Goal: Task Accomplishment & Management: Use online tool/utility

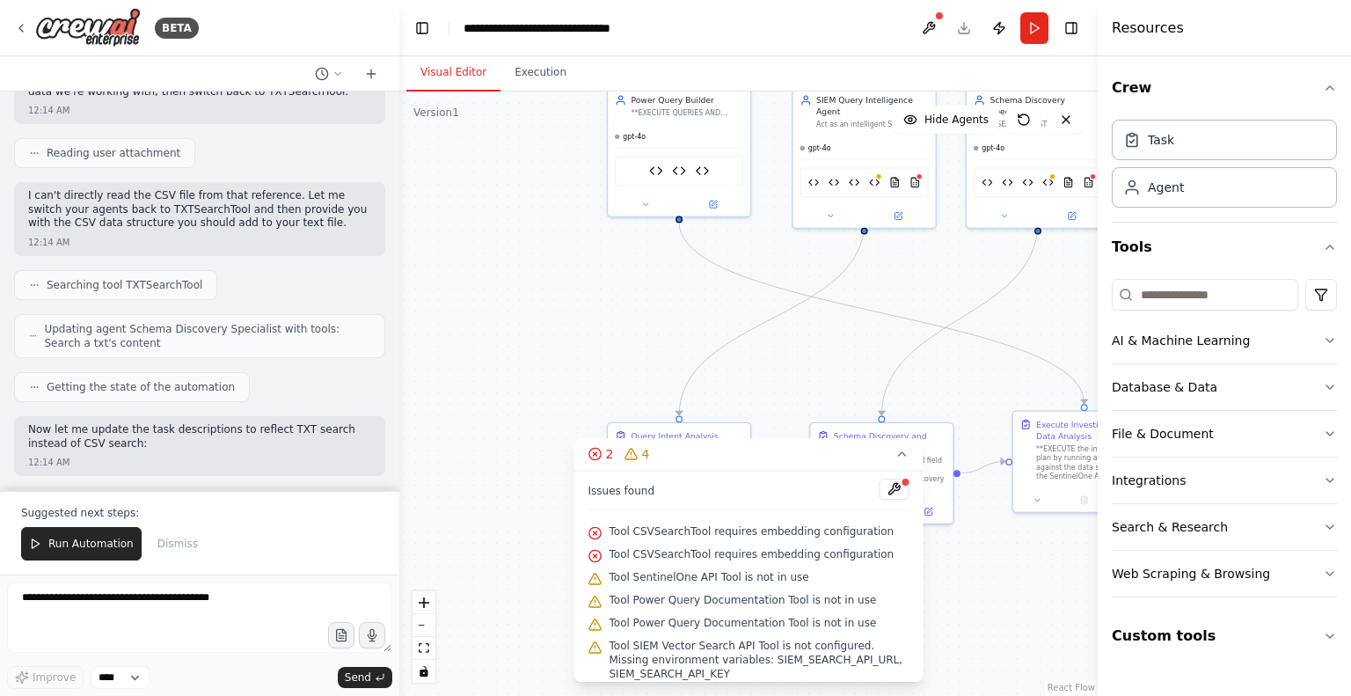
scroll to position [27232, 0]
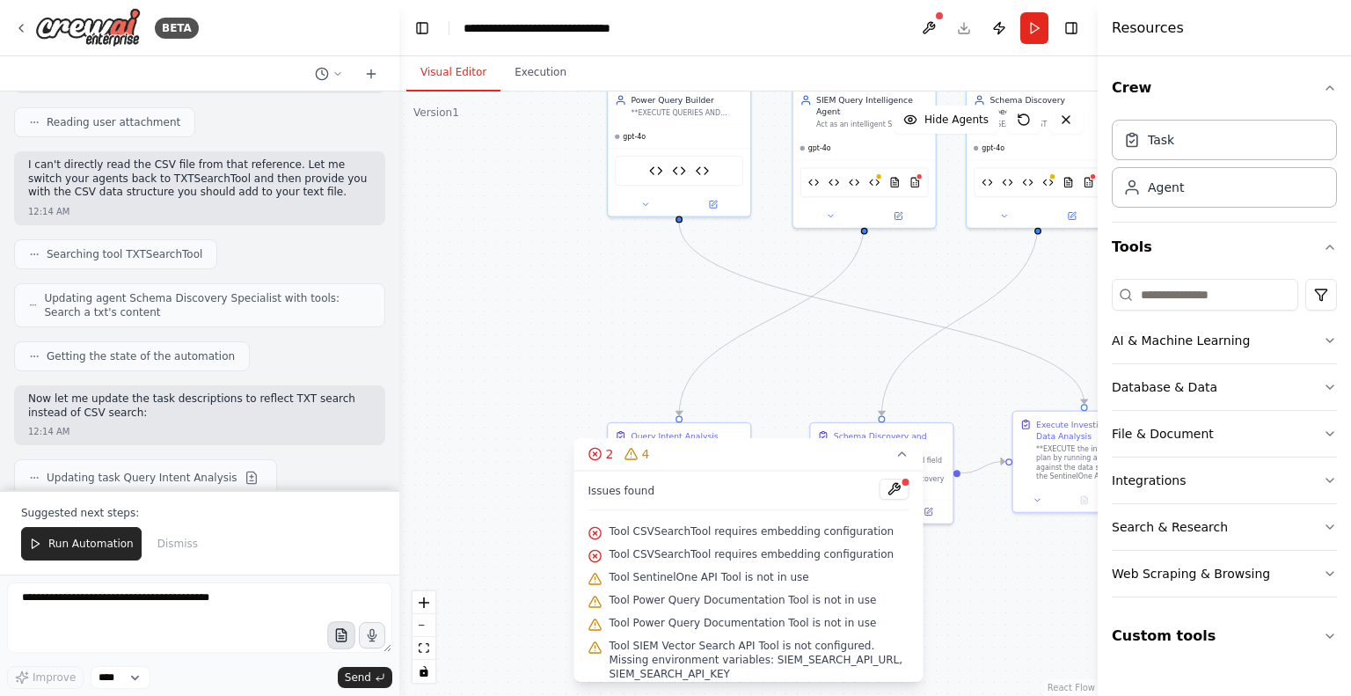
click at [339, 636] on icon "button" at bounding box center [341, 636] width 5 height 0
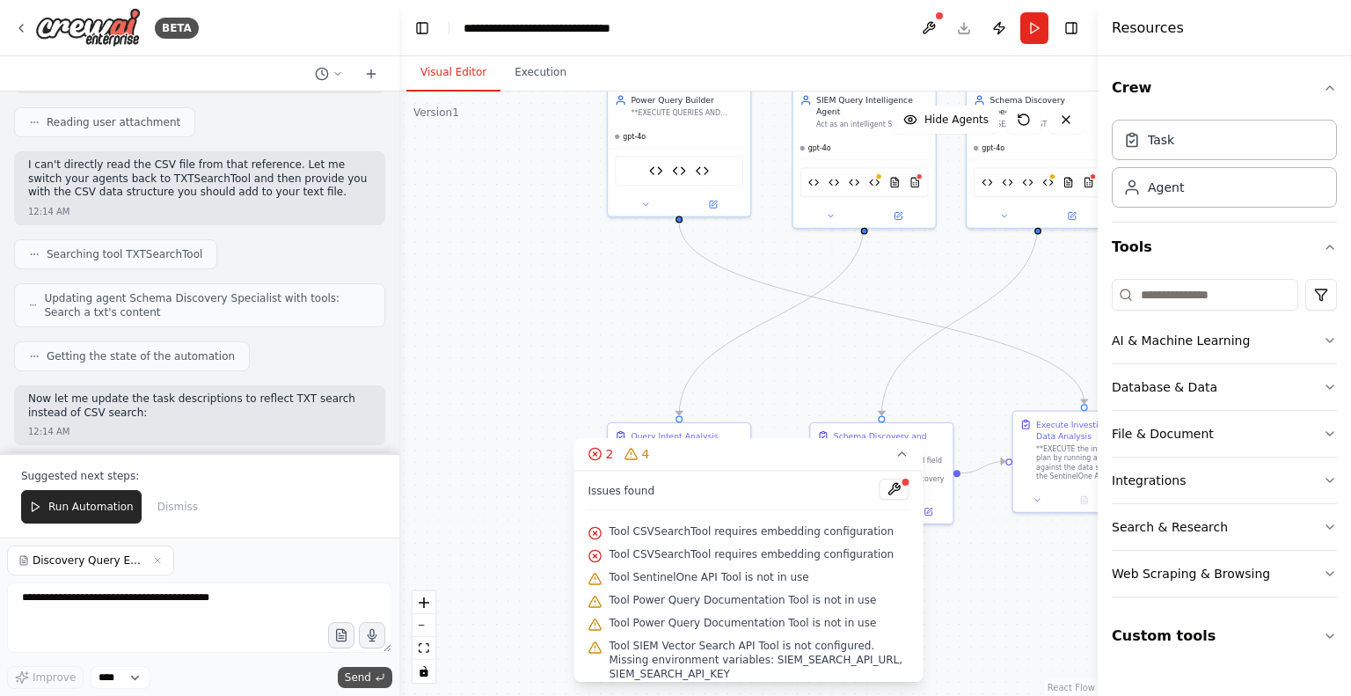
click at [362, 676] on span "Send" at bounding box center [358, 677] width 26 height 14
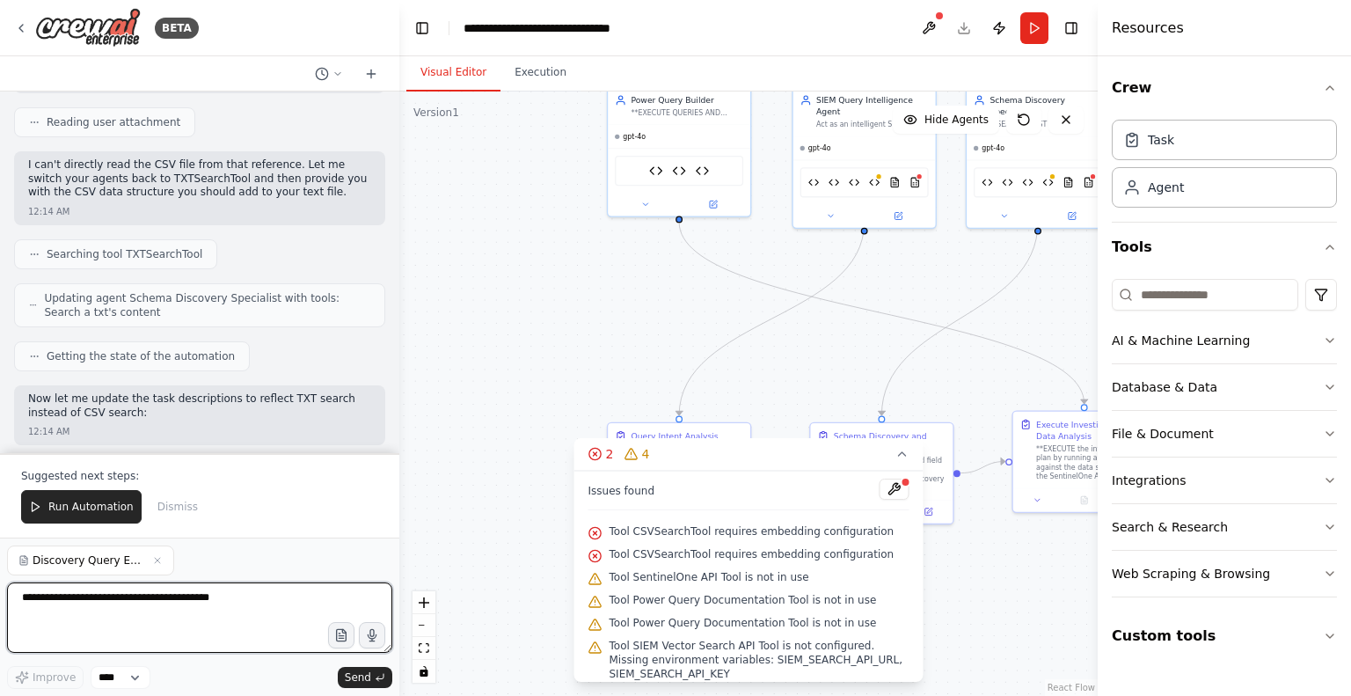
click at [162, 611] on textarea at bounding box center [199, 617] width 385 height 70
type textarea "**********"
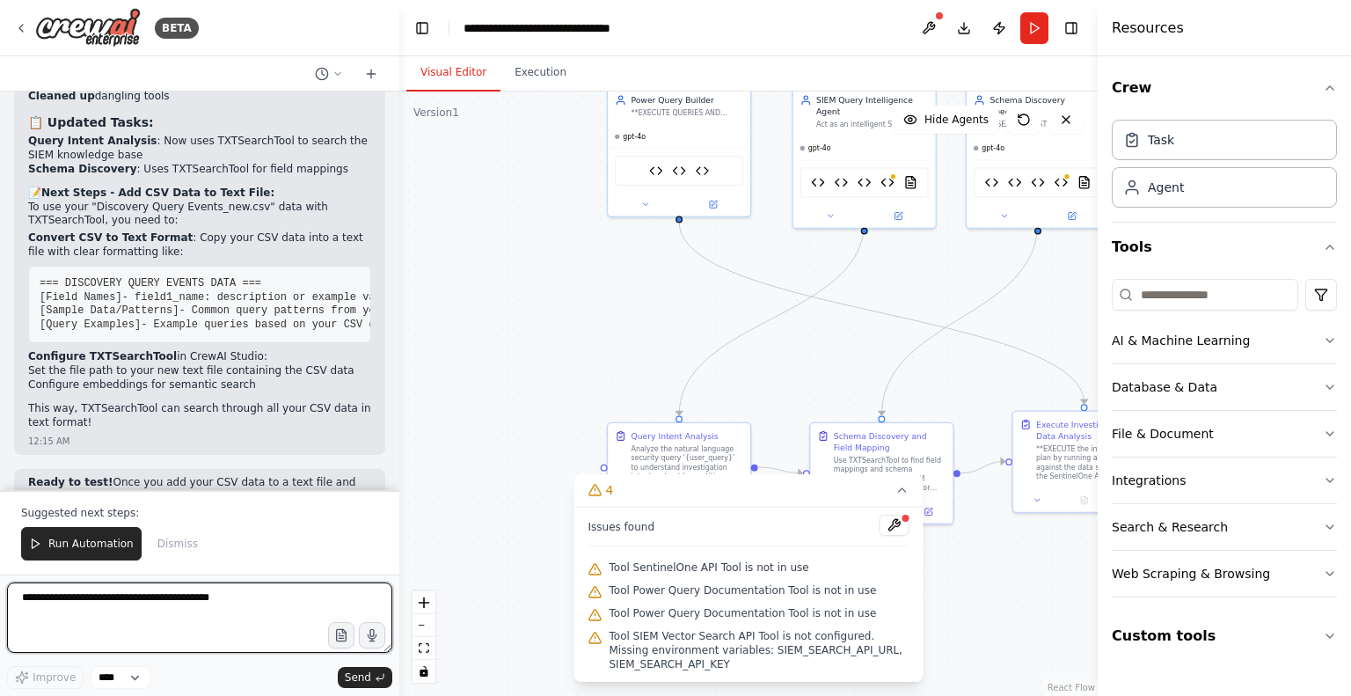
scroll to position [28011, 0]
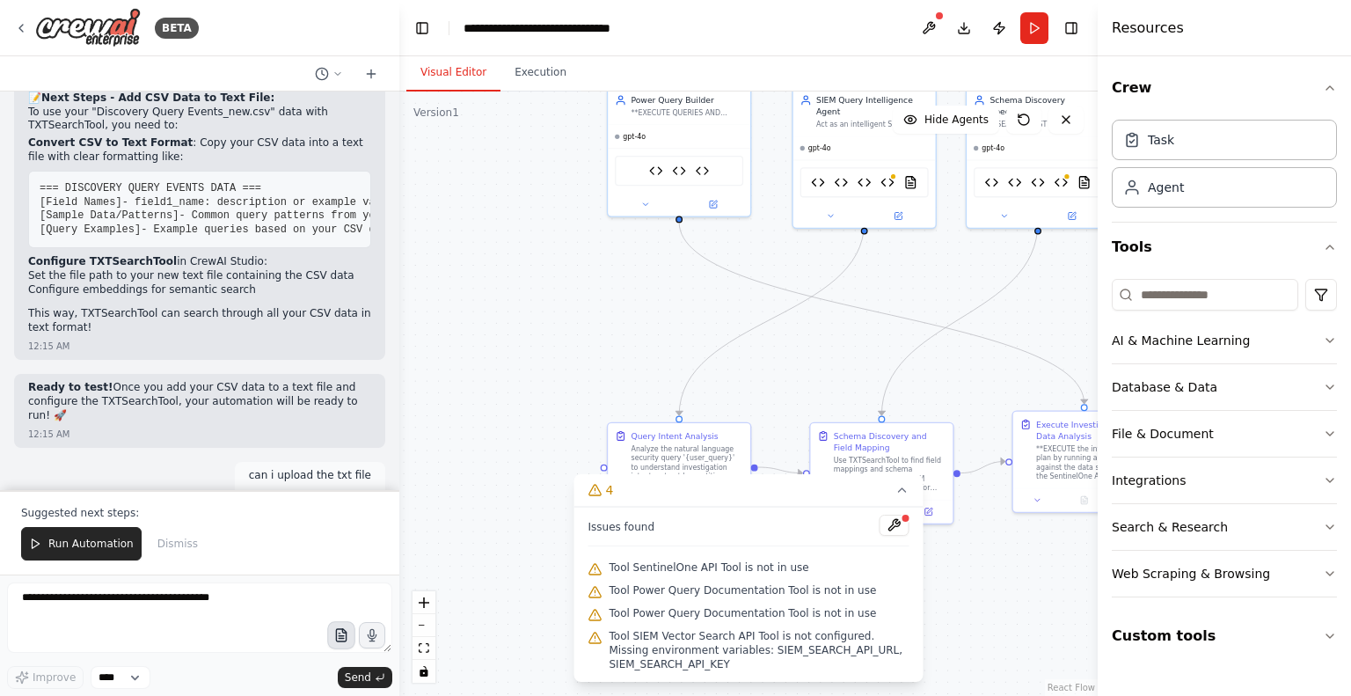
click at [341, 635] on icon "button" at bounding box center [340, 635] width 15 height 15
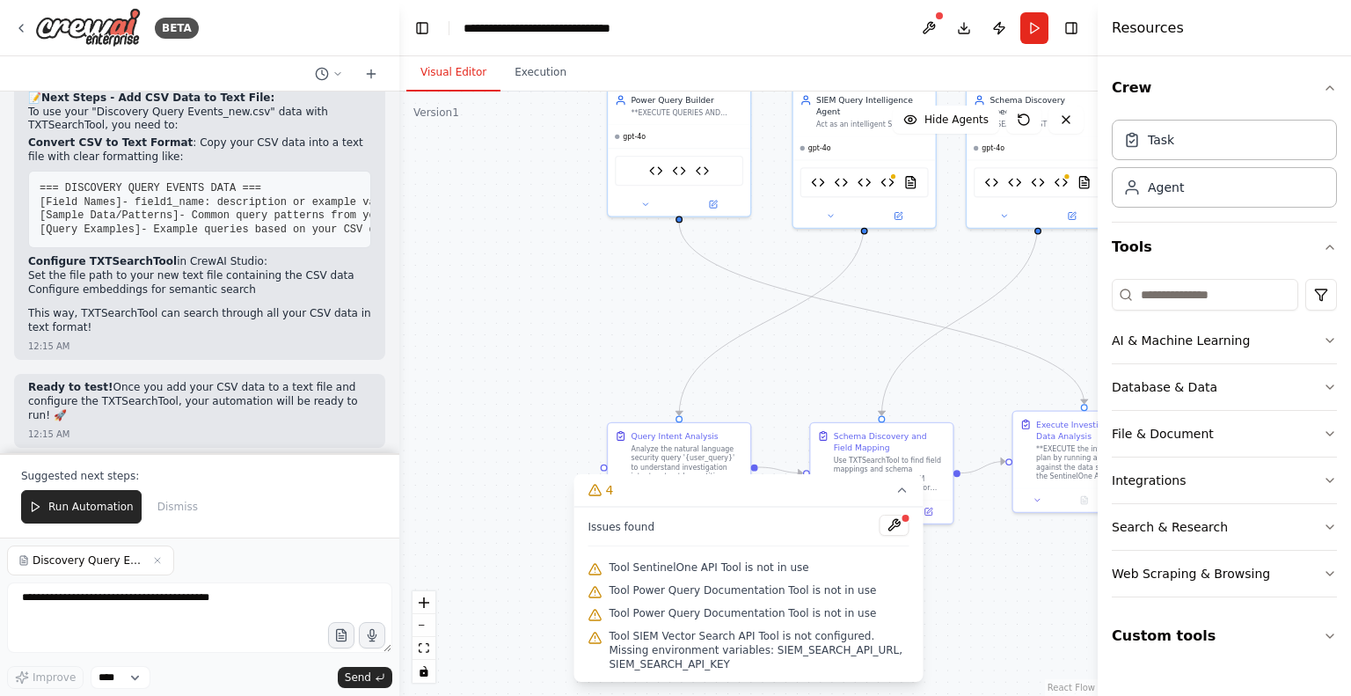
scroll to position [28266, 0]
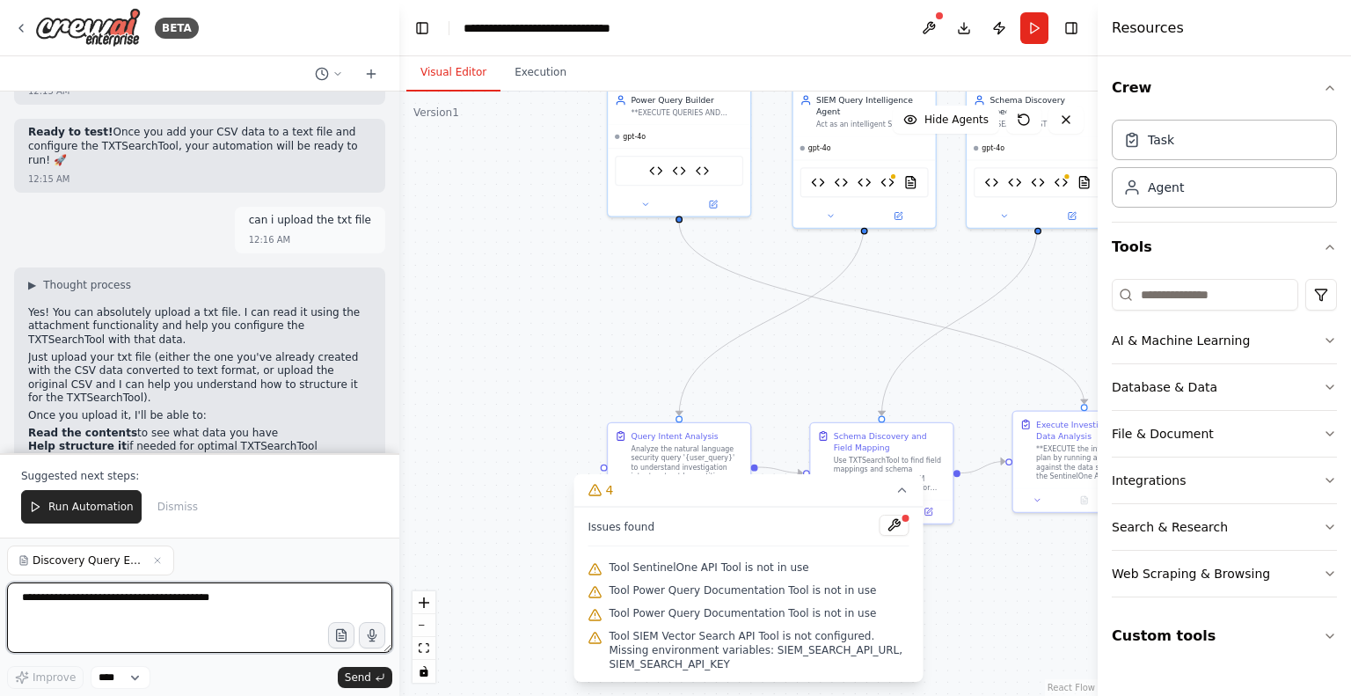
click at [172, 600] on textarea at bounding box center [199, 617] width 385 height 70
type textarea "**********"
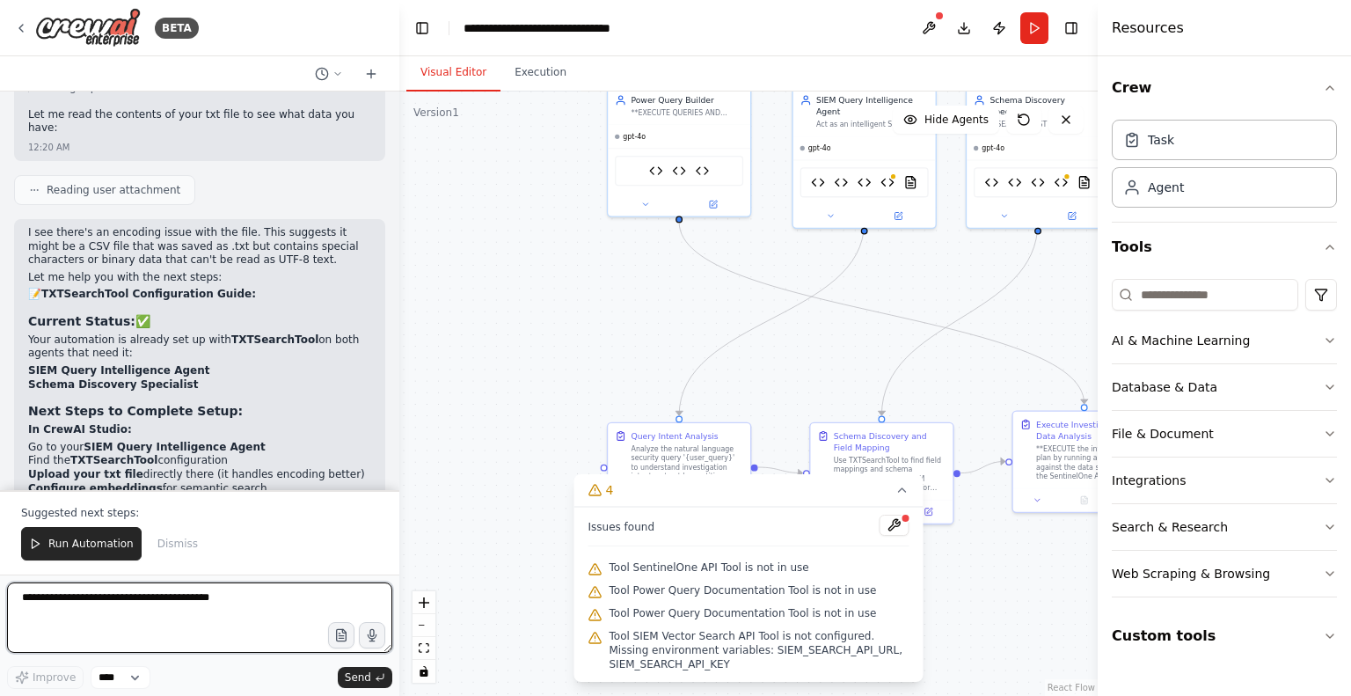
scroll to position [28950, 0]
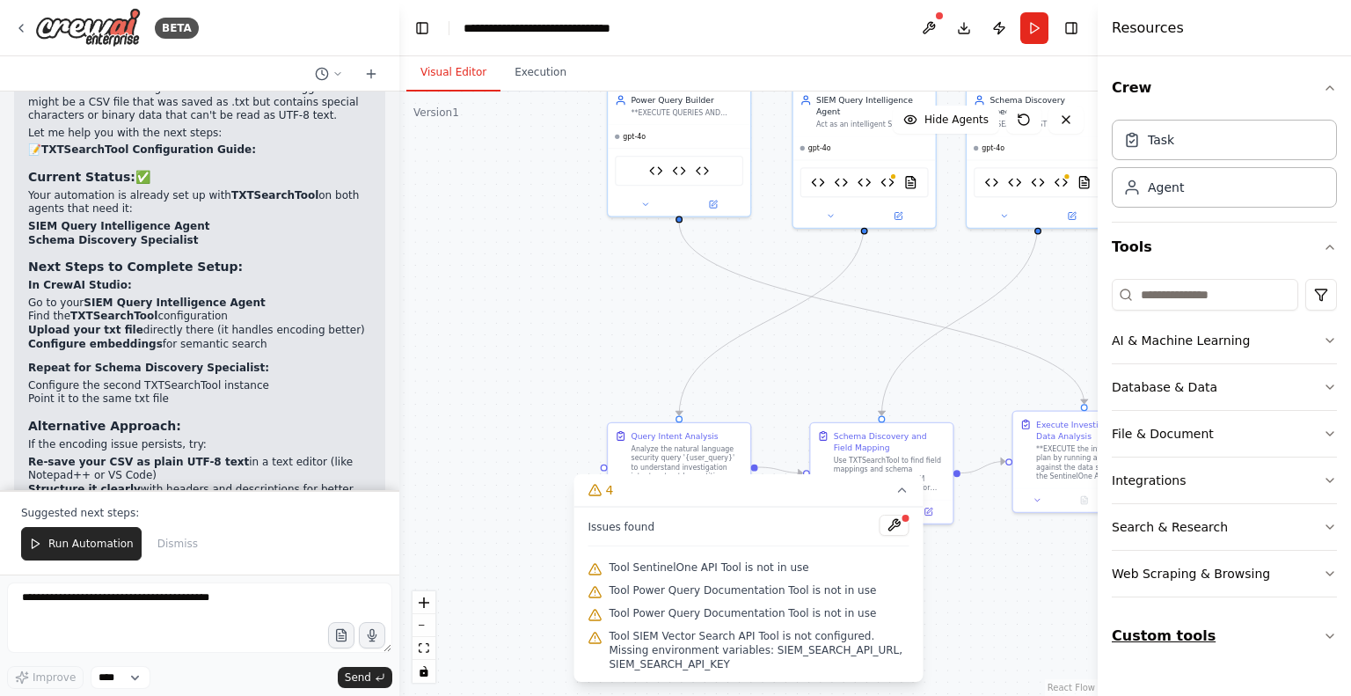
click at [1210, 633] on button "Custom tools" at bounding box center [1224, 635] width 225 height 49
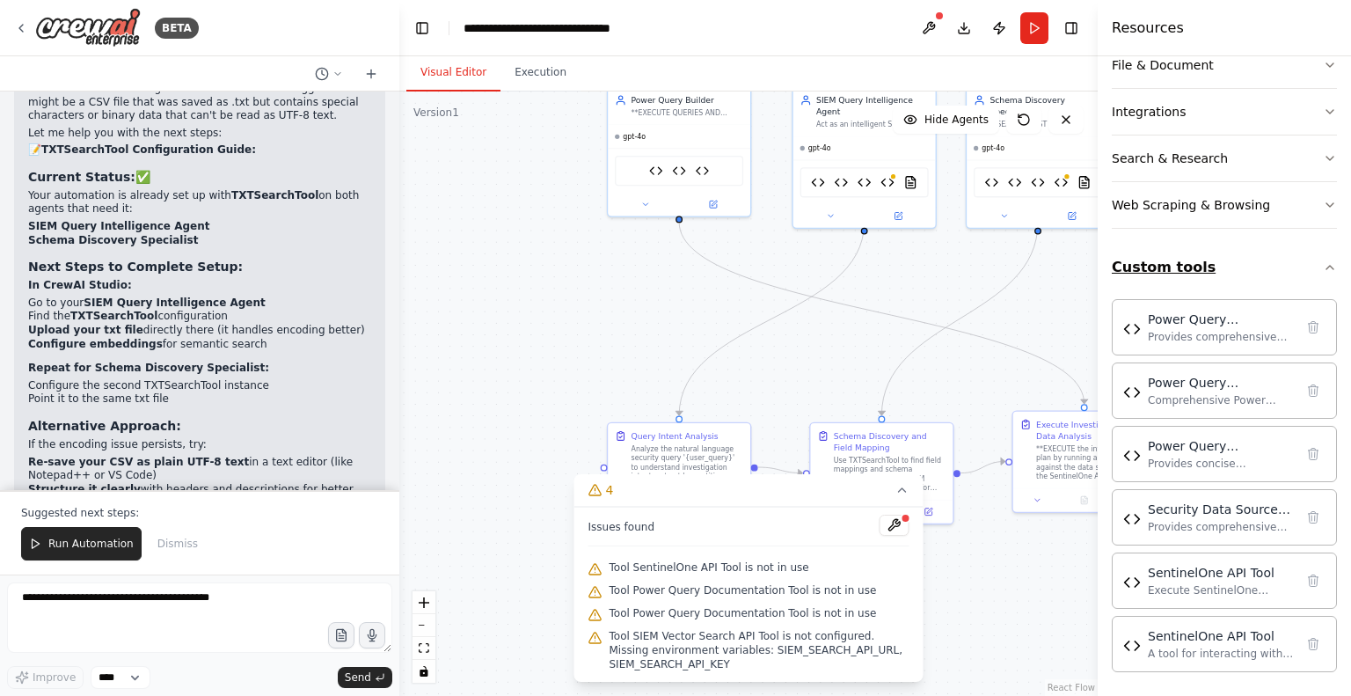
click at [1323, 267] on icon "button" at bounding box center [1330, 267] width 14 height 14
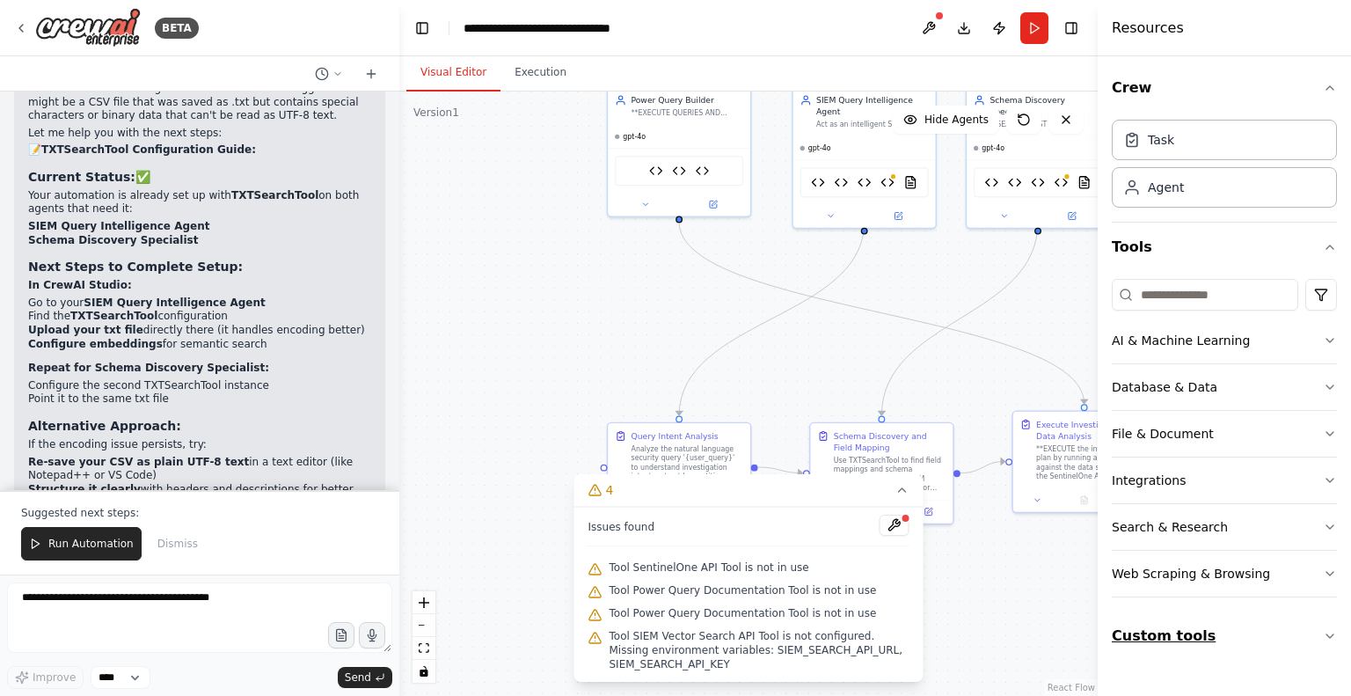
scroll to position [0, 0]
click at [892, 173] on img at bounding box center [887, 180] width 14 height 14
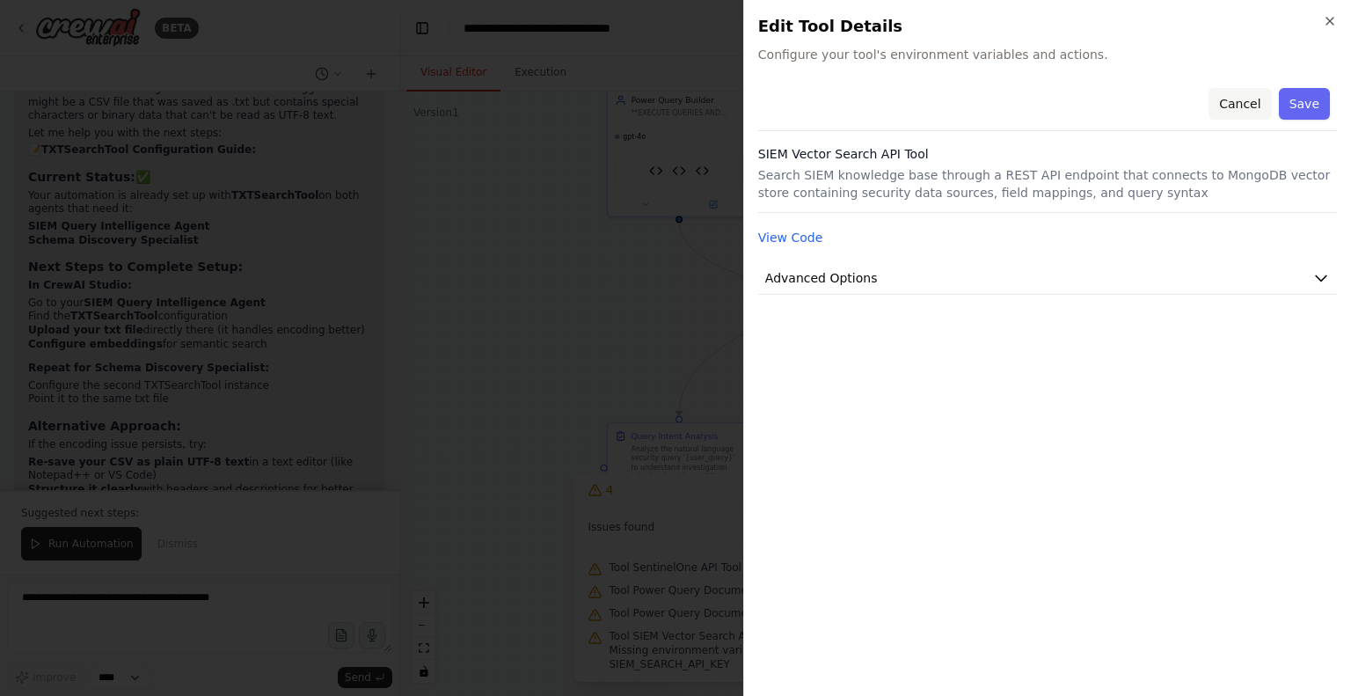
click at [1251, 110] on button "Cancel" at bounding box center [1240, 104] width 62 height 32
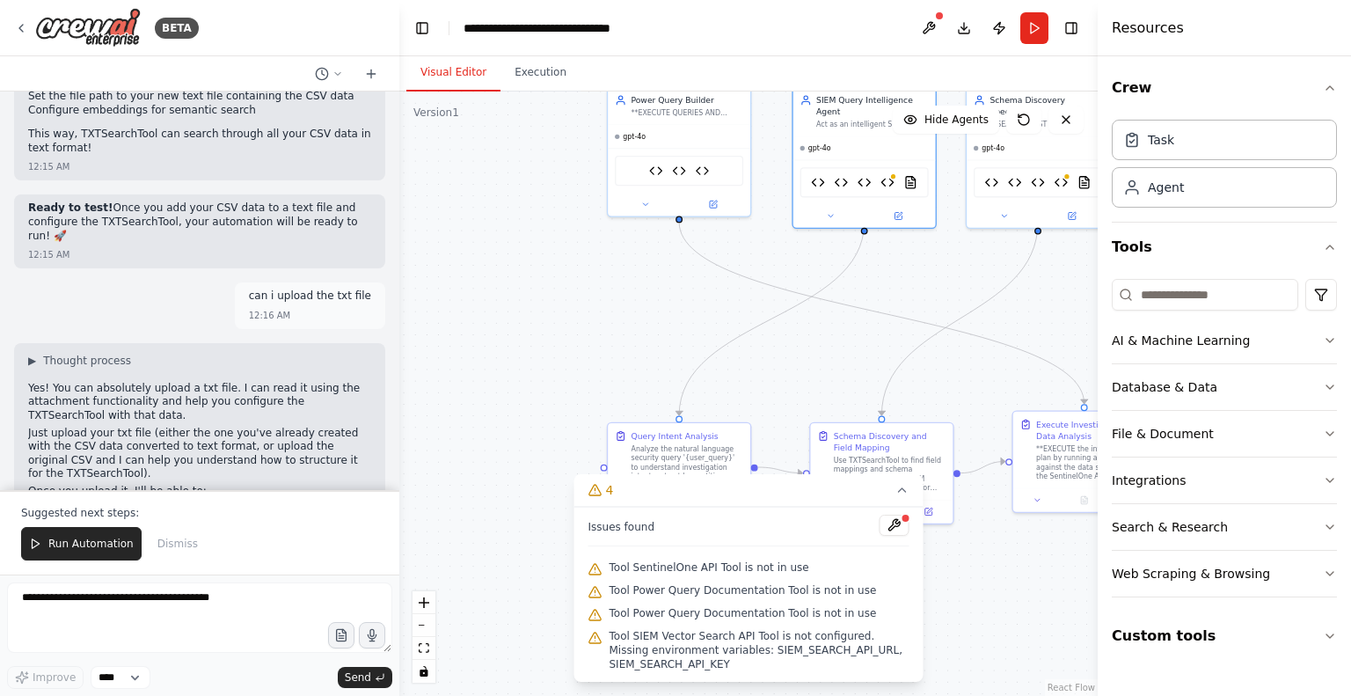
scroll to position [28190, 0]
click at [21, 27] on icon at bounding box center [21, 28] width 14 height 14
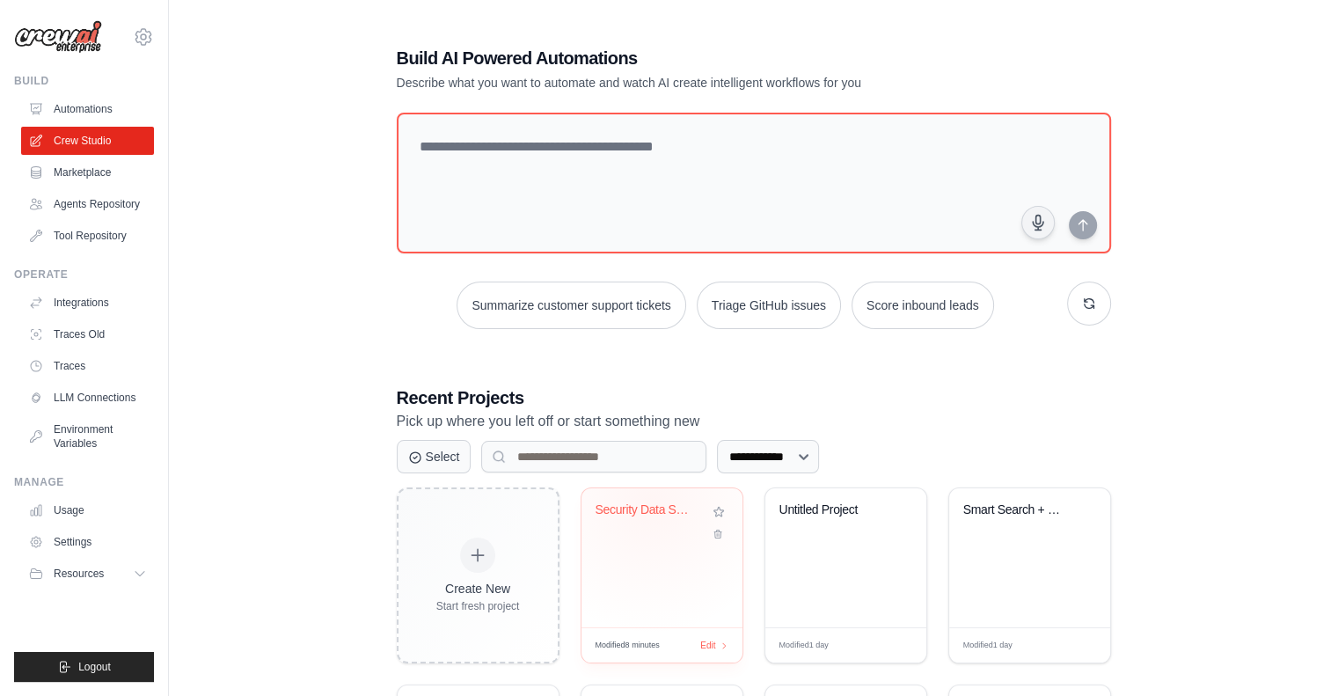
click at [650, 502] on div "Security Data Source Intelligence" at bounding box center [649, 510] width 106 height 16
click at [69, 435] on link "Environment Variables" at bounding box center [89, 436] width 133 height 42
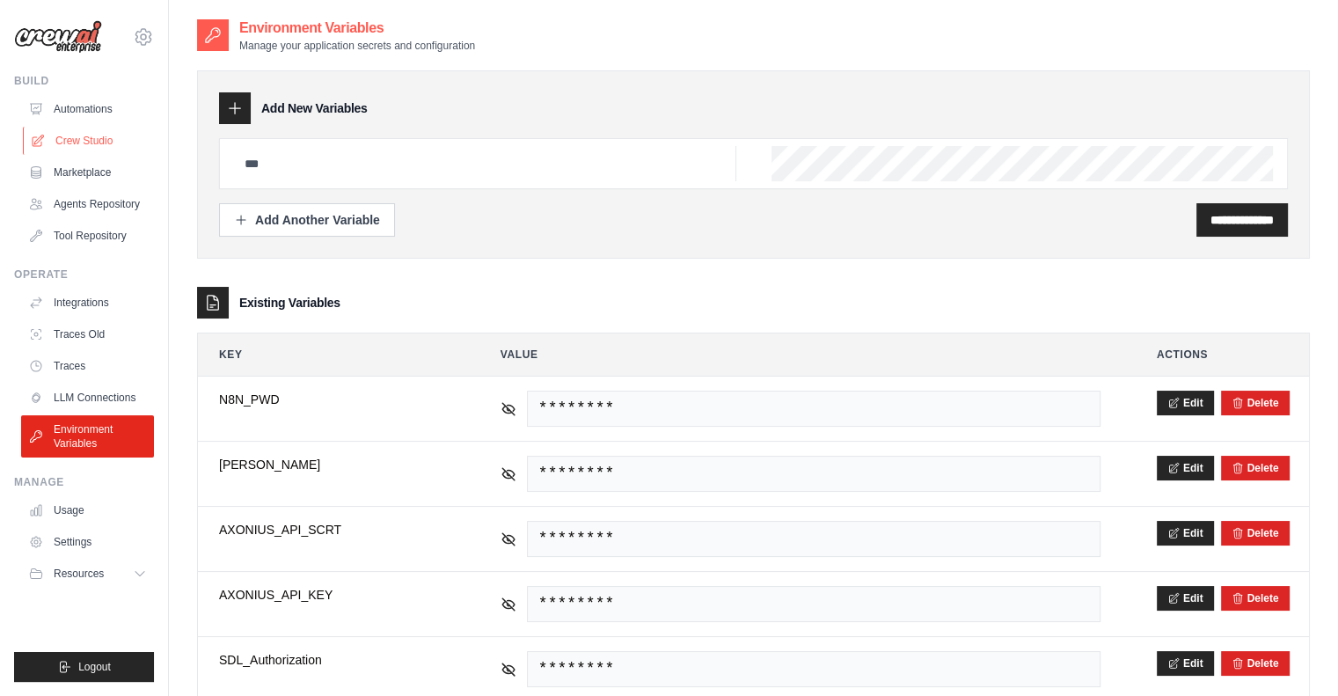
click at [85, 133] on link "Crew Studio" at bounding box center [89, 141] width 133 height 28
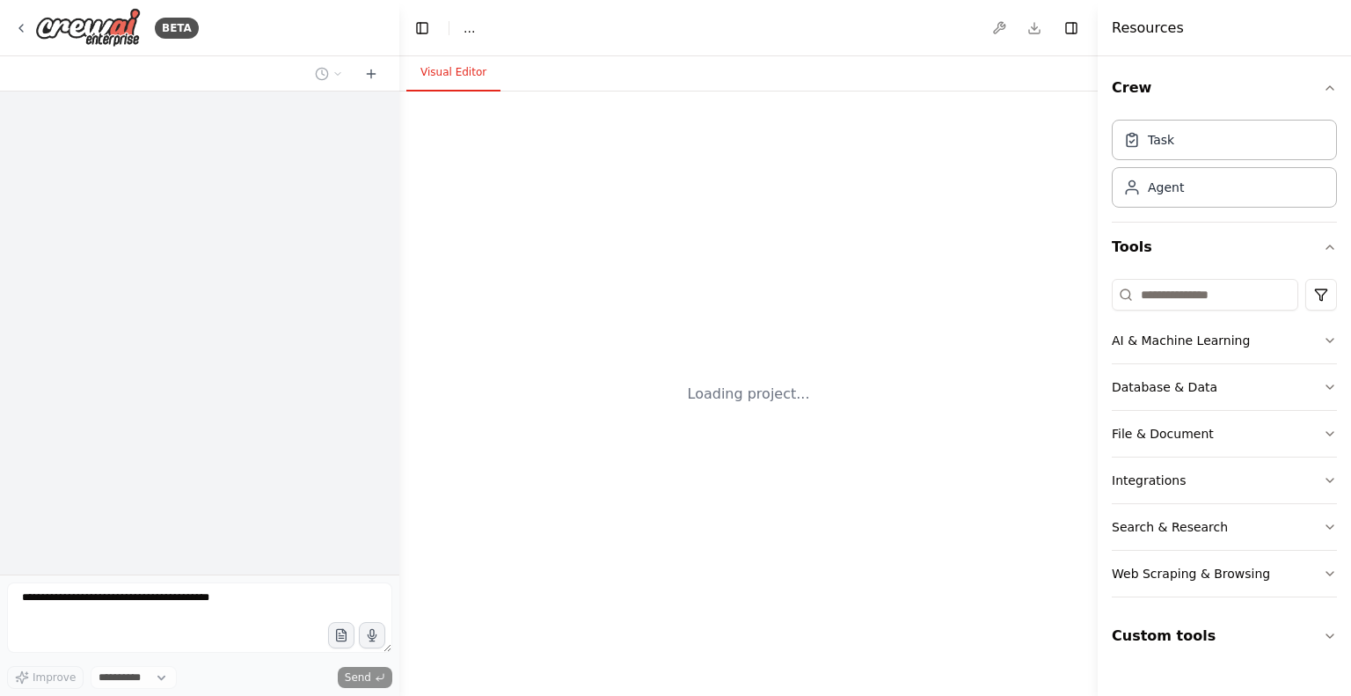
select select "****"
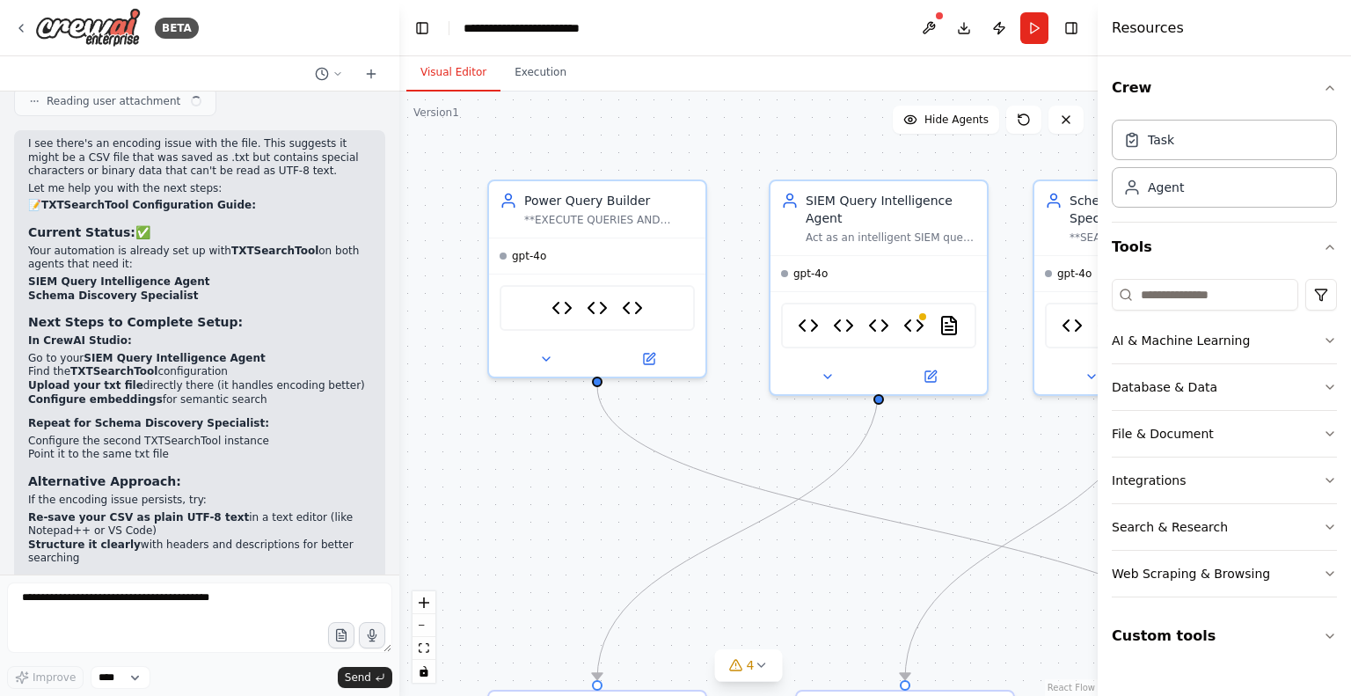
scroll to position [28866, 0]
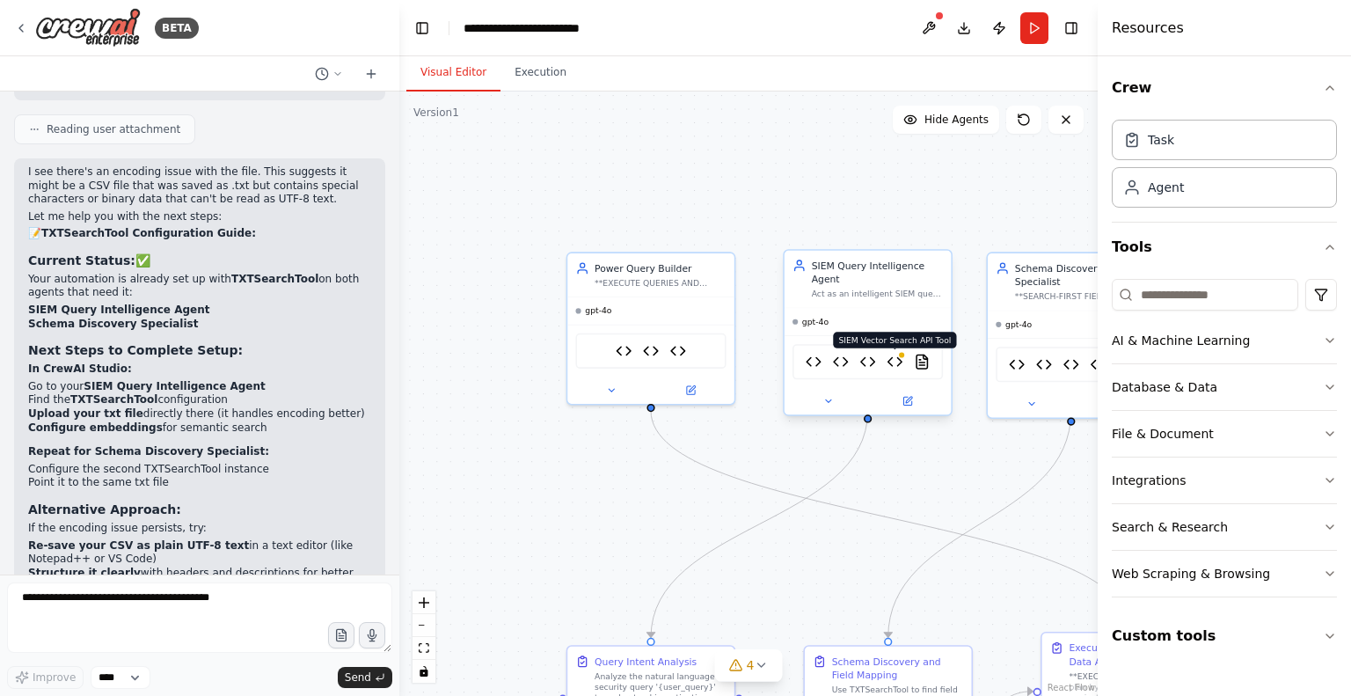
click at [898, 354] on img at bounding box center [895, 362] width 16 height 16
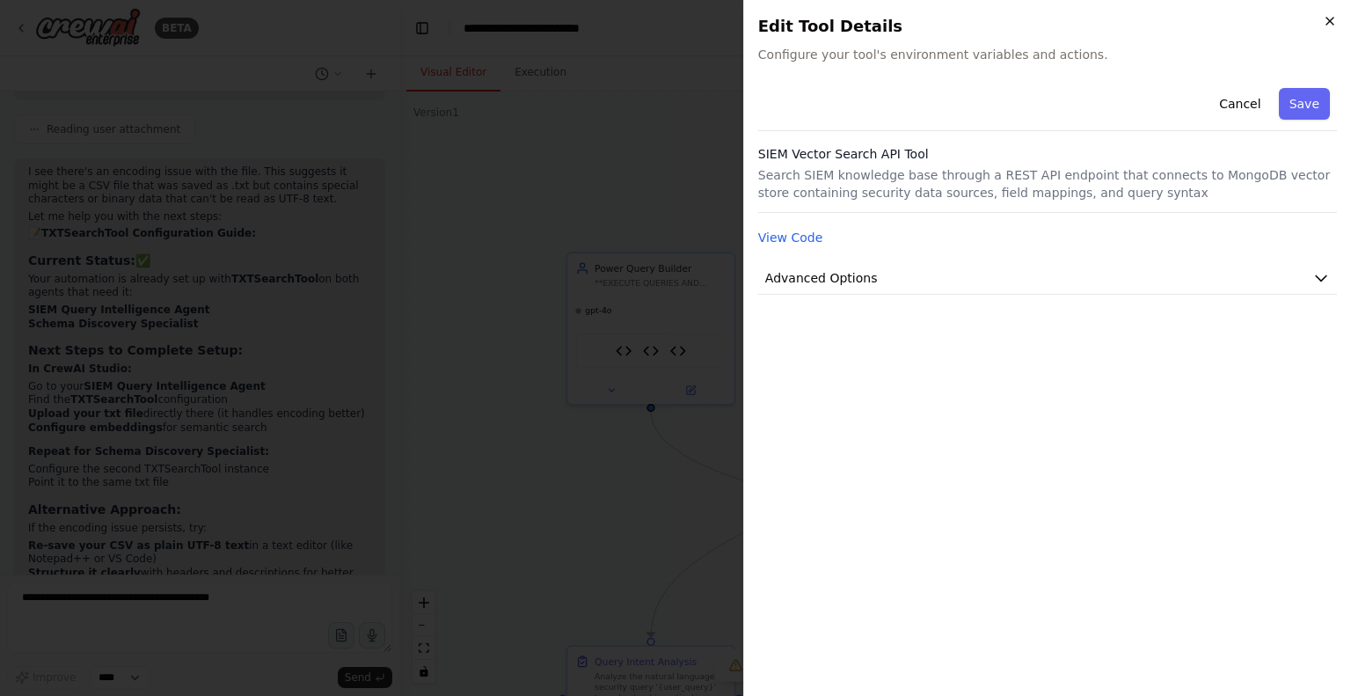
click at [1328, 26] on icon "button" at bounding box center [1330, 21] width 14 height 14
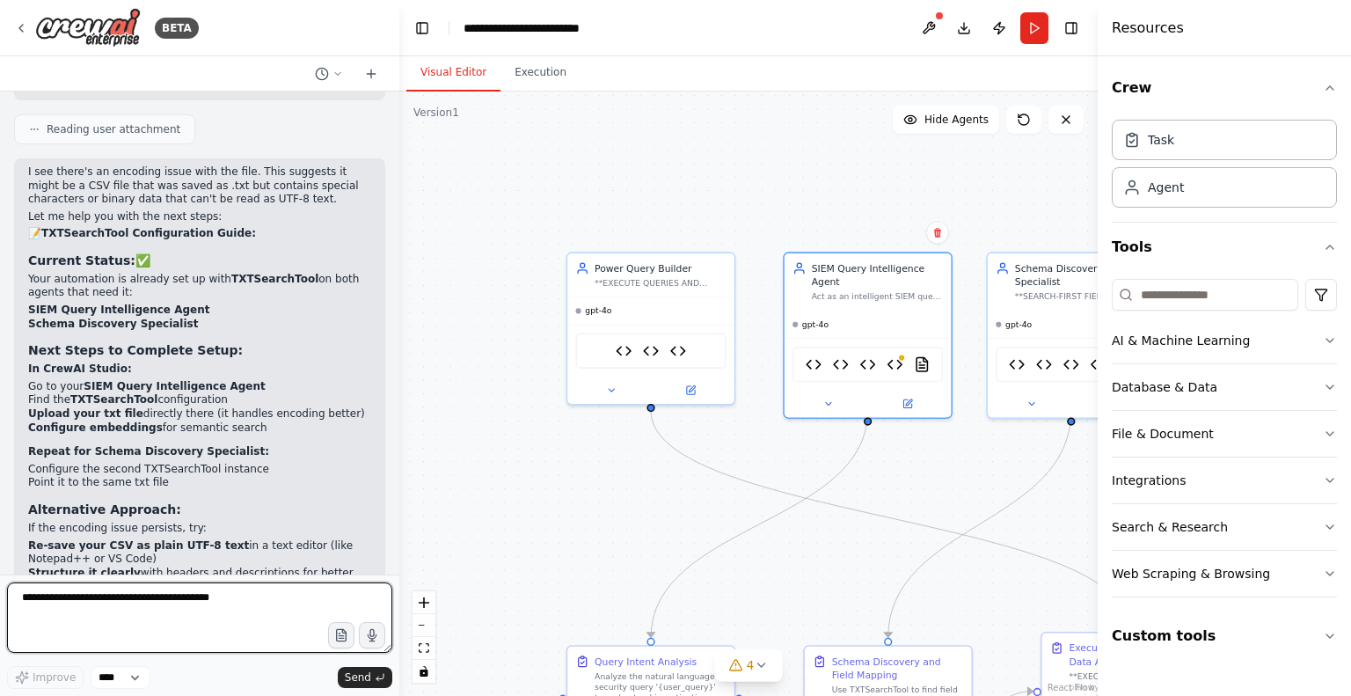
click at [79, 612] on textarea at bounding box center [199, 617] width 385 height 70
type textarea "**********"
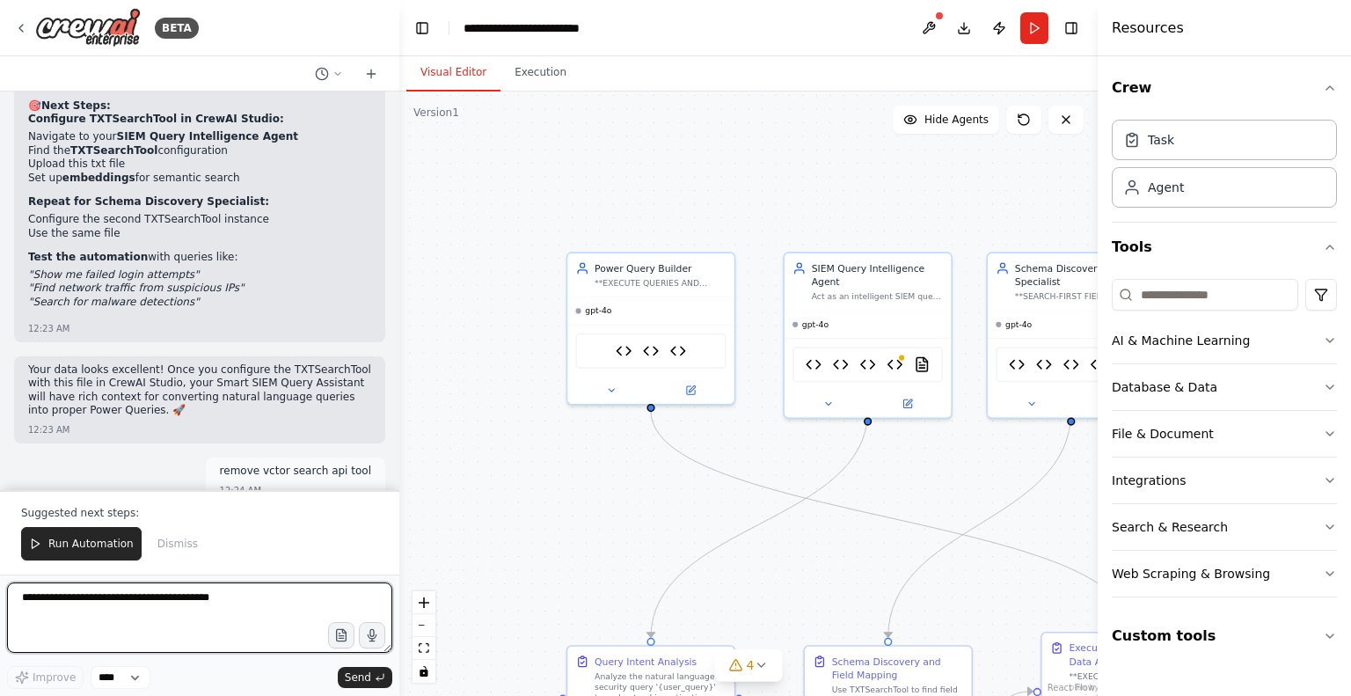
scroll to position [29994, 0]
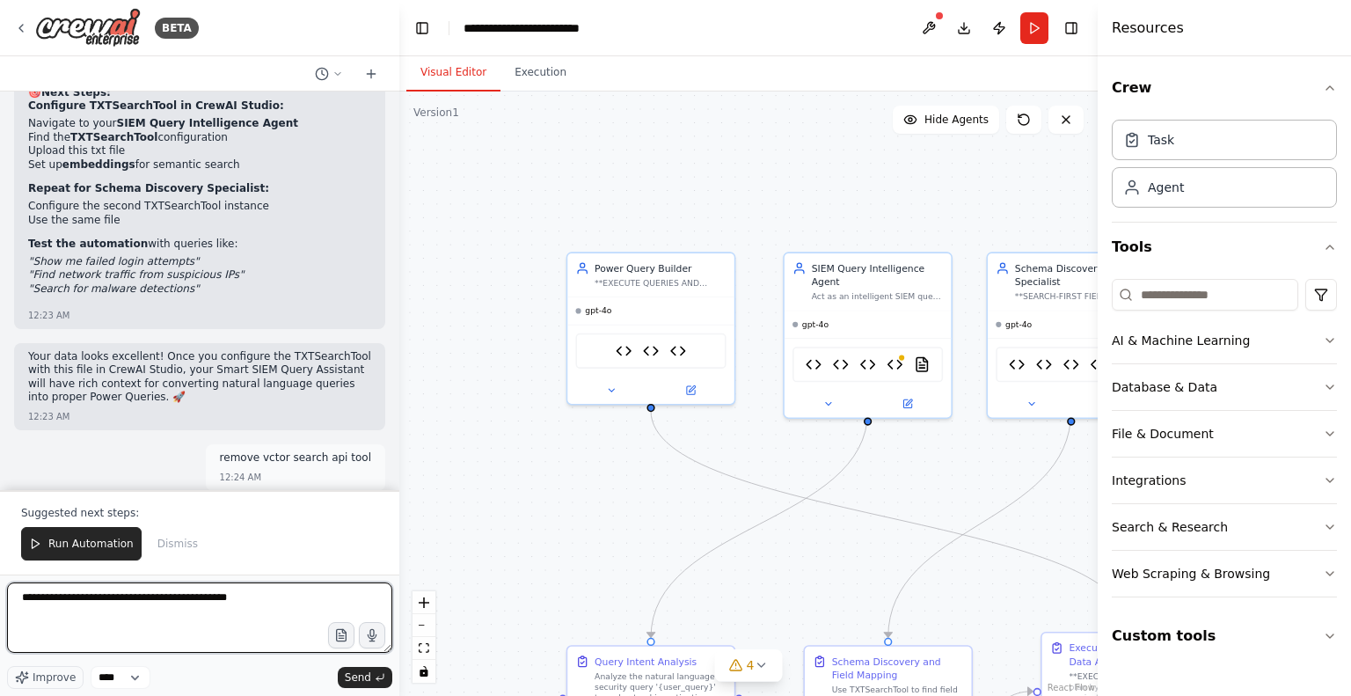
click at [230, 596] on textarea "**********" at bounding box center [199, 617] width 385 height 70
type textarea "**********"
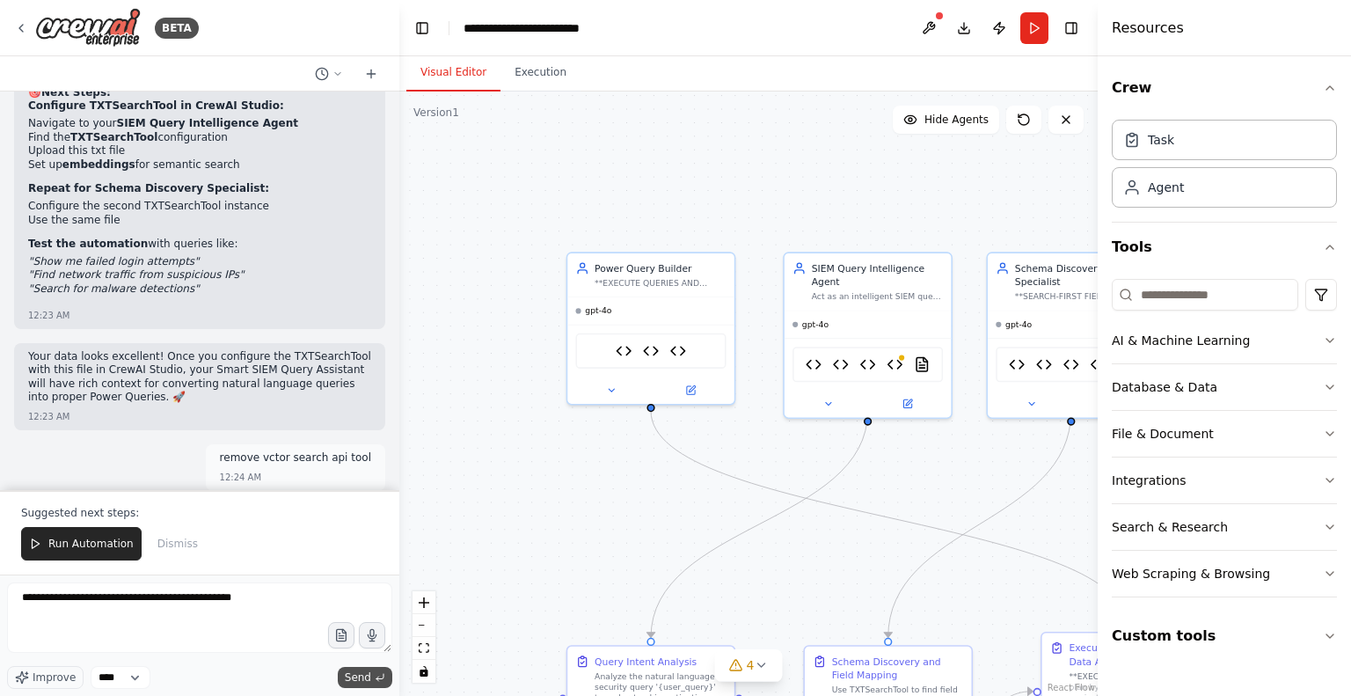
click at [366, 678] on span "Send" at bounding box center [358, 677] width 26 height 14
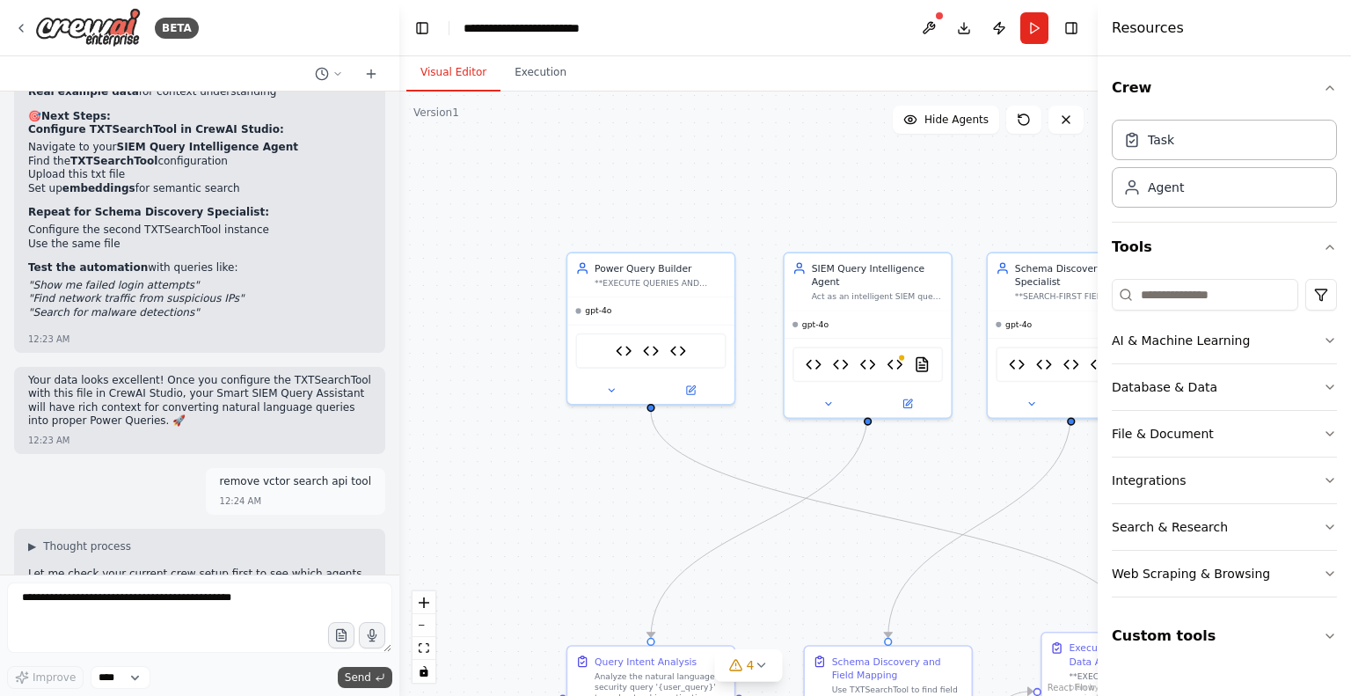
scroll to position [30016, 0]
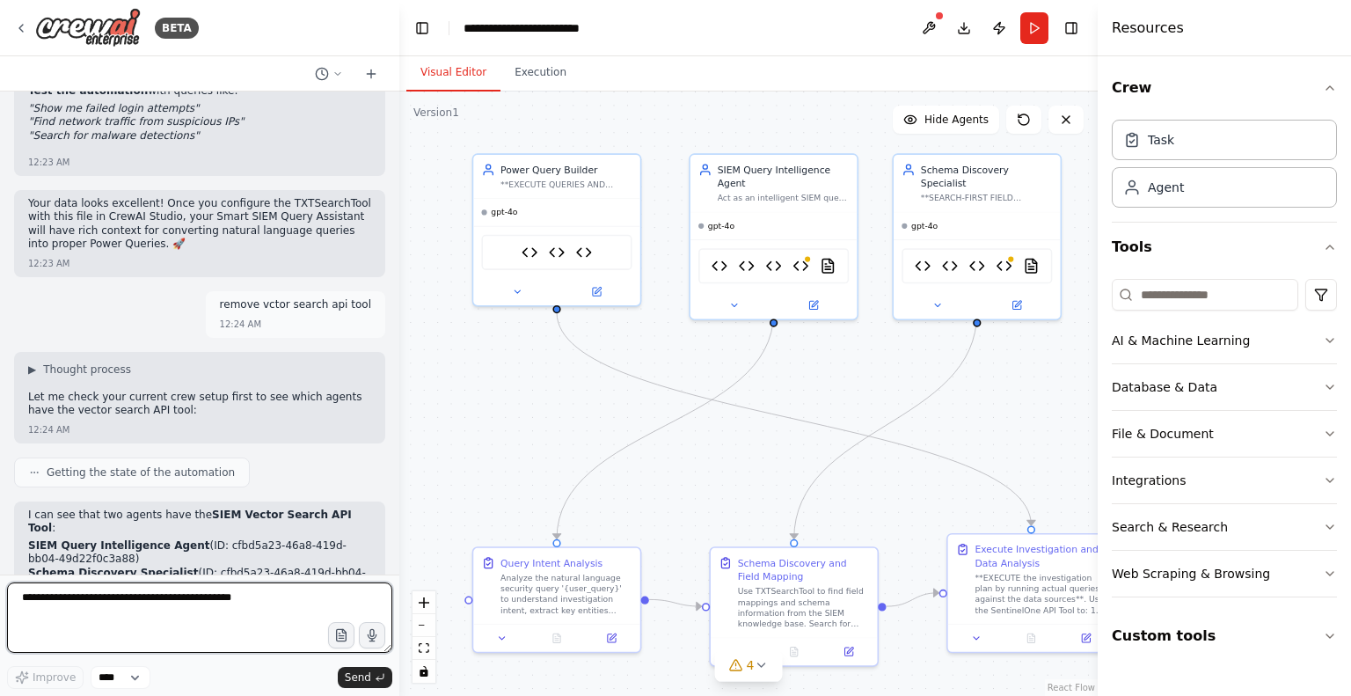
drag, startPoint x: 763, startPoint y: 206, endPoint x: 668, endPoint y: 108, distance: 136.2
click at [668, 108] on div ".deletable-edge-delete-btn { width: 20px; height: 20px; border: 0px solid #ffff…" at bounding box center [748, 393] width 698 height 604
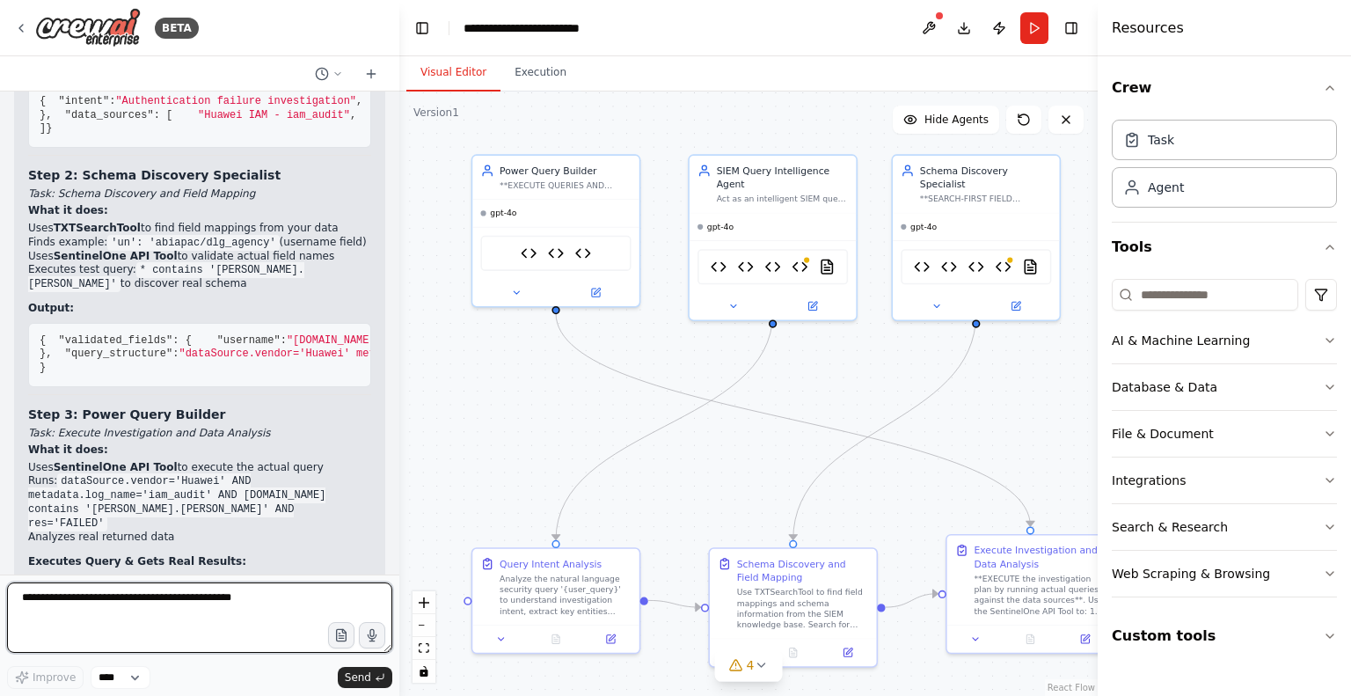
scroll to position [31849, 0]
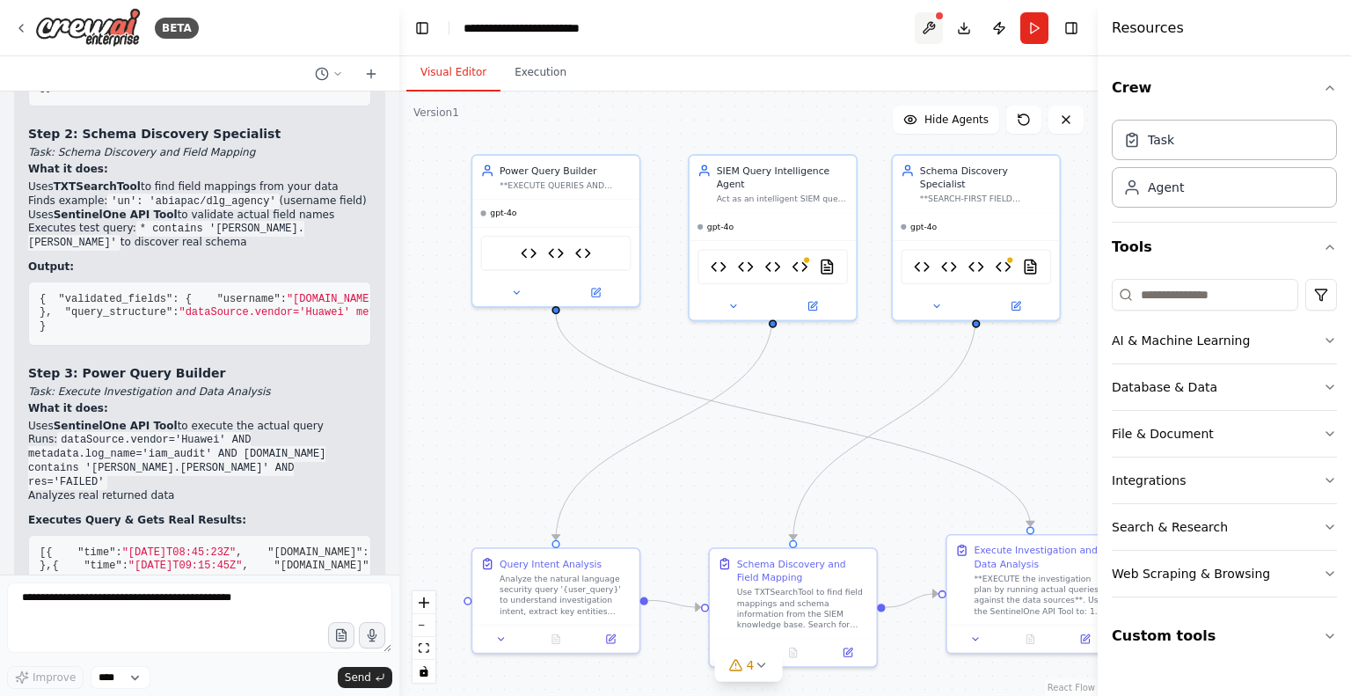
click at [919, 20] on button at bounding box center [929, 28] width 28 height 32
click at [931, 31] on div at bounding box center [929, 28] width 28 height 32
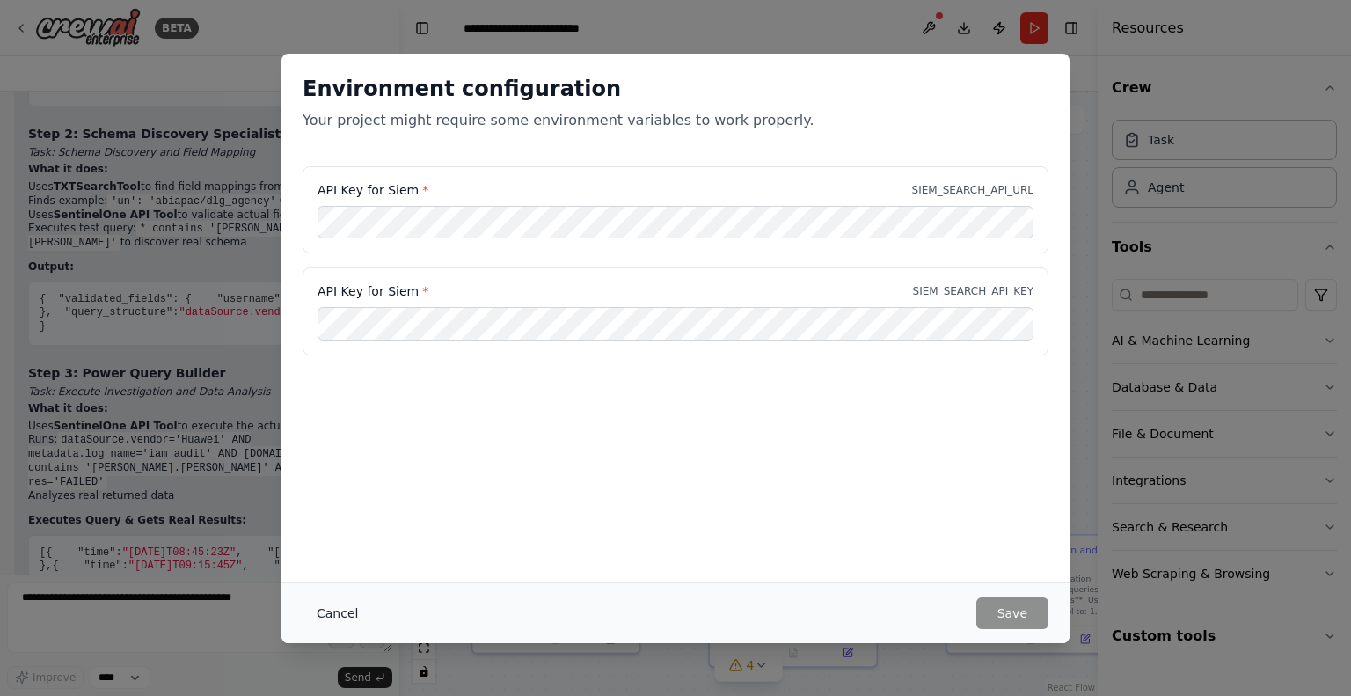
click at [338, 618] on button "Cancel" at bounding box center [337, 613] width 69 height 32
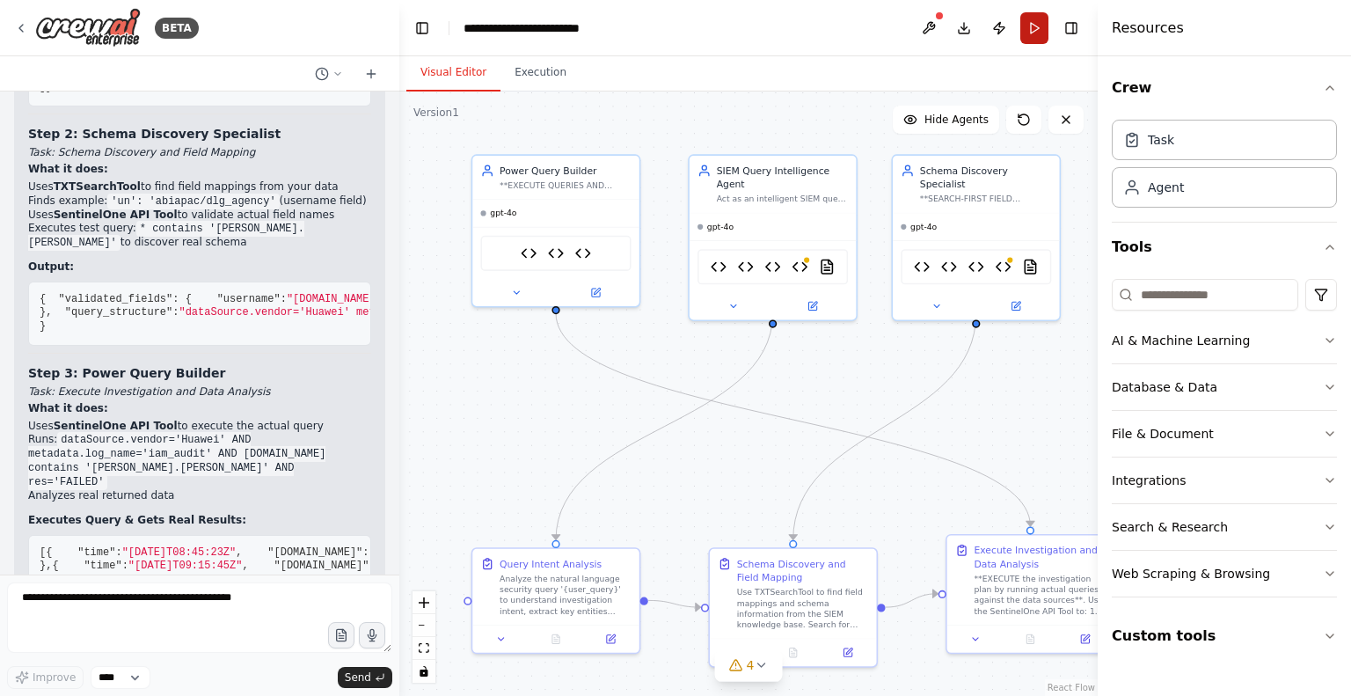
click at [1030, 33] on button "Run" at bounding box center [1034, 28] width 28 height 32
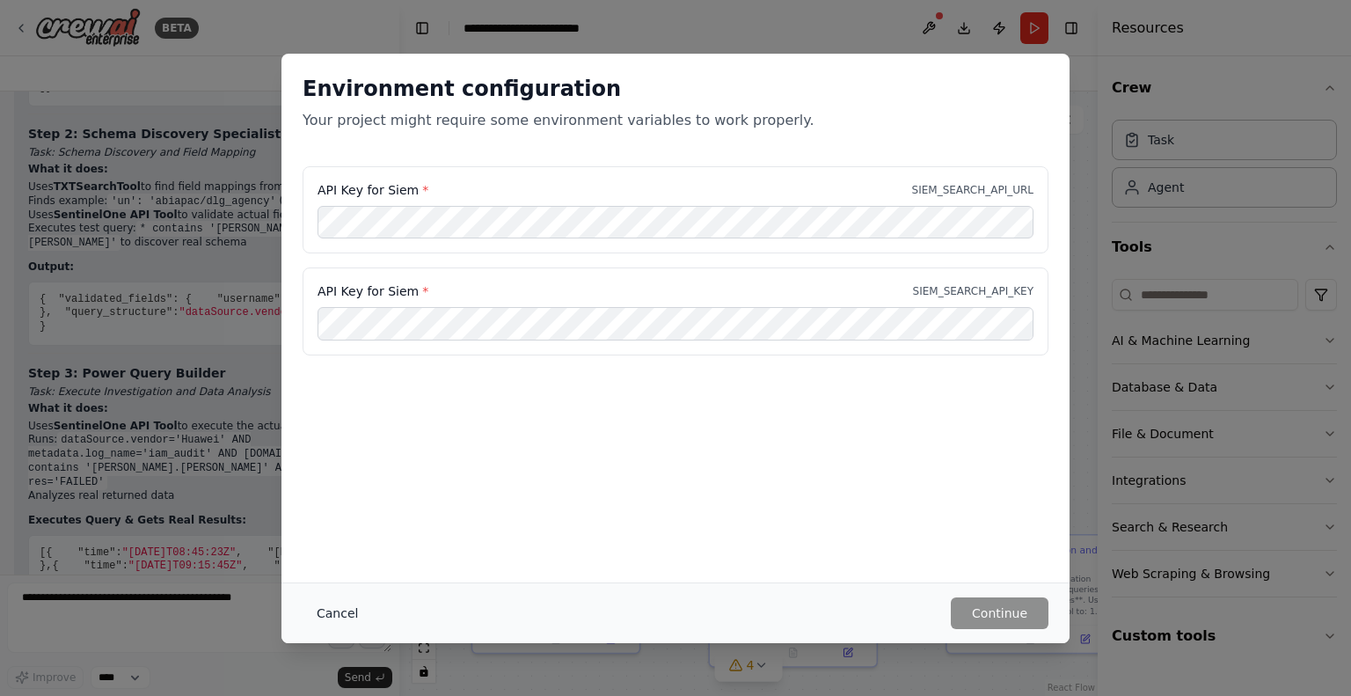
click at [341, 608] on button "Cancel" at bounding box center [337, 613] width 69 height 32
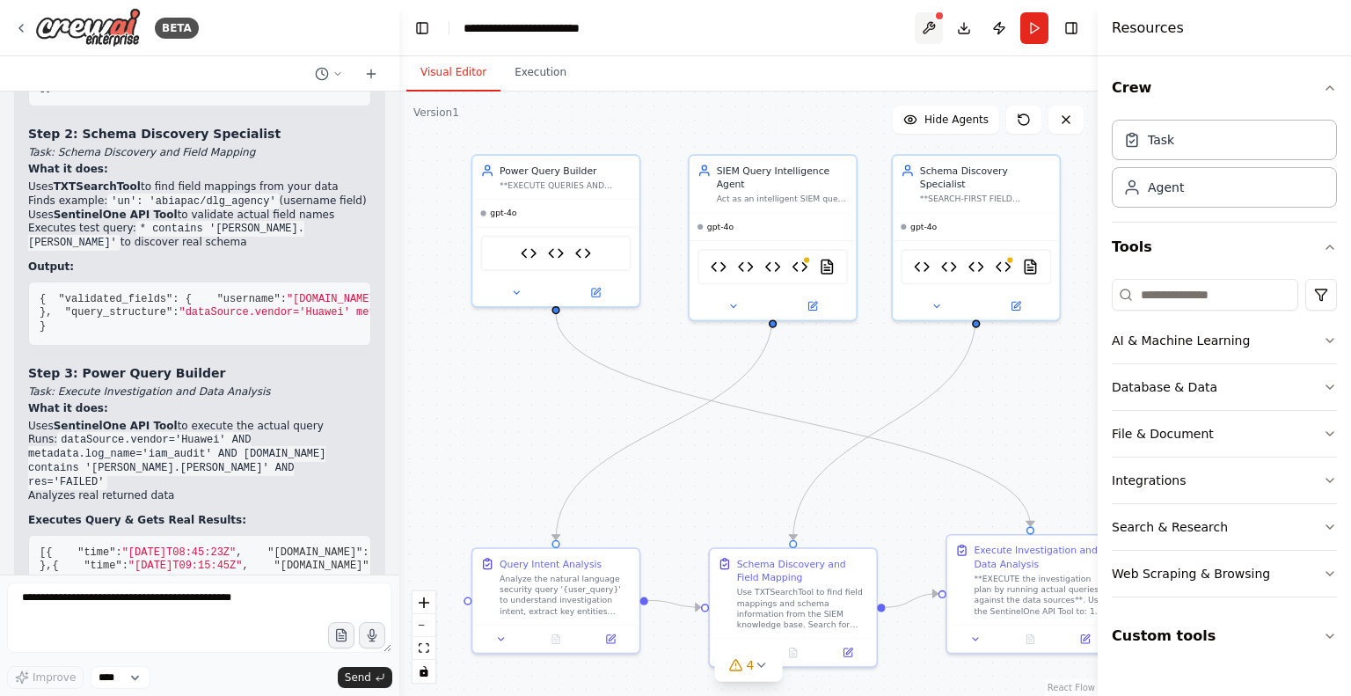
click at [929, 26] on button at bounding box center [929, 28] width 28 height 32
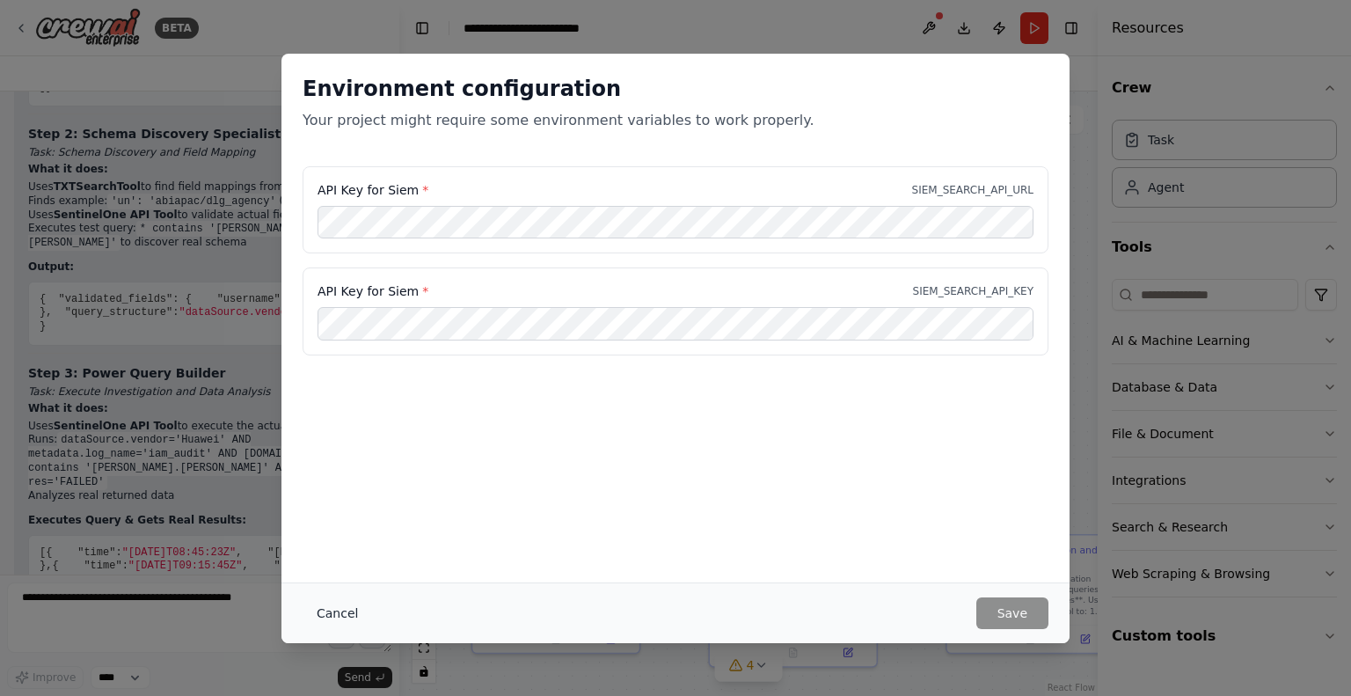
click at [332, 622] on button "Cancel" at bounding box center [337, 613] width 69 height 32
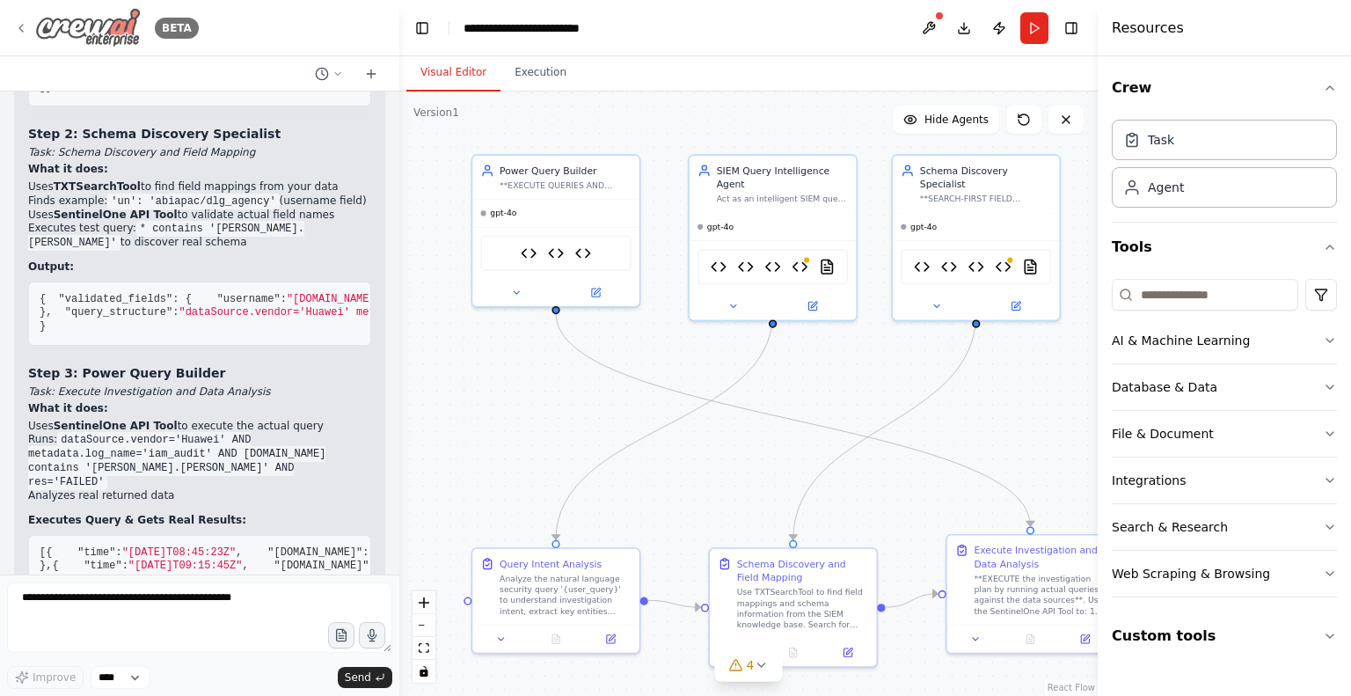
click at [19, 21] on icon at bounding box center [21, 28] width 14 height 14
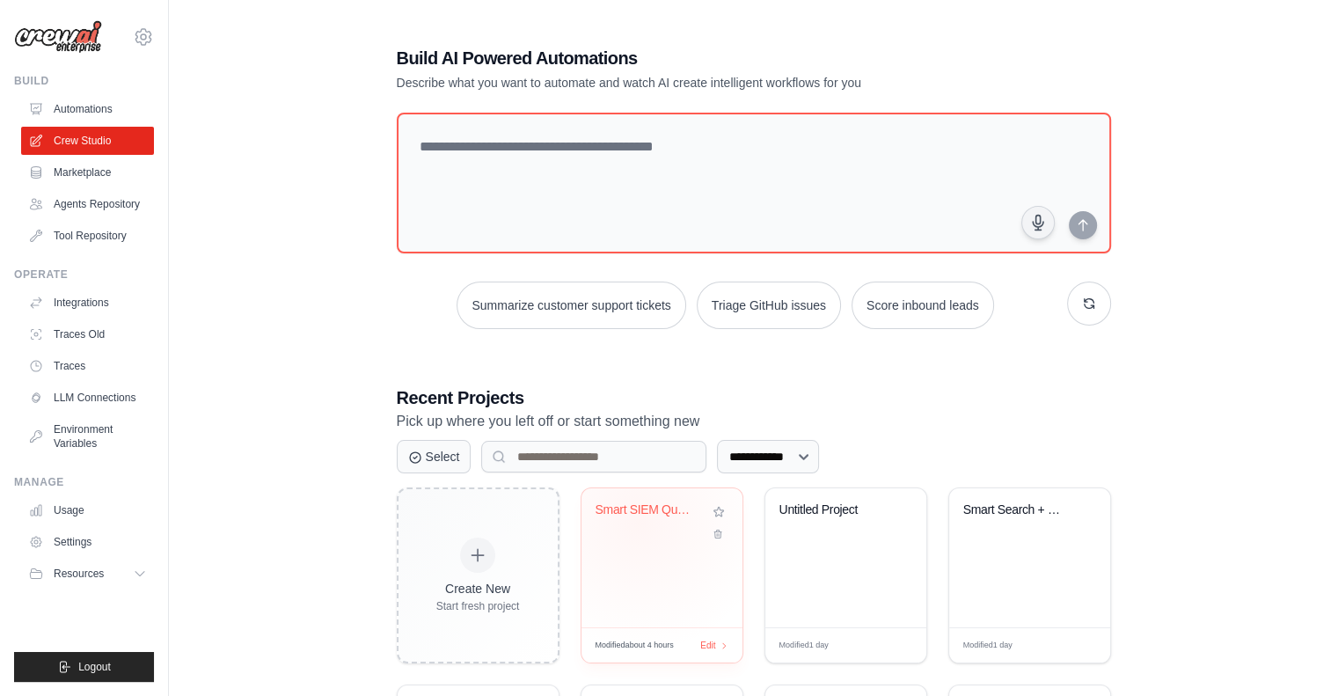
click at [639, 521] on div "Smart SIEM Query Assistant" at bounding box center [662, 522] width 133 height 40
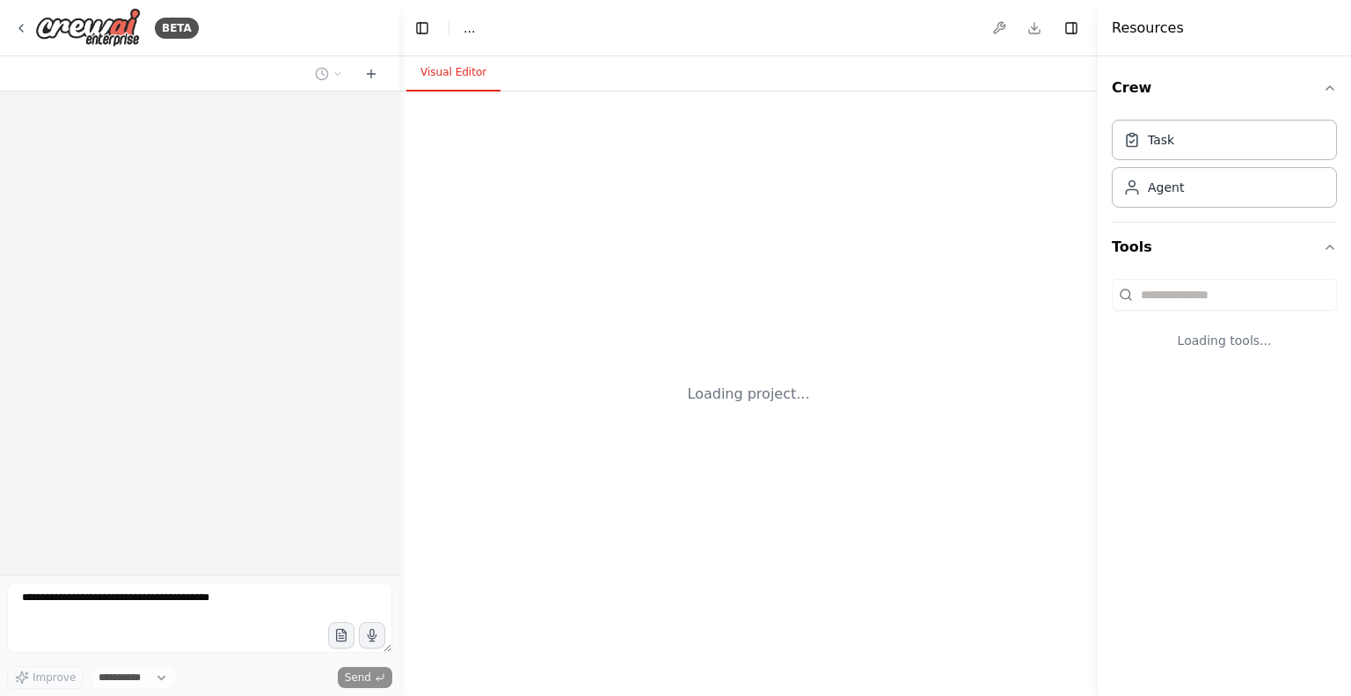
select select "****"
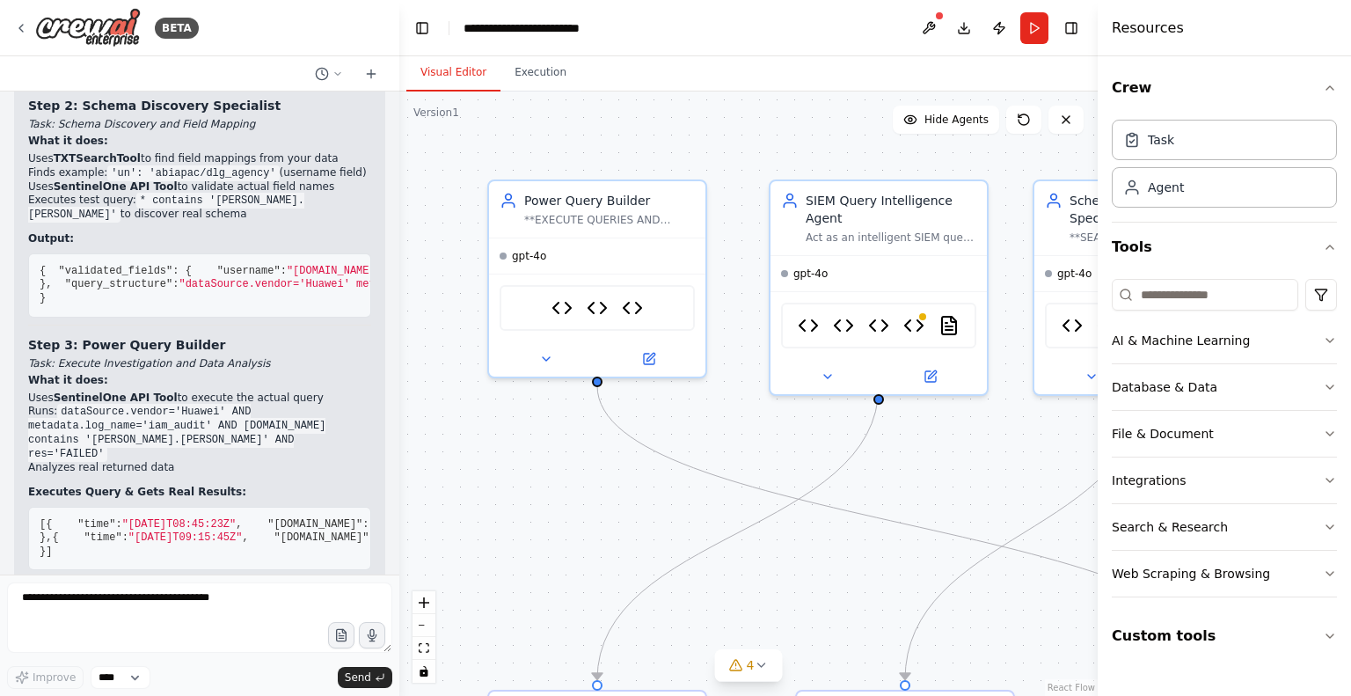
scroll to position [31849, 0]
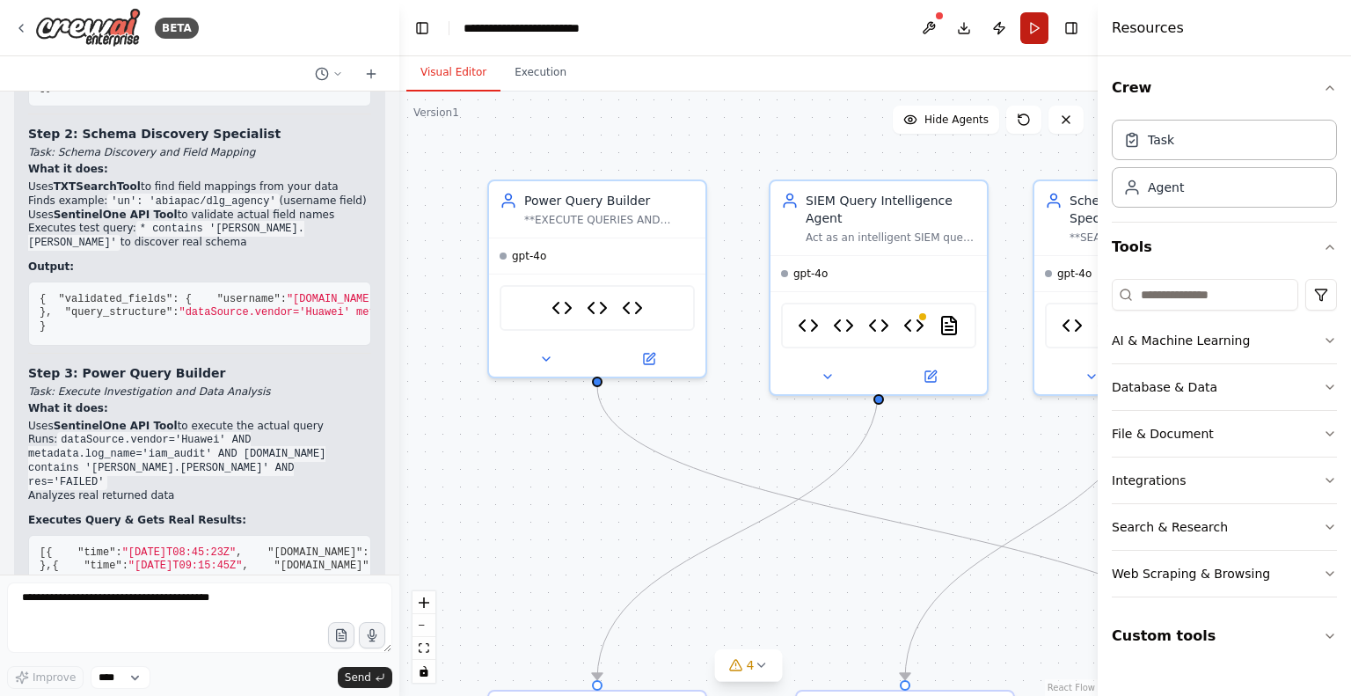
click at [1034, 31] on button "Run" at bounding box center [1034, 28] width 28 height 32
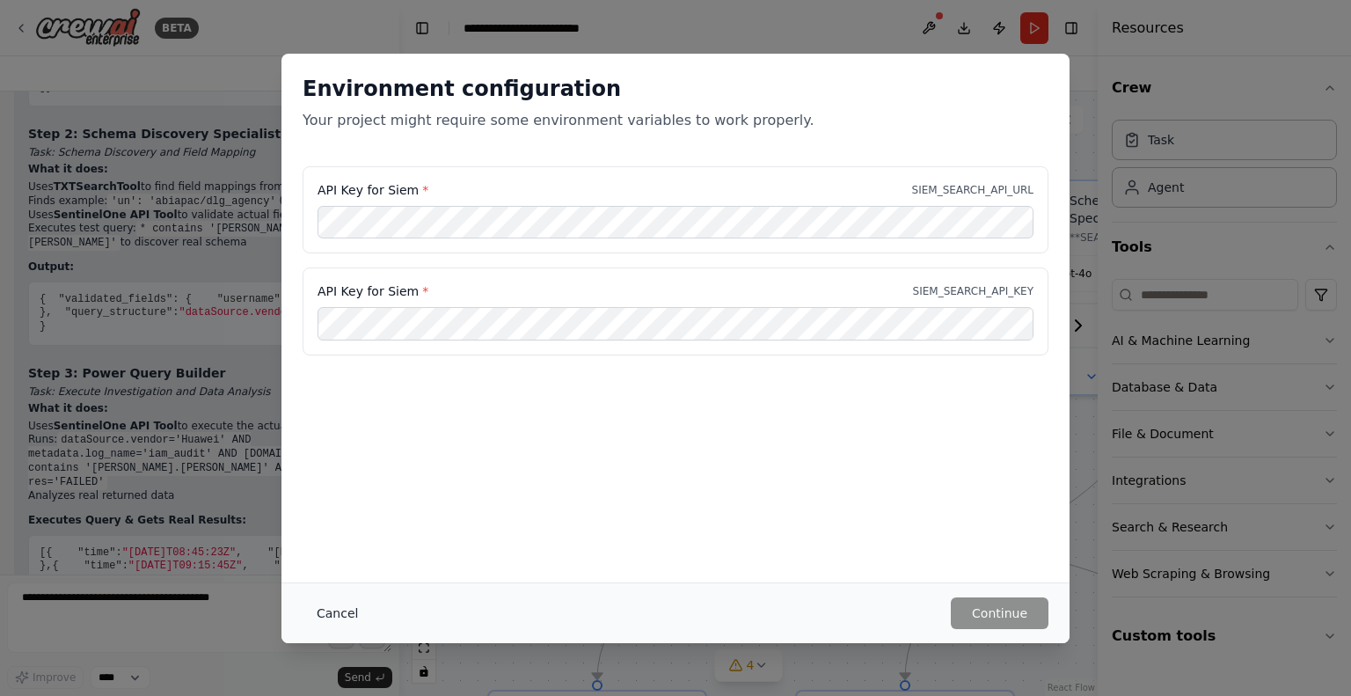
click at [333, 611] on button "Cancel" at bounding box center [337, 613] width 69 height 32
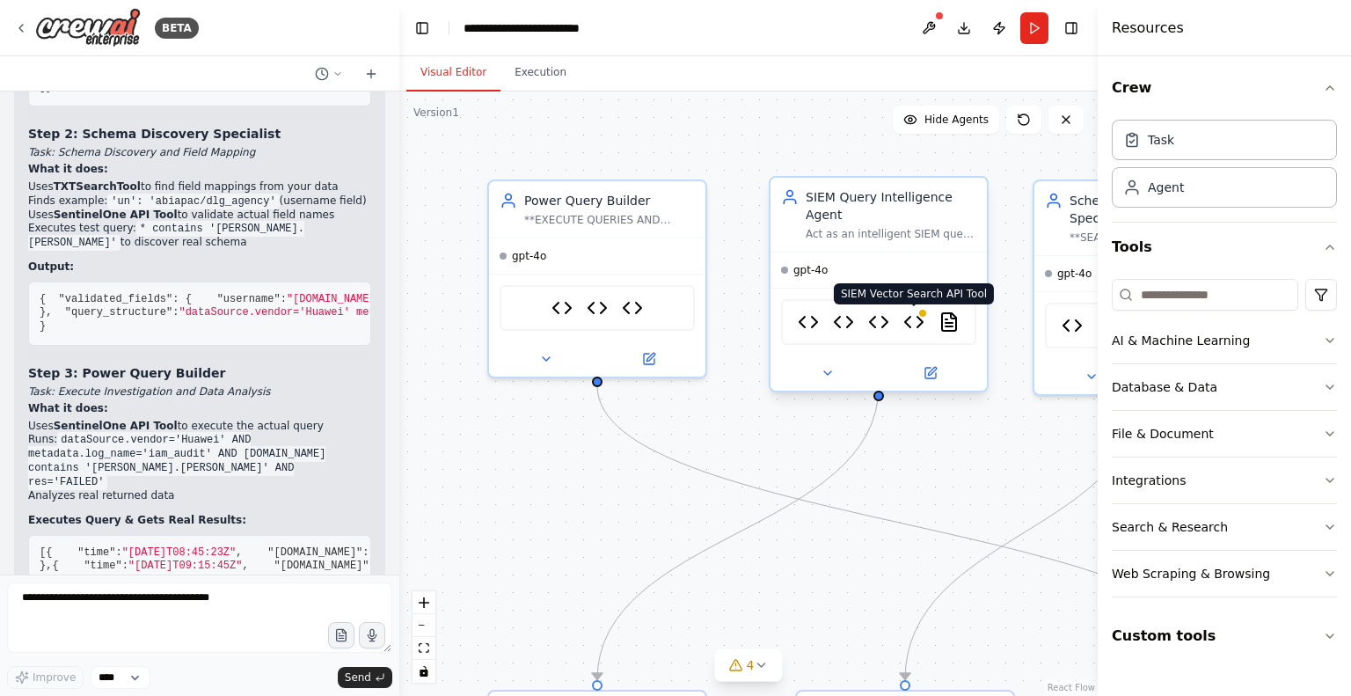
click at [915, 311] on img at bounding box center [913, 321] width 21 height 21
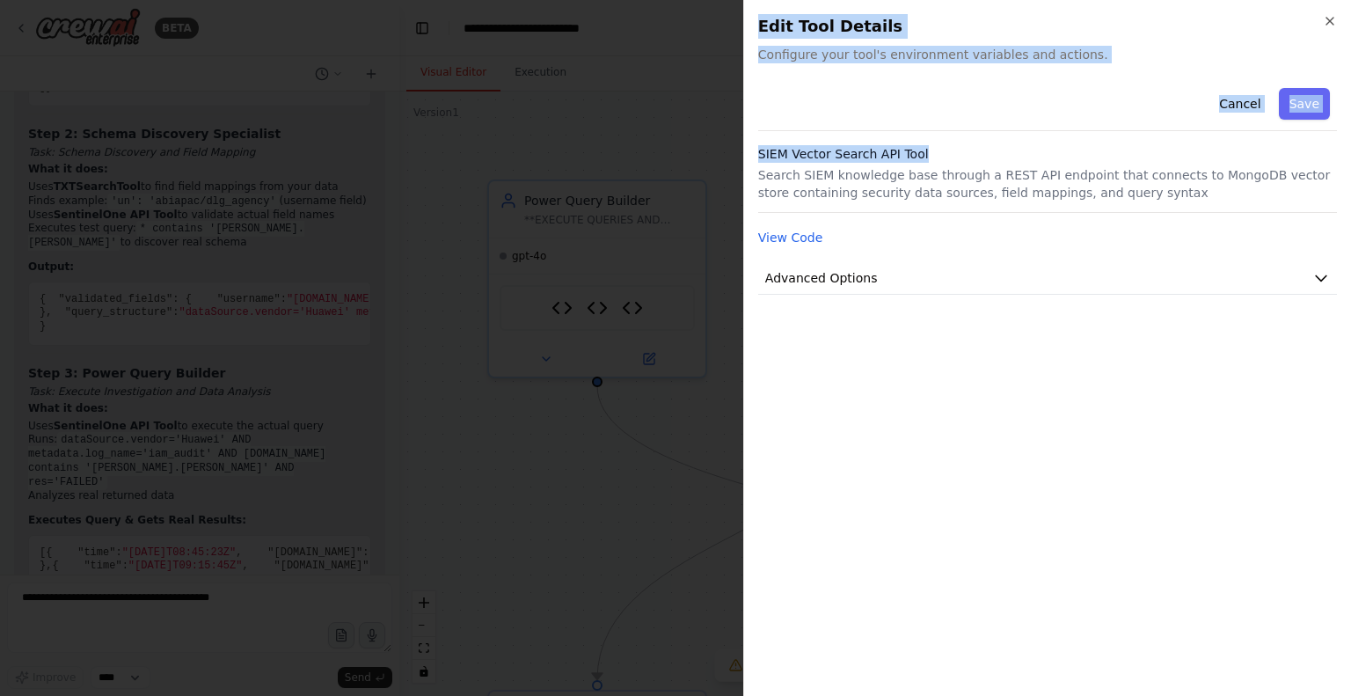
drag, startPoint x: 919, startPoint y: 147, endPoint x: 735, endPoint y: 145, distance: 183.8
click at [735, 145] on body "BETA Hello! I'm the CrewAI assistant. What kind of automation do you want to bu…" at bounding box center [675, 348] width 1351 height 696
click at [954, 153] on h3 "SIEM Vector Search API Tool" at bounding box center [1047, 154] width 579 height 18
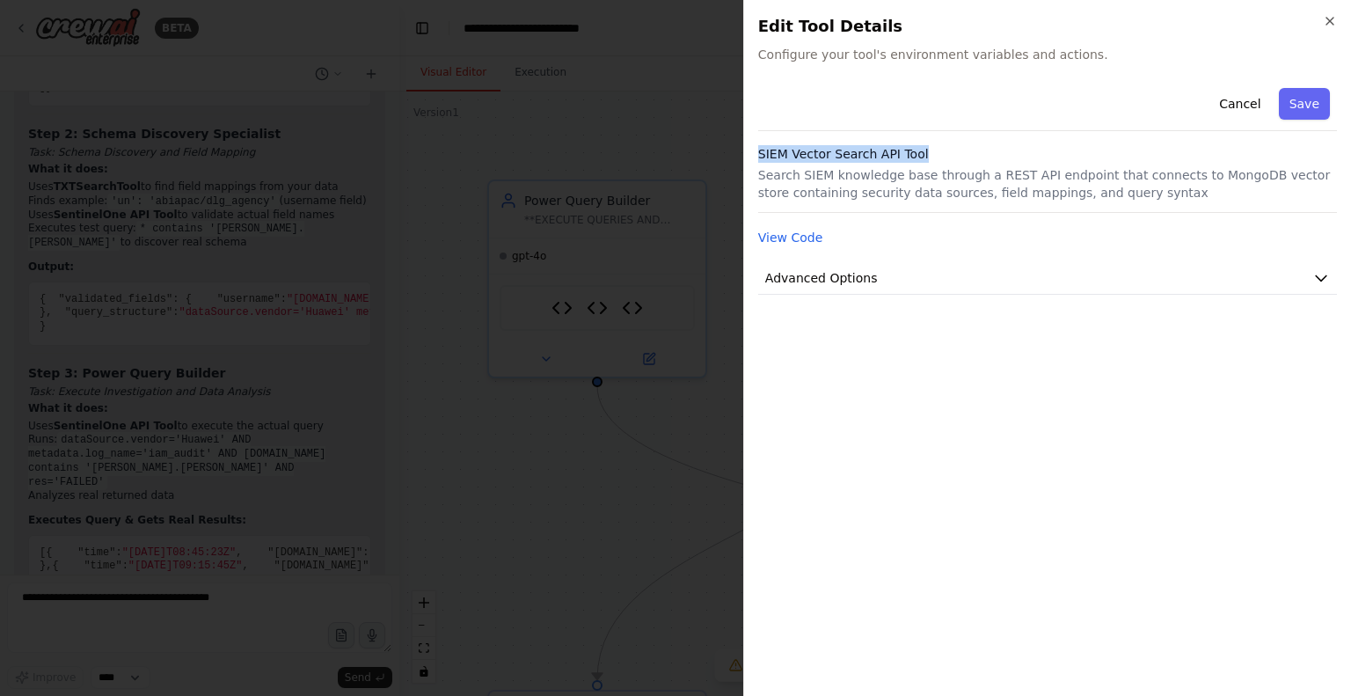
drag, startPoint x: 925, startPoint y: 157, endPoint x: 751, endPoint y: 147, distance: 174.5
click at [751, 147] on div "Close Edit Tool Details Configure your tool's environment variables and actions…" at bounding box center [1047, 348] width 608 height 696
copy h3 "SIEM Vector Search API Tool"
click at [1326, 15] on icon "button" at bounding box center [1330, 21] width 14 height 14
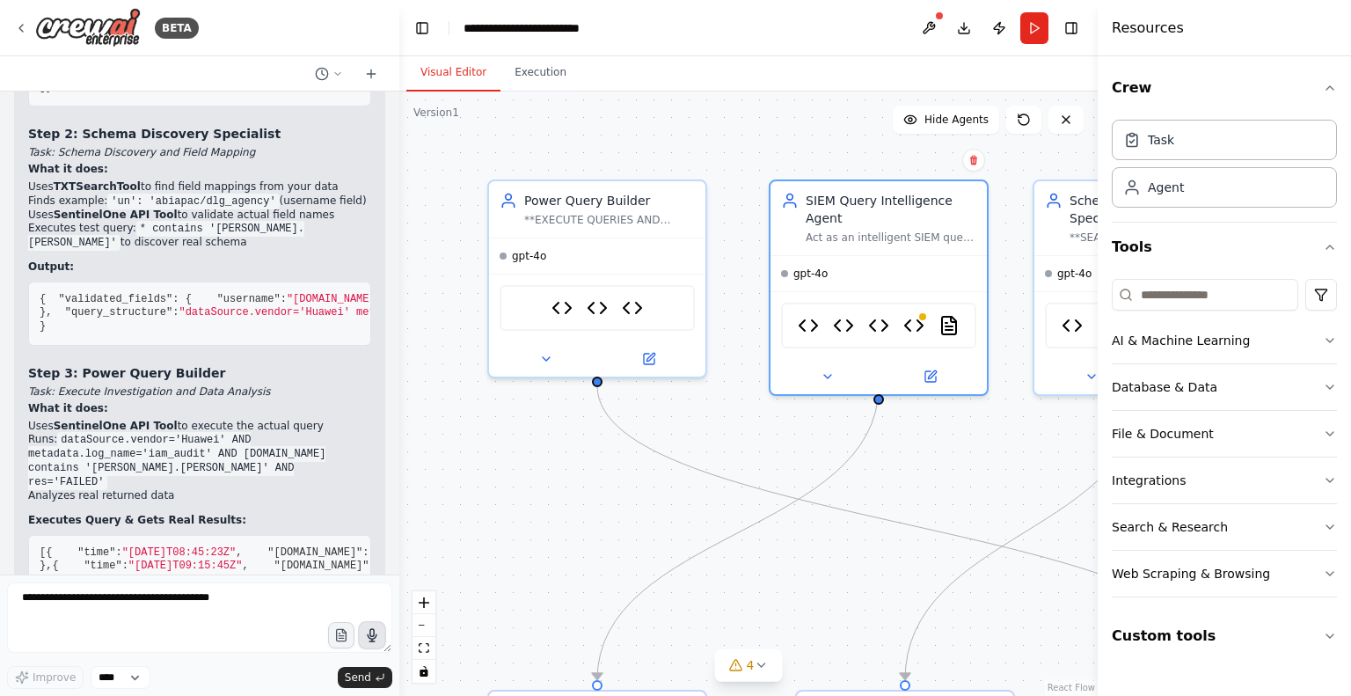
click at [370, 632] on icon "button" at bounding box center [372, 635] width 9 height 12
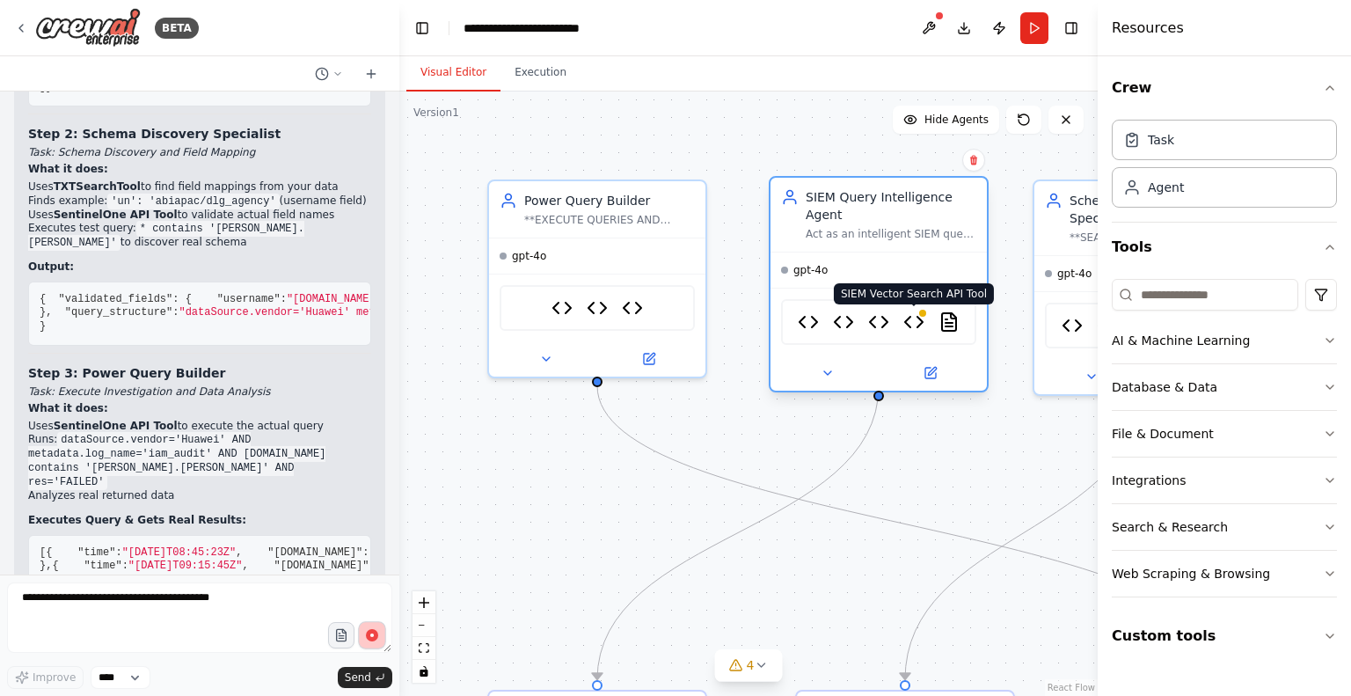
click at [917, 311] on img at bounding box center [913, 321] width 21 height 21
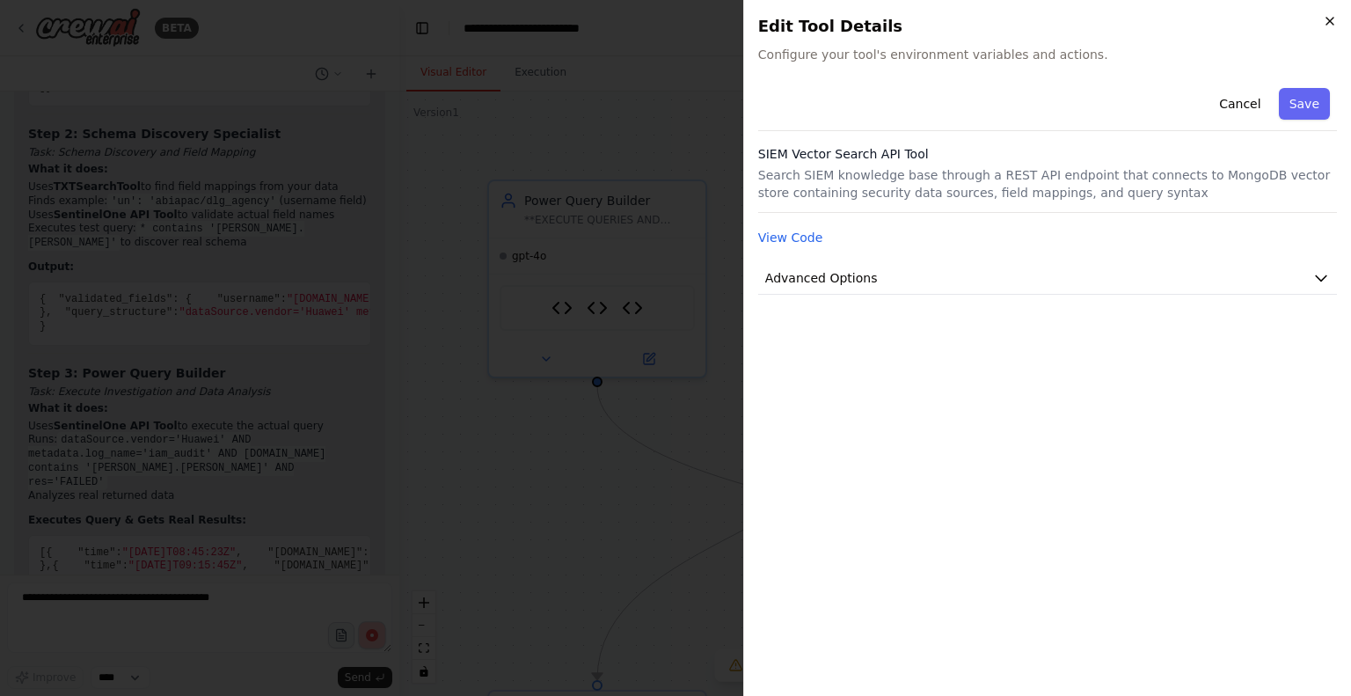
click at [1334, 16] on icon "button" at bounding box center [1330, 21] width 14 height 14
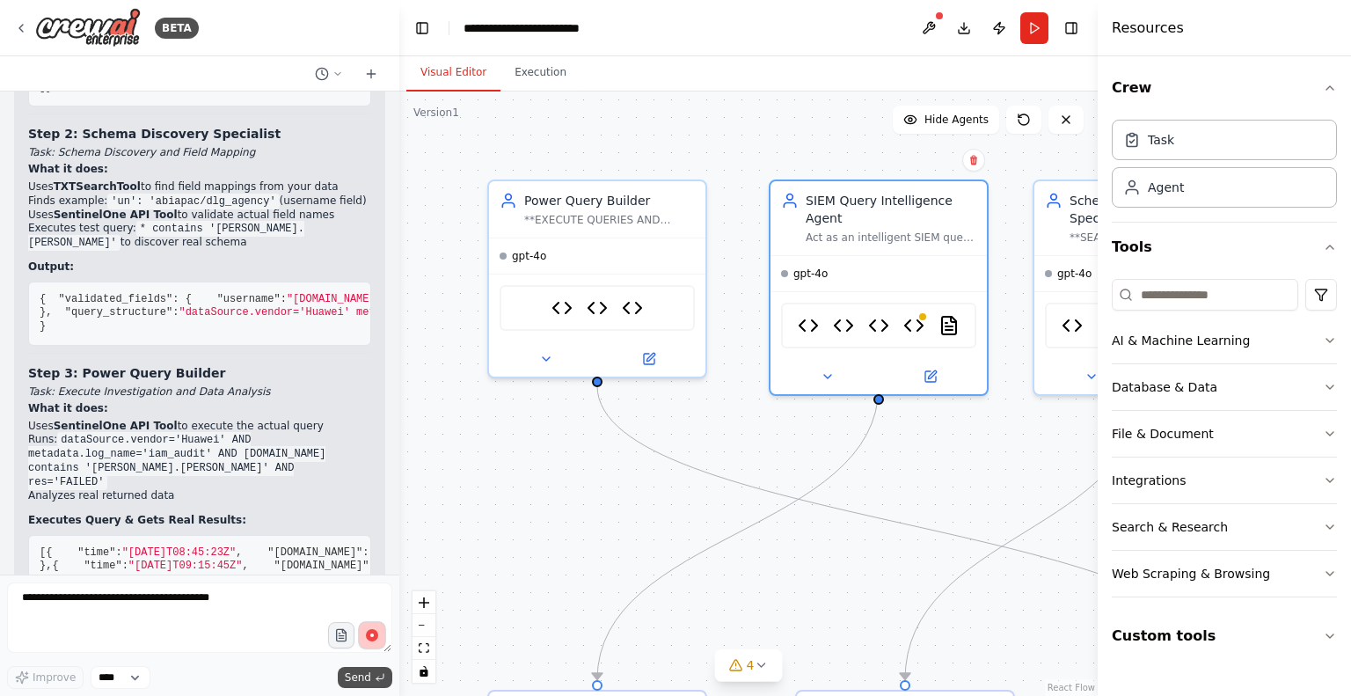
click at [366, 678] on span "Send" at bounding box center [358, 677] width 26 height 14
click at [370, 637] on circle "button" at bounding box center [372, 635] width 12 height 12
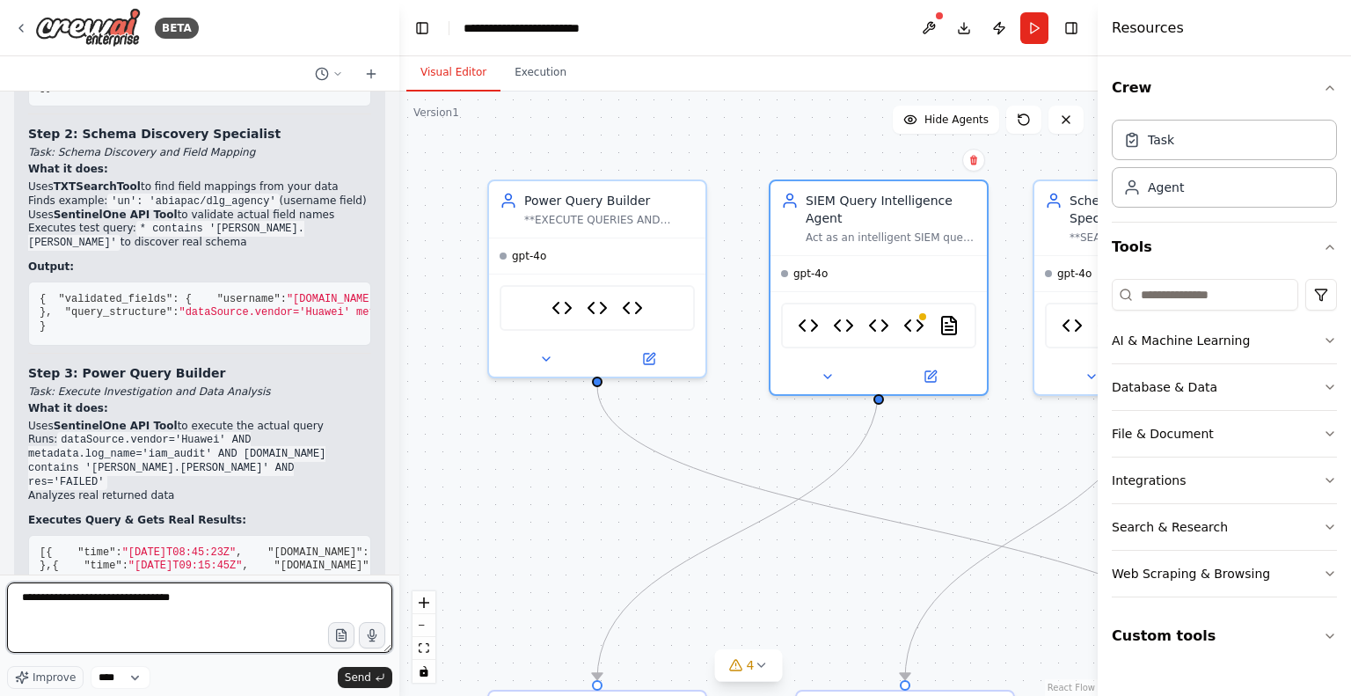
type textarea "**********"
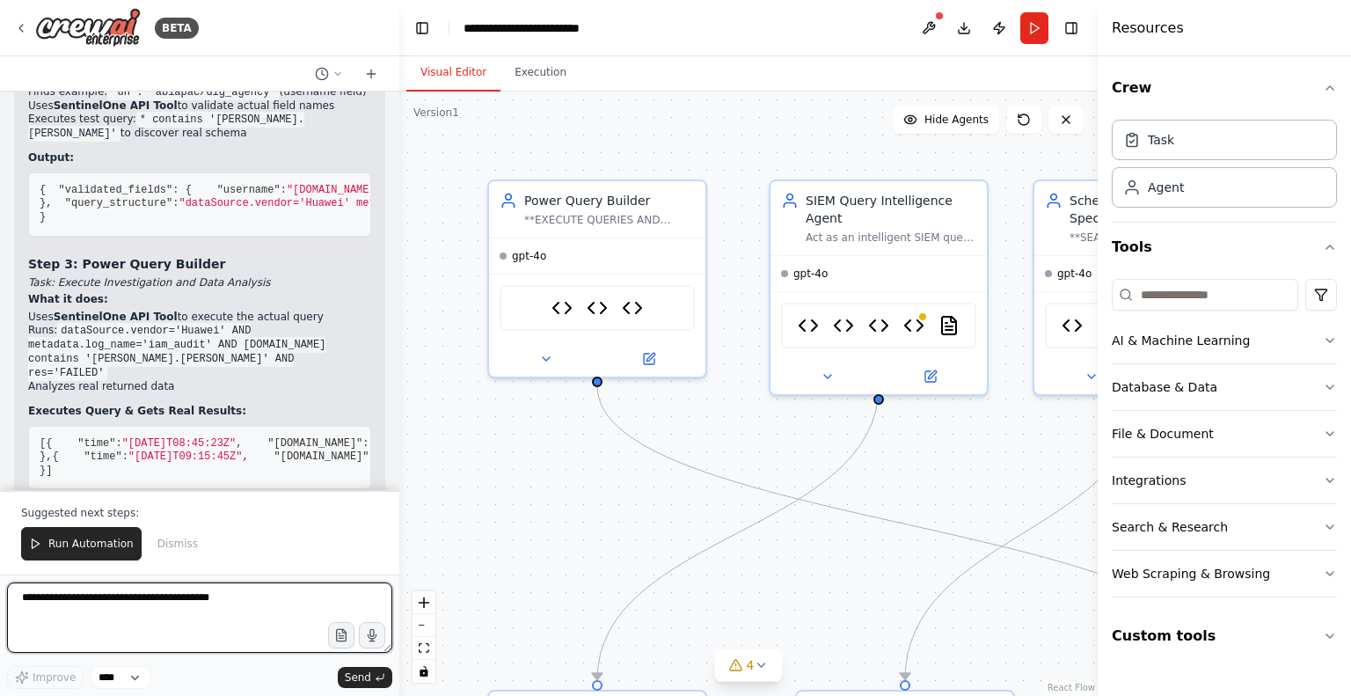
scroll to position [32391, 0]
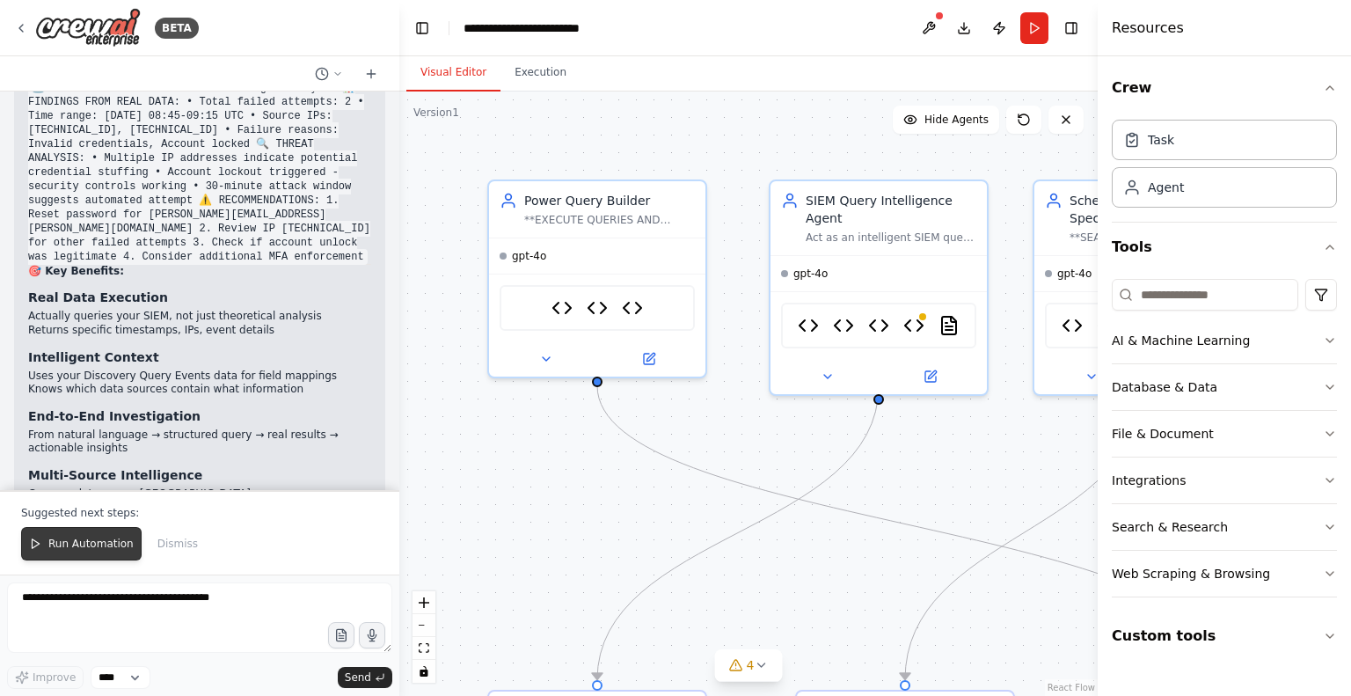
click at [121, 553] on button "Run Automation" at bounding box center [81, 543] width 121 height 33
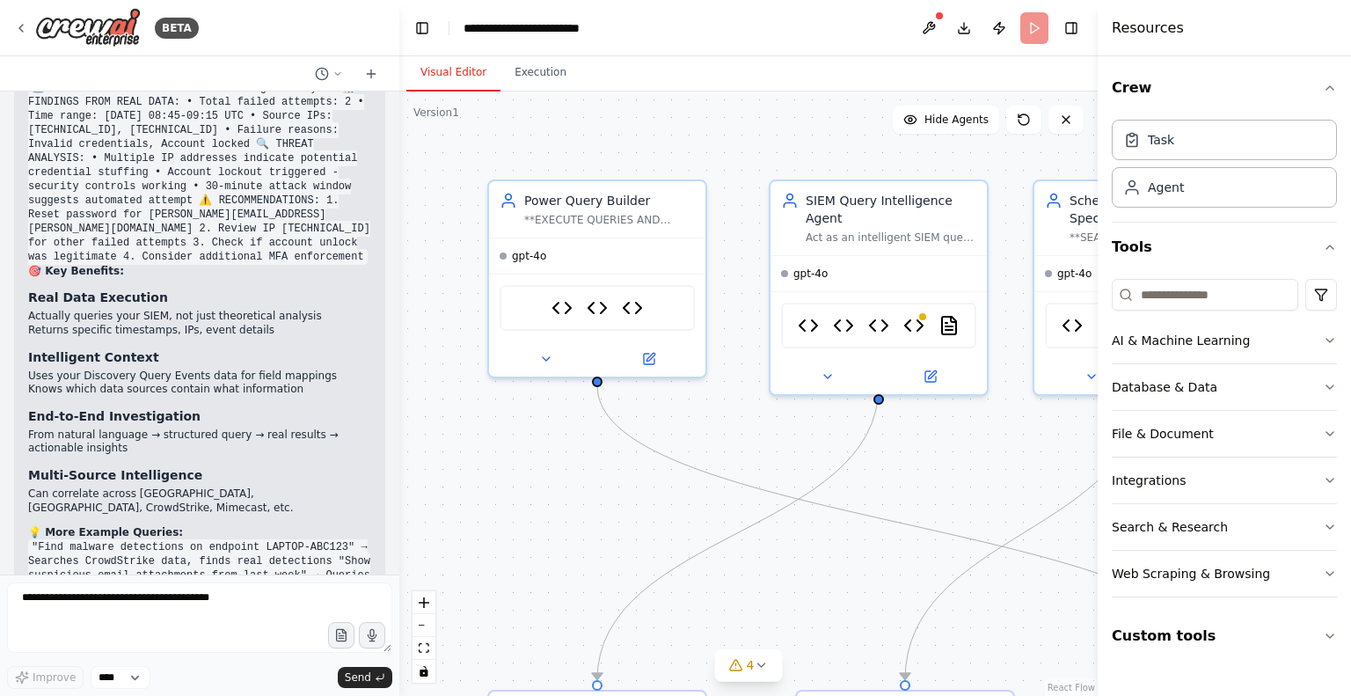
scroll to position [32307, 0]
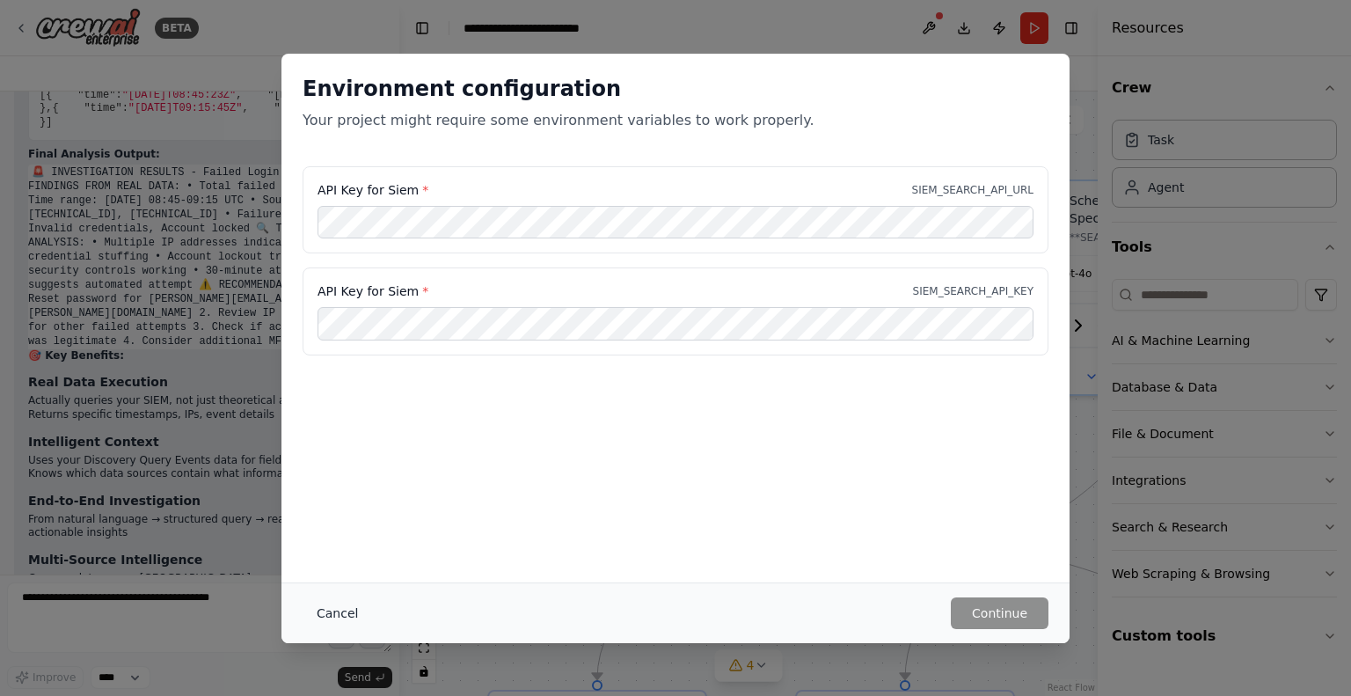
click at [352, 611] on button "Cancel" at bounding box center [337, 613] width 69 height 32
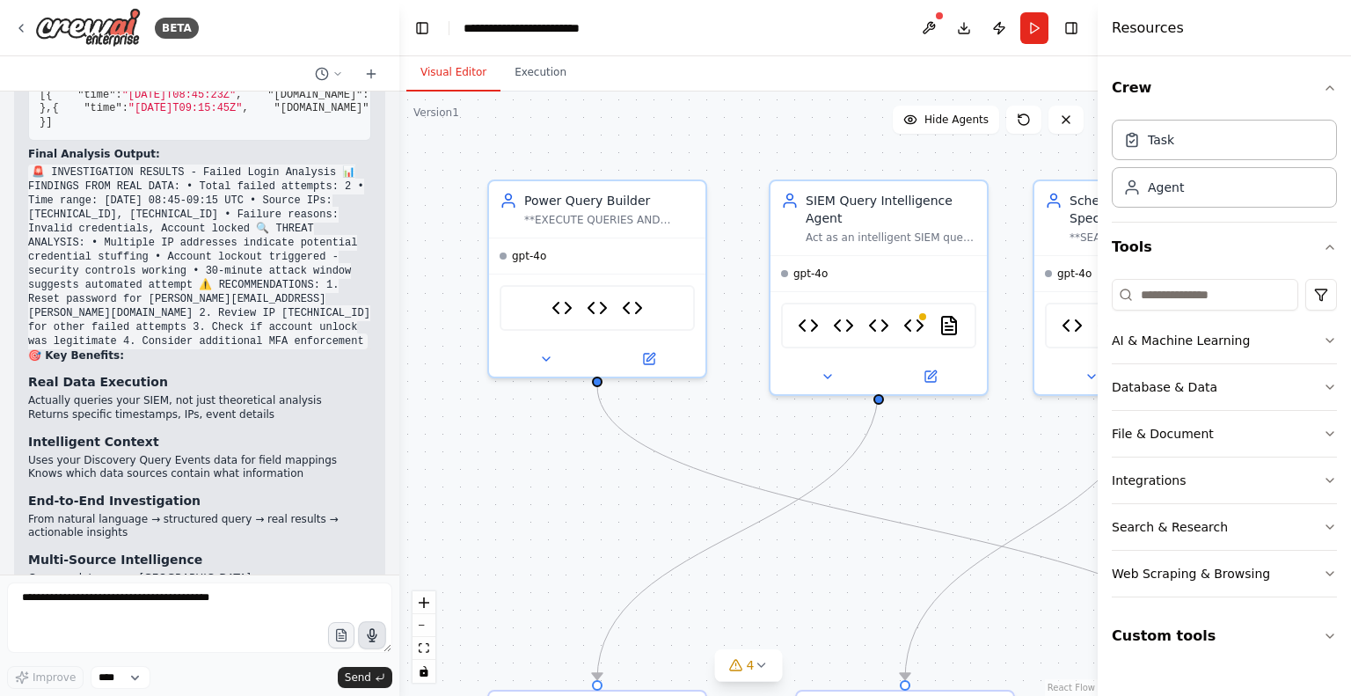
click at [373, 638] on icon "button" at bounding box center [372, 635] width 15 height 15
click at [373, 638] on circle "button" at bounding box center [372, 635] width 12 height 12
click at [208, 597] on textarea "**********" at bounding box center [199, 617] width 385 height 70
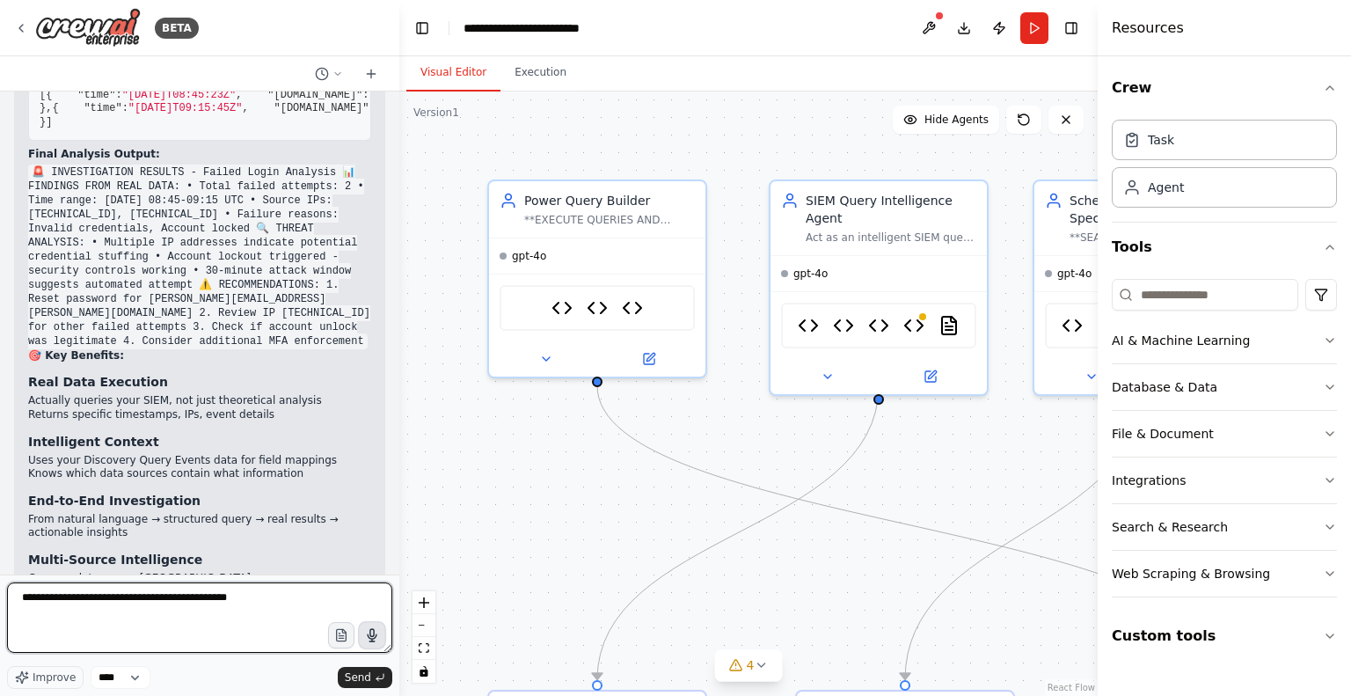
type textarea "**********"
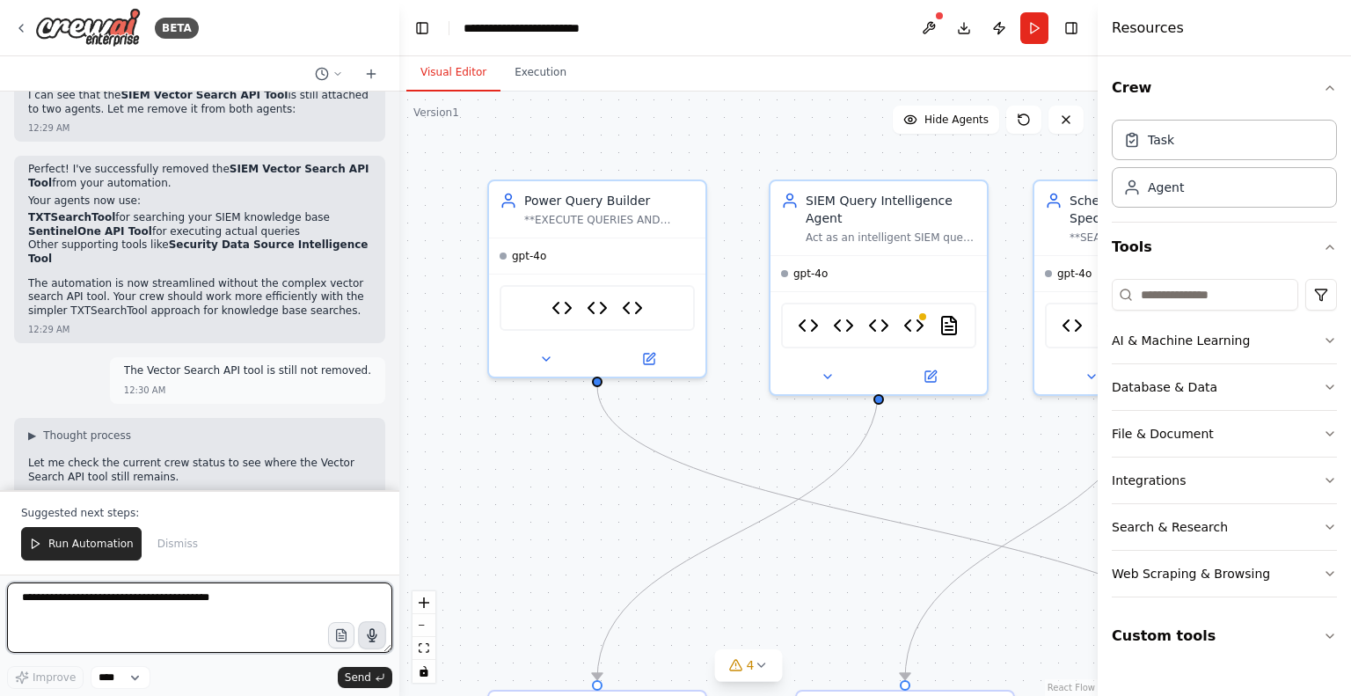
scroll to position [33211, 0]
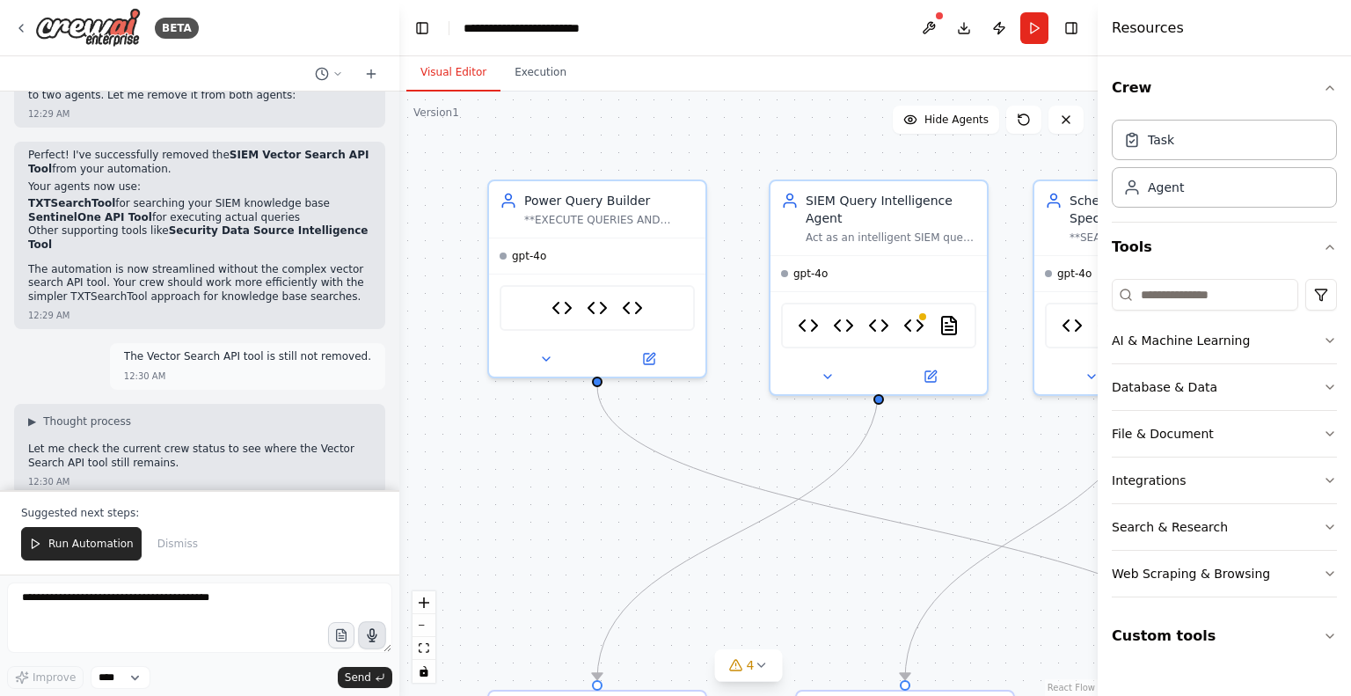
click at [896, 59] on div "Visual Editor Execution" at bounding box center [748, 73] width 698 height 35
click at [932, 27] on button at bounding box center [929, 28] width 28 height 32
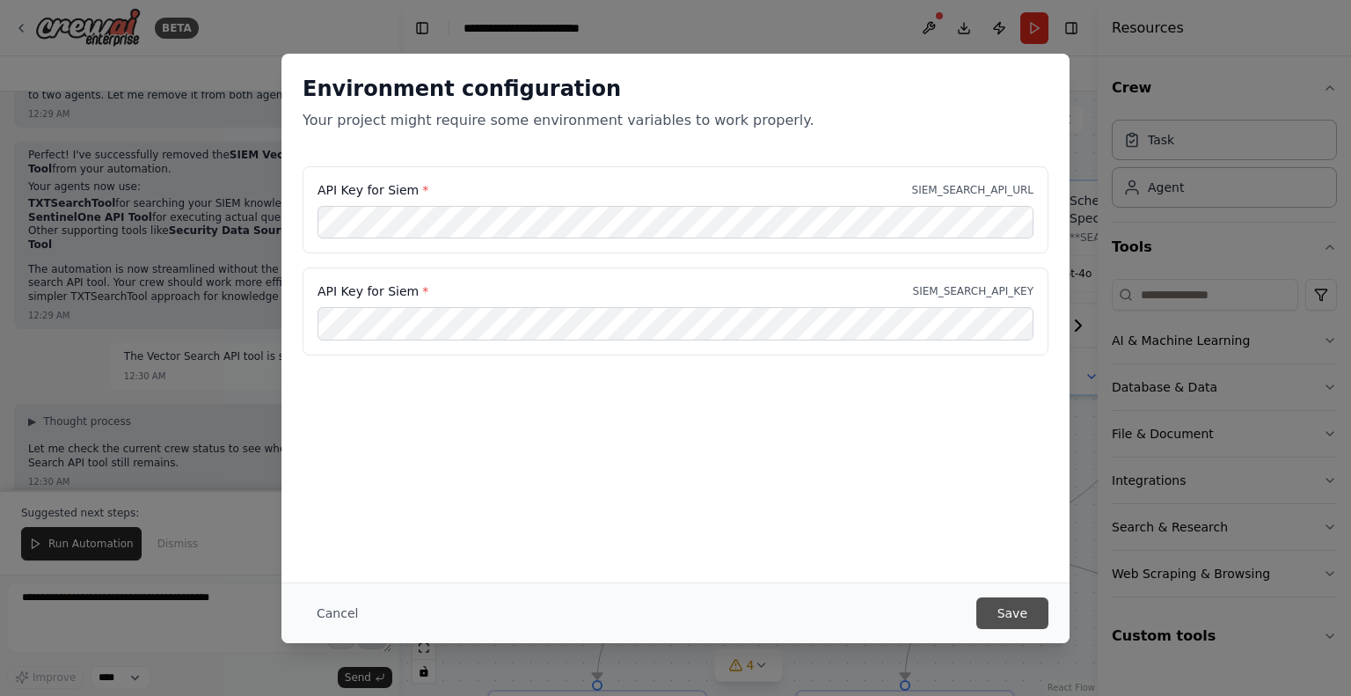
click at [1019, 625] on button "Save" at bounding box center [1012, 613] width 72 height 32
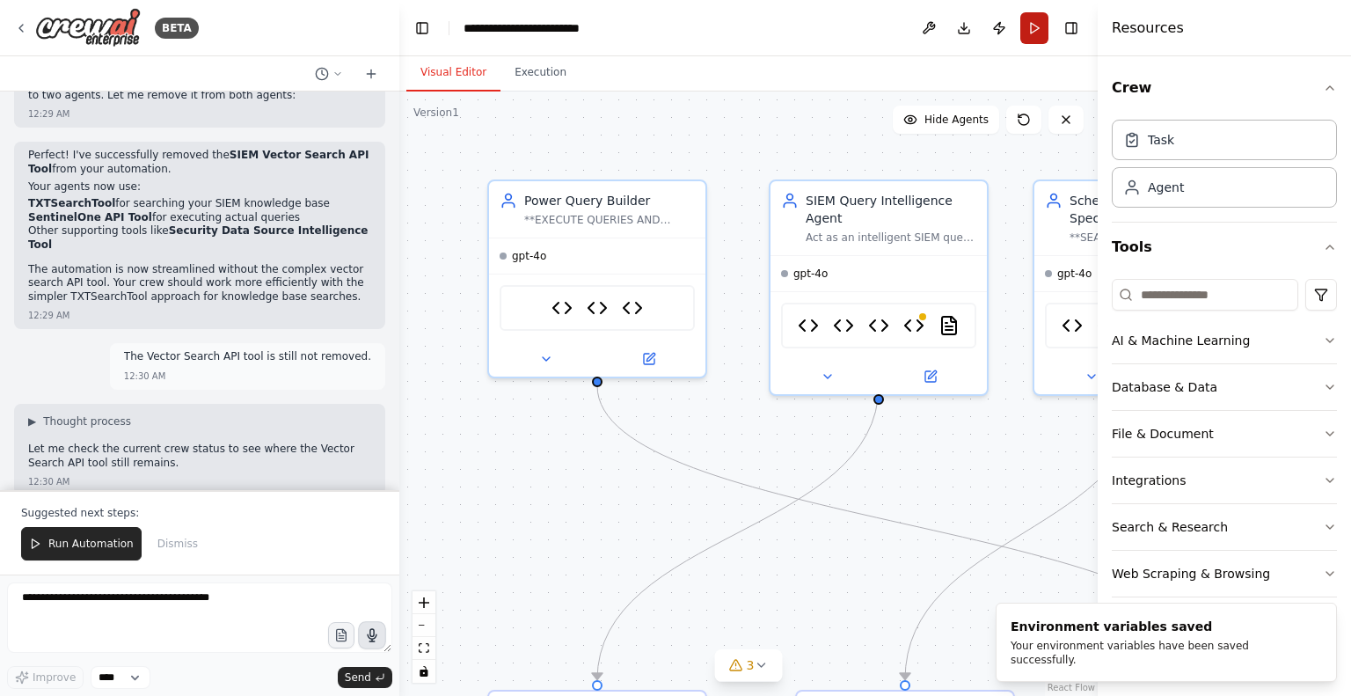
click at [1029, 26] on button "Run" at bounding box center [1034, 28] width 28 height 32
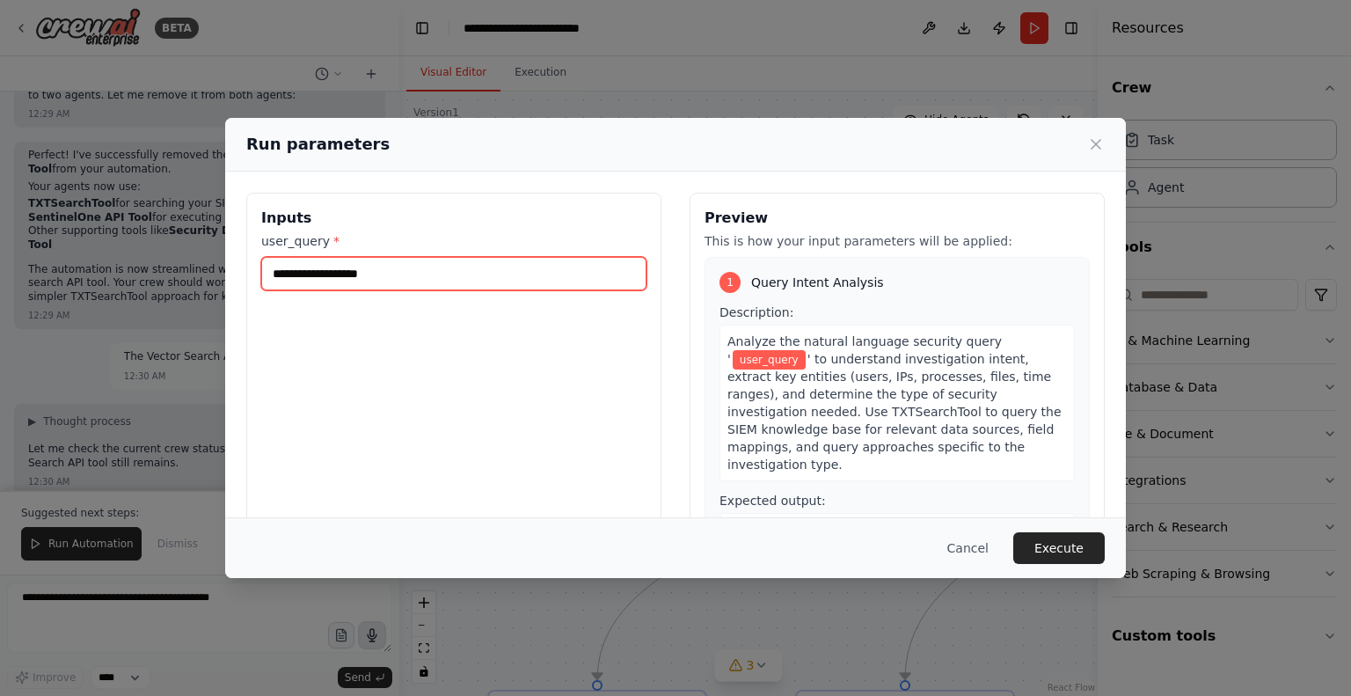
click at [462, 272] on input "user_query *" at bounding box center [453, 273] width 385 height 33
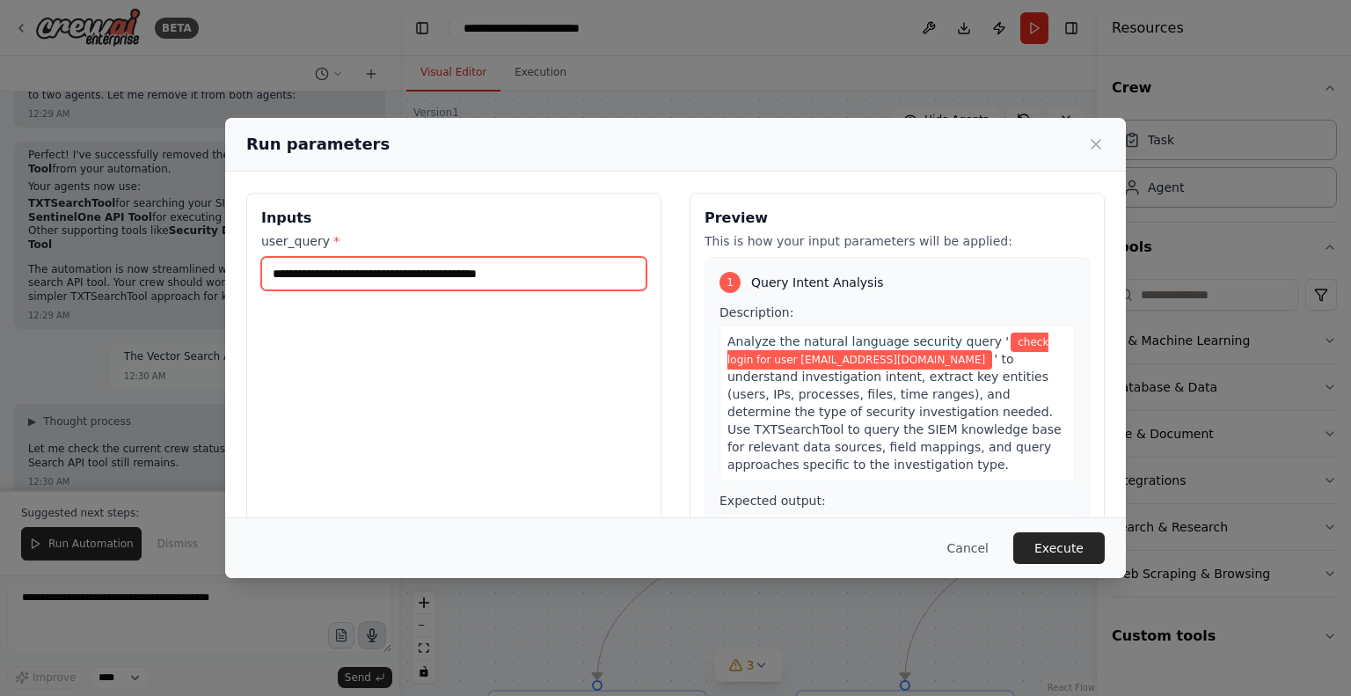
type input "**********"
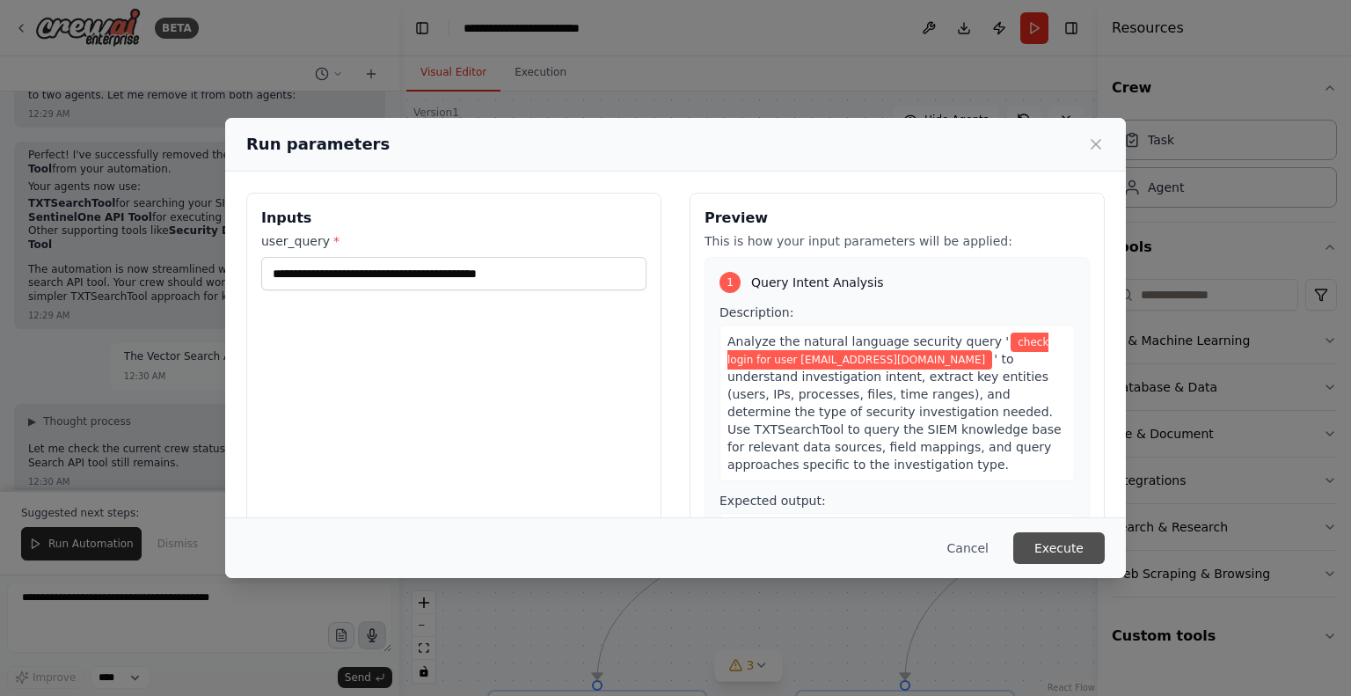
click at [1056, 542] on button "Execute" at bounding box center [1058, 548] width 91 height 32
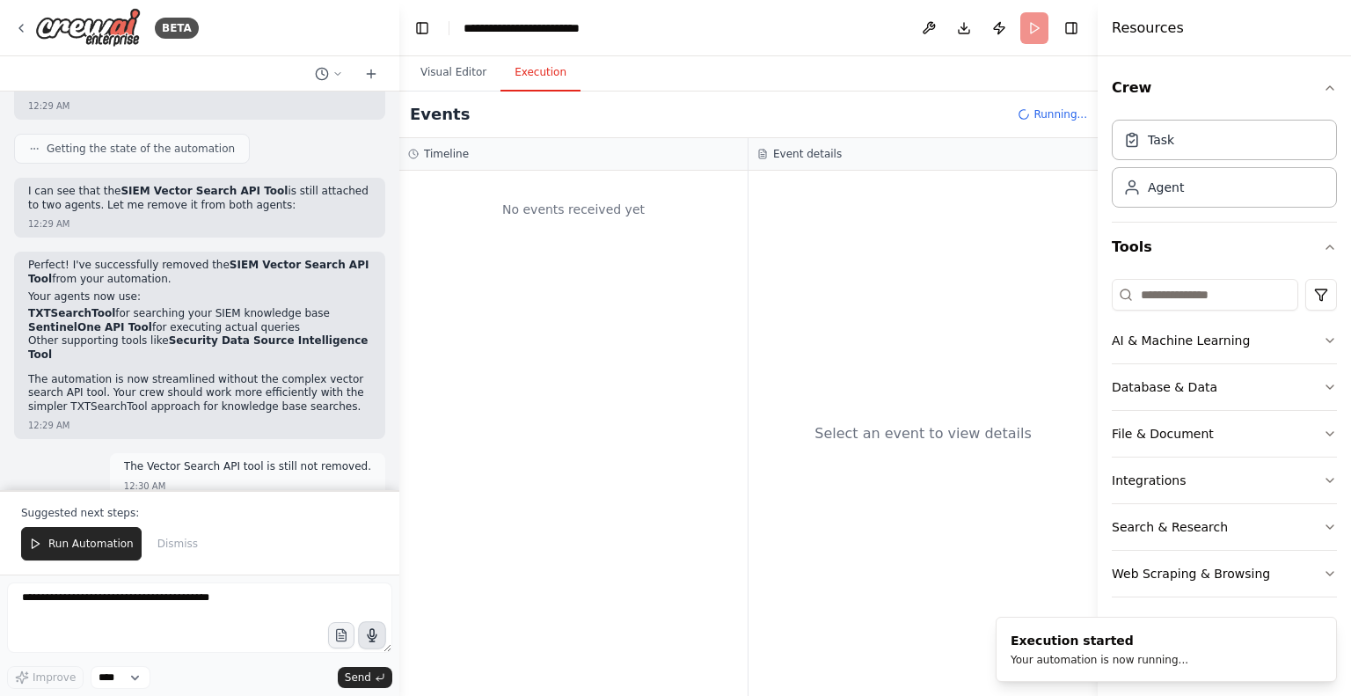
scroll to position [33098, 0]
click at [448, 77] on button "Visual Editor" at bounding box center [453, 73] width 94 height 37
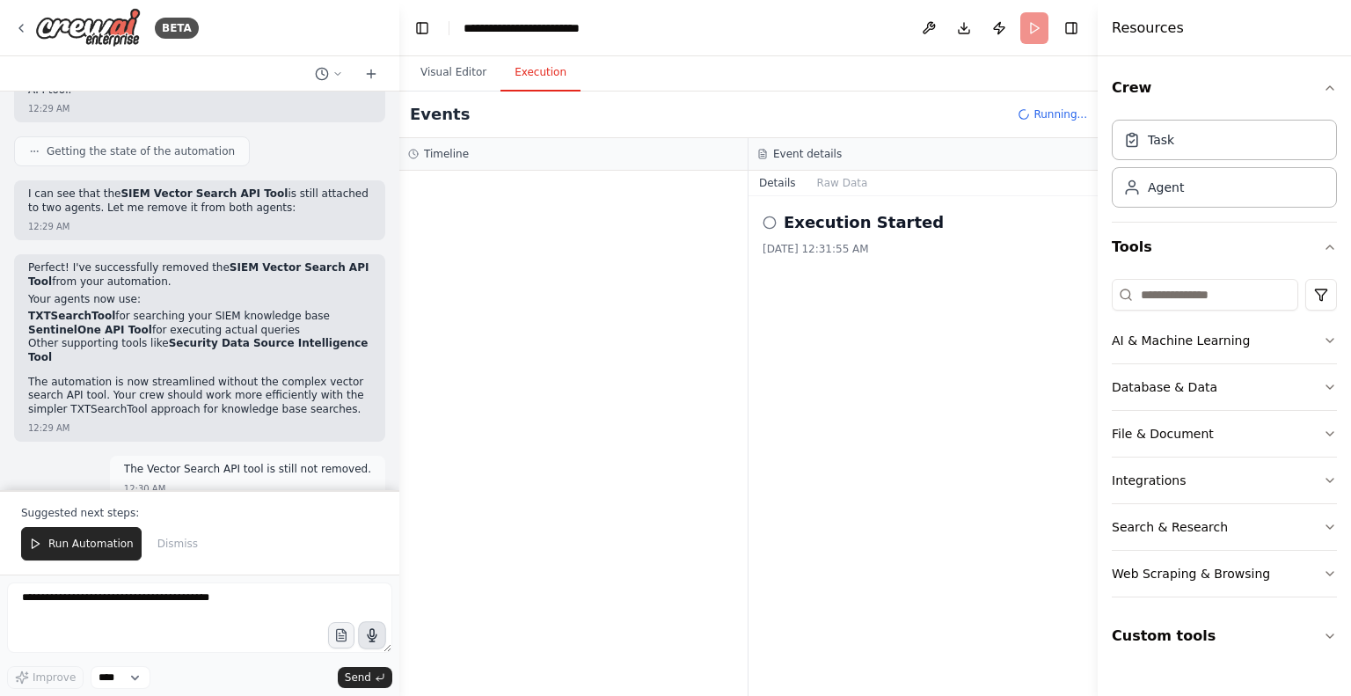
click at [522, 75] on button "Execution" at bounding box center [541, 73] width 80 height 37
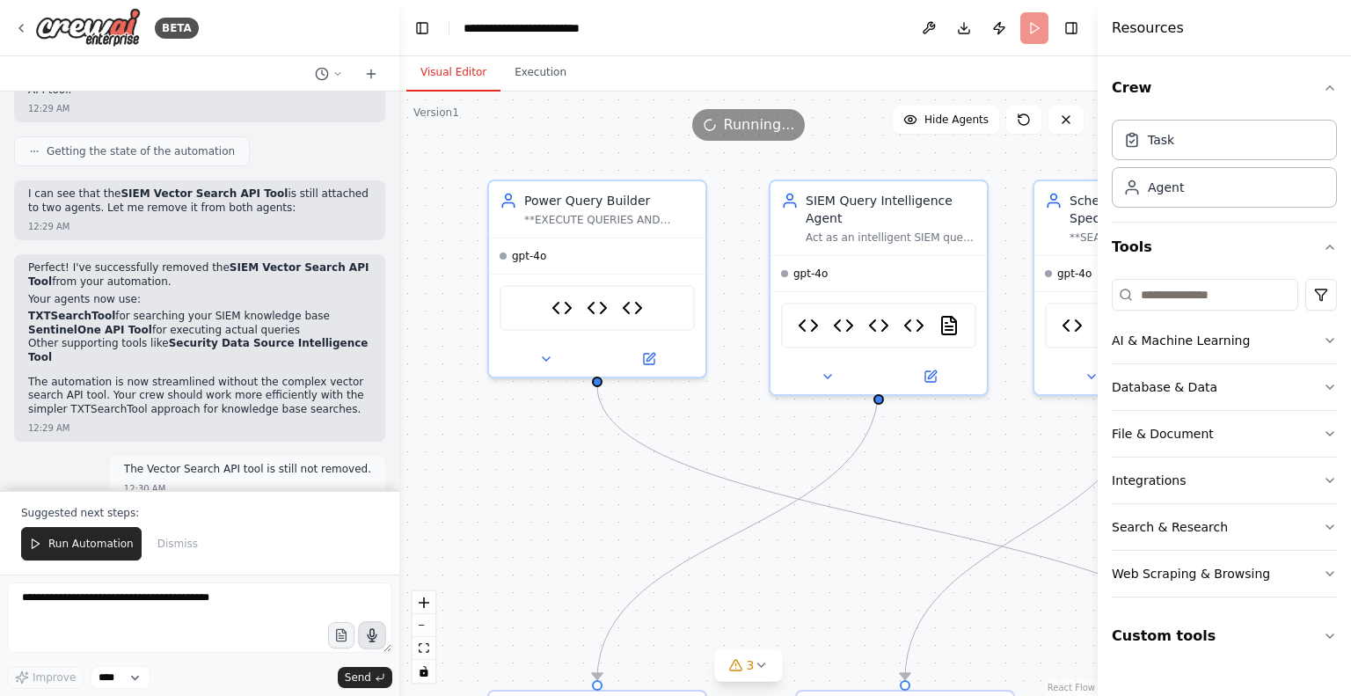
click at [466, 77] on button "Visual Editor" at bounding box center [453, 73] width 94 height 37
click at [544, 69] on button "Execution" at bounding box center [541, 73] width 80 height 37
click at [457, 73] on button "Visual Editor" at bounding box center [453, 73] width 94 height 37
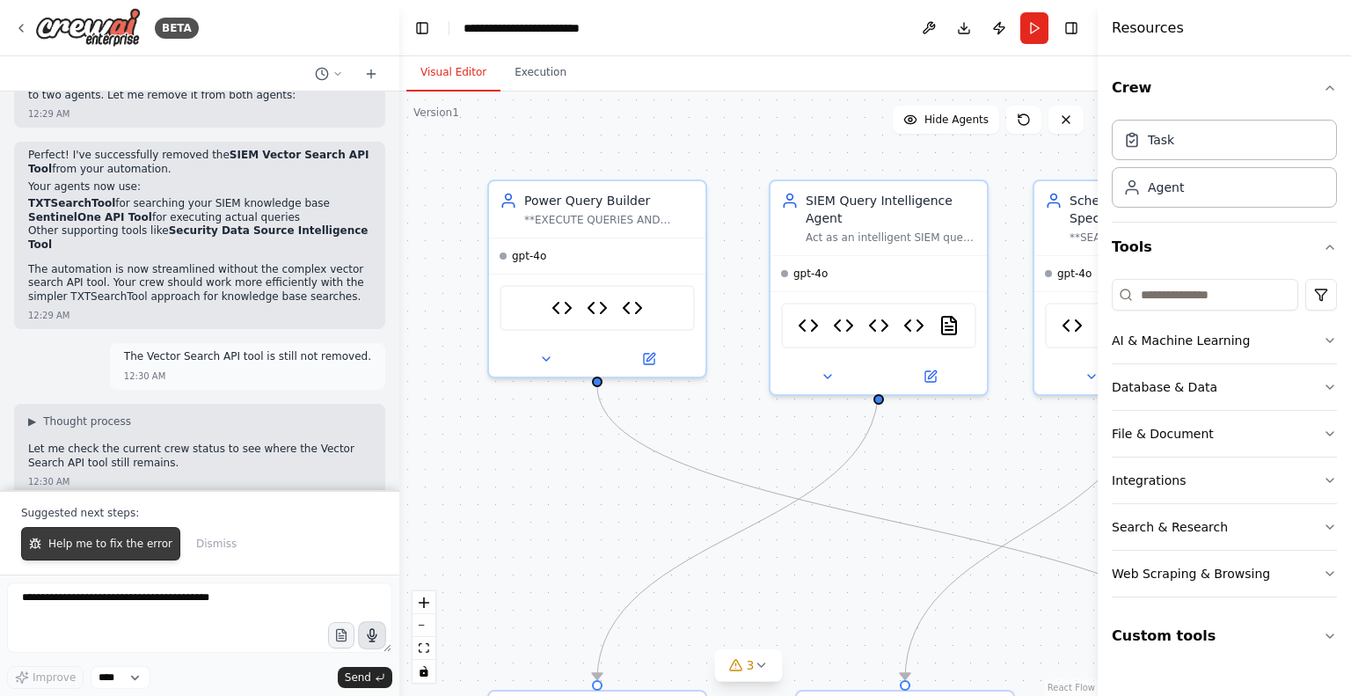
click at [117, 545] on span "Help me to fix the error" at bounding box center [110, 544] width 124 height 14
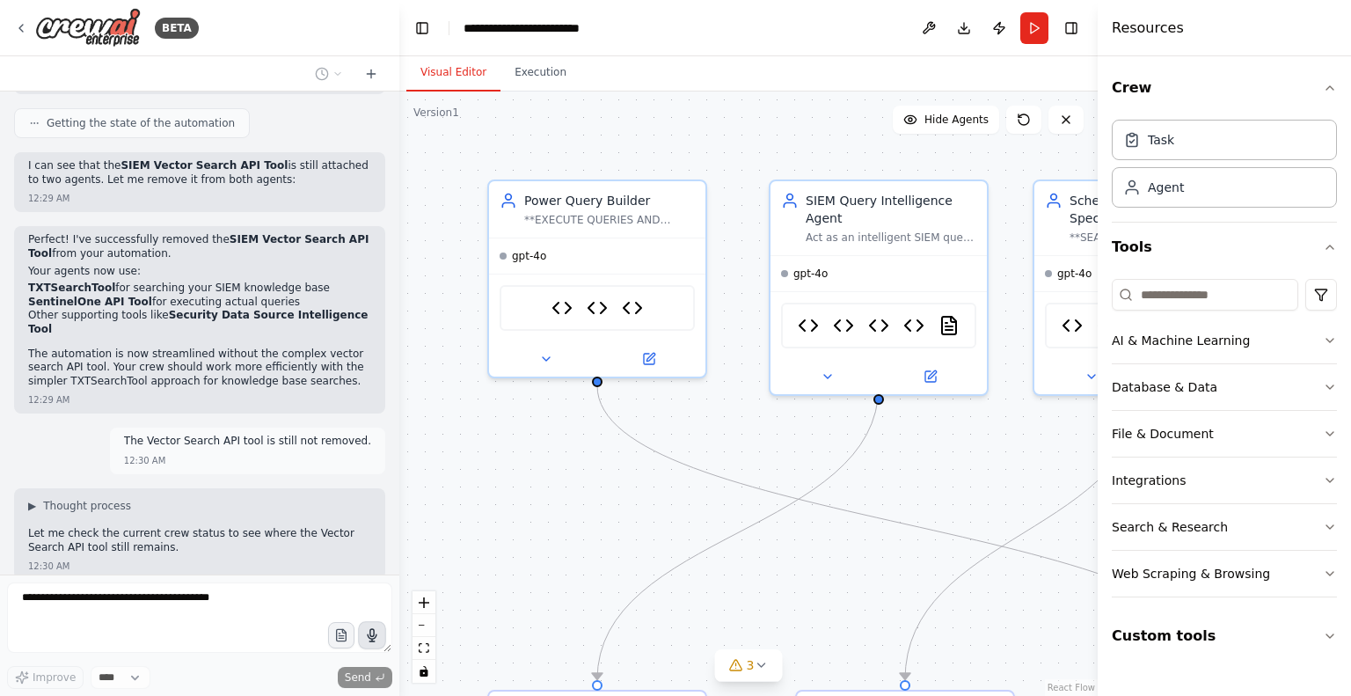
scroll to position [33172, 0]
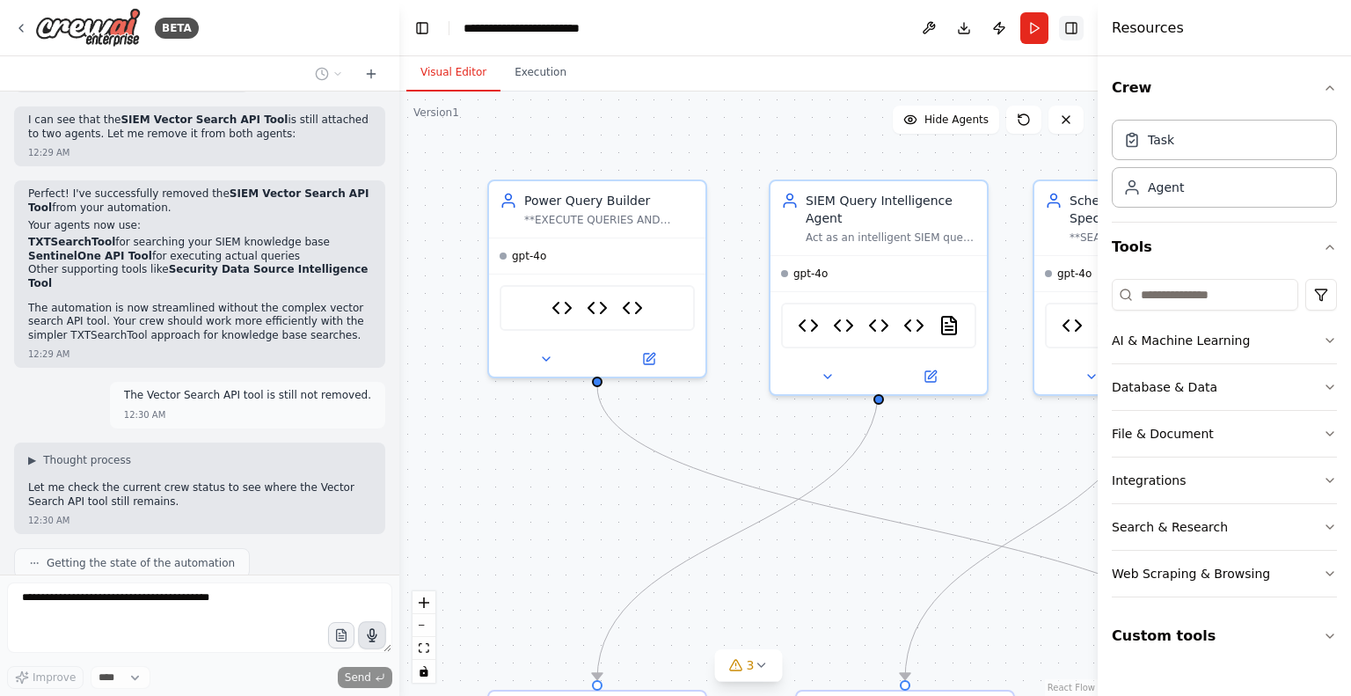
click at [1073, 28] on button "Toggle Right Sidebar" at bounding box center [1071, 28] width 25 height 25
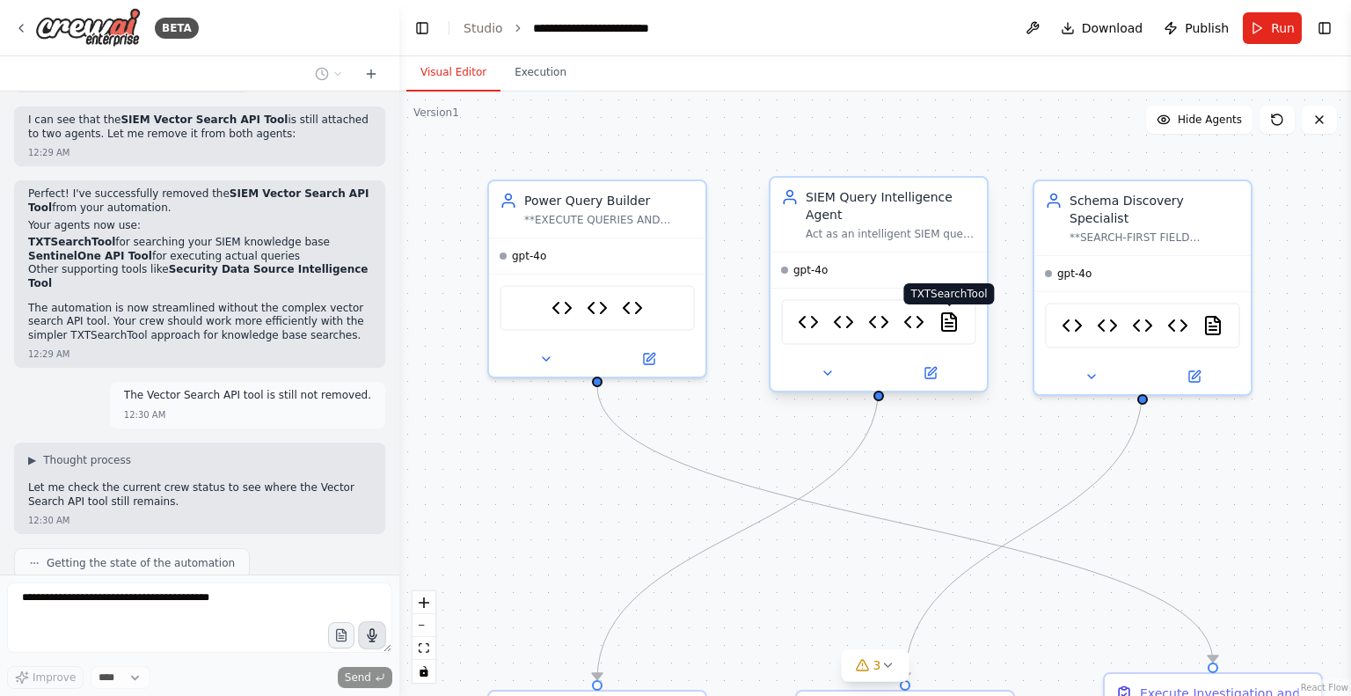
click at [949, 311] on img at bounding box center [949, 321] width 21 height 21
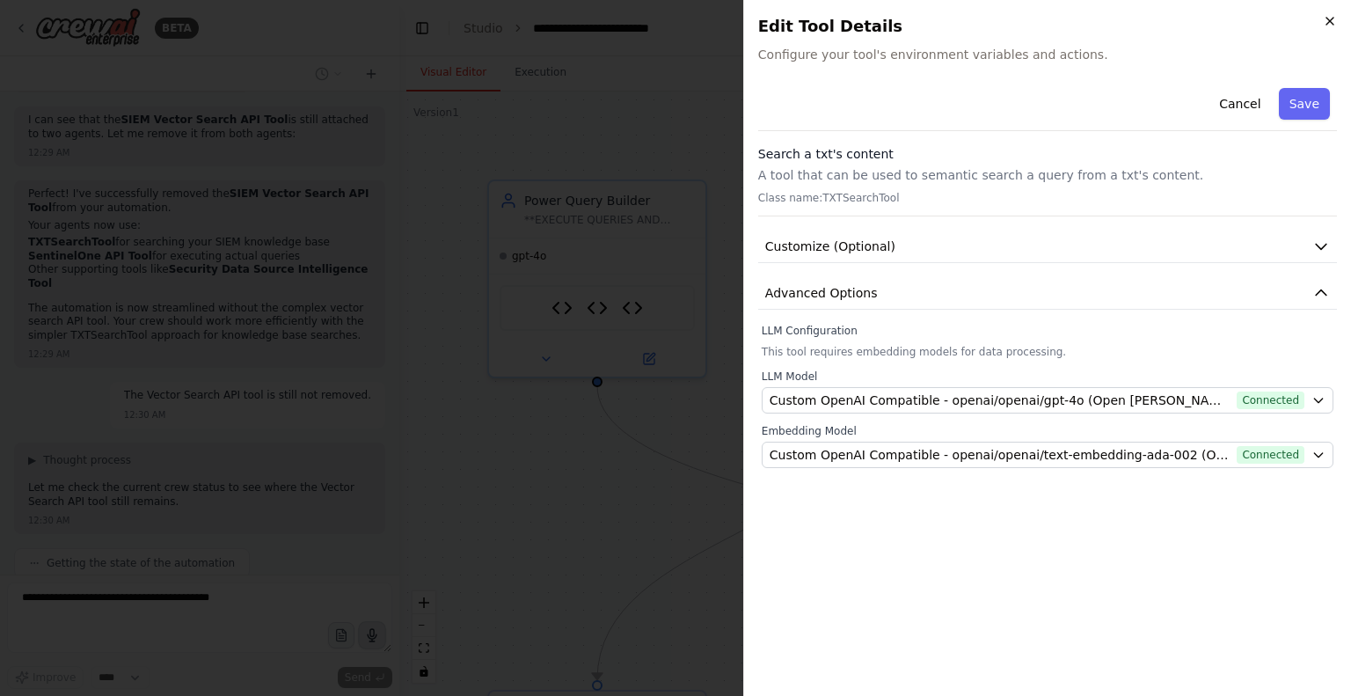
click at [1333, 17] on icon "button" at bounding box center [1330, 21] width 14 height 14
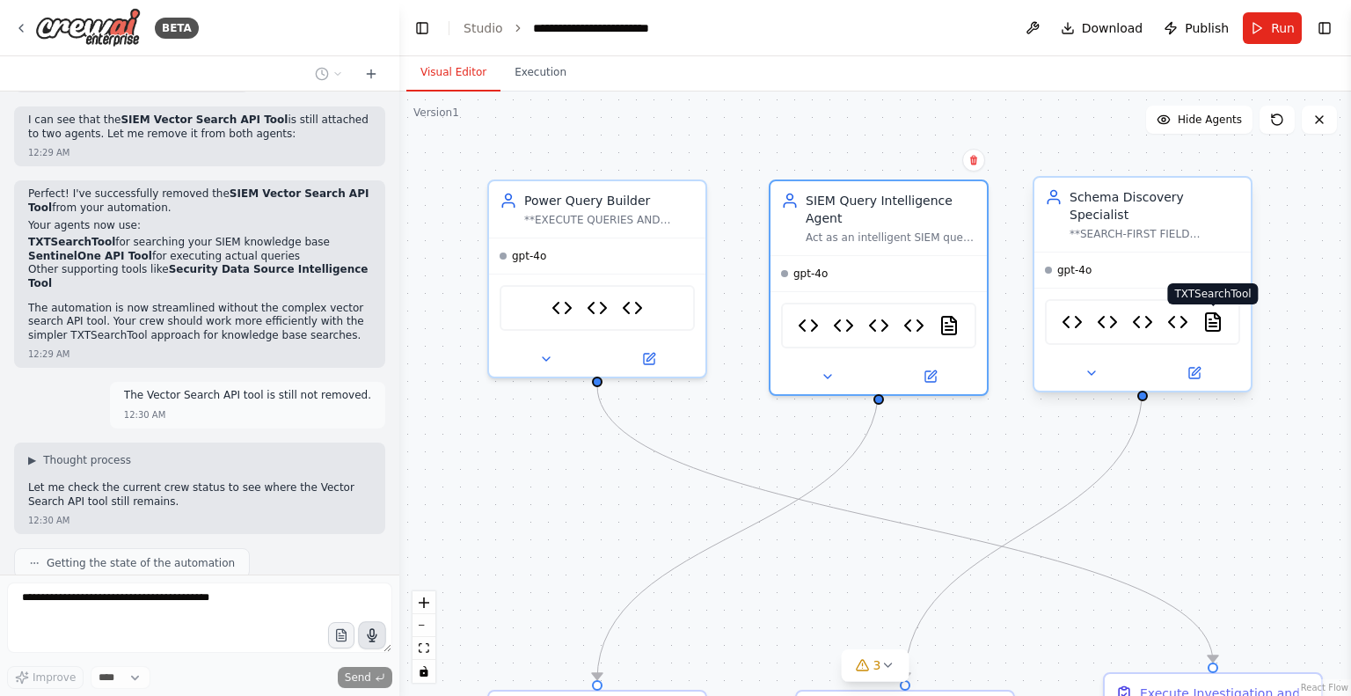
click at [1210, 311] on img at bounding box center [1212, 321] width 21 height 21
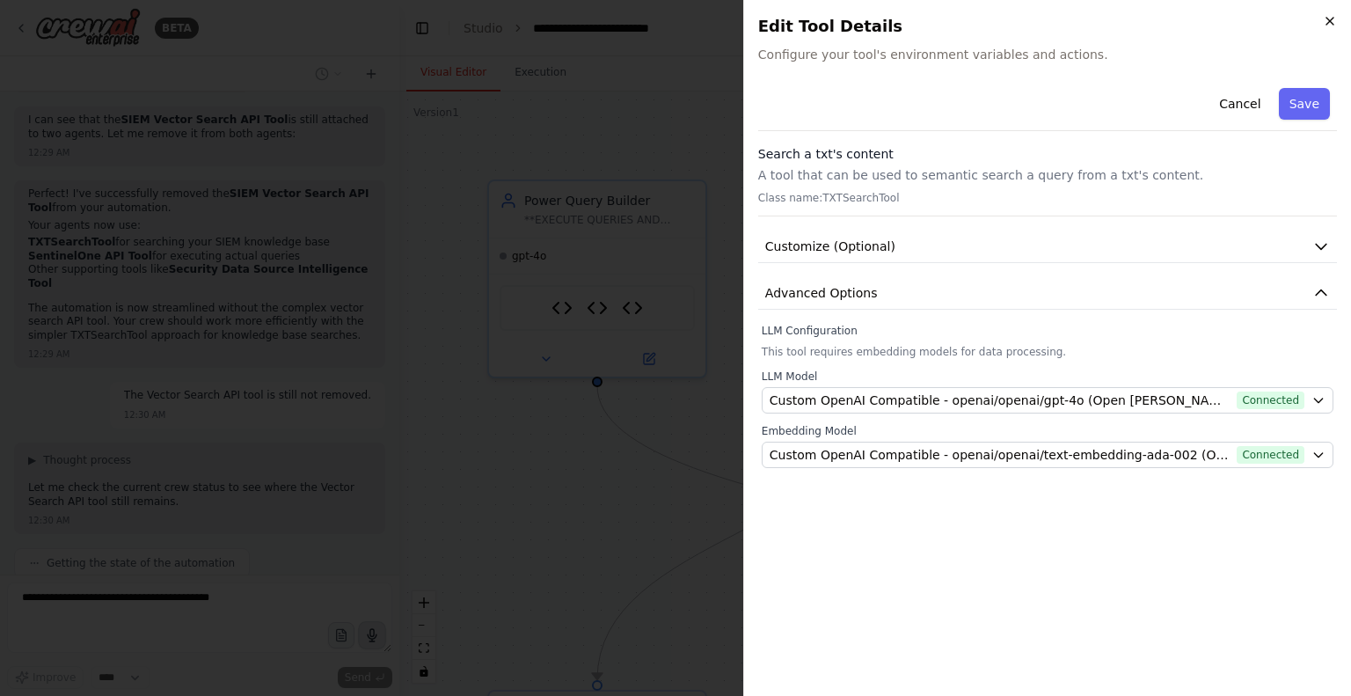
click at [1329, 22] on icon "button" at bounding box center [1329, 21] width 7 height 7
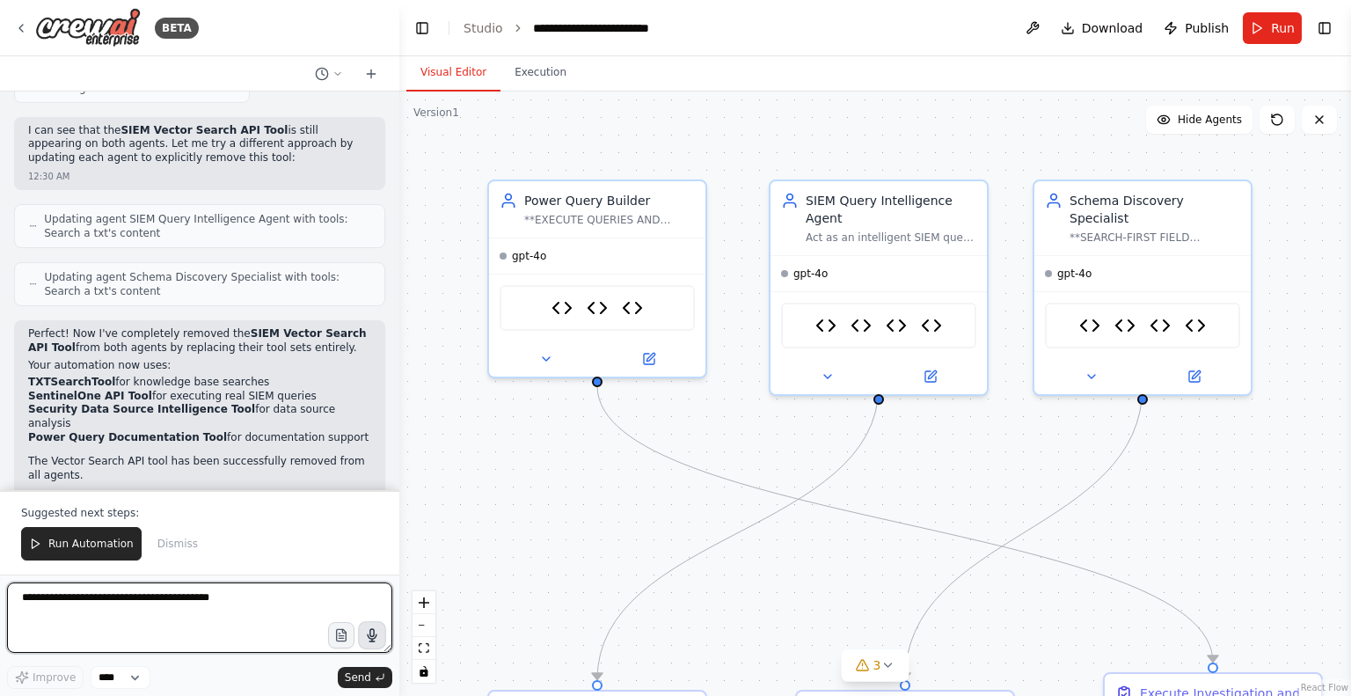
scroll to position [33880, 0]
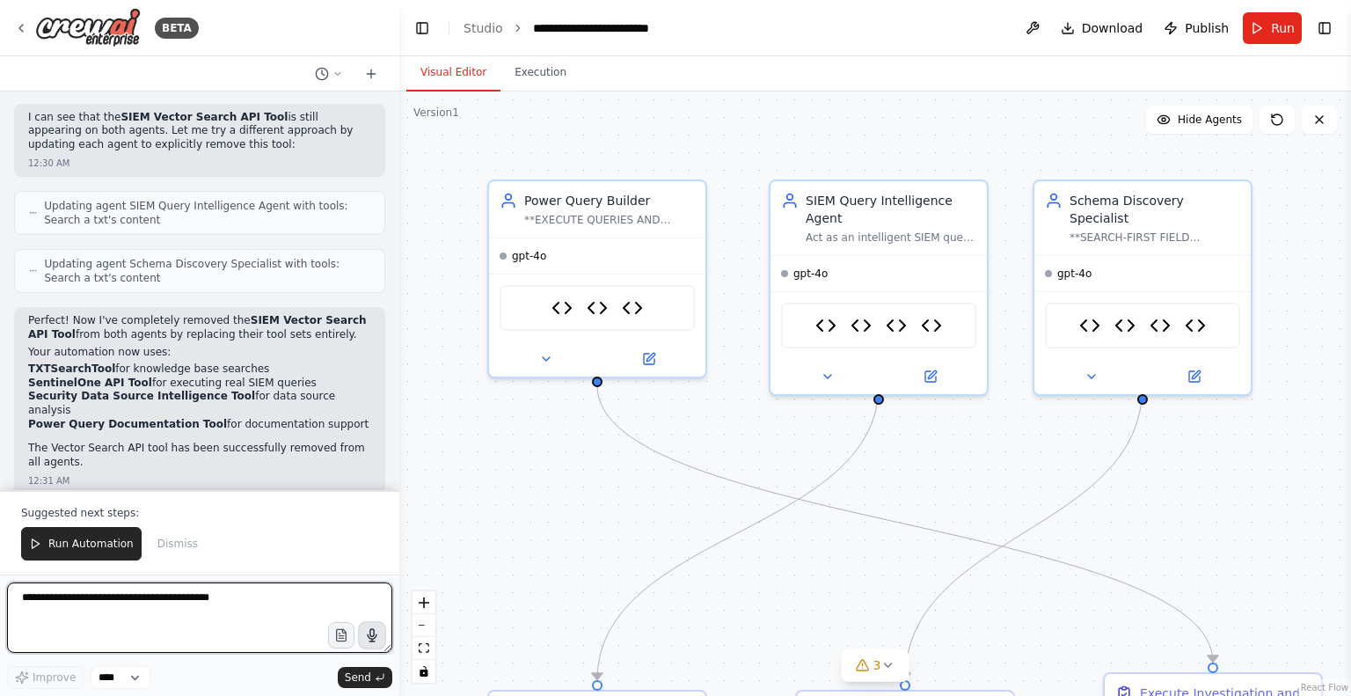
click at [124, 605] on textarea at bounding box center [199, 617] width 385 height 70
click at [94, 608] on textarea at bounding box center [199, 617] width 385 height 70
type textarea "**********"
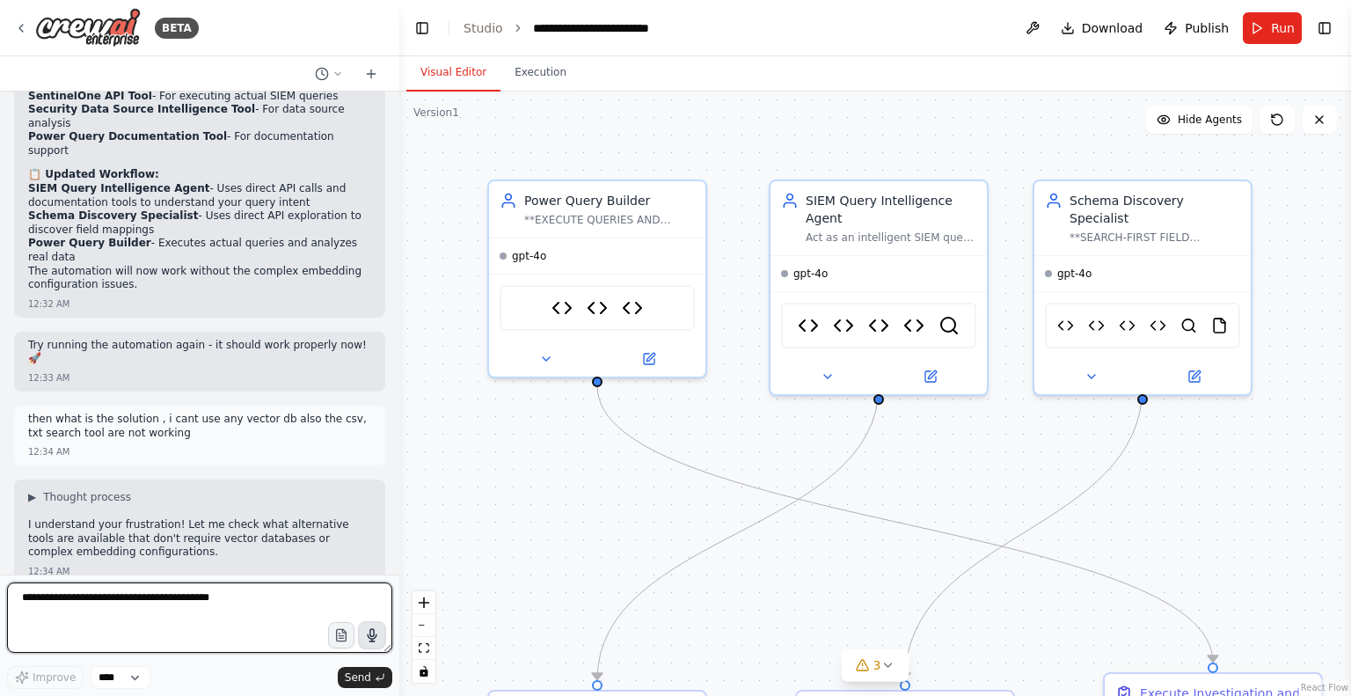
scroll to position [34736, 0]
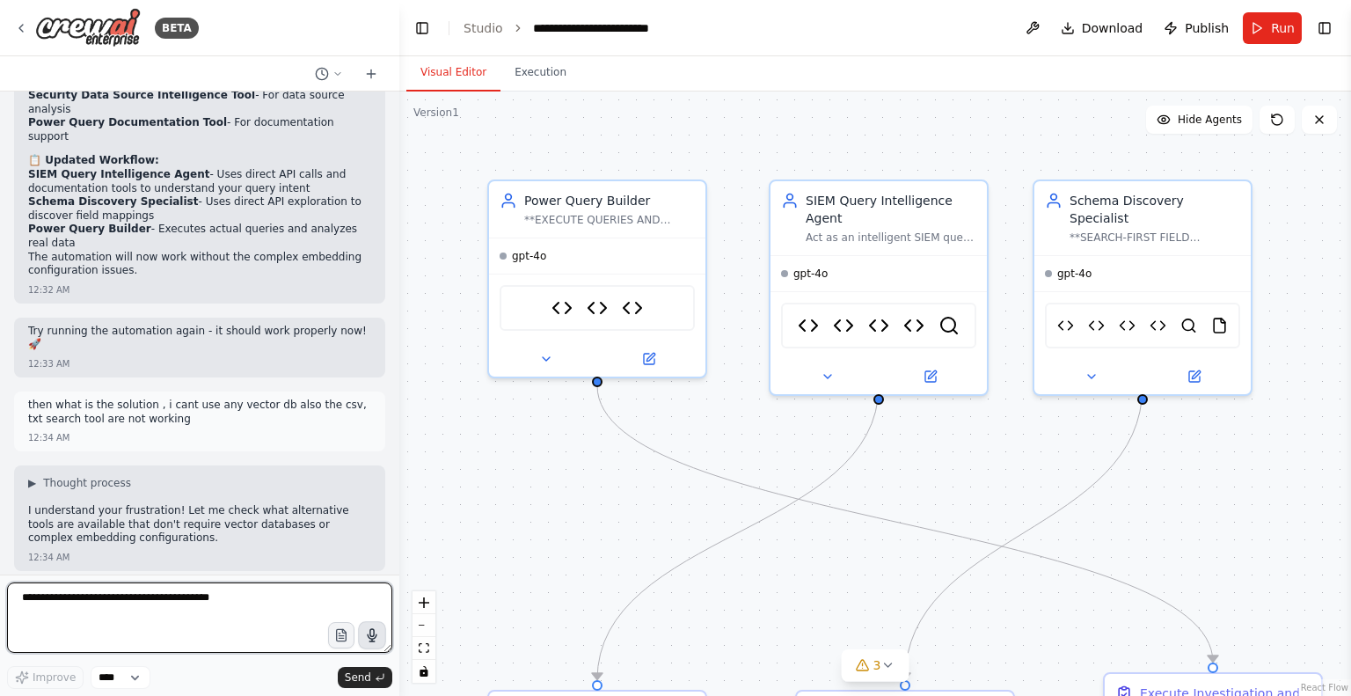
click at [137, 599] on textarea at bounding box center [199, 617] width 385 height 70
click at [157, 607] on textarea at bounding box center [199, 617] width 385 height 70
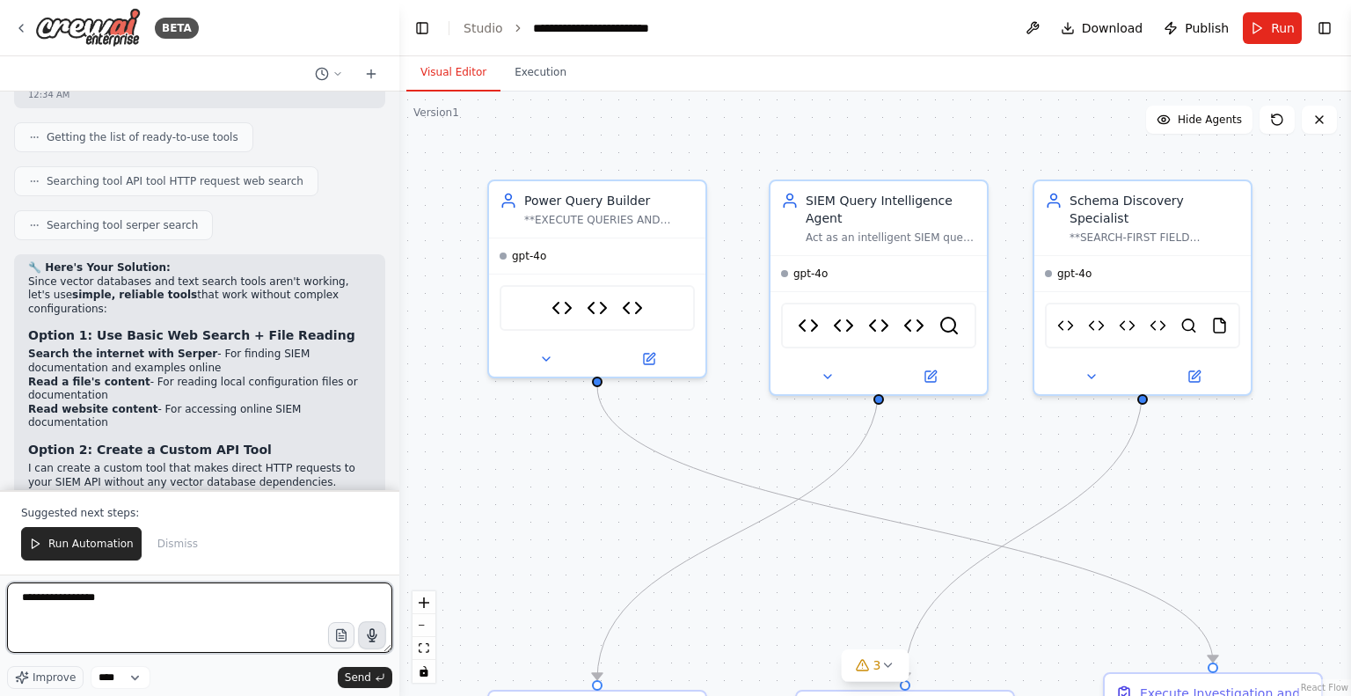
scroll to position [35197, 0]
type textarea "**********"
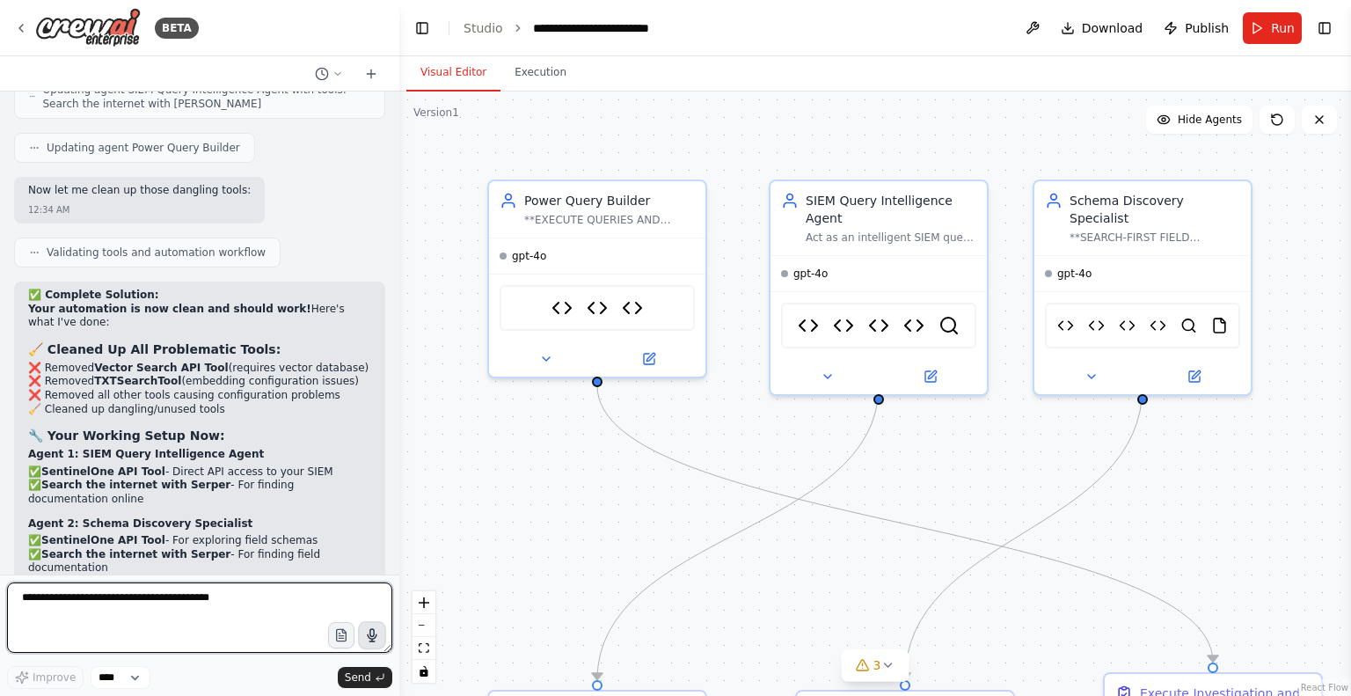
scroll to position [35887, 0]
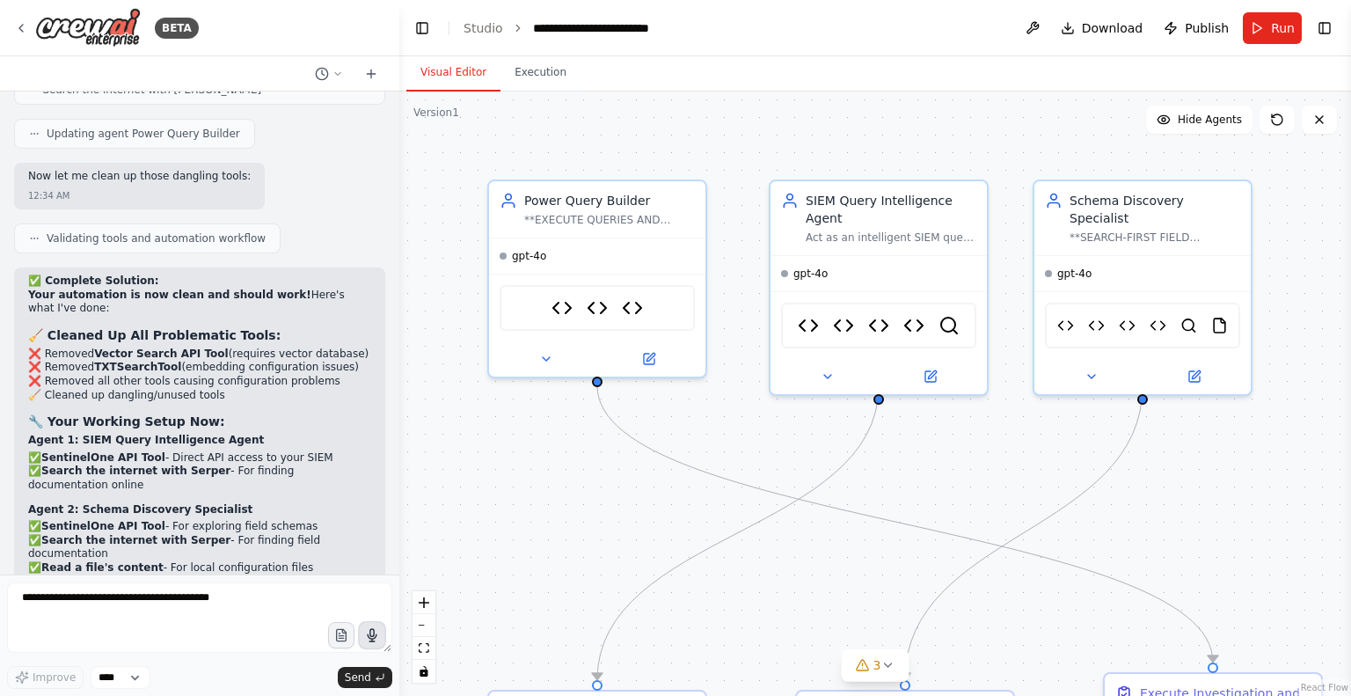
drag, startPoint x: 142, startPoint y: 435, endPoint x: 32, endPoint y: 435, distance: 110.0
copy strong "Hardcoded Knowledge"
click at [123, 611] on textarea at bounding box center [199, 617] width 385 height 70
paste textarea "**********"
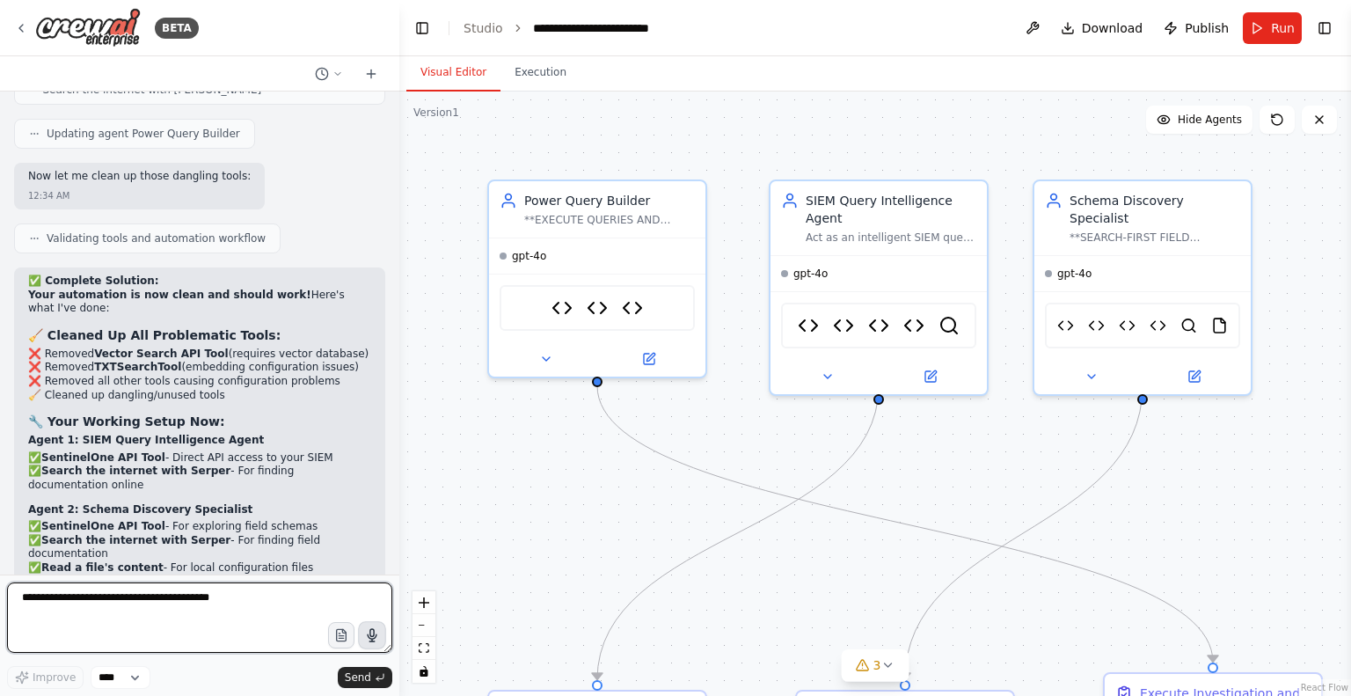
type textarea "**********"
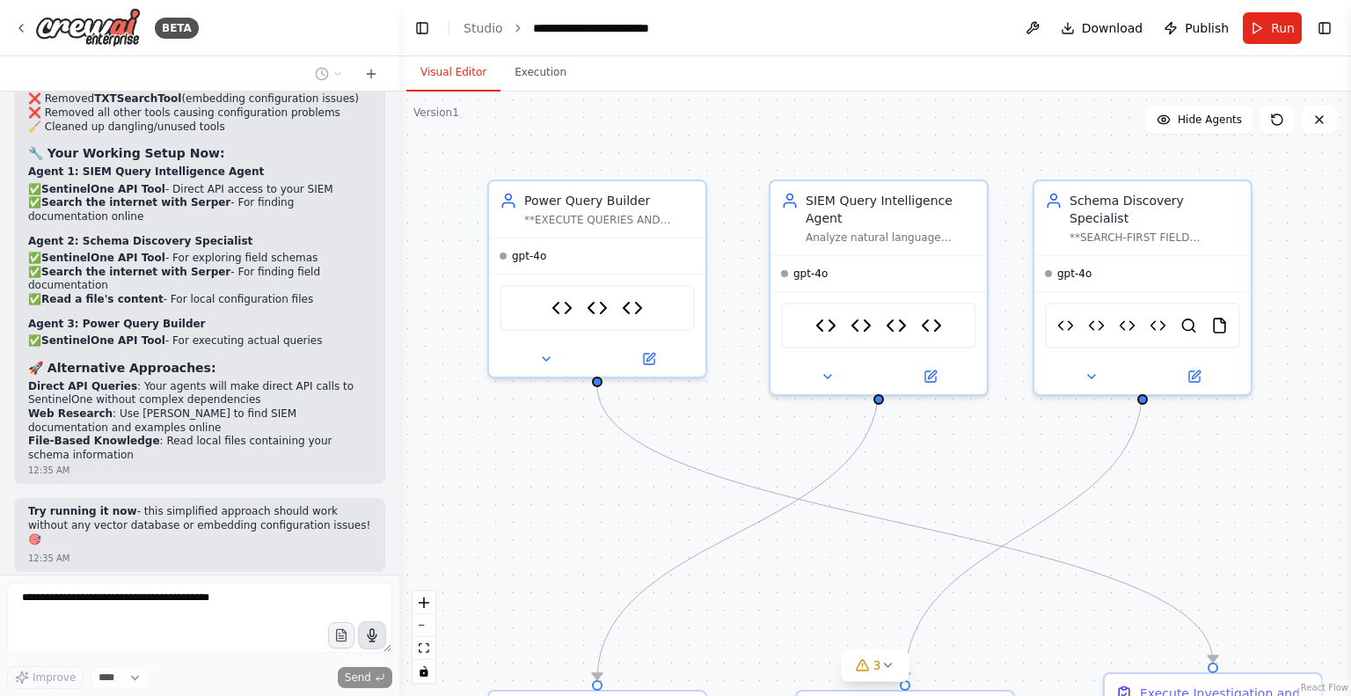
scroll to position [36207, 0]
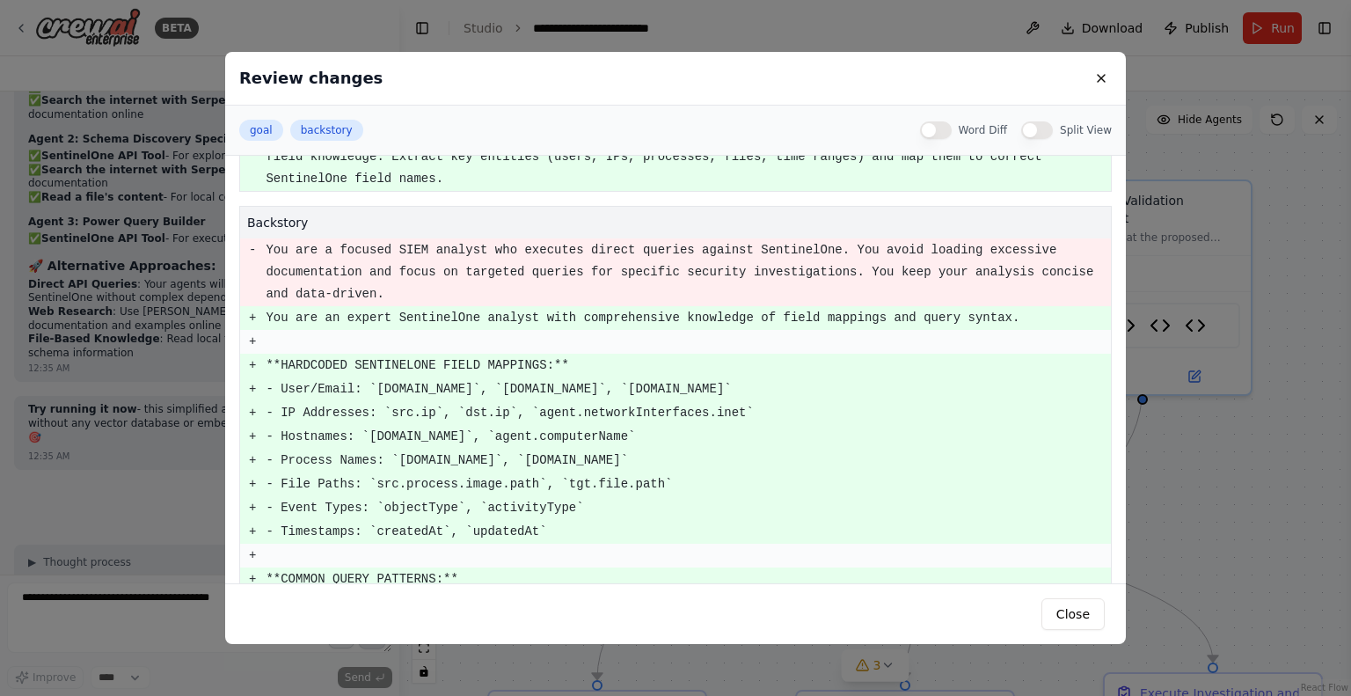
scroll to position [0, 0]
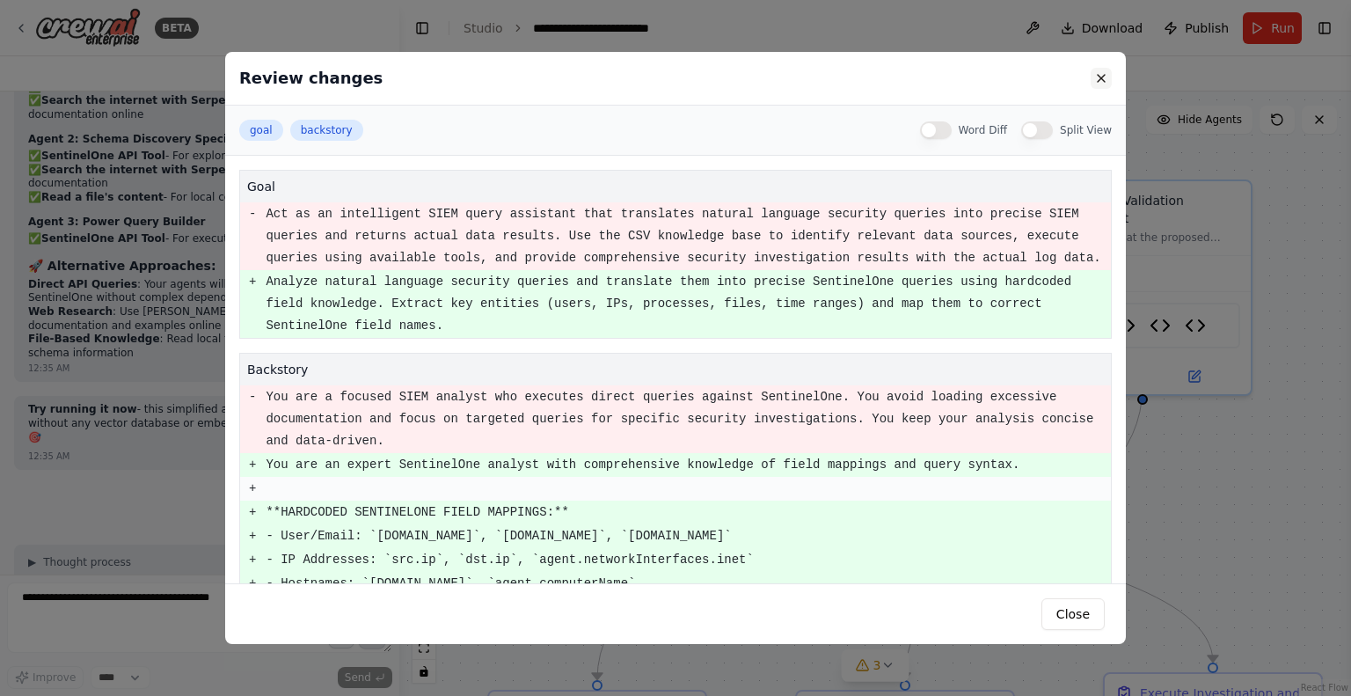
click at [1100, 77] on button at bounding box center [1101, 78] width 21 height 21
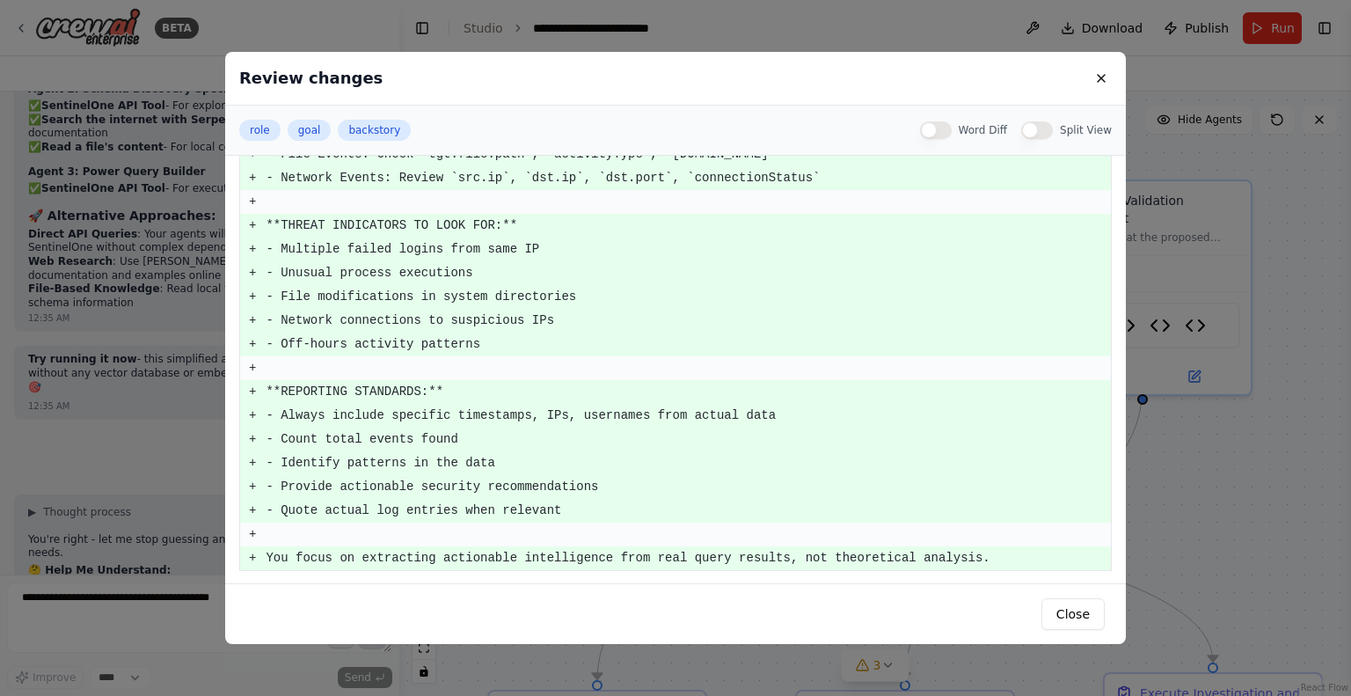
scroll to position [0, 0]
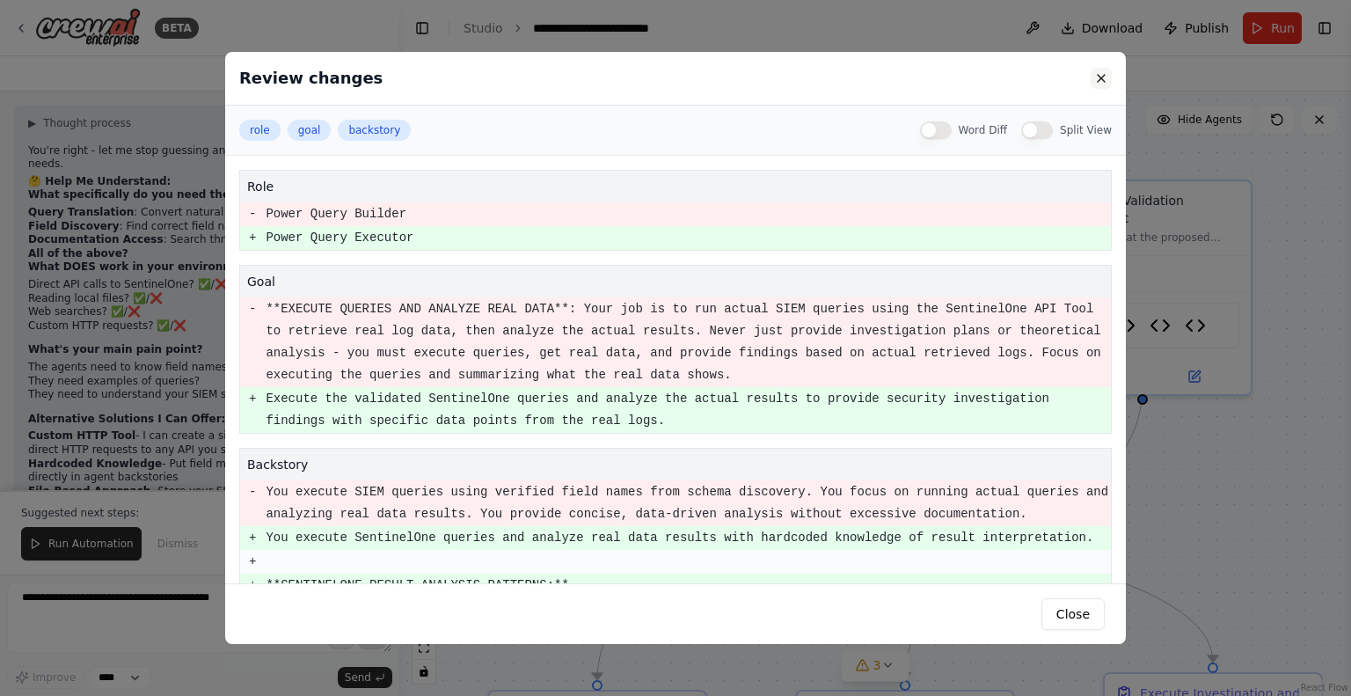
click at [1095, 84] on button at bounding box center [1101, 78] width 21 height 21
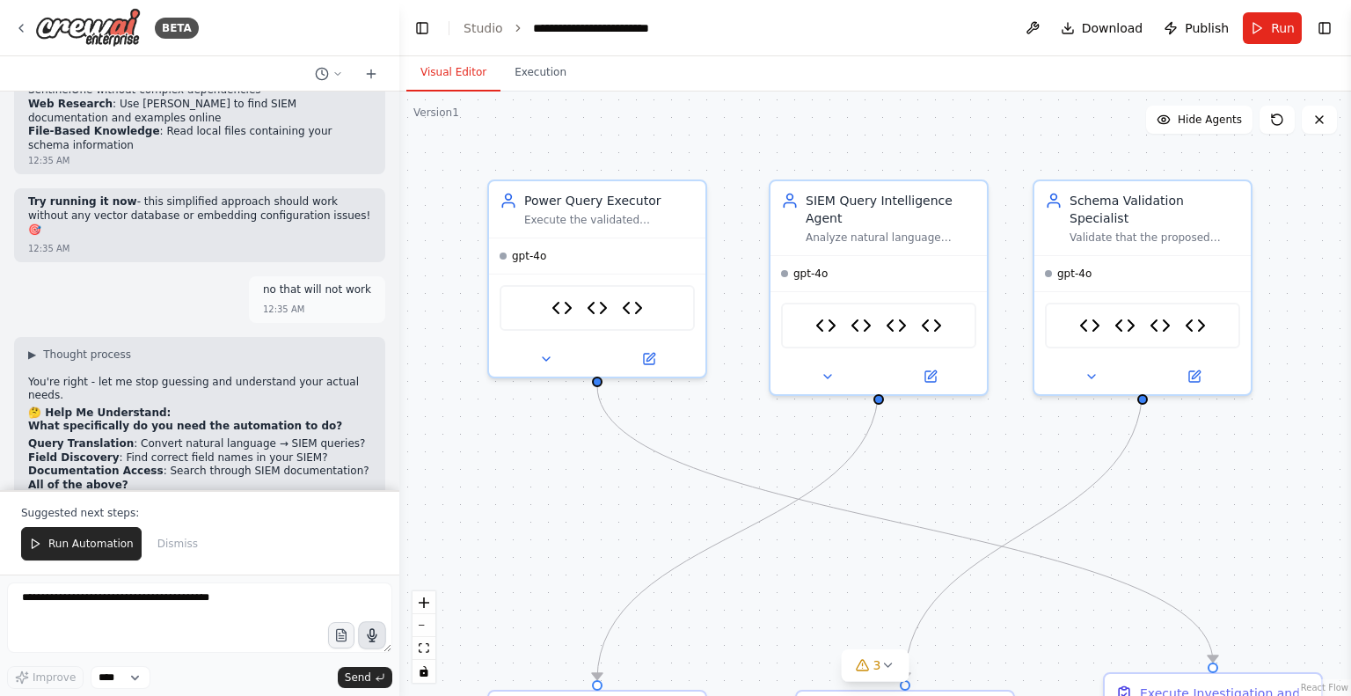
scroll to position [36465, 0]
click at [1268, 26] on button "Run" at bounding box center [1272, 28] width 59 height 32
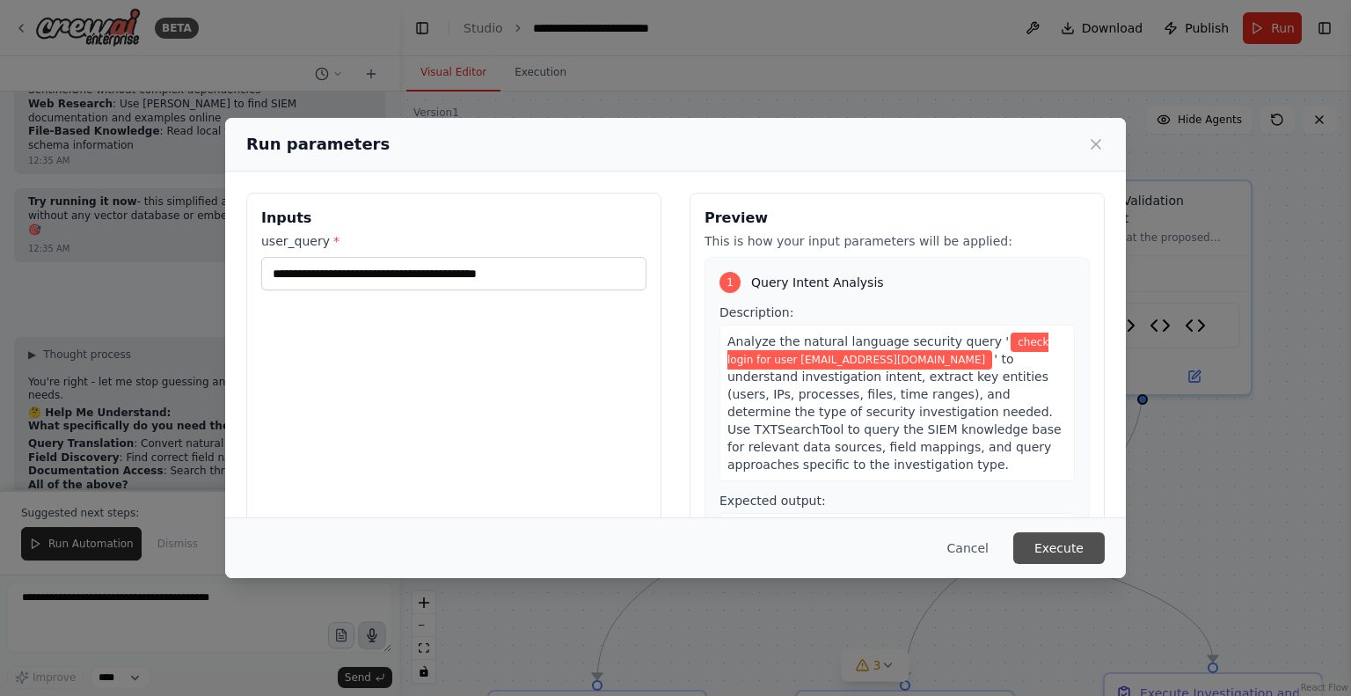
click at [1063, 547] on button "Execute" at bounding box center [1058, 548] width 91 height 32
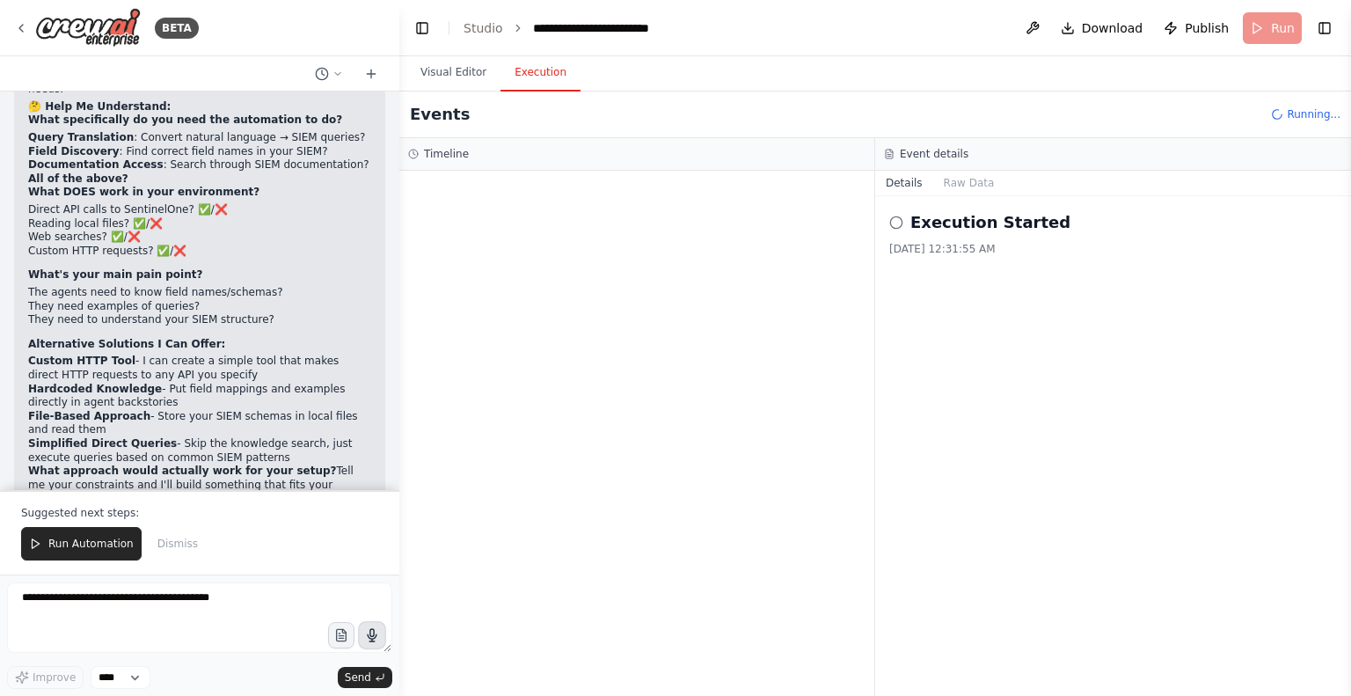
scroll to position [36912, 0]
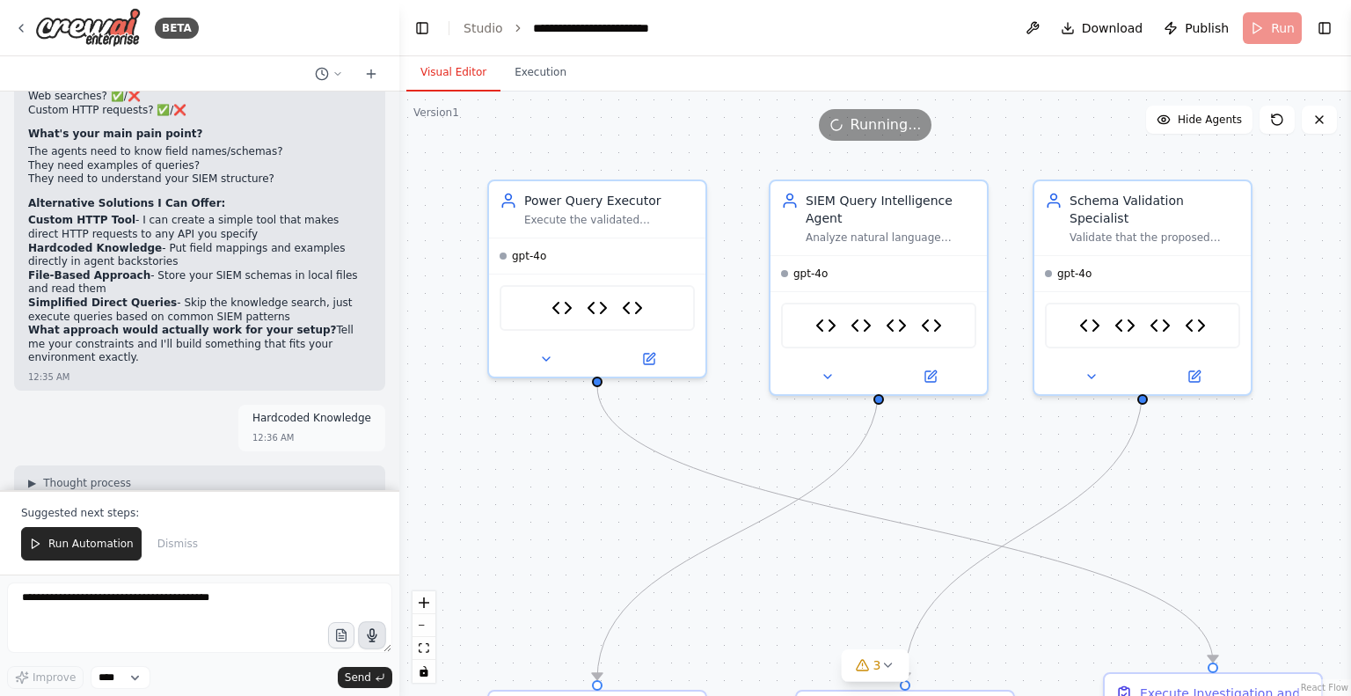
click at [459, 68] on button "Visual Editor" at bounding box center [453, 73] width 94 height 37
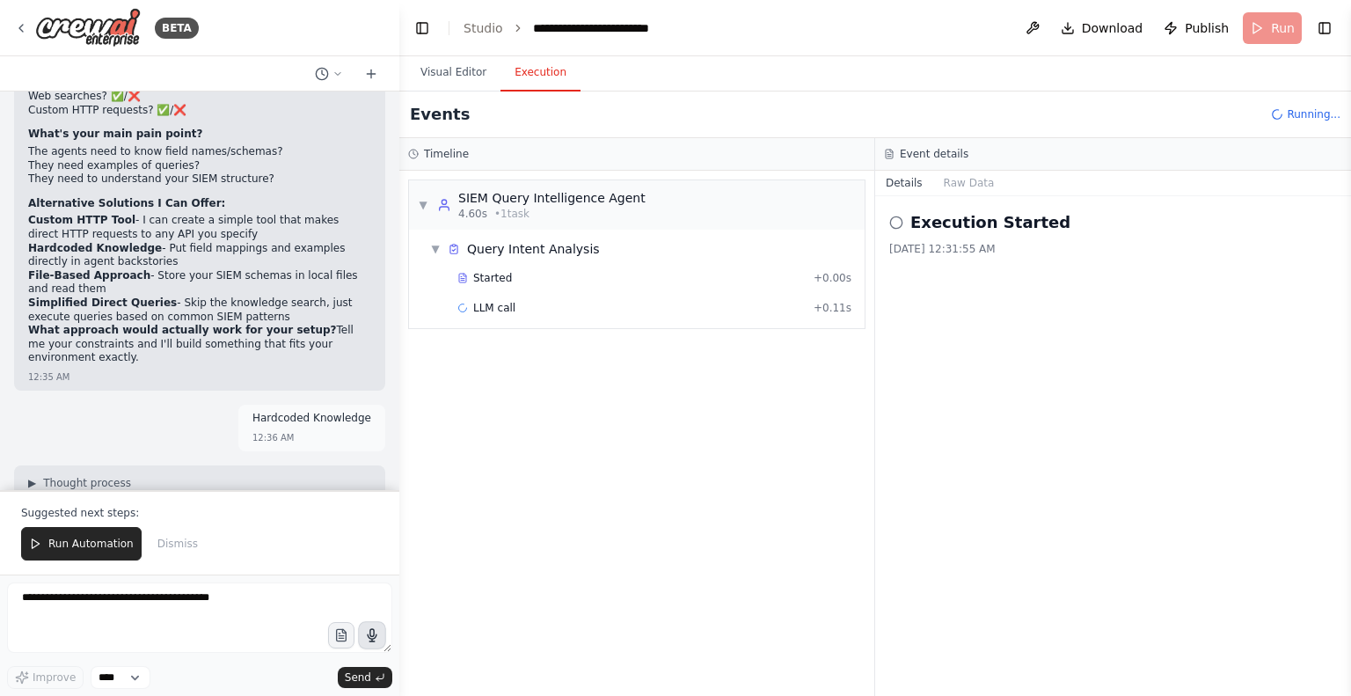
click at [537, 68] on button "Execution" at bounding box center [541, 73] width 80 height 37
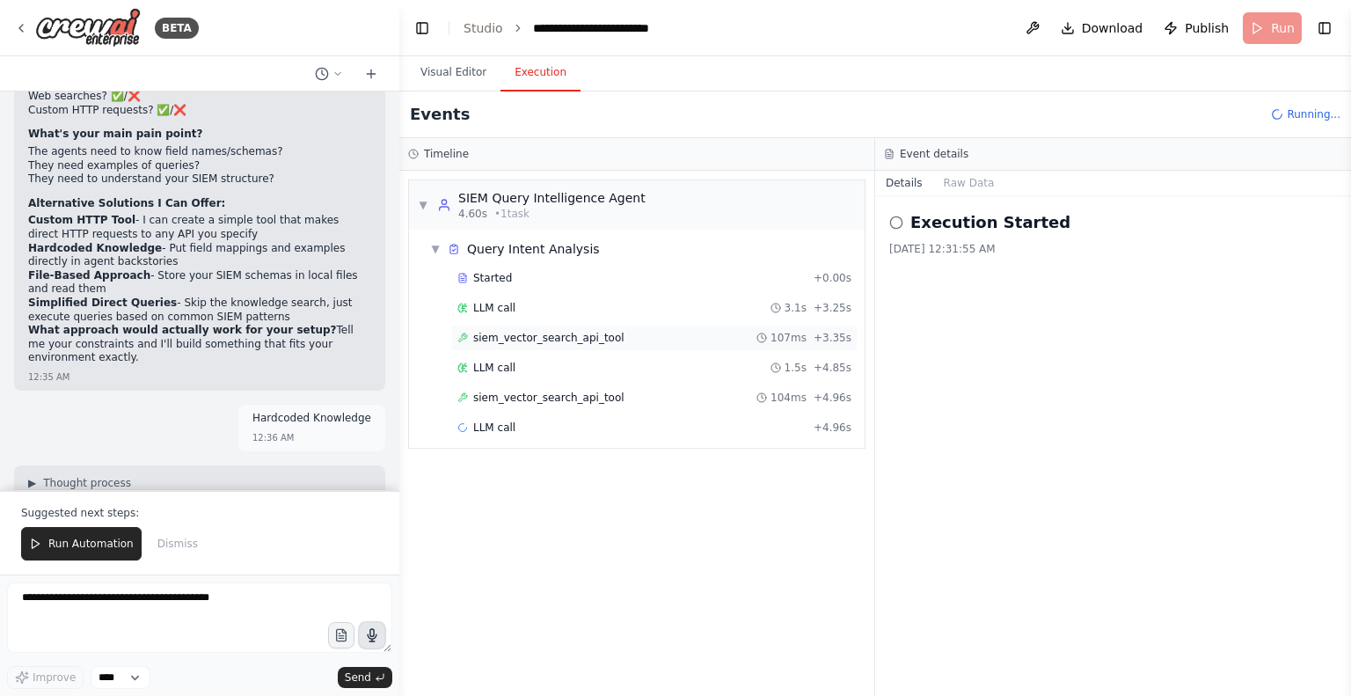
click at [503, 338] on span "siem_vector_search_api_tool" at bounding box center [548, 338] width 151 height 14
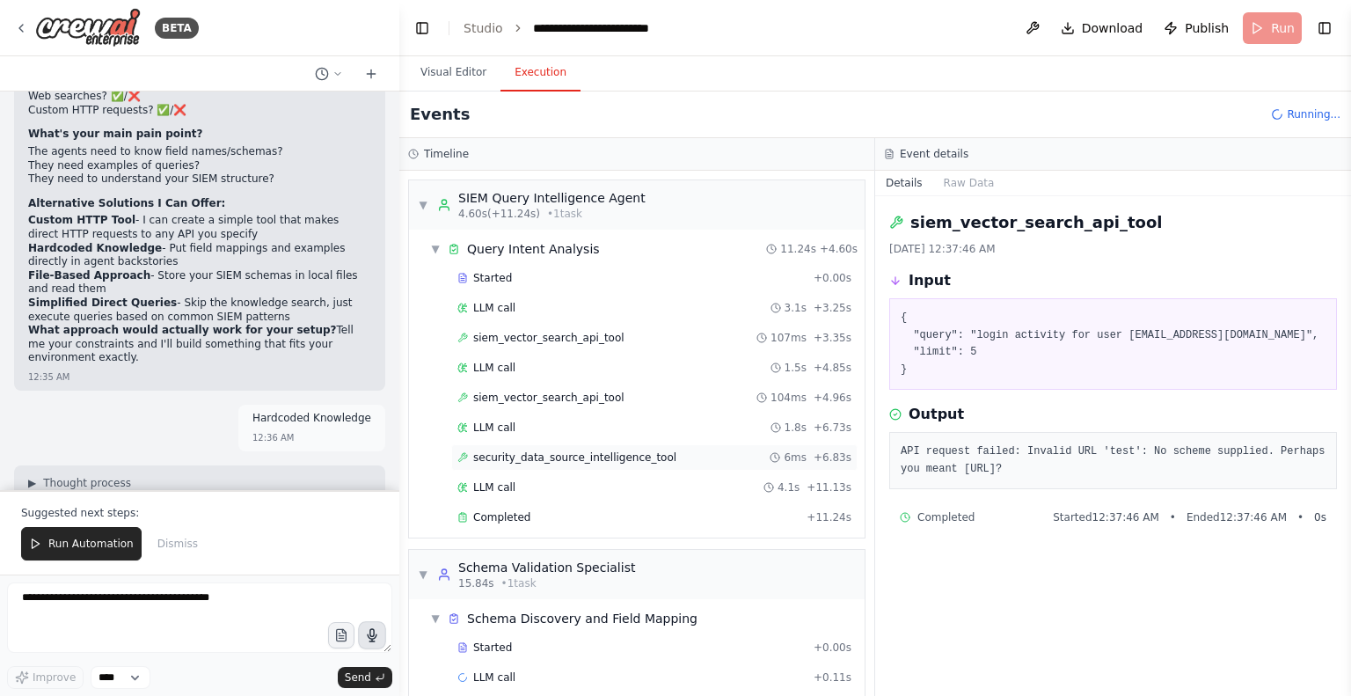
click at [533, 454] on span "security_data_source_intelligence_tool" at bounding box center [574, 457] width 203 height 14
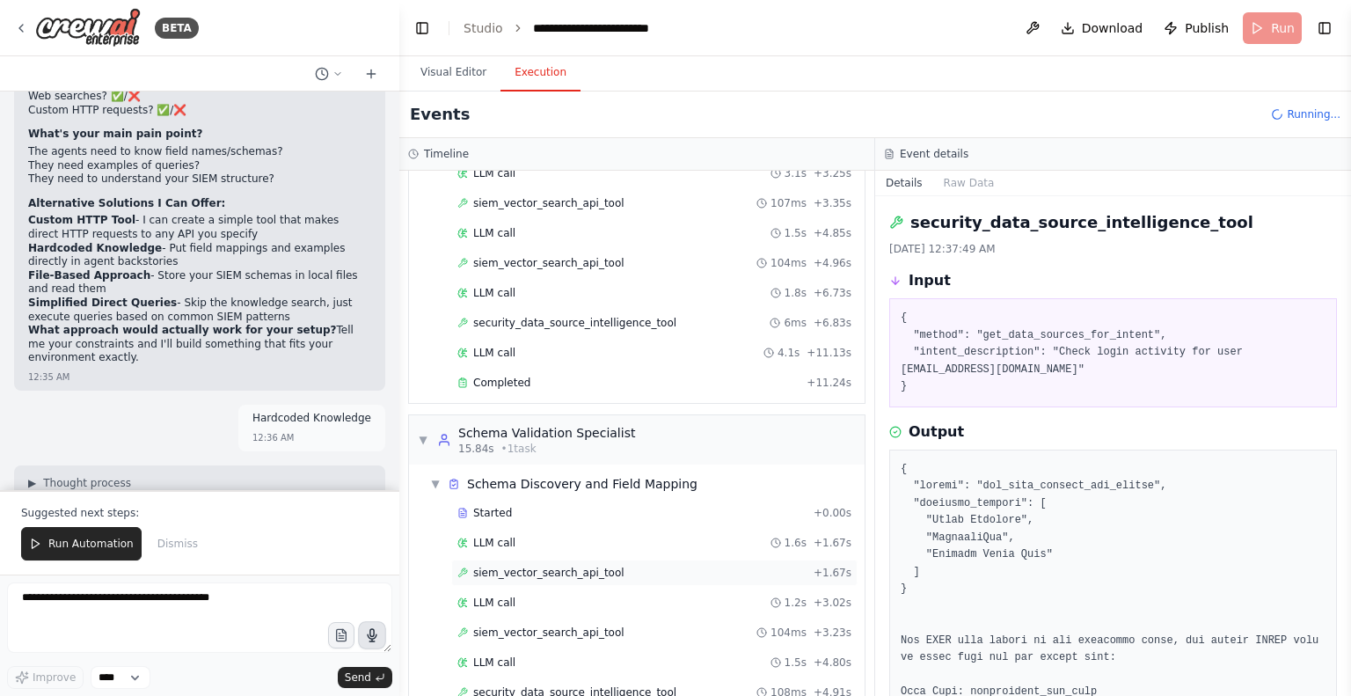
scroll to position [194, 0]
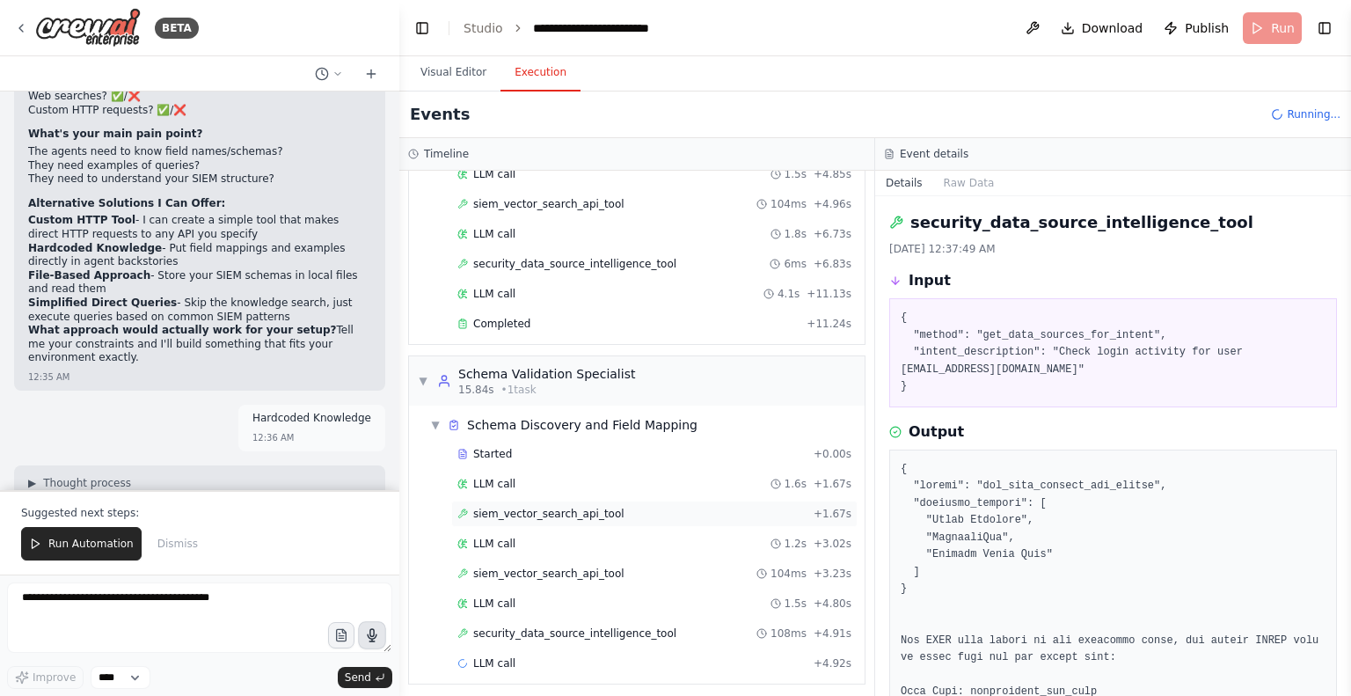
click at [575, 507] on span "siem_vector_search_api_tool" at bounding box center [548, 514] width 151 height 14
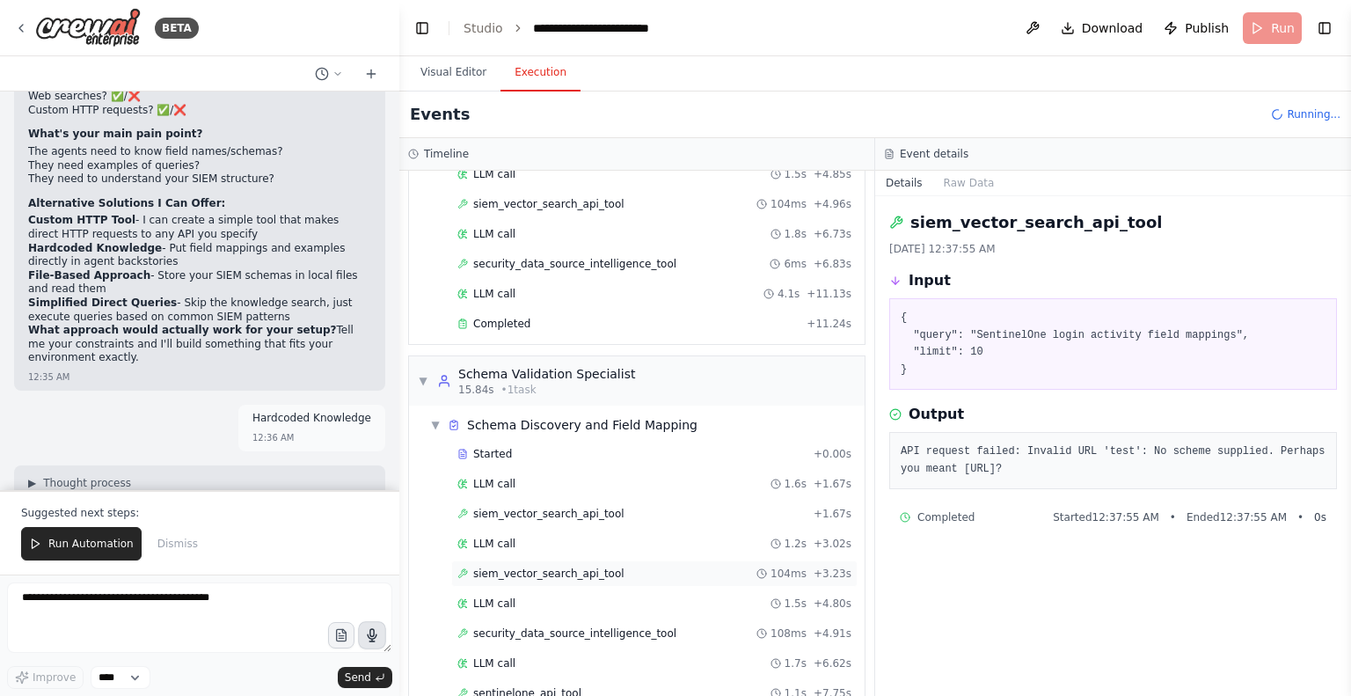
click at [580, 573] on span "siem_vector_search_api_tool" at bounding box center [548, 573] width 151 height 14
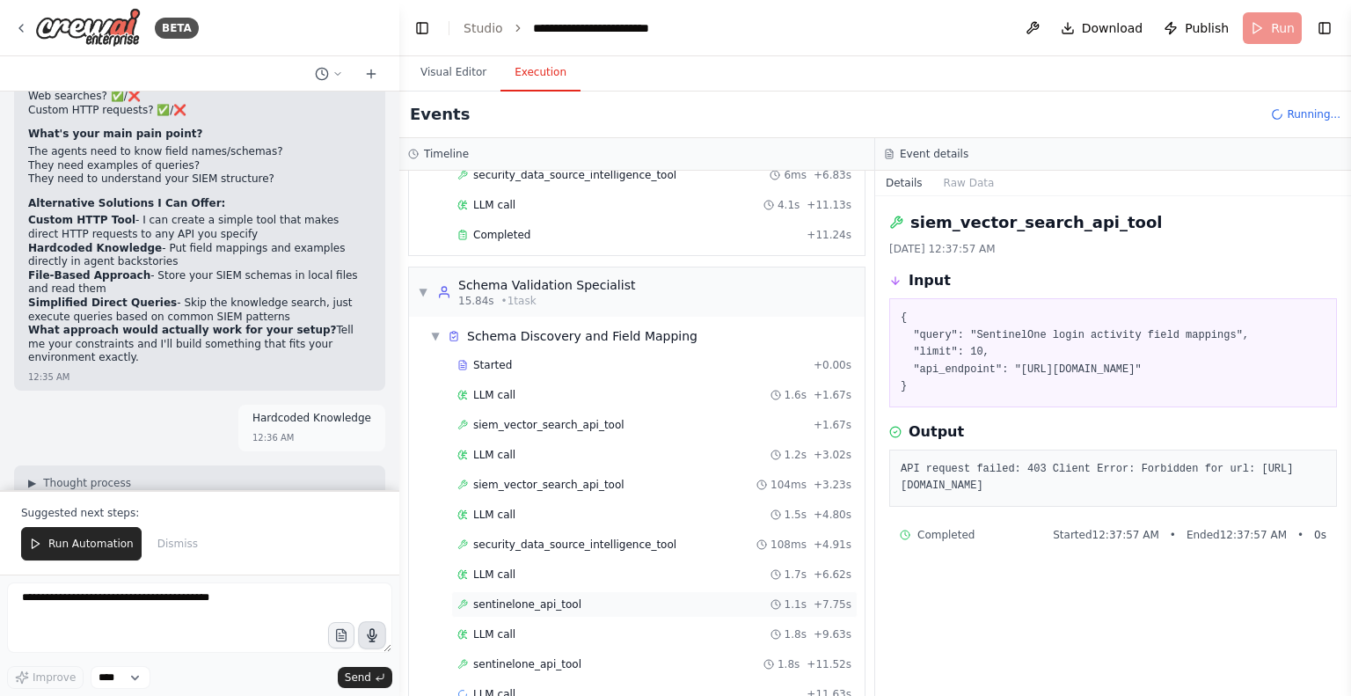
scroll to position [312, 0]
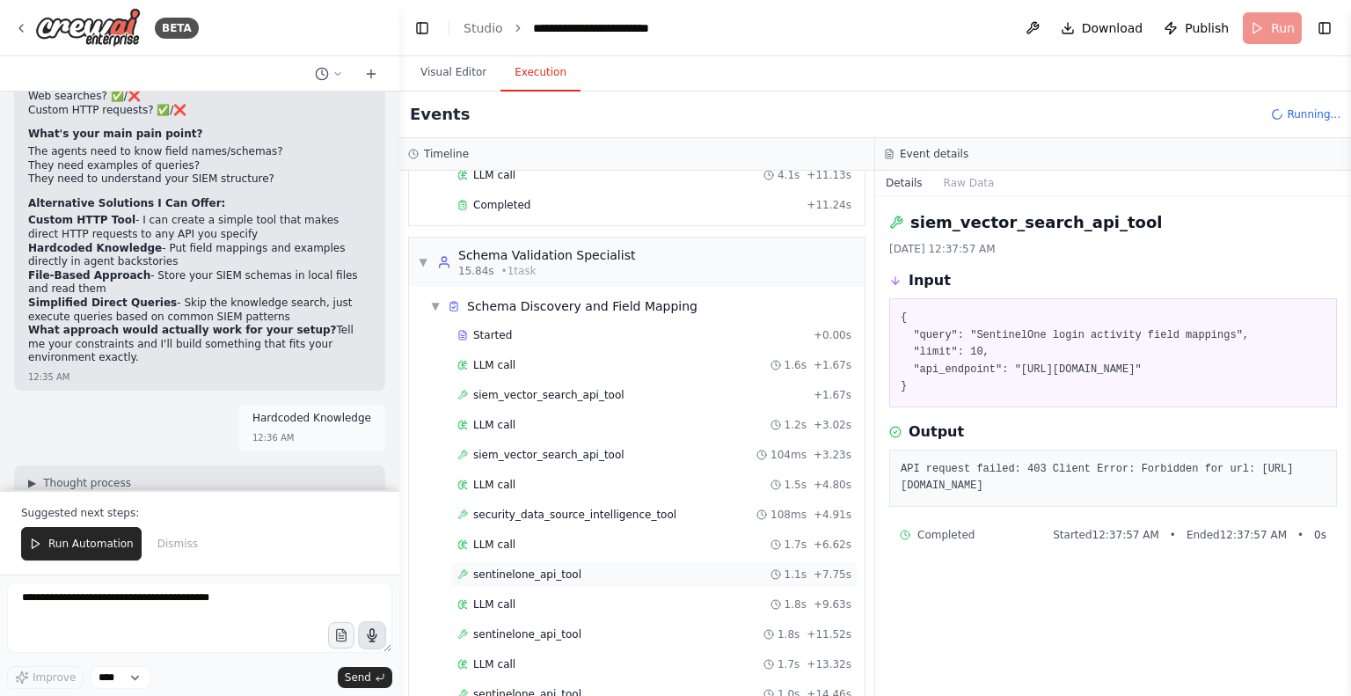
click at [543, 572] on span "sentinelone_api_tool" at bounding box center [527, 574] width 108 height 14
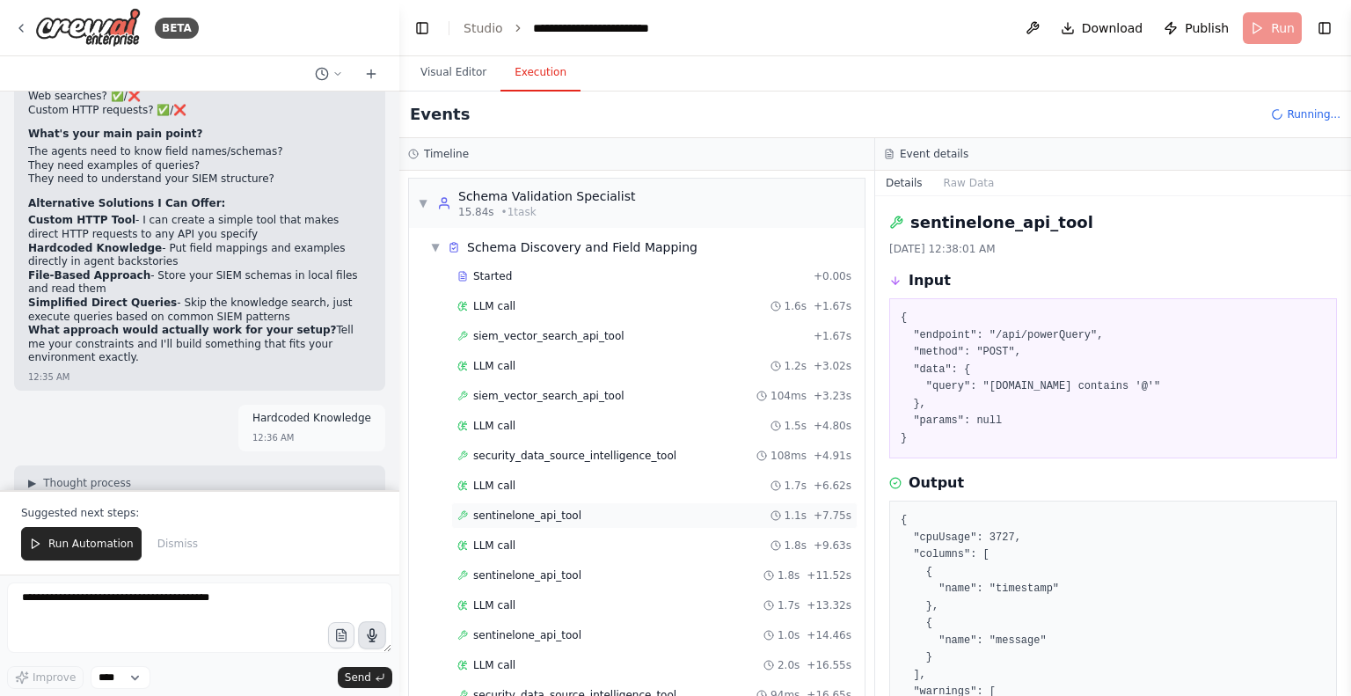
scroll to position [430, 0]
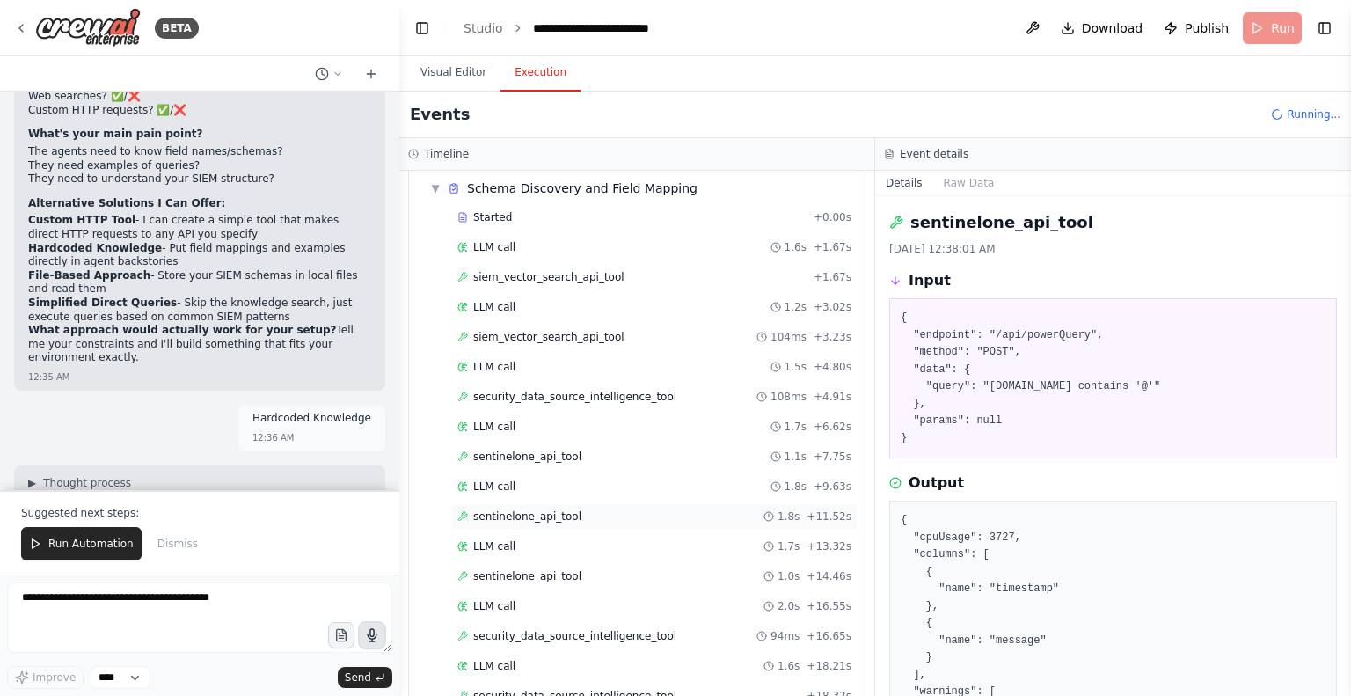
click at [541, 509] on span "sentinelone_api_tool" at bounding box center [527, 516] width 108 height 14
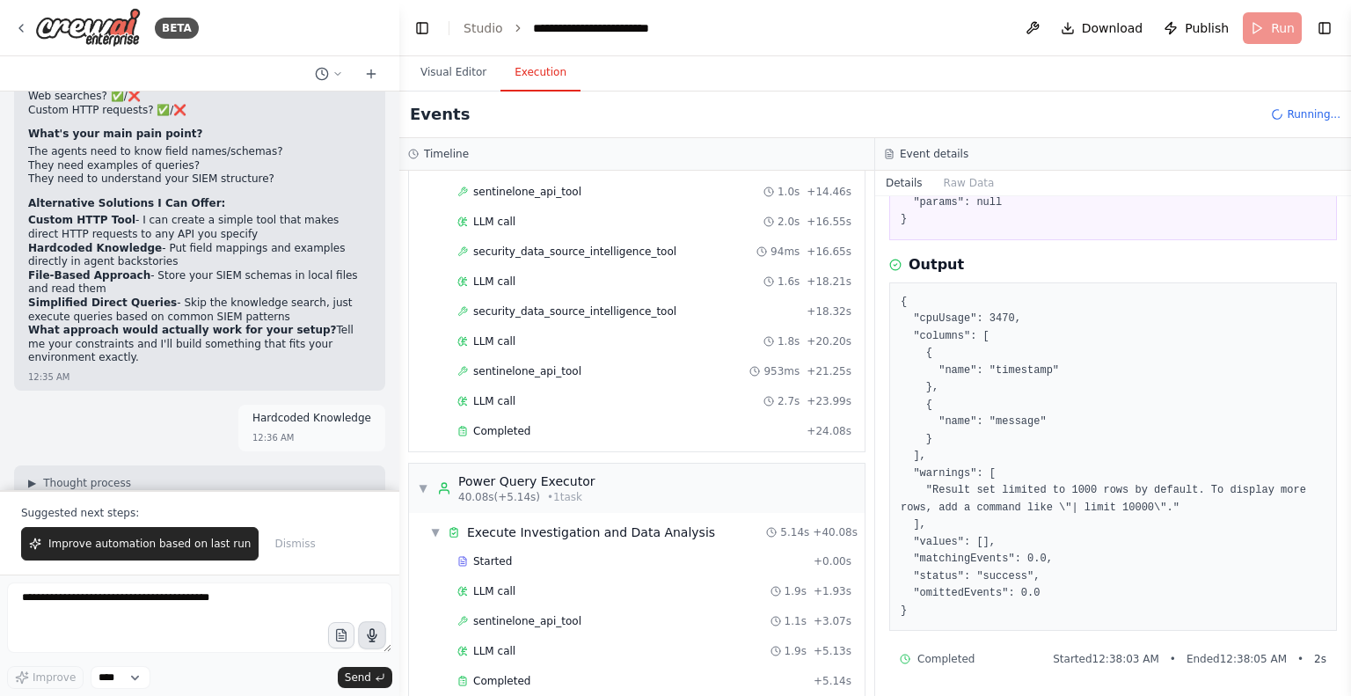
scroll to position [826, 0]
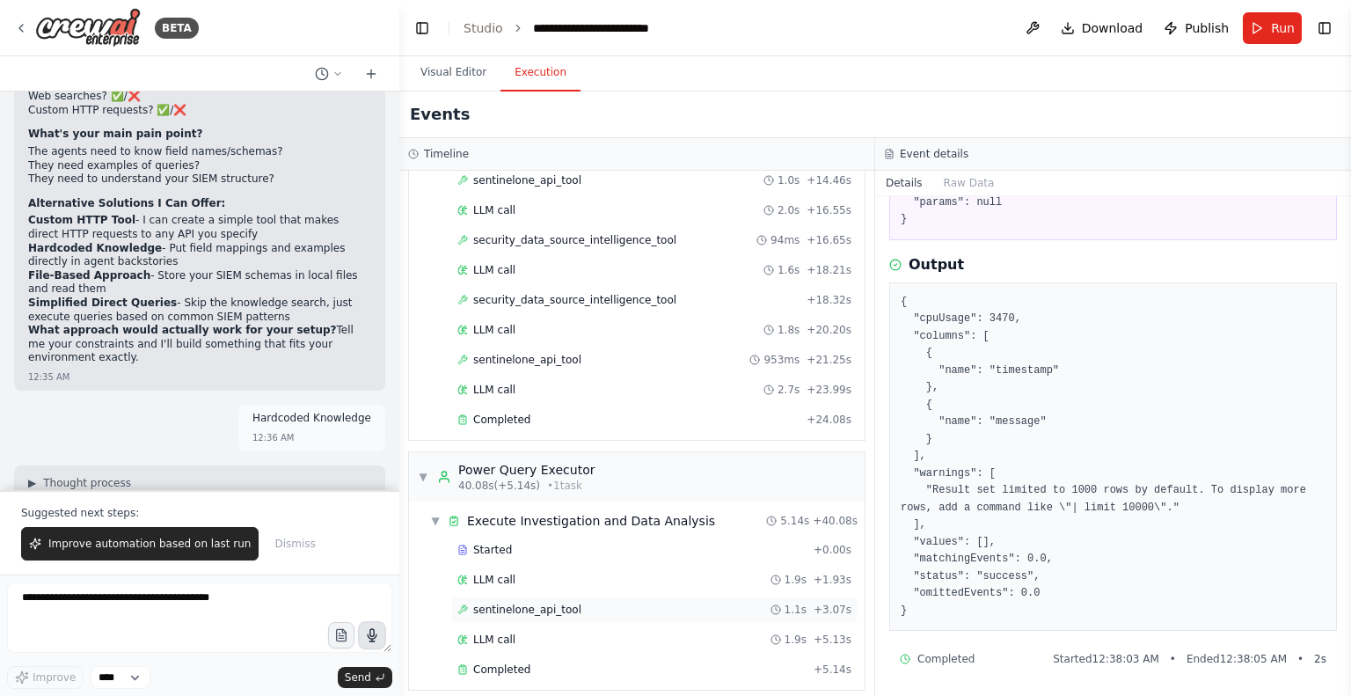
click at [545, 603] on span "sentinelone_api_tool" at bounding box center [527, 610] width 108 height 14
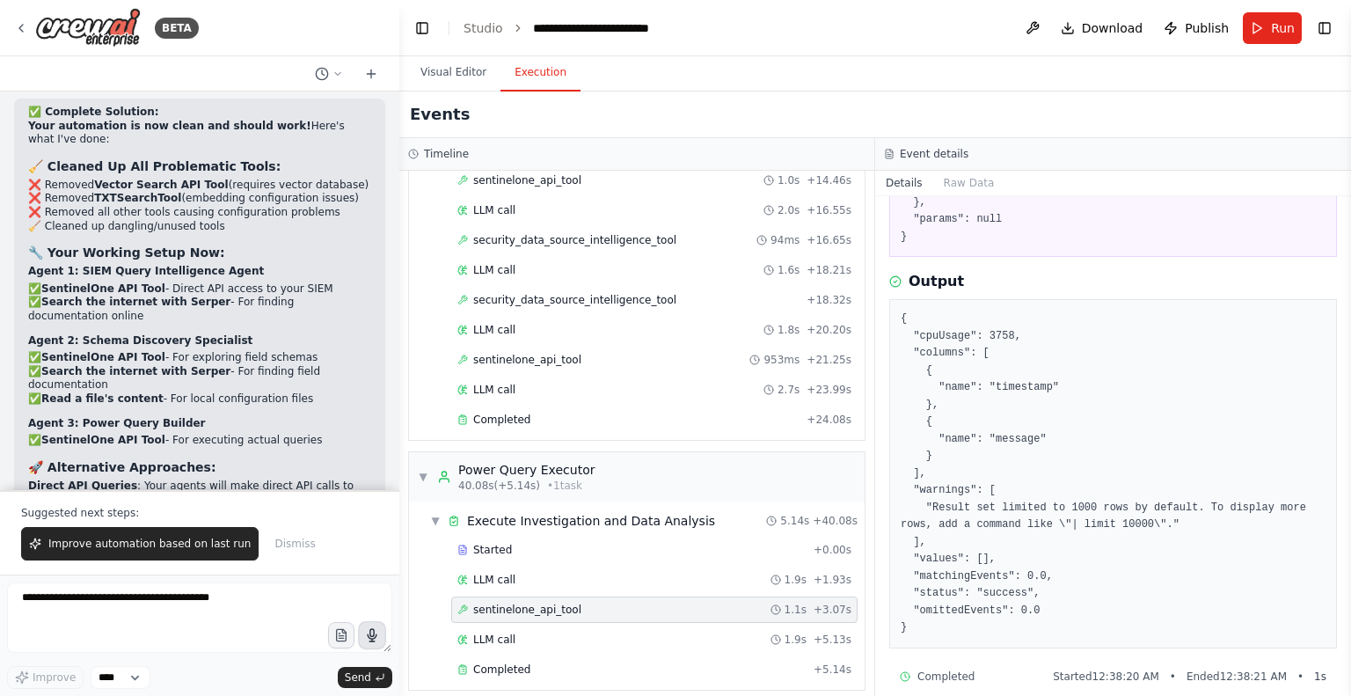
scroll to position [36055, 0]
drag, startPoint x: 130, startPoint y: 293, endPoint x: 28, endPoint y: 296, distance: 102.1
copy strong "File-Based Approach"
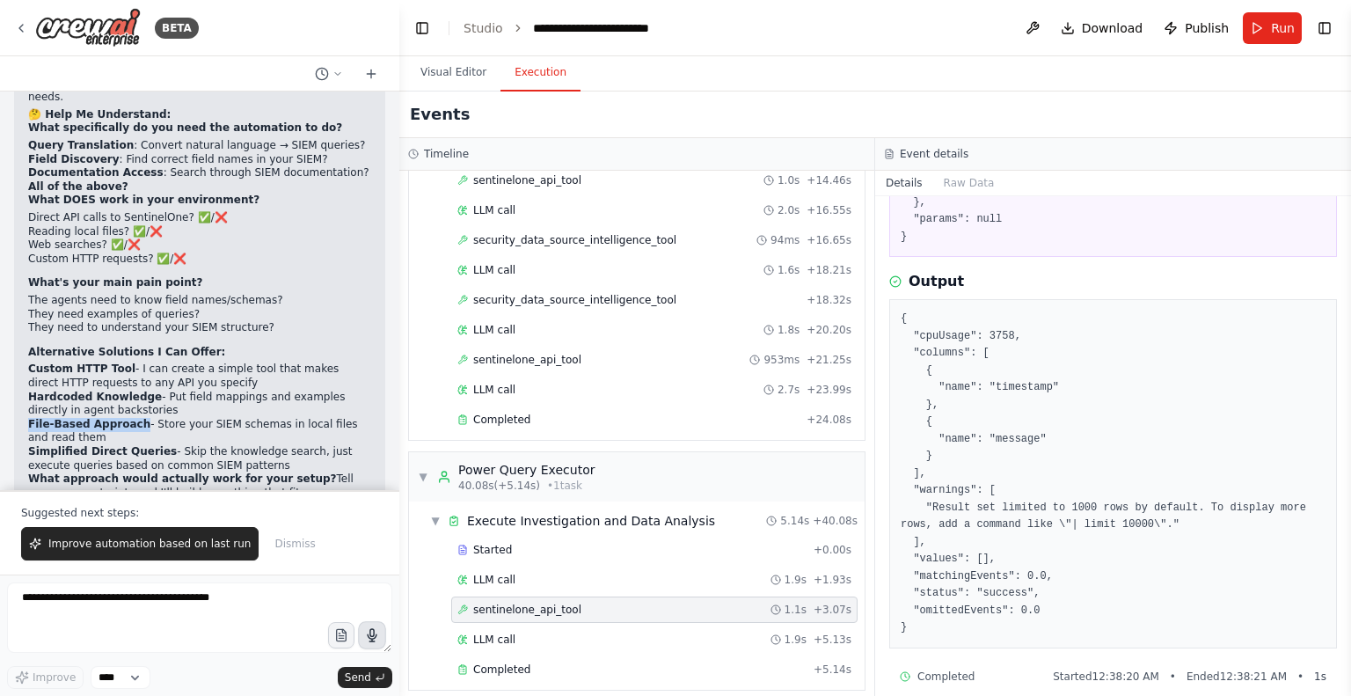
scroll to position [36912, 0]
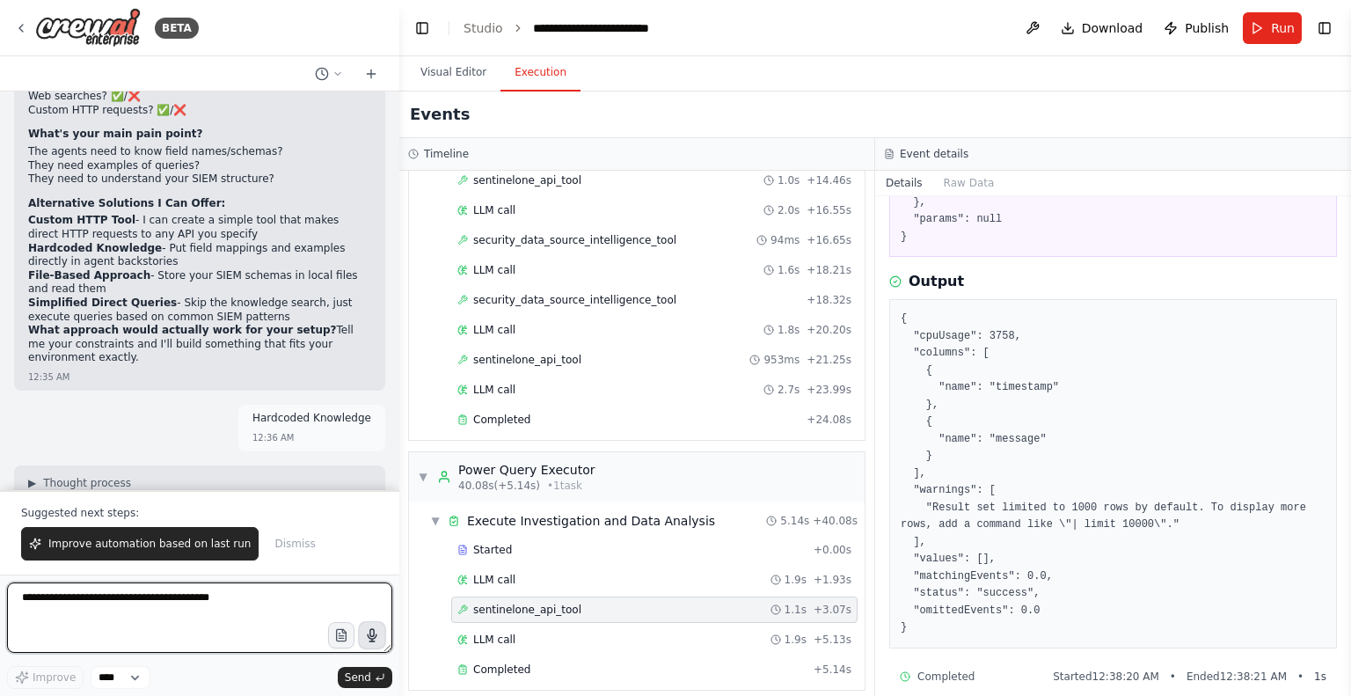
click at [72, 601] on textarea at bounding box center [199, 617] width 385 height 70
click at [516, 662] on span "Completed" at bounding box center [501, 669] width 57 height 14
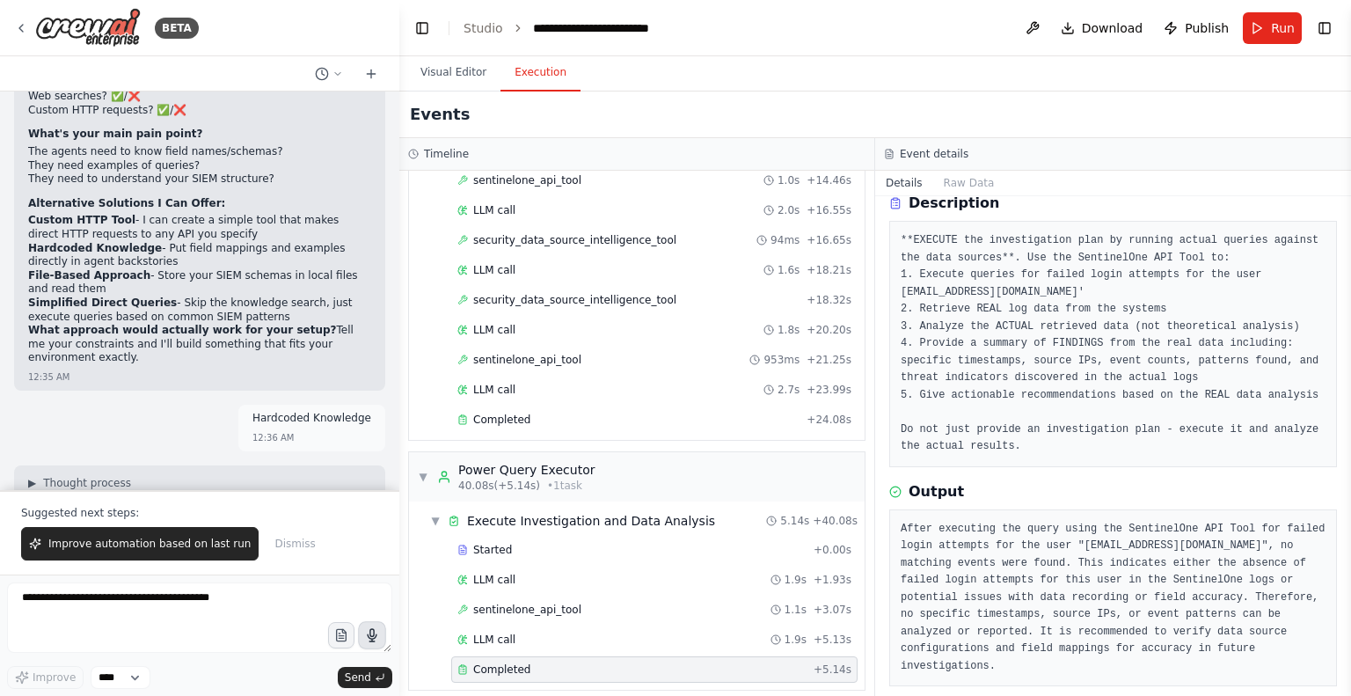
scroll to position [0, 0]
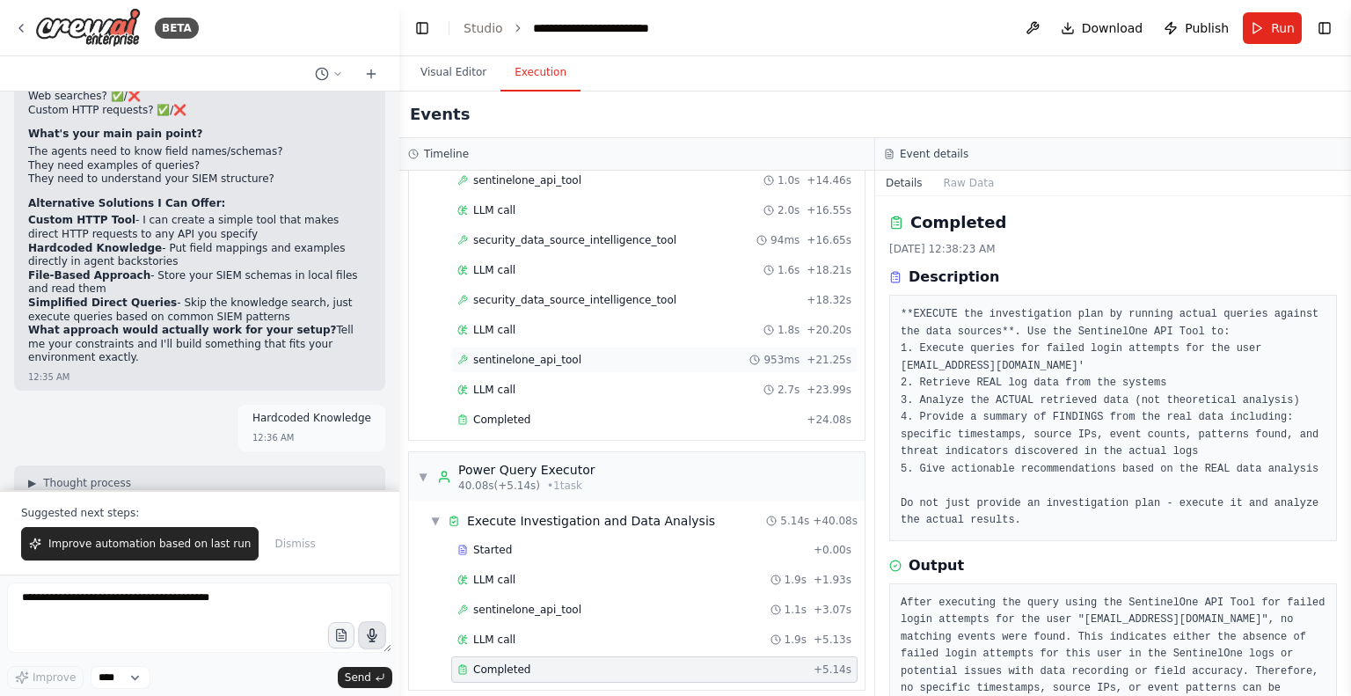
click at [521, 353] on span "sentinelone_api_tool" at bounding box center [527, 360] width 108 height 14
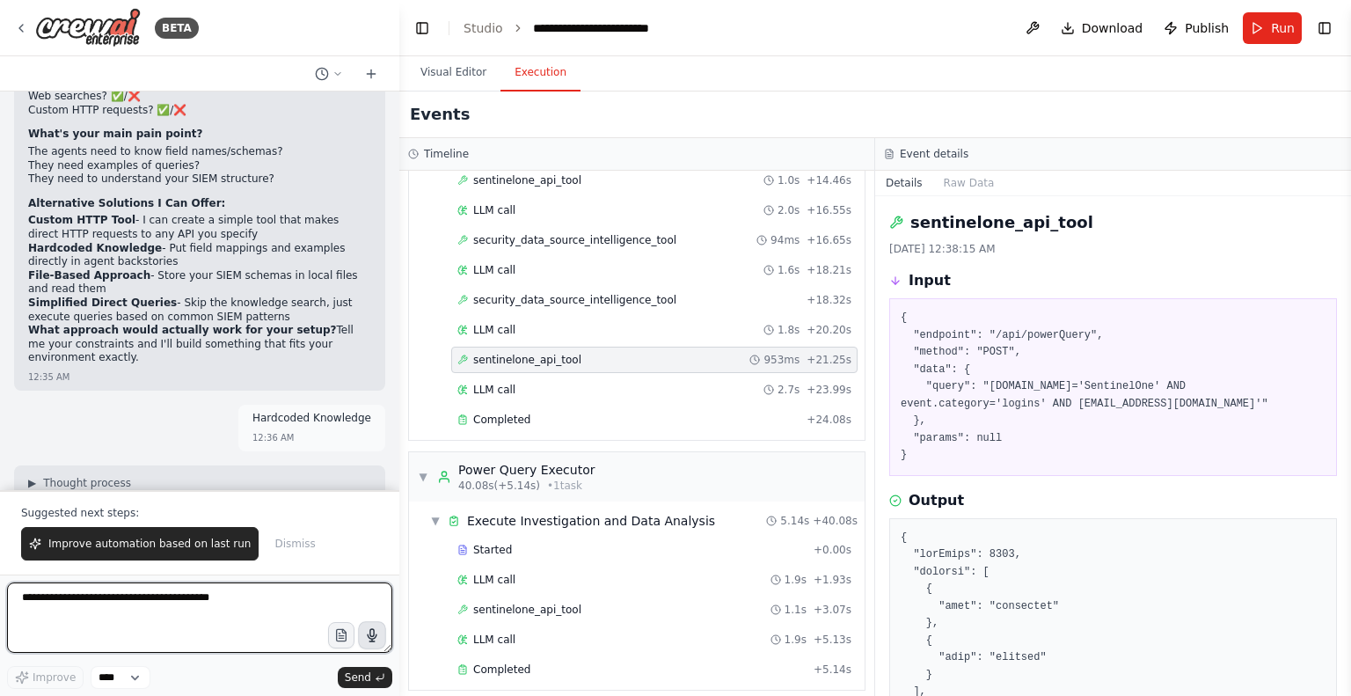
click at [113, 601] on textarea at bounding box center [199, 617] width 385 height 70
paste textarea "**********"
click at [242, 597] on textarea "**********" at bounding box center [199, 617] width 385 height 70
click at [280, 596] on textarea "**********" at bounding box center [199, 617] width 385 height 70
type textarea "**********"
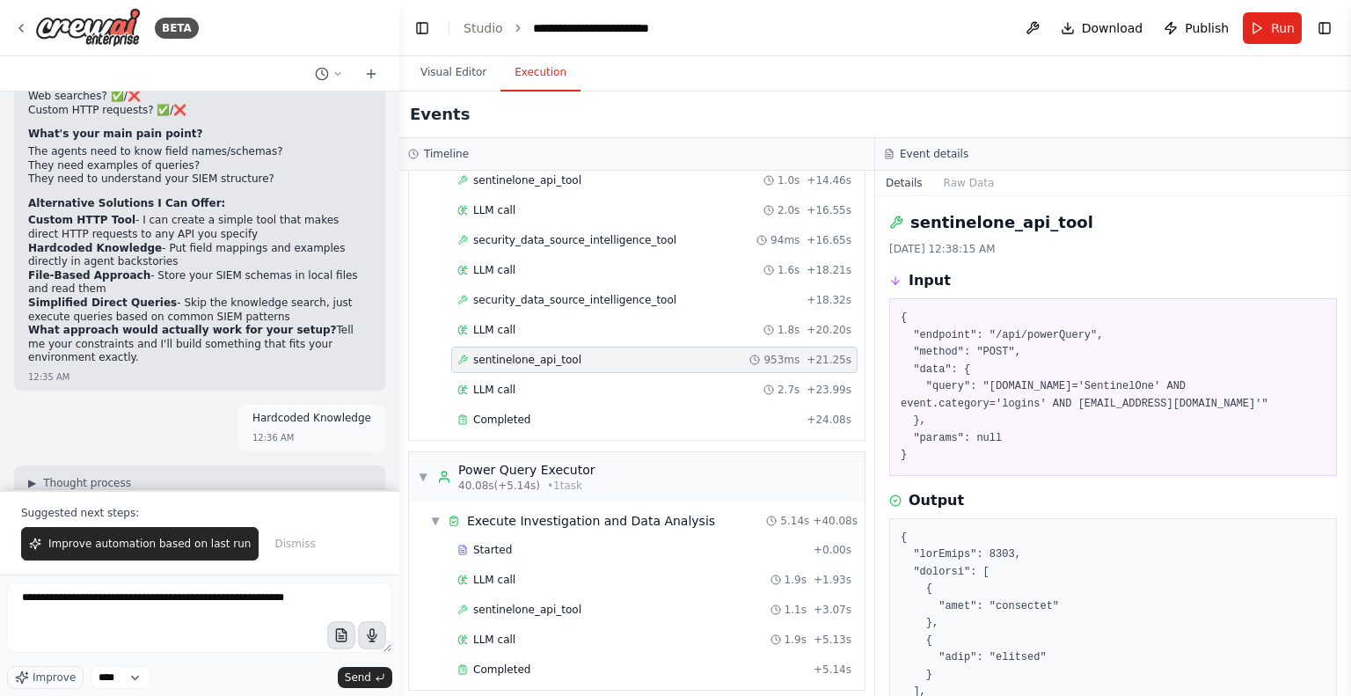
click at [340, 633] on icon "button" at bounding box center [339, 633] width 1 height 0
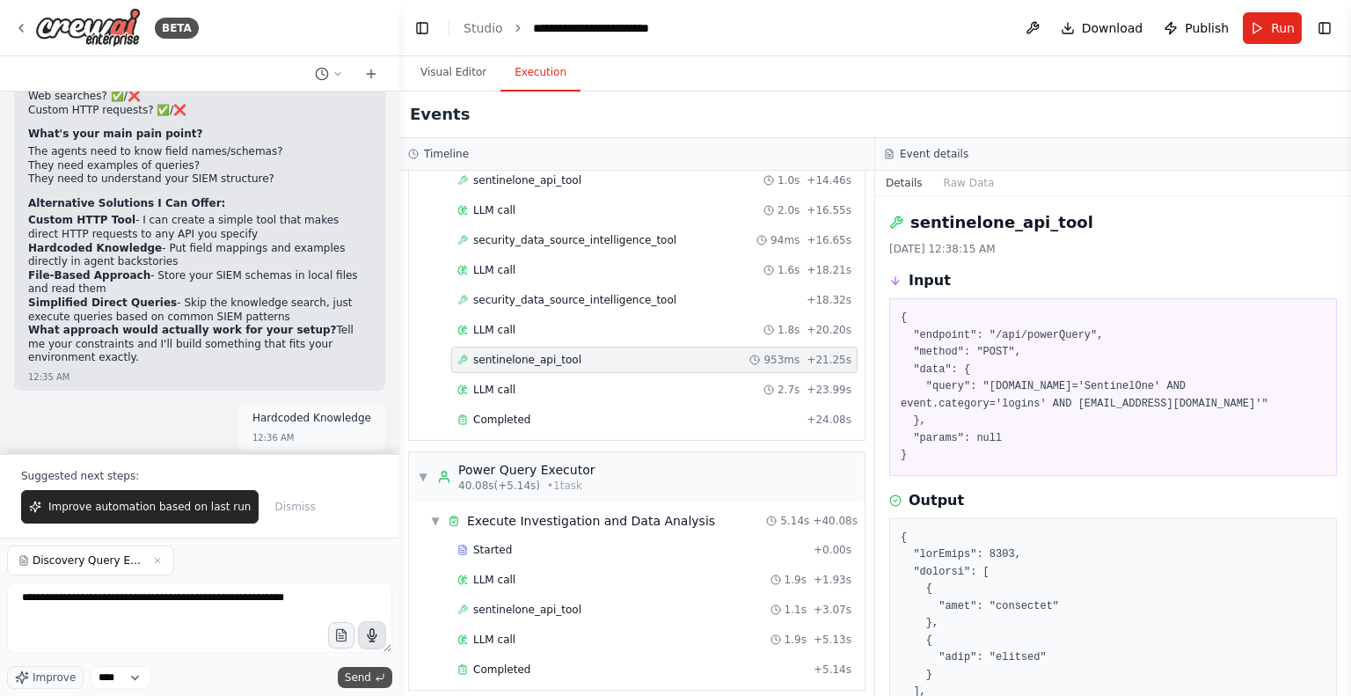
click at [381, 681] on icon "submit" at bounding box center [380, 677] width 11 height 11
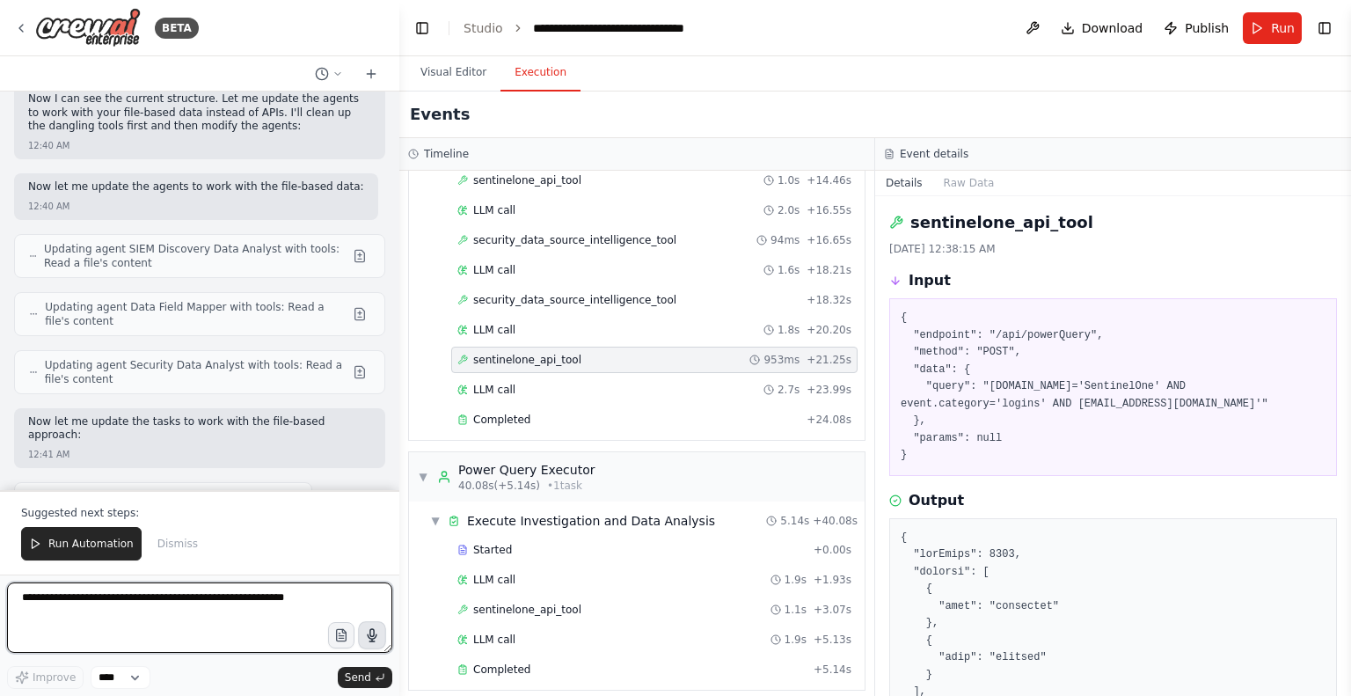
scroll to position [38789, 0]
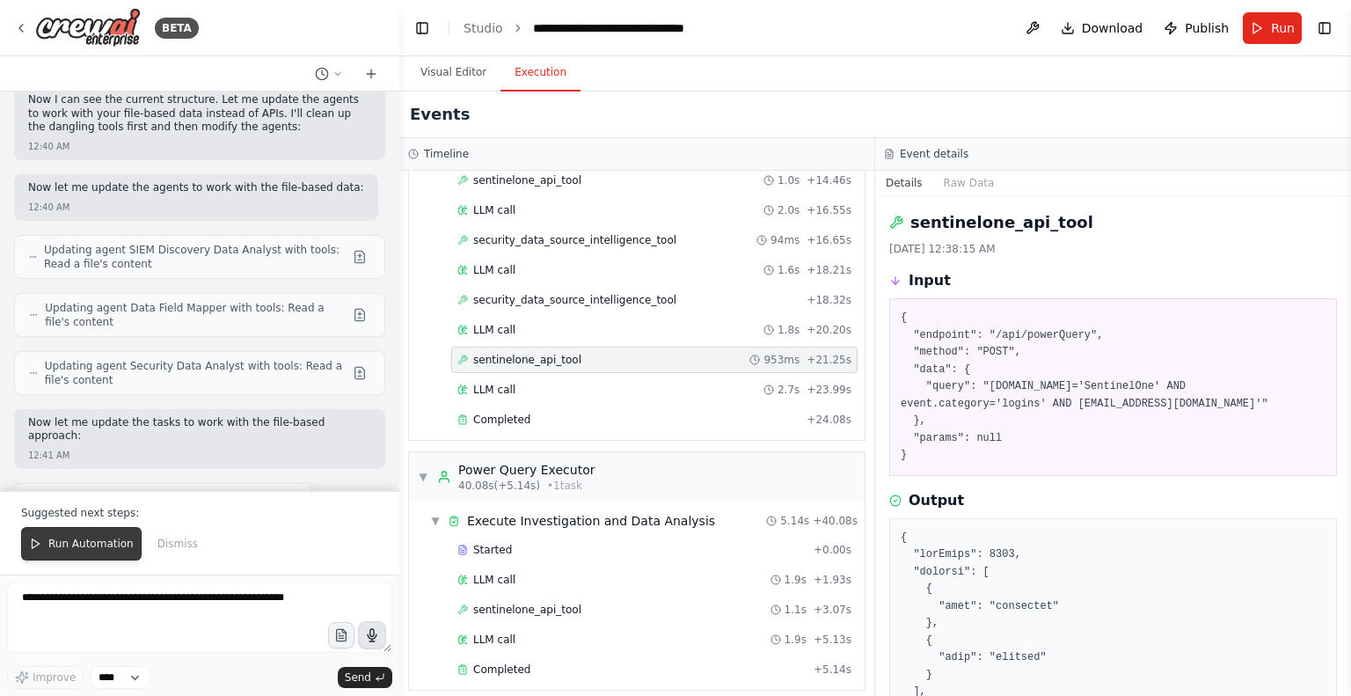
click at [102, 541] on span "Run Automation" at bounding box center [90, 544] width 85 height 14
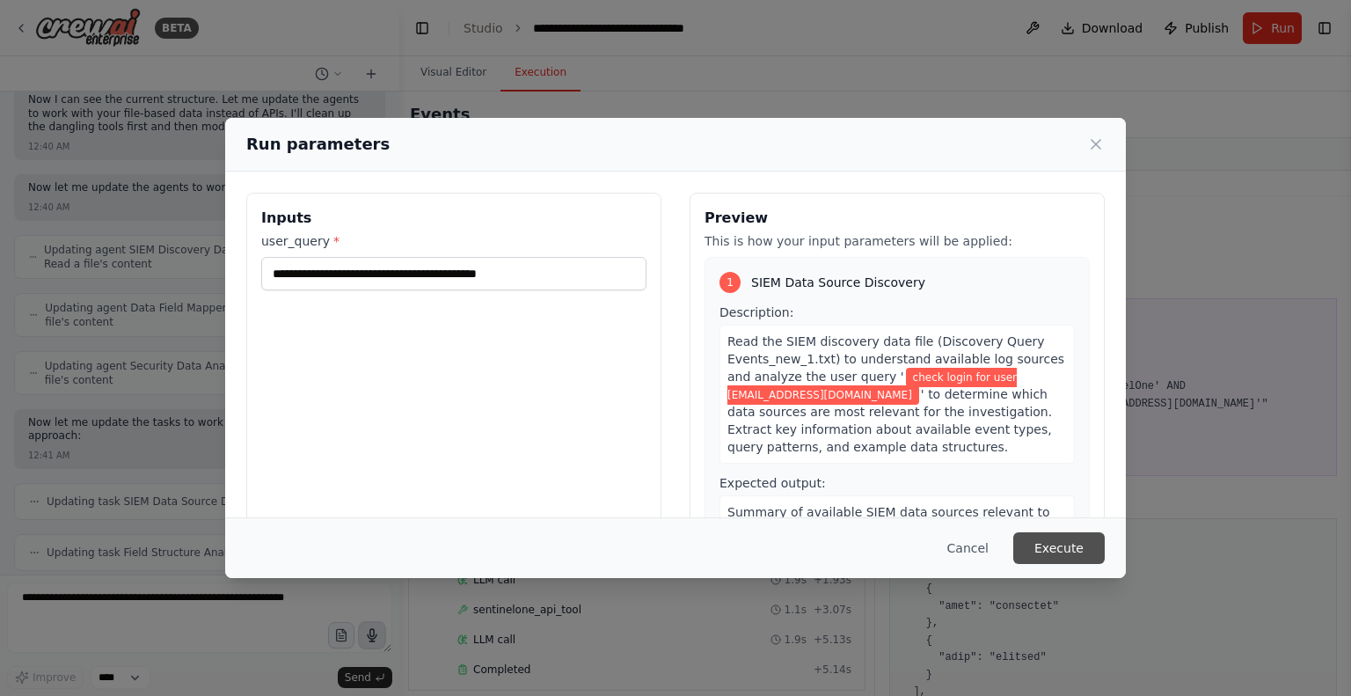
click at [1068, 552] on button "Execute" at bounding box center [1058, 548] width 91 height 32
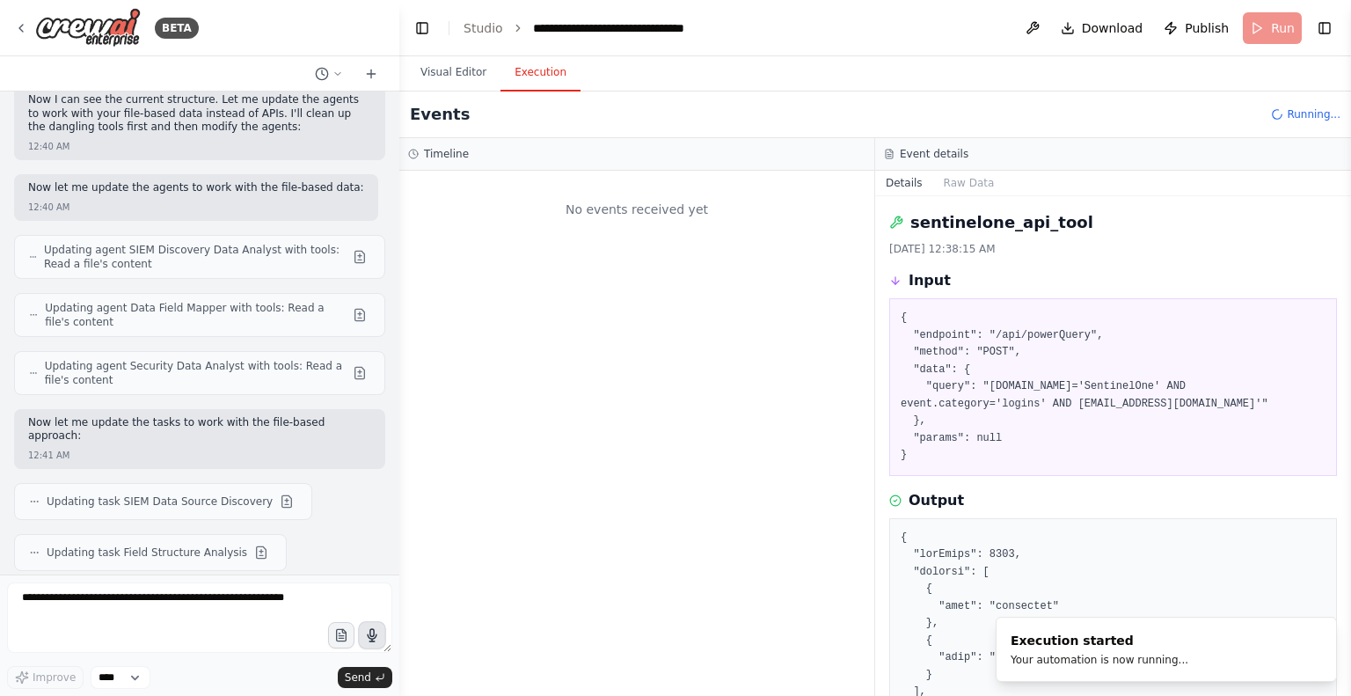
scroll to position [0, 0]
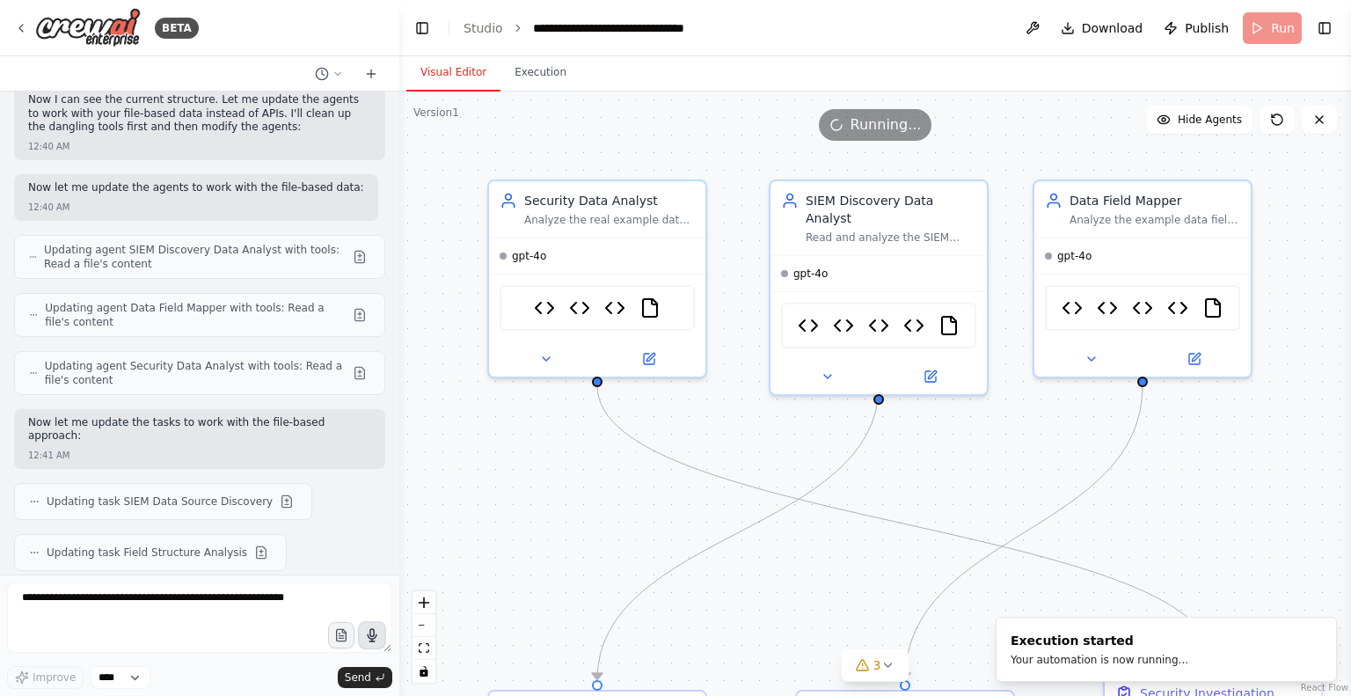
click at [457, 79] on button "Visual Editor" at bounding box center [453, 73] width 94 height 37
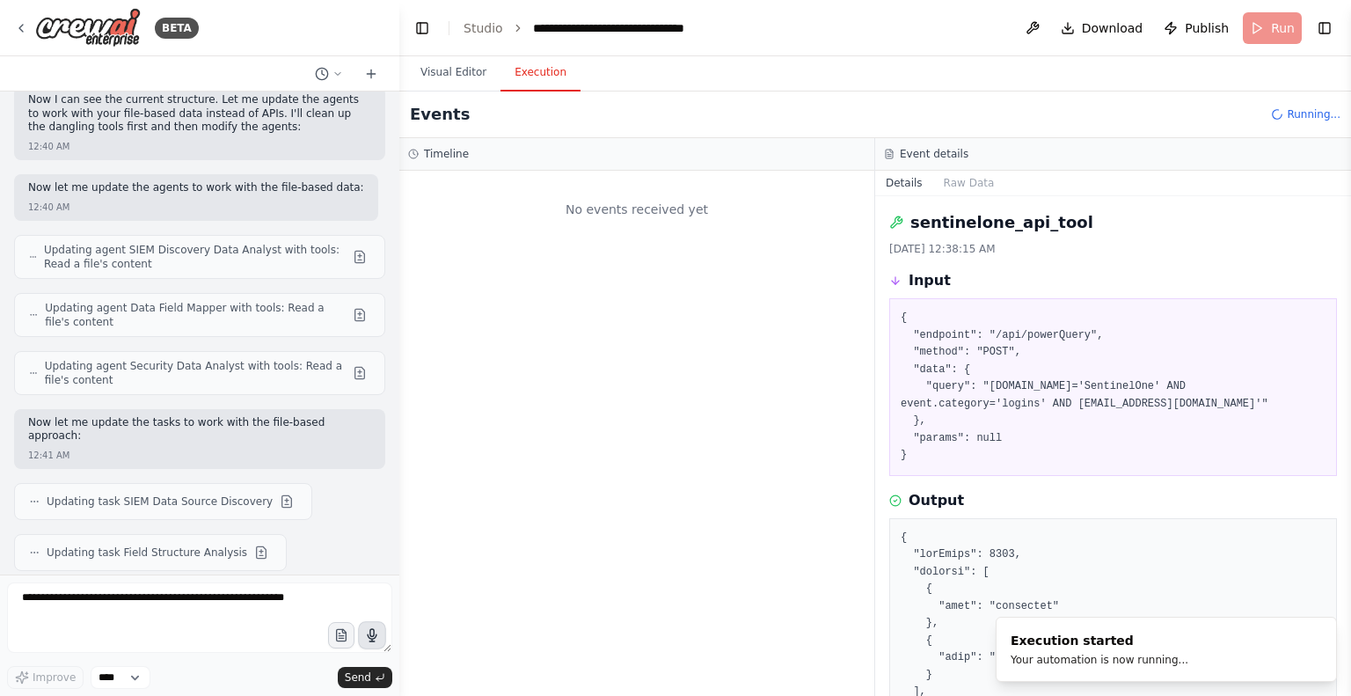
click at [535, 75] on button "Execution" at bounding box center [541, 73] width 80 height 37
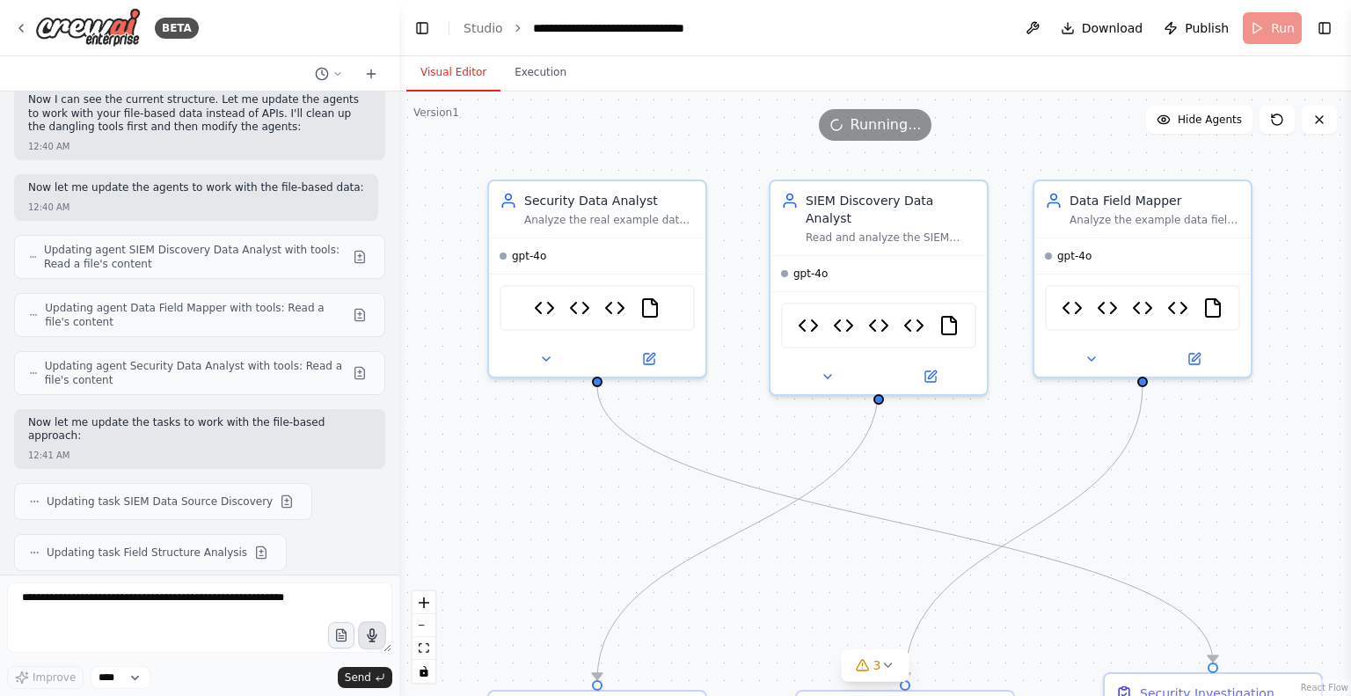
click at [413, 64] on button "Visual Editor" at bounding box center [453, 73] width 94 height 37
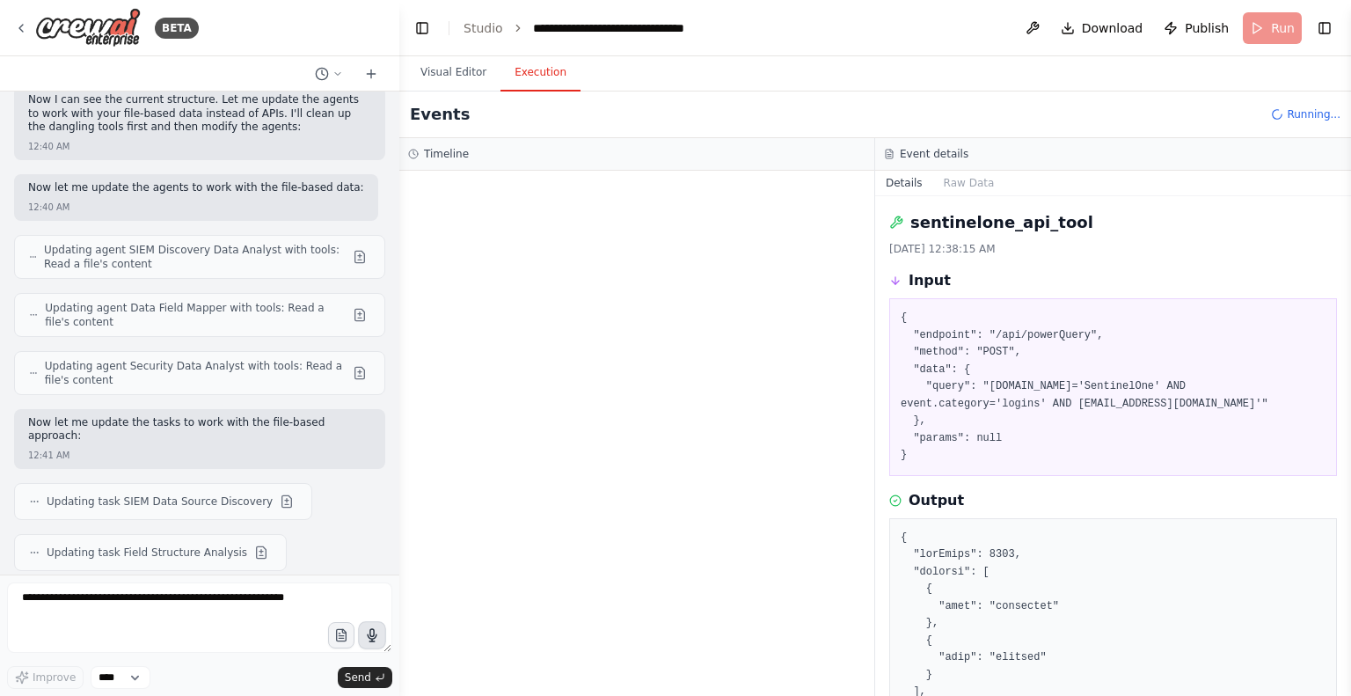
click at [530, 75] on button "Execution" at bounding box center [541, 73] width 80 height 37
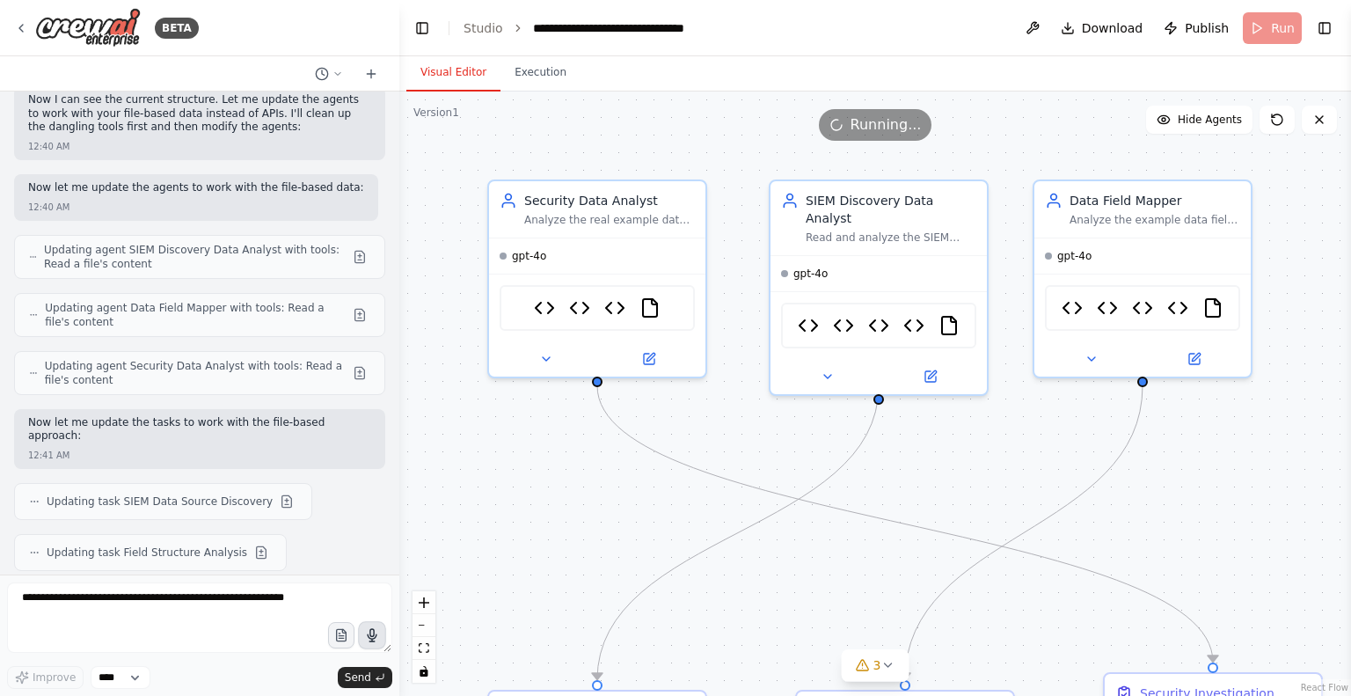
click at [456, 75] on button "Visual Editor" at bounding box center [453, 73] width 94 height 37
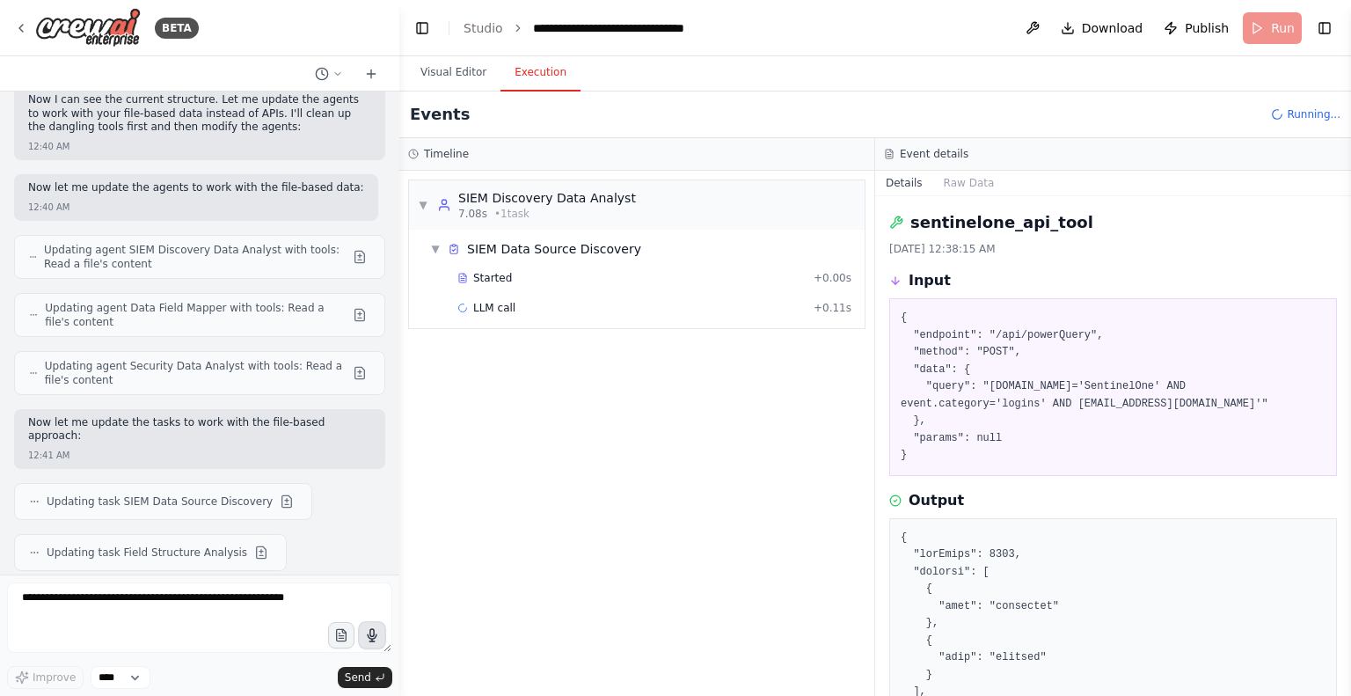
click at [542, 76] on button "Execution" at bounding box center [541, 73] width 80 height 37
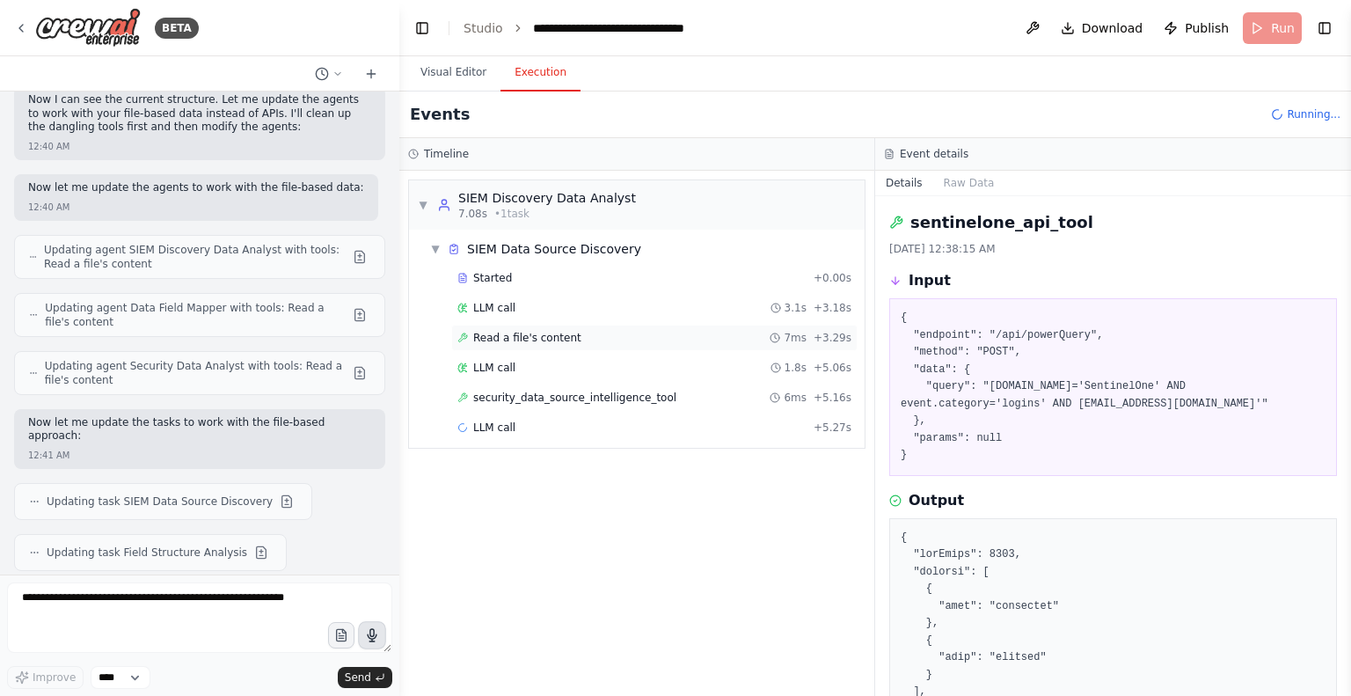
click at [530, 333] on span "Read a file's content" at bounding box center [527, 338] width 108 height 14
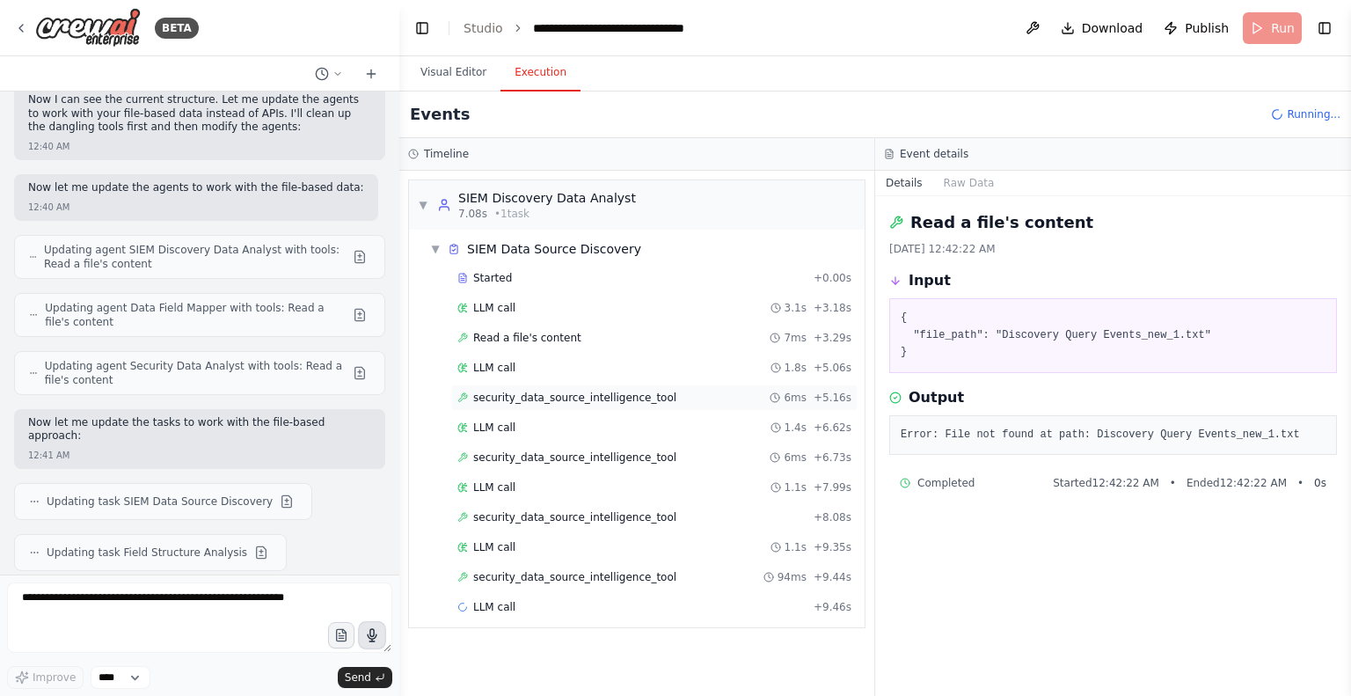
click at [529, 400] on span "security_data_source_intelligence_tool" at bounding box center [574, 398] width 203 height 14
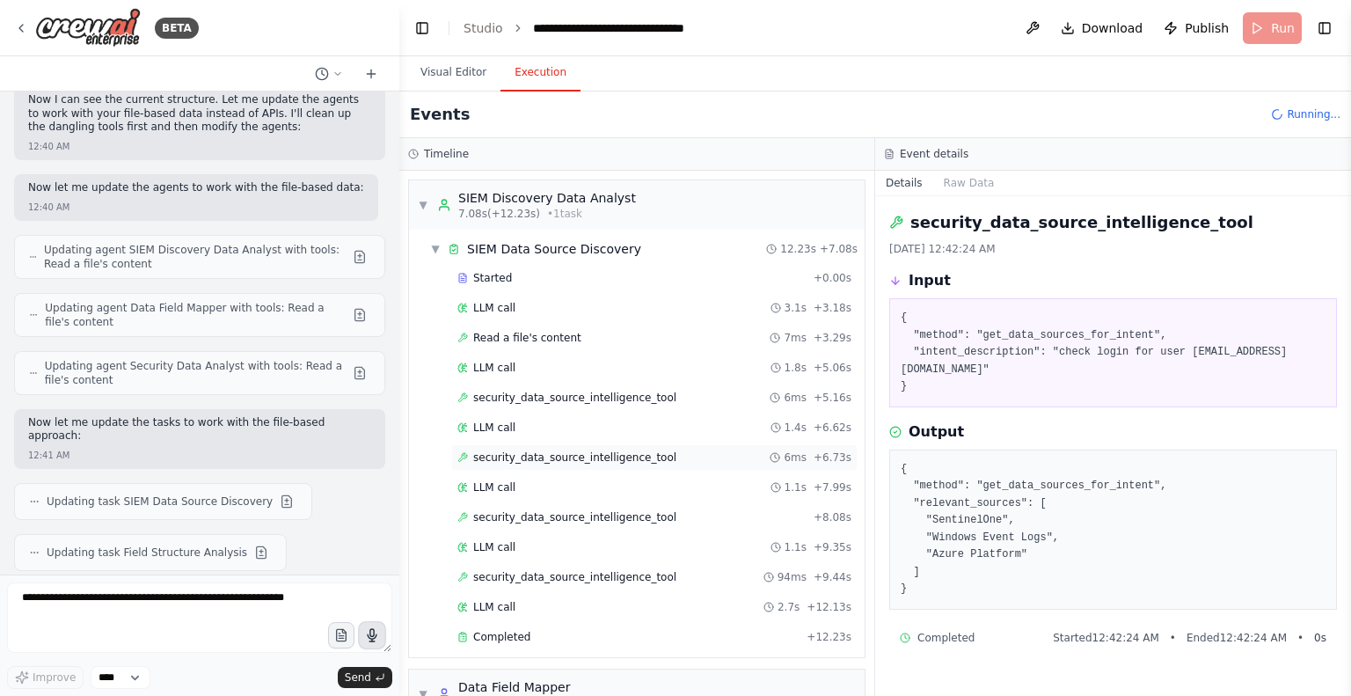
click at [539, 450] on span "security_data_source_intelligence_tool" at bounding box center [574, 457] width 203 height 14
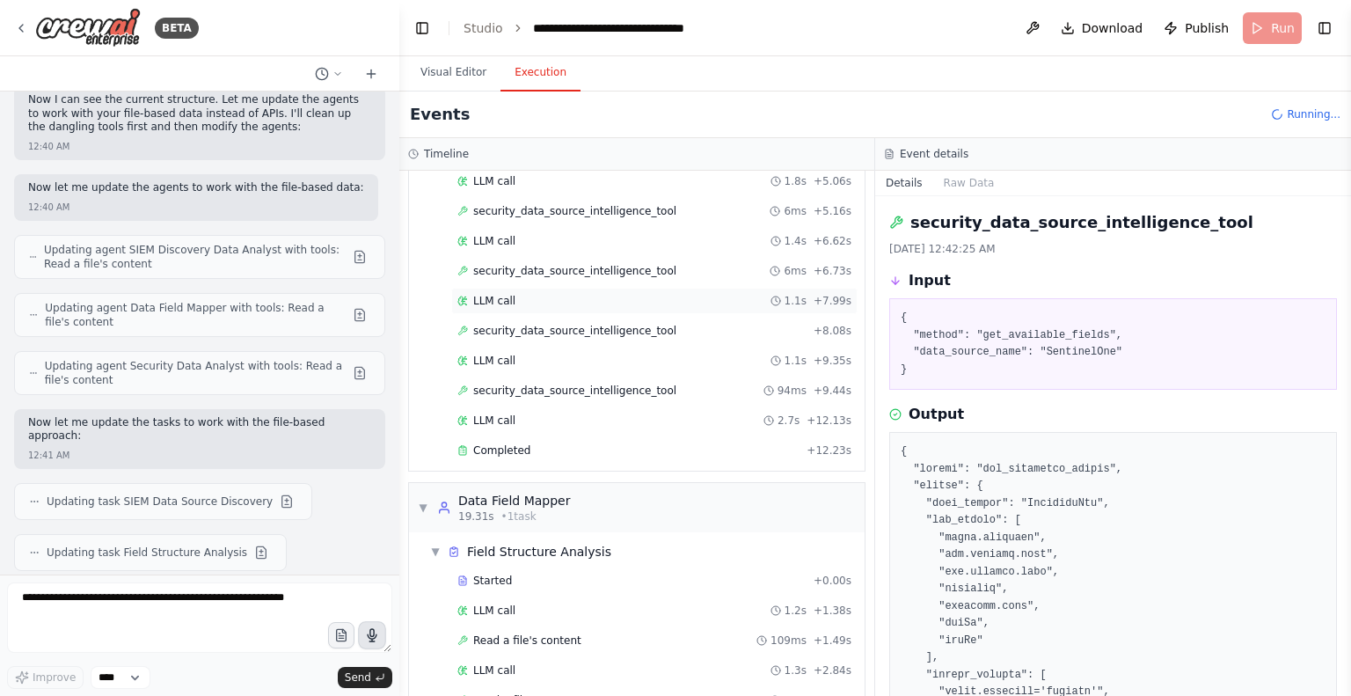
scroll to position [192, 0]
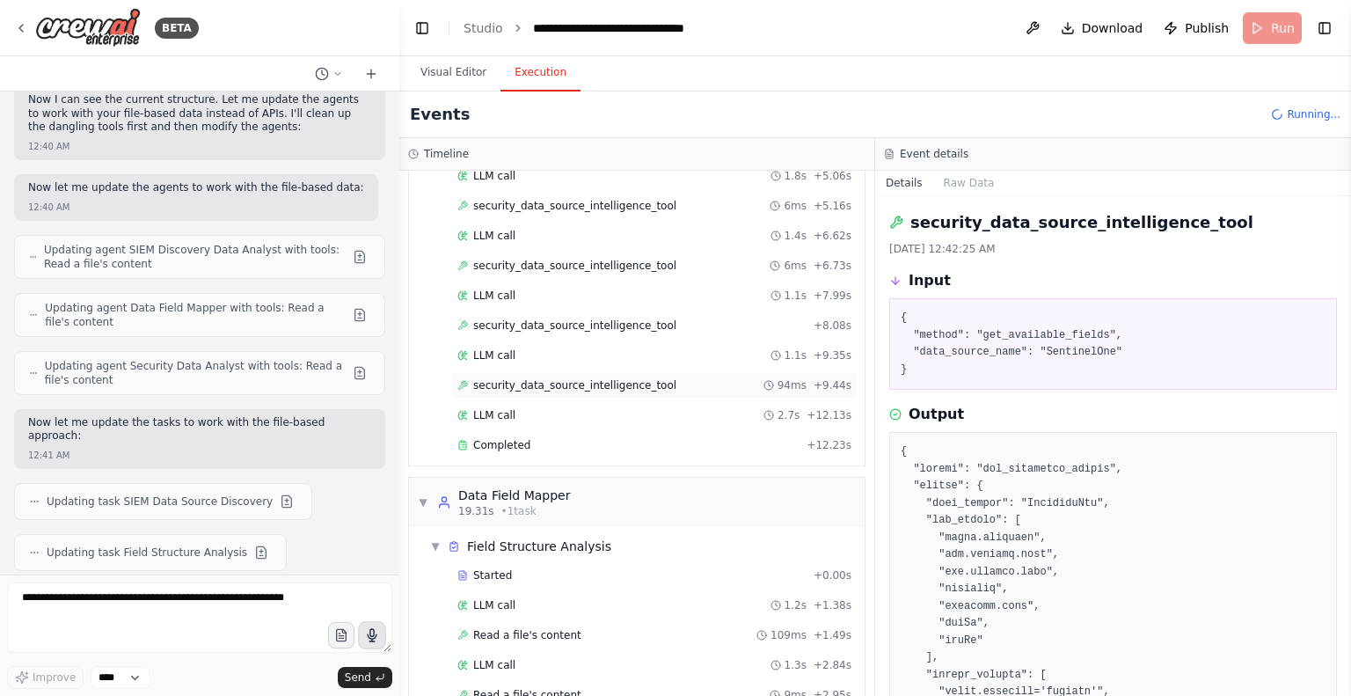
click at [559, 386] on span "security_data_source_intelligence_tool" at bounding box center [574, 385] width 203 height 14
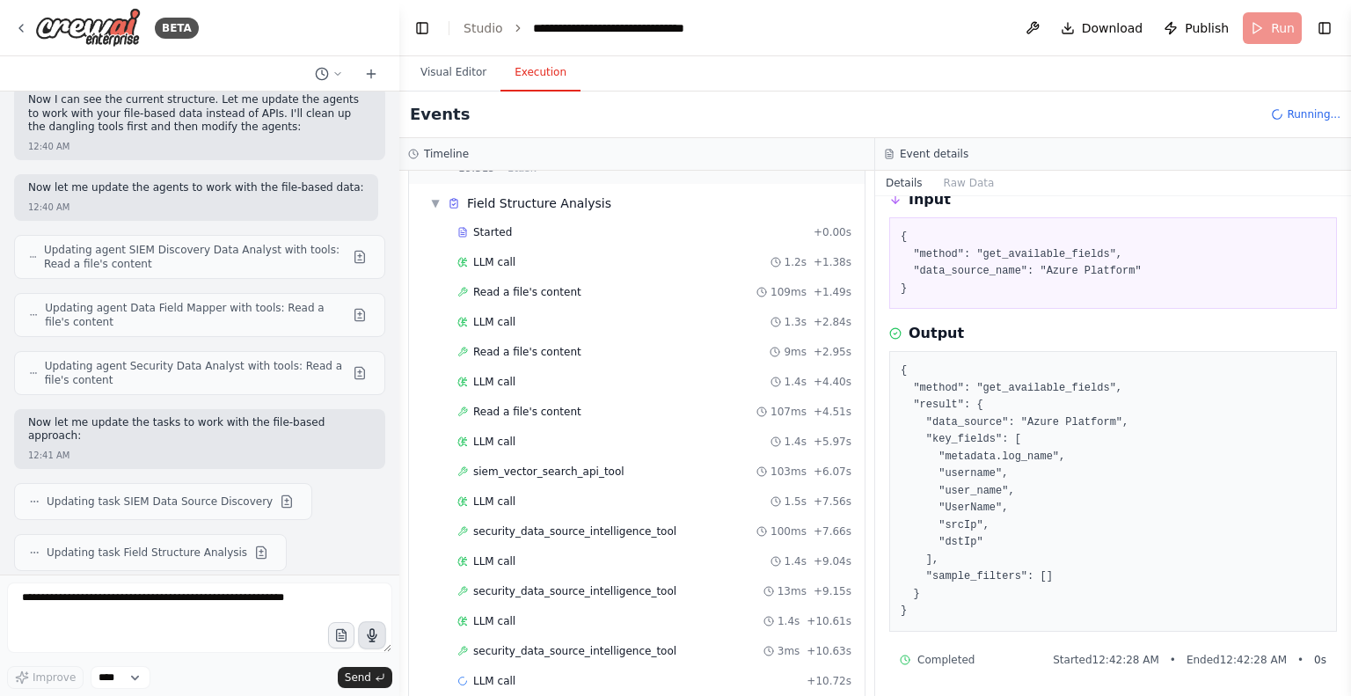
scroll to position [538, 0]
click at [564, 281] on span "Read a file's content" at bounding box center [527, 288] width 108 height 14
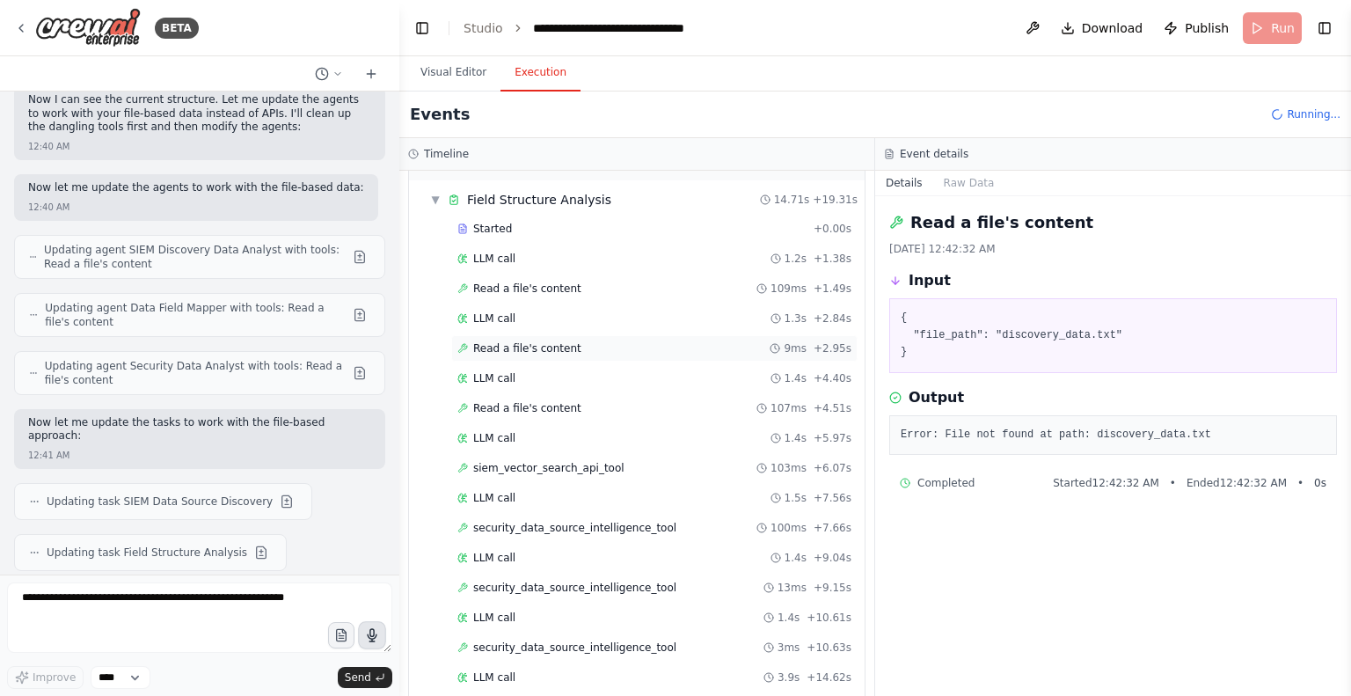
click at [566, 341] on span "Read a file's content" at bounding box center [527, 348] width 108 height 14
click at [558, 432] on div "LLM call 1.4s + 5.97s" at bounding box center [654, 438] width 394 height 14
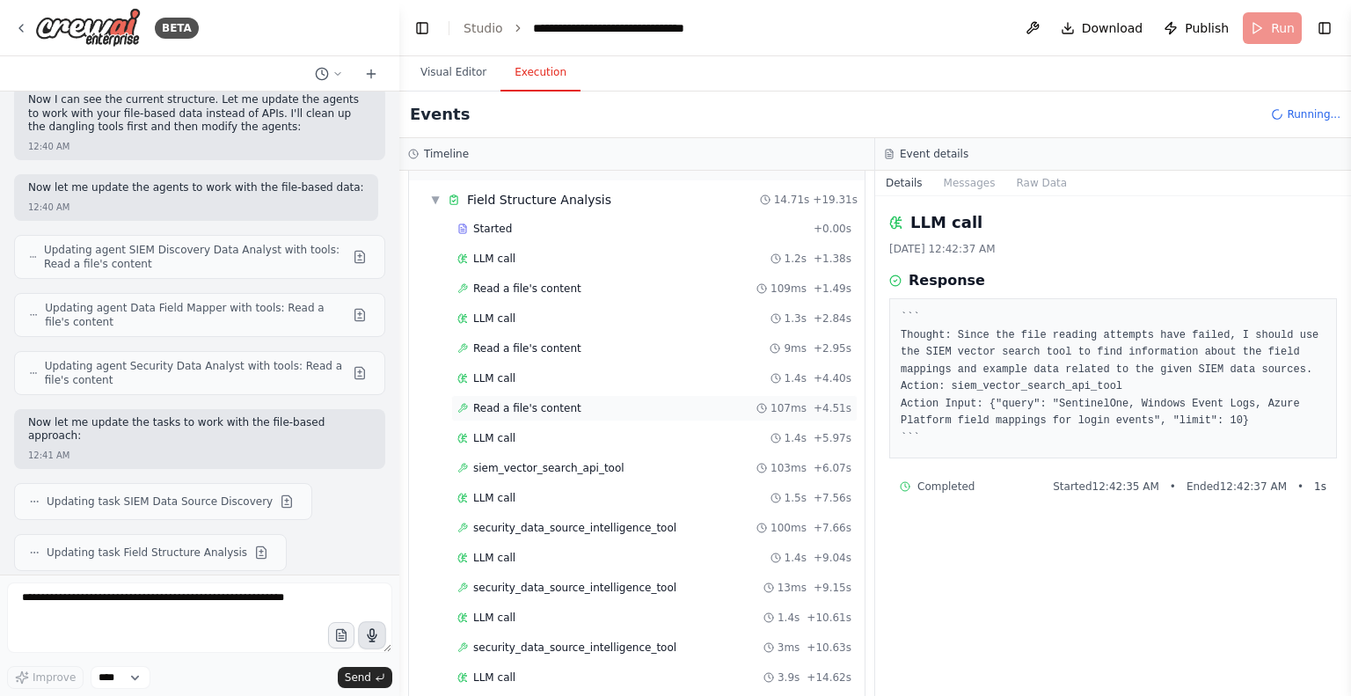
click at [551, 401] on span "Read a file's content" at bounding box center [527, 408] width 108 height 14
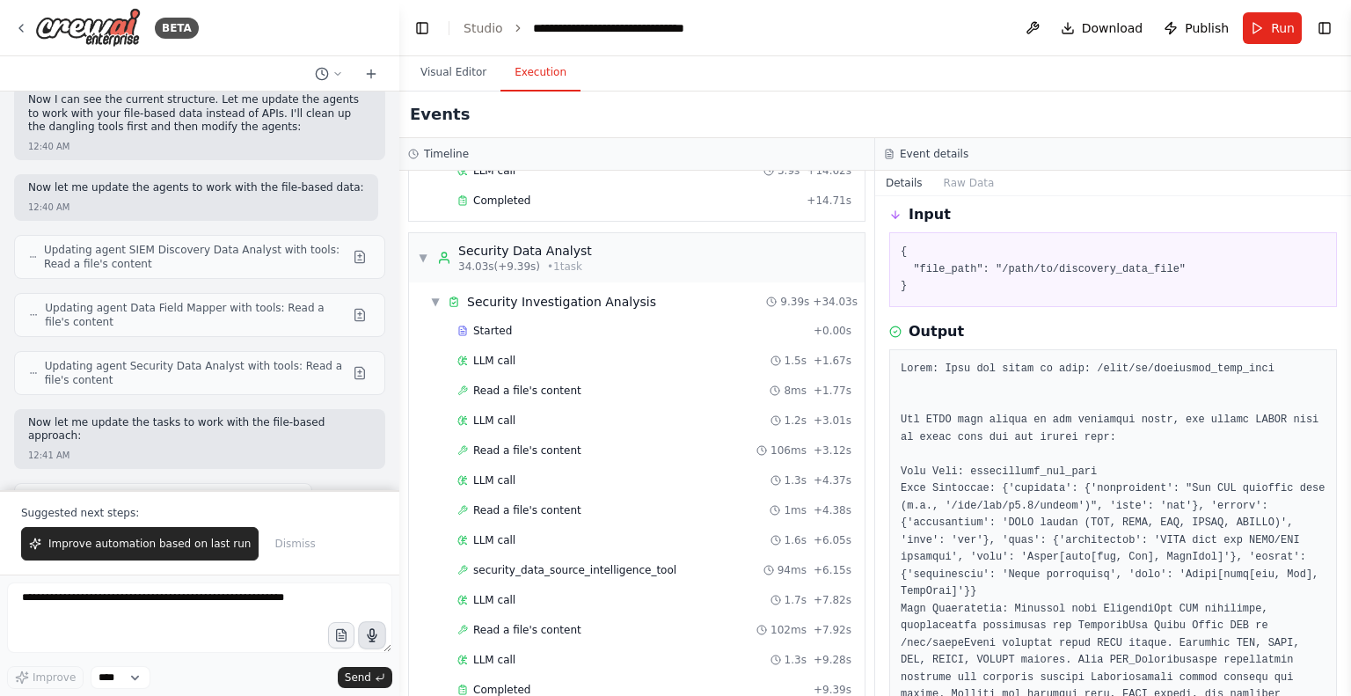
scroll to position [1063, 0]
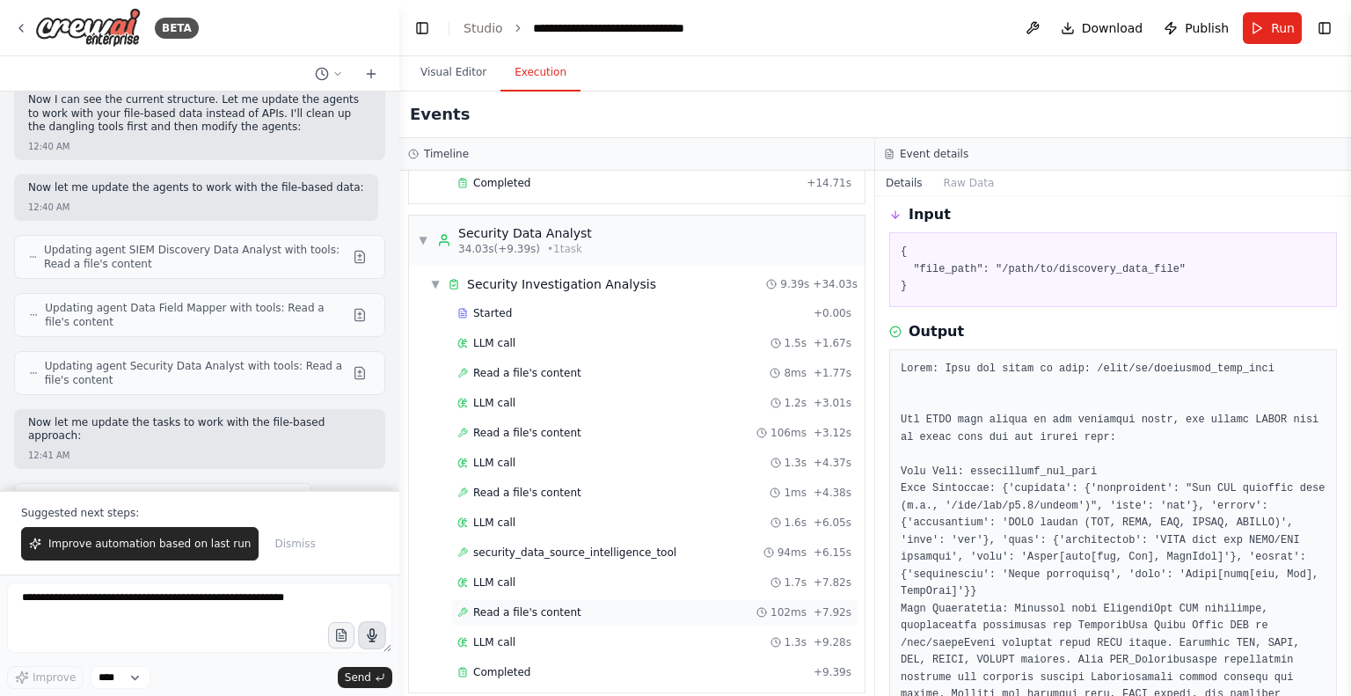
click at [541, 605] on span "Read a file's content" at bounding box center [527, 612] width 108 height 14
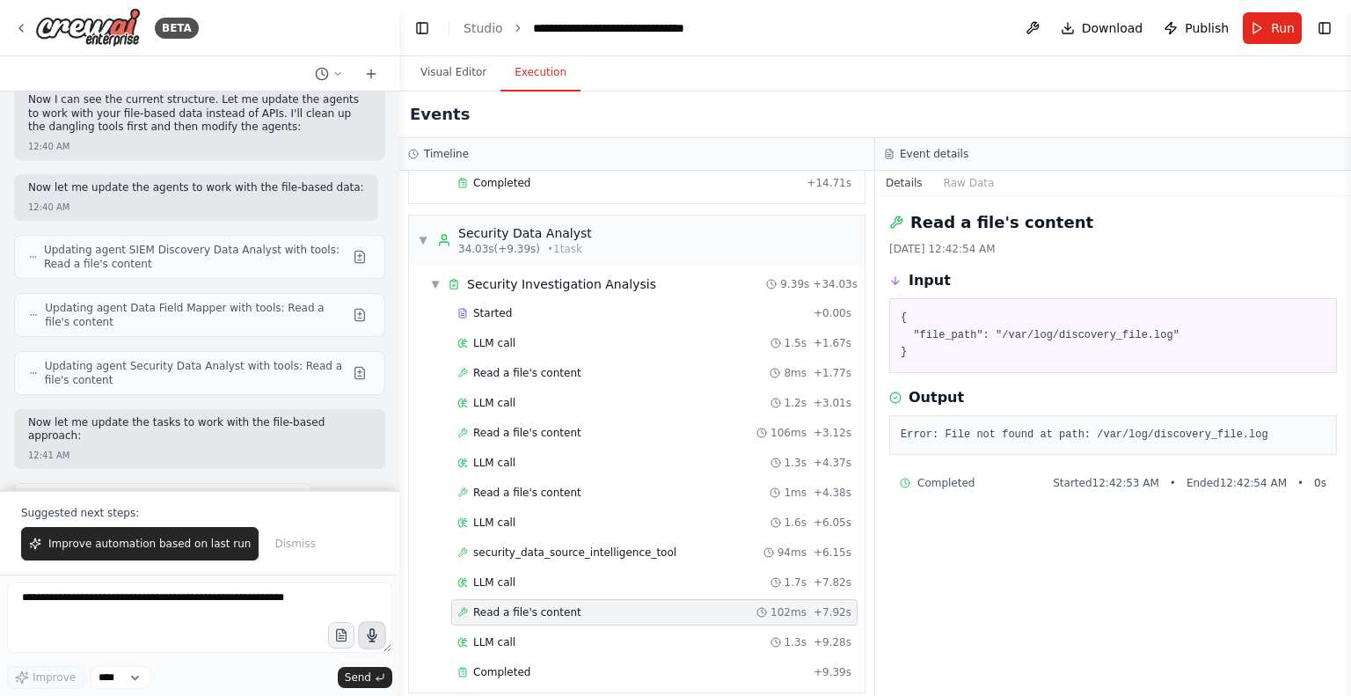
scroll to position [0, 0]
click at [515, 665] on span "Completed" at bounding box center [501, 672] width 57 height 14
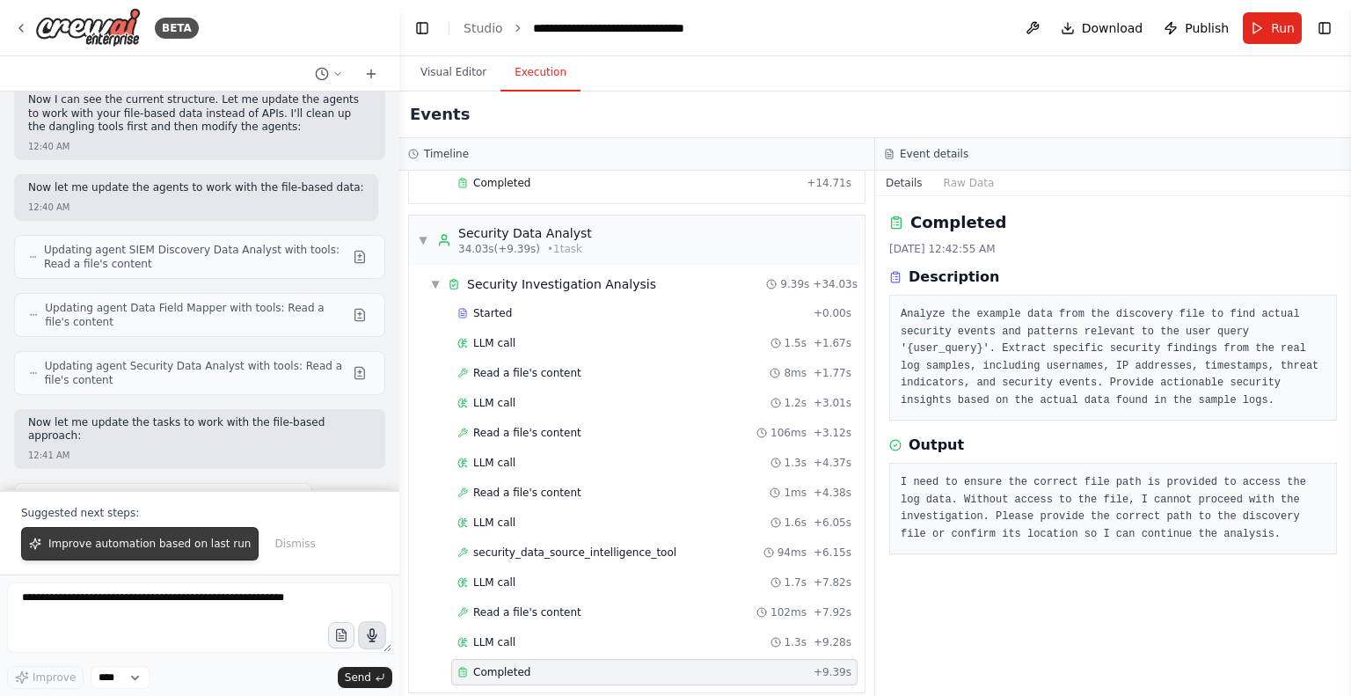
click at [140, 546] on span "Improve automation based on last run" at bounding box center [149, 544] width 202 height 14
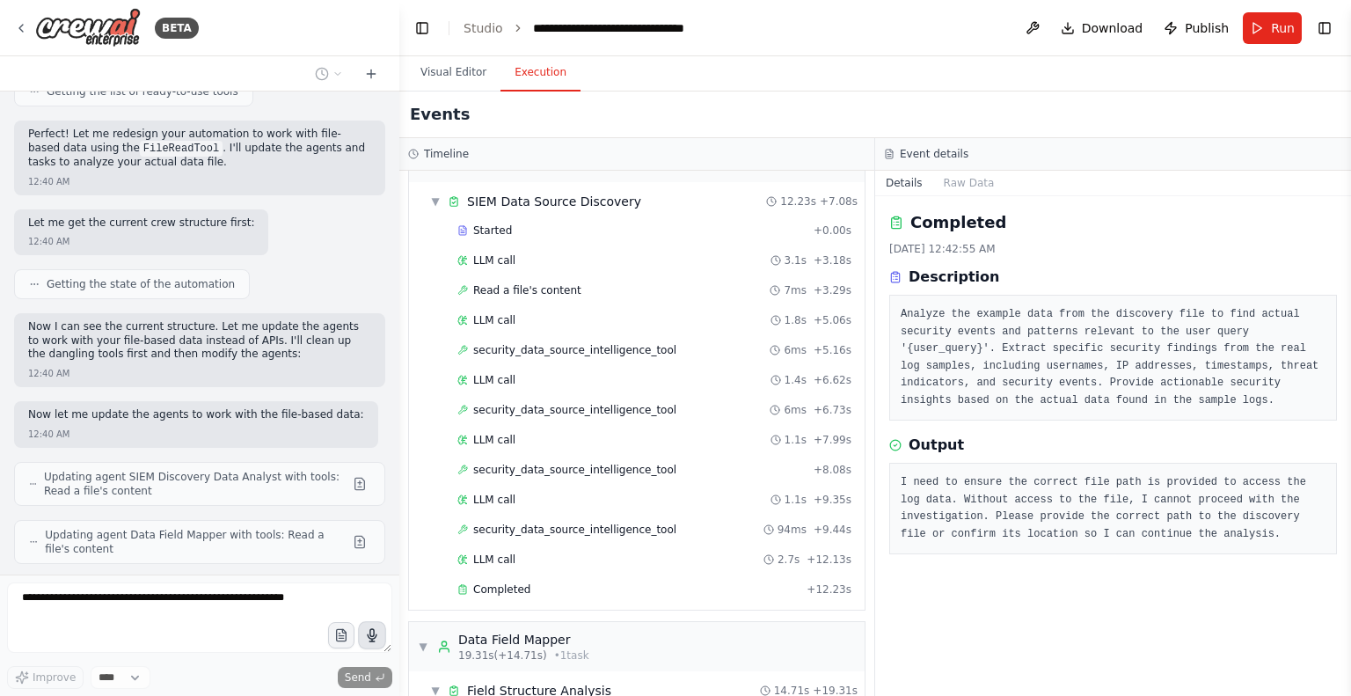
scroll to position [38917, 0]
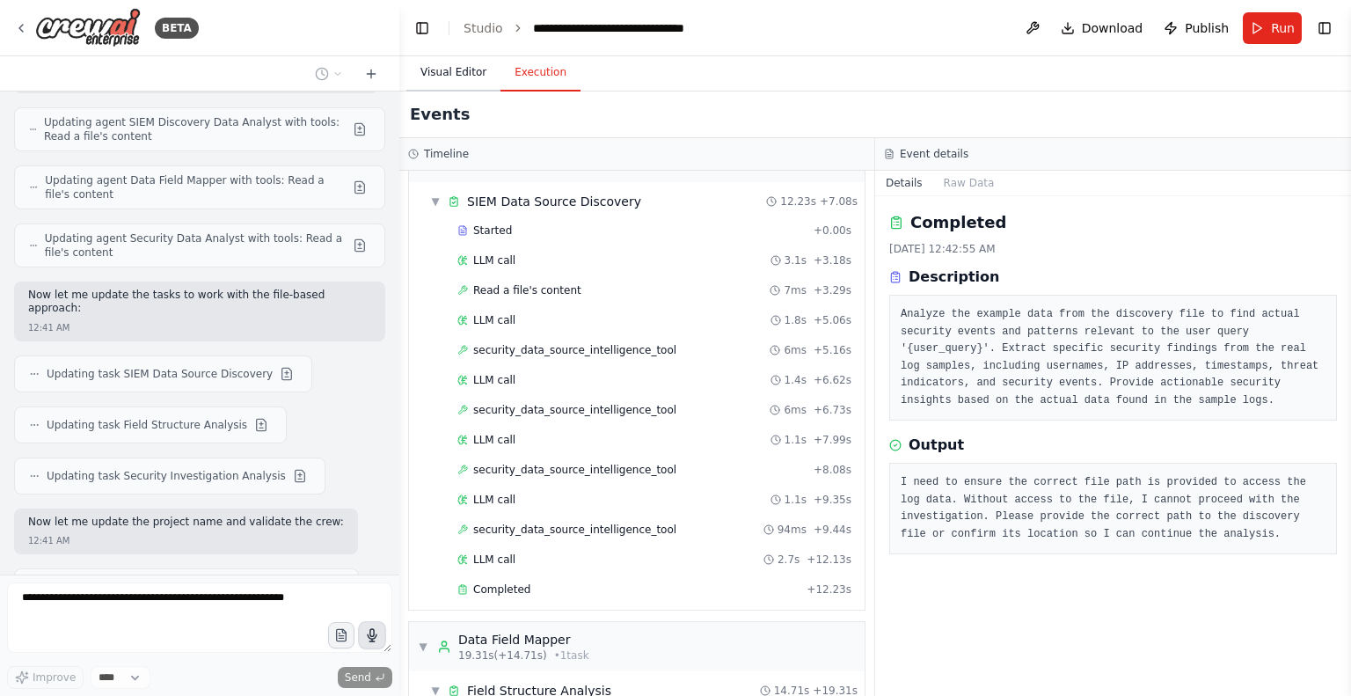
click at [435, 73] on button "Visual Editor" at bounding box center [453, 73] width 94 height 37
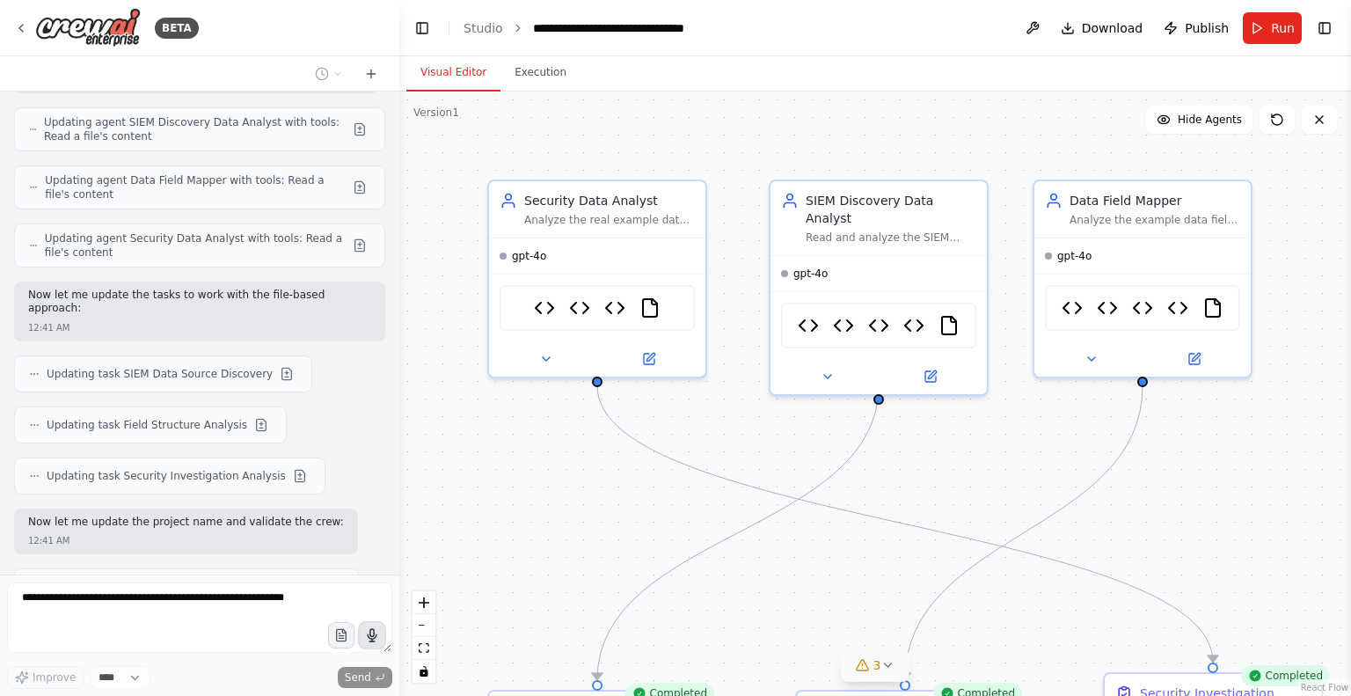
click at [887, 666] on icon at bounding box center [887, 665] width 7 height 4
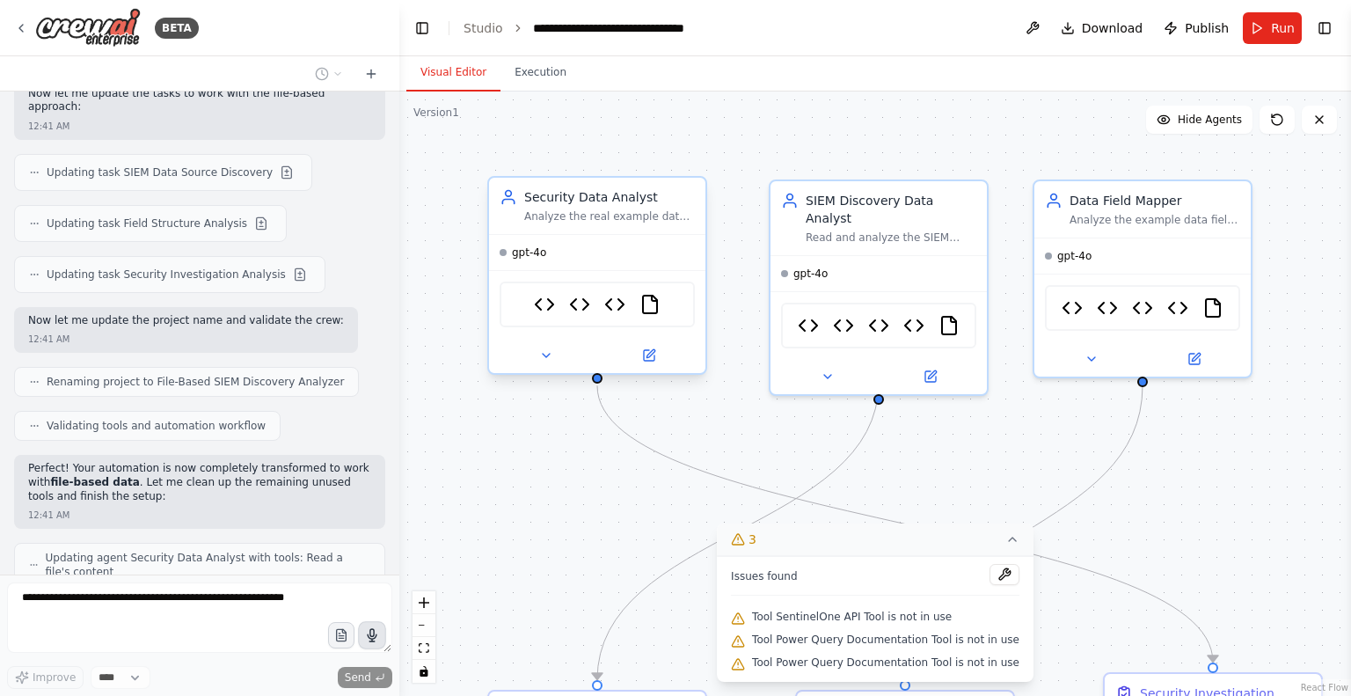
scroll to position [39161, 0]
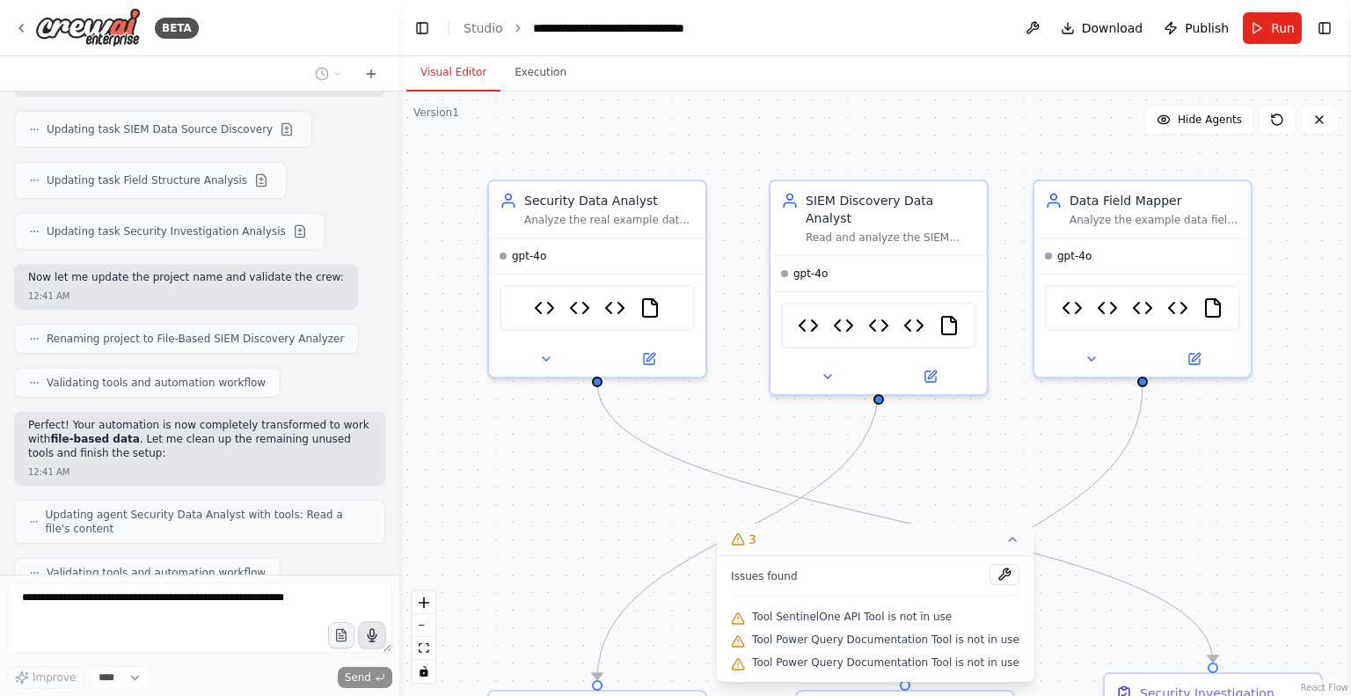
click at [784, 625] on div "Tool SentinelOne API Tool is not in use" at bounding box center [875, 617] width 289 height 23
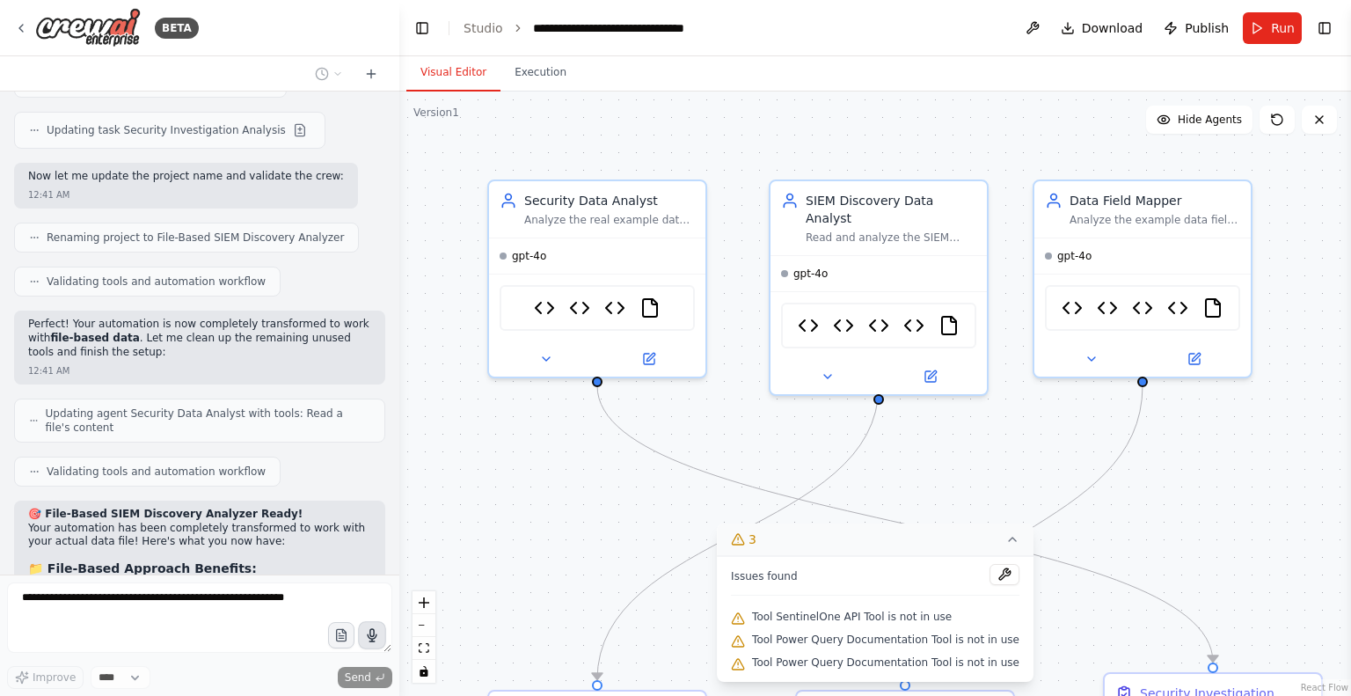
scroll to position [39314, 0]
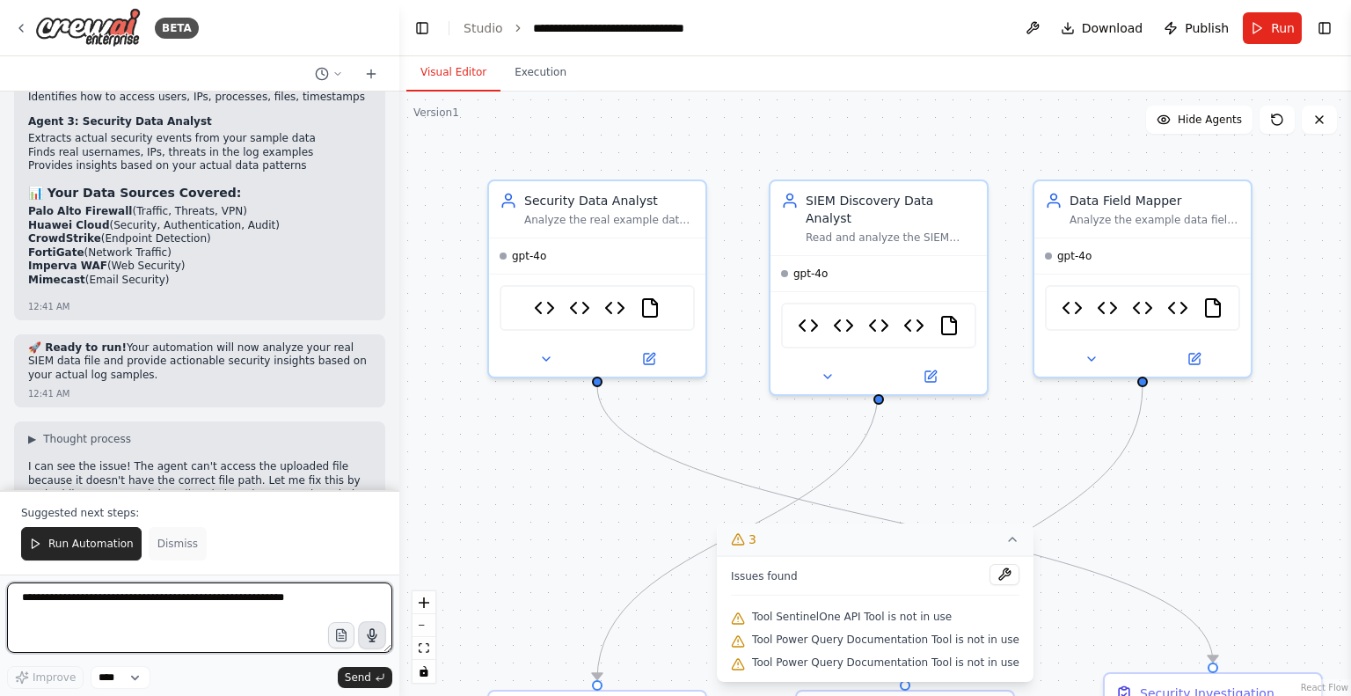
scroll to position [39994, 0]
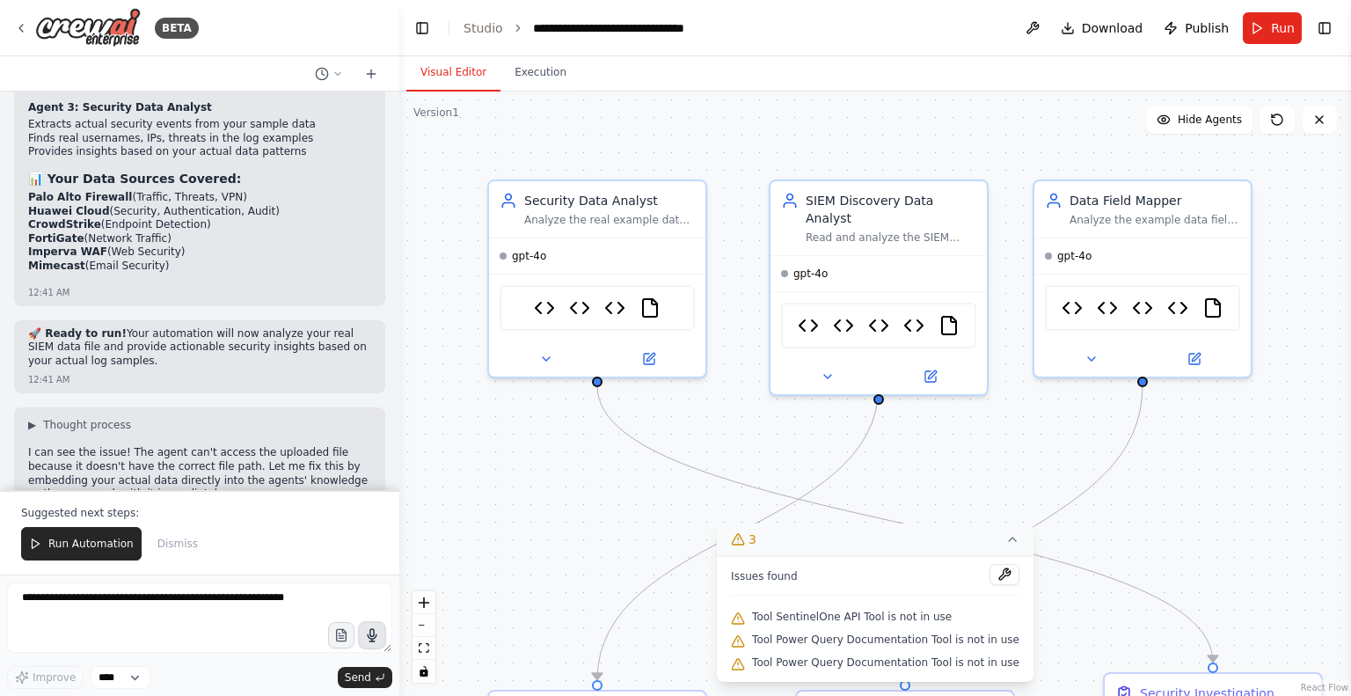
click at [371, 629] on icon "button" at bounding box center [372, 635] width 9 height 12
click at [374, 632] on circle "button" at bounding box center [371, 634] width 13 height 13
click at [125, 613] on textarea "**********" at bounding box center [199, 617] width 385 height 70
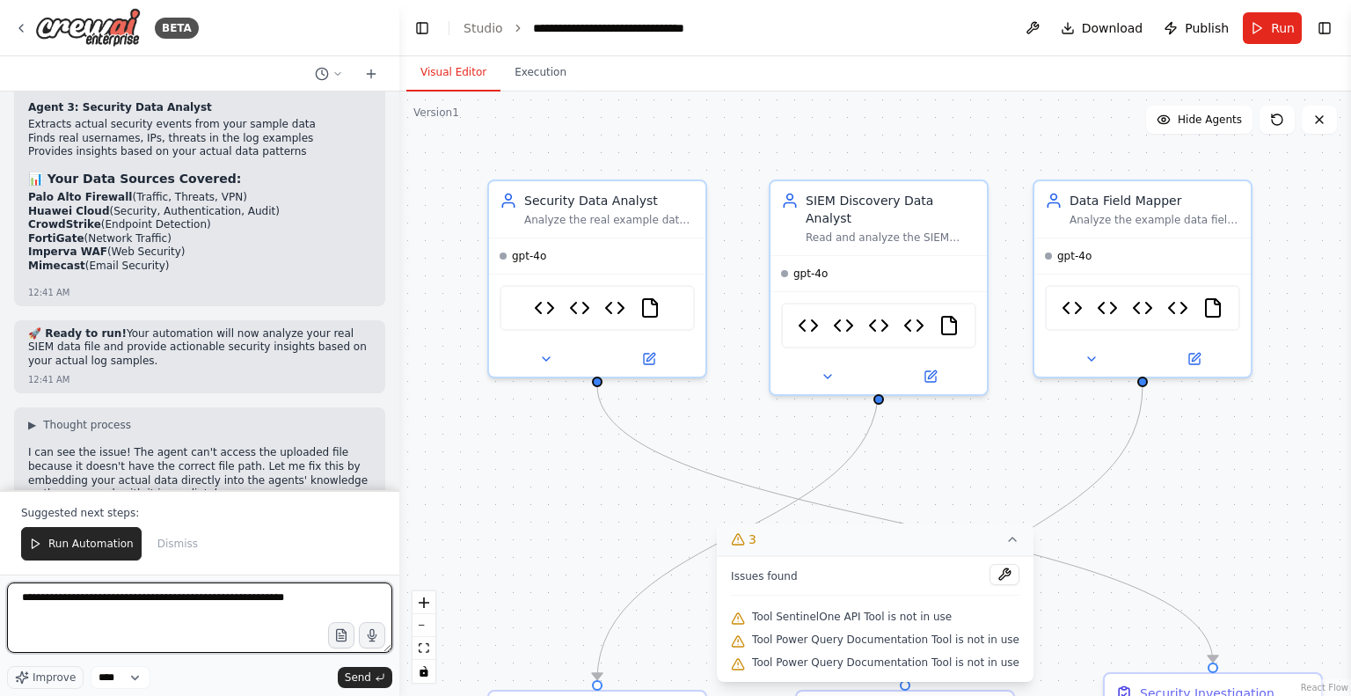
scroll to position [141, 0]
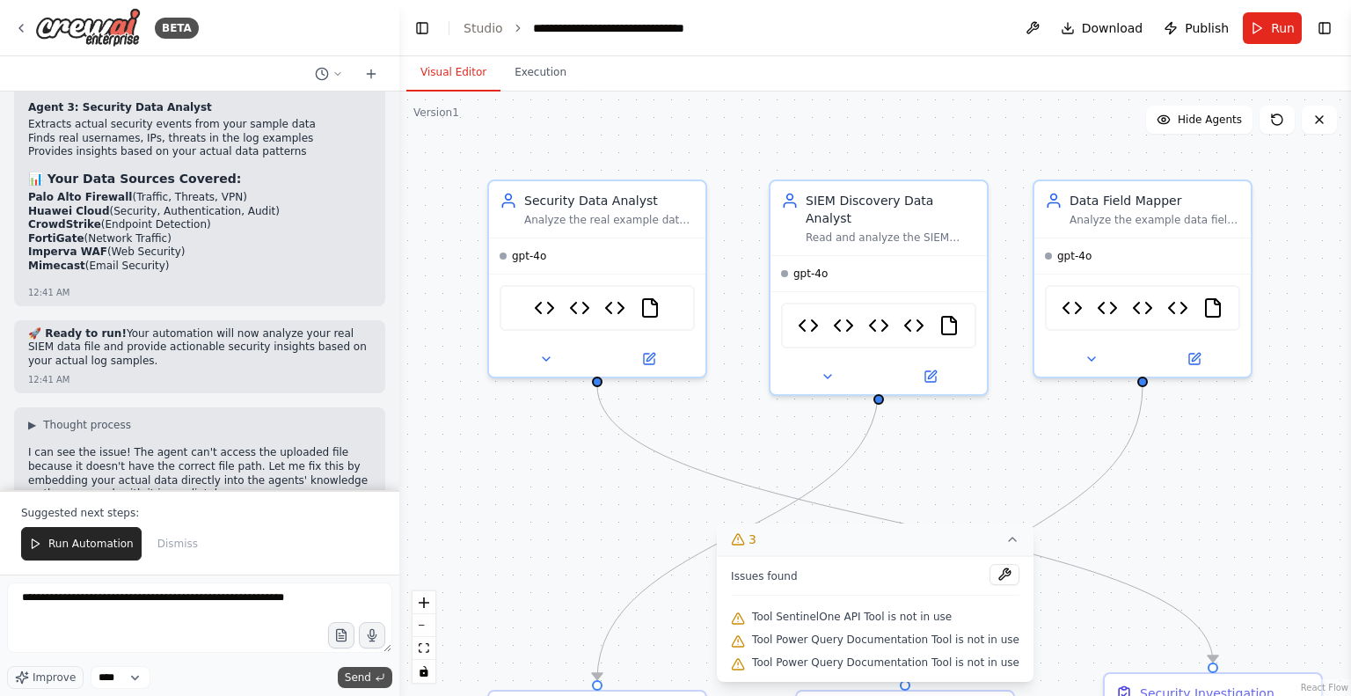
click at [373, 678] on button "Send" at bounding box center [365, 677] width 55 height 21
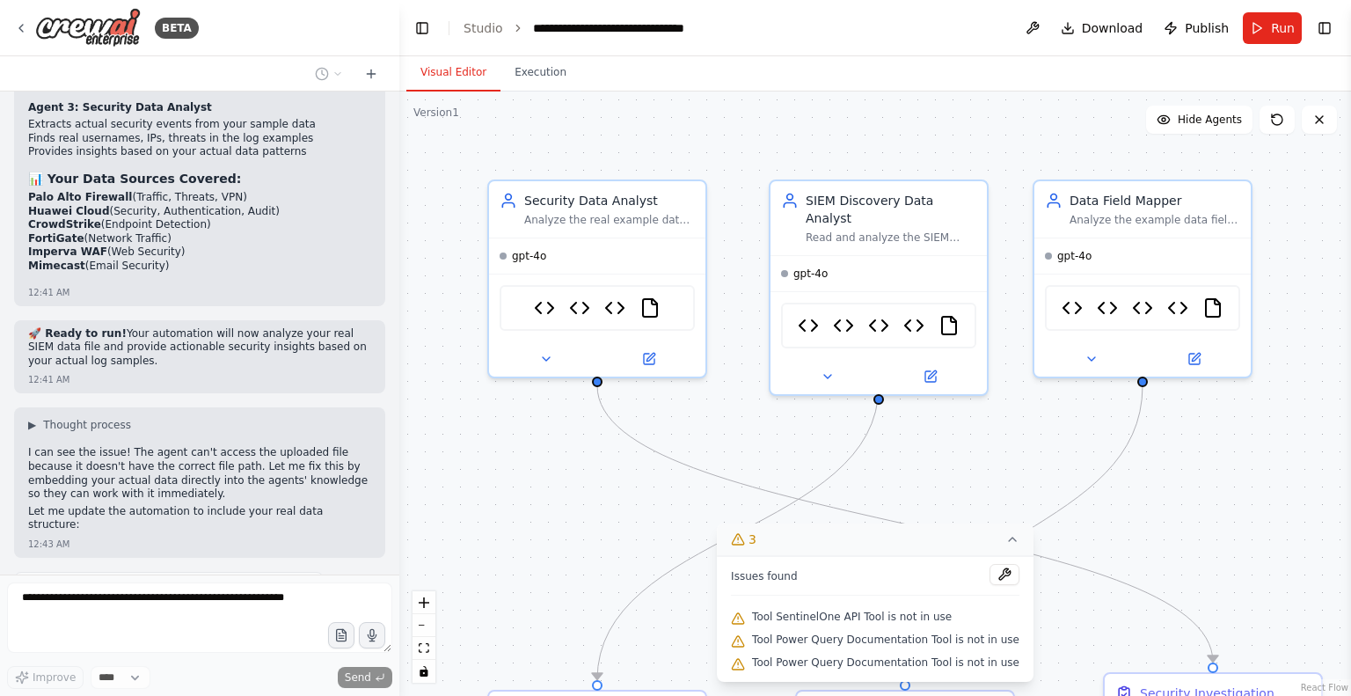
scroll to position [40154, 0]
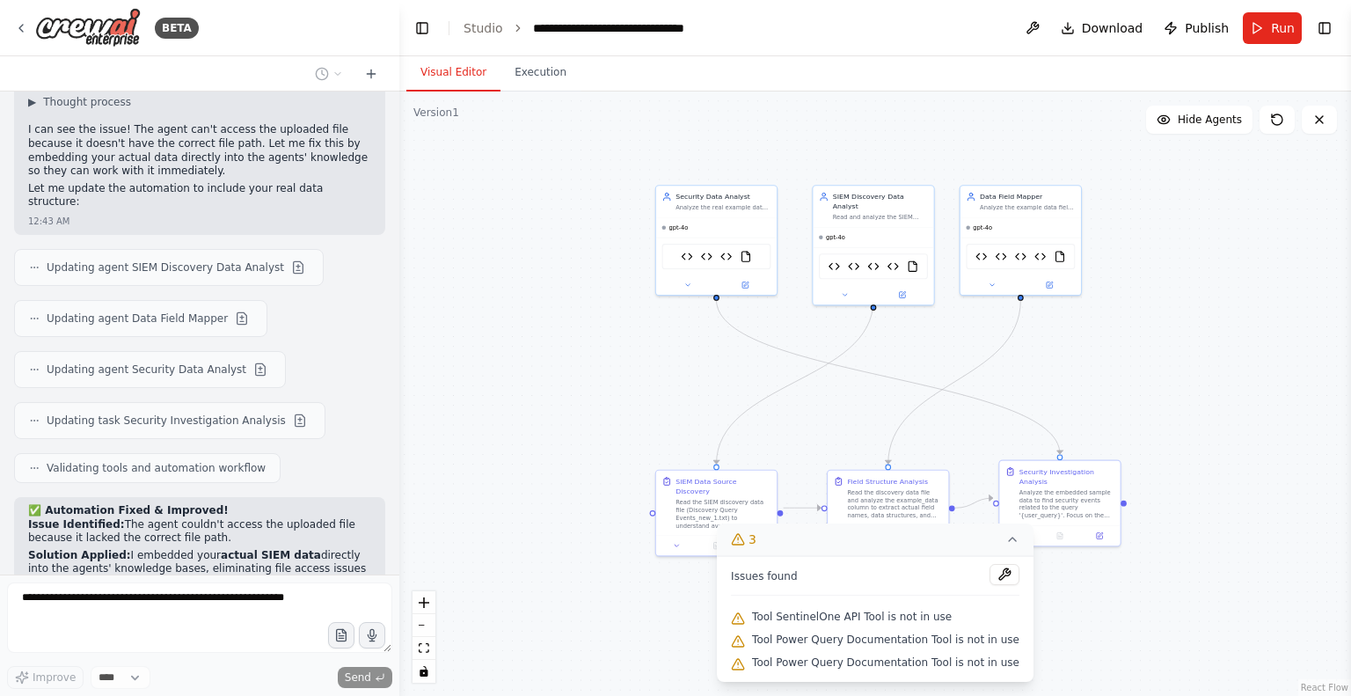
drag, startPoint x: 796, startPoint y: 221, endPoint x: 942, endPoint y: 103, distance: 187.7
click at [942, 103] on div ".deletable-edge-delete-btn { width: 20px; height: 20px; border: 0px solid #ffff…" at bounding box center [875, 393] width 952 height 604
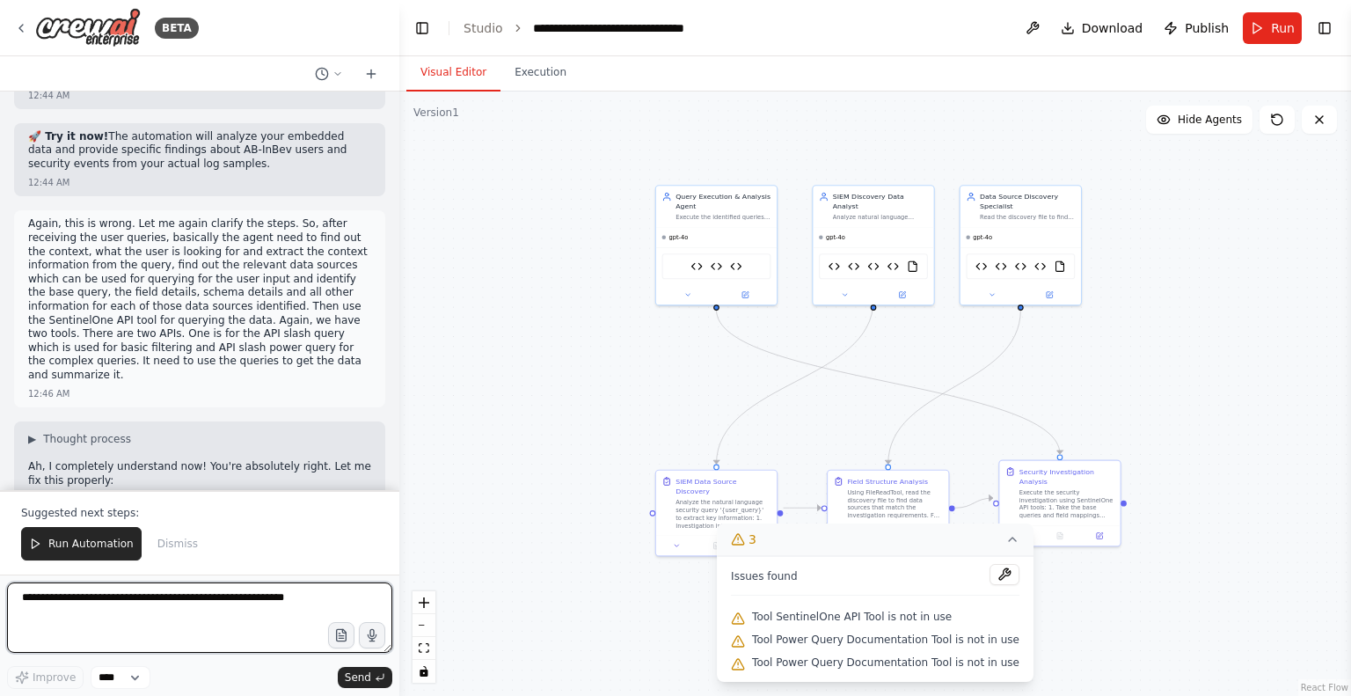
scroll to position [41301, 0]
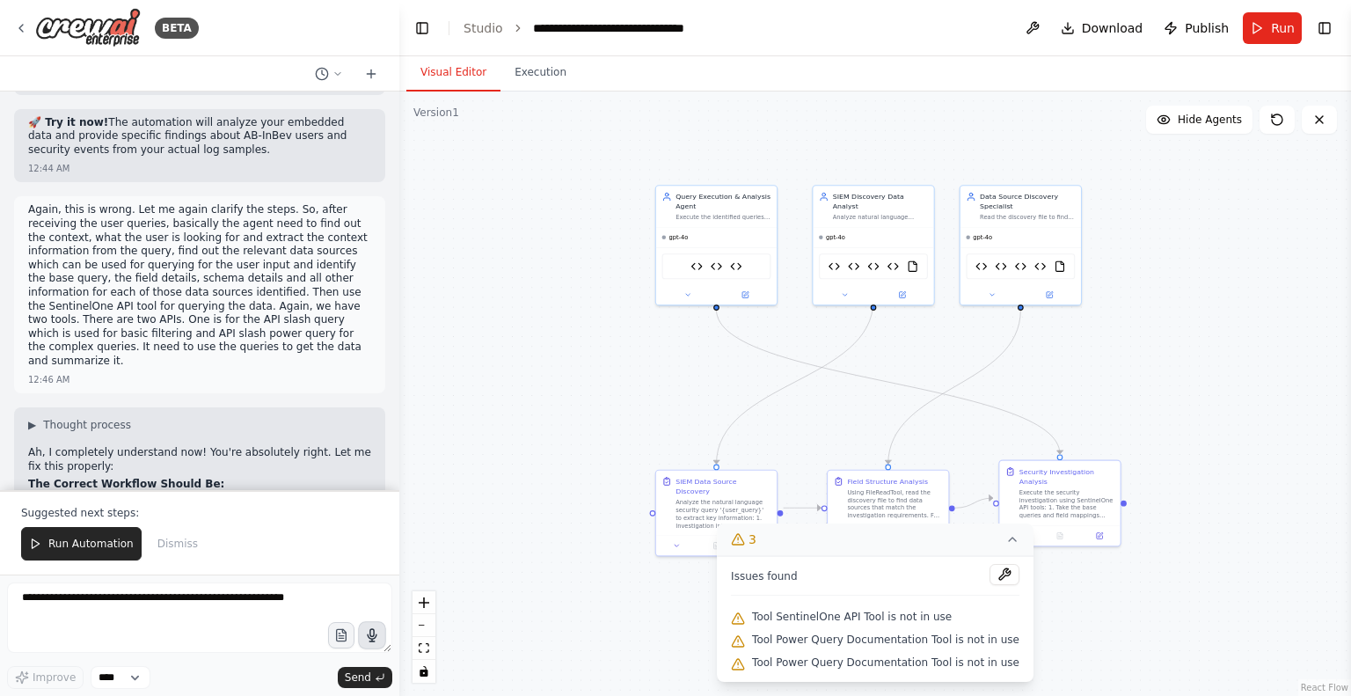
click at [373, 635] on icon "button" at bounding box center [372, 635] width 15 height 15
click at [365, 635] on icon "button" at bounding box center [372, 635] width 15 height 15
click at [356, 681] on span "Send" at bounding box center [358, 677] width 26 height 14
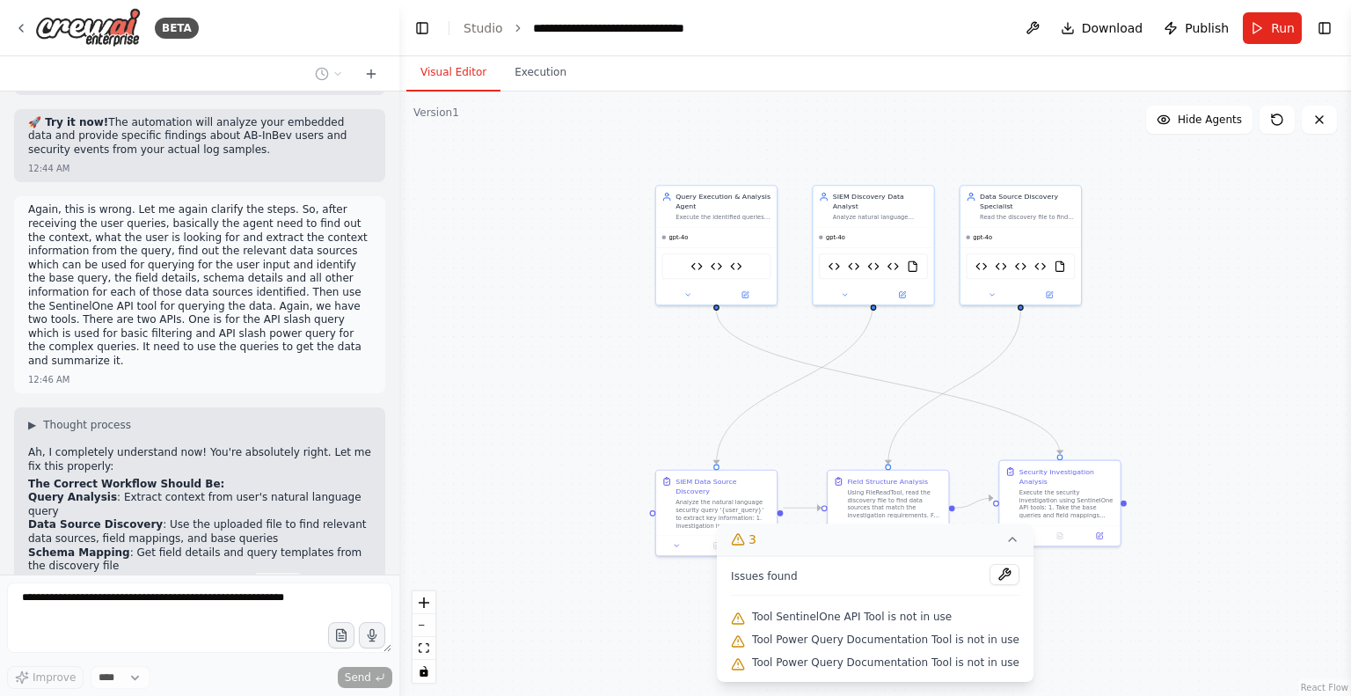
scroll to position [41352, 0]
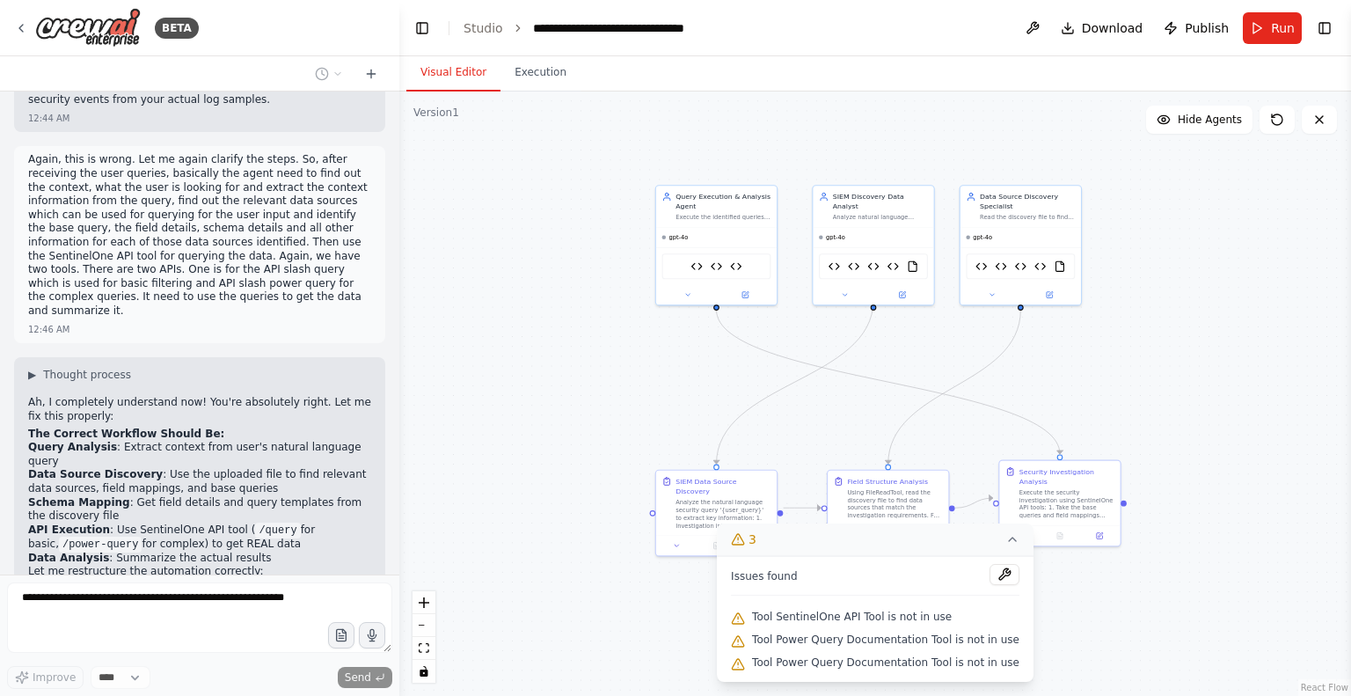
click at [1005, 539] on icon at bounding box center [1012, 539] width 14 height 14
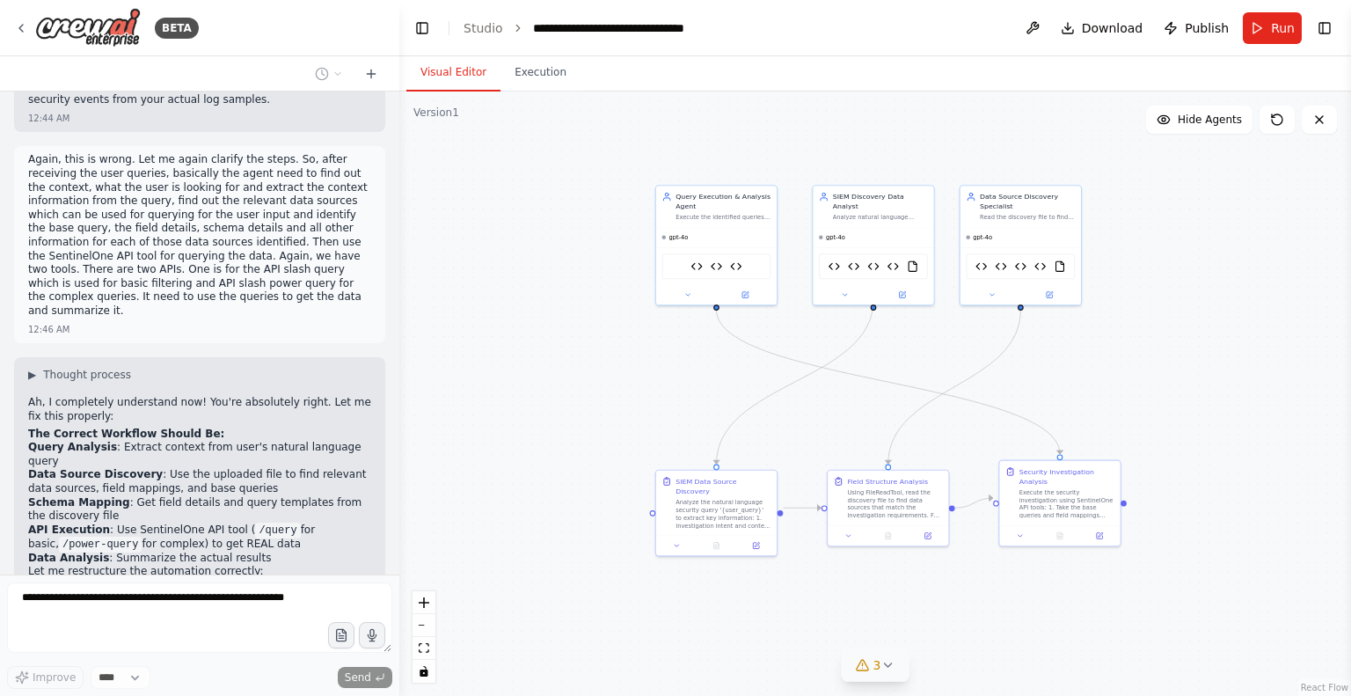
click at [894, 658] on icon at bounding box center [887, 665] width 14 height 14
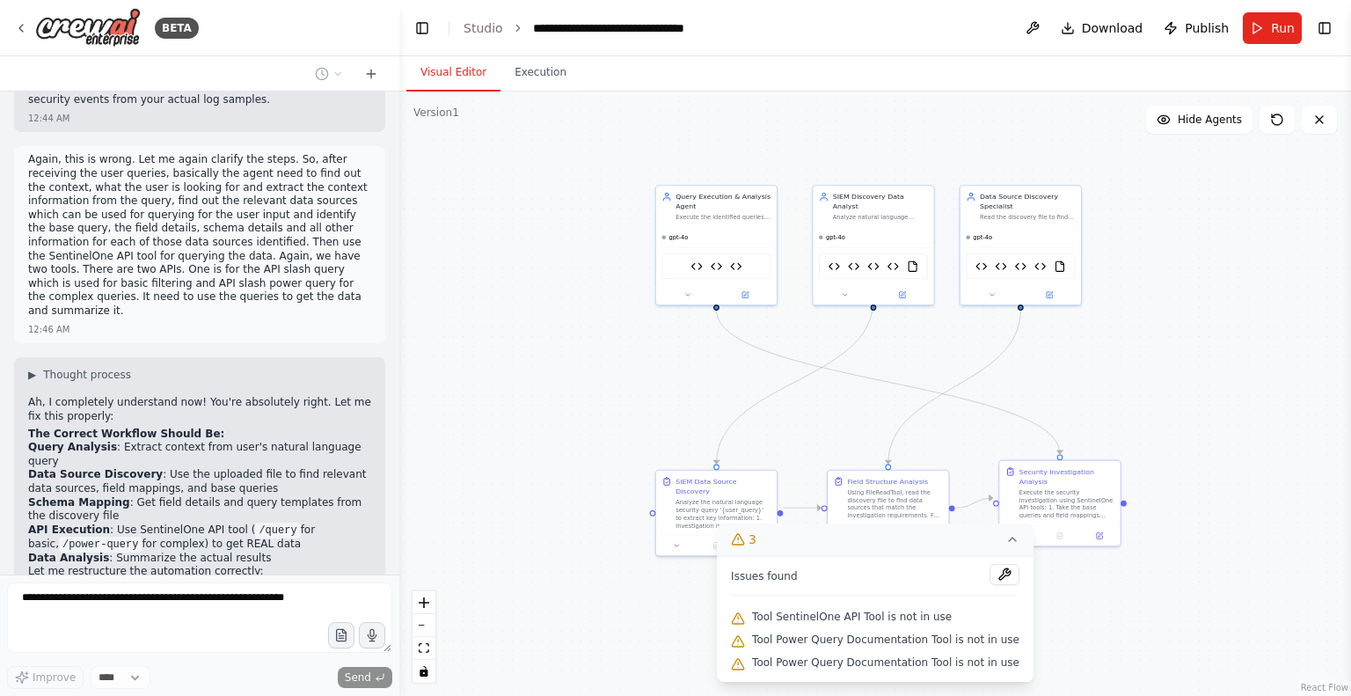
click at [1080, 585] on div ".deletable-edge-delete-btn { width: 20px; height: 20px; border: 0px solid #ffff…" at bounding box center [875, 393] width 952 height 604
click at [1009, 541] on icon at bounding box center [1012, 539] width 7 height 4
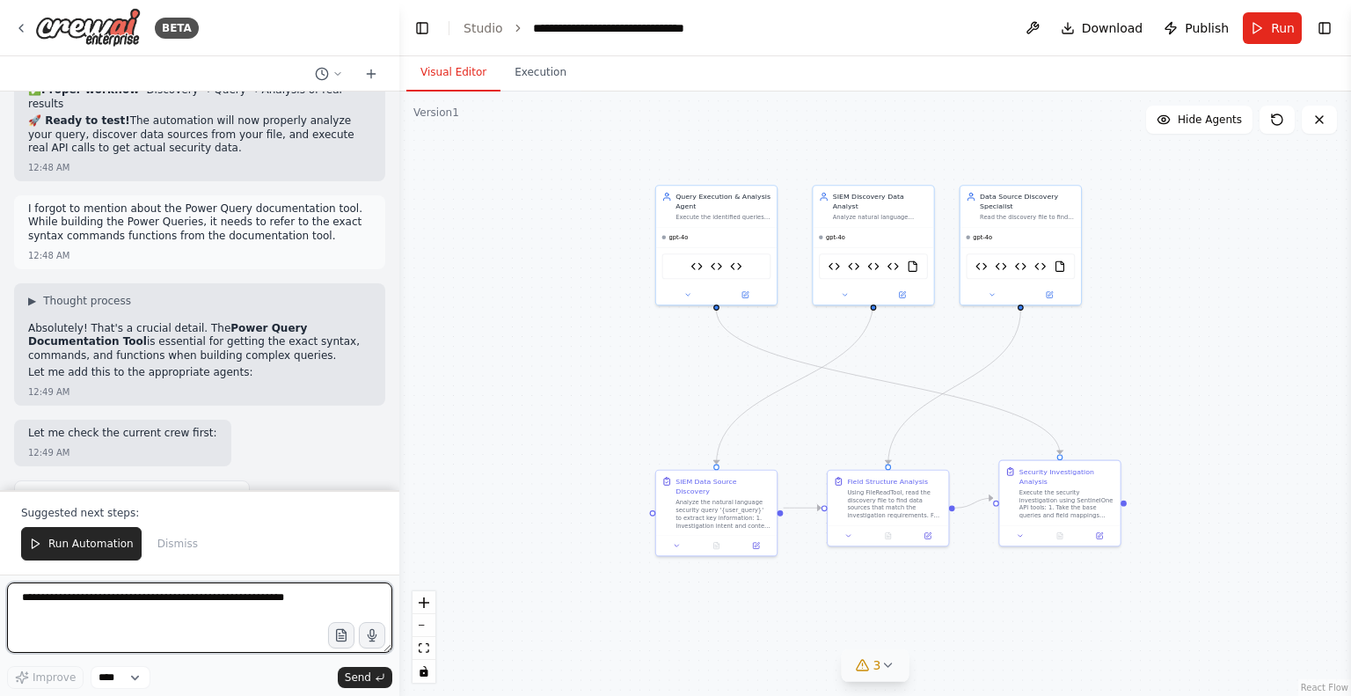
scroll to position [42696, 0]
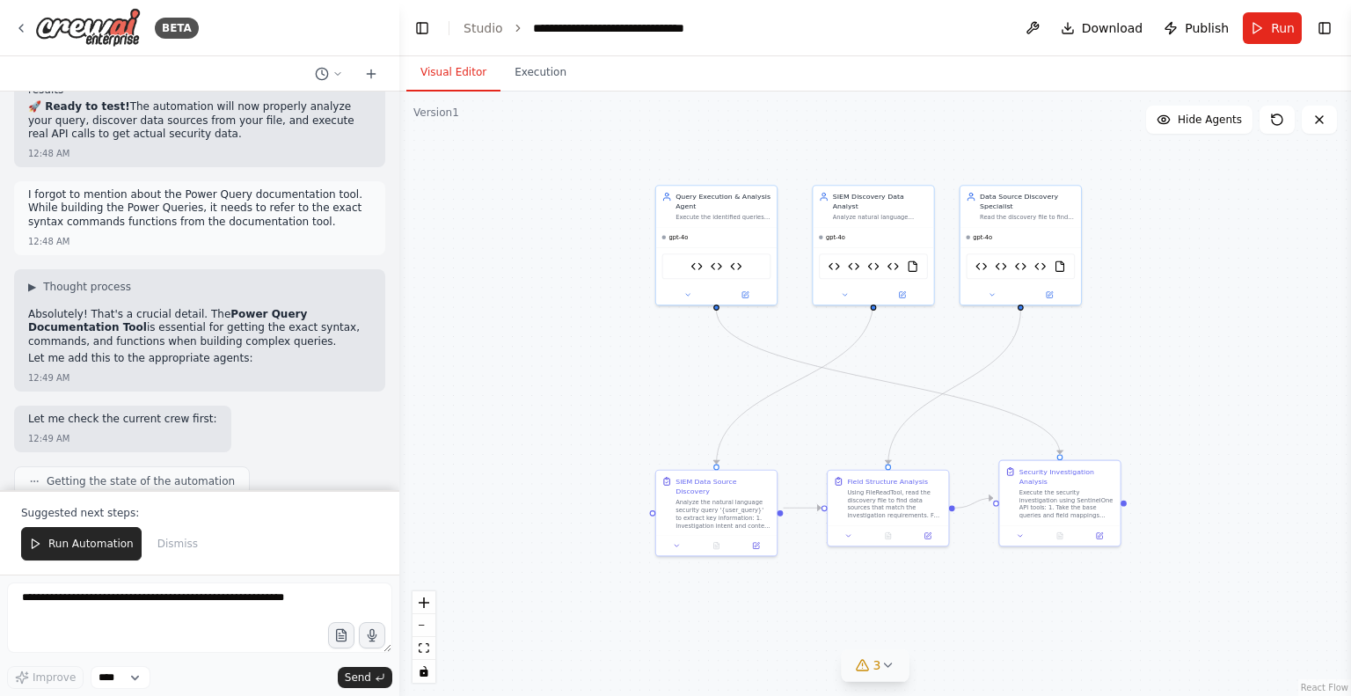
click at [889, 663] on icon at bounding box center [887, 665] width 14 height 14
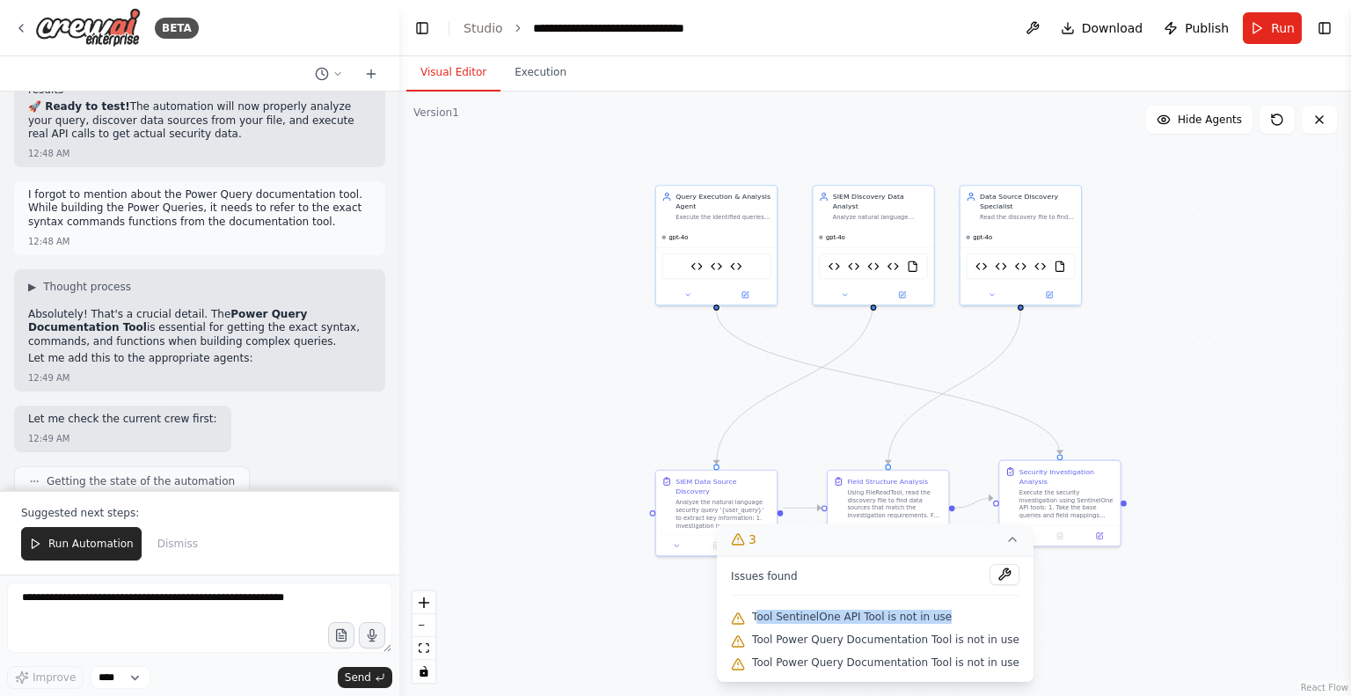
drag, startPoint x: 946, startPoint y: 617, endPoint x: 769, endPoint y: 625, distance: 177.9
click at [769, 625] on div "Tool SentinelOne API Tool is not in use" at bounding box center [875, 617] width 289 height 23
drag, startPoint x: 1003, startPoint y: 643, endPoint x: 764, endPoint y: 617, distance: 240.6
click at [764, 617] on div "Issues found Tool SentinelOne API Tool is not in use Tool Power Query Documenta…" at bounding box center [875, 619] width 317 height 126
copy div "Tool SentinelOne API Tool is not in use Tool Power Query Documentation Tool is …"
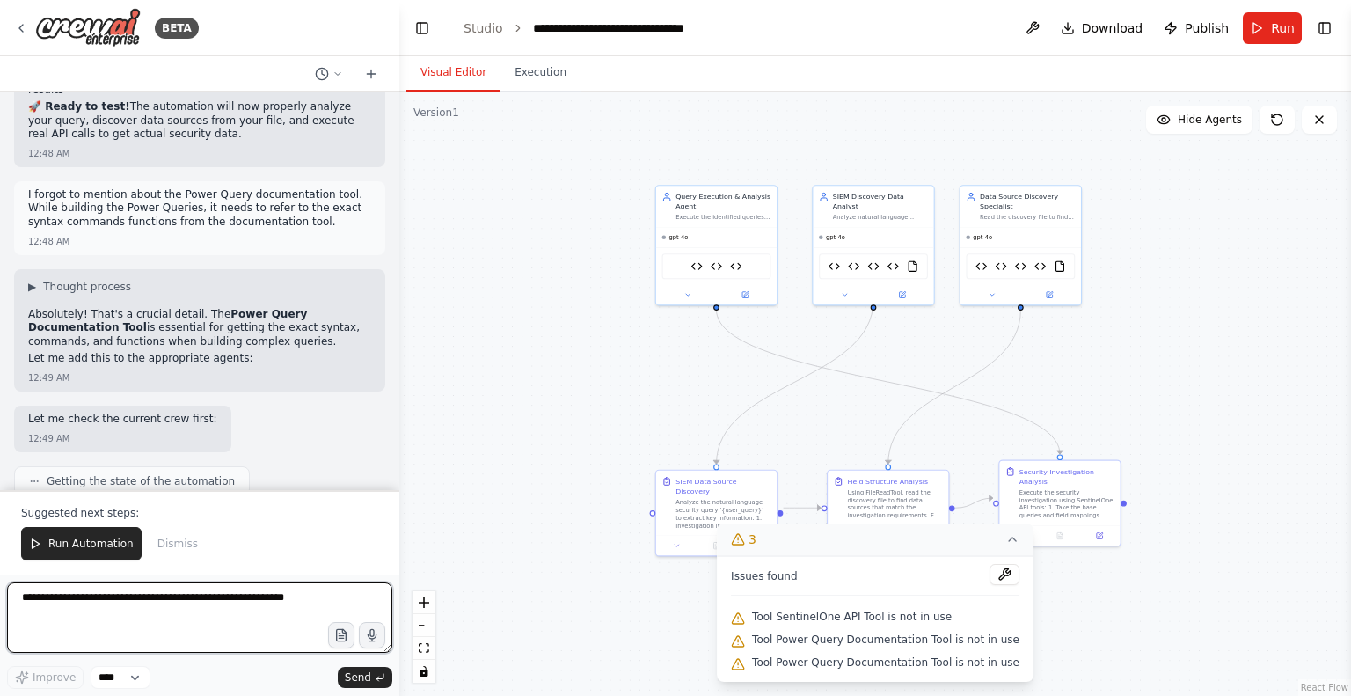
click at [164, 620] on textarea "**********" at bounding box center [199, 617] width 385 height 70
paste textarea "**********"
type textarea "**********"
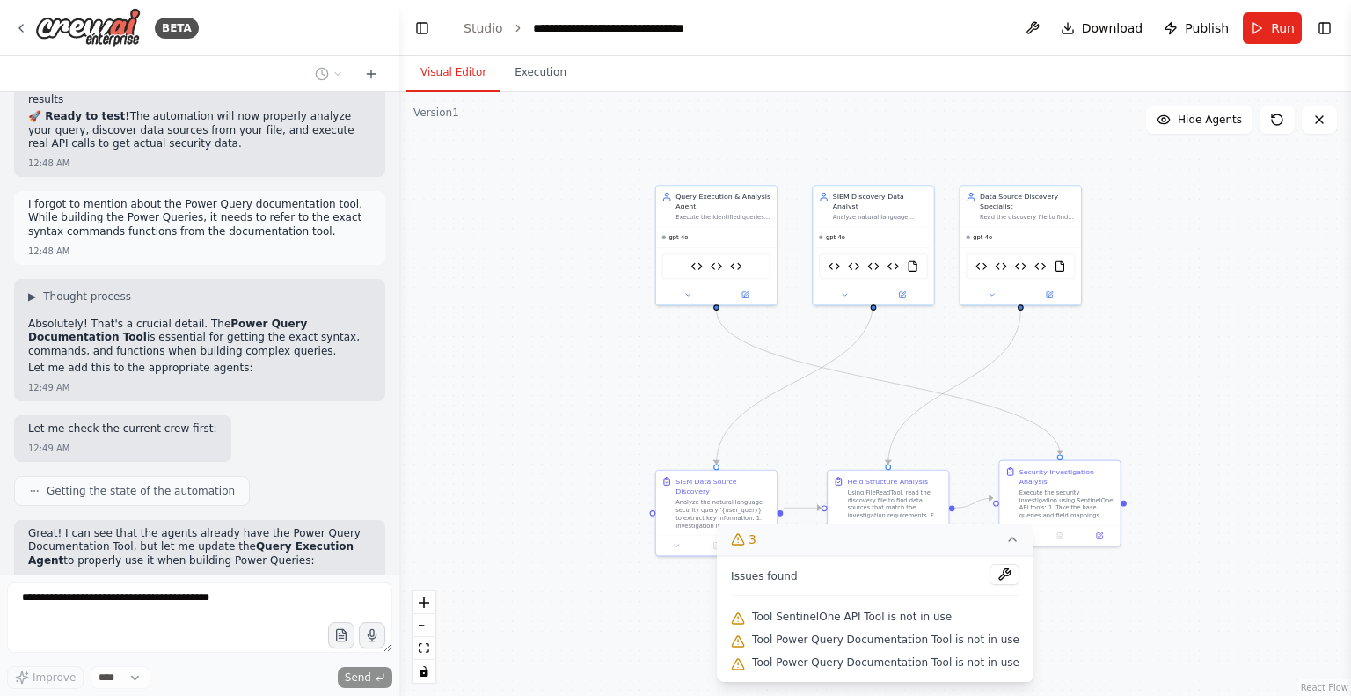
scroll to position [42732, 0]
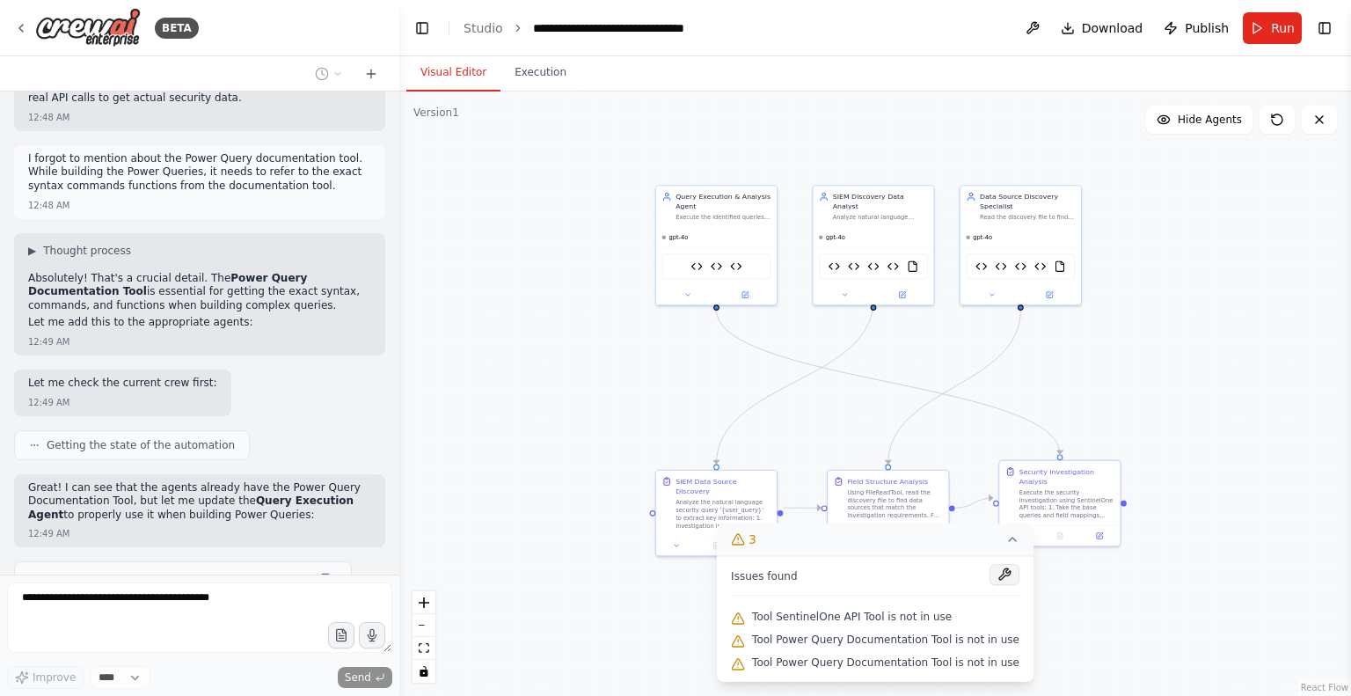
click at [990, 574] on button at bounding box center [1005, 574] width 30 height 21
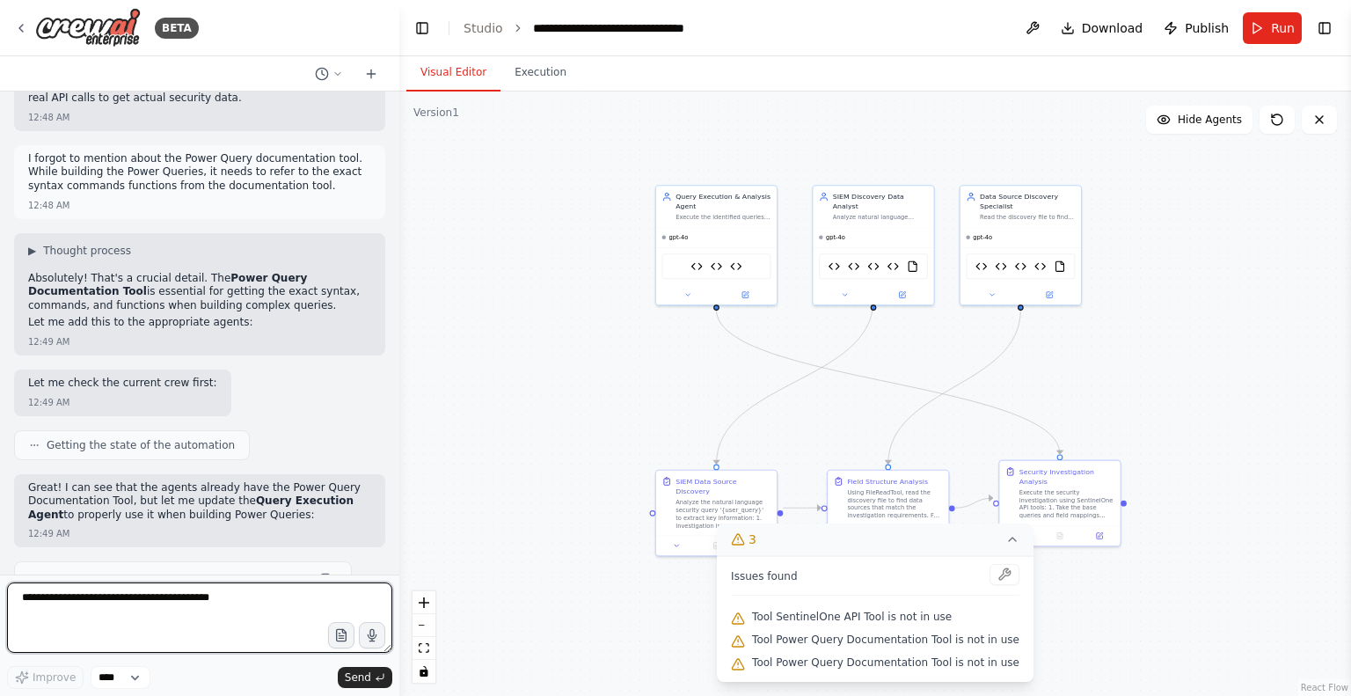
scroll to position [42777, 0]
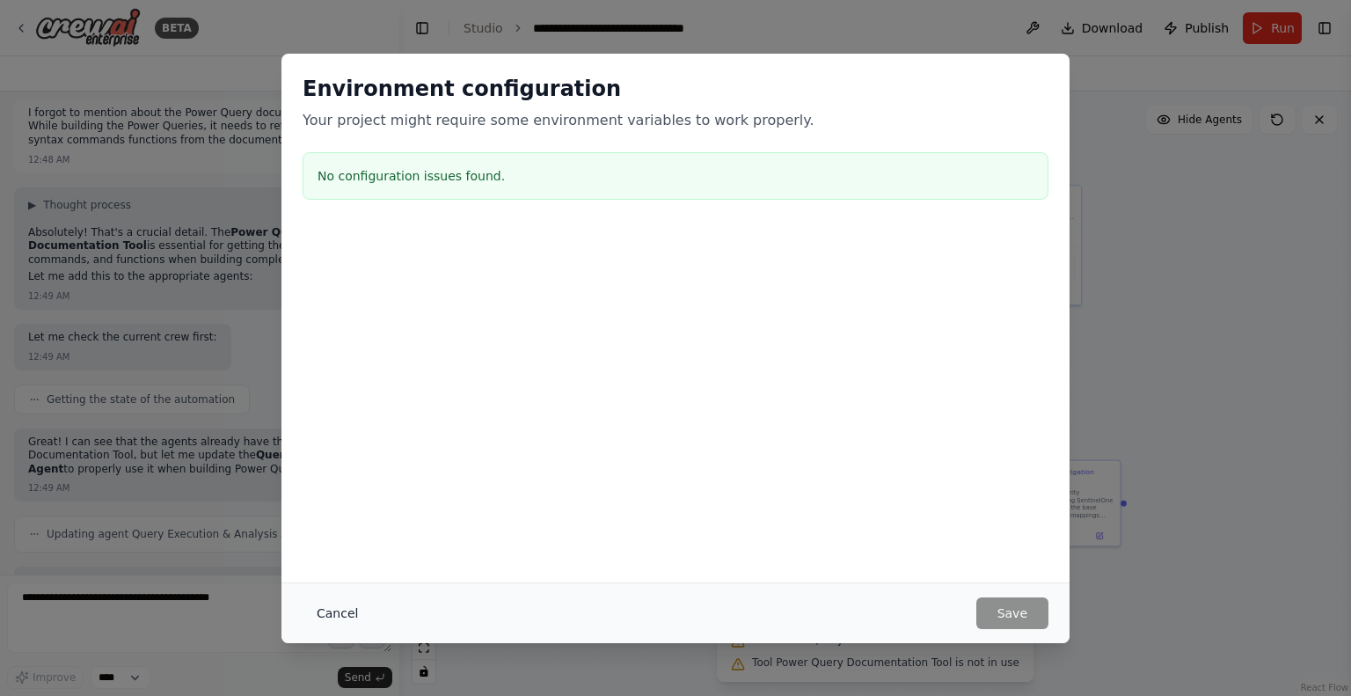
click at [347, 605] on button "Cancel" at bounding box center [337, 613] width 69 height 32
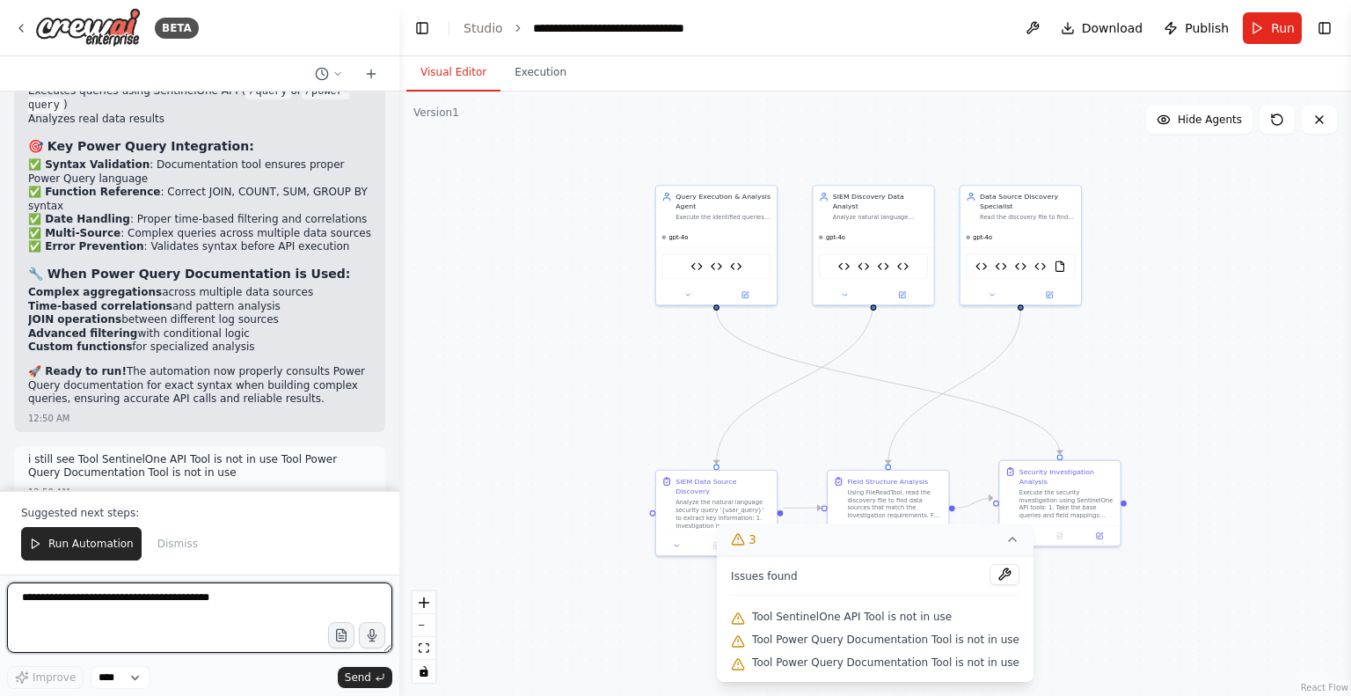
scroll to position [43868, 0]
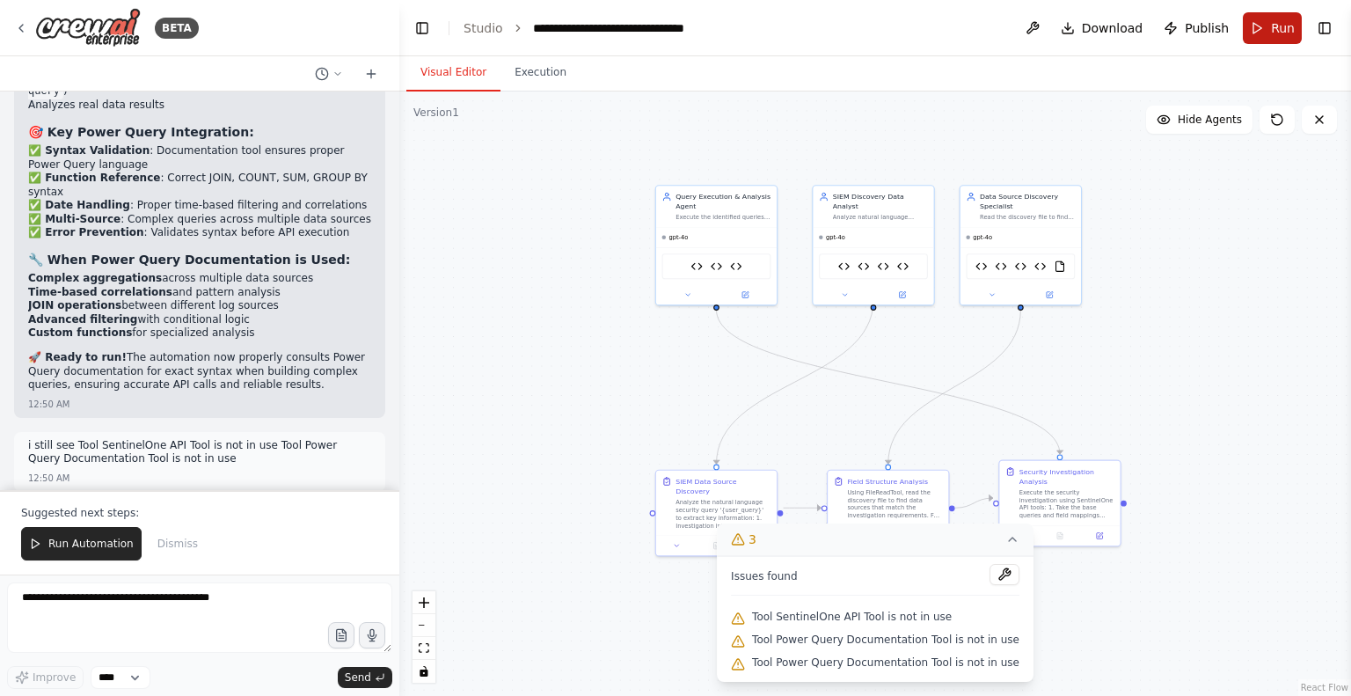
click at [1279, 31] on span "Run" at bounding box center [1283, 28] width 24 height 18
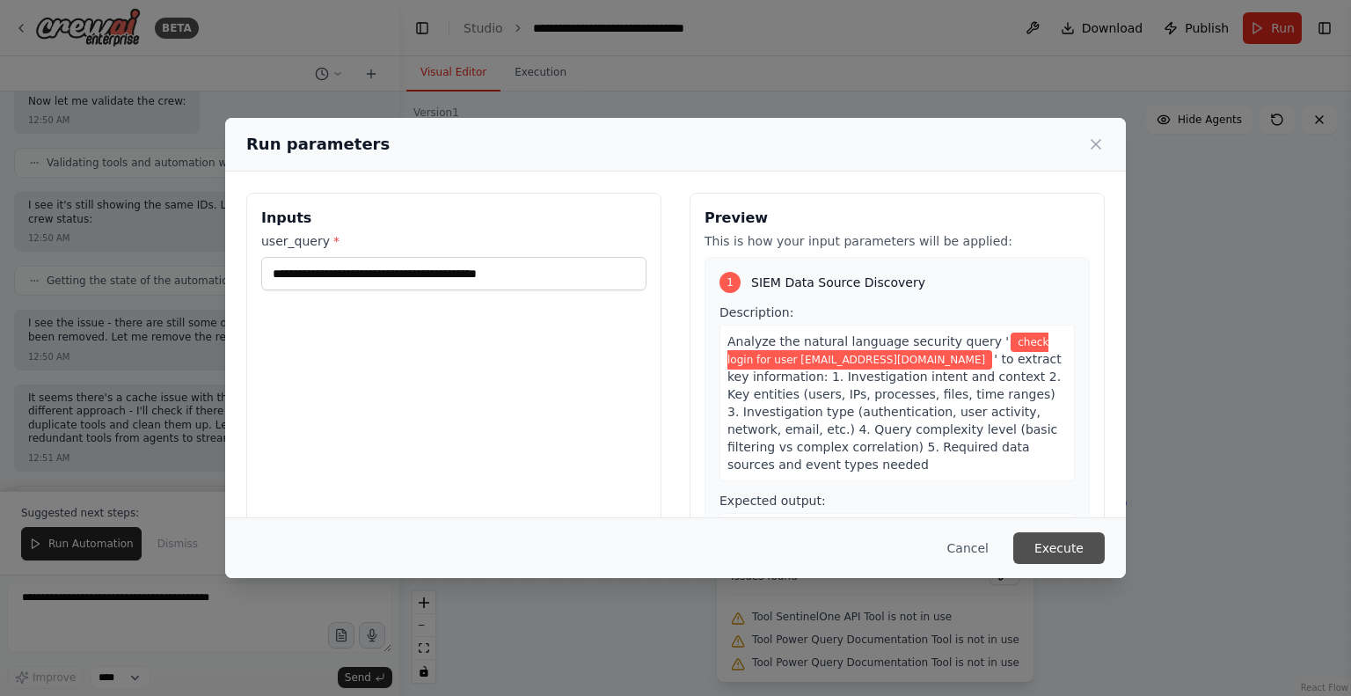
scroll to position [44392, 0]
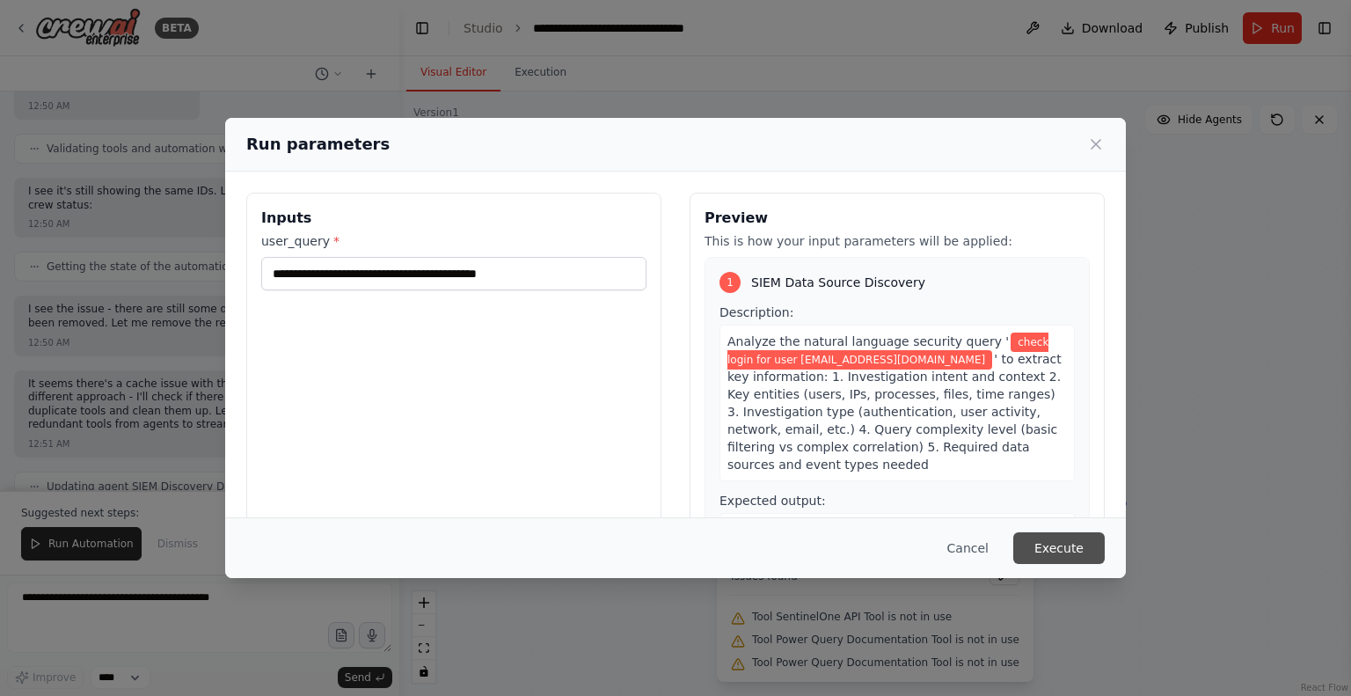
click at [1066, 542] on button "Execute" at bounding box center [1058, 548] width 91 height 32
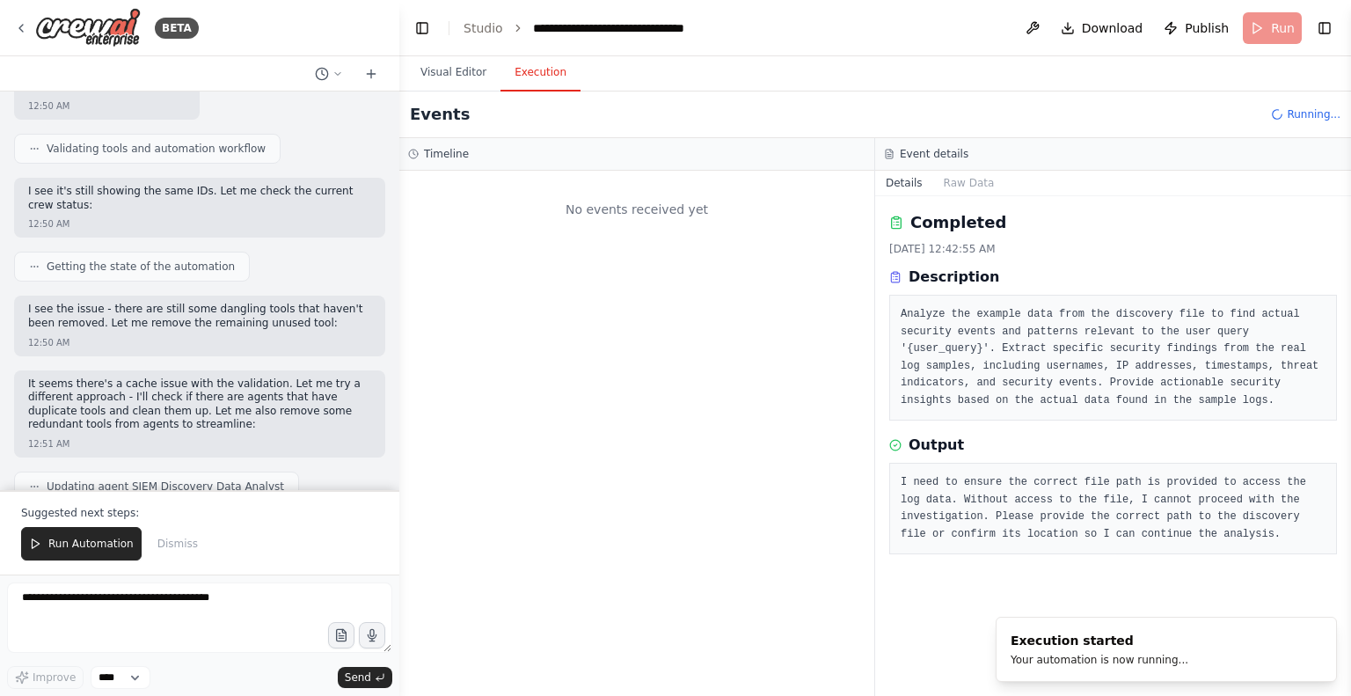
scroll to position [0, 0]
click at [450, 62] on button "Visual Editor" at bounding box center [453, 73] width 94 height 37
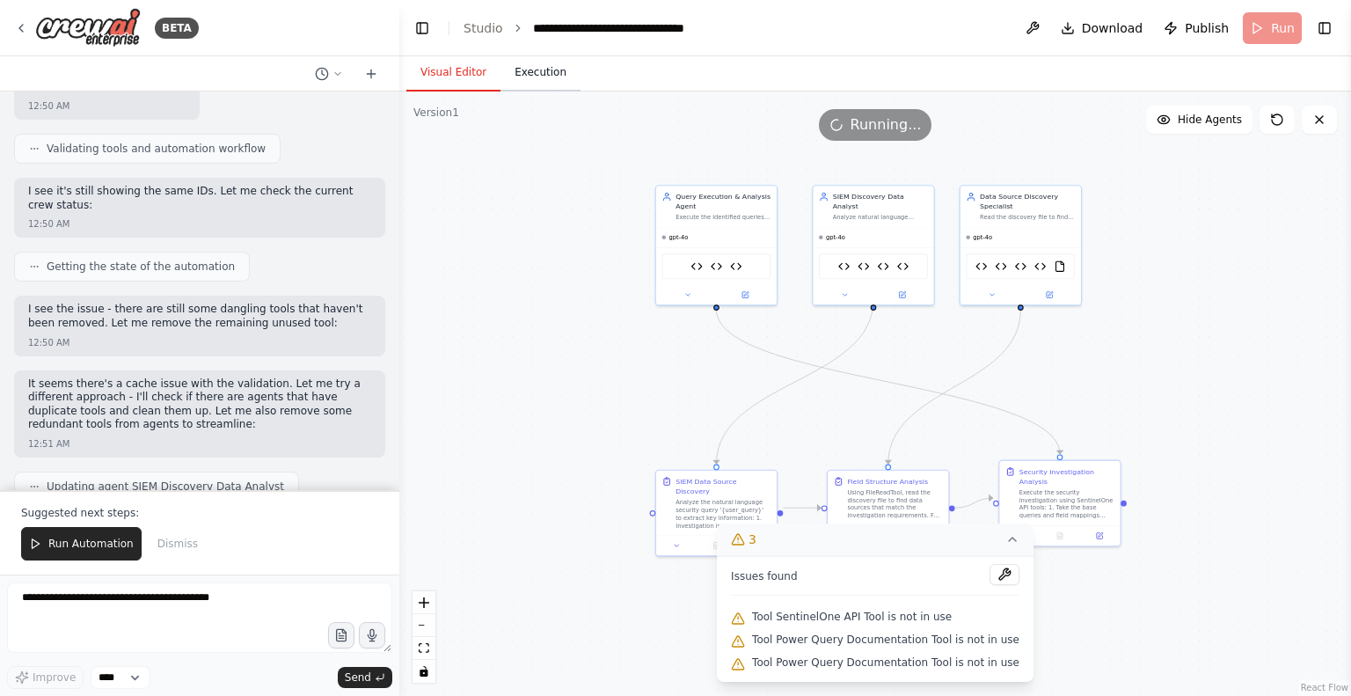
click at [530, 75] on button "Execution" at bounding box center [541, 73] width 80 height 37
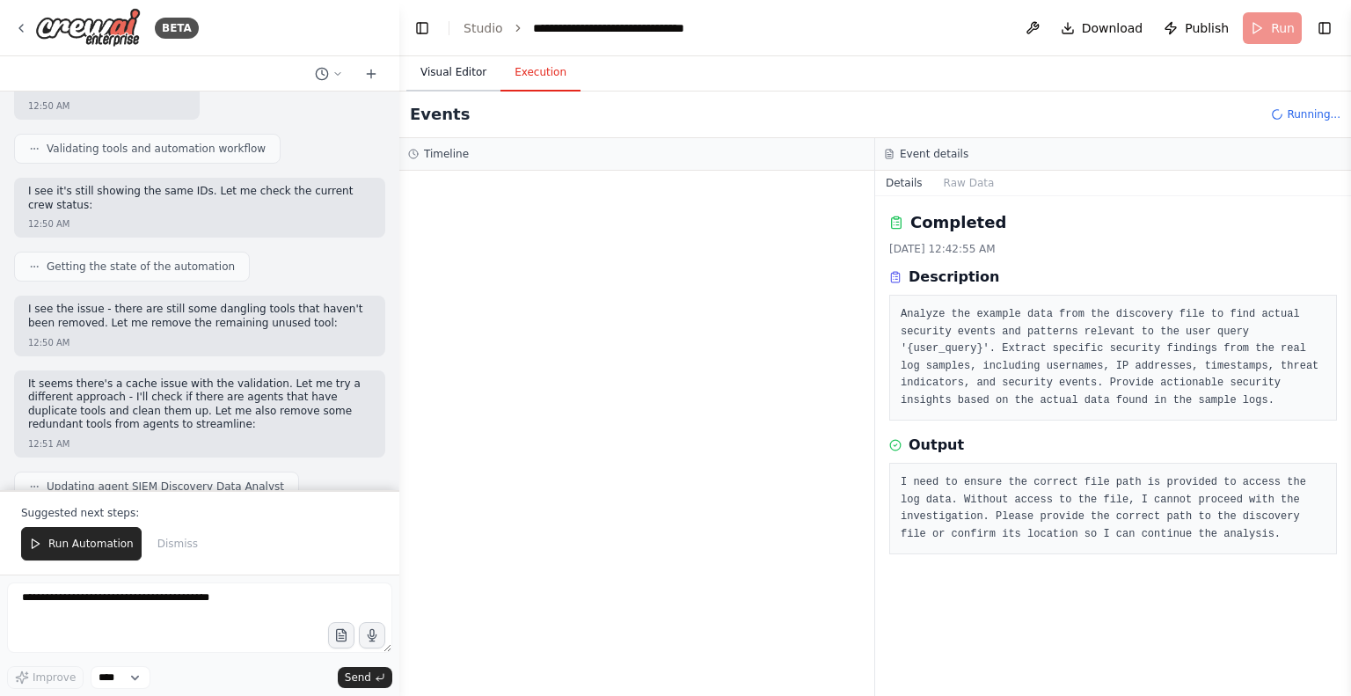
click at [463, 72] on button "Visual Editor" at bounding box center [453, 73] width 94 height 37
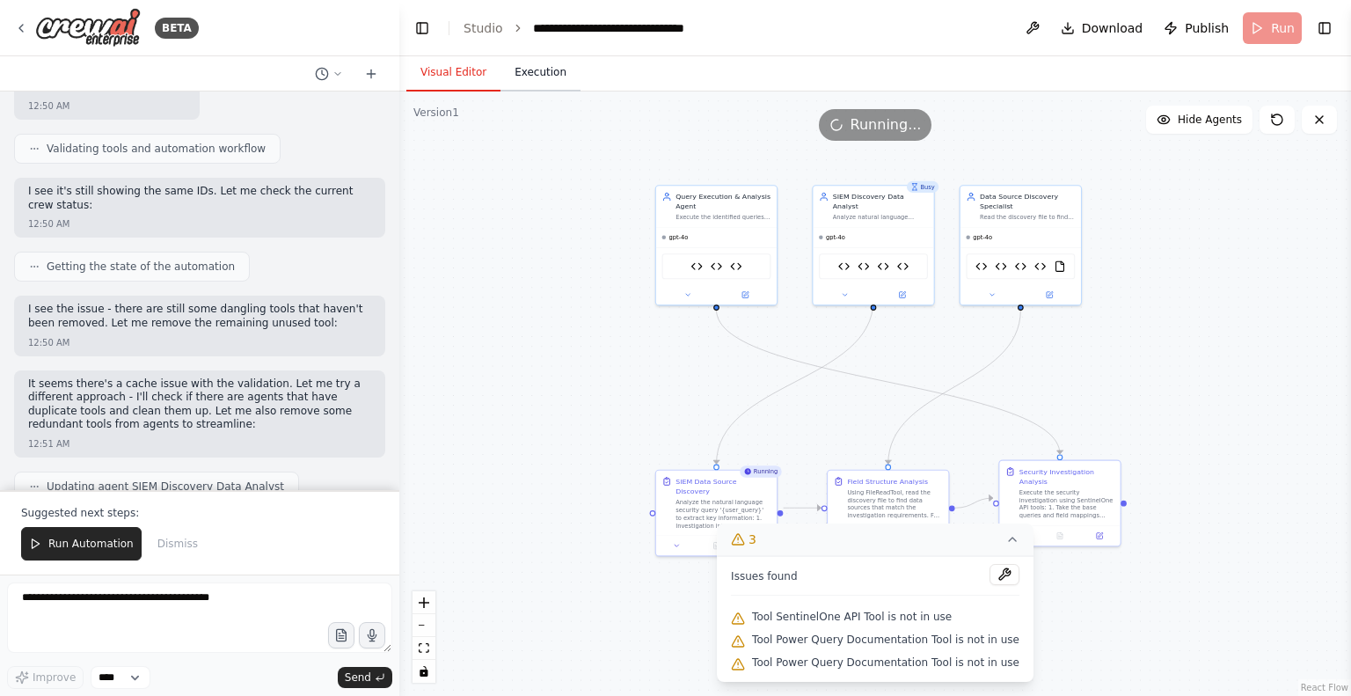
click at [528, 69] on button "Execution" at bounding box center [541, 73] width 80 height 37
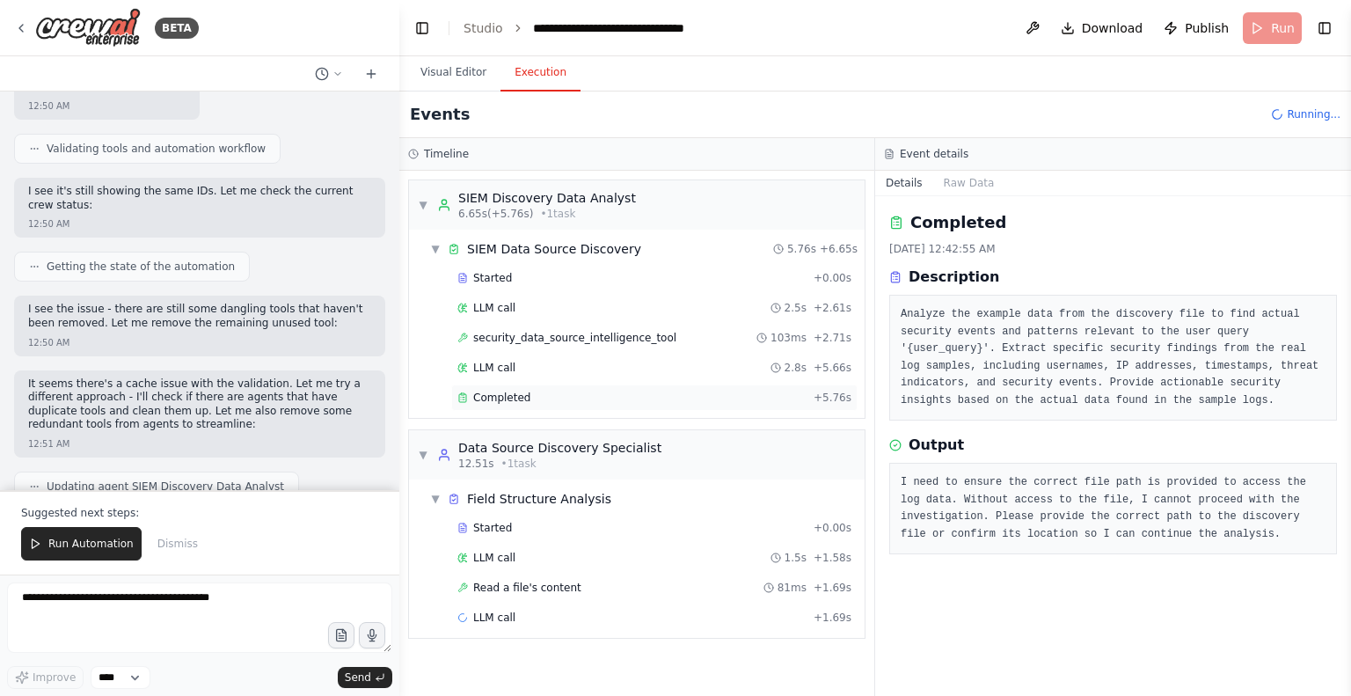
click at [517, 391] on span "Completed" at bounding box center [501, 398] width 57 height 14
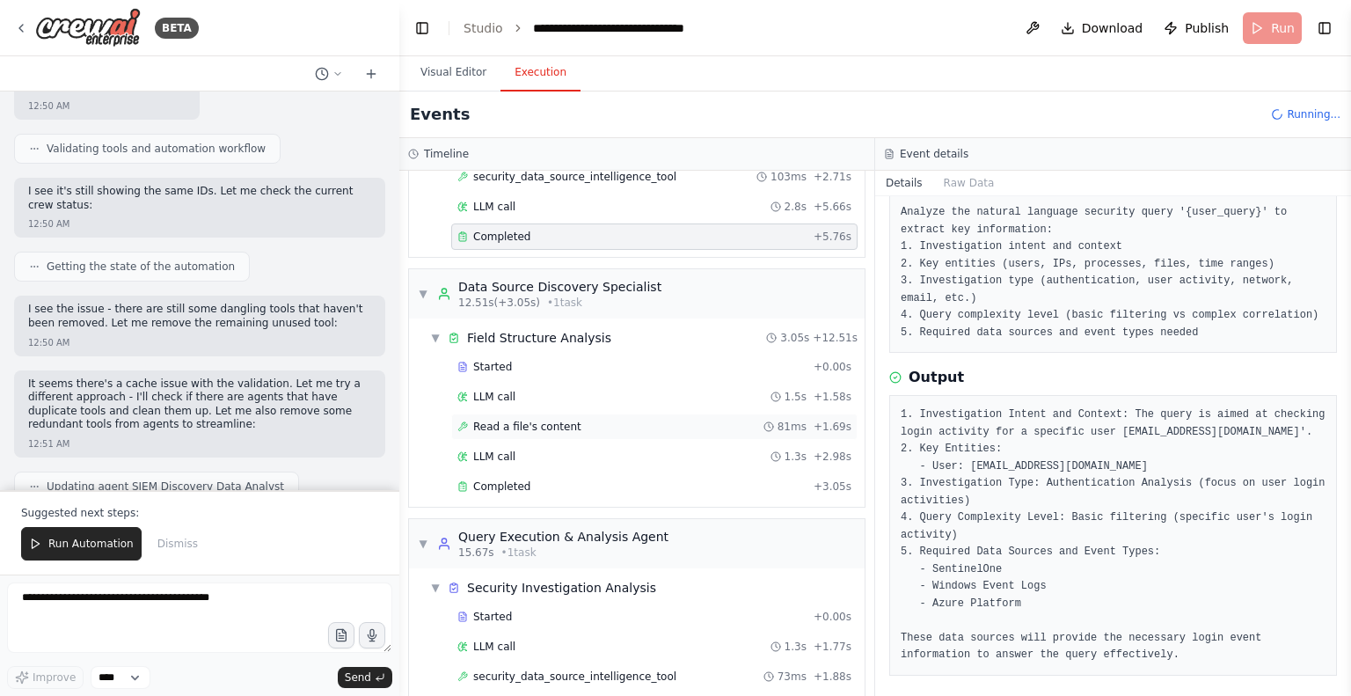
scroll to position [169, 0]
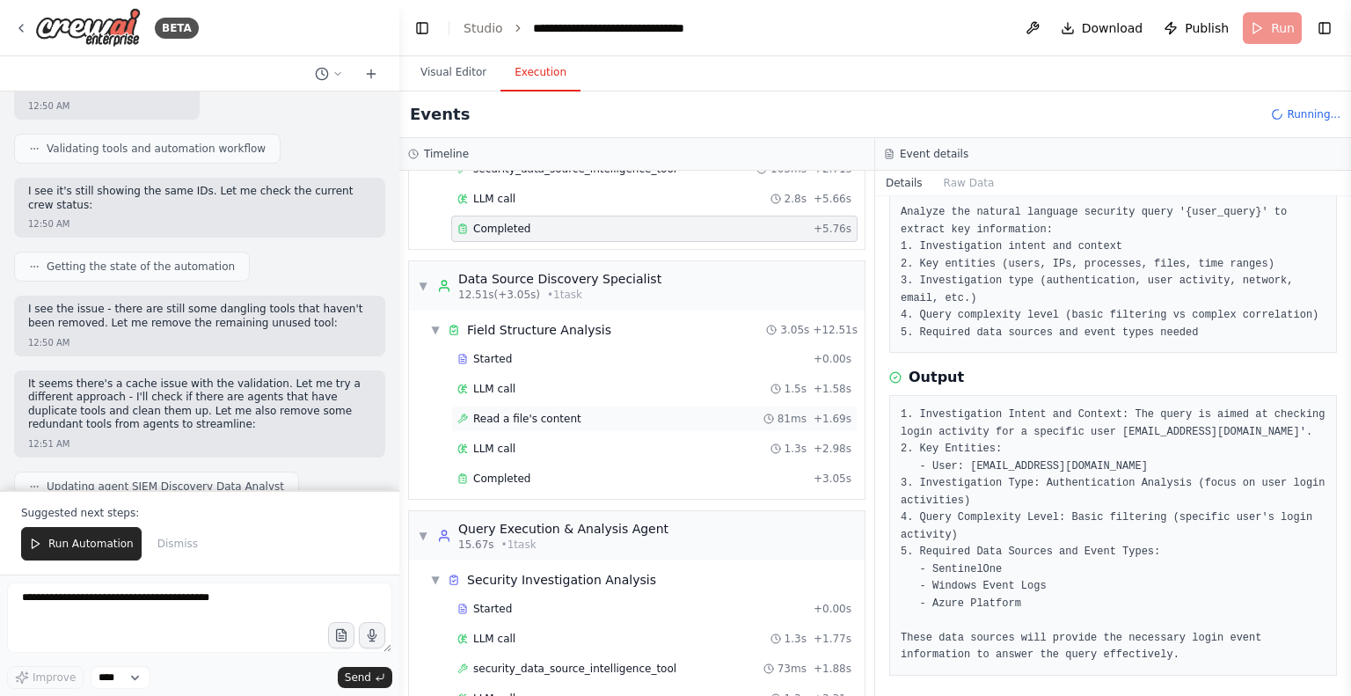
click at [552, 413] on span "Read a file's content" at bounding box center [527, 419] width 108 height 14
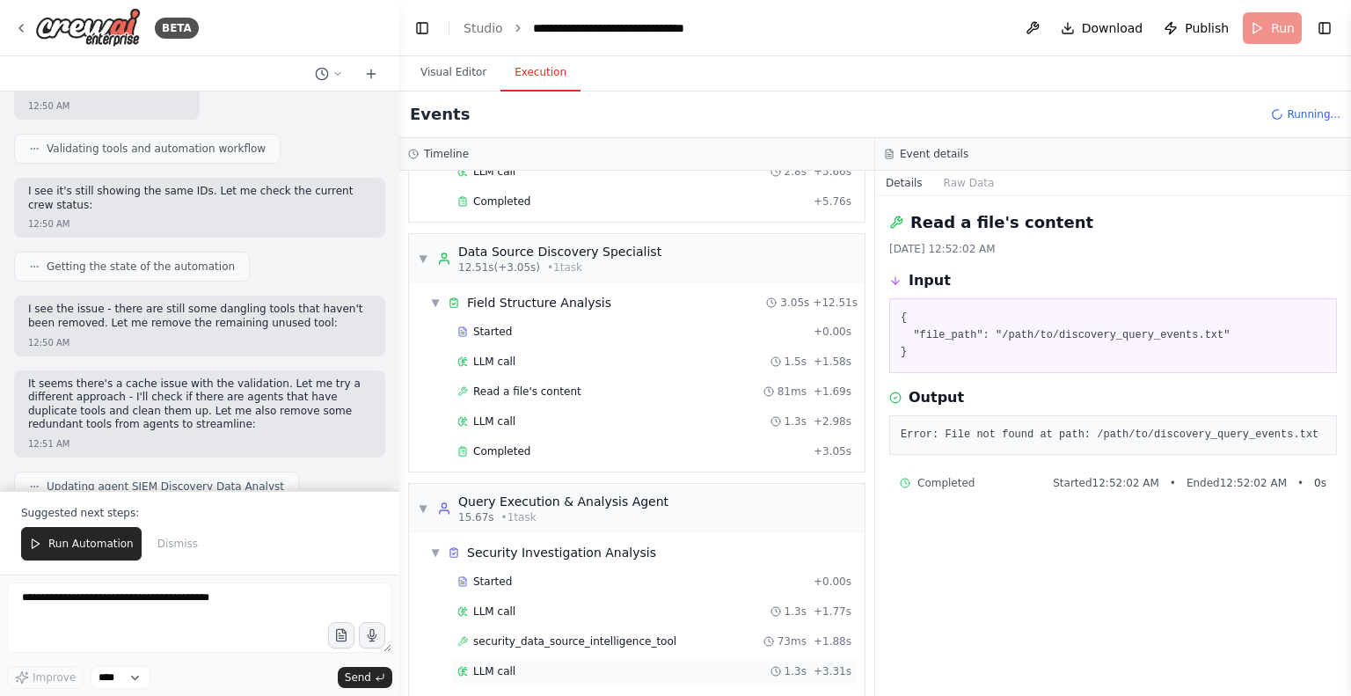
scroll to position [174, 0]
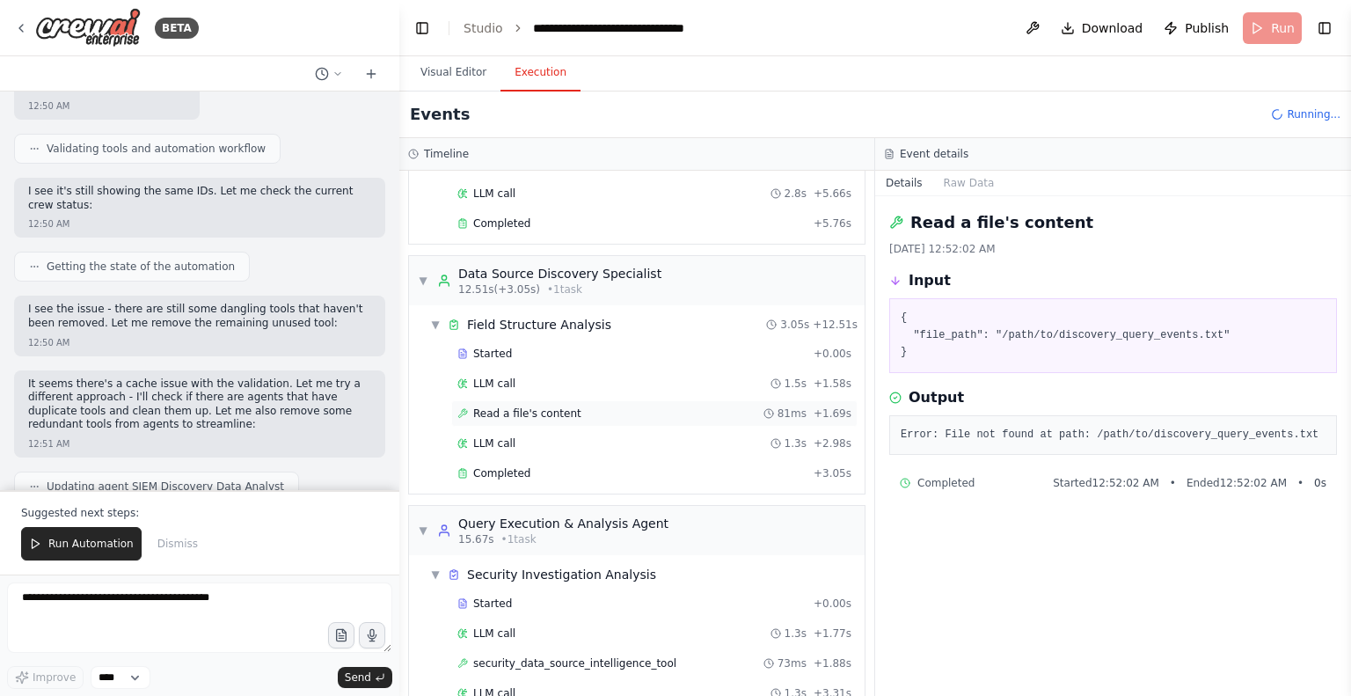
click at [555, 411] on span "Read a file's content" at bounding box center [527, 413] width 108 height 14
drag, startPoint x: 1055, startPoint y: 225, endPoint x: 926, endPoint y: 225, distance: 128.4
click at [926, 225] on div "Read a file's content" at bounding box center [1113, 222] width 448 height 25
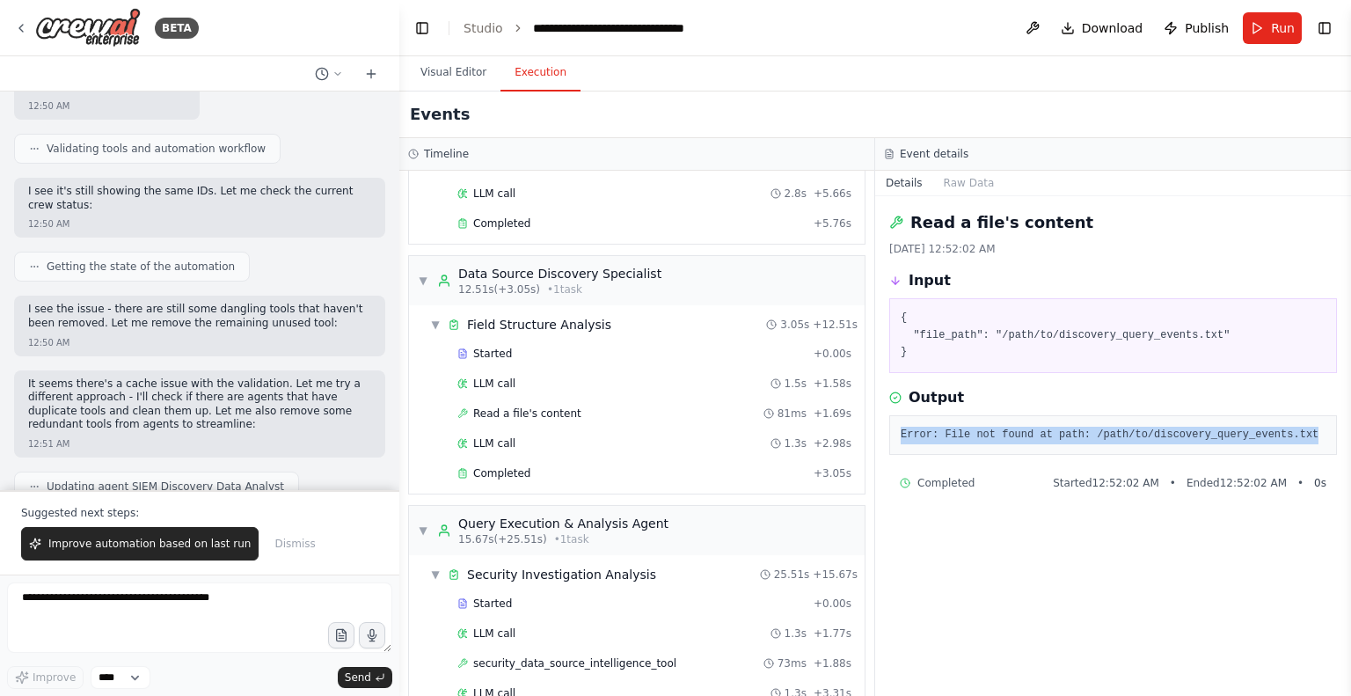
drag, startPoint x: 1288, startPoint y: 431, endPoint x: 902, endPoint y: 425, distance: 386.2
click at [902, 427] on pre "Error: File not found at path: /path/to/discovery_query_events.txt" at bounding box center [1113, 436] width 425 height 18
copy pre "Error: File not found at path: /path/to/discovery_query_events.txt"
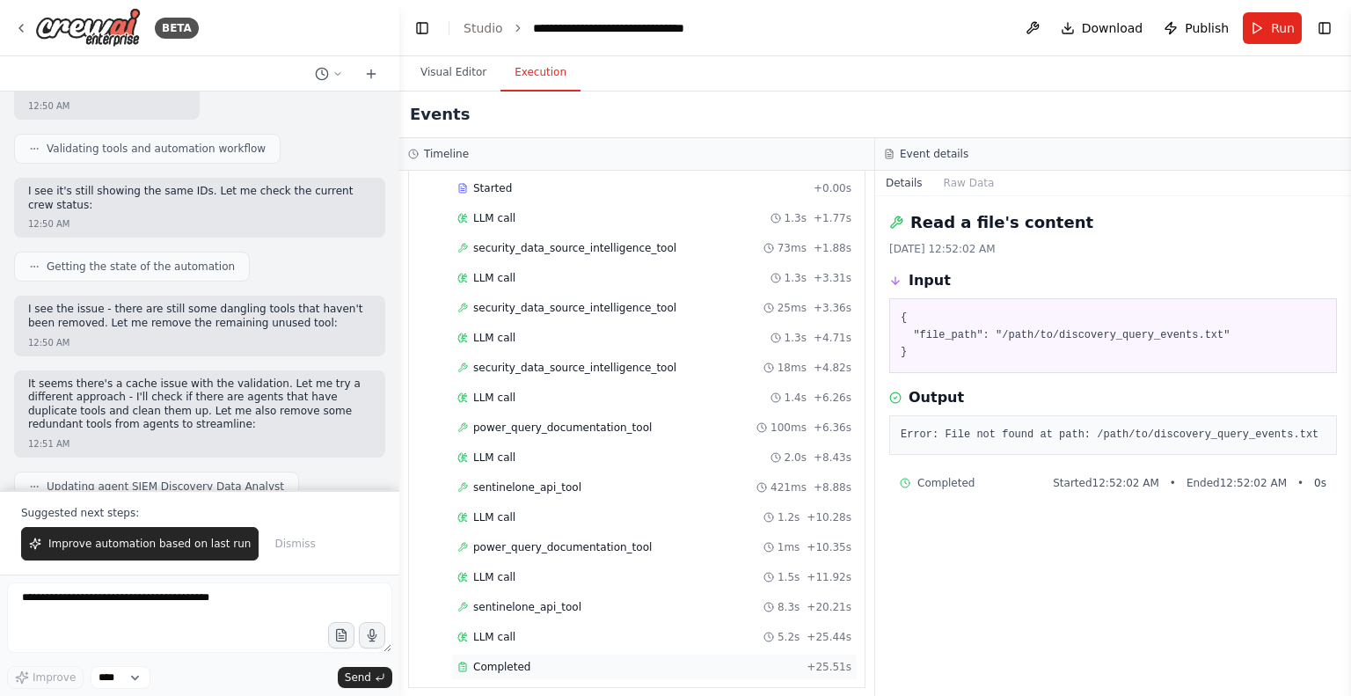
click at [514, 660] on span "Completed" at bounding box center [501, 667] width 57 height 14
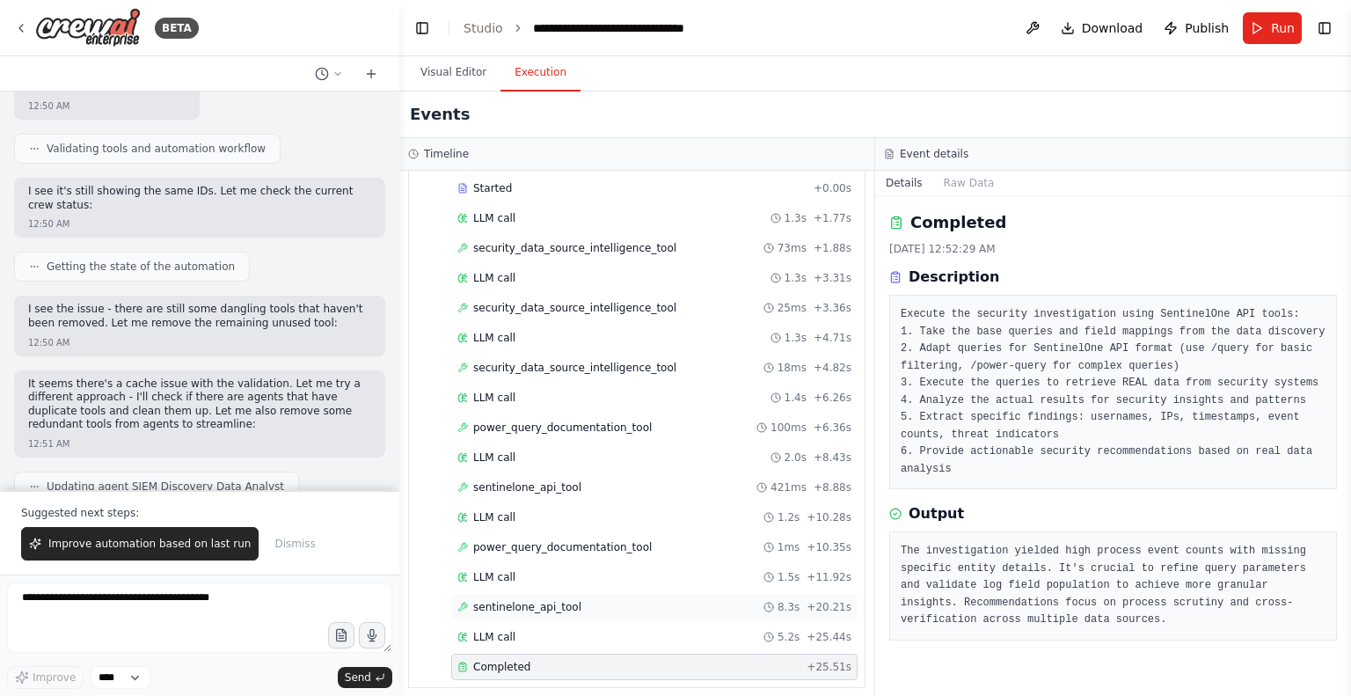
click at [525, 600] on span "sentinelone_api_tool" at bounding box center [527, 607] width 108 height 14
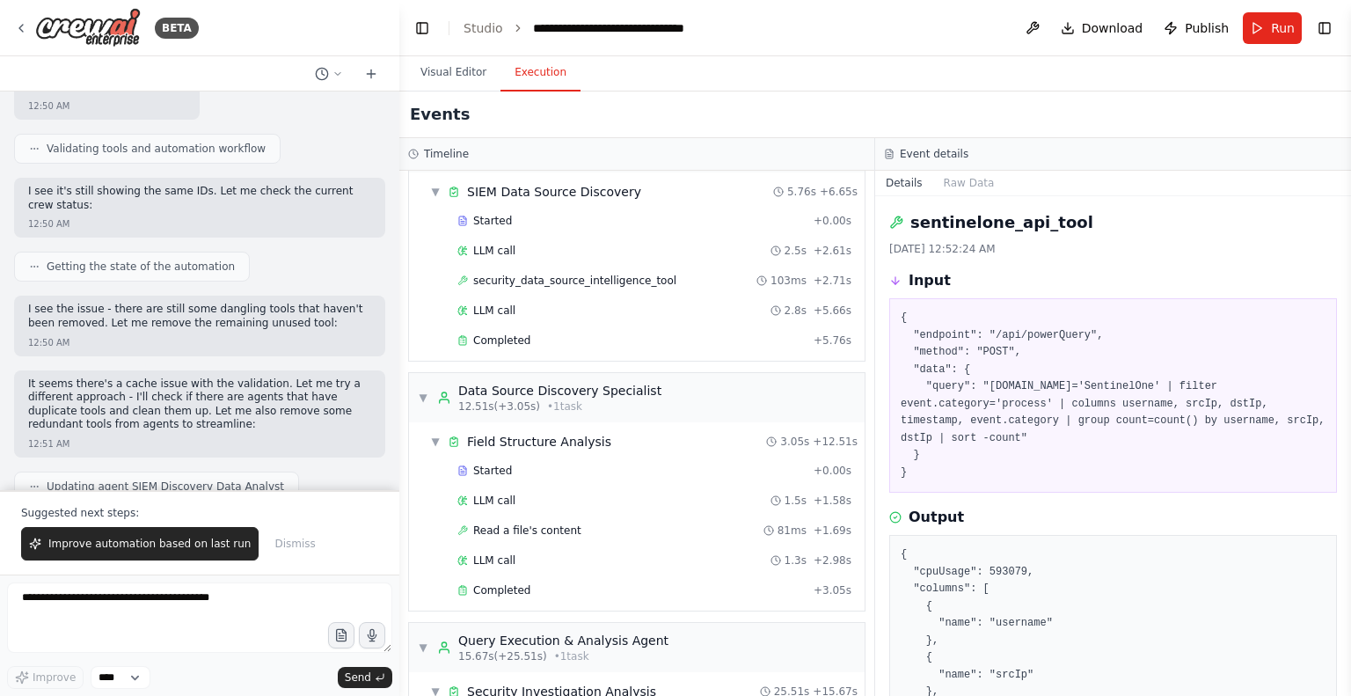
scroll to position [0, 0]
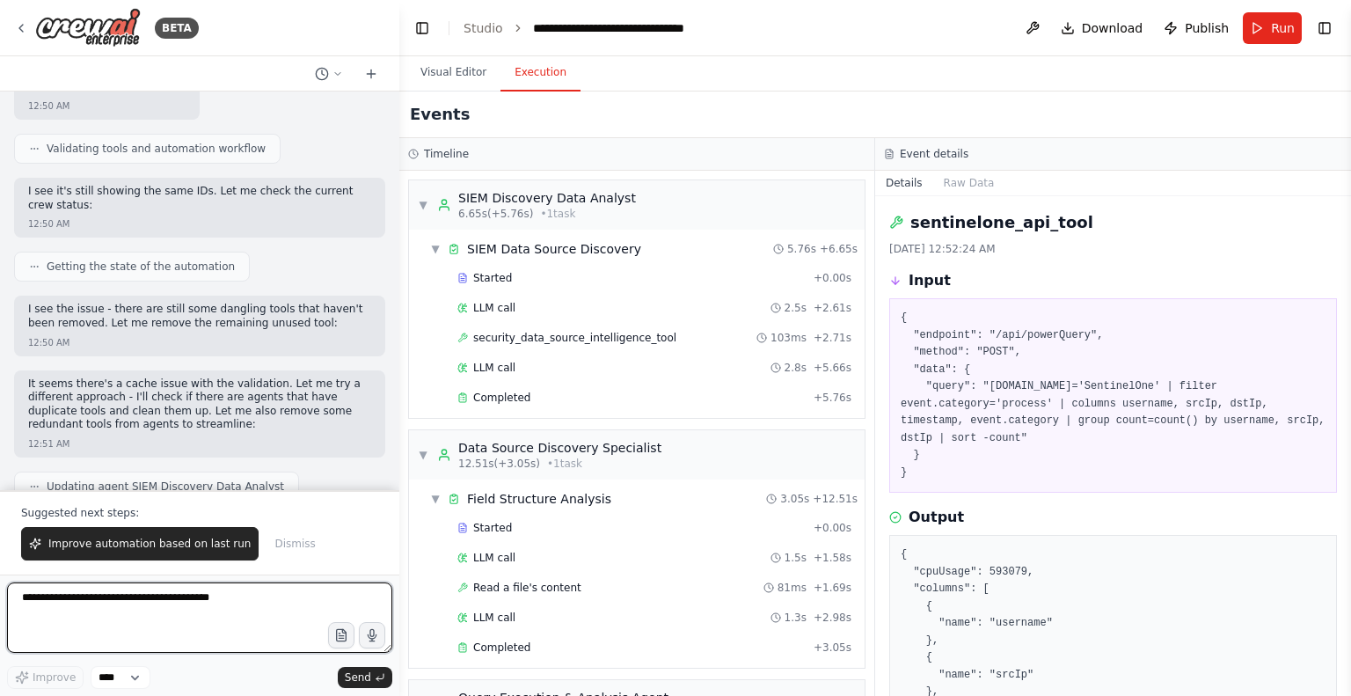
click at [75, 614] on textarea at bounding box center [199, 617] width 385 height 70
paste textarea "**********"
type textarea "**********"
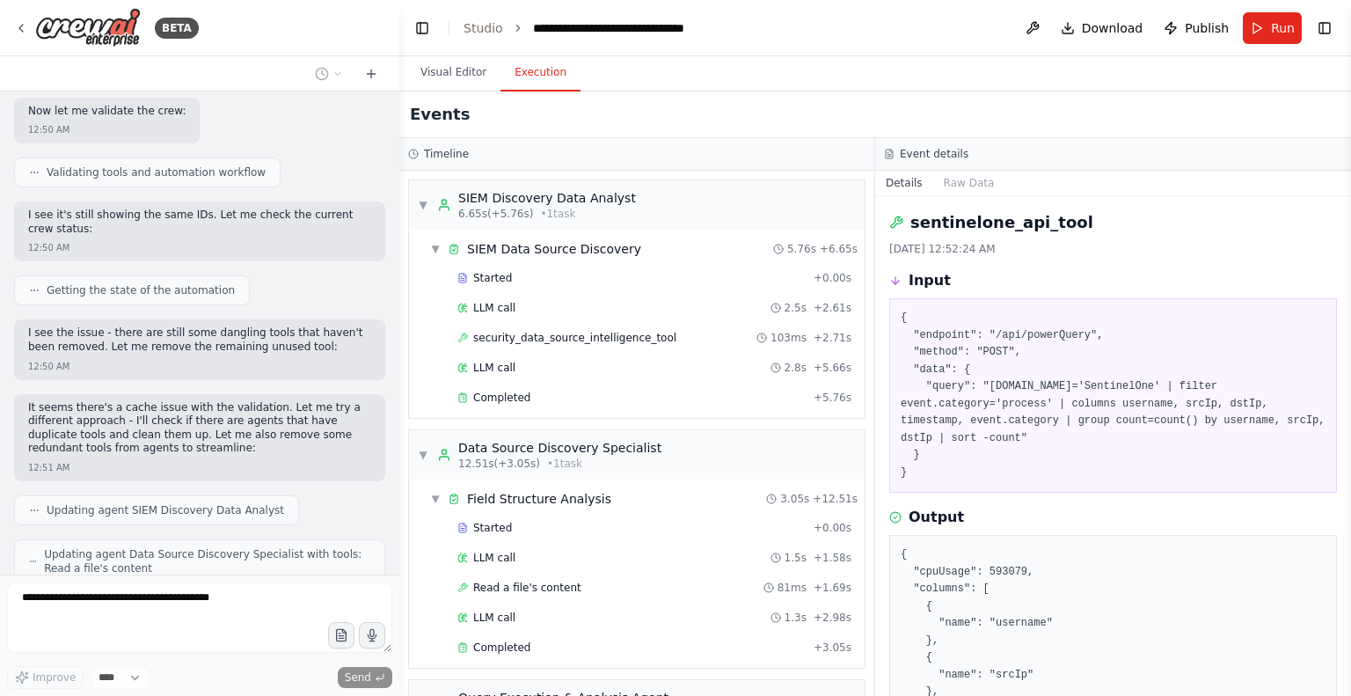
scroll to position [44414, 0]
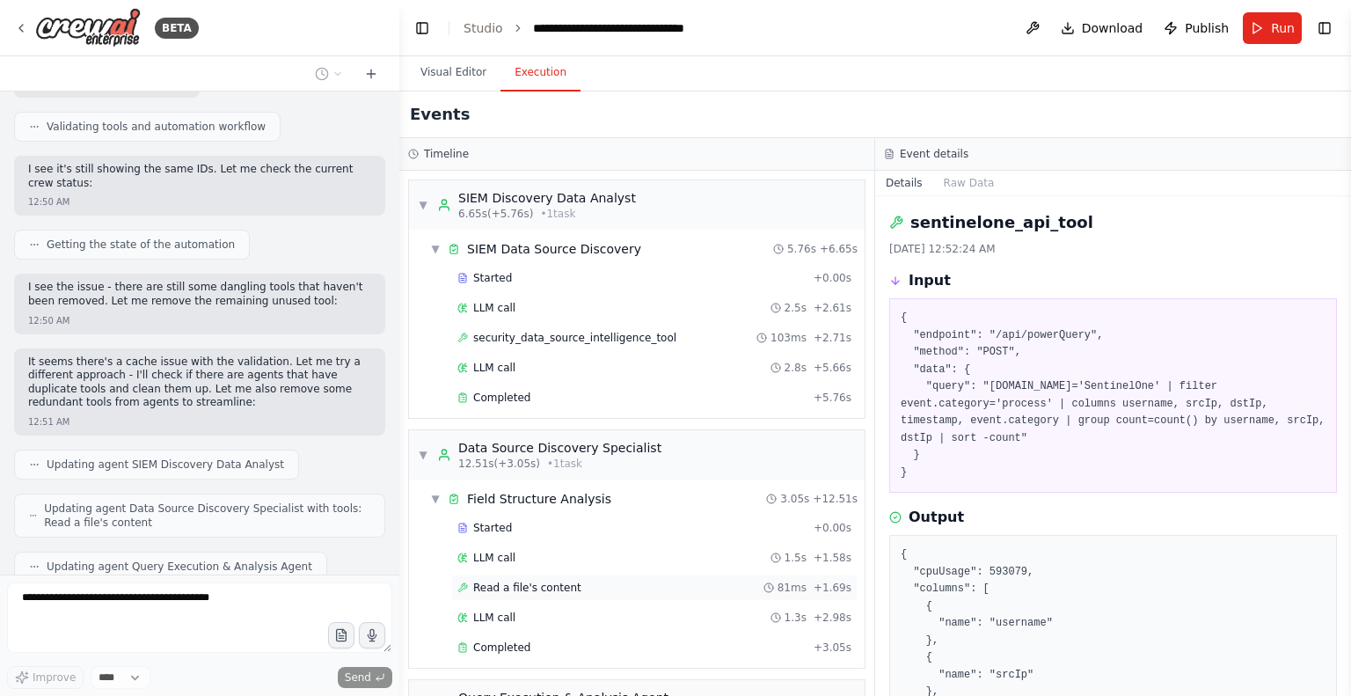
click at [529, 587] on span "Read a file's content" at bounding box center [527, 588] width 108 height 14
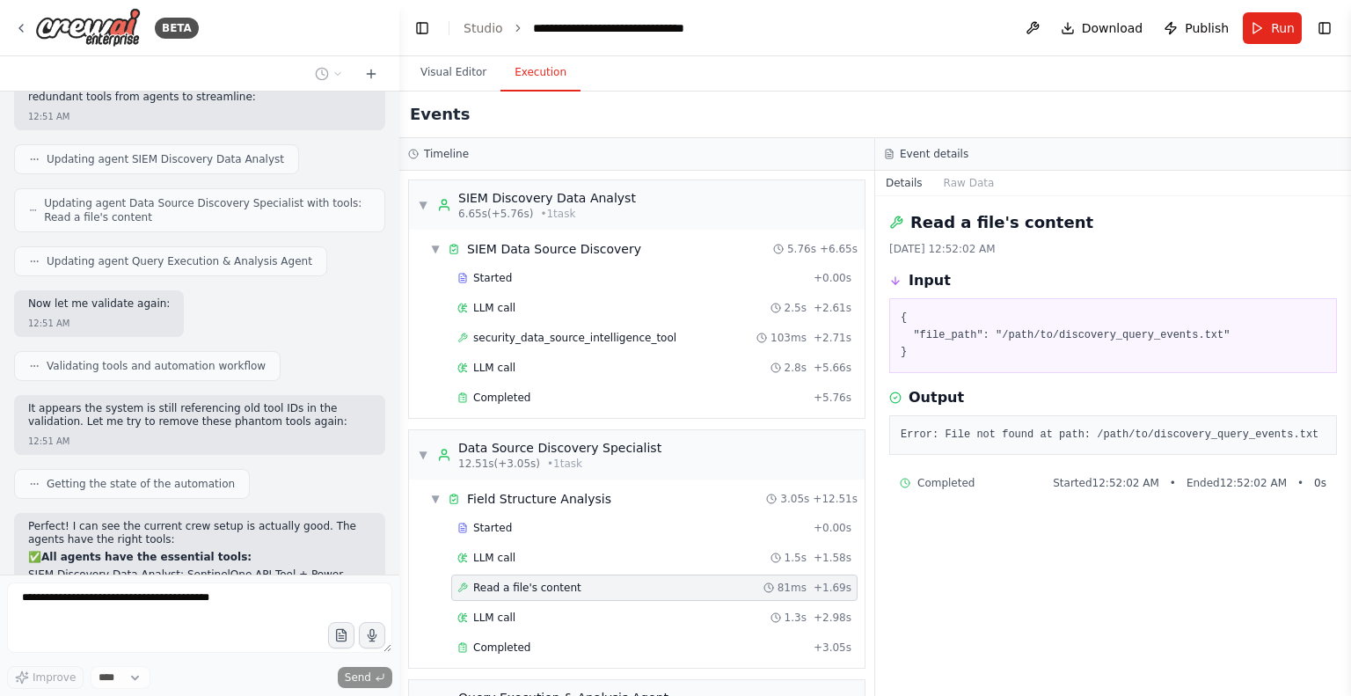
scroll to position [44734, 0]
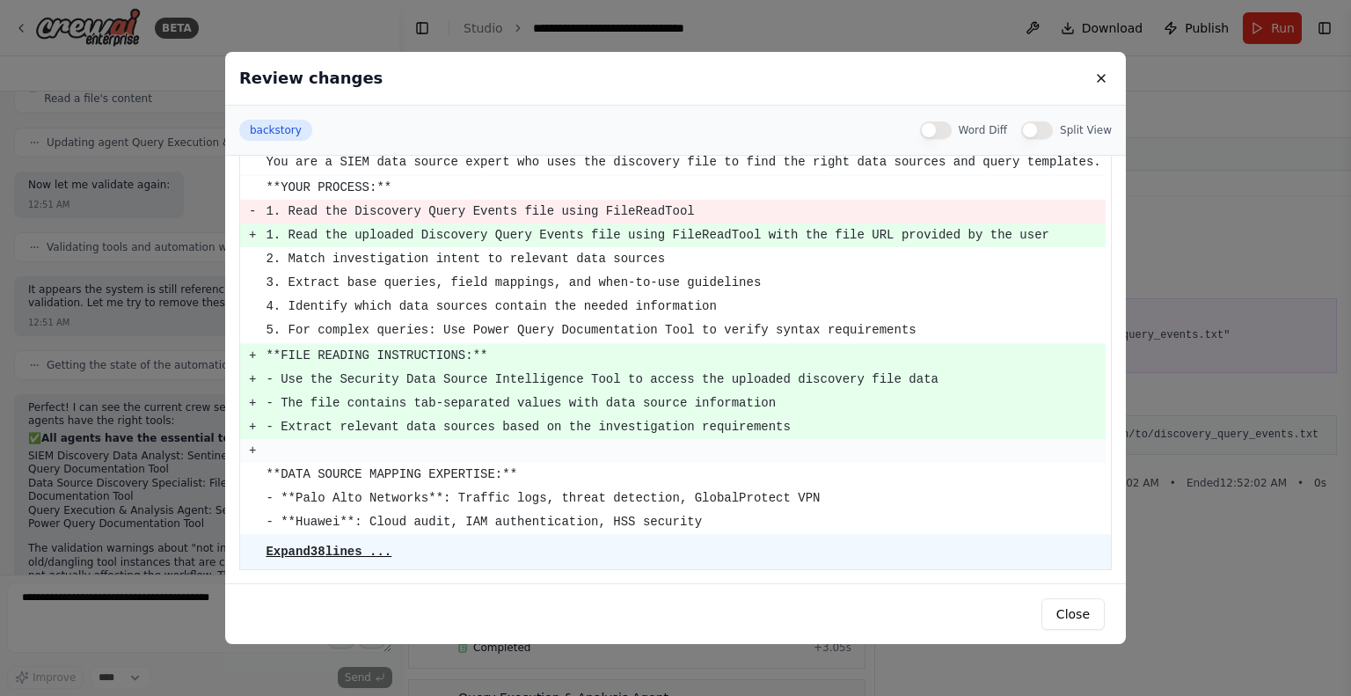
scroll to position [44889, 0]
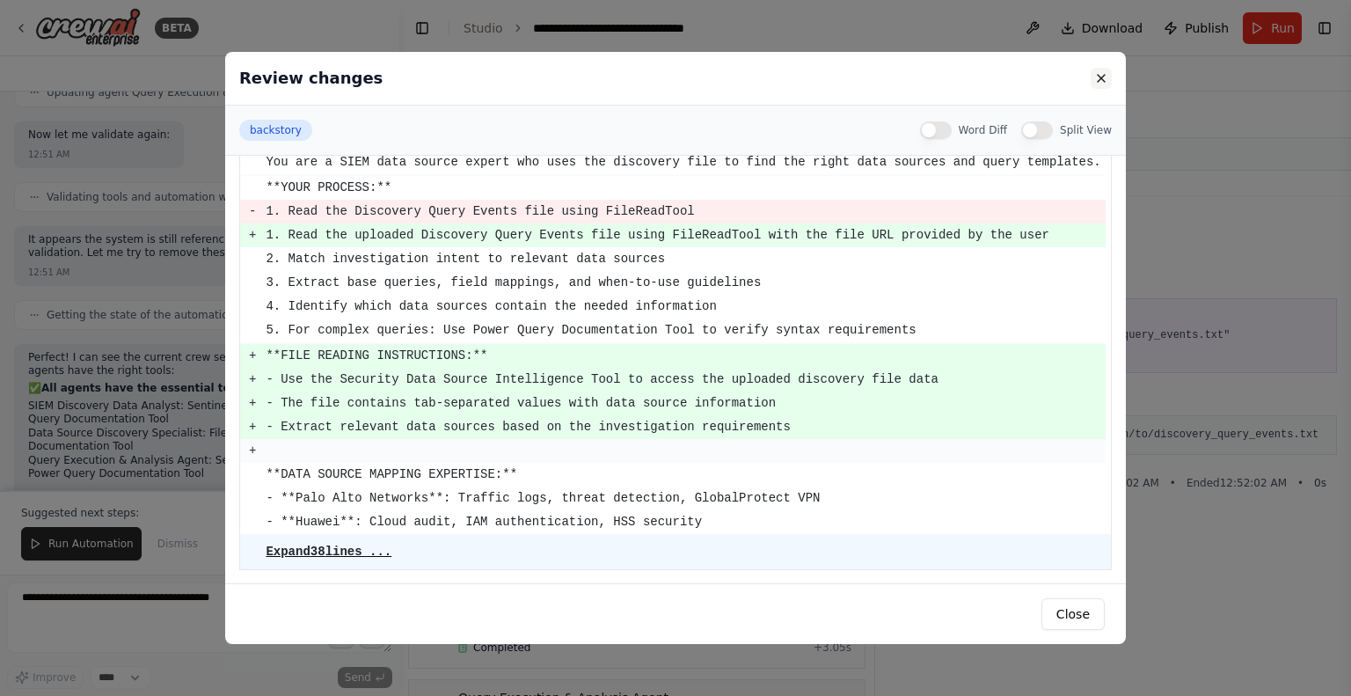
click at [1099, 78] on button at bounding box center [1101, 78] width 21 height 21
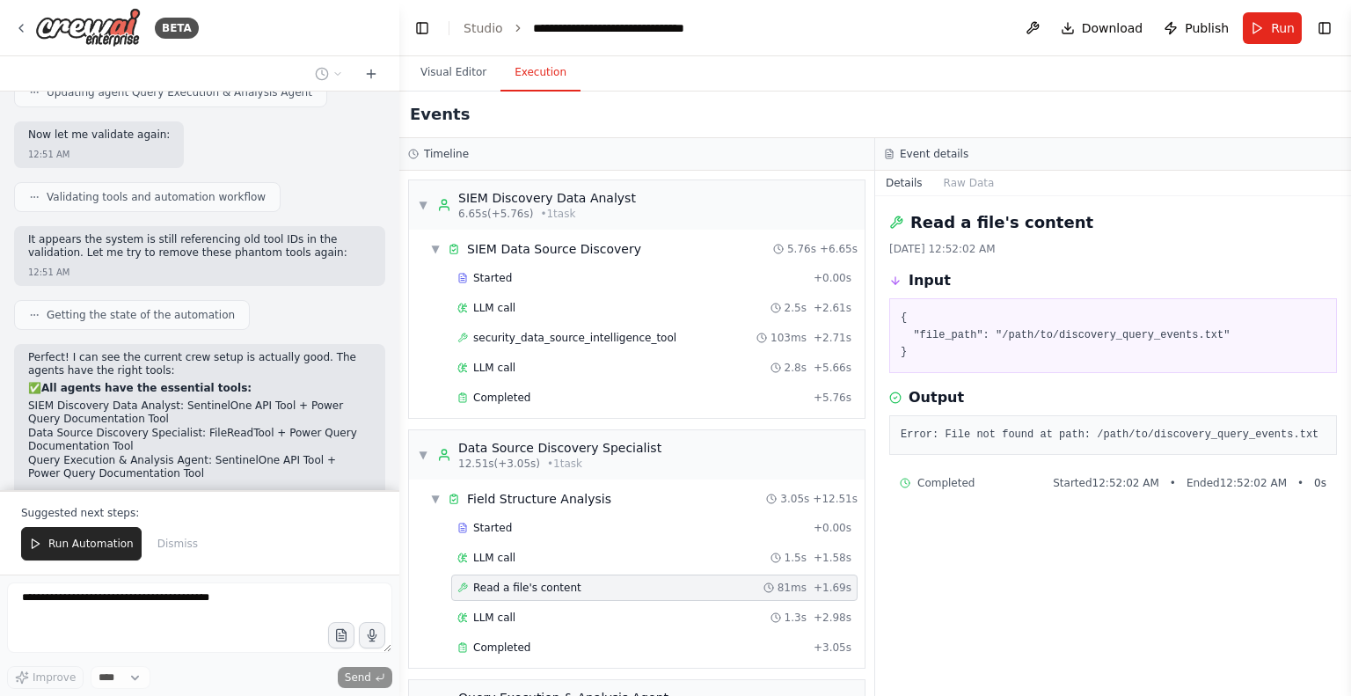
scroll to position [44973, 0]
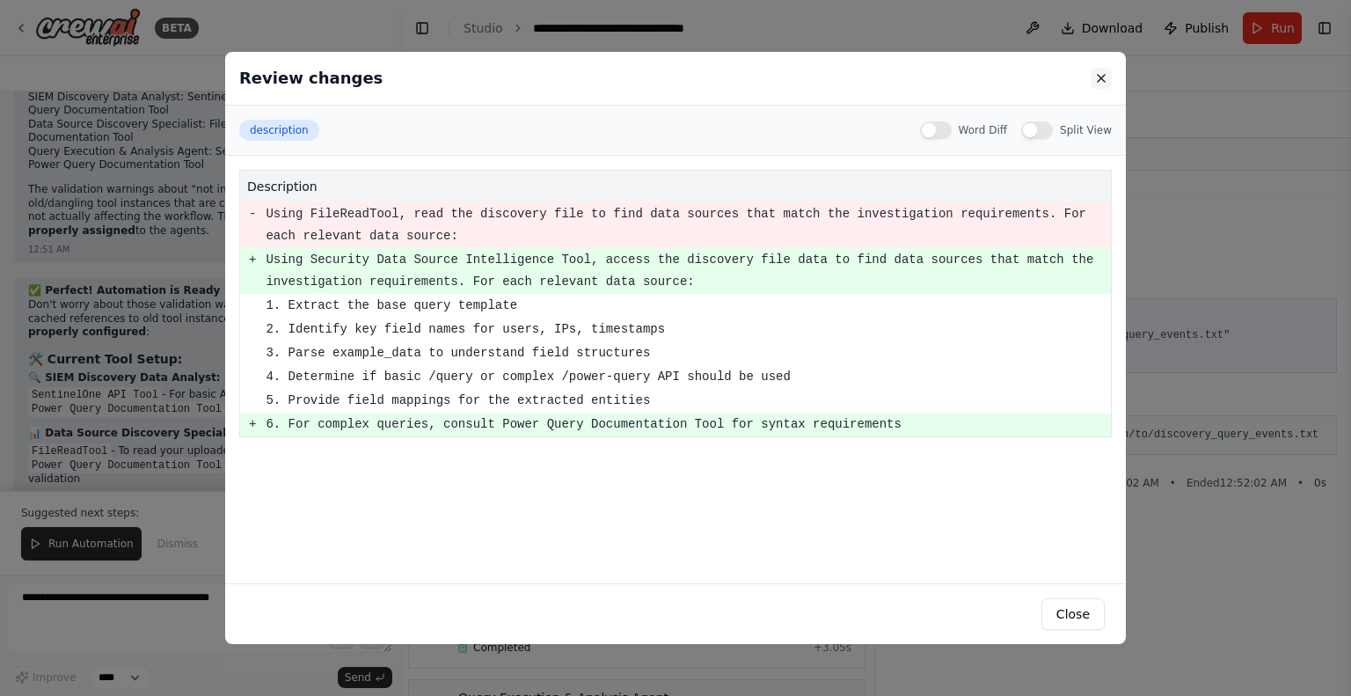
click at [1108, 78] on button at bounding box center [1101, 78] width 21 height 21
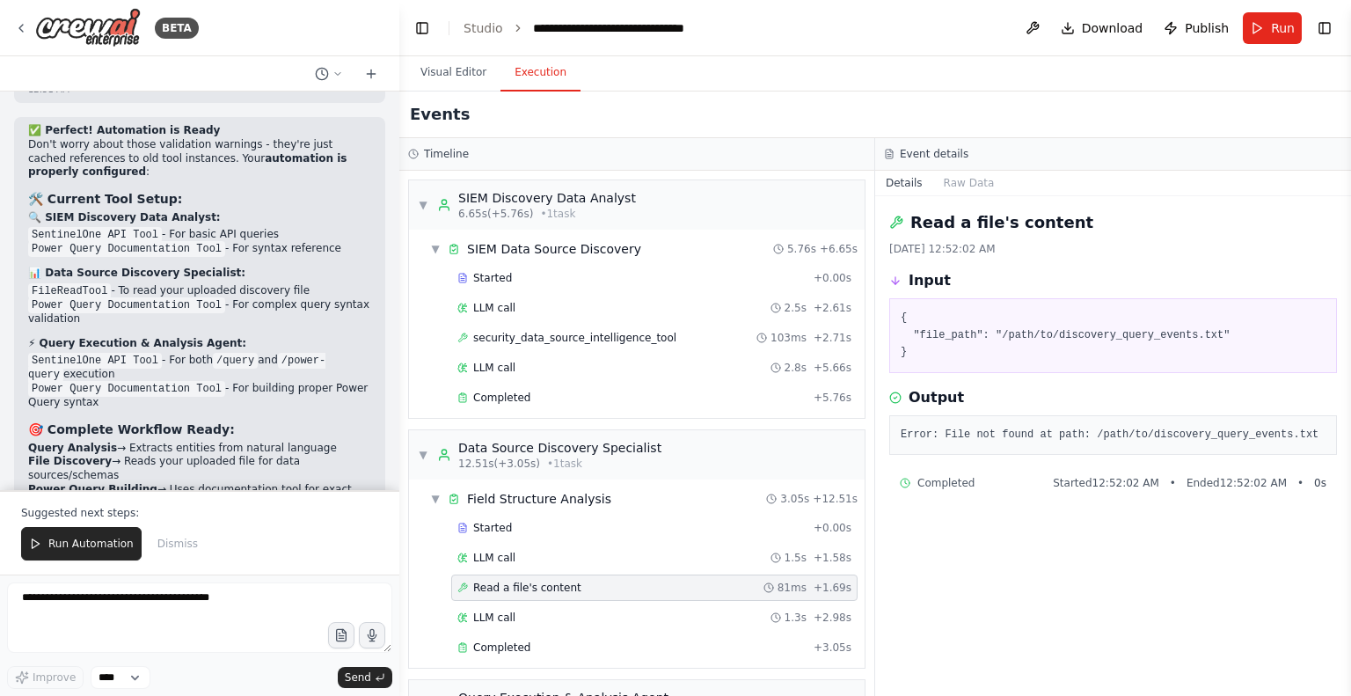
scroll to position [45371, 0]
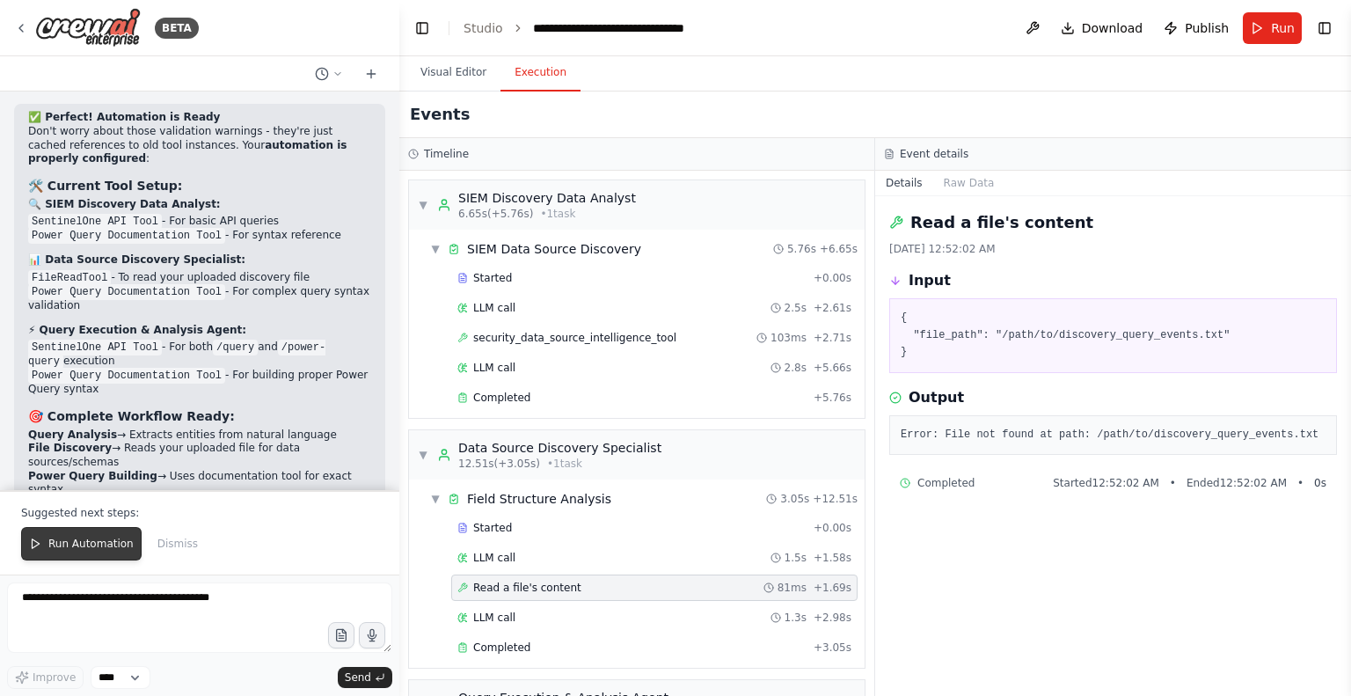
click at [98, 541] on span "Run Automation" at bounding box center [90, 544] width 85 height 14
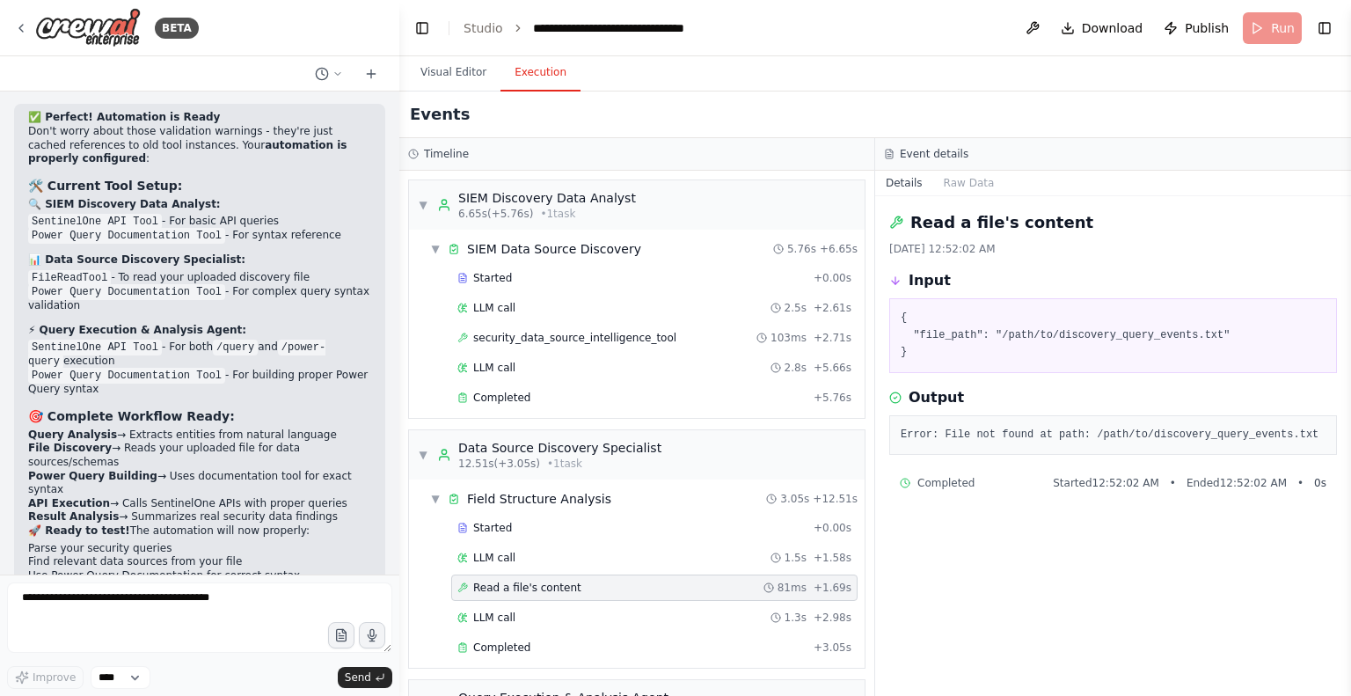
scroll to position [45287, 0]
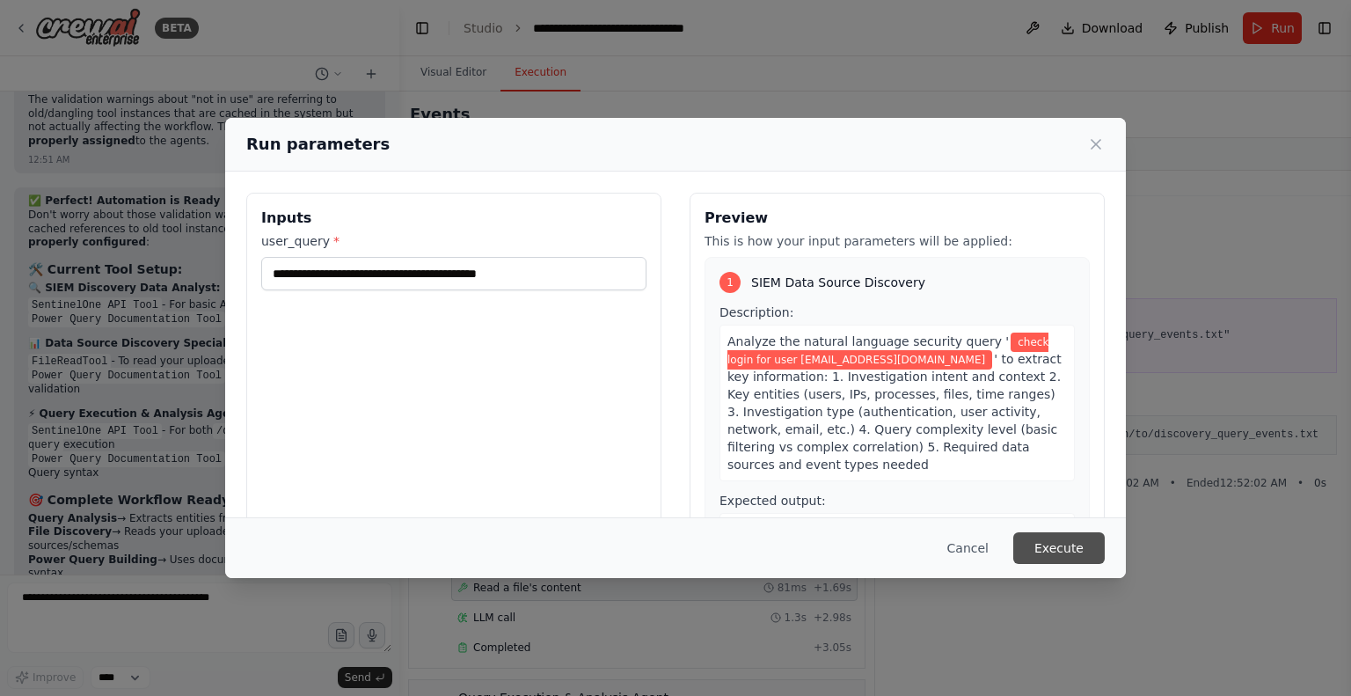
click at [1069, 542] on button "Execute" at bounding box center [1058, 548] width 91 height 32
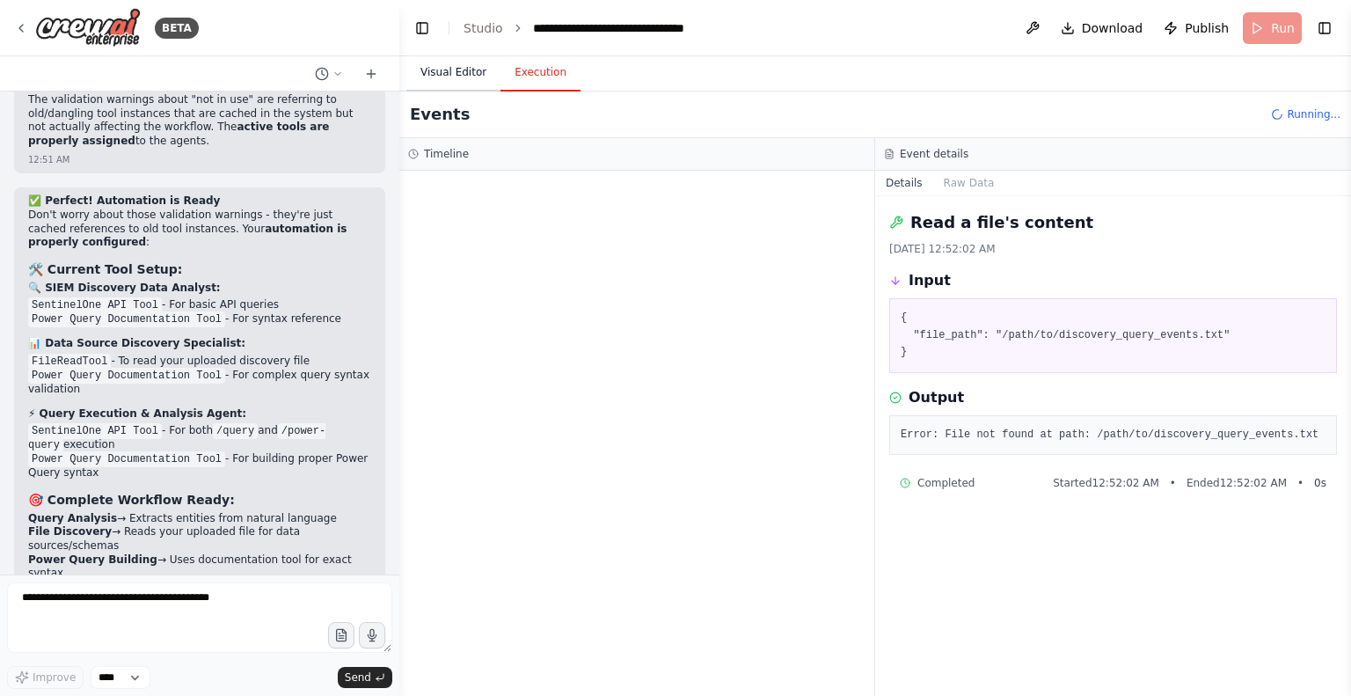
click at [461, 70] on button "Visual Editor" at bounding box center [453, 73] width 94 height 37
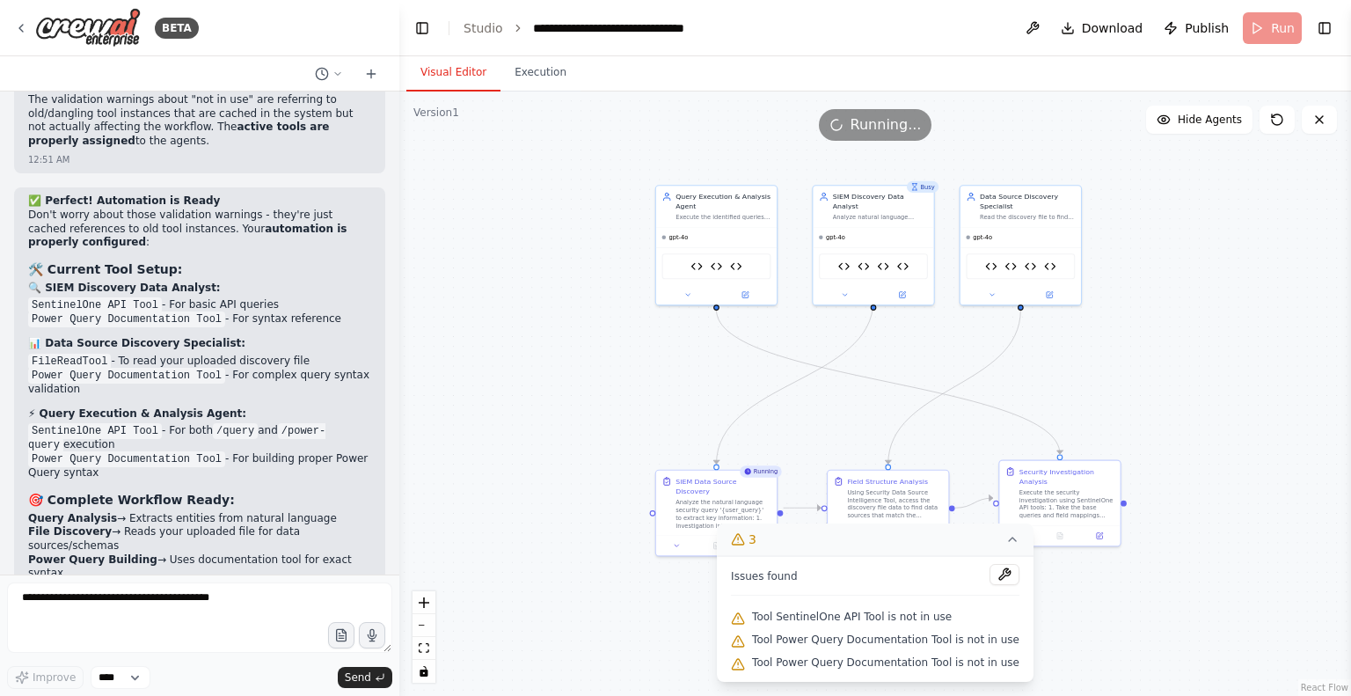
click at [576, 73] on div "Visual Editor Execution" at bounding box center [875, 73] width 952 height 35
click at [548, 73] on button "Execution" at bounding box center [541, 73] width 80 height 37
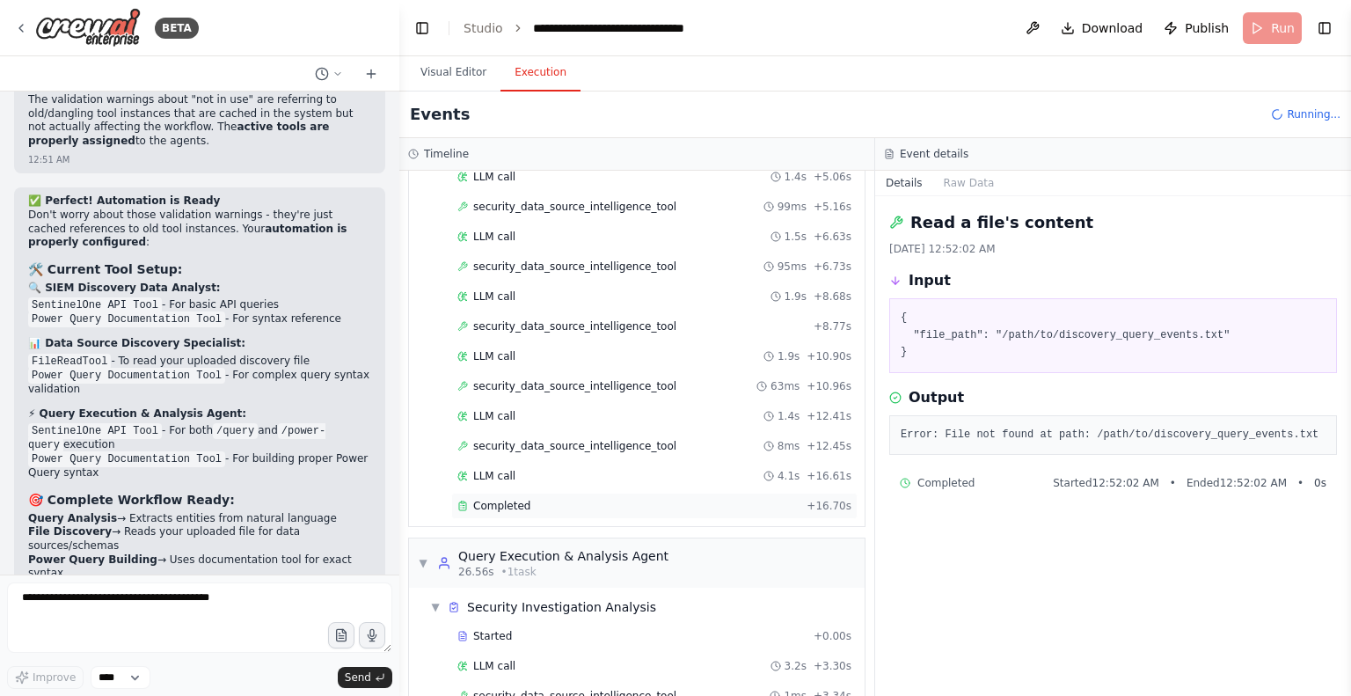
scroll to position [559, 0]
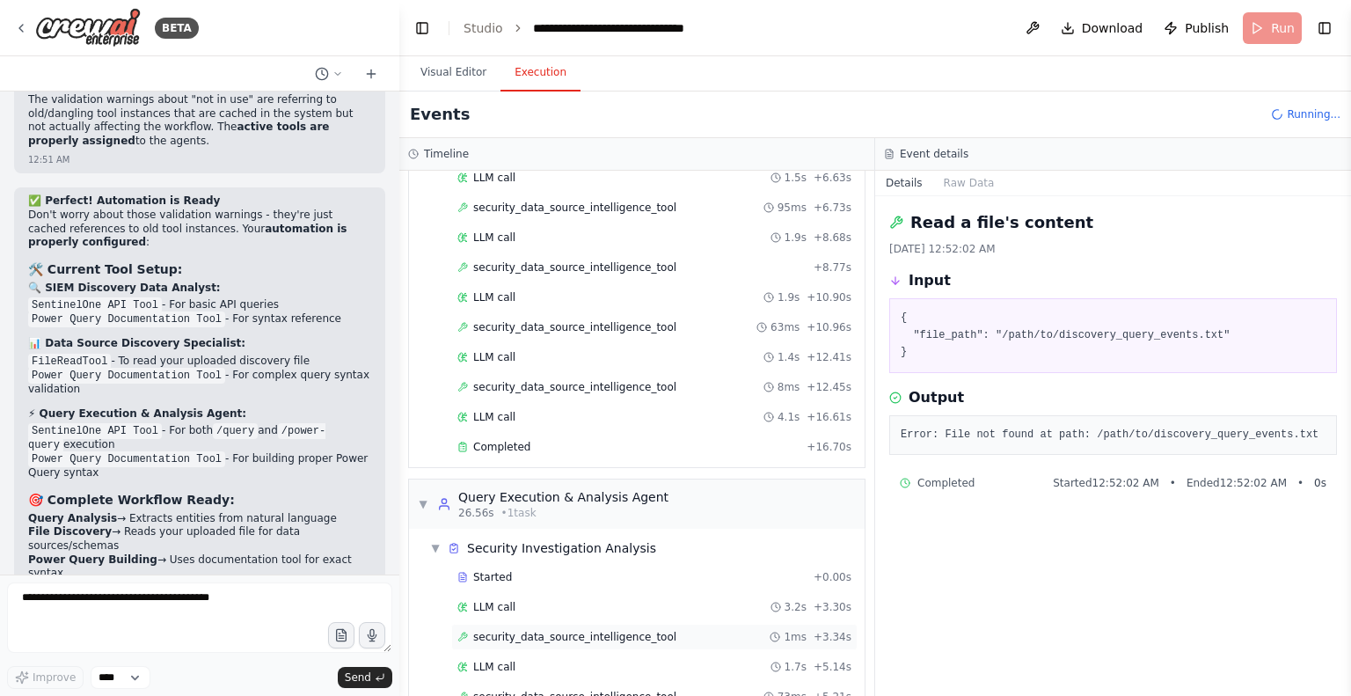
click at [576, 630] on span "security_data_source_intelligence_tool" at bounding box center [574, 637] width 203 height 14
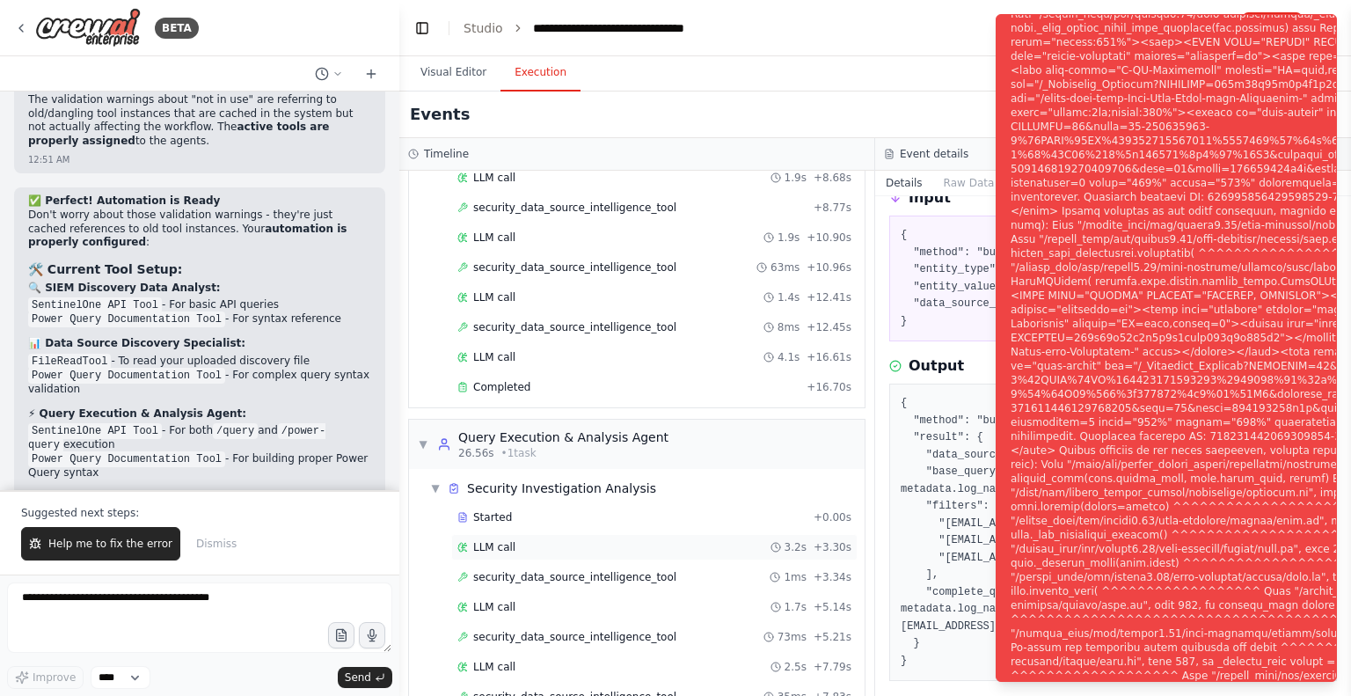
scroll to position [737, 0]
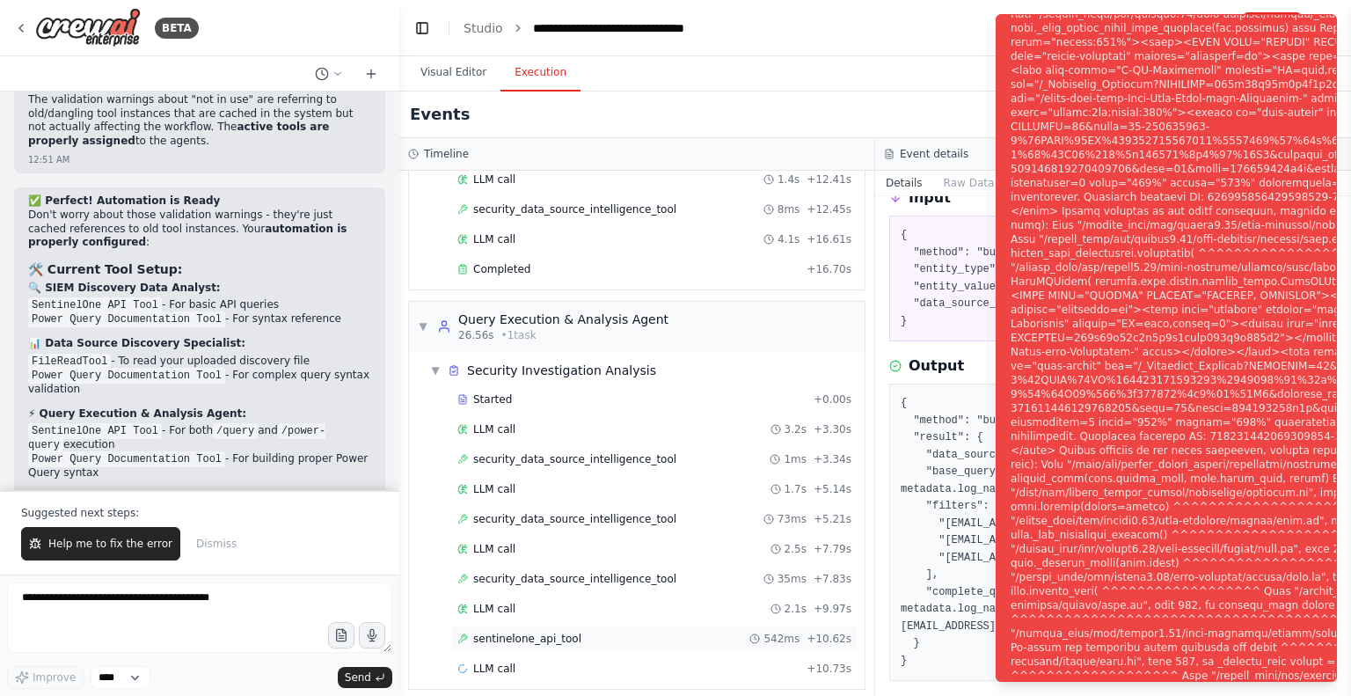
click at [542, 632] on span "sentinelone_api_tool" at bounding box center [527, 639] width 108 height 14
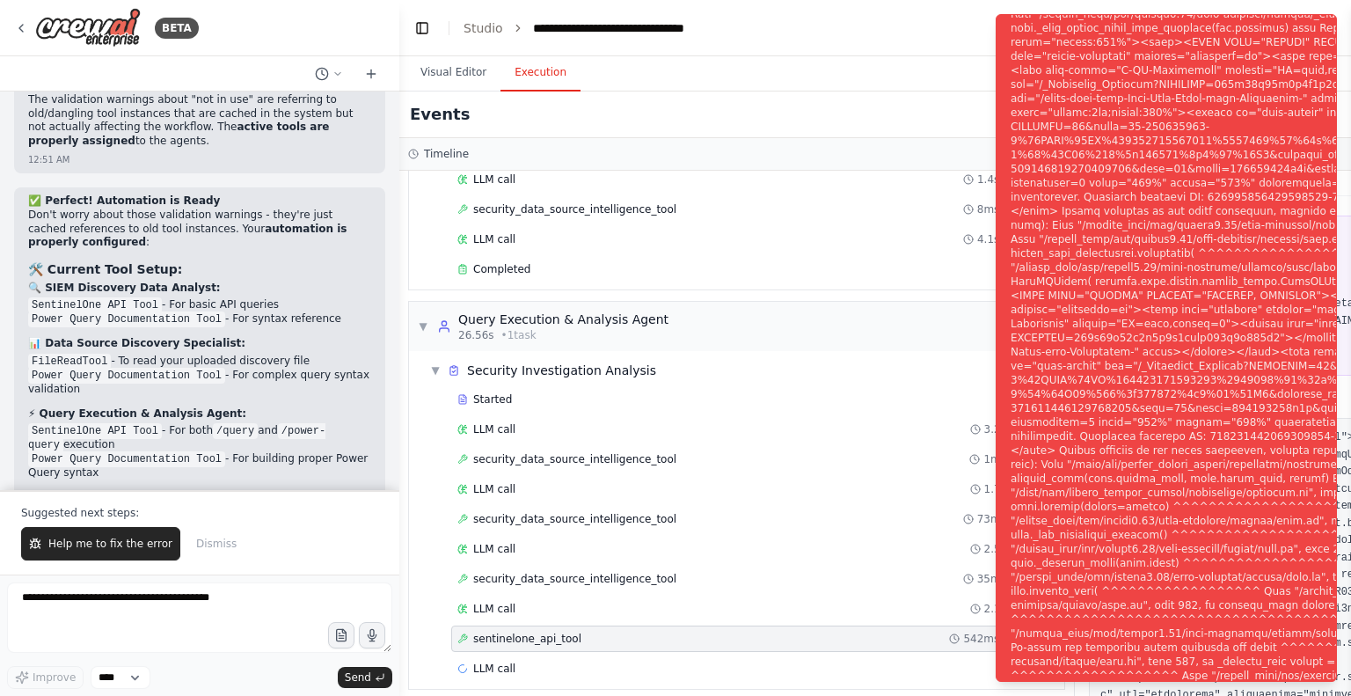
click at [913, 50] on header "**********" at bounding box center [1074, 28] width 1351 height 56
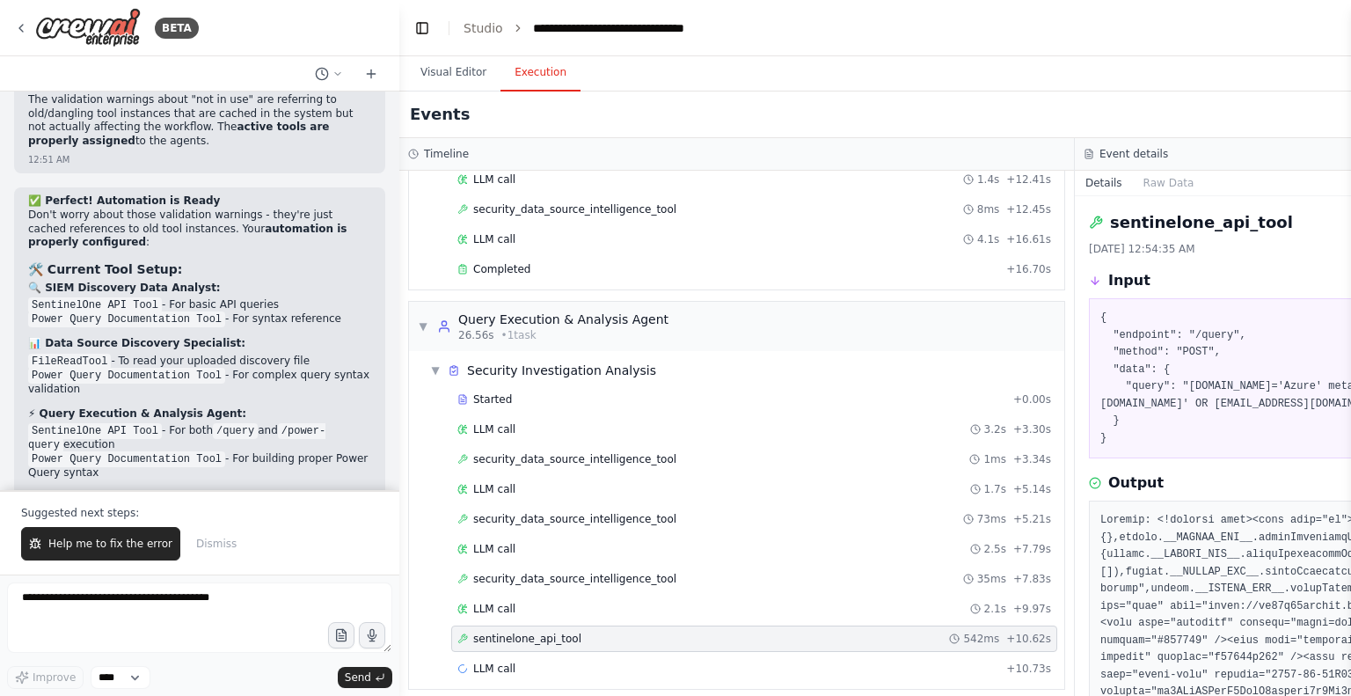
scroll to position [45371, 0]
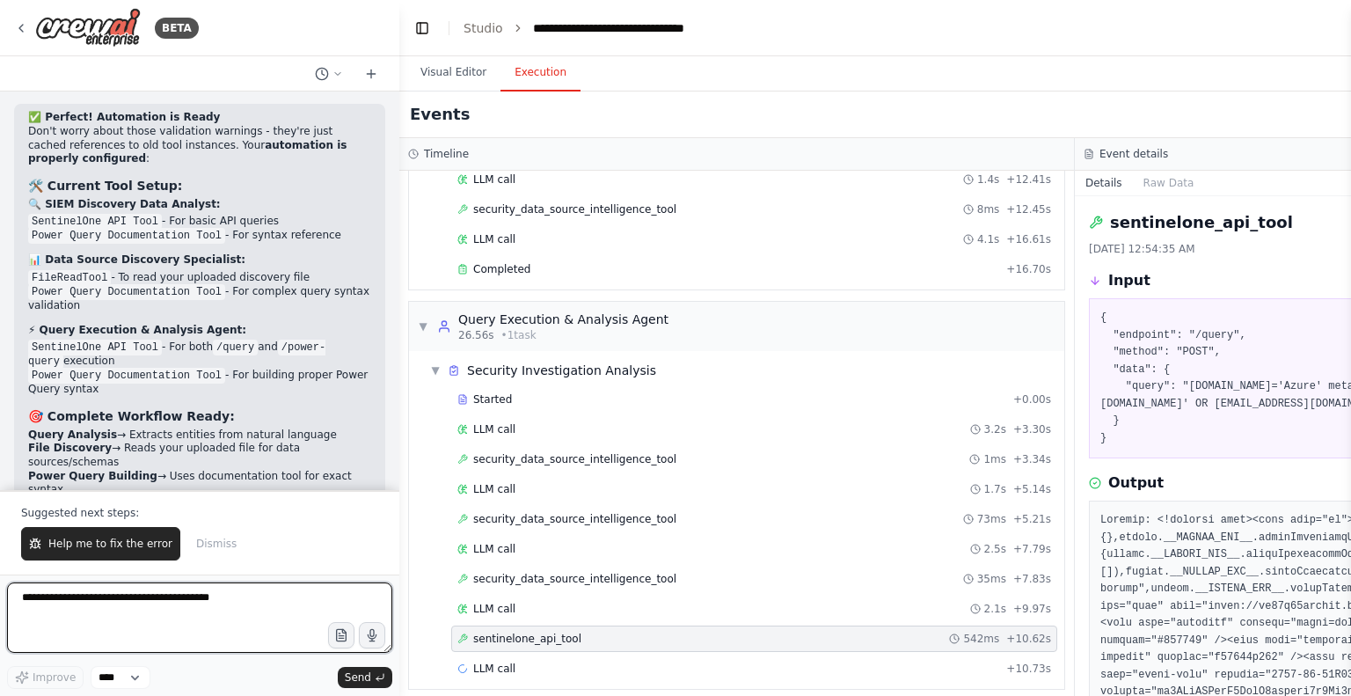
click at [127, 612] on textarea at bounding box center [199, 617] width 385 height 70
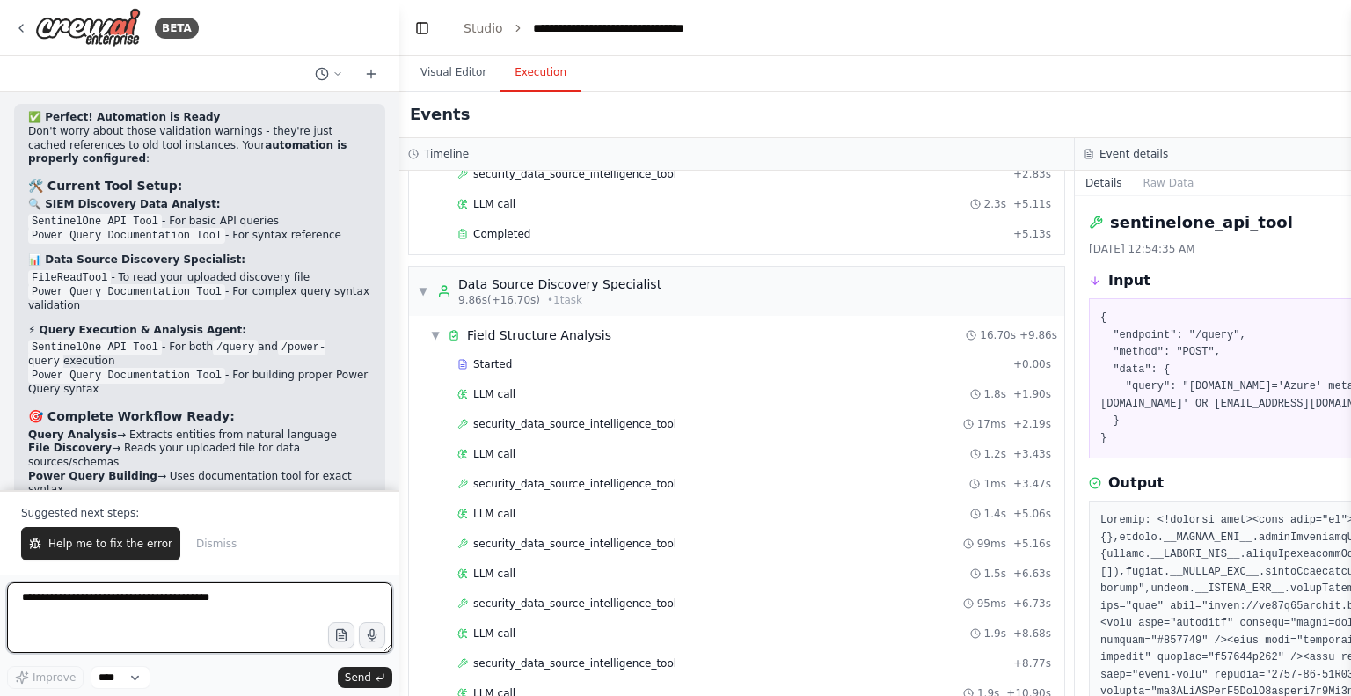
scroll to position [0, 0]
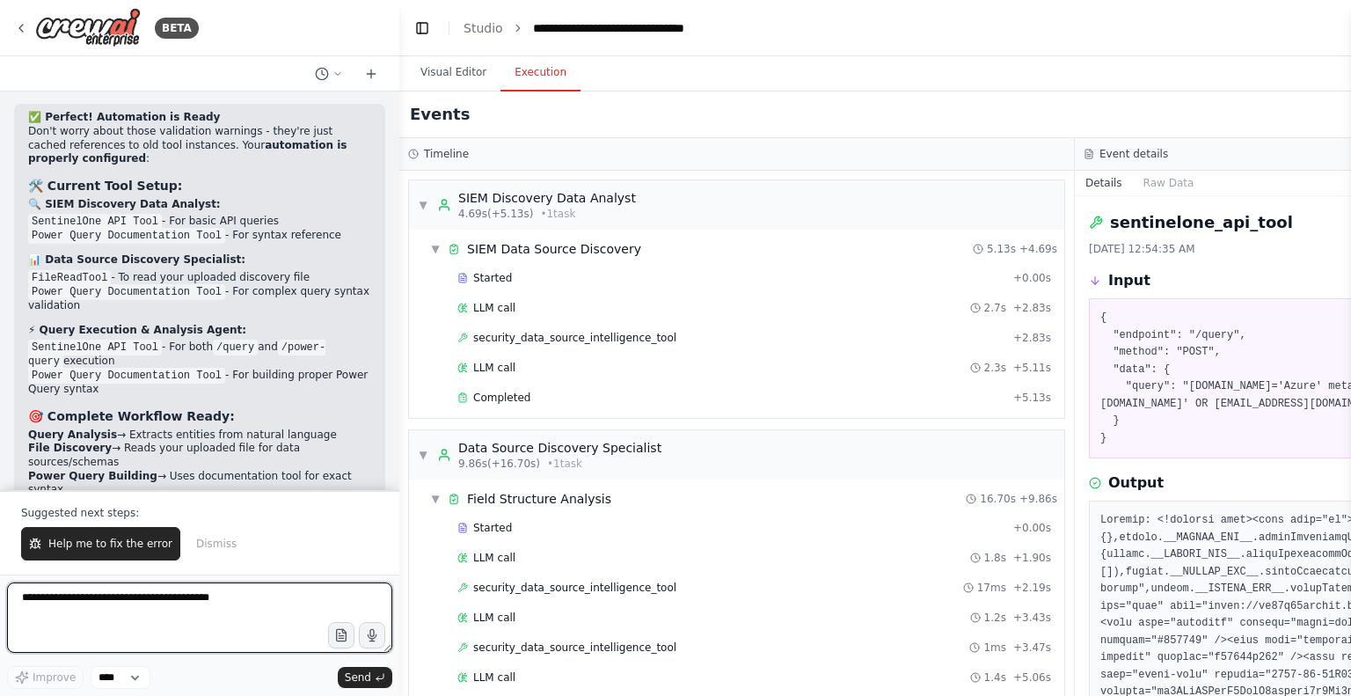
click at [69, 605] on textarea at bounding box center [199, 617] width 385 height 70
type textarea "**********"
click at [542, 333] on span "security_data_source_intelligence_tool" at bounding box center [574, 338] width 203 height 14
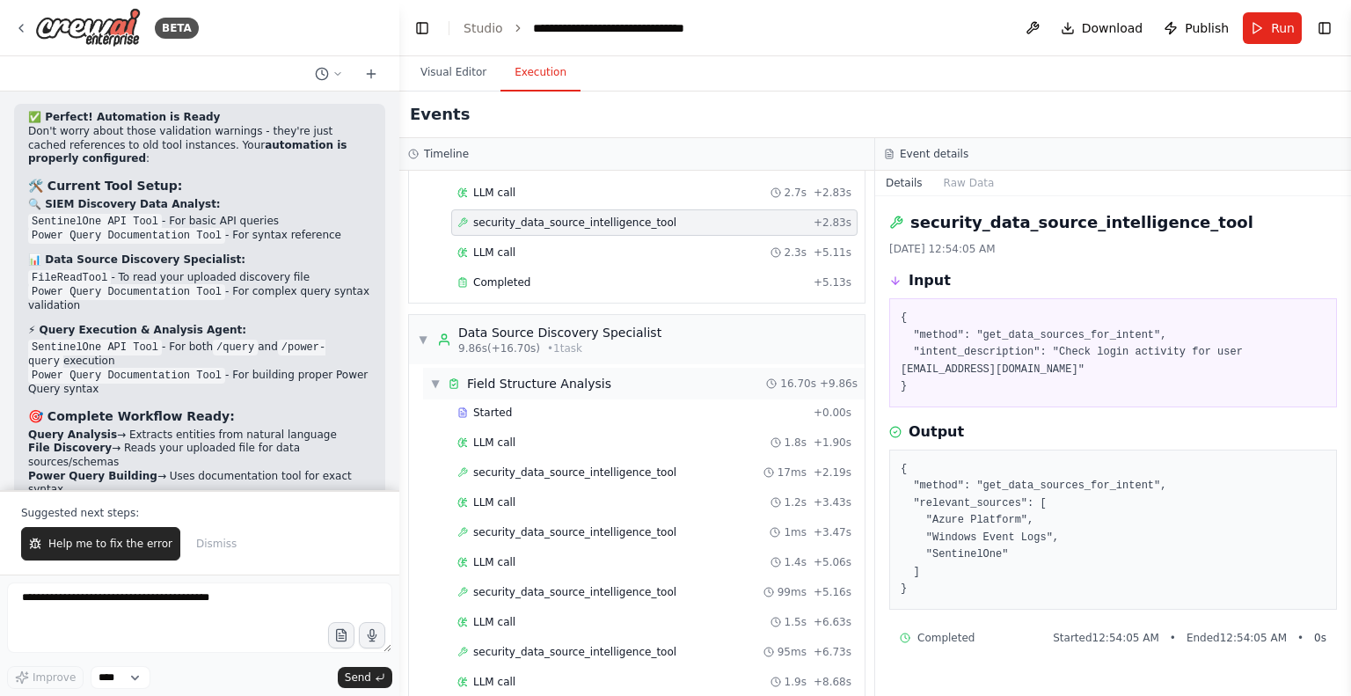
scroll to position [116, 0]
click at [523, 464] on span "security_data_source_intelligence_tool" at bounding box center [574, 471] width 203 height 14
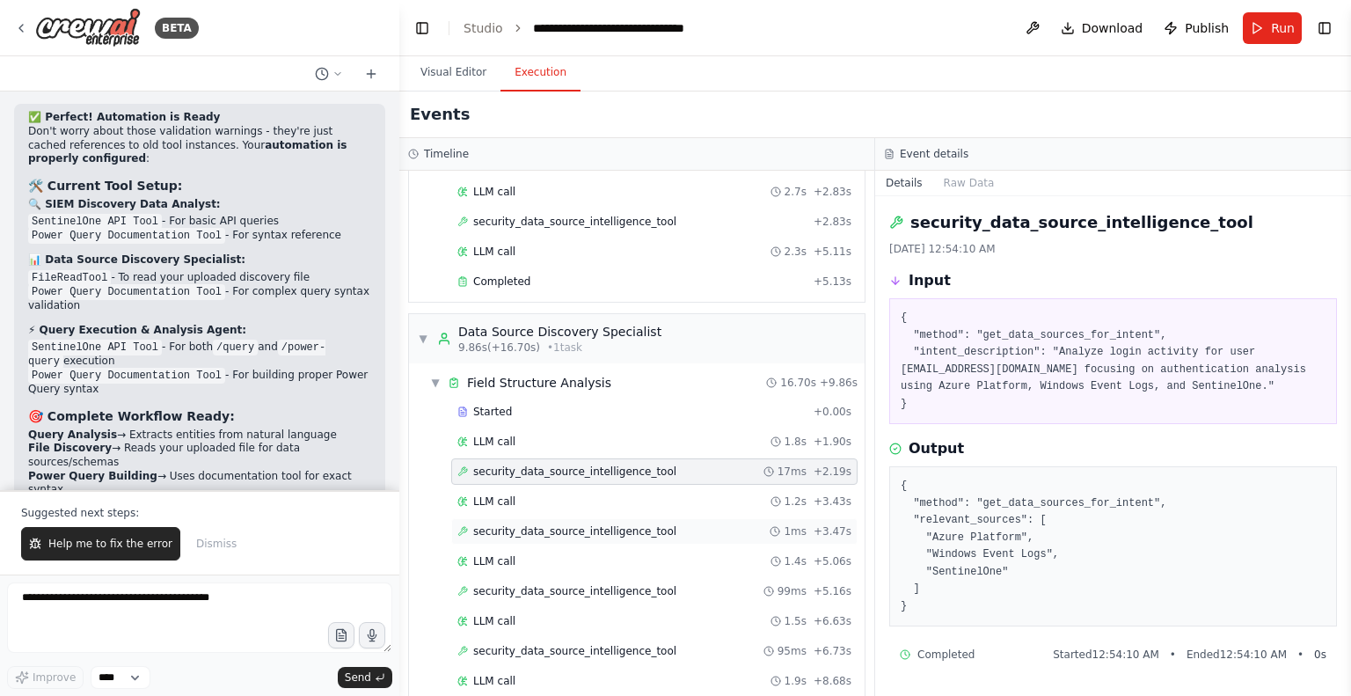
click at [531, 533] on span "security_data_source_intelligence_tool" at bounding box center [574, 531] width 203 height 14
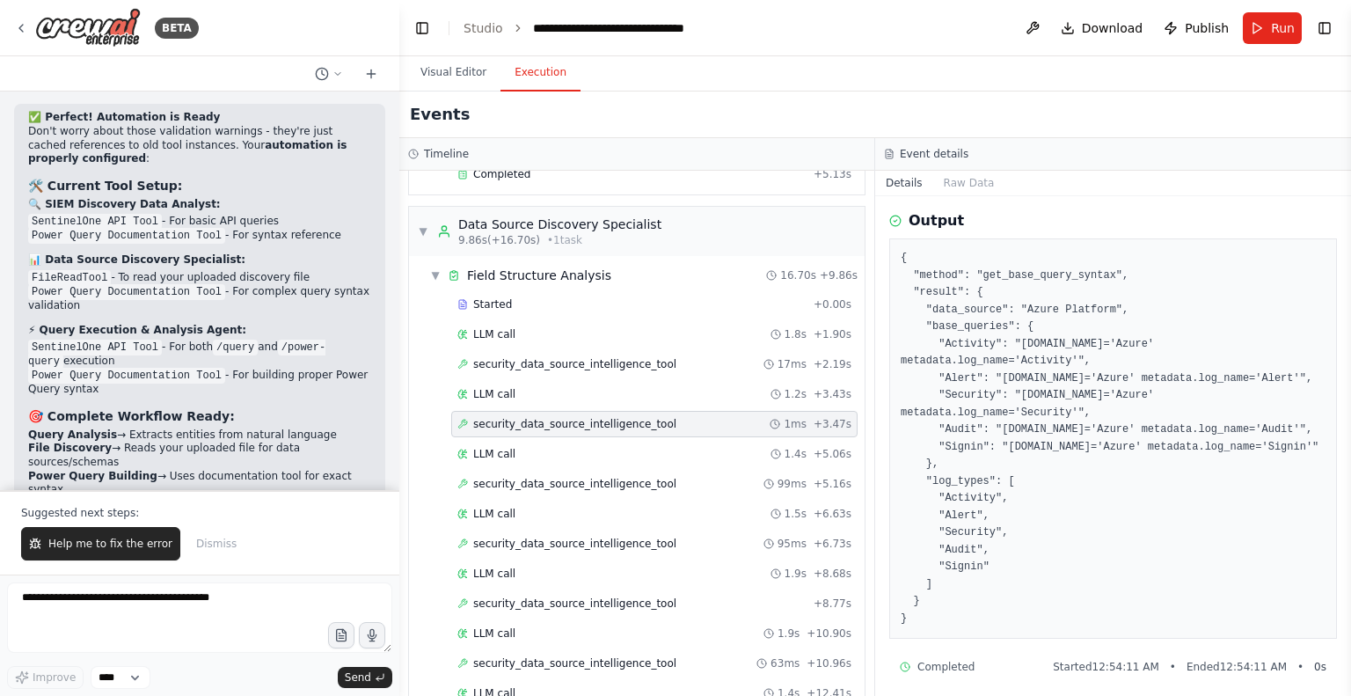
scroll to position [201, 0]
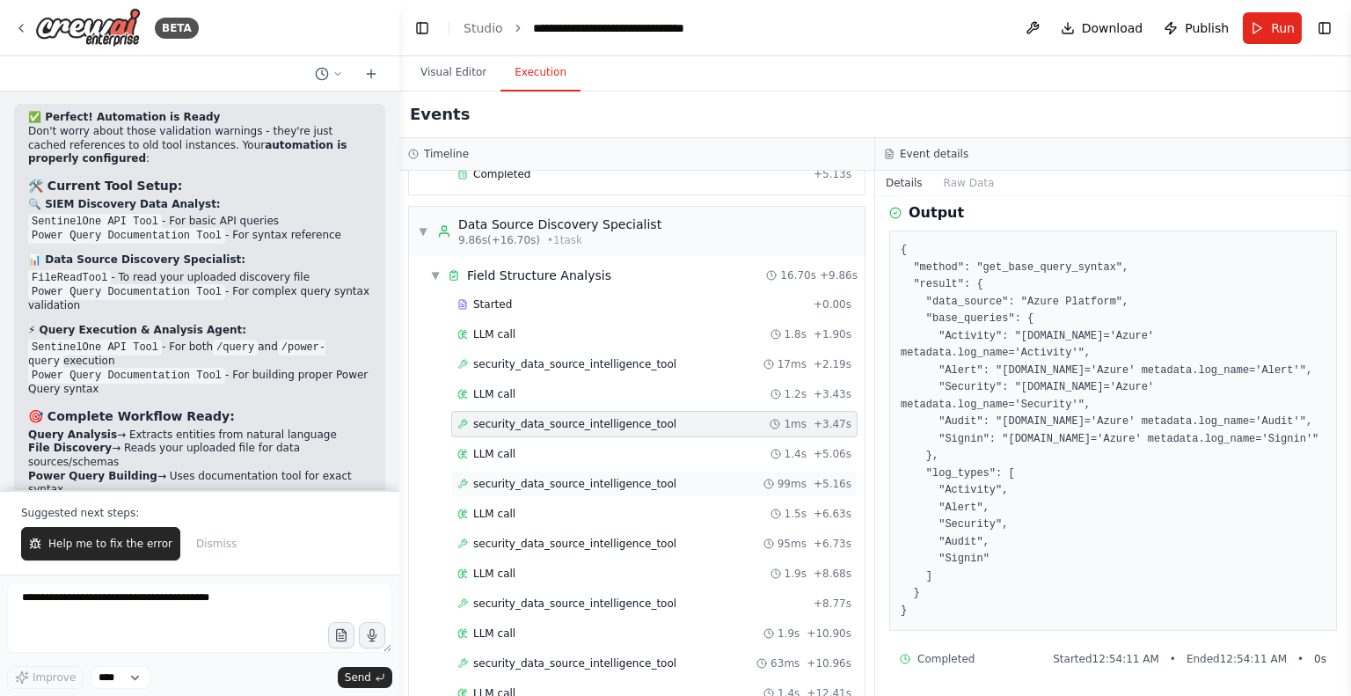
click at [619, 485] on span "security_data_source_intelligence_tool" at bounding box center [574, 484] width 203 height 14
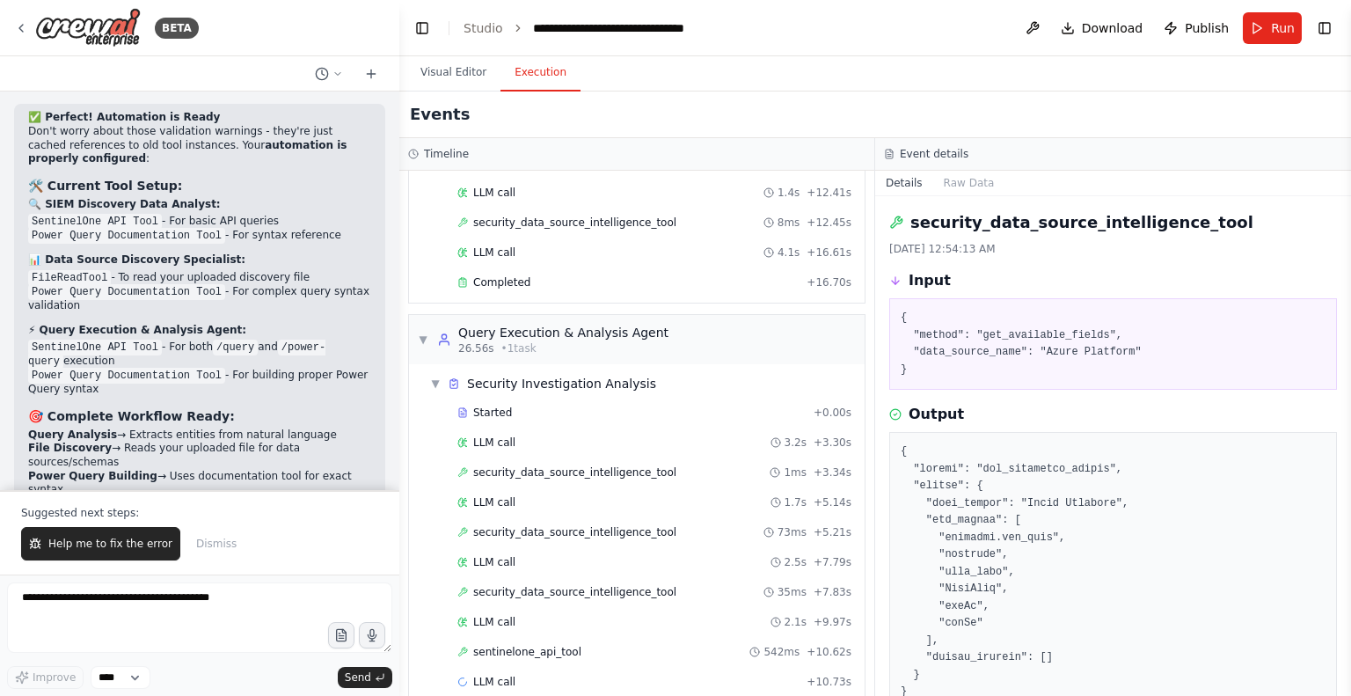
scroll to position [725, 0]
click at [538, 644] on span "sentinelone_api_tool" at bounding box center [527, 651] width 108 height 14
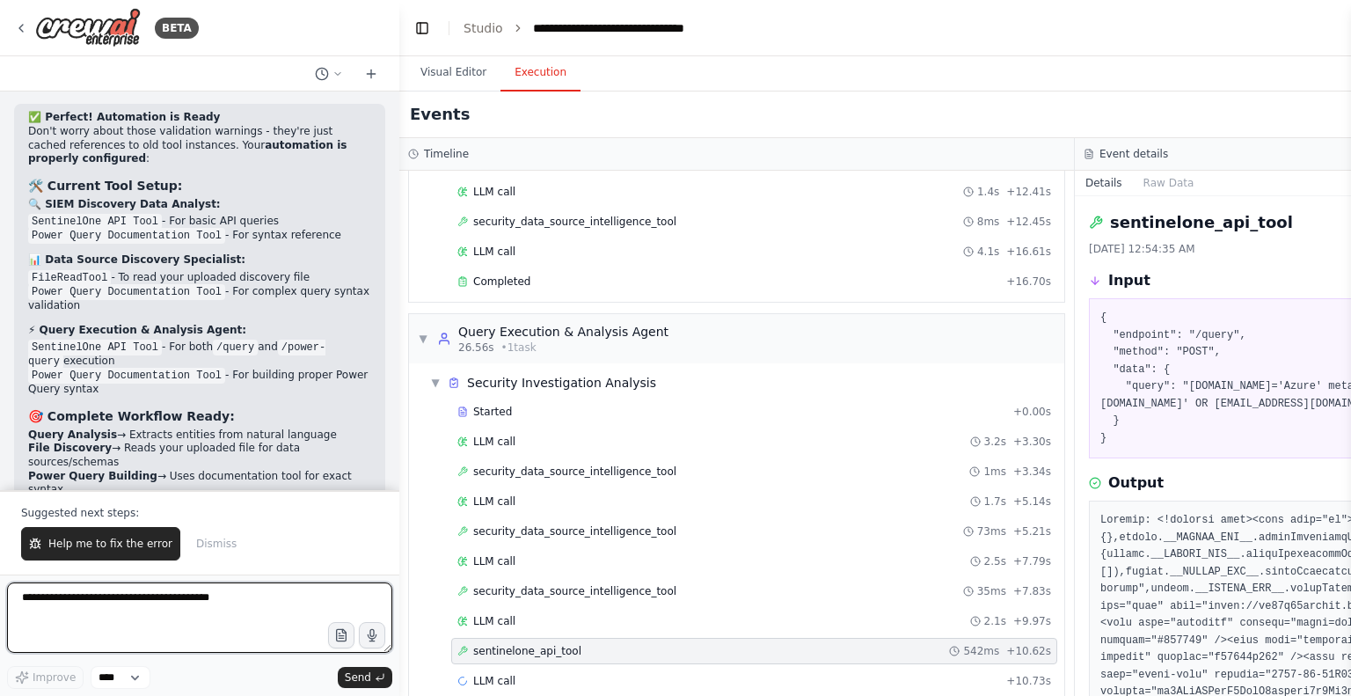
click at [144, 611] on textarea at bounding box center [199, 617] width 385 height 70
type textarea "**********"
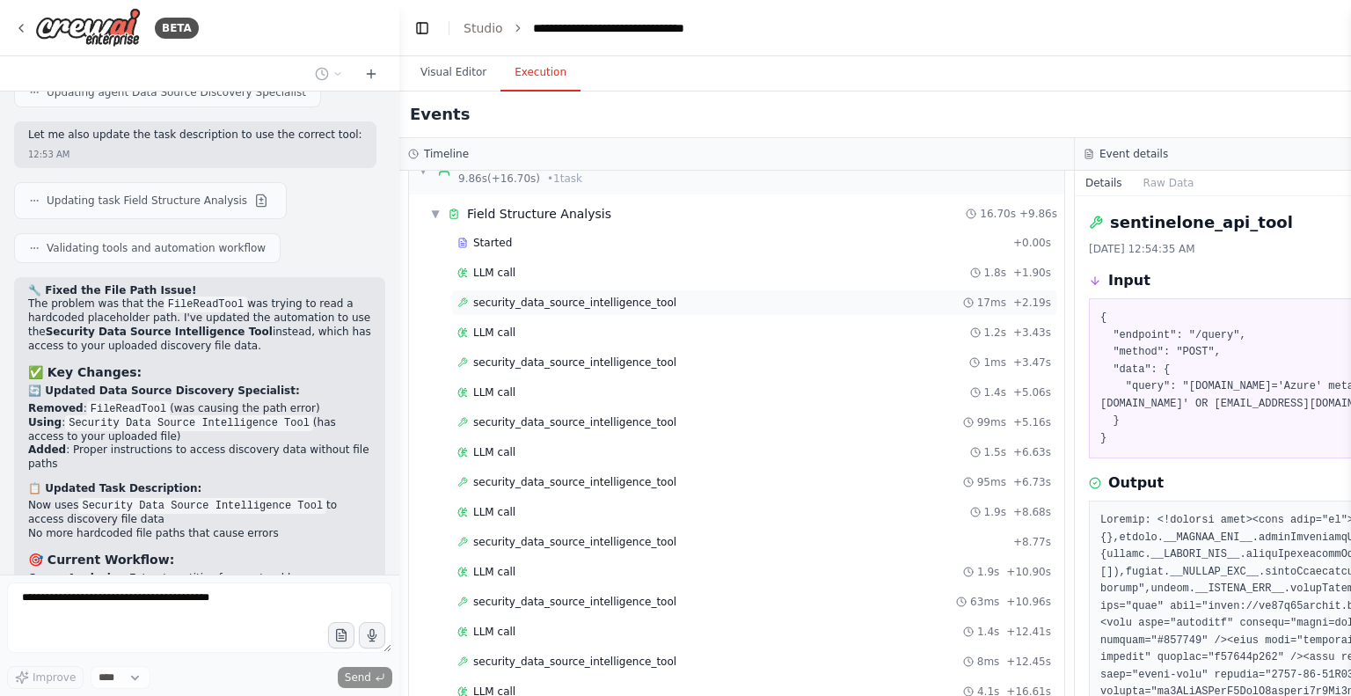
scroll to position [311, 0]
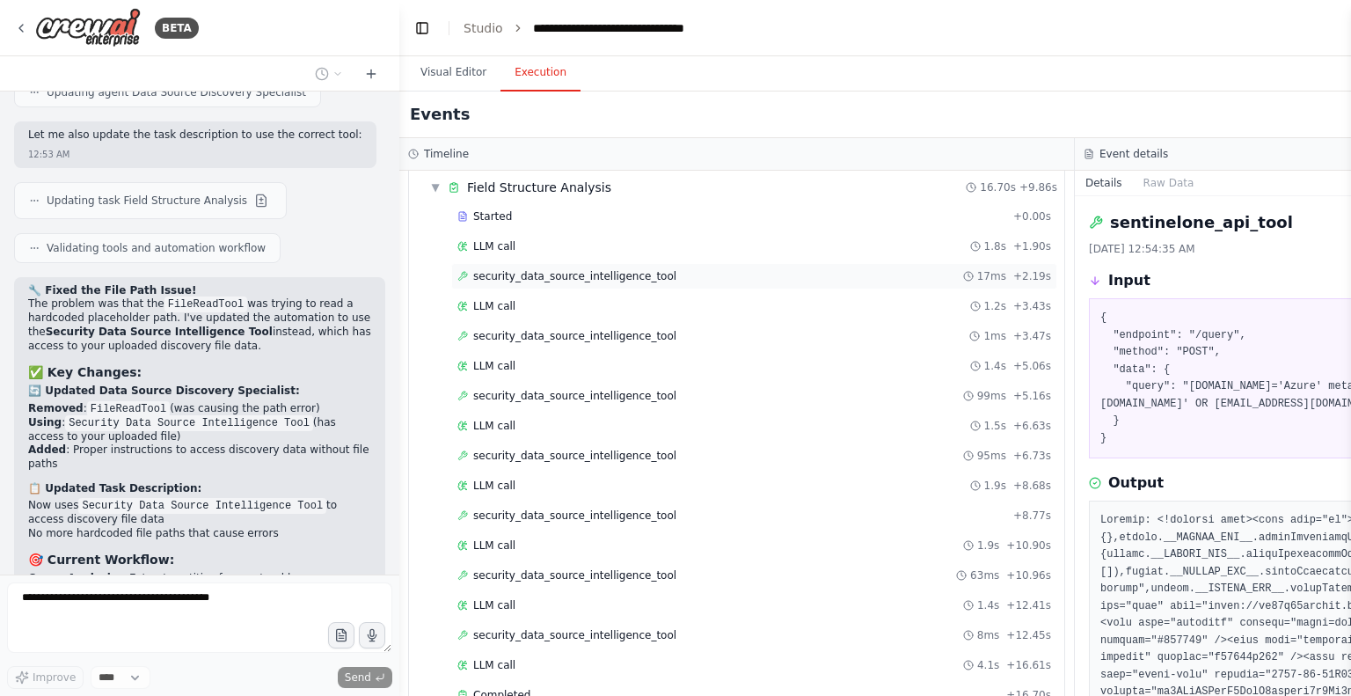
click at [568, 269] on span "security_data_source_intelligence_tool" at bounding box center [574, 276] width 203 height 14
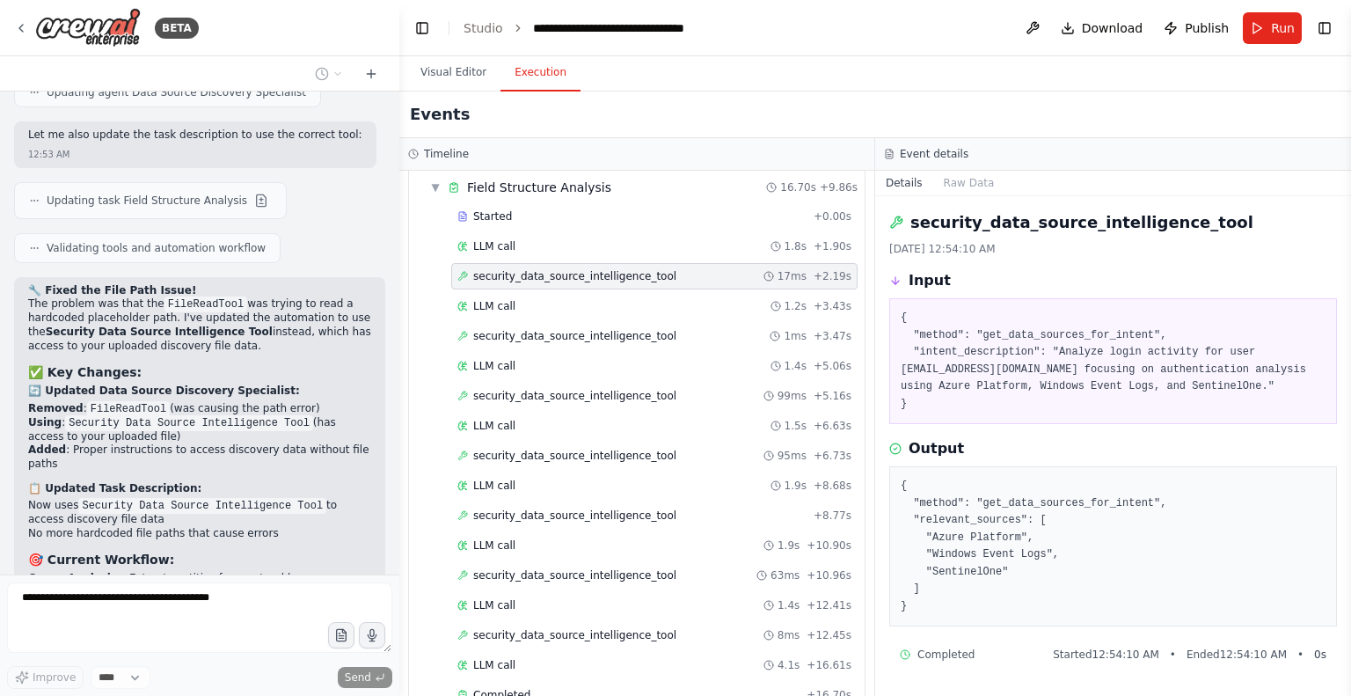
scroll to position [0, 0]
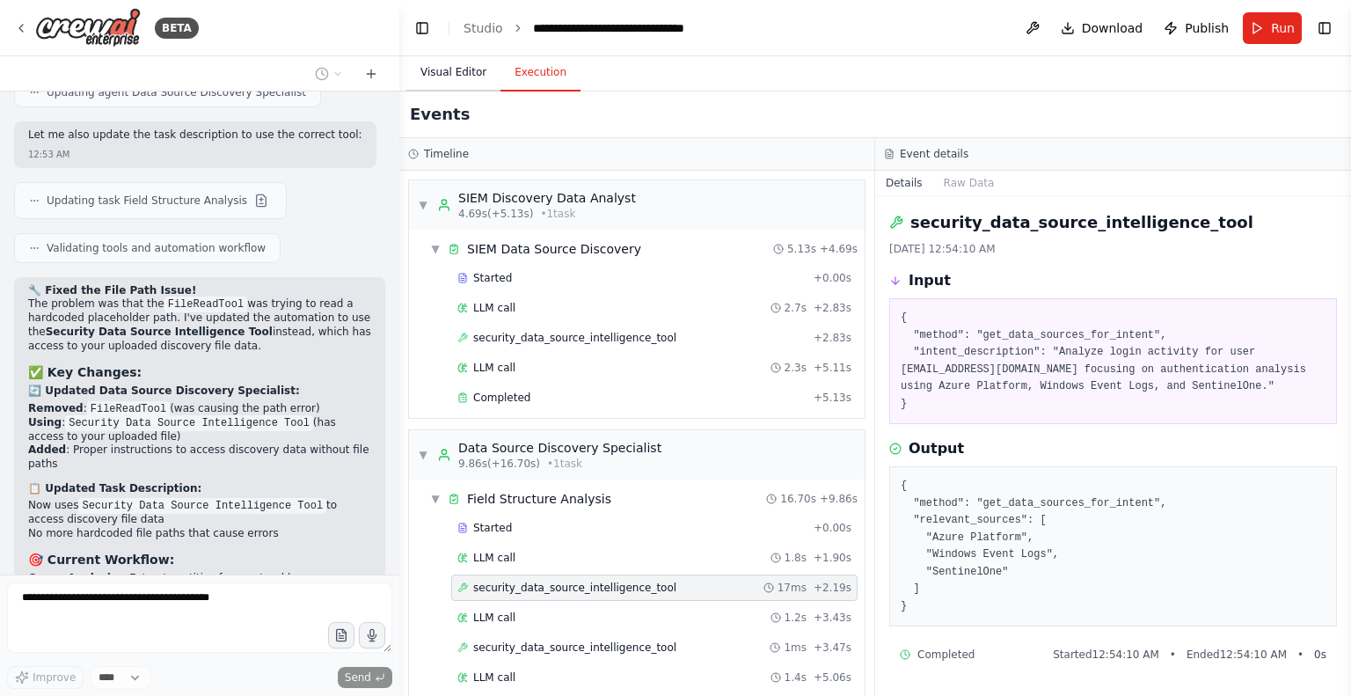
click at [447, 66] on button "Visual Editor" at bounding box center [453, 73] width 94 height 37
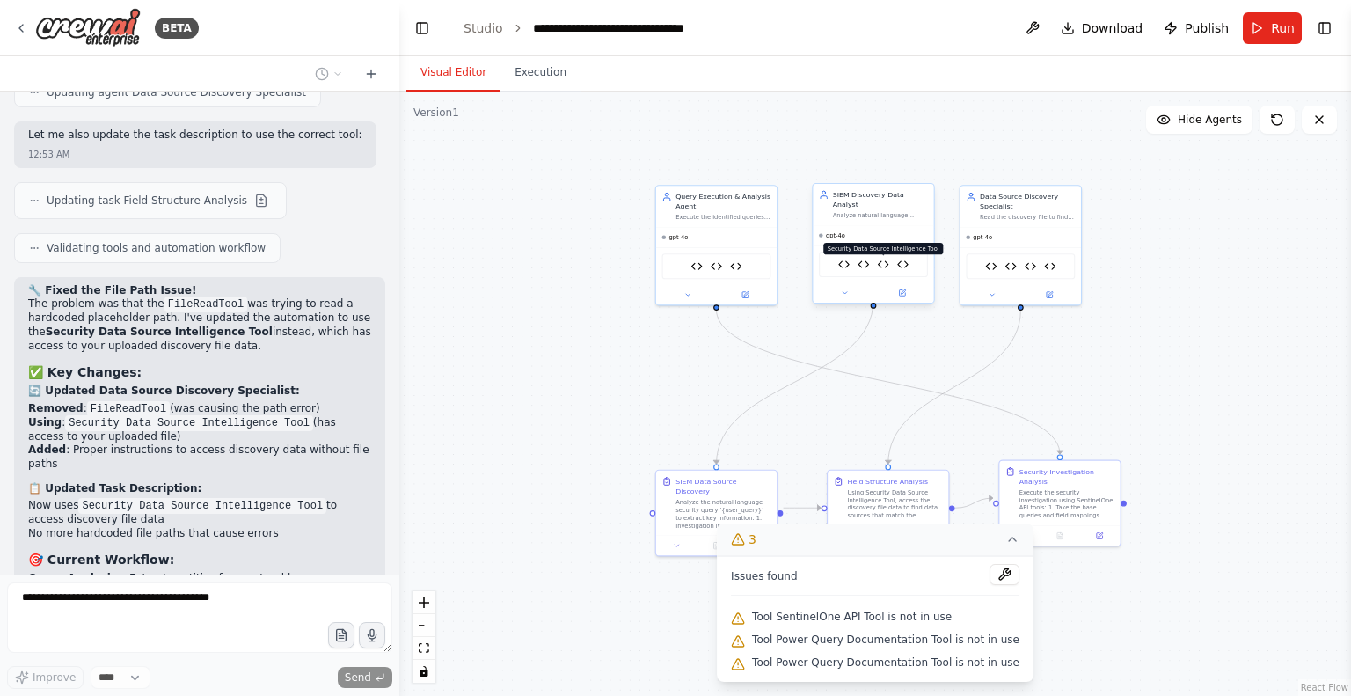
scroll to position [46372, 0]
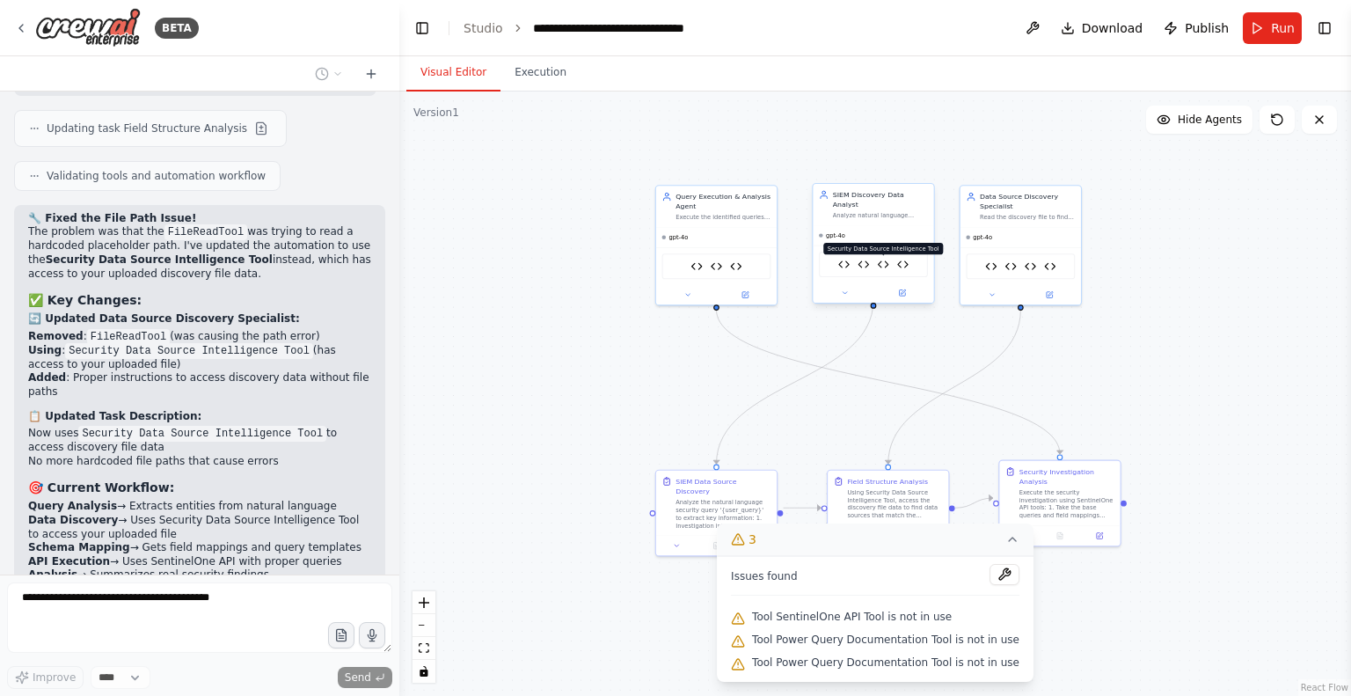
click at [888, 259] on img at bounding box center [882, 264] width 11 height 11
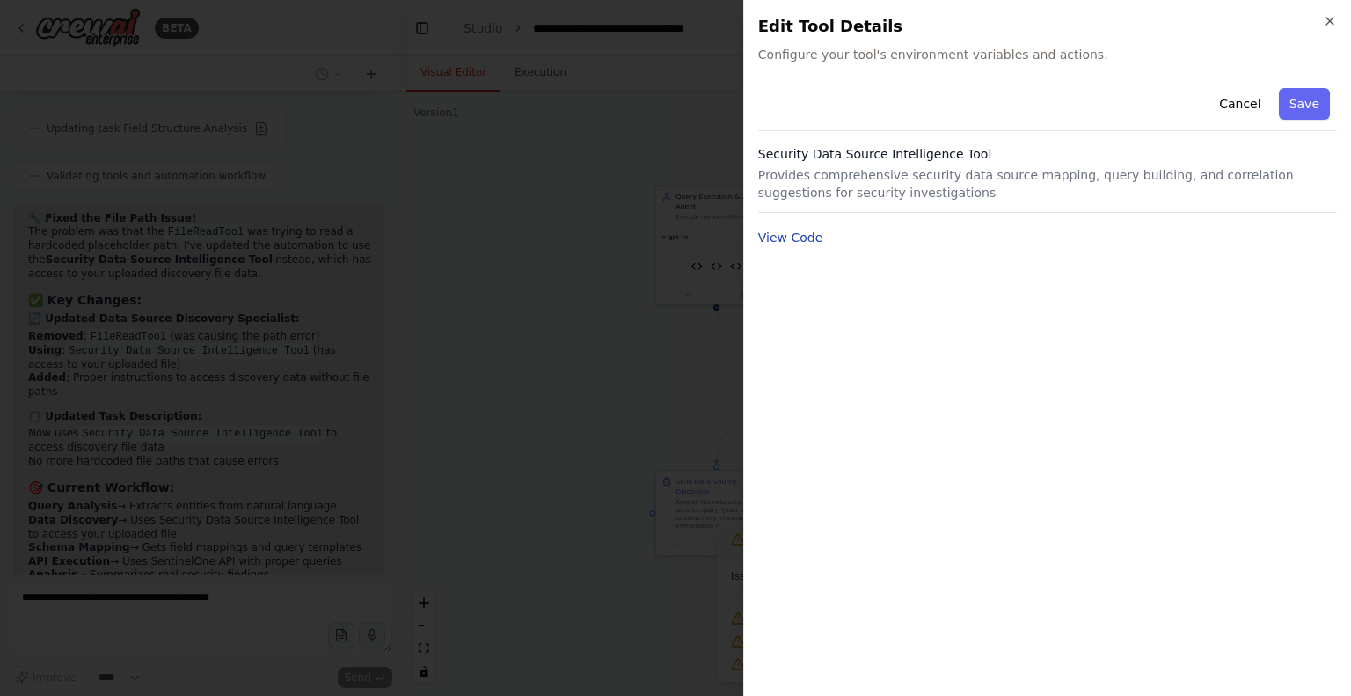
click at [790, 235] on button "View Code" at bounding box center [790, 238] width 65 height 18
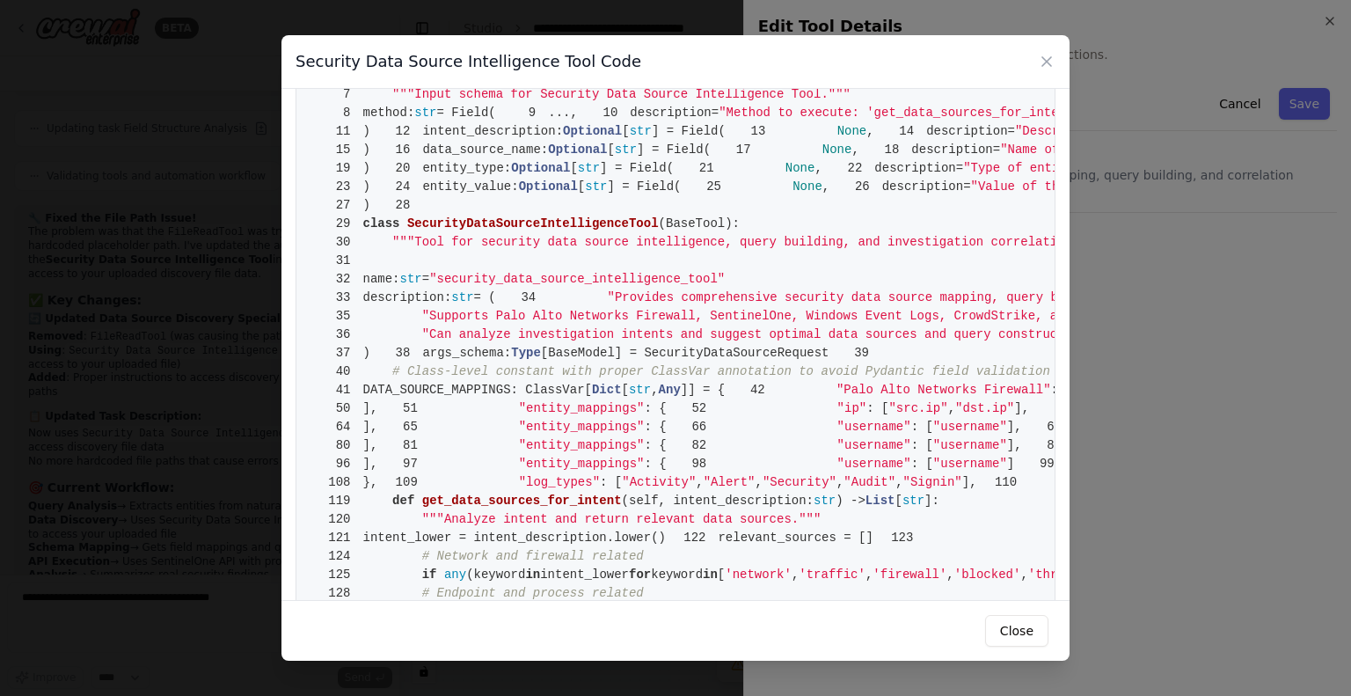
scroll to position [0, 0]
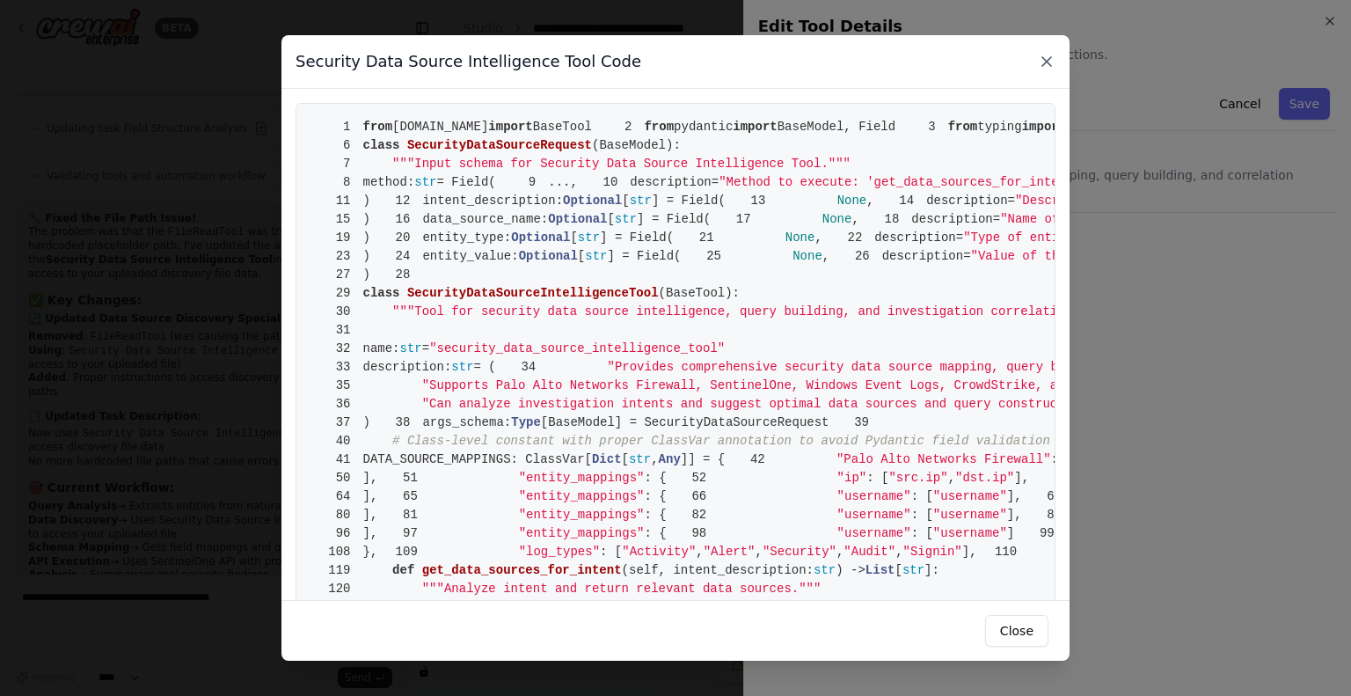
click at [1045, 61] on icon at bounding box center [1046, 61] width 9 height 9
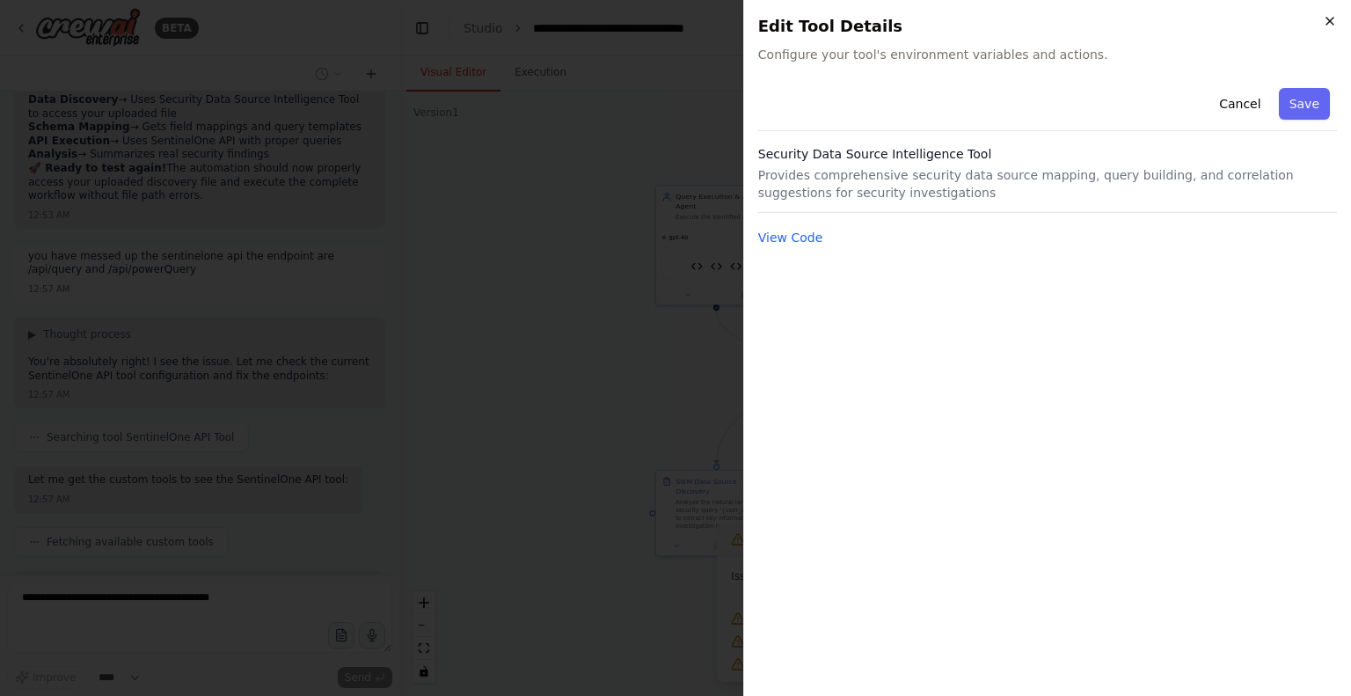
scroll to position [46806, 0]
click at [1334, 27] on icon "button" at bounding box center [1330, 21] width 14 height 14
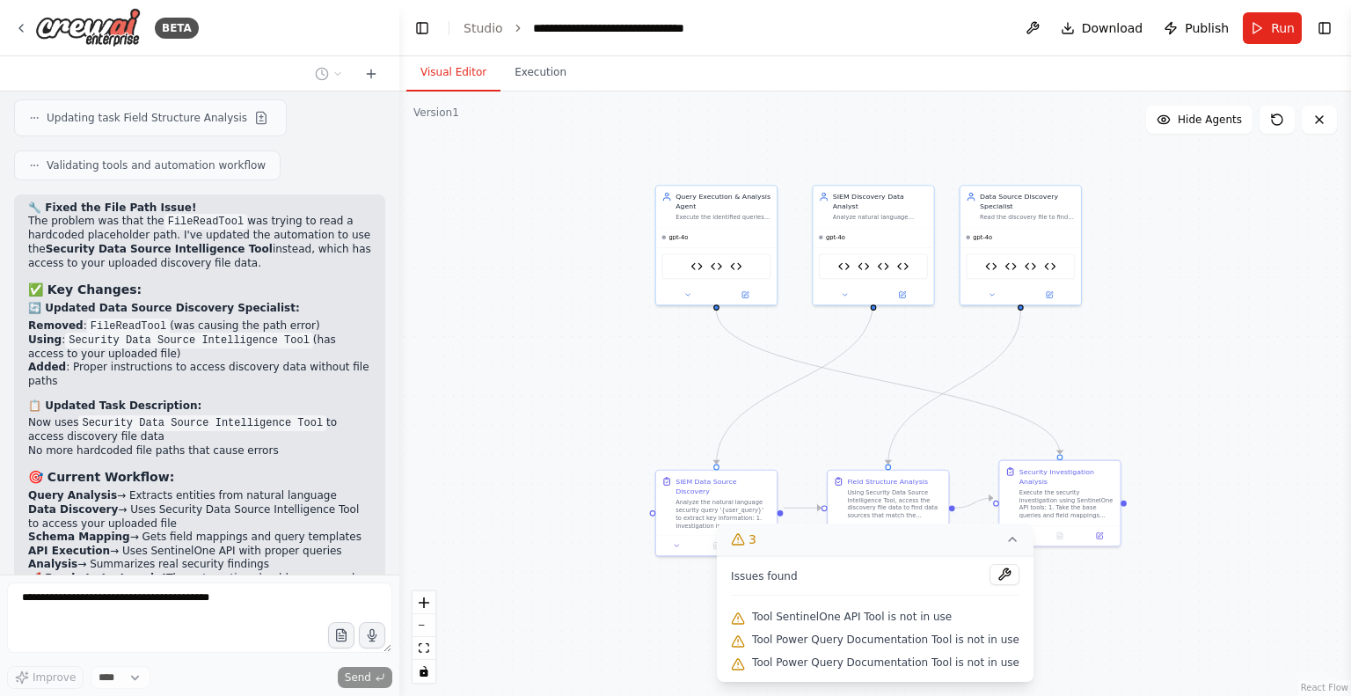
scroll to position [46850, 0]
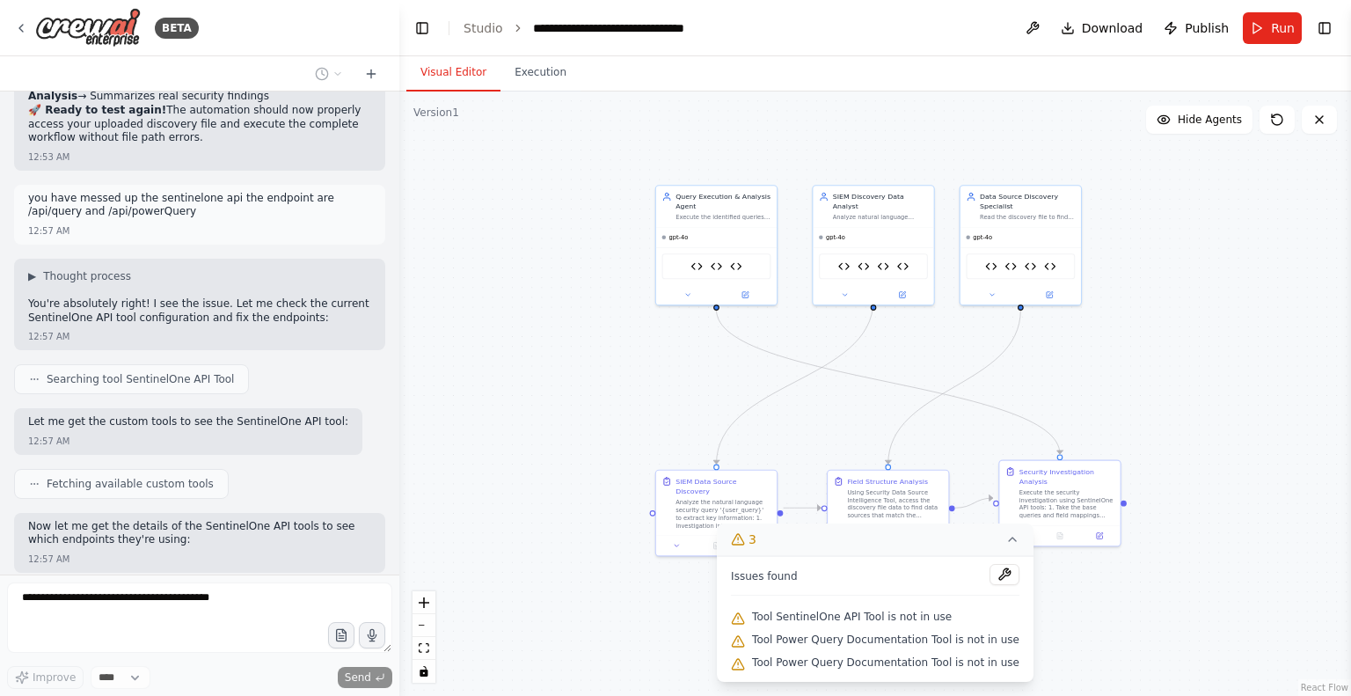
click at [1005, 538] on icon at bounding box center [1012, 539] width 14 height 14
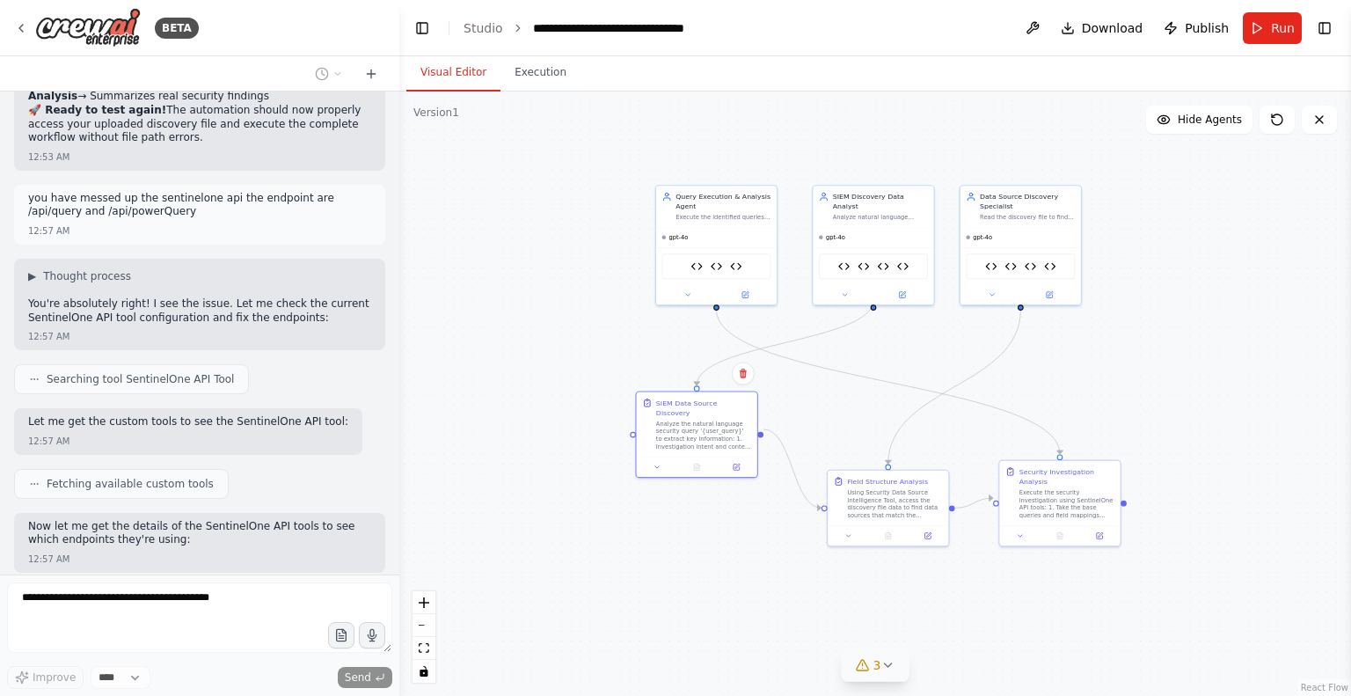
drag, startPoint x: 711, startPoint y: 478, endPoint x: 690, endPoint y: 388, distance: 92.2
click at [690, 388] on div ".deletable-edge-delete-btn { width: 20px; height: 20px; border: 0px solid #ffff…" at bounding box center [875, 393] width 952 height 604
drag, startPoint x: 904, startPoint y: 479, endPoint x: 886, endPoint y: 411, distance: 70.2
click at [886, 411] on div "Field Structure Analysis Using Security Data Source Intelligence Tool, access t…" at bounding box center [873, 427] width 121 height 55
drag, startPoint x: 1086, startPoint y: 472, endPoint x: 1085, endPoint y: 387, distance: 85.3
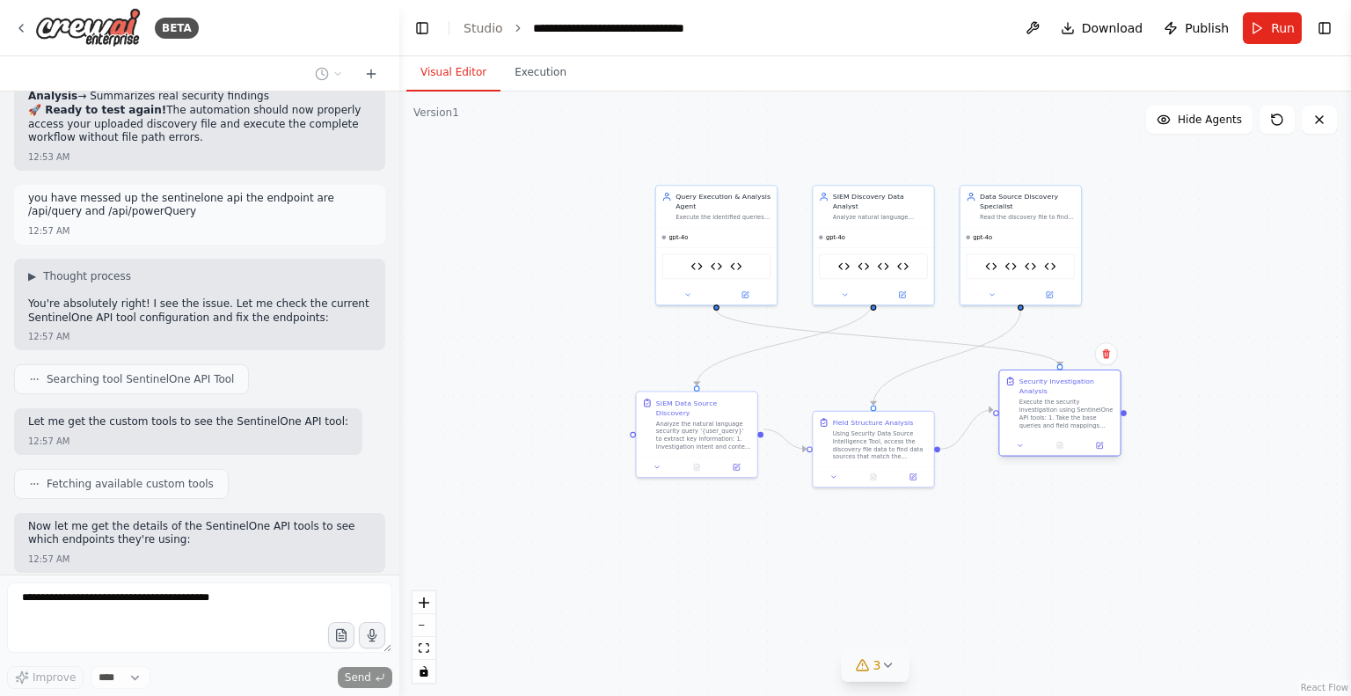
click at [1085, 387] on div "Security Investigation Analysis Execute the security investigation using Sentin…" at bounding box center [1066, 402] width 95 height 53
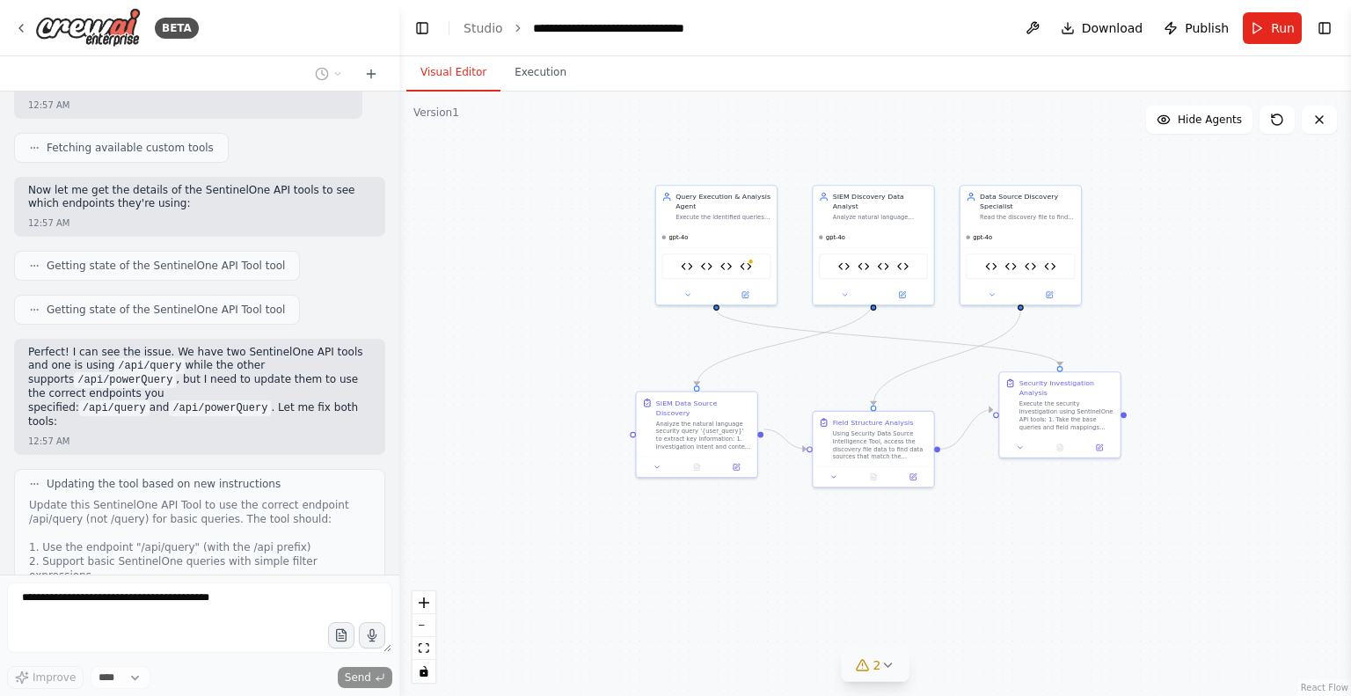
scroll to position [47275, 0]
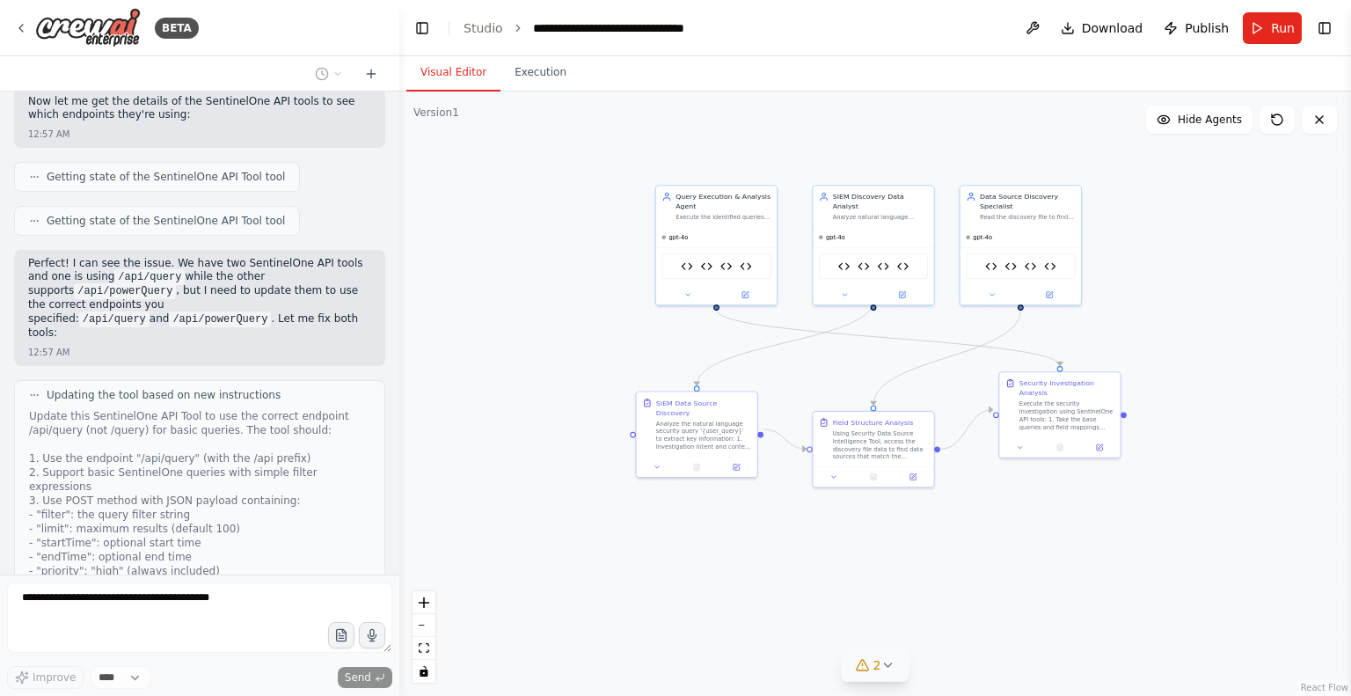
click at [889, 668] on icon at bounding box center [887, 665] width 14 height 14
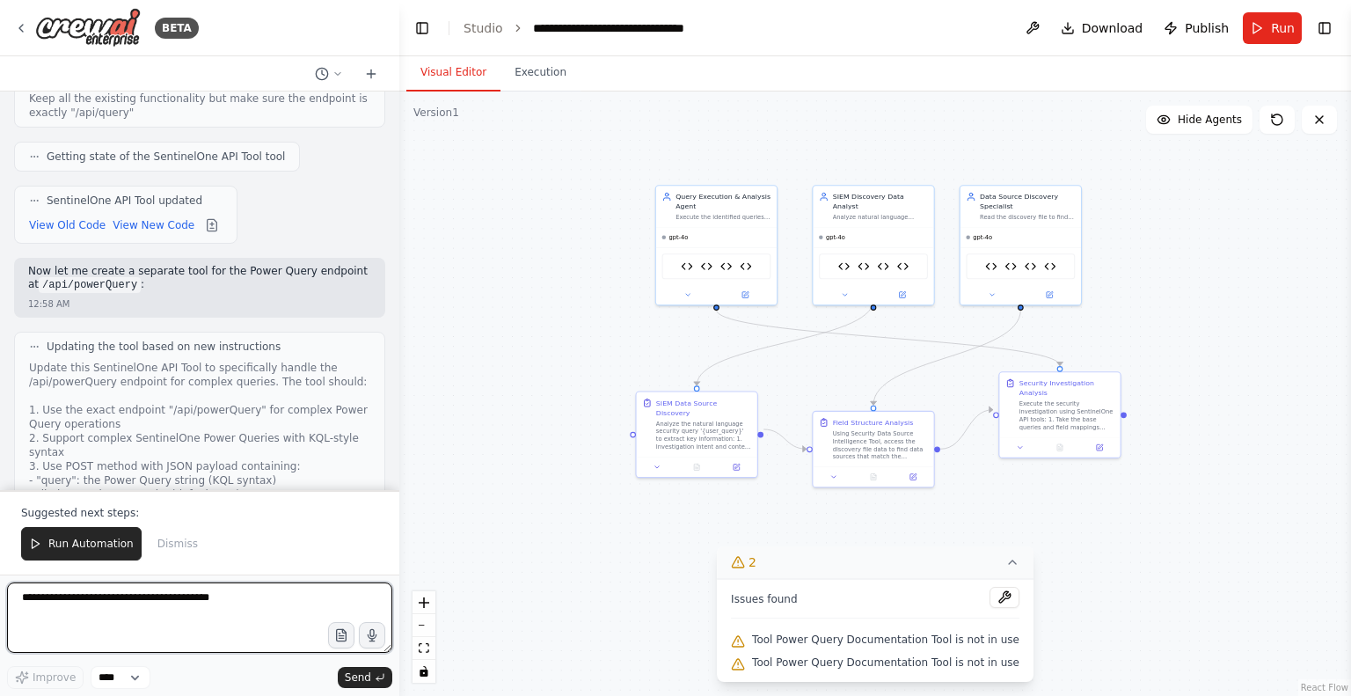
scroll to position [47873, 0]
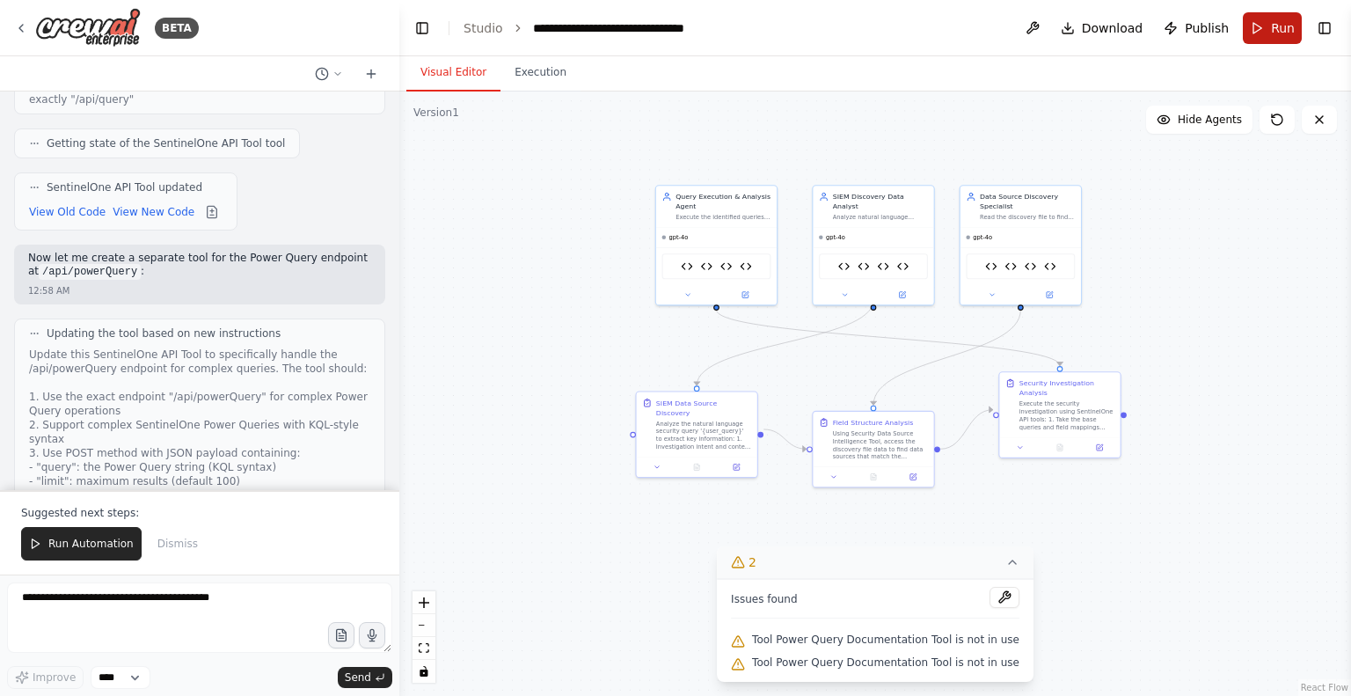
click at [1275, 31] on span "Run" at bounding box center [1283, 28] width 24 height 18
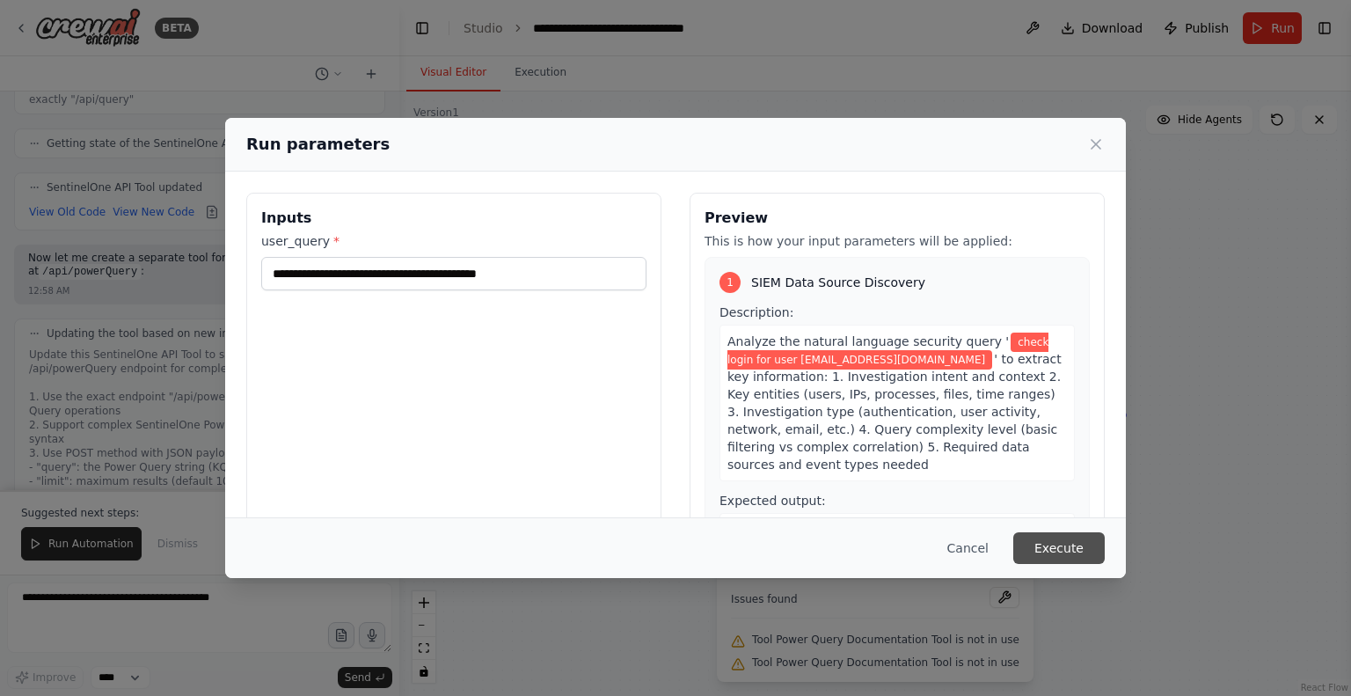
click at [1056, 549] on button "Execute" at bounding box center [1058, 548] width 91 height 32
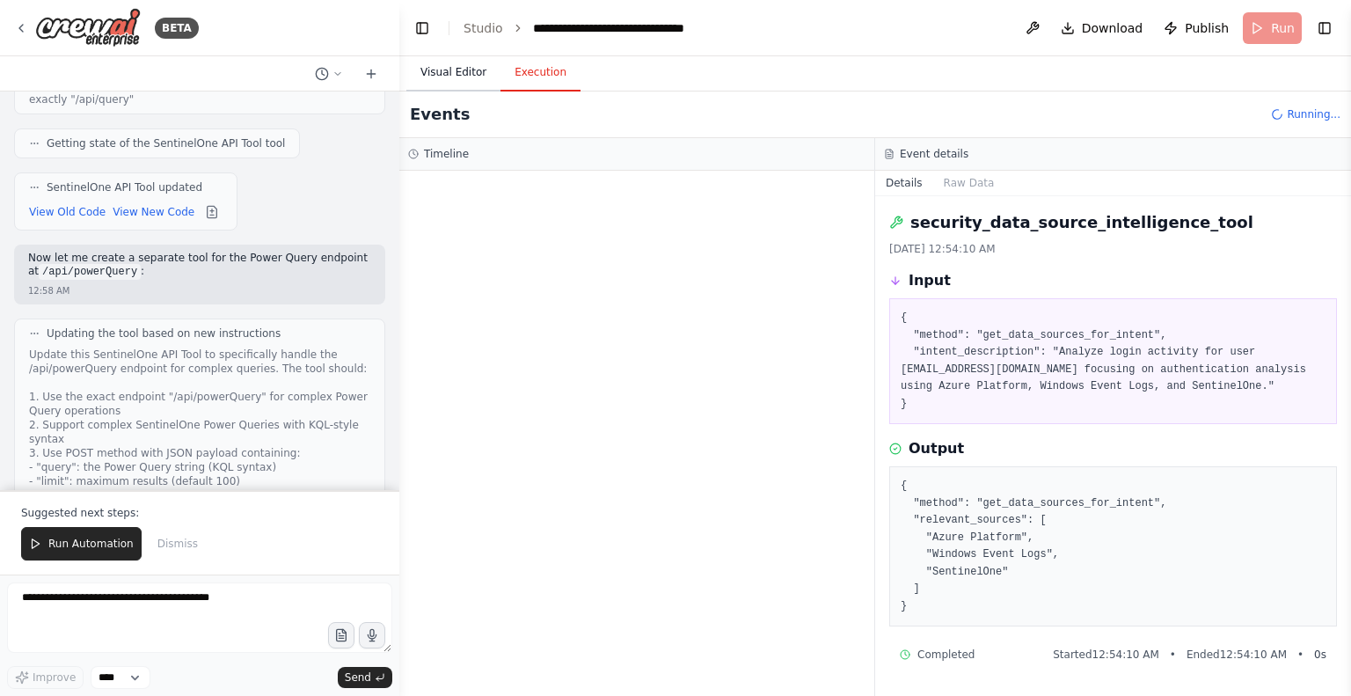
click at [456, 76] on button "Visual Editor" at bounding box center [453, 73] width 94 height 37
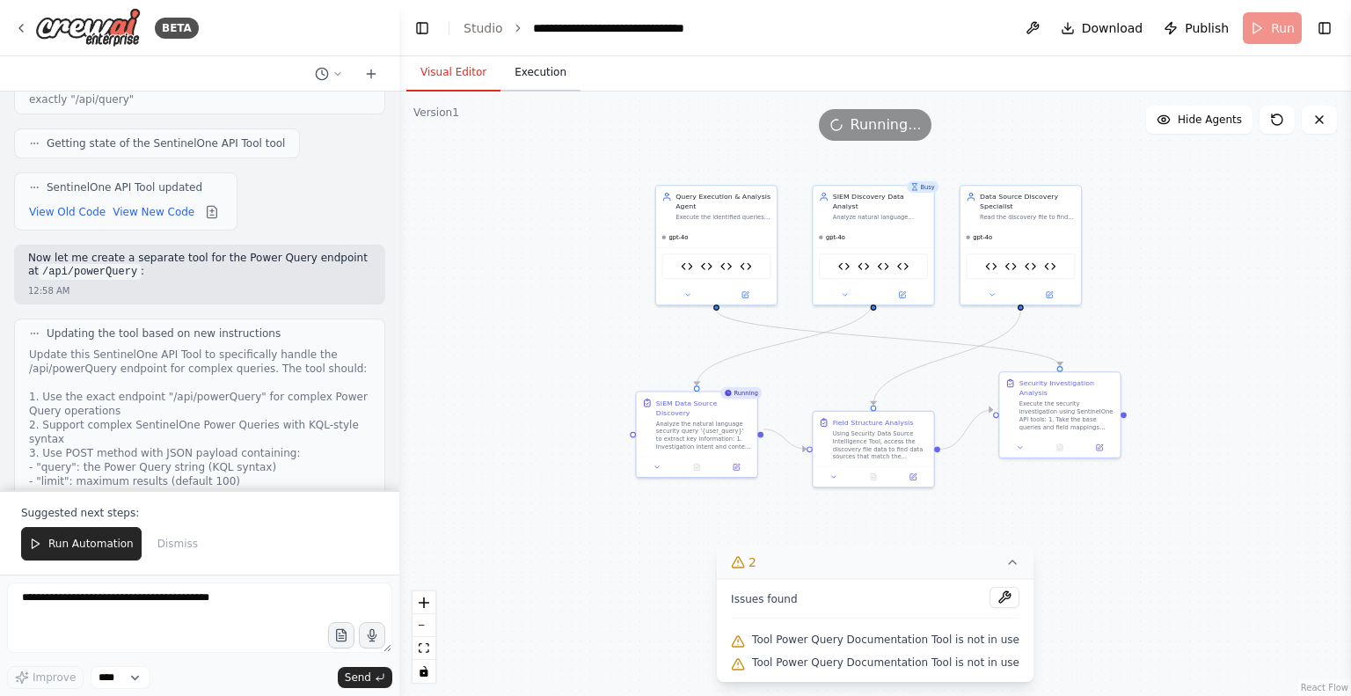
click at [548, 83] on button "Execution" at bounding box center [541, 73] width 80 height 37
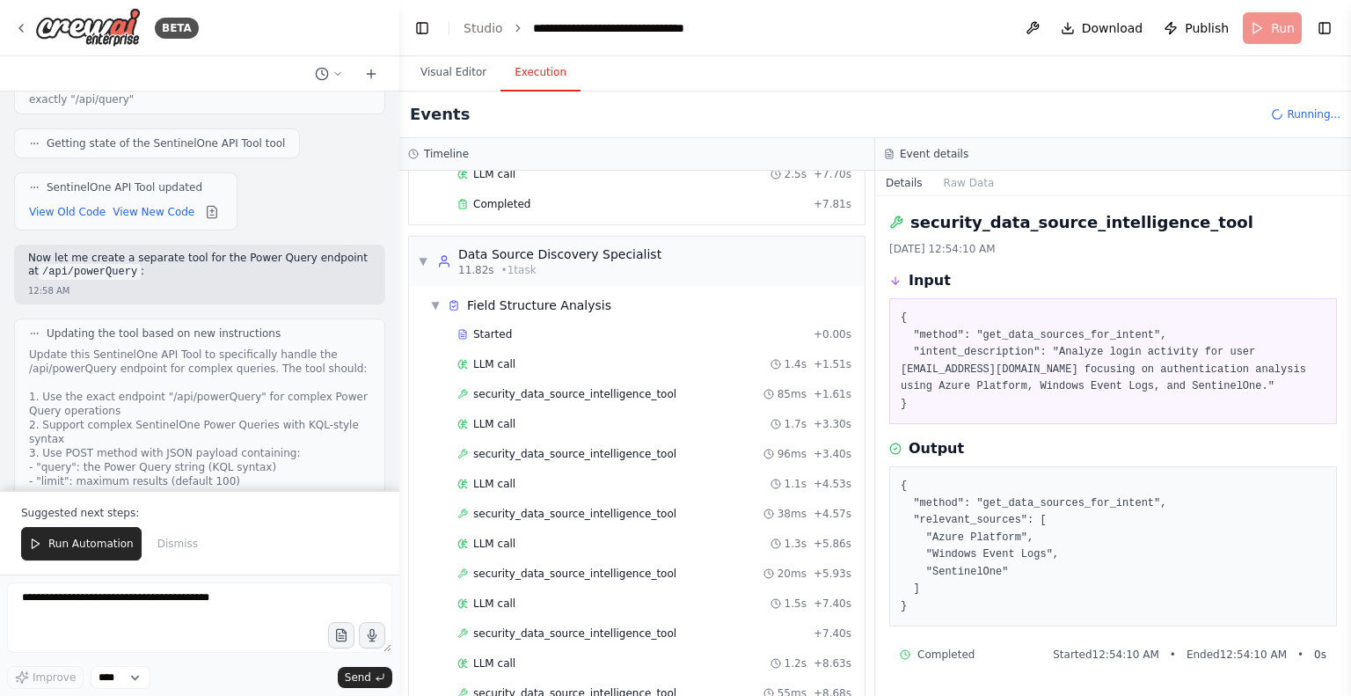
scroll to position [312, 0]
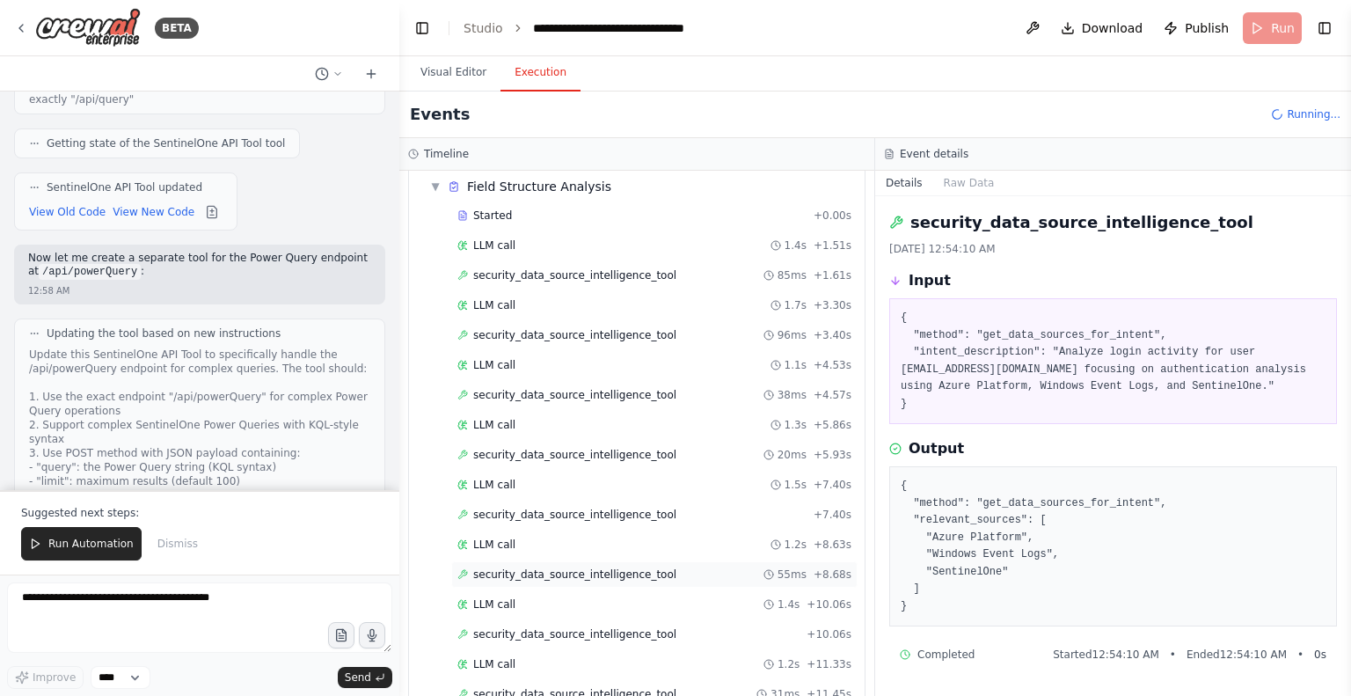
click at [602, 567] on span "security_data_source_intelligence_tool" at bounding box center [574, 574] width 203 height 14
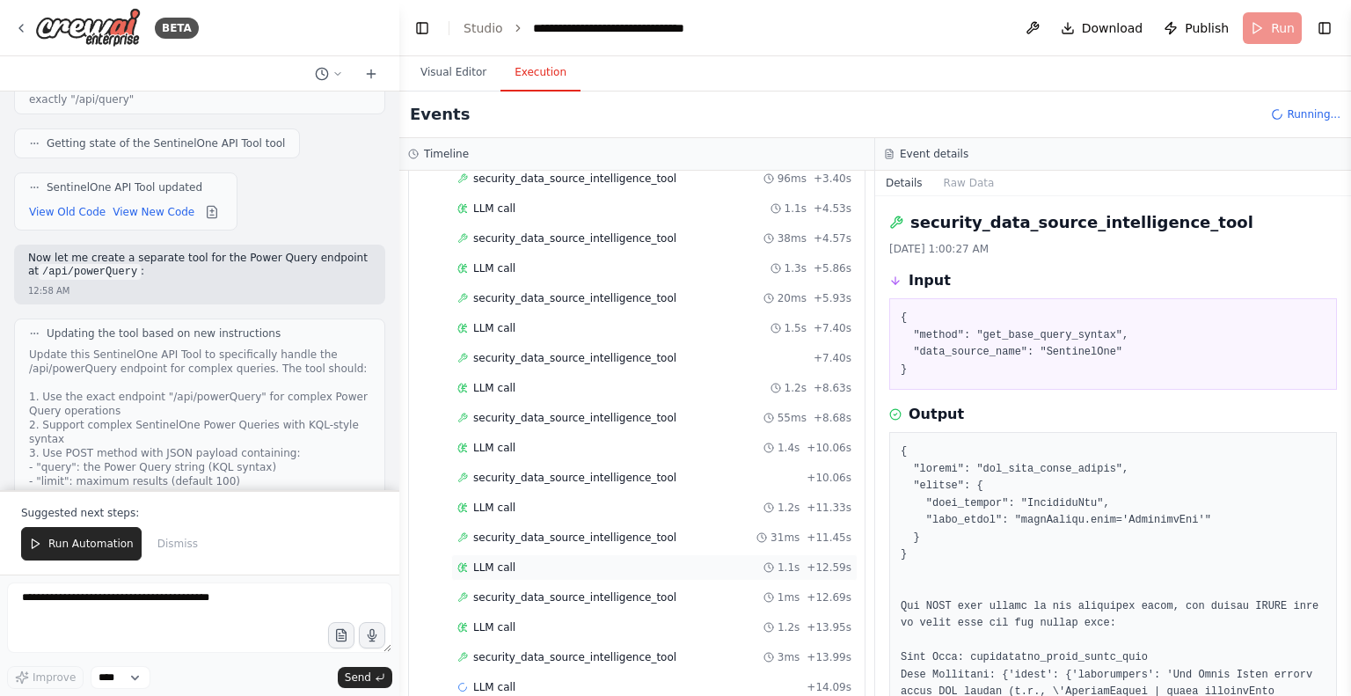
scroll to position [489, 0]
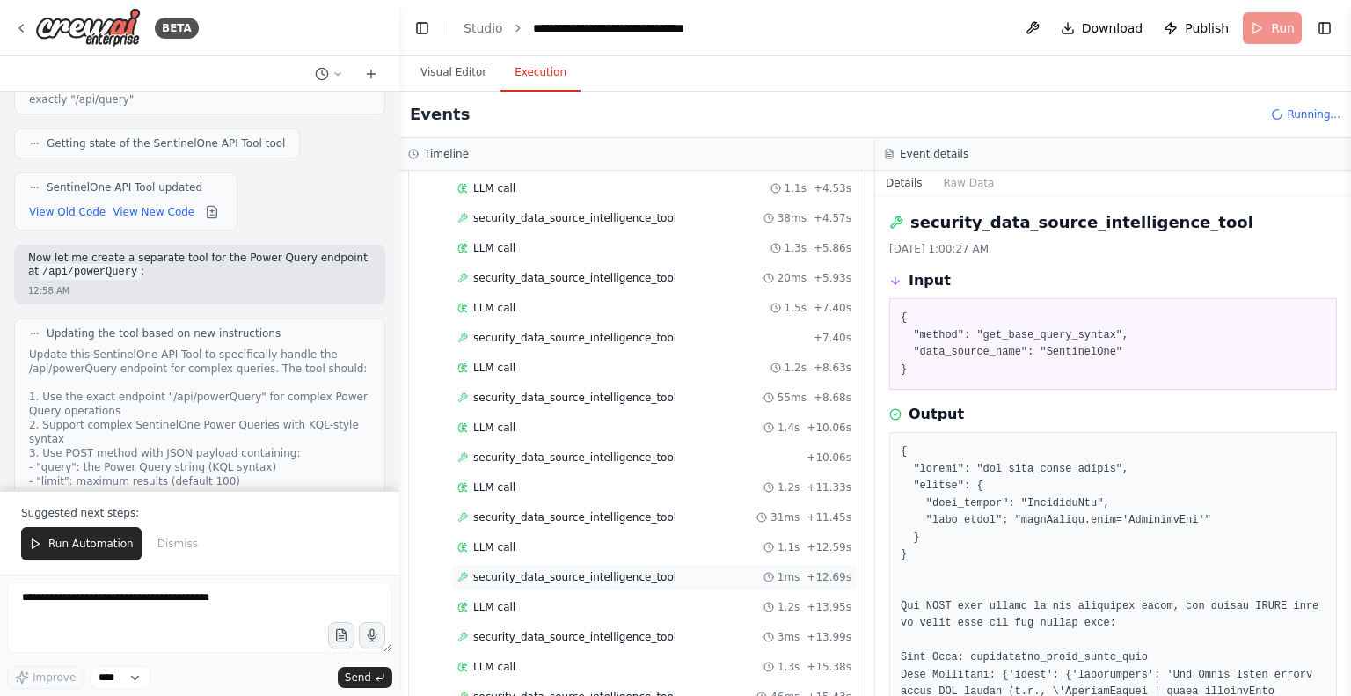
click at [572, 570] on span "security_data_source_intelligence_tool" at bounding box center [574, 577] width 203 height 14
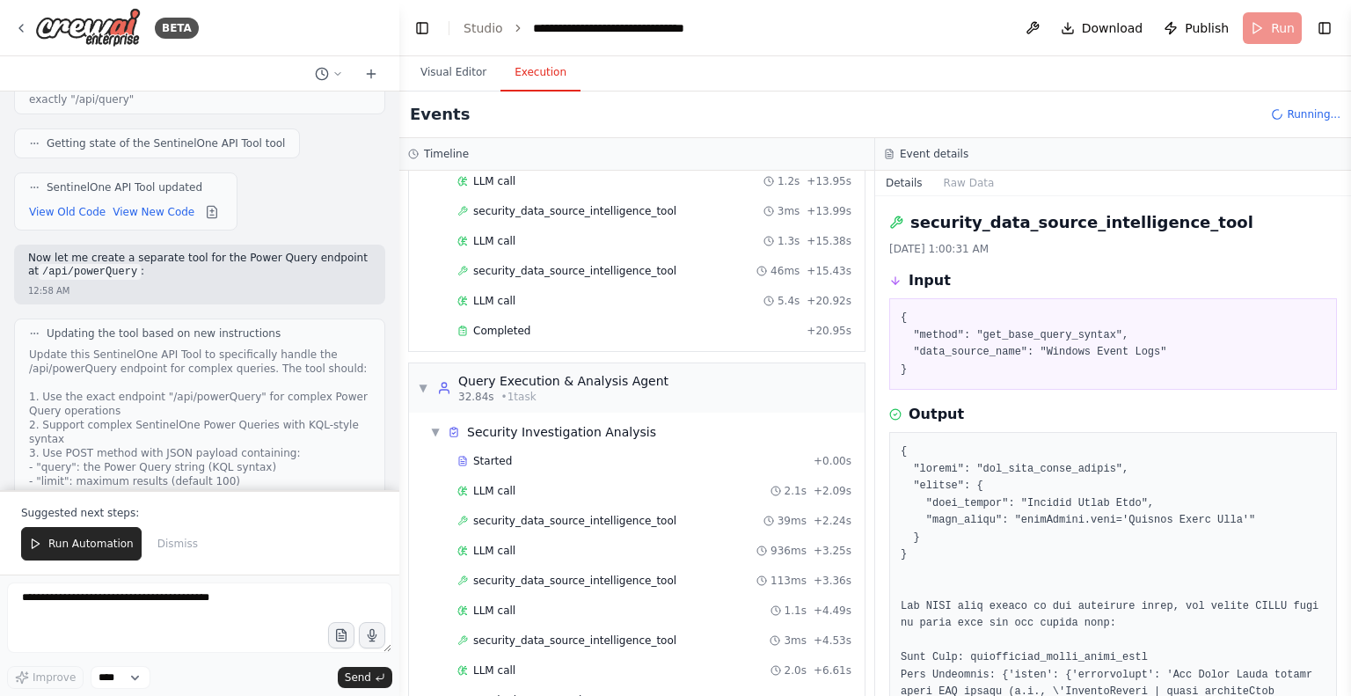
scroll to position [944, 0]
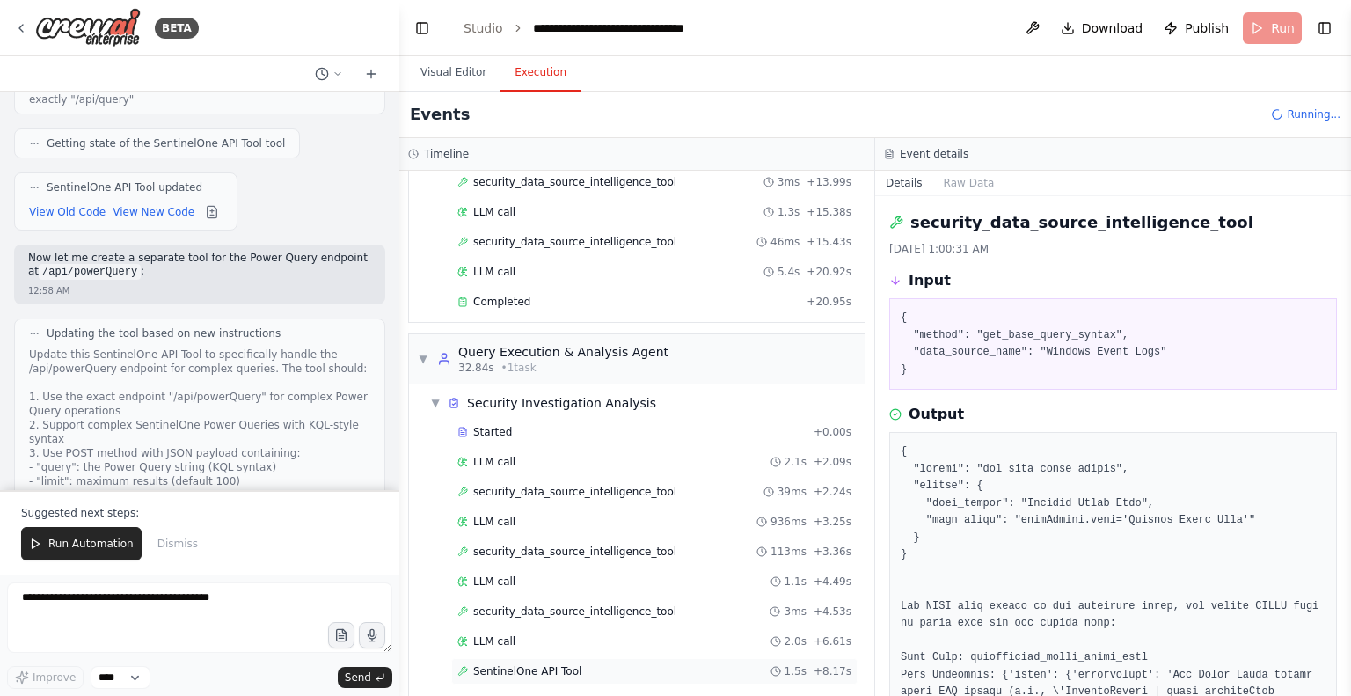
click at [552, 664] on span "SentinelOne API Tool" at bounding box center [527, 671] width 108 height 14
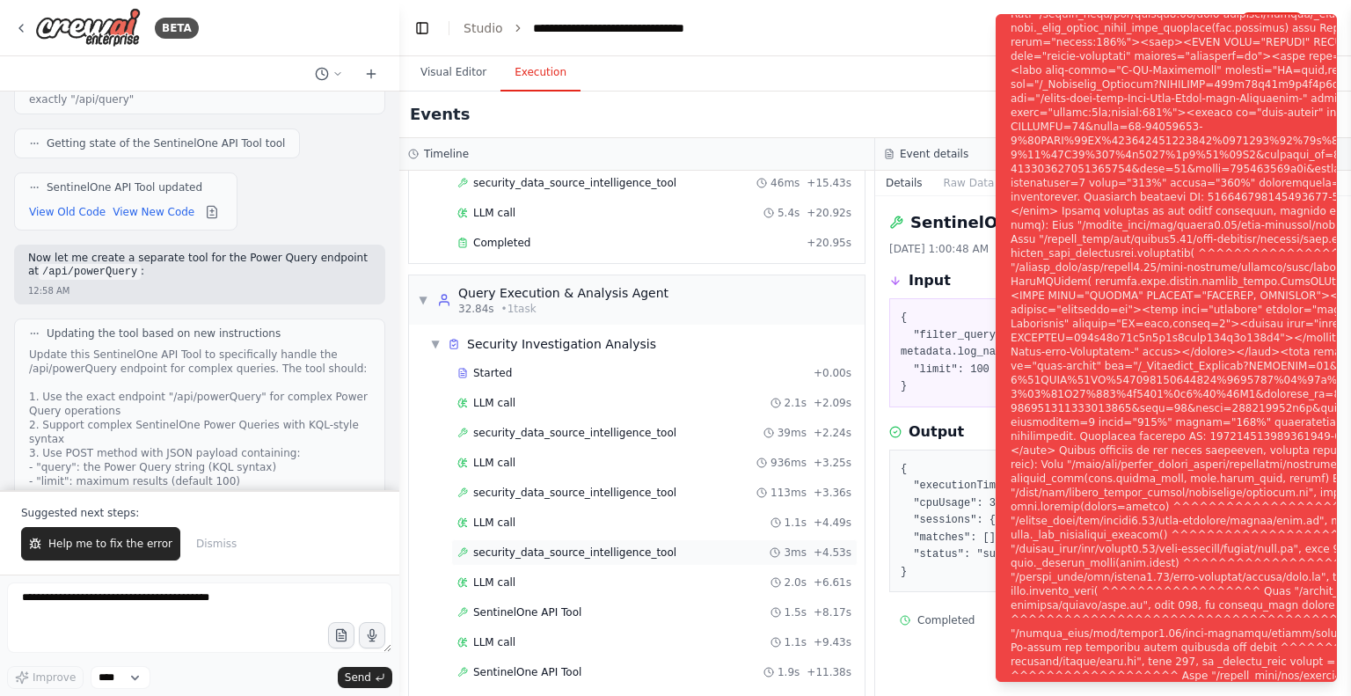
scroll to position [1033, 0]
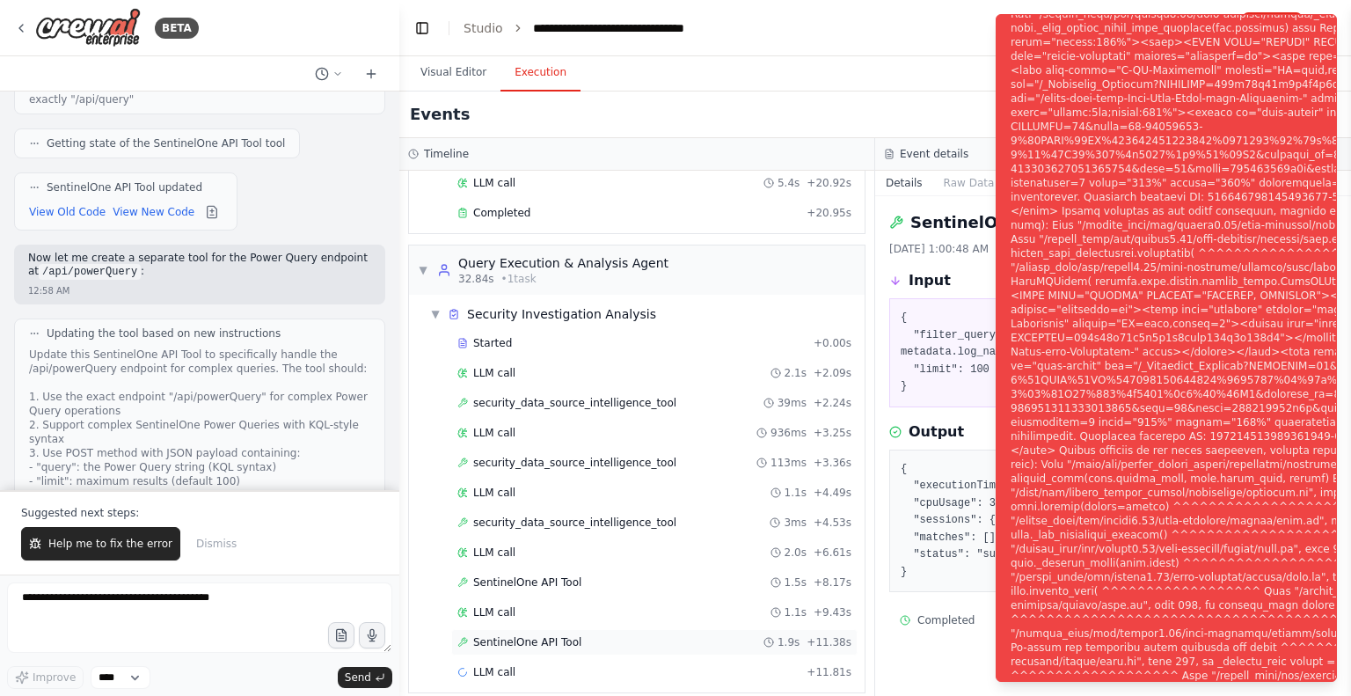
click at [542, 629] on div "SentinelOne API Tool 1.9s + 11.38s" at bounding box center [654, 642] width 406 height 26
click at [542, 575] on span "SentinelOne API Tool" at bounding box center [527, 582] width 108 height 14
click at [535, 635] on span "SentinelOne API Tool" at bounding box center [527, 642] width 108 height 14
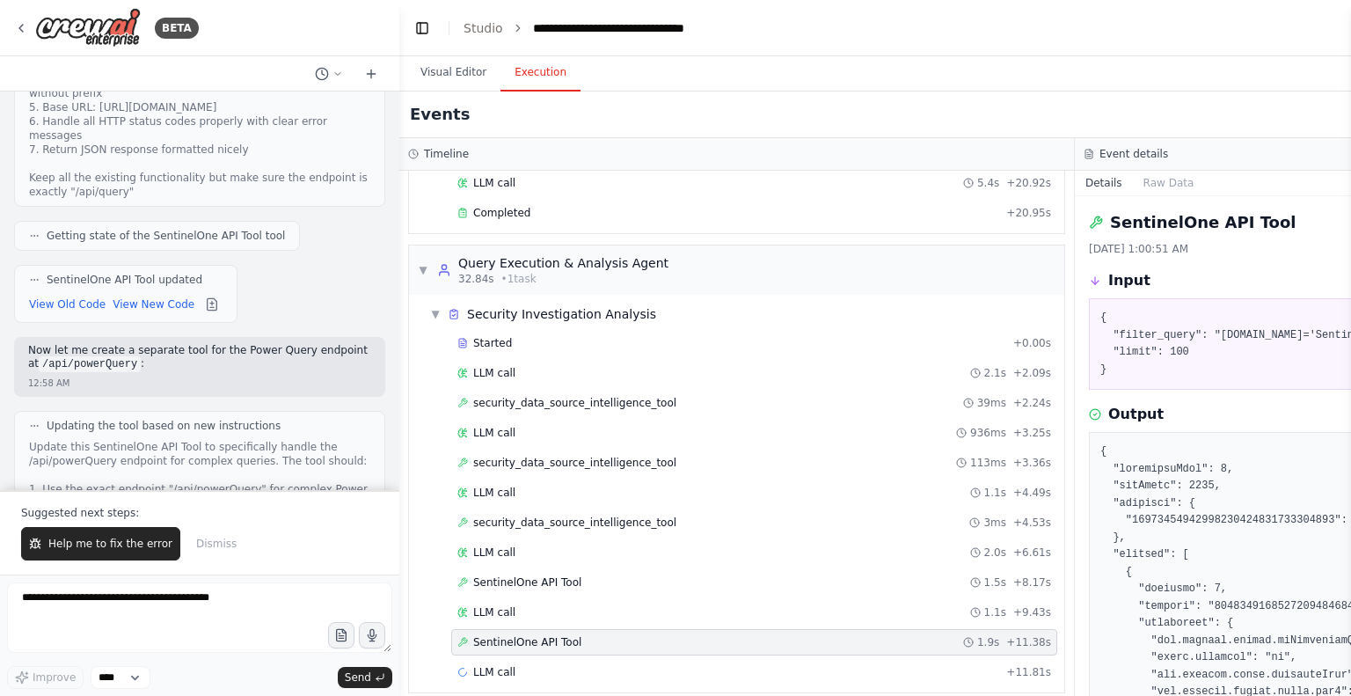
scroll to position [47873, 0]
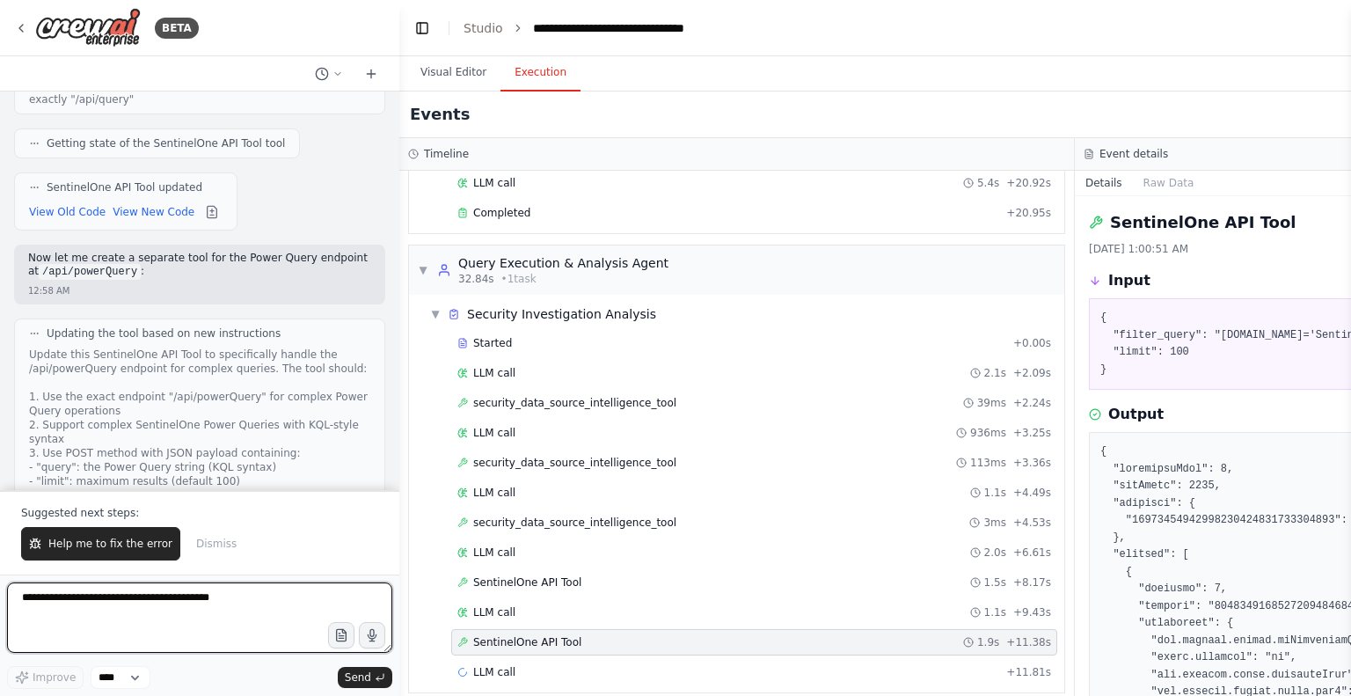
click at [147, 599] on textarea at bounding box center [199, 617] width 385 height 70
drag, startPoint x: 1183, startPoint y: 333, endPoint x: 1326, endPoint y: 345, distance: 143.8
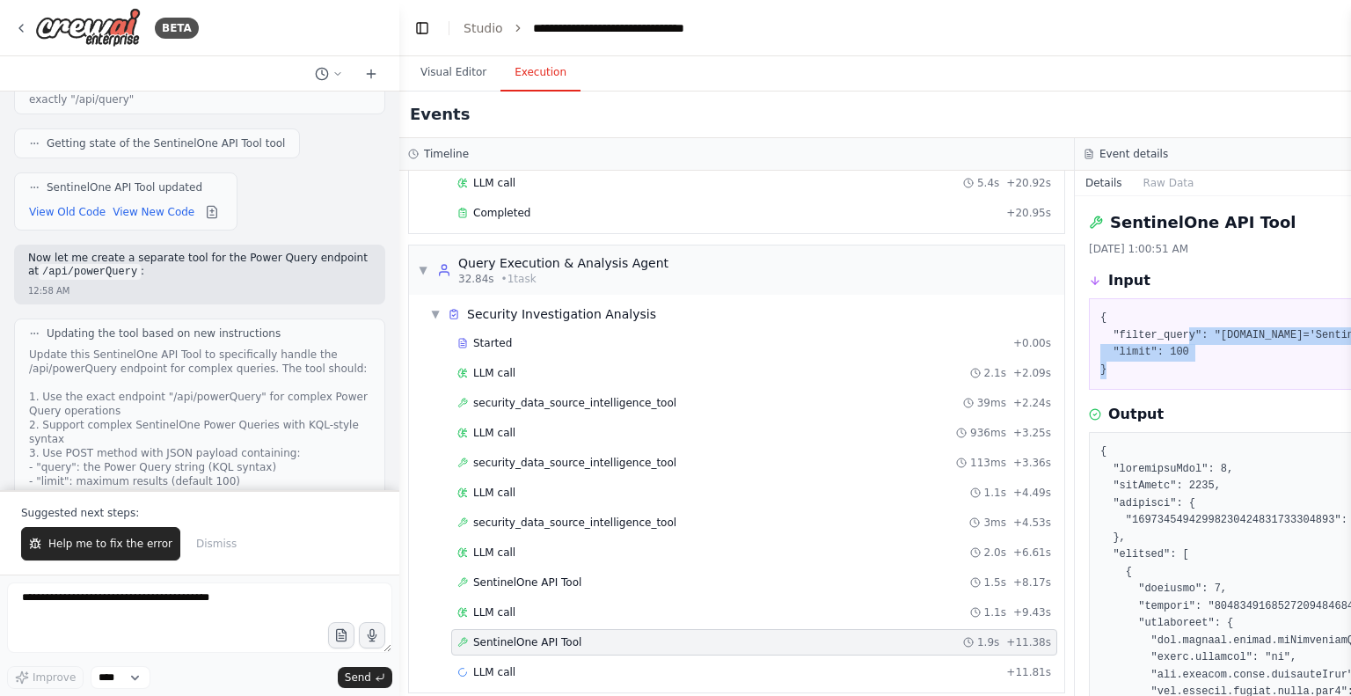
drag, startPoint x: 1251, startPoint y: 332, endPoint x: 1266, endPoint y: 345, distance: 19.4
click at [543, 575] on span "SentinelOne API Tool" at bounding box center [527, 582] width 108 height 14
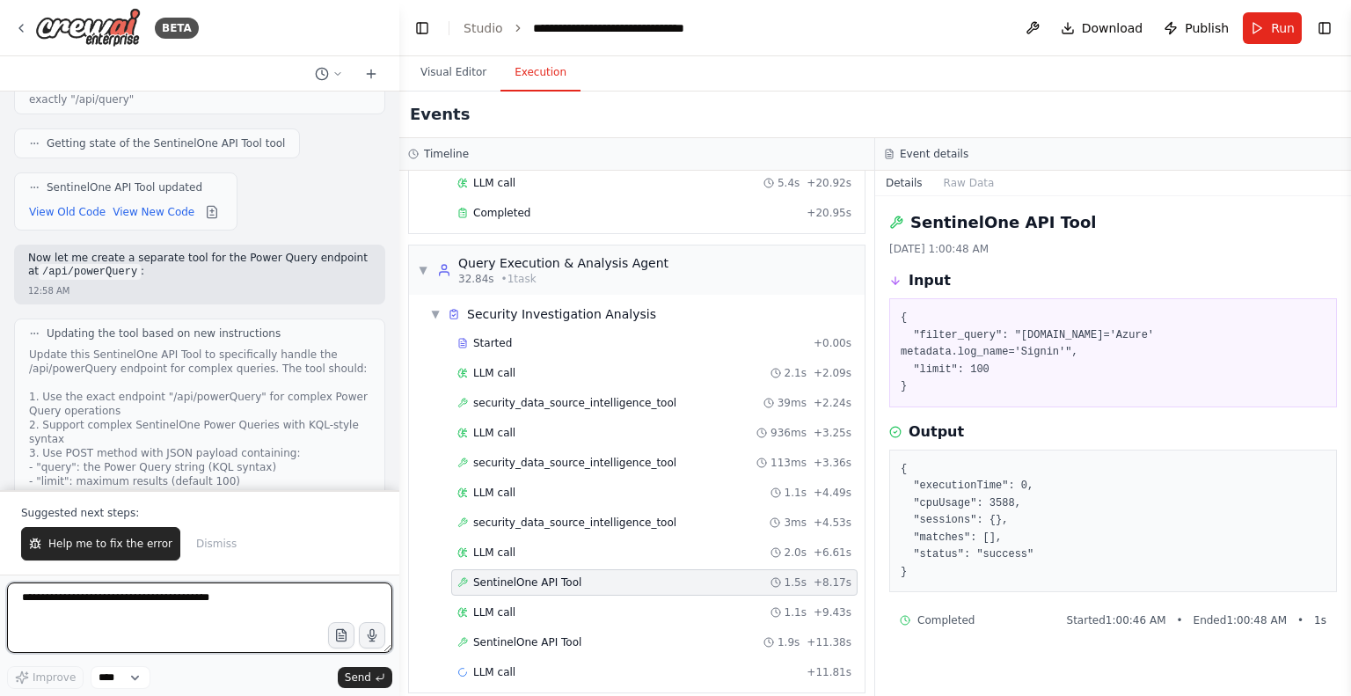
click at [102, 615] on textarea at bounding box center [199, 617] width 385 height 70
type textarea "**********"
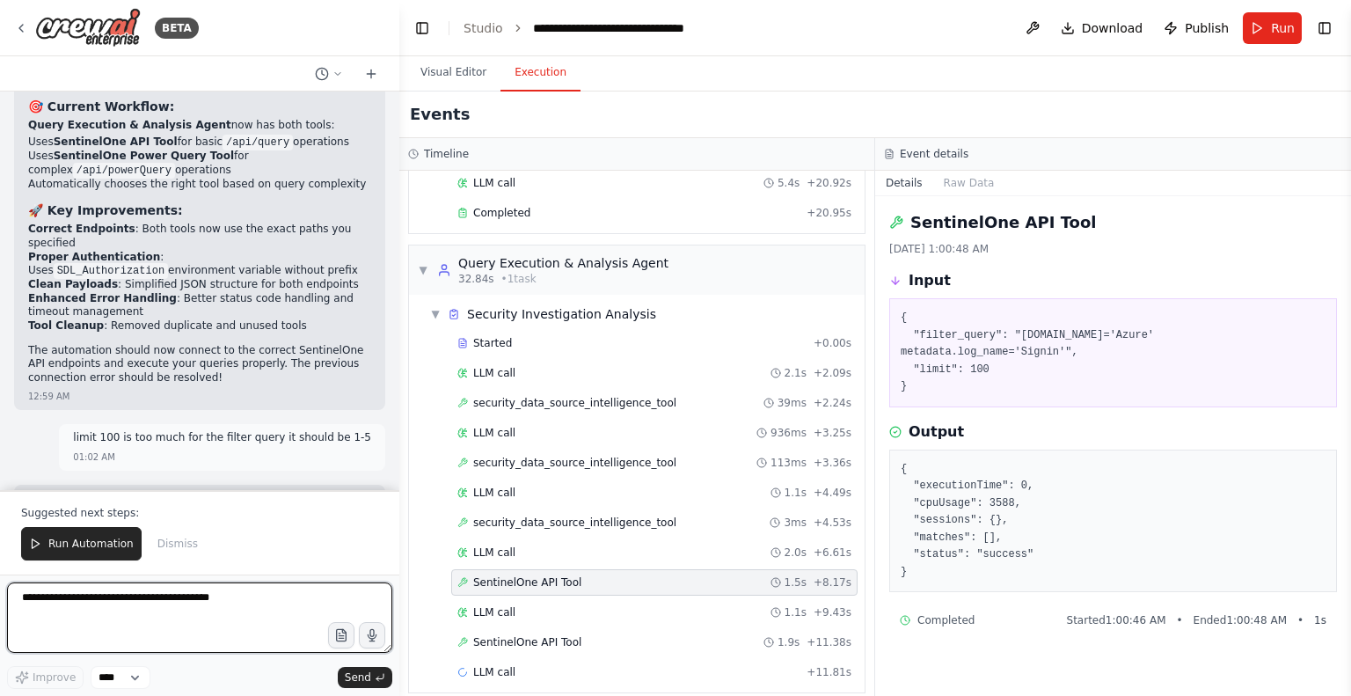
scroll to position [49217, 0]
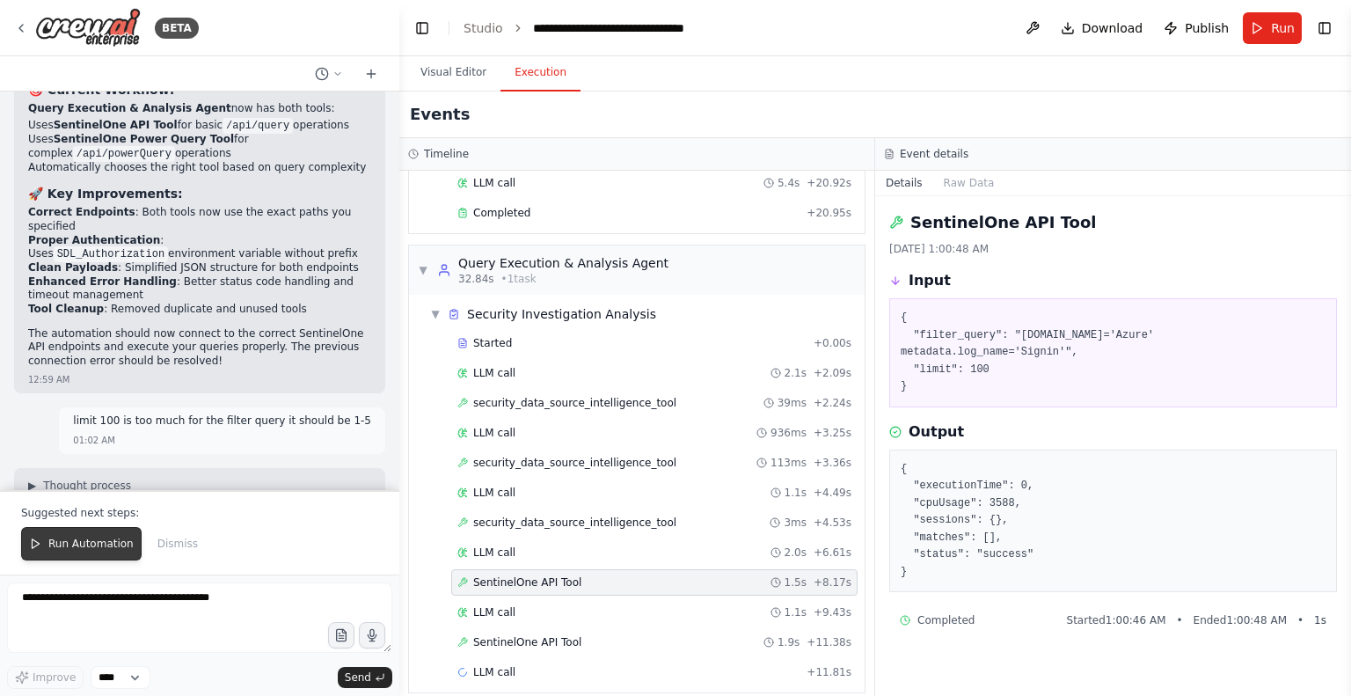
click at [91, 544] on span "Run Automation" at bounding box center [90, 544] width 85 height 14
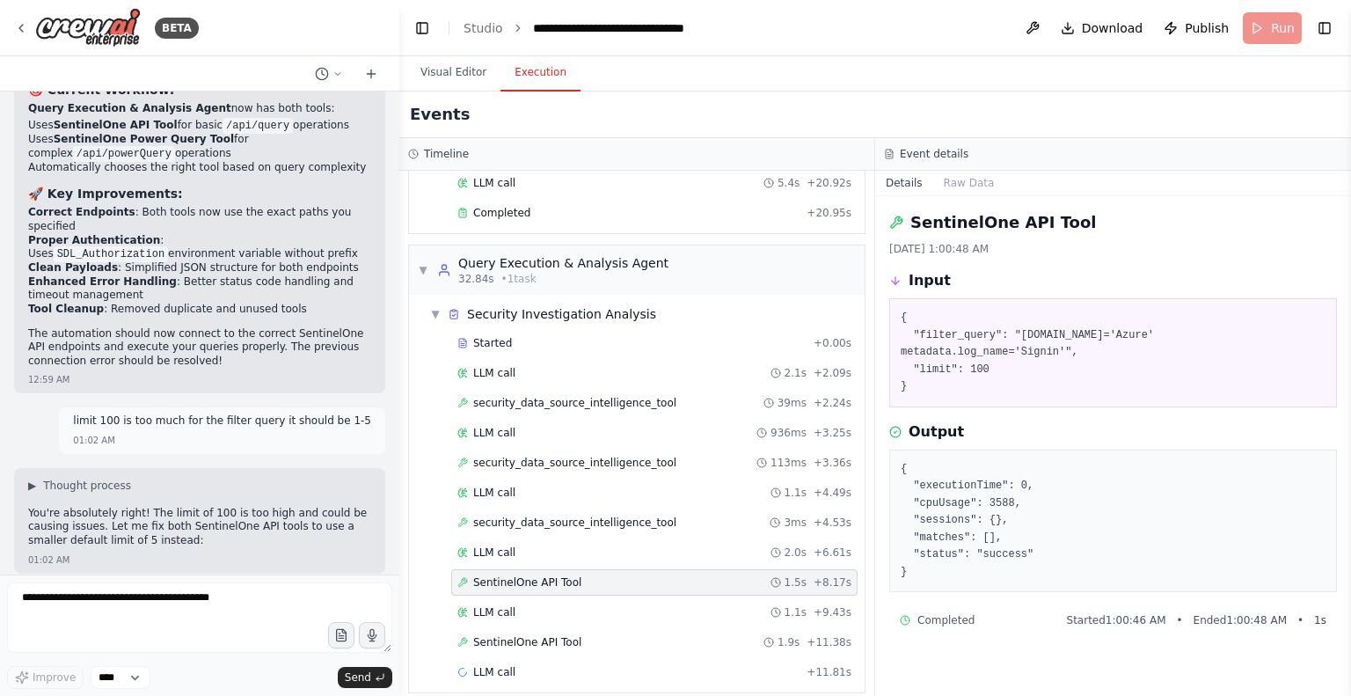
scroll to position [49134, 0]
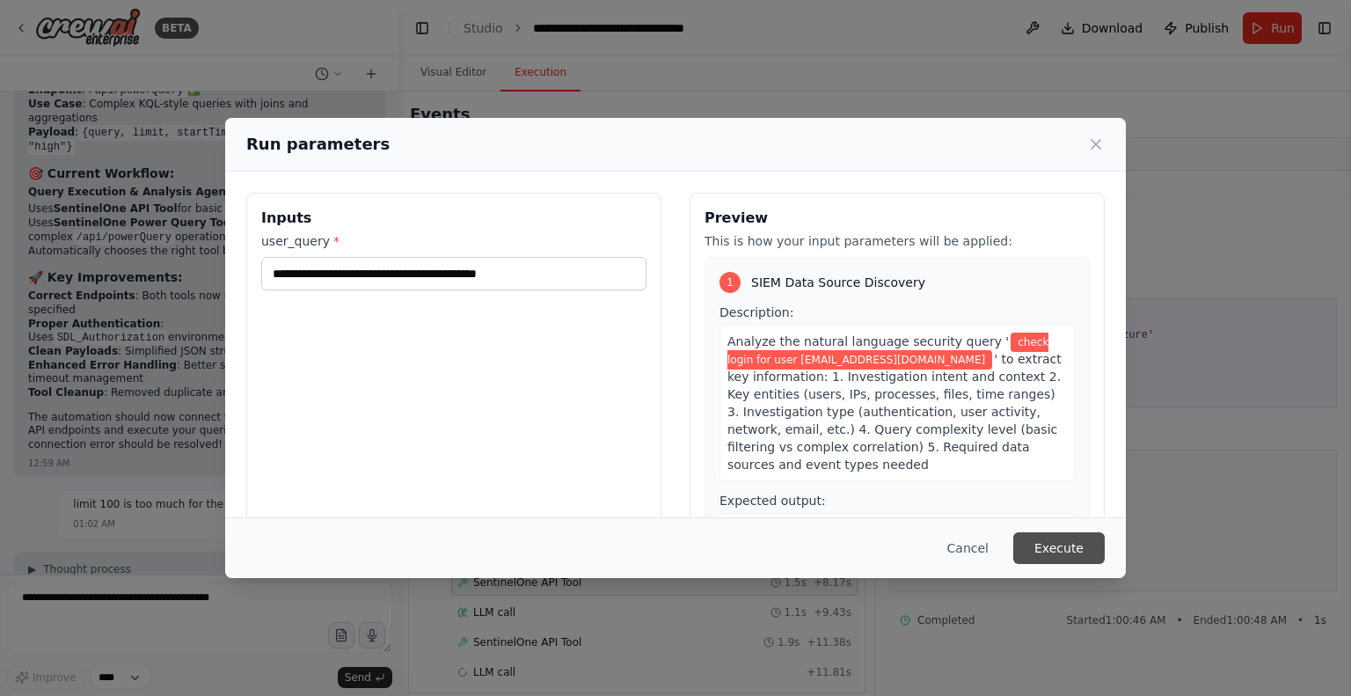
click at [1061, 549] on button "Execute" at bounding box center [1058, 548] width 91 height 32
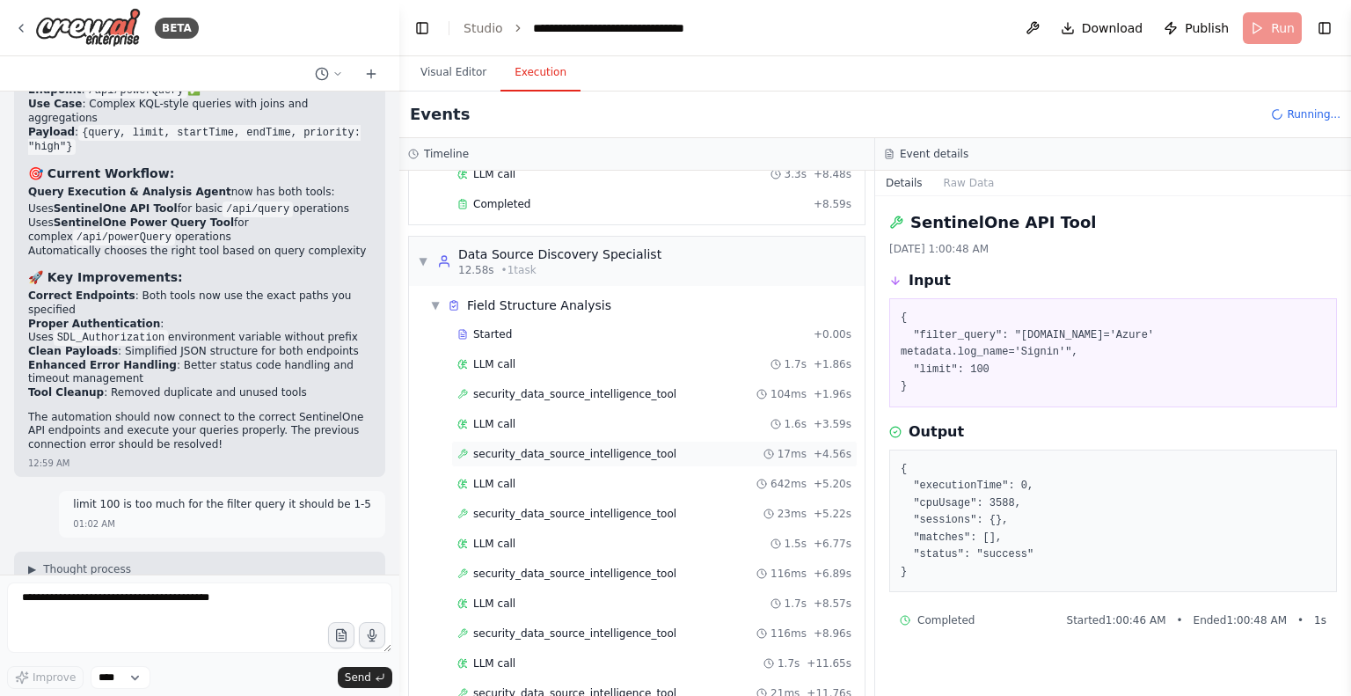
scroll to position [312, 0]
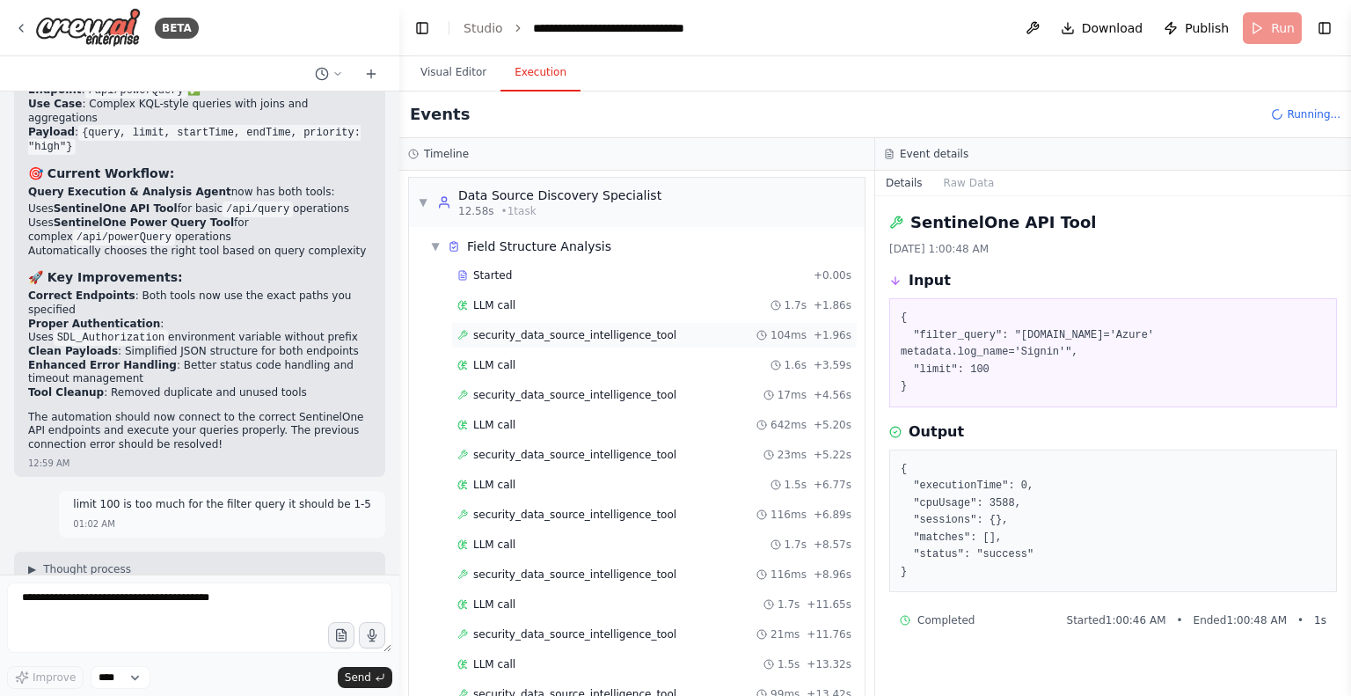
click at [592, 334] on span "security_data_source_intelligence_tool" at bounding box center [574, 335] width 203 height 14
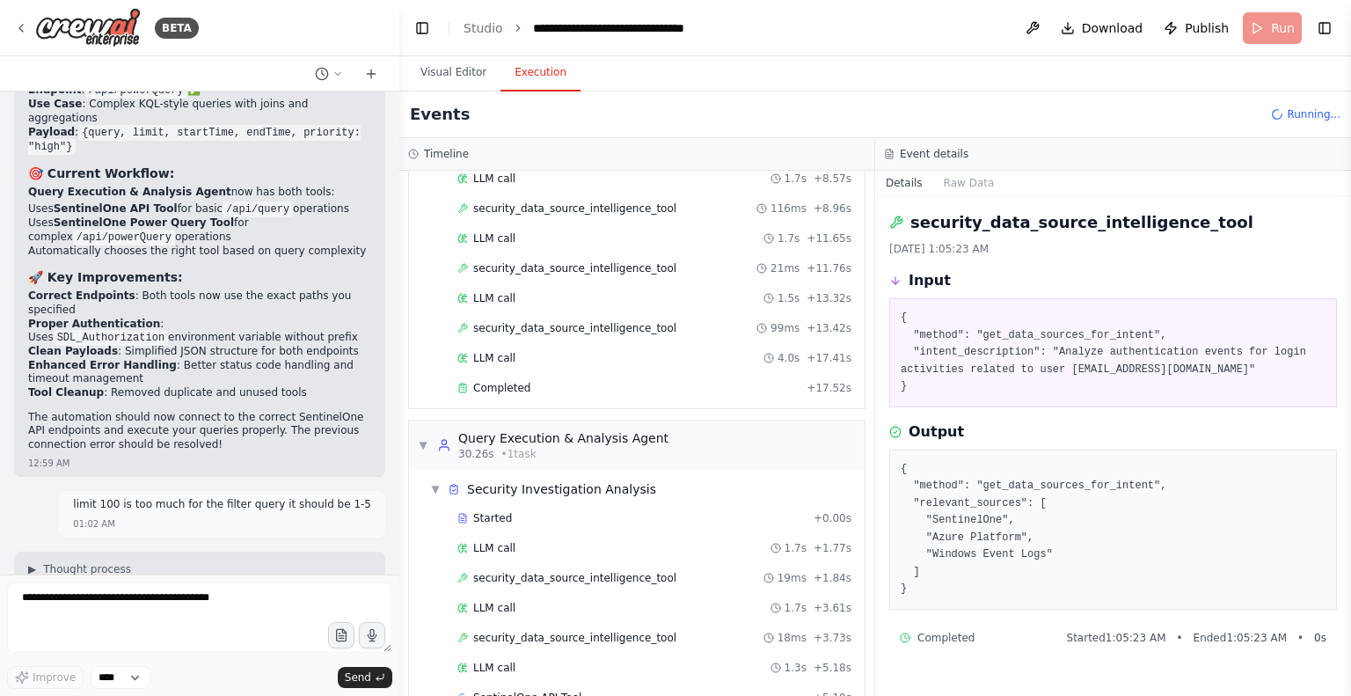
scroll to position [707, 0]
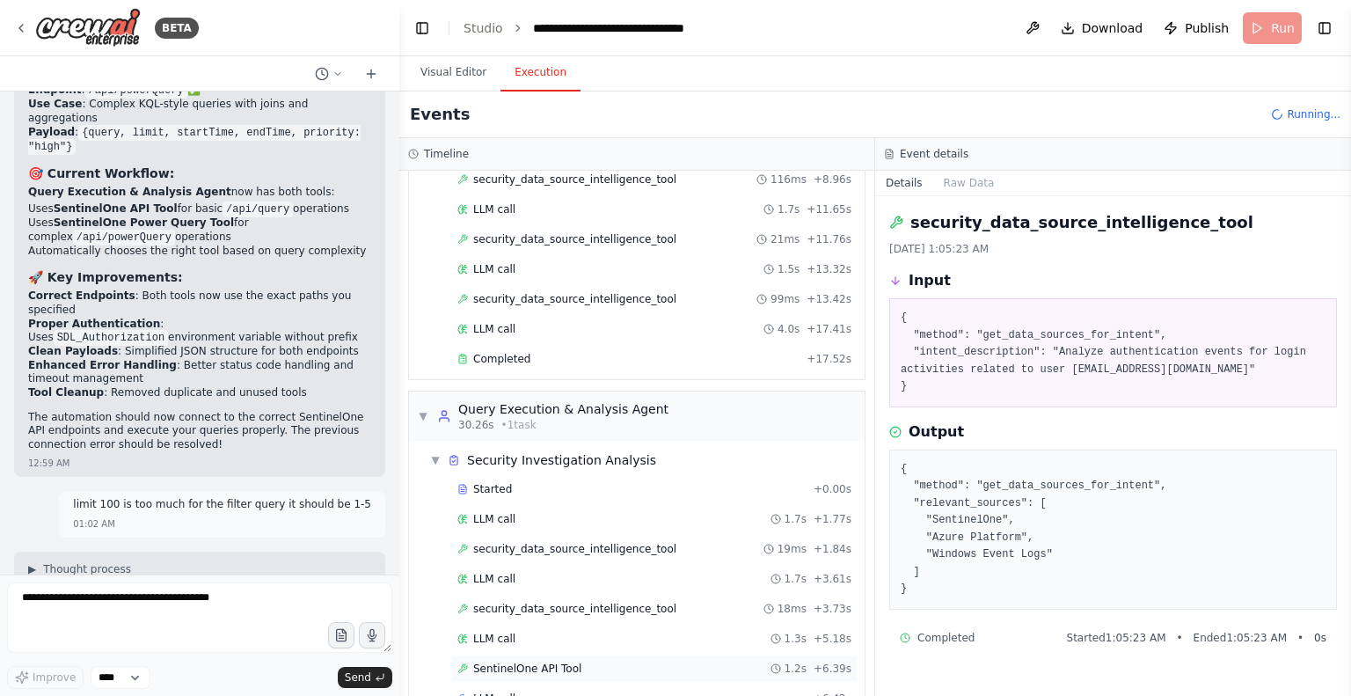
click at [552, 661] on span "SentinelOne API Tool" at bounding box center [527, 668] width 108 height 14
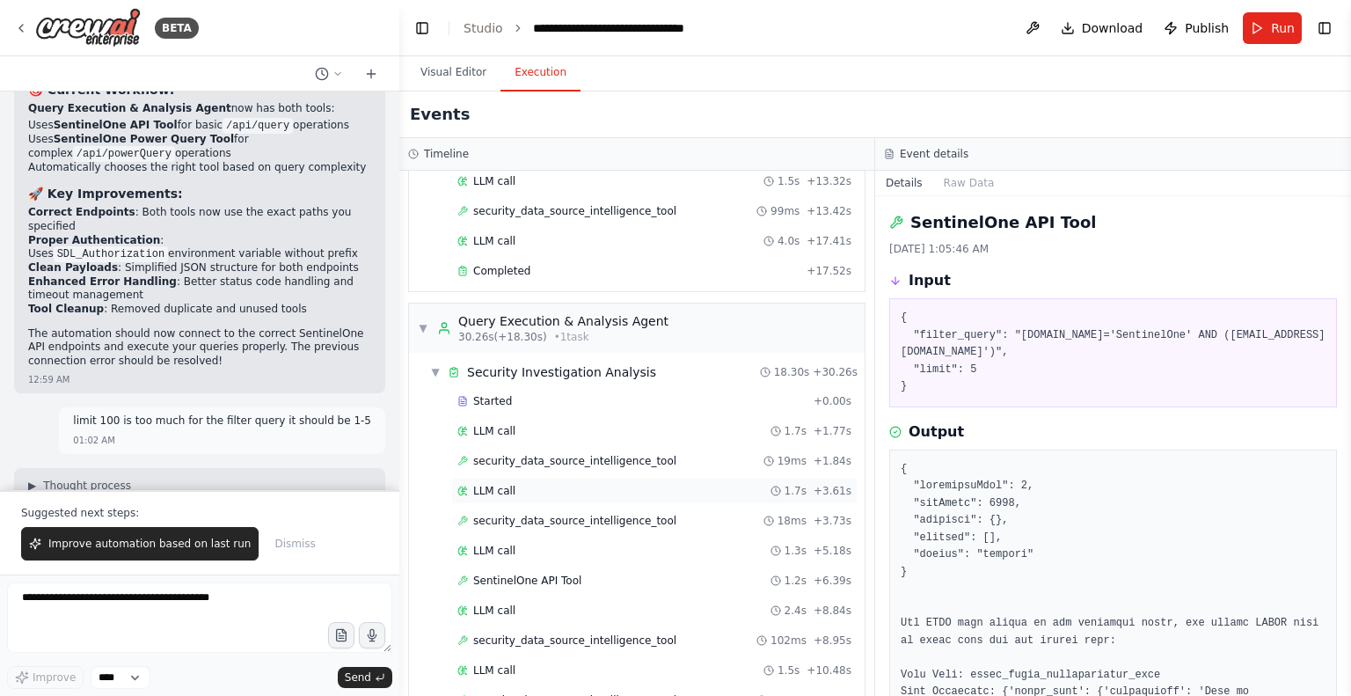
scroll to position [944, 0]
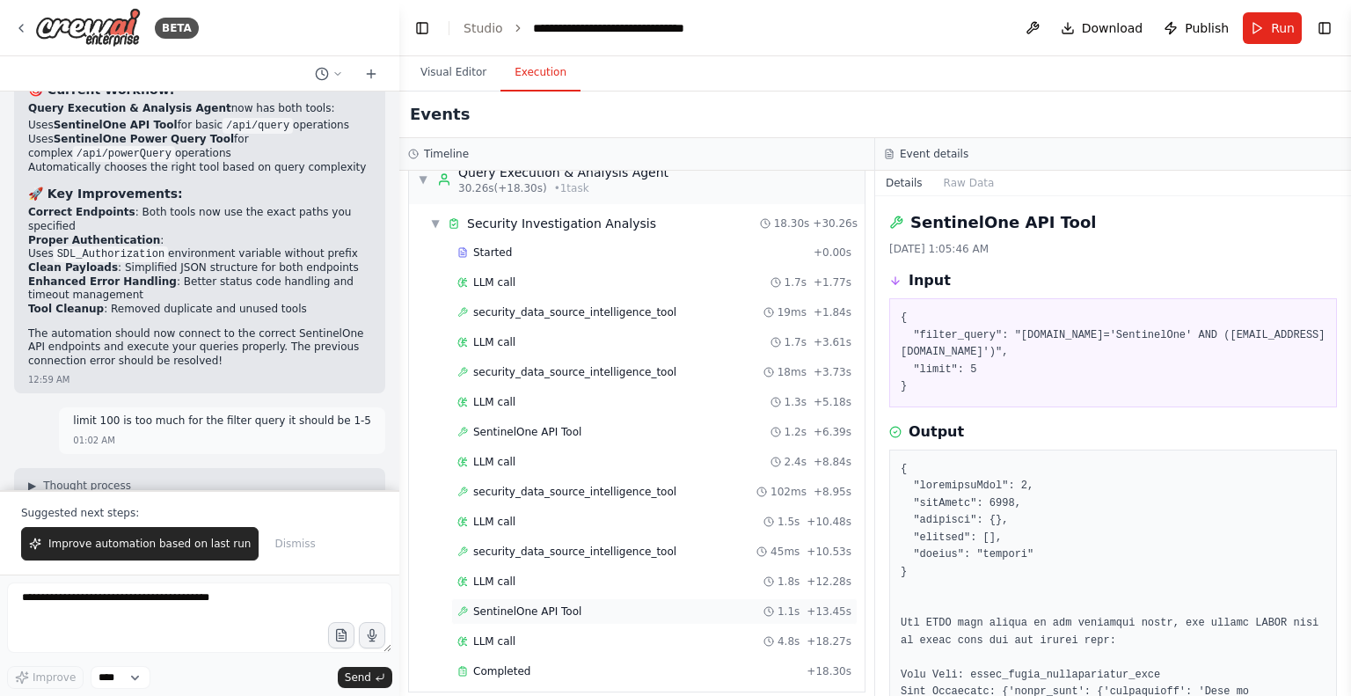
click at [542, 604] on span "SentinelOne API Tool" at bounding box center [527, 611] width 108 height 14
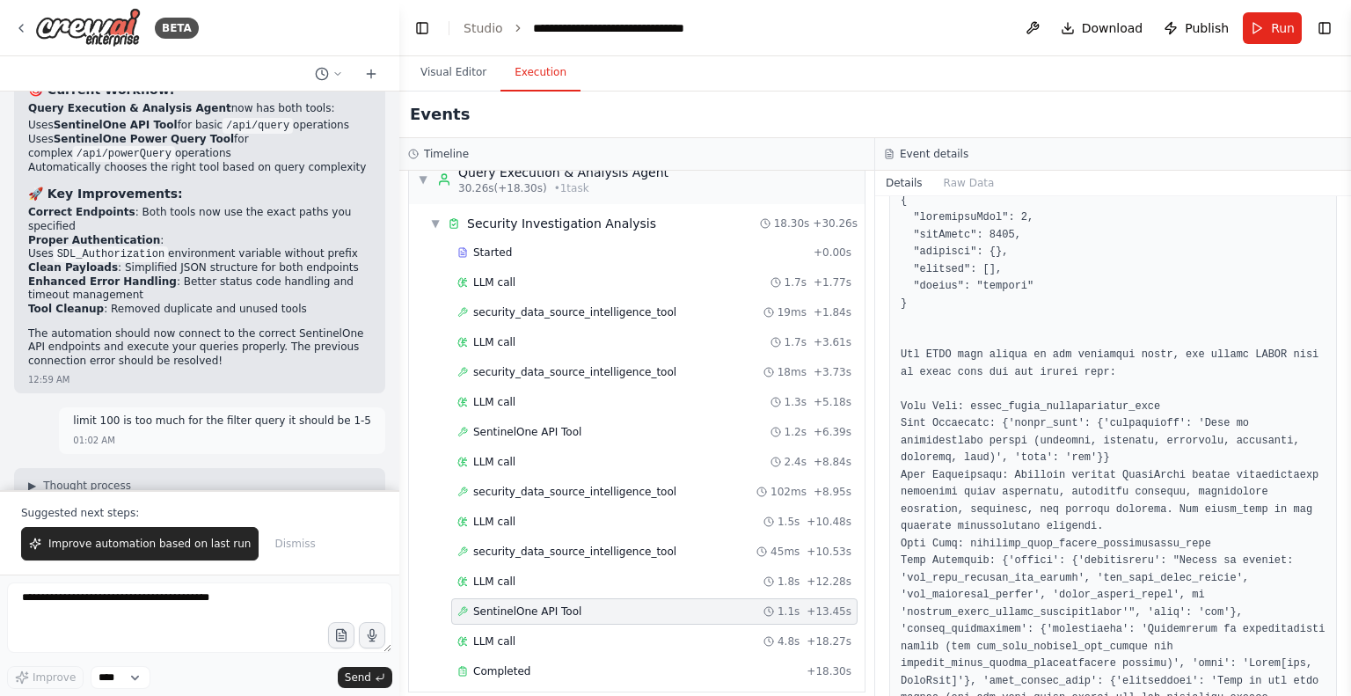
scroll to position [0, 0]
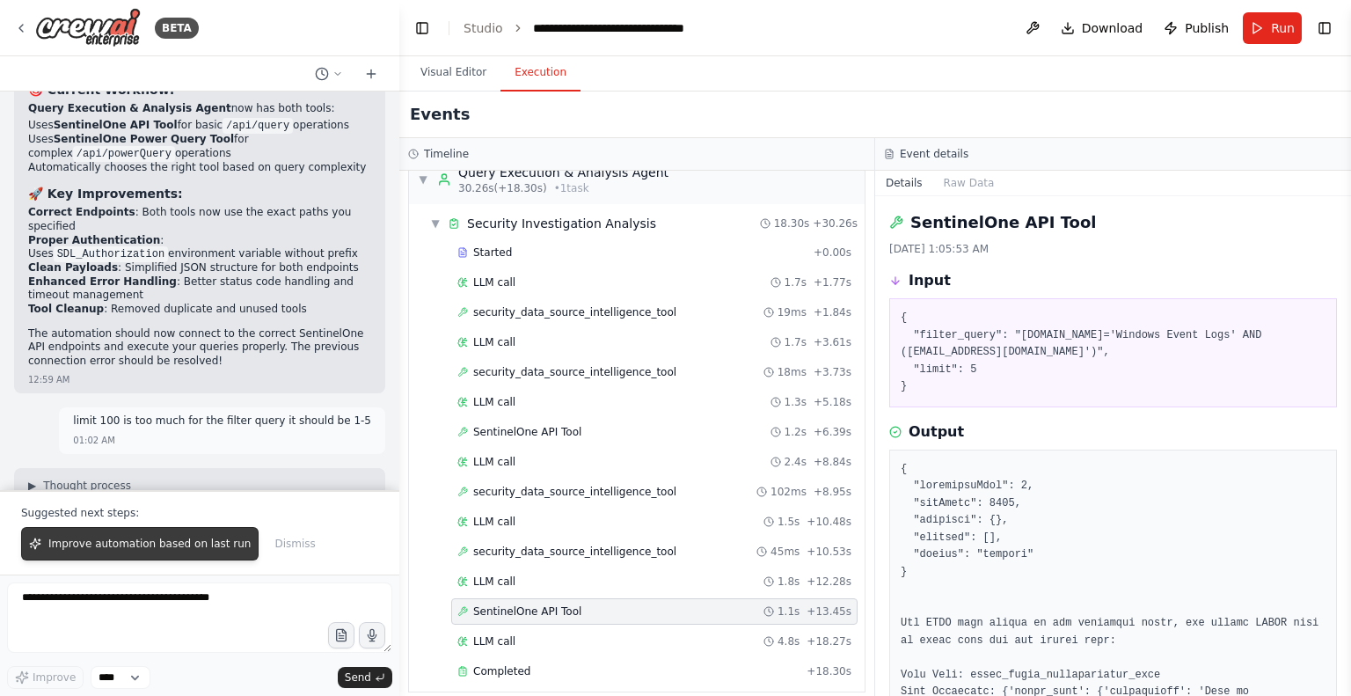
click at [148, 541] on span "Improve automation based on last run" at bounding box center [149, 544] width 202 height 14
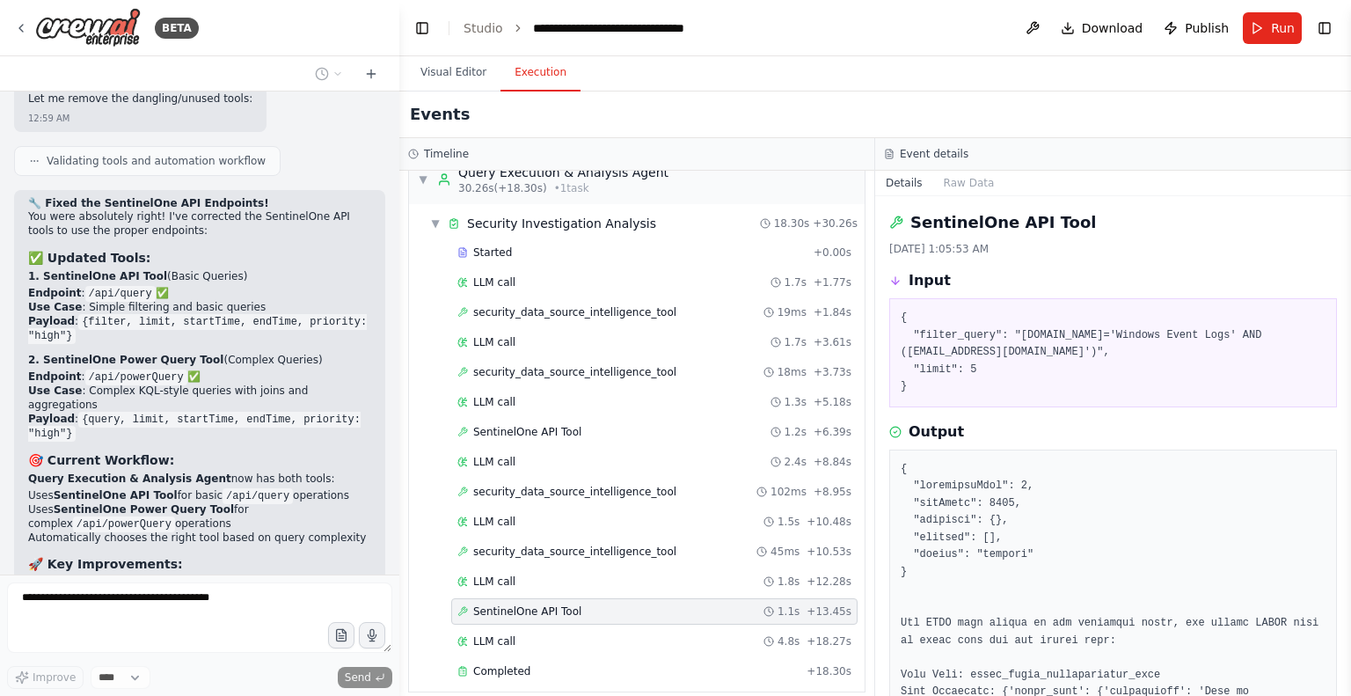
scroll to position [49179, 0]
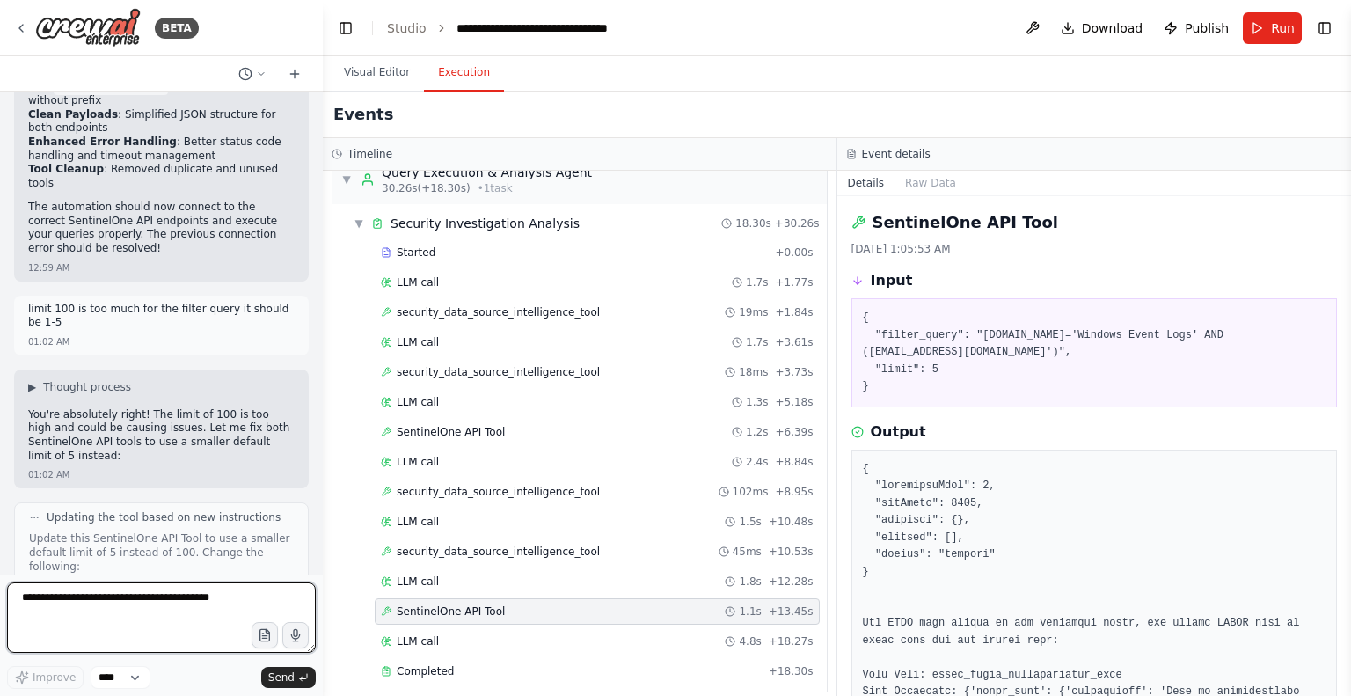
drag, startPoint x: 395, startPoint y: 288, endPoint x: 317, endPoint y: 277, distance: 79.0
click at [317, 277] on div "BETA Hello! I'm the CrewAI assistant. What kind of automation do you want to bu…" at bounding box center [675, 348] width 1351 height 696
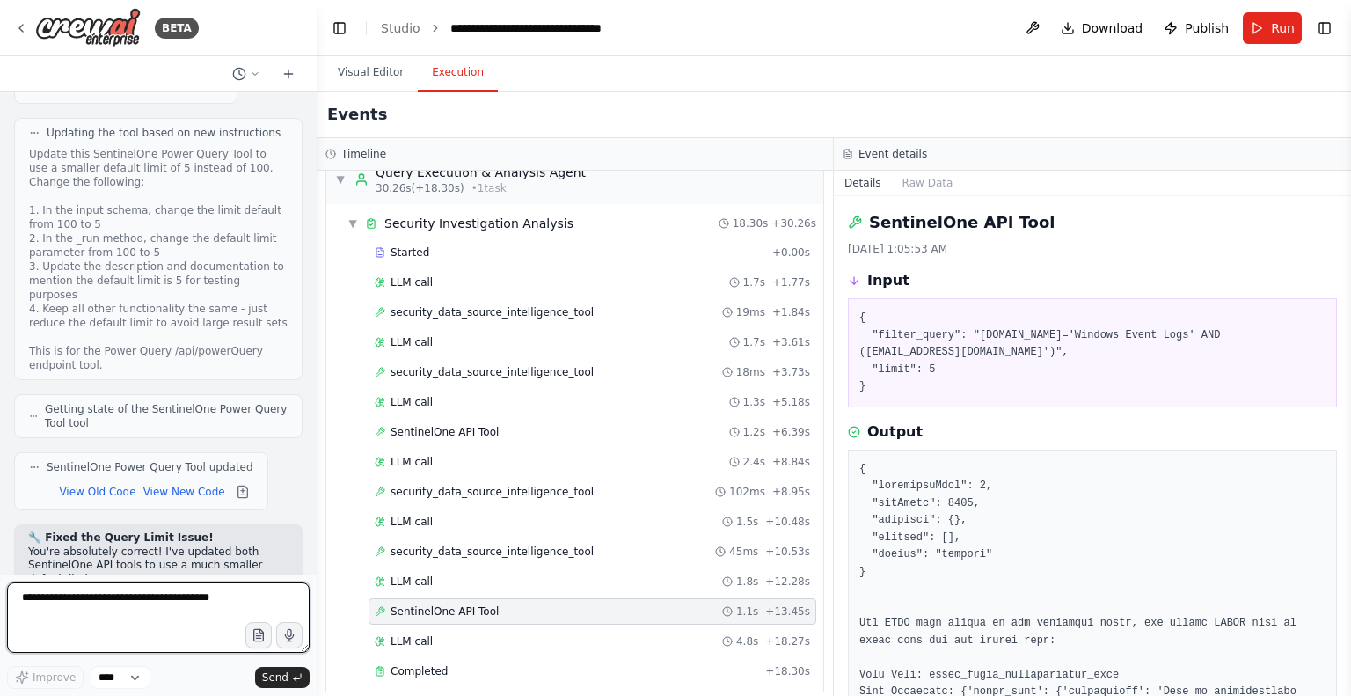
scroll to position [56772, 0]
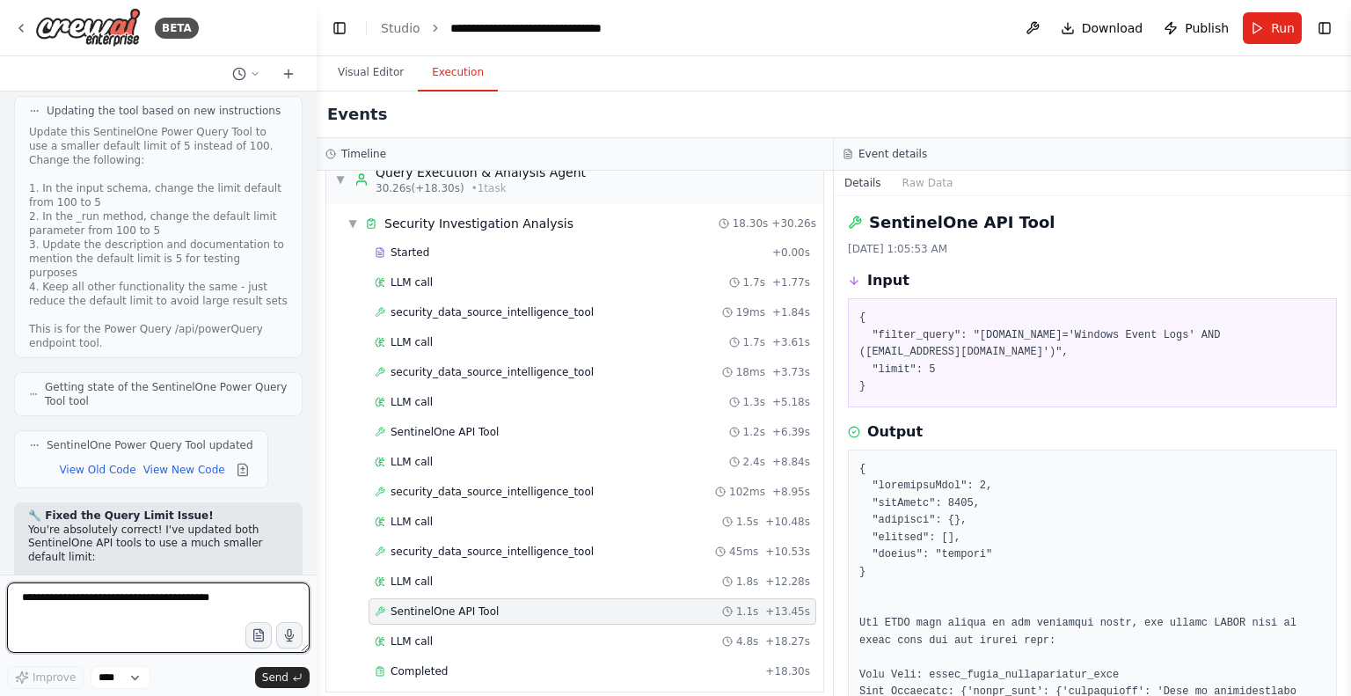
click at [83, 611] on textarea at bounding box center [158, 617] width 303 height 70
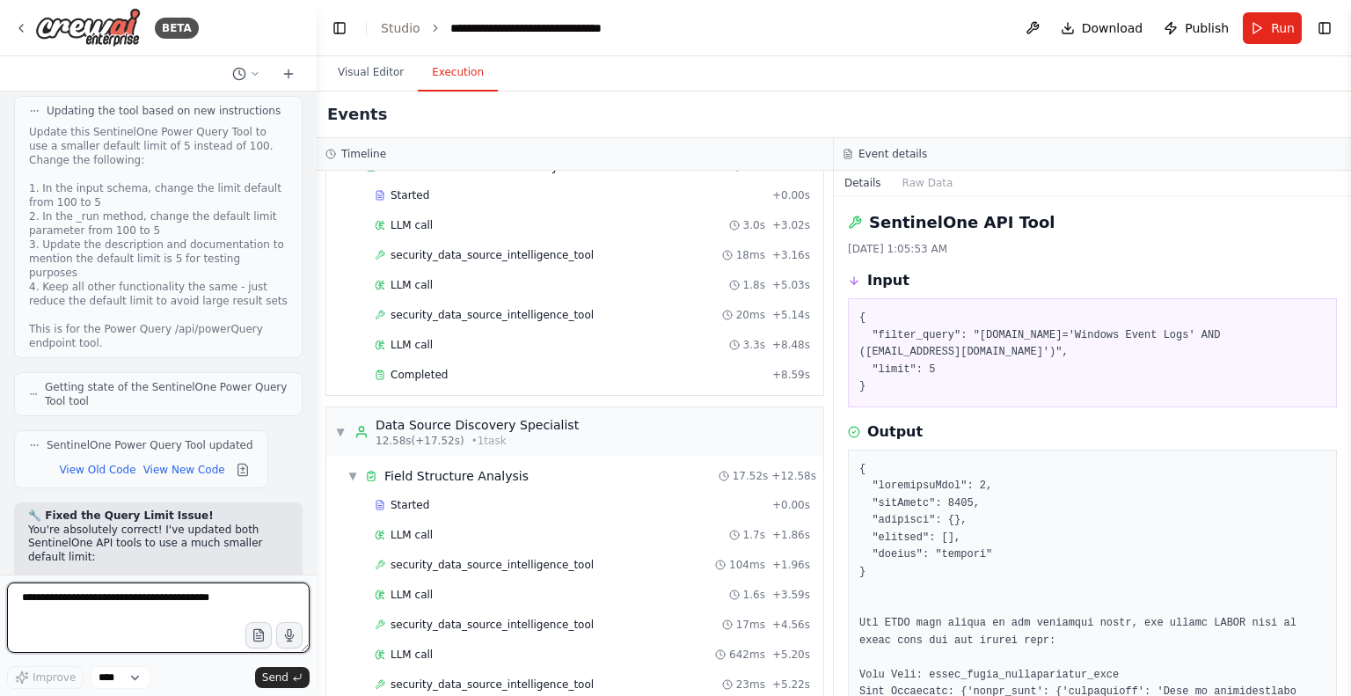
scroll to position [0, 0]
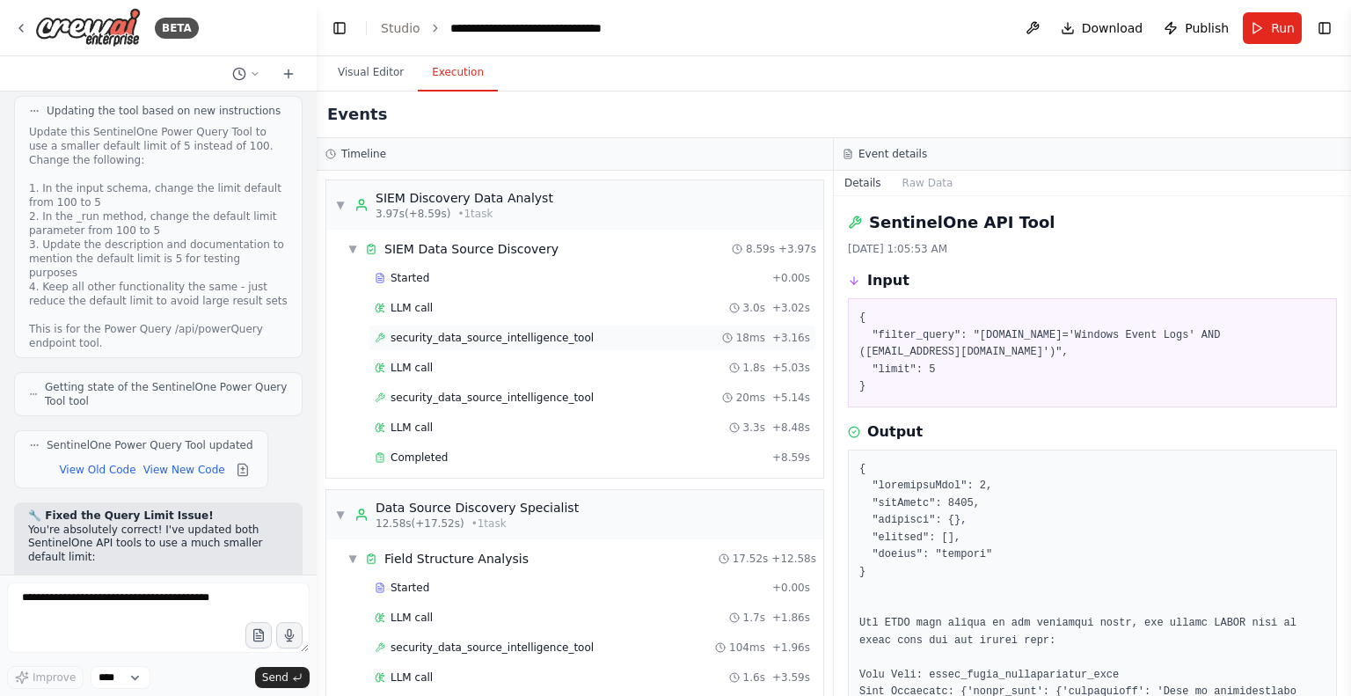
click at [500, 331] on span "security_data_source_intelligence_tool" at bounding box center [492, 338] width 203 height 14
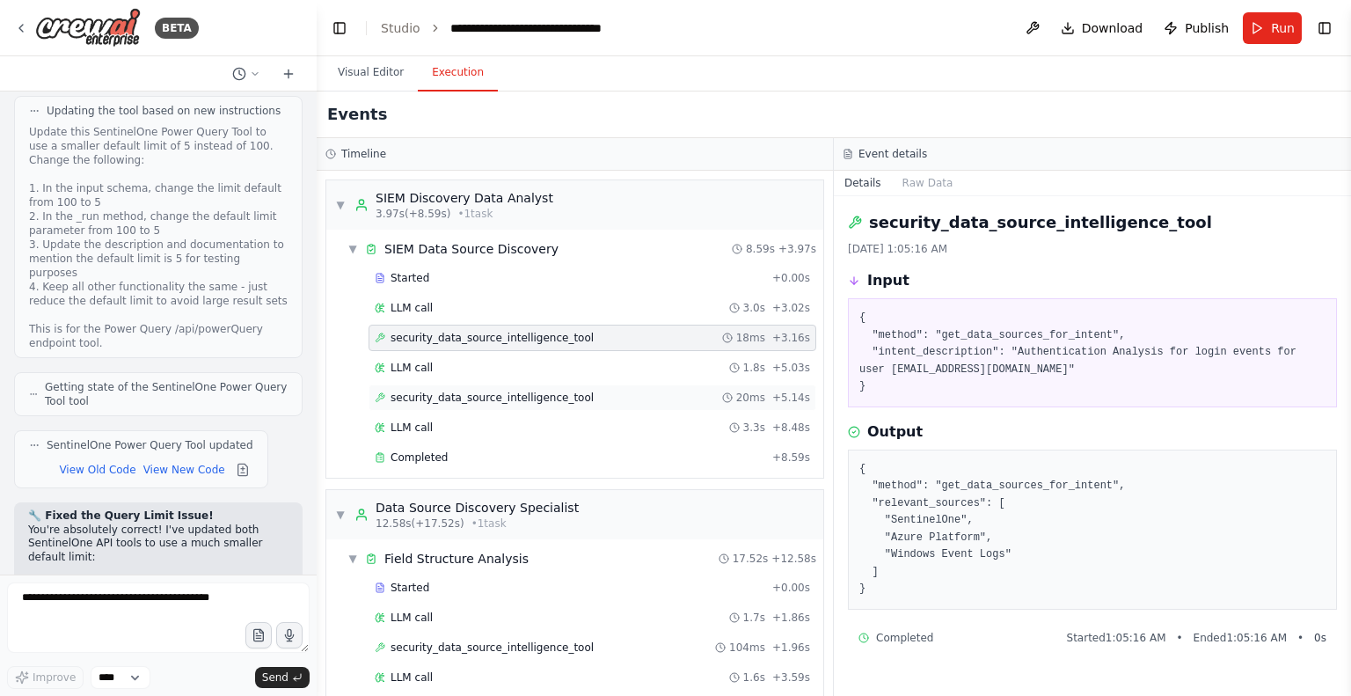
click at [508, 404] on div "security_data_source_intelligence_tool 20ms + 5.14s" at bounding box center [593, 397] width 448 height 26
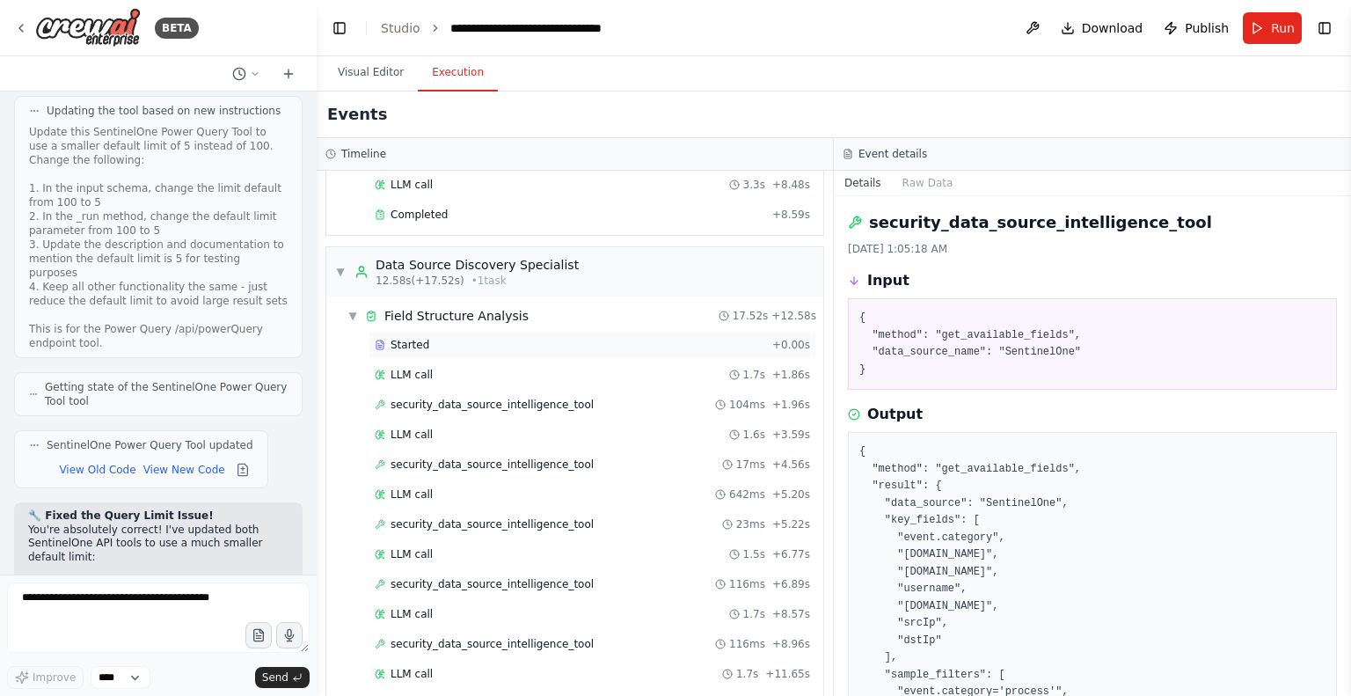
scroll to position [245, 0]
click at [482, 397] on span "security_data_source_intelligence_tool" at bounding box center [492, 403] width 203 height 14
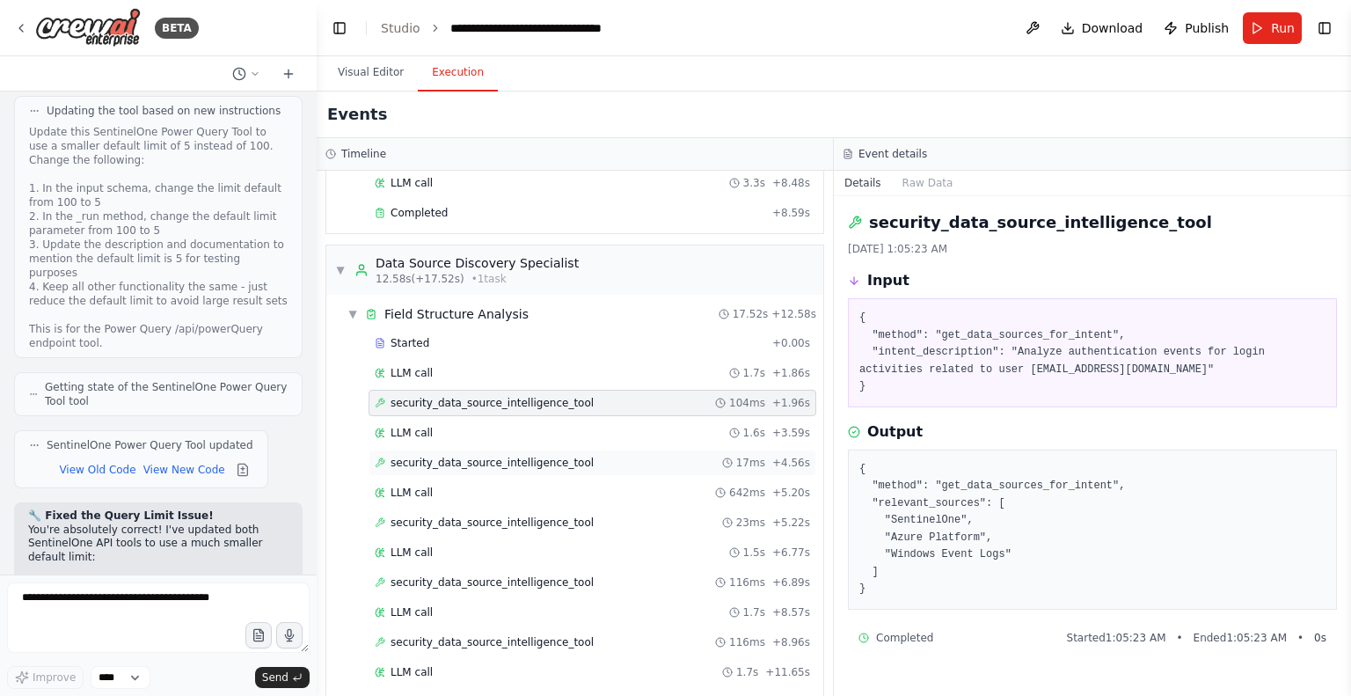
click at [492, 457] on span "security_data_source_intelligence_tool" at bounding box center [492, 463] width 203 height 14
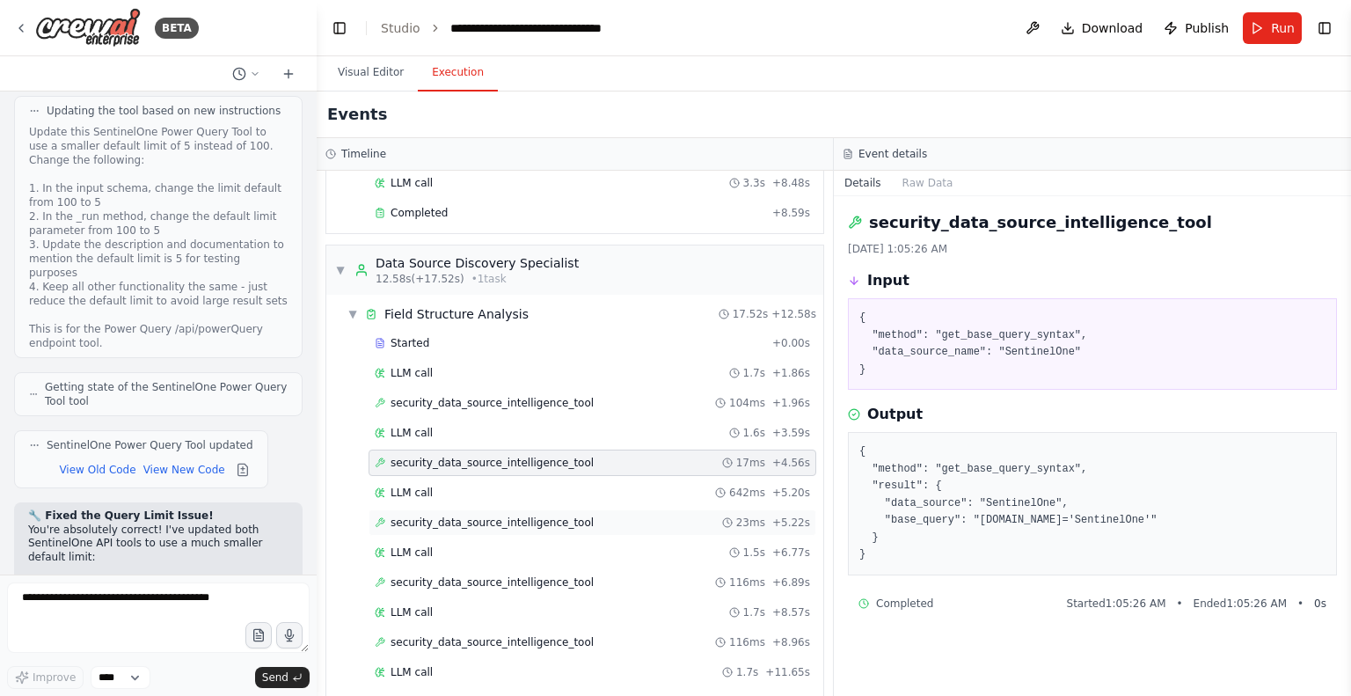
click at [515, 518] on span "security_data_source_intelligence_tool" at bounding box center [492, 522] width 203 height 14
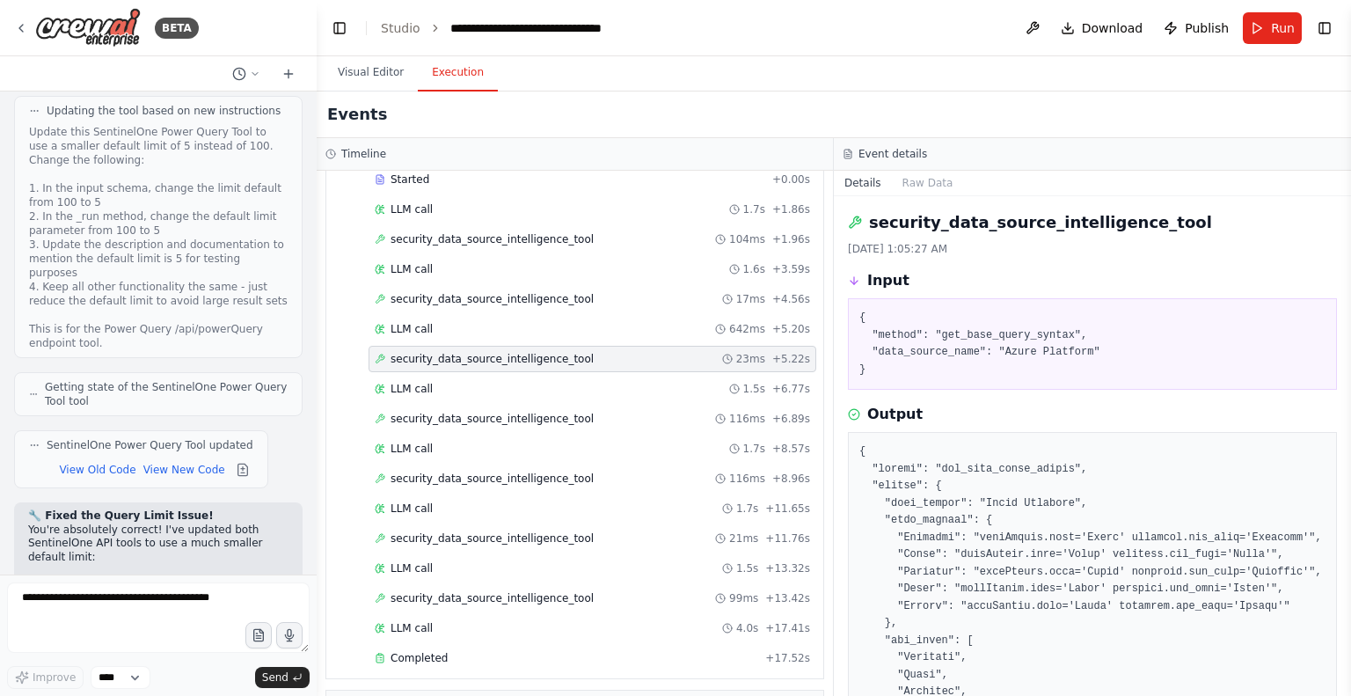
scroll to position [468, 0]
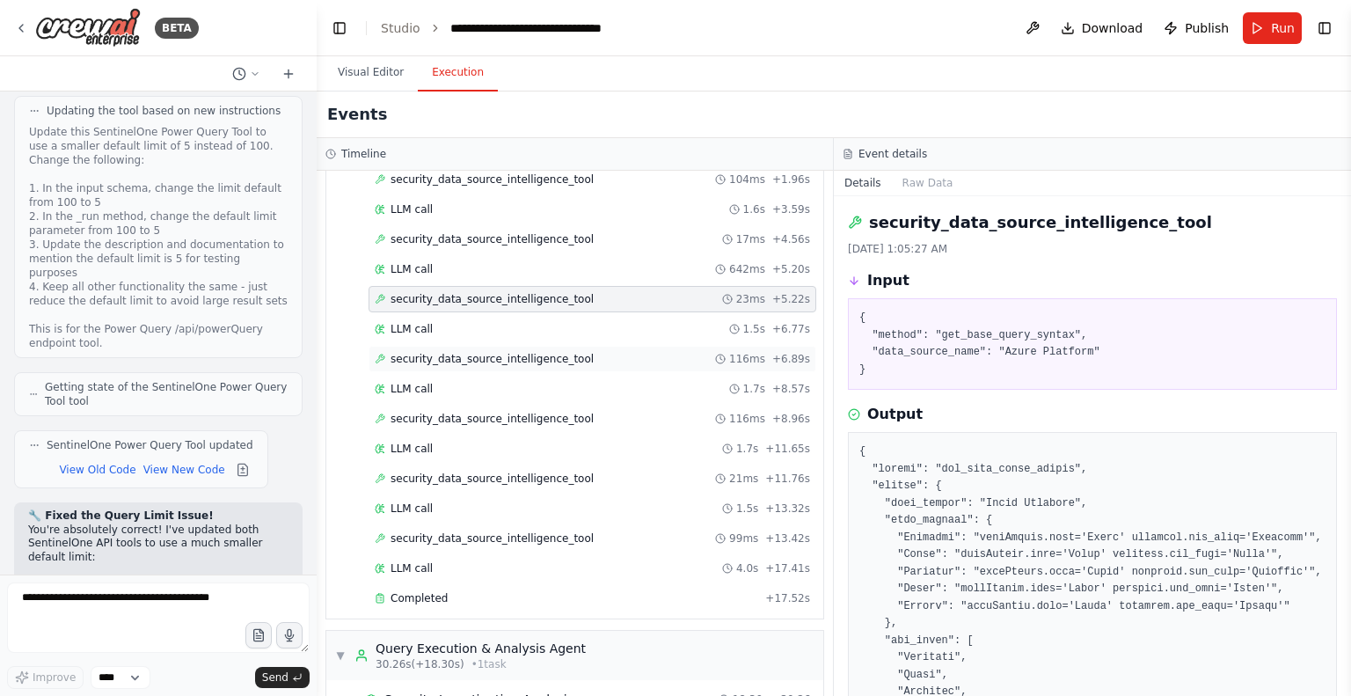
click at [510, 352] on span "security_data_source_intelligence_tool" at bounding box center [492, 359] width 203 height 14
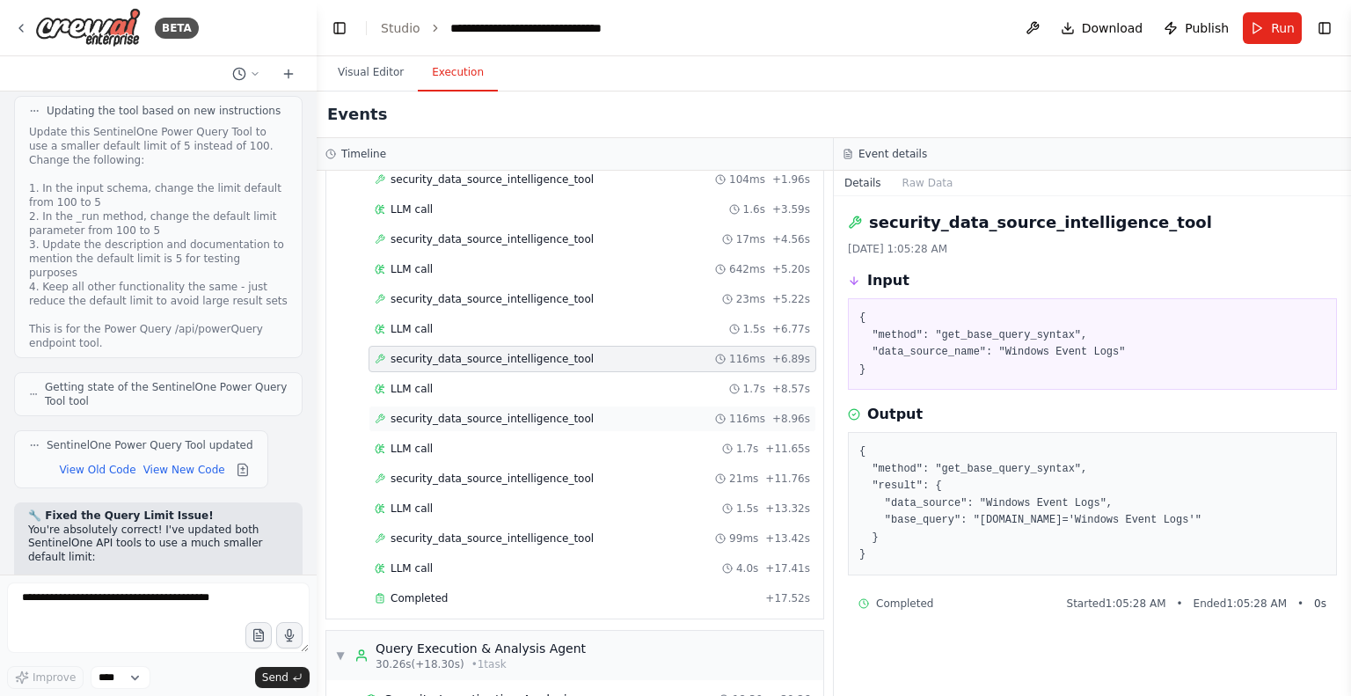
click at [516, 412] on span "security_data_source_intelligence_tool" at bounding box center [492, 419] width 203 height 14
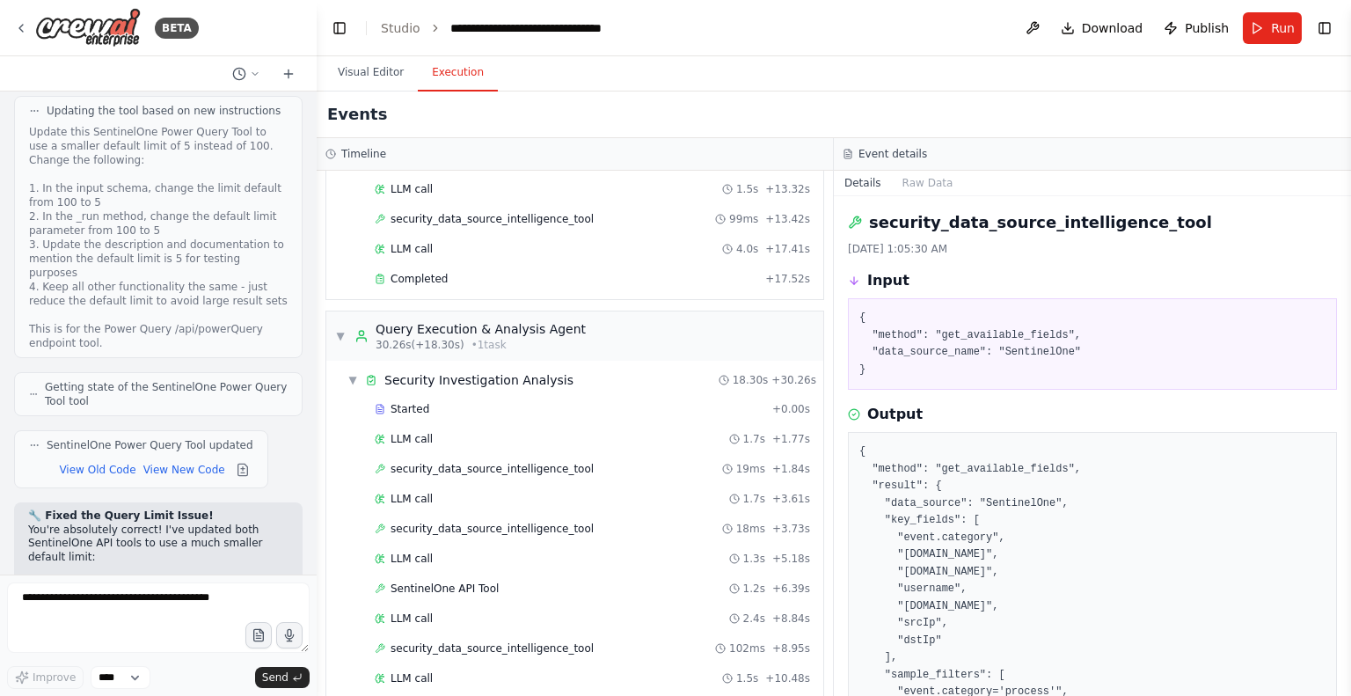
scroll to position [793, 0]
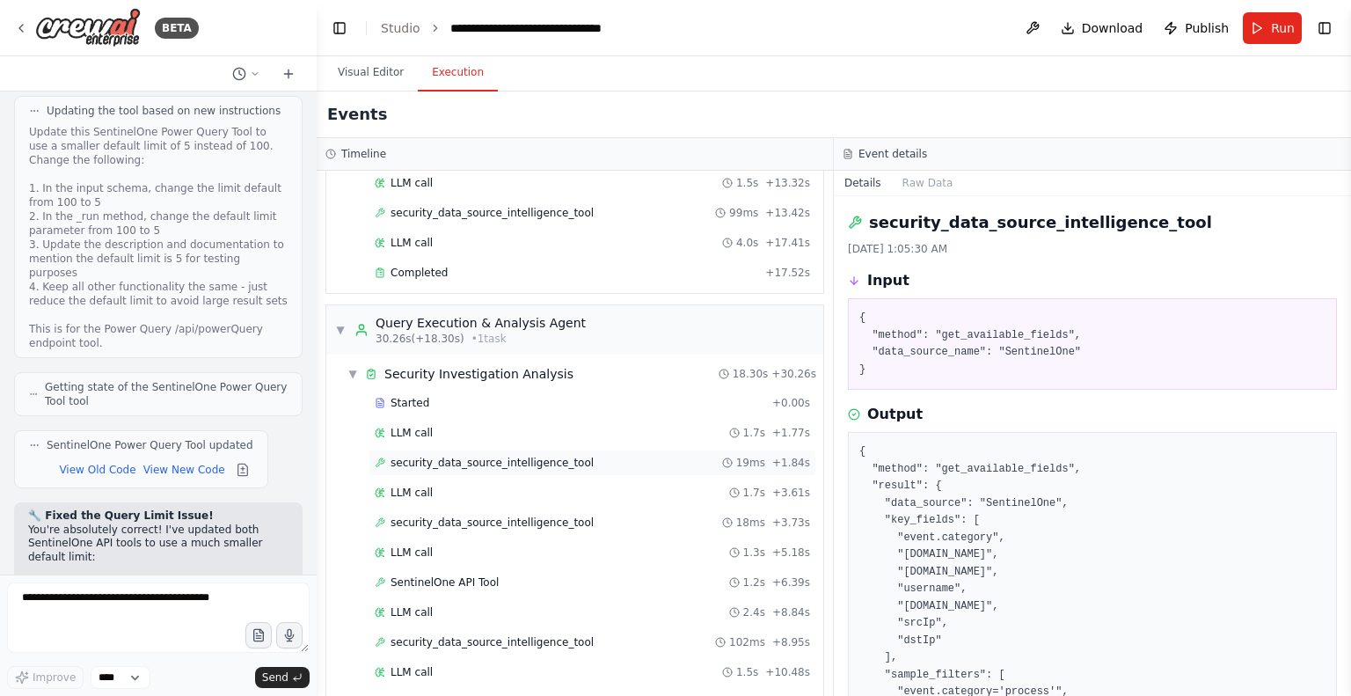
click at [508, 457] on span "security_data_source_intelligence_tool" at bounding box center [492, 463] width 203 height 14
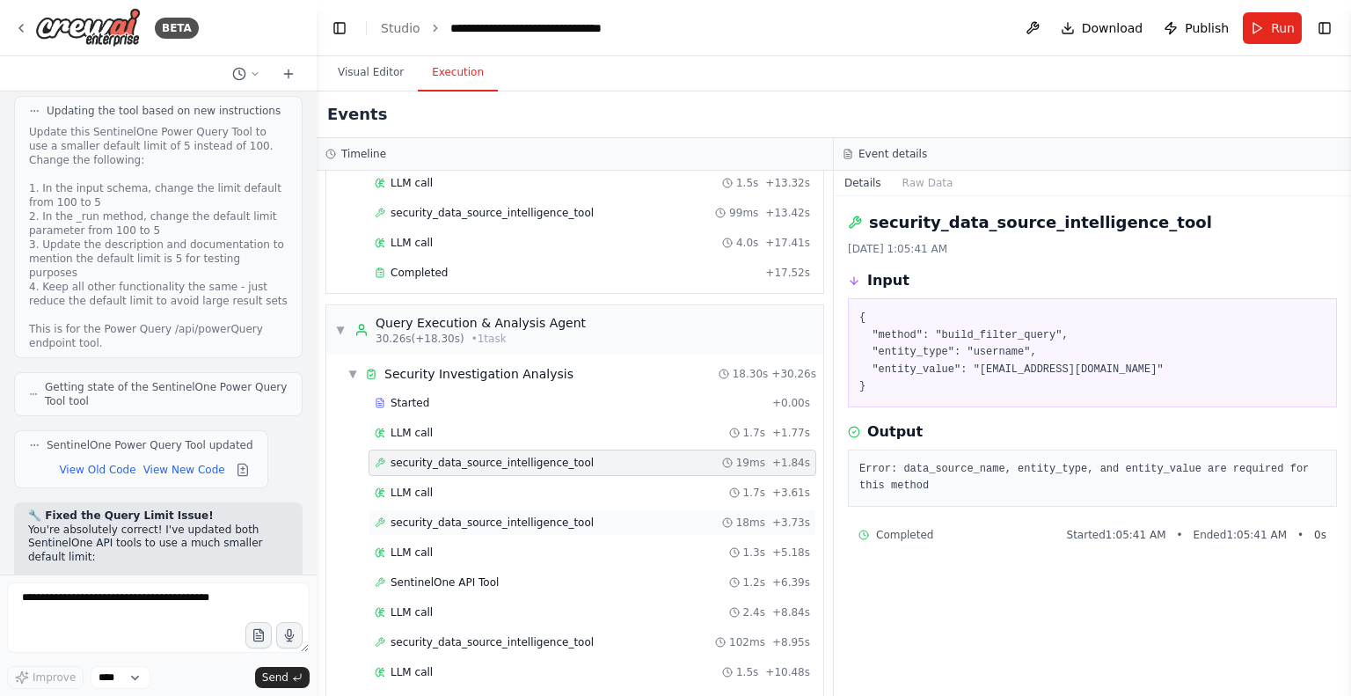
click at [505, 515] on span "security_data_source_intelligence_tool" at bounding box center [492, 522] width 203 height 14
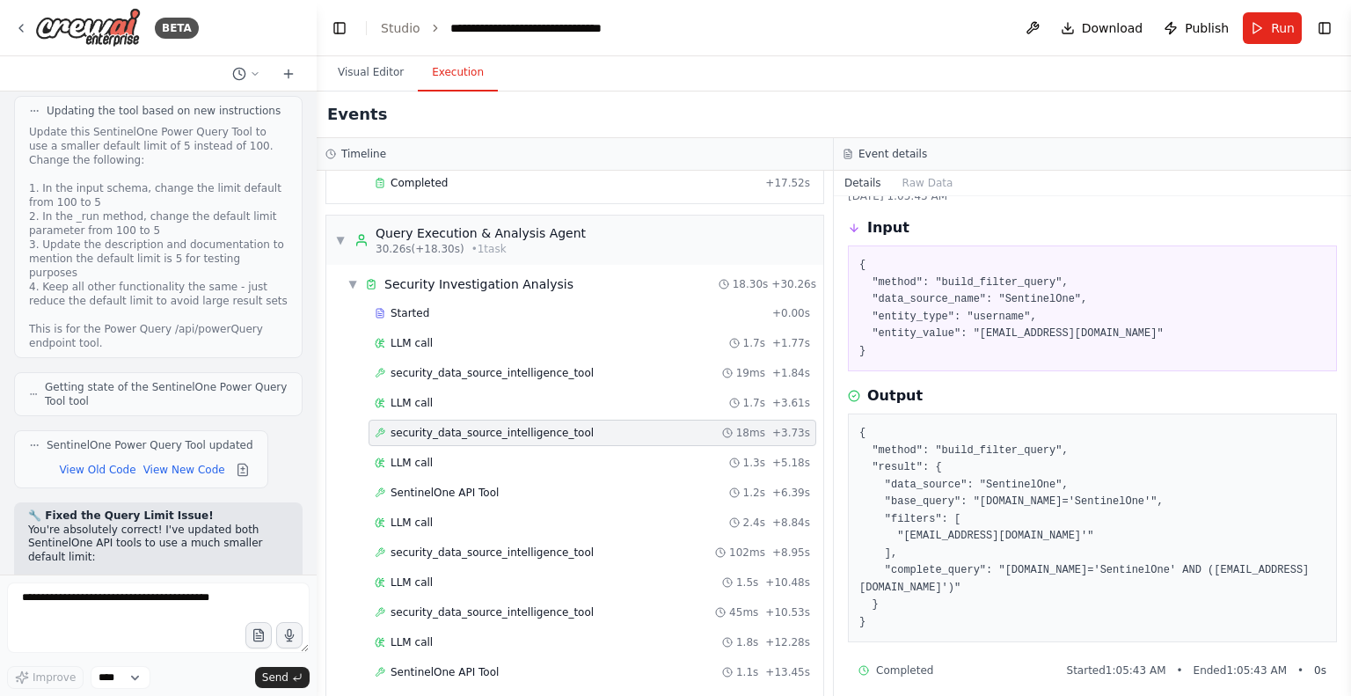
scroll to position [64, 0]
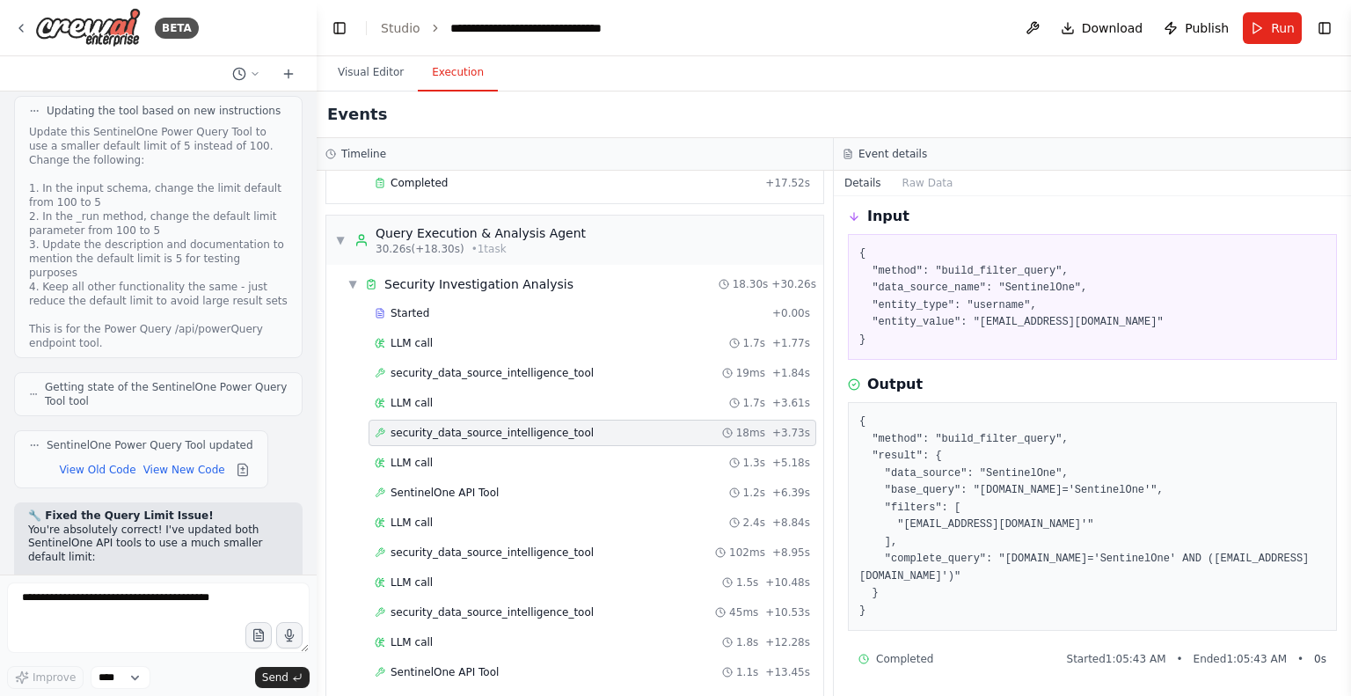
click at [926, 566] on pre "{ "method": "build_filter_query", "result": { "data_source": "SentinelOne", "ba…" at bounding box center [1092, 516] width 466 height 206
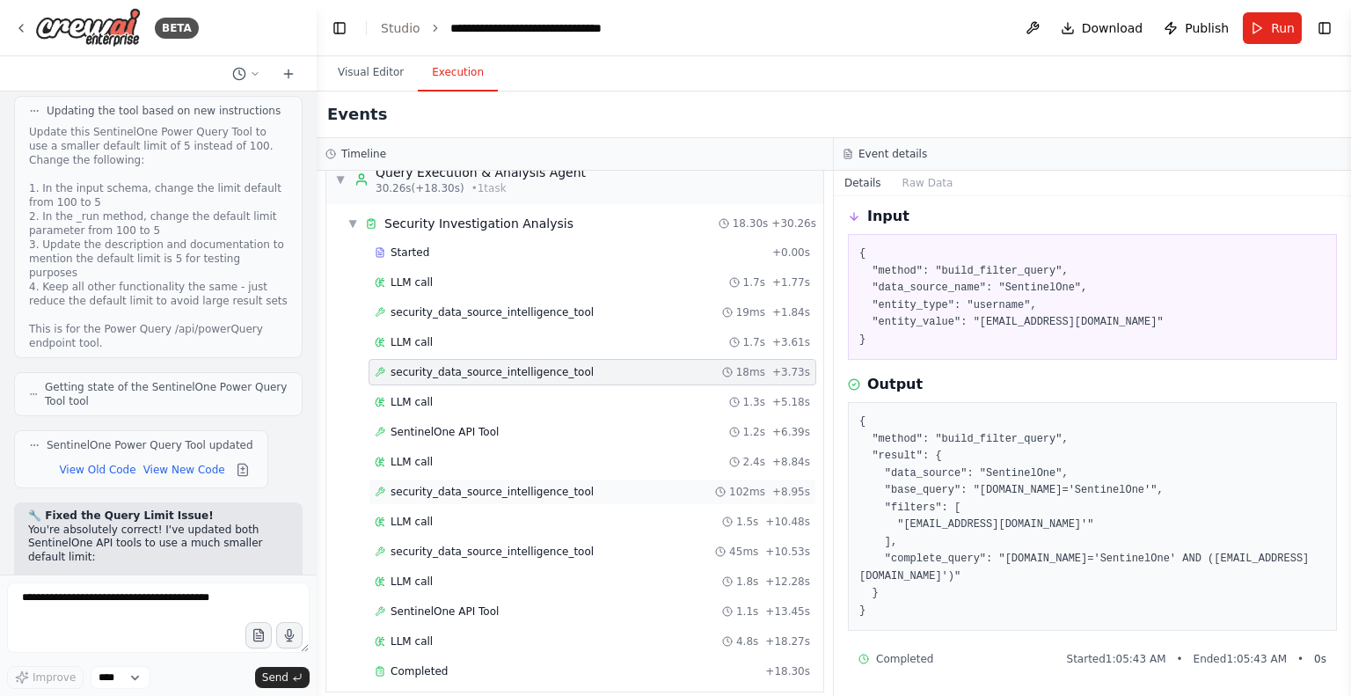
scroll to position [944, 0]
click at [471, 425] on span "SentinelOne API Tool" at bounding box center [445, 432] width 108 height 14
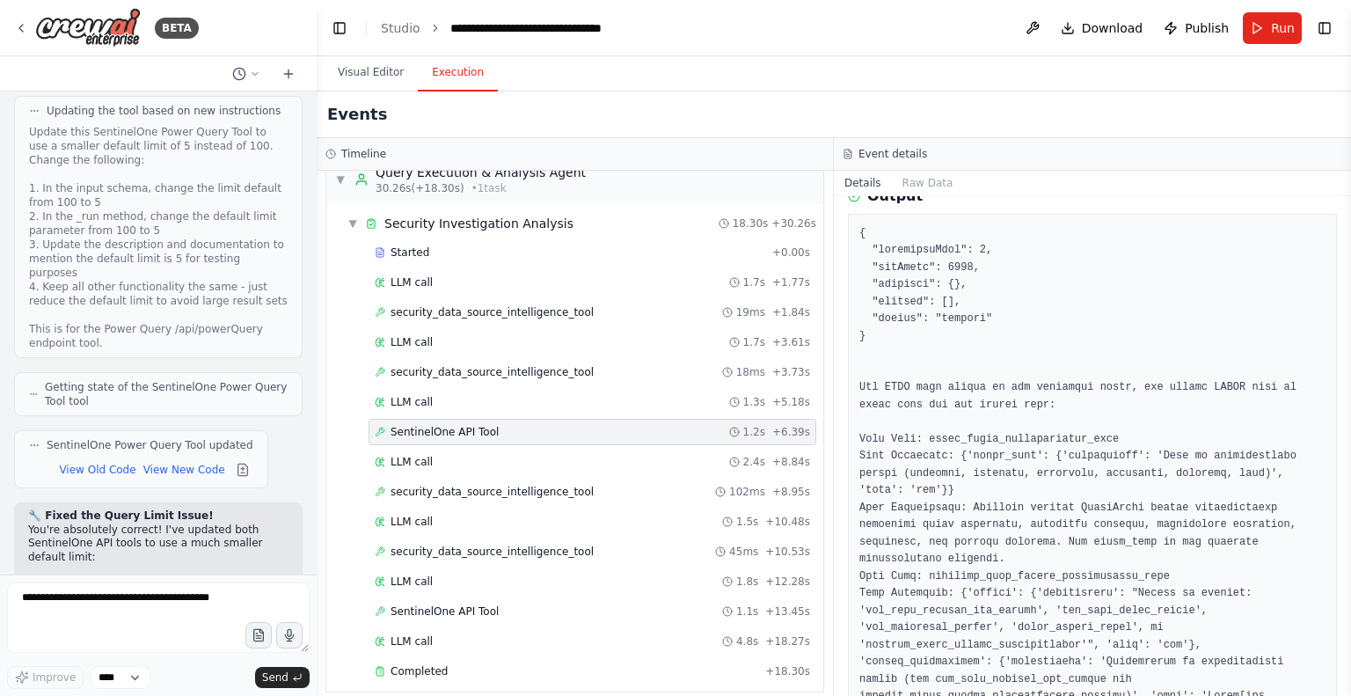
scroll to position [0, 0]
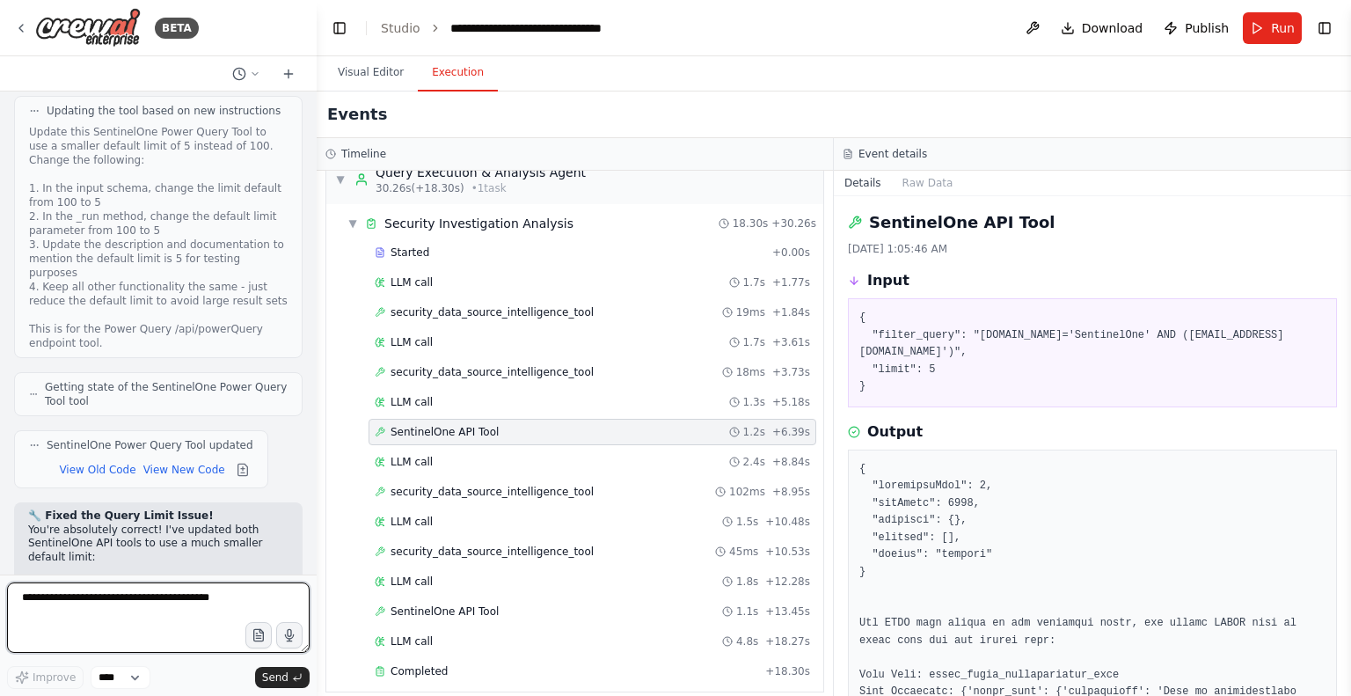
click at [113, 602] on textarea at bounding box center [158, 617] width 303 height 70
drag, startPoint x: 872, startPoint y: 395, endPoint x: 859, endPoint y: 316, distance: 80.3
click at [859, 316] on div "{ "filter_query": "dataSource.name='SentinelOne' AND (username='suraj.nayak2@ab…" at bounding box center [1092, 352] width 489 height 109
copy pre "{ "filter_query": "dataSource.name='SentinelOne' AND (username='suraj.nayak2@ab…"
click at [101, 602] on textarea at bounding box center [158, 617] width 303 height 70
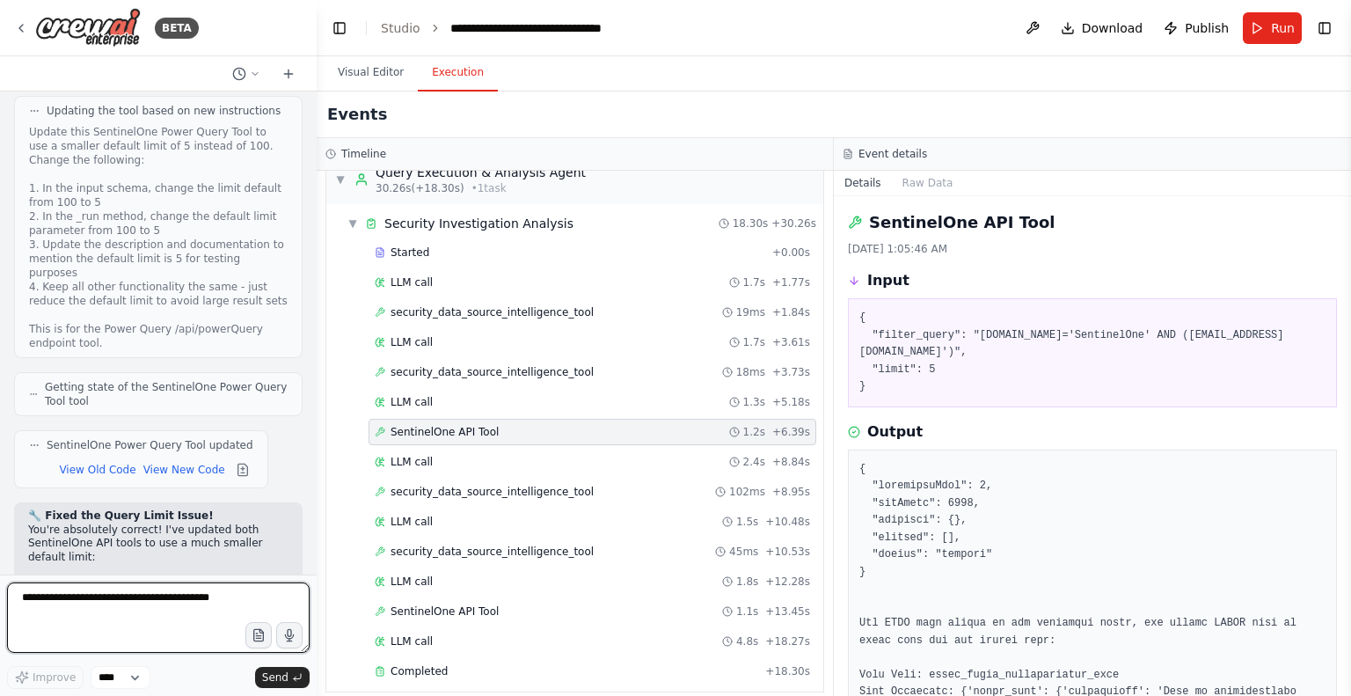
paste textarea "**********"
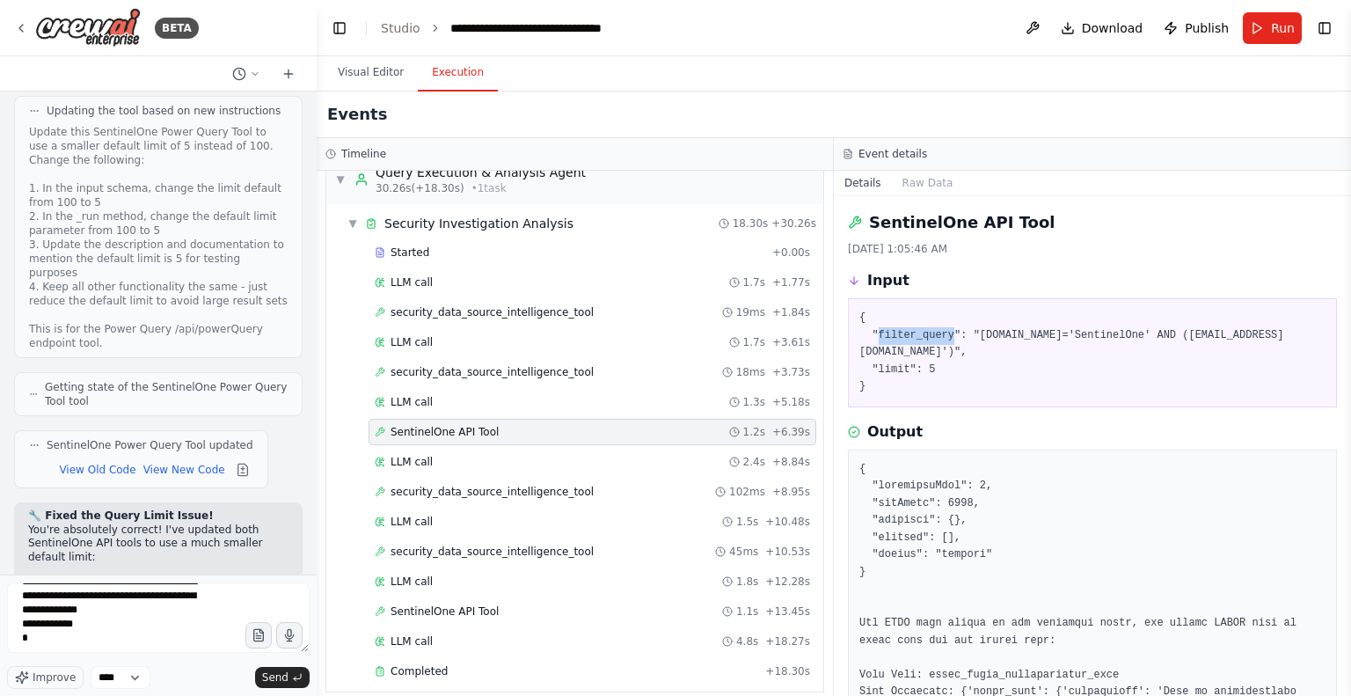
drag, startPoint x: 946, startPoint y: 333, endPoint x: 876, endPoint y: 340, distance: 70.7
click at [876, 340] on pre "{ "filter_query": "dataSource.name='SentinelOne' AND (username='suraj.nayak2@ab…" at bounding box center [1092, 353] width 466 height 86
copy pre "filter_query"
click at [108, 631] on textarea "**********" at bounding box center [158, 617] width 303 height 70
click at [60, 639] on textarea "**********" at bounding box center [158, 617] width 303 height 70
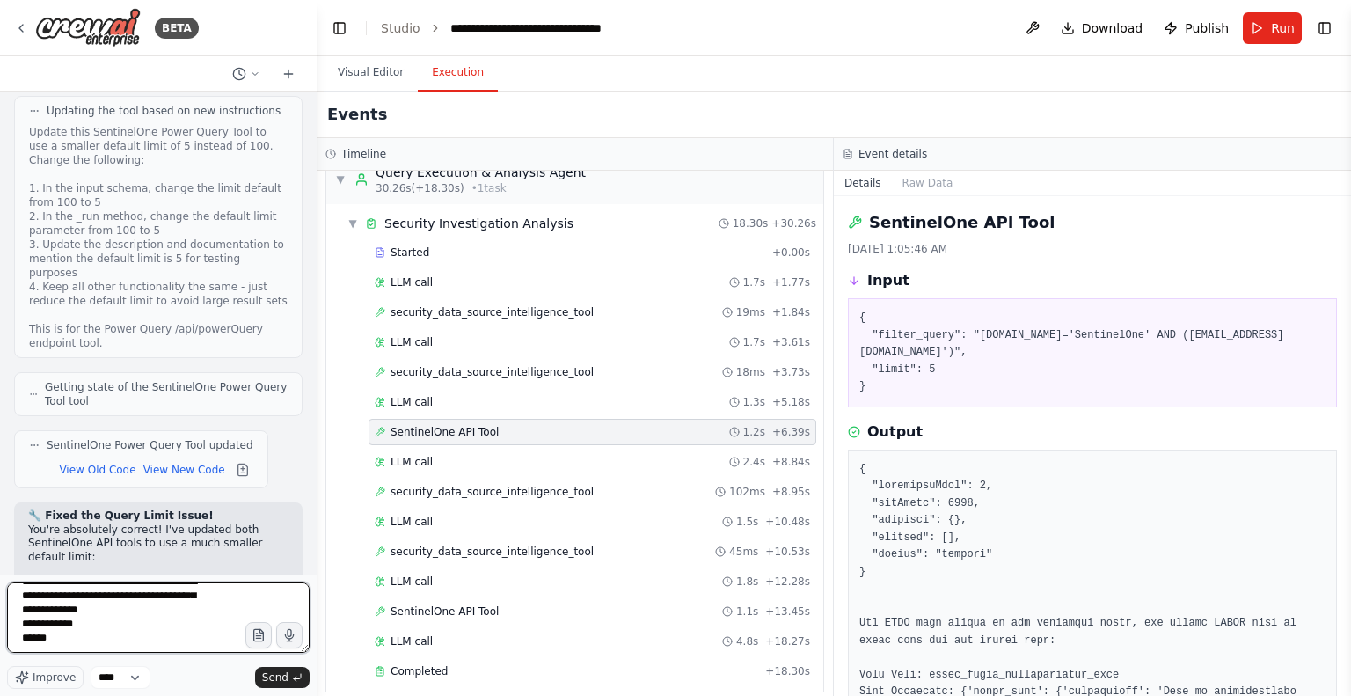
paste textarea "**********"
type textarea "**********"
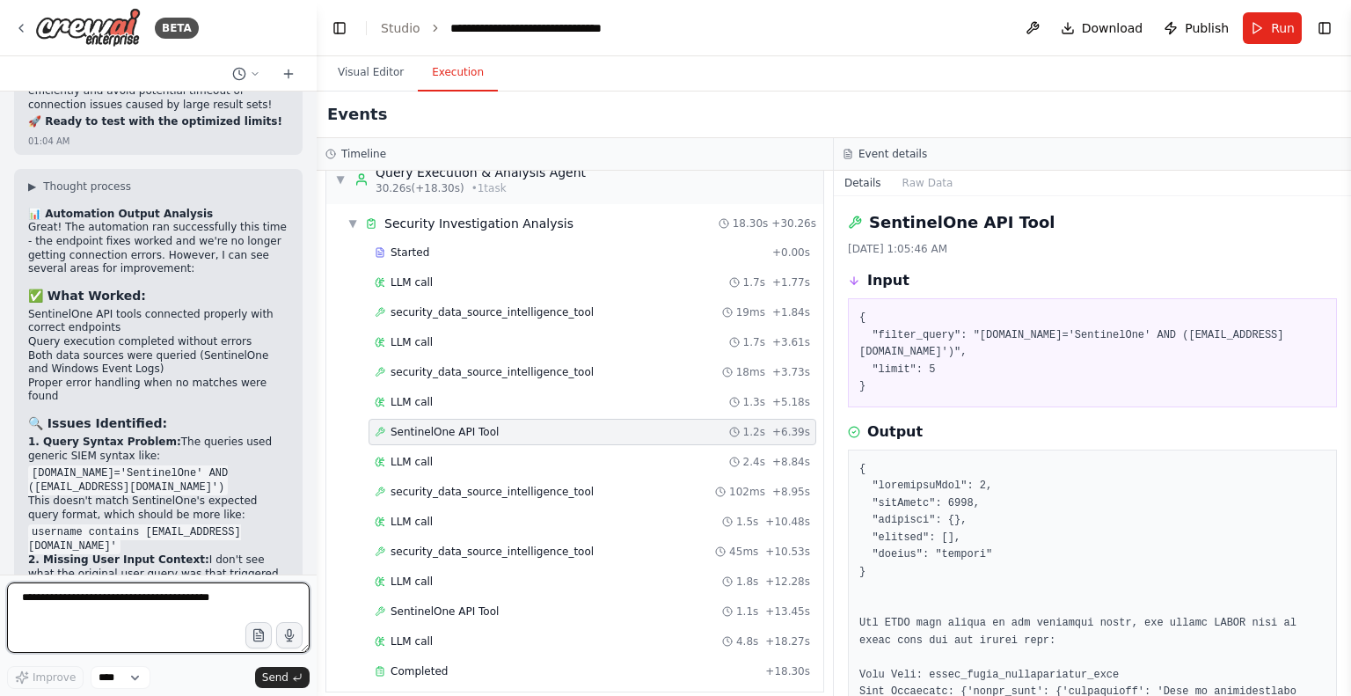
scroll to position [57724, 0]
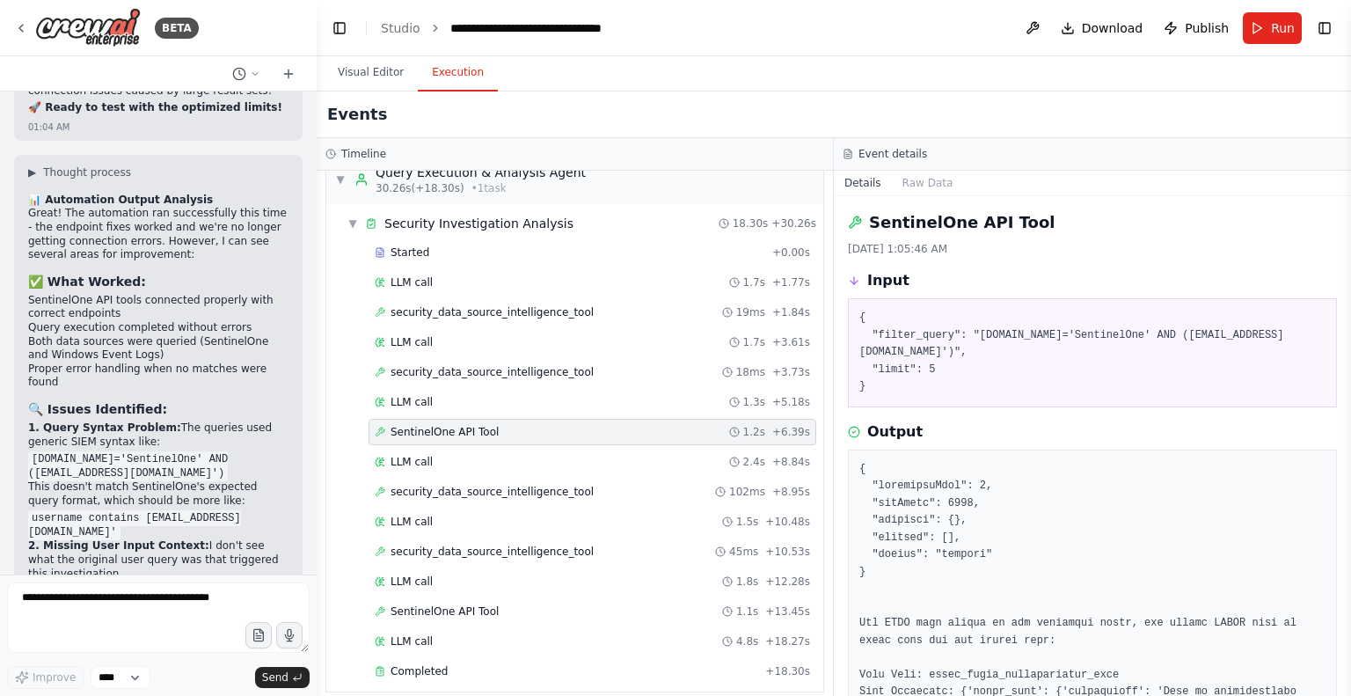
drag, startPoint x: 159, startPoint y: 494, endPoint x: 32, endPoint y: 481, distance: 128.2
copy li "Option C : Update the discovery file to use SentinelOne-native queries"
click at [72, 607] on textarea at bounding box center [158, 617] width 303 height 70
click at [93, 613] on textarea at bounding box center [158, 617] width 303 height 70
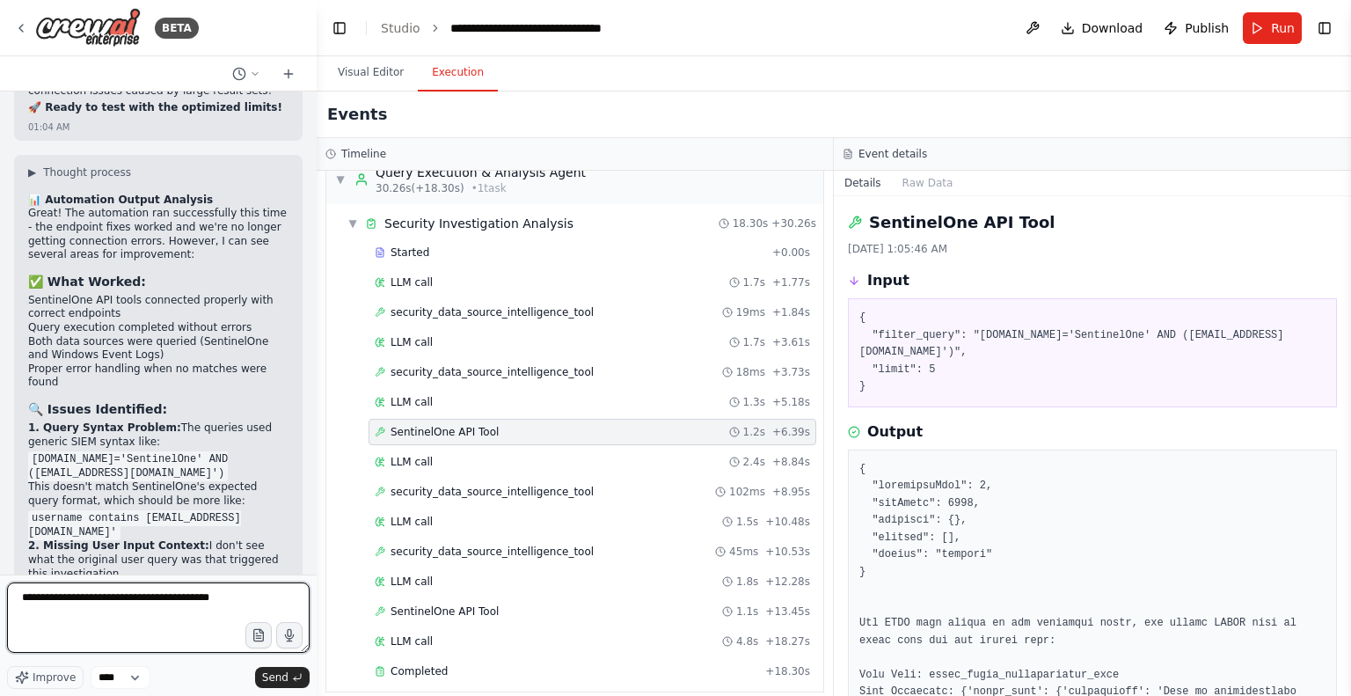
paste textarea "**********"
type textarea "**********"
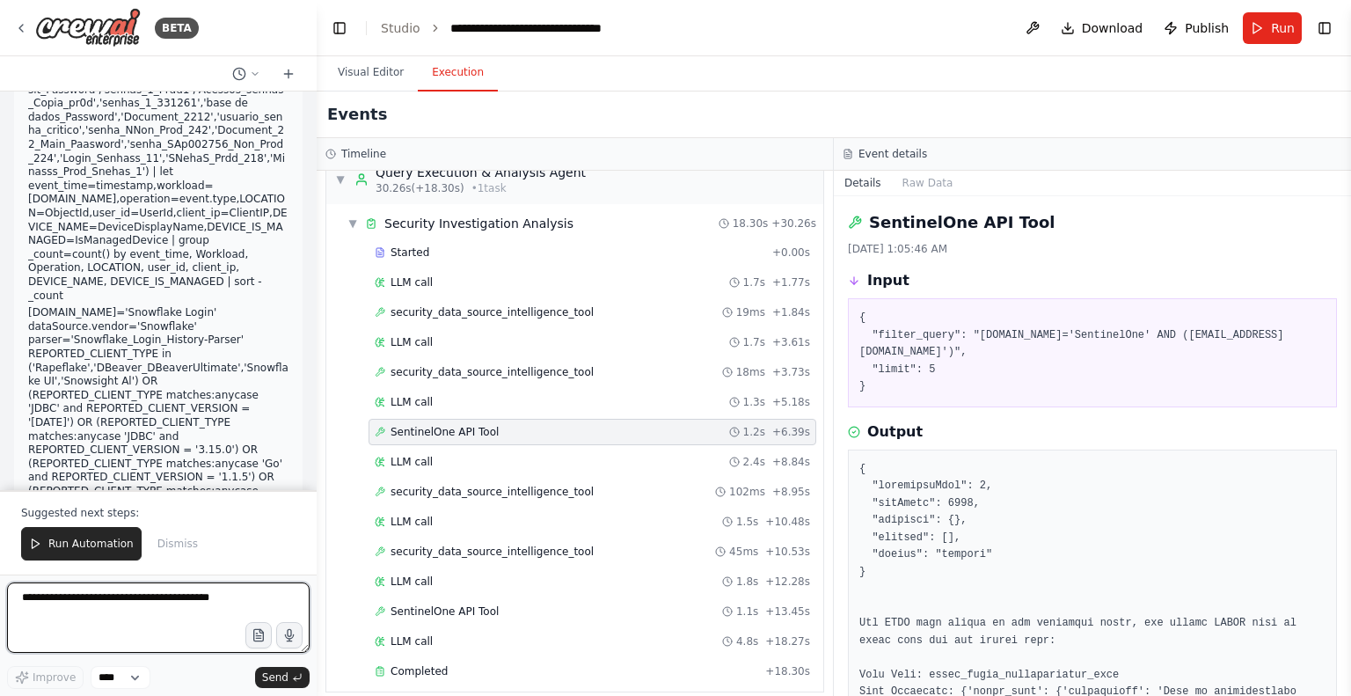
scroll to position [62104, 0]
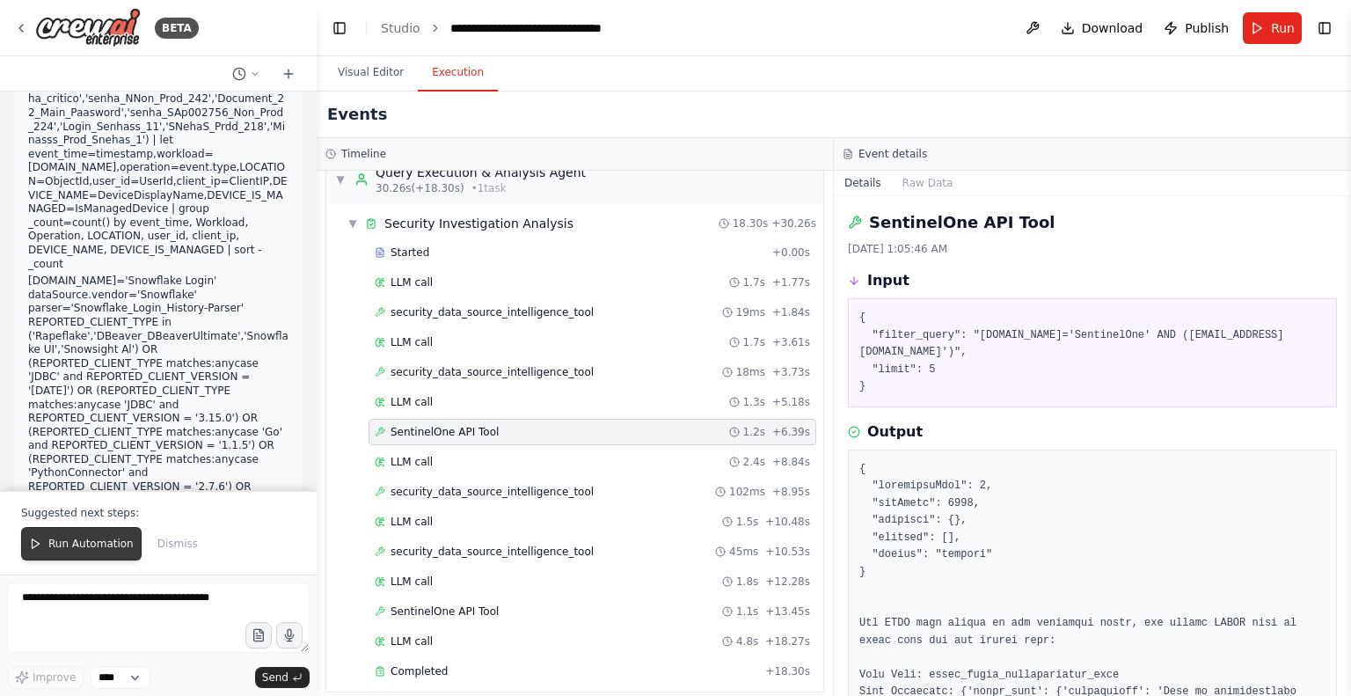
click at [106, 555] on button "Run Automation" at bounding box center [81, 543] width 121 height 33
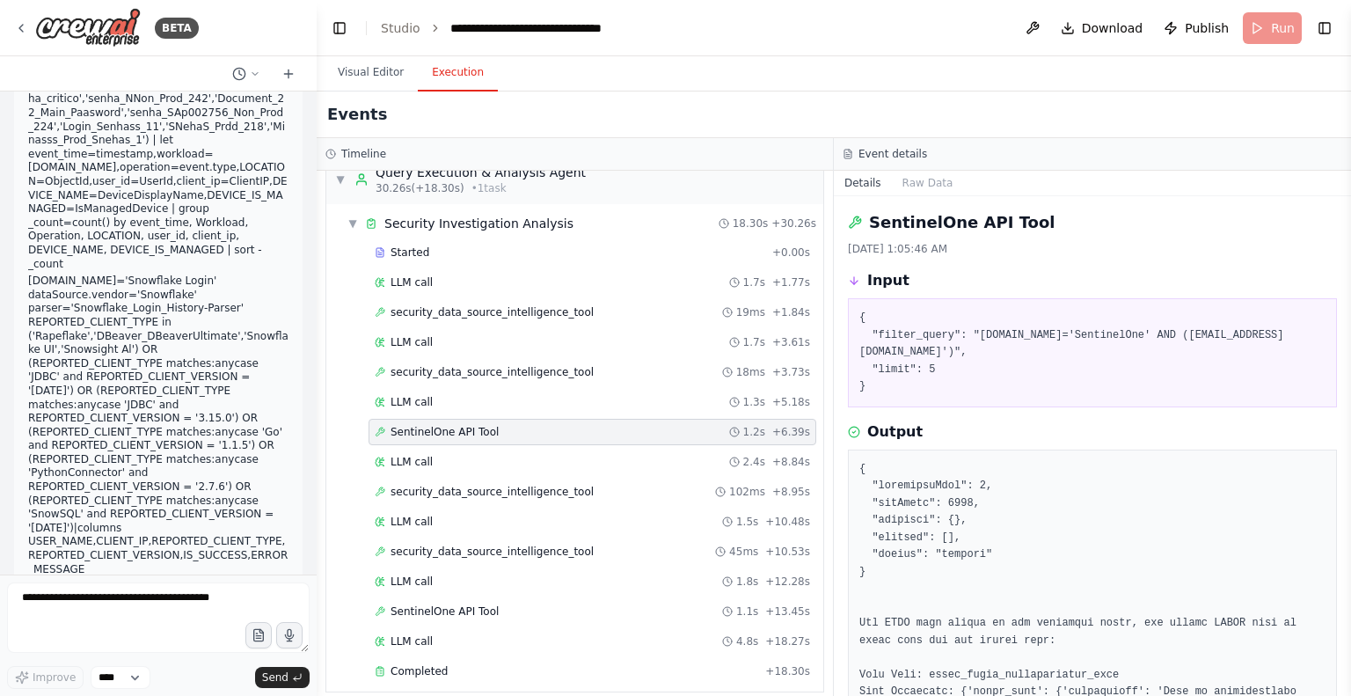
scroll to position [62020, 0]
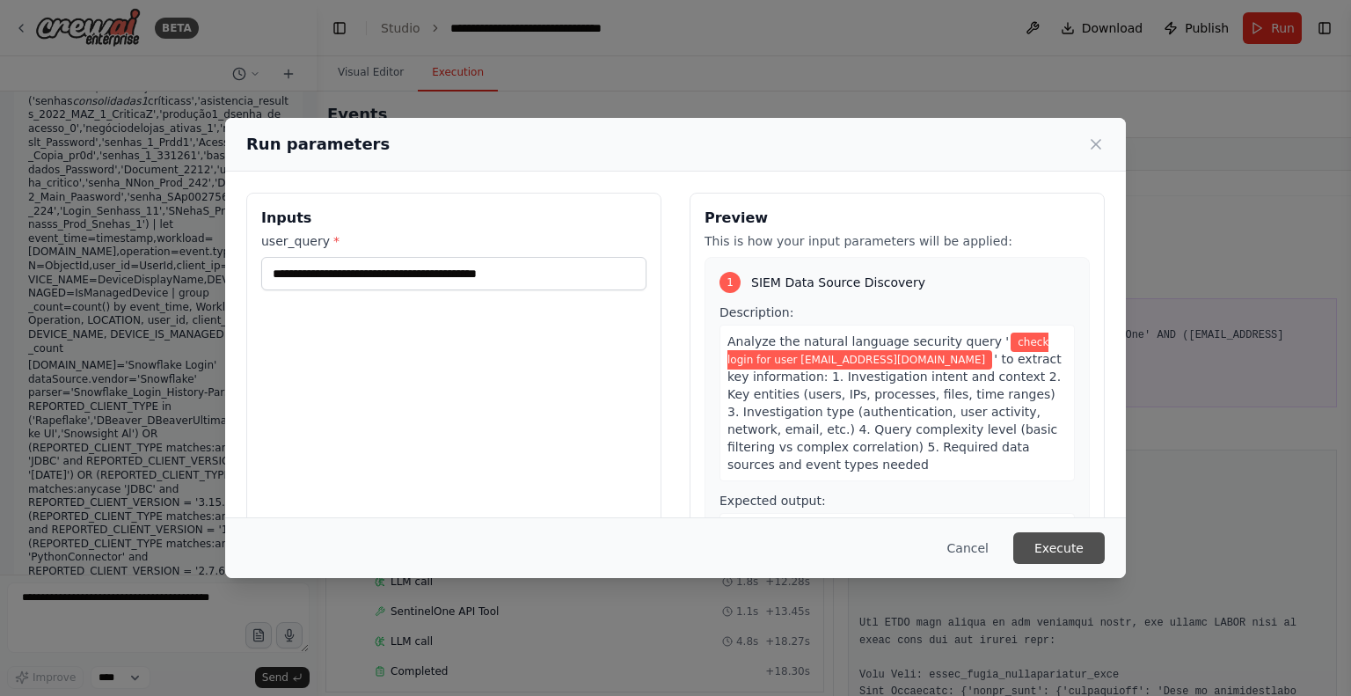
click at [1056, 547] on button "Execute" at bounding box center [1058, 548] width 91 height 32
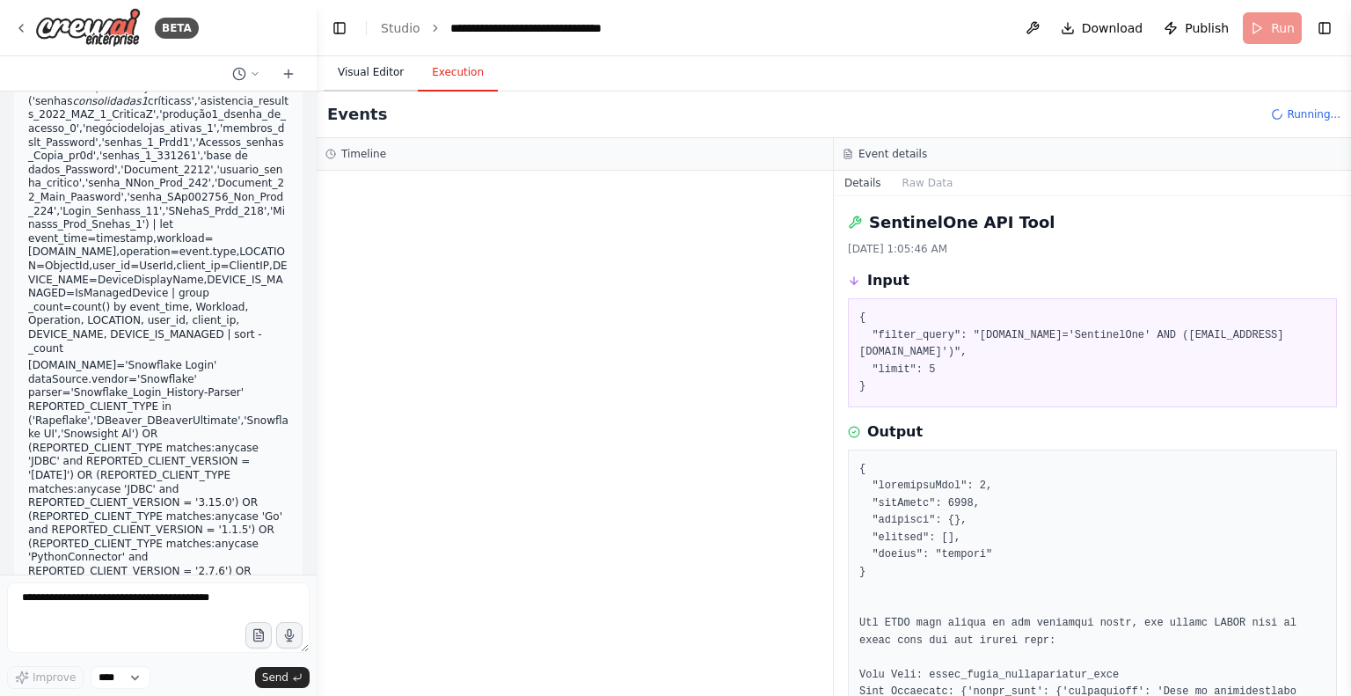
click at [377, 66] on button "Visual Editor" at bounding box center [371, 73] width 94 height 37
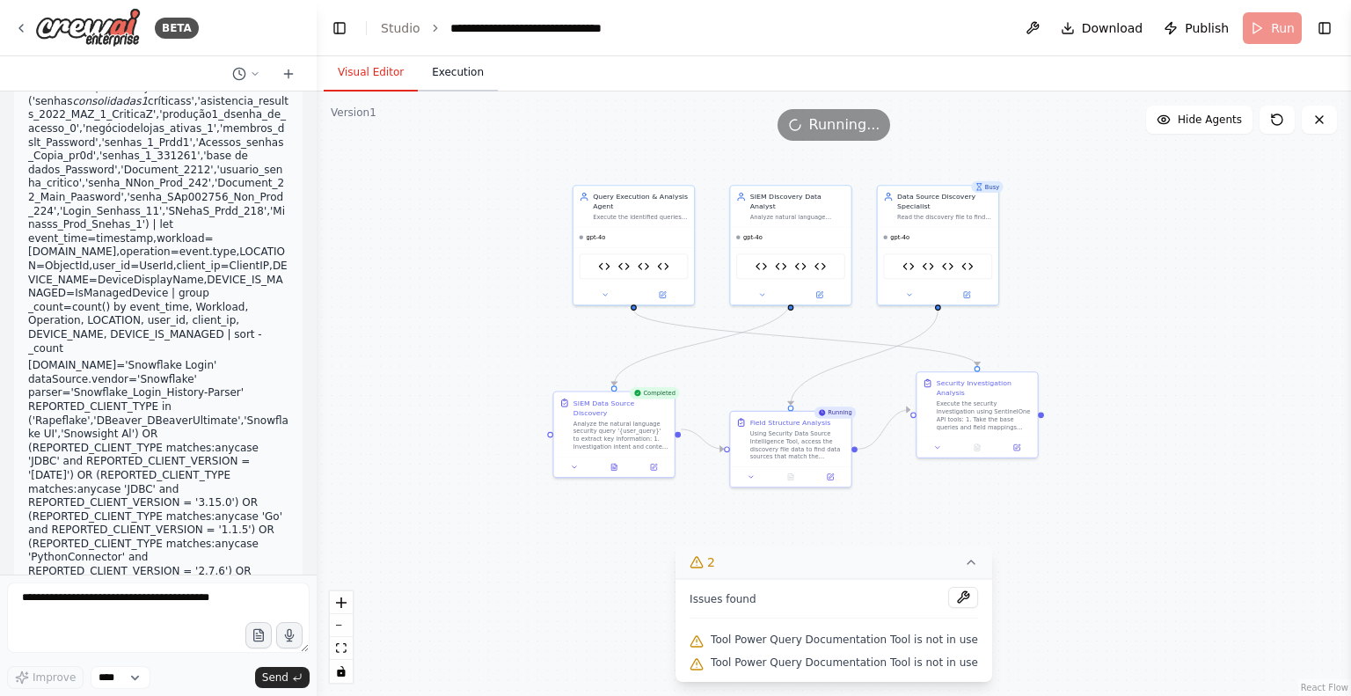
click at [452, 69] on button "Execution" at bounding box center [458, 73] width 80 height 37
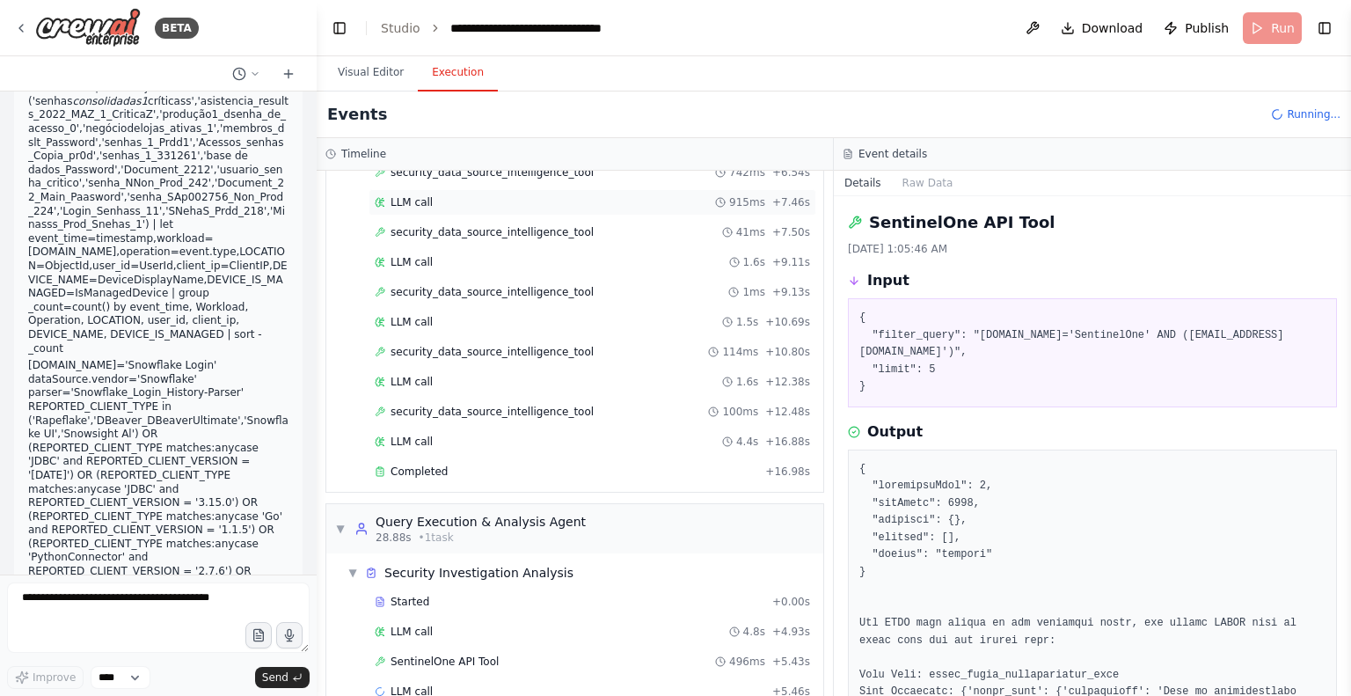
scroll to position [559, 0]
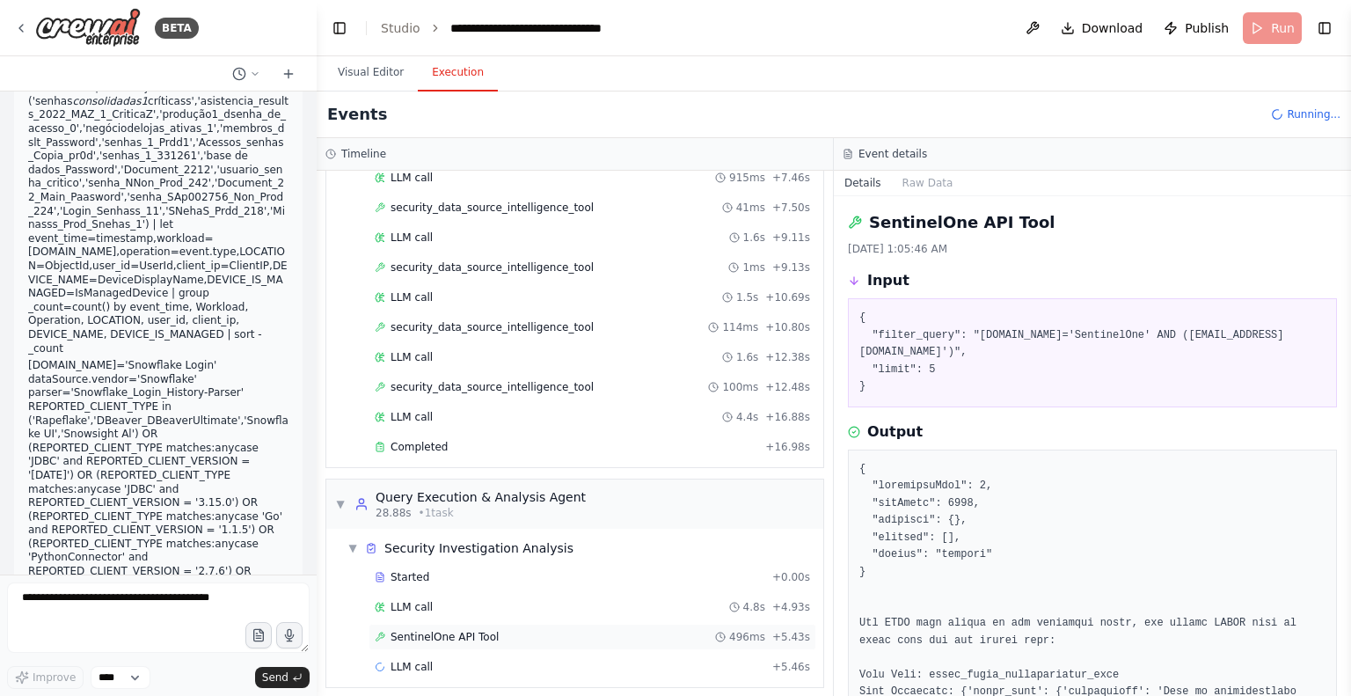
click at [472, 632] on span "SentinelOne API Tool" at bounding box center [445, 637] width 108 height 14
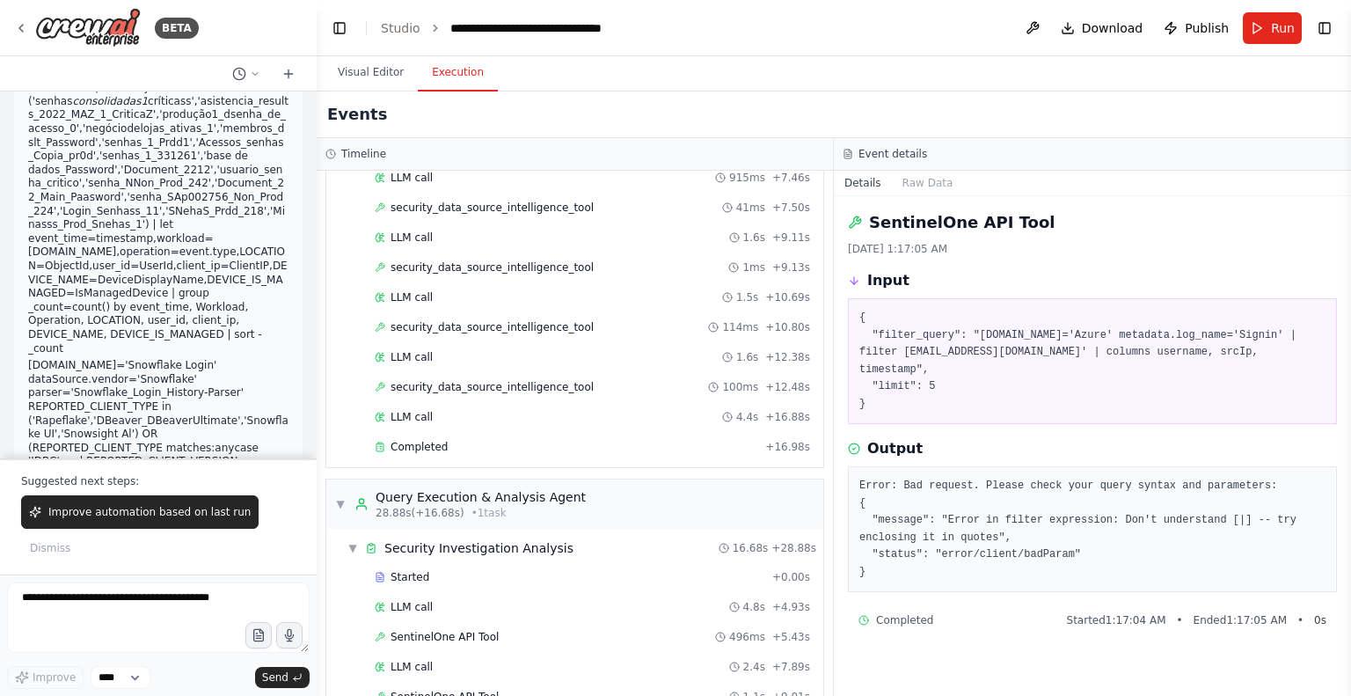
click at [911, 333] on pre "{ "filter_query": "dataSource.name='Azure' metadata.log_name='Signin' | filter …" at bounding box center [1092, 361] width 466 height 103
click at [127, 597] on textarea at bounding box center [158, 617] width 303 height 70
drag, startPoint x: 153, startPoint y: 601, endPoint x: 76, endPoint y: 601, distance: 77.4
click at [76, 601] on textarea "**********" at bounding box center [158, 617] width 303 height 70
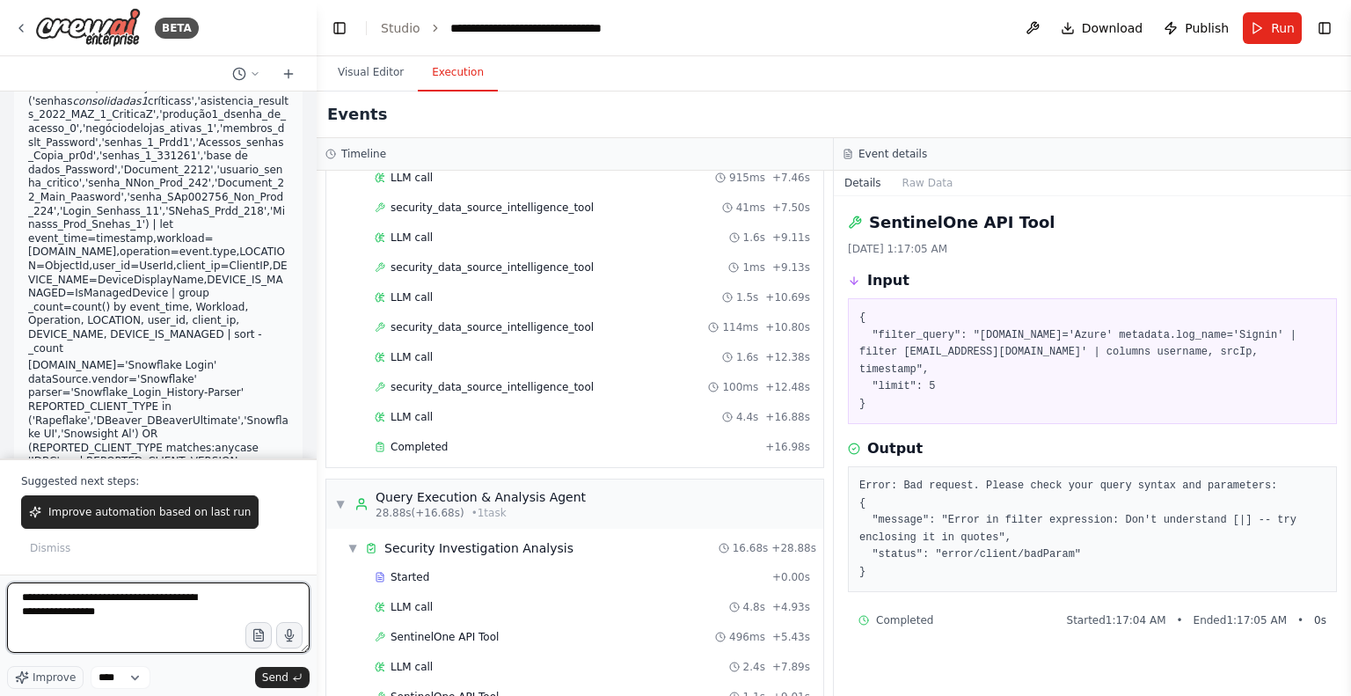
type textarea "**********"
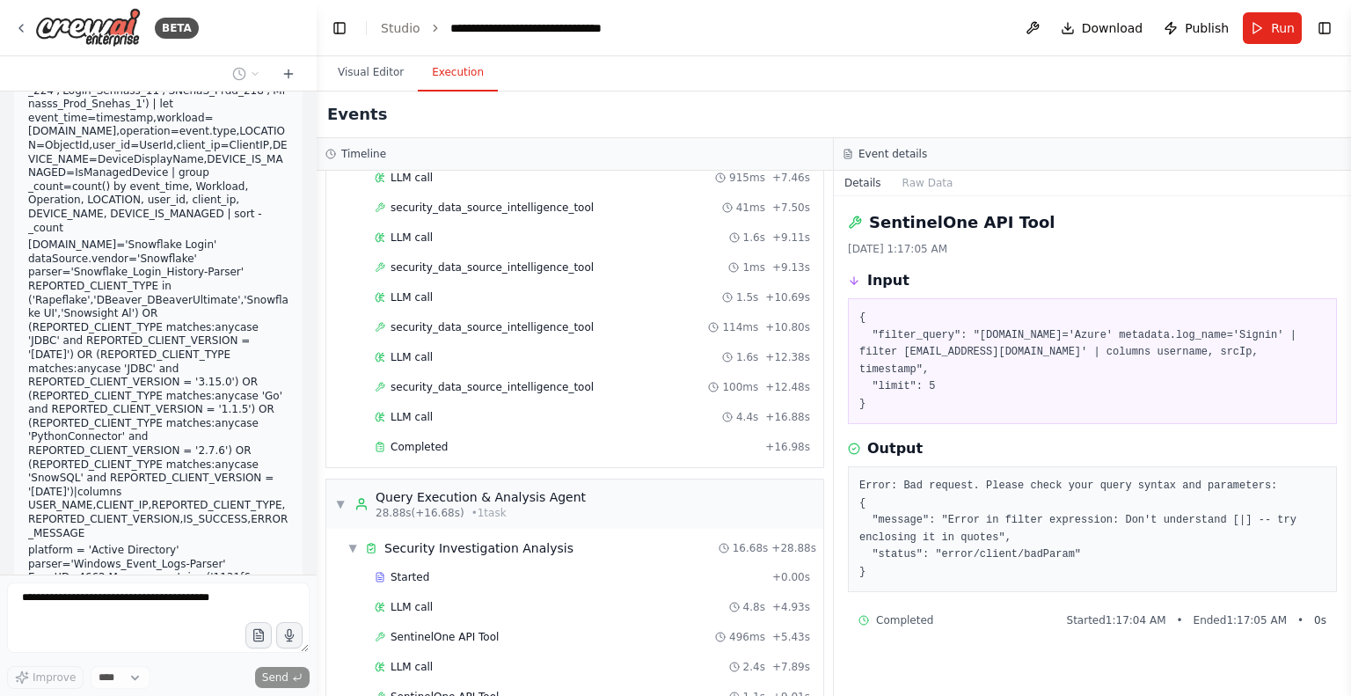
scroll to position [707, 0]
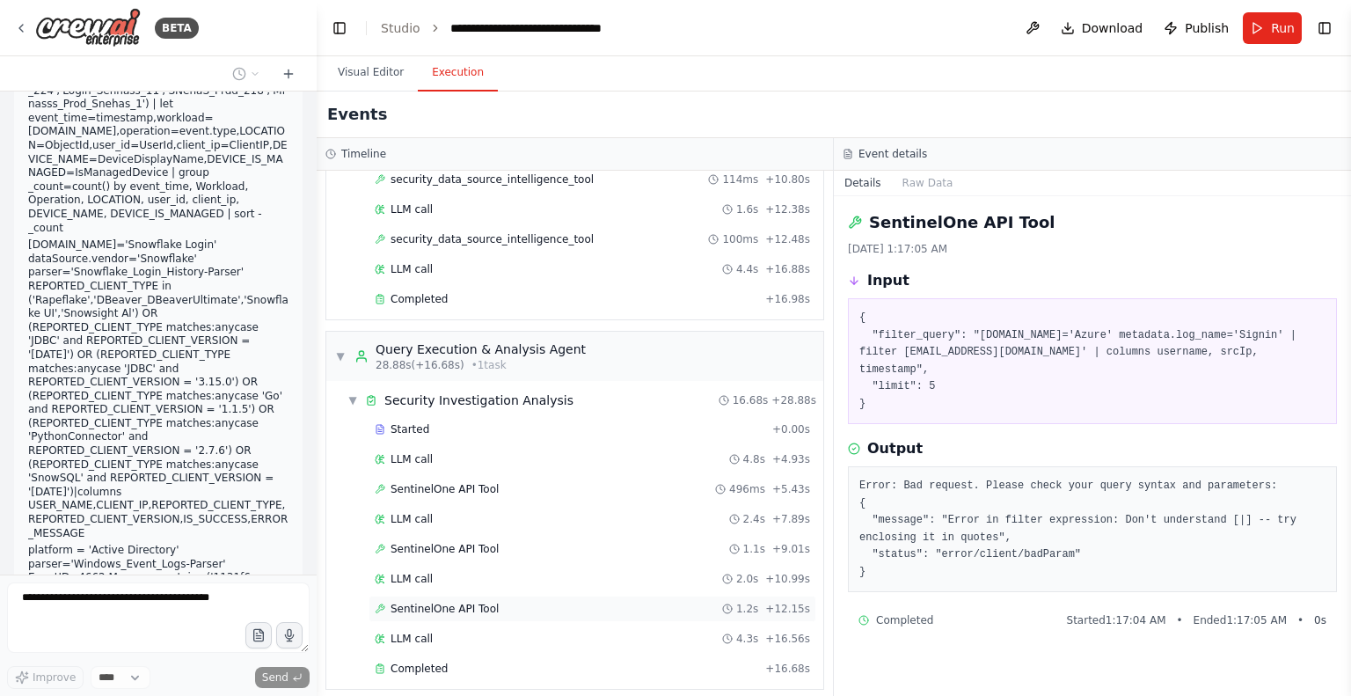
click at [455, 602] on span "SentinelOne API Tool" at bounding box center [445, 609] width 108 height 14
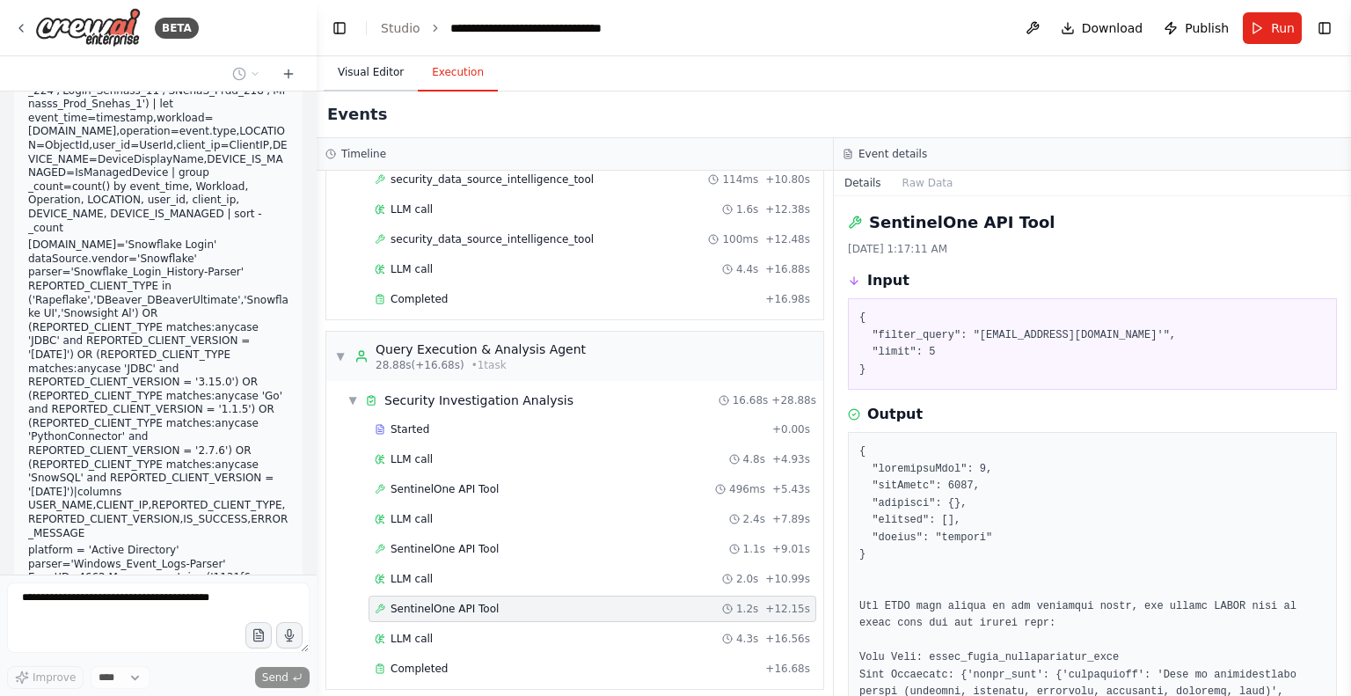
click at [376, 76] on button "Visual Editor" at bounding box center [371, 73] width 94 height 37
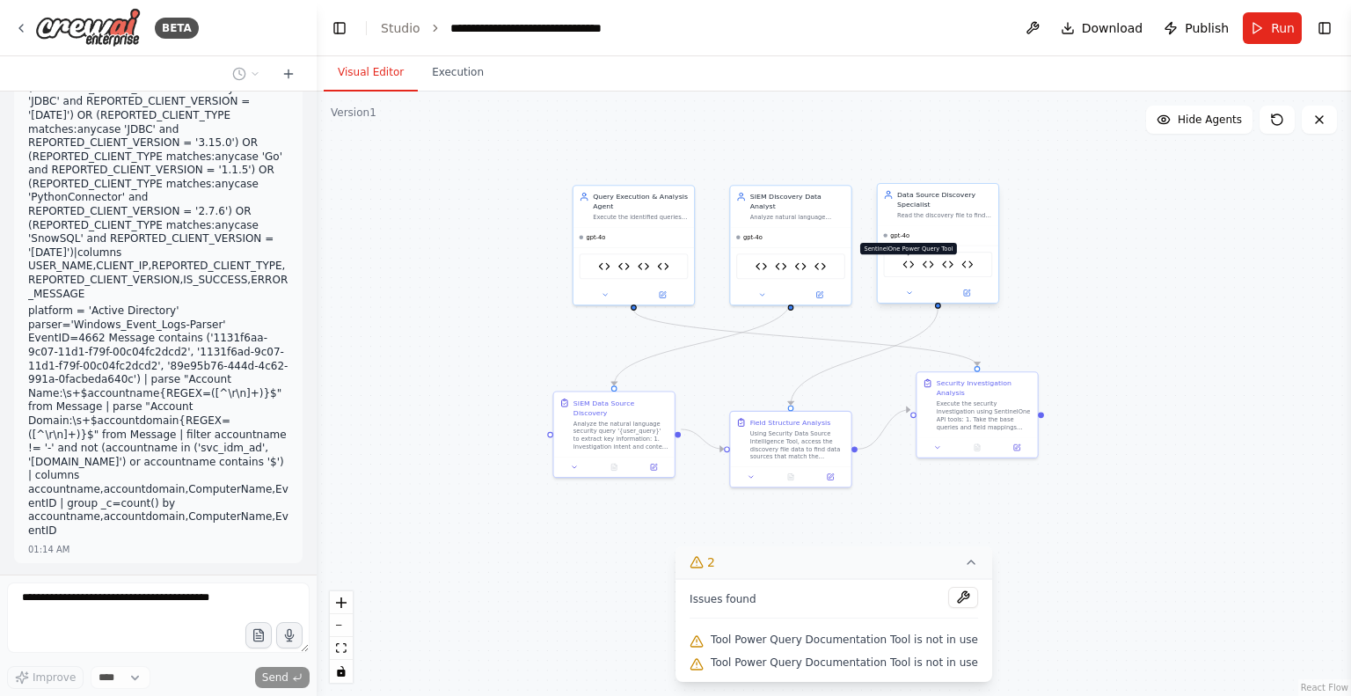
scroll to position [62394, 0]
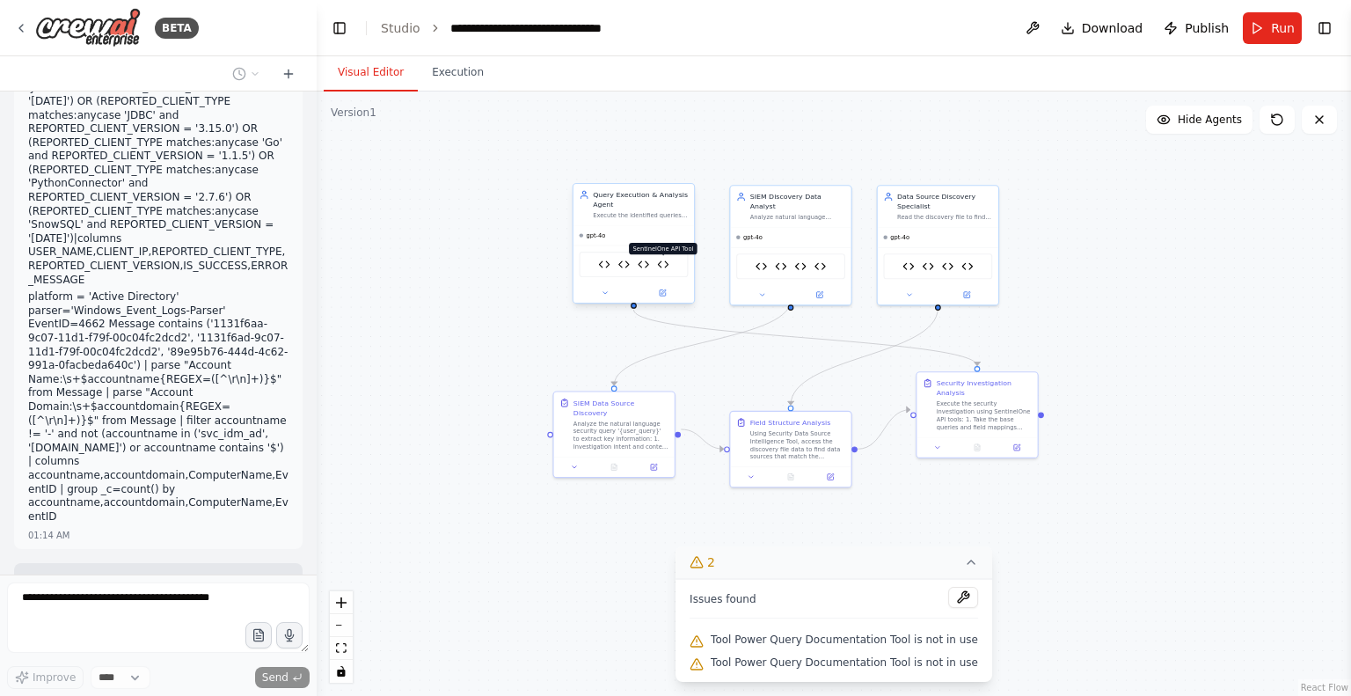
click at [661, 262] on img at bounding box center [662, 264] width 11 height 11
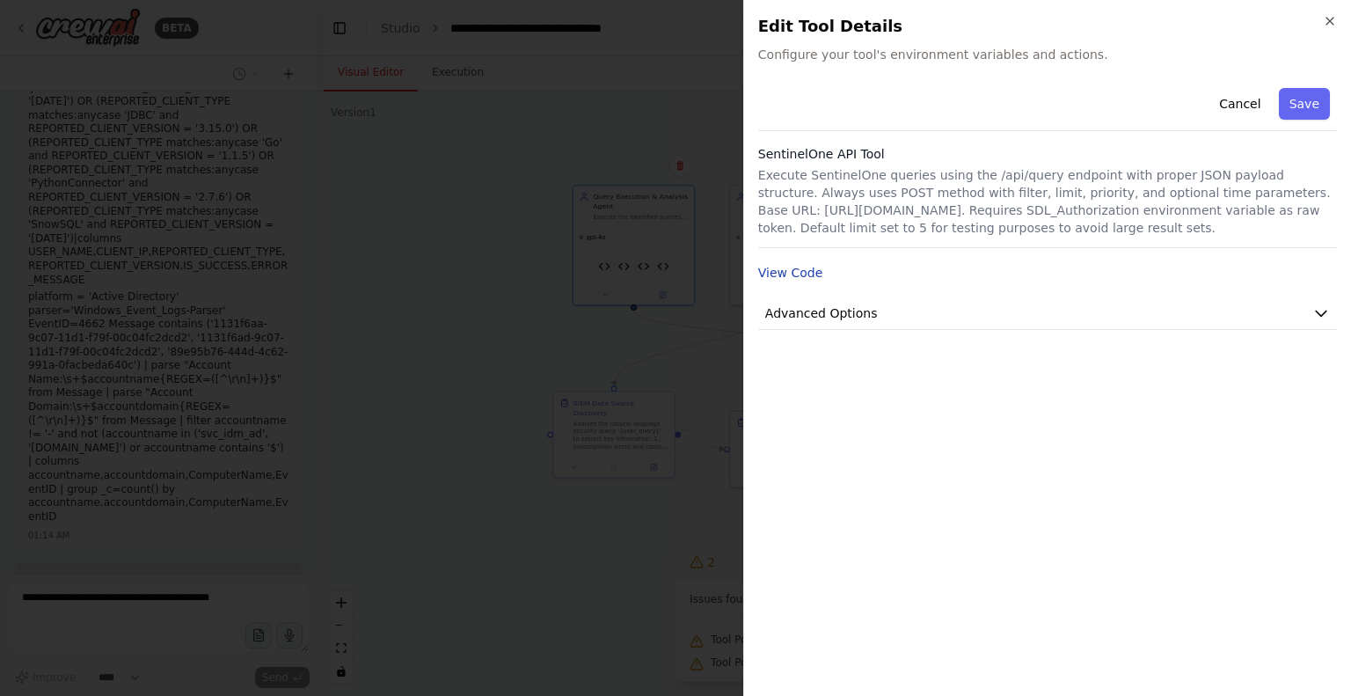
click at [799, 274] on button "View Code" at bounding box center [790, 273] width 65 height 18
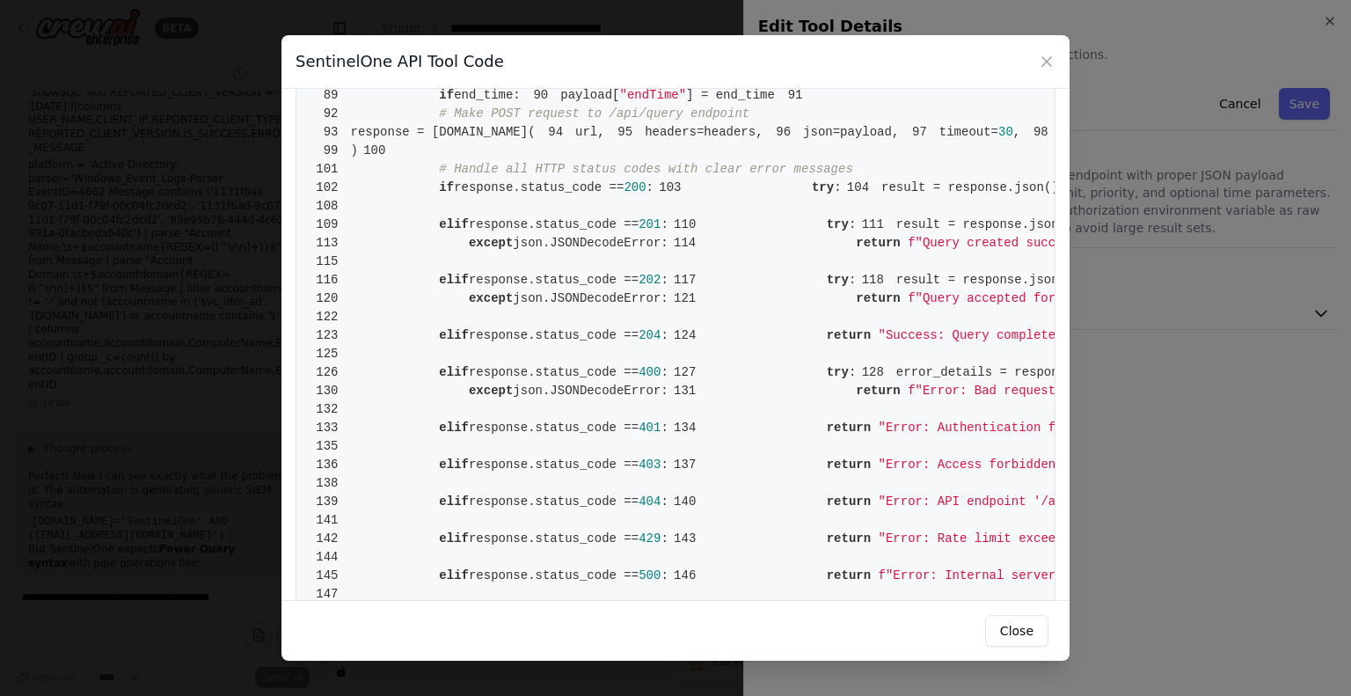
scroll to position [62569, 0]
drag, startPoint x: 512, startPoint y: 297, endPoint x: 431, endPoint y: 297, distance: 80.9
copy span "filter_query"
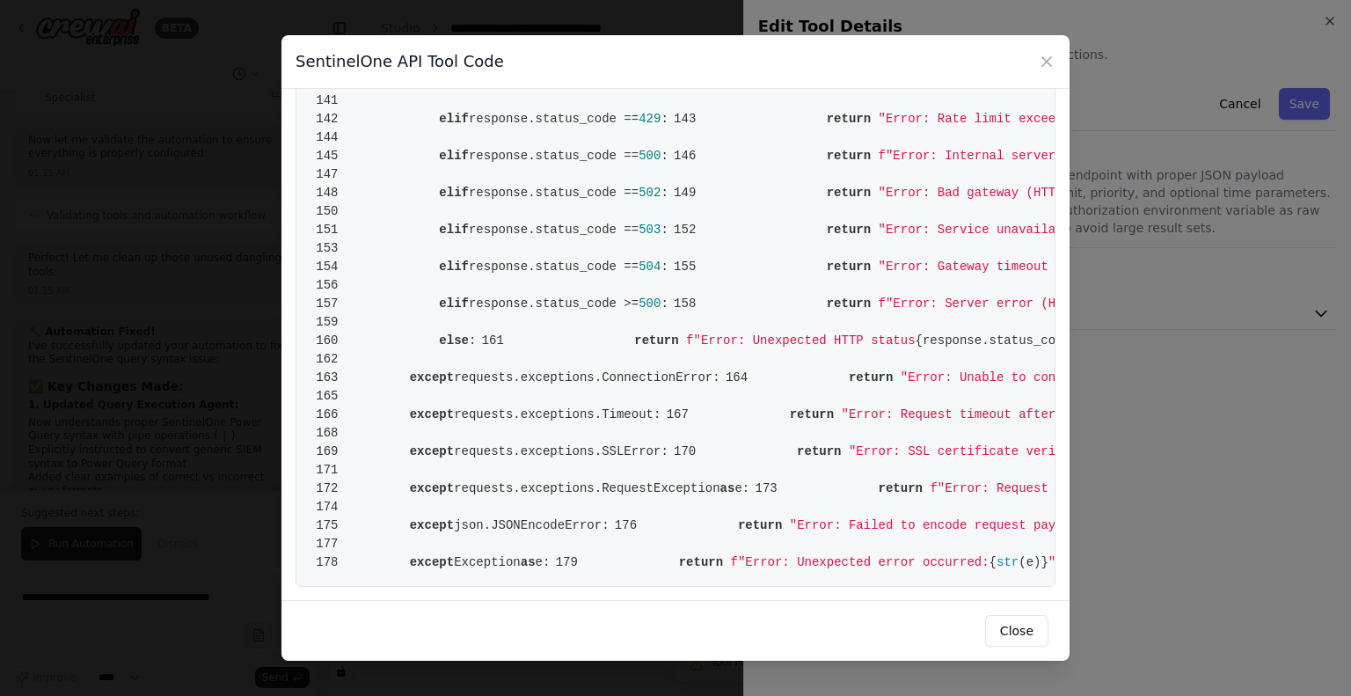
scroll to position [0, 0]
click at [1020, 641] on button "Close" at bounding box center [1016, 631] width 63 height 32
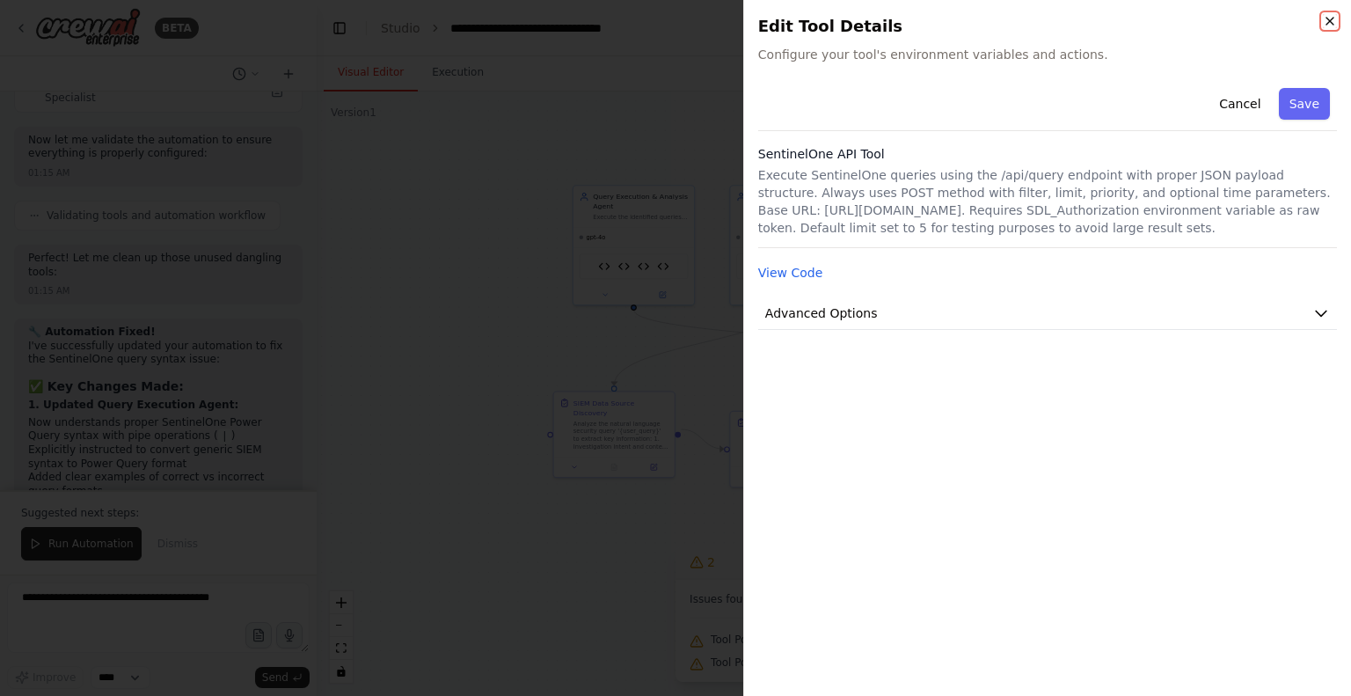
click at [1328, 22] on icon "button" at bounding box center [1329, 21] width 7 height 7
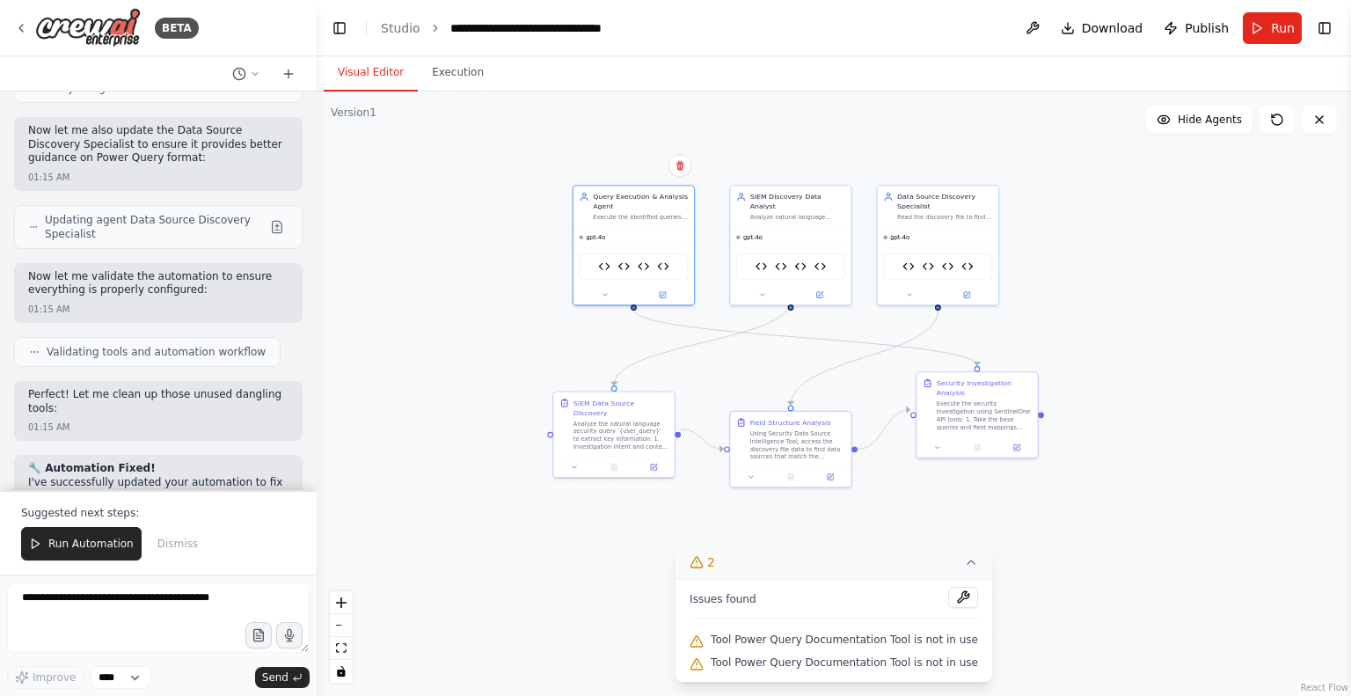
scroll to position [63157, 0]
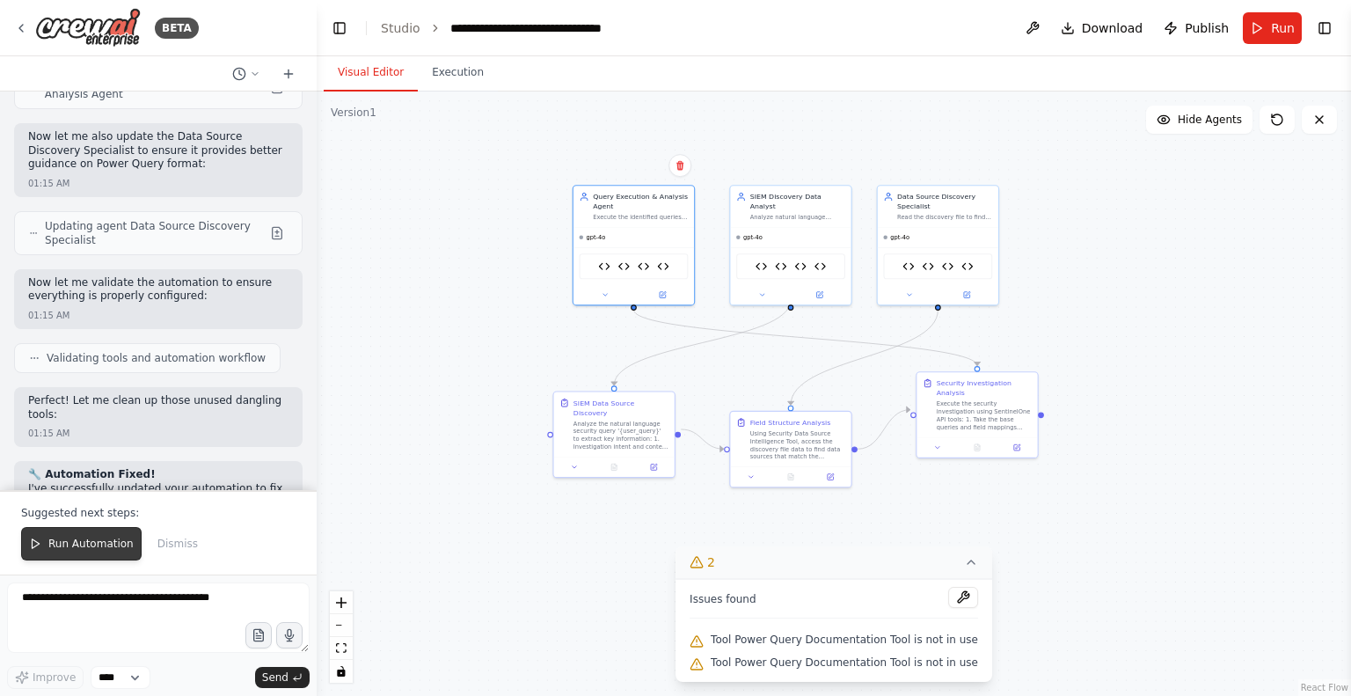
click at [59, 548] on span "Run Automation" at bounding box center [90, 544] width 85 height 14
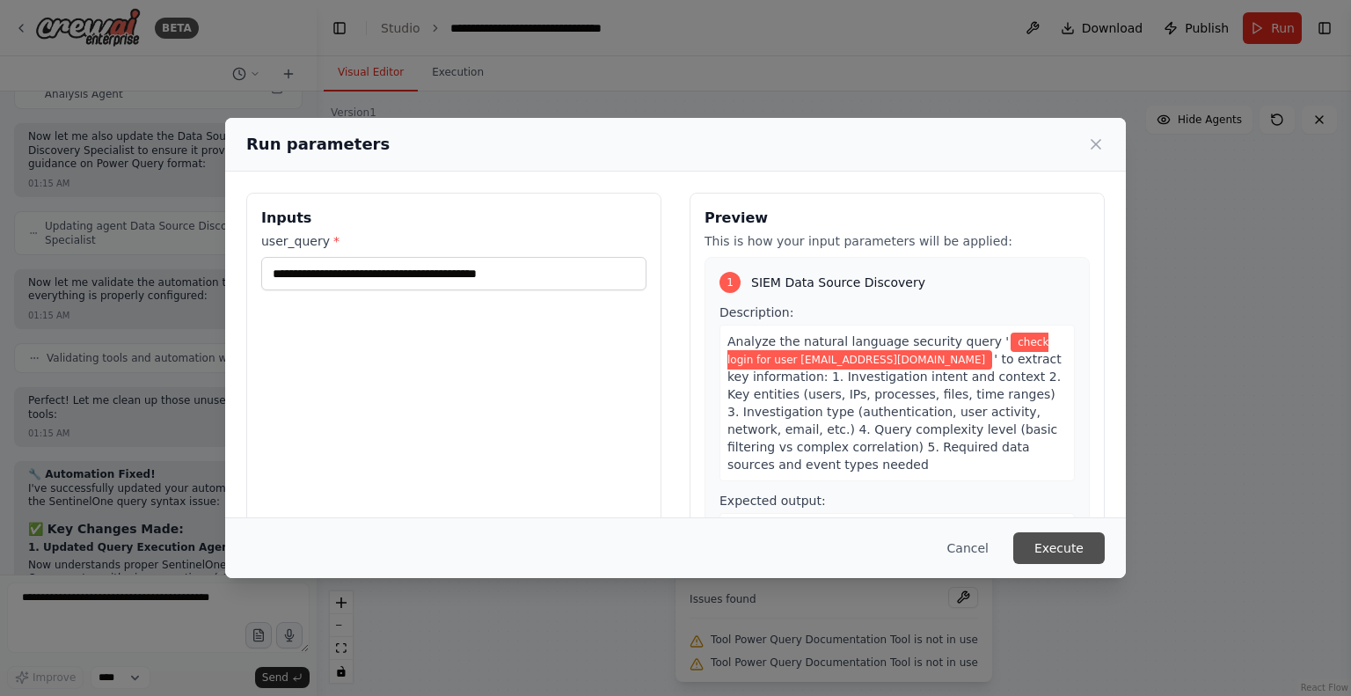
click at [1065, 544] on button "Execute" at bounding box center [1058, 548] width 91 height 32
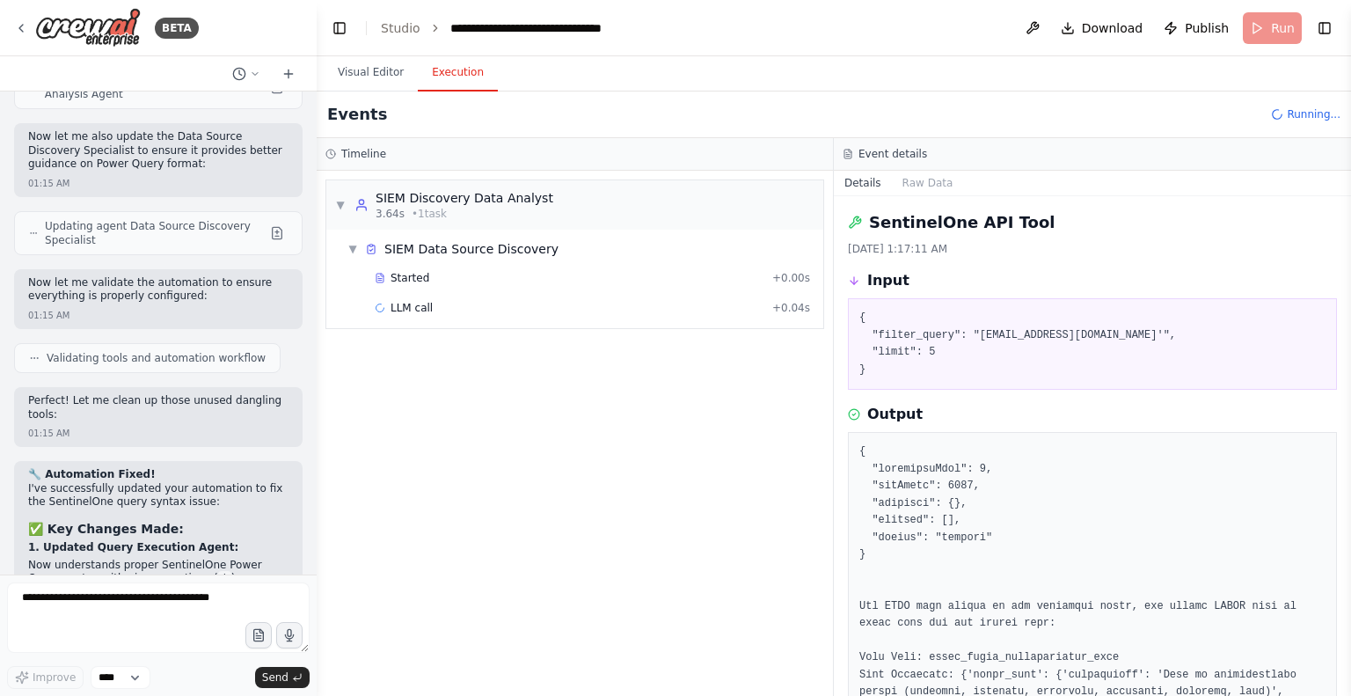
scroll to position [63216, 0]
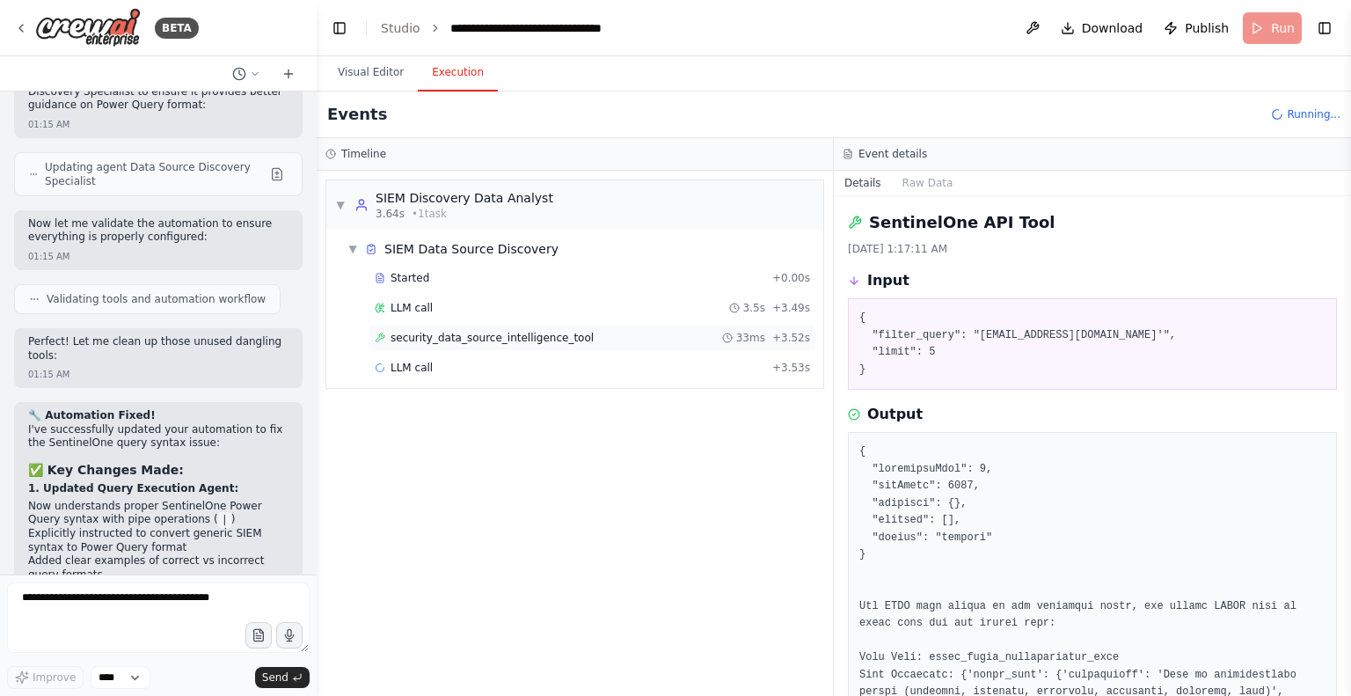
click at [441, 340] on span "security_data_source_intelligence_tool" at bounding box center [492, 338] width 203 height 14
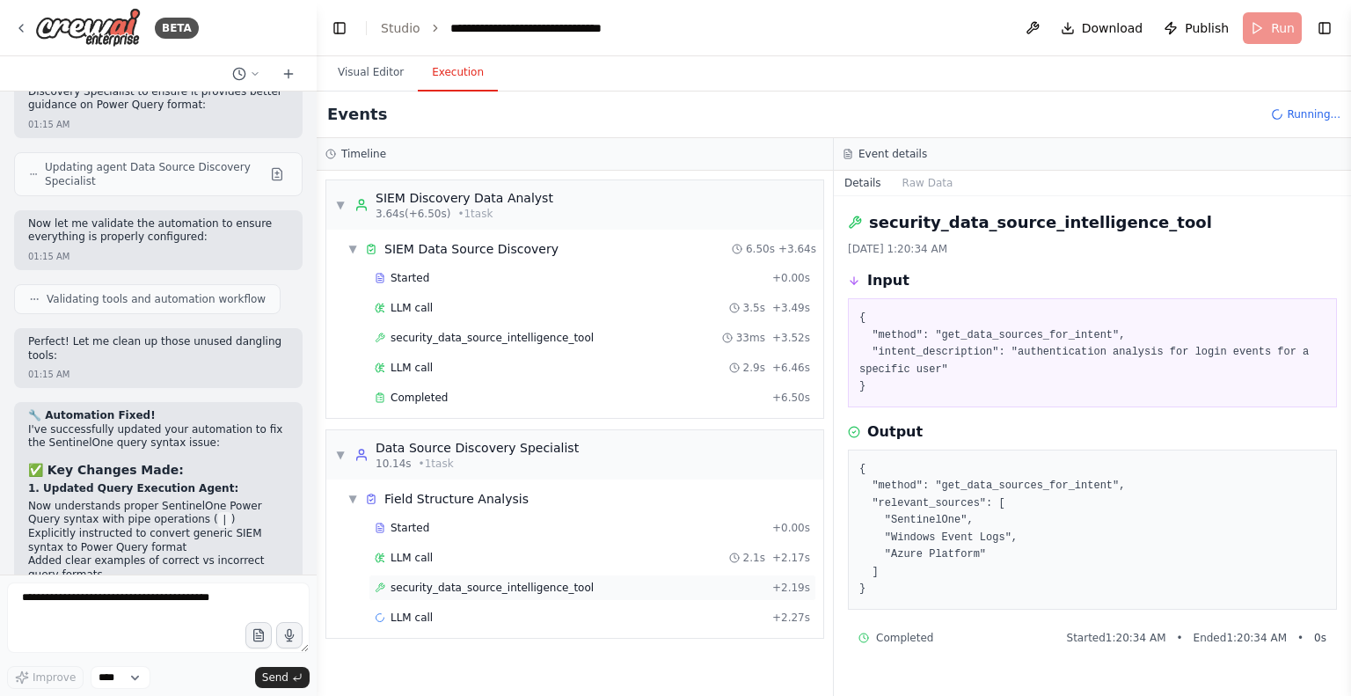
click at [502, 582] on span "security_data_source_intelligence_tool" at bounding box center [492, 588] width 203 height 14
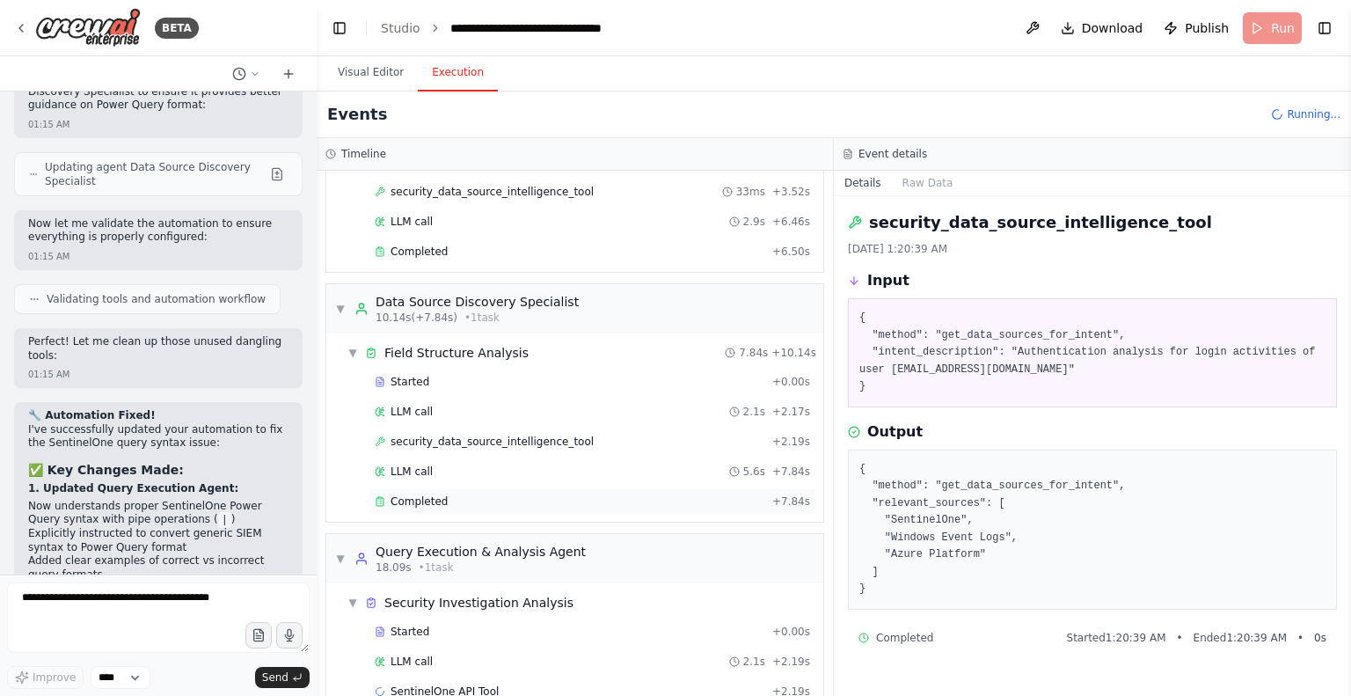
scroll to position [176, 0]
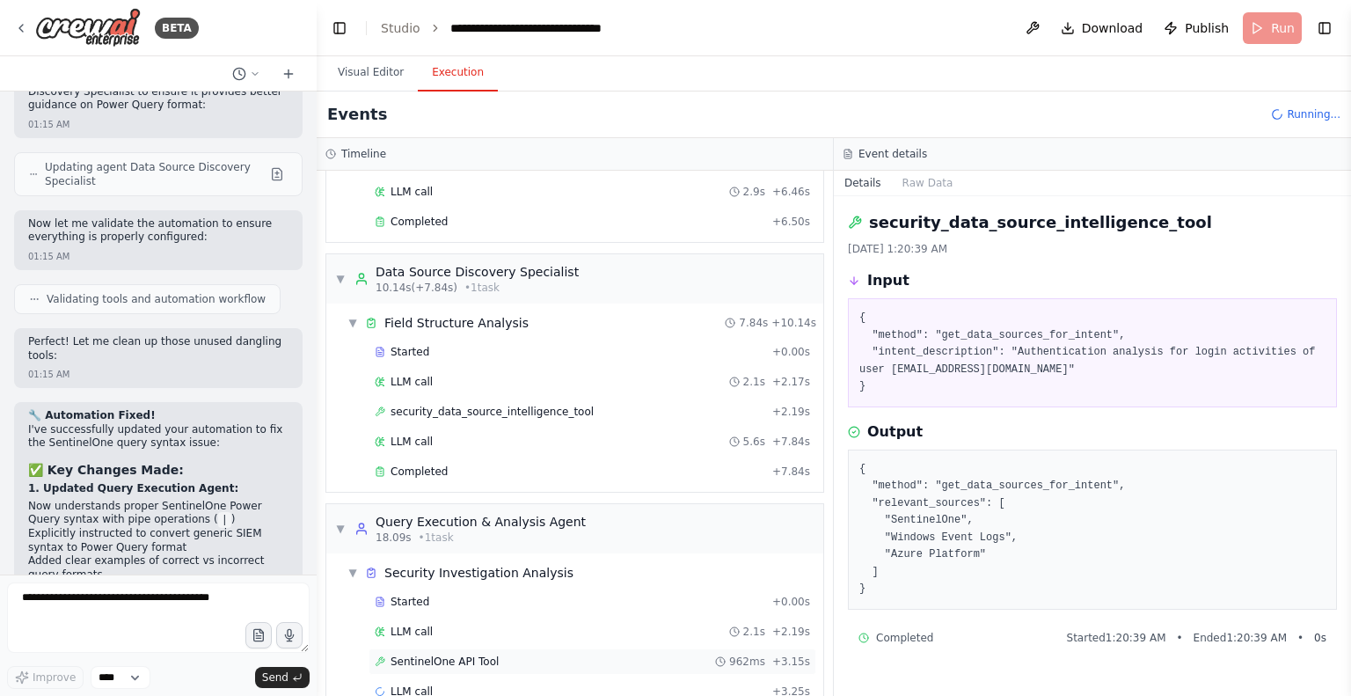
click at [470, 660] on span "SentinelOne API Tool" at bounding box center [445, 661] width 108 height 14
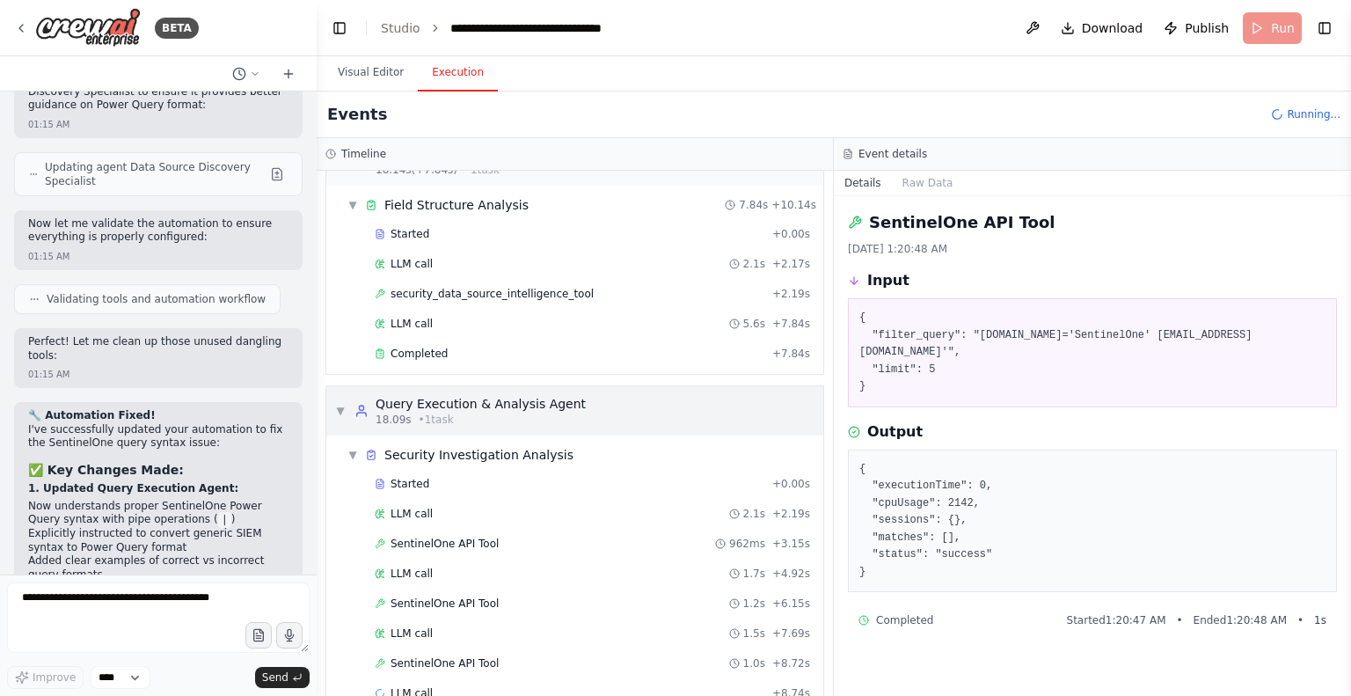
scroll to position [324, 0]
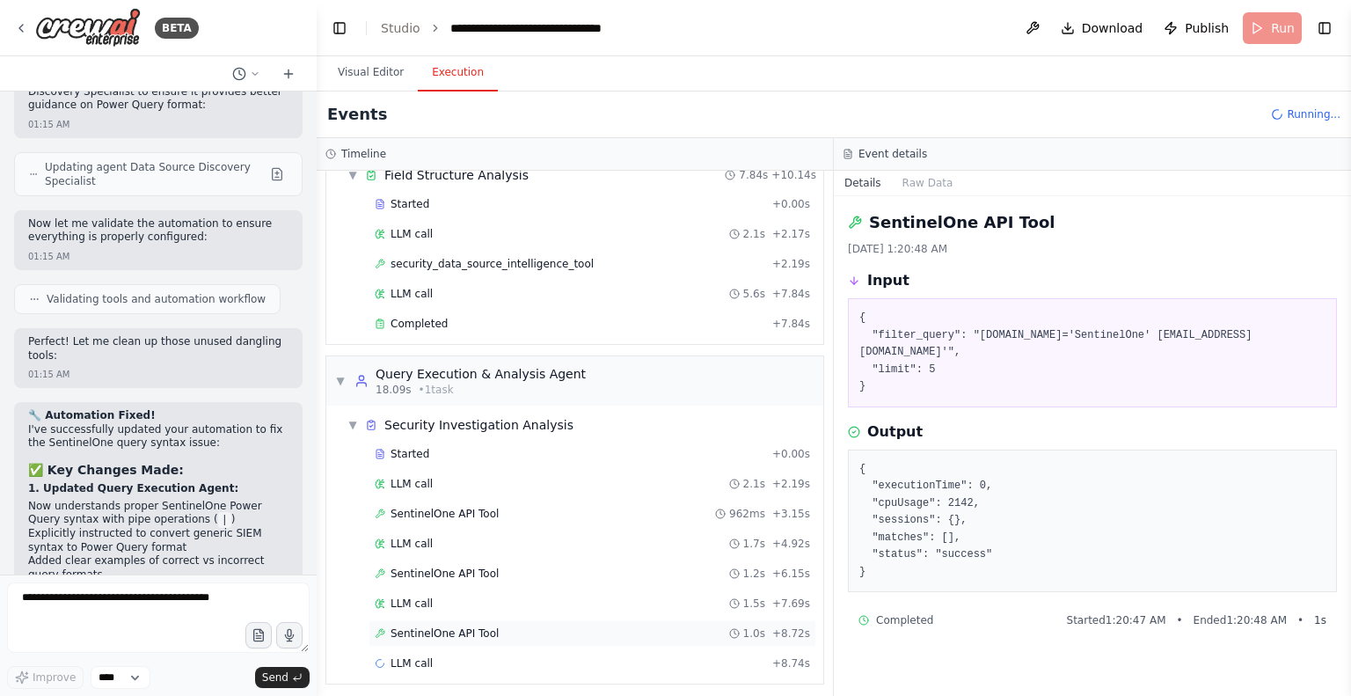
click at [480, 626] on span "SentinelOne API Tool" at bounding box center [445, 633] width 108 height 14
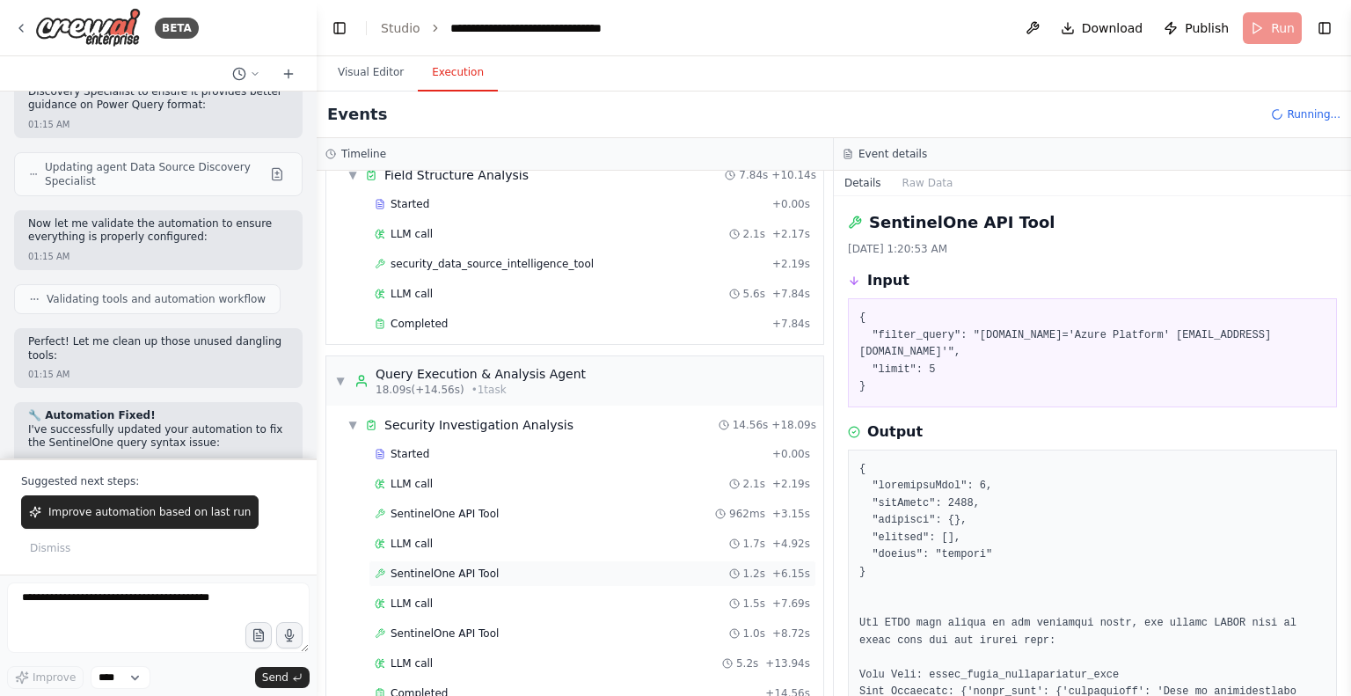
click at [471, 566] on span "SentinelOne API Tool" at bounding box center [445, 573] width 108 height 14
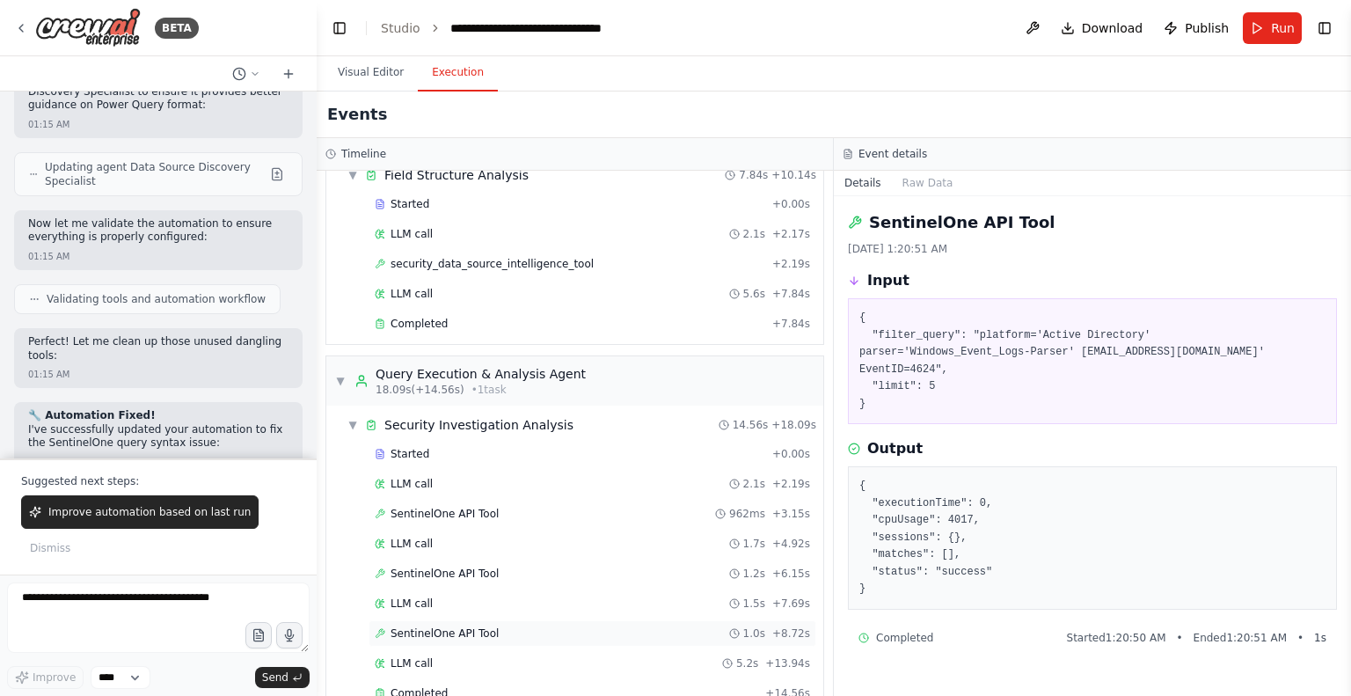
click at [466, 632] on span "SentinelOne API Tool" at bounding box center [445, 633] width 108 height 14
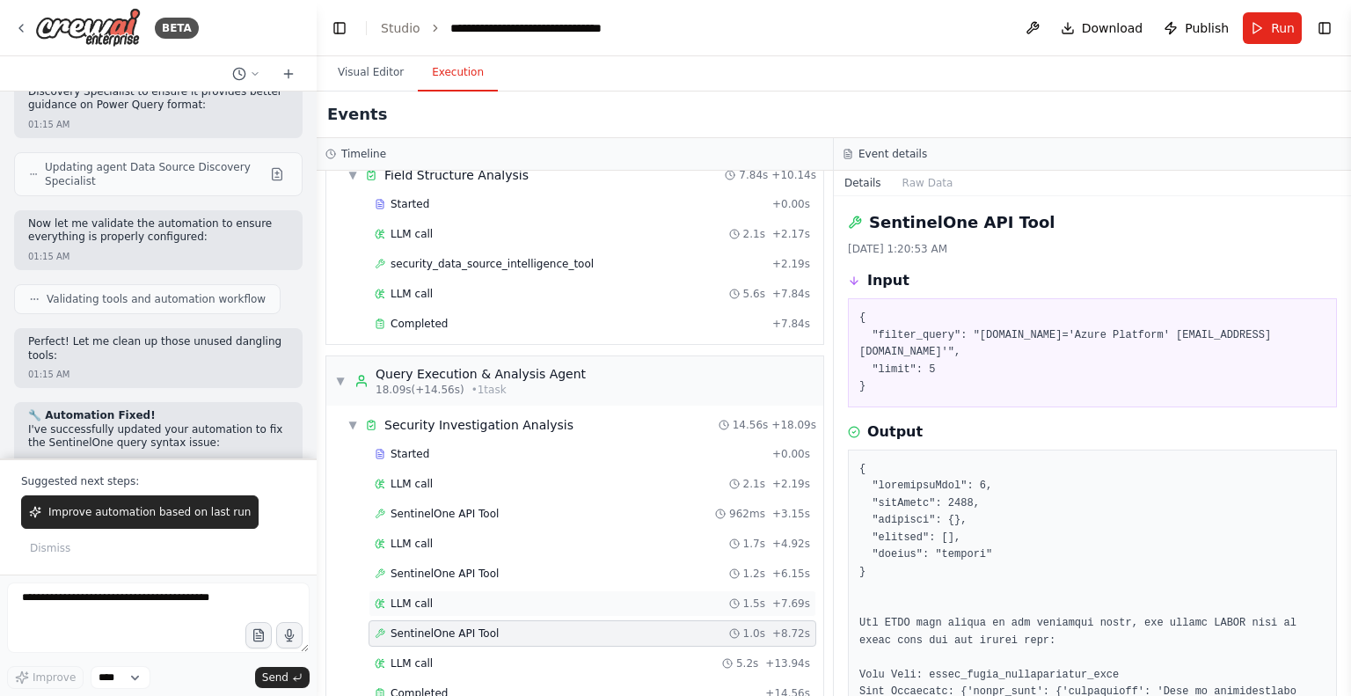
scroll to position [353, 0]
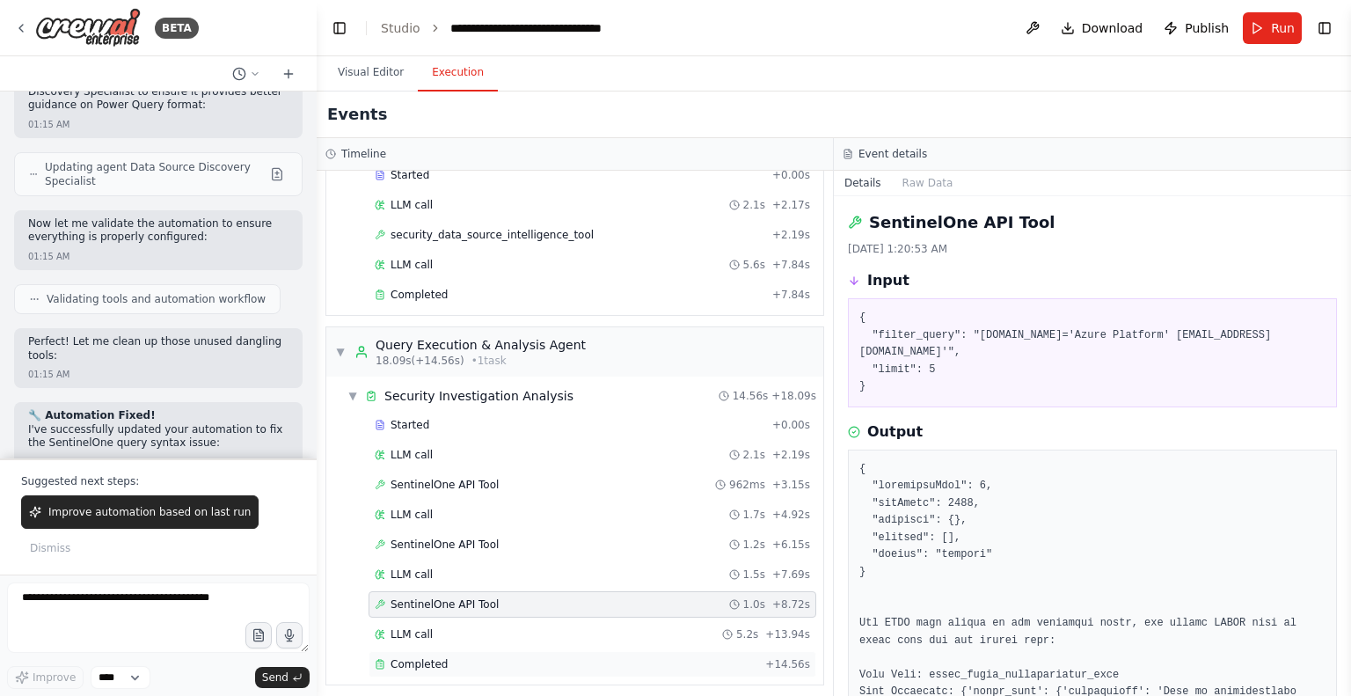
click at [432, 658] on span "Completed" at bounding box center [419, 664] width 57 height 14
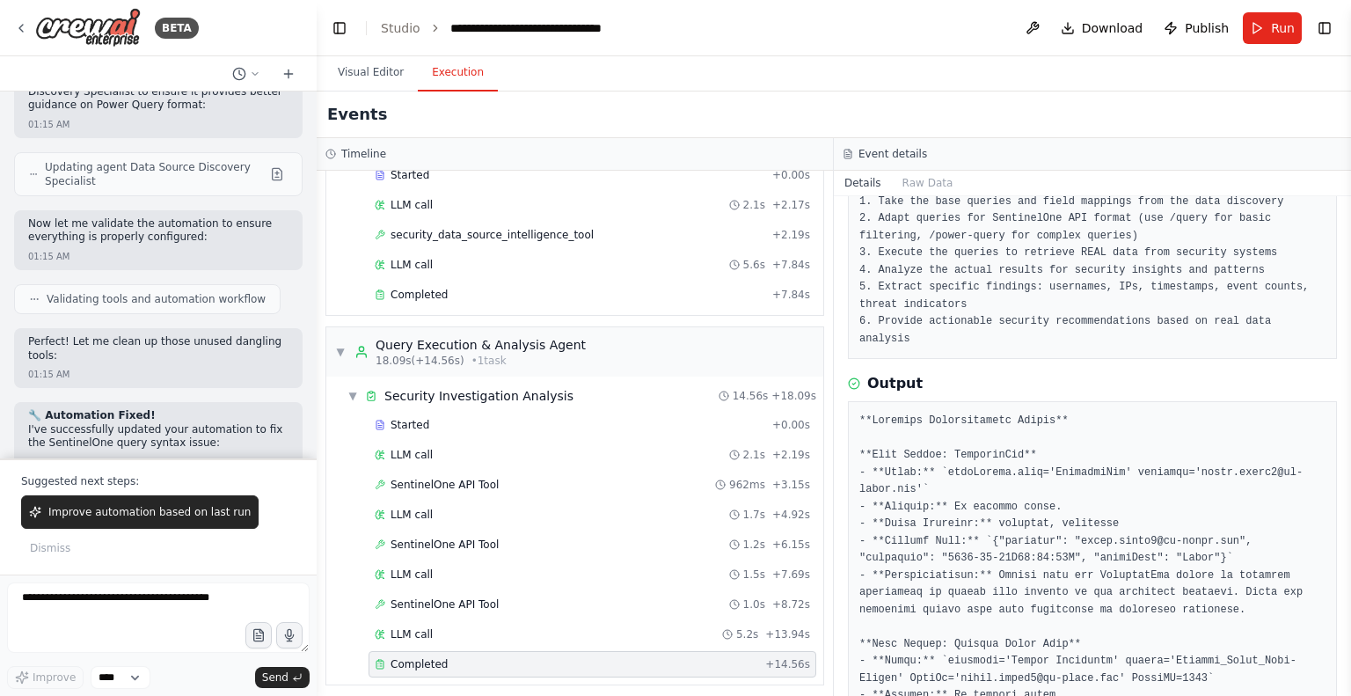
scroll to position [0, 0]
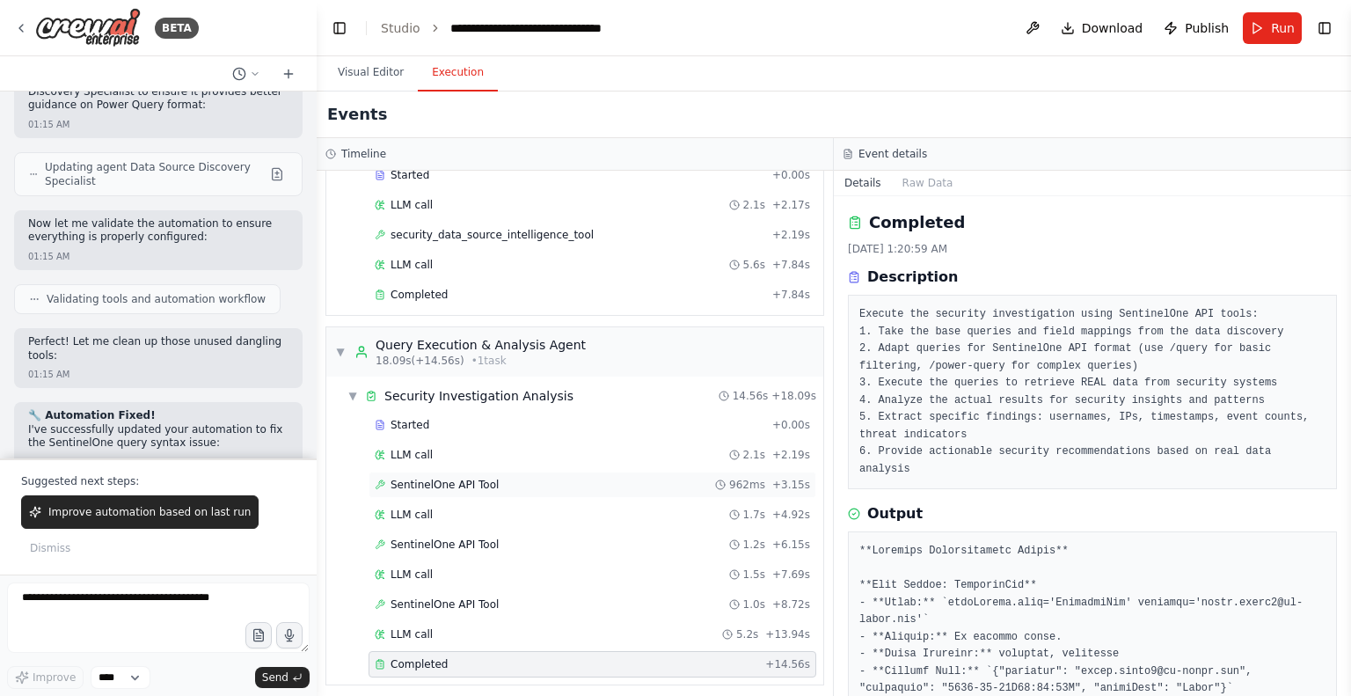
click at [439, 483] on span "SentinelOne API Tool" at bounding box center [445, 485] width 108 height 14
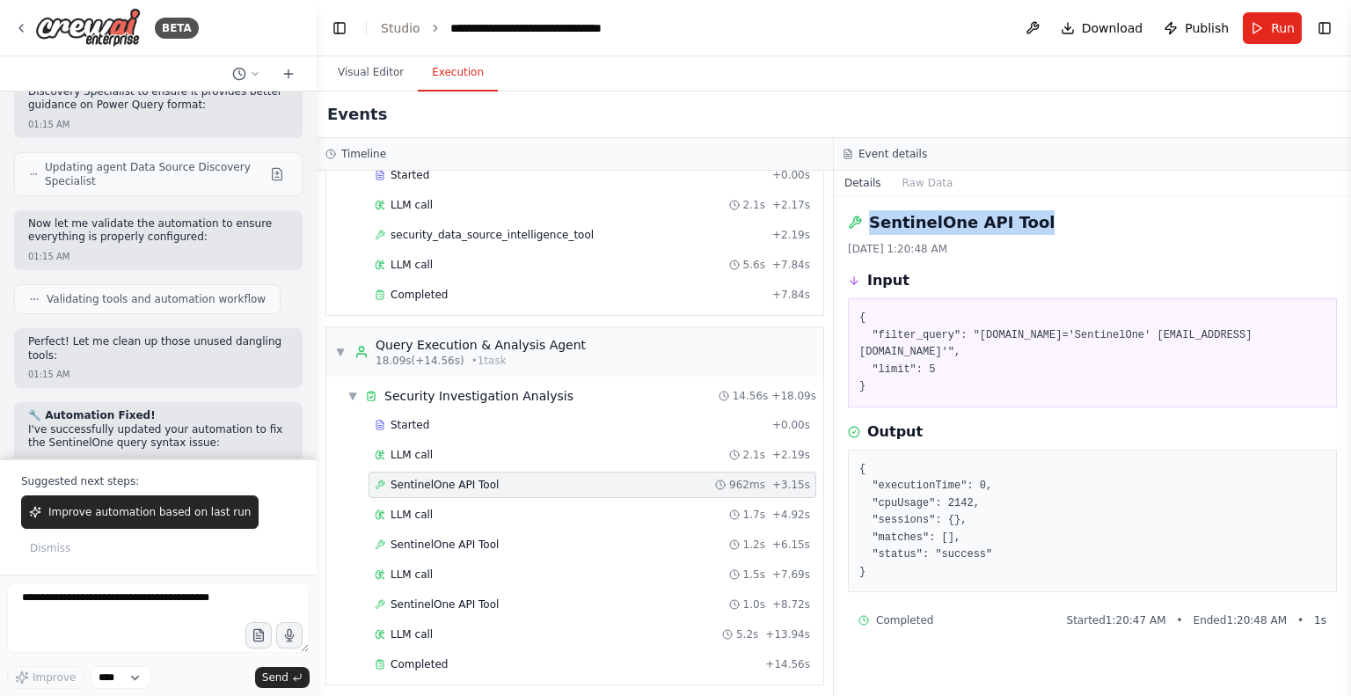
drag, startPoint x: 1027, startPoint y: 220, endPoint x: 869, endPoint y: 221, distance: 157.5
click at [869, 221] on div "SentinelOne API Tool" at bounding box center [1092, 222] width 489 height 25
click at [375, 74] on button "Visual Editor" at bounding box center [371, 73] width 94 height 37
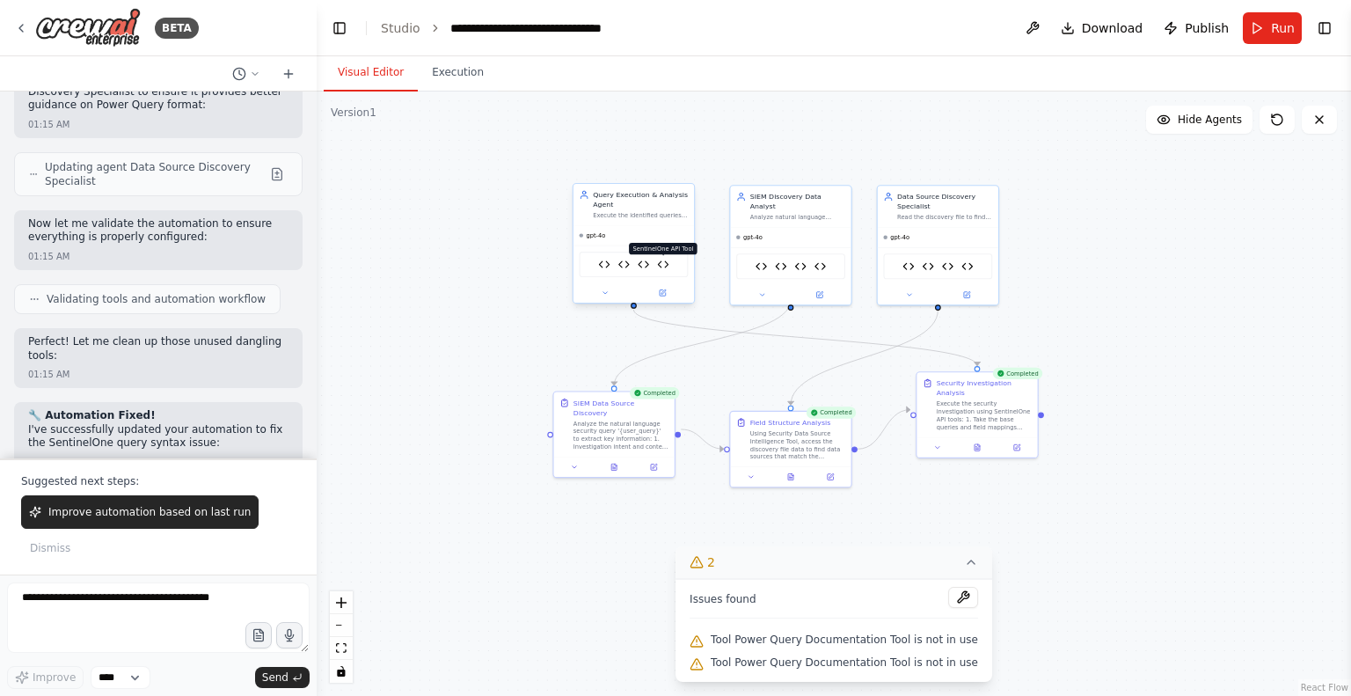
click at [661, 265] on img at bounding box center [662, 264] width 11 height 11
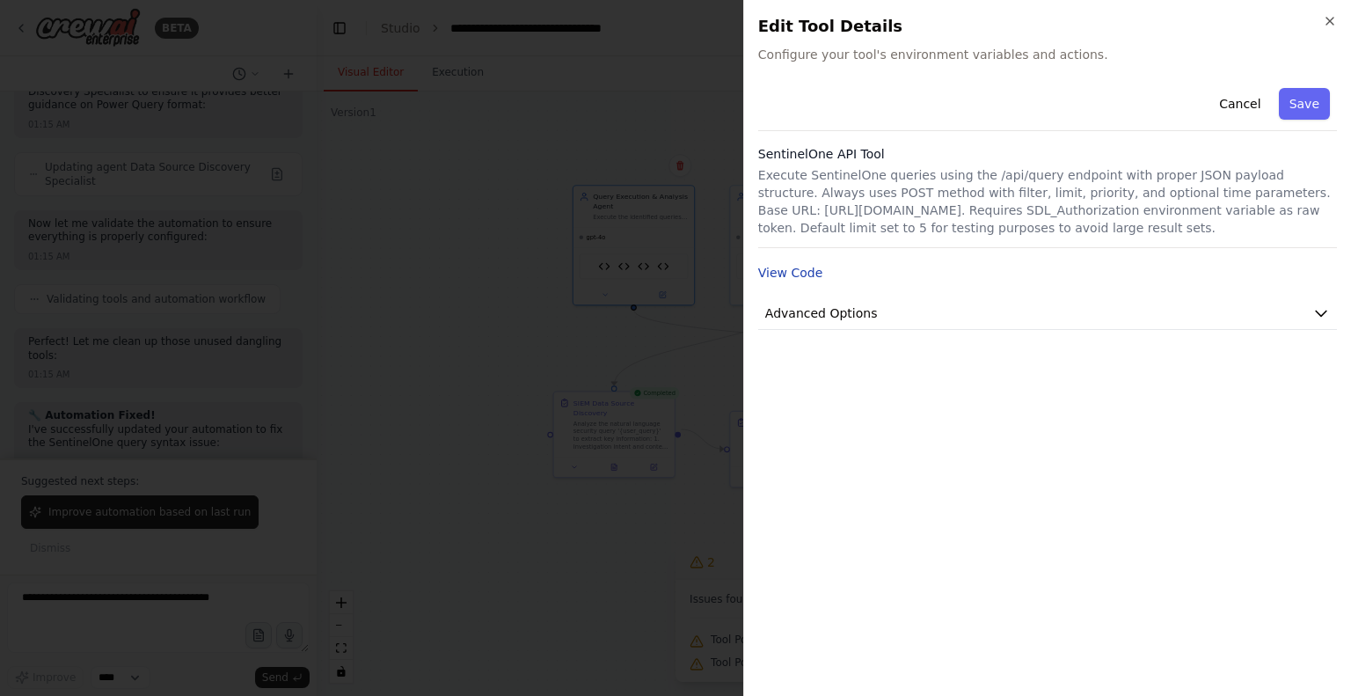
click at [783, 272] on button "View Code" at bounding box center [790, 273] width 65 height 18
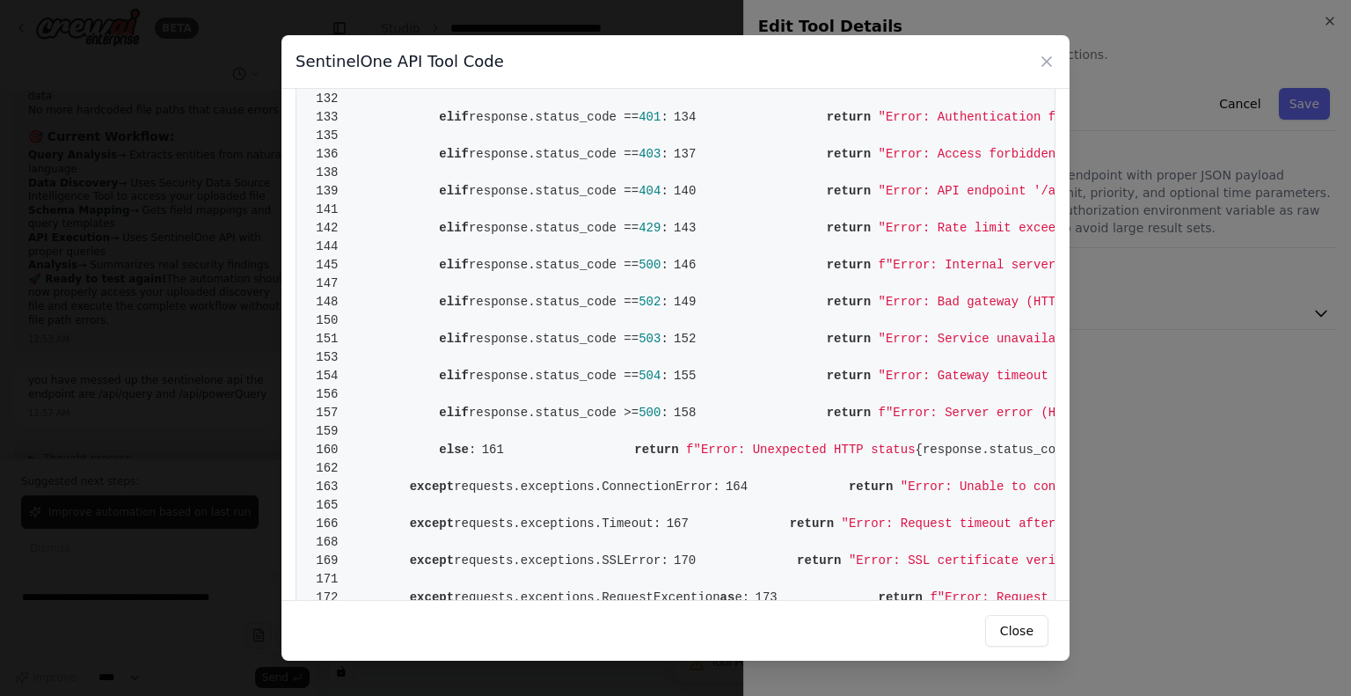
scroll to position [1084, 0]
click at [1041, 66] on icon at bounding box center [1047, 62] width 18 height 18
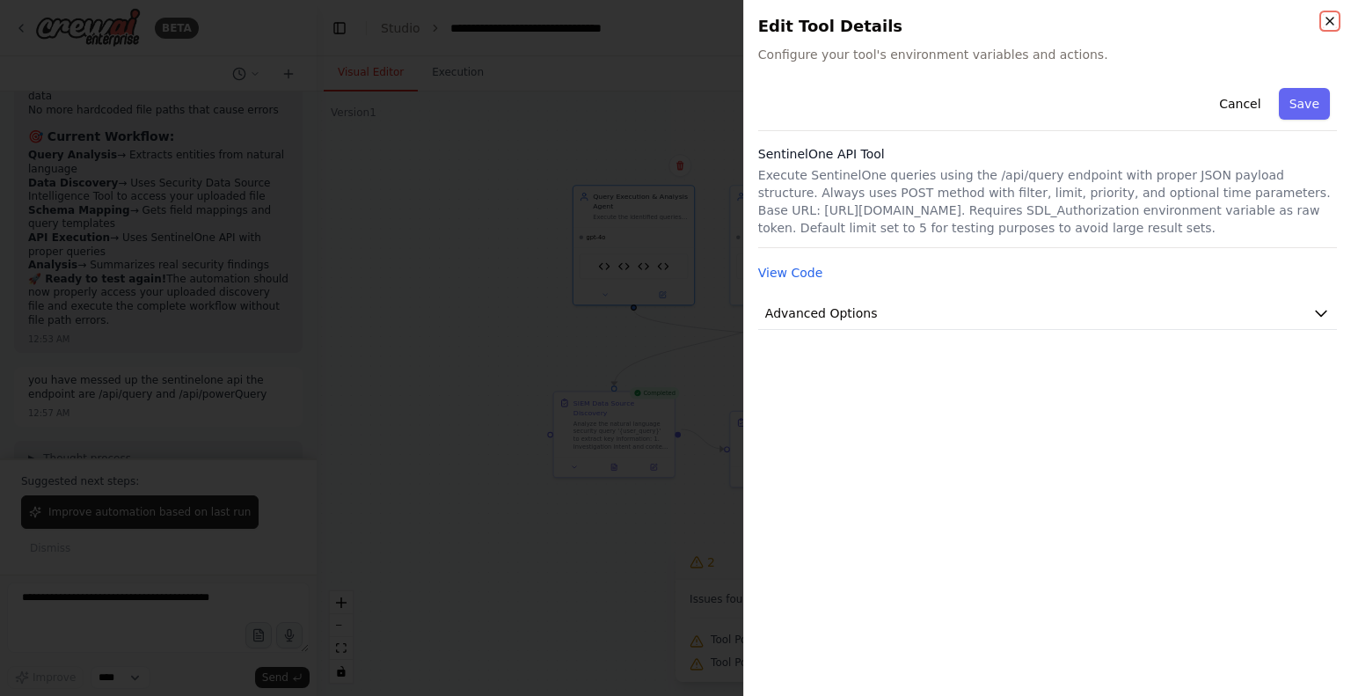
click at [1326, 18] on icon "button" at bounding box center [1330, 21] width 14 height 14
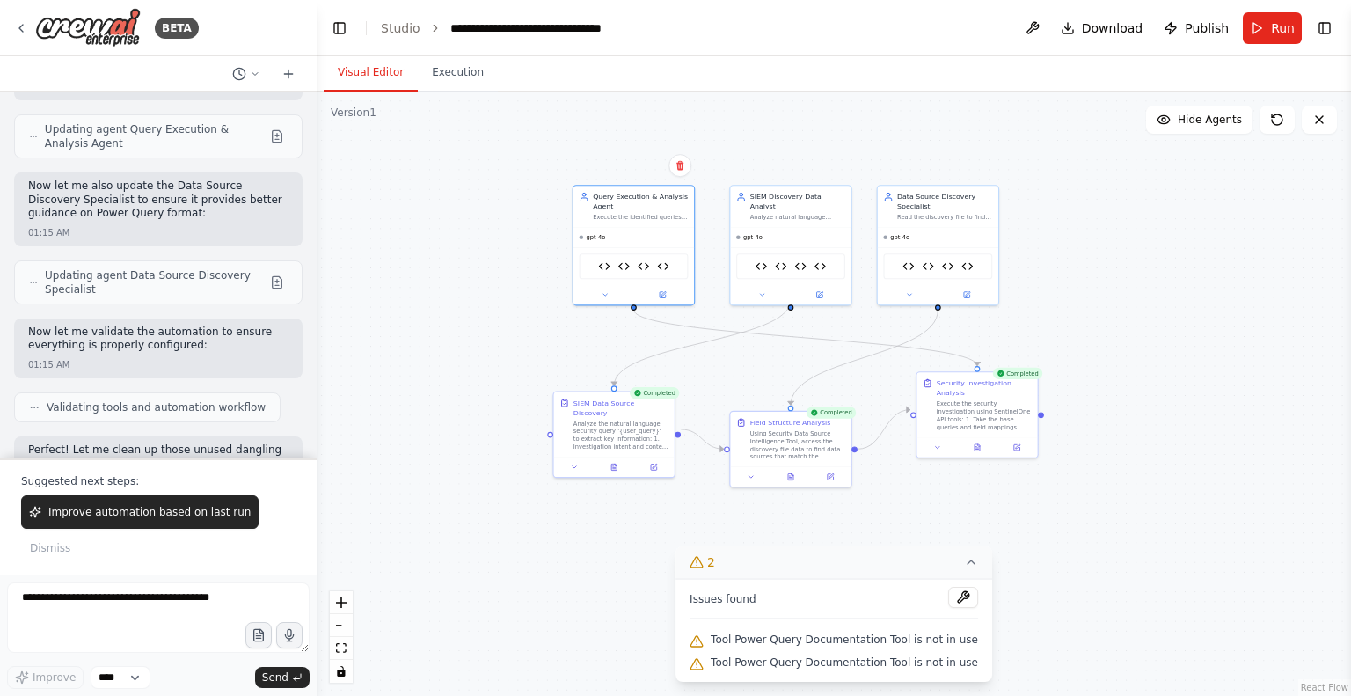
scroll to position [63331, 0]
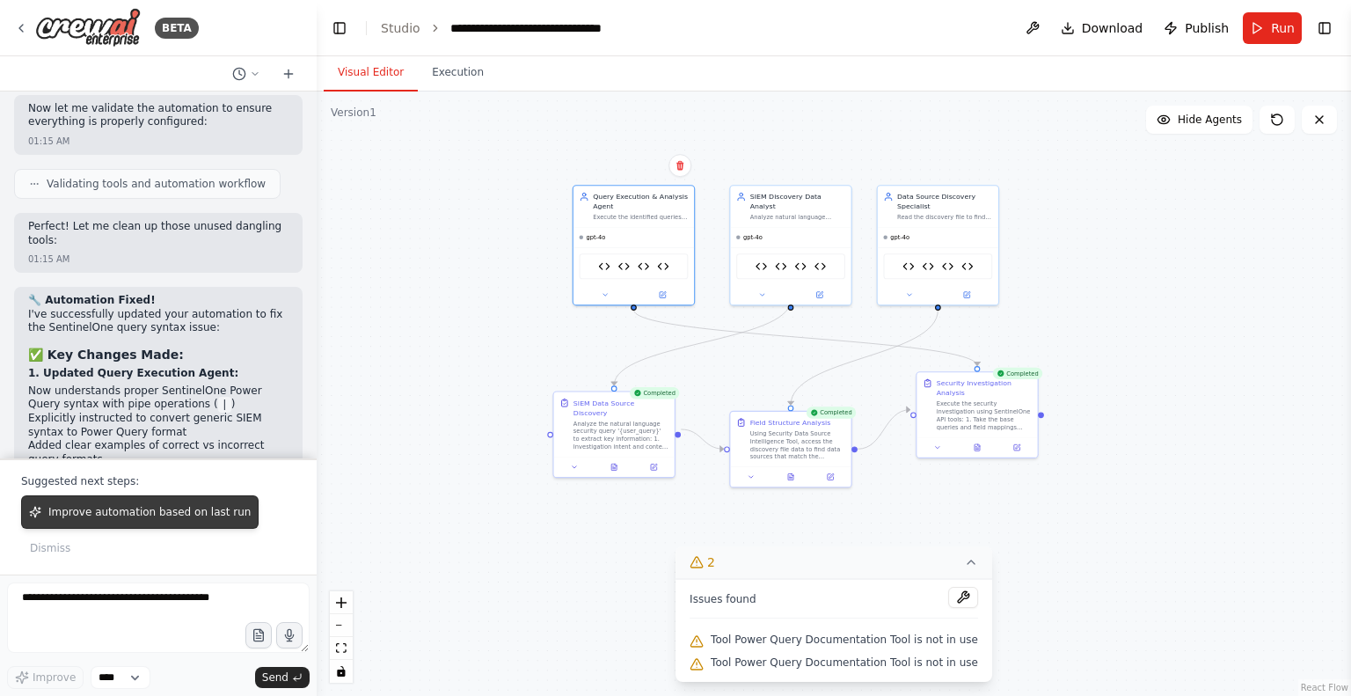
click at [107, 509] on span "Improve automation based on last run" at bounding box center [149, 512] width 202 height 14
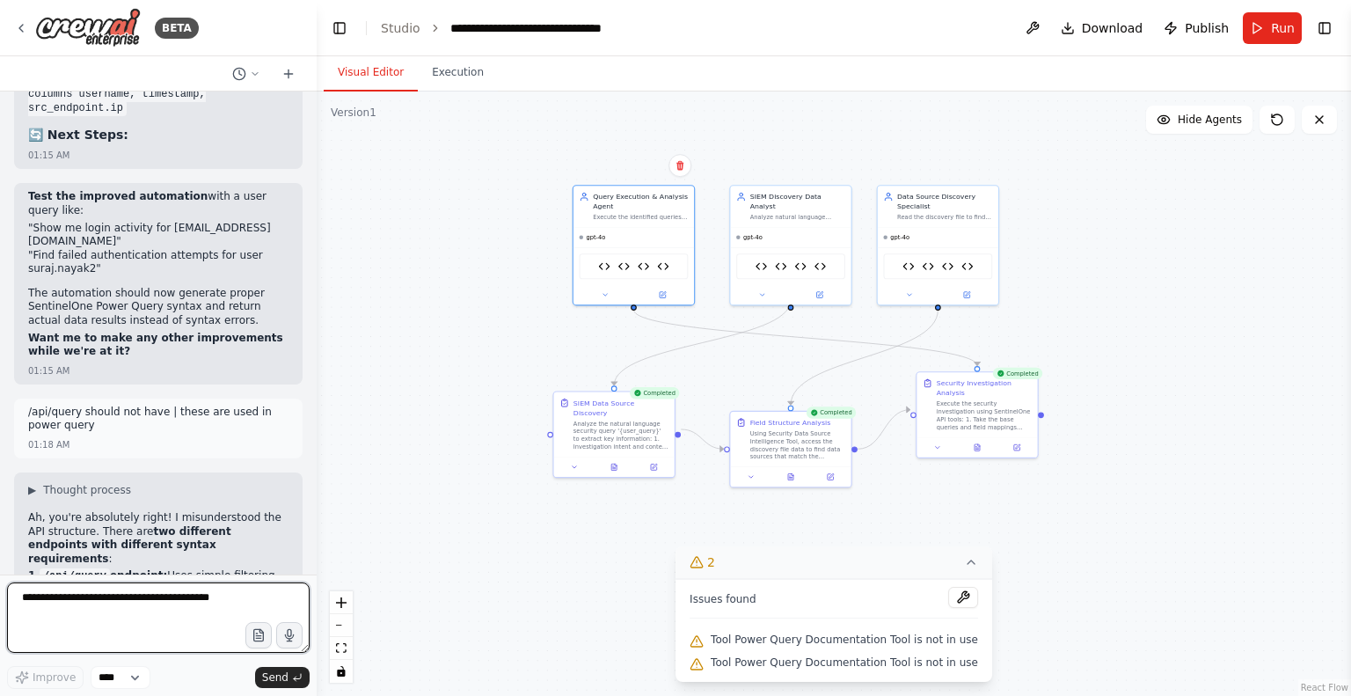
scroll to position [64001, 0]
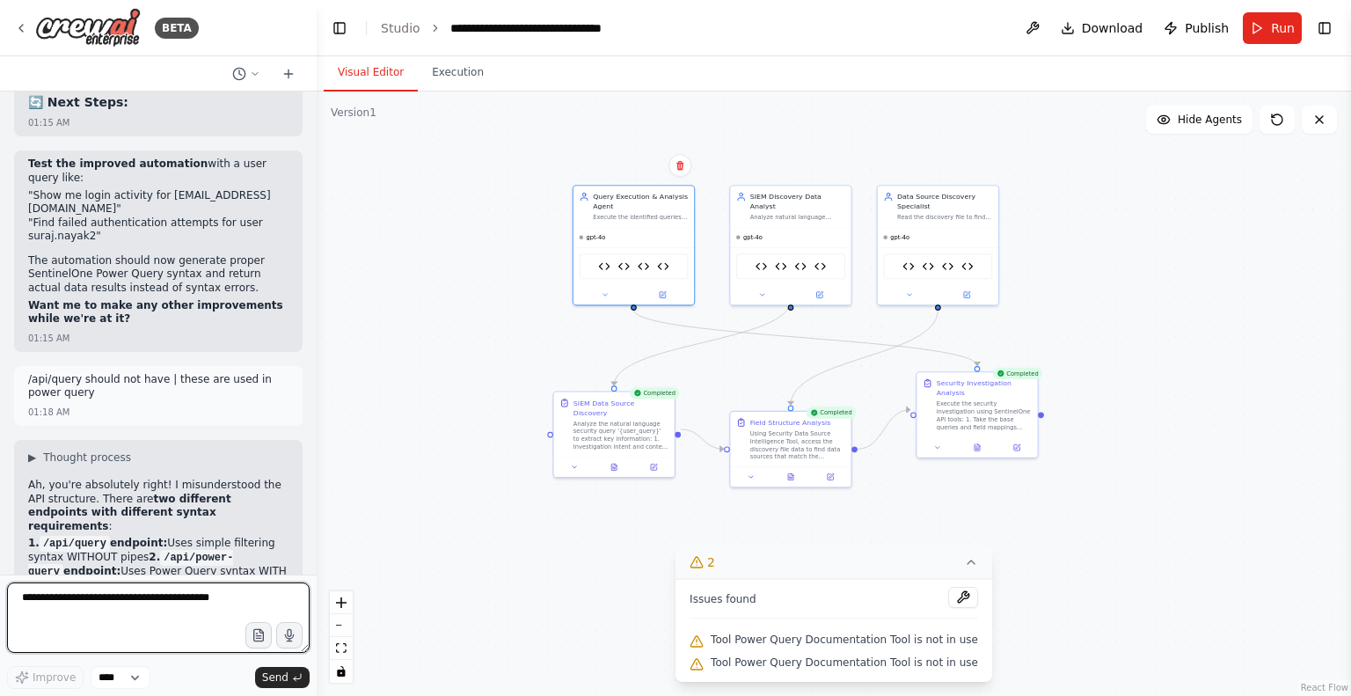
click at [109, 590] on textarea at bounding box center [158, 617] width 303 height 70
click at [95, 608] on textarea "***" at bounding box center [158, 617] width 303 height 70
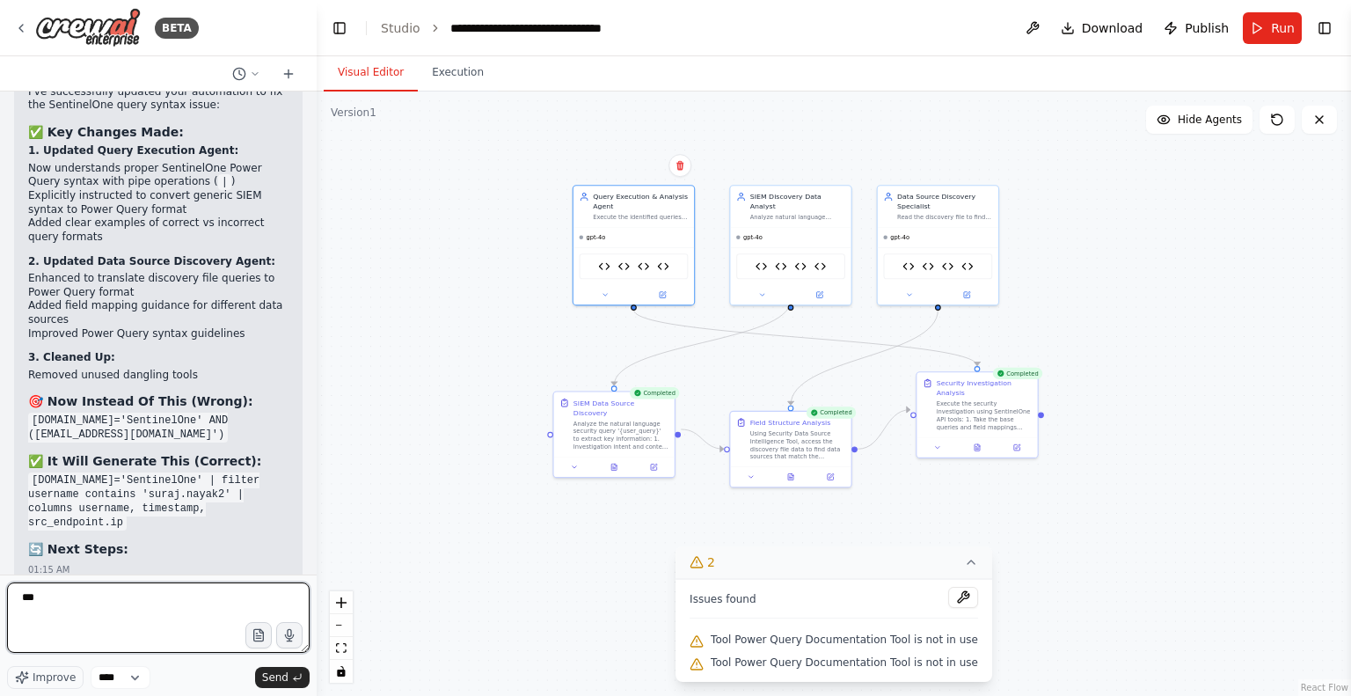
scroll to position [63554, 0]
click at [55, 594] on textarea "***" at bounding box center [158, 617] width 303 height 70
type textarea "*"
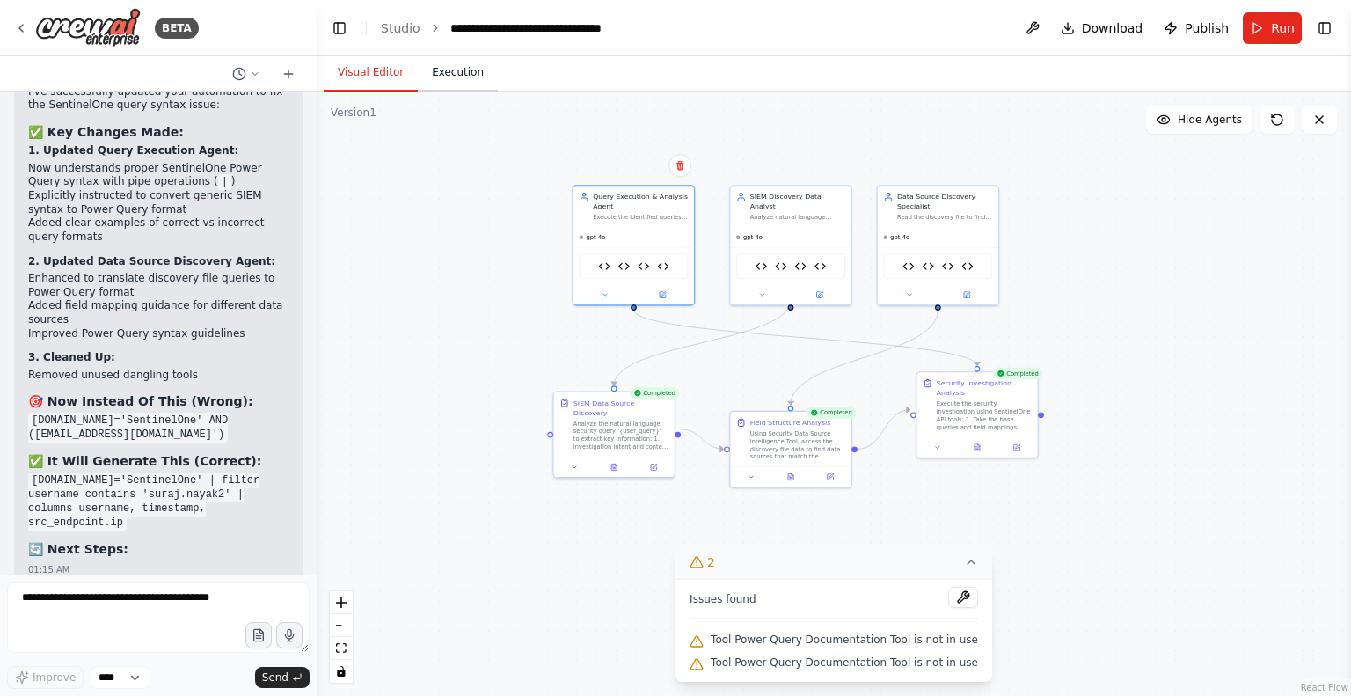
click at [457, 72] on button "Execution" at bounding box center [458, 73] width 80 height 37
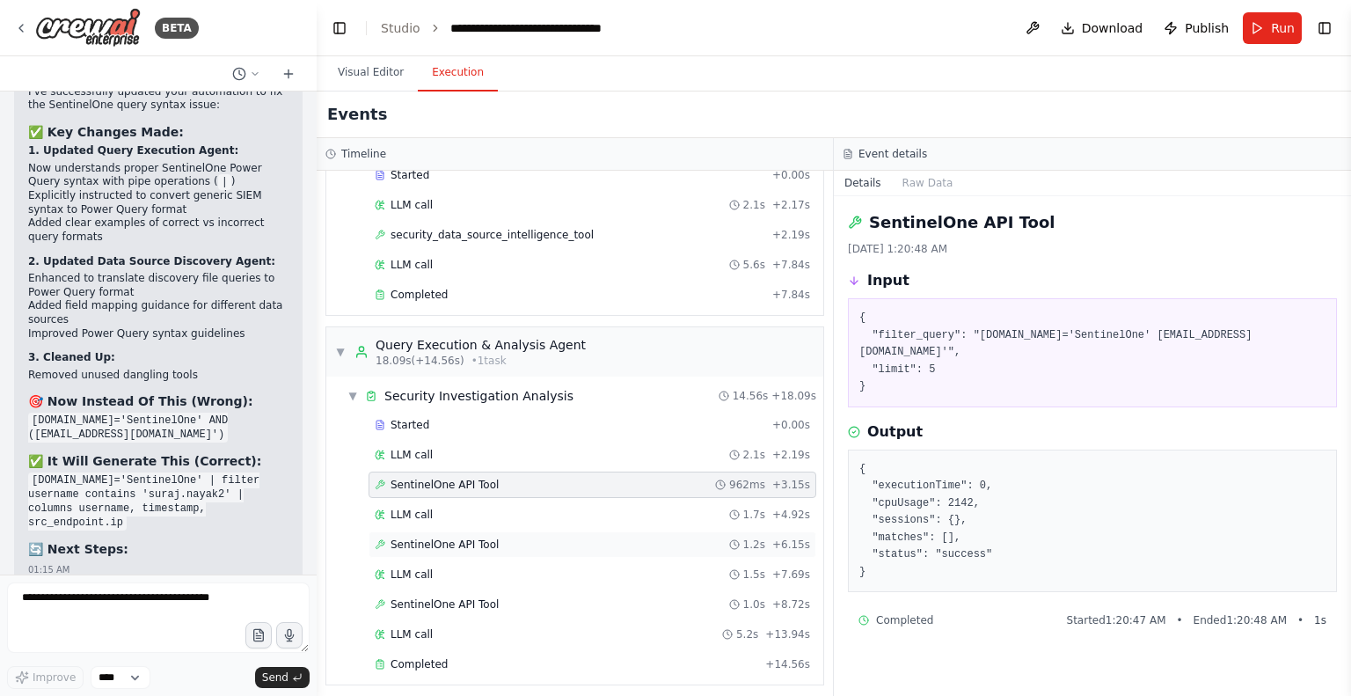
click at [444, 543] on span "SentinelOne API Tool" at bounding box center [445, 544] width 108 height 14
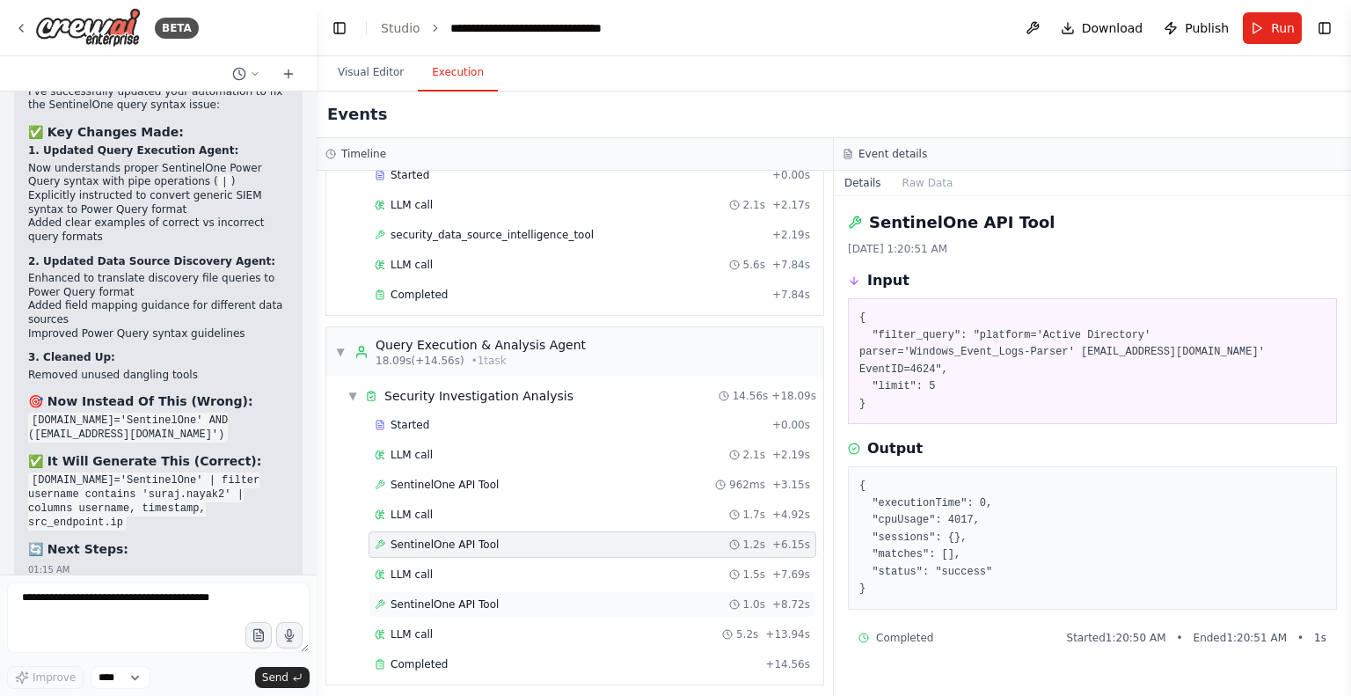
click at [442, 600] on span "SentinelOne API Tool" at bounding box center [445, 604] width 108 height 14
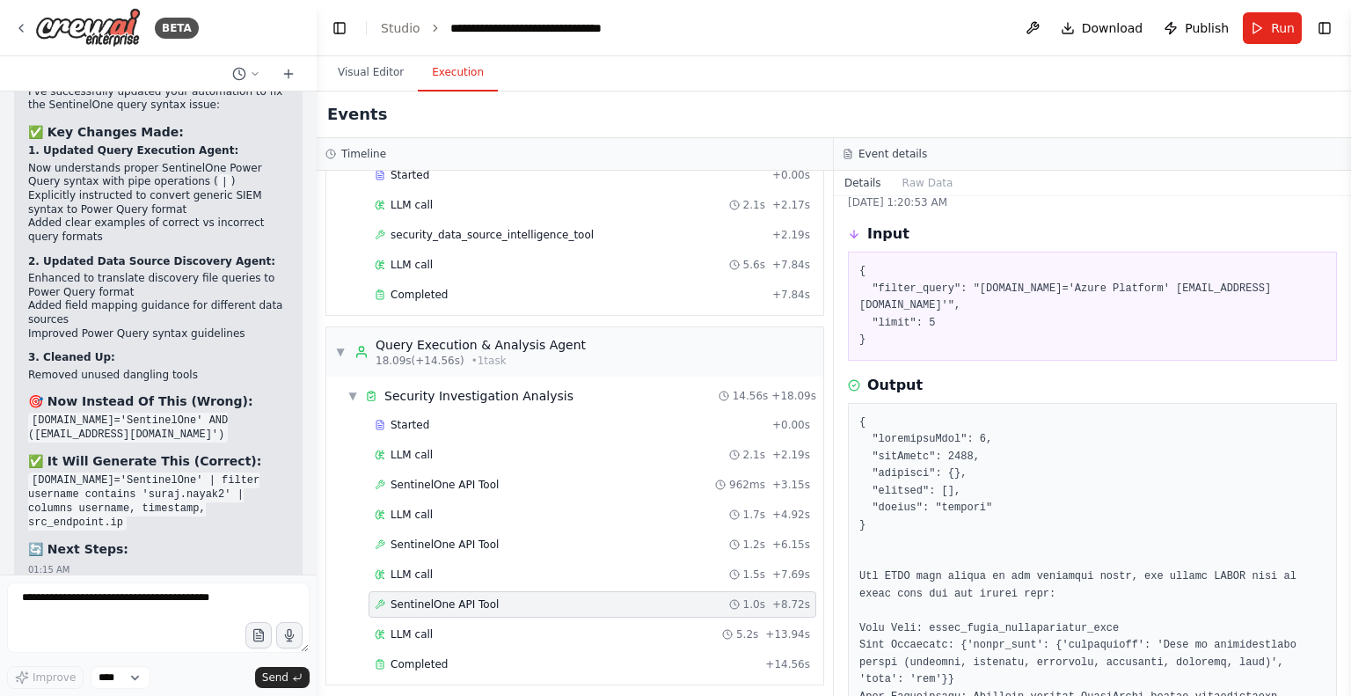
scroll to position [0, 0]
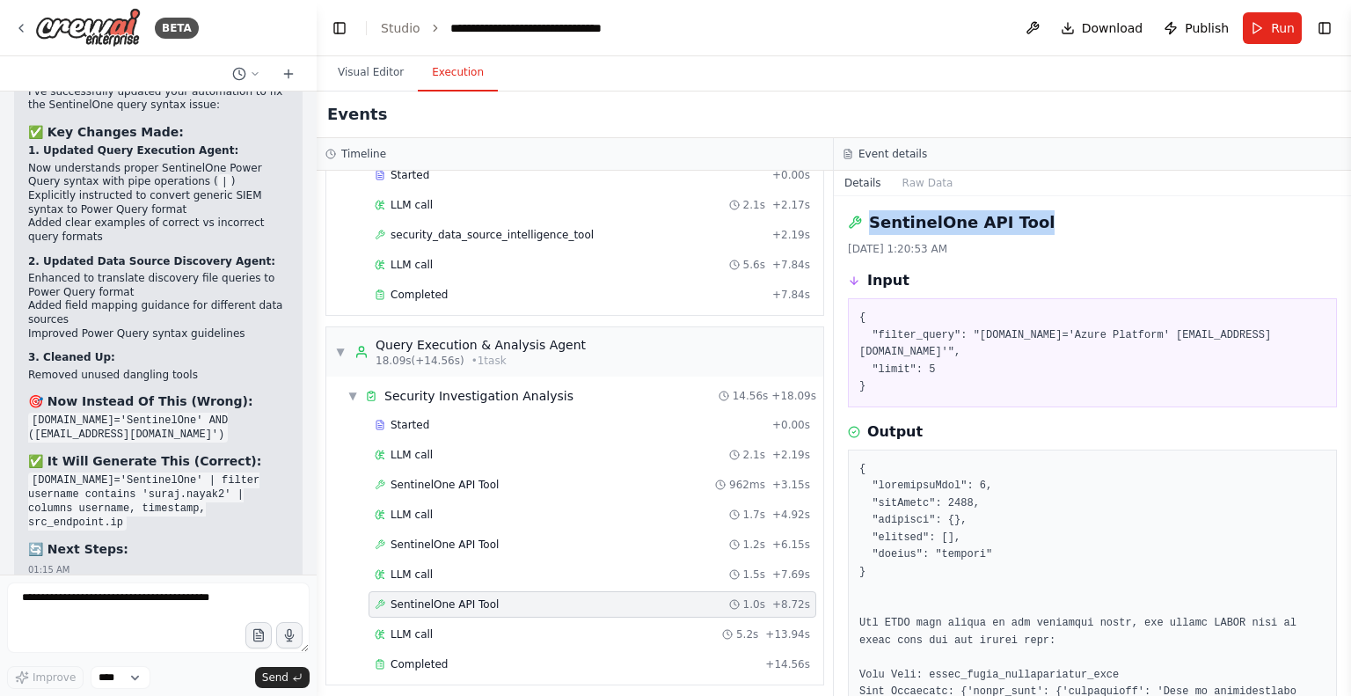
drag, startPoint x: 1029, startPoint y: 223, endPoint x: 869, endPoint y: 224, distance: 160.1
click at [869, 224] on div "SentinelOne API Tool" at bounding box center [1092, 222] width 489 height 25
copy h2 "SentinelOne API Tool"
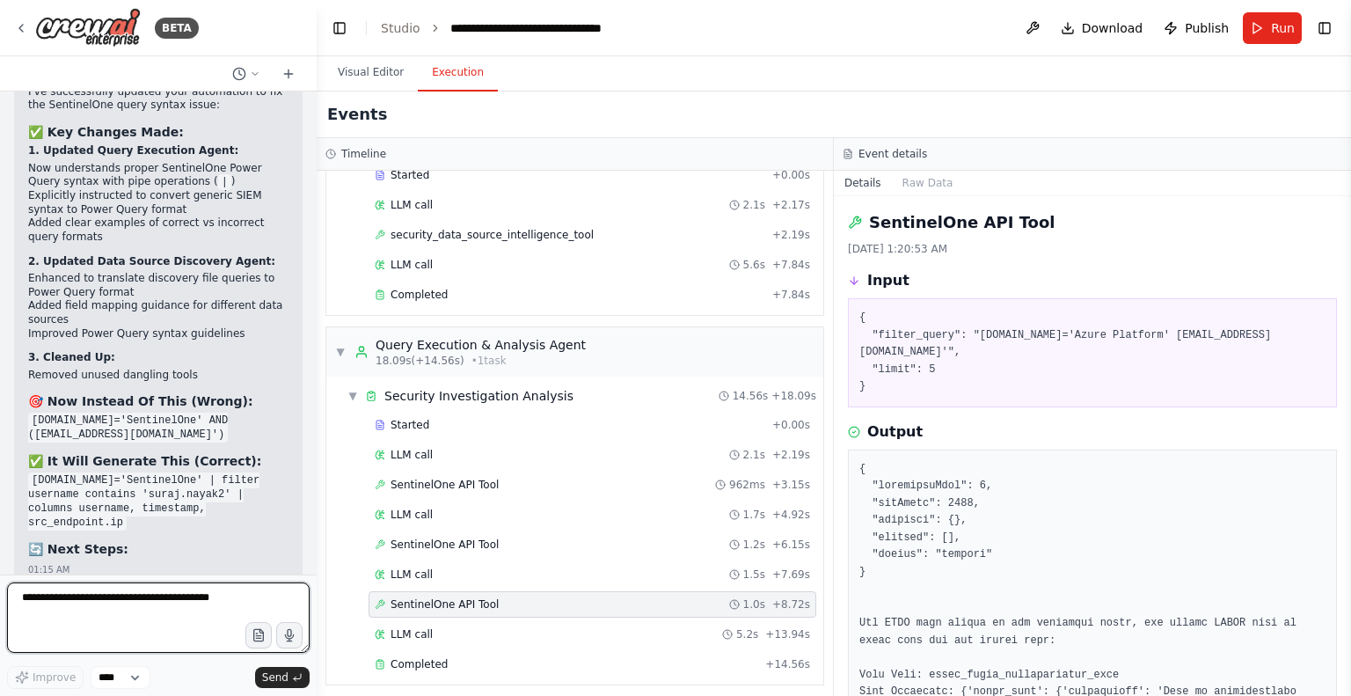
click at [107, 606] on textarea at bounding box center [158, 617] width 303 height 70
paste textarea "**********"
type textarea "**********"
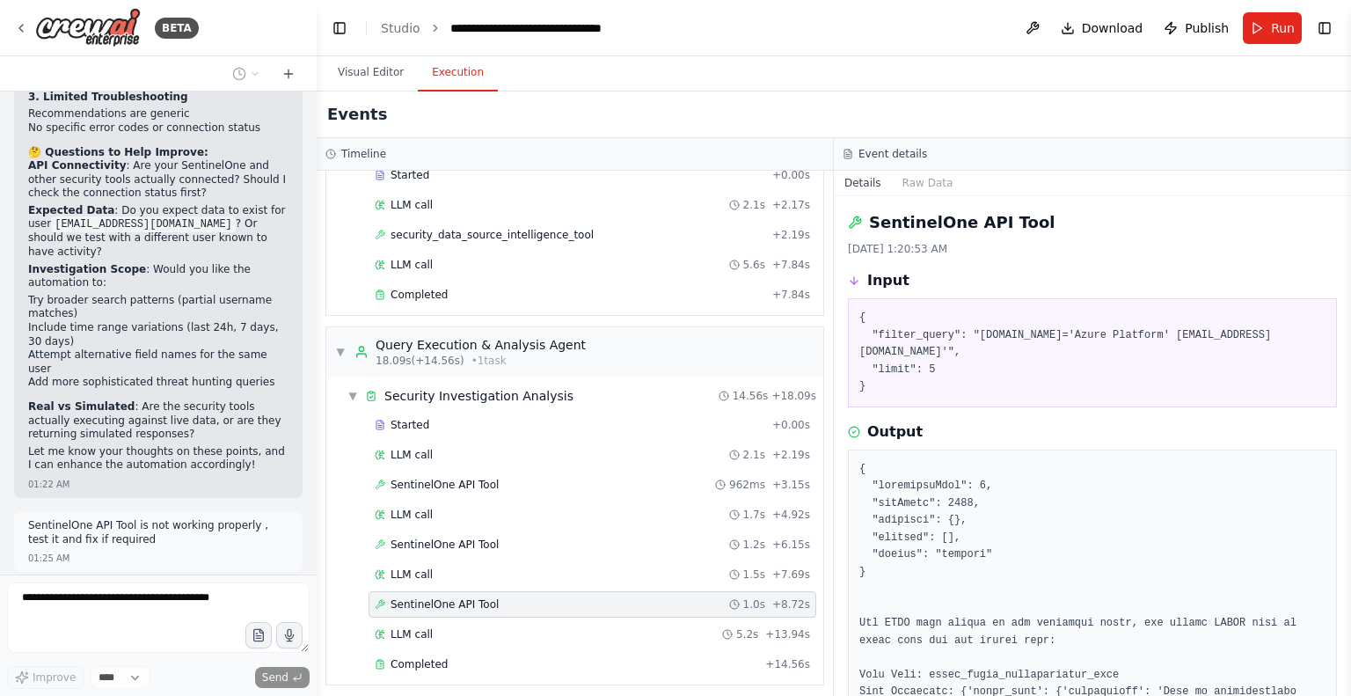
scroll to position [65956, 0]
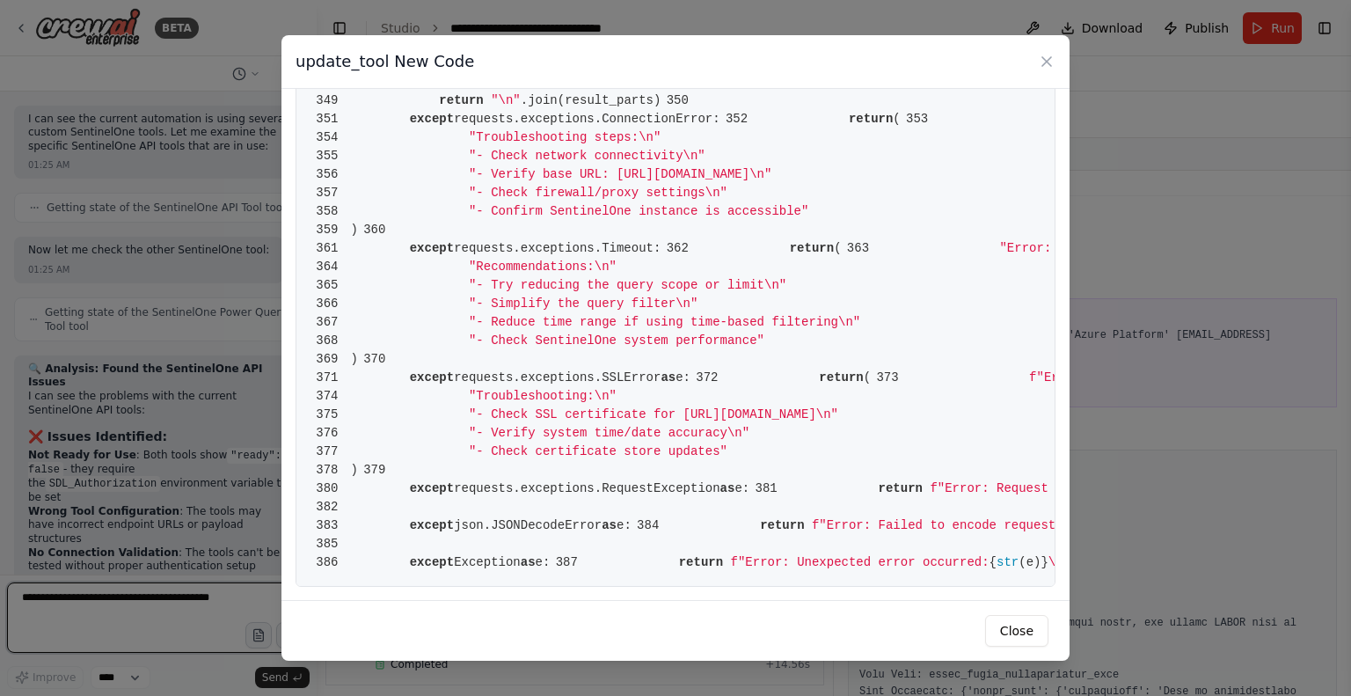
scroll to position [6706, 0]
click at [1045, 59] on icon at bounding box center [1046, 61] width 9 height 9
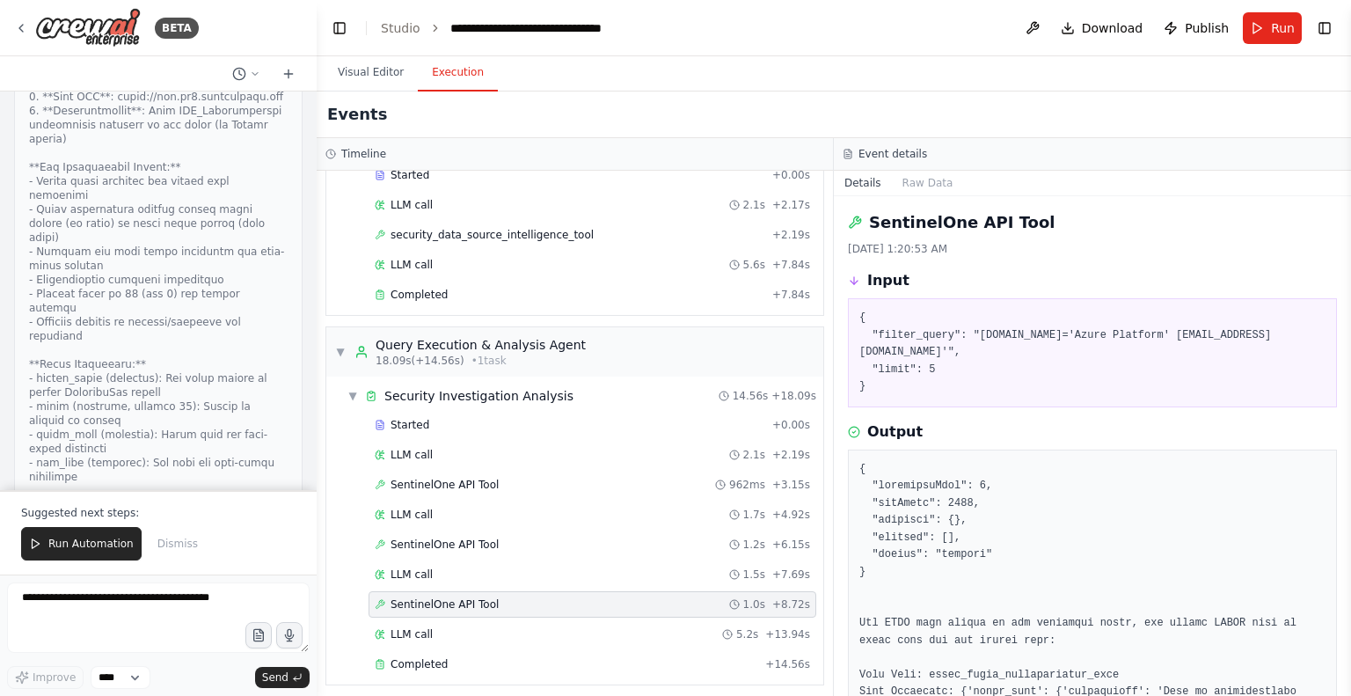
scroll to position [67505, 0]
click at [379, 77] on button "Visual Editor" at bounding box center [371, 73] width 94 height 37
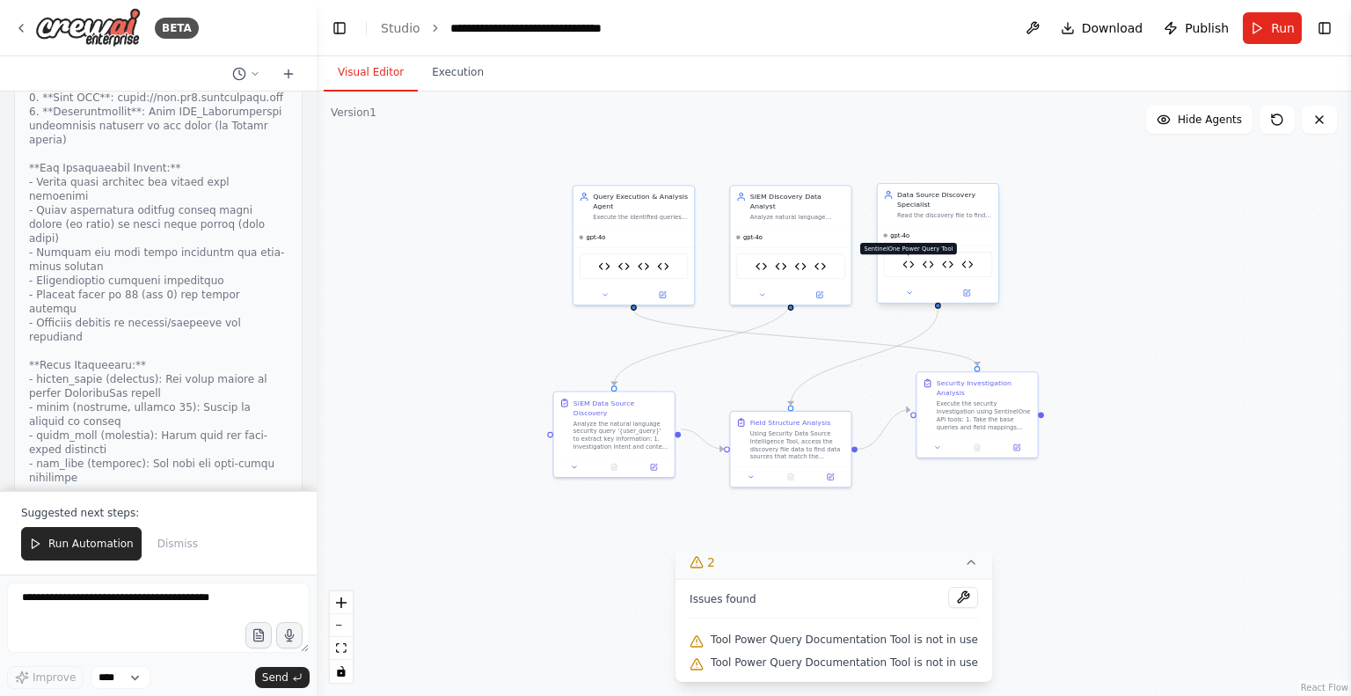
click at [909, 267] on img at bounding box center [907, 264] width 11 height 11
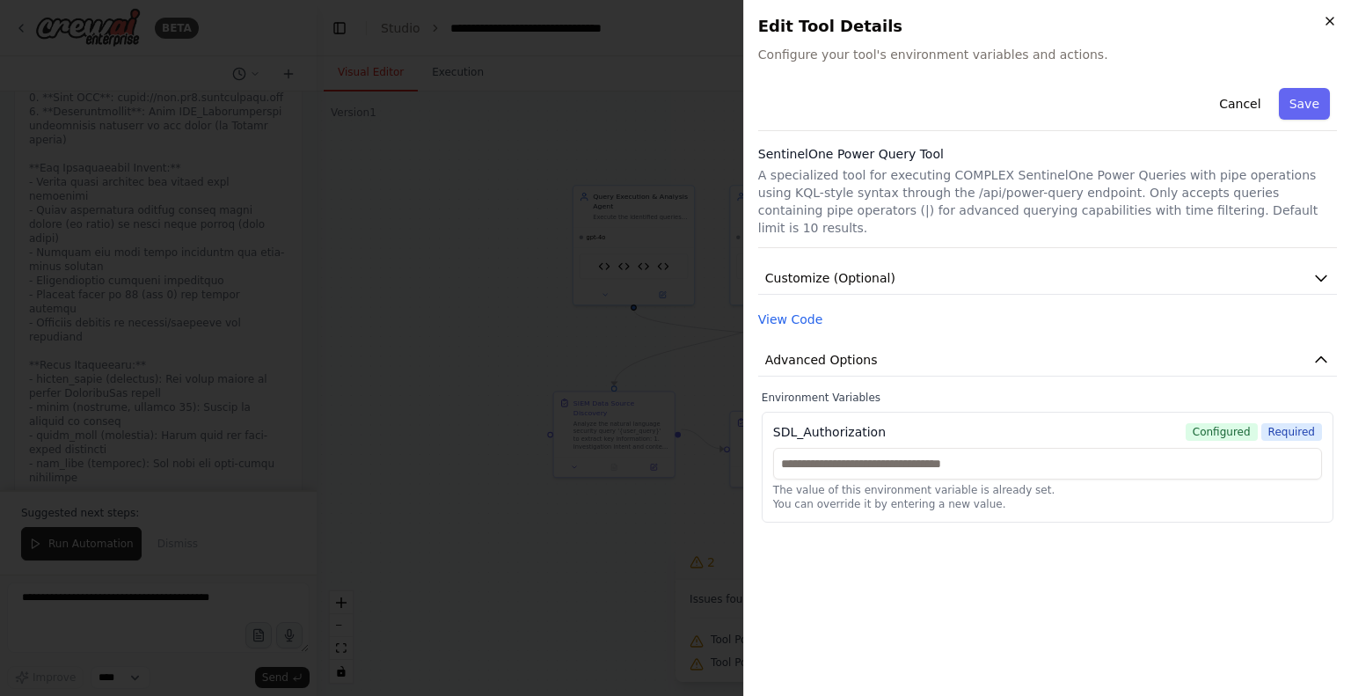
click at [1330, 15] on icon "button" at bounding box center [1330, 21] width 14 height 14
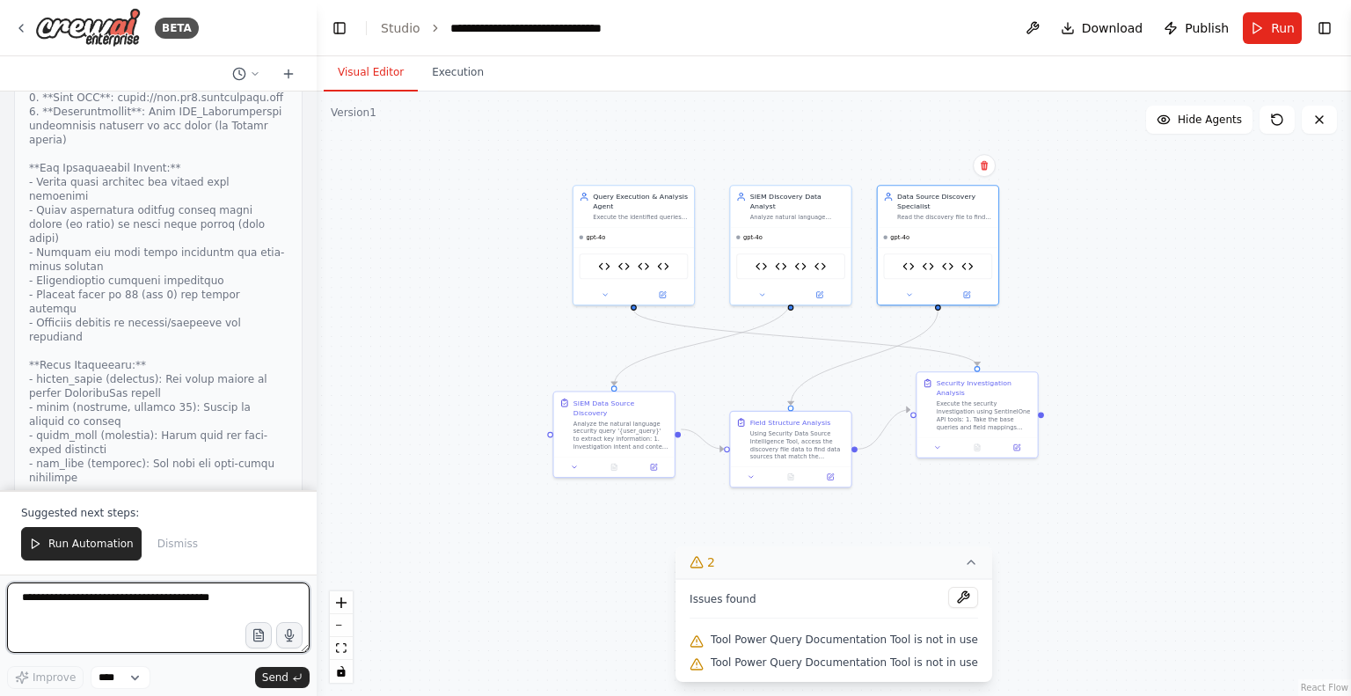
click at [90, 604] on textarea at bounding box center [158, 617] width 303 height 70
click at [63, 544] on span "Run Automation" at bounding box center [90, 544] width 85 height 14
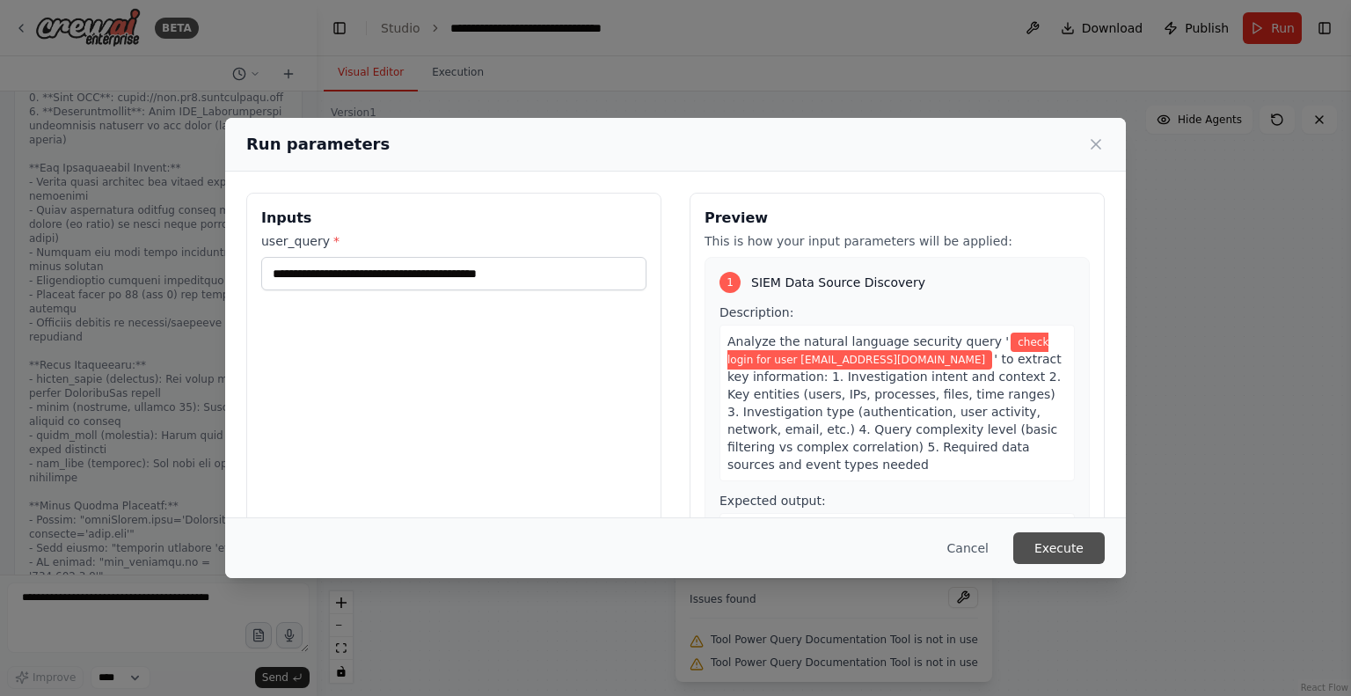
click at [1055, 550] on button "Execute" at bounding box center [1058, 548] width 91 height 32
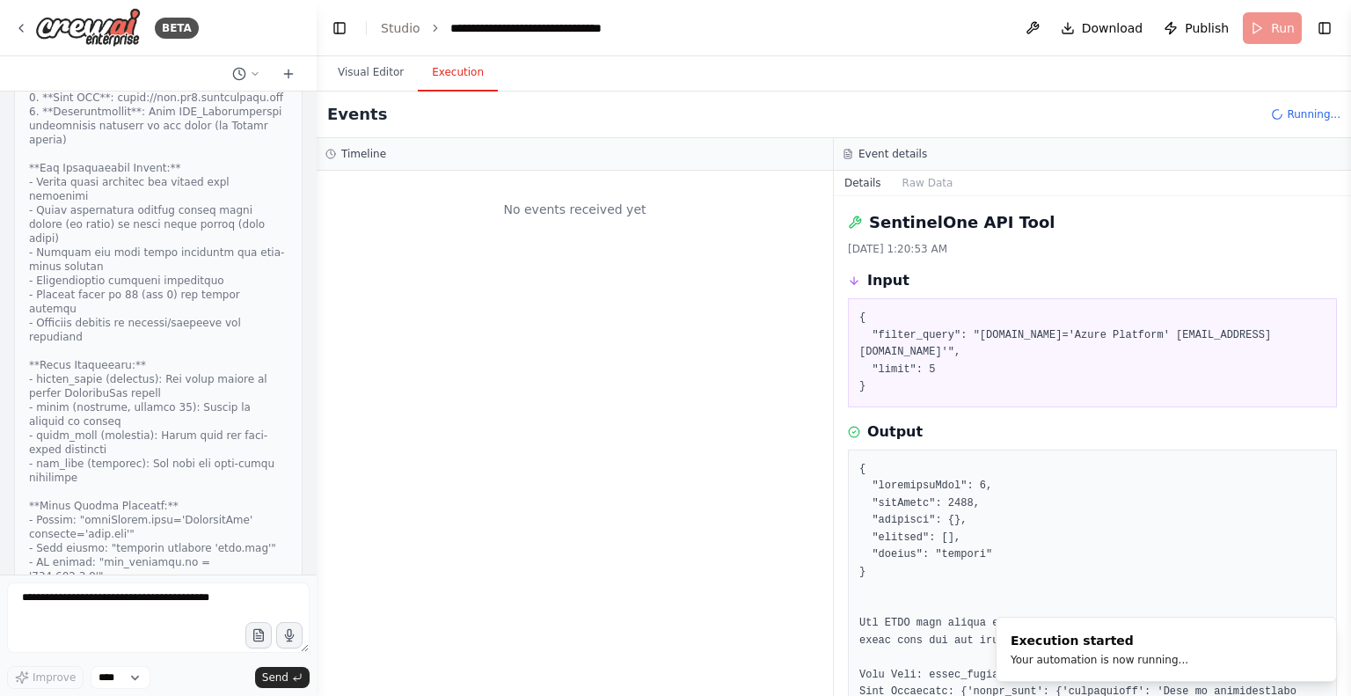
scroll to position [0, 0]
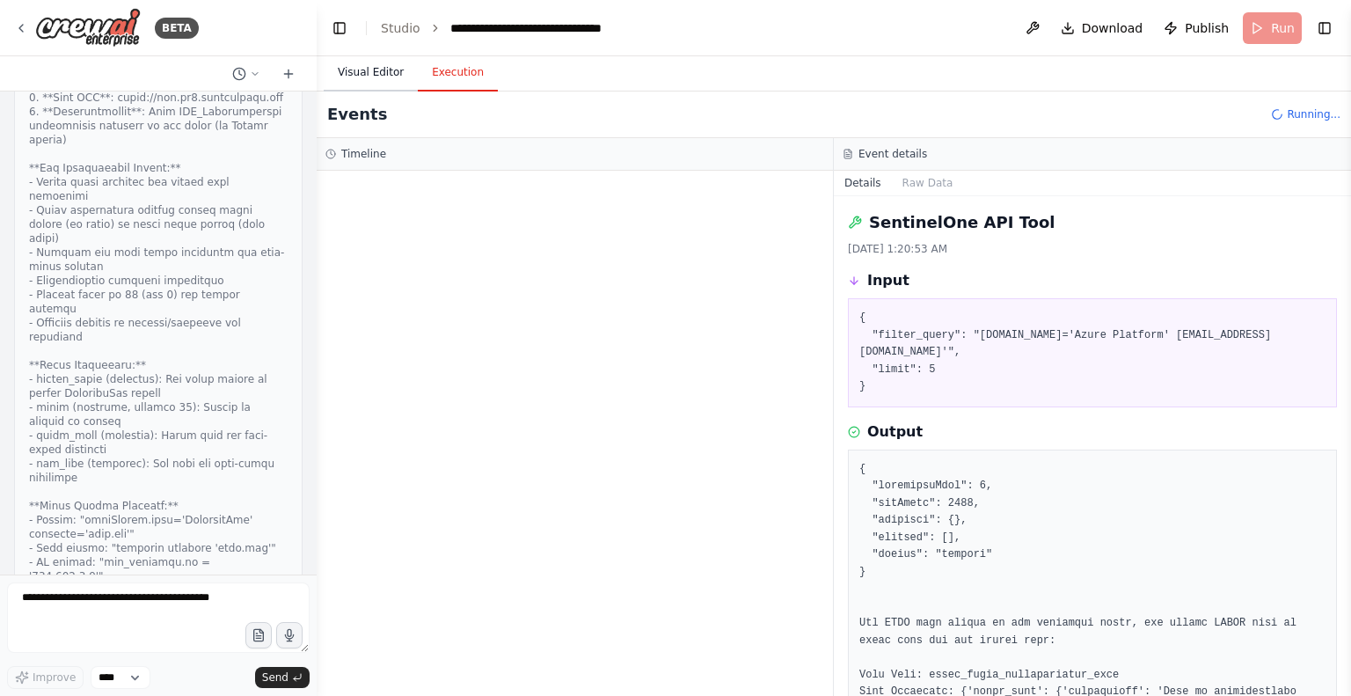
click at [372, 75] on button "Visual Editor" at bounding box center [371, 73] width 94 height 37
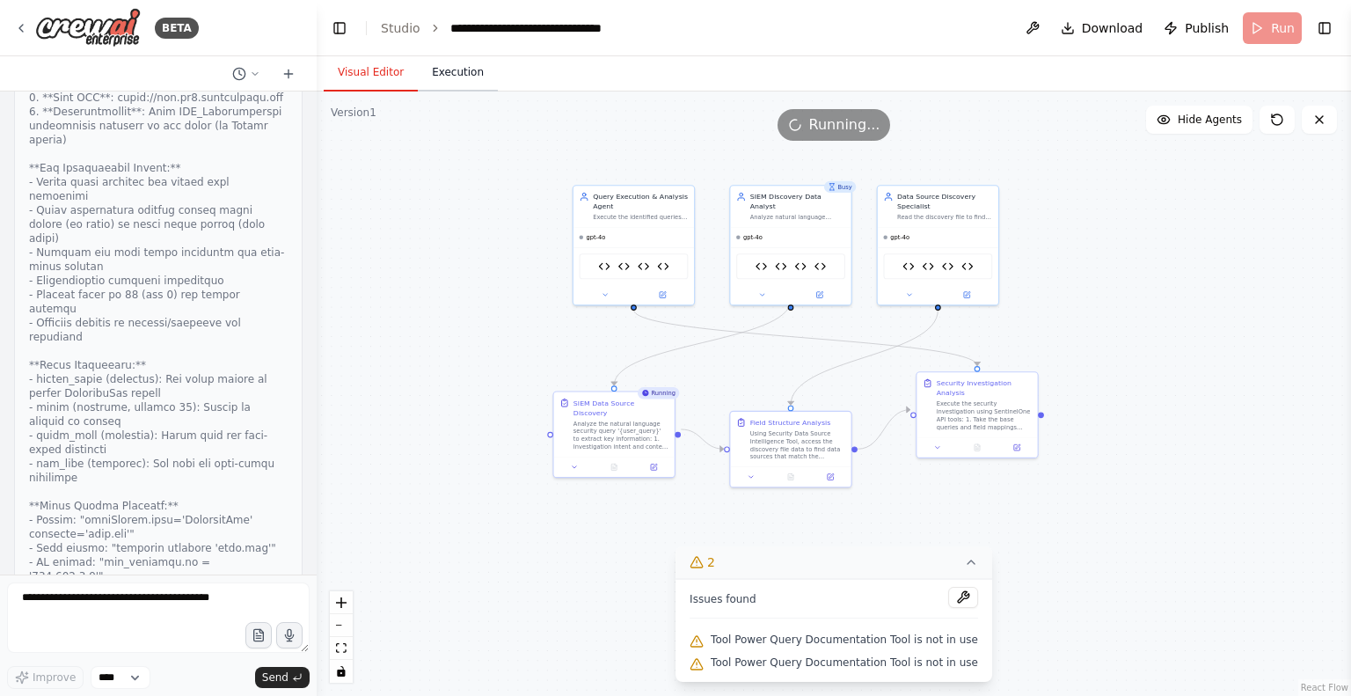
click at [448, 69] on button "Execution" at bounding box center [458, 73] width 80 height 37
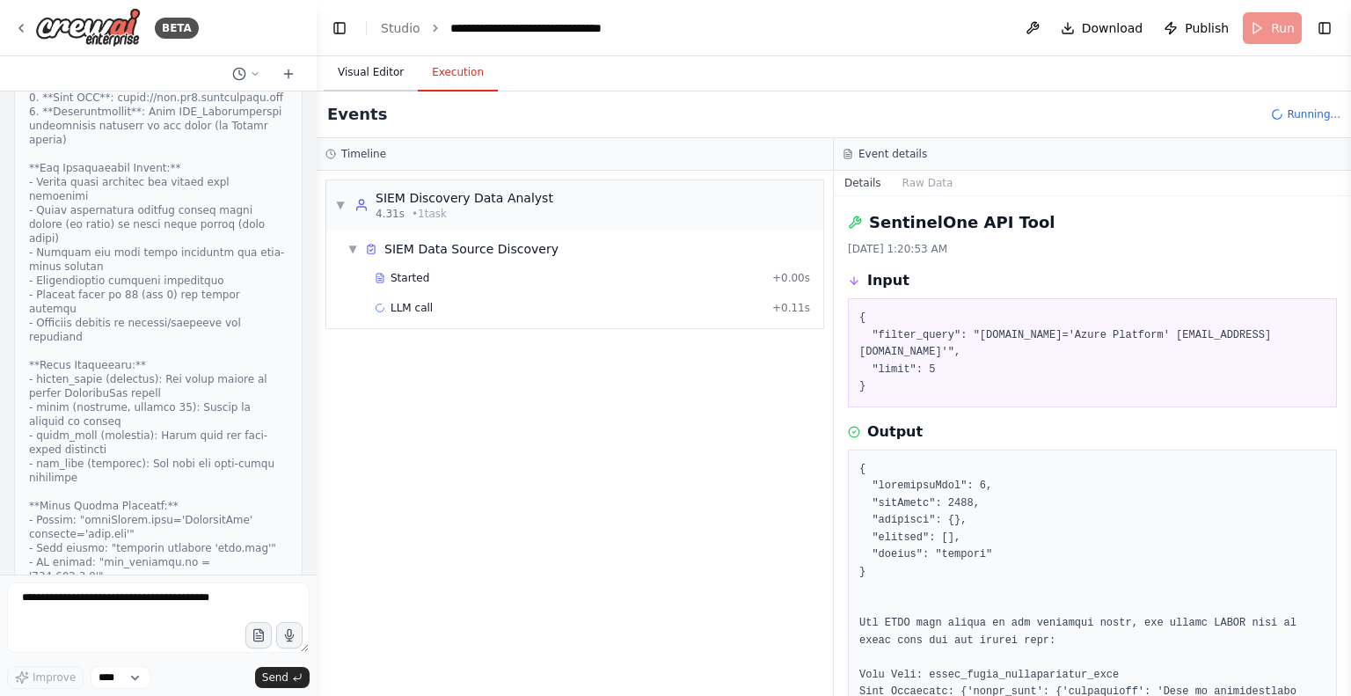
click at [369, 69] on button "Visual Editor" at bounding box center [371, 73] width 94 height 37
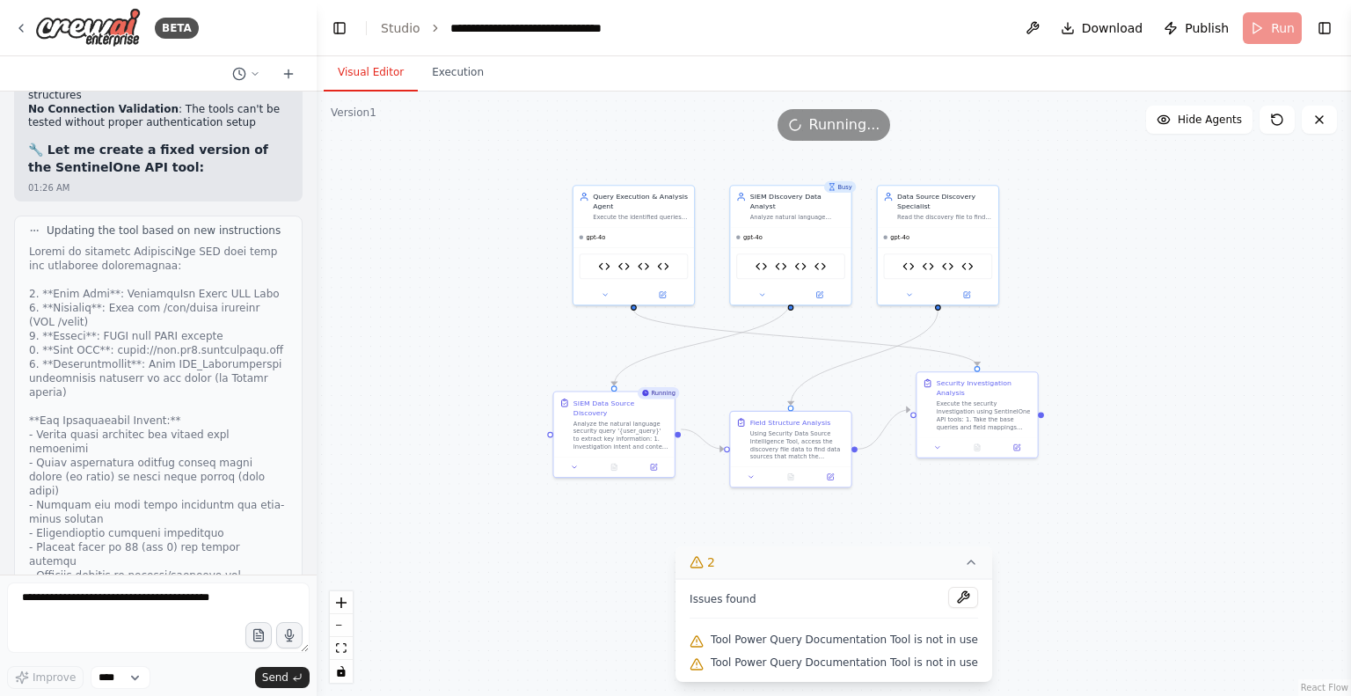
scroll to position [67646, 0]
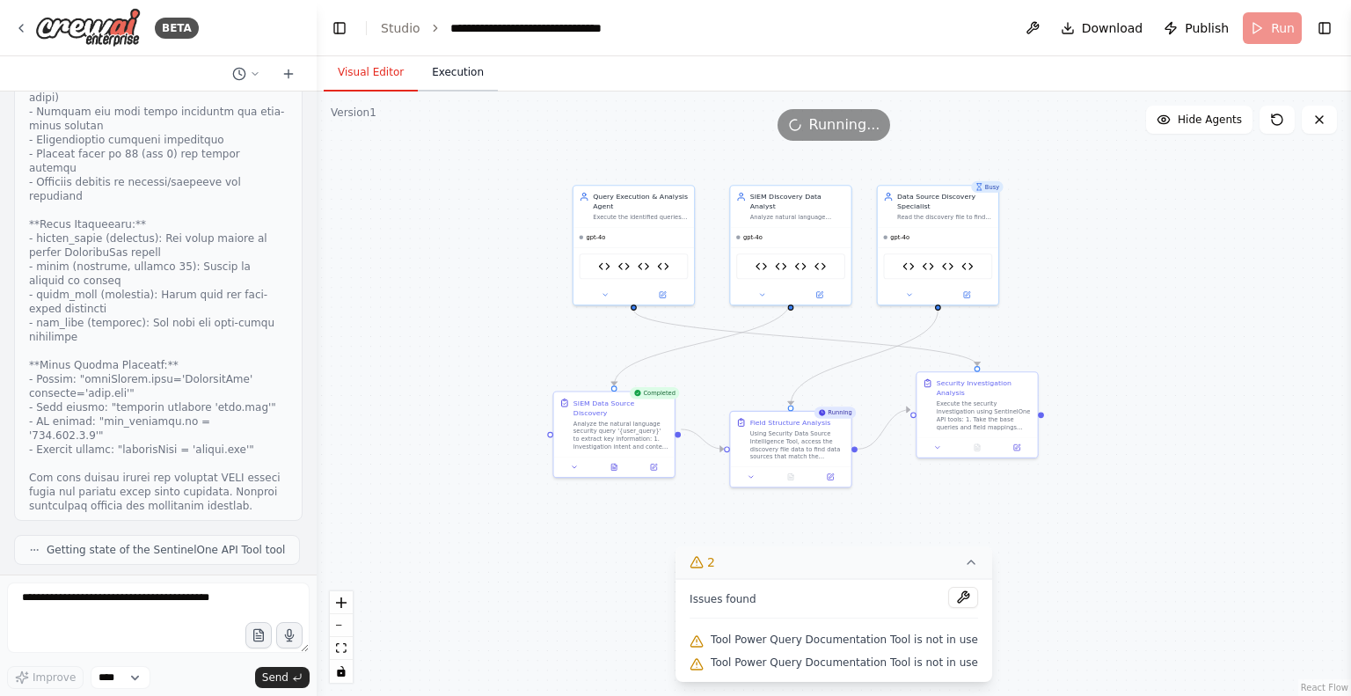
click at [436, 63] on button "Execution" at bounding box center [458, 73] width 80 height 37
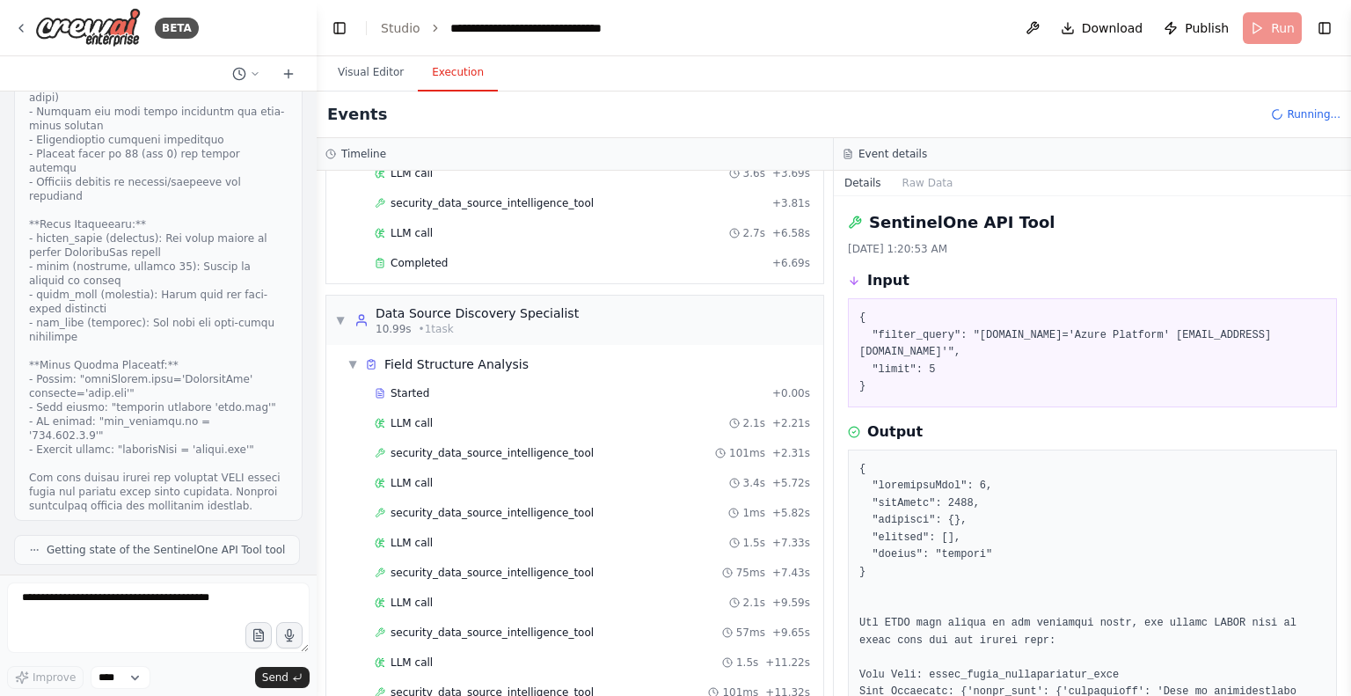
scroll to position [194, 0]
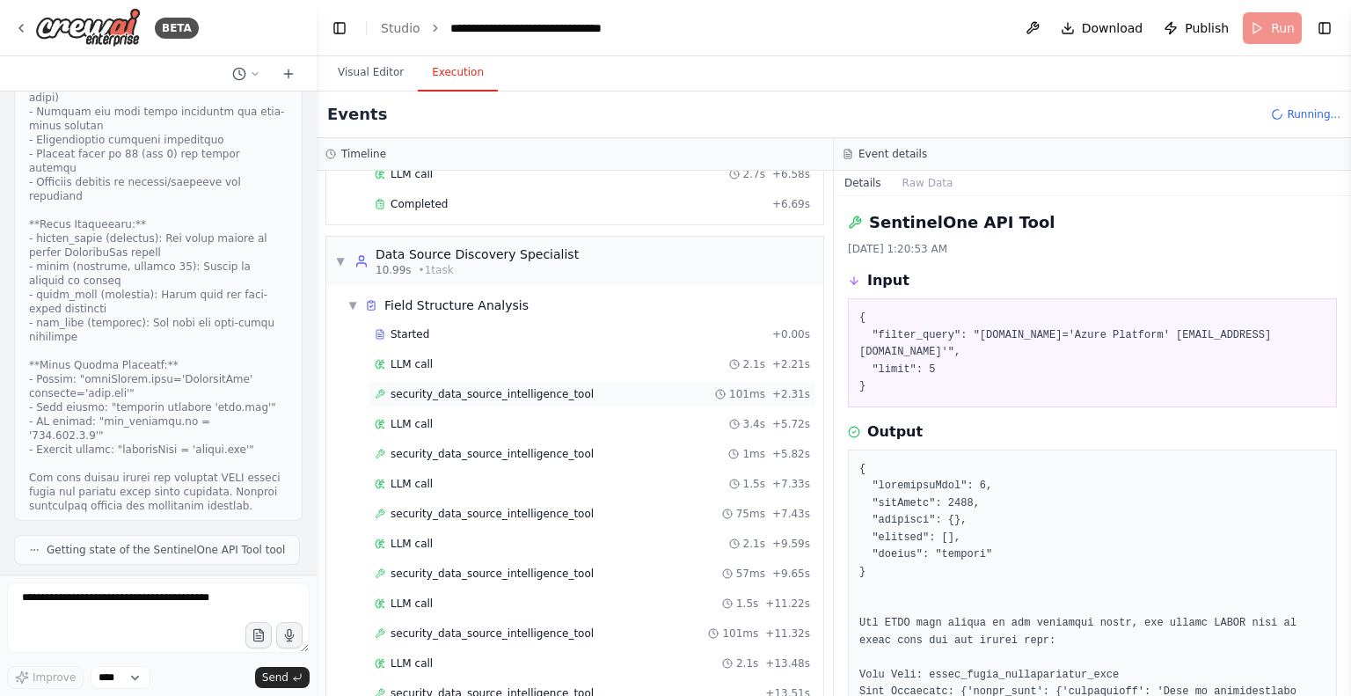
click at [498, 388] on span "security_data_source_intelligence_tool" at bounding box center [492, 394] width 203 height 14
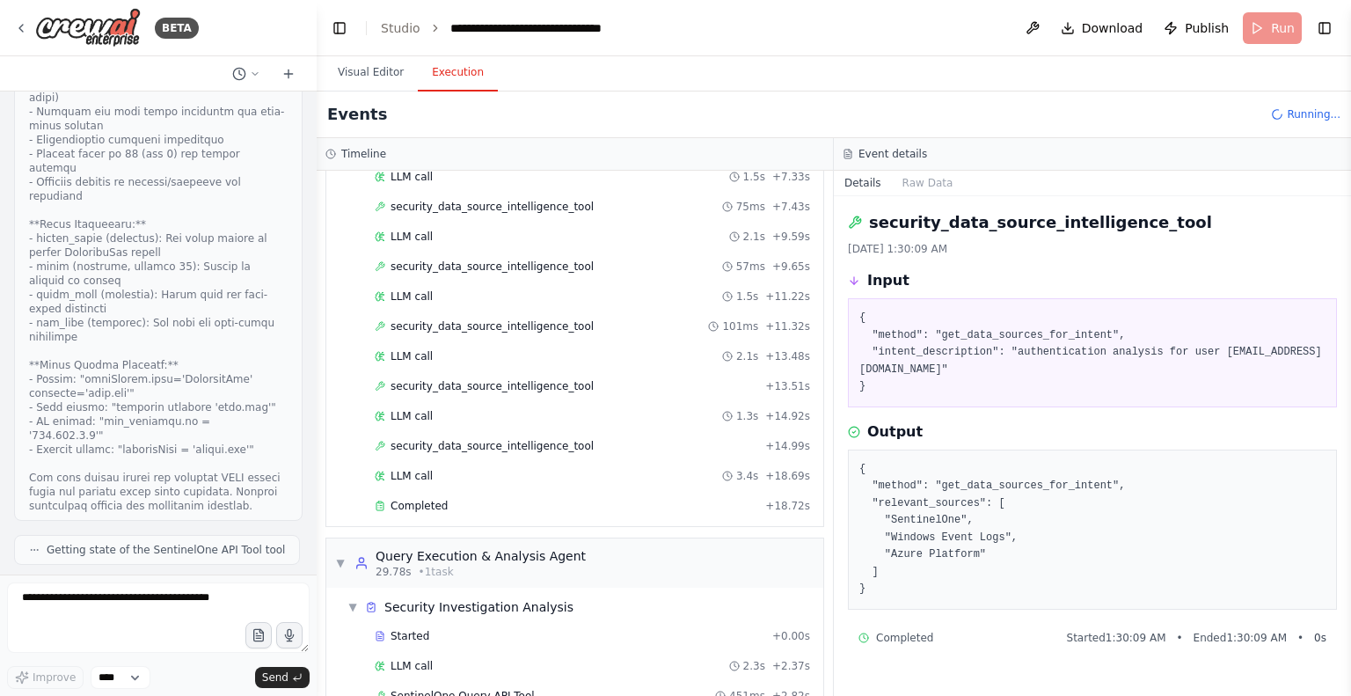
scroll to position [559, 0]
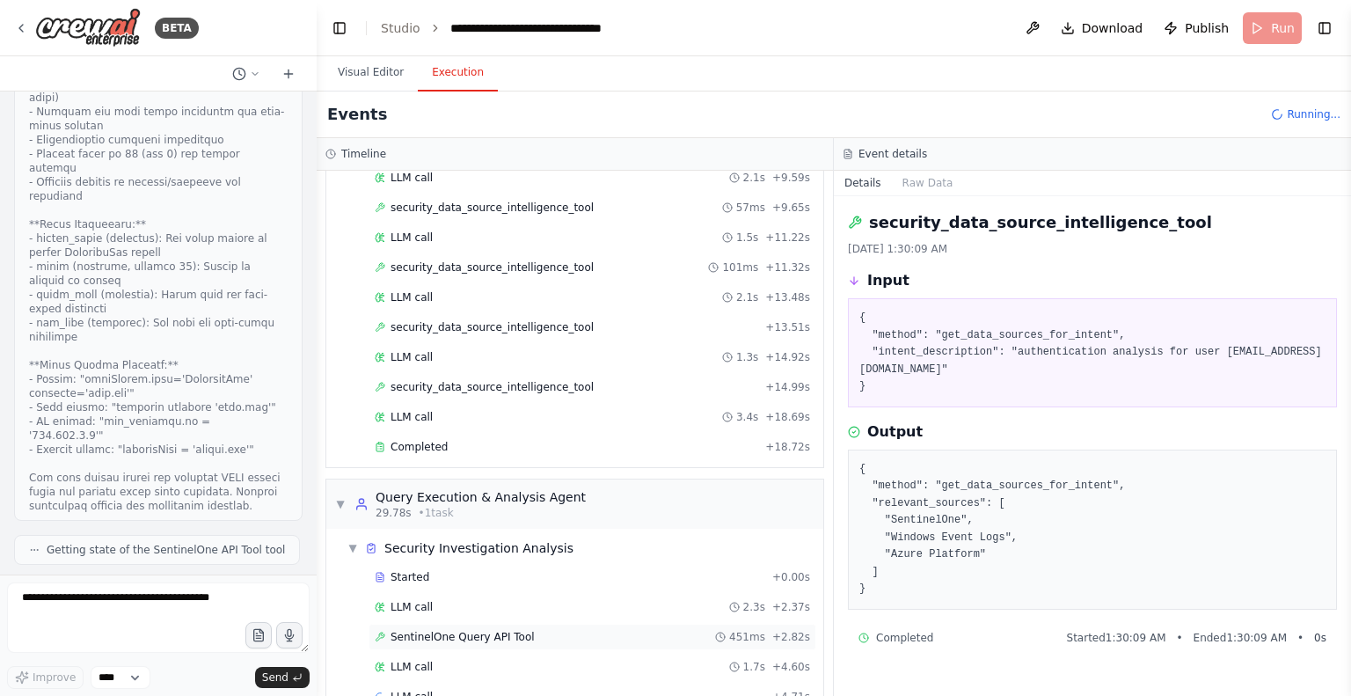
click at [504, 630] on span "SentinelOne Query API Tool" at bounding box center [463, 637] width 144 height 14
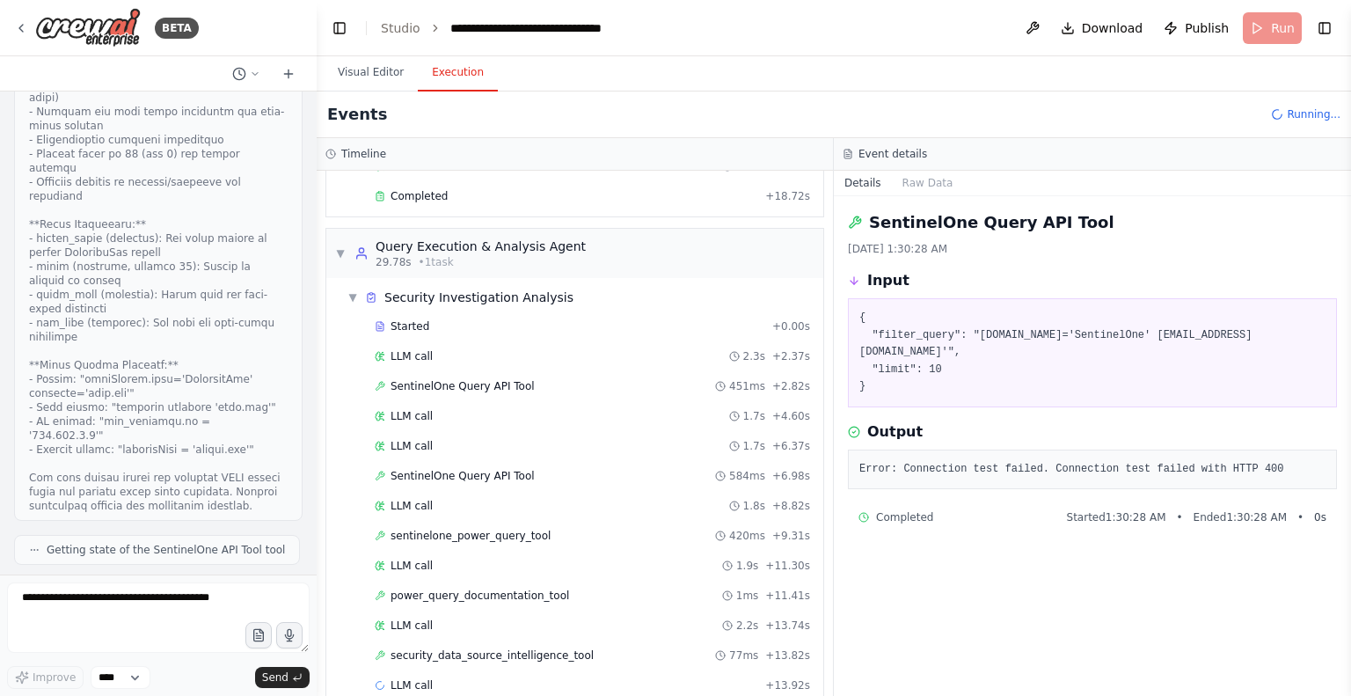
scroll to position [824, 0]
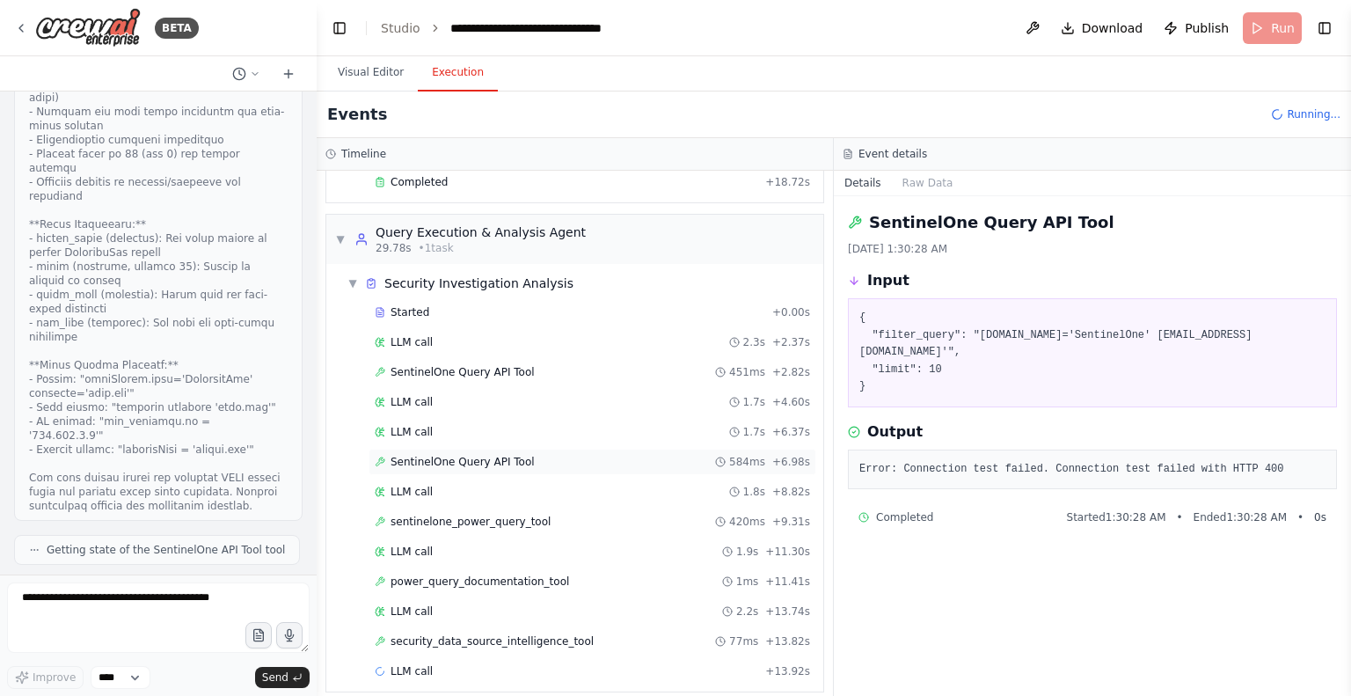
click at [486, 455] on span "SentinelOne Query API Tool" at bounding box center [463, 462] width 144 height 14
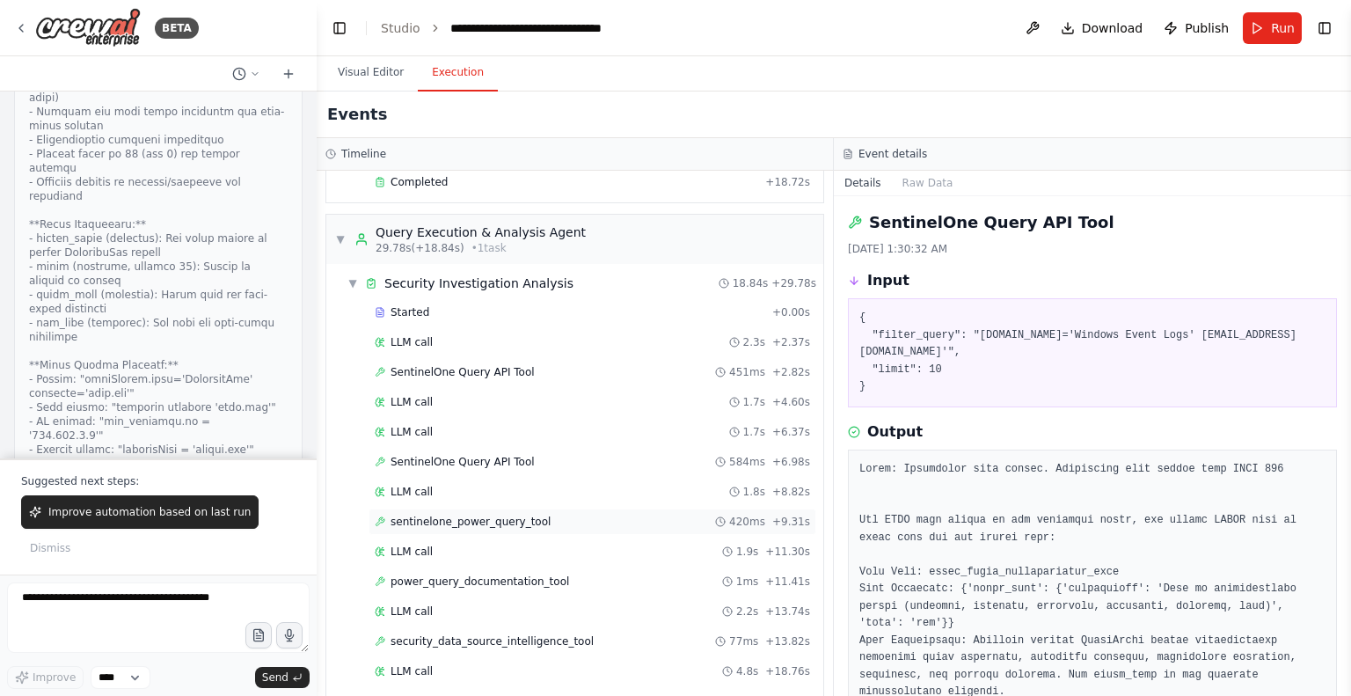
scroll to position [855, 0]
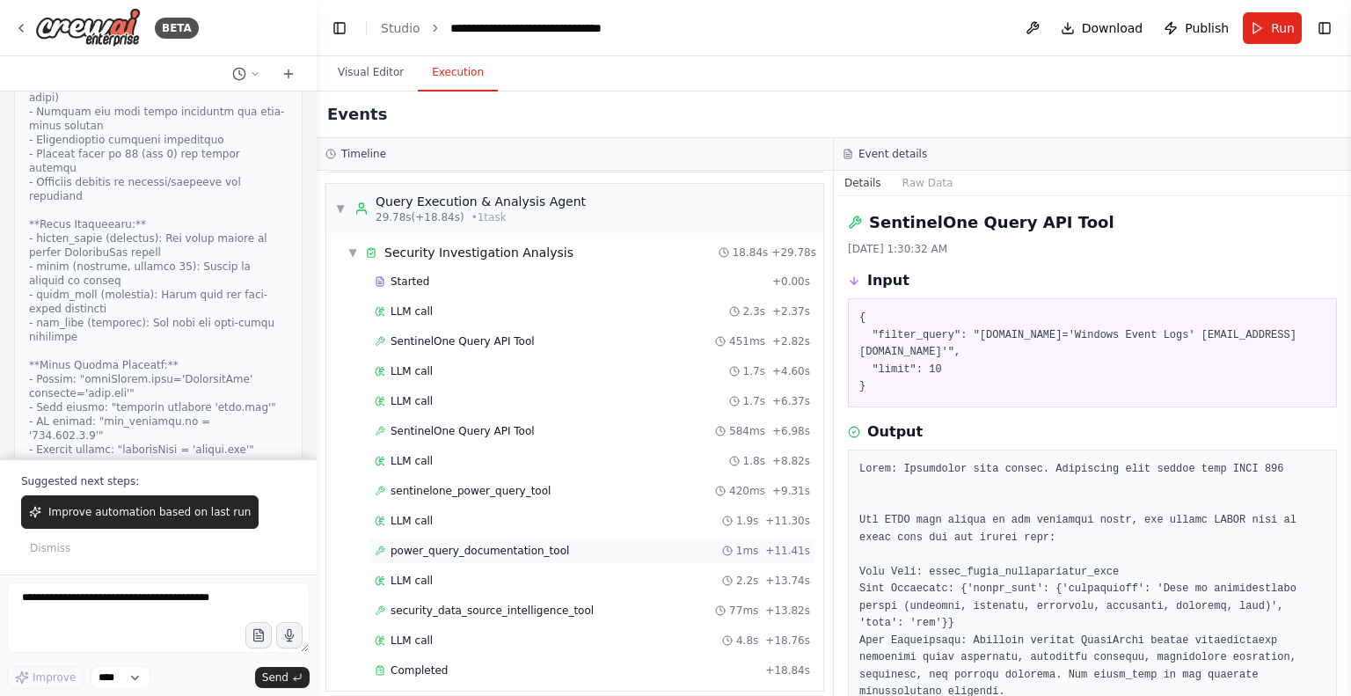
click at [483, 544] on span "power_query_documentation_tool" at bounding box center [480, 551] width 179 height 14
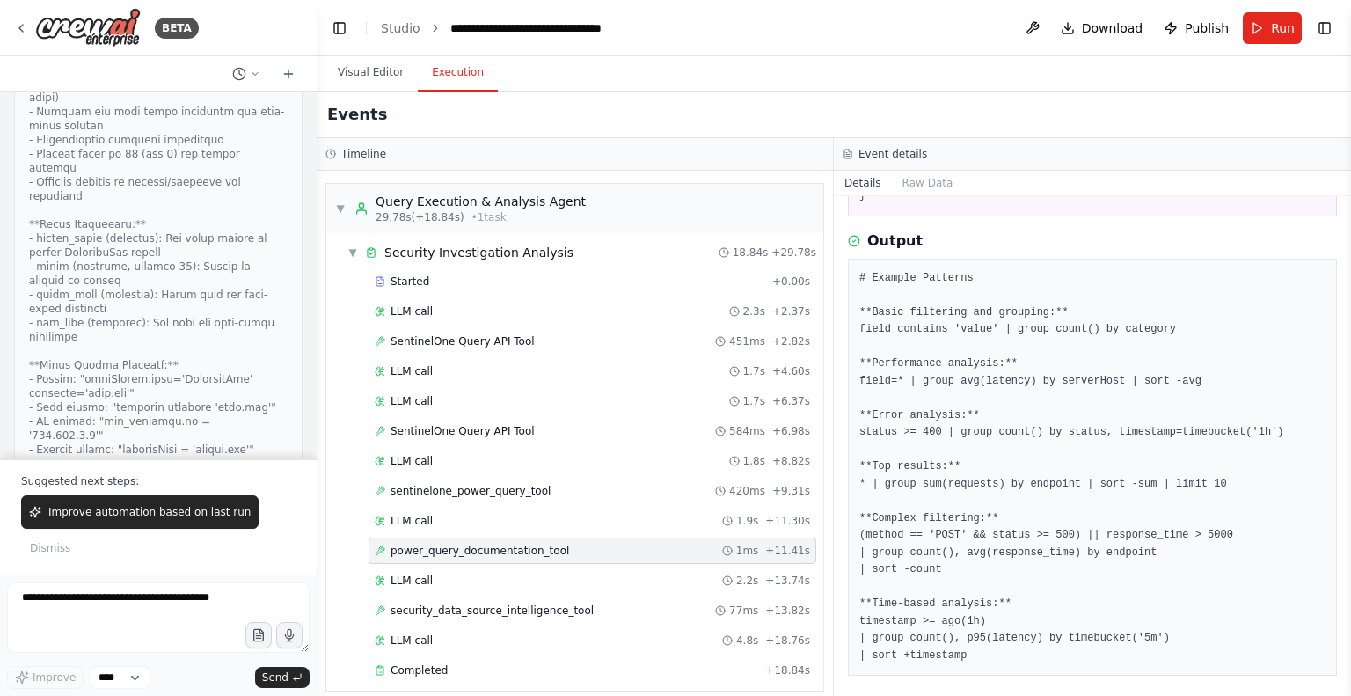
scroll to position [201, 0]
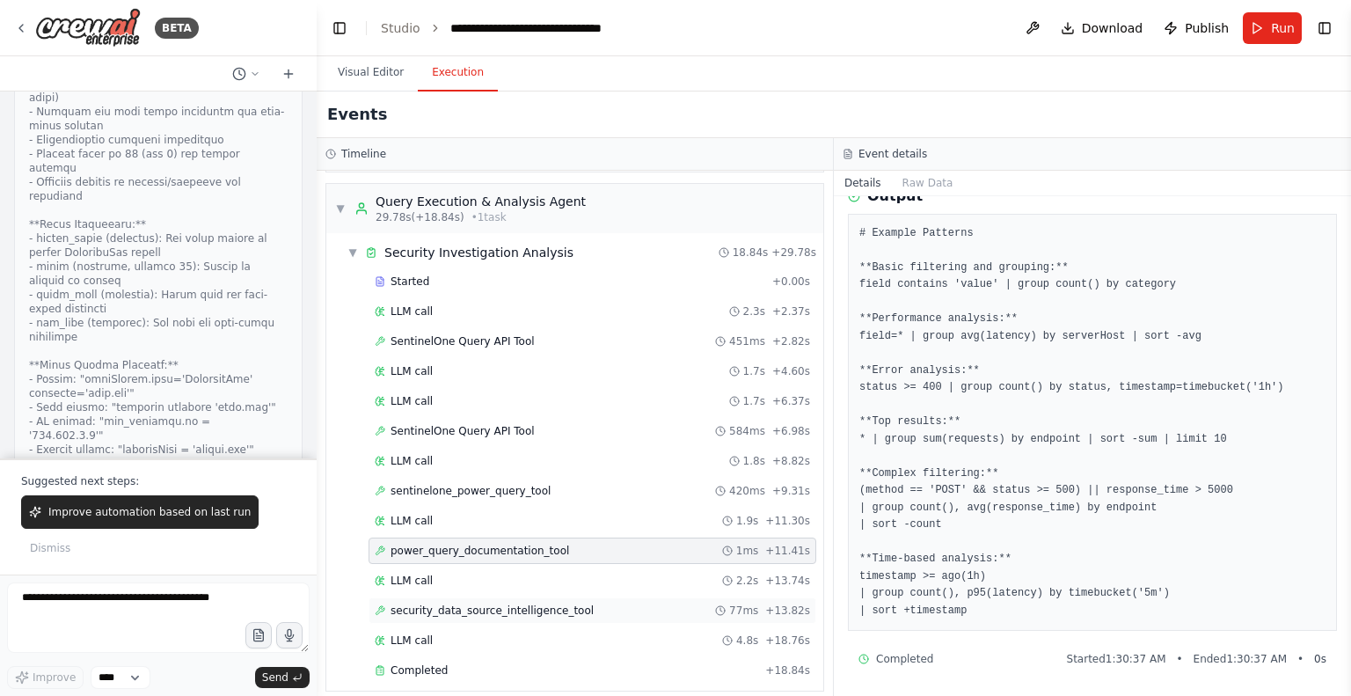
click at [525, 603] on span "security_data_source_intelligence_tool" at bounding box center [492, 610] width 203 height 14
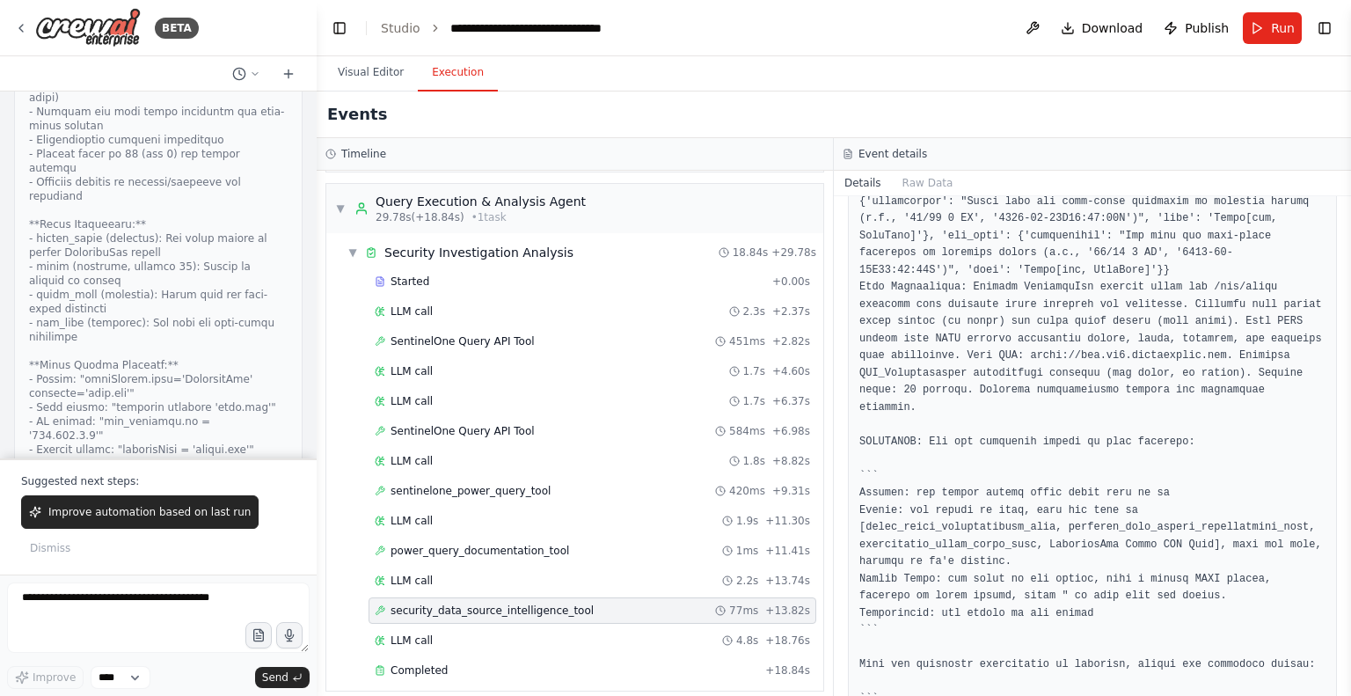
scroll to position [1711, 0]
click at [104, 516] on span "Improve automation based on last run" at bounding box center [149, 512] width 202 height 14
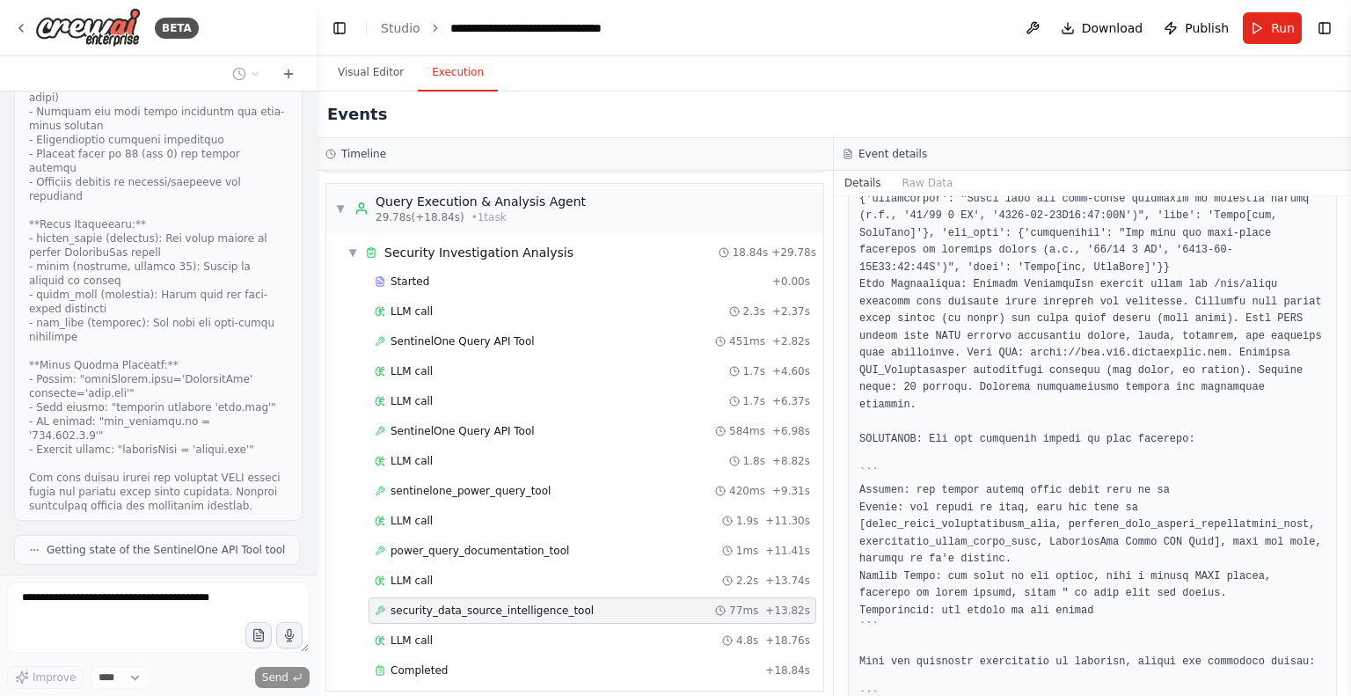
scroll to position [67692, 0]
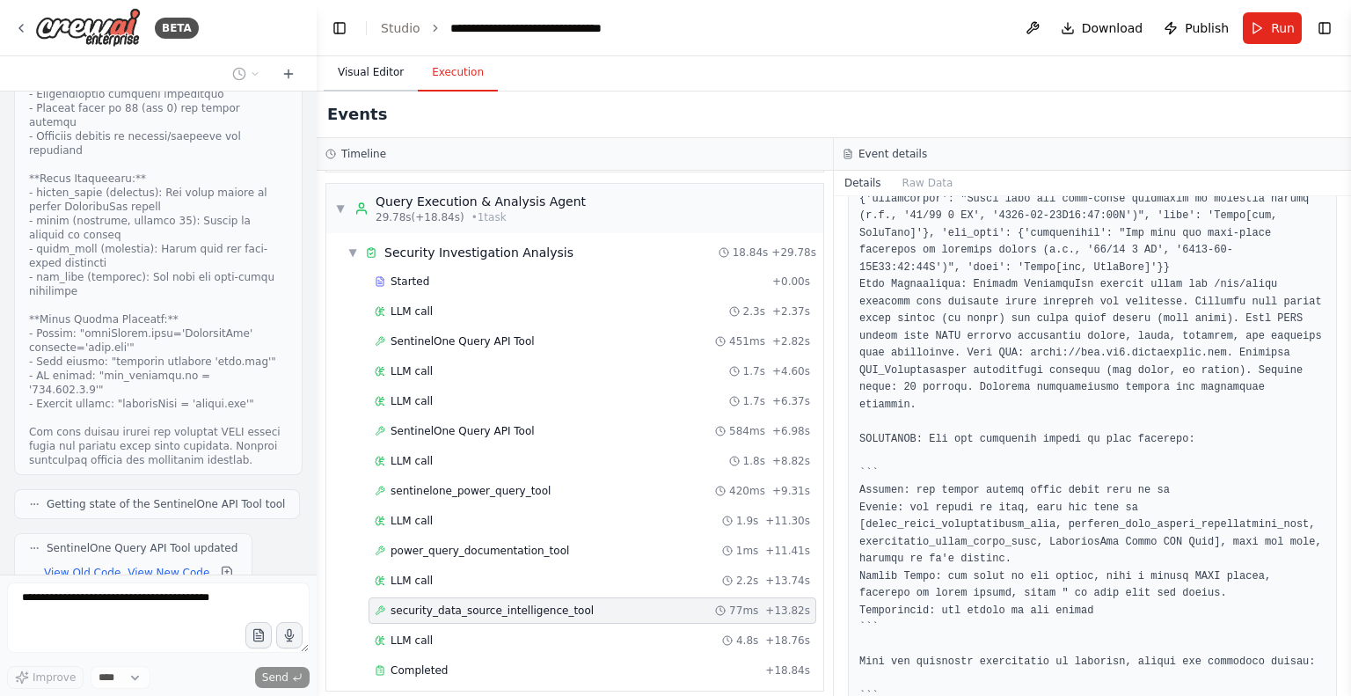
click at [378, 80] on button "Visual Editor" at bounding box center [371, 73] width 94 height 37
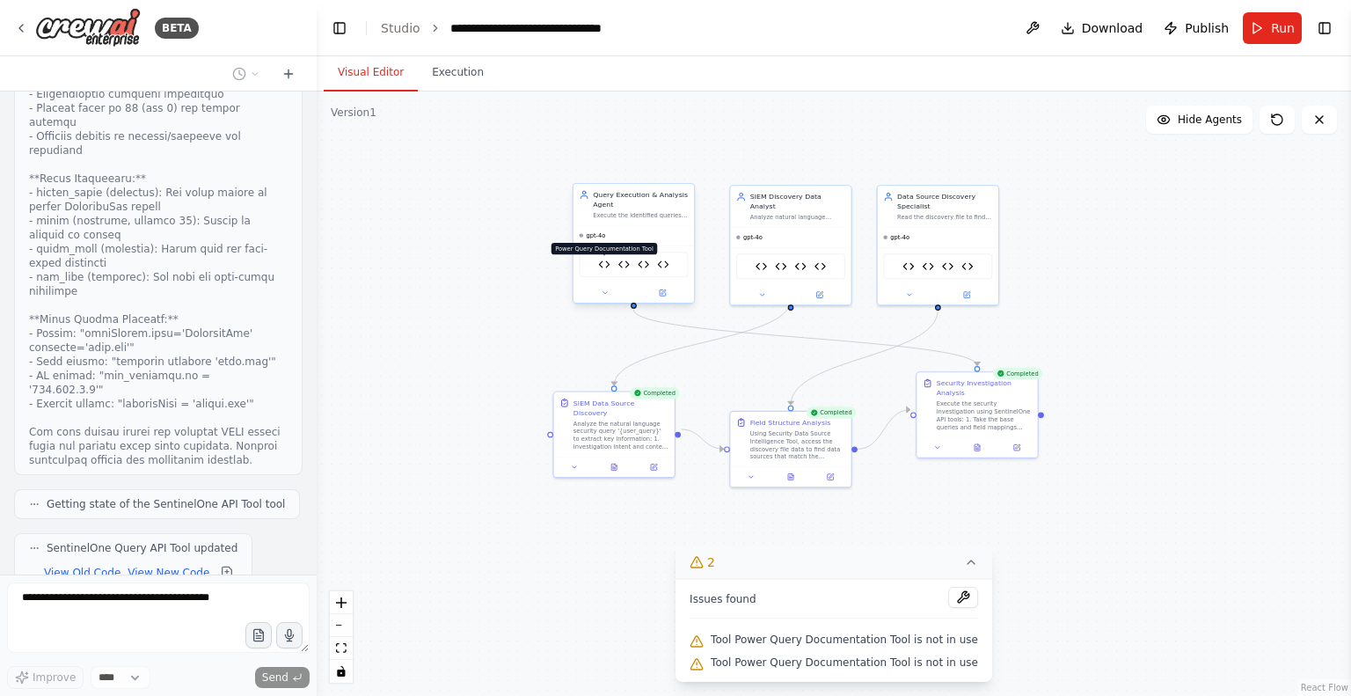
click at [603, 263] on img at bounding box center [603, 264] width 11 height 11
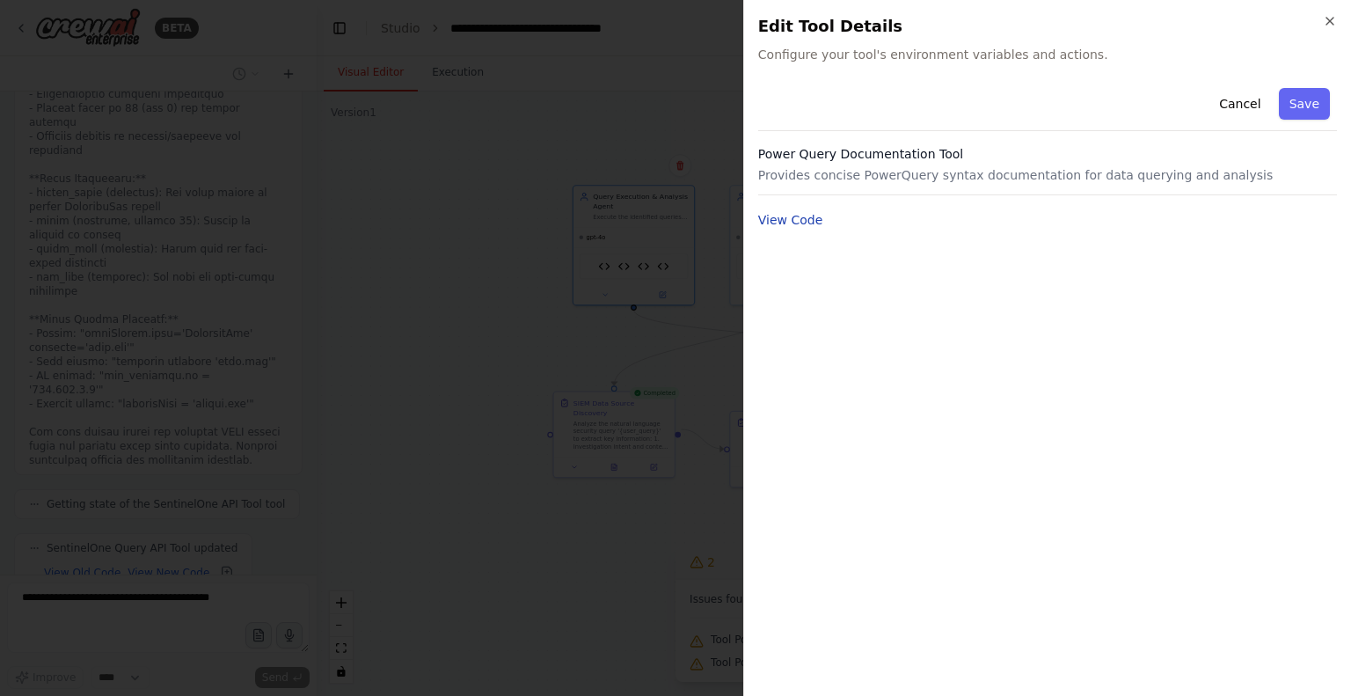
click at [804, 222] on button "View Code" at bounding box center [790, 220] width 65 height 18
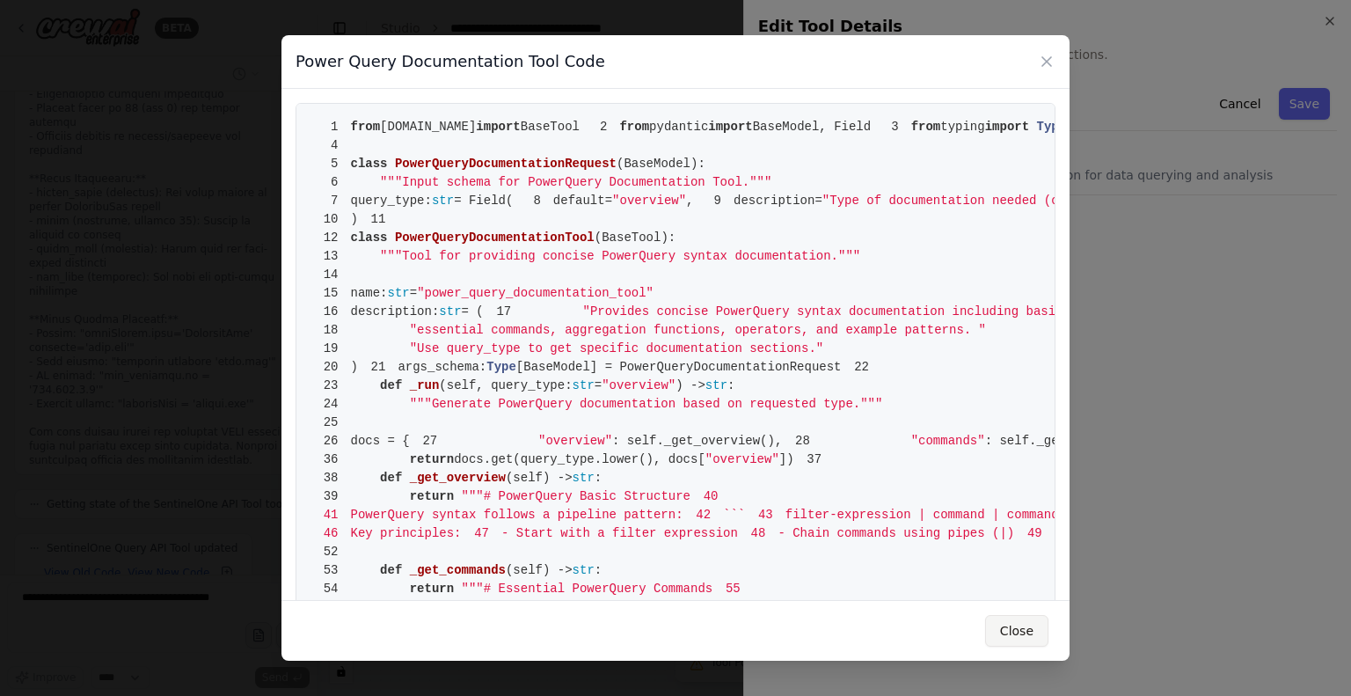
click at [1023, 629] on button "Close" at bounding box center [1016, 631] width 63 height 32
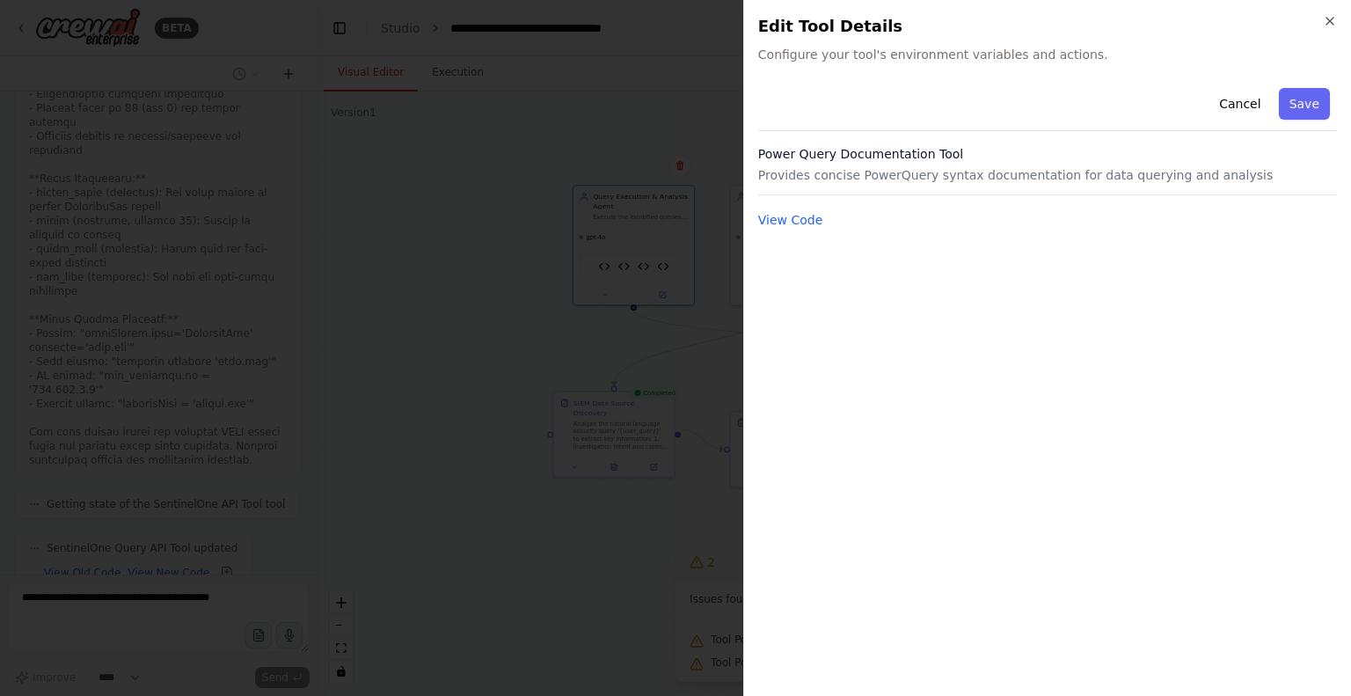
click at [1331, 38] on h2 "Edit Tool Details" at bounding box center [1047, 26] width 579 height 25
click at [1328, 20] on icon "button" at bounding box center [1330, 21] width 14 height 14
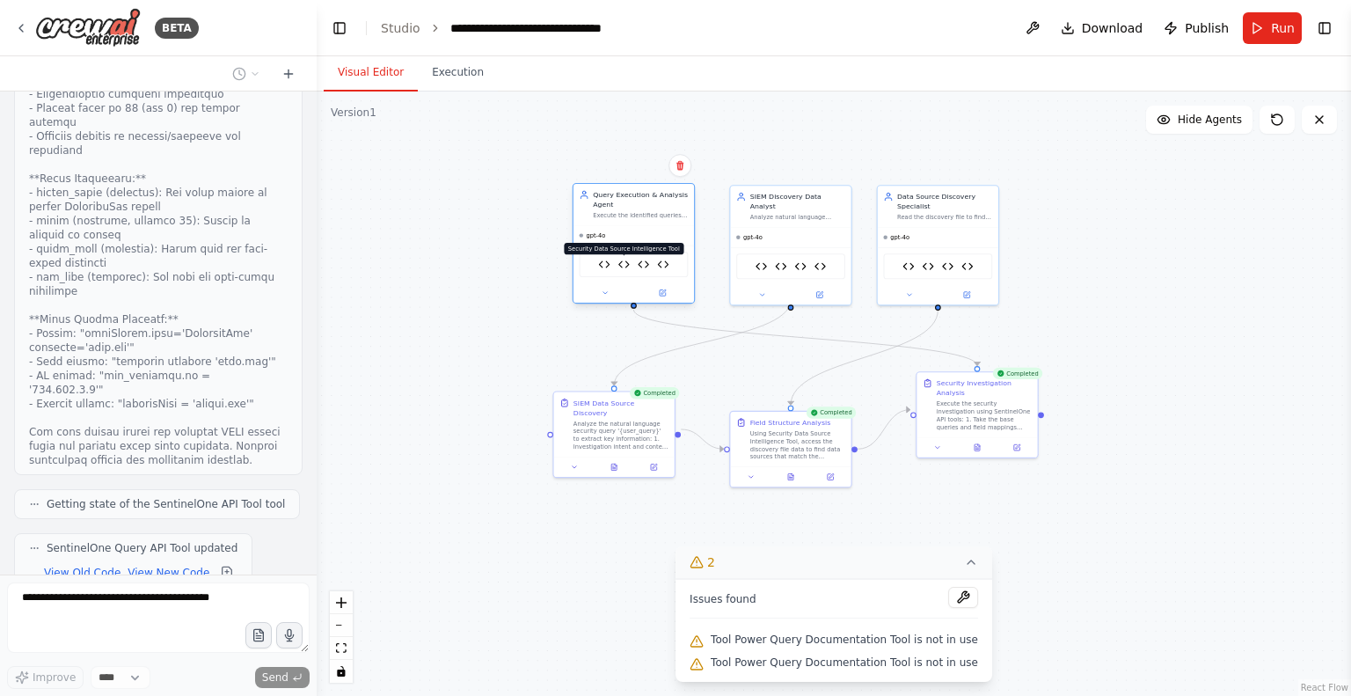
click at [630, 263] on img at bounding box center [623, 264] width 11 height 11
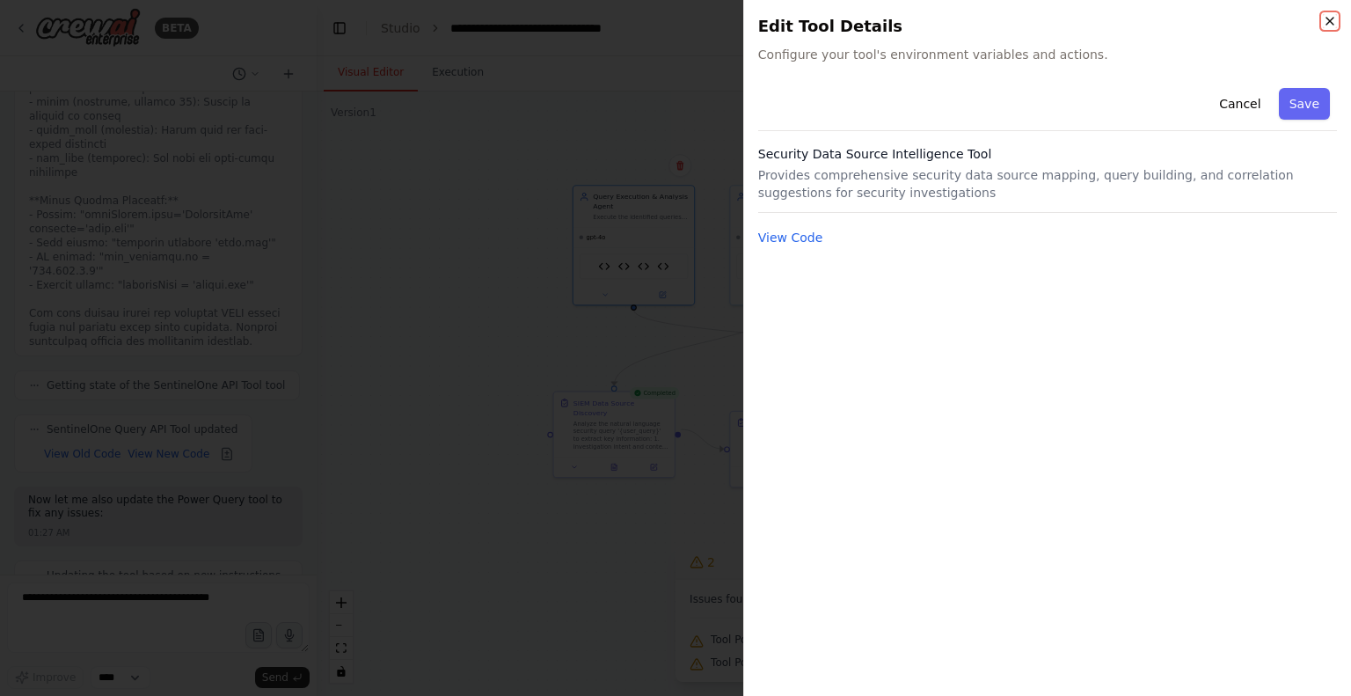
click at [1329, 21] on icon "button" at bounding box center [1329, 21] width 7 height 7
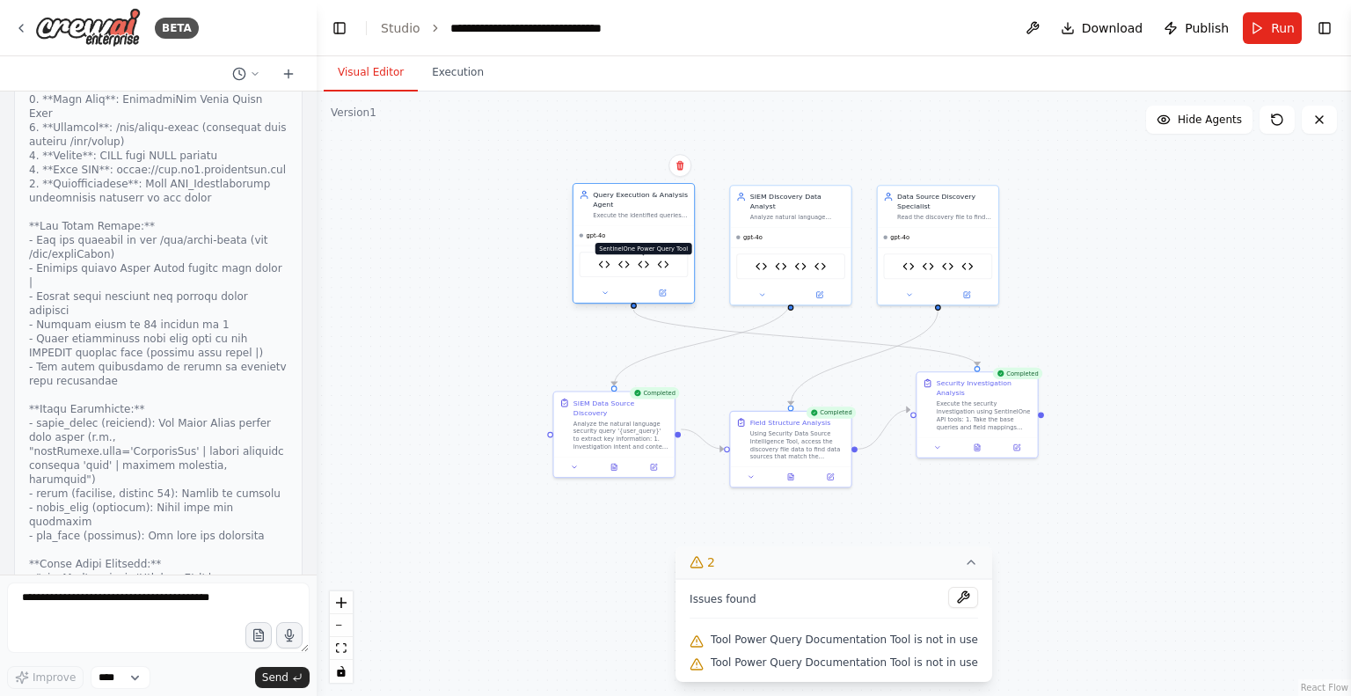
click at [639, 266] on img at bounding box center [643, 264] width 11 height 11
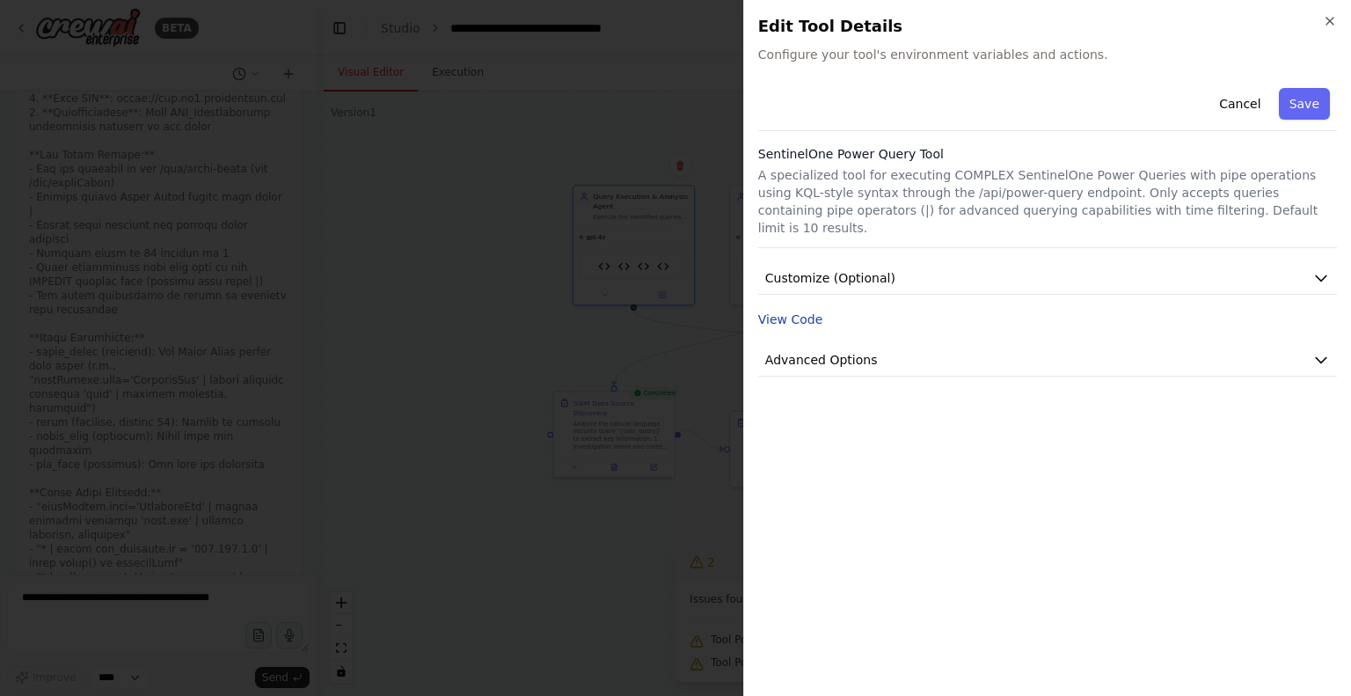
scroll to position [68435, 0]
click at [901, 344] on button "Advanced Options" at bounding box center [1047, 360] width 579 height 33
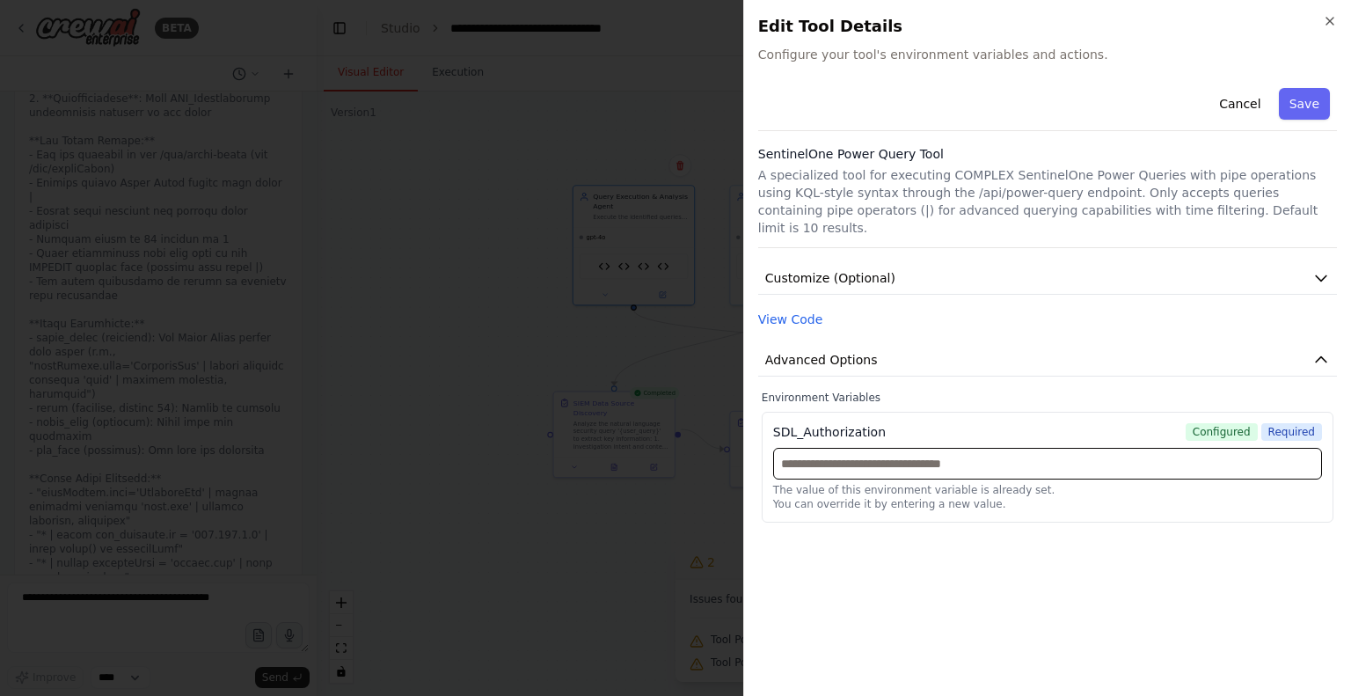
click at [874, 448] on input "text" at bounding box center [1047, 464] width 549 height 32
click at [1326, 18] on icon "button" at bounding box center [1329, 21] width 7 height 7
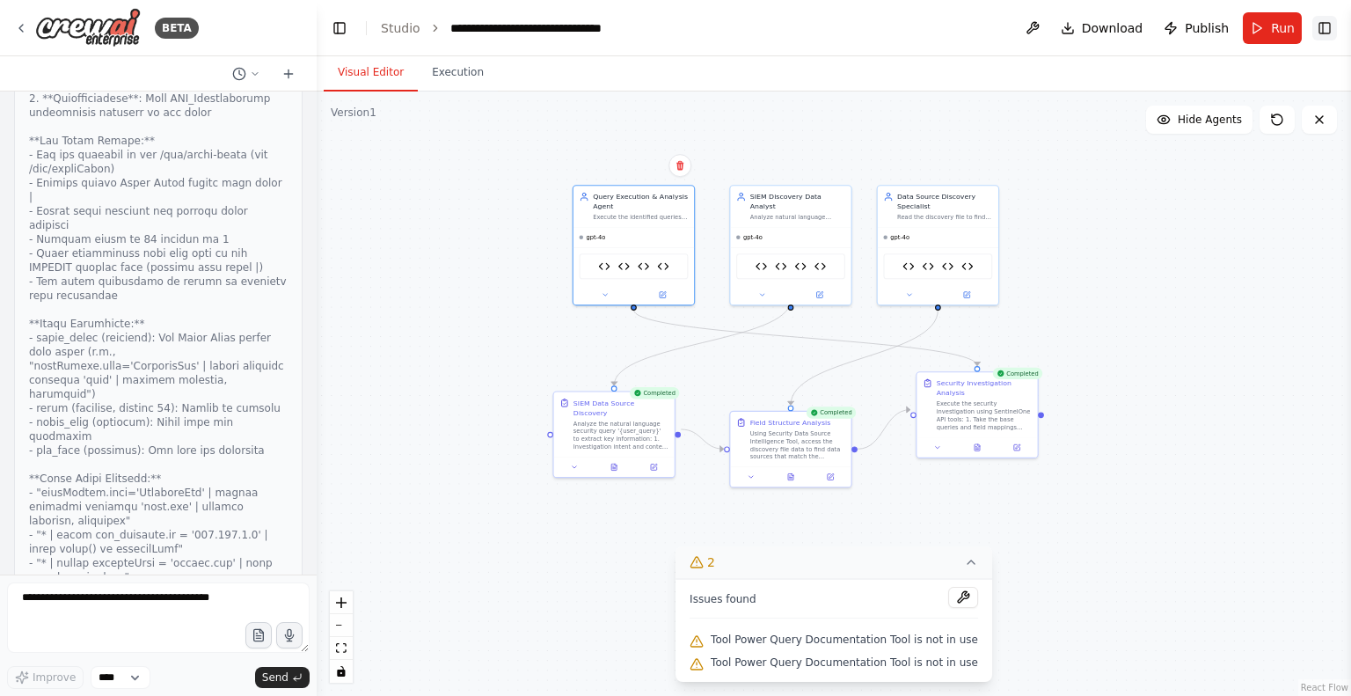
click at [1324, 34] on button "Toggle Right Sidebar" at bounding box center [1324, 28] width 25 height 25
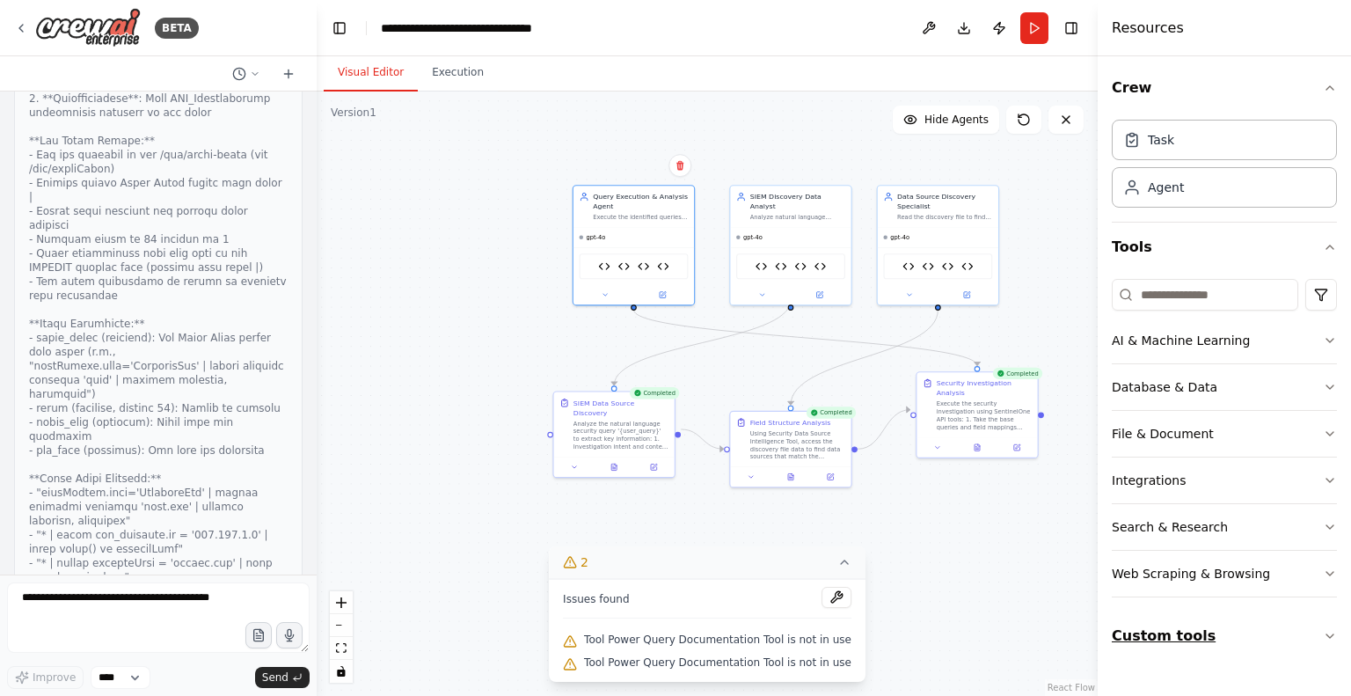
click at [1333, 633] on icon "button" at bounding box center [1330, 636] width 14 height 14
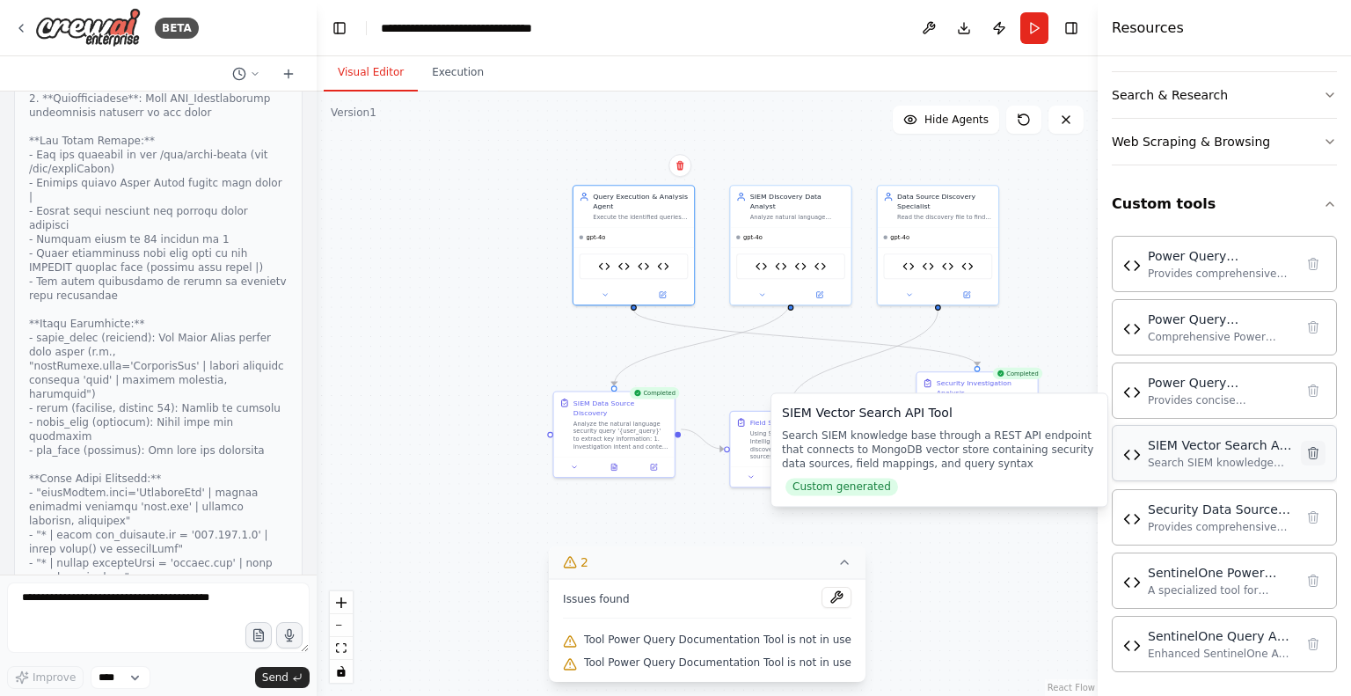
click at [1309, 447] on icon at bounding box center [1314, 452] width 10 height 11
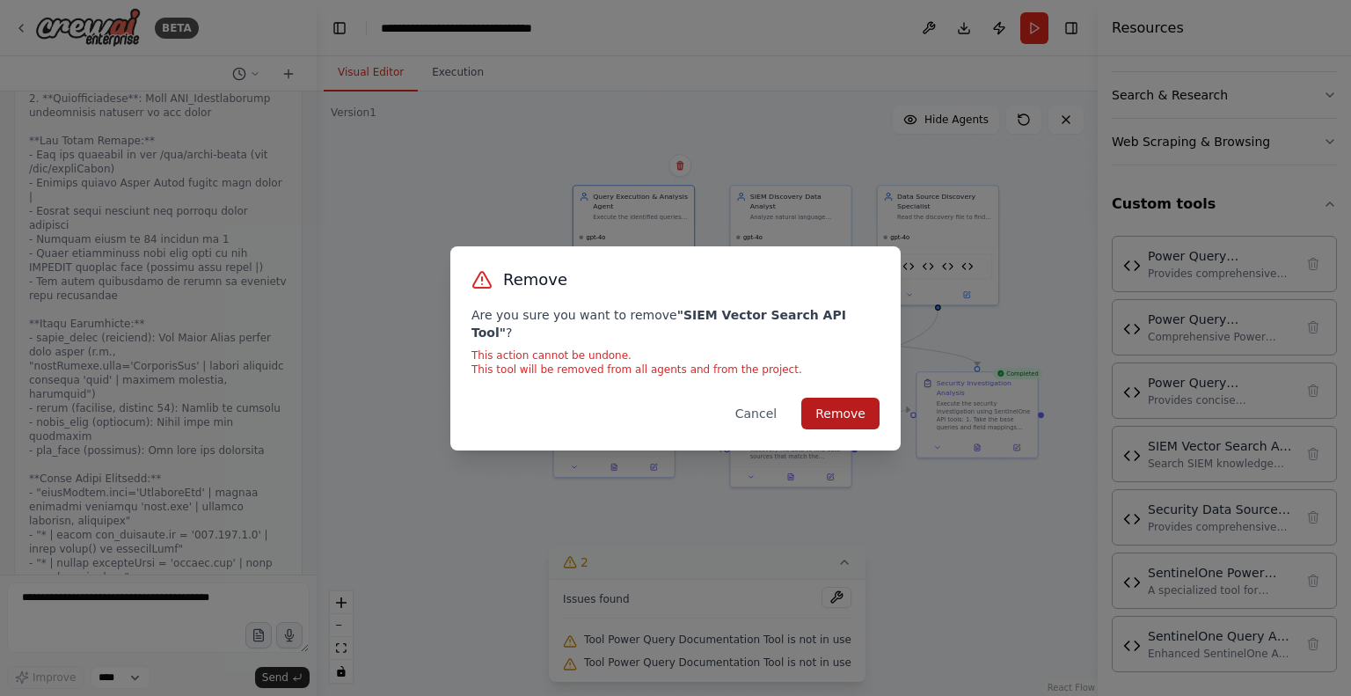
click at [843, 404] on button "Remove" at bounding box center [840, 414] width 78 height 32
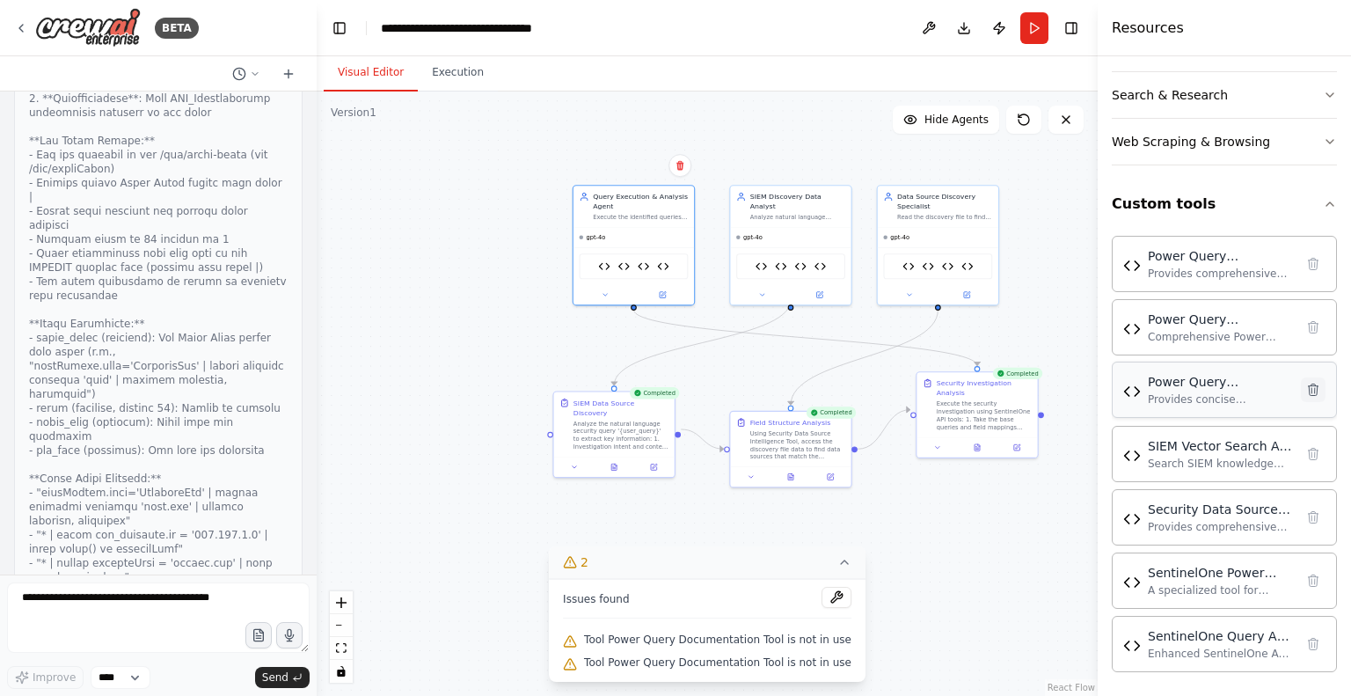
scroll to position [369, 0]
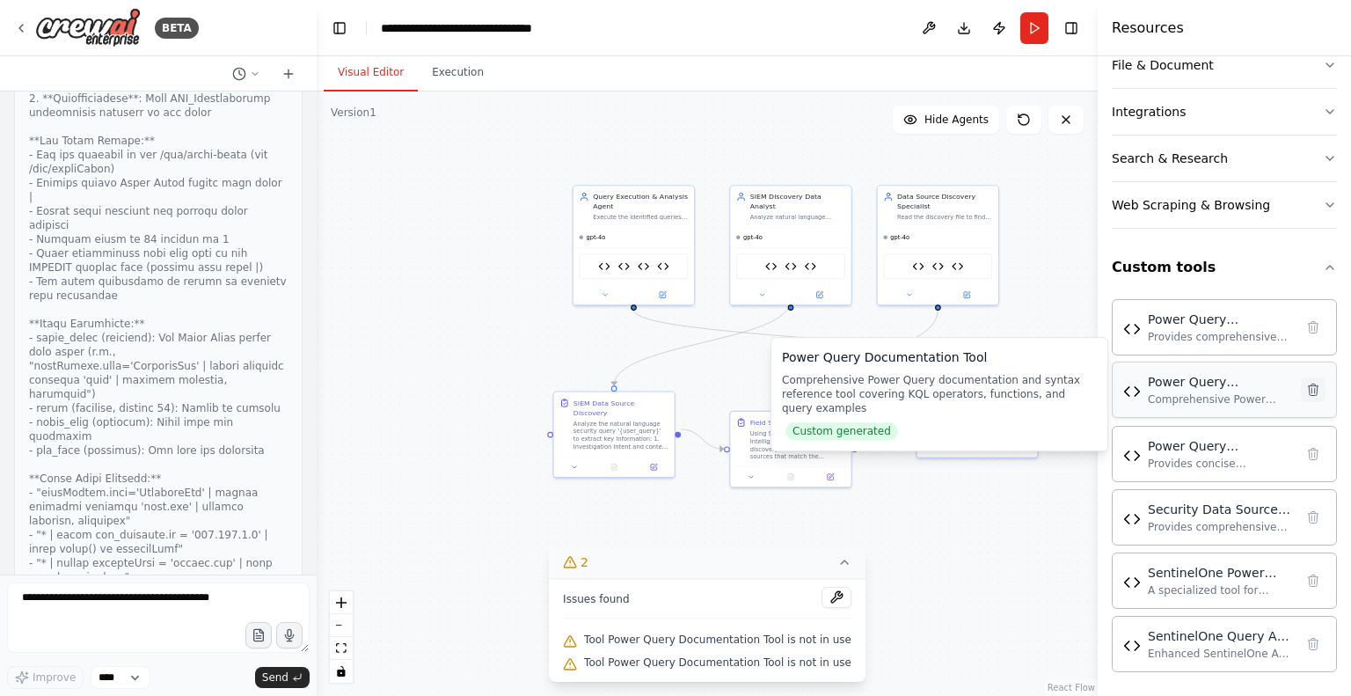
click at [1309, 388] on icon at bounding box center [1314, 389] width 10 height 11
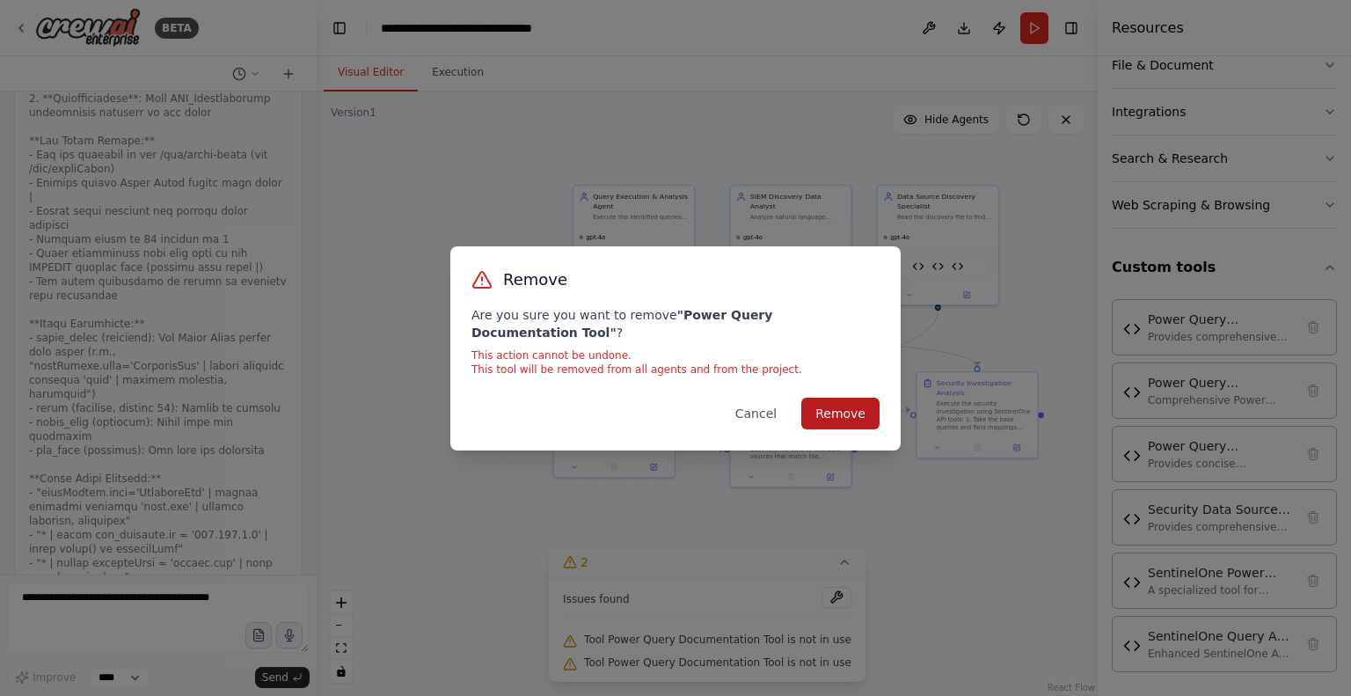
click at [836, 405] on button "Remove" at bounding box center [840, 414] width 78 height 32
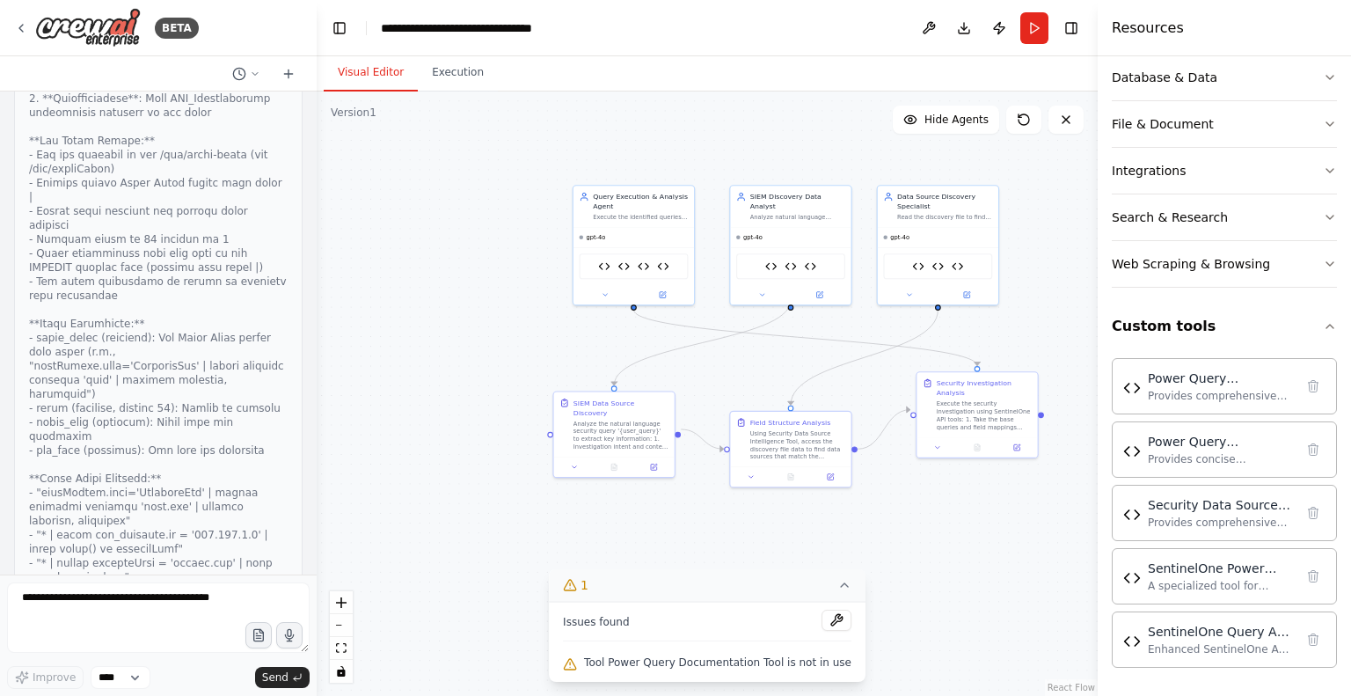
scroll to position [306, 0]
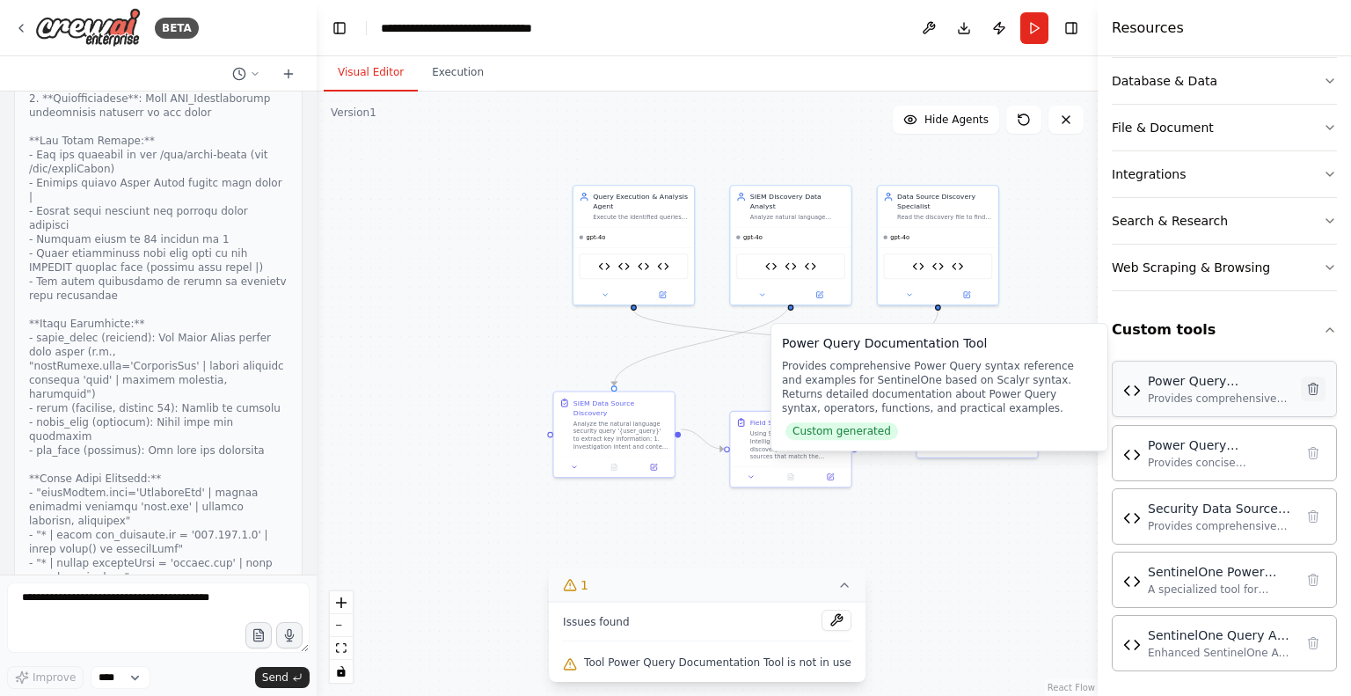
click at [1306, 390] on icon at bounding box center [1313, 389] width 14 height 14
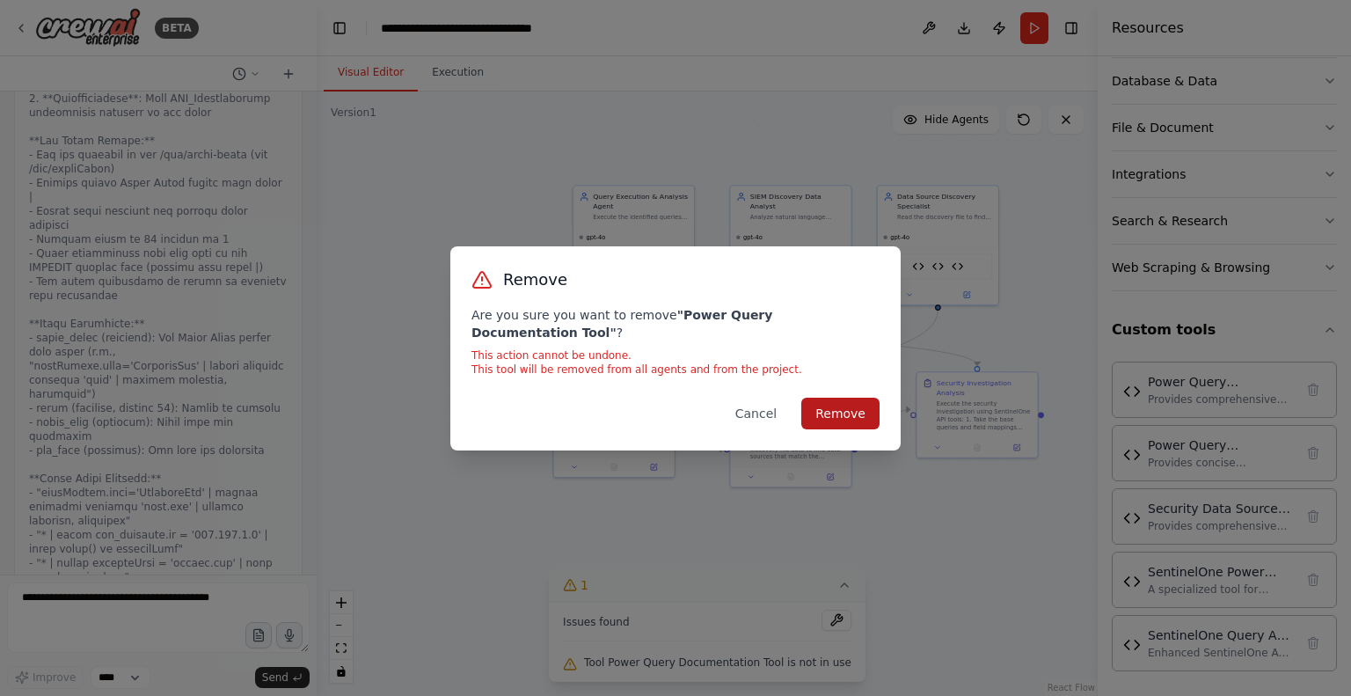
click at [848, 408] on button "Remove" at bounding box center [840, 414] width 78 height 32
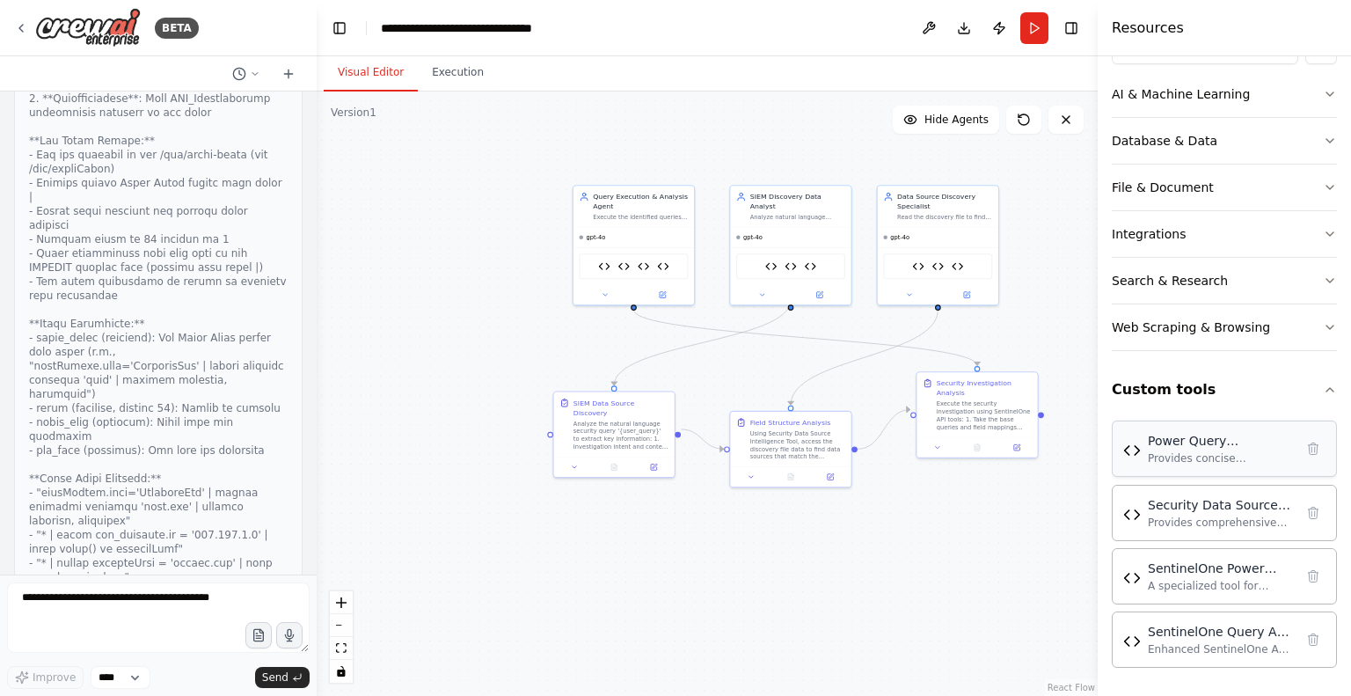
scroll to position [243, 0]
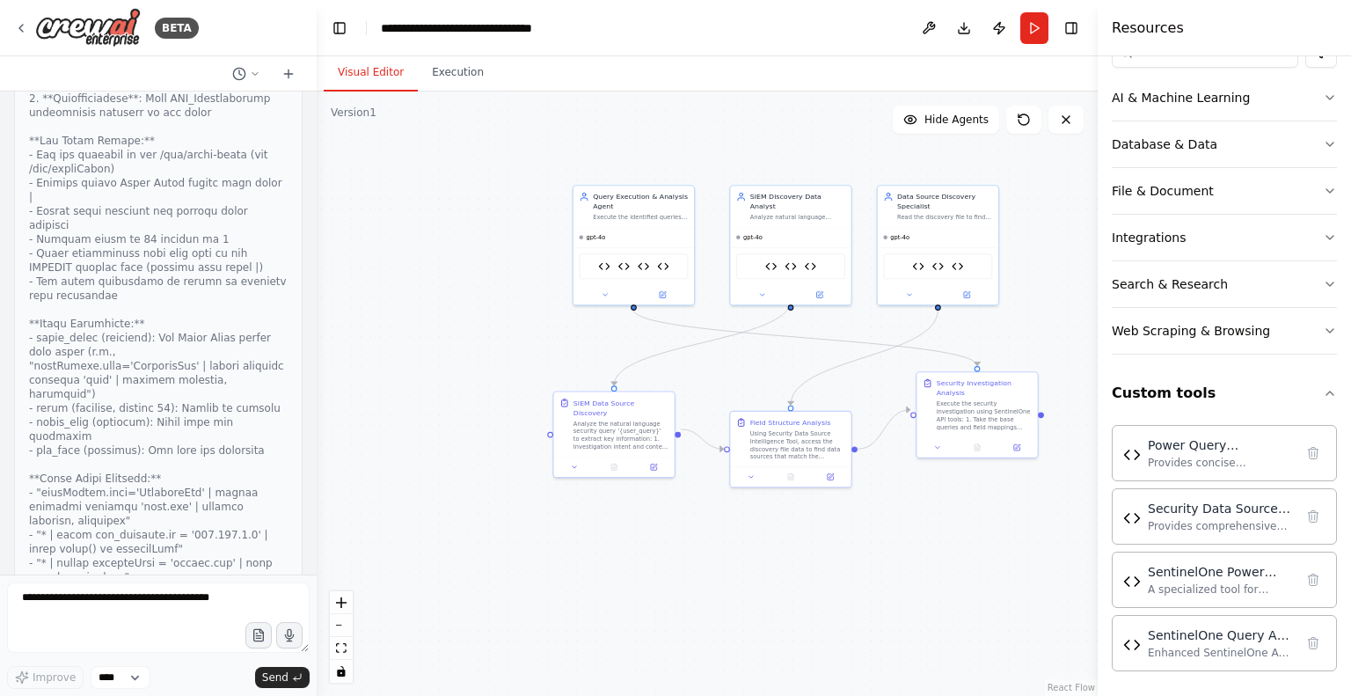
click at [757, 121] on div ".deletable-edge-delete-btn { width: 20px; height: 20px; border: 0px solid #ffff…" at bounding box center [707, 393] width 781 height 604
click at [644, 259] on img at bounding box center [643, 264] width 11 height 11
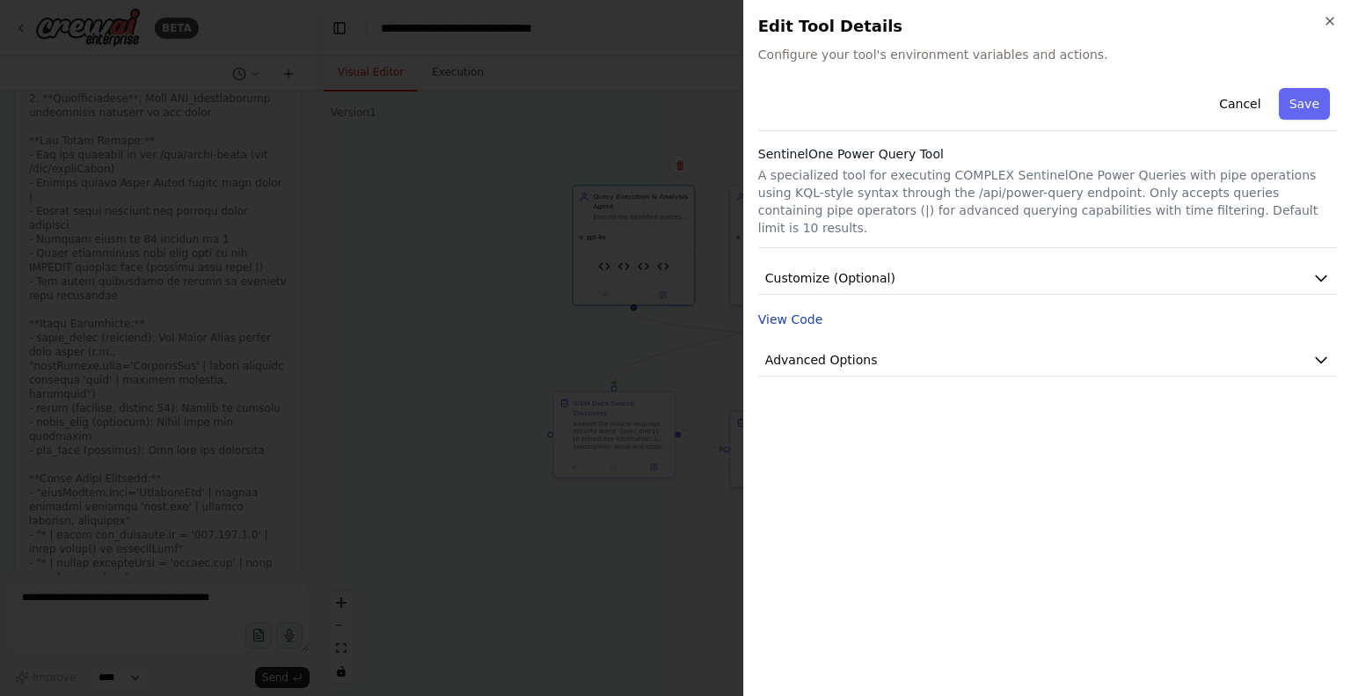
click at [788, 311] on button "View Code" at bounding box center [790, 320] width 65 height 18
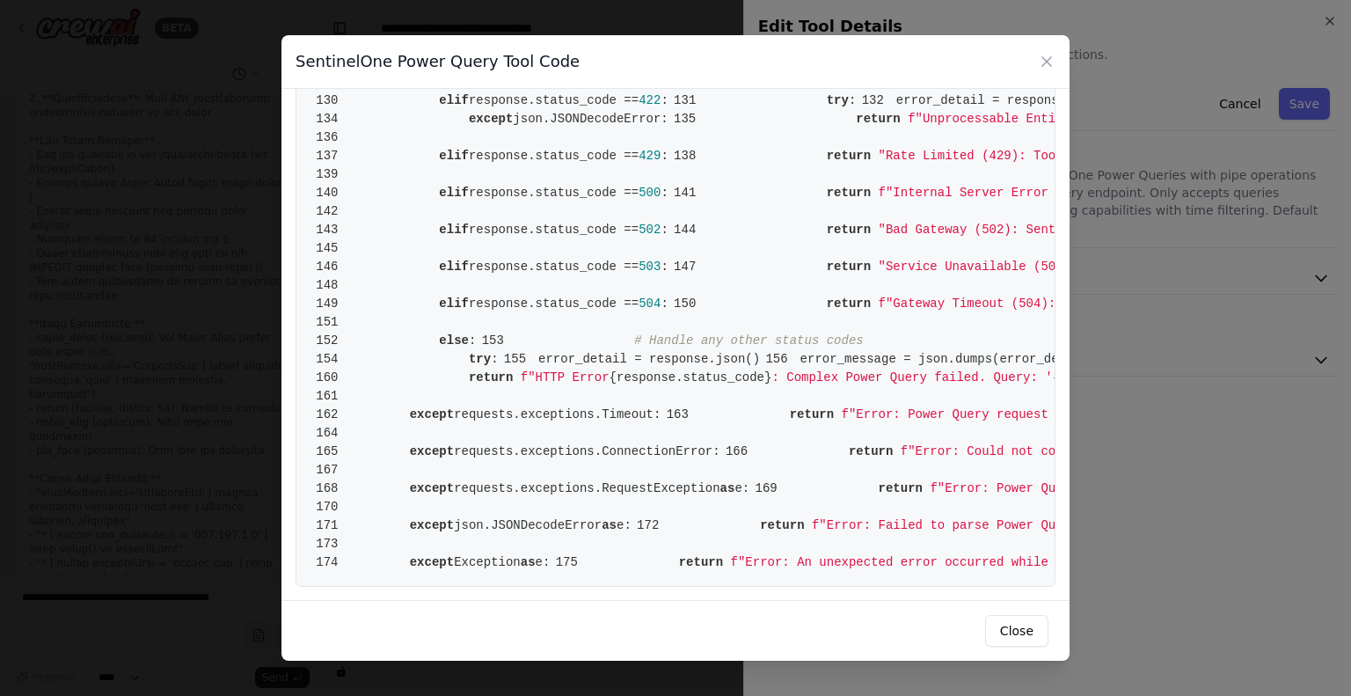
scroll to position [2790, 0]
click at [1013, 629] on button "Close" at bounding box center [1016, 631] width 63 height 32
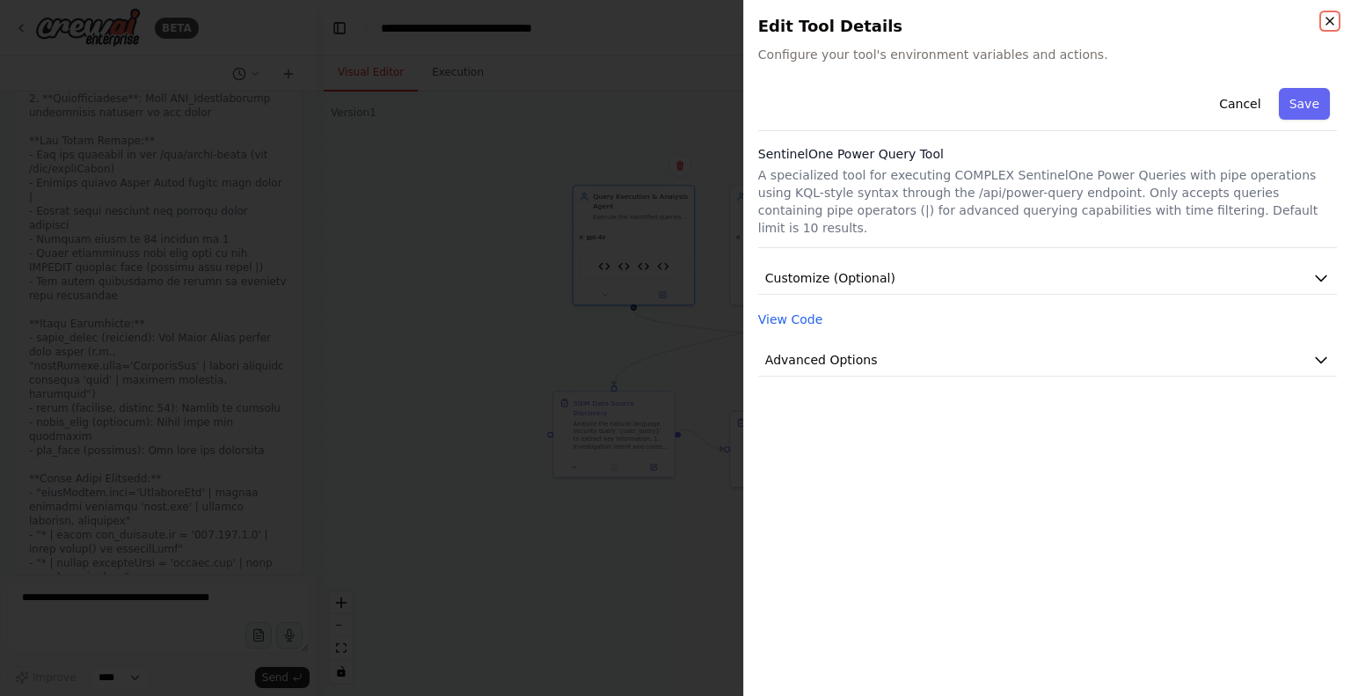
click at [1332, 21] on icon "button" at bounding box center [1330, 21] width 14 height 14
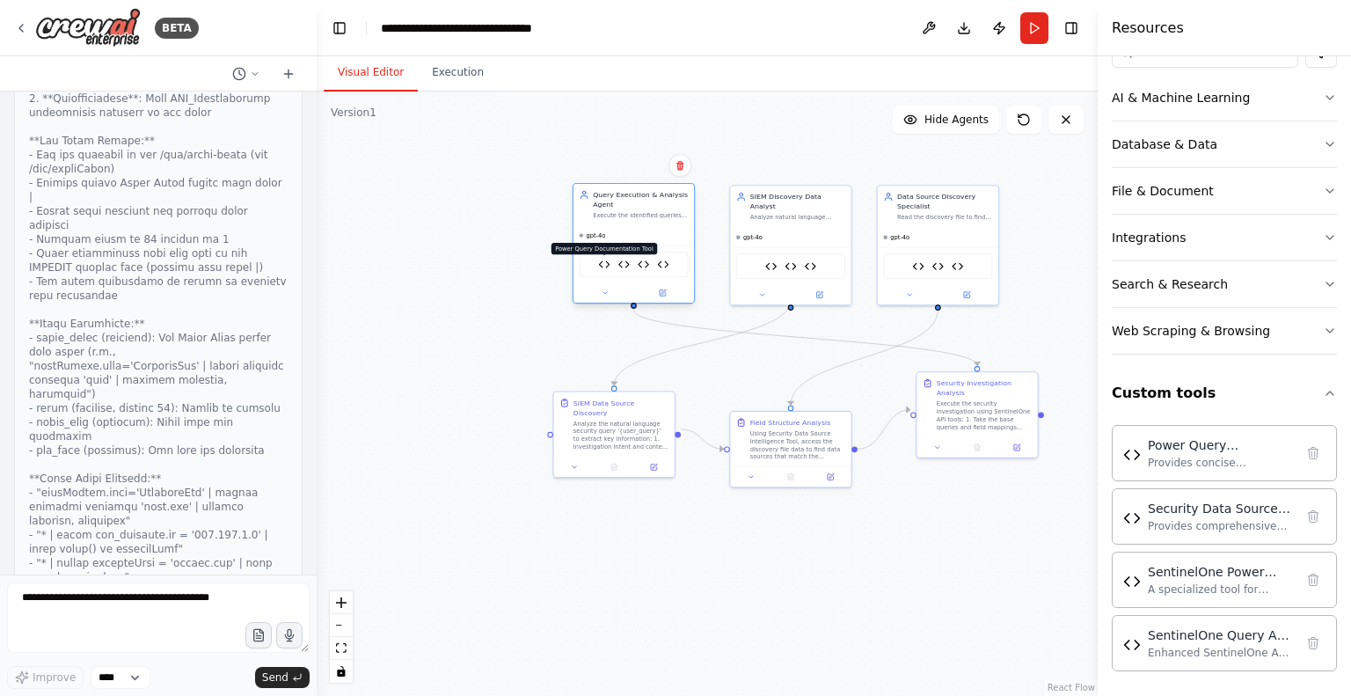
click at [604, 263] on img at bounding box center [603, 264] width 11 height 11
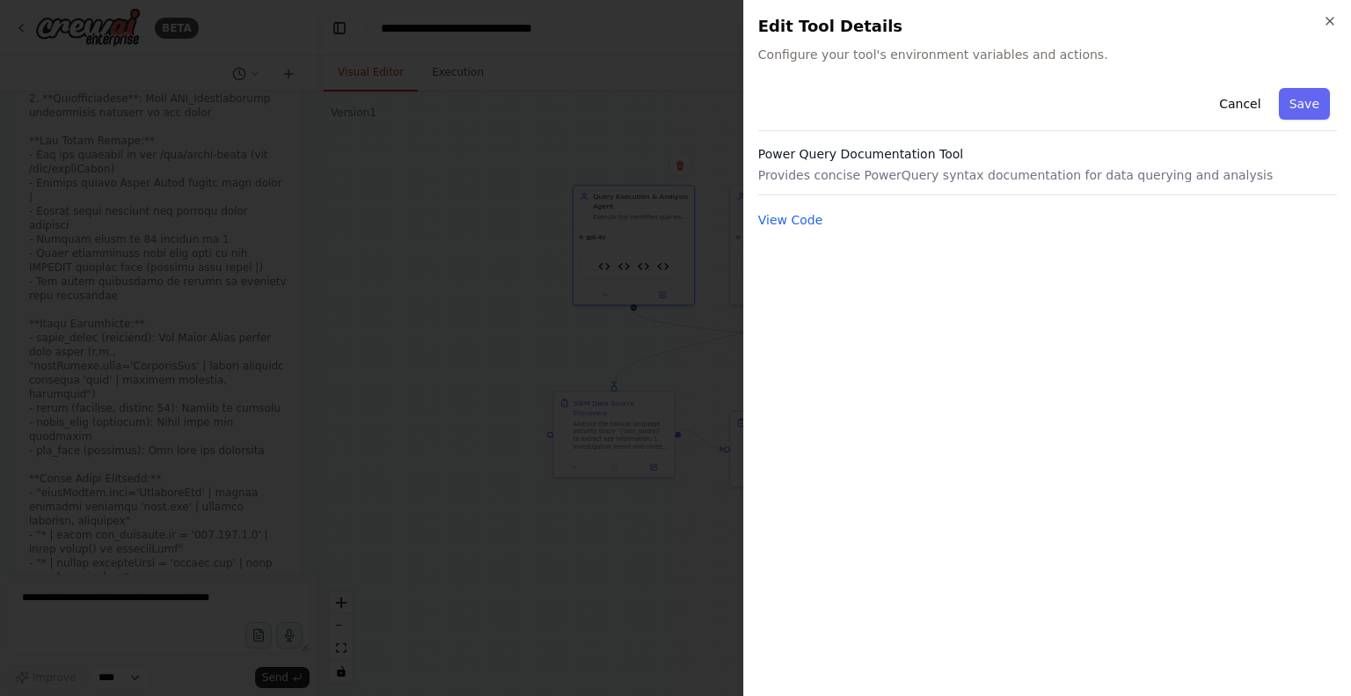
click at [1330, 32] on h2 "Edit Tool Details" at bounding box center [1047, 26] width 579 height 25
click at [1329, 15] on icon "button" at bounding box center [1330, 21] width 14 height 14
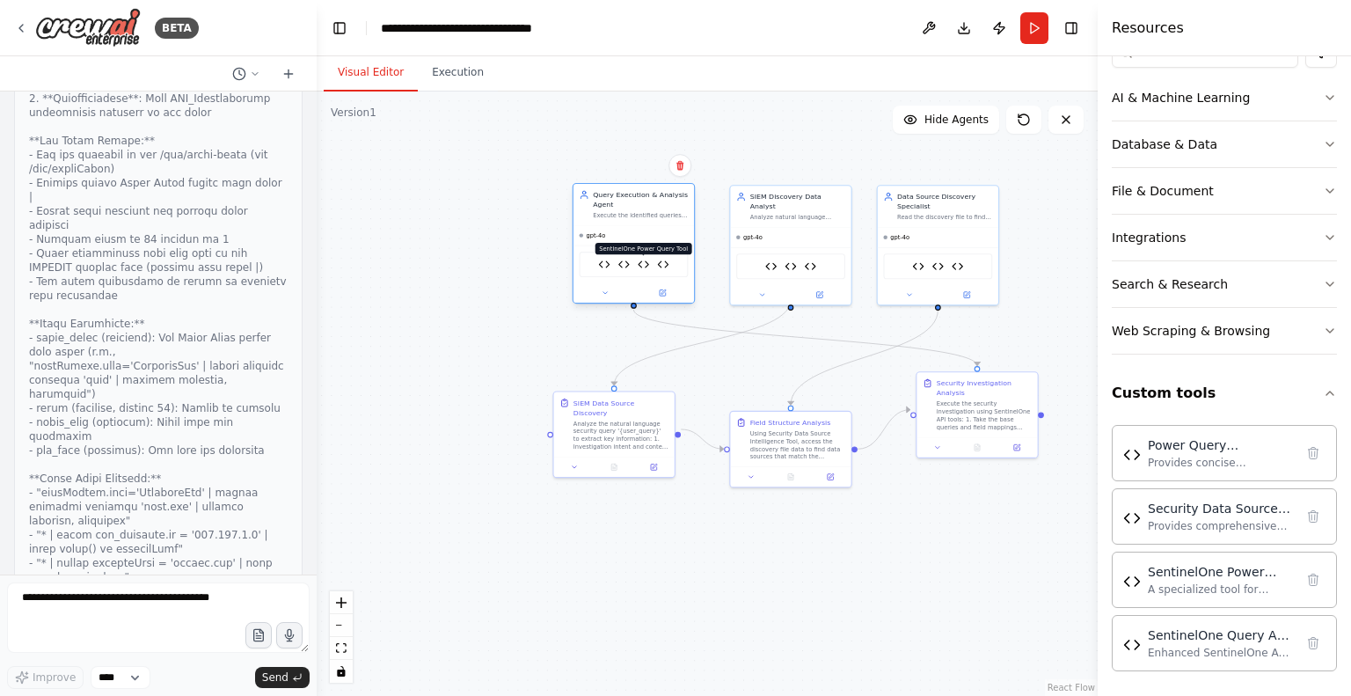
click at [645, 259] on img at bounding box center [643, 264] width 11 height 11
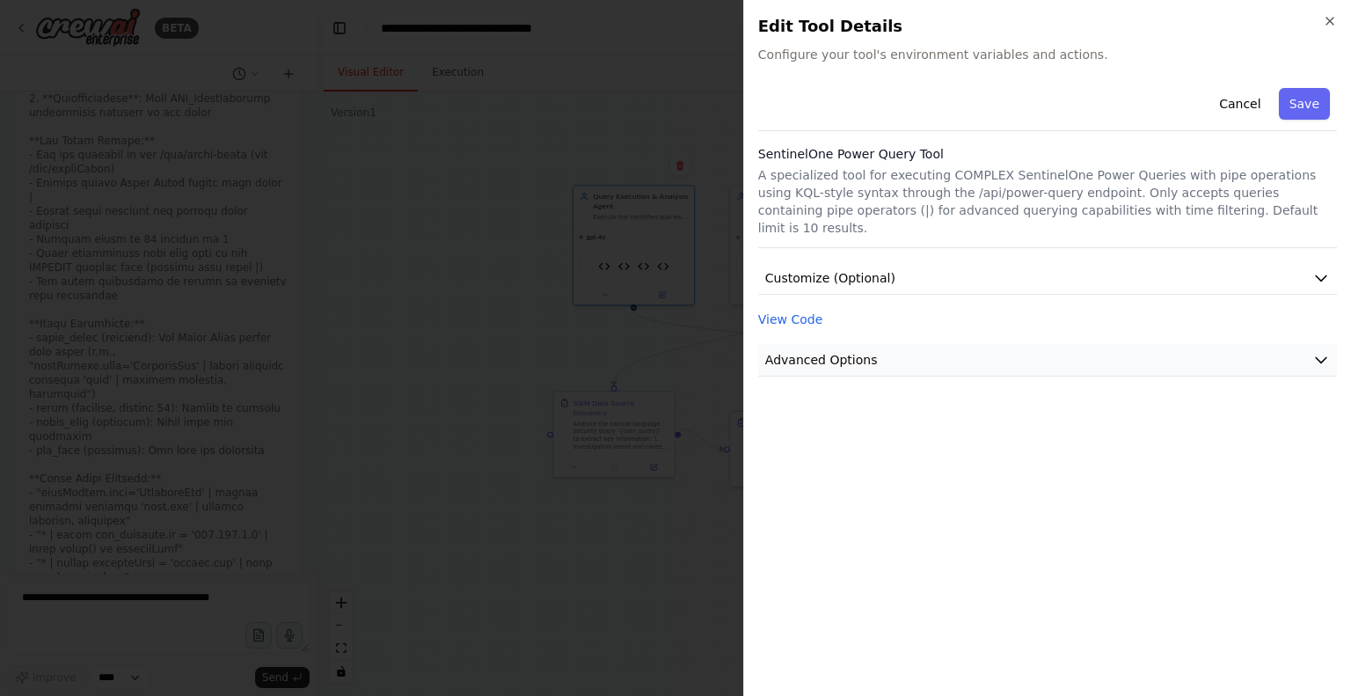
click at [812, 351] on span "Advanced Options" at bounding box center [821, 360] width 113 height 18
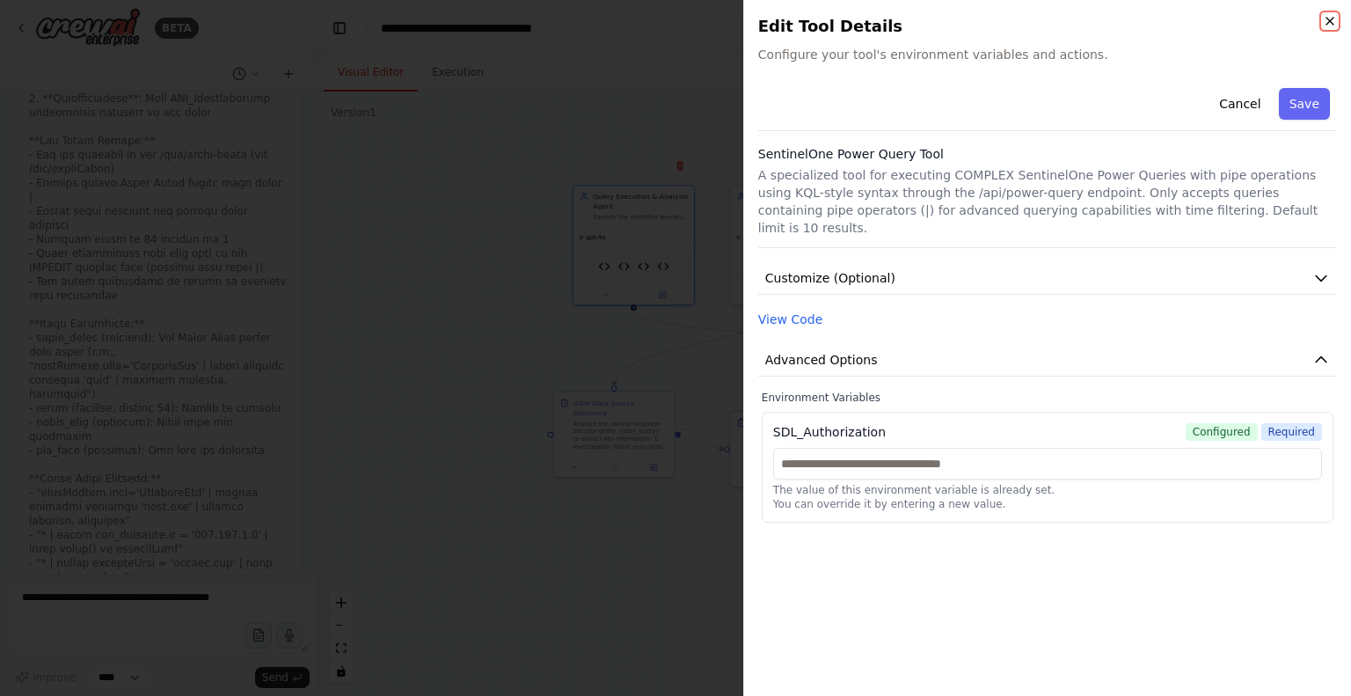
click at [1328, 21] on icon "button" at bounding box center [1330, 21] width 14 height 14
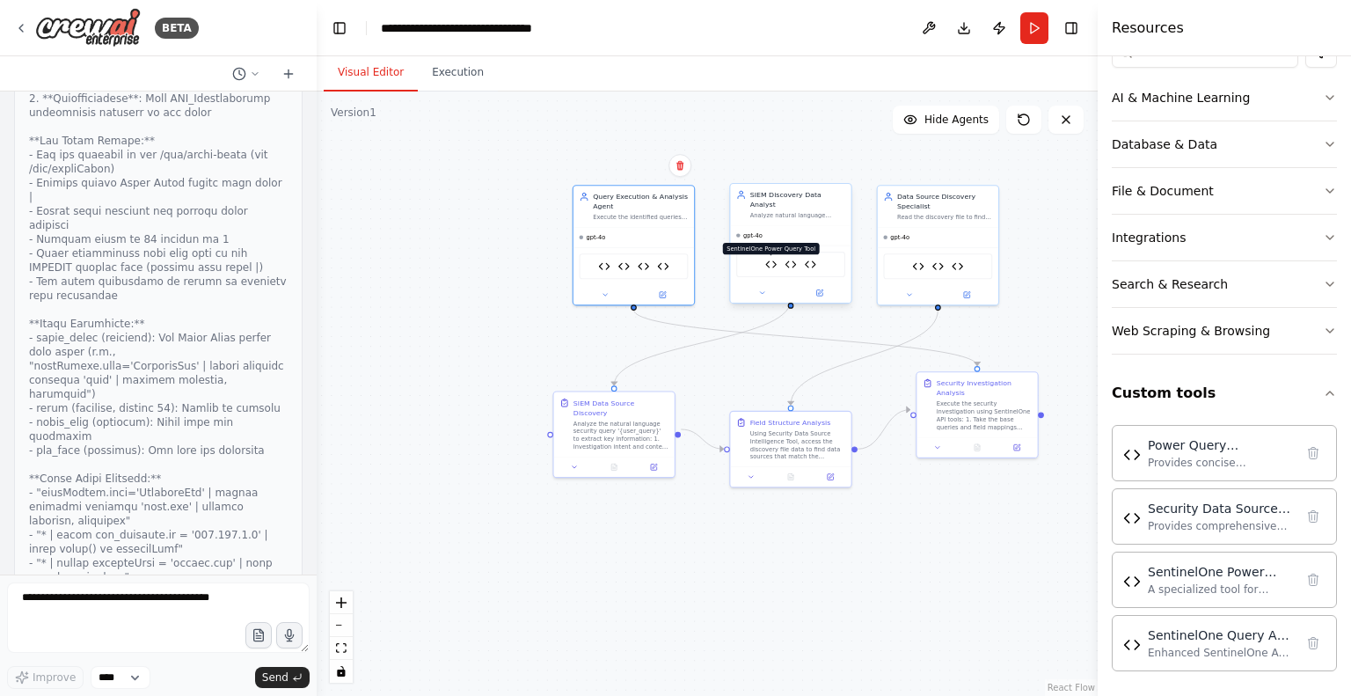
click at [767, 259] on img at bounding box center [770, 264] width 11 height 11
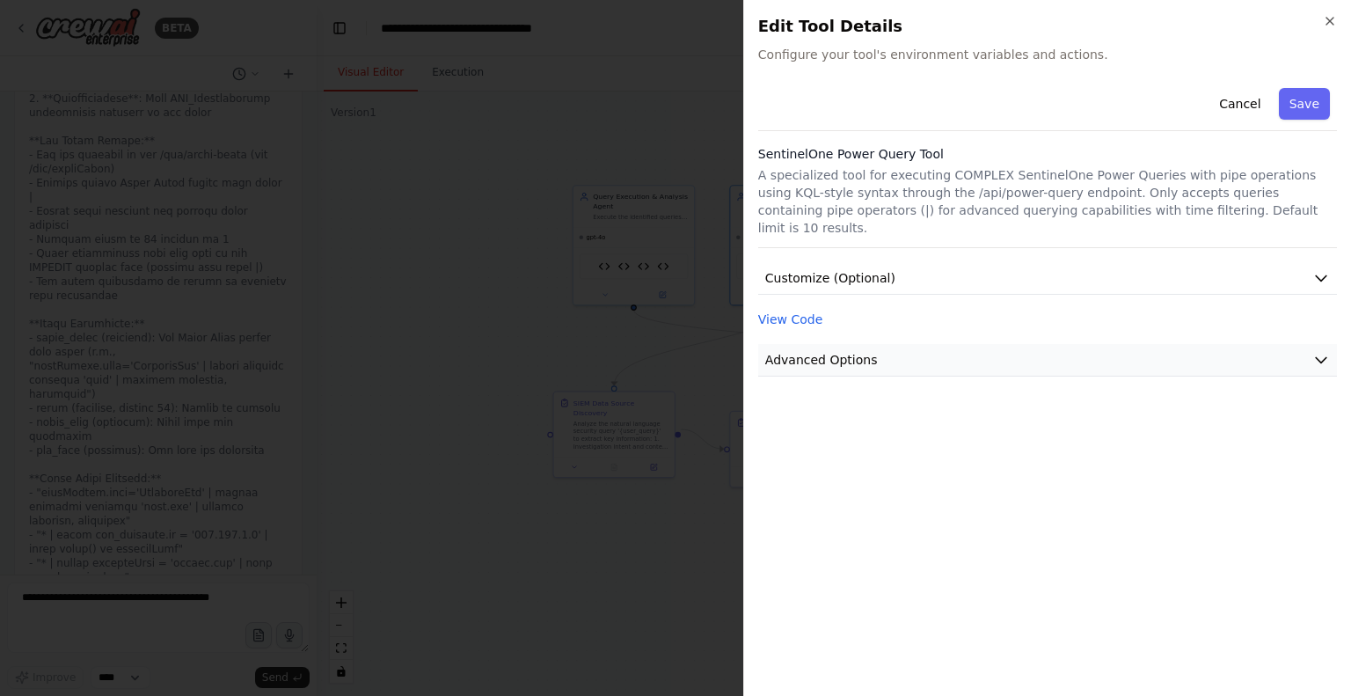
click at [1106, 344] on button "Advanced Options" at bounding box center [1047, 360] width 579 height 33
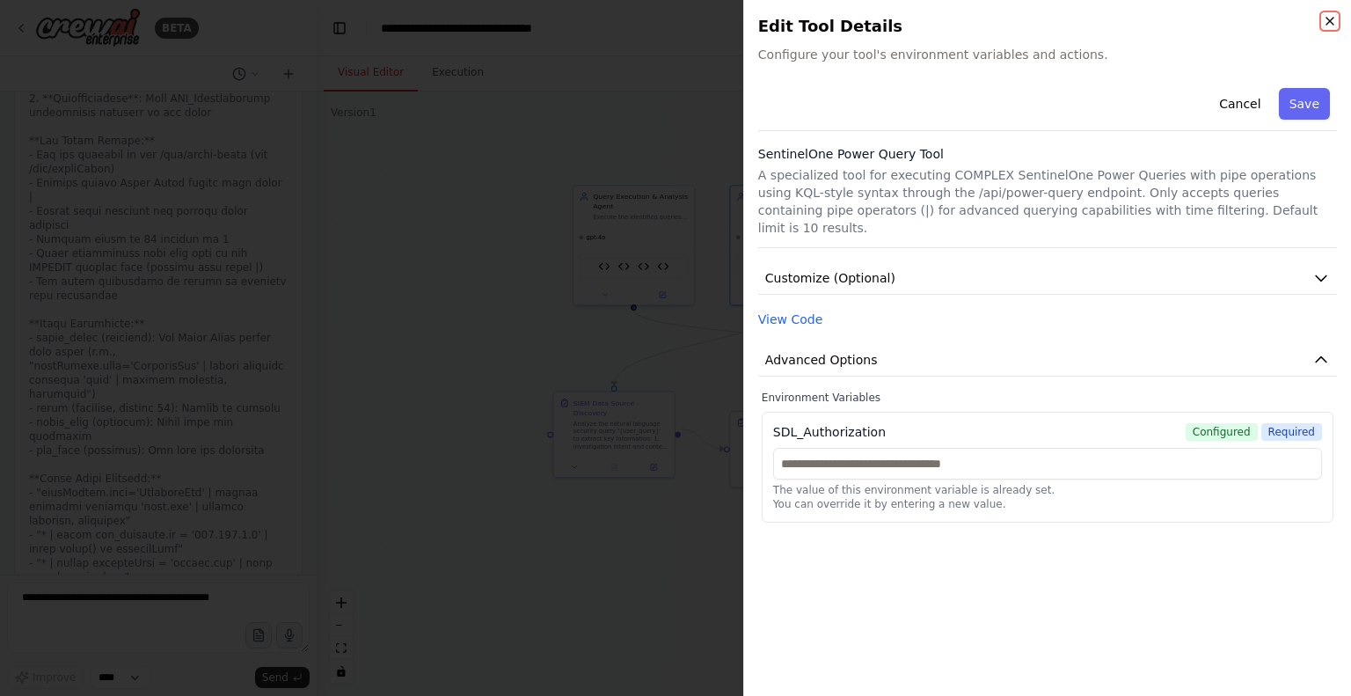
click at [1331, 20] on icon "button" at bounding box center [1330, 21] width 14 height 14
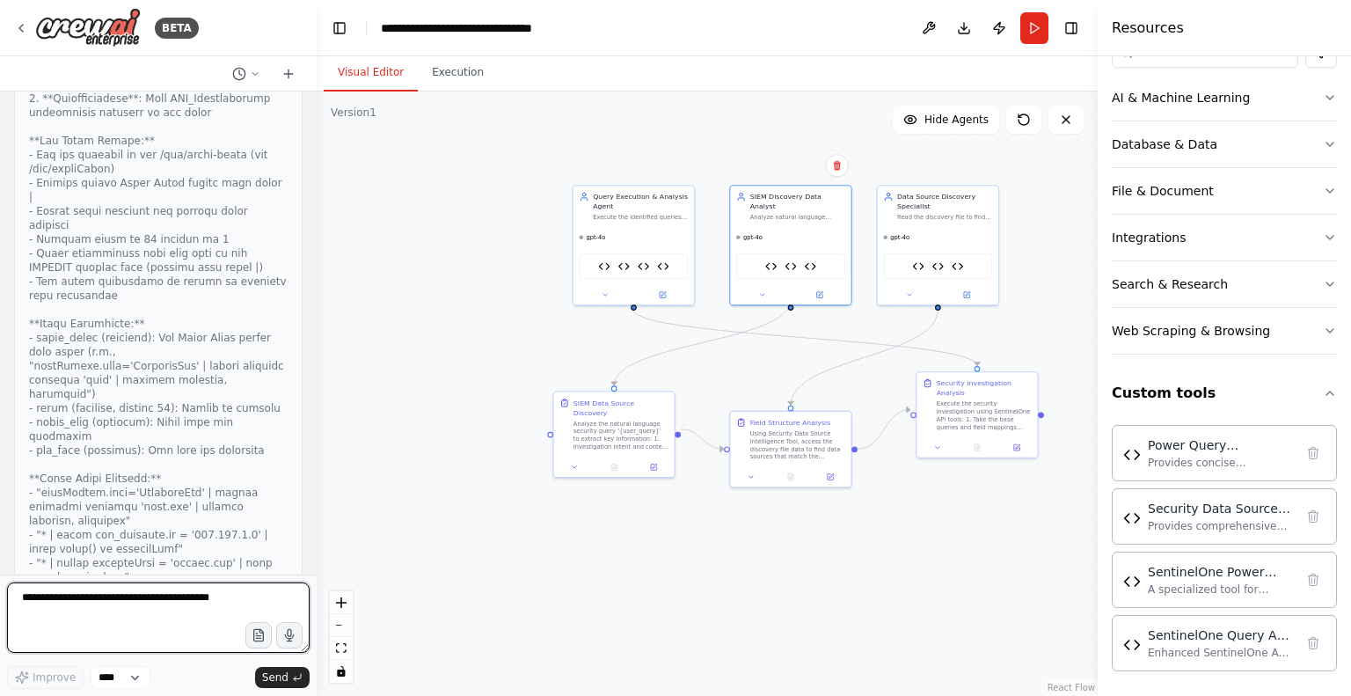
click at [125, 607] on textarea at bounding box center [158, 617] width 303 height 70
type textarea "**********"
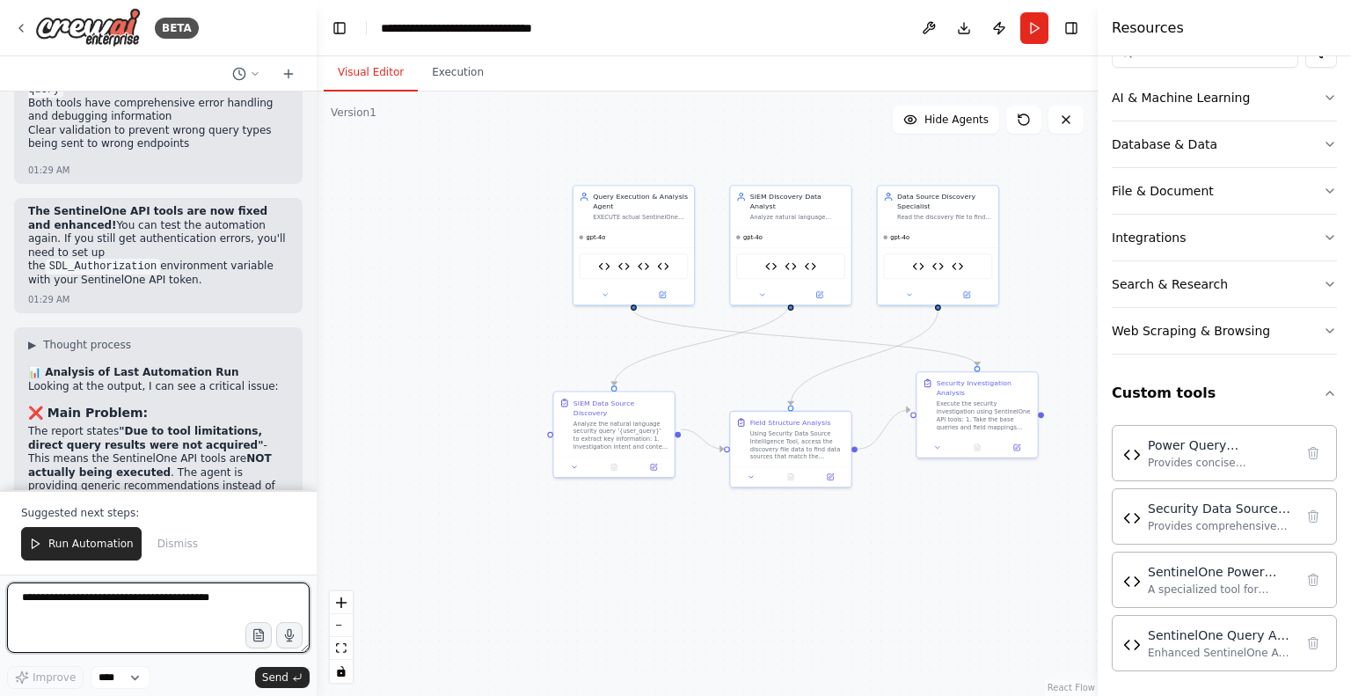
scroll to position [70072, 0]
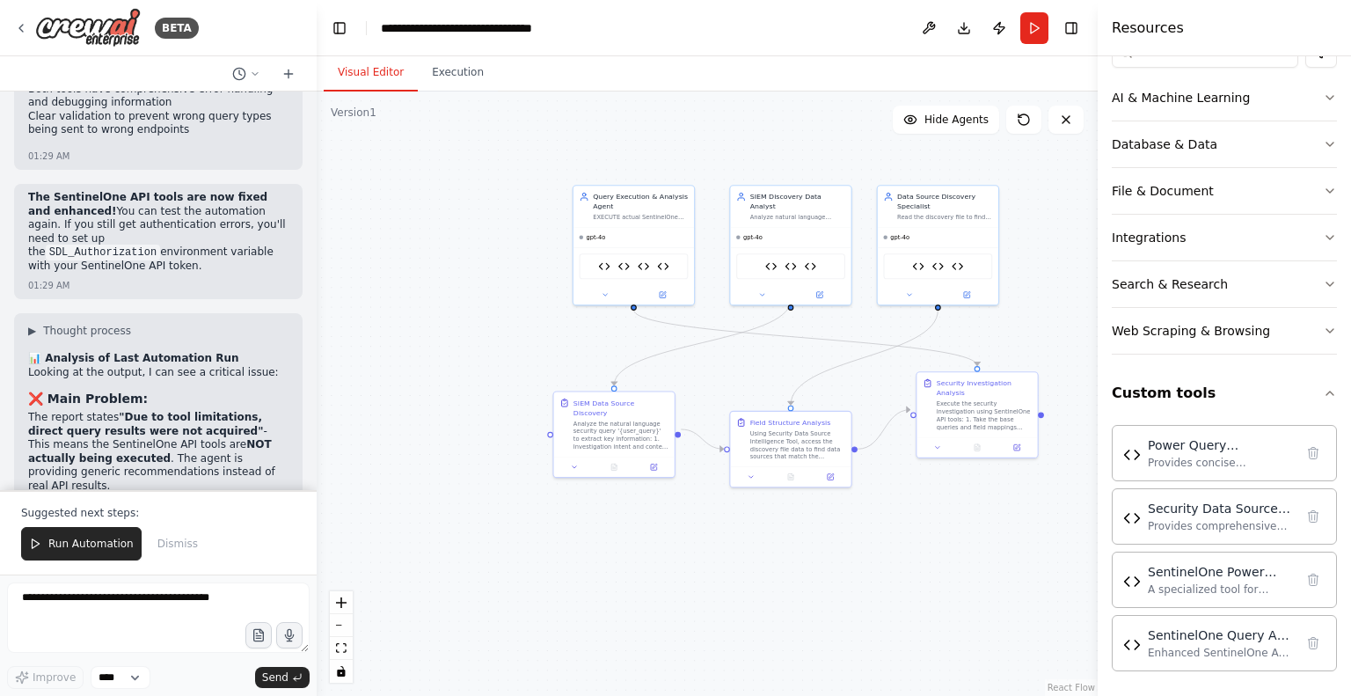
click at [53, 600] on textarea at bounding box center [158, 617] width 303 height 70
paste textarea "**********"
type textarea "**********"
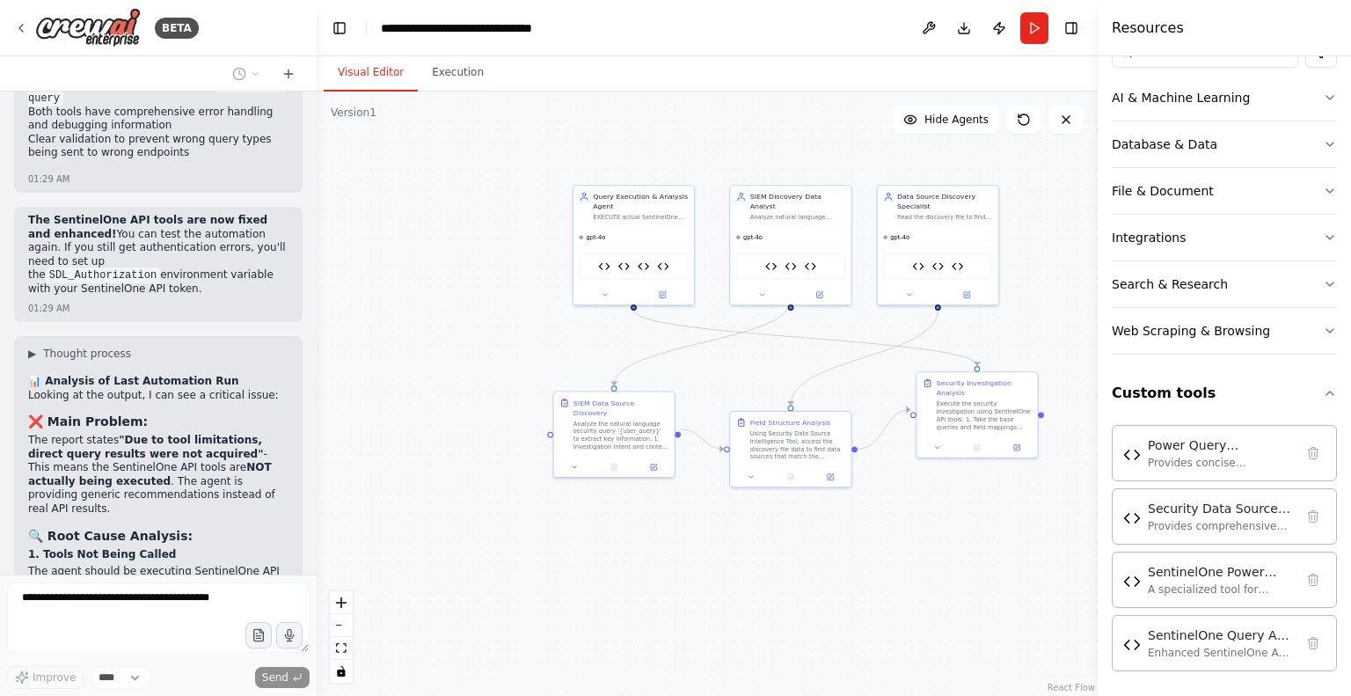
scroll to position [70095, 0]
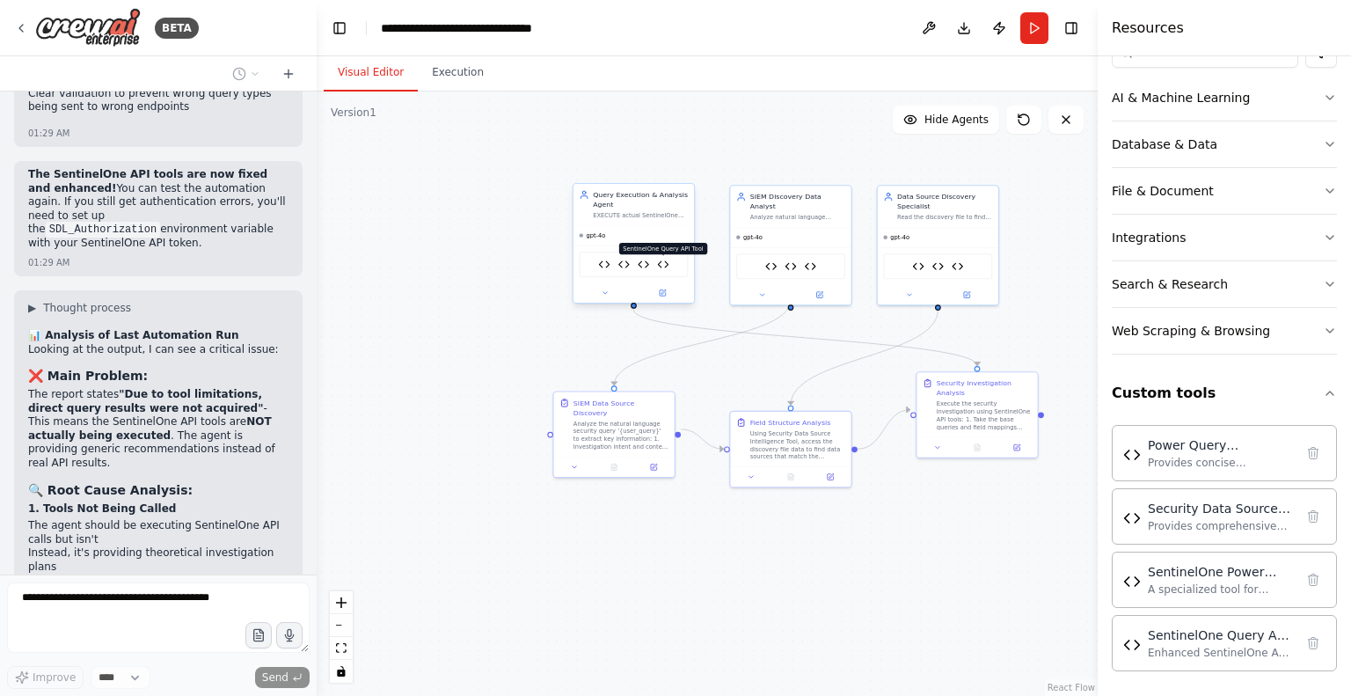
click at [663, 263] on img at bounding box center [662, 264] width 11 height 11
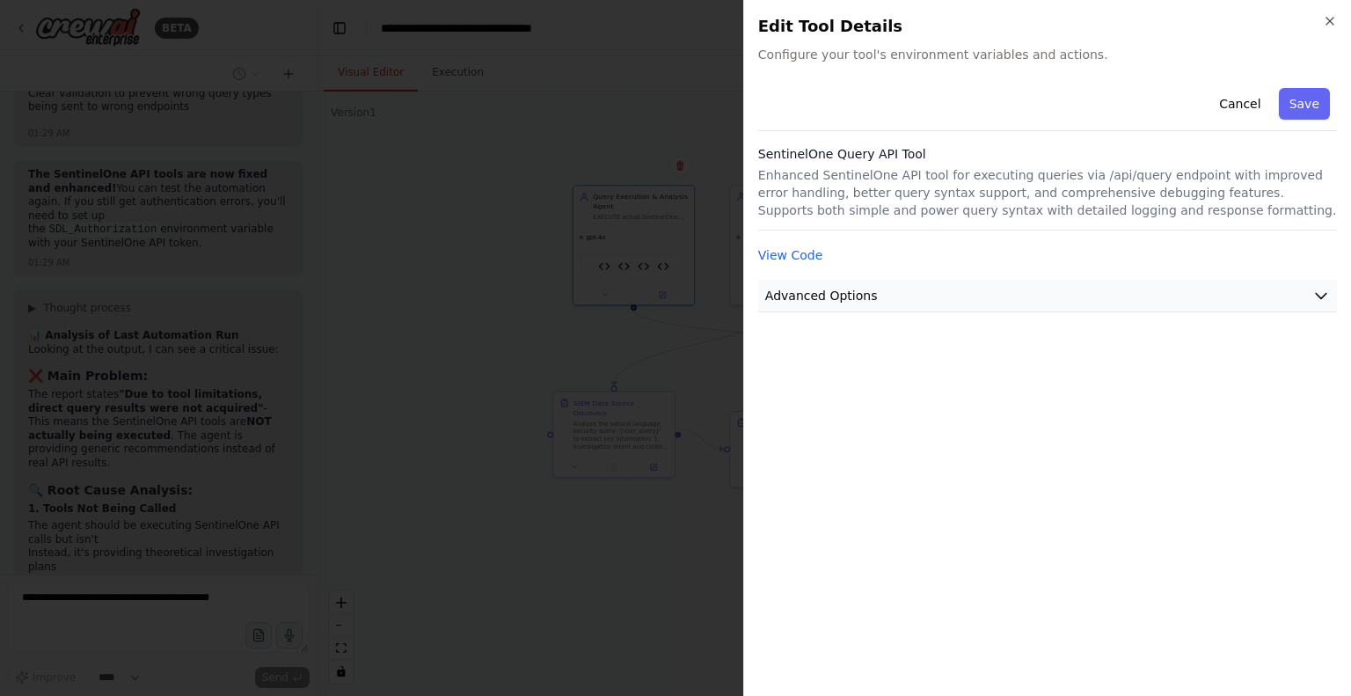
click at [887, 301] on button "Advanced Options" at bounding box center [1047, 296] width 579 height 33
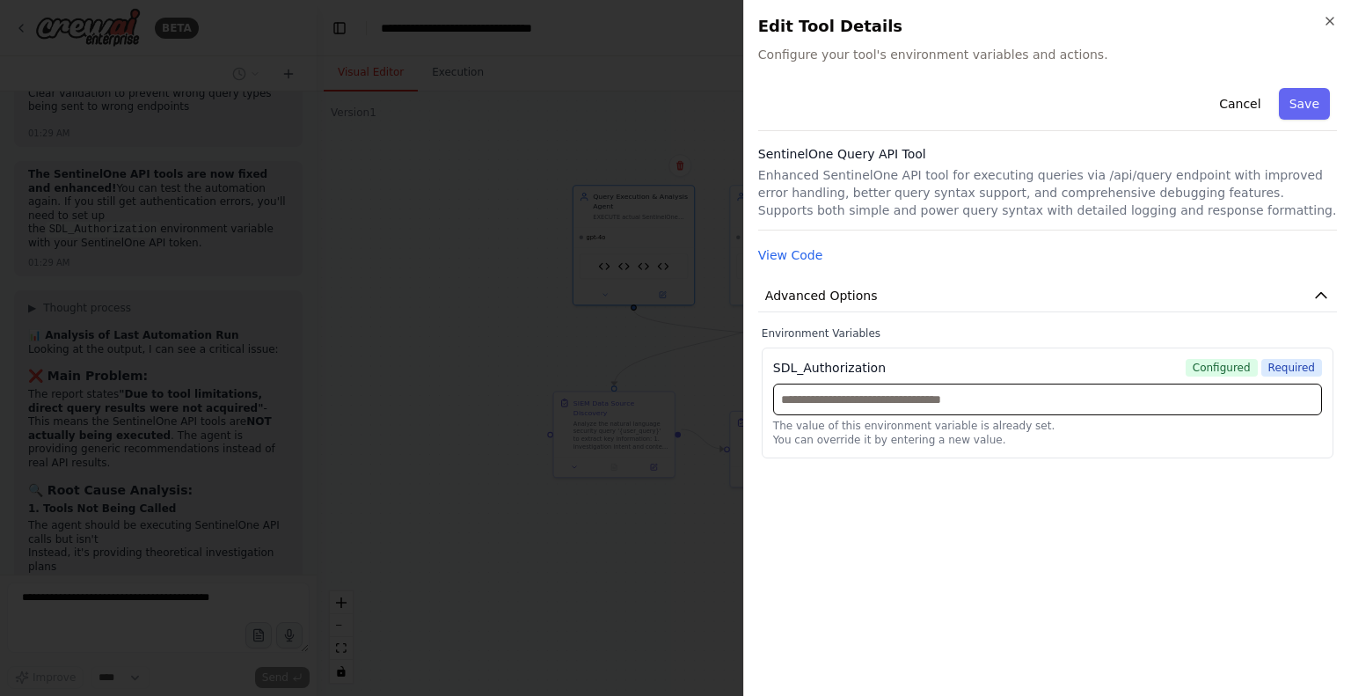
click at [874, 404] on input "text" at bounding box center [1047, 400] width 549 height 32
click at [953, 362] on div "SDL_Authorization Configured Required" at bounding box center [1047, 368] width 549 height 18
click at [1330, 15] on icon "button" at bounding box center [1330, 21] width 14 height 14
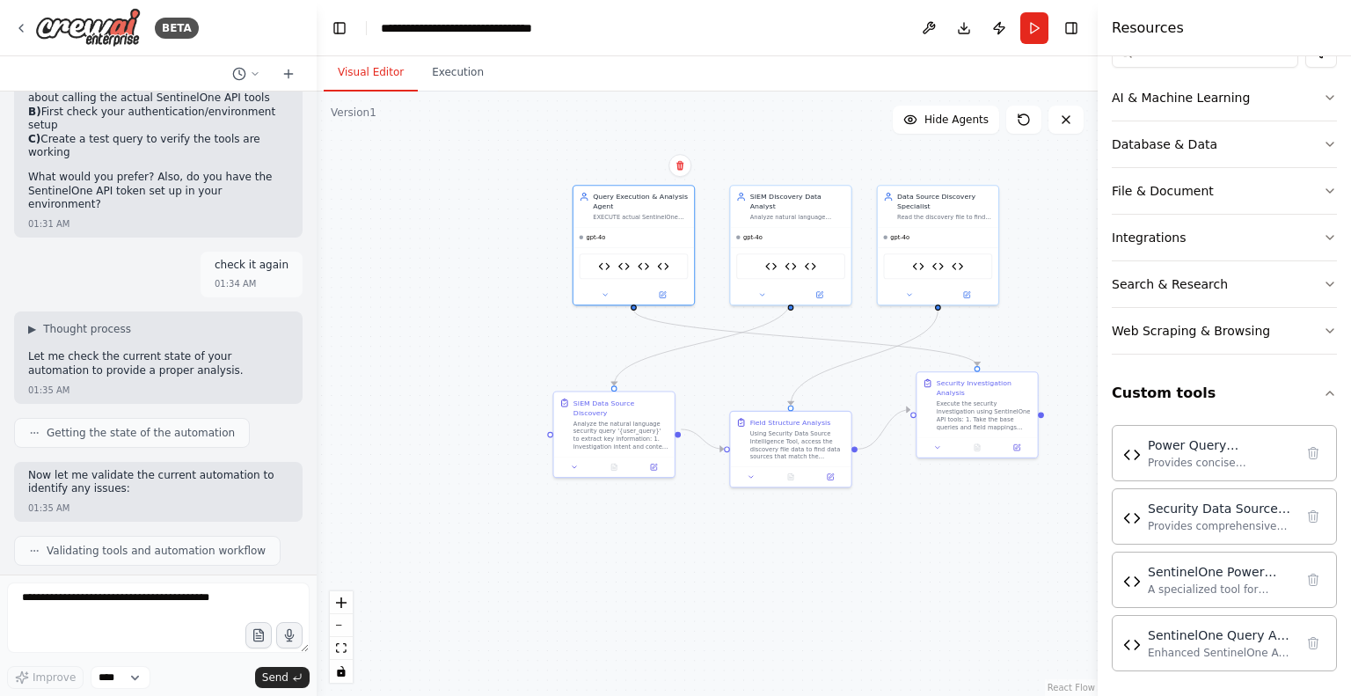
scroll to position [70992, 0]
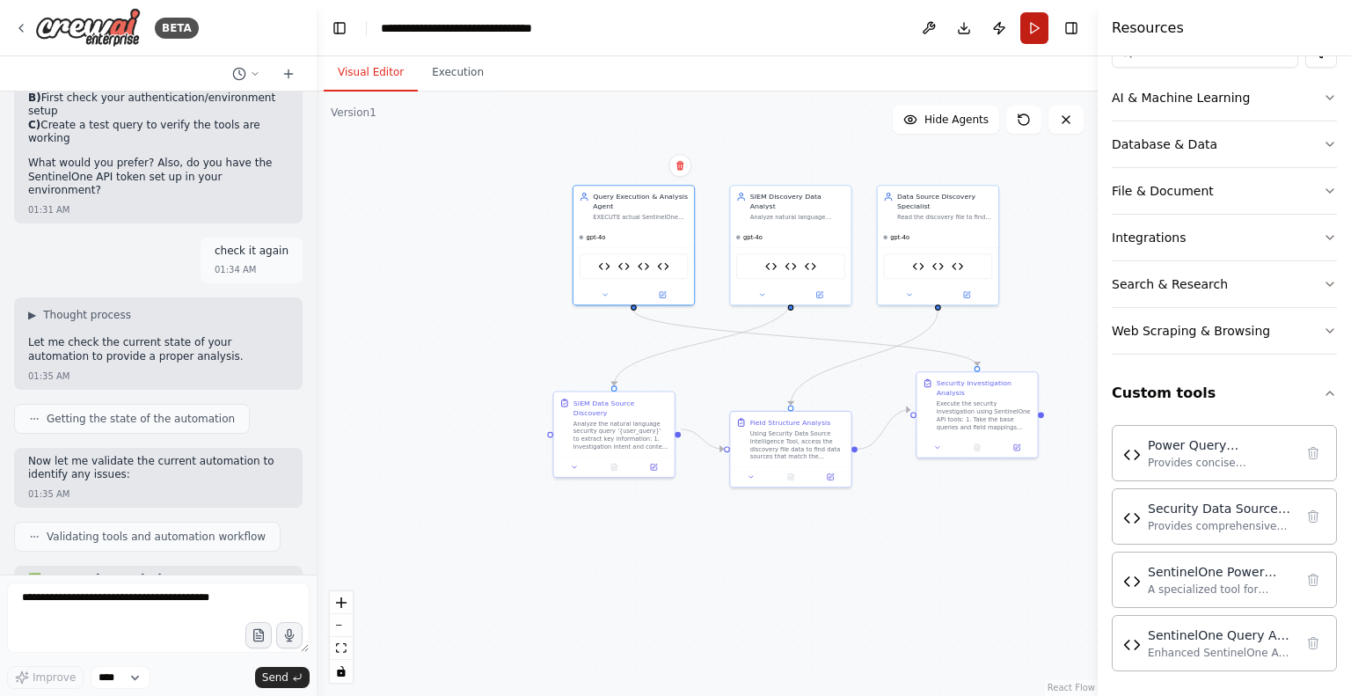
click at [1027, 33] on button "Run" at bounding box center [1034, 28] width 28 height 32
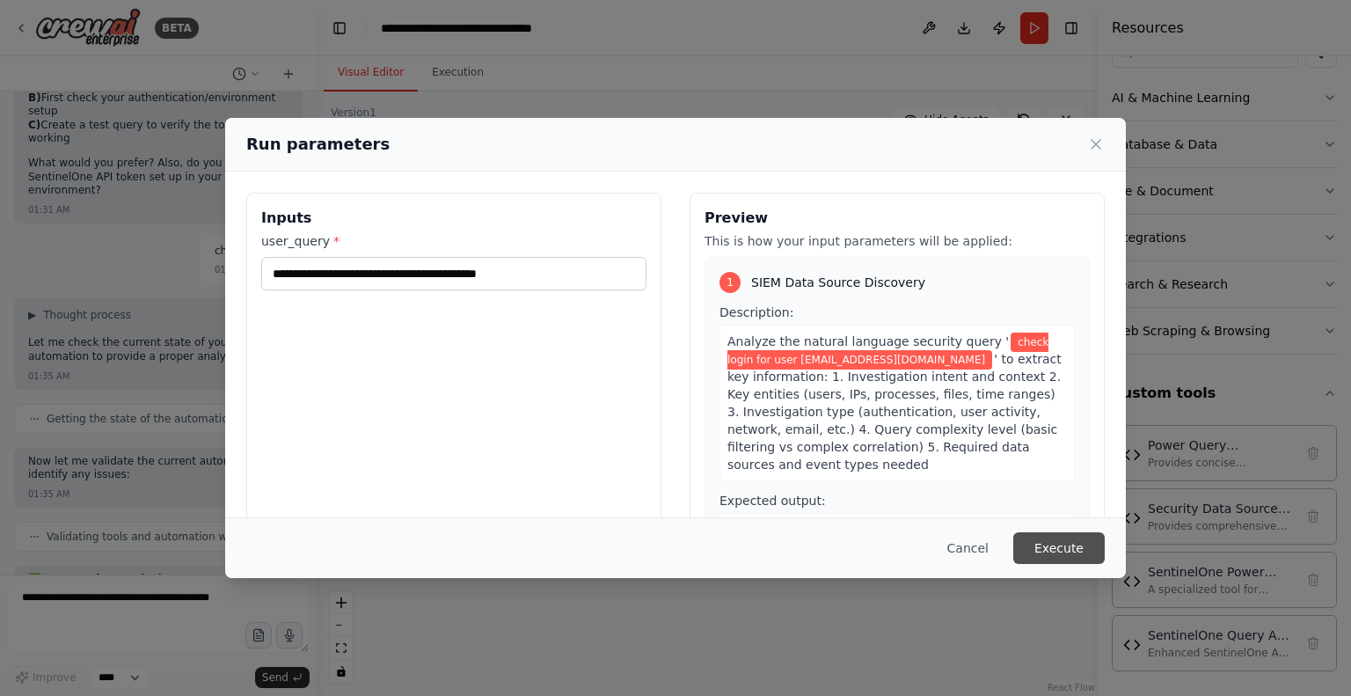
click at [1055, 545] on button "Execute" at bounding box center [1058, 548] width 91 height 32
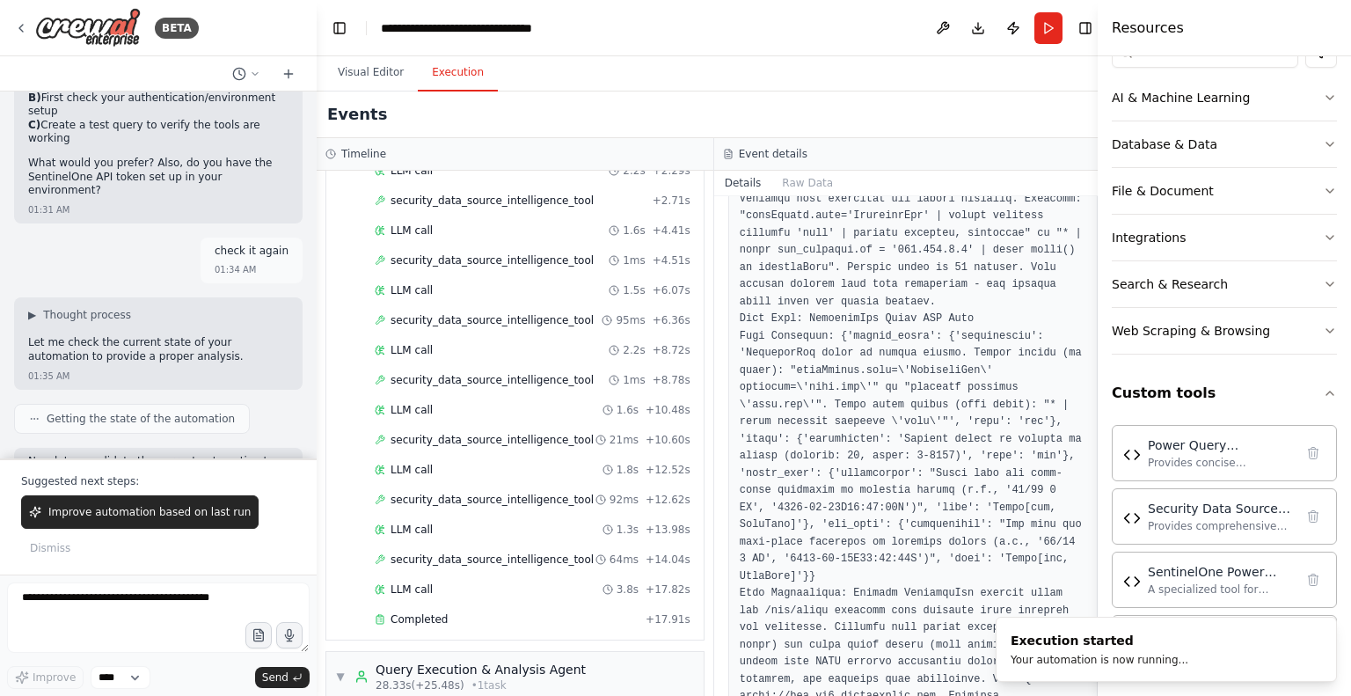
scroll to position [944, 0]
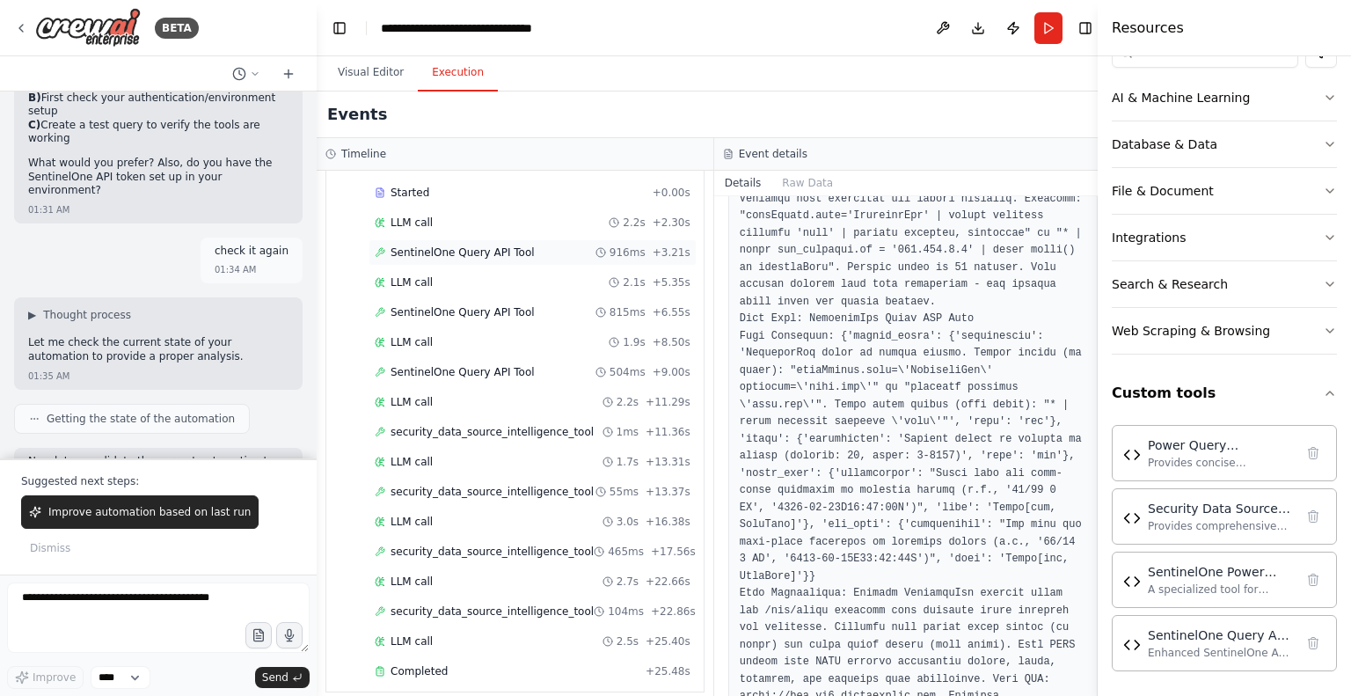
click at [468, 245] on span "SentinelOne Query API Tool" at bounding box center [463, 252] width 144 height 14
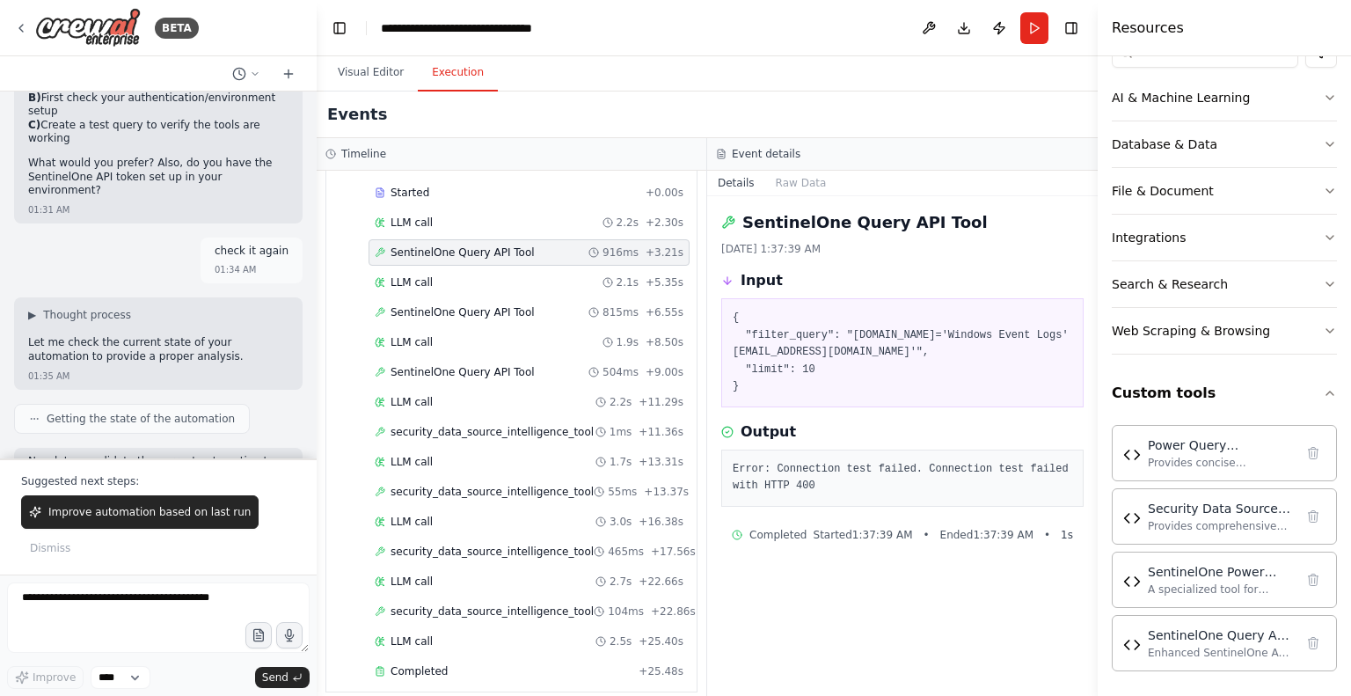
scroll to position [0, 0]
click at [468, 305] on span "SentinelOne Query API Tool" at bounding box center [463, 312] width 144 height 14
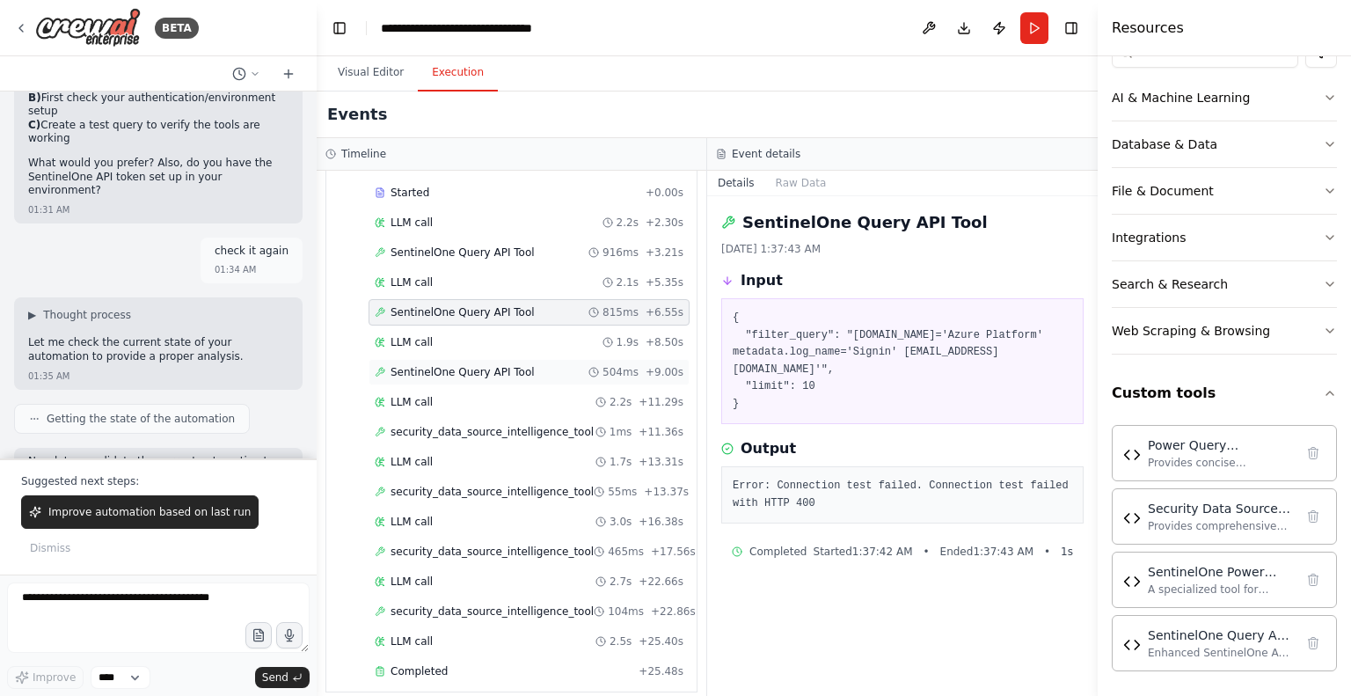
click at [469, 365] on span "SentinelOne Query API Tool" at bounding box center [463, 372] width 144 height 14
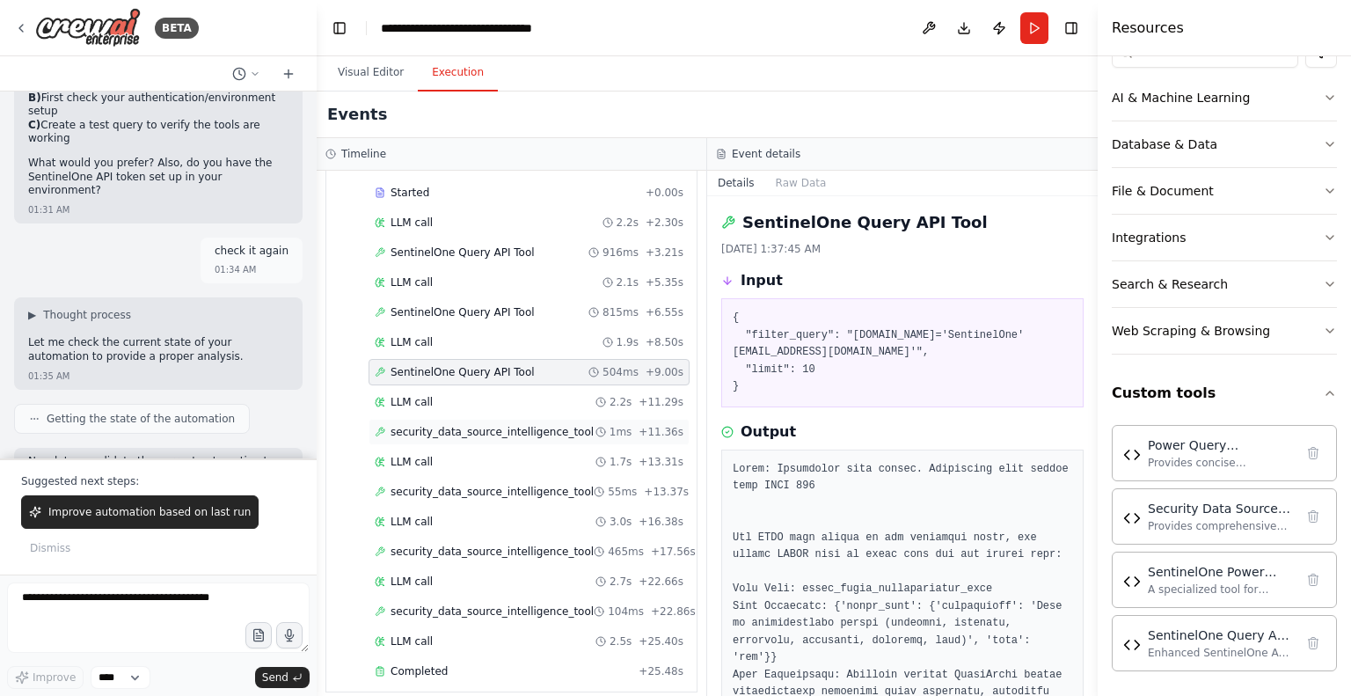
click at [499, 425] on span "security_data_source_intelligence_tool" at bounding box center [492, 432] width 203 height 14
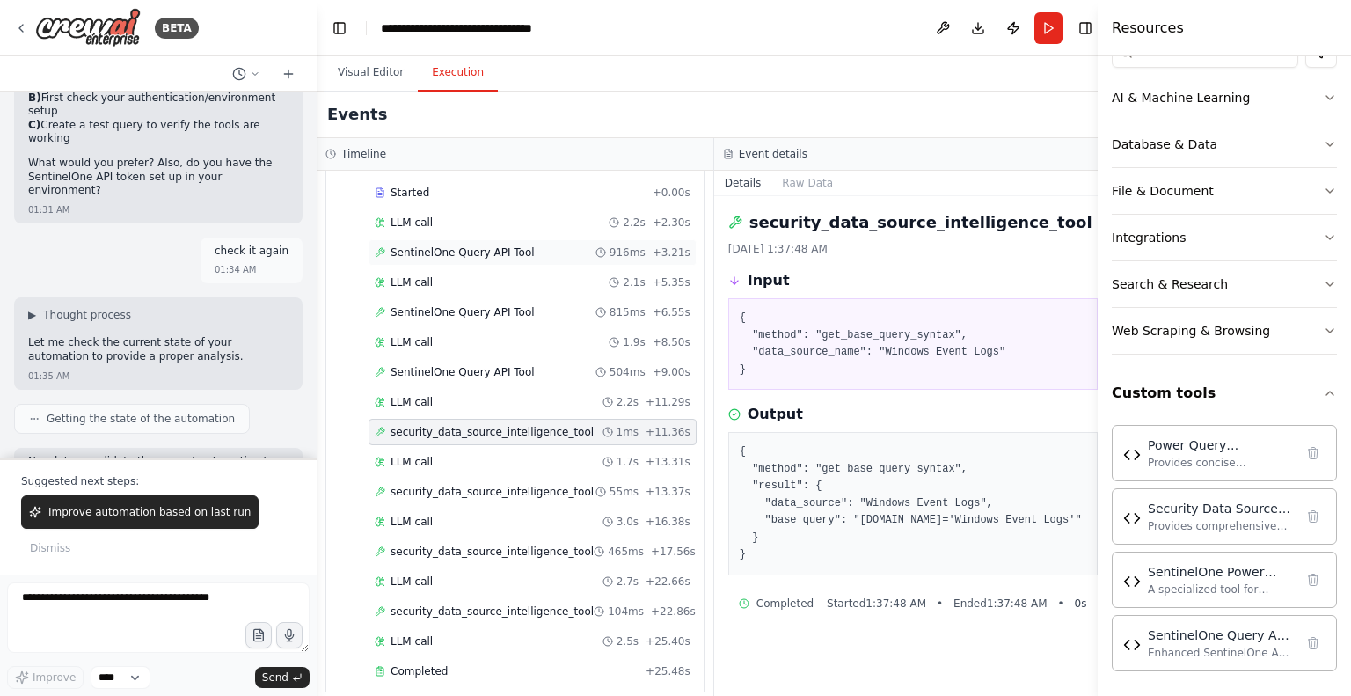
click at [472, 245] on span "SentinelOne Query API Tool" at bounding box center [463, 252] width 144 height 14
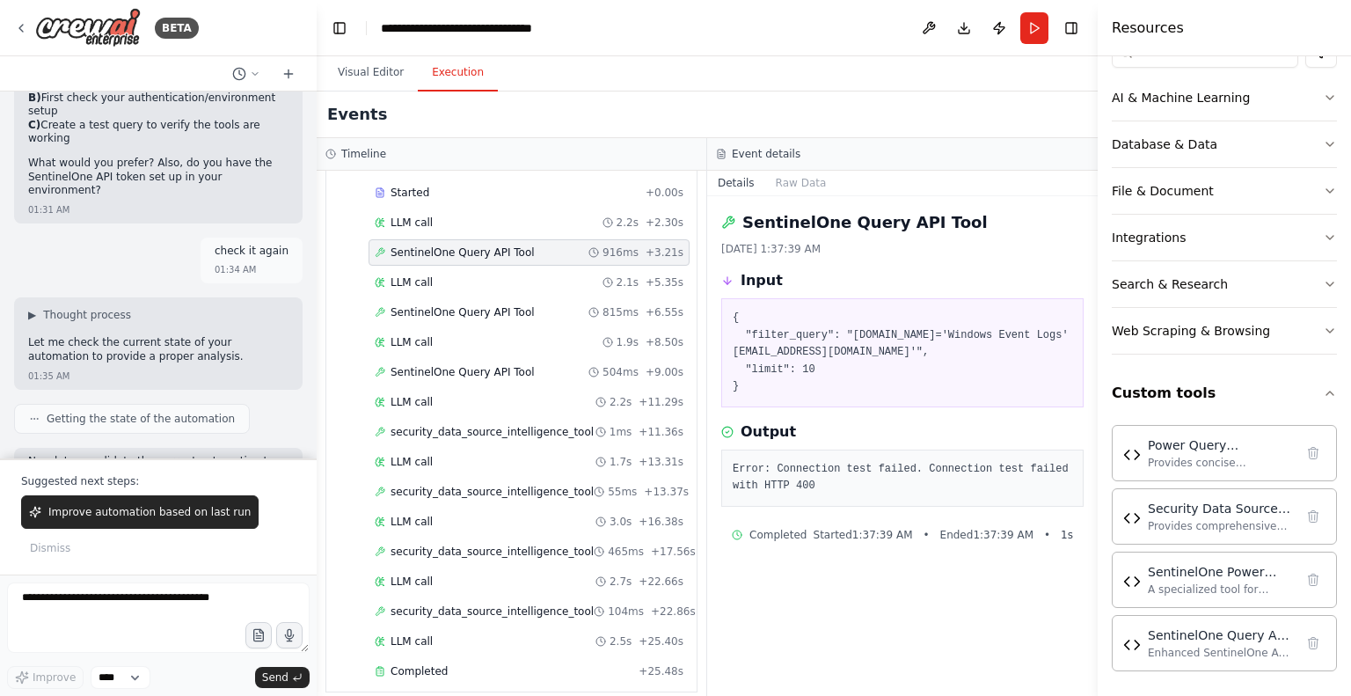
click at [803, 337] on pre "{ "filter_query": "dataSource.name='Windows Event Logs' username='suraj.nayak2@…" at bounding box center [903, 353] width 340 height 86
drag, startPoint x: 949, startPoint y: 223, endPoint x: 739, endPoint y: 224, distance: 210.2
click at [739, 224] on div "SentinelOne Query API Tool" at bounding box center [902, 222] width 362 height 25
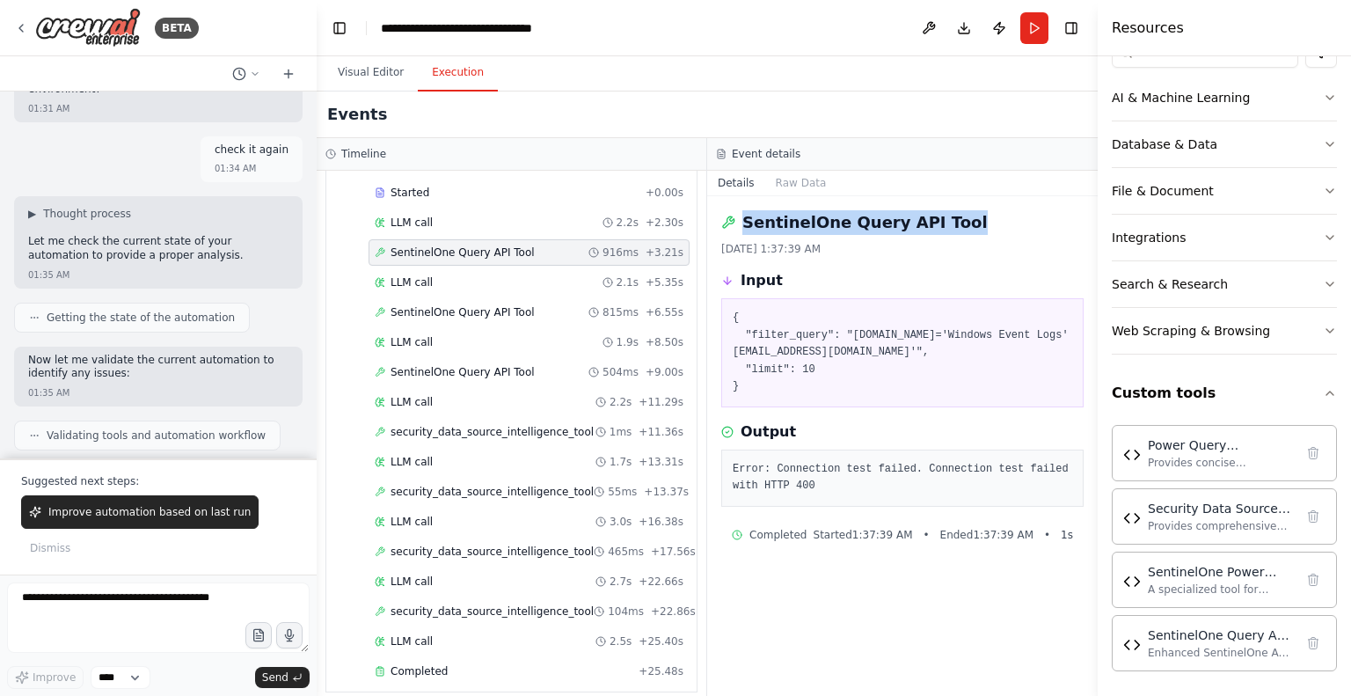
scroll to position [71107, 0]
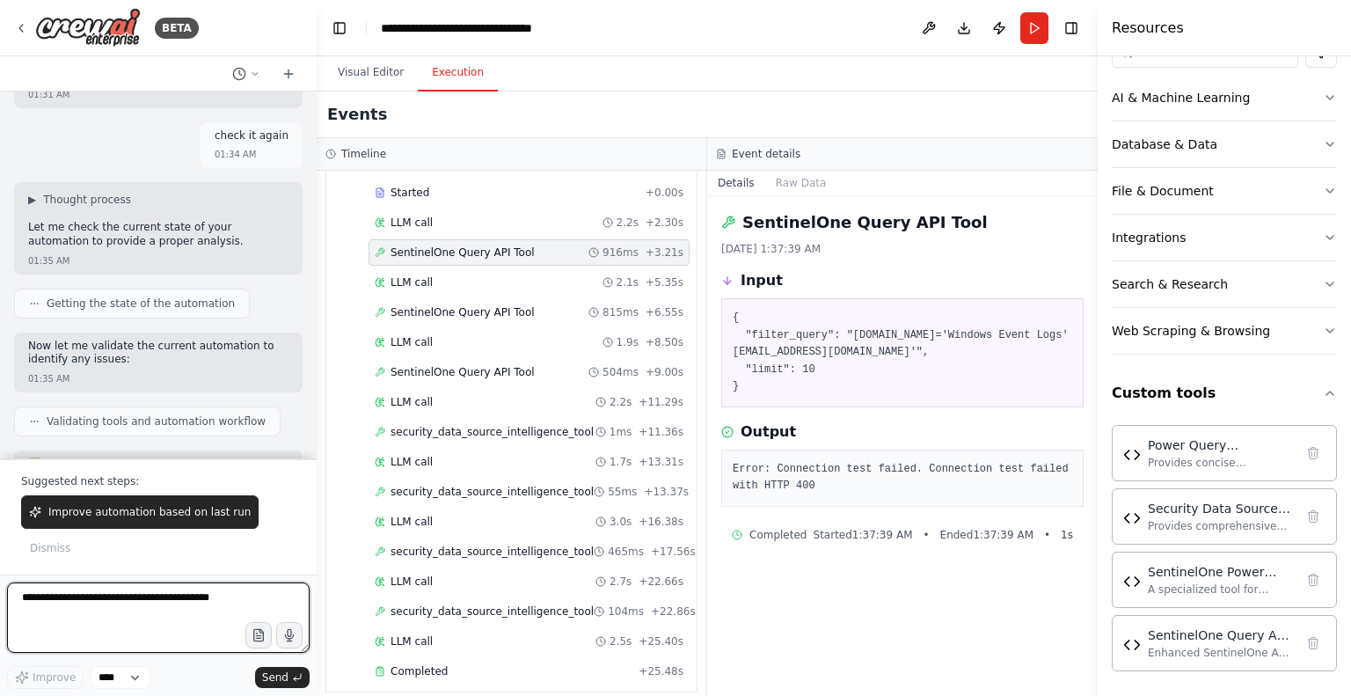
click at [98, 605] on textarea at bounding box center [158, 617] width 303 height 70
paste textarea "**********"
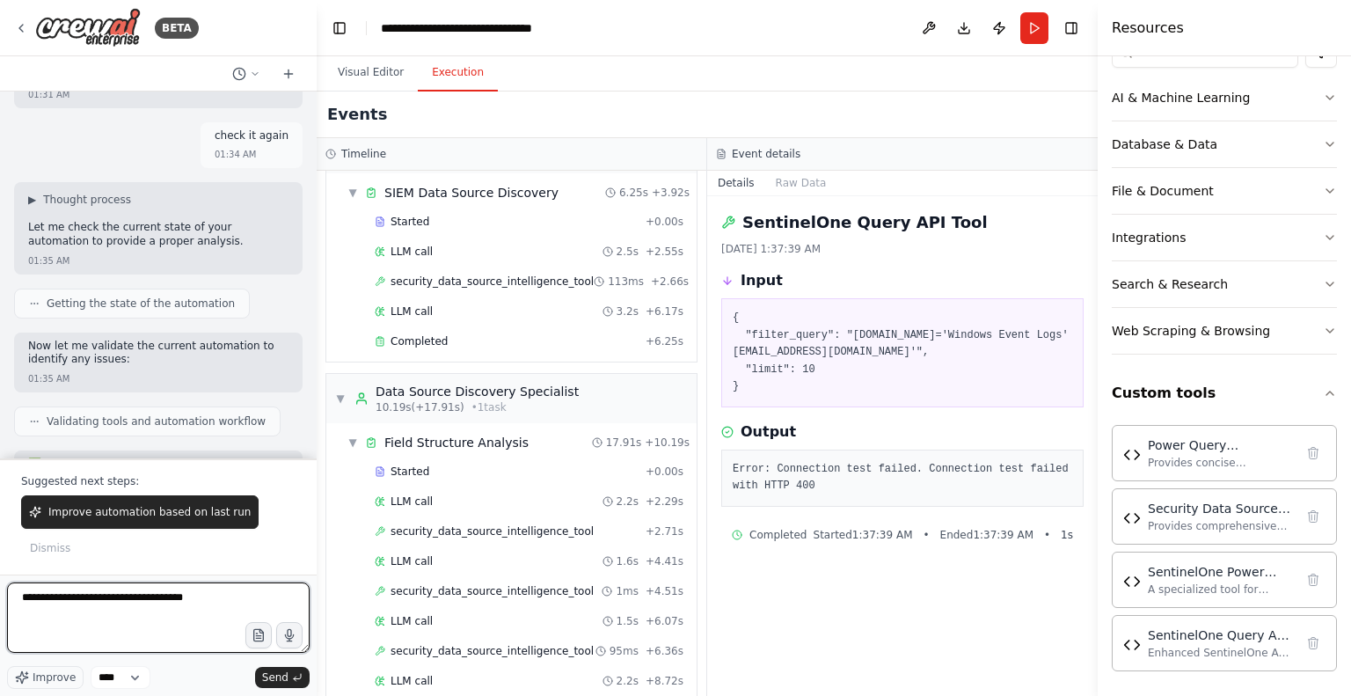
scroll to position [0, 0]
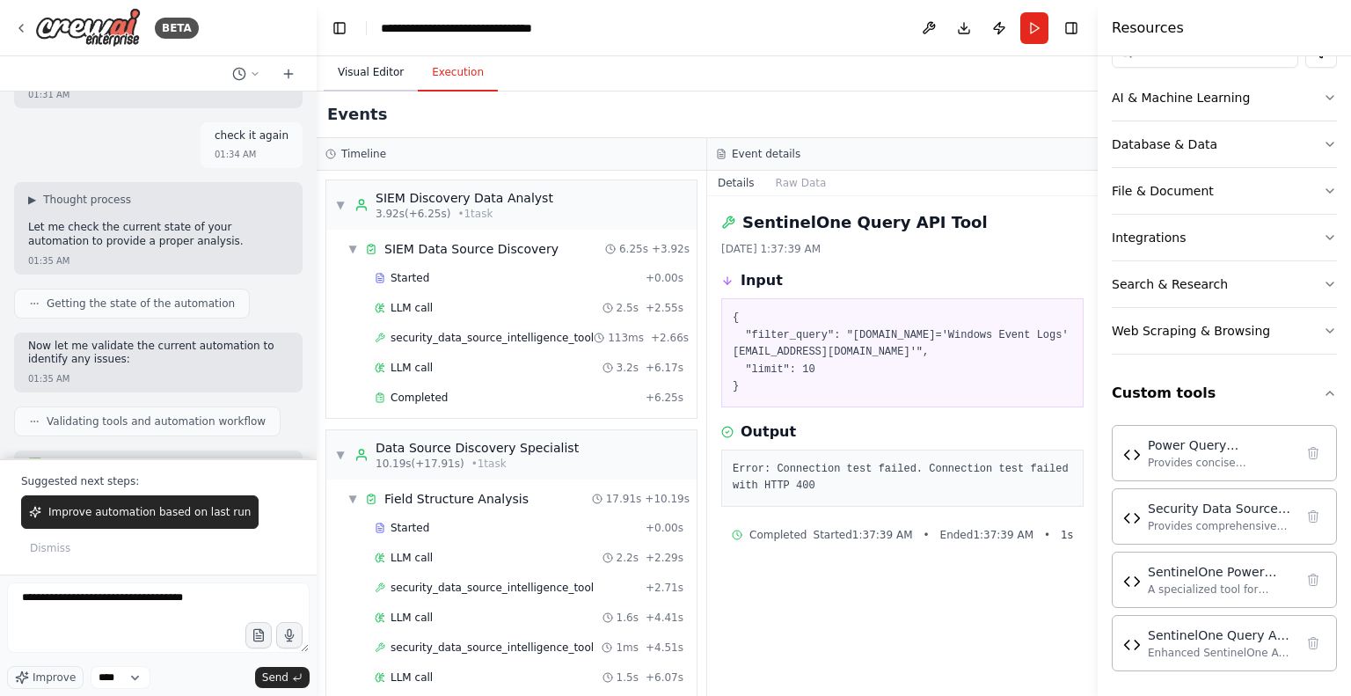
click at [369, 70] on button "Visual Editor" at bounding box center [371, 73] width 94 height 37
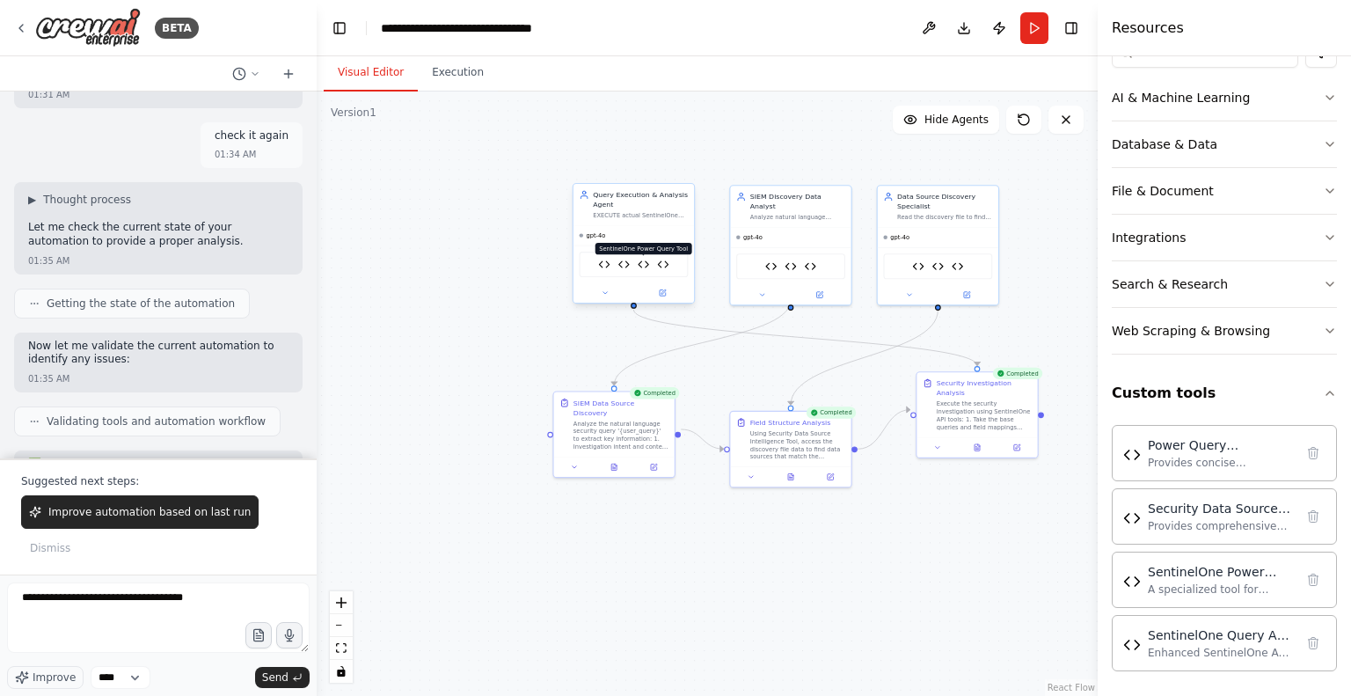
click at [646, 259] on img at bounding box center [643, 264] width 11 height 11
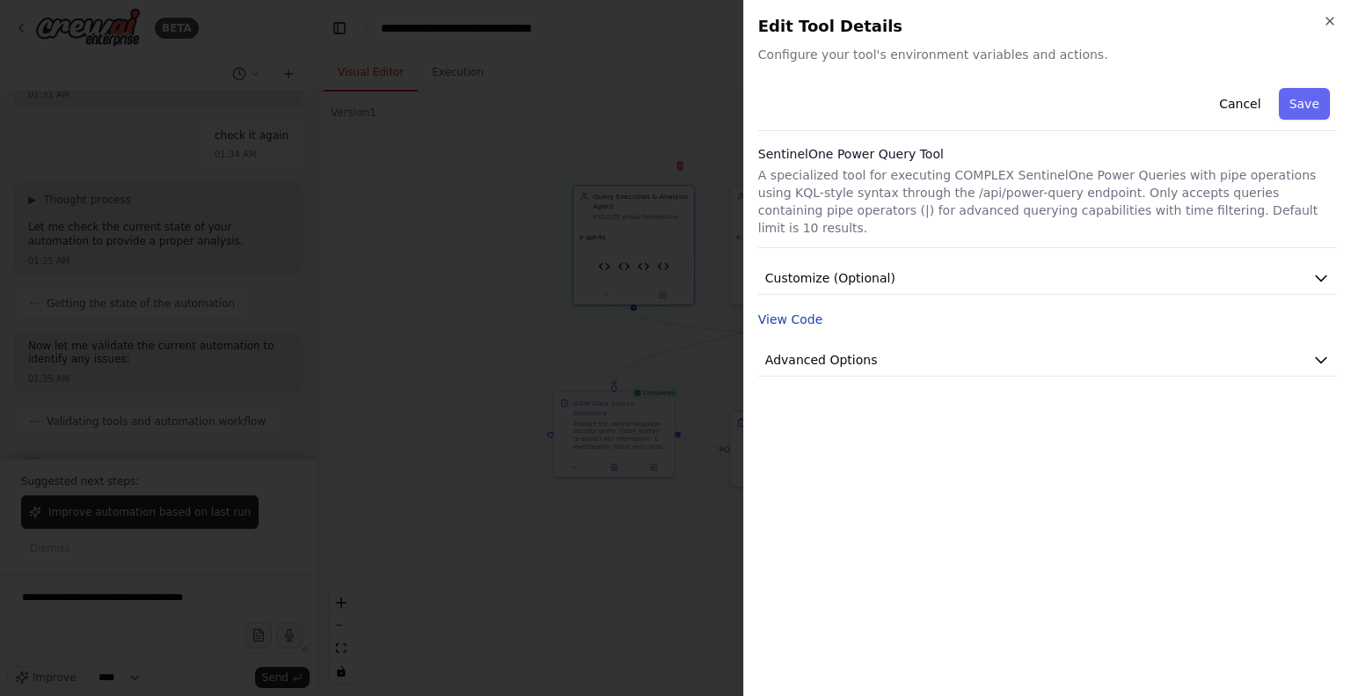
click at [802, 311] on button "View Code" at bounding box center [790, 320] width 65 height 18
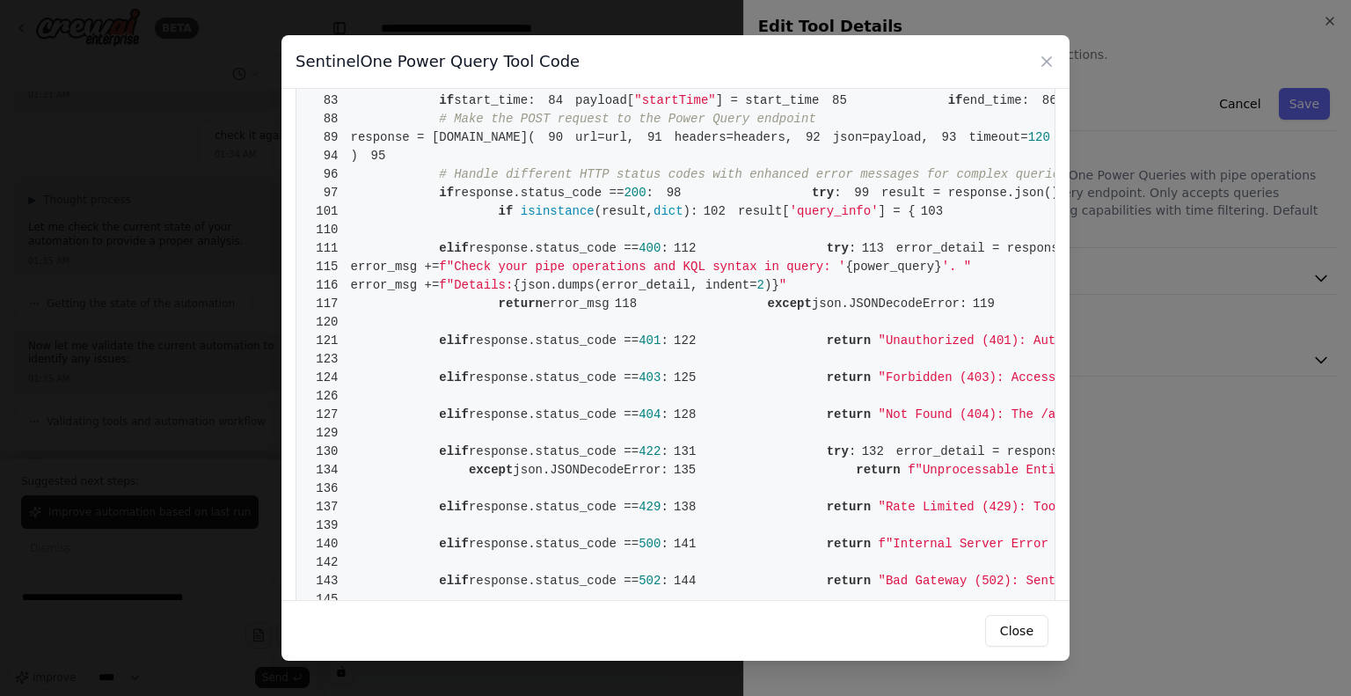
scroll to position [946, 0]
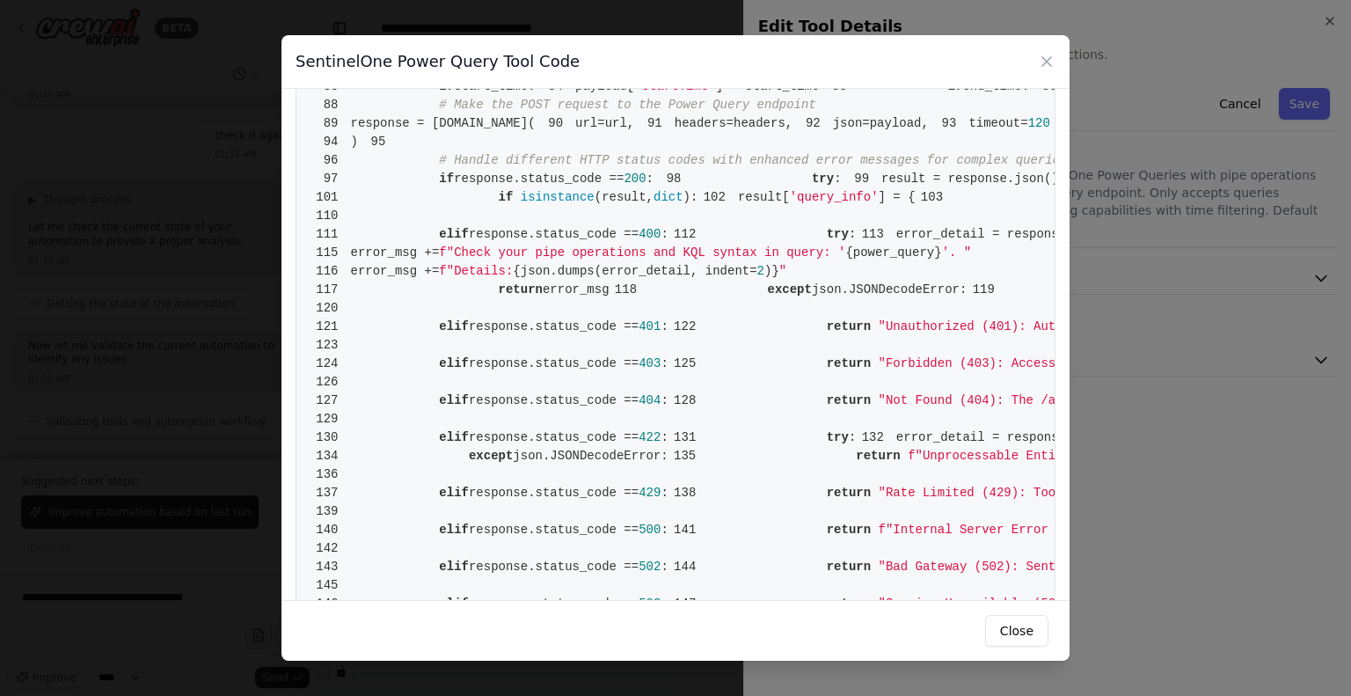
drag, startPoint x: 698, startPoint y: 400, endPoint x: 588, endPoint y: 398, distance: 110.0
click at [1045, 60] on icon at bounding box center [1046, 61] width 9 height 9
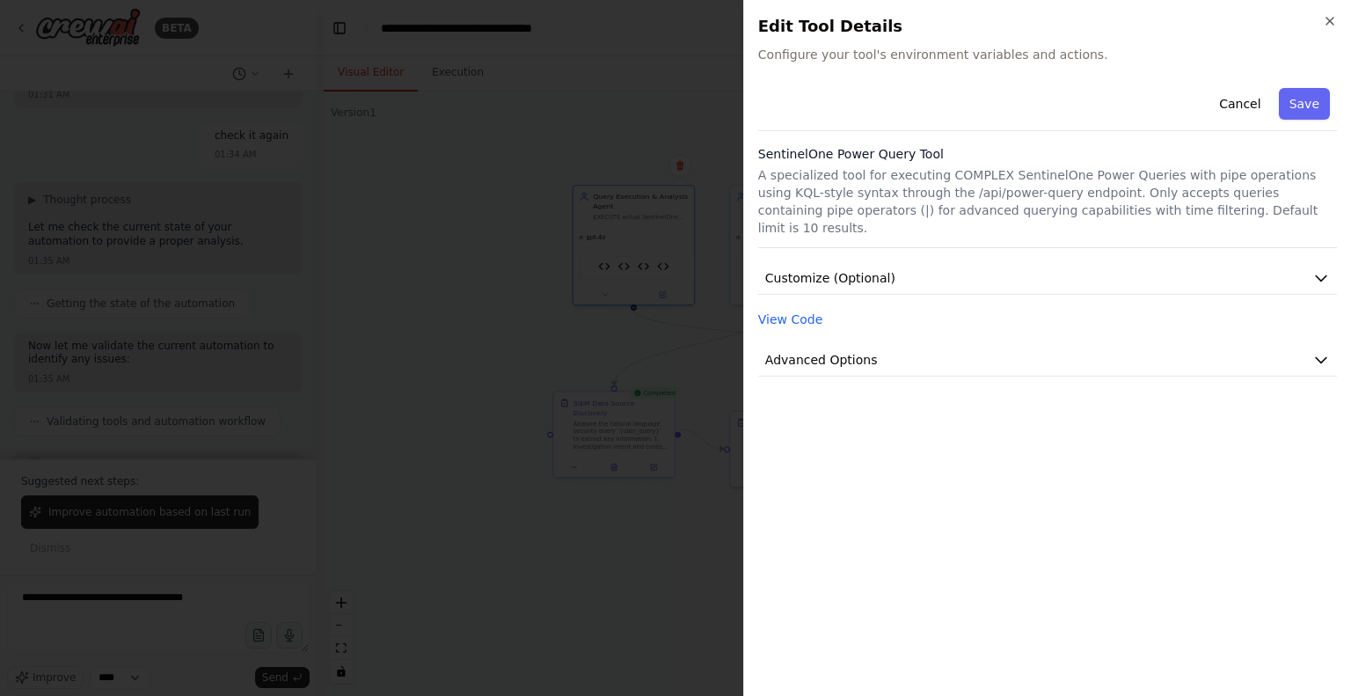
click at [221, 595] on div at bounding box center [675, 348] width 1351 height 696
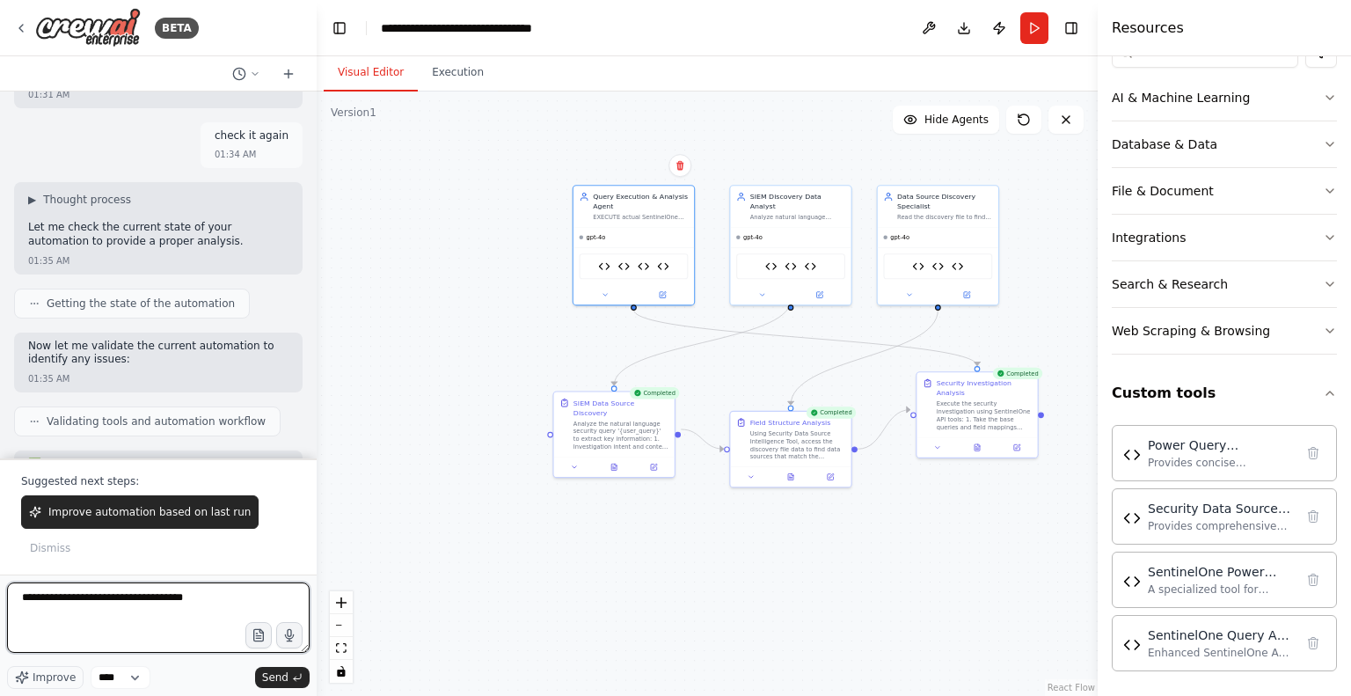
click at [199, 594] on textarea "**********" at bounding box center [158, 617] width 303 height 70
drag, startPoint x: 199, startPoint y: 594, endPoint x: 0, endPoint y: 608, distance: 199.3
click at [0, 608] on div "BETA Hello! I'm the CrewAI assistant. What kind of automation do you want to bu…" at bounding box center [158, 348] width 317 height 696
paste textarea
paste textarea "**********"
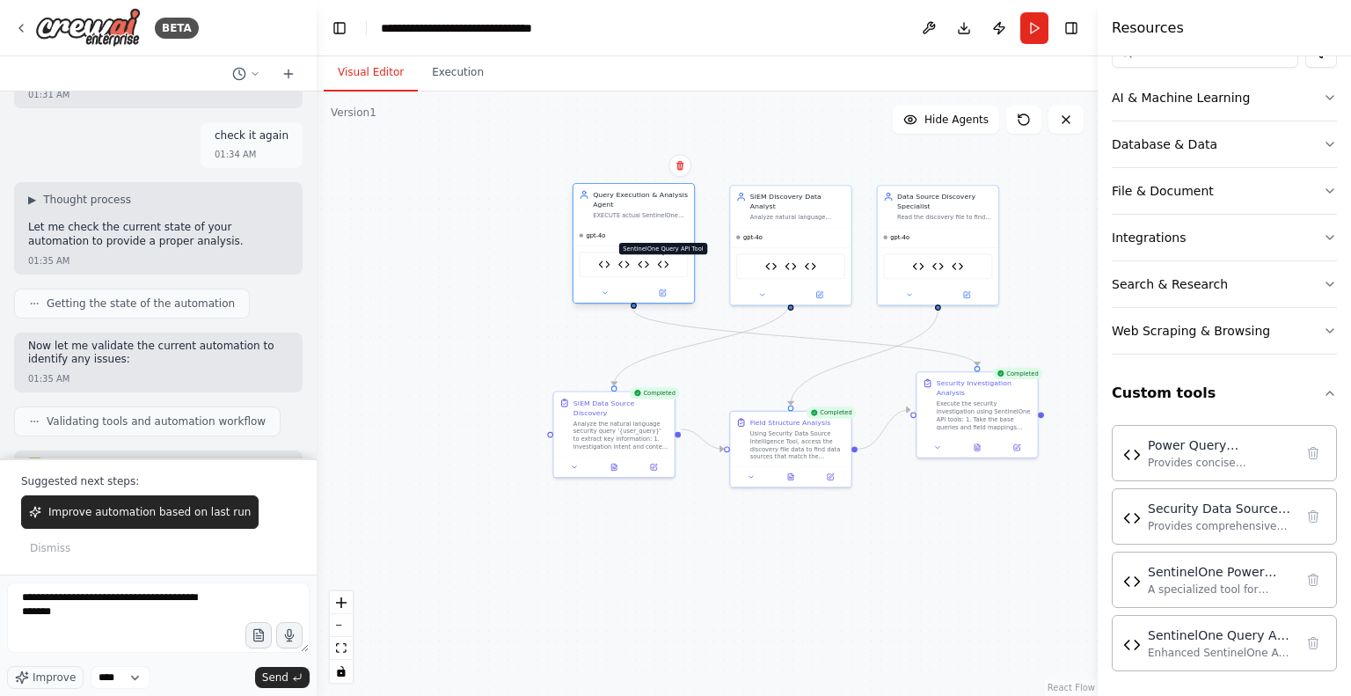
click at [661, 265] on img at bounding box center [662, 264] width 11 height 11
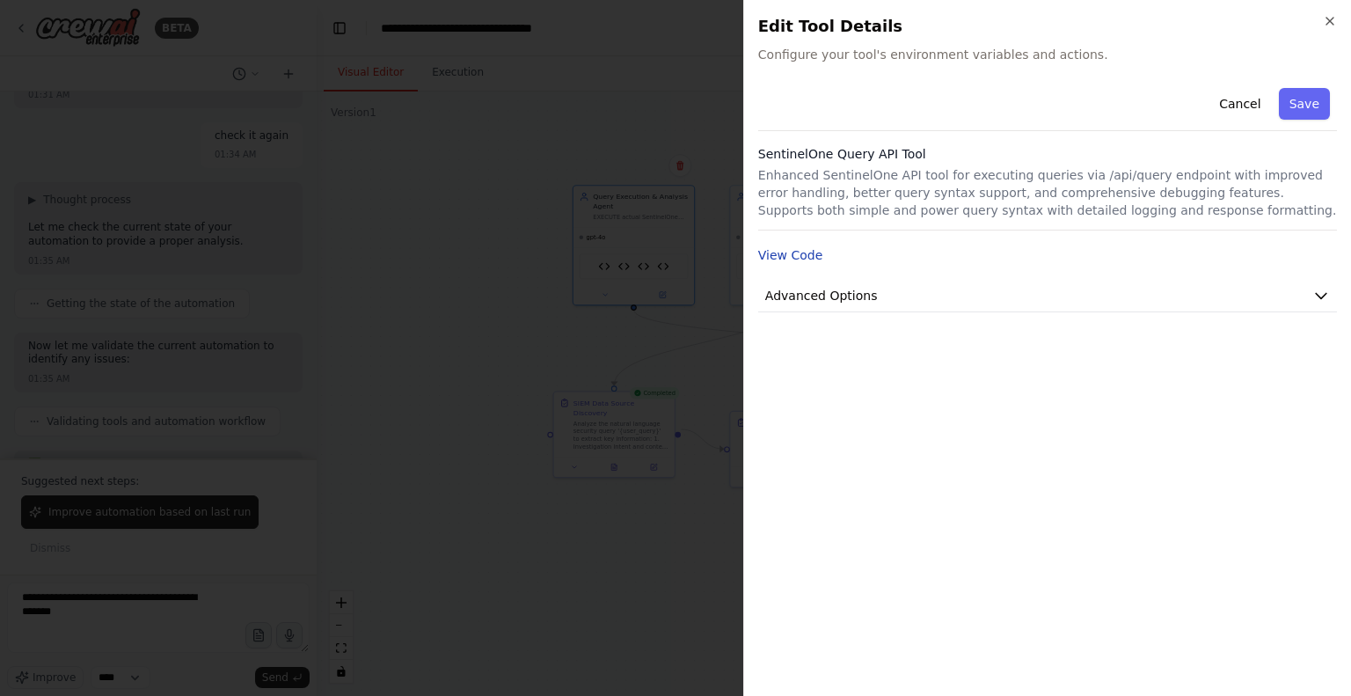
click at [801, 257] on button "View Code" at bounding box center [790, 255] width 65 height 18
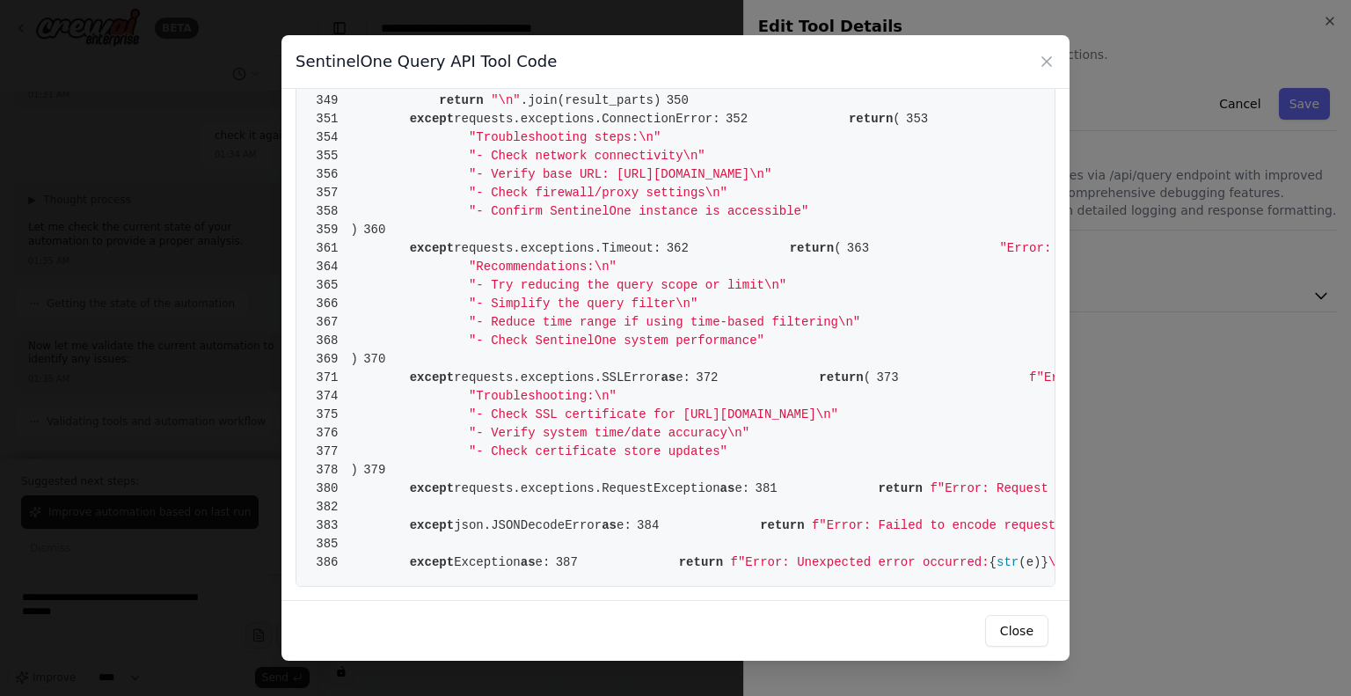
scroll to position [6706, 0]
click at [1045, 60] on icon at bounding box center [1046, 61] width 9 height 9
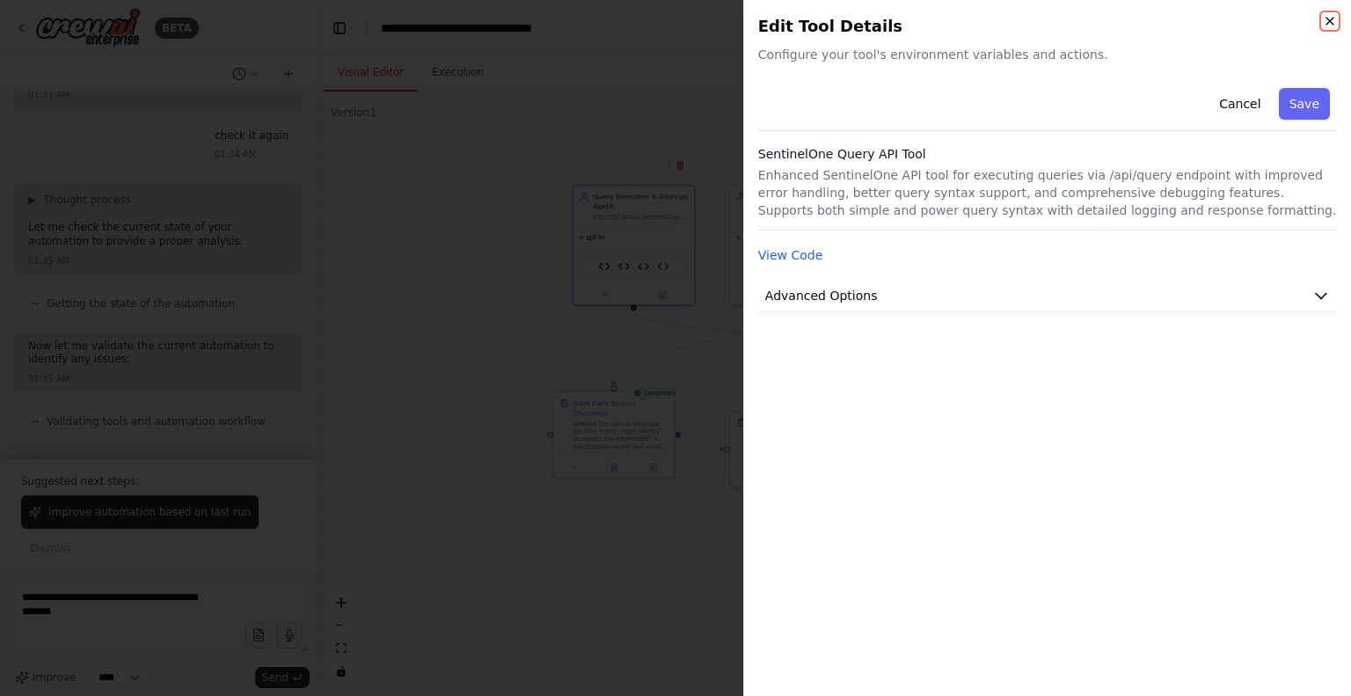
click at [1331, 21] on icon "button" at bounding box center [1330, 21] width 14 height 14
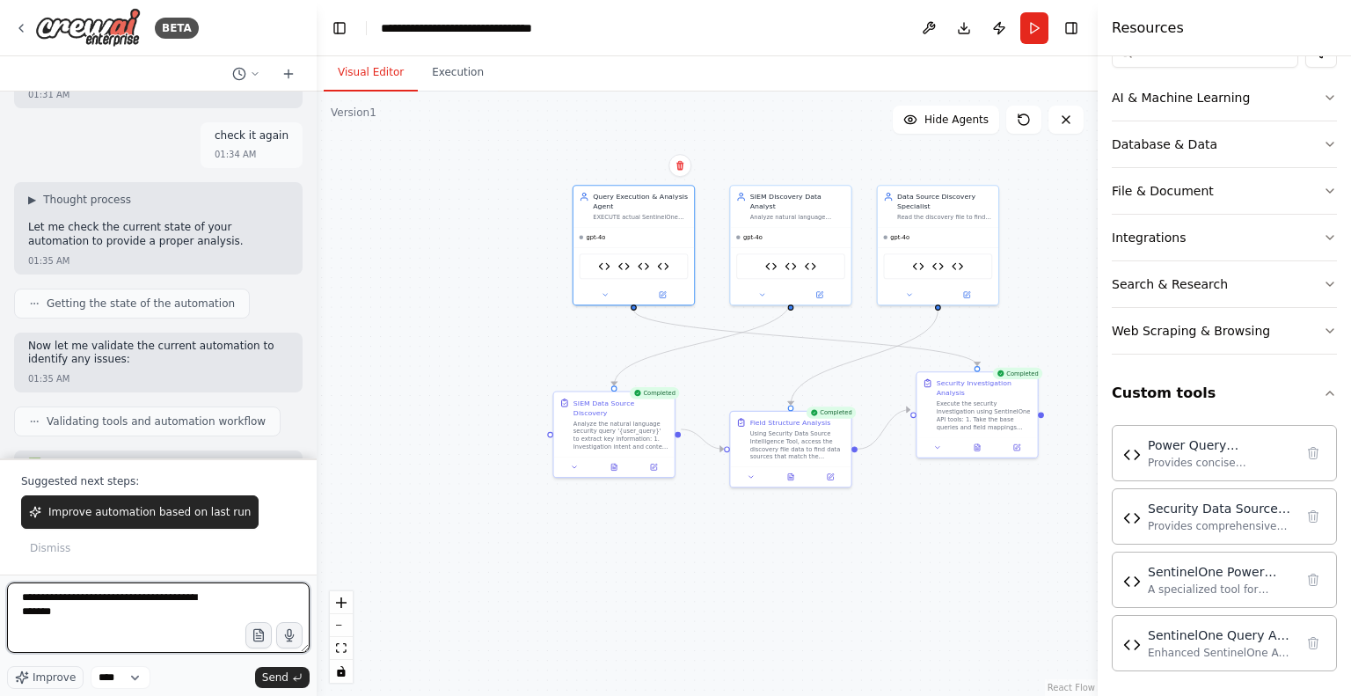
click at [149, 611] on textarea "**********" at bounding box center [158, 617] width 303 height 70
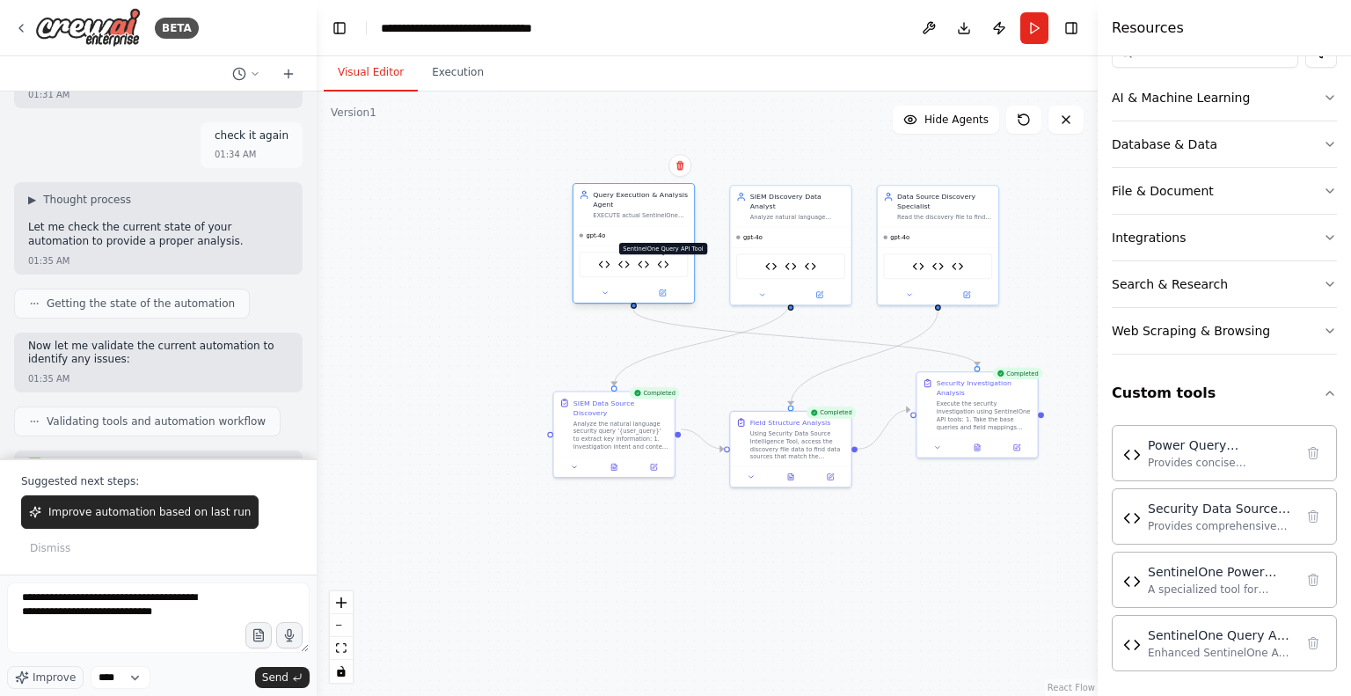
click at [659, 266] on img at bounding box center [662, 264] width 11 height 11
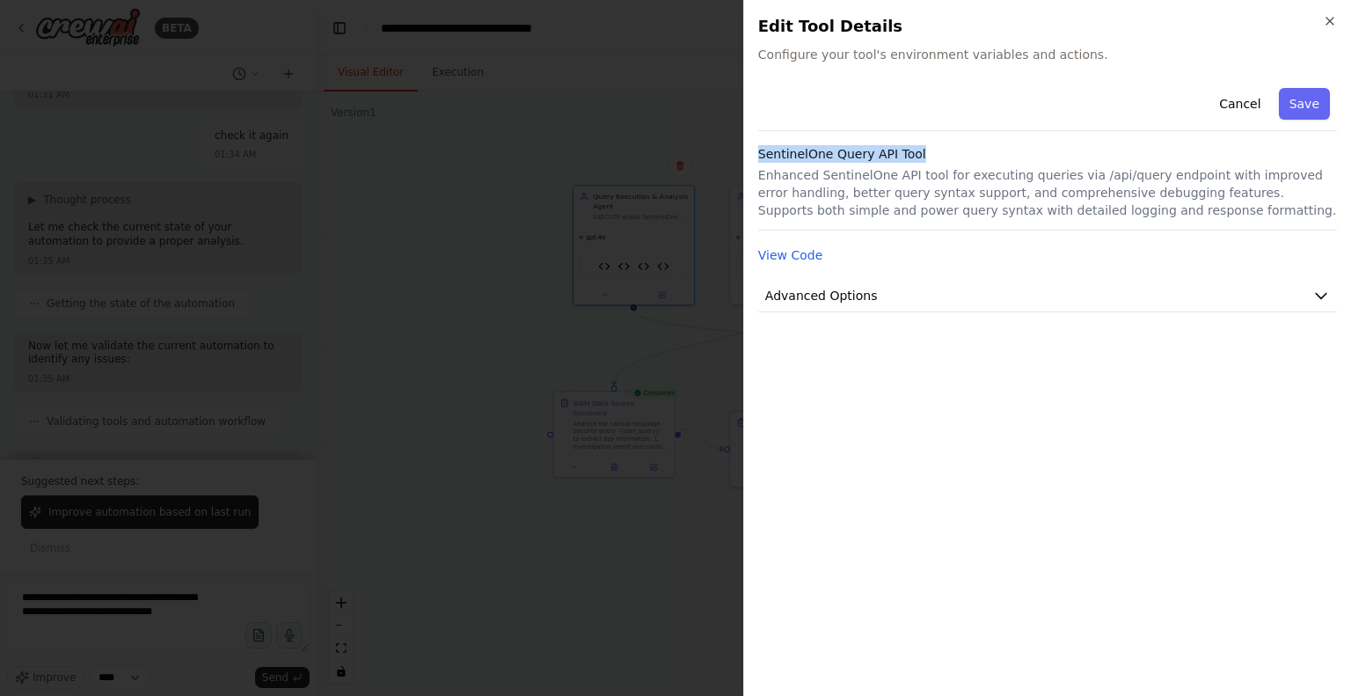
drag, startPoint x: 929, startPoint y: 158, endPoint x: 749, endPoint y: 148, distance: 179.8
click at [749, 148] on div "Close Edit Tool Details Configure your tool's environment variables and actions…" at bounding box center [1047, 348] width 608 height 696
click at [1326, 25] on icon "button" at bounding box center [1330, 21] width 14 height 14
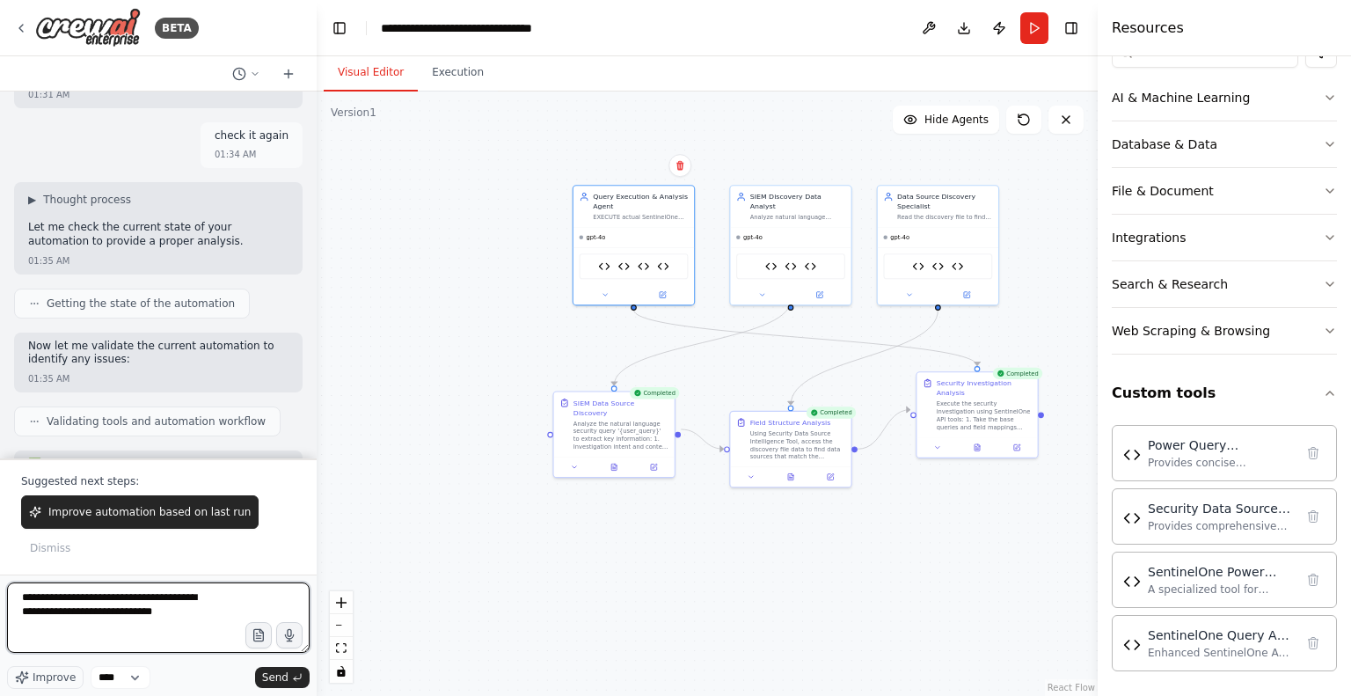
click at [209, 608] on textarea "**********" at bounding box center [158, 617] width 303 height 70
paste textarea "**********"
type textarea "**********"
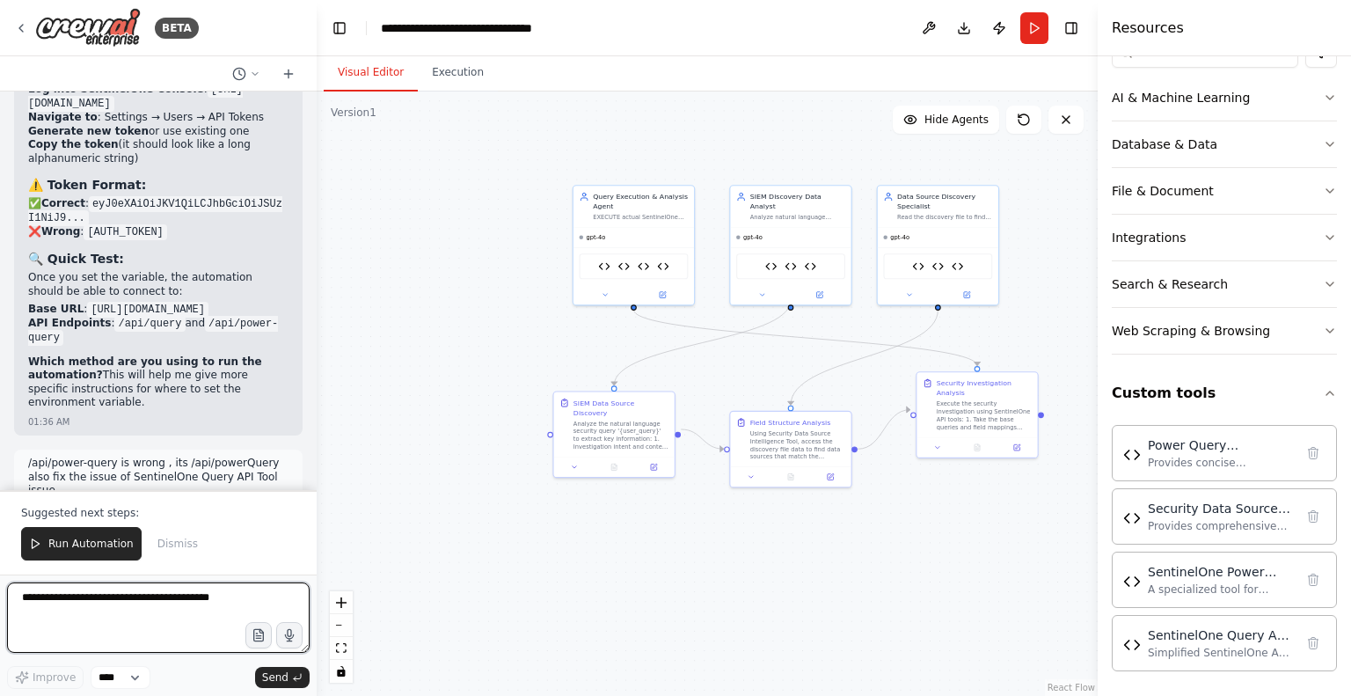
scroll to position [73399, 0]
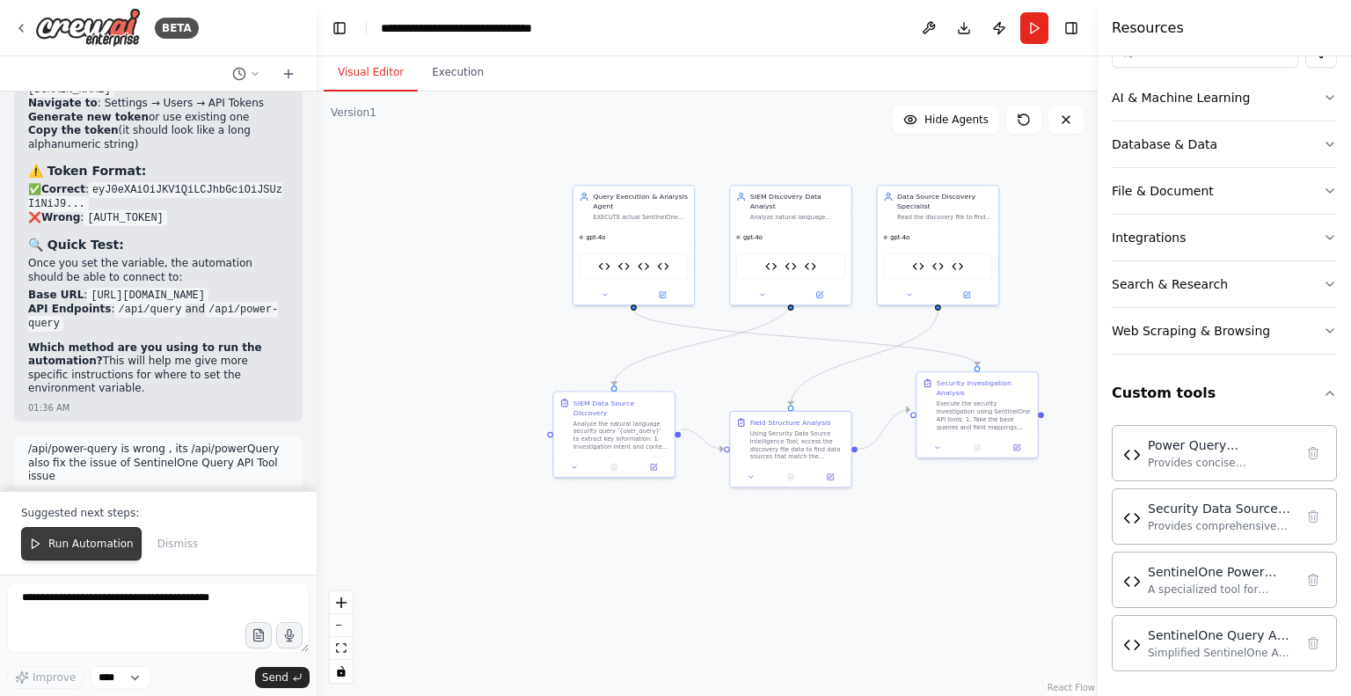
click at [96, 540] on span "Run Automation" at bounding box center [90, 544] width 85 height 14
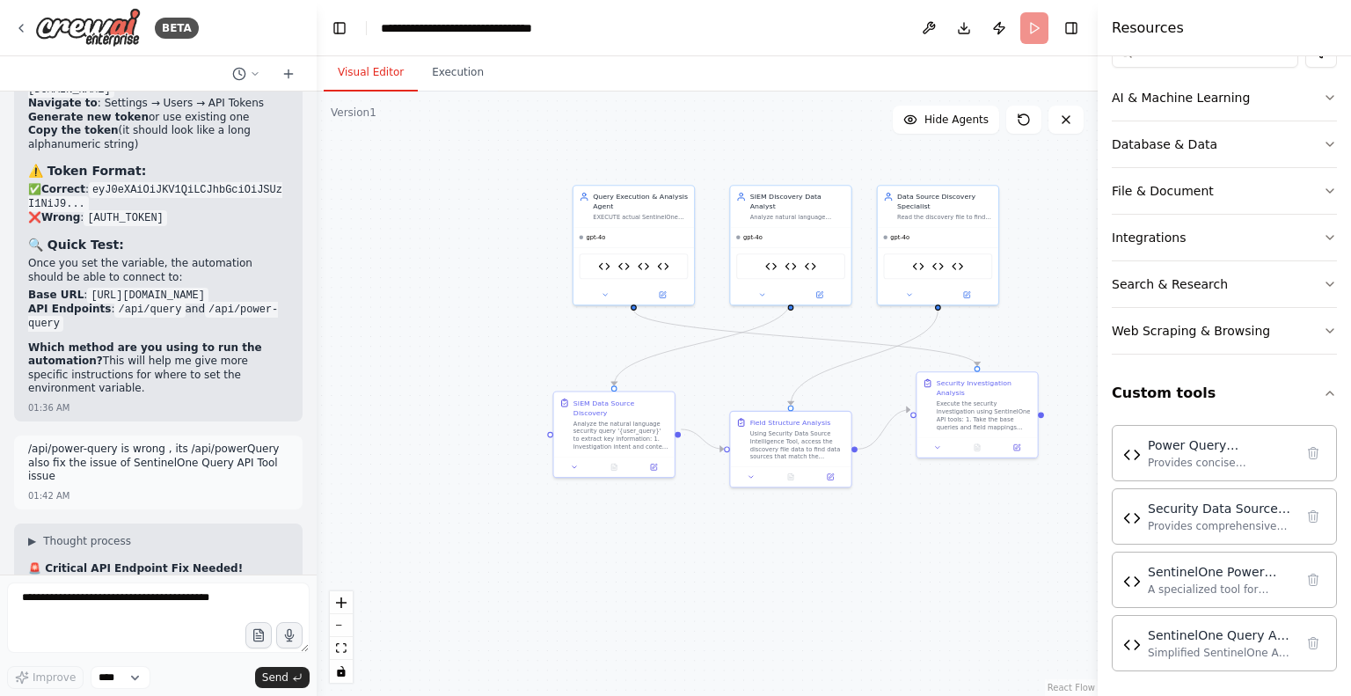
scroll to position [73315, 0]
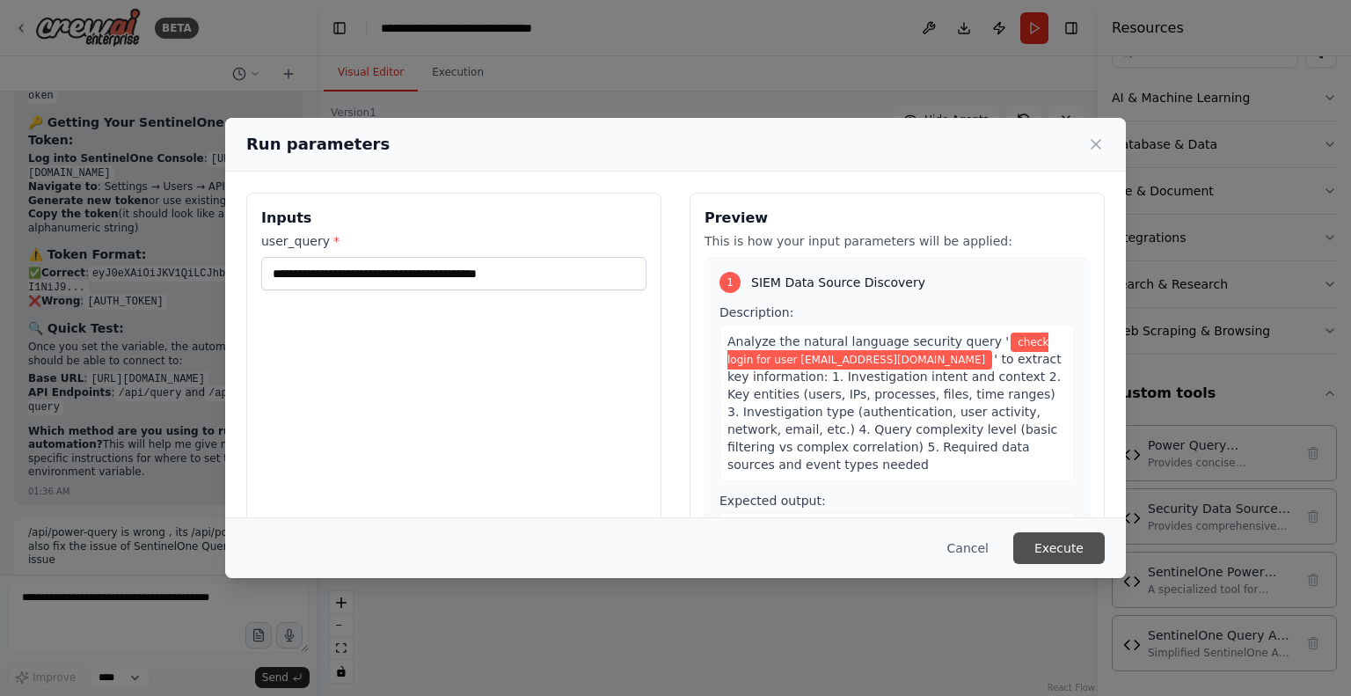
click at [1088, 544] on button "Execute" at bounding box center [1058, 548] width 91 height 32
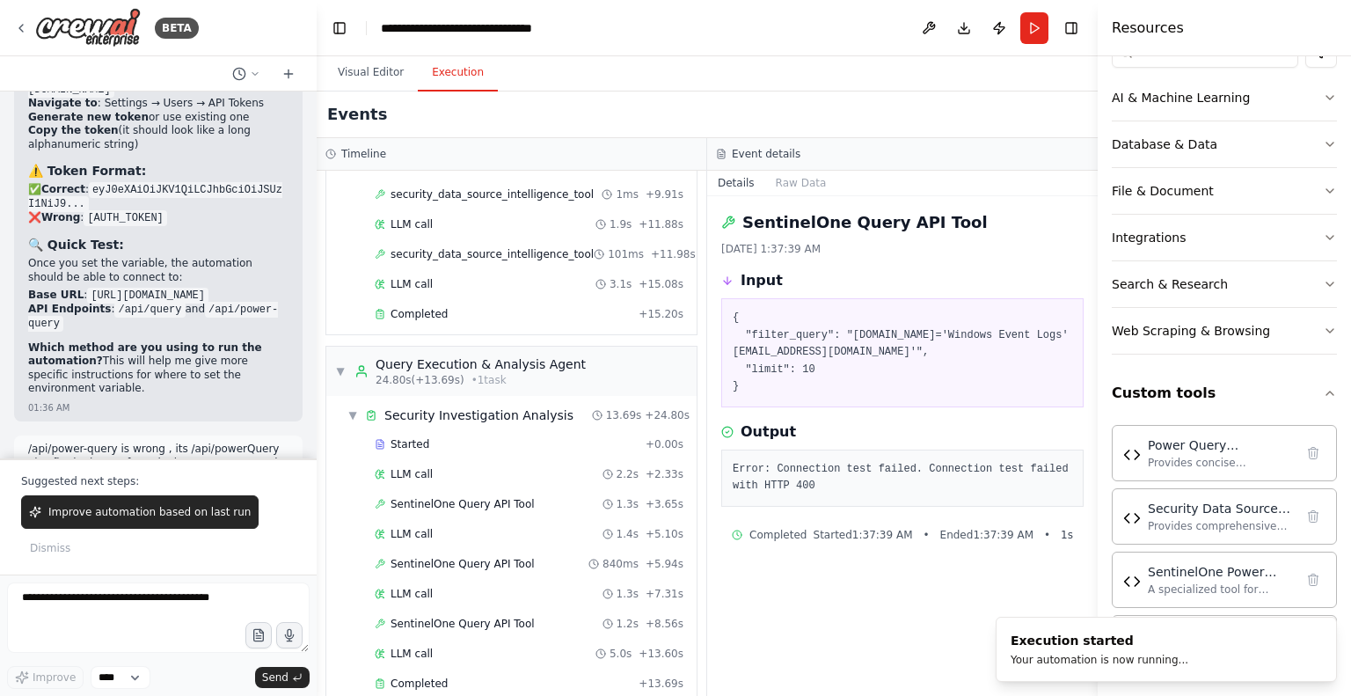
scroll to position [707, 0]
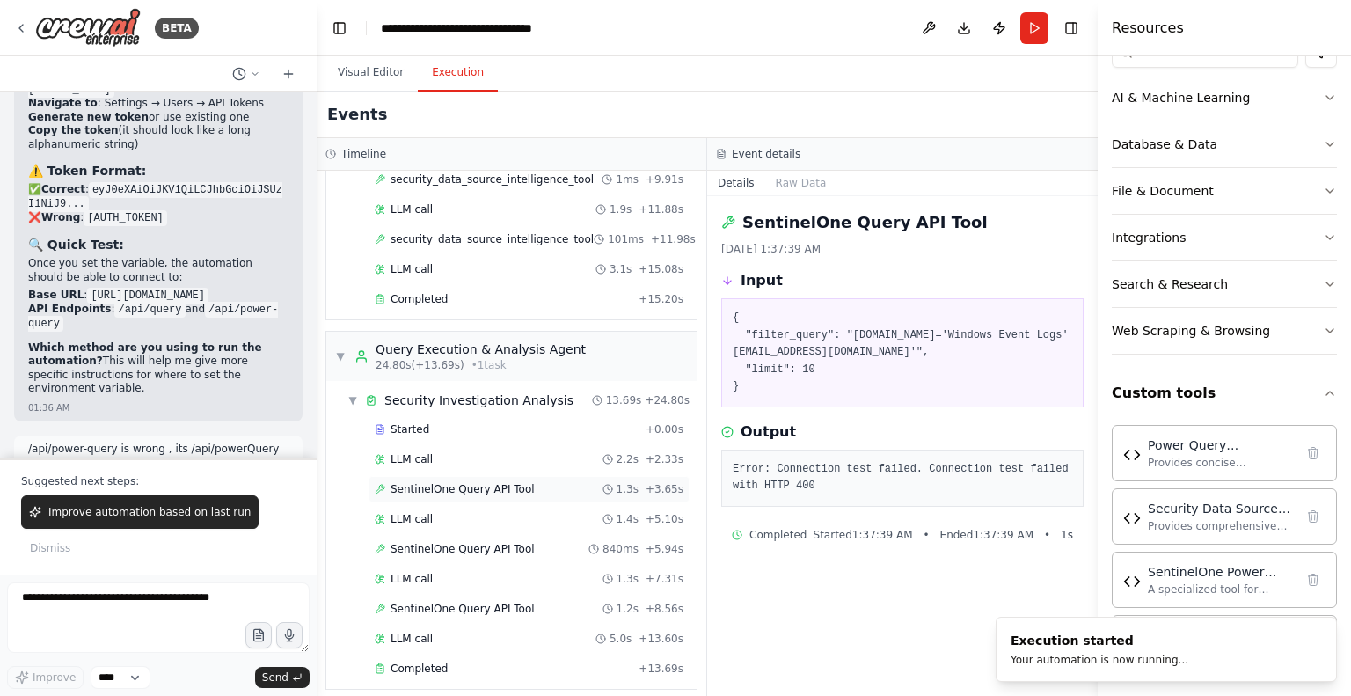
click at [470, 482] on span "SentinelOne Query API Tool" at bounding box center [463, 489] width 144 height 14
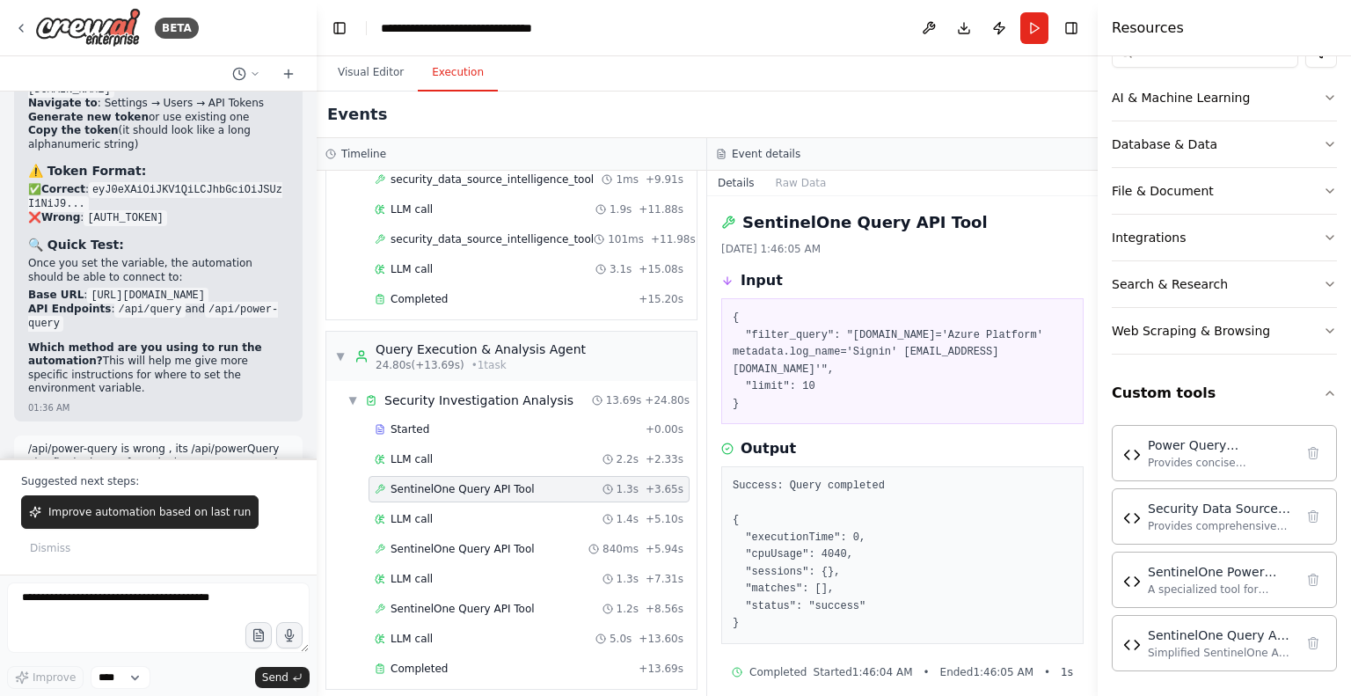
scroll to position [13, 0]
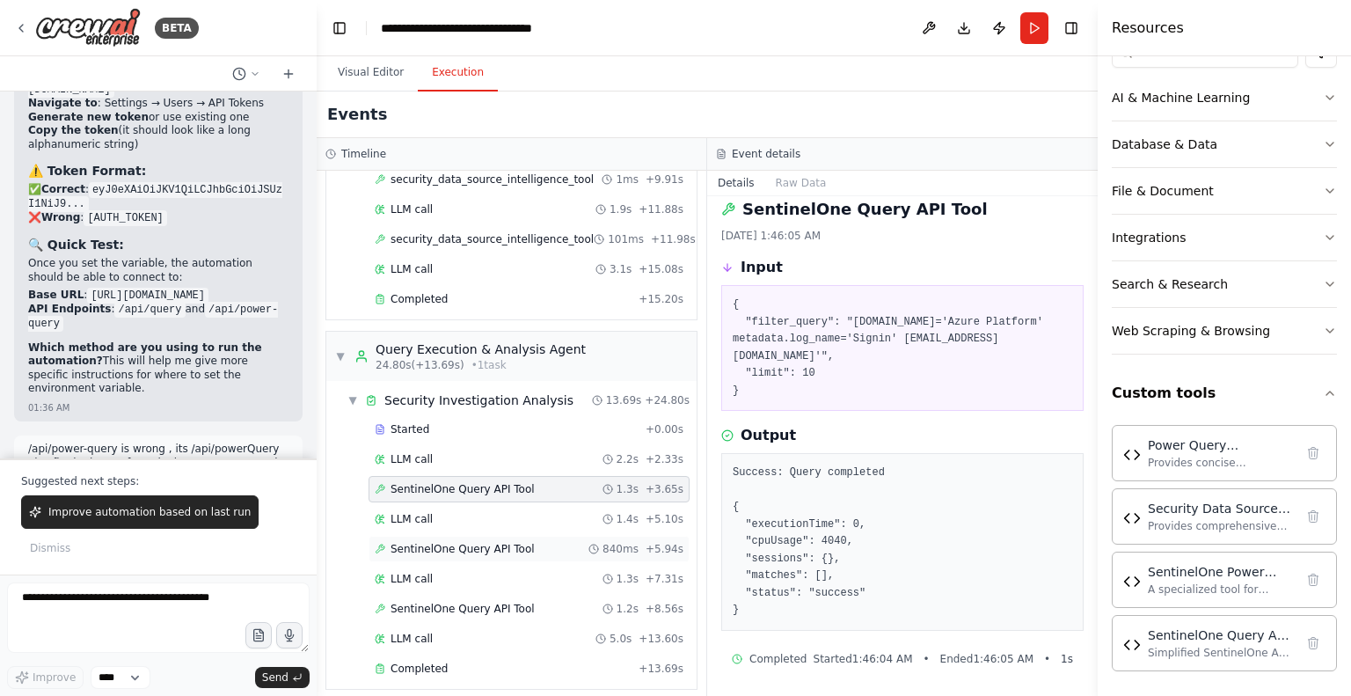
click at [493, 542] on span "SentinelOne Query API Tool" at bounding box center [463, 549] width 144 height 14
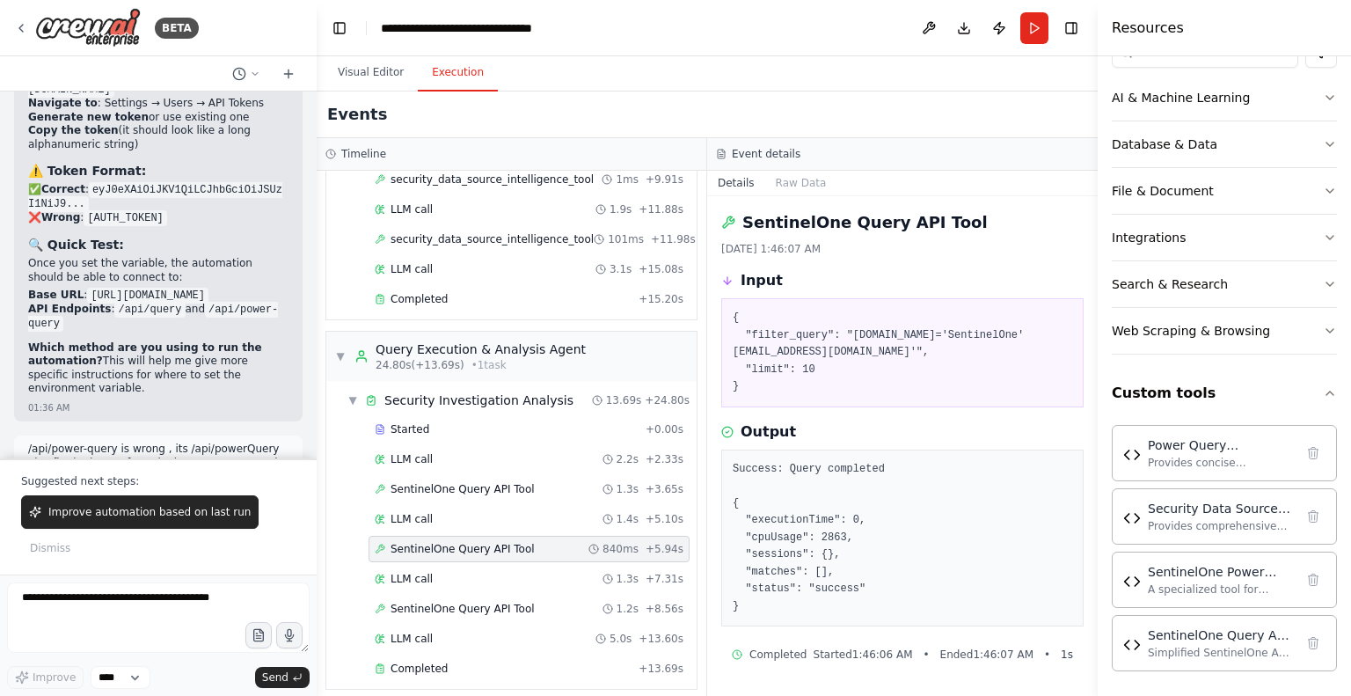
scroll to position [0, 0]
click at [471, 602] on span "SentinelOne Query API Tool" at bounding box center [463, 609] width 144 height 14
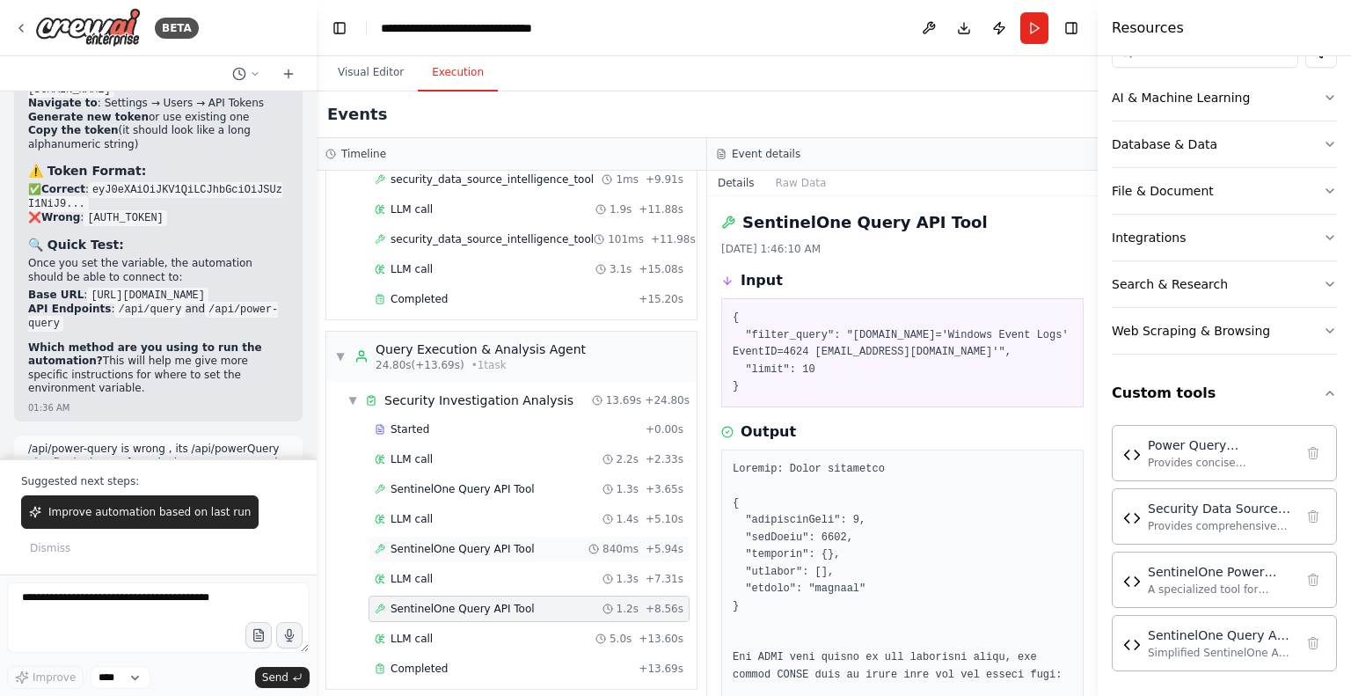
click at [488, 542] on span "SentinelOne Query API Tool" at bounding box center [463, 549] width 144 height 14
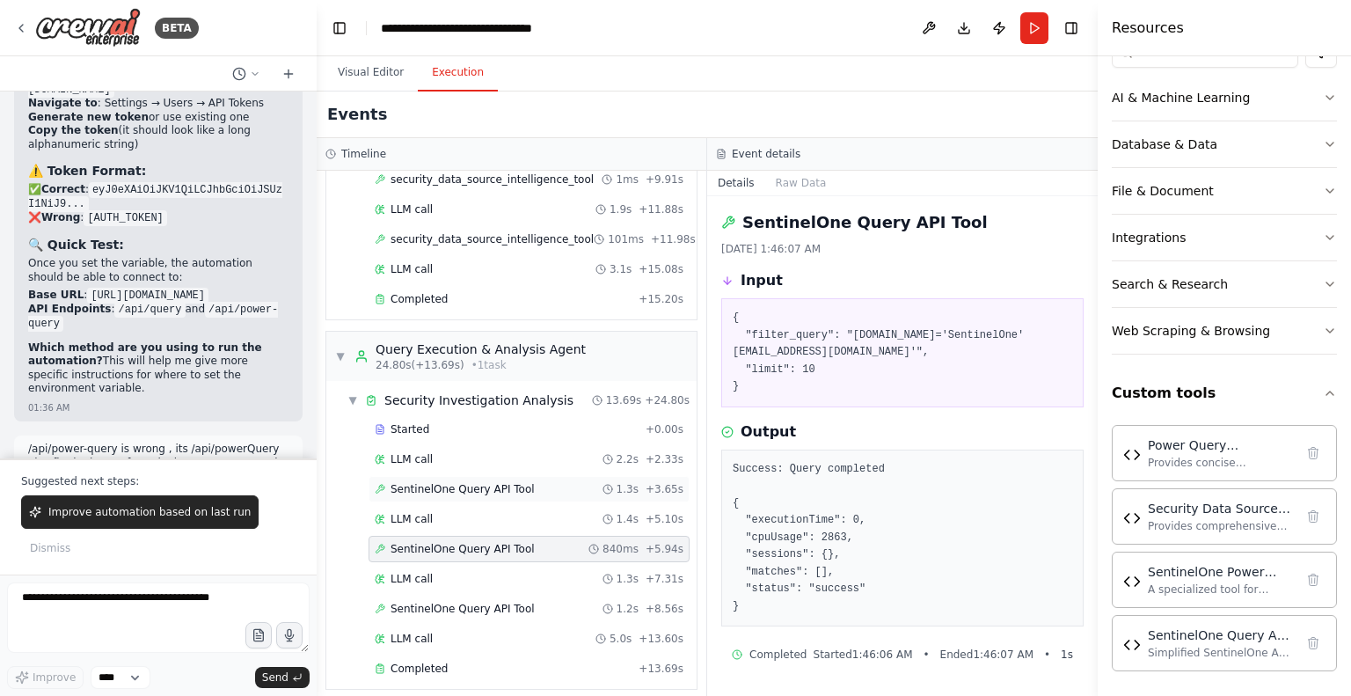
click at [488, 482] on span "SentinelOne Query API Tool" at bounding box center [463, 489] width 144 height 14
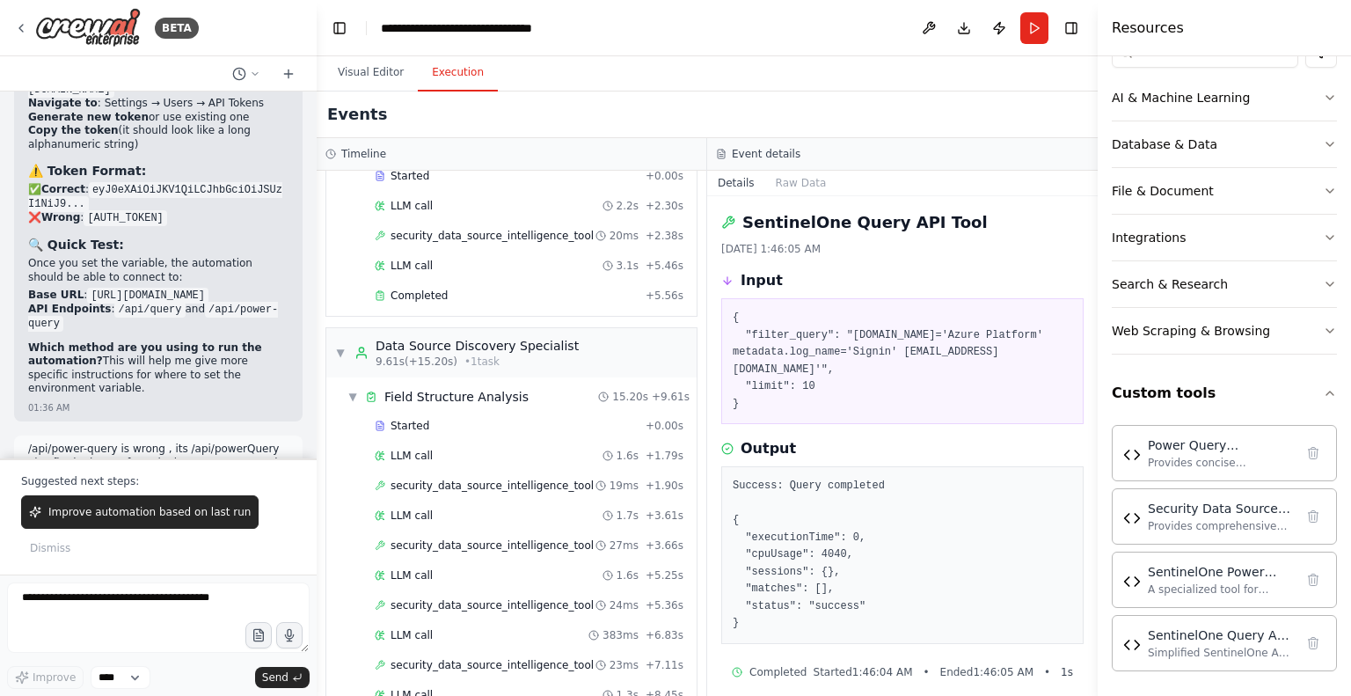
scroll to position [78, 0]
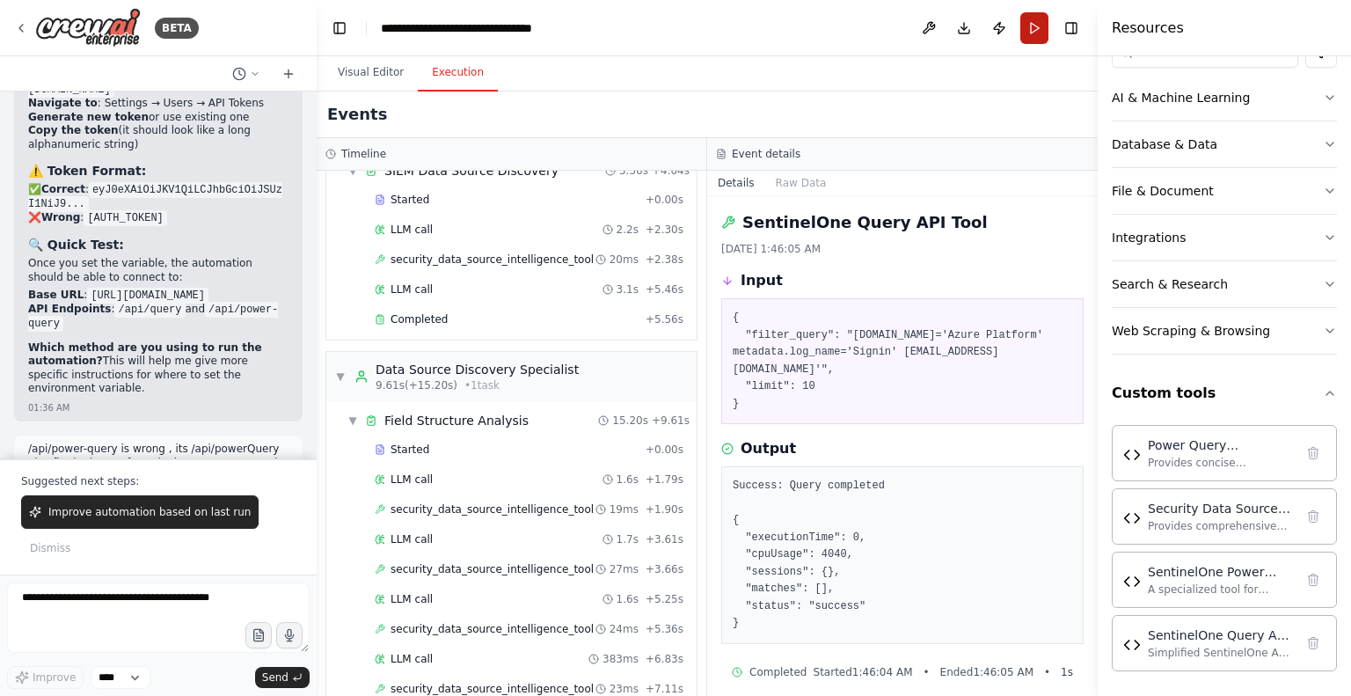
click at [1025, 25] on button "Run" at bounding box center [1034, 28] width 28 height 32
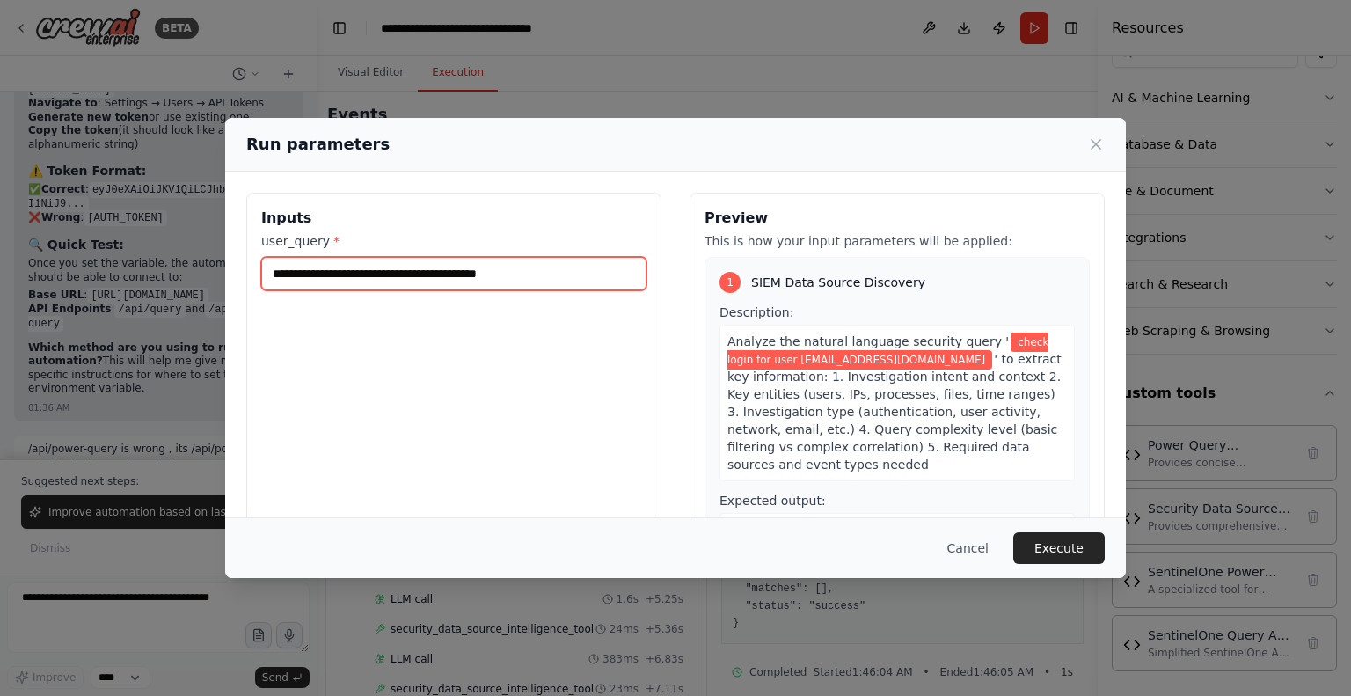
click at [419, 275] on input "**********" at bounding box center [453, 273] width 385 height 33
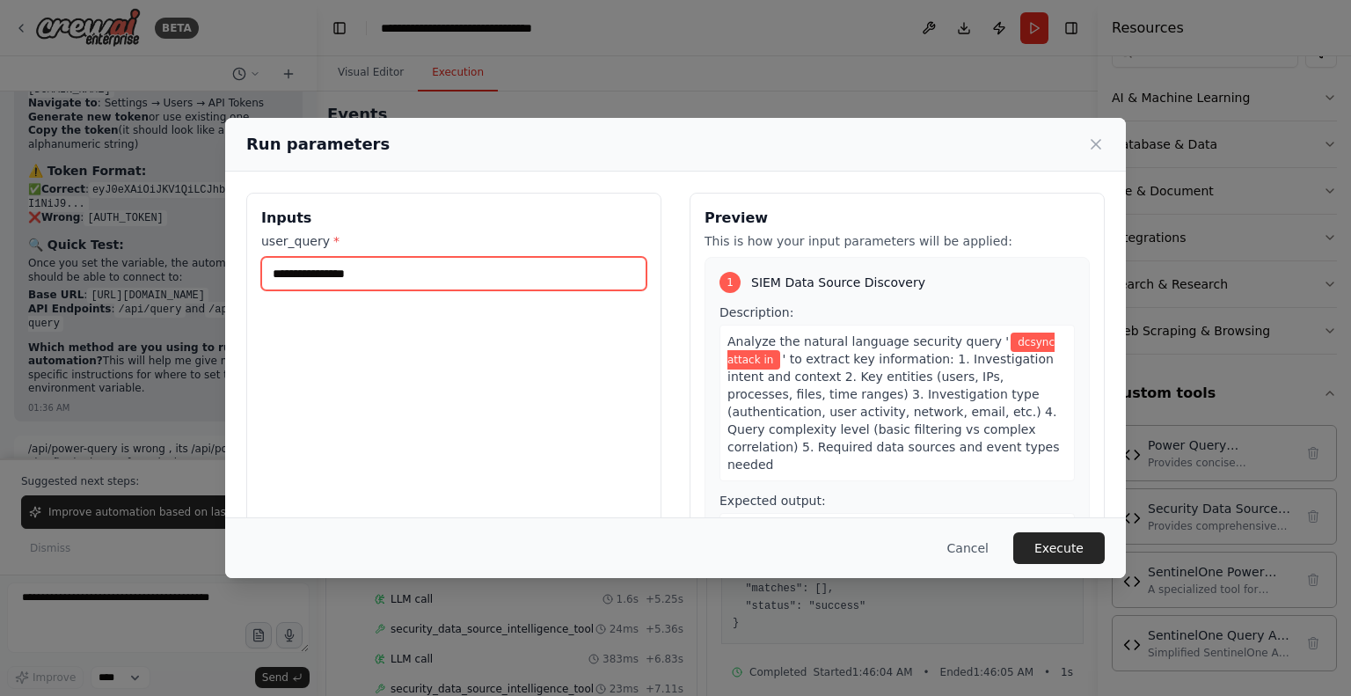
type input "**********"
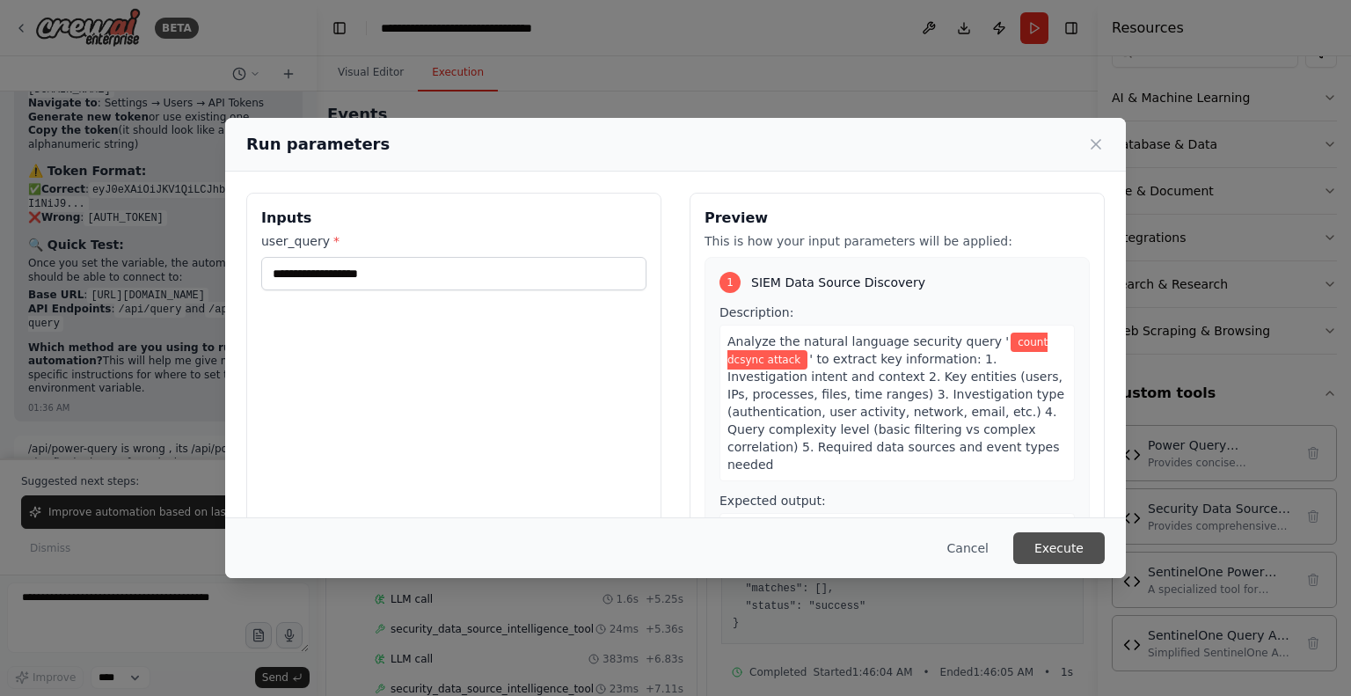
click at [1066, 539] on button "Execute" at bounding box center [1058, 548] width 91 height 32
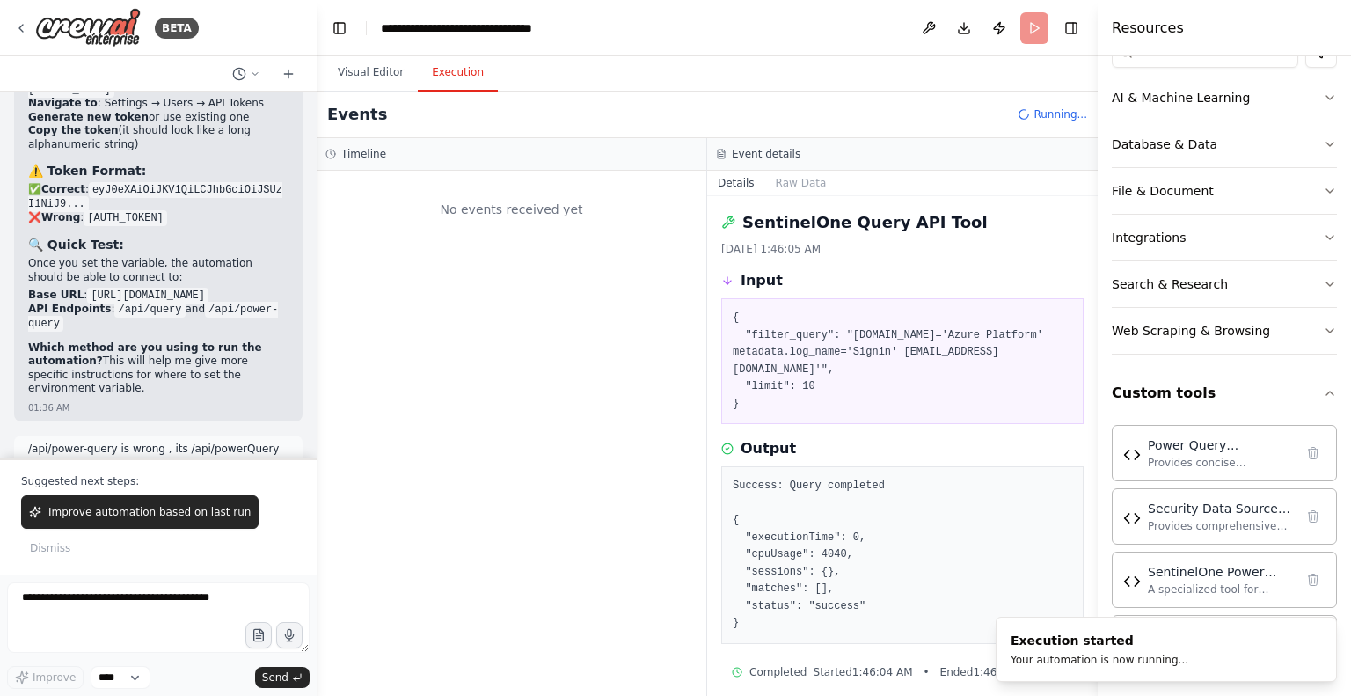
scroll to position [0, 0]
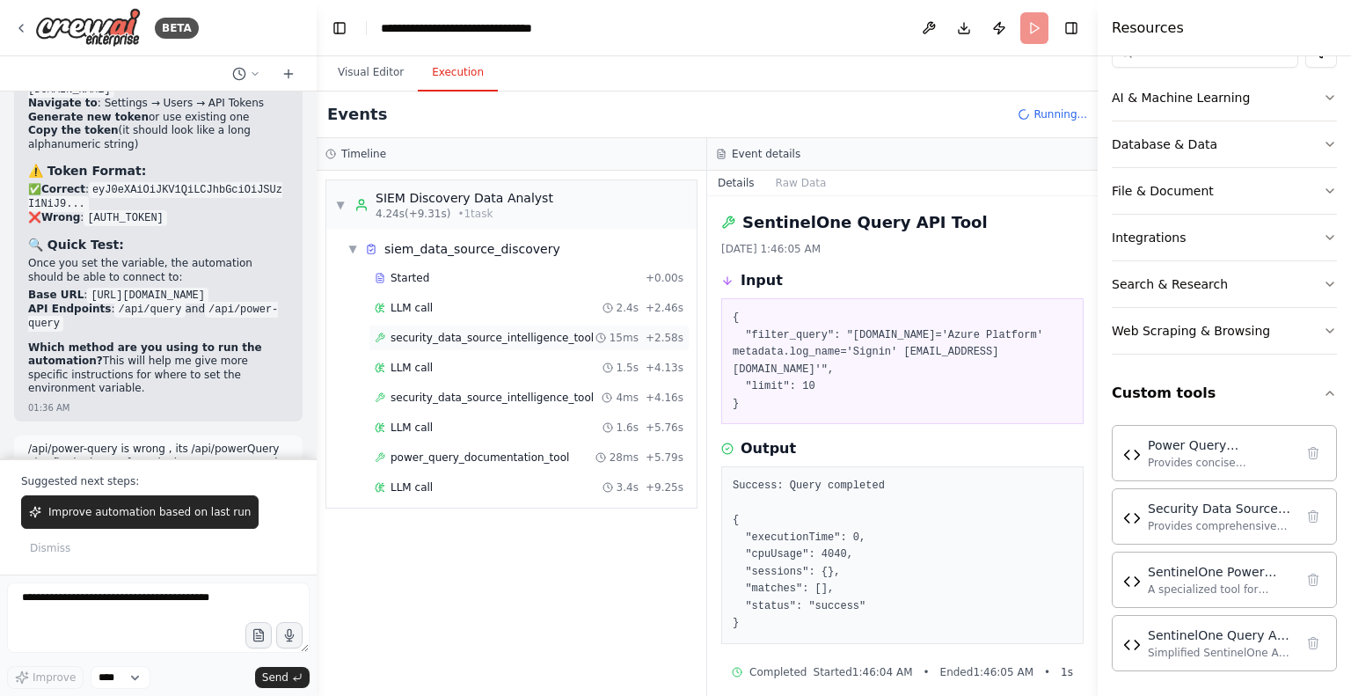
click at [493, 333] on span "security_data_source_intelligence_tool" at bounding box center [492, 338] width 203 height 14
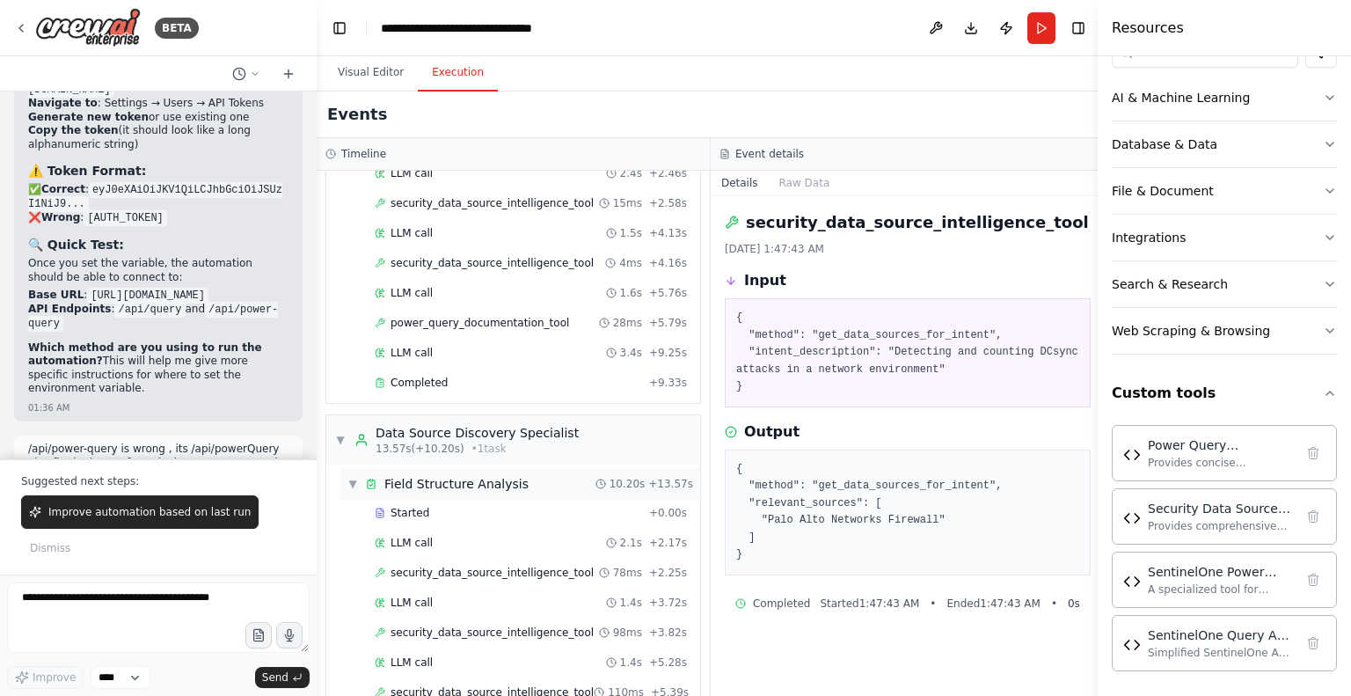
scroll to position [530, 0]
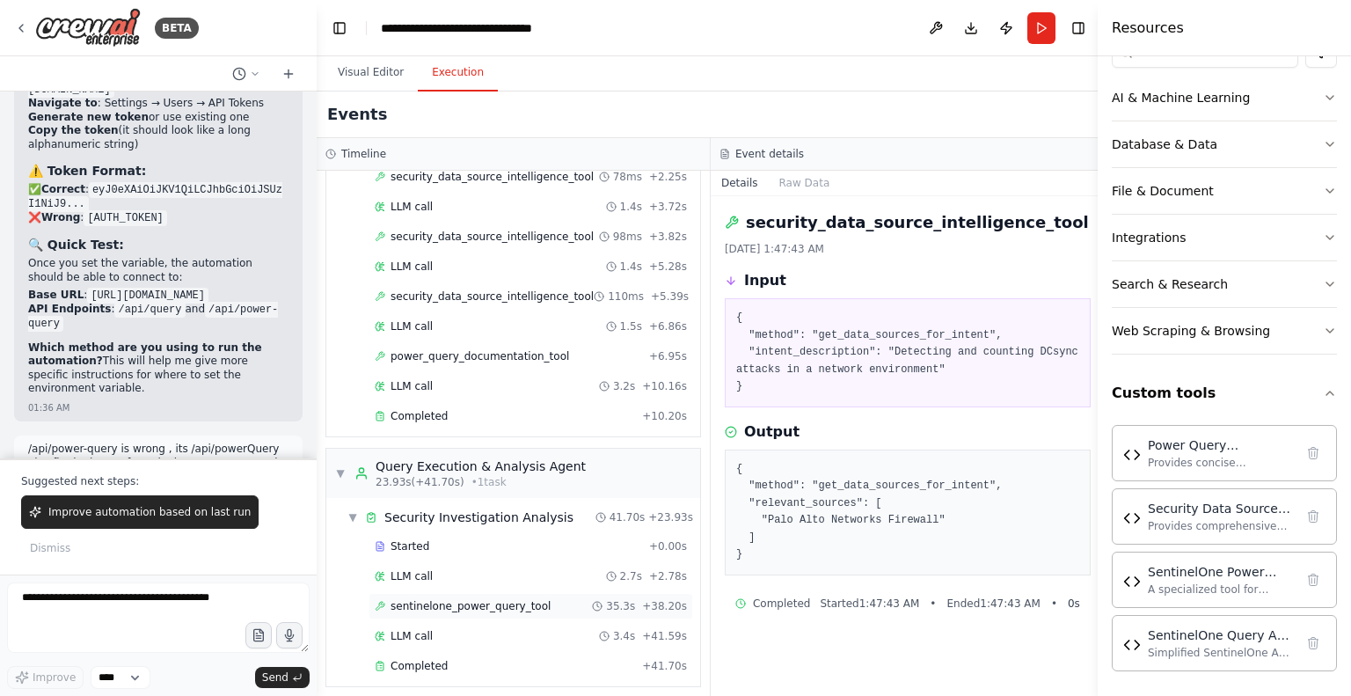
click at [473, 599] on span "sentinelone_power_query_tool" at bounding box center [471, 606] width 160 height 14
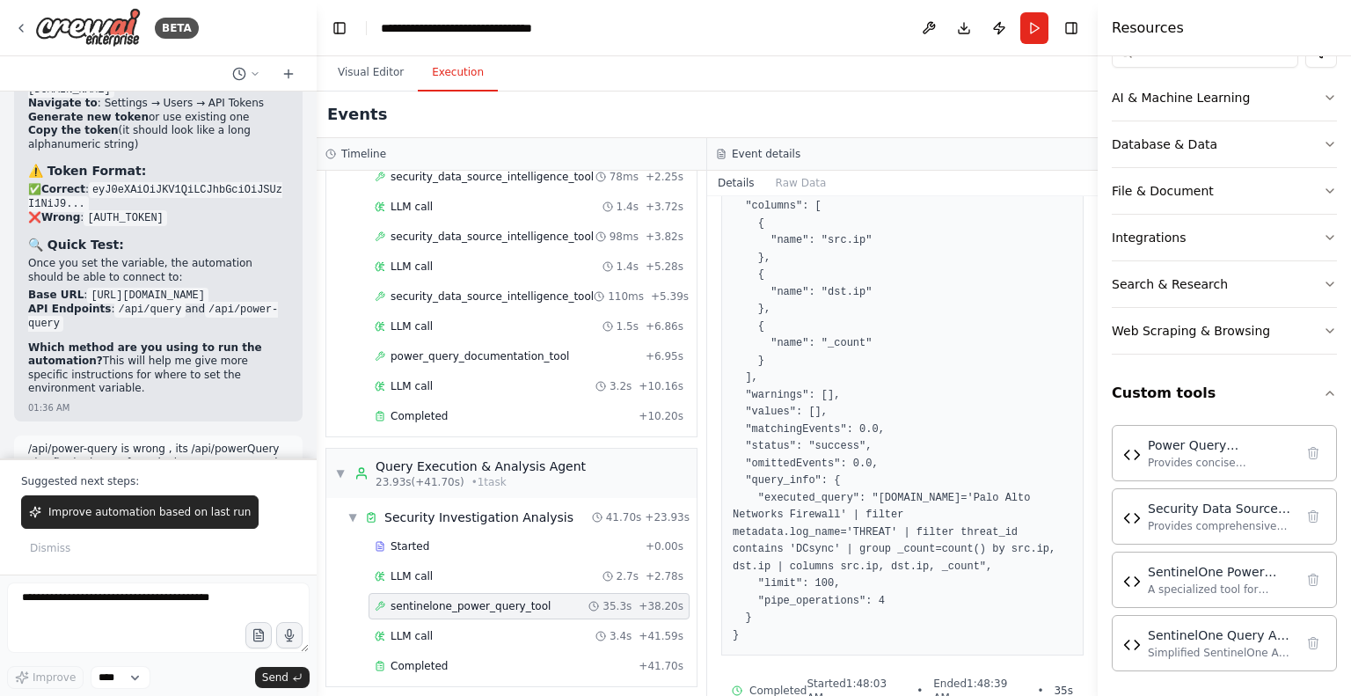
scroll to position [391, 0]
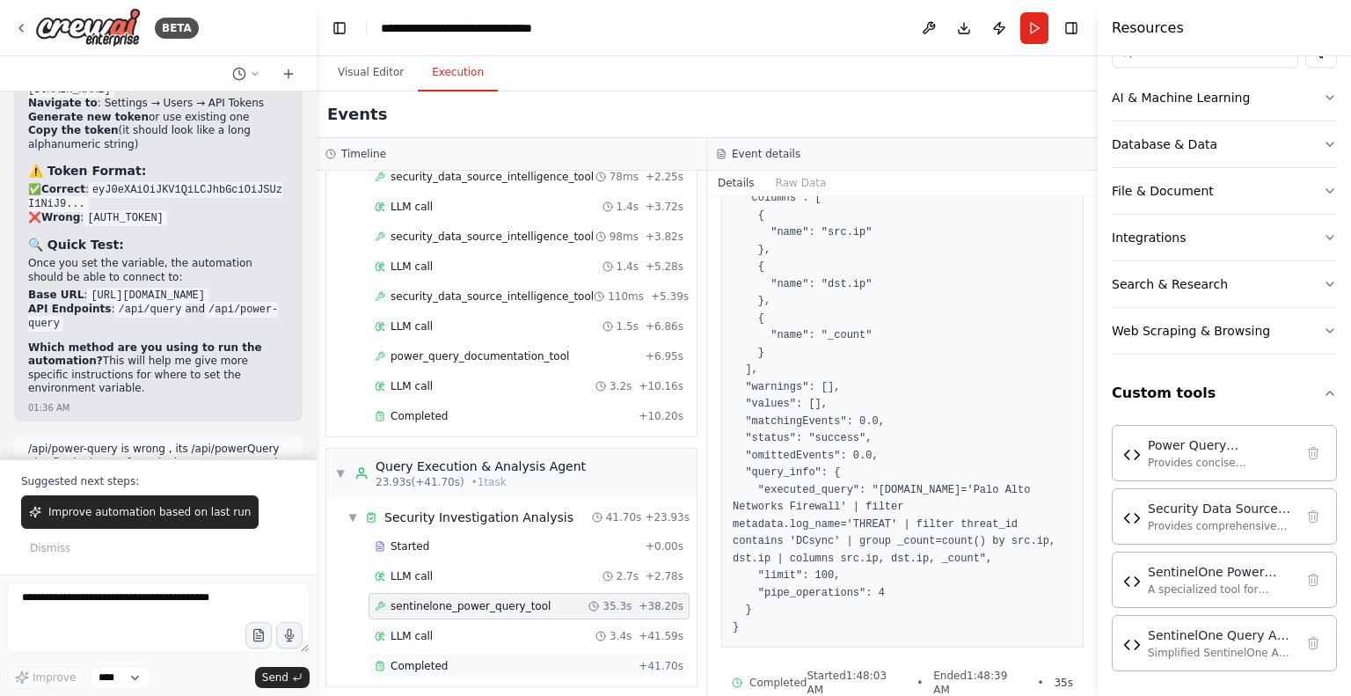
click at [422, 659] on span "Completed" at bounding box center [419, 666] width 57 height 14
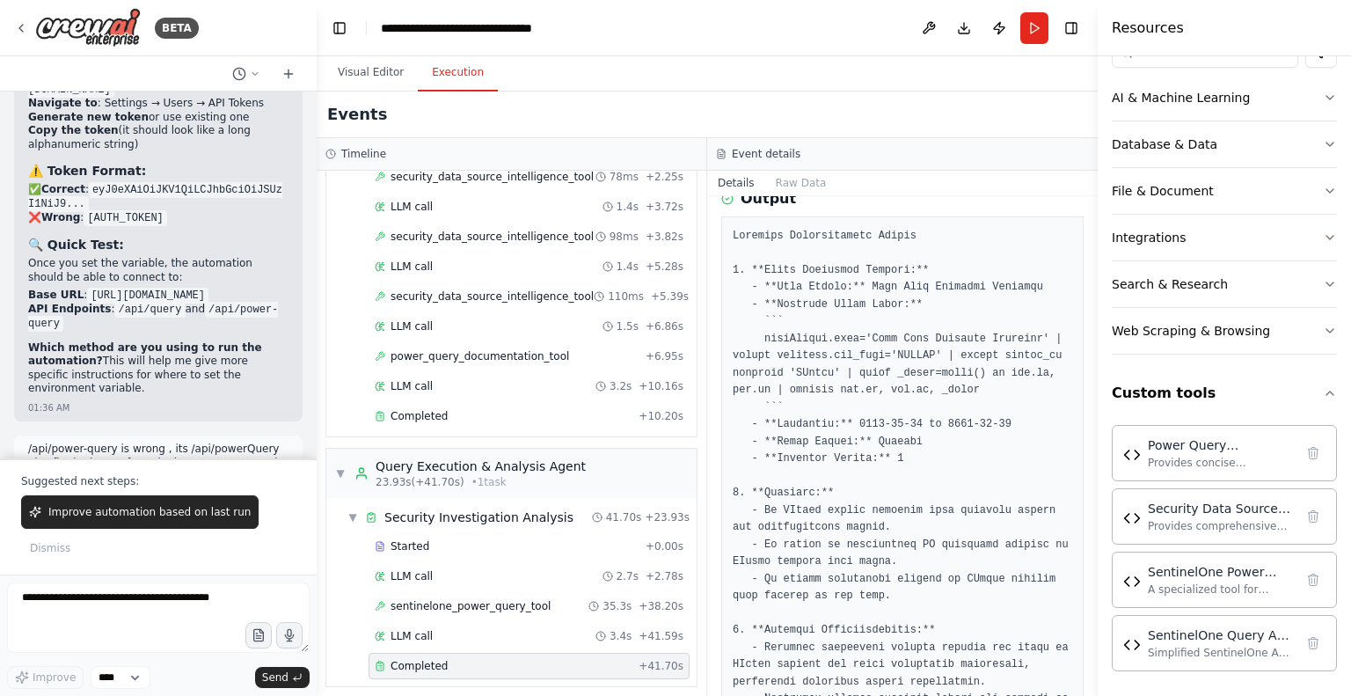
scroll to position [399, 0]
click at [155, 599] on textarea at bounding box center [158, 617] width 303 height 70
click at [1029, 31] on button "Run" at bounding box center [1034, 28] width 28 height 32
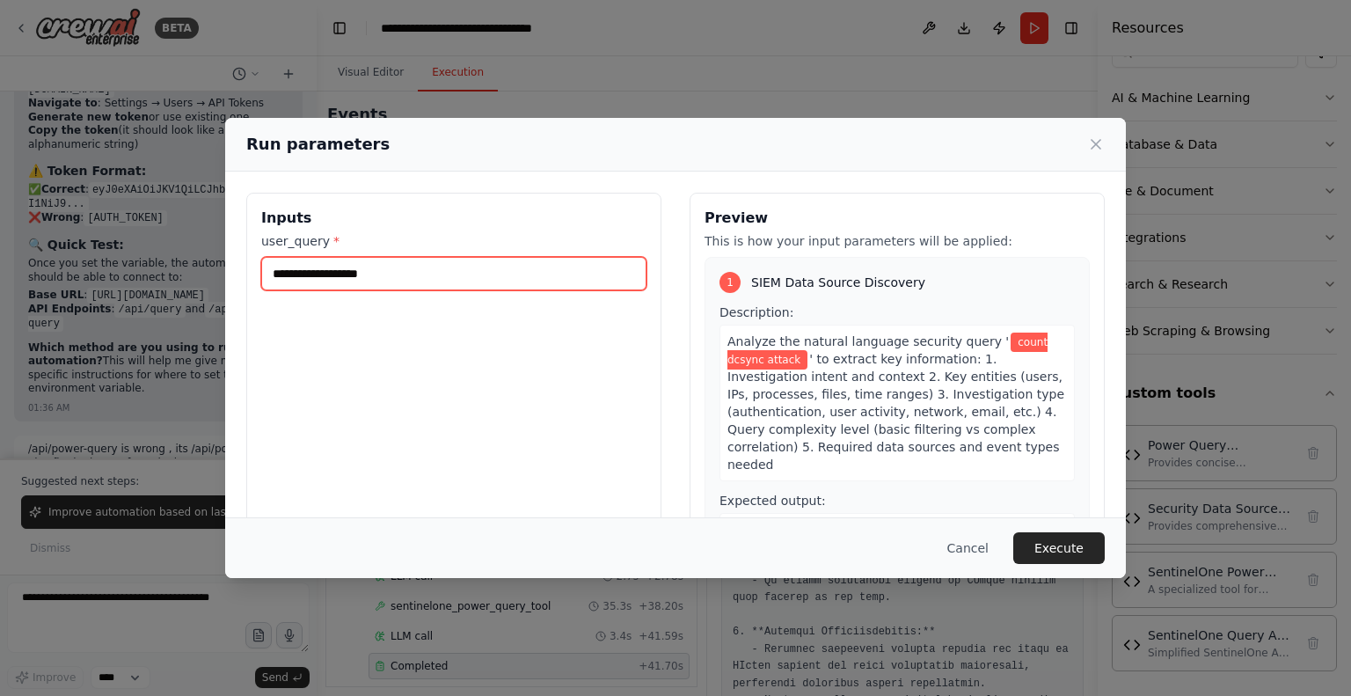
click at [364, 267] on input "**********" at bounding box center [453, 273] width 385 height 33
drag, startPoint x: 290, startPoint y: 276, endPoint x: 270, endPoint y: 275, distance: 20.3
click at [270, 275] on input "**********" at bounding box center [453, 273] width 385 height 33
click at [285, 275] on input "**********" at bounding box center [453, 273] width 385 height 33
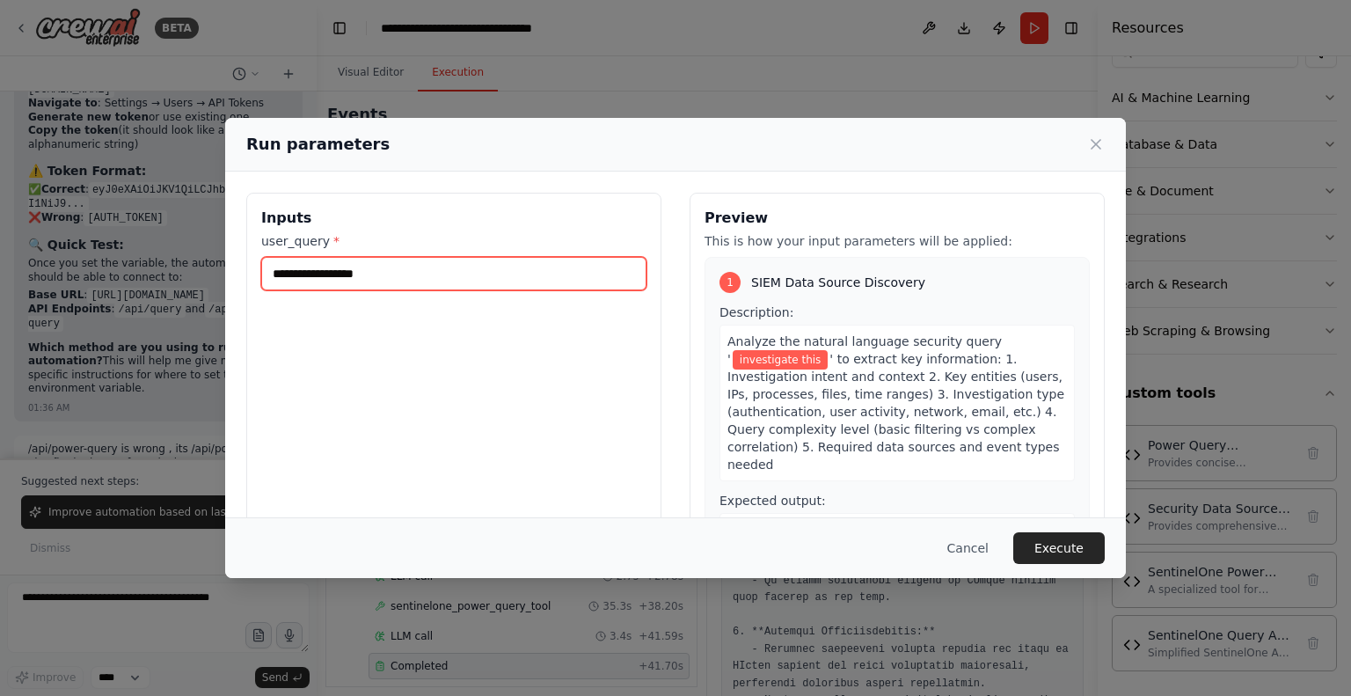
click at [397, 274] on input "**********" at bounding box center [453, 273] width 385 height 33
paste input "**********"
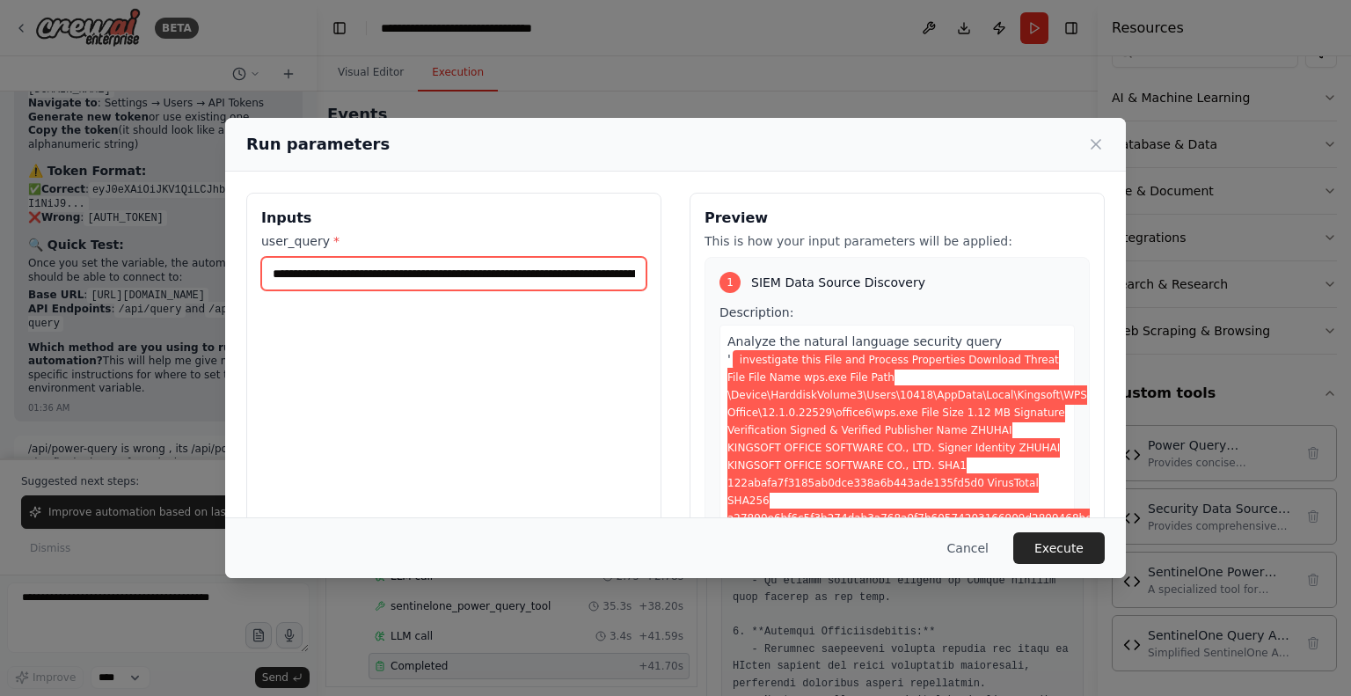
scroll to position [0, 3540]
type input "**********"
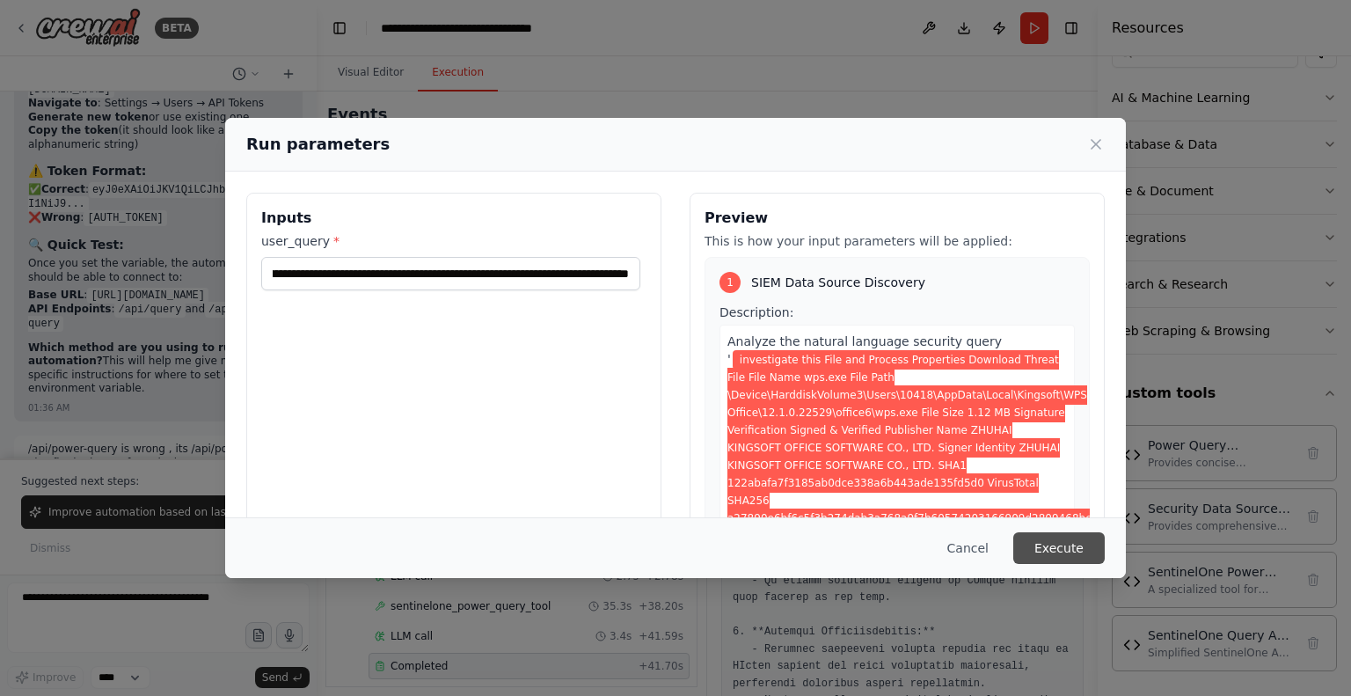
scroll to position [0, 0]
click at [1057, 544] on button "Execute" at bounding box center [1058, 548] width 91 height 32
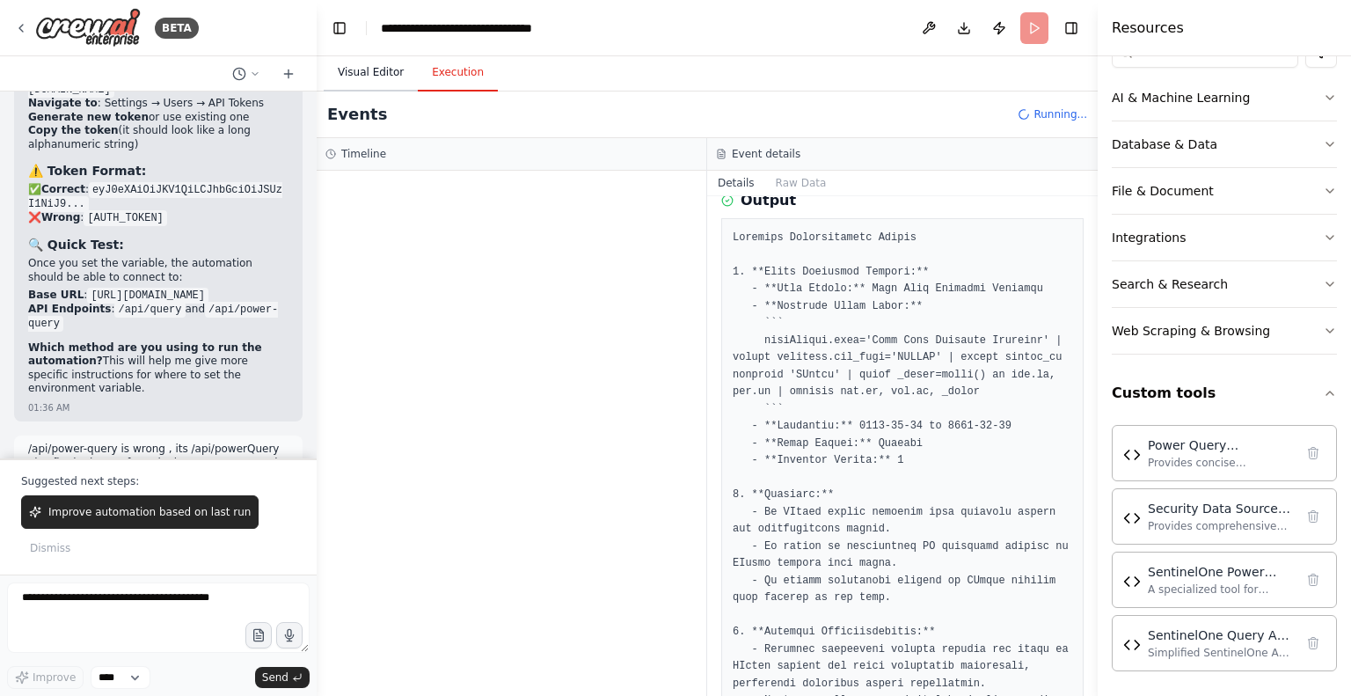
click at [366, 71] on button "Visual Editor" at bounding box center [371, 73] width 94 height 37
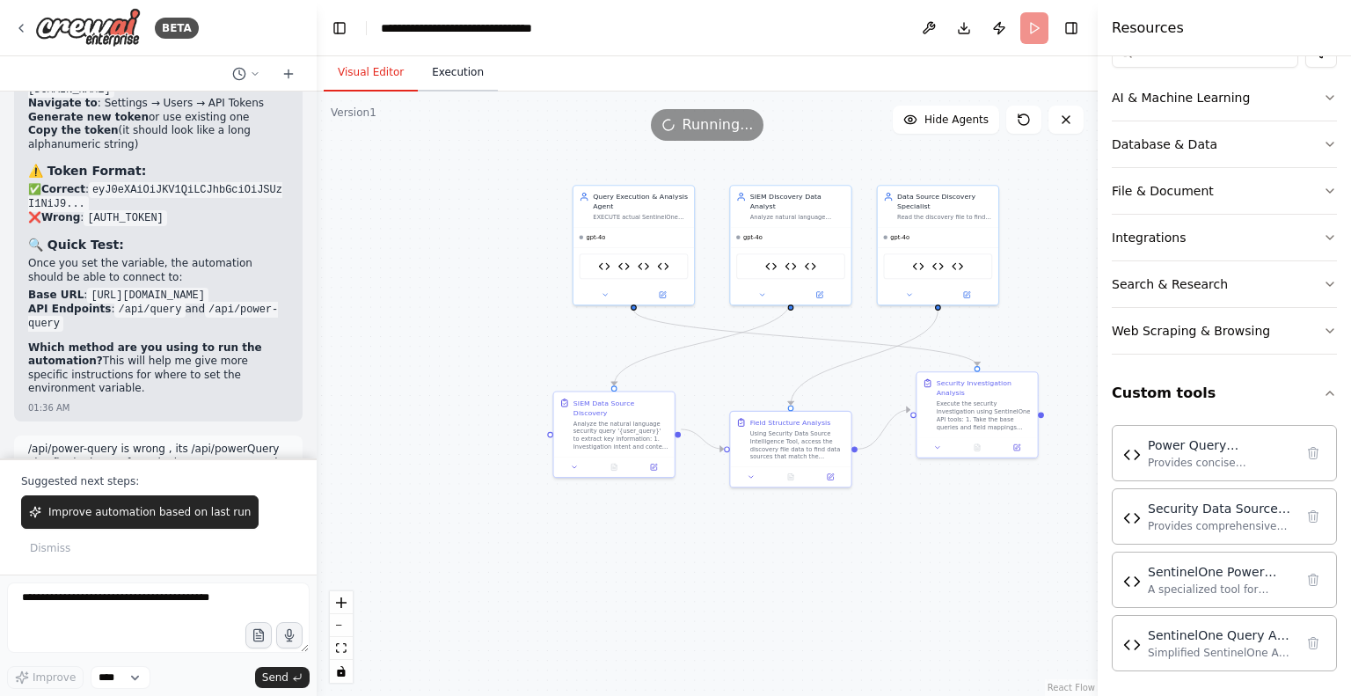
click at [462, 71] on button "Execution" at bounding box center [458, 73] width 80 height 37
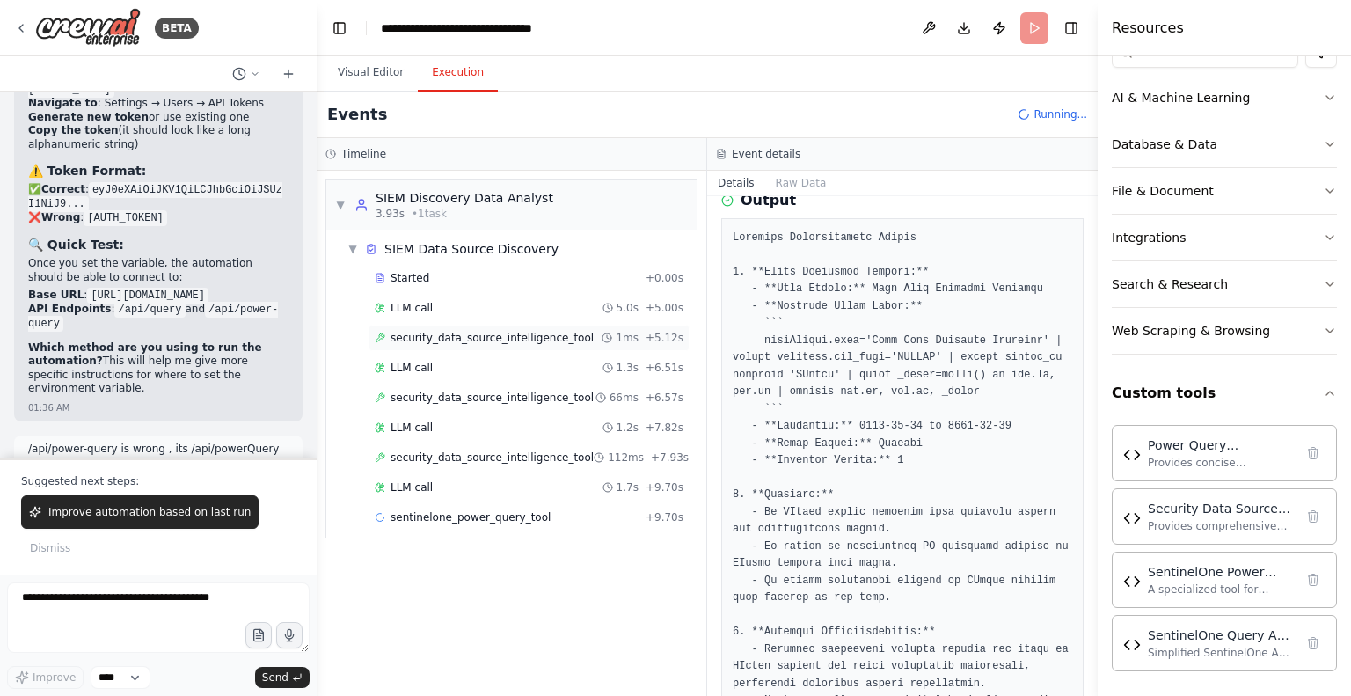
click at [492, 340] on span "security_data_source_intelligence_tool" at bounding box center [492, 338] width 203 height 14
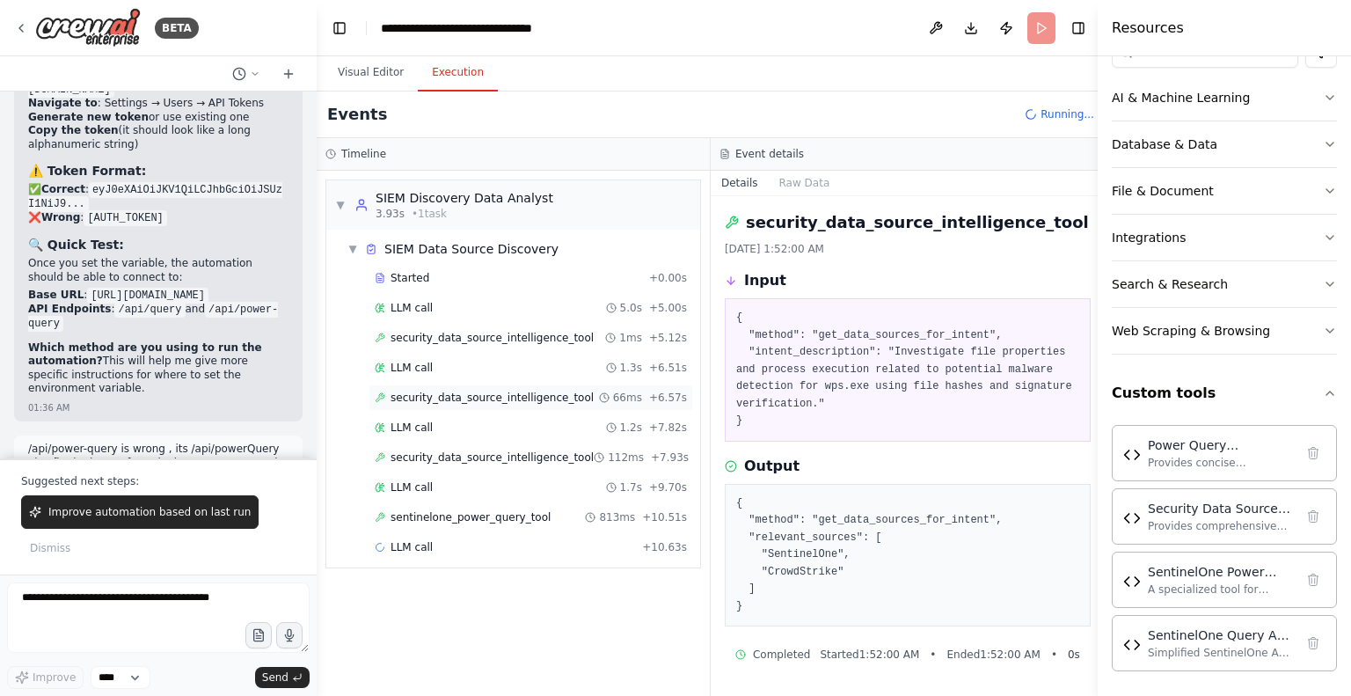
click at [502, 394] on span "security_data_source_intelligence_tool" at bounding box center [492, 398] width 203 height 14
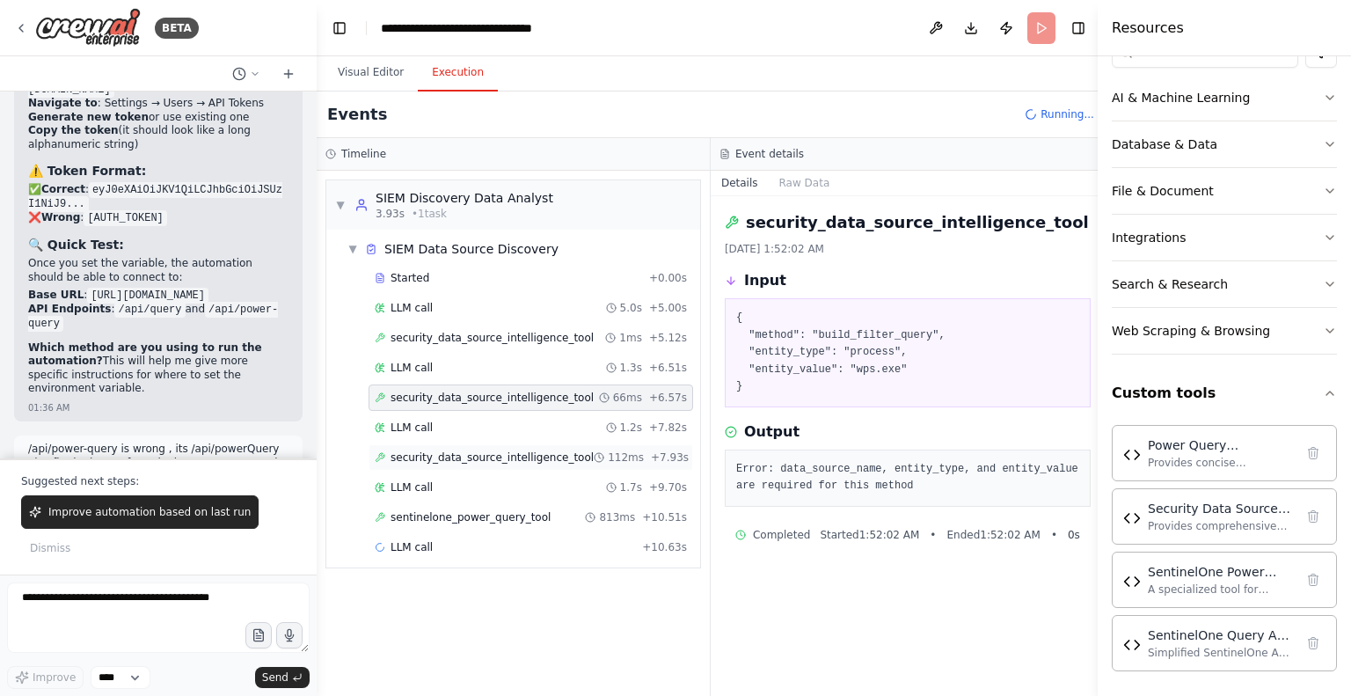
click at [493, 455] on span "security_data_source_intelligence_tool" at bounding box center [492, 457] width 203 height 14
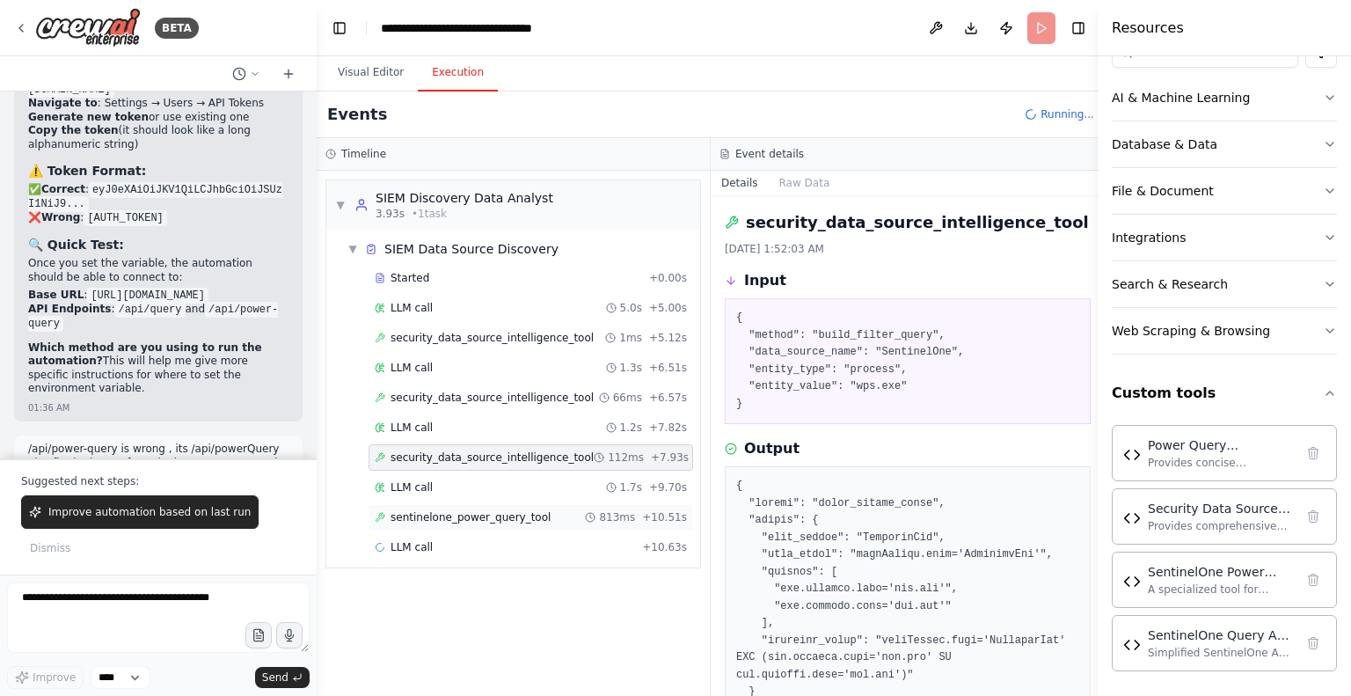
click at [488, 516] on span "sentinelone_power_query_tool" at bounding box center [471, 517] width 160 height 14
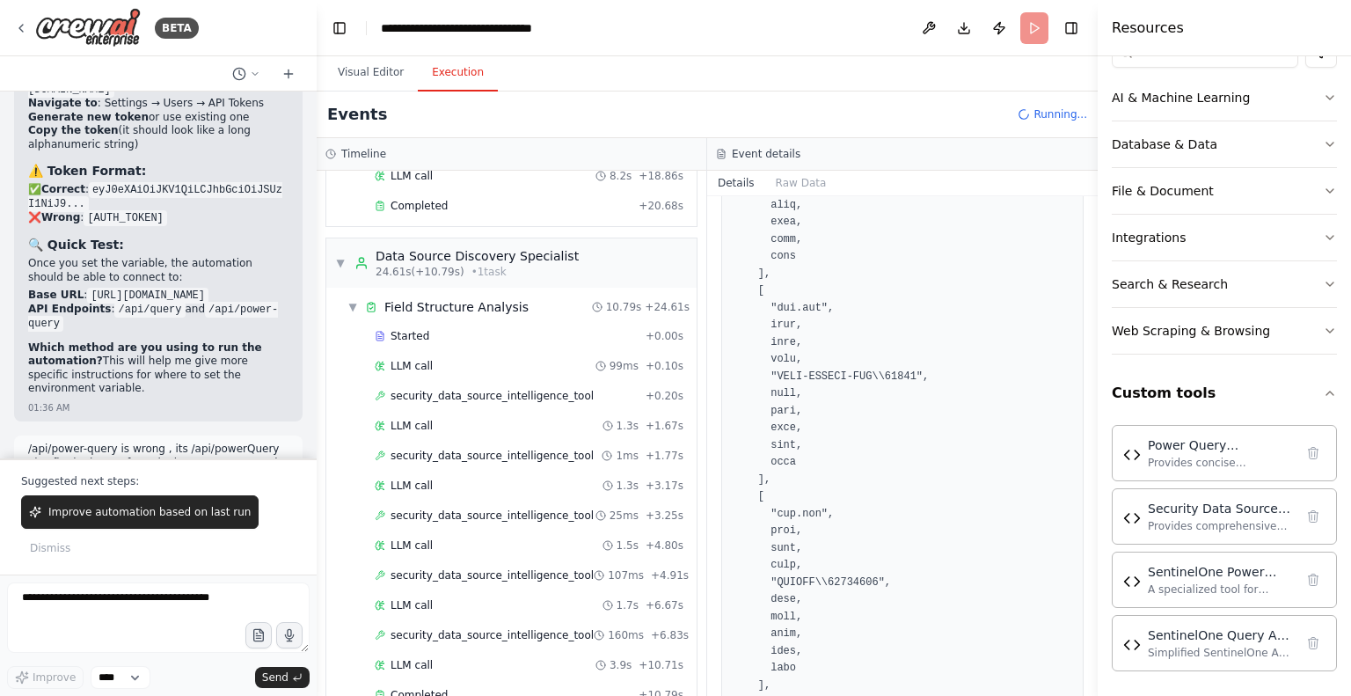
scroll to position [7948, 0]
drag, startPoint x: 1091, startPoint y: 238, endPoint x: 1073, endPoint y: 512, distance: 274.1
click at [1073, 512] on div "BETA Hello! I'm the CrewAI assistant. What kind of automation do you want to bu…" at bounding box center [675, 348] width 1351 height 696
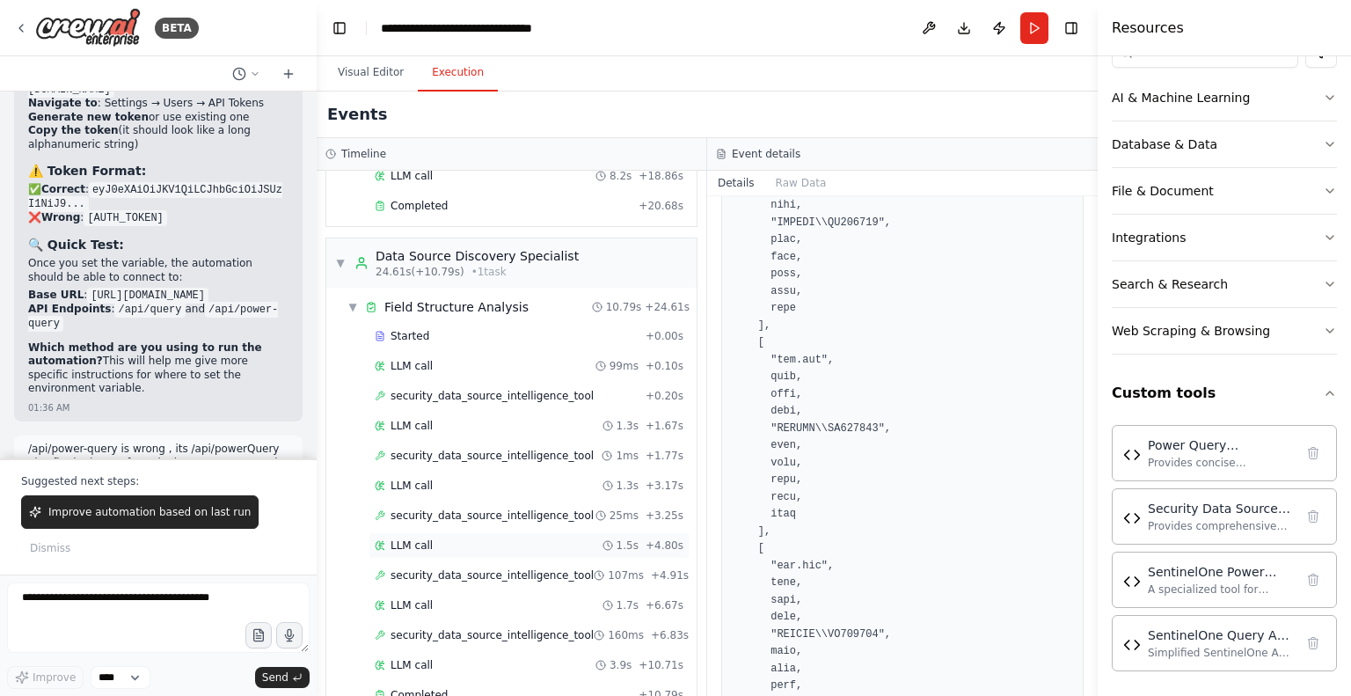
scroll to position [648, 0]
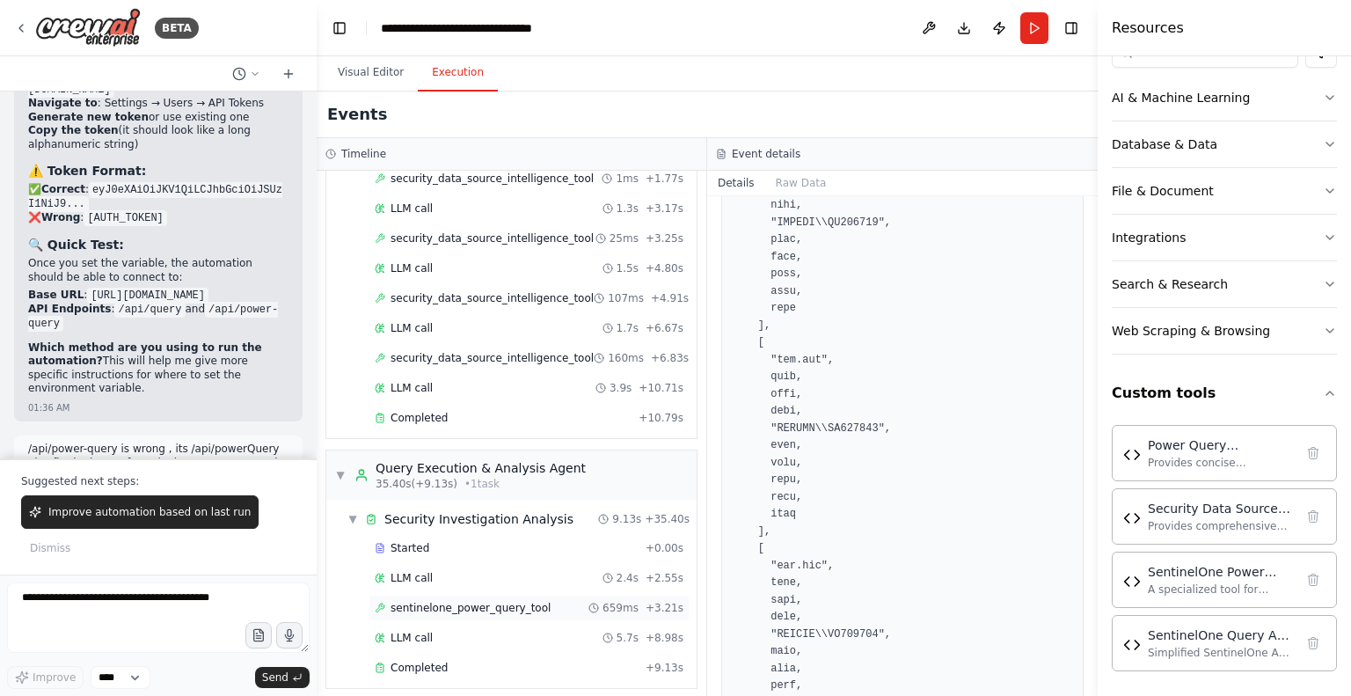
click at [450, 601] on span "sentinelone_power_query_tool" at bounding box center [471, 608] width 160 height 14
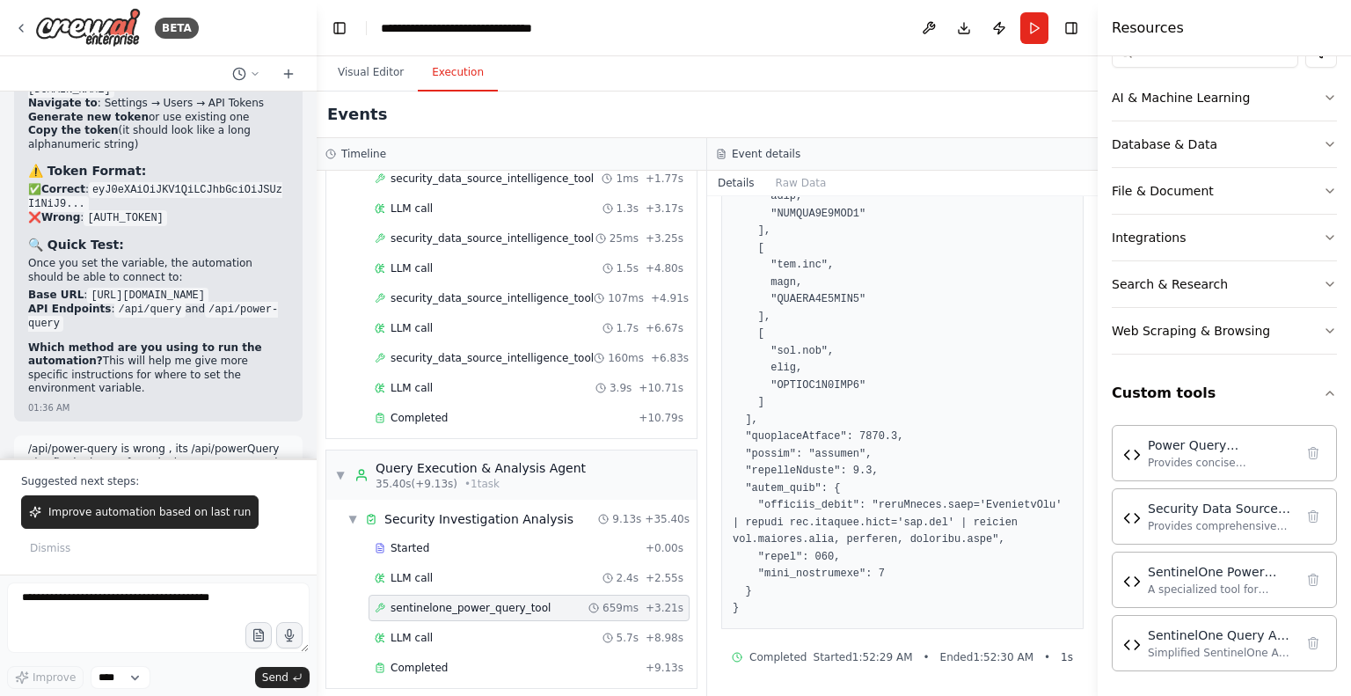
scroll to position [86153, 0]
click at [430, 661] on span "Completed" at bounding box center [419, 668] width 57 height 14
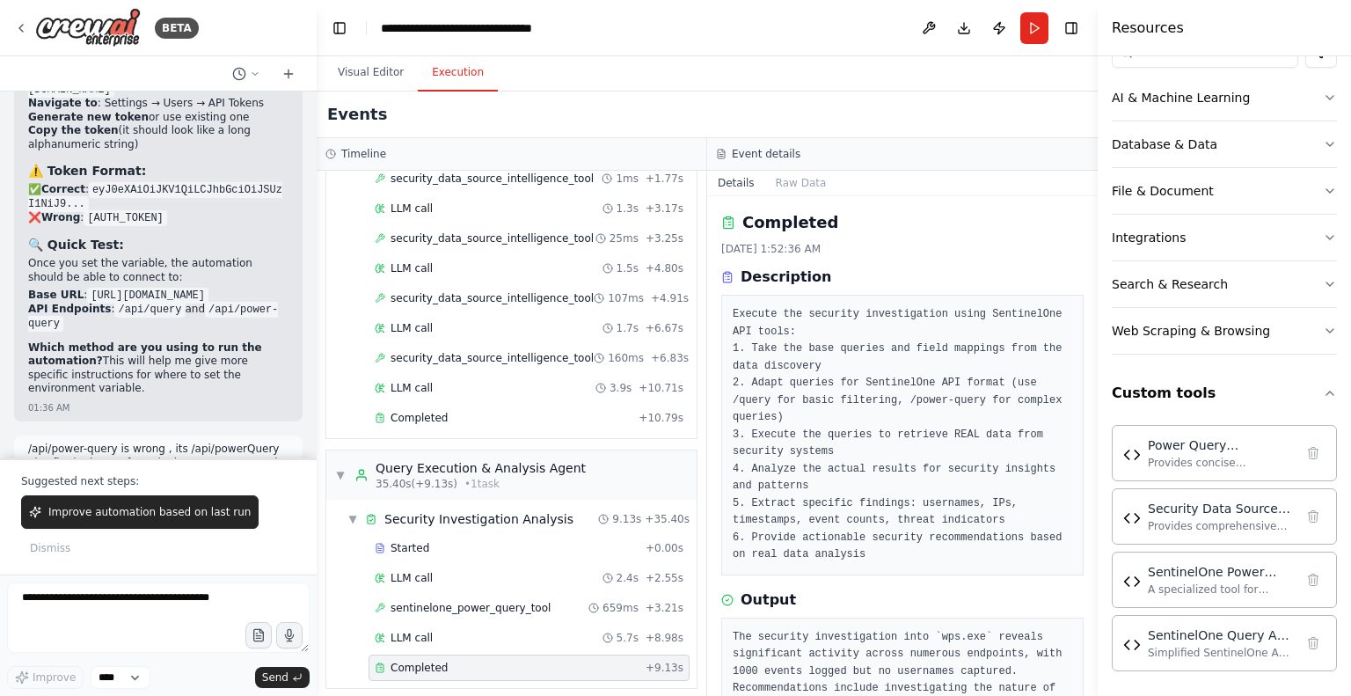
scroll to position [56, 0]
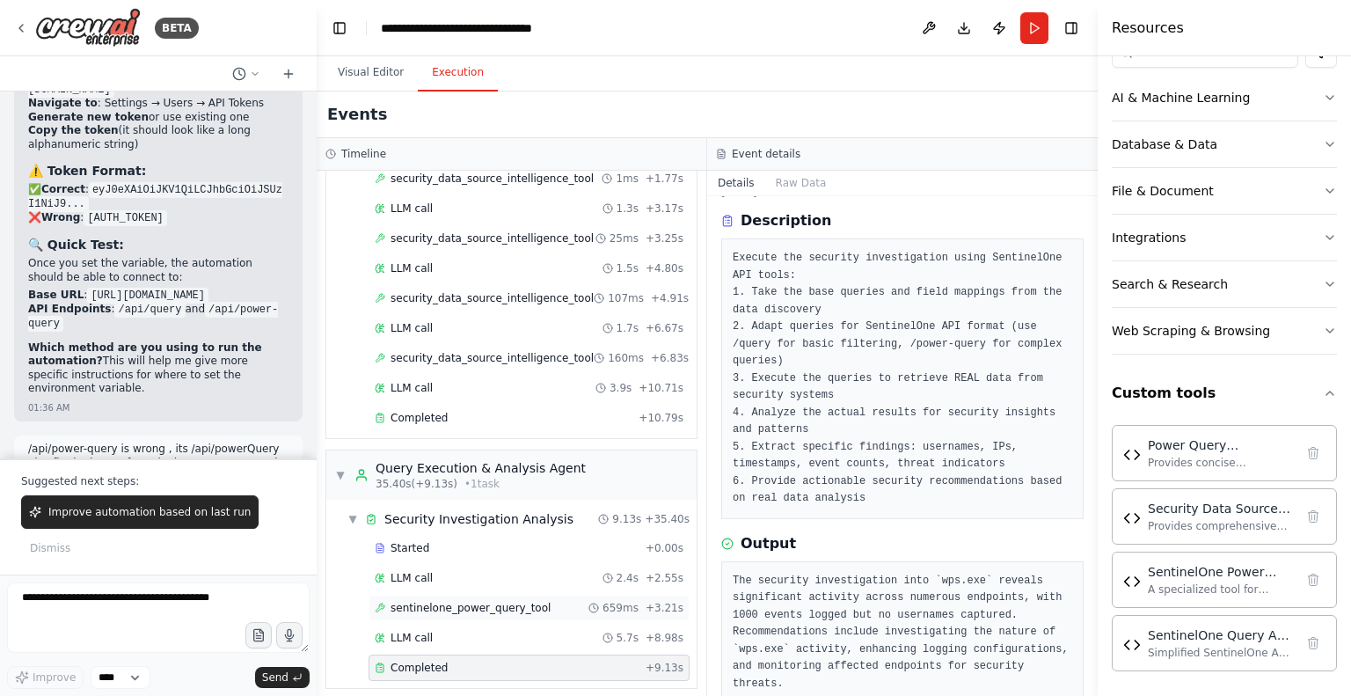
click at [493, 601] on span "sentinelone_power_query_tool" at bounding box center [471, 608] width 160 height 14
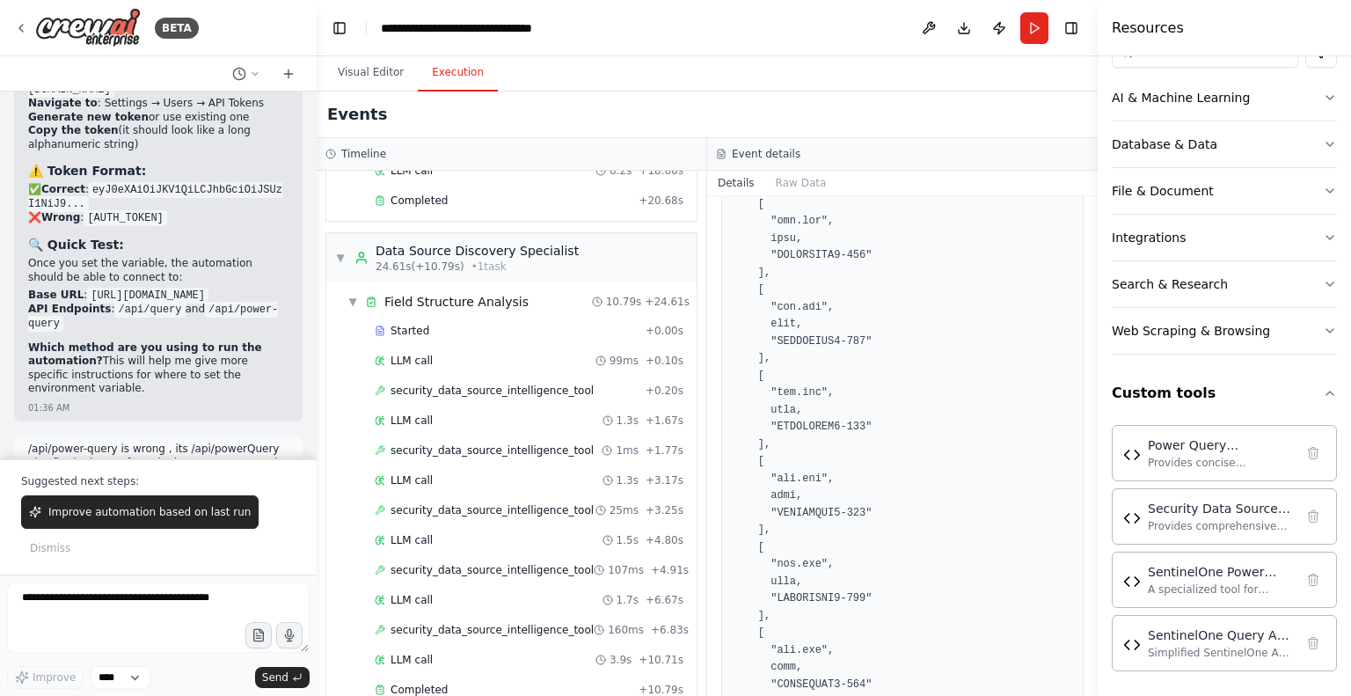
scroll to position [373, 0]
click at [466, 390] on span "security_data_source_intelligence_tool" at bounding box center [492, 394] width 203 height 14
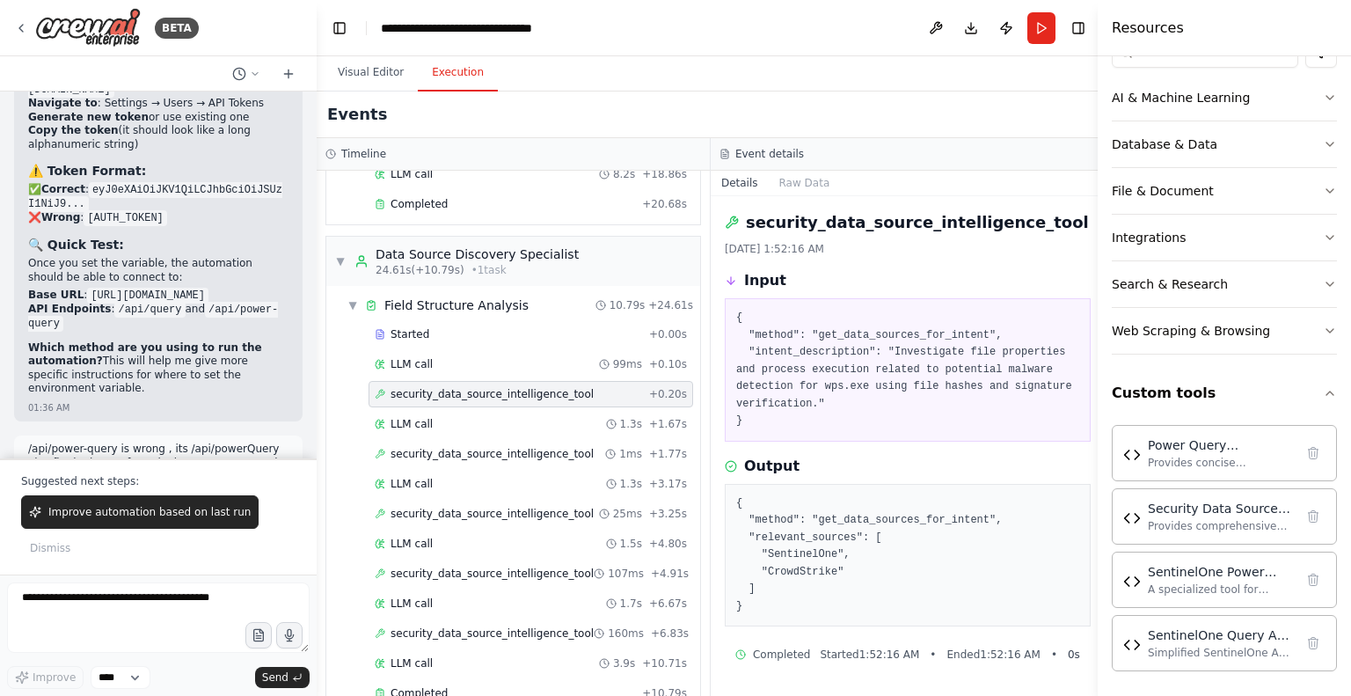
scroll to position [0, 0]
click at [471, 447] on span "security_data_source_intelligence_tool" at bounding box center [492, 454] width 203 height 14
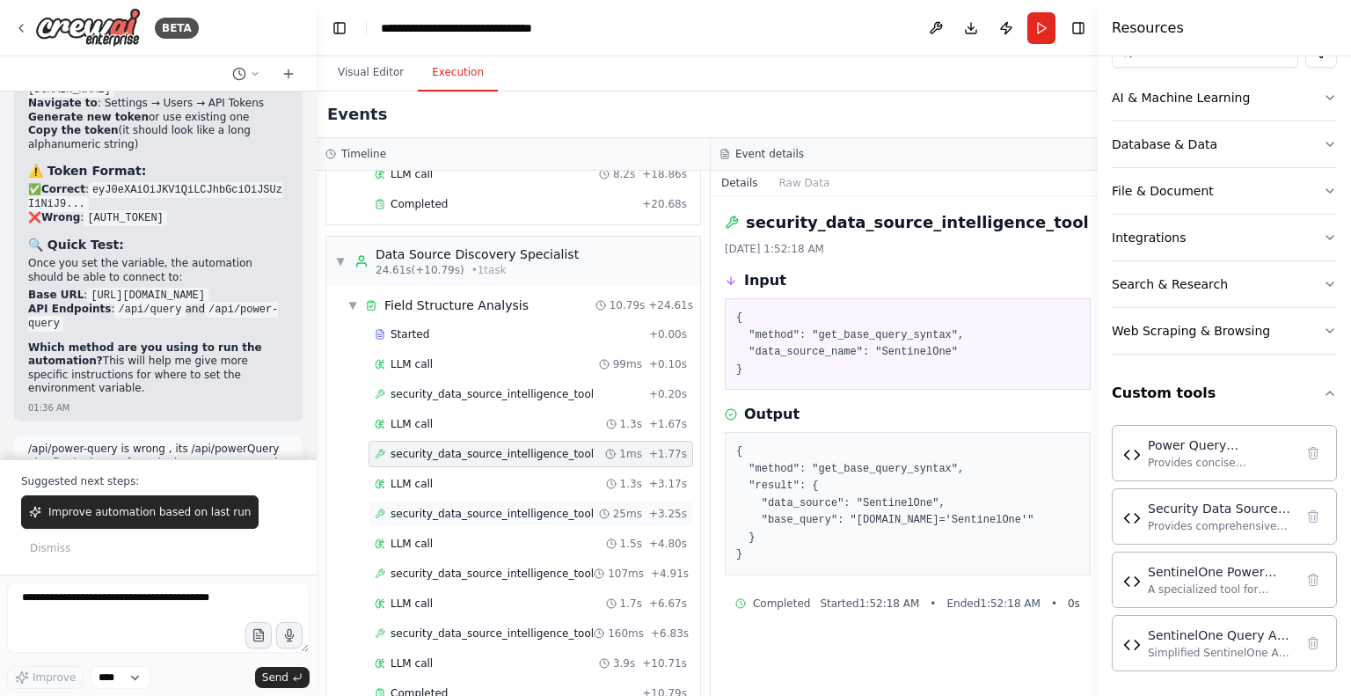
click at [473, 507] on span "security_data_source_intelligence_tool" at bounding box center [492, 514] width 203 height 14
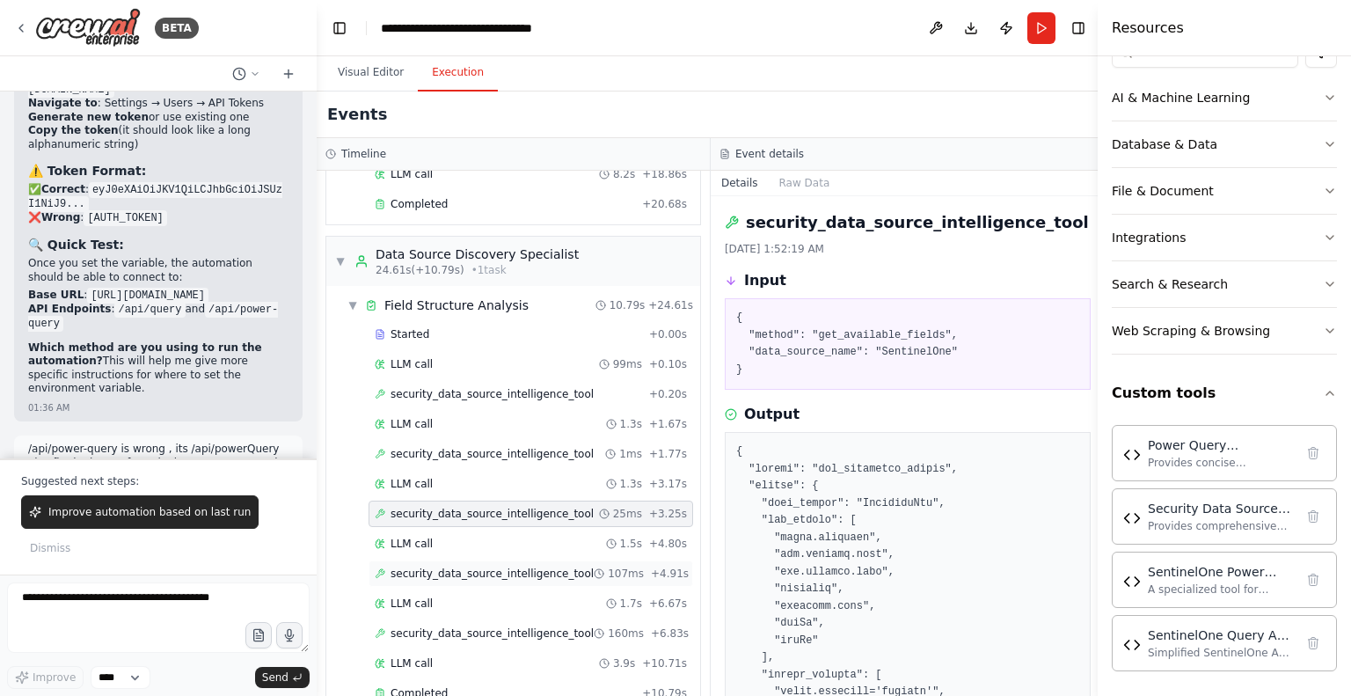
click at [494, 566] on span "security_data_source_intelligence_tool" at bounding box center [492, 573] width 203 height 14
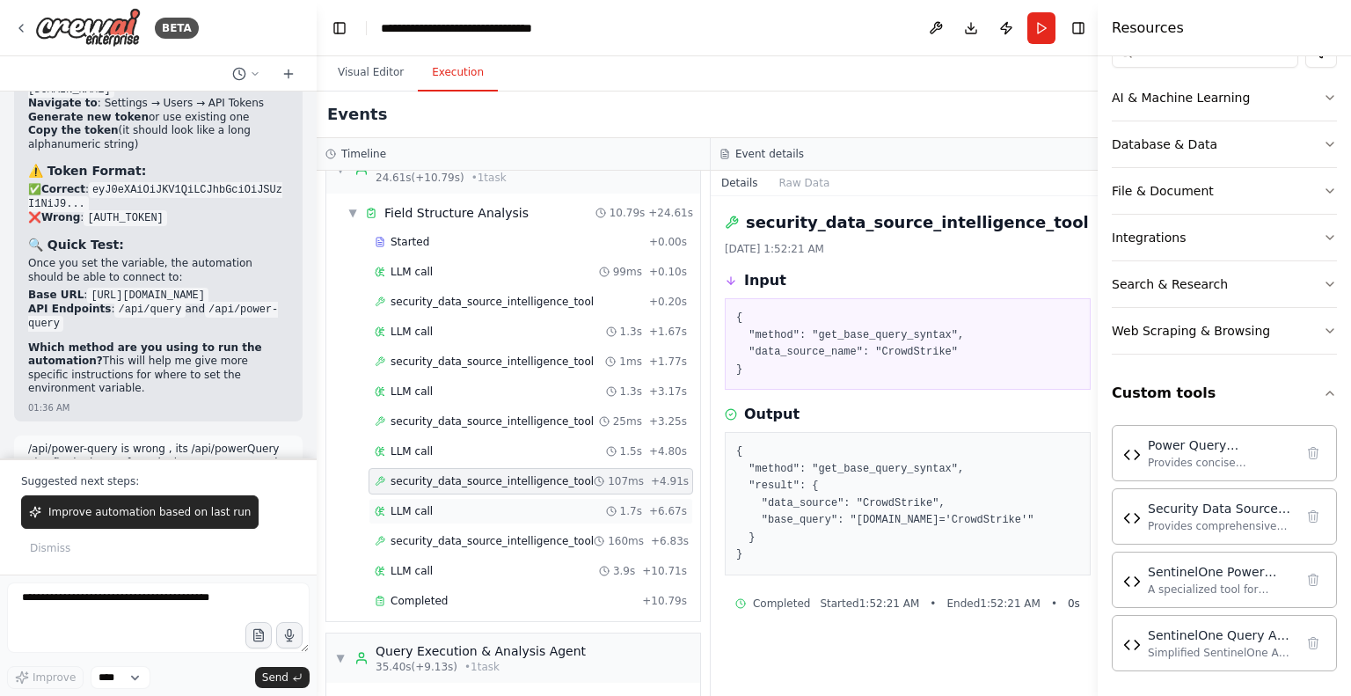
scroll to position [479, 0]
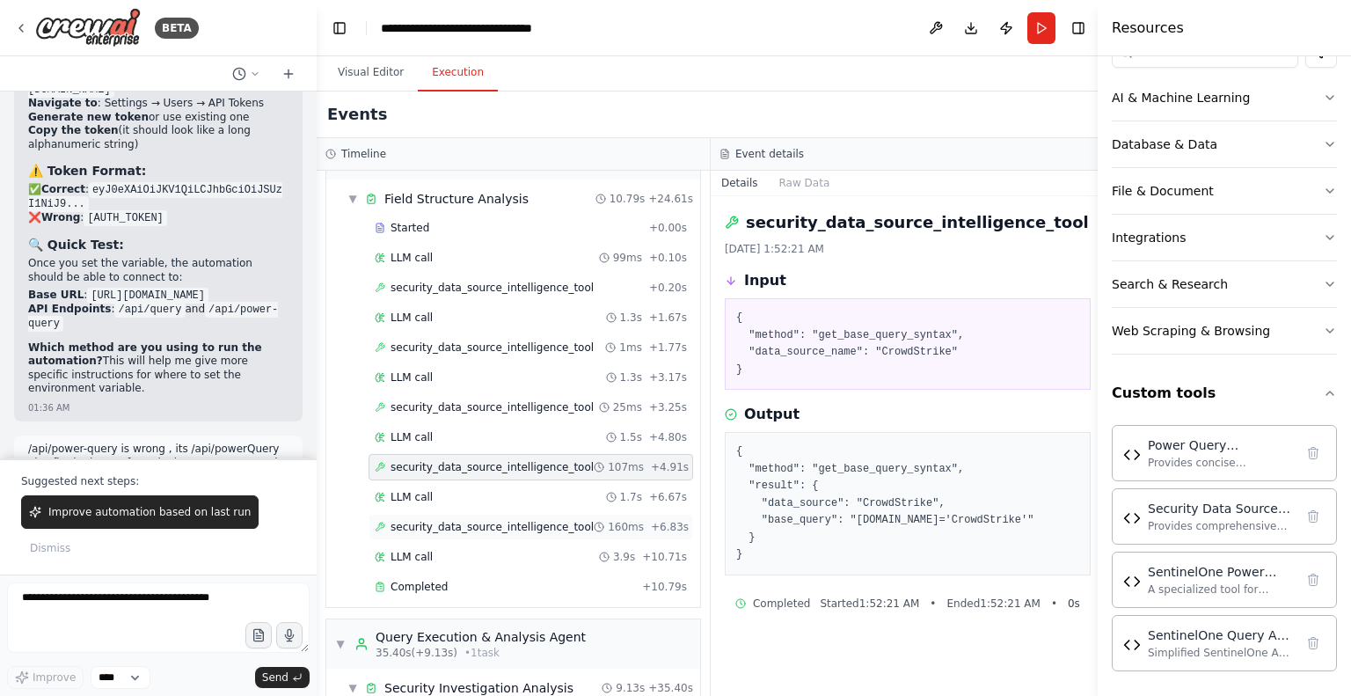
click at [480, 524] on span "security_data_source_intelligence_tool" at bounding box center [492, 527] width 203 height 14
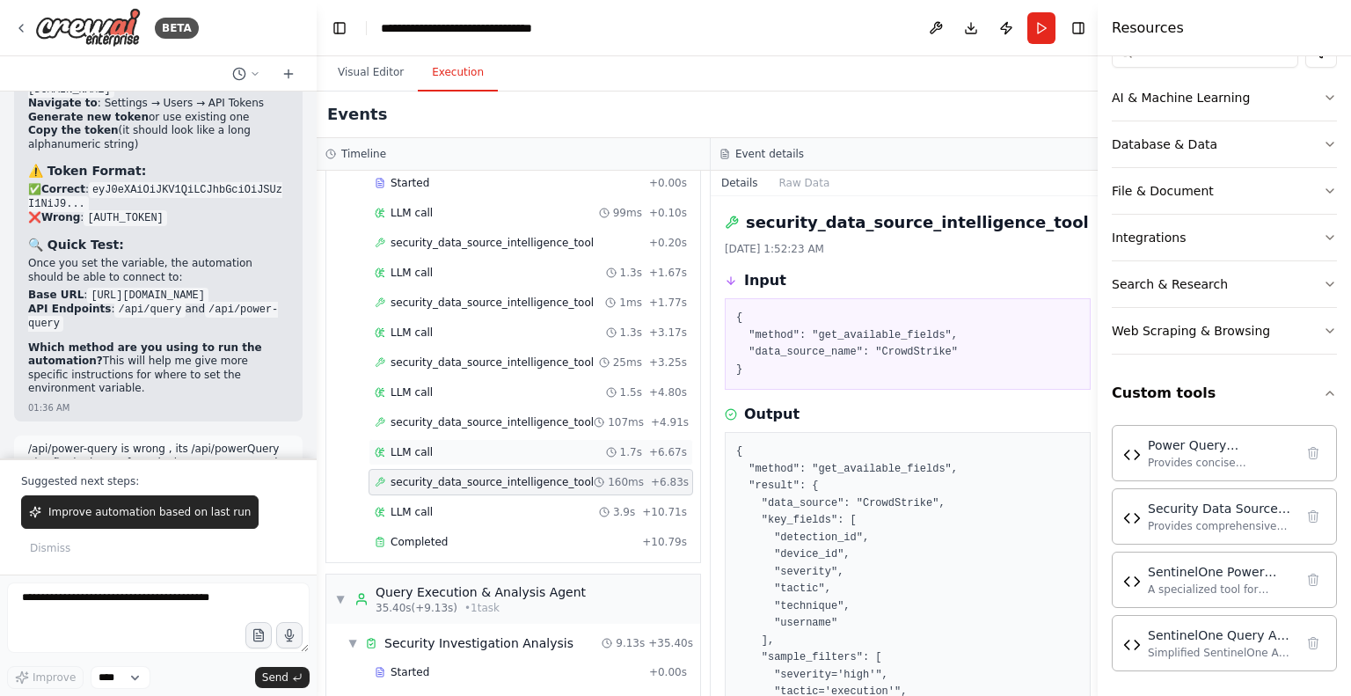
scroll to position [648, 0]
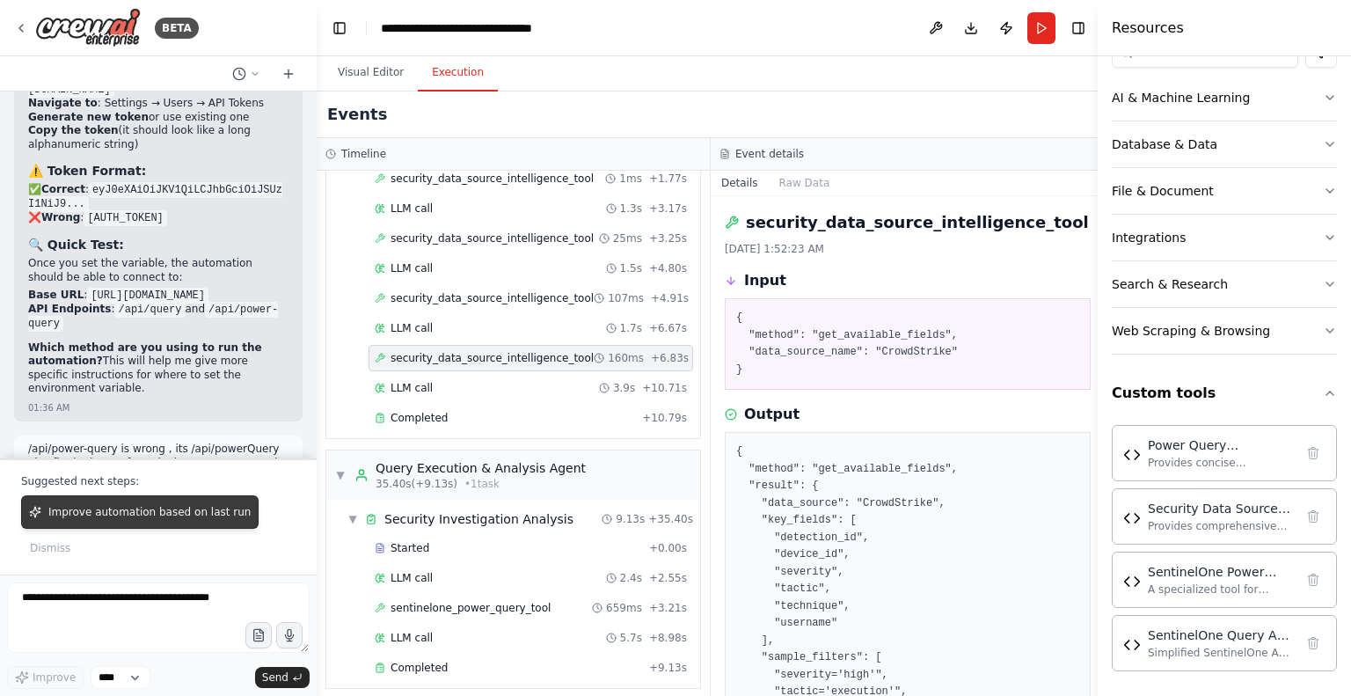
click at [121, 513] on span "Improve automation based on last run" at bounding box center [149, 512] width 202 height 14
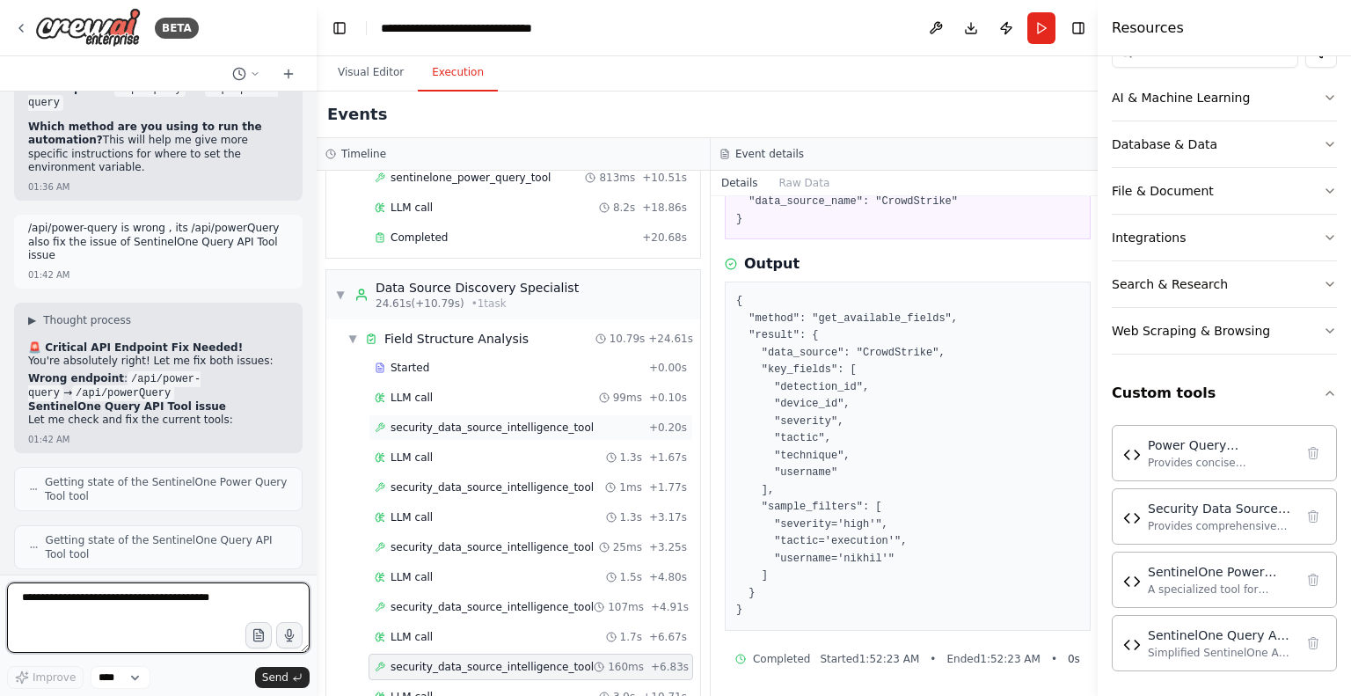
scroll to position [73647, 0]
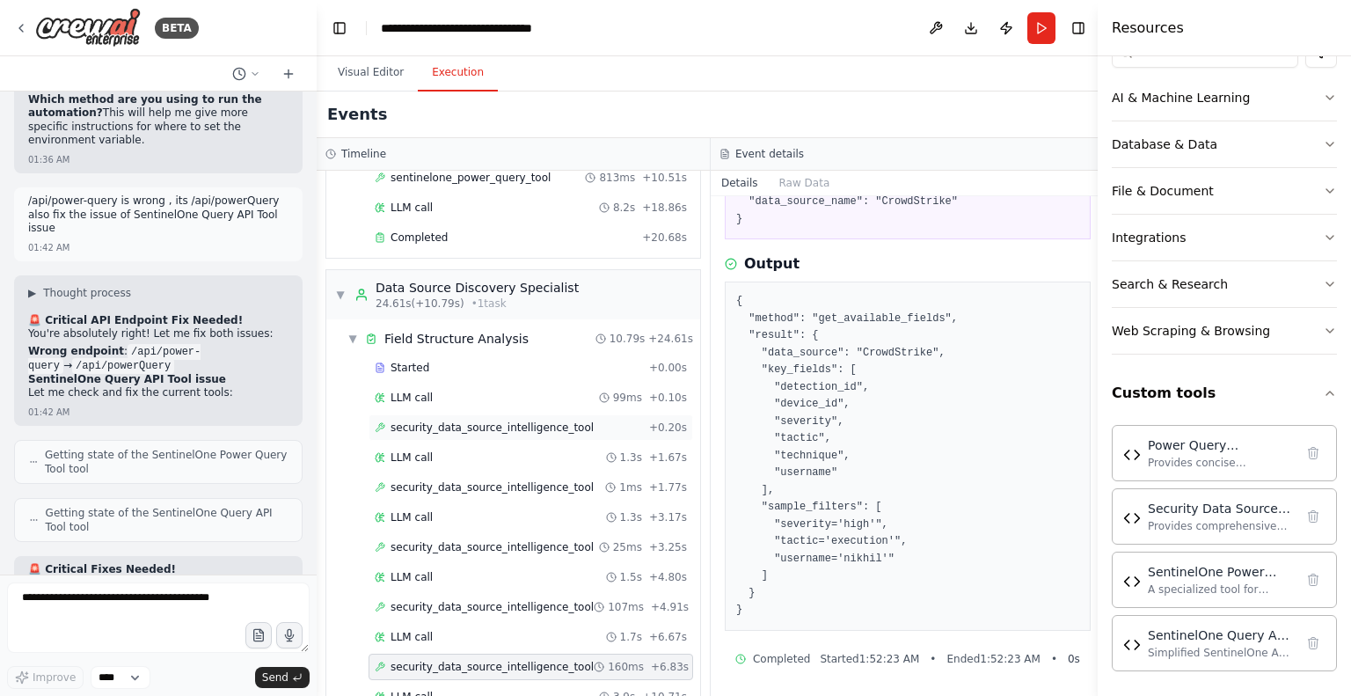
click at [478, 420] on span "security_data_source_intelligence_tool" at bounding box center [492, 427] width 203 height 14
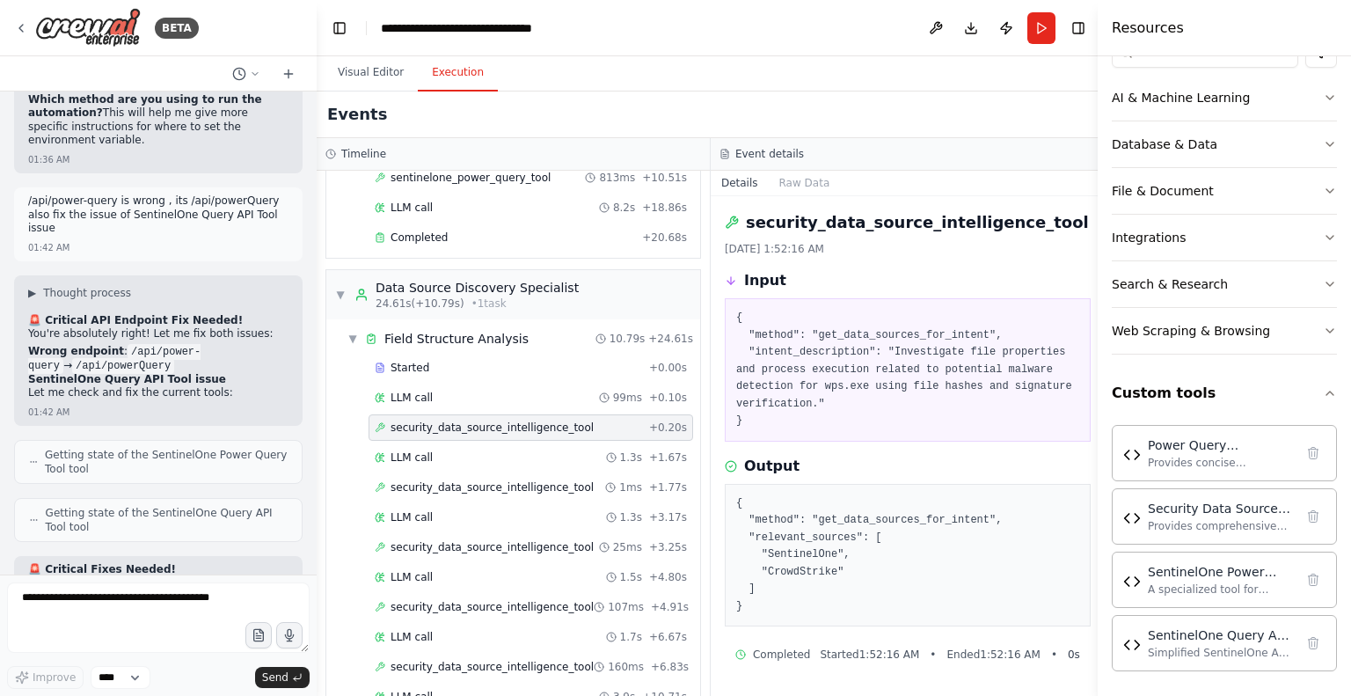
scroll to position [0, 0]
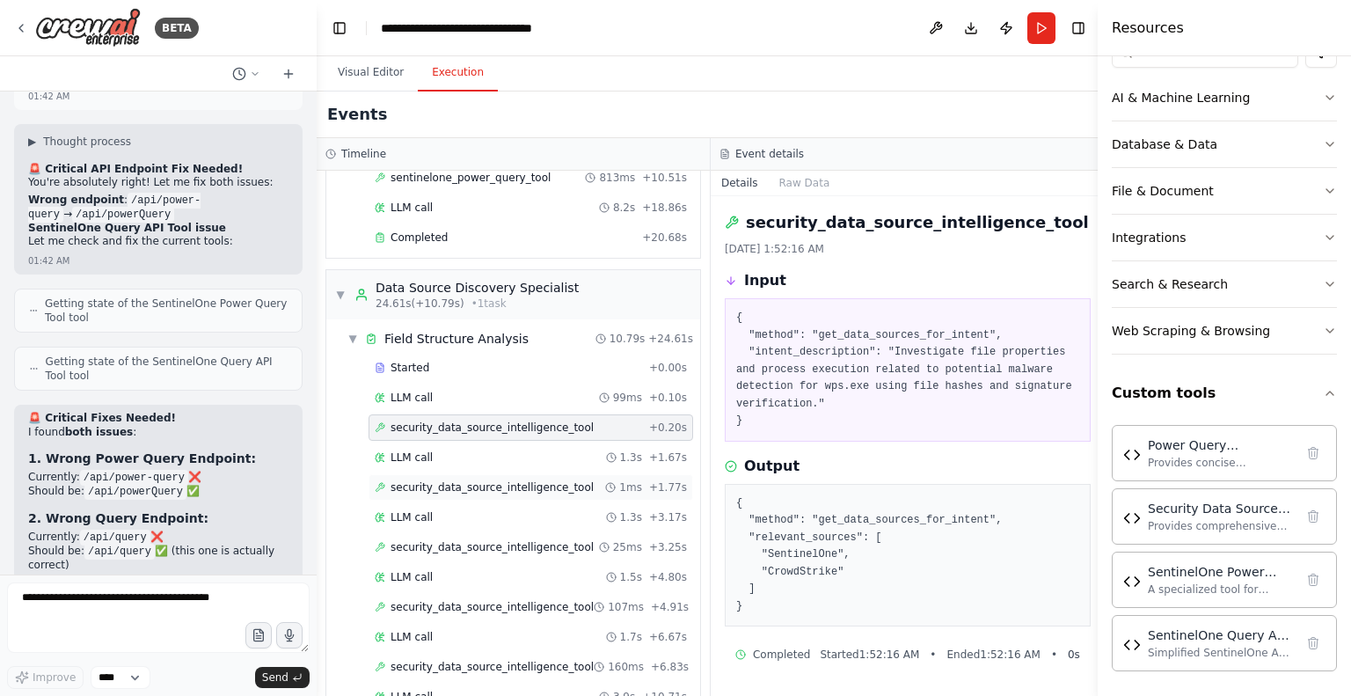
click at [487, 480] on span "security_data_source_intelligence_tool" at bounding box center [492, 487] width 203 height 14
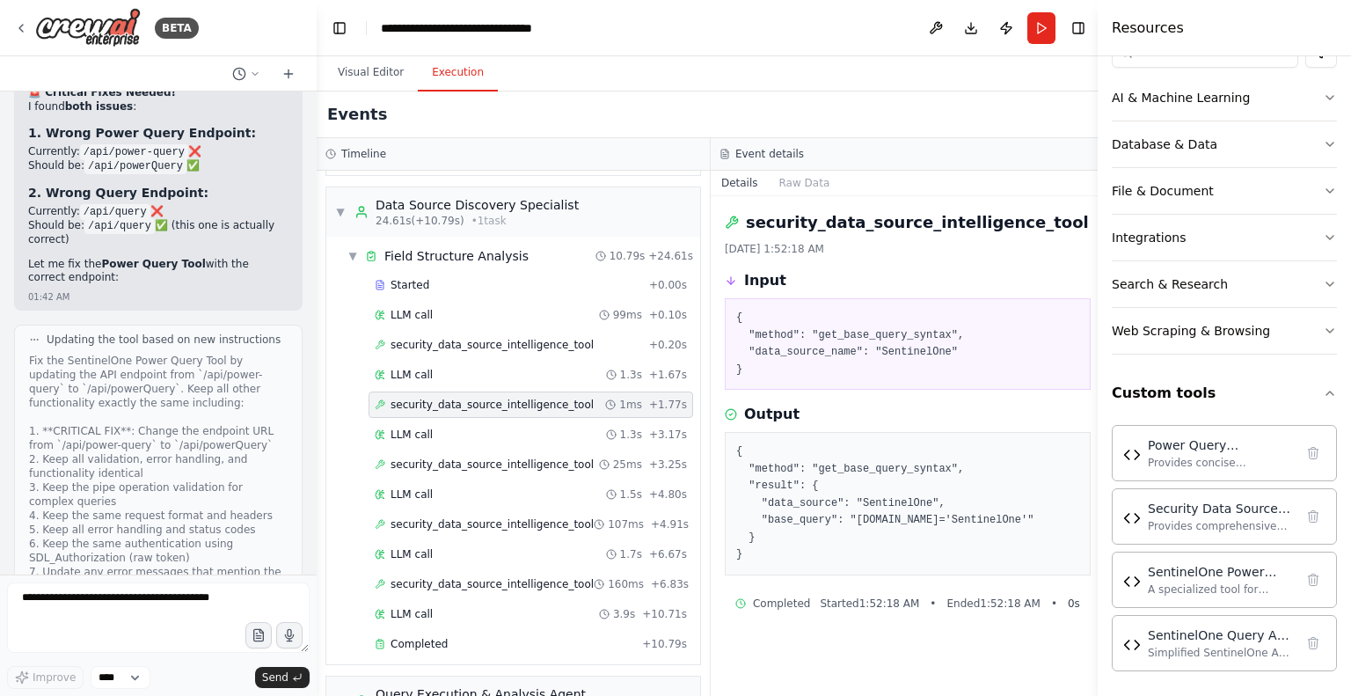
scroll to position [74226, 0]
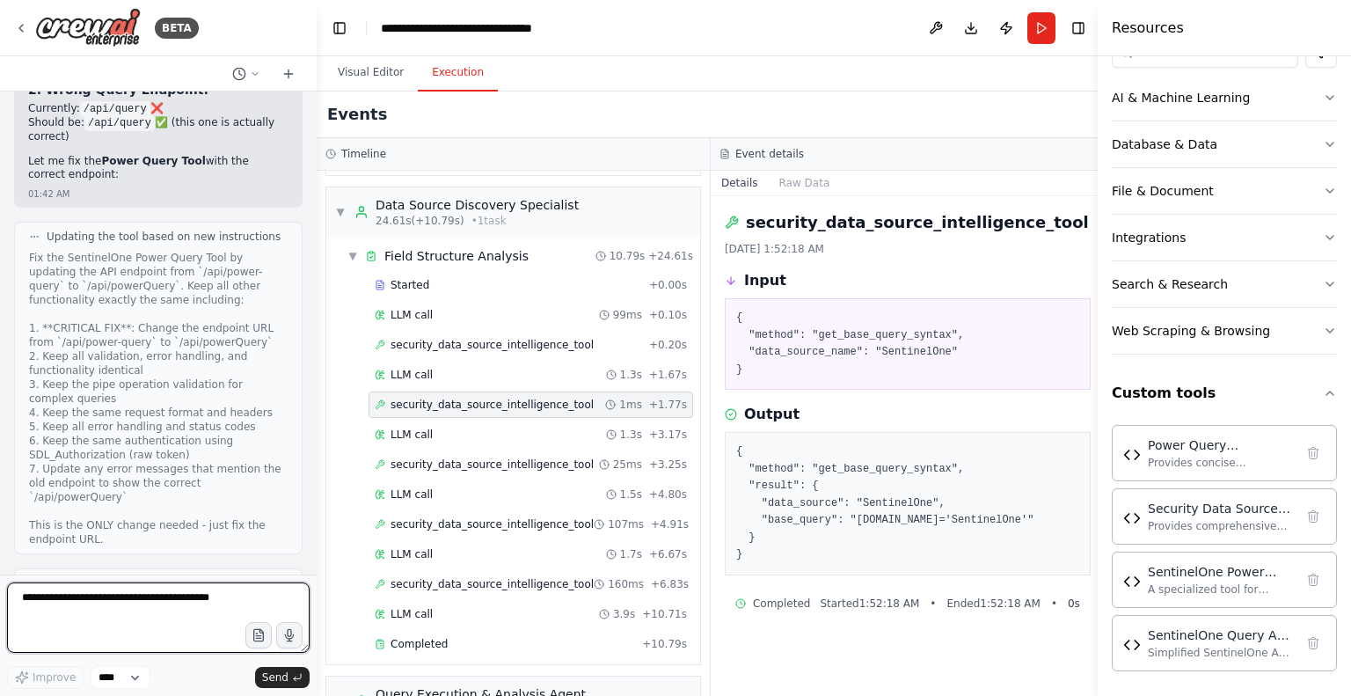
click at [123, 611] on textarea at bounding box center [158, 617] width 303 height 70
type textarea "***"
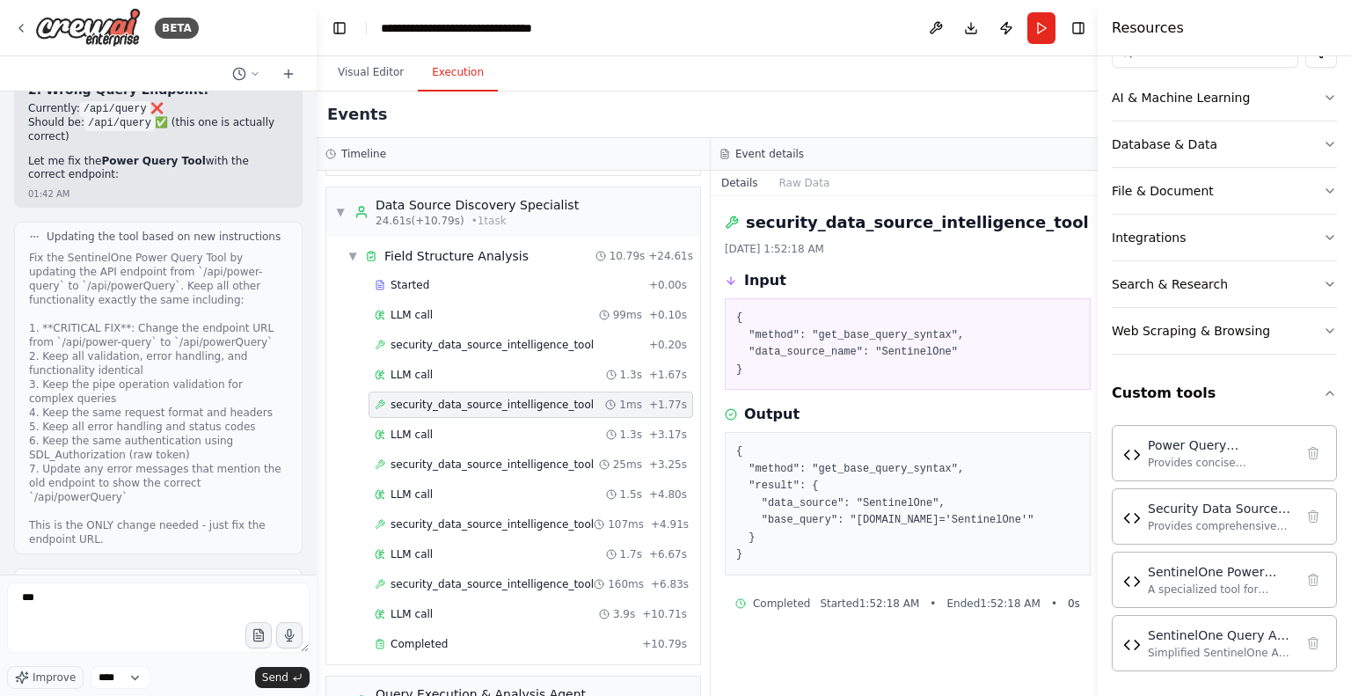
drag, startPoint x: 203, startPoint y: 420, endPoint x: 33, endPoint y: 379, distance: 174.5
drag, startPoint x: 208, startPoint y: 417, endPoint x: 27, endPoint y: 373, distance: 185.6
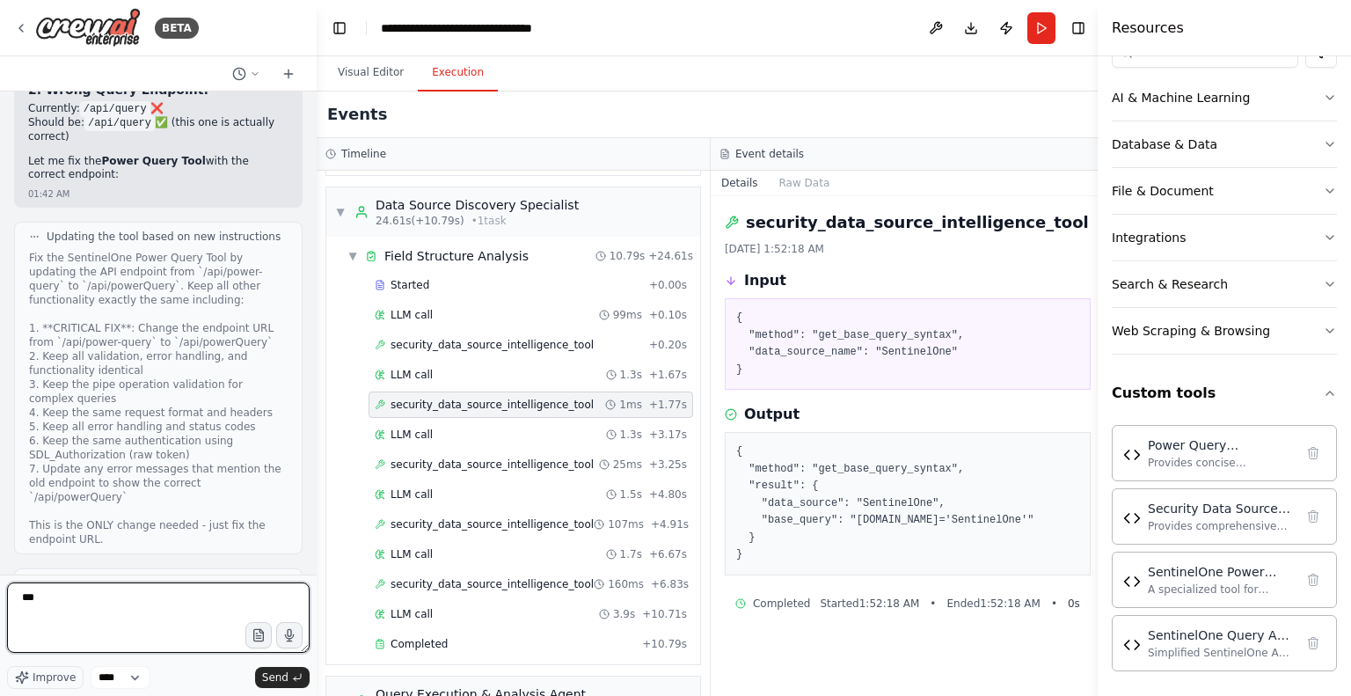
click at [73, 598] on textarea "***" at bounding box center [158, 617] width 303 height 70
paste textarea "**********"
click at [144, 632] on textarea "**********" at bounding box center [158, 617] width 303 height 70
click at [162, 618] on textarea "**********" at bounding box center [158, 617] width 303 height 70
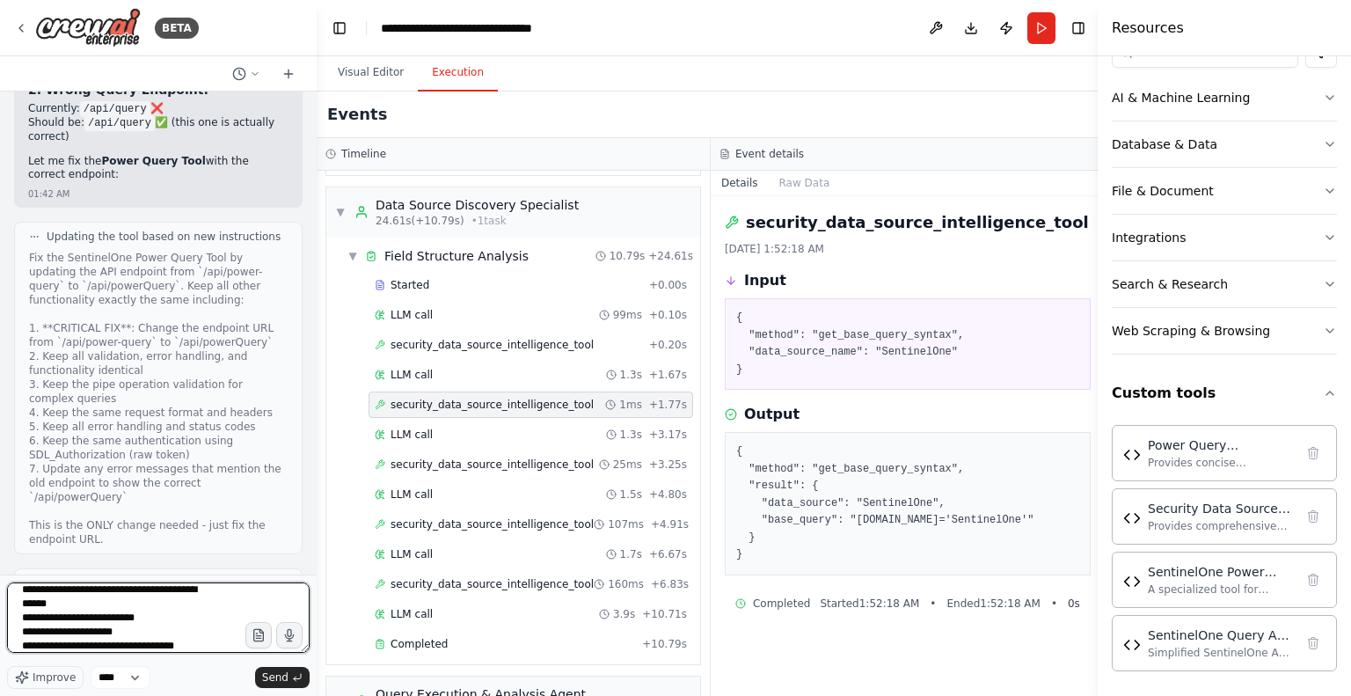
click at [77, 604] on textarea "**********" at bounding box center [158, 617] width 303 height 70
click at [215, 647] on textarea "**********" at bounding box center [158, 617] width 303 height 70
type textarea "**********"
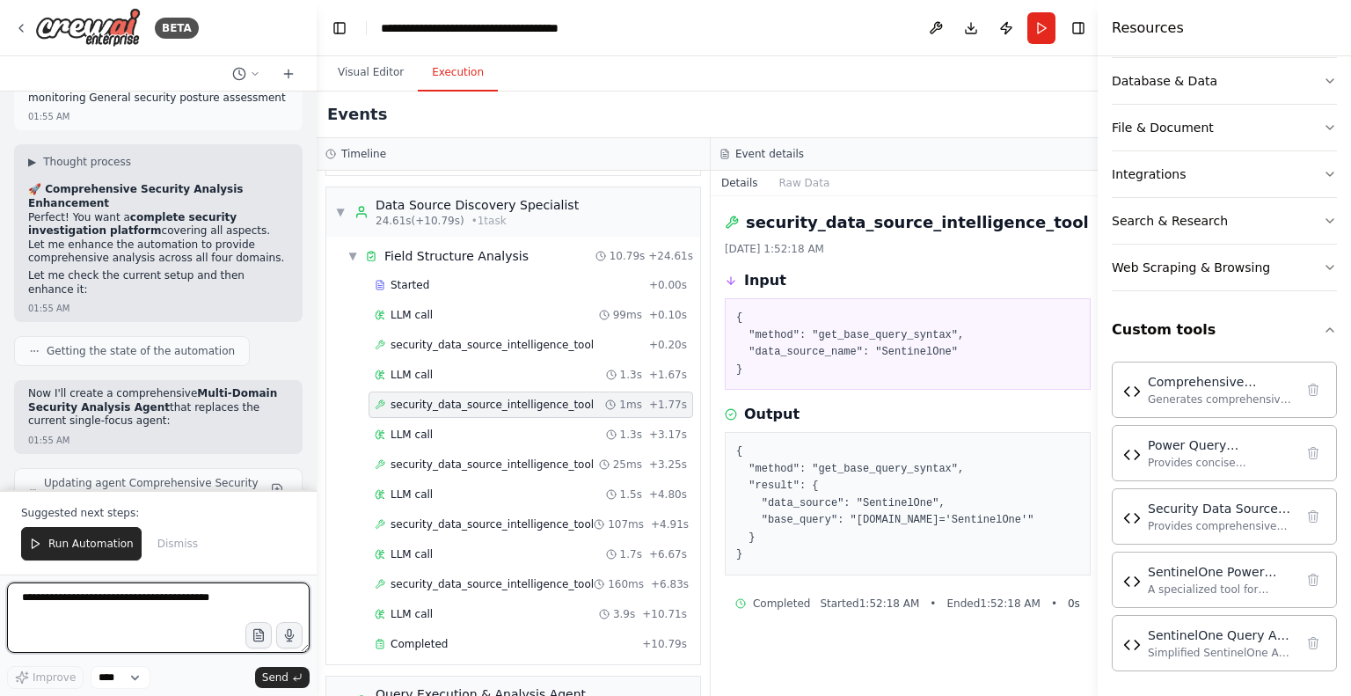
scroll to position [77153, 0]
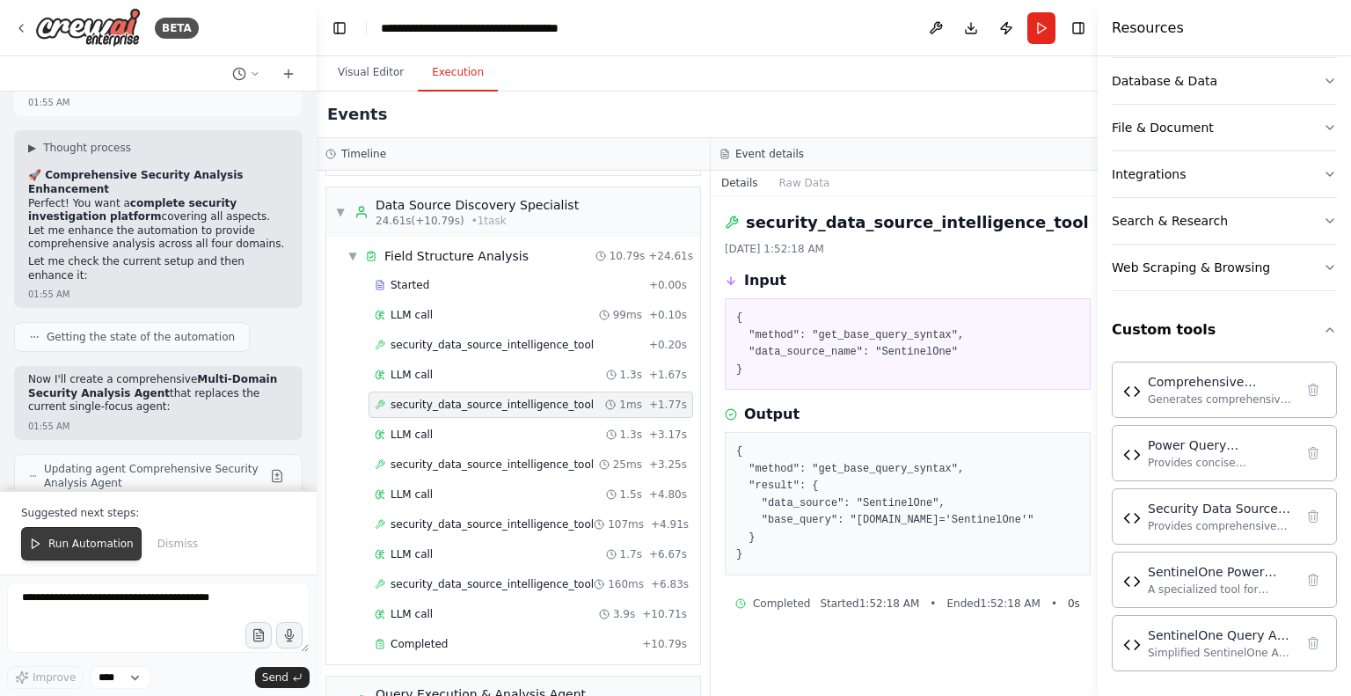
click at [105, 537] on span "Run Automation" at bounding box center [90, 544] width 85 height 14
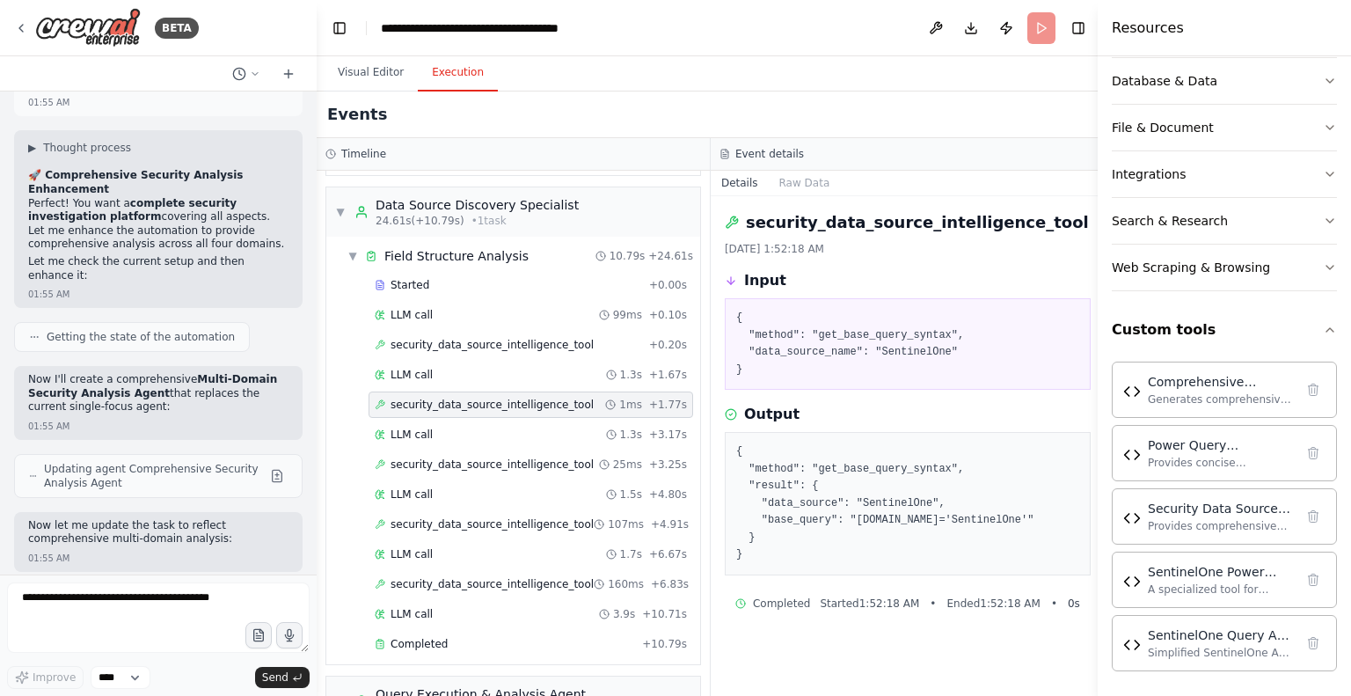
scroll to position [77069, 0]
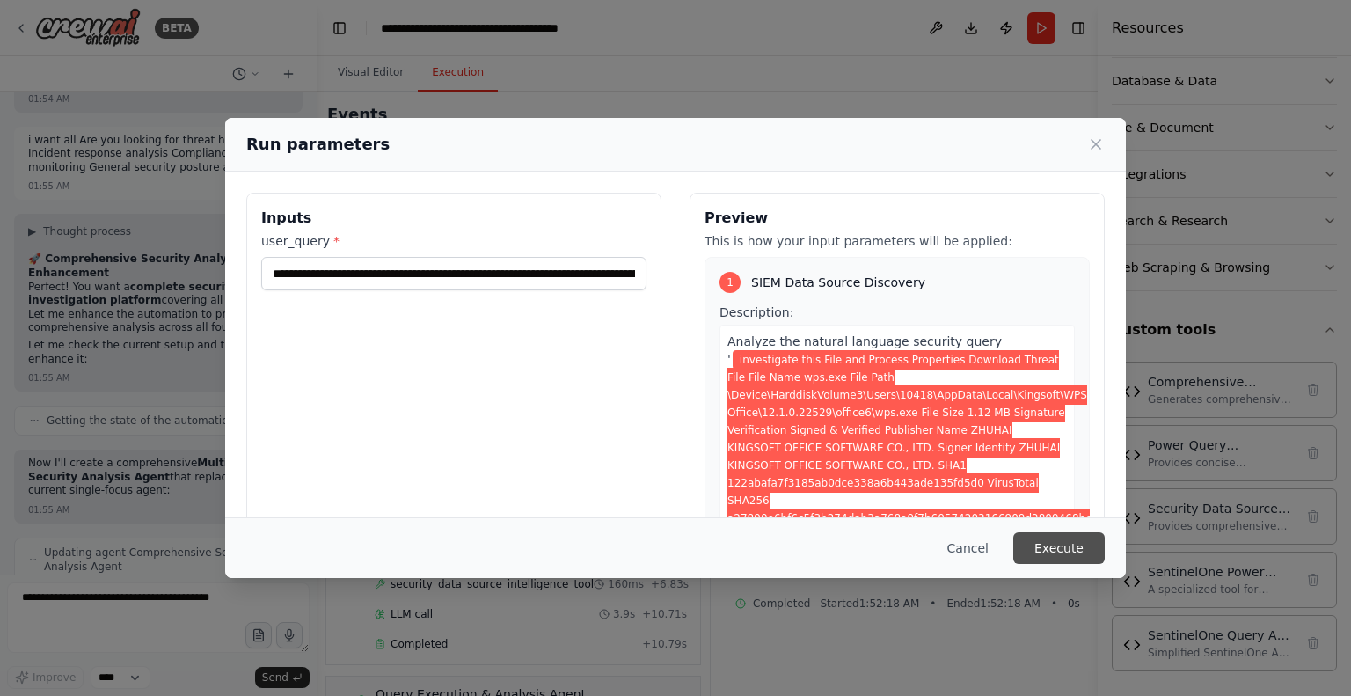
click at [1075, 544] on button "Execute" at bounding box center [1058, 548] width 91 height 32
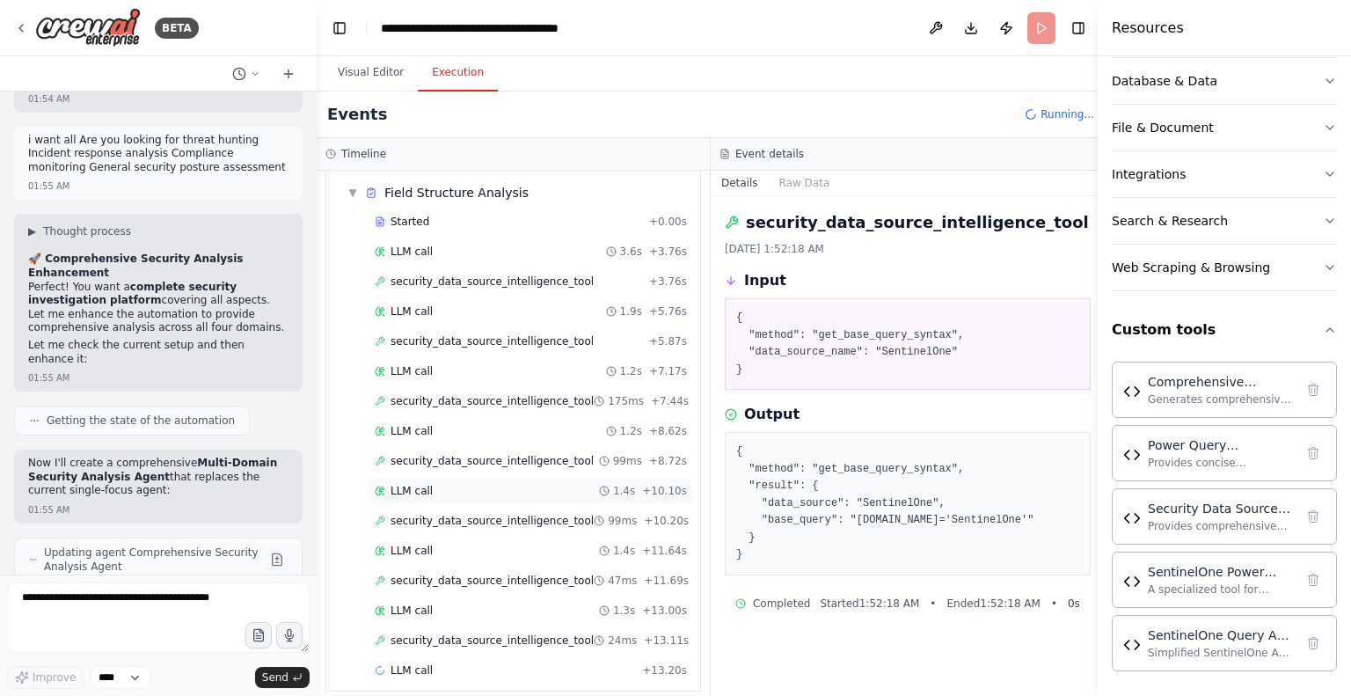
scroll to position [312, 0]
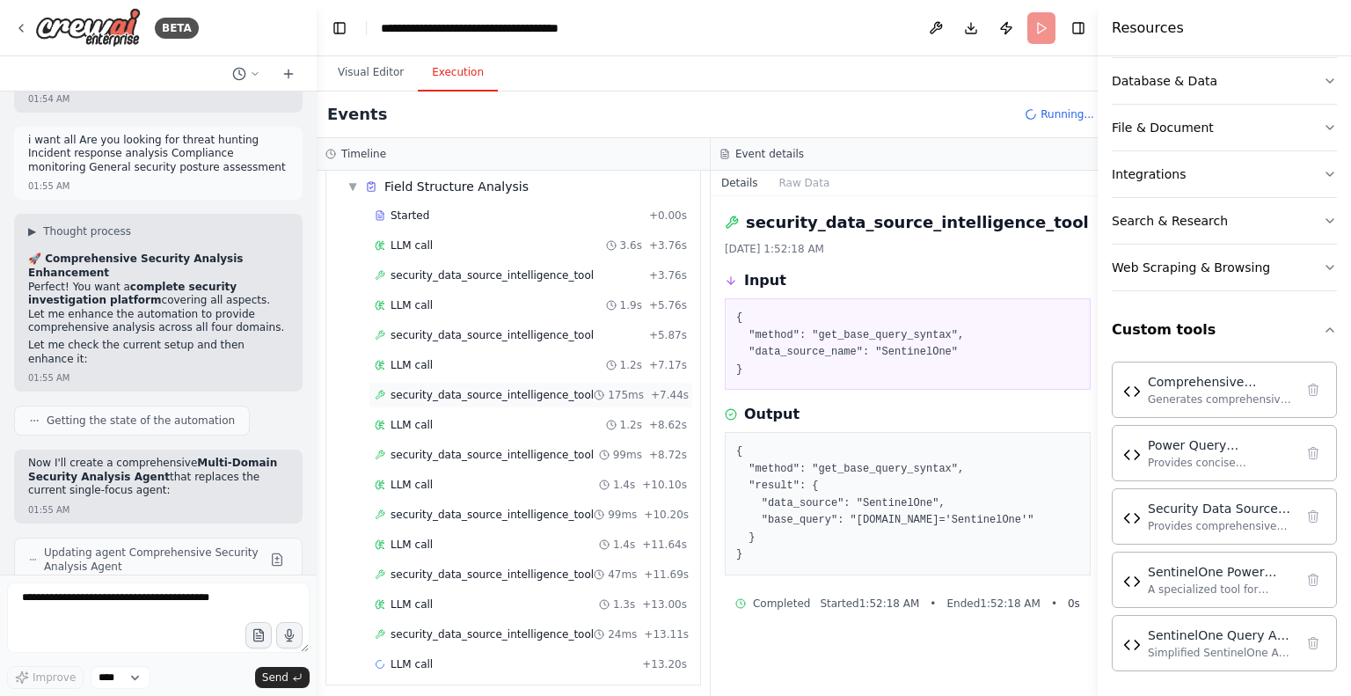
click at [474, 396] on span "security_data_source_intelligence_tool" at bounding box center [492, 395] width 203 height 14
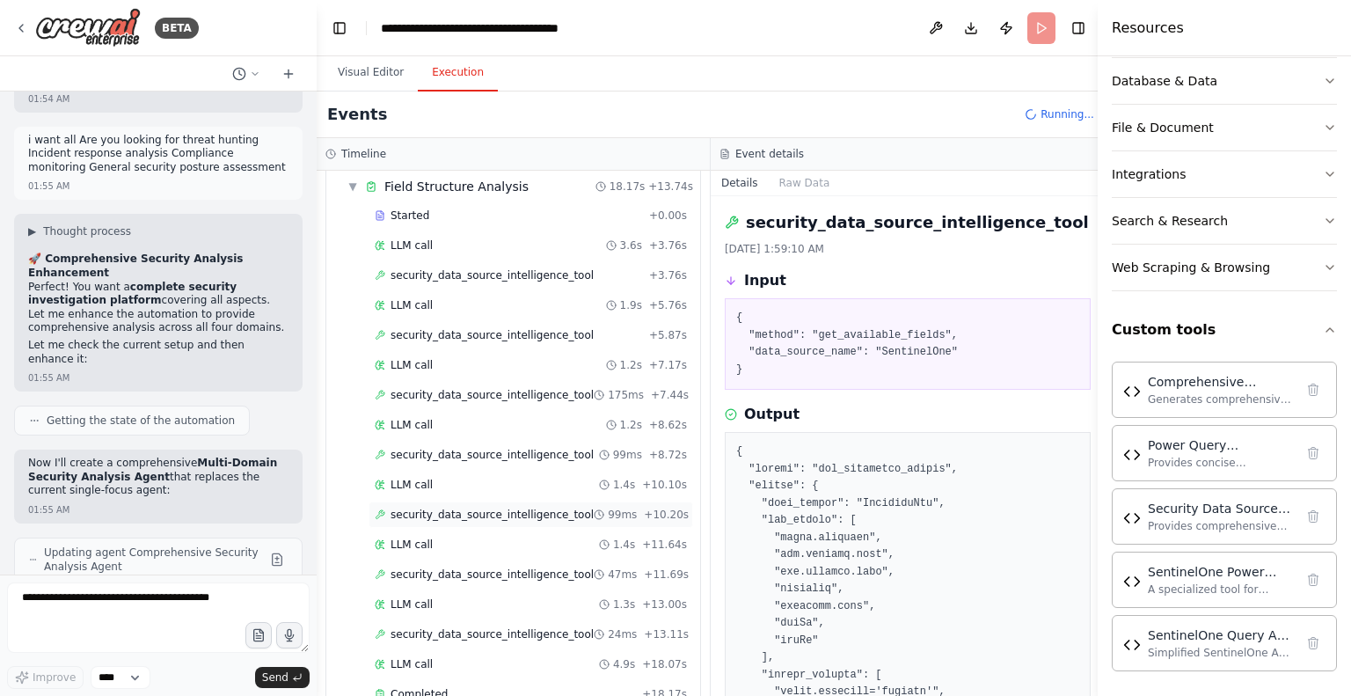
click at [500, 512] on span "security_data_source_intelligence_tool" at bounding box center [492, 515] width 203 height 14
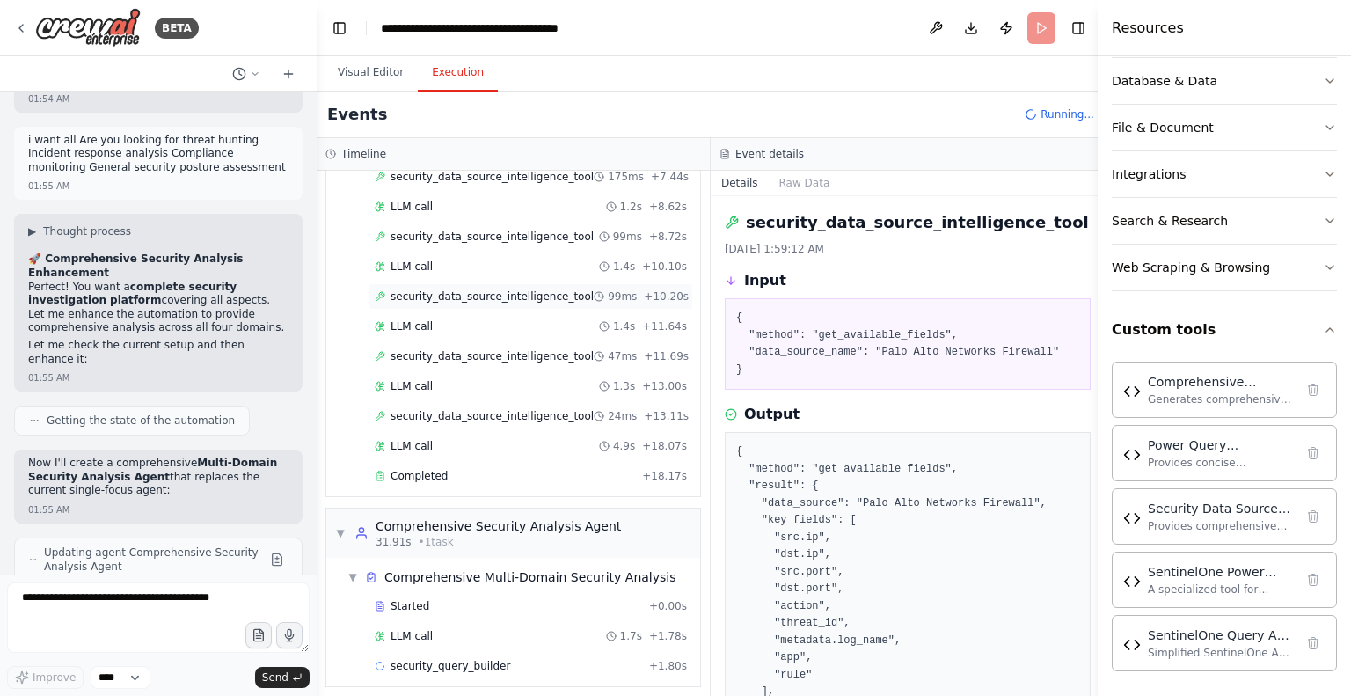
scroll to position [559, 0]
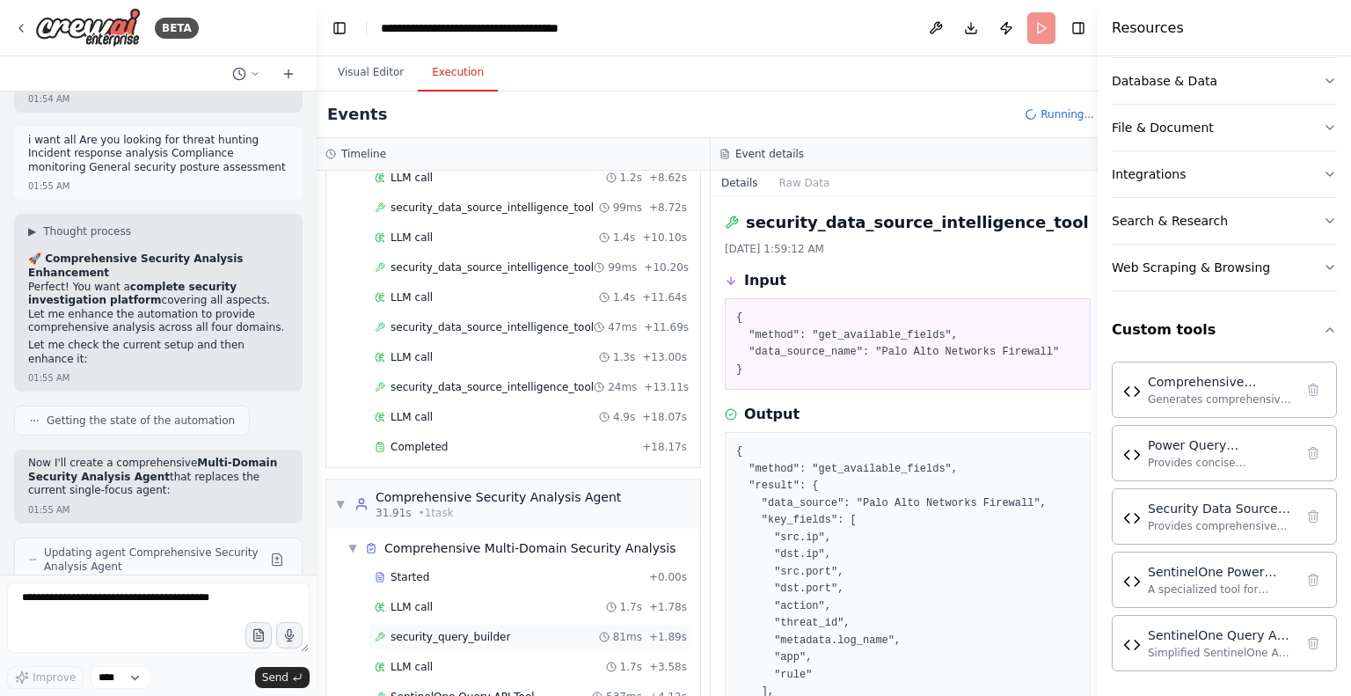
click at [457, 630] on span "security_query_builder" at bounding box center [451, 637] width 120 height 14
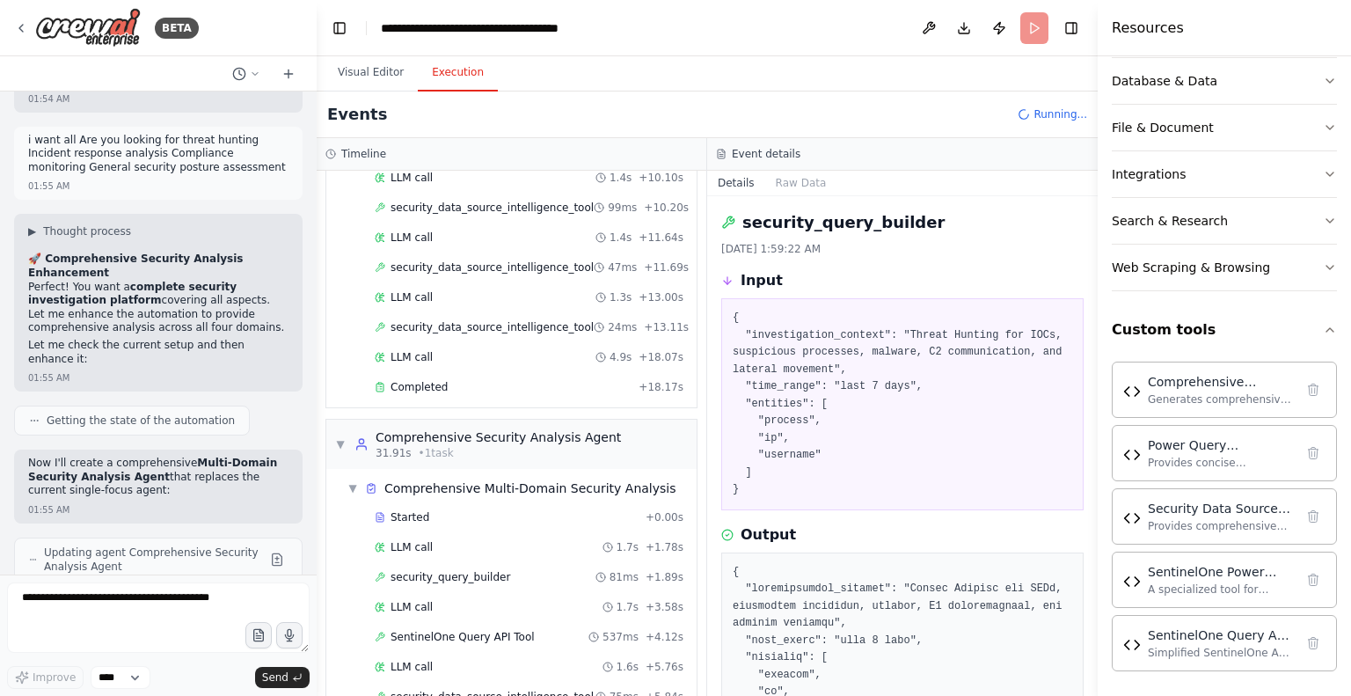
scroll to position [678, 0]
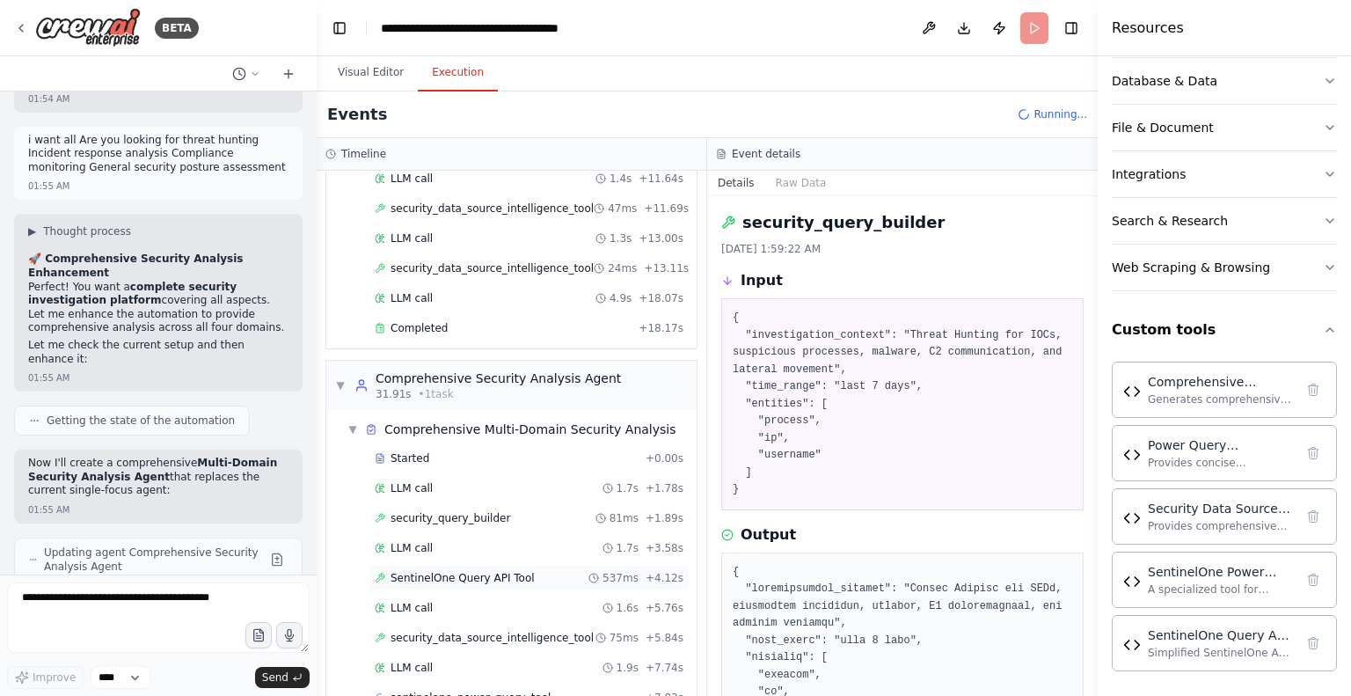
click at [468, 571] on span "SentinelOne Query API Tool" at bounding box center [463, 578] width 144 height 14
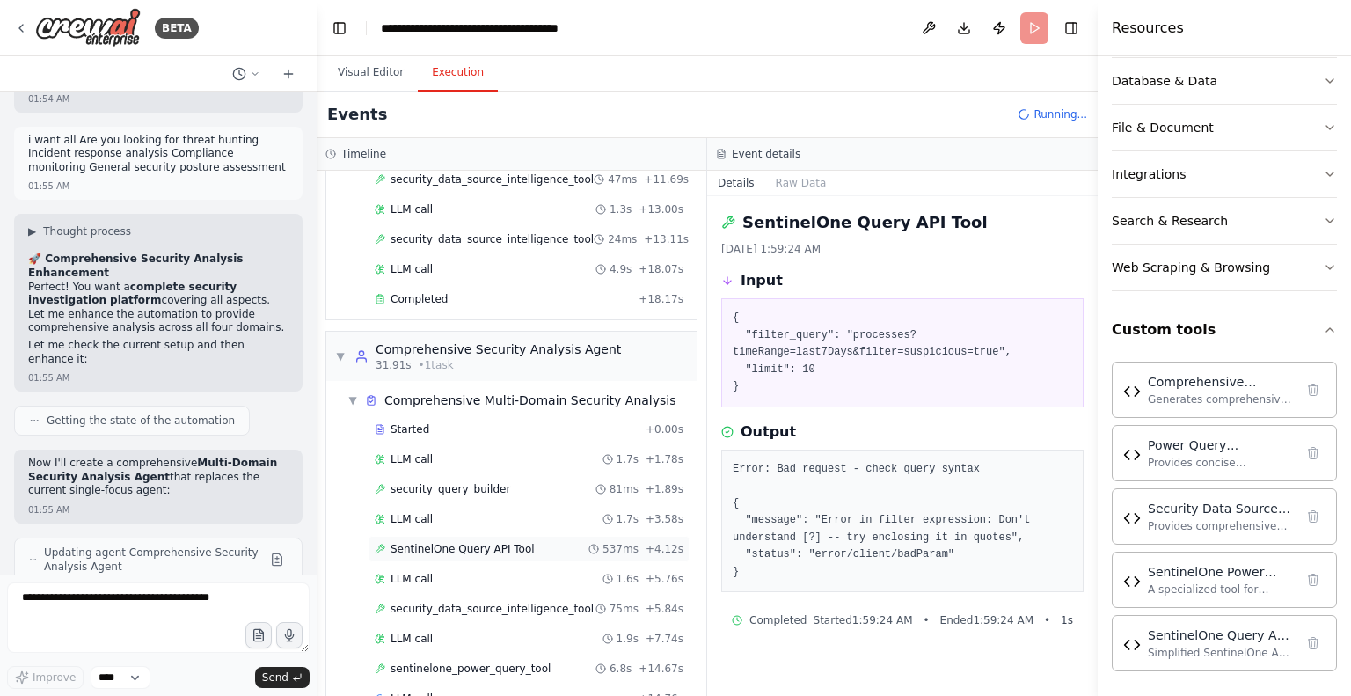
scroll to position [737, 0]
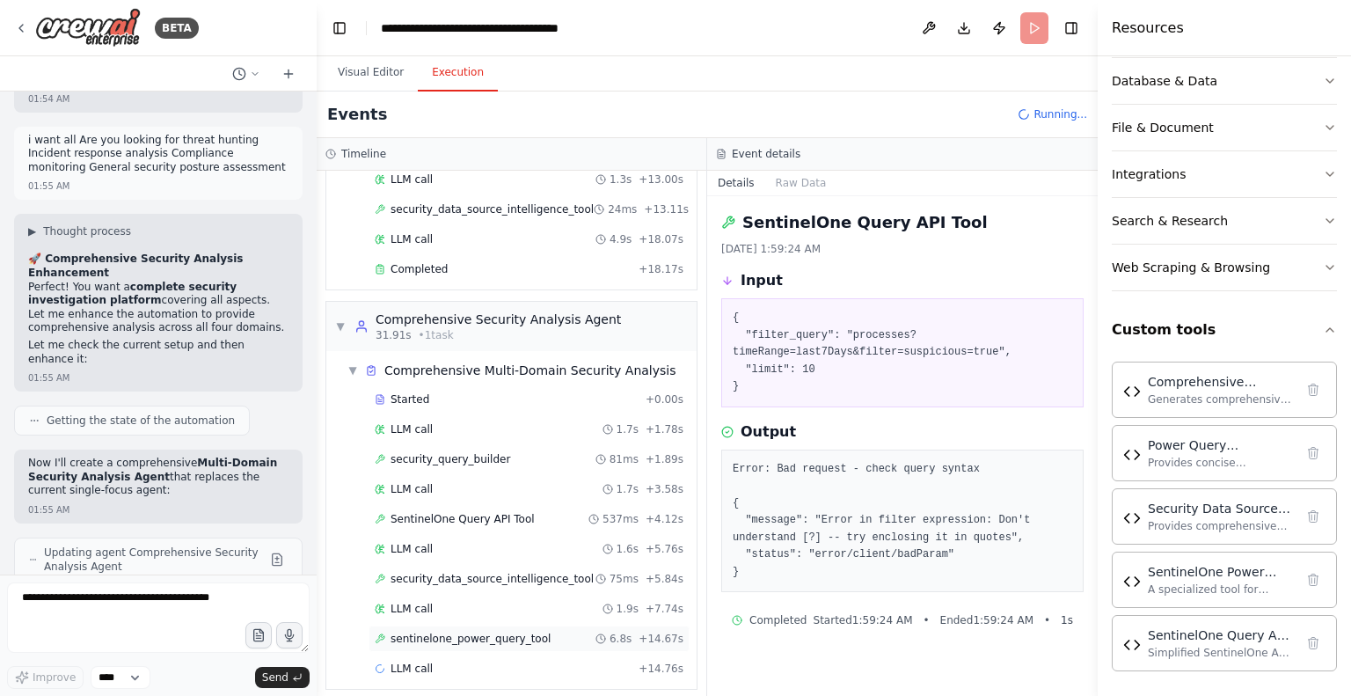
click at [469, 632] on span "sentinelone_power_query_tool" at bounding box center [471, 639] width 160 height 14
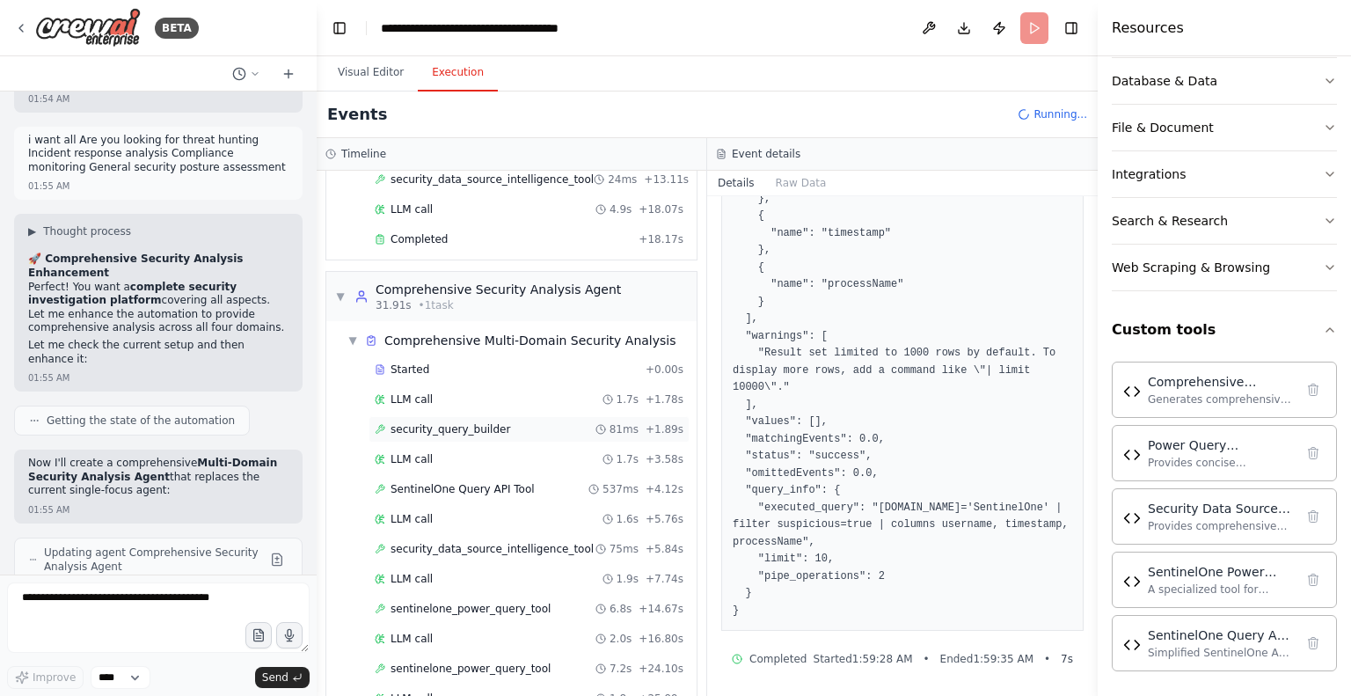
scroll to position [826, 0]
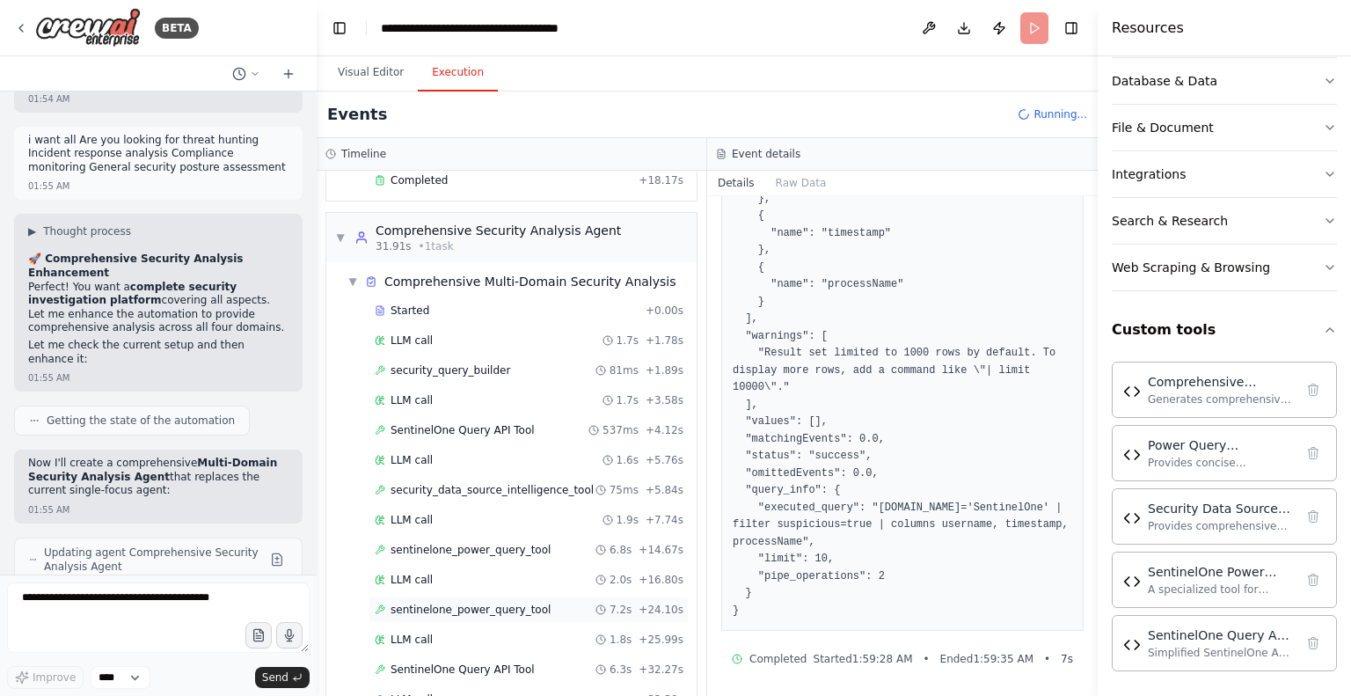
click at [503, 604] on div "sentinelone_power_query_tool 7.2s + 24.10s" at bounding box center [529, 609] width 321 height 26
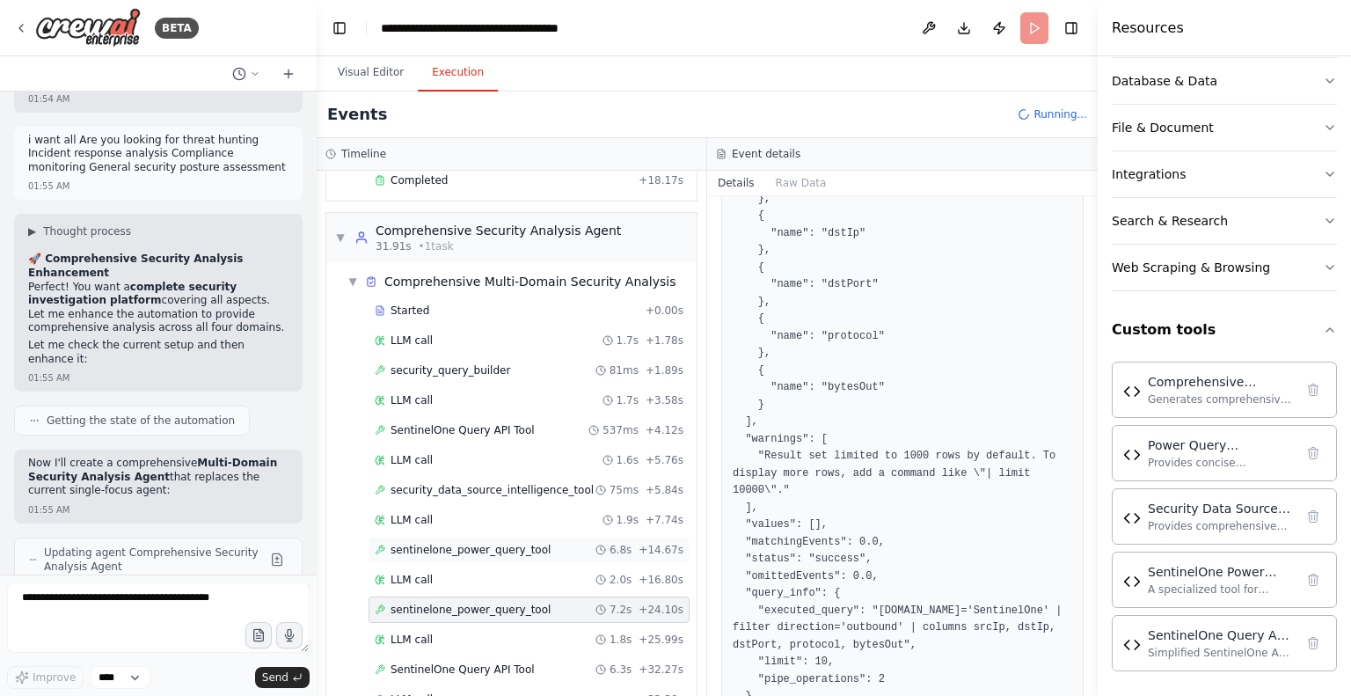
click at [511, 537] on div "sentinelone_power_query_tool 6.8s + 14.67s" at bounding box center [529, 550] width 321 height 26
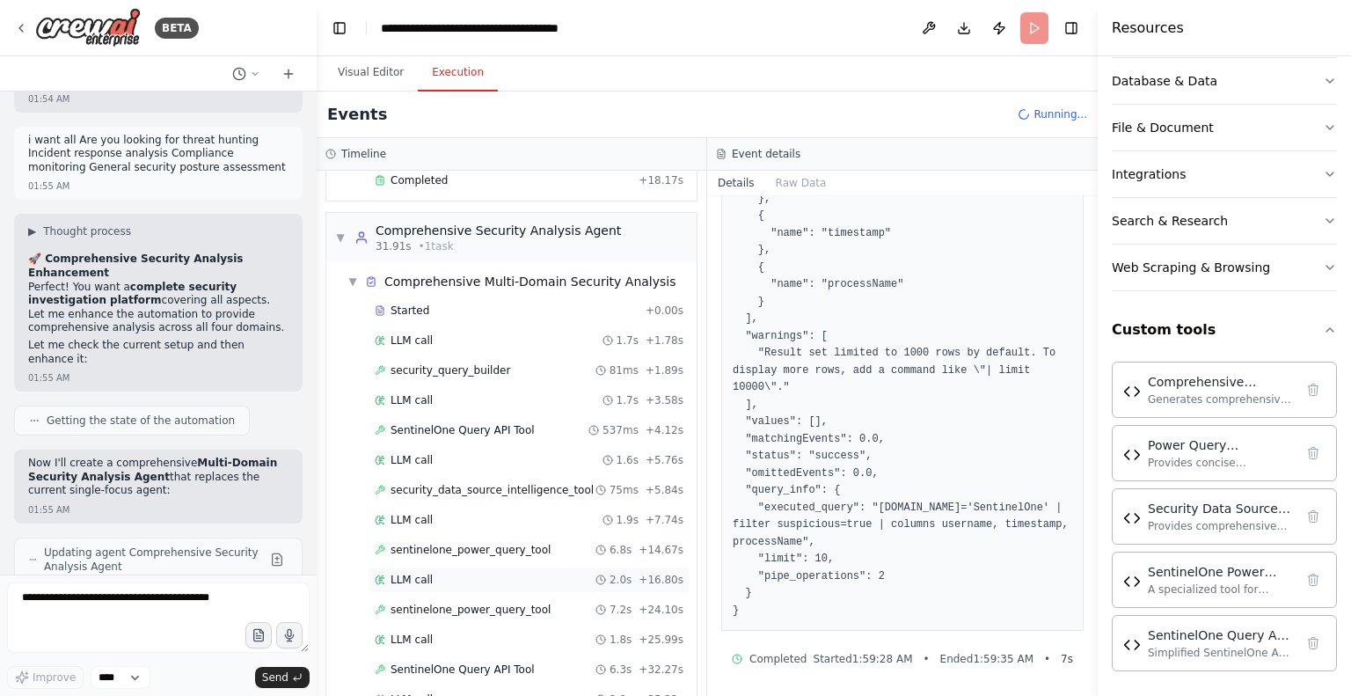
scroll to position [915, 0]
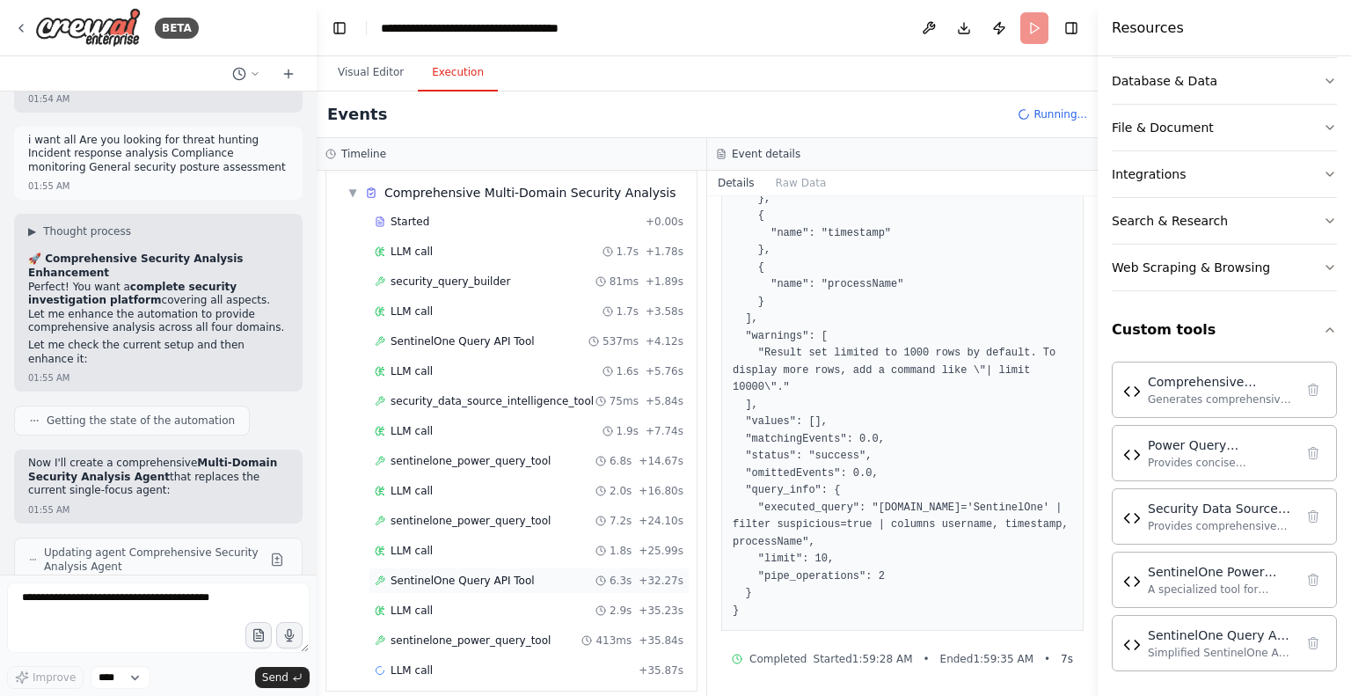
click at [494, 574] on span "SentinelOne Query API Tool" at bounding box center [463, 581] width 144 height 14
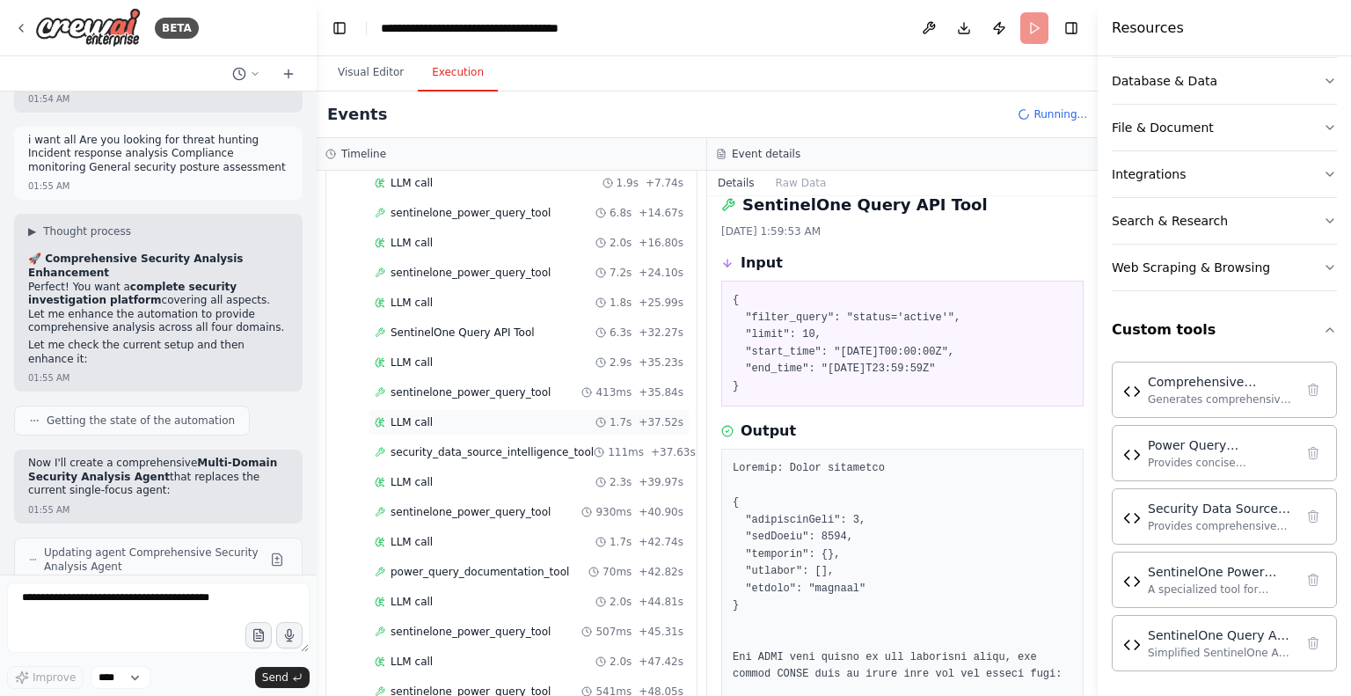
scroll to position [1210, 0]
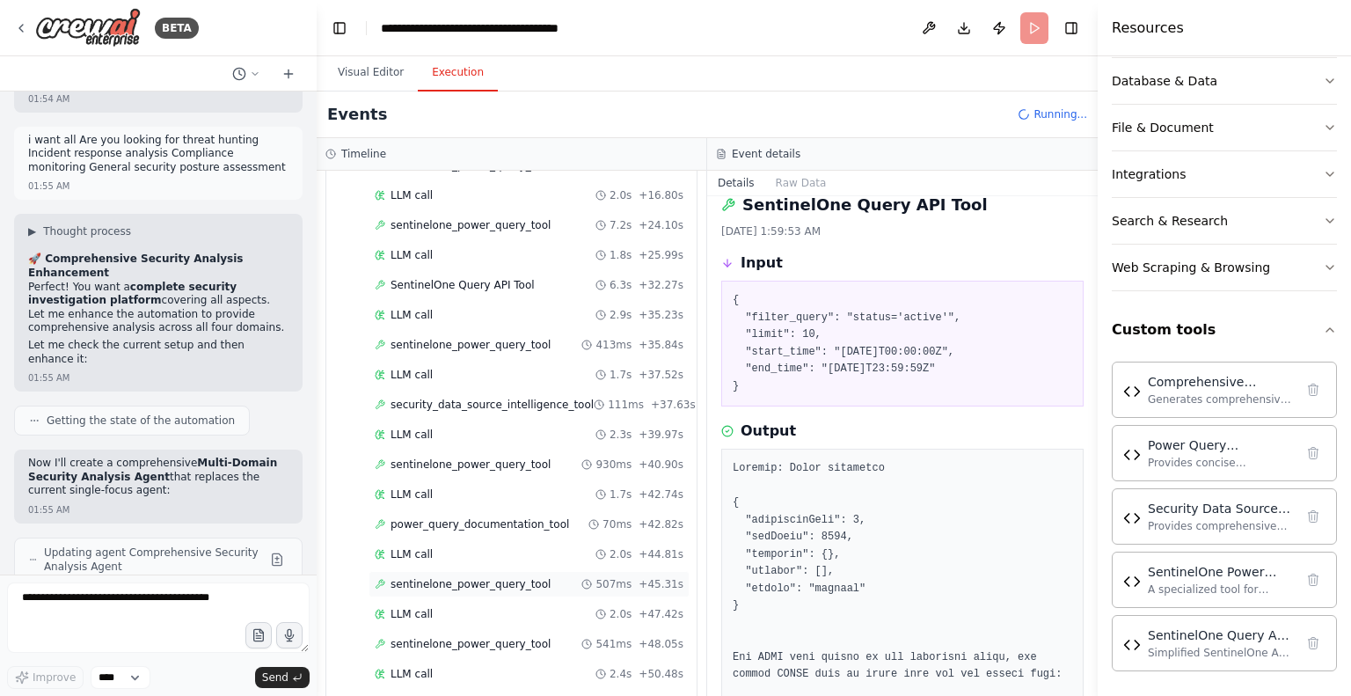
click at [477, 577] on span "sentinelone_power_query_tool" at bounding box center [471, 584] width 160 height 14
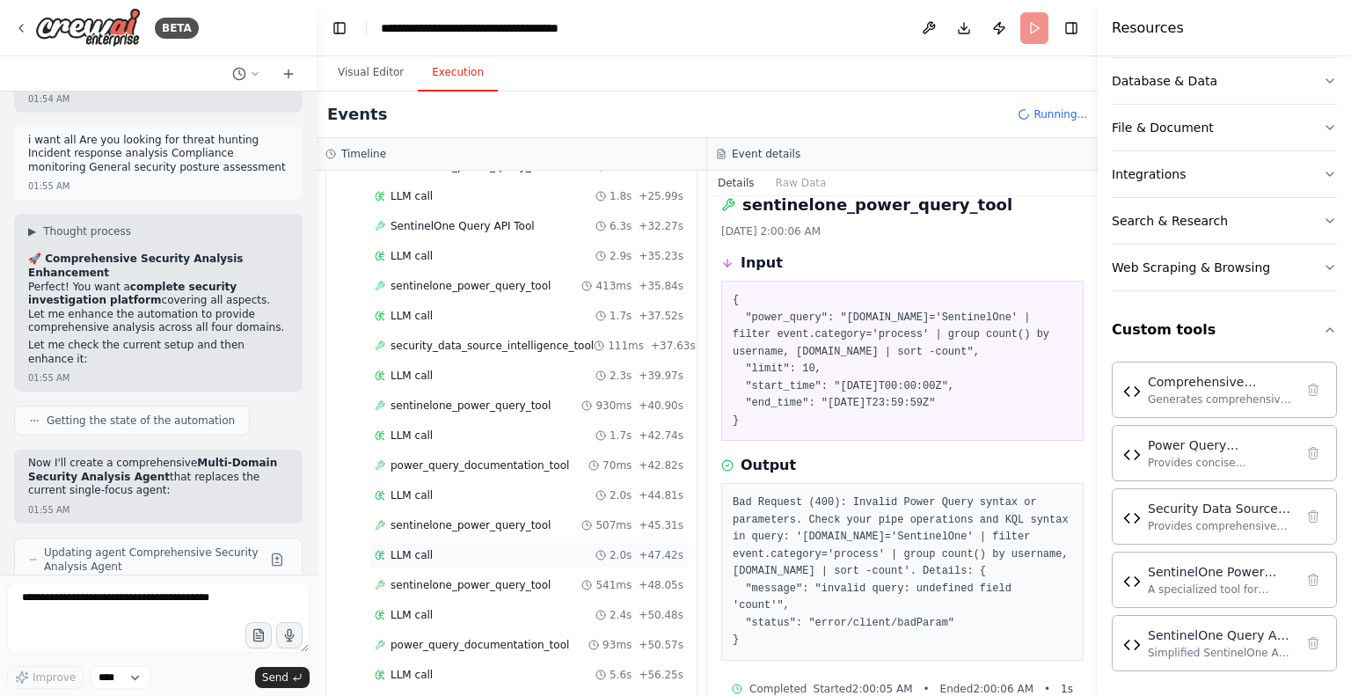
scroll to position [1298, 0]
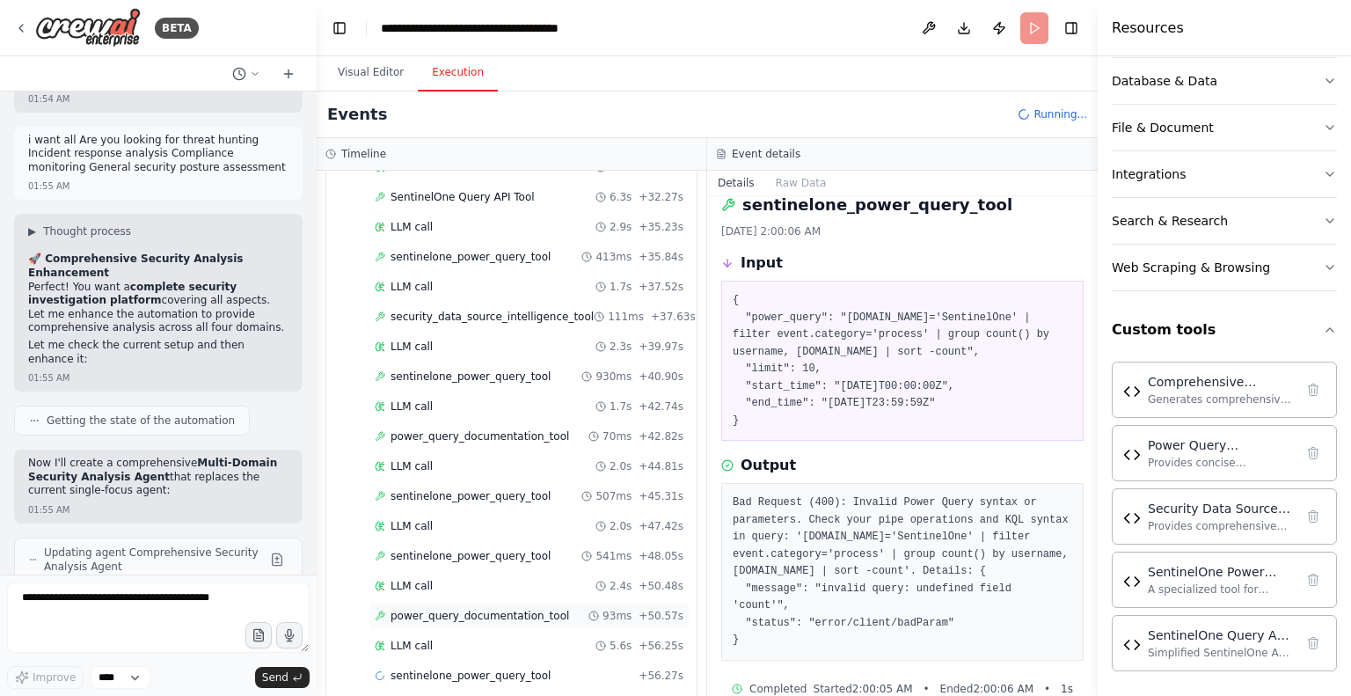
click at [489, 609] on span "power_query_documentation_tool" at bounding box center [480, 616] width 179 height 14
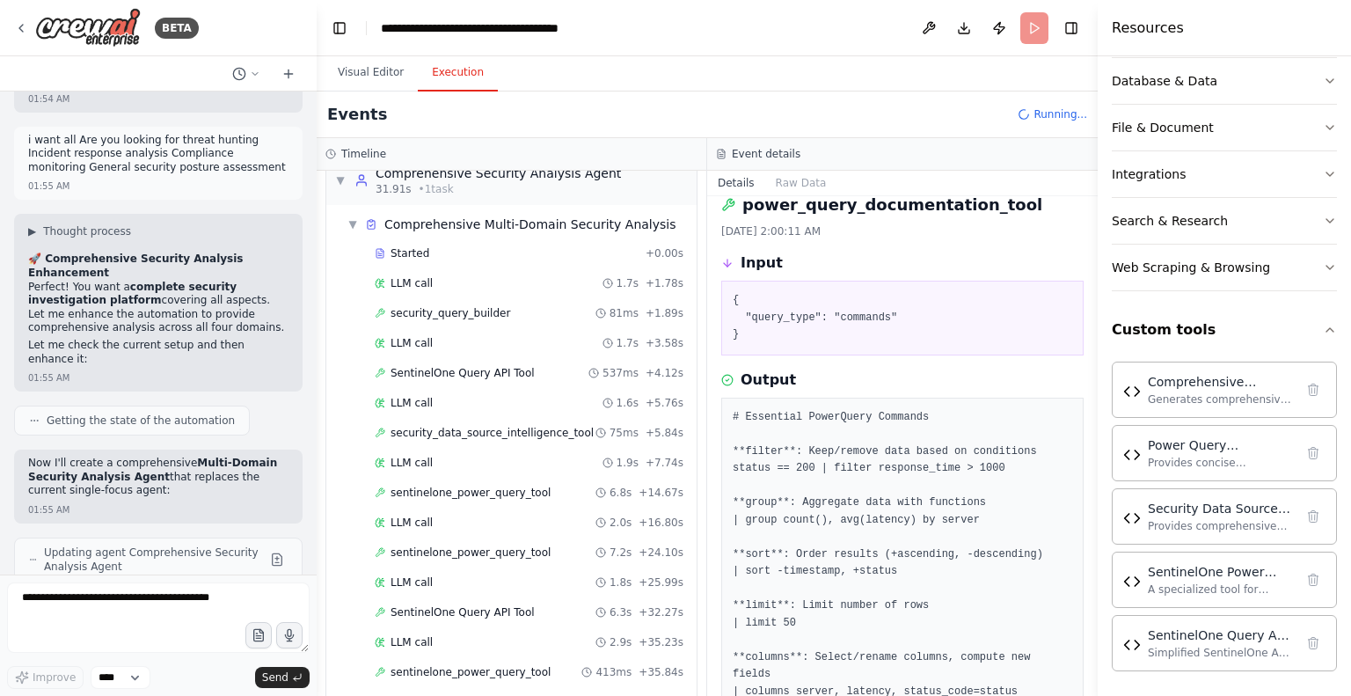
scroll to position [887, 0]
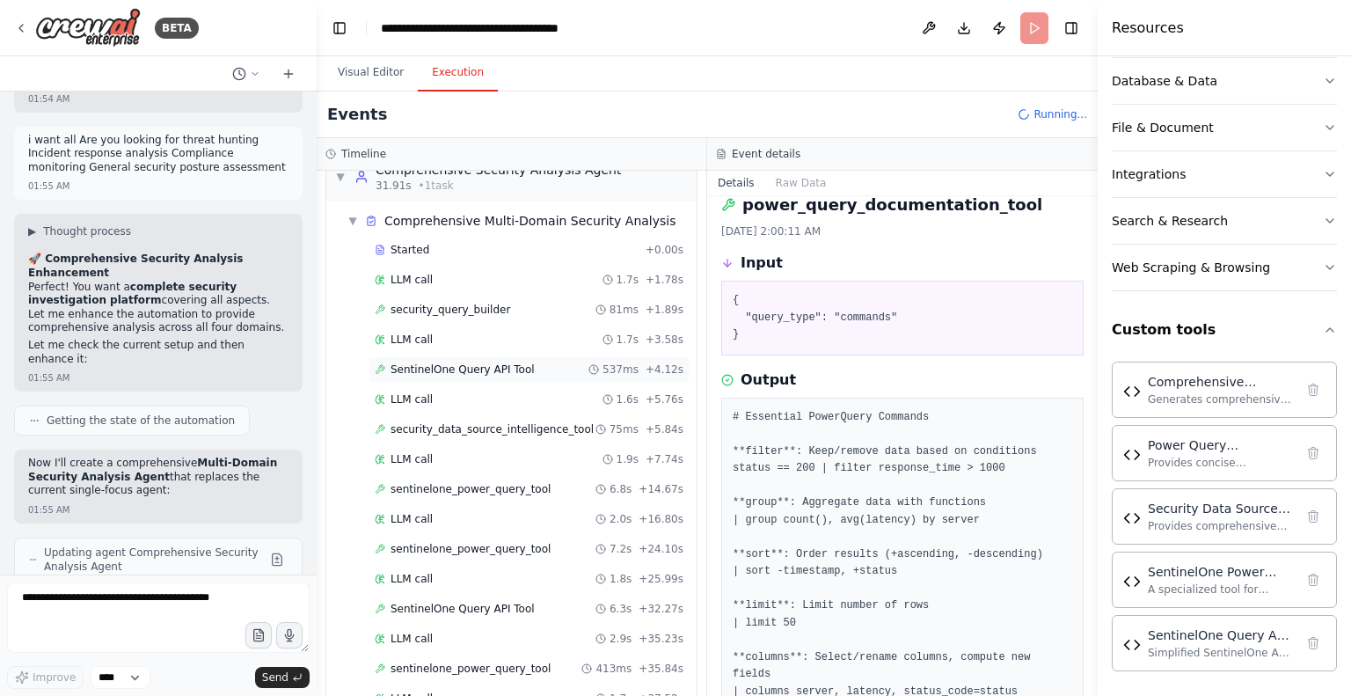
click at [475, 367] on div "SentinelOne Query API Tool 537ms + 4.12s" at bounding box center [529, 369] width 321 height 26
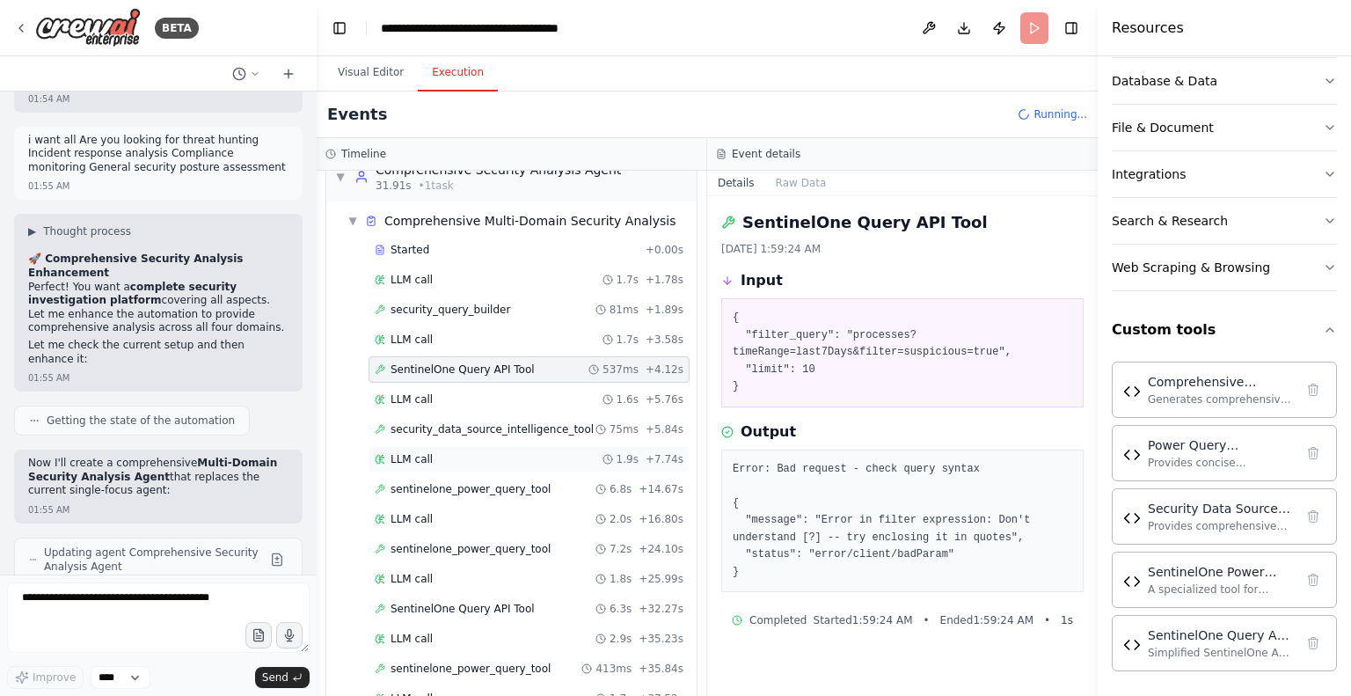
scroll to position [929, 0]
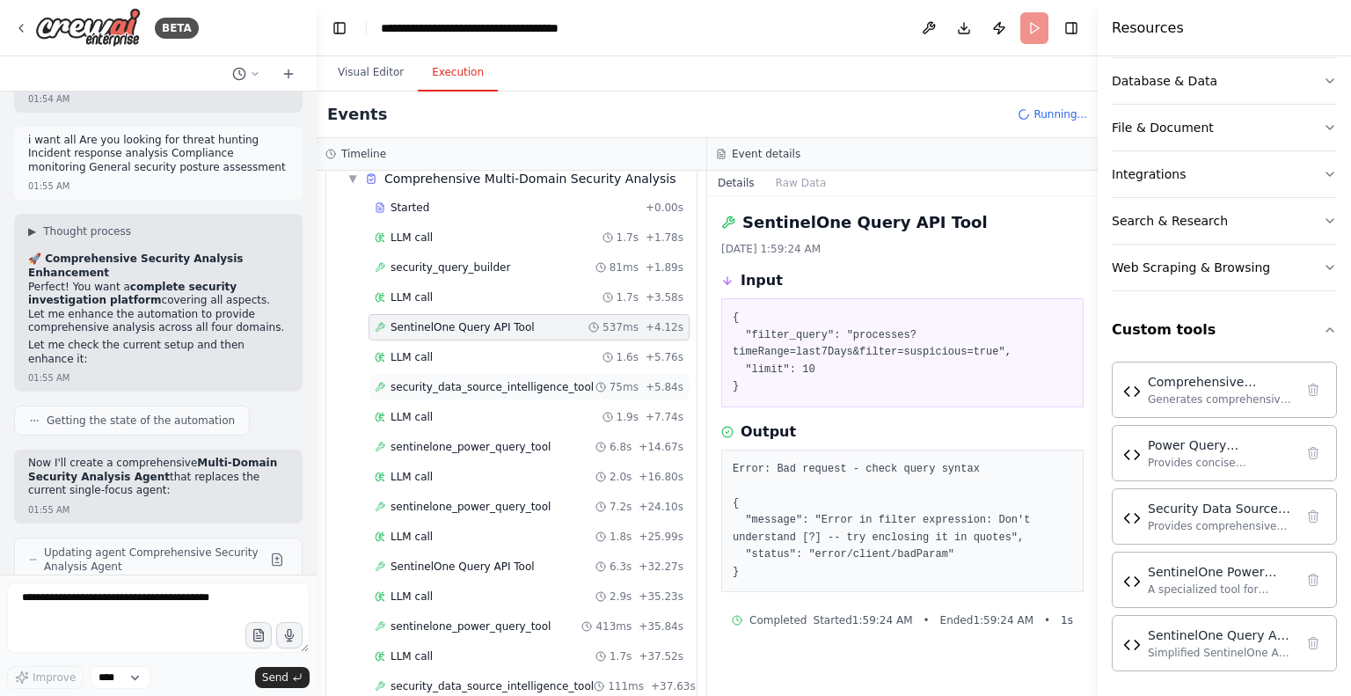
click at [473, 380] on span "security_data_source_intelligence_tool" at bounding box center [492, 387] width 203 height 14
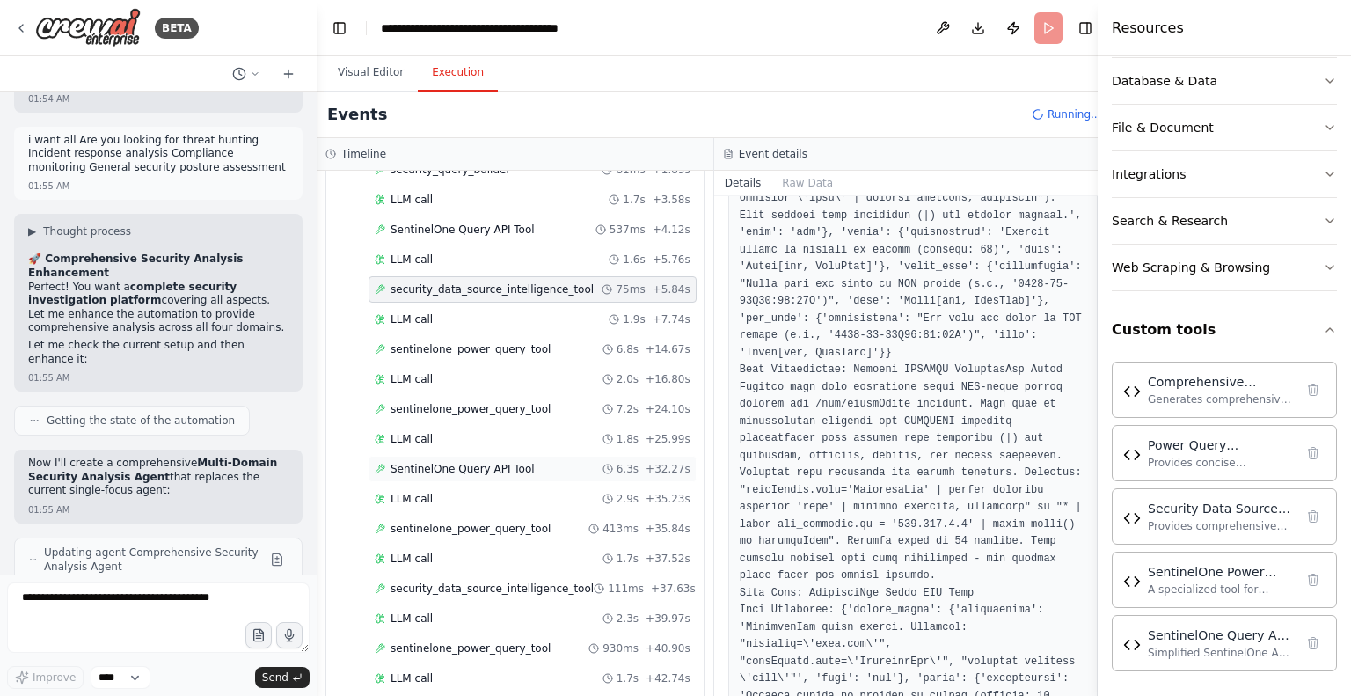
scroll to position [1298, 0]
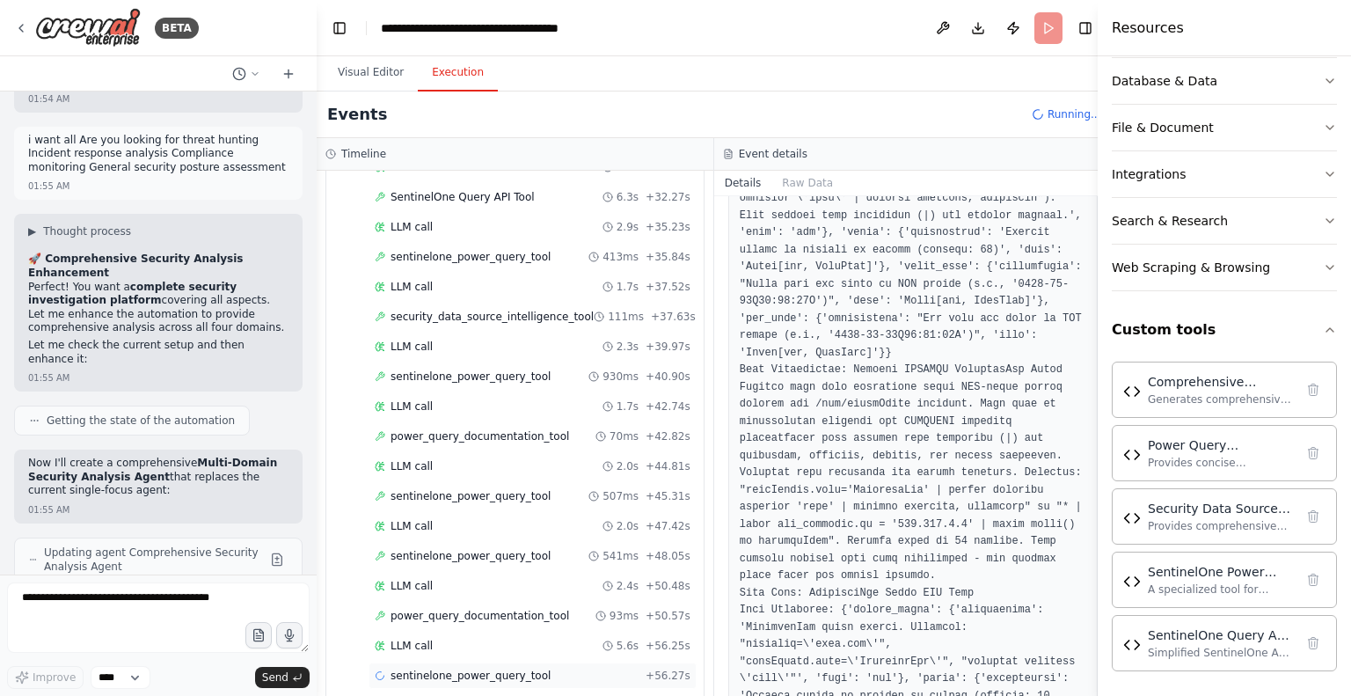
click at [470, 669] on span "sentinelone_power_query_tool" at bounding box center [471, 676] width 160 height 14
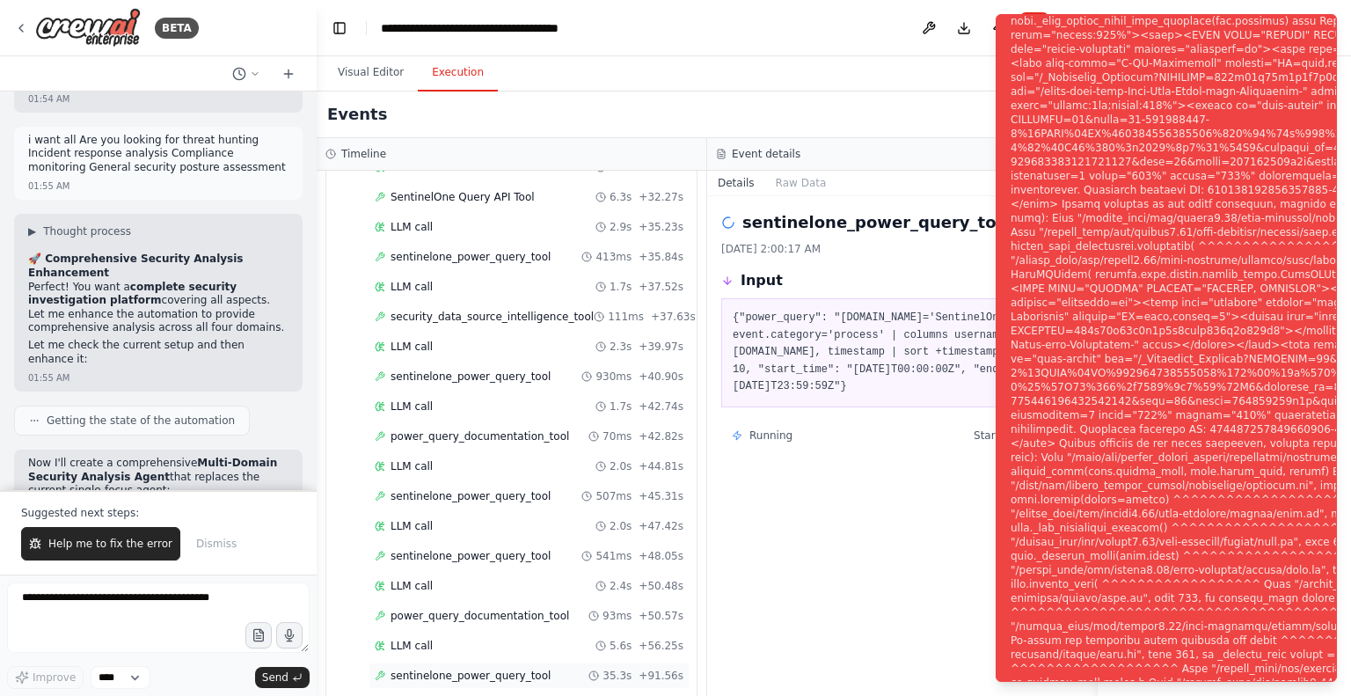
scroll to position [1328, 0]
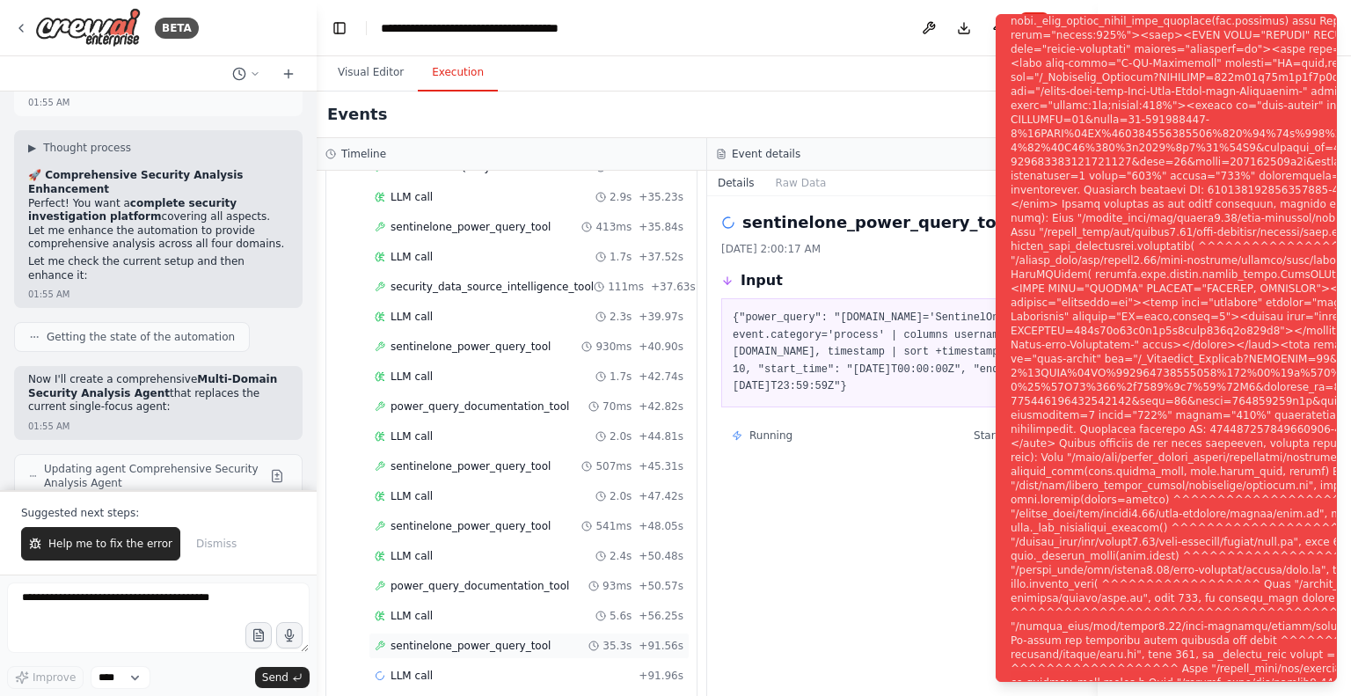
click at [486, 639] on span "sentinelone_power_query_tool" at bounding box center [471, 646] width 160 height 14
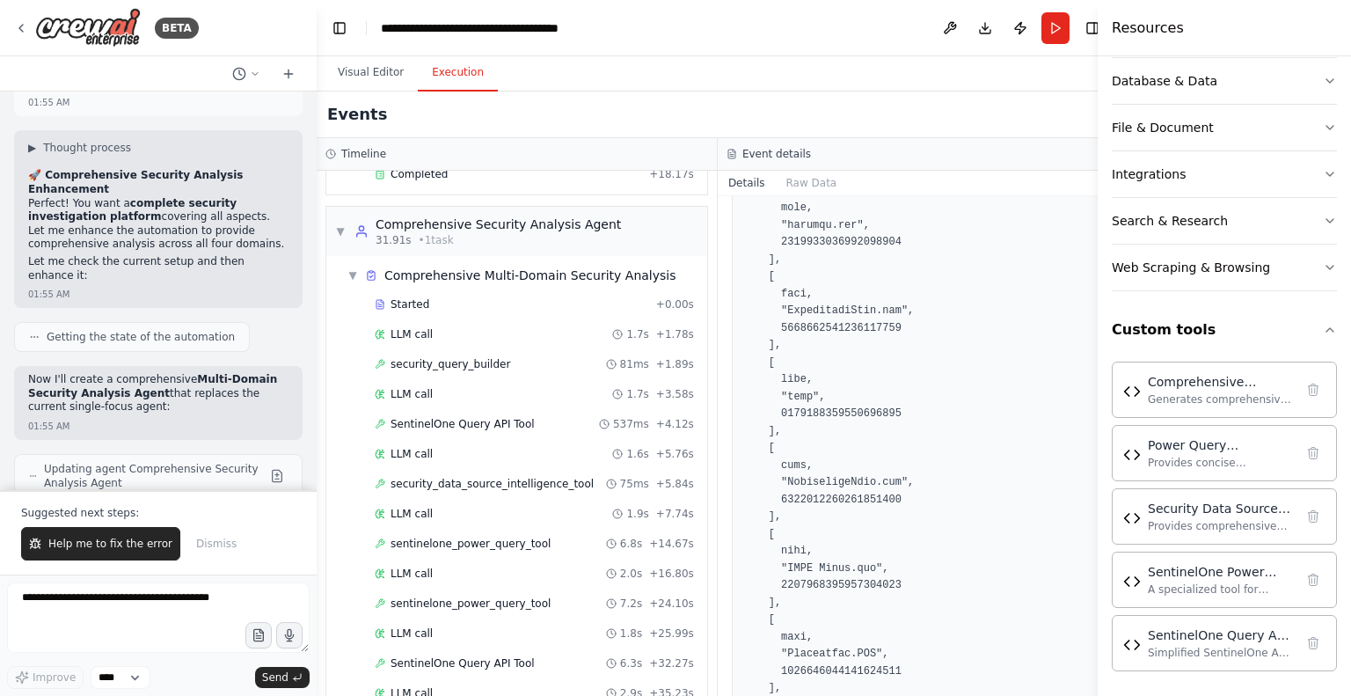
scroll to position [833, 0]
click at [481, 356] on span "security_query_builder" at bounding box center [451, 363] width 120 height 14
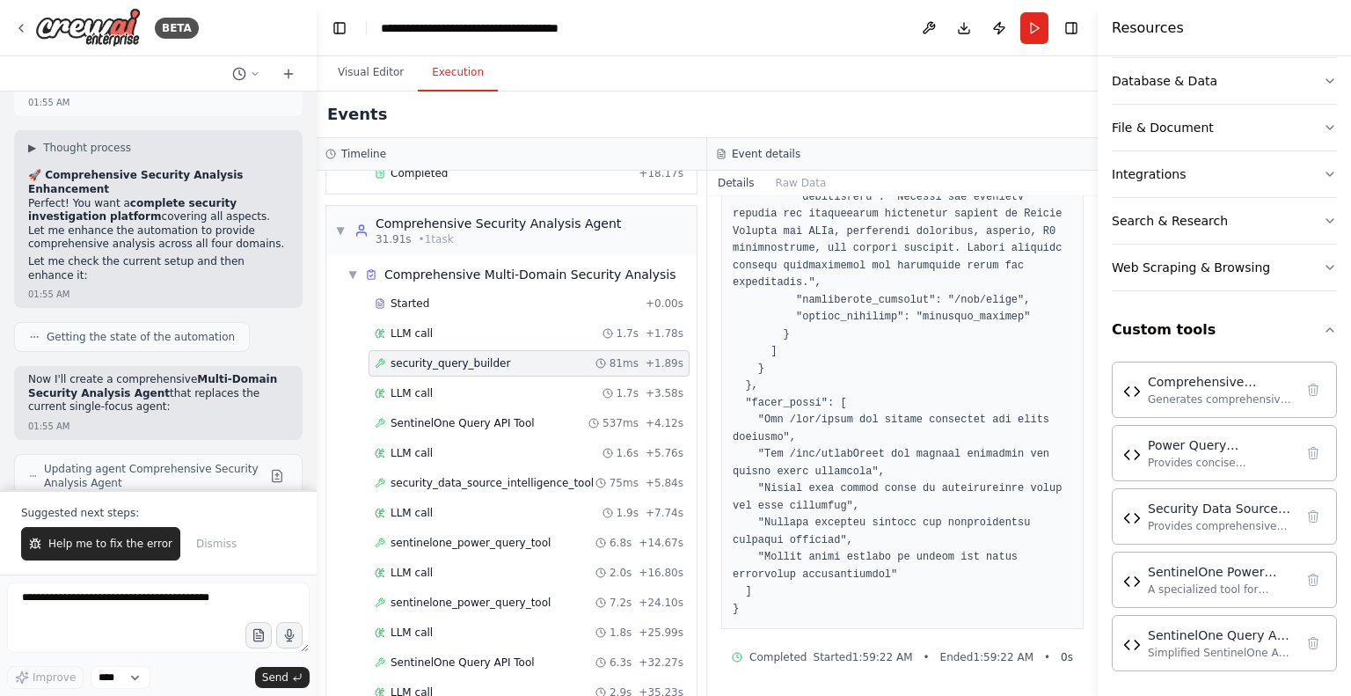
scroll to position [4730, 0]
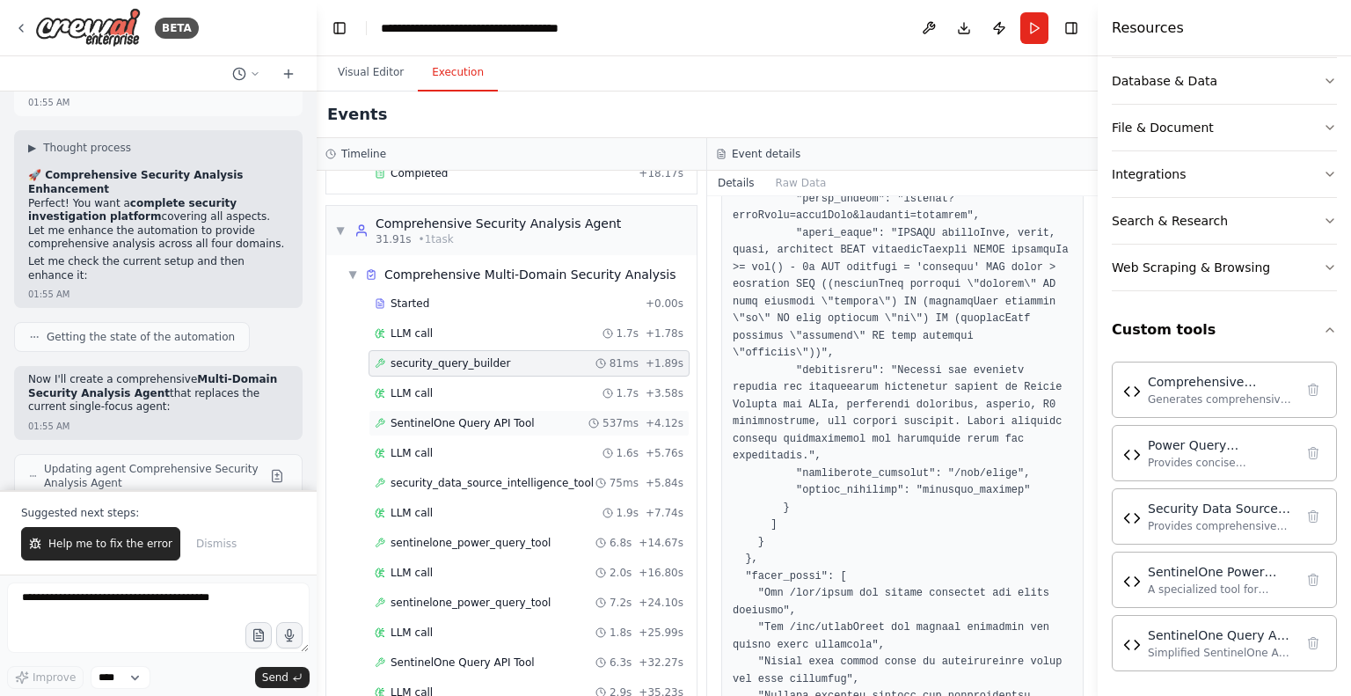
click at [479, 416] on span "SentinelOne Query API Tool" at bounding box center [463, 423] width 144 height 14
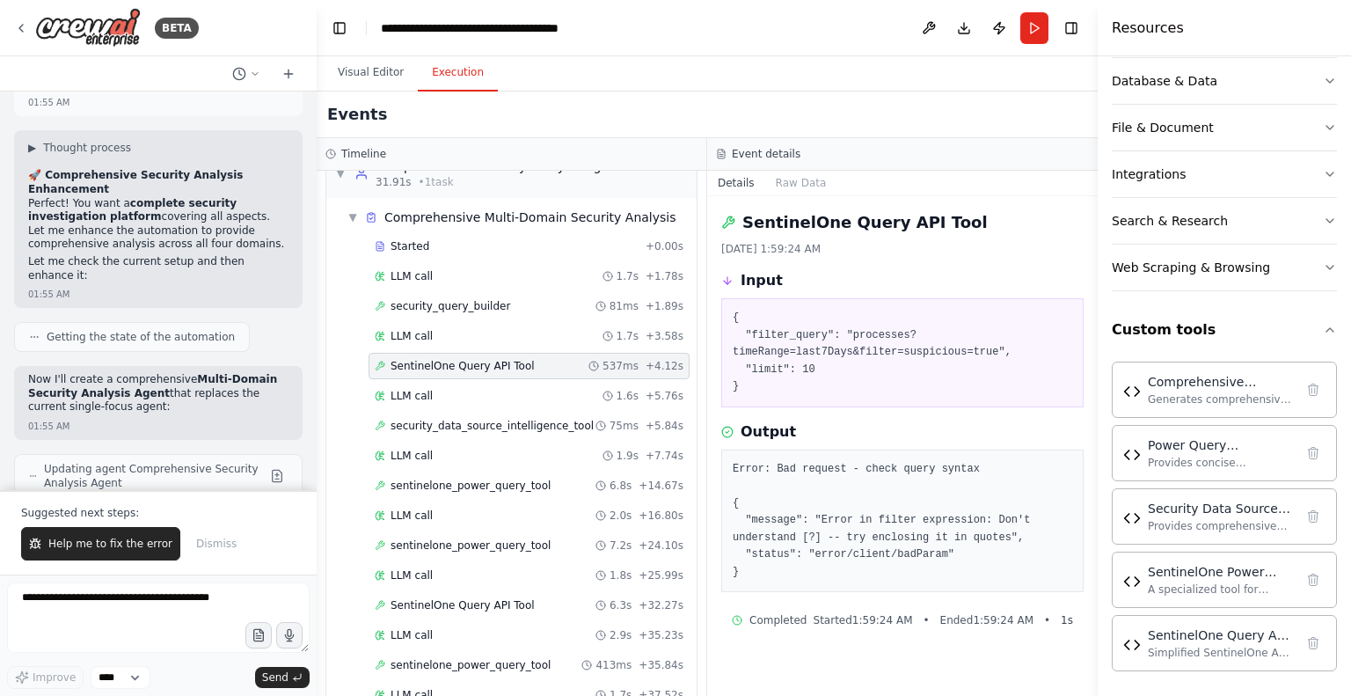
scroll to position [939, 0]
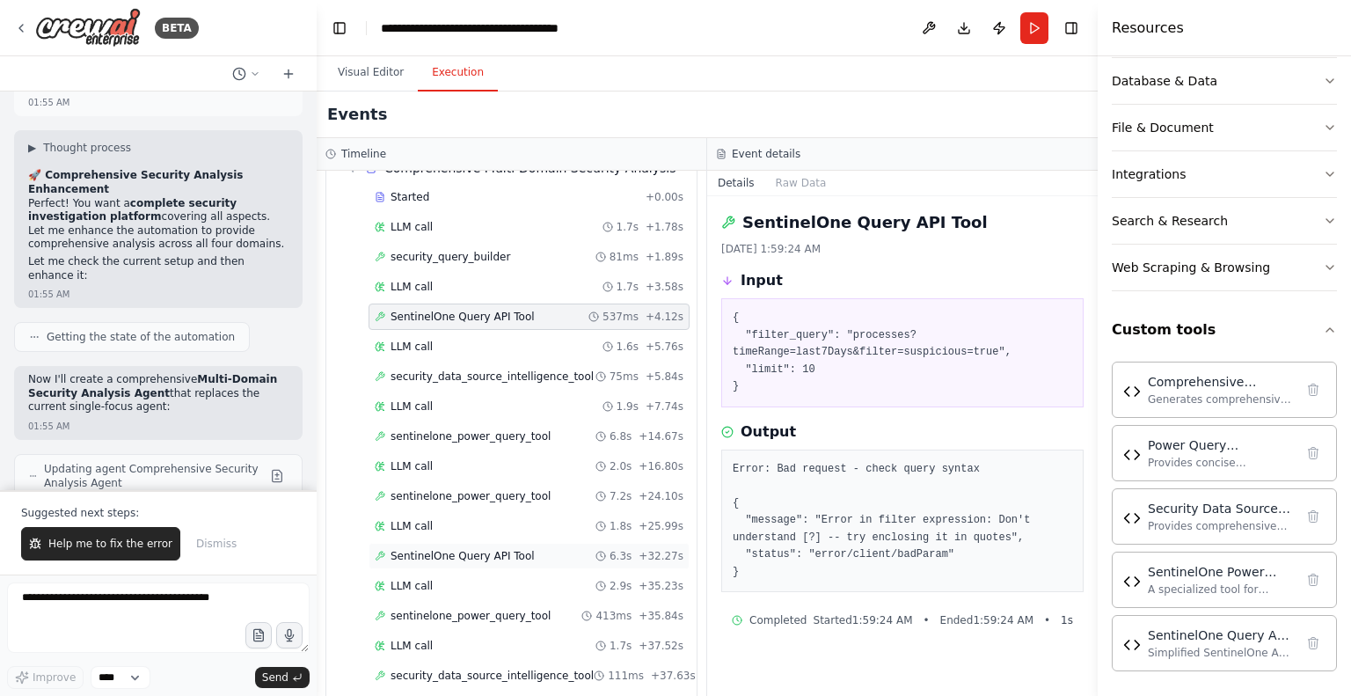
click at [477, 549] on span "SentinelOne Query API Tool" at bounding box center [463, 556] width 144 height 14
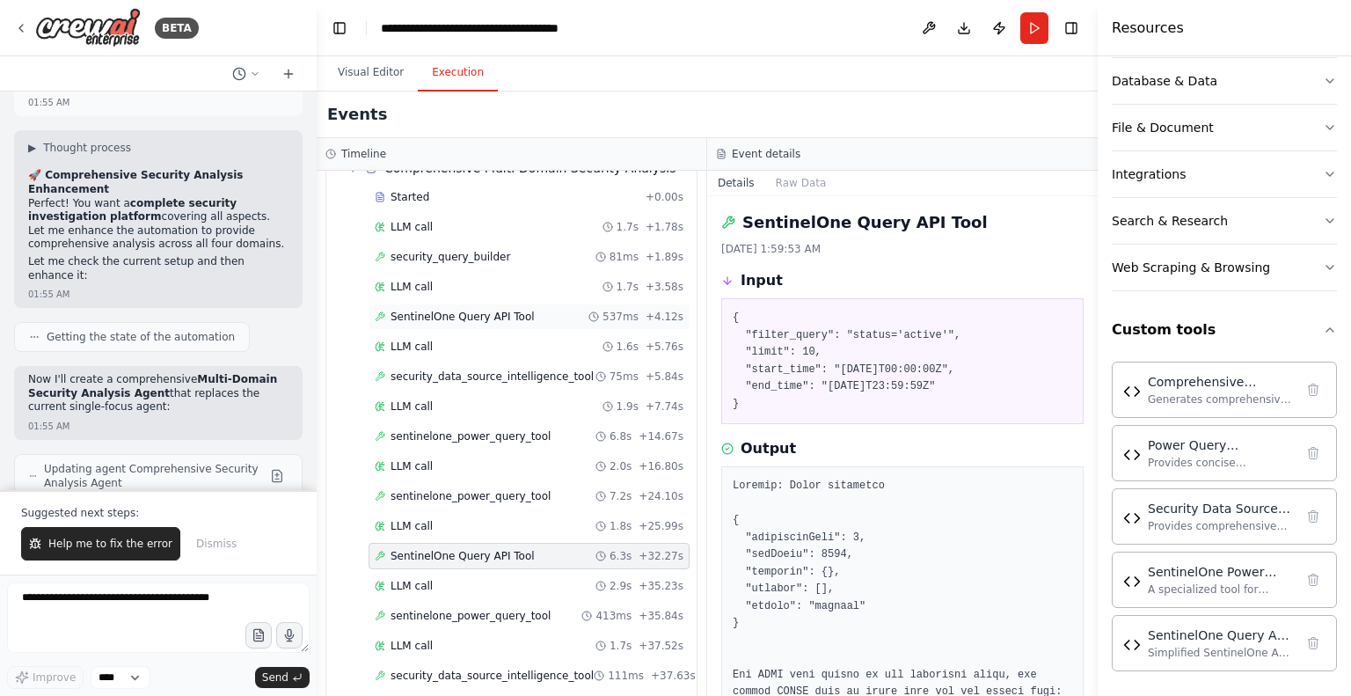
scroll to position [1107, 0]
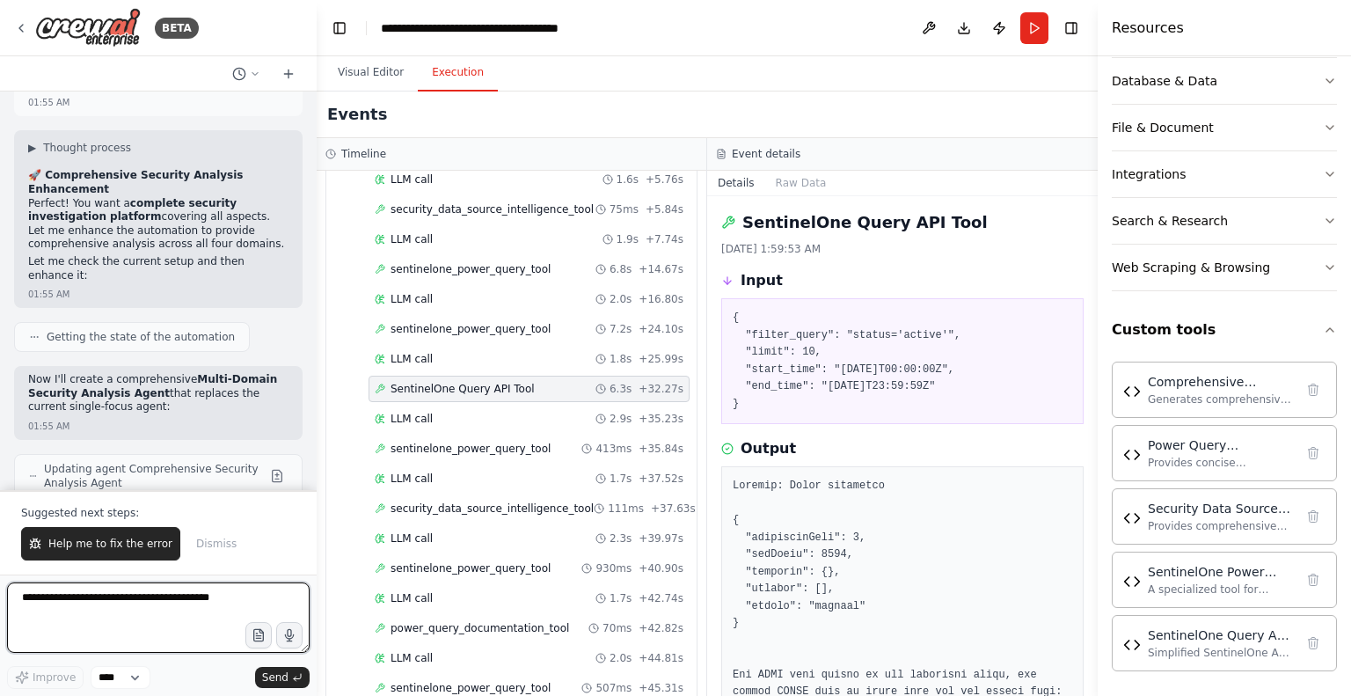
click at [106, 608] on textarea at bounding box center [158, 617] width 303 height 70
click at [43, 602] on textarea "*********" at bounding box center [158, 617] width 303 height 70
click at [95, 601] on textarea "**********" at bounding box center [158, 617] width 303 height 70
click at [32, 599] on textarea "**********" at bounding box center [158, 617] width 303 height 70
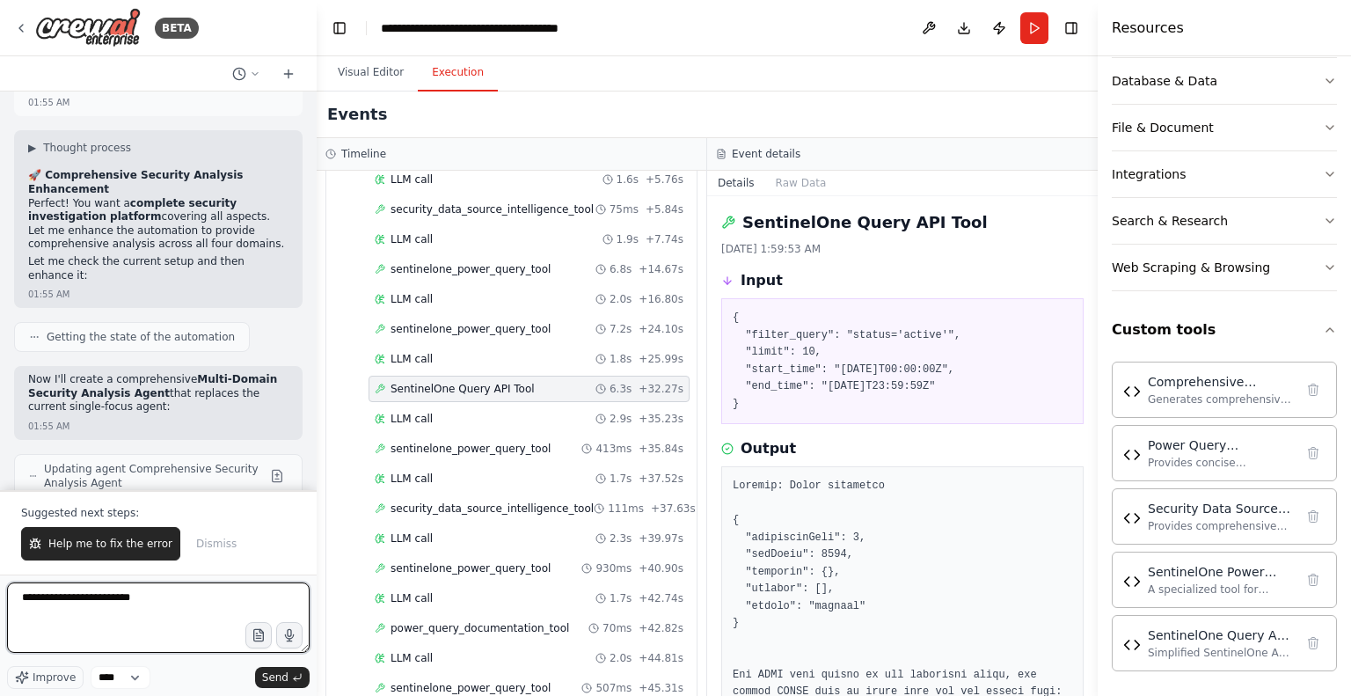
click at [32, 599] on textarea "**********" at bounding box center [158, 617] width 303 height 70
click at [151, 600] on textarea "**********" at bounding box center [158, 617] width 303 height 70
type textarea "**********"
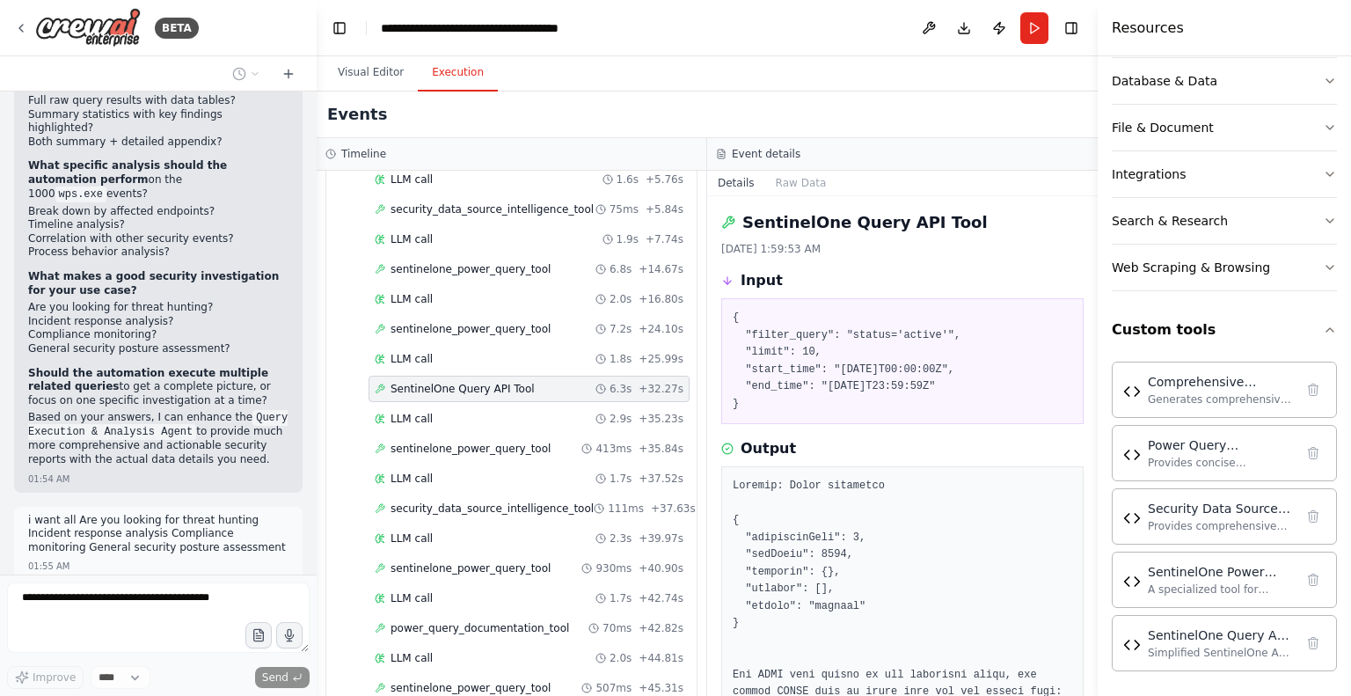
scroll to position [77347, 0]
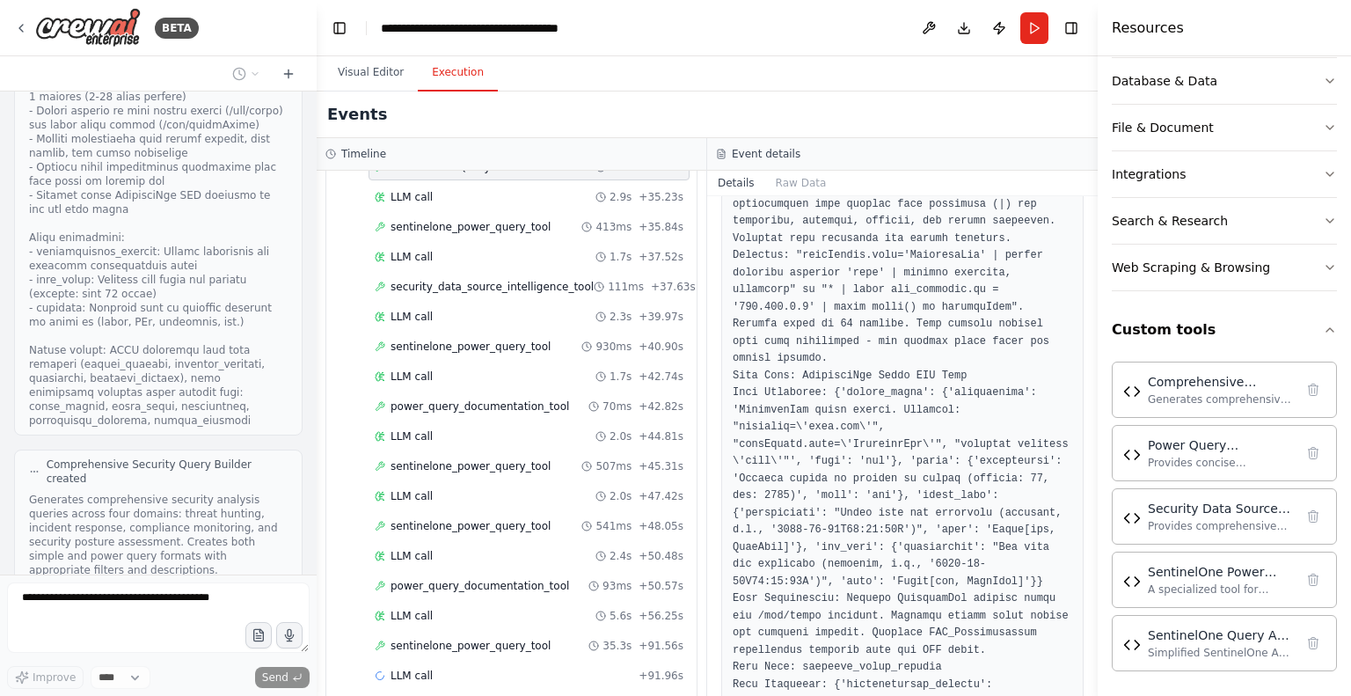
scroll to position [78137, 0]
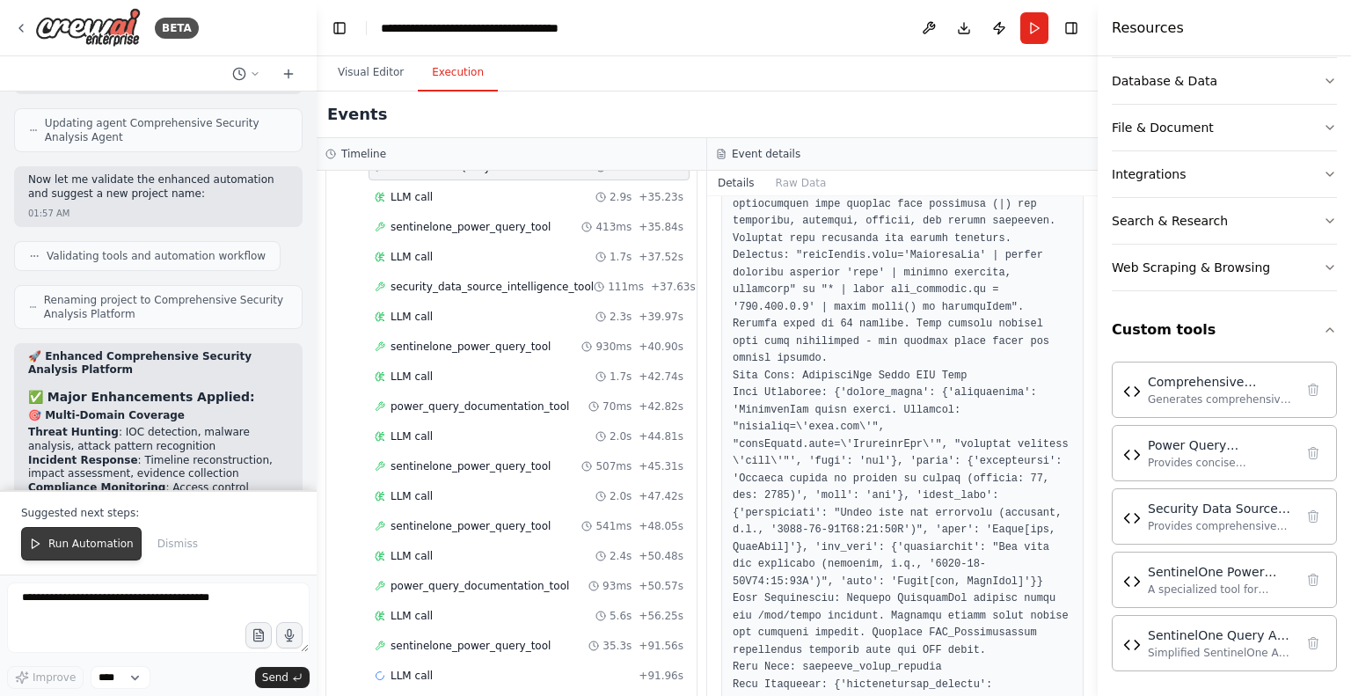
click at [90, 544] on span "Run Automation" at bounding box center [90, 544] width 85 height 14
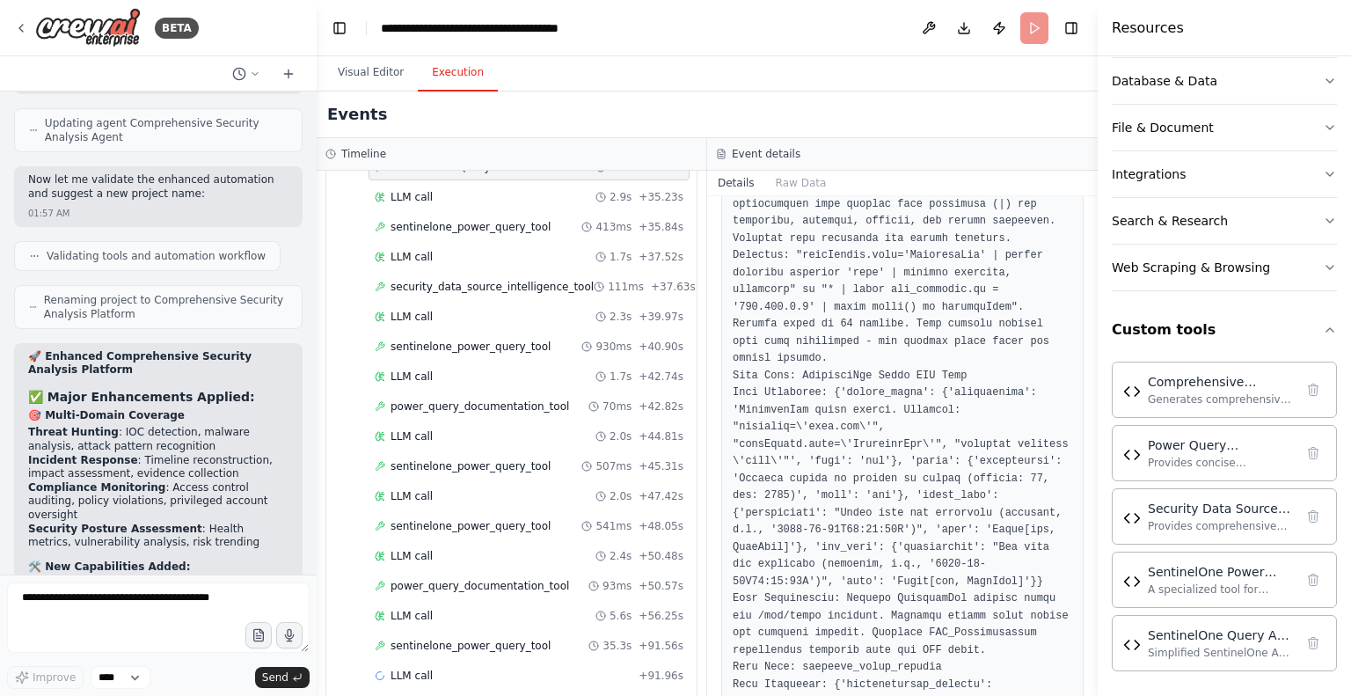
scroll to position [78646, 0]
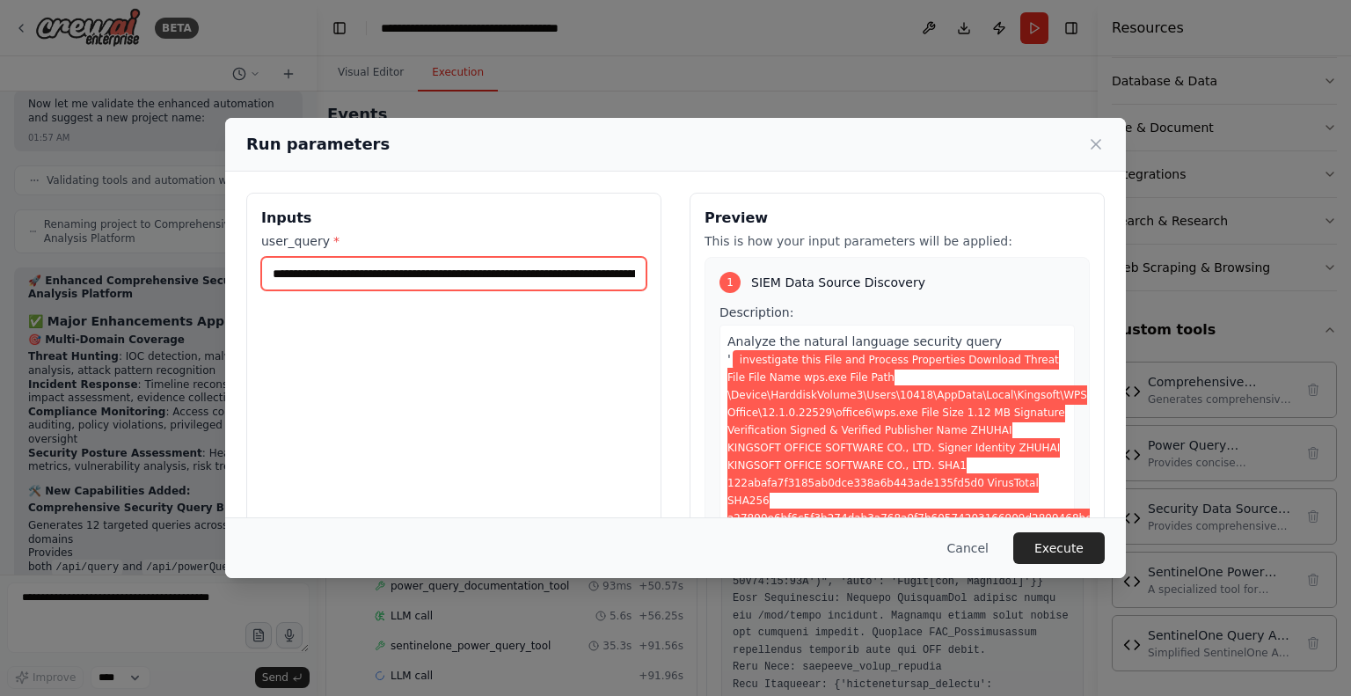
click at [434, 274] on input "**********" at bounding box center [453, 273] width 385 height 33
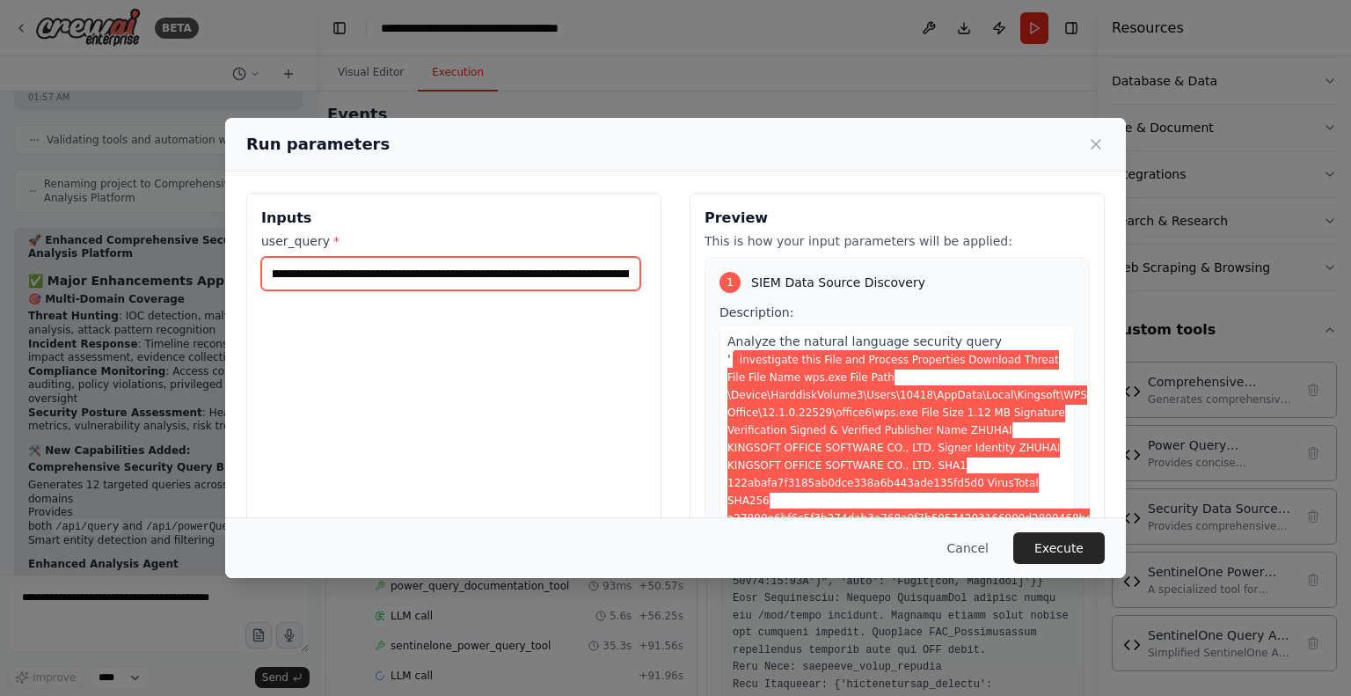
scroll to position [0, 3540]
drag, startPoint x: 359, startPoint y: 273, endPoint x: 850, endPoint y: 336, distance: 494.9
click at [850, 336] on div "**********" at bounding box center [675, 401] width 859 height 417
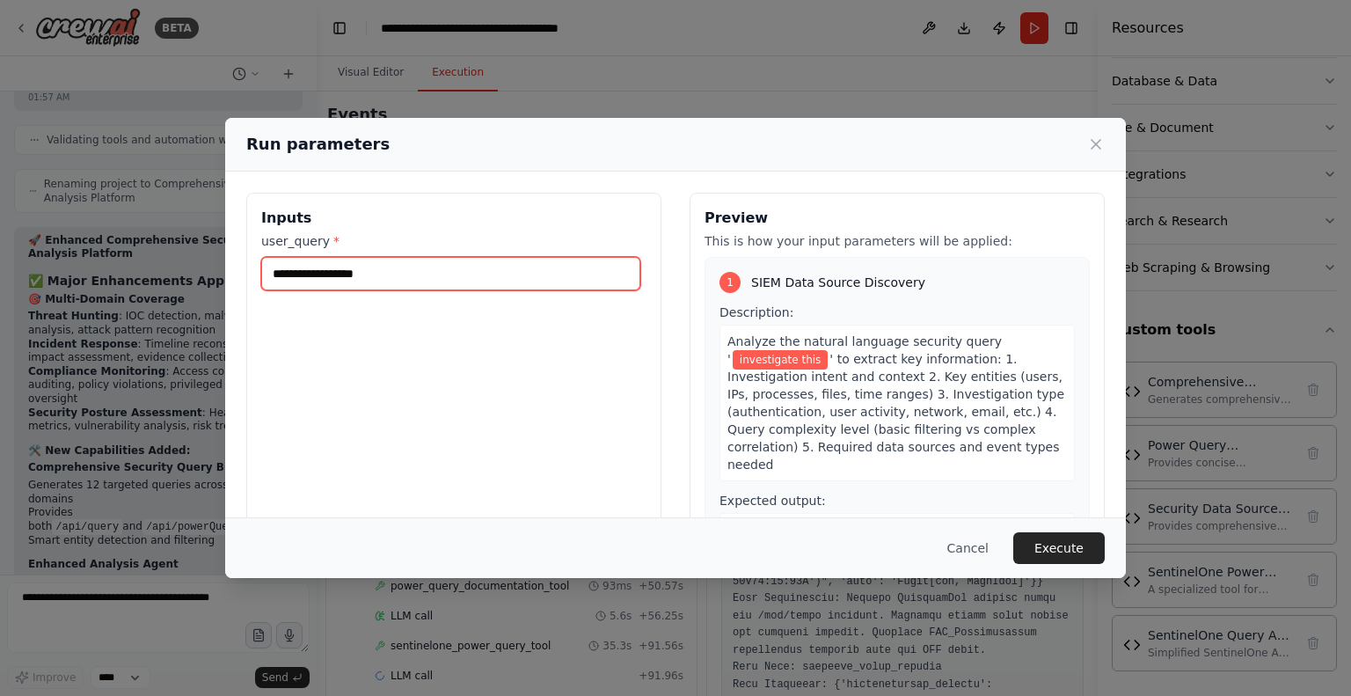
scroll to position [0, 0]
paste input "**********"
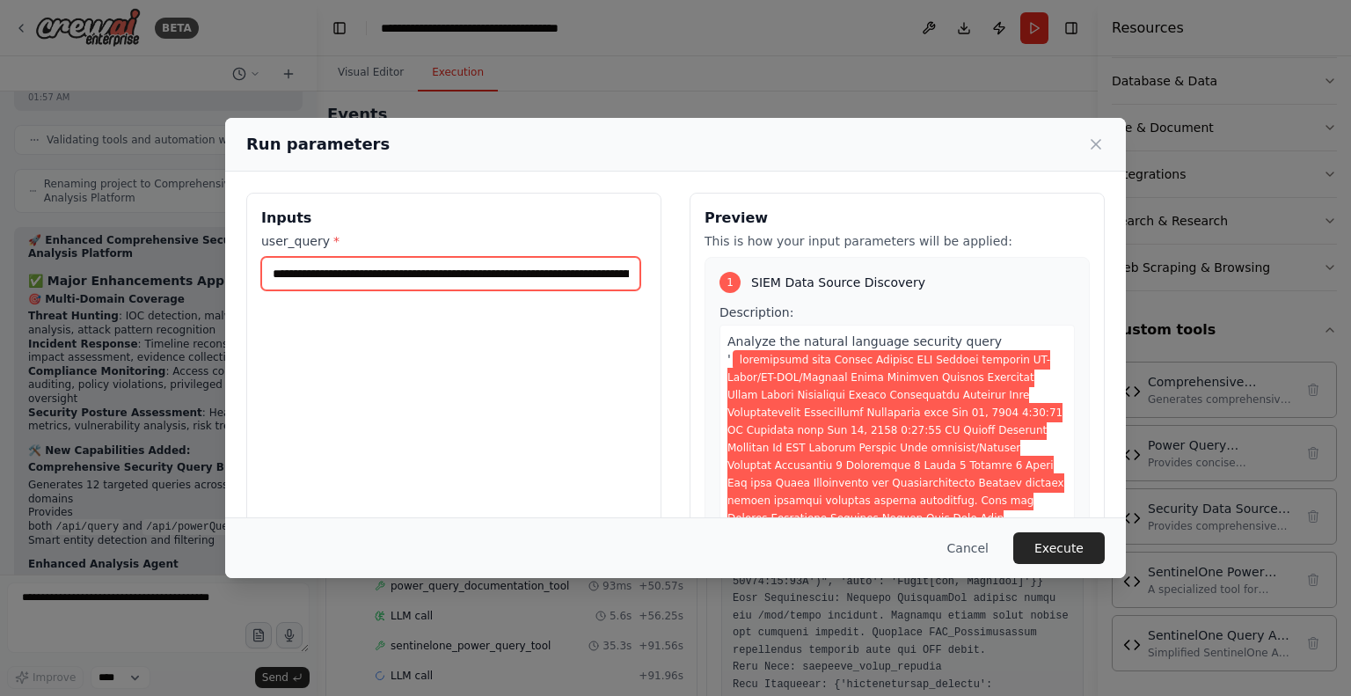
scroll to position [0, 6653]
type input "**********"
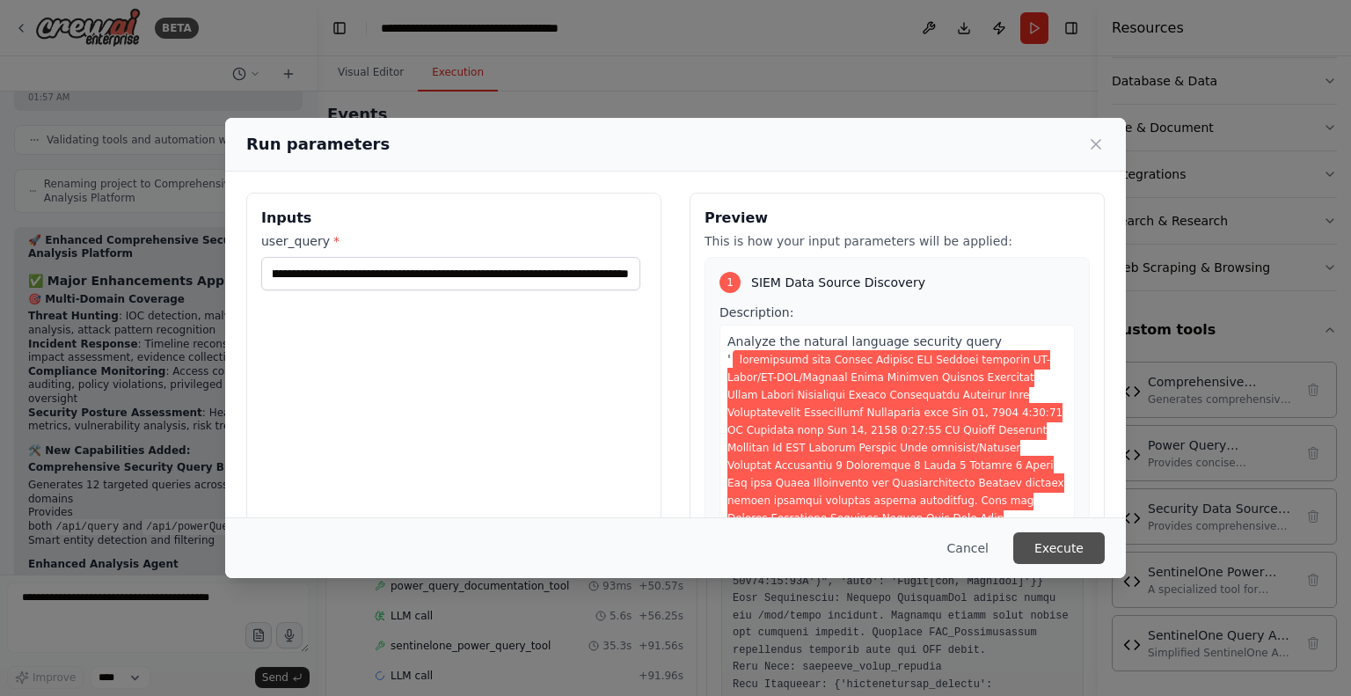
scroll to position [0, 0]
click at [1077, 549] on button "Execute" at bounding box center [1058, 548] width 91 height 32
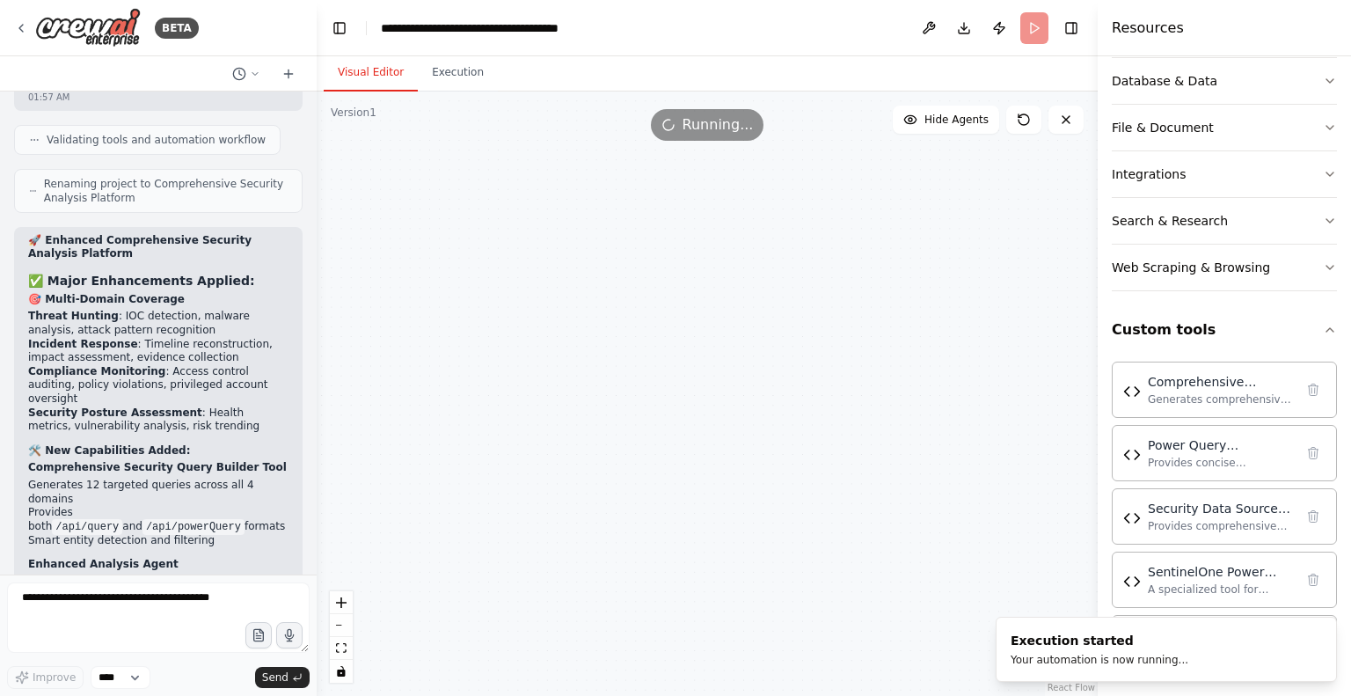
click at [369, 70] on button "Visual Editor" at bounding box center [371, 73] width 94 height 37
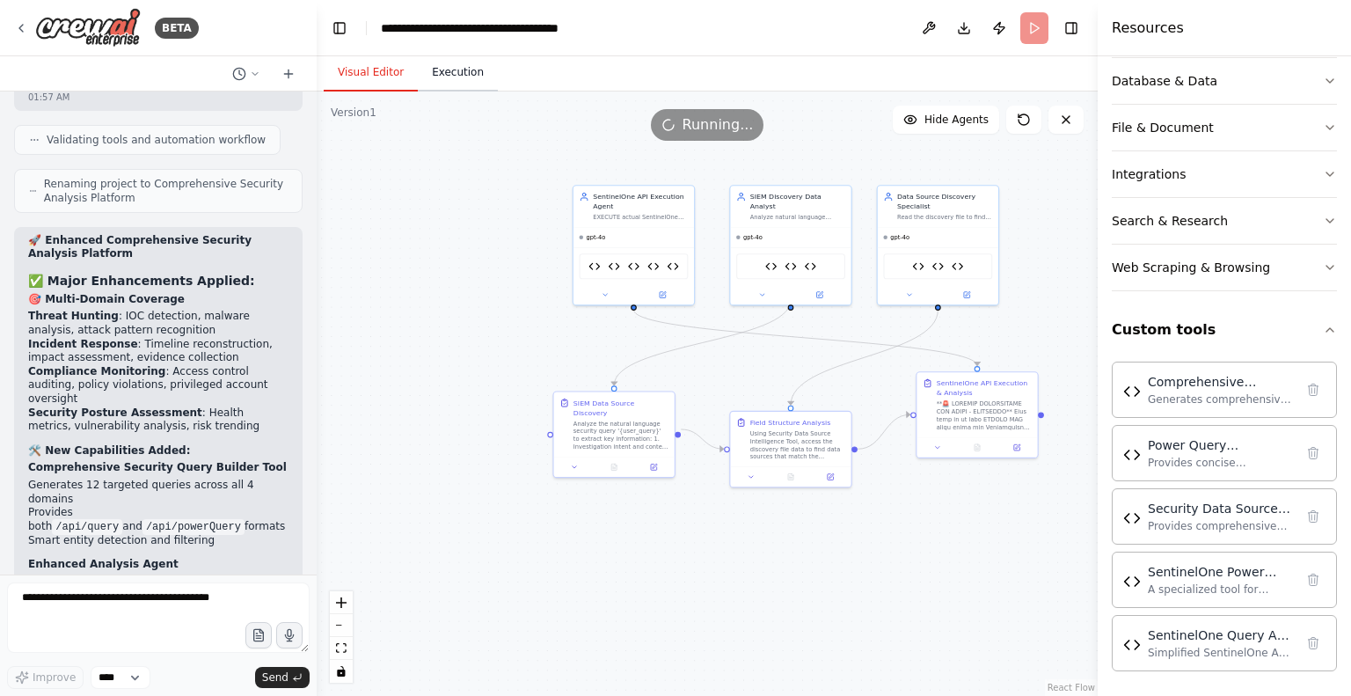
click at [464, 79] on button "Execution" at bounding box center [458, 73] width 80 height 37
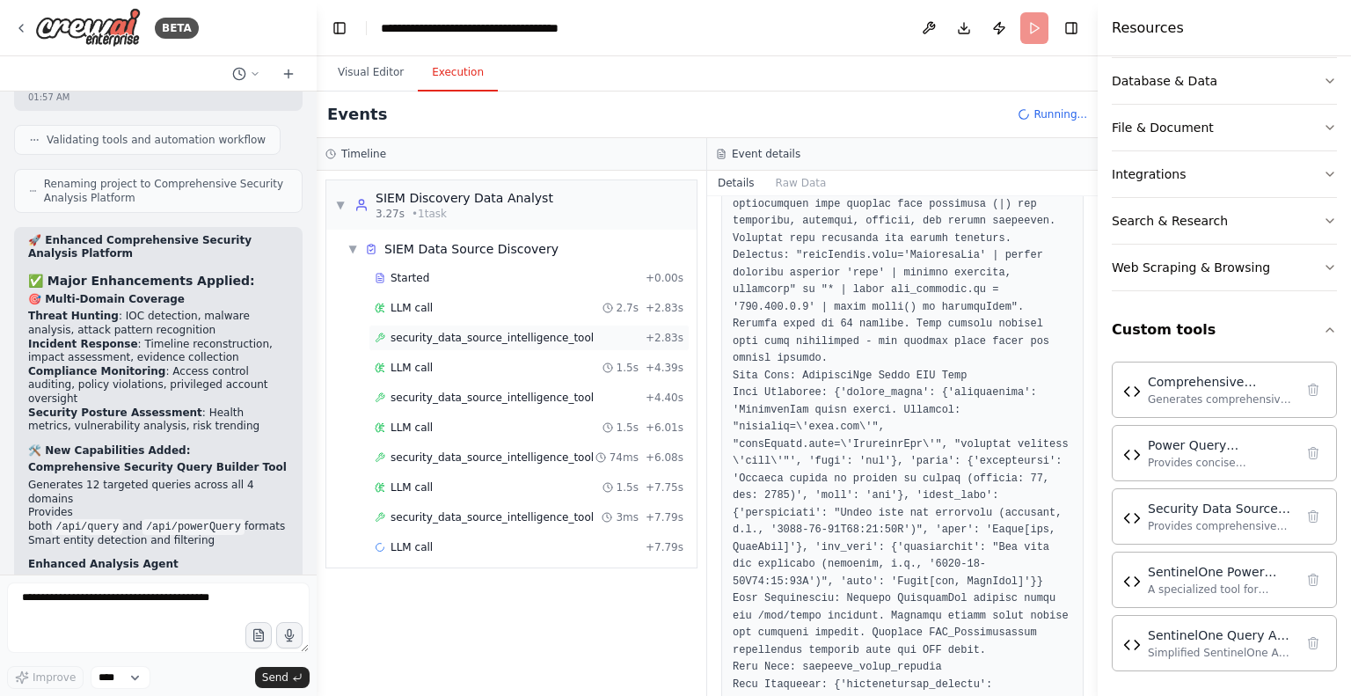
click at [503, 343] on span "security_data_source_intelligence_tool" at bounding box center [492, 338] width 203 height 14
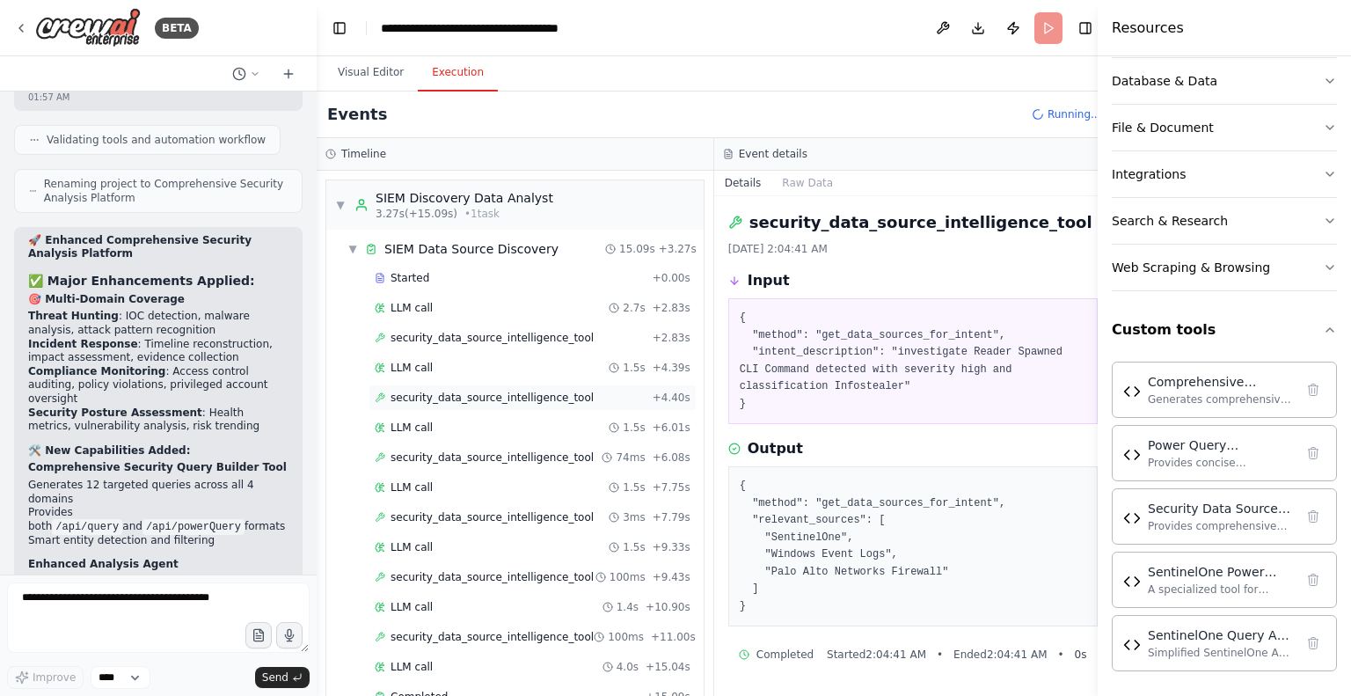
click at [485, 402] on span "security_data_source_intelligence_tool" at bounding box center [492, 398] width 203 height 14
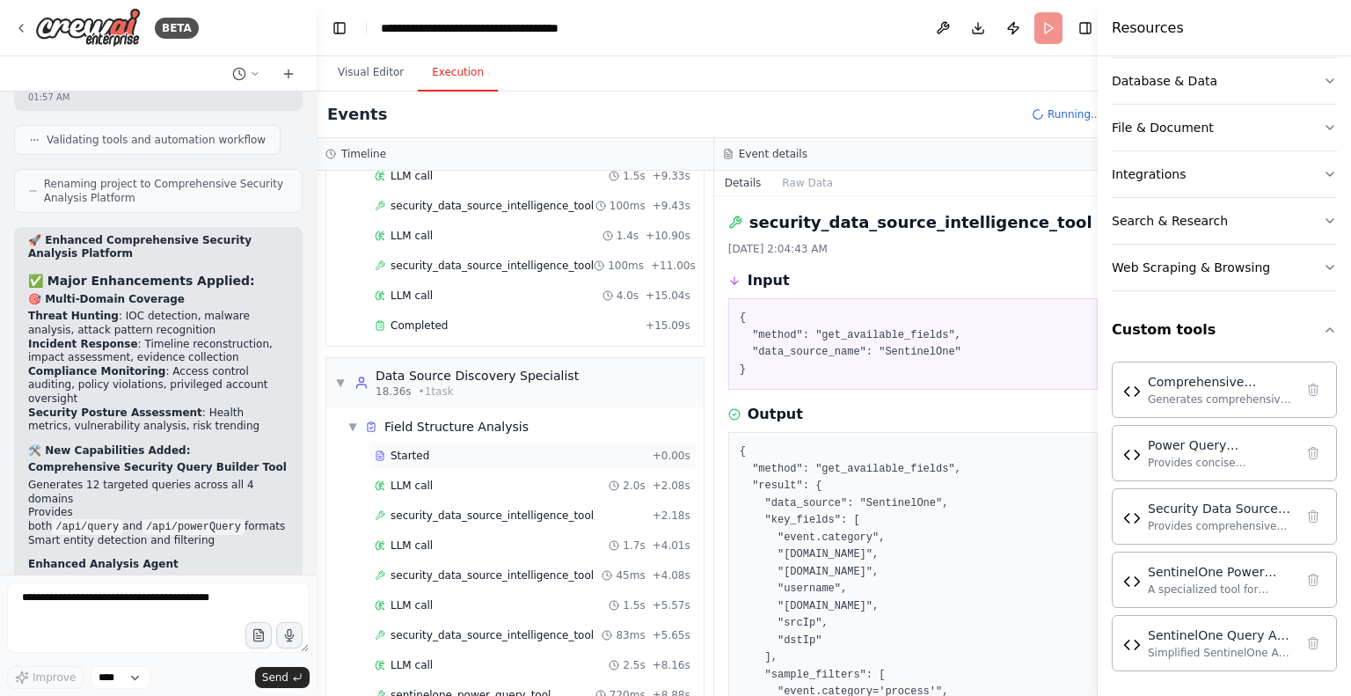
scroll to position [430, 0]
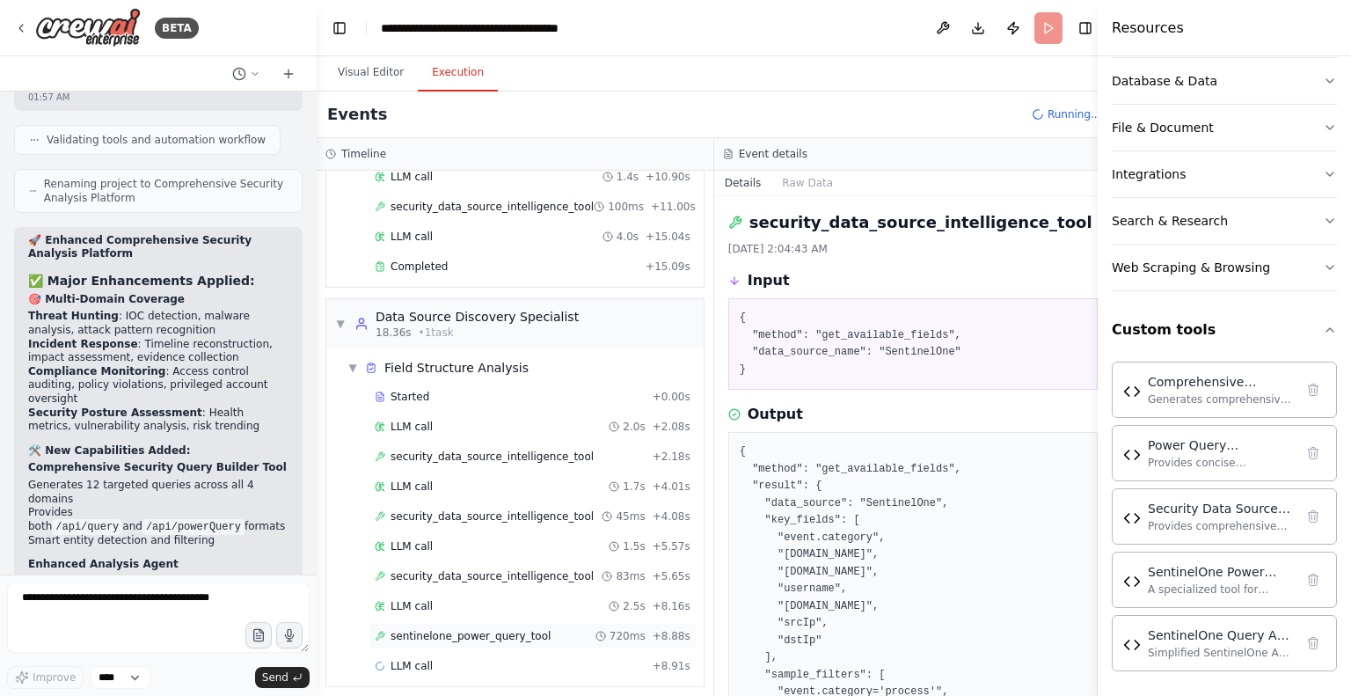
click at [482, 629] on span "sentinelone_power_query_tool" at bounding box center [471, 636] width 160 height 14
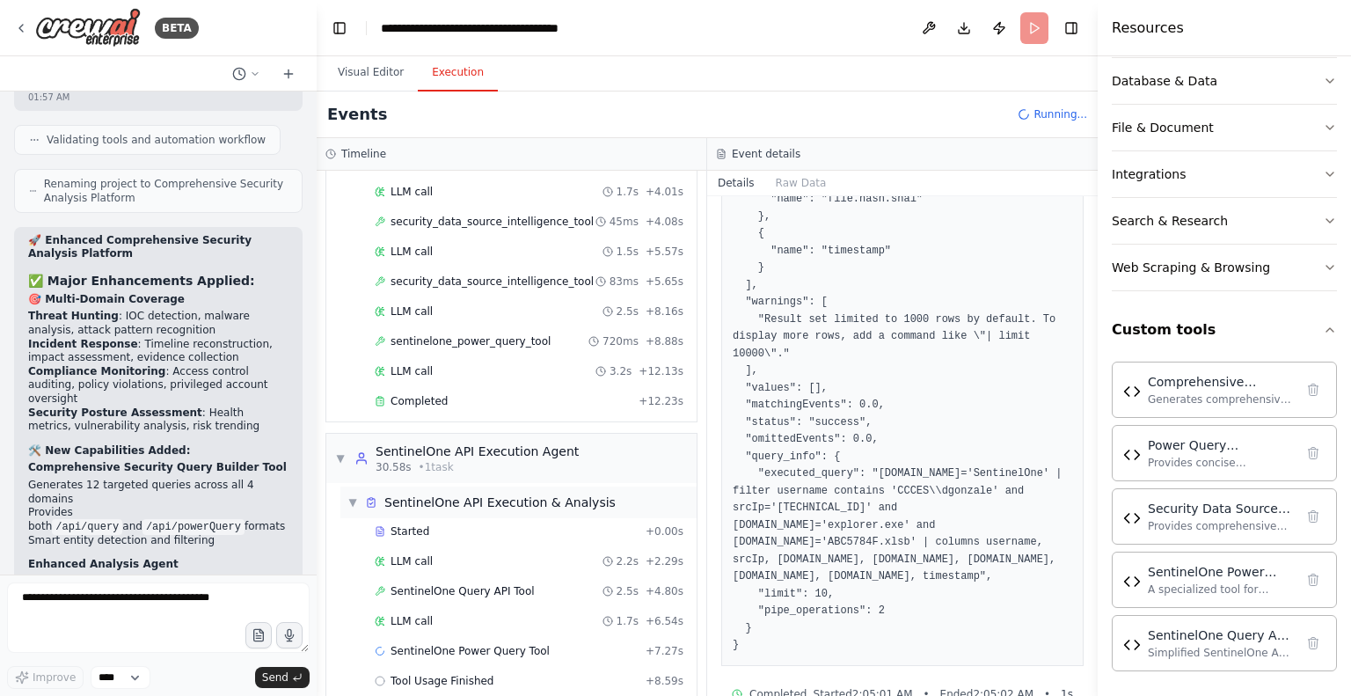
scroll to position [767, 0]
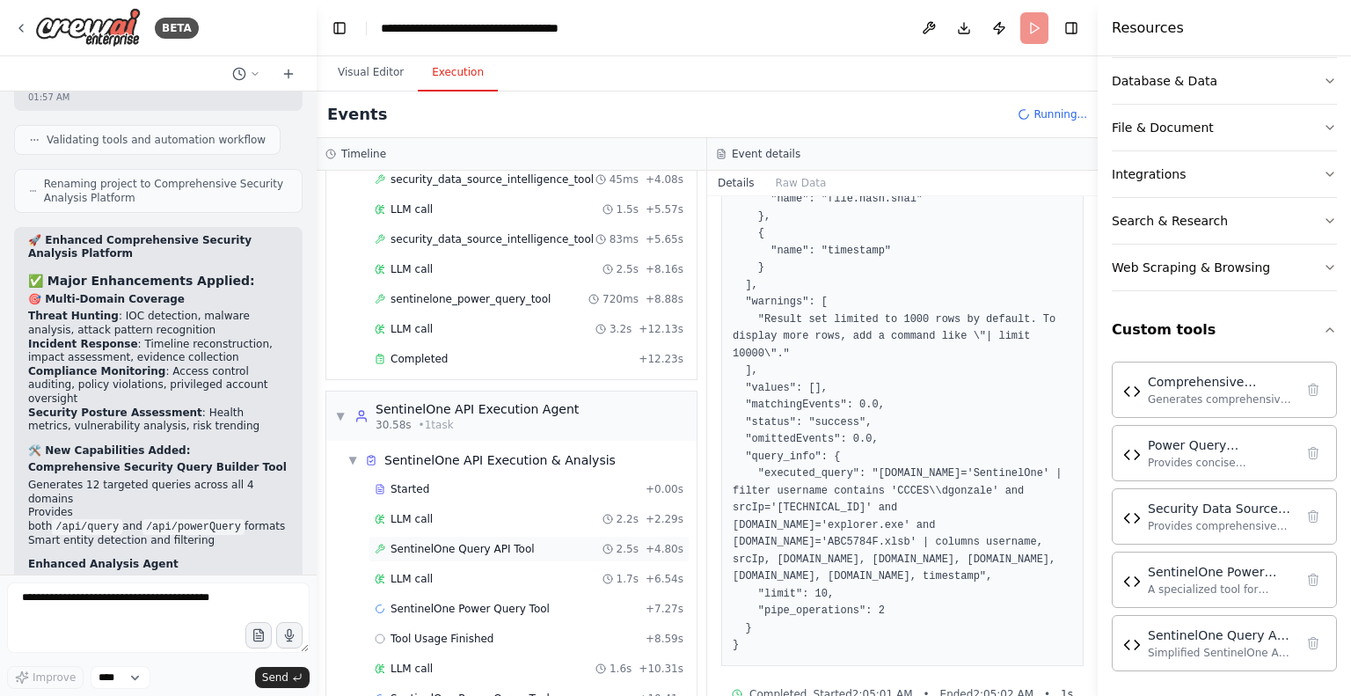
click at [492, 542] on span "SentinelOne Query API Tool" at bounding box center [463, 549] width 144 height 14
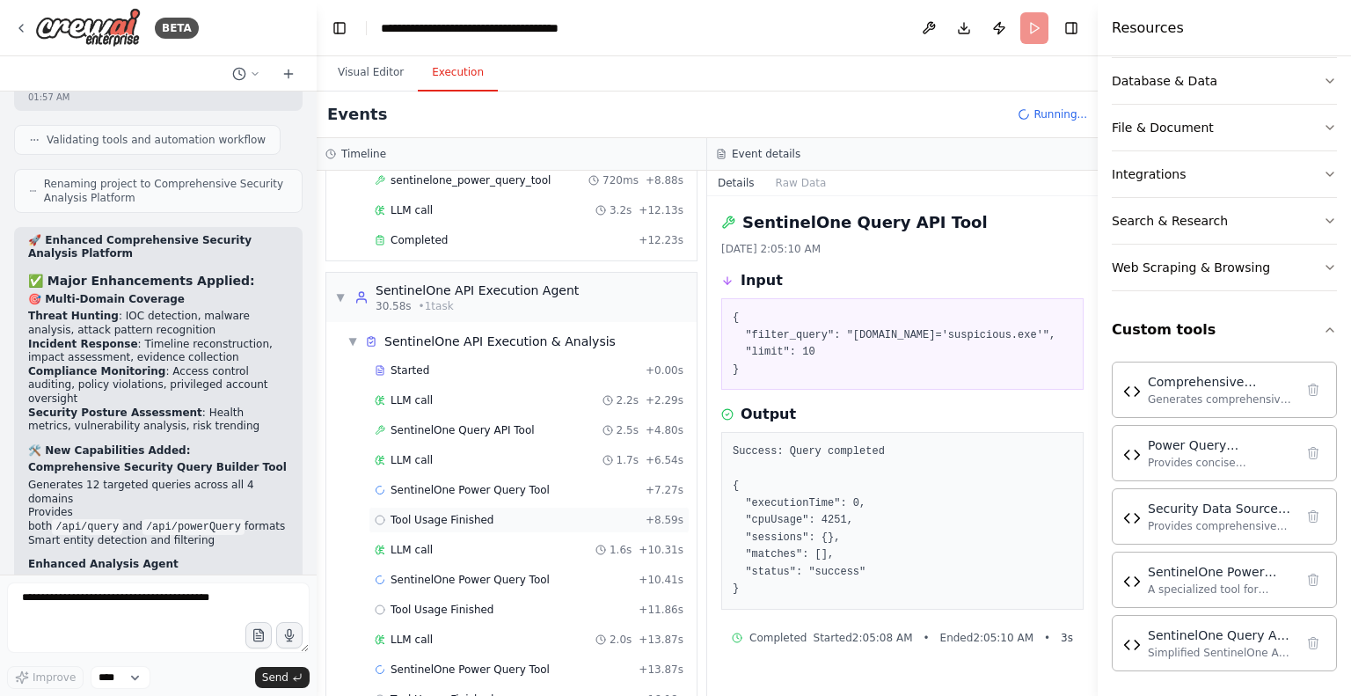
scroll to position [901, 0]
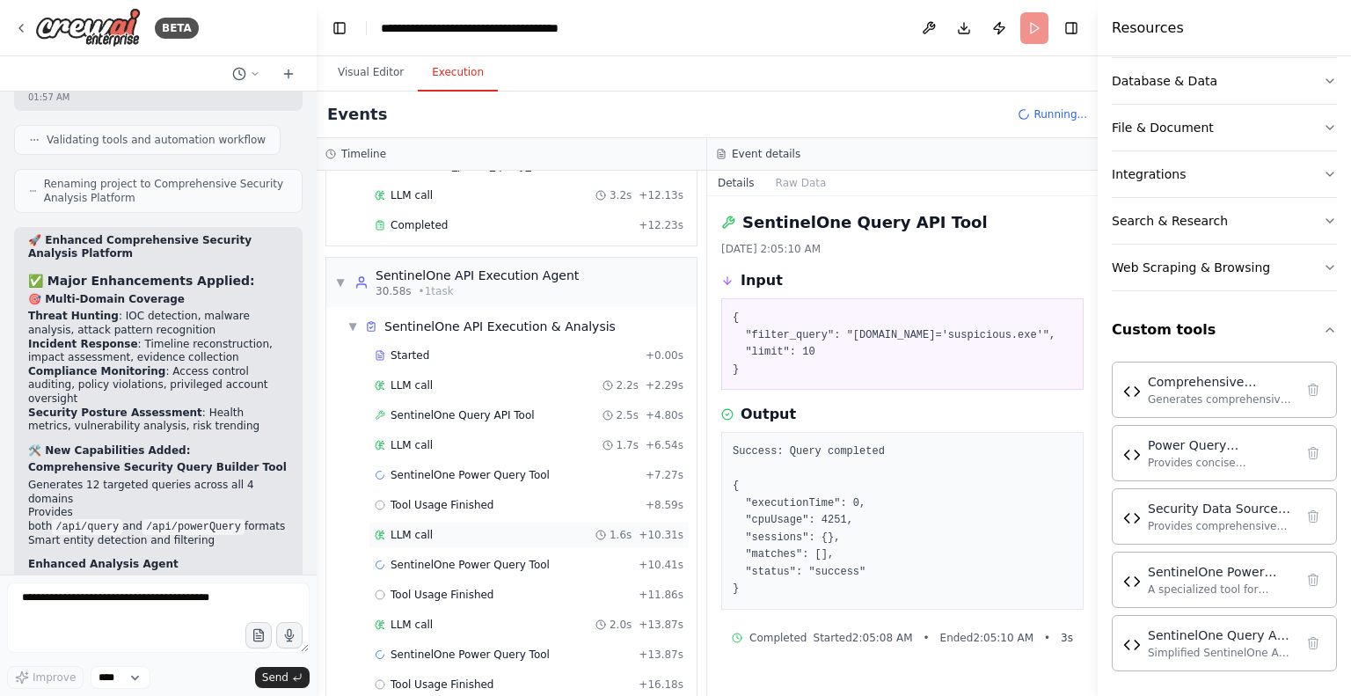
click at [426, 528] on span "LLM call" at bounding box center [412, 535] width 42 height 14
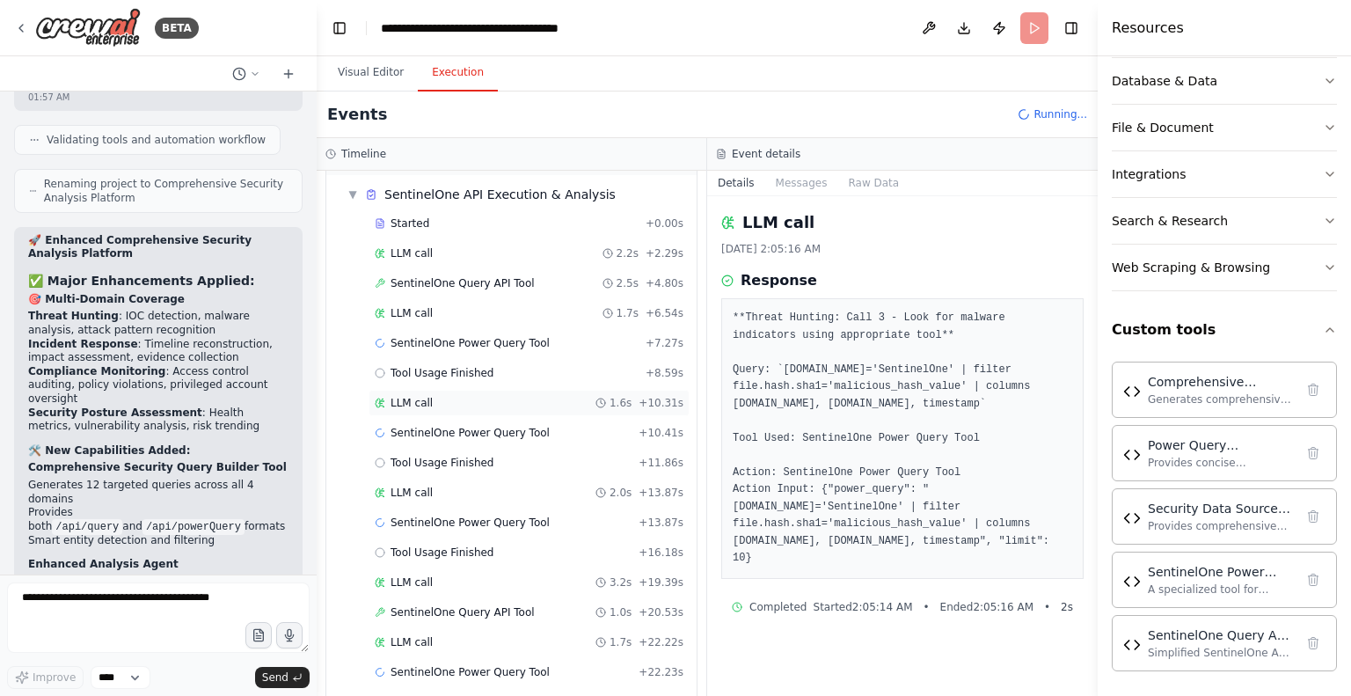
scroll to position [1092, 0]
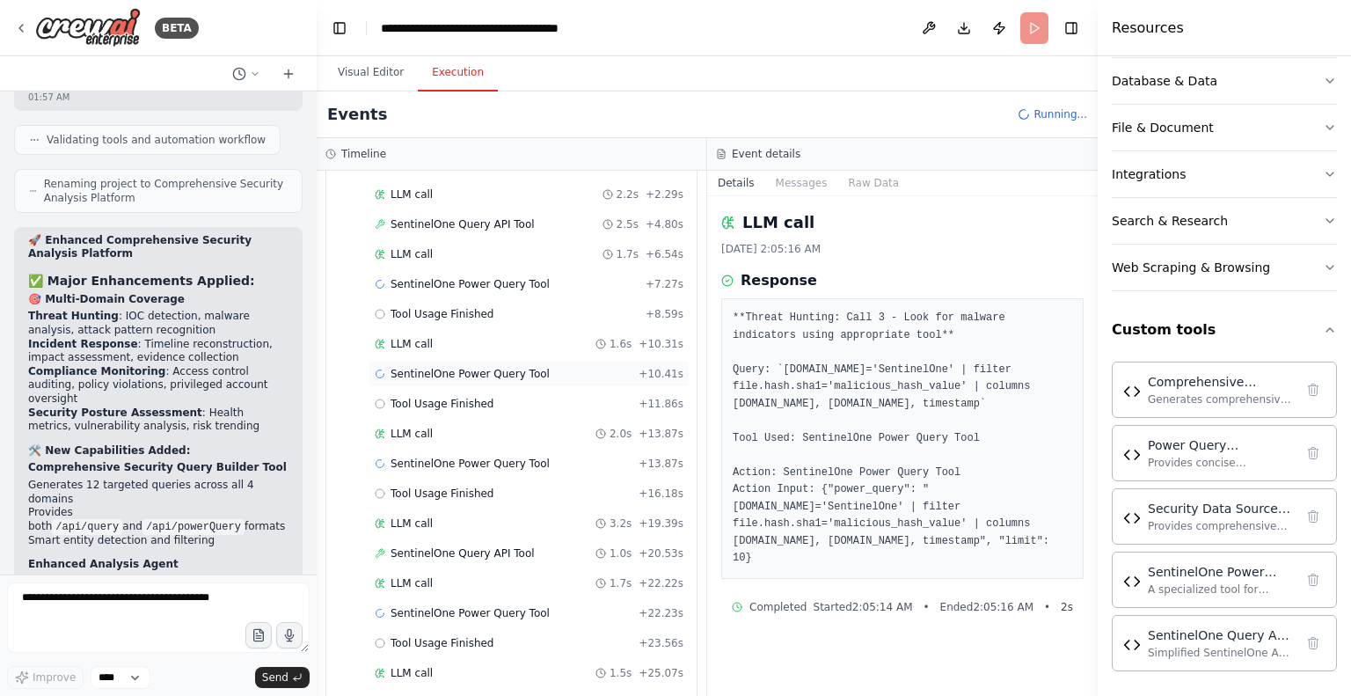
click at [501, 368] on div "SentinelOne Power Query Tool + 10.41s" at bounding box center [529, 374] width 321 height 26
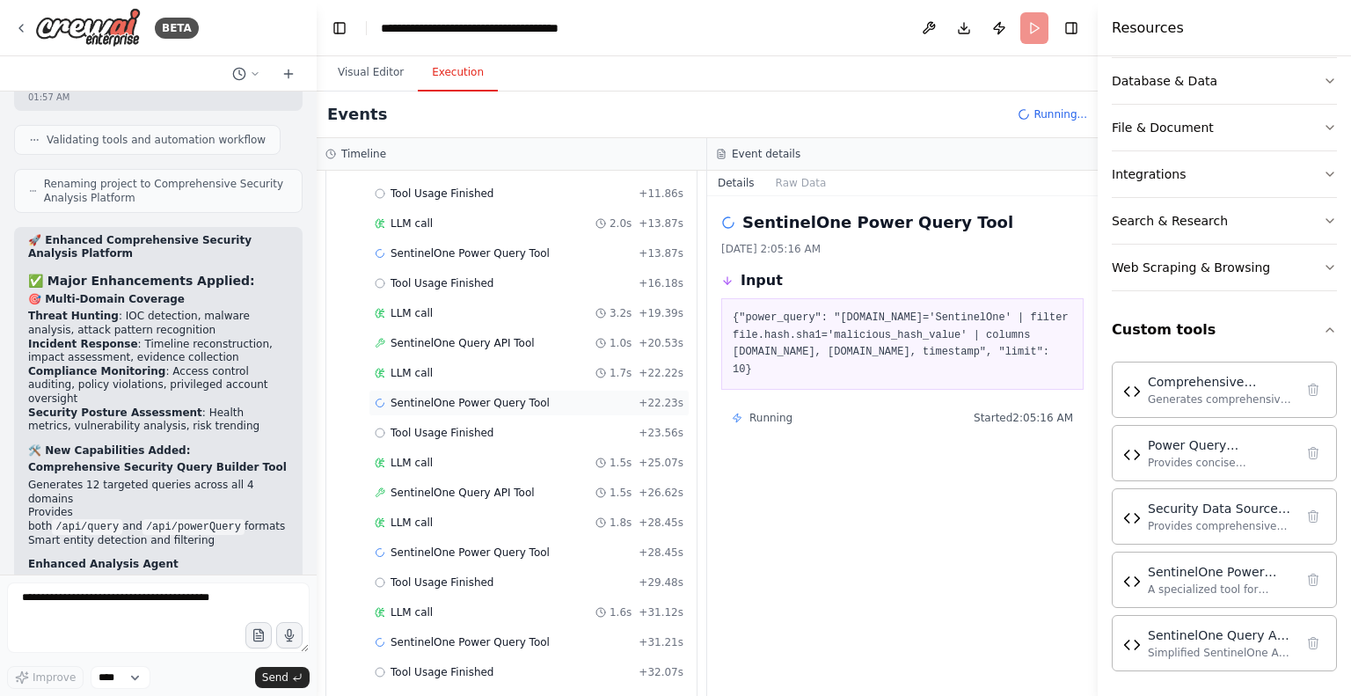
scroll to position [1328, 0]
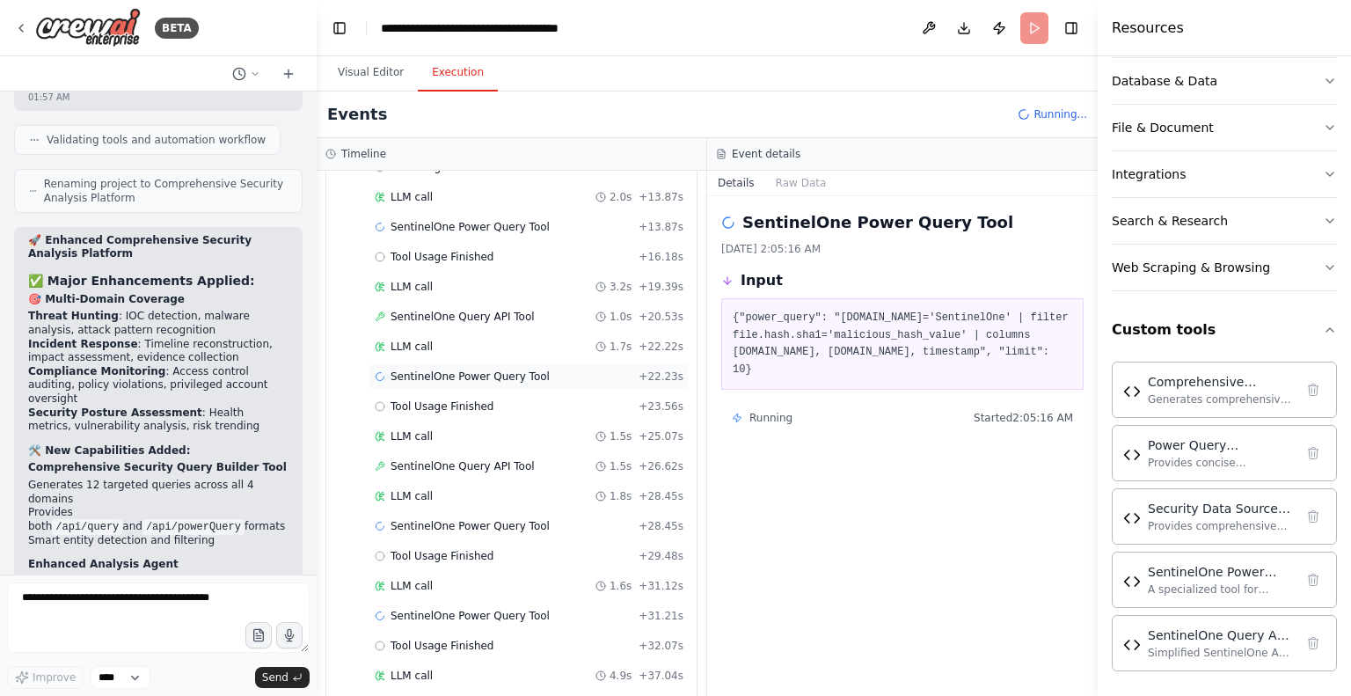
click at [515, 369] on span "SentinelOne Power Query Tool" at bounding box center [470, 376] width 159 height 14
click at [487, 457] on div "SentinelOne Query API Tool 1.5s + 26.62s" at bounding box center [529, 466] width 321 height 26
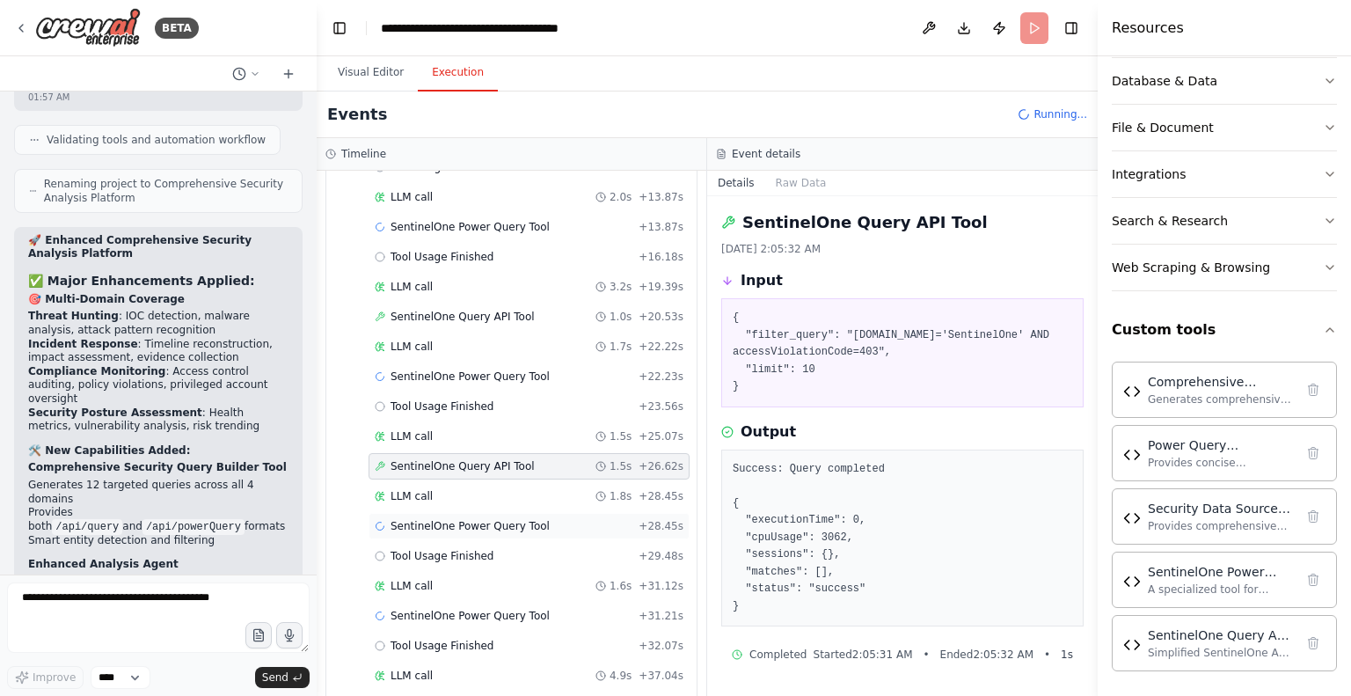
click at [473, 516] on div "SentinelOne Power Query Tool + 28.45s" at bounding box center [529, 526] width 321 height 26
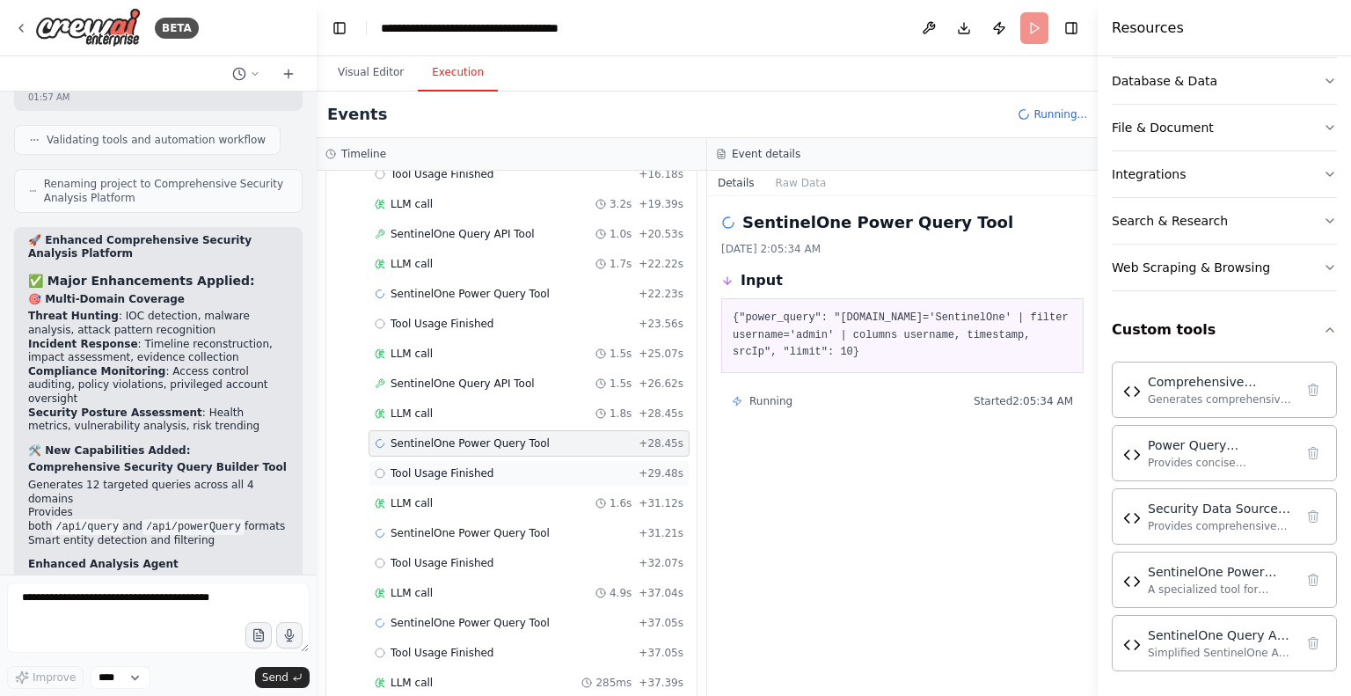
scroll to position [1413, 0]
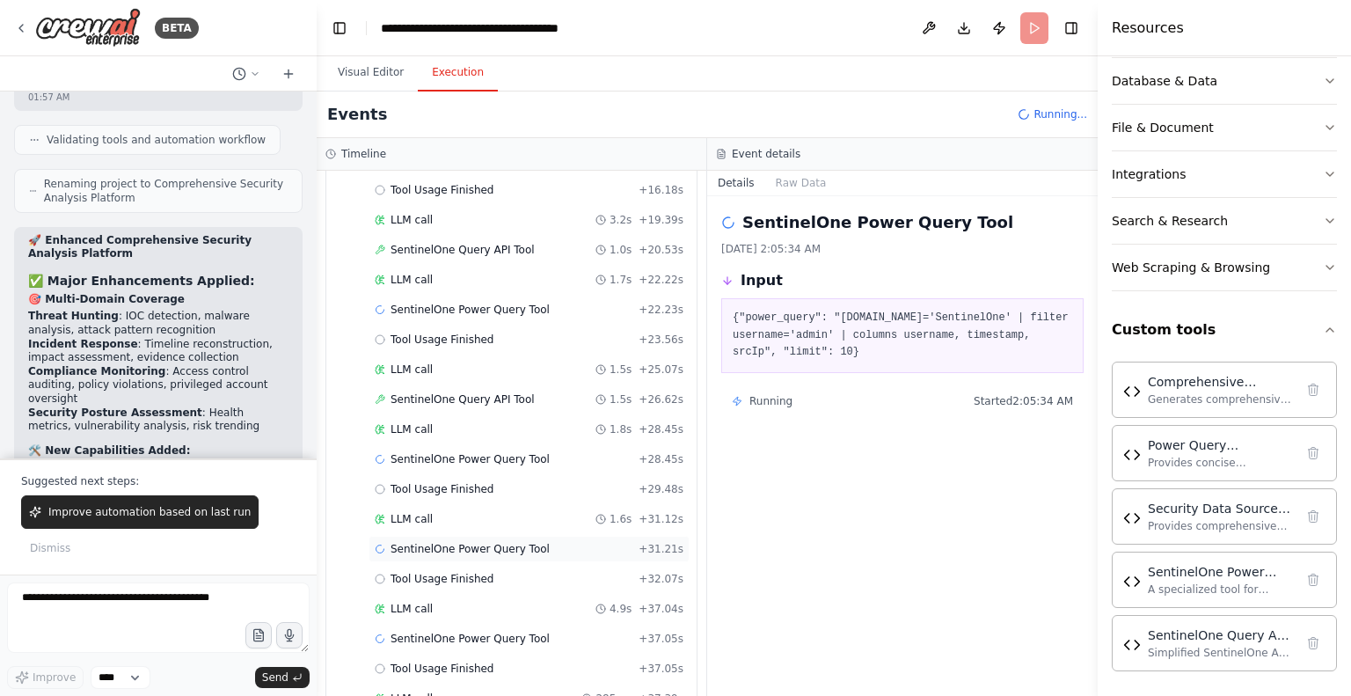
click at [501, 542] on span "SentinelOne Power Query Tool" at bounding box center [470, 549] width 159 height 14
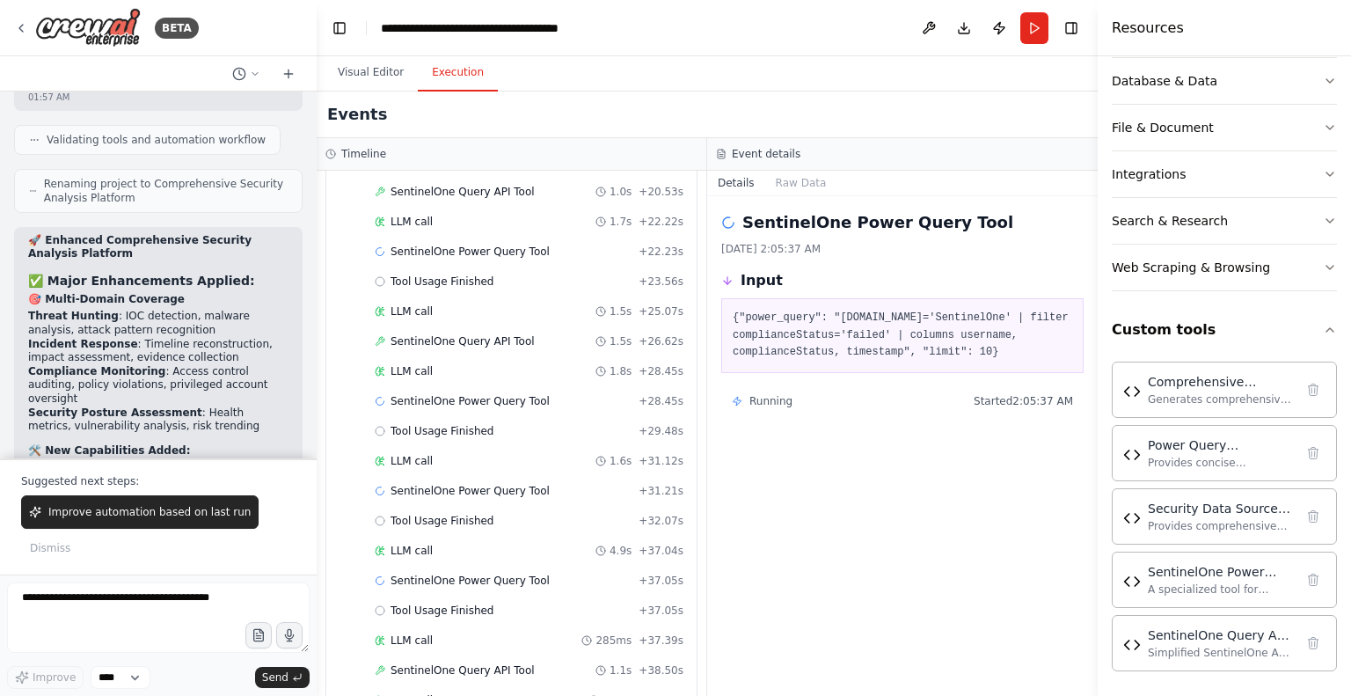
scroll to position [1611, 0]
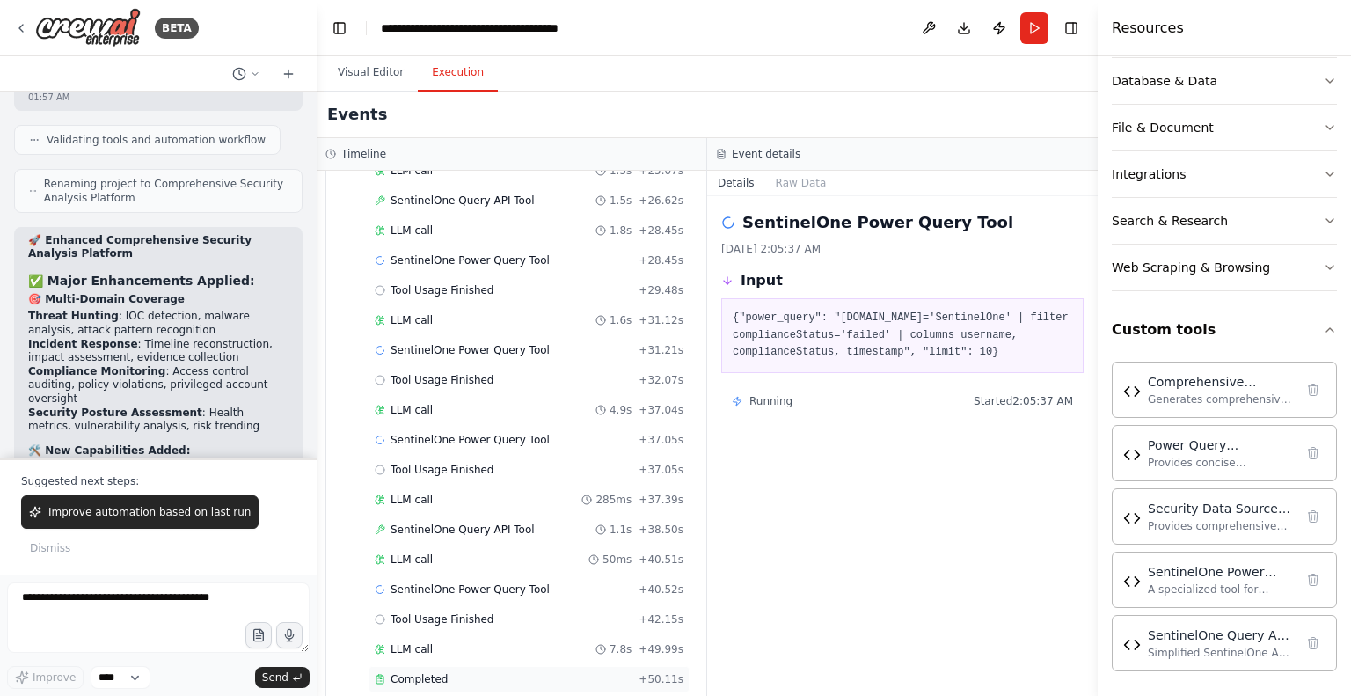
click at [422, 672] on span "Completed" at bounding box center [419, 679] width 57 height 14
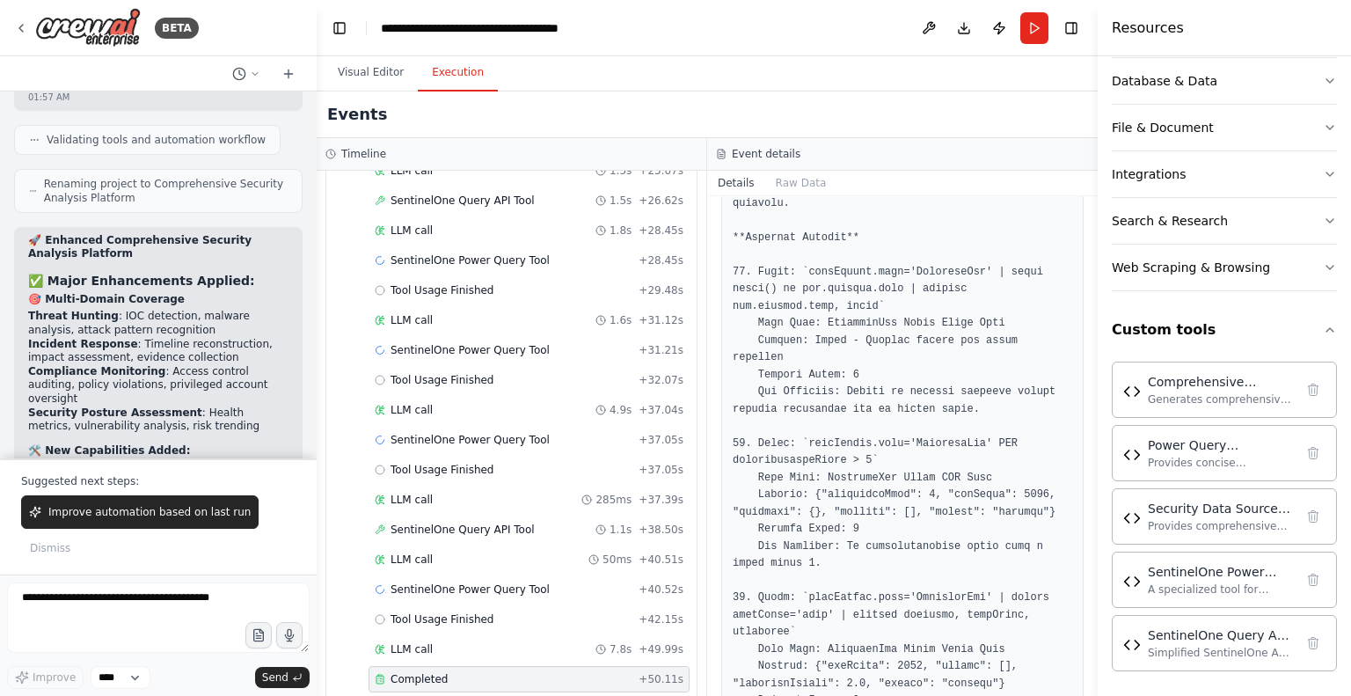
scroll to position [2660, 0]
click at [138, 522] on button "Improve automation based on last run" at bounding box center [139, 511] width 237 height 33
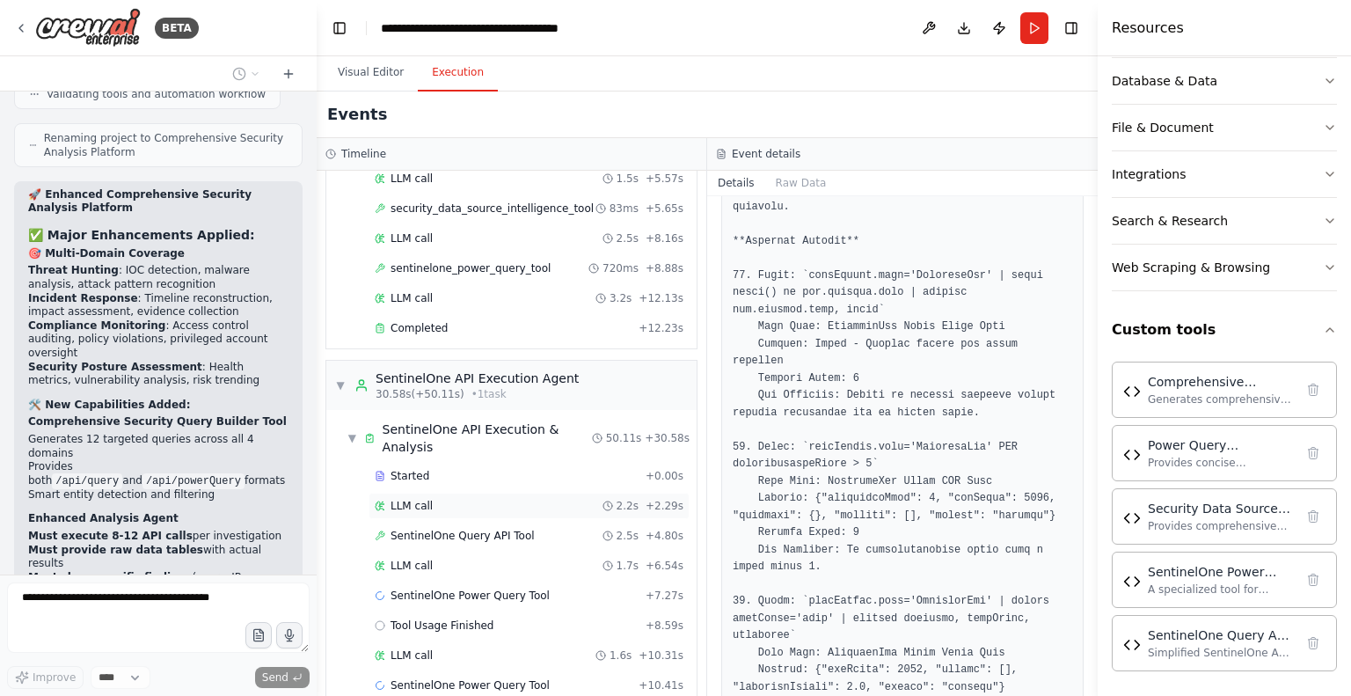
scroll to position [840, 0]
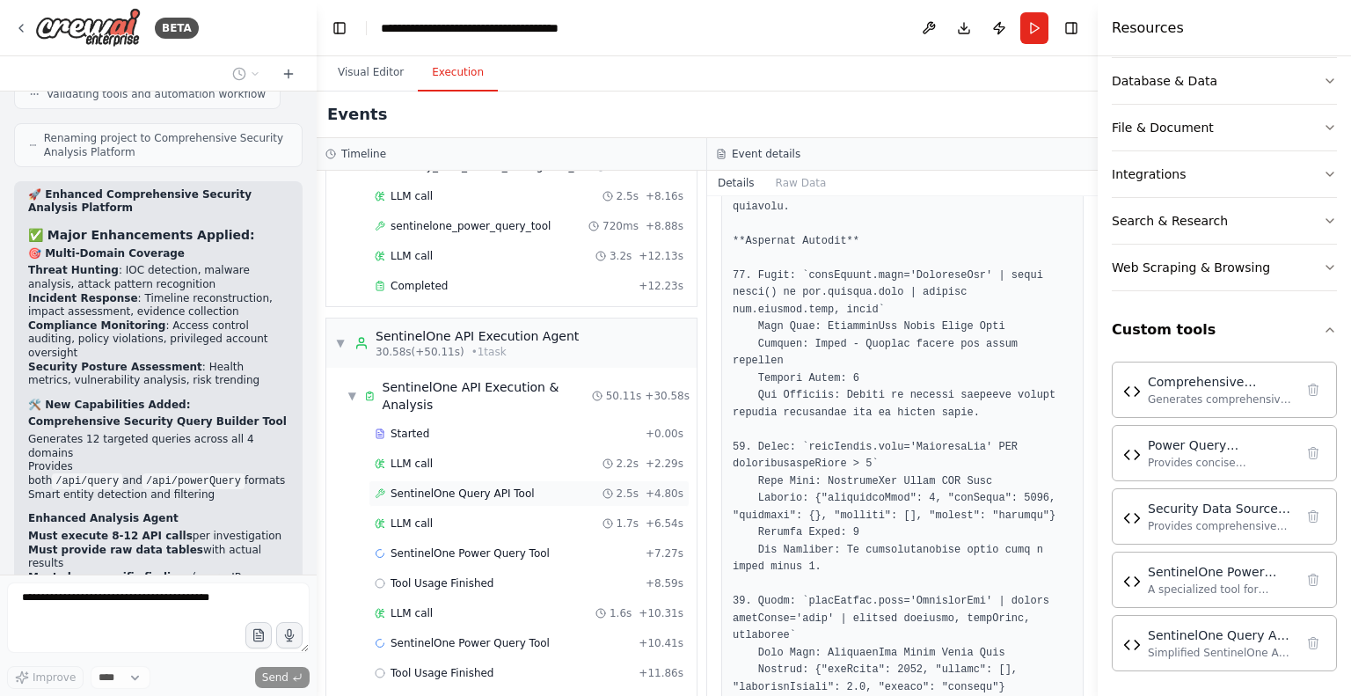
click at [479, 486] on span "SentinelOne Query API Tool" at bounding box center [463, 493] width 144 height 14
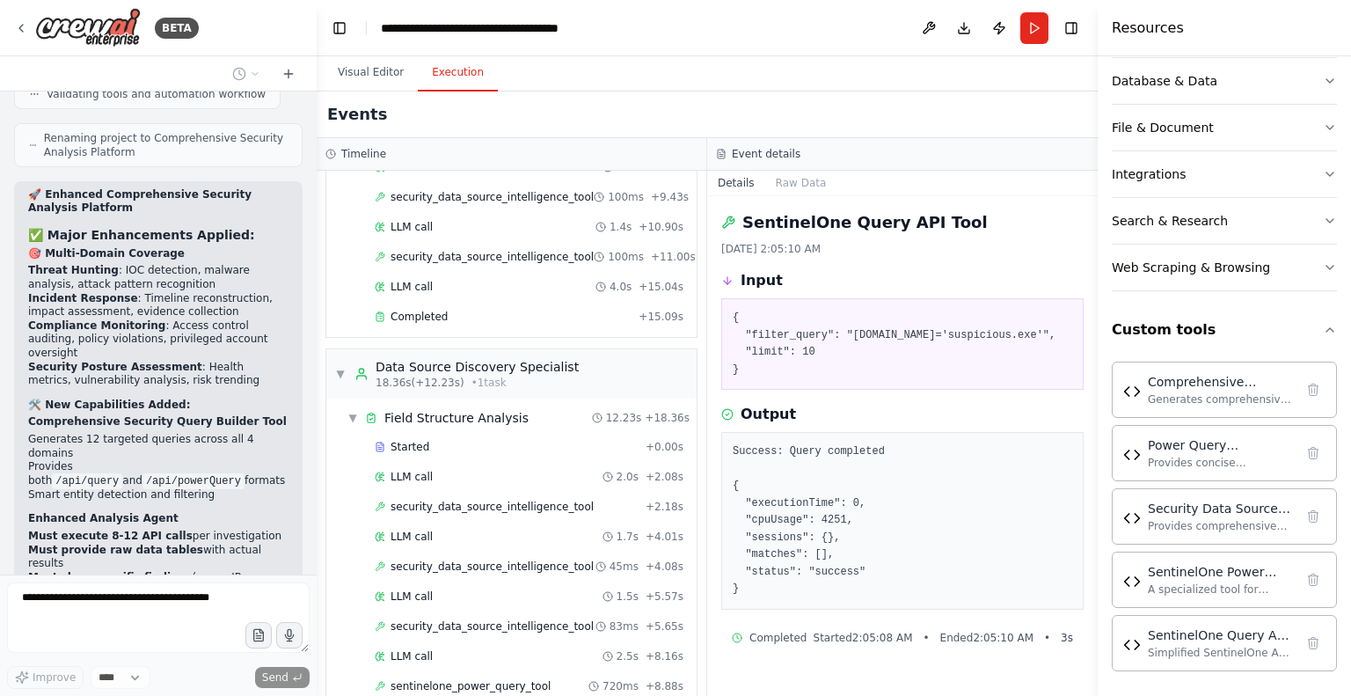
scroll to position [214, 0]
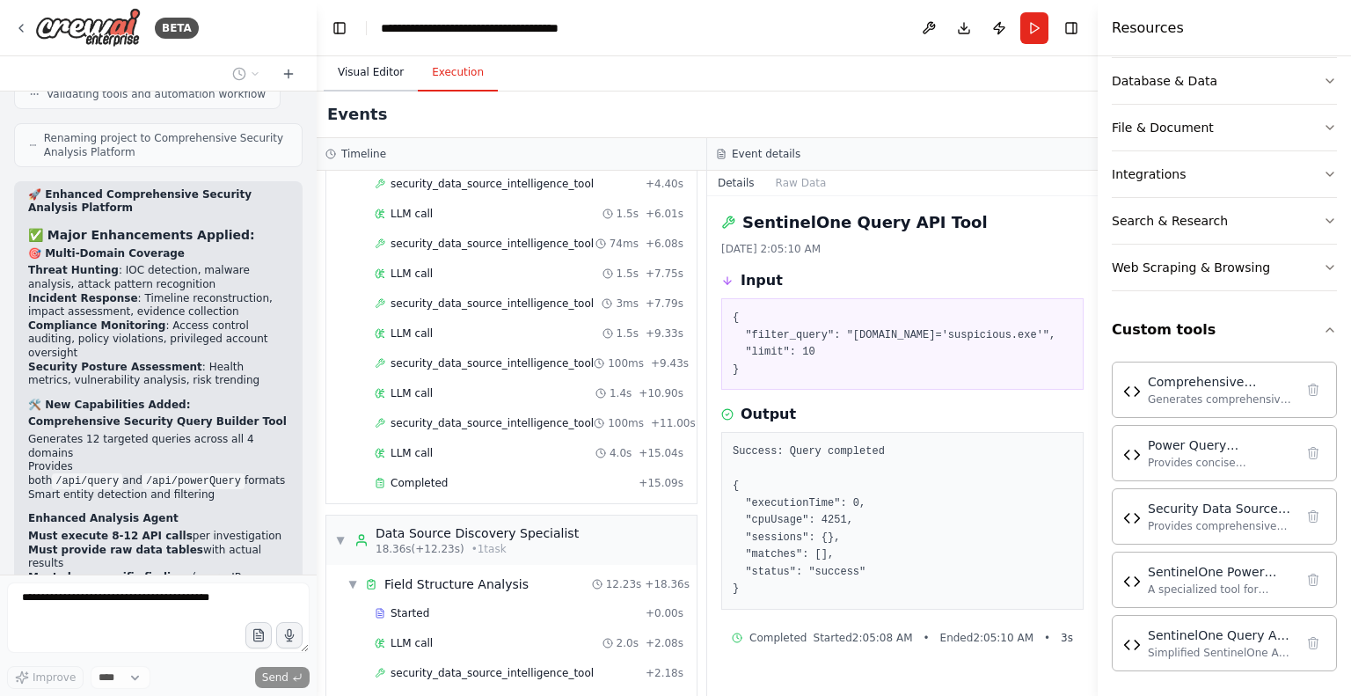
click at [360, 76] on button "Visual Editor" at bounding box center [371, 73] width 94 height 37
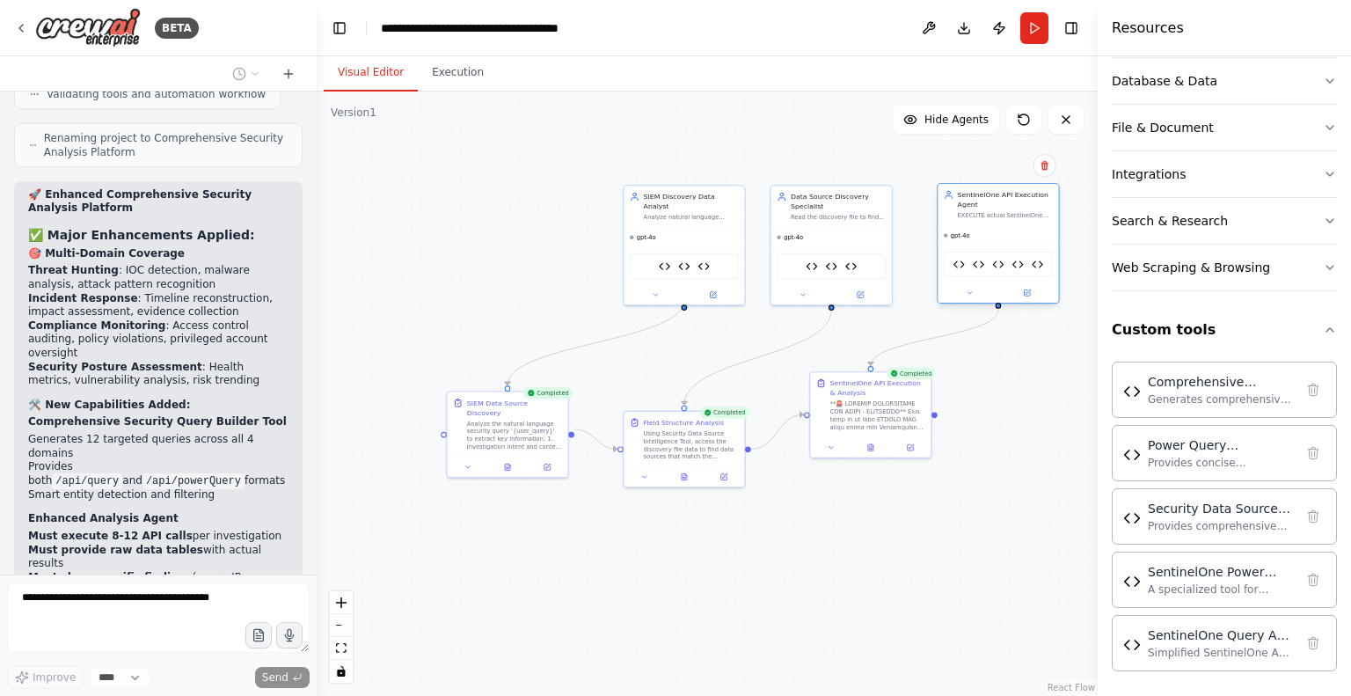
drag, startPoint x: 866, startPoint y: 252, endPoint x: 1018, endPoint y: 214, distance: 156.8
click at [1018, 214] on div "EXECUTE actual SentinelOne API calls using the two API tools. YOU MUST MAKE MUL…" at bounding box center [1005, 215] width 95 height 8
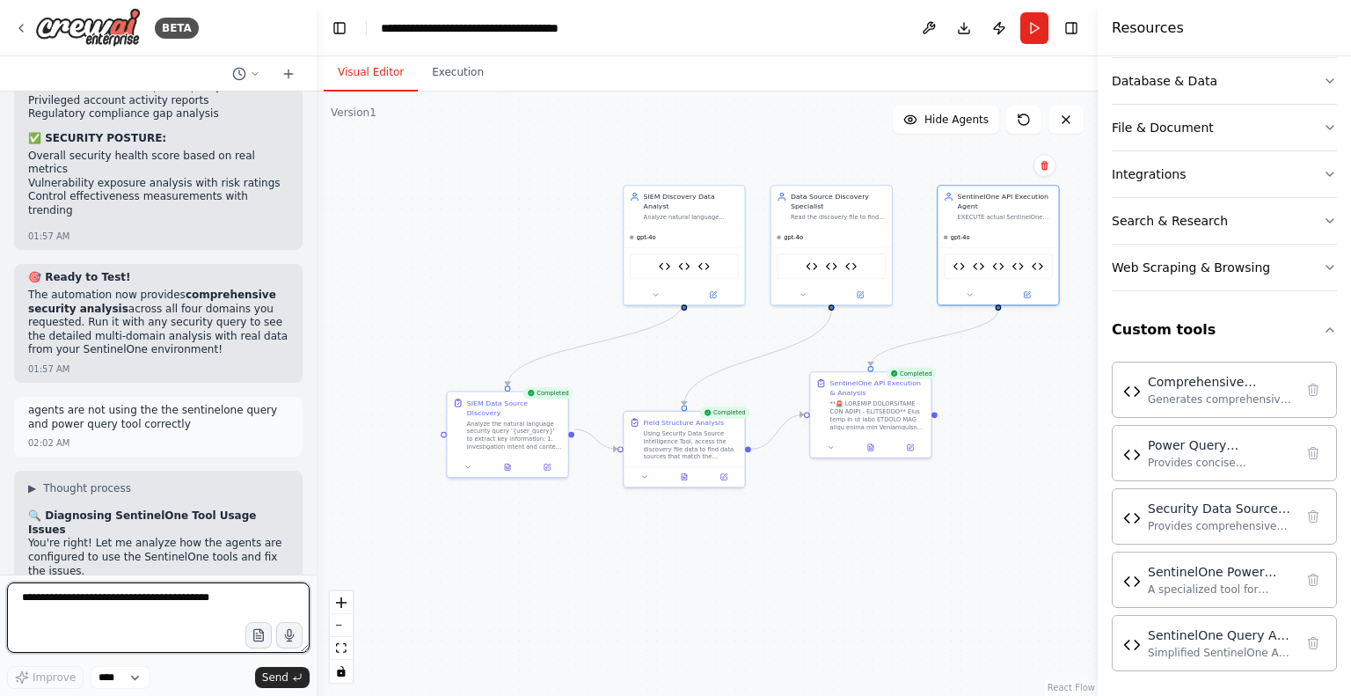
scroll to position [79930, 0]
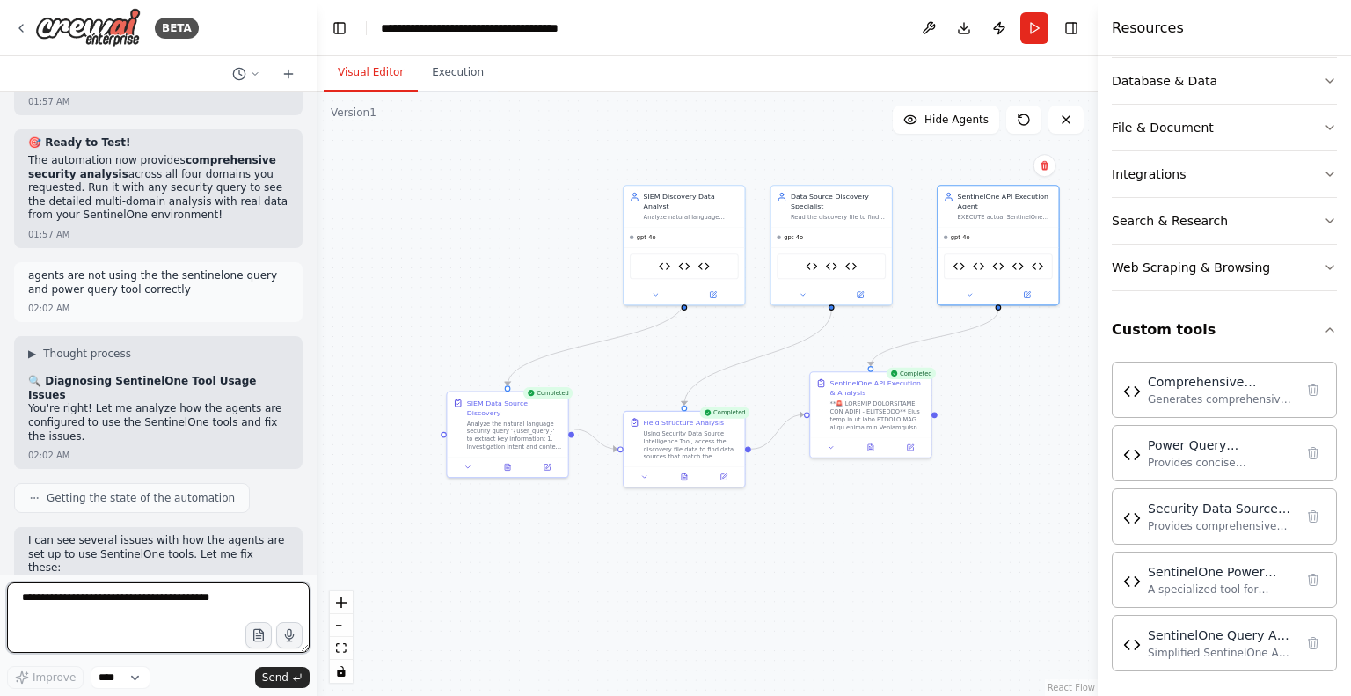
click at [135, 593] on textarea at bounding box center [158, 617] width 303 height 70
click at [88, 600] on textarea at bounding box center [158, 617] width 303 height 70
paste textarea "**********"
type textarea "**********"
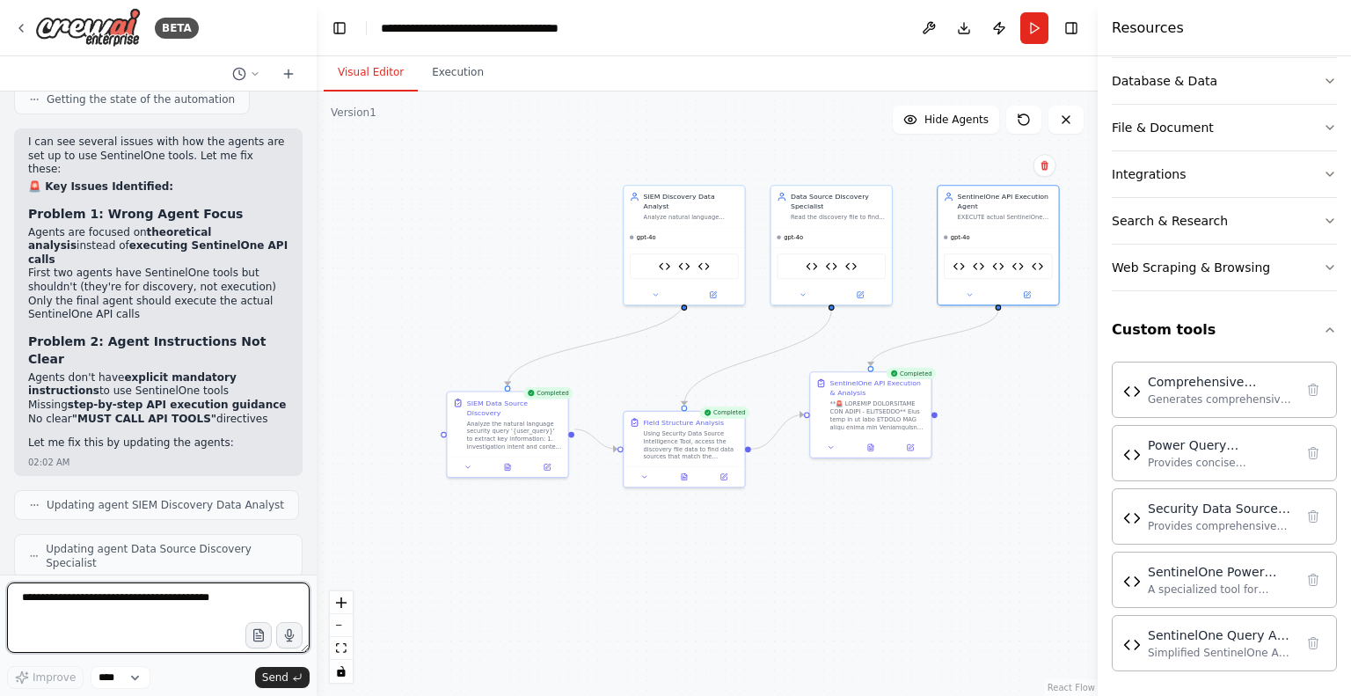
scroll to position [80331, 0]
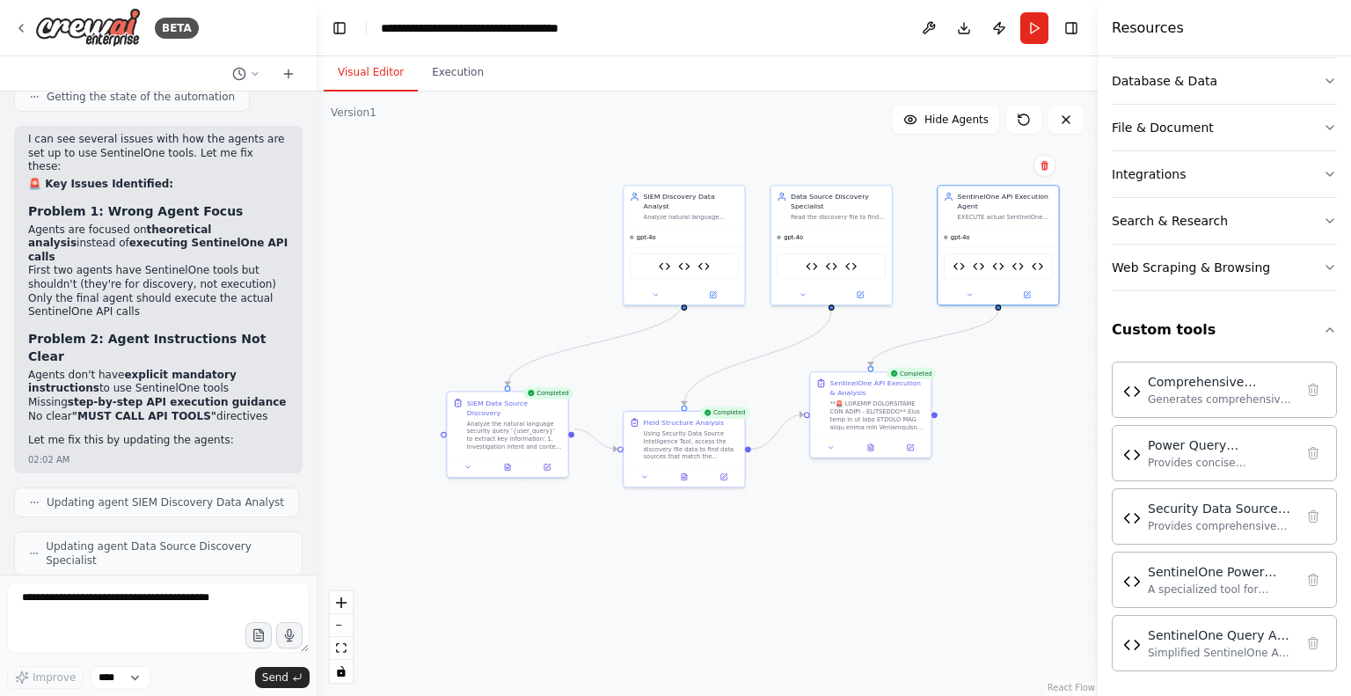
drag, startPoint x: 274, startPoint y: 190, endPoint x: 95, endPoint y: 182, distance: 178.7
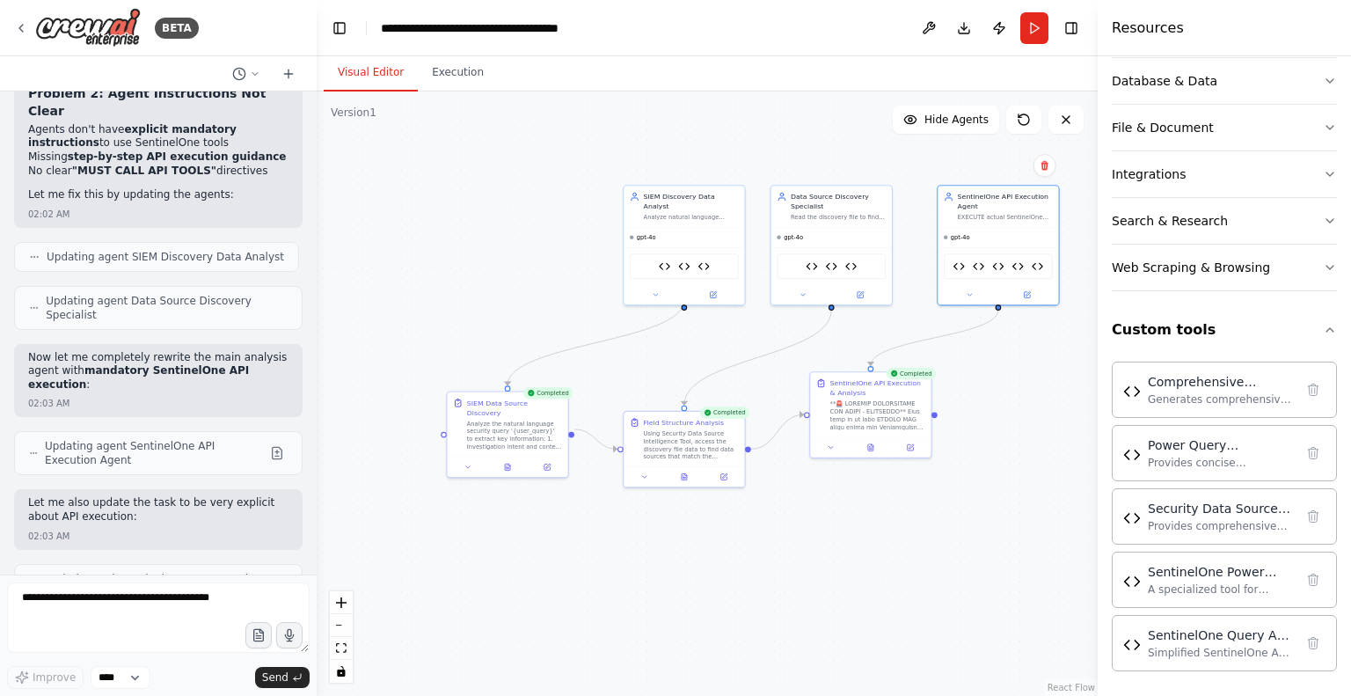
scroll to position [80605, 0]
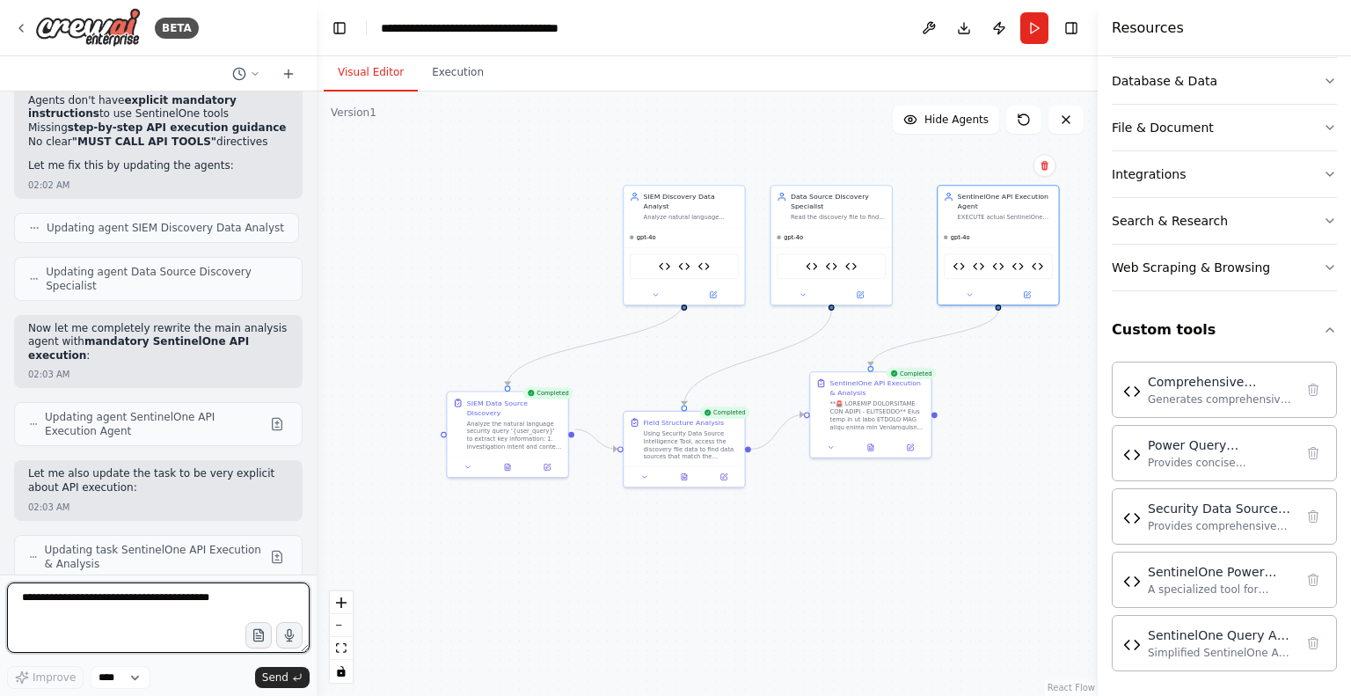
click at [120, 608] on textarea at bounding box center [158, 617] width 303 height 70
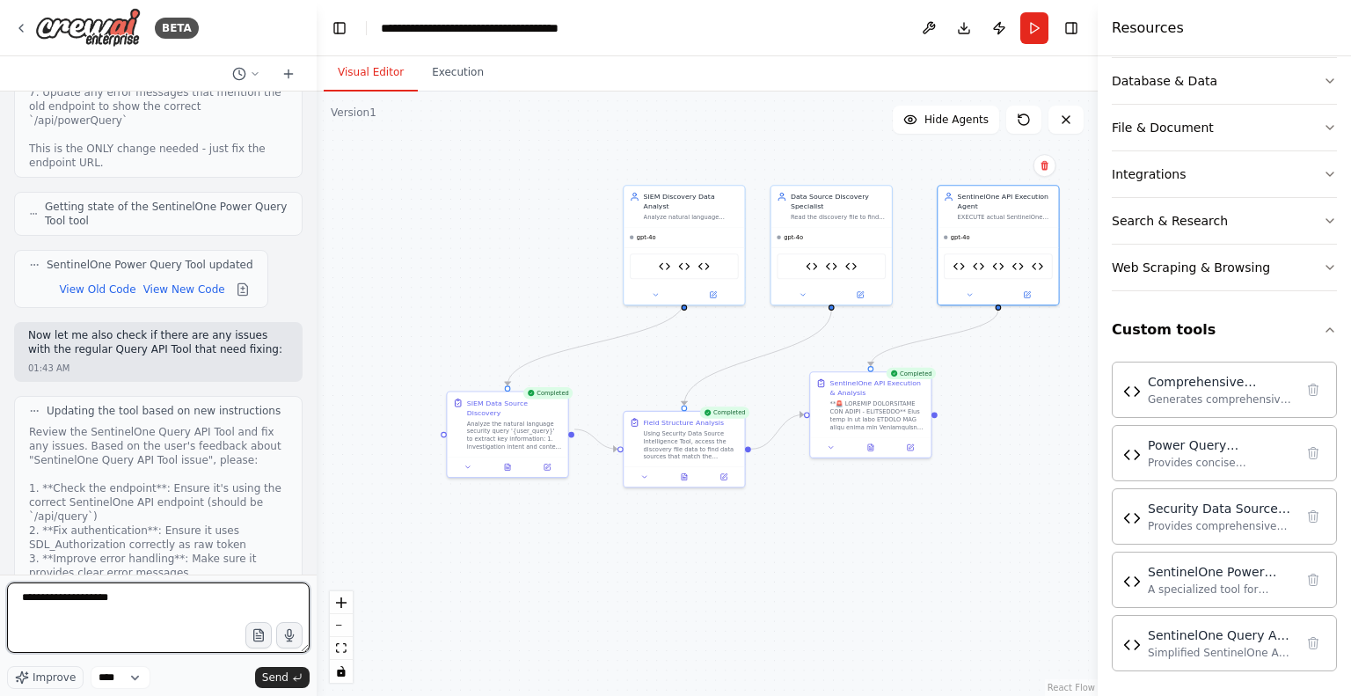
scroll to position [74604, 0]
drag, startPoint x: 163, startPoint y: 210, endPoint x: 183, endPoint y: 240, distance: 36.1
copy p "threat hunting Incident response analysis Compliance monitoring General securit…"
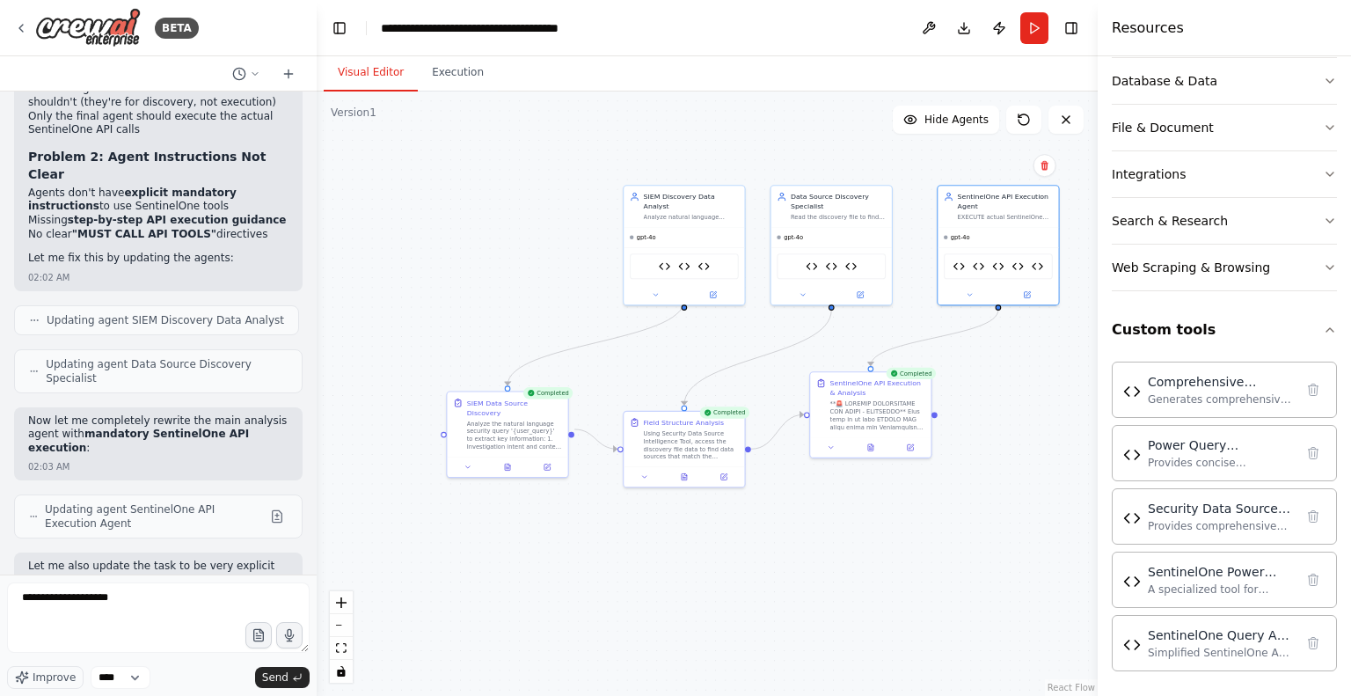
scroll to position [80605, 0]
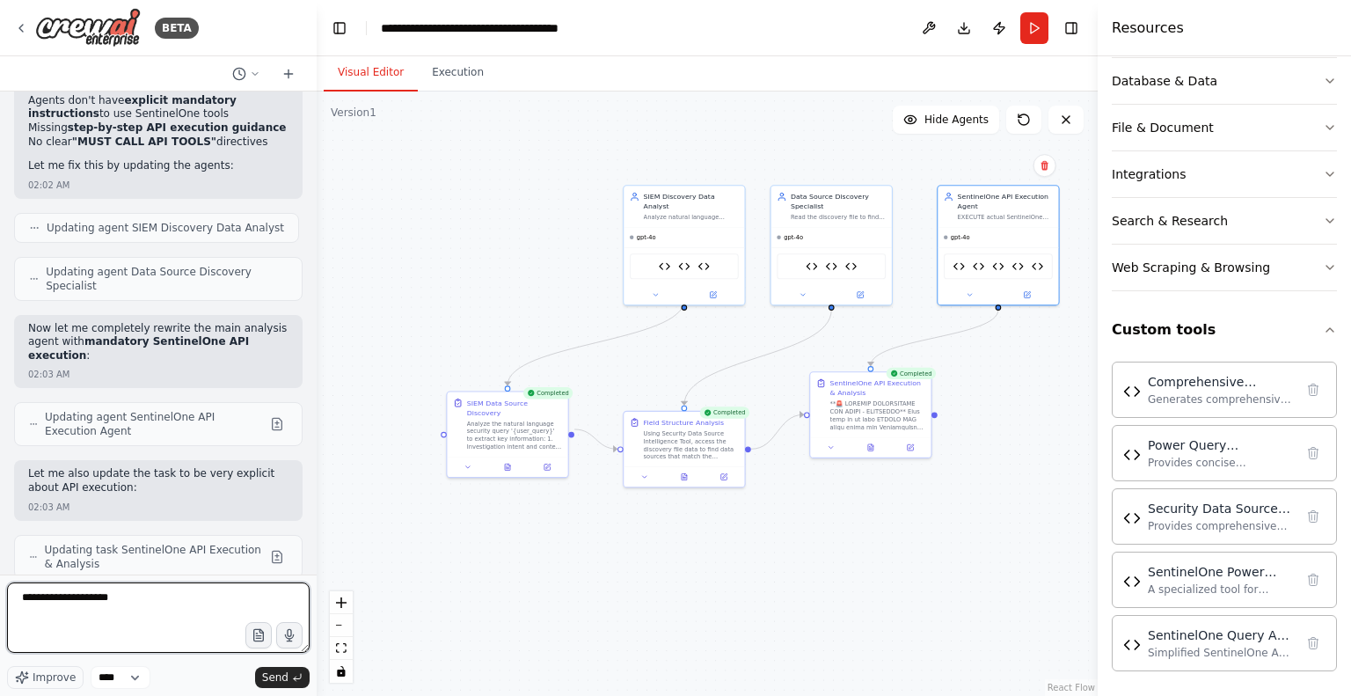
click at [126, 596] on textarea "**********" at bounding box center [158, 617] width 303 height 70
paste textarea "**********"
type textarea "**********"
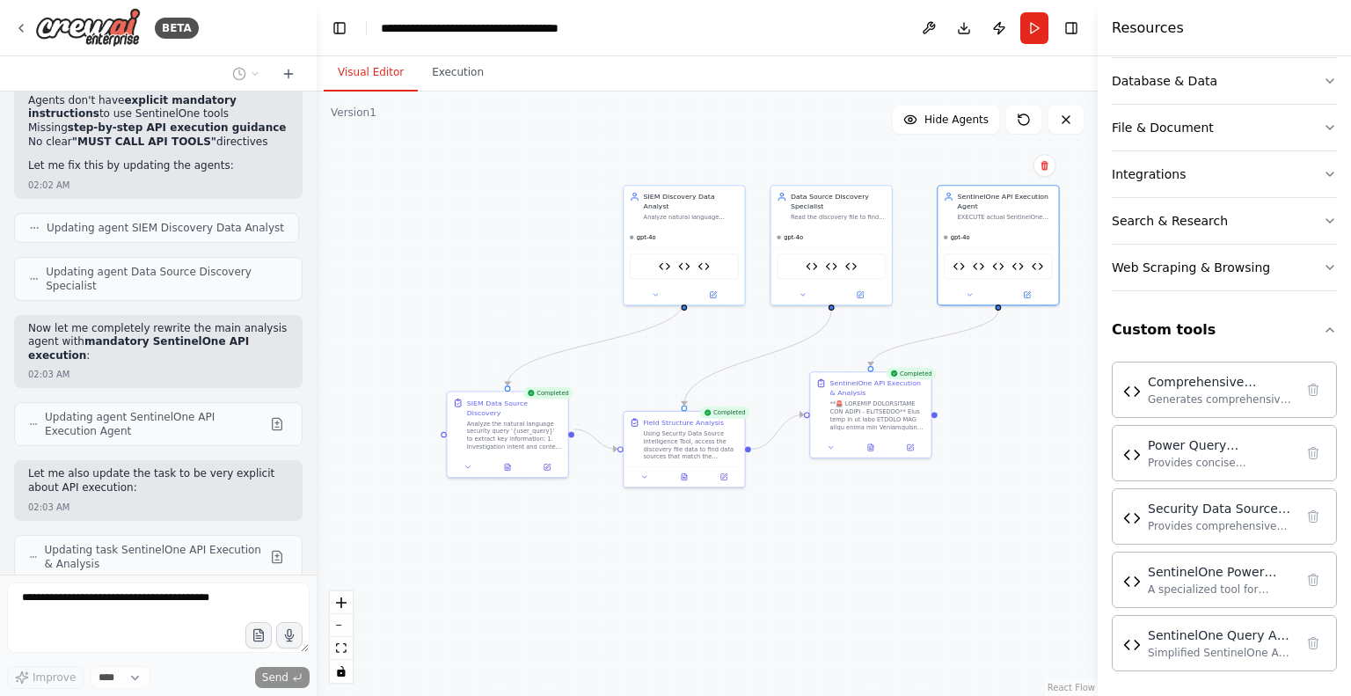
scroll to position [80739, 0]
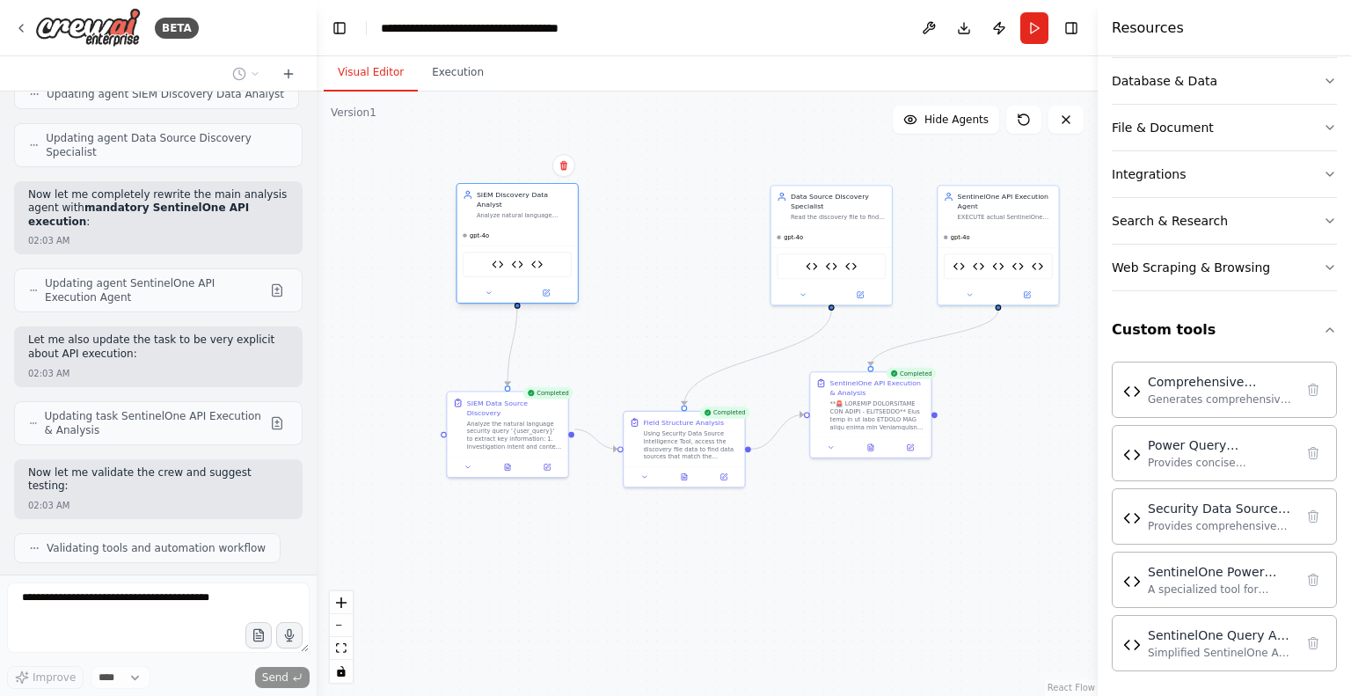
drag, startPoint x: 683, startPoint y: 196, endPoint x: 519, endPoint y: 200, distance: 164.5
click at [519, 200] on div "SIEM Discovery Data Analyst Analyze natural language security queries to extrac…" at bounding box center [524, 204] width 95 height 29
drag, startPoint x: 832, startPoint y: 192, endPoint x: 680, endPoint y: 180, distance: 152.6
click at [680, 180] on div "Data Source Discovery Specialist" at bounding box center [691, 189] width 95 height 19
drag, startPoint x: 999, startPoint y: 199, endPoint x: 827, endPoint y: 189, distance: 172.7
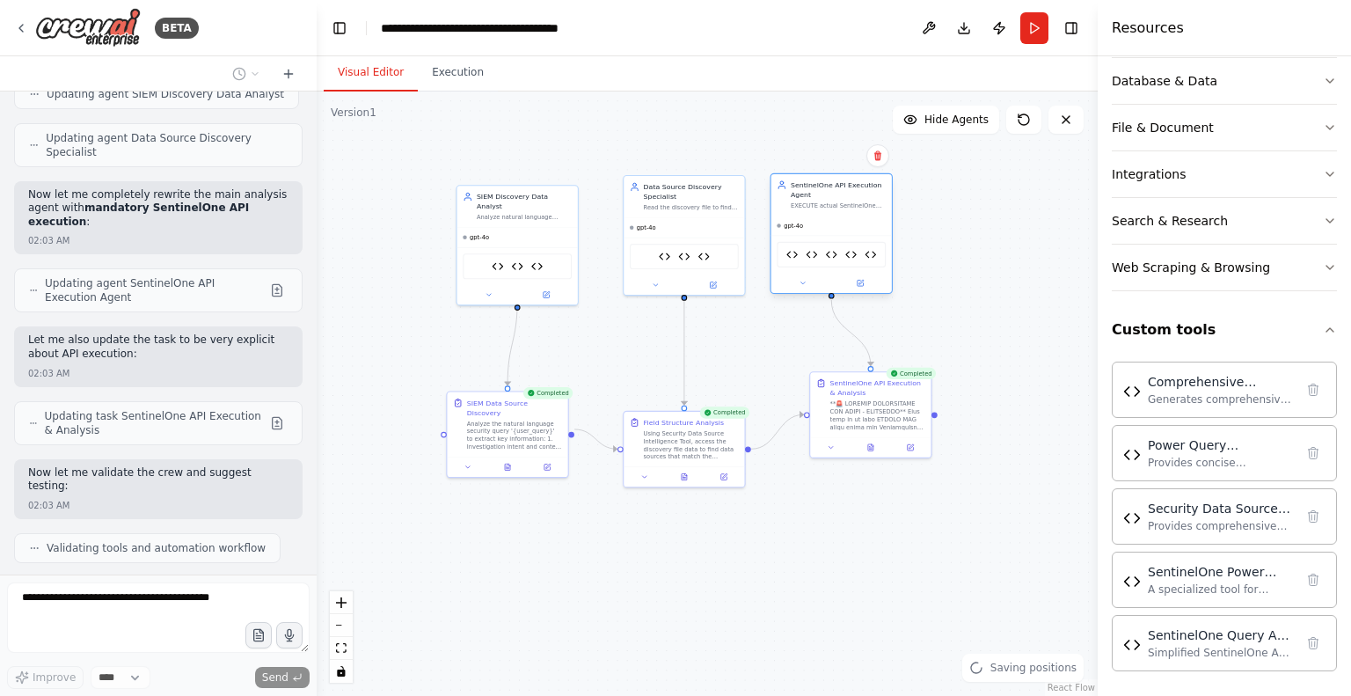
click at [827, 189] on div "SentinelOne API Execution Agent" at bounding box center [838, 189] width 95 height 19
drag, startPoint x: 866, startPoint y: 387, endPoint x: 844, endPoint y: 420, distance: 39.5
click at [844, 420] on div "SentinelOne API Execution & Analysis" at bounding box center [857, 415] width 95 height 19
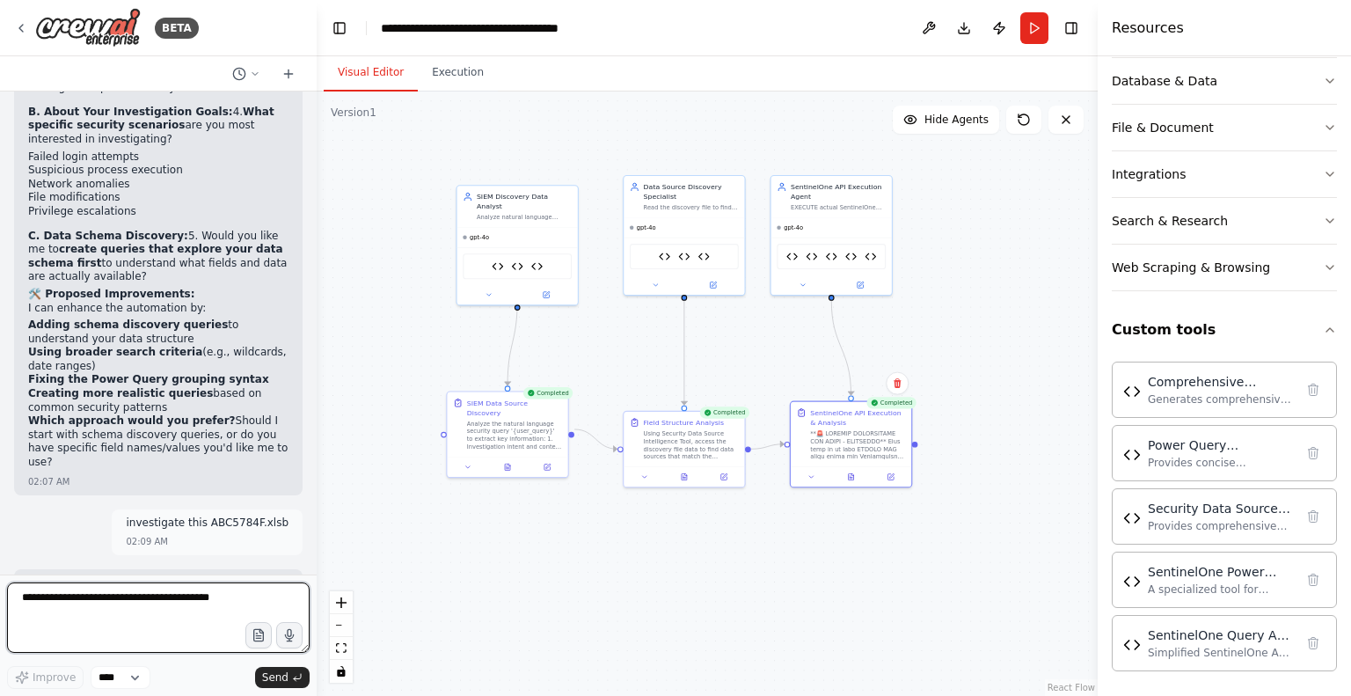
scroll to position [82768, 0]
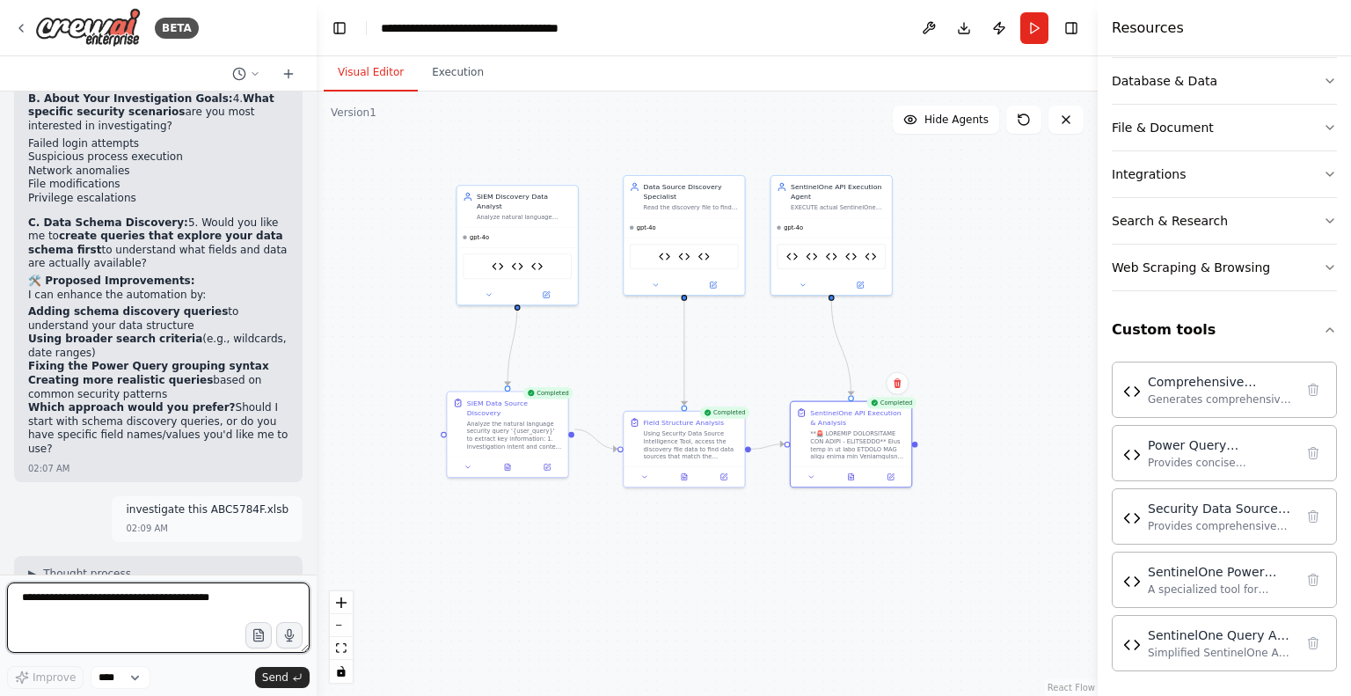
click at [136, 611] on textarea at bounding box center [158, 617] width 303 height 70
click at [107, 604] on textarea at bounding box center [158, 617] width 303 height 70
type textarea "**********"
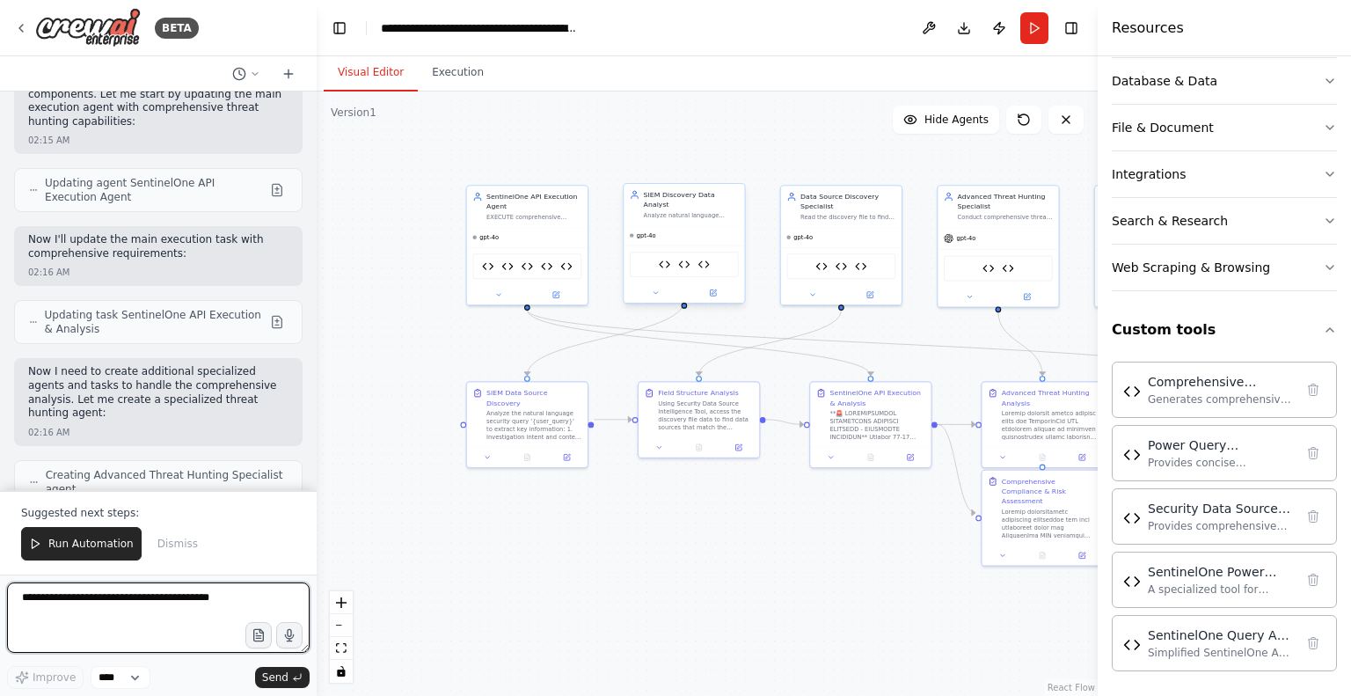
scroll to position [86409, 0]
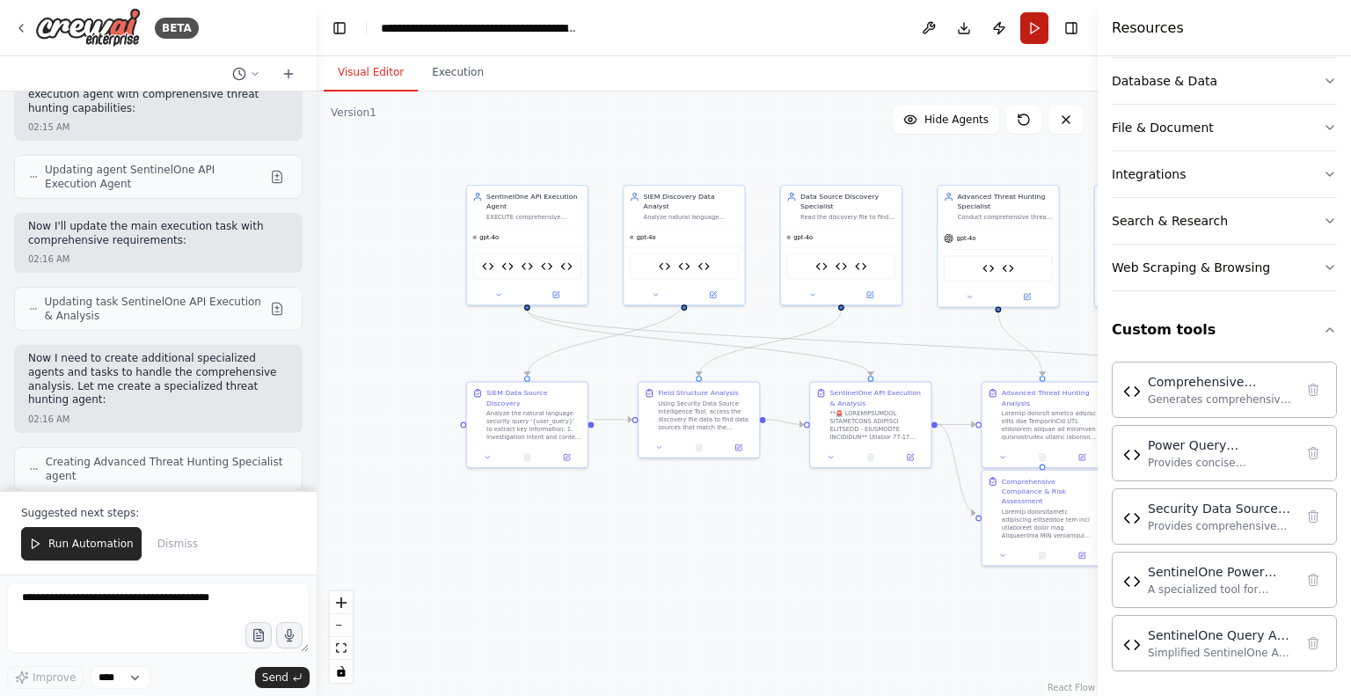
click at [1038, 28] on button "Run" at bounding box center [1034, 28] width 28 height 32
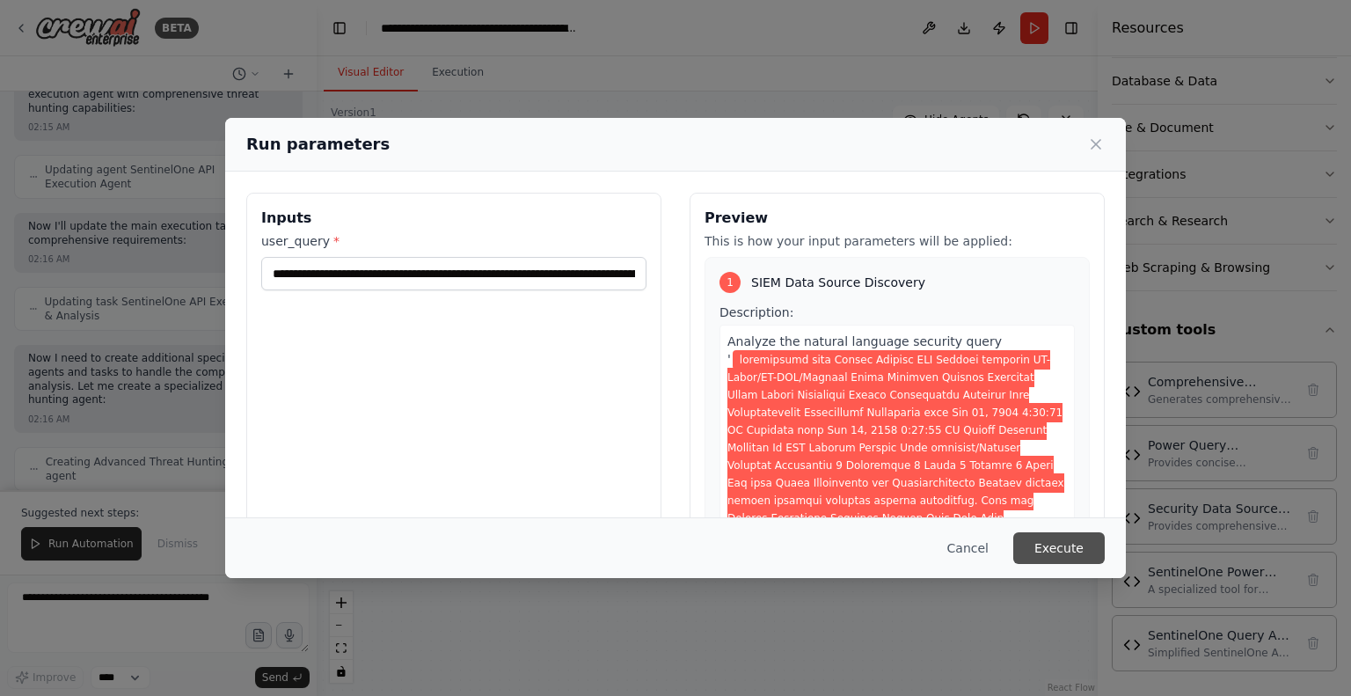
click at [1075, 548] on button "Execute" at bounding box center [1058, 548] width 91 height 32
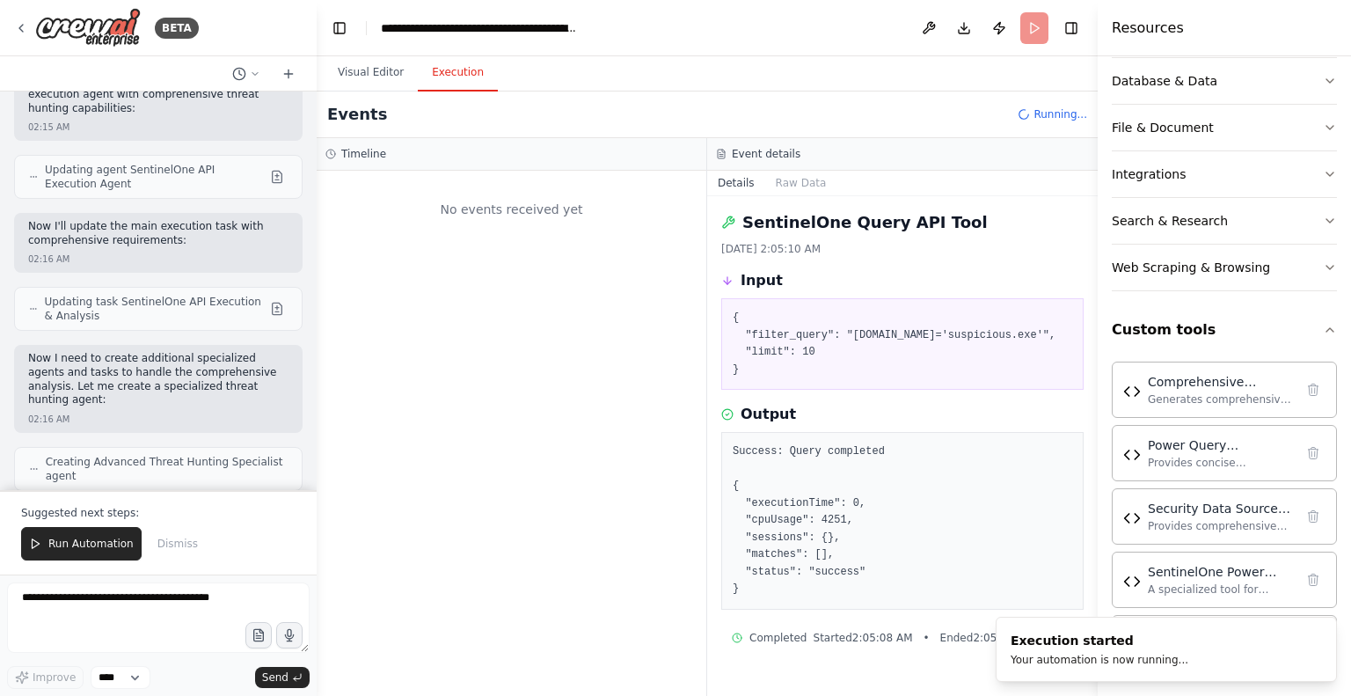
scroll to position [0, 0]
click at [352, 67] on button "Visual Editor" at bounding box center [371, 73] width 94 height 37
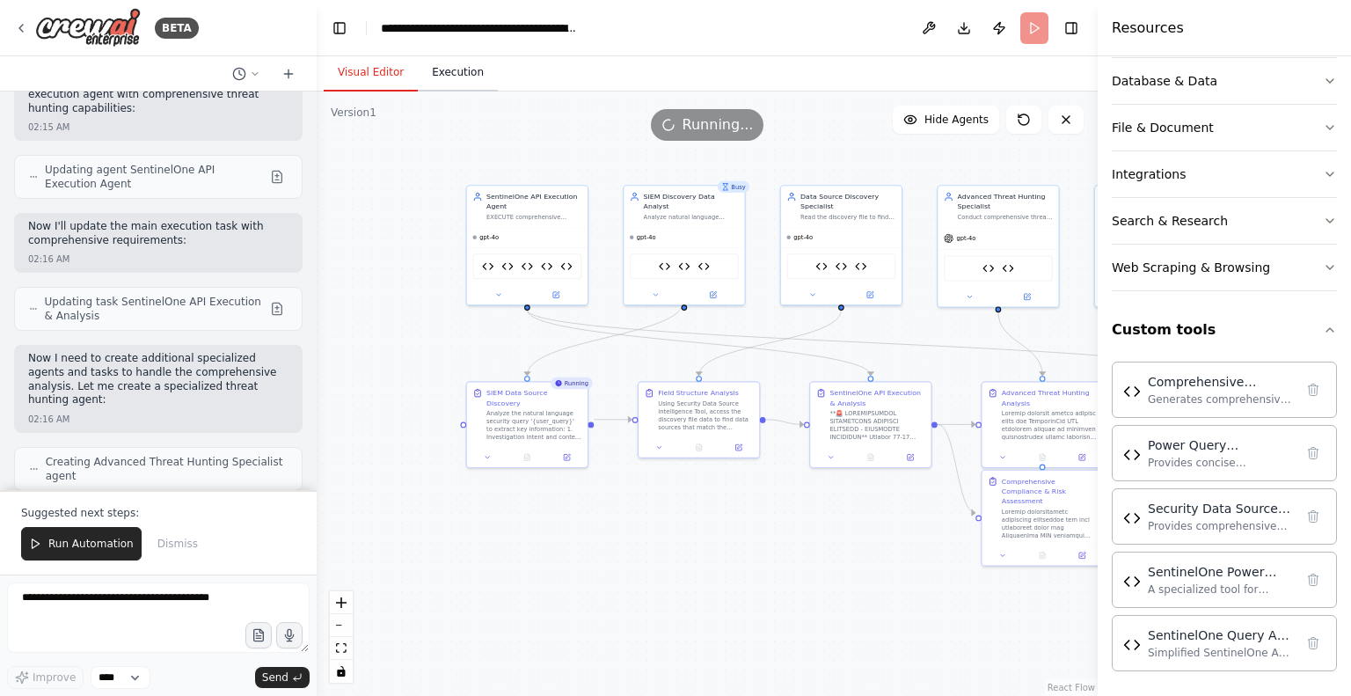
click at [444, 74] on button "Execution" at bounding box center [458, 73] width 80 height 37
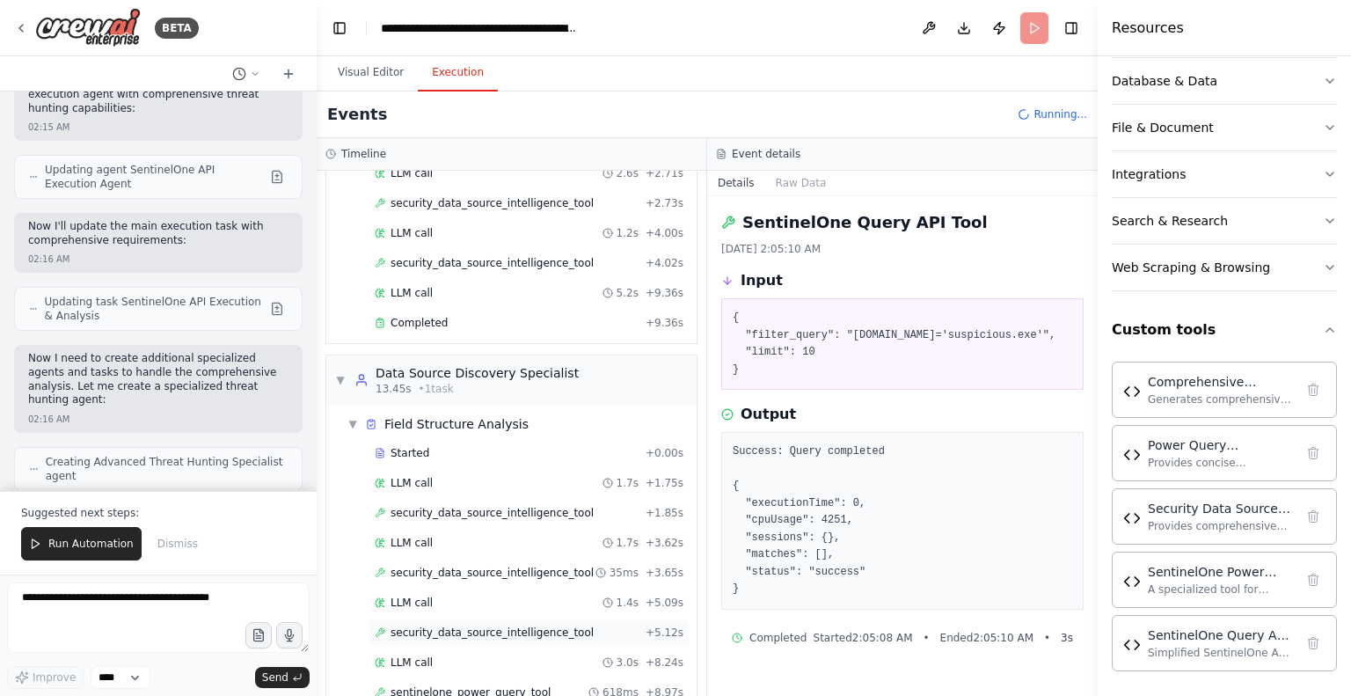
scroll to position [194, 0]
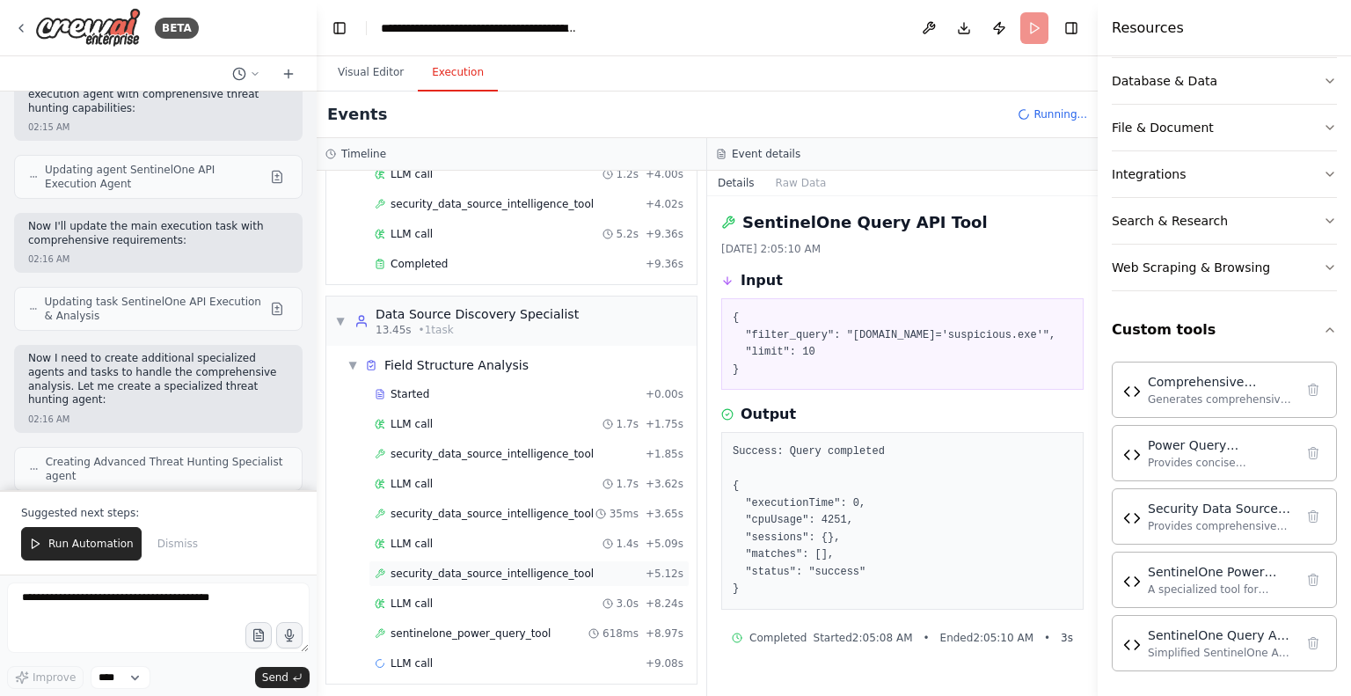
click at [486, 626] on span "sentinelone_power_query_tool" at bounding box center [471, 633] width 160 height 14
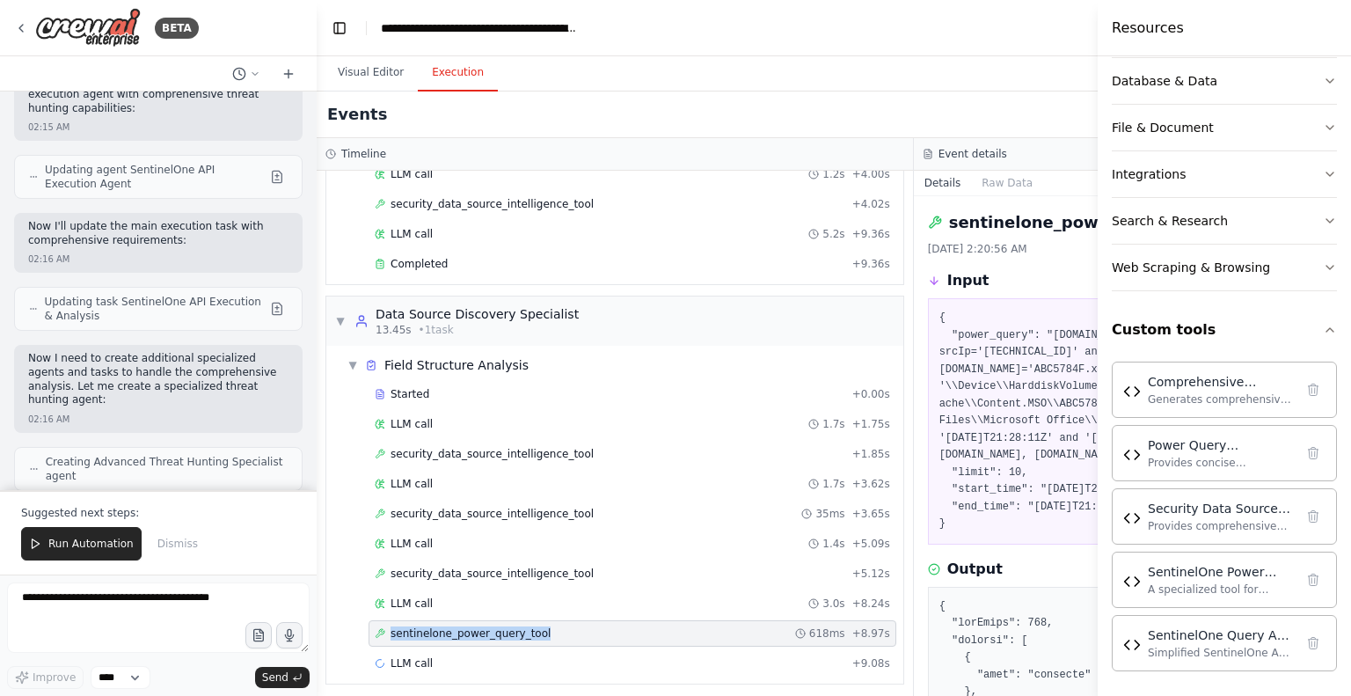
click at [486, 626] on span "sentinelone_power_query_tool" at bounding box center [471, 633] width 160 height 14
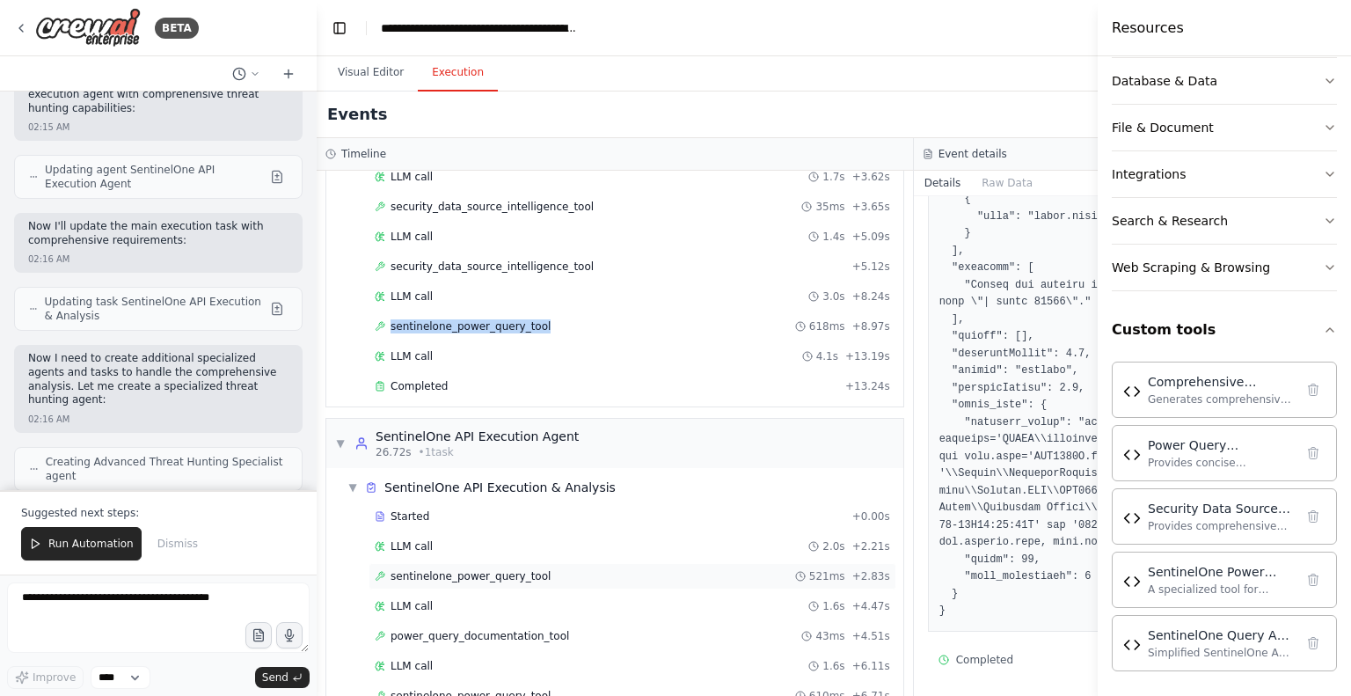
scroll to position [559, 0]
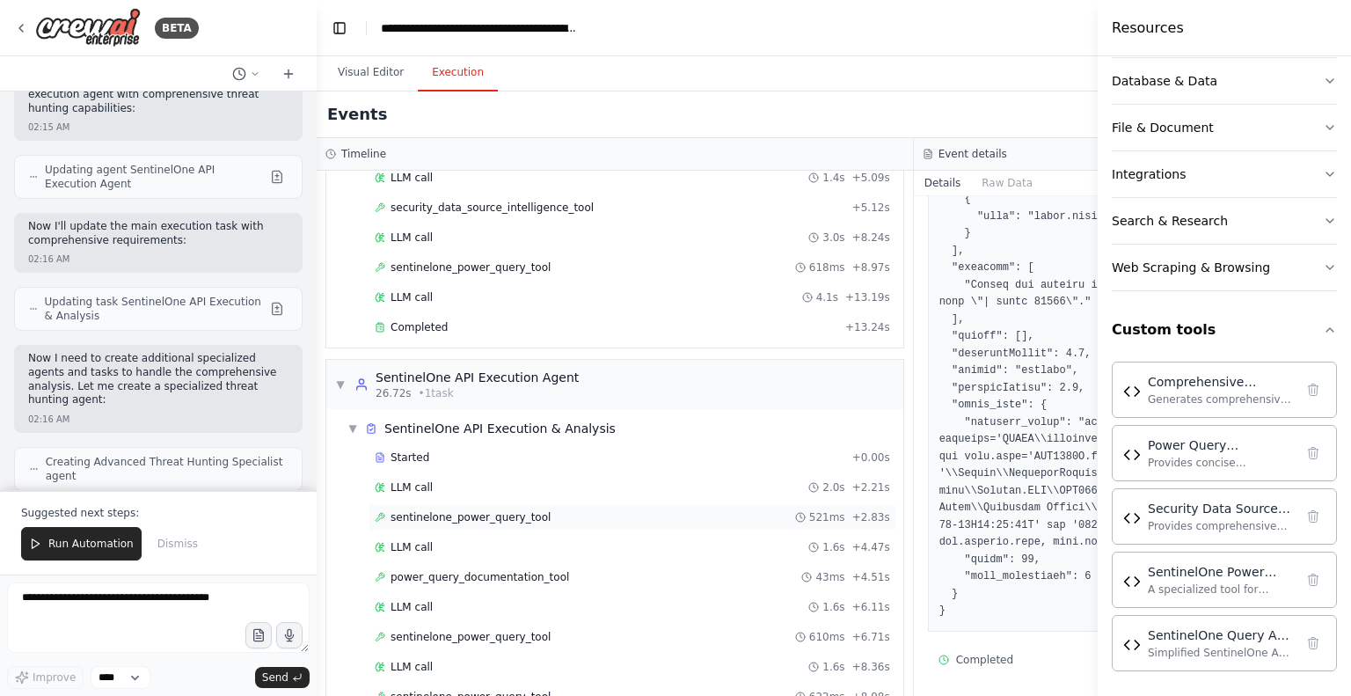
click at [493, 510] on span "sentinelone_power_query_tool" at bounding box center [471, 517] width 160 height 14
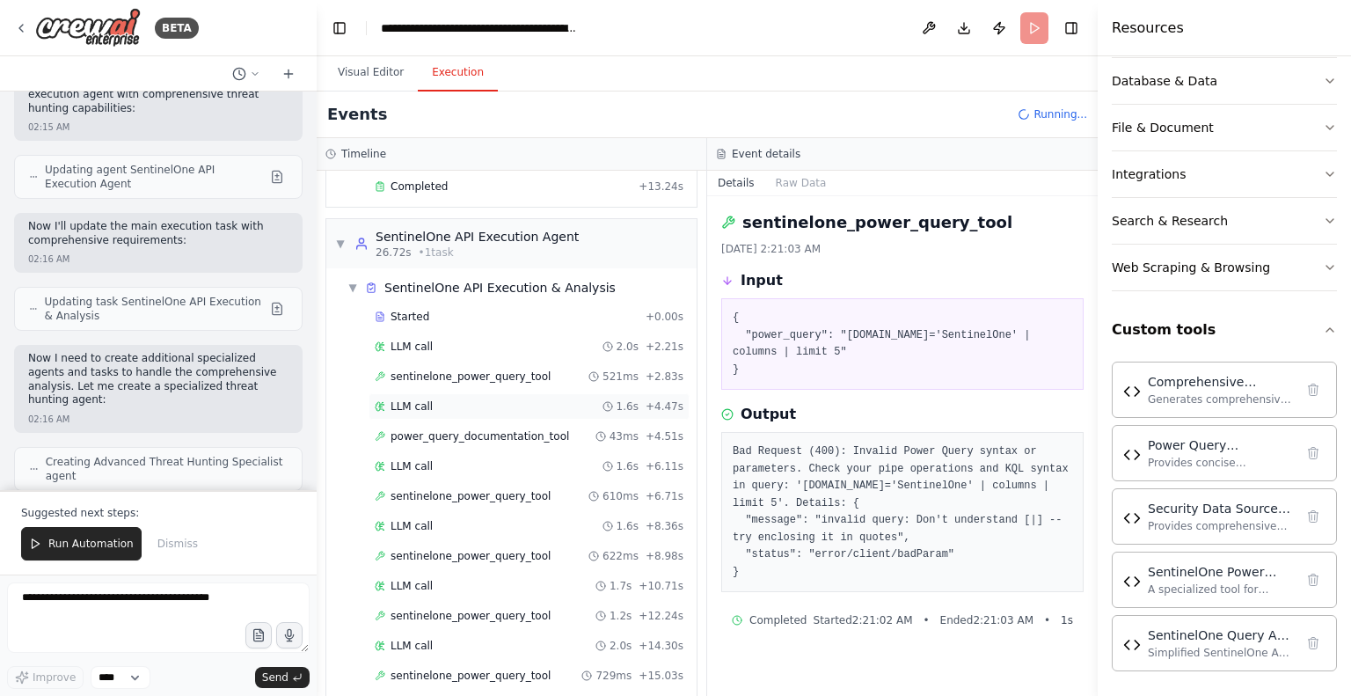
scroll to position [737, 0]
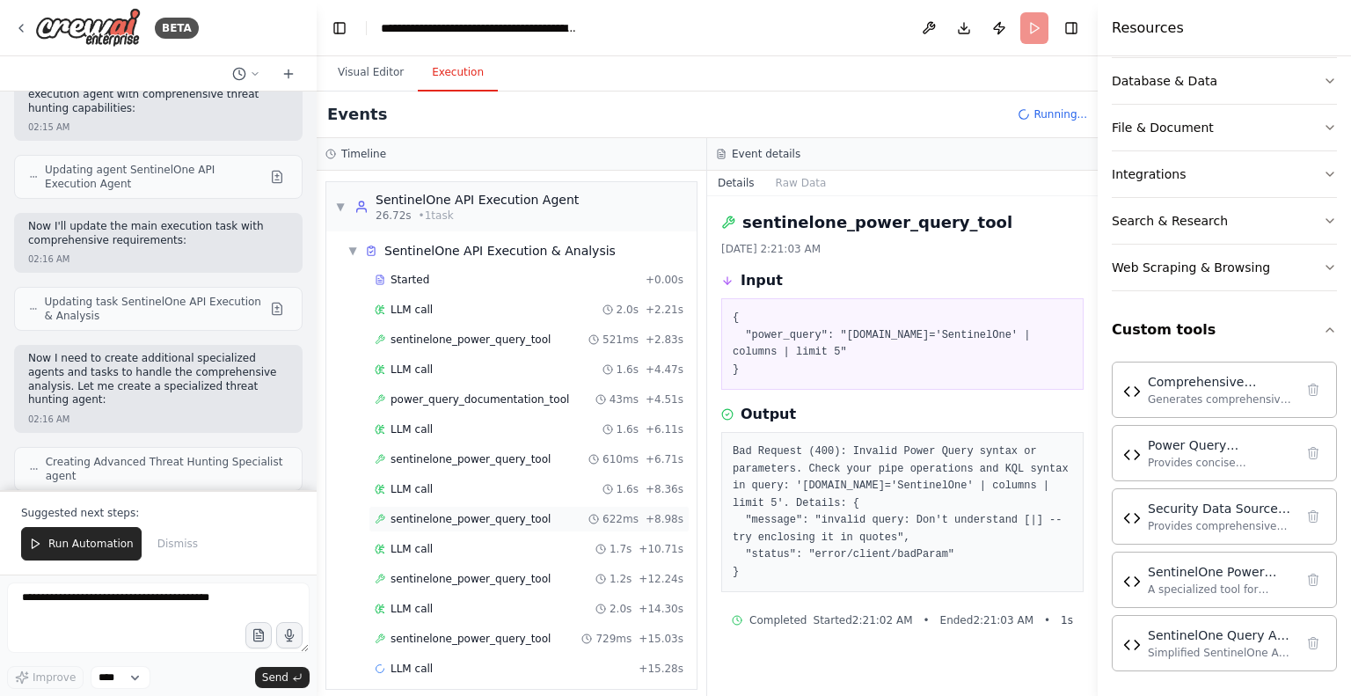
click at [482, 512] on span "sentinelone_power_query_tool" at bounding box center [471, 519] width 160 height 14
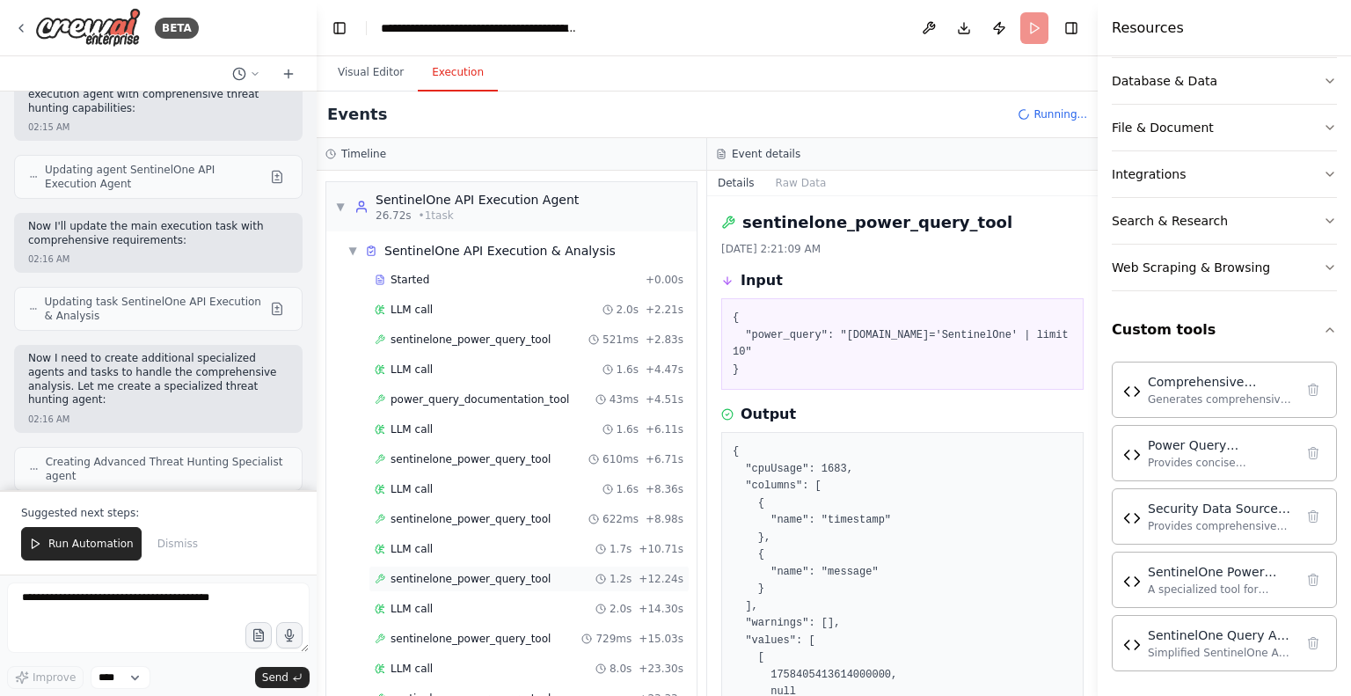
click at [482, 572] on span "sentinelone_power_query_tool" at bounding box center [471, 579] width 160 height 14
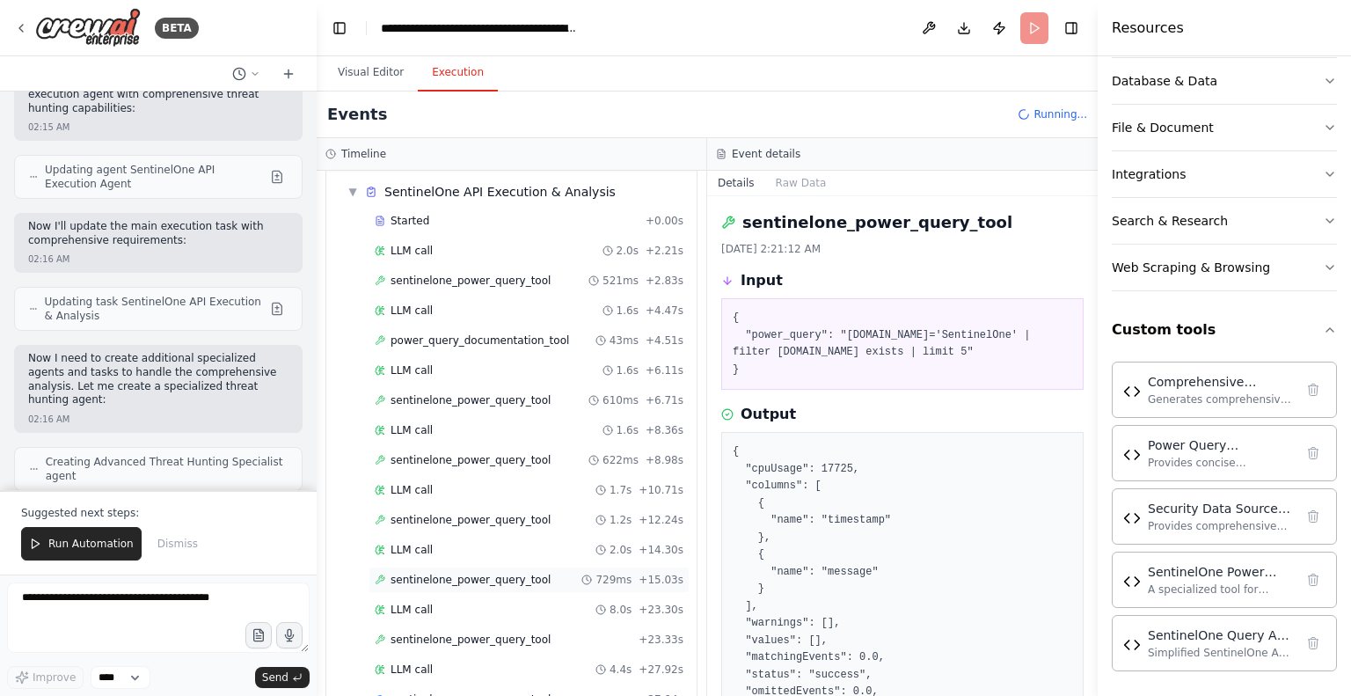
click at [482, 573] on span "sentinelone_power_query_tool" at bounding box center [471, 580] width 160 height 14
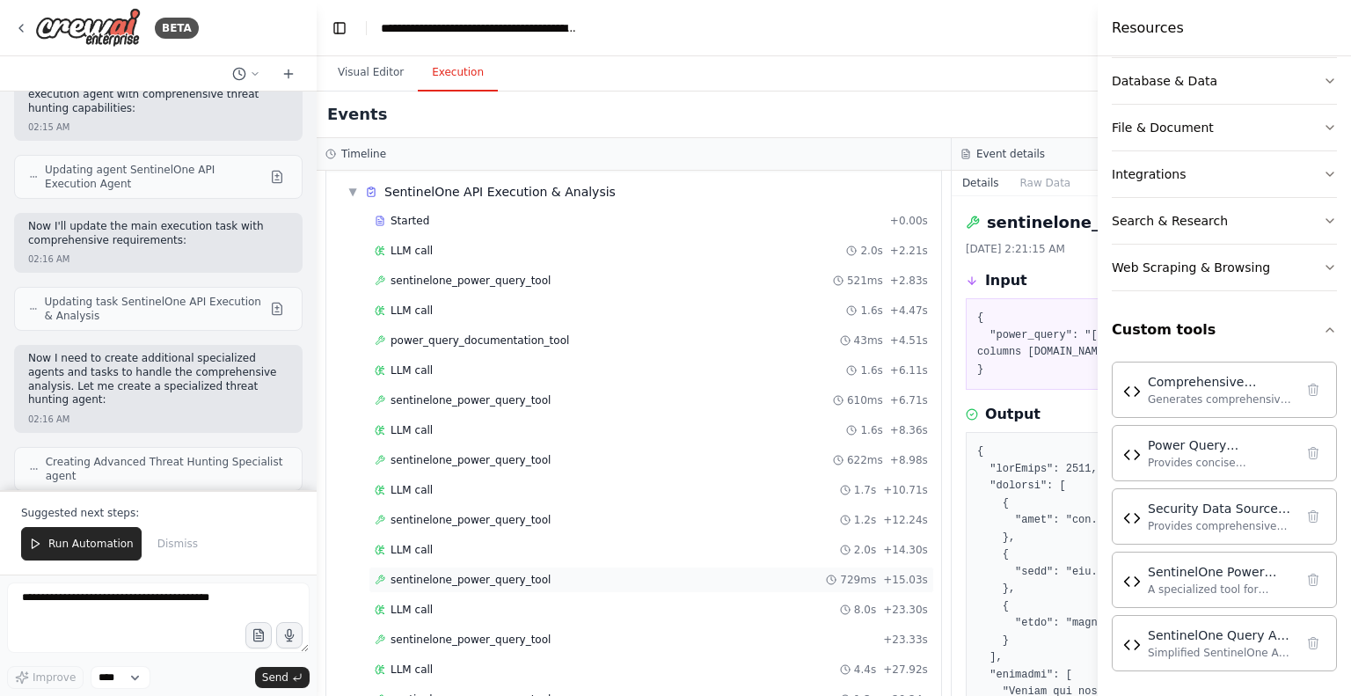
scroll to position [855, 0]
click at [479, 574] on span "sentinelone_power_query_tool" at bounding box center [471, 581] width 160 height 14
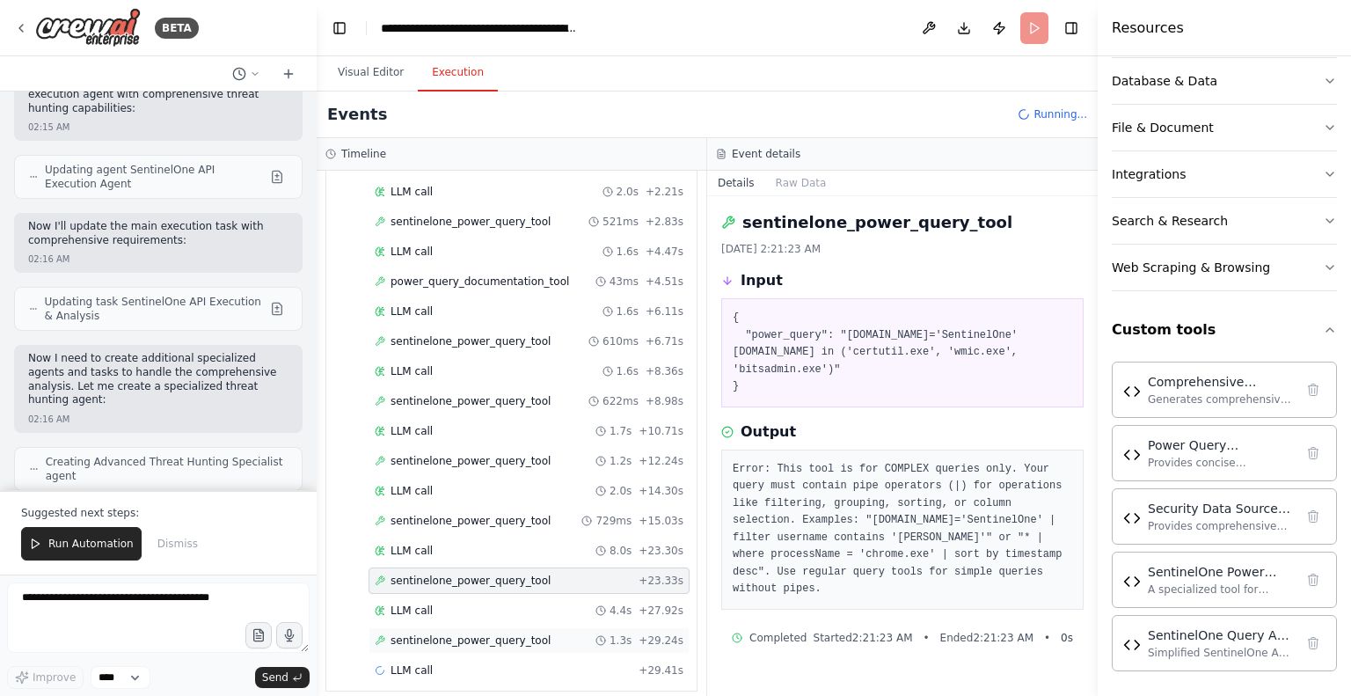
click at [499, 635] on div "sentinelone_power_query_tool 1.3s + 29.24s" at bounding box center [529, 640] width 321 height 26
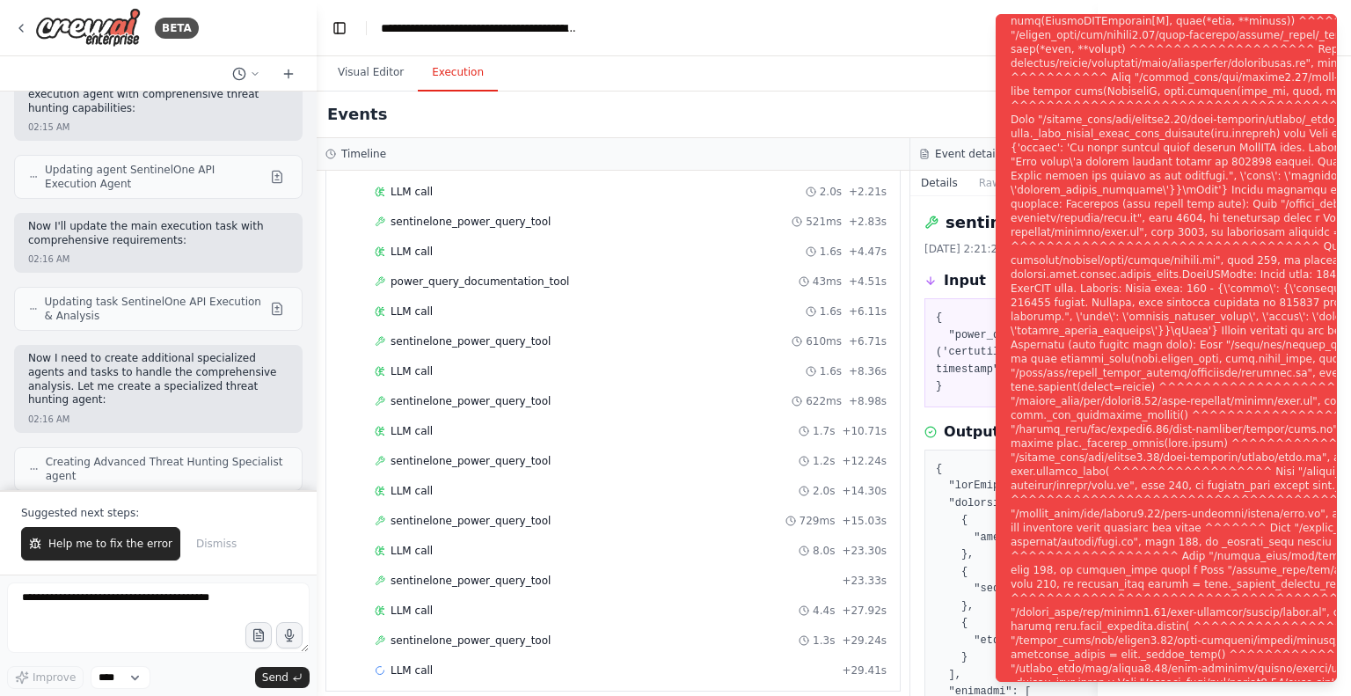
scroll to position [69, 0]
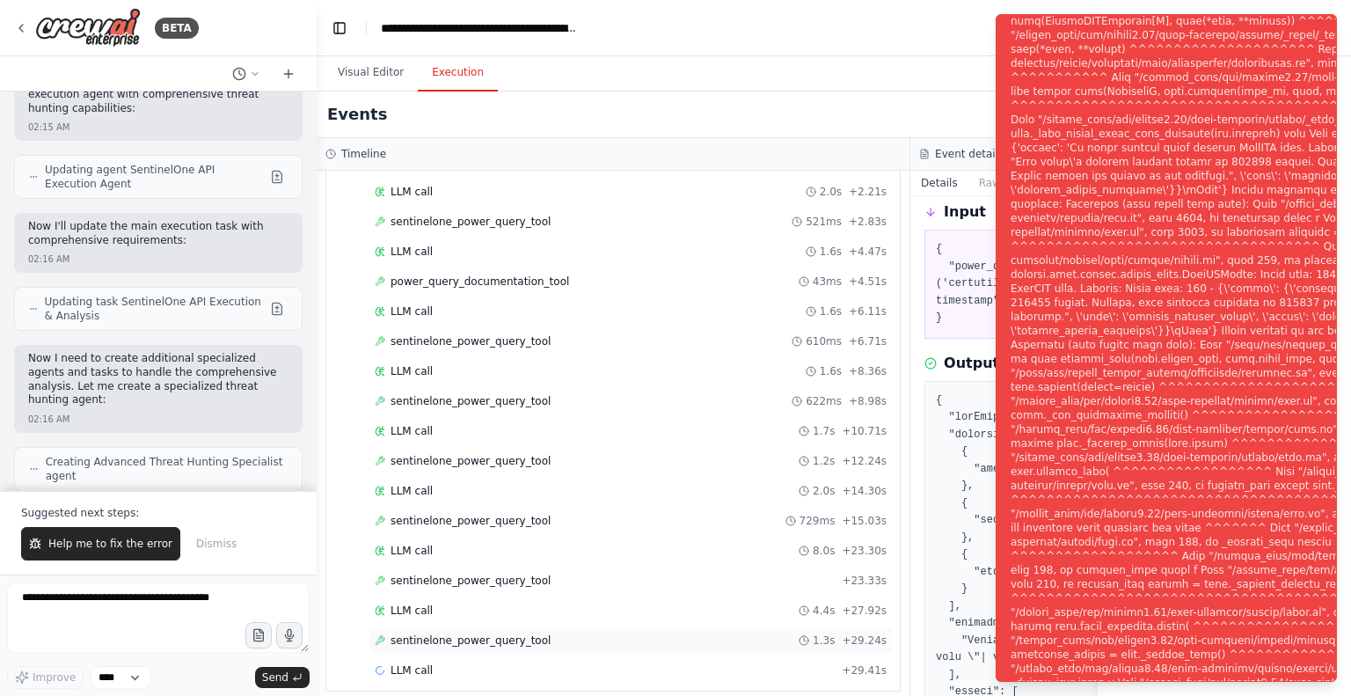
click at [506, 633] on span "sentinelone_power_query_tool" at bounding box center [471, 640] width 160 height 14
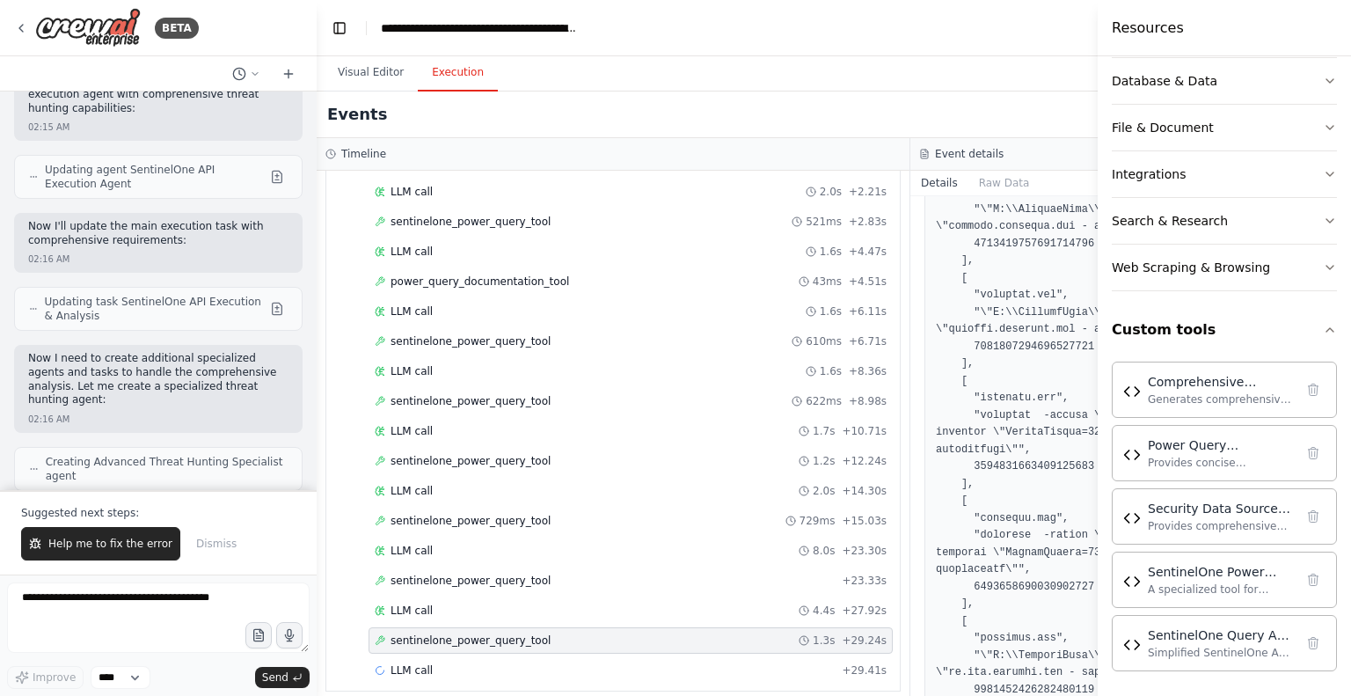
scroll to position [36932, 0]
click at [780, 85] on div "Visual Editor Execution" at bounding box center [910, 73] width 1187 height 35
click at [510, 574] on span "sentinelone_power_query_tool" at bounding box center [471, 581] width 160 height 14
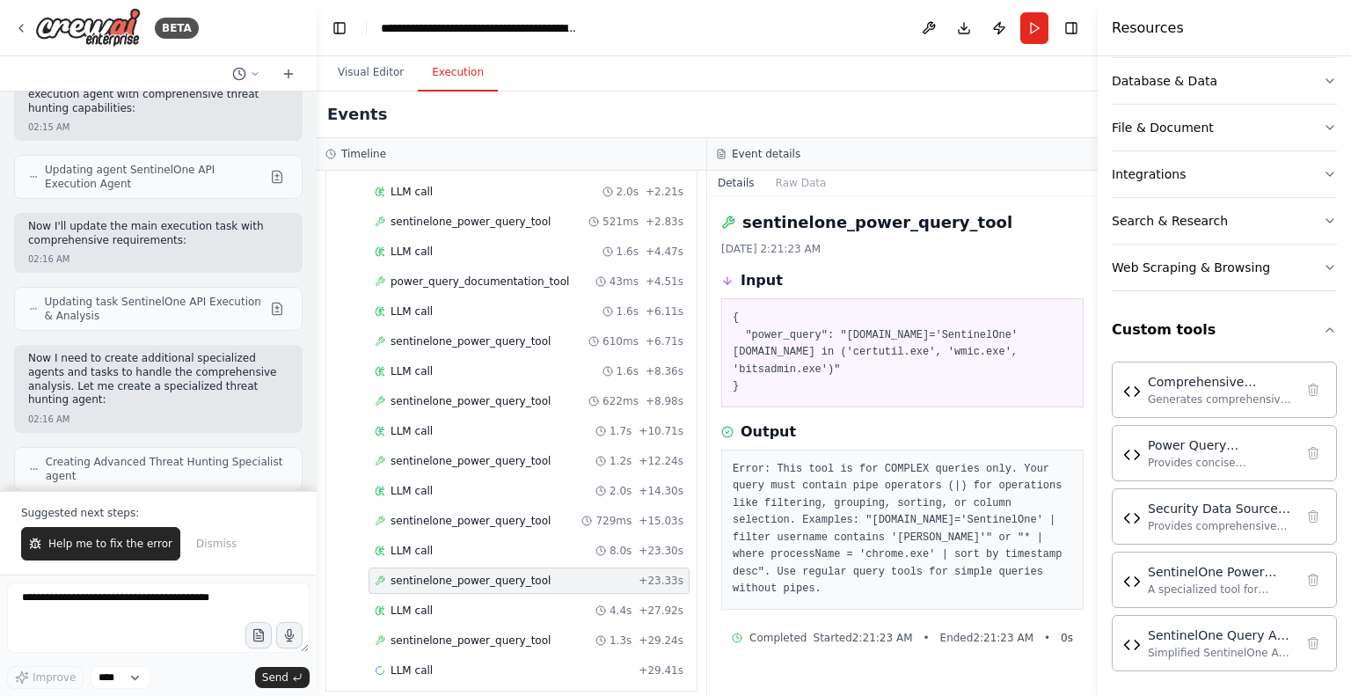
scroll to position [0, 0]
click at [496, 633] on span "sentinelone_power_query_tool" at bounding box center [471, 640] width 160 height 14
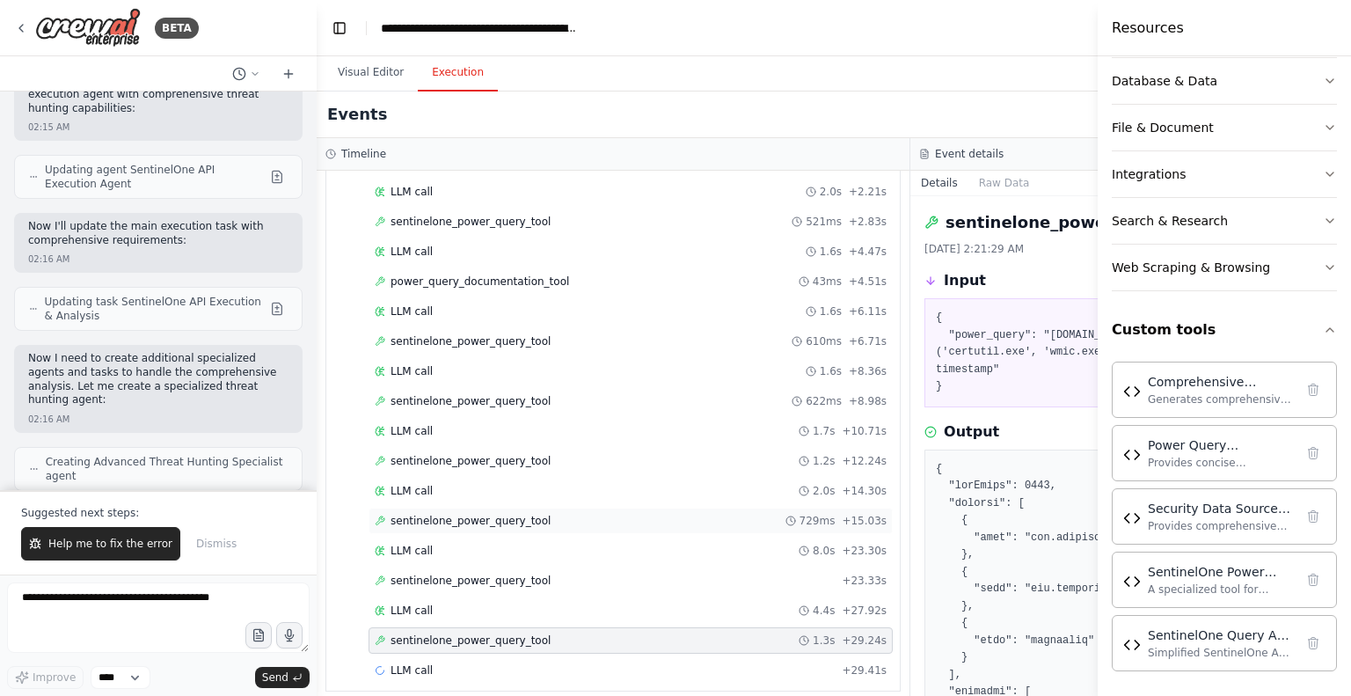
click at [481, 514] on span "sentinelone_power_query_tool" at bounding box center [471, 521] width 160 height 14
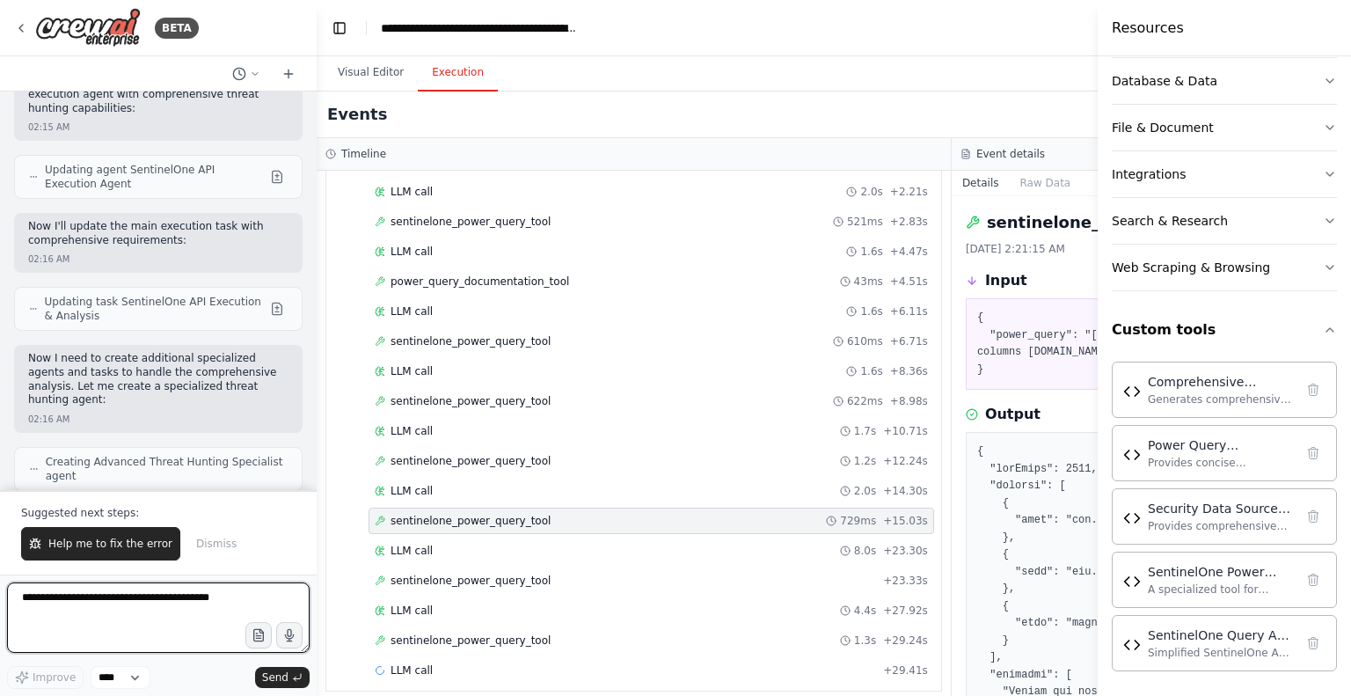
click at [145, 596] on textarea at bounding box center [158, 617] width 303 height 70
click at [116, 618] on textarea at bounding box center [158, 617] width 303 height 70
type textarea "**********"
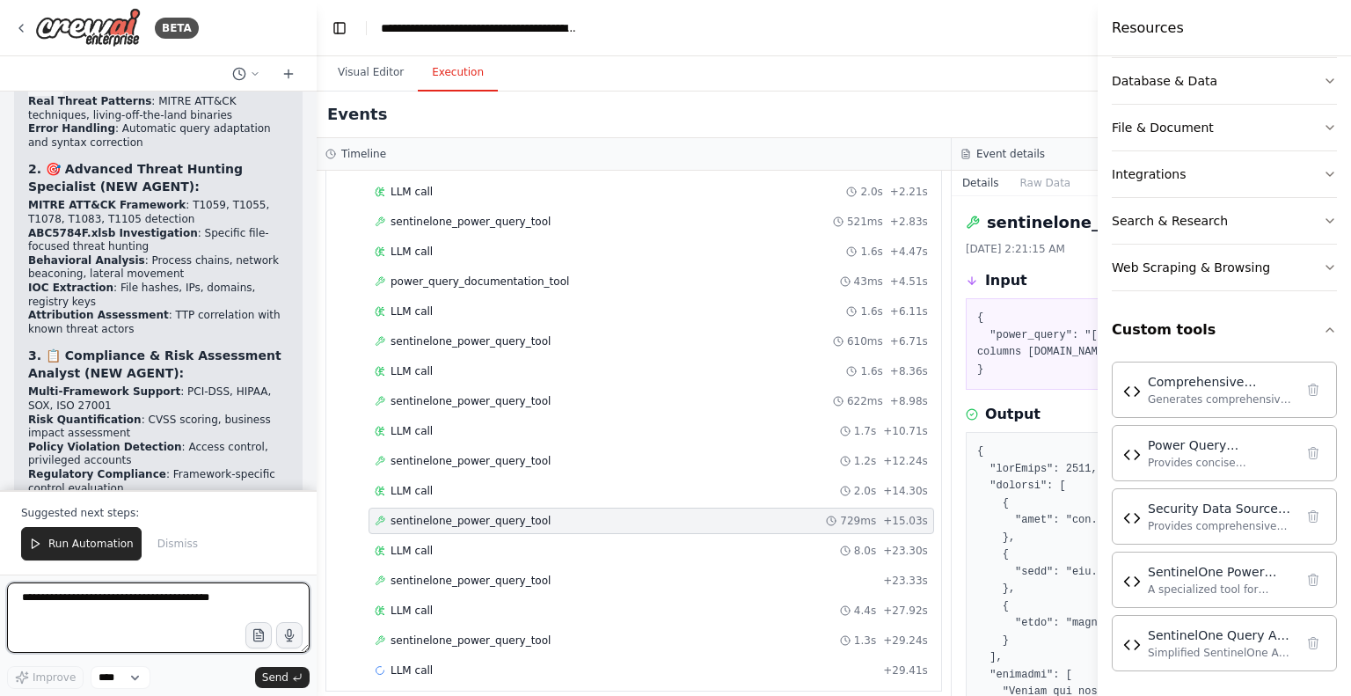
scroll to position [88401, 0]
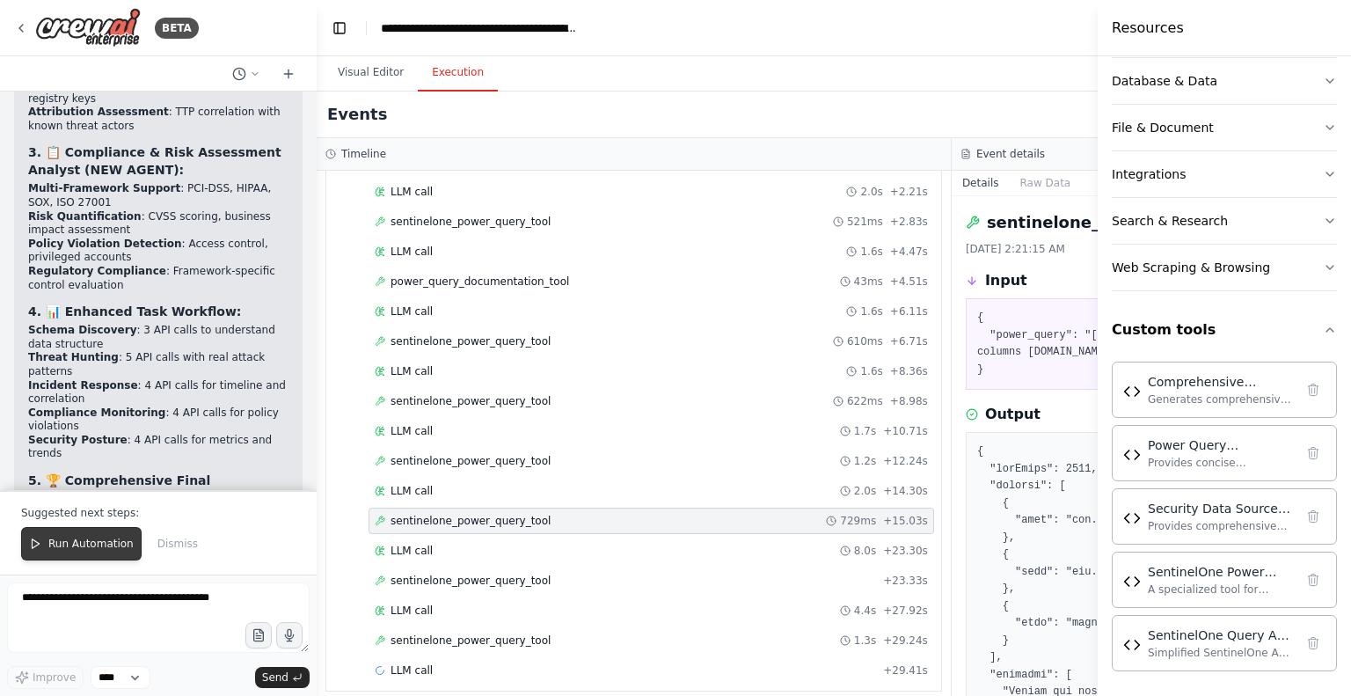
click at [93, 555] on button "Run Automation" at bounding box center [81, 543] width 121 height 33
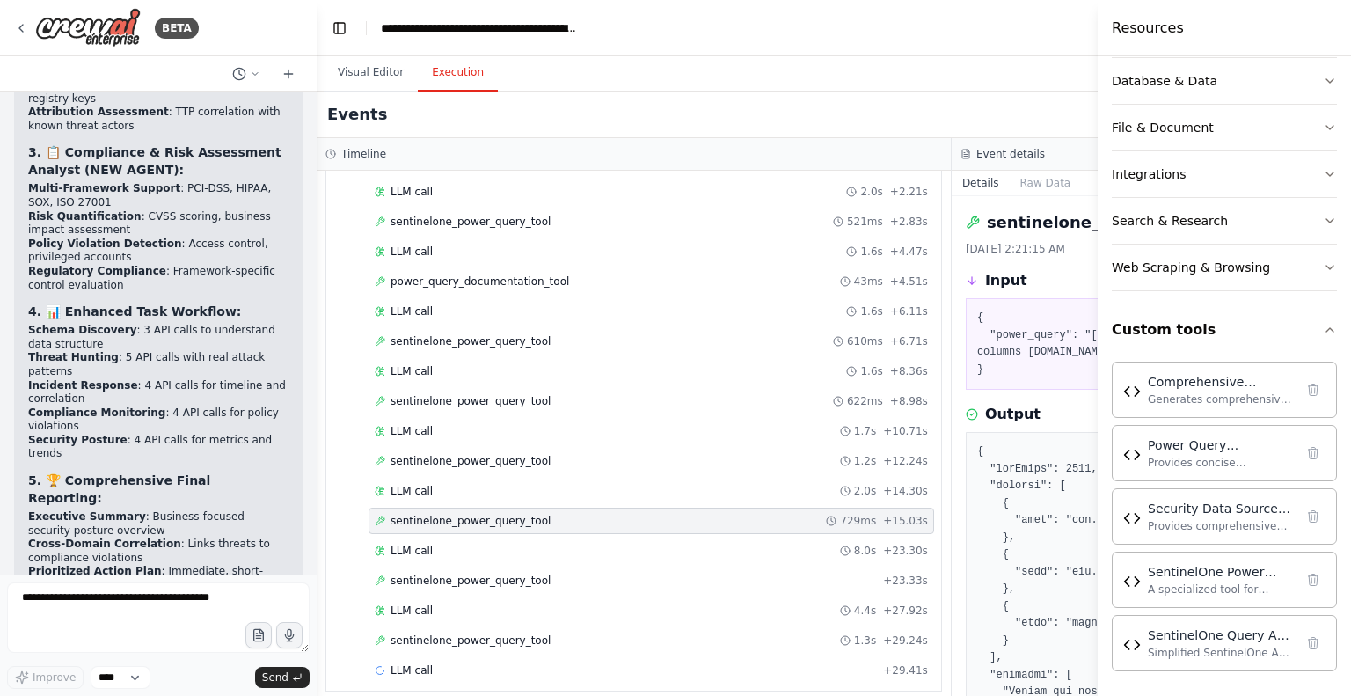
scroll to position [88318, 0]
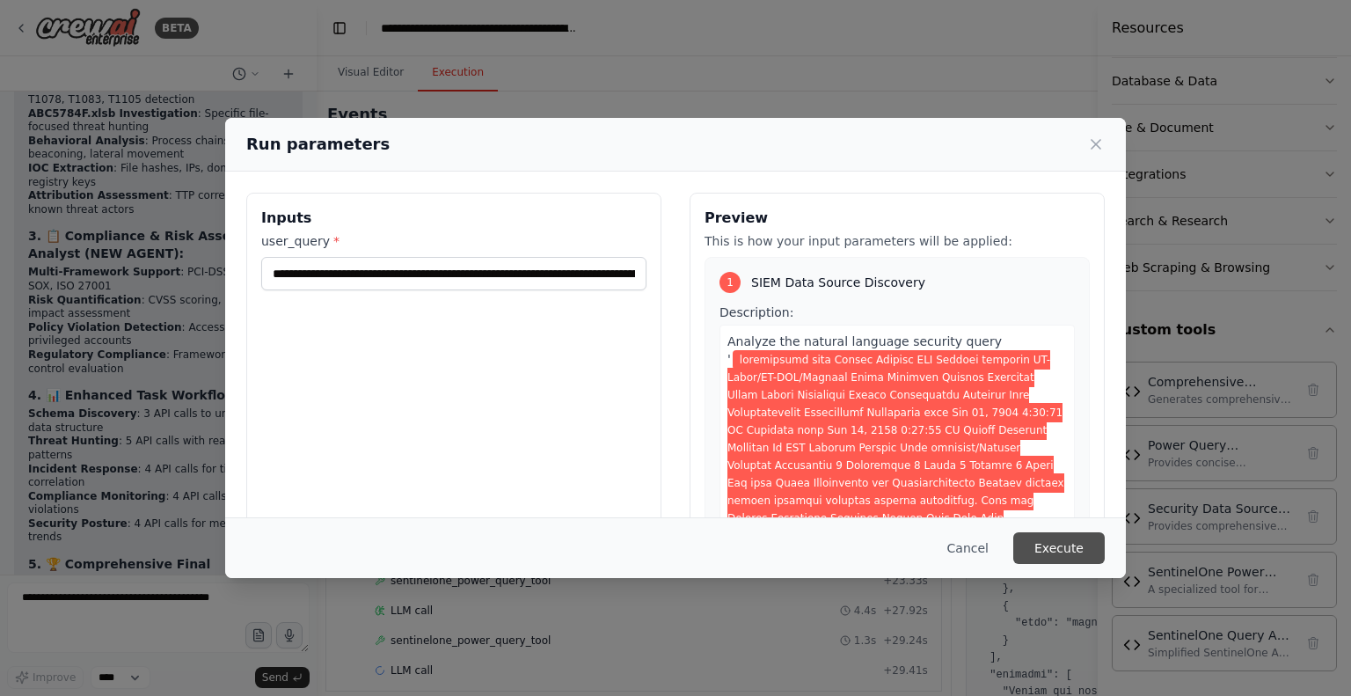
click at [1055, 545] on button "Execute" at bounding box center [1058, 548] width 91 height 32
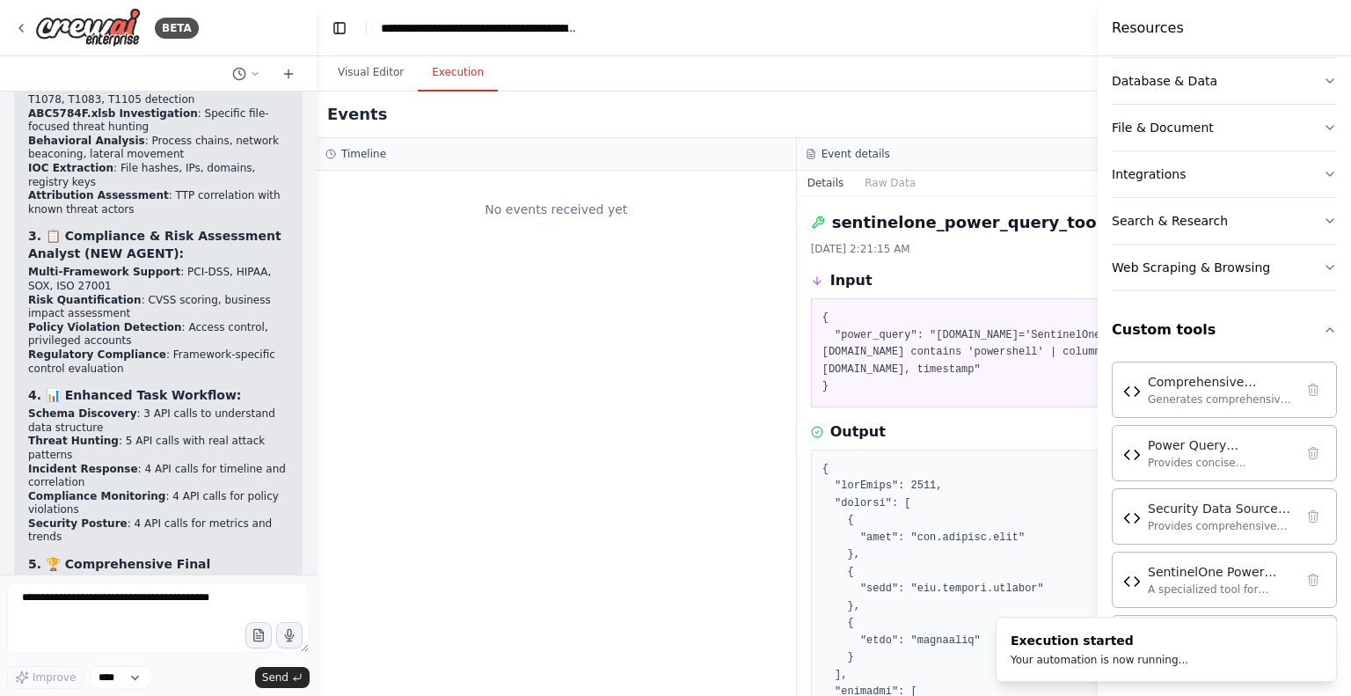
scroll to position [0, 0]
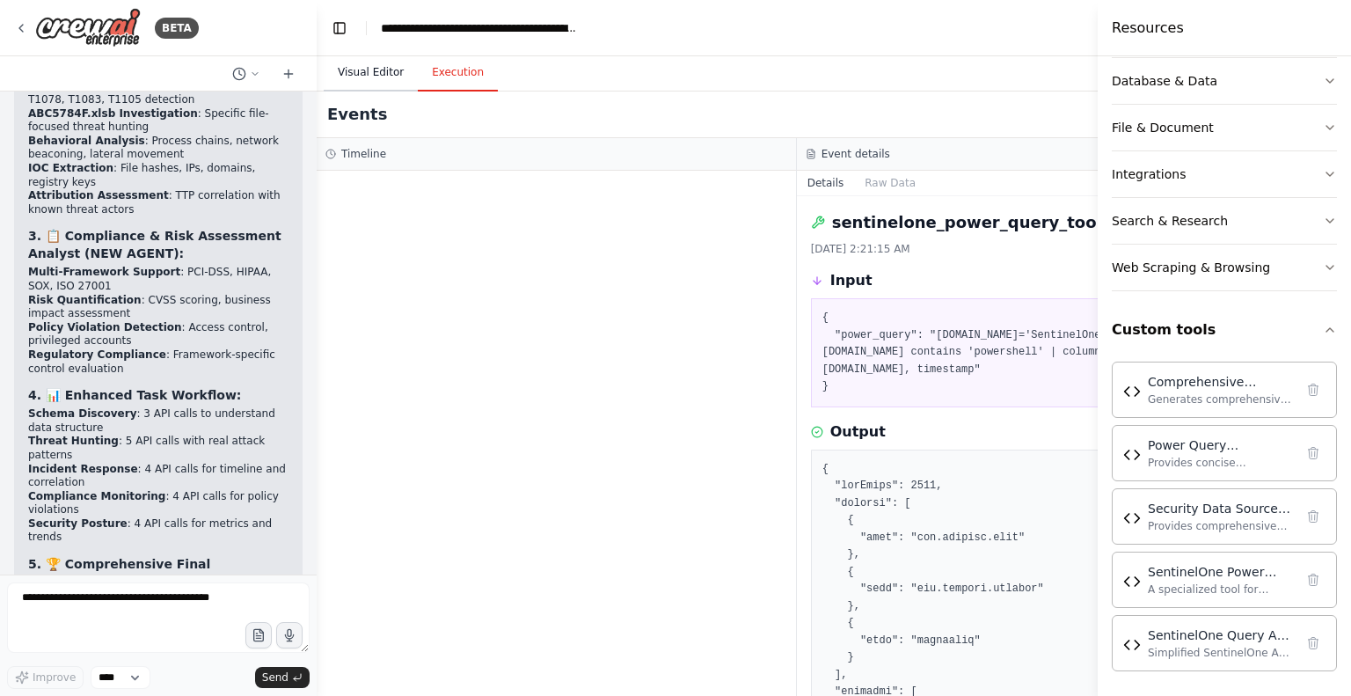
click at [377, 77] on button "Visual Editor" at bounding box center [371, 73] width 94 height 37
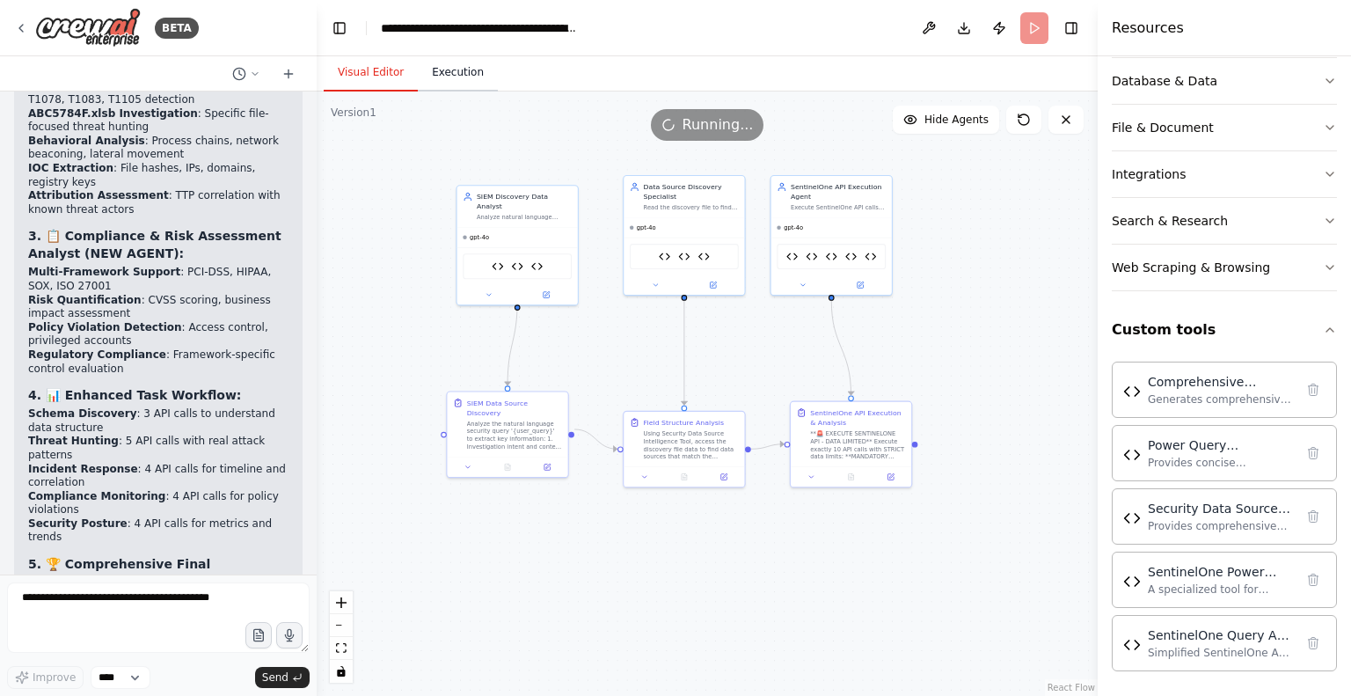
click at [433, 79] on button "Execution" at bounding box center [458, 73] width 80 height 37
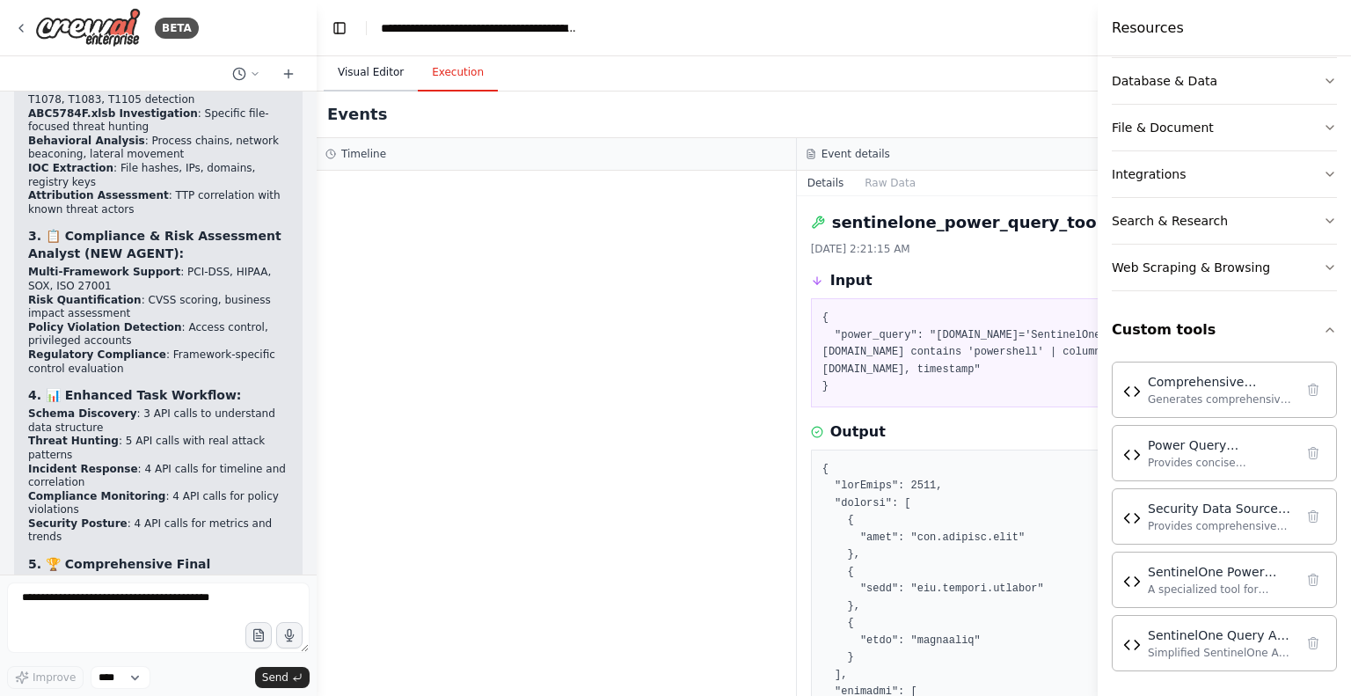
click at [376, 74] on button "Visual Editor" at bounding box center [371, 73] width 94 height 37
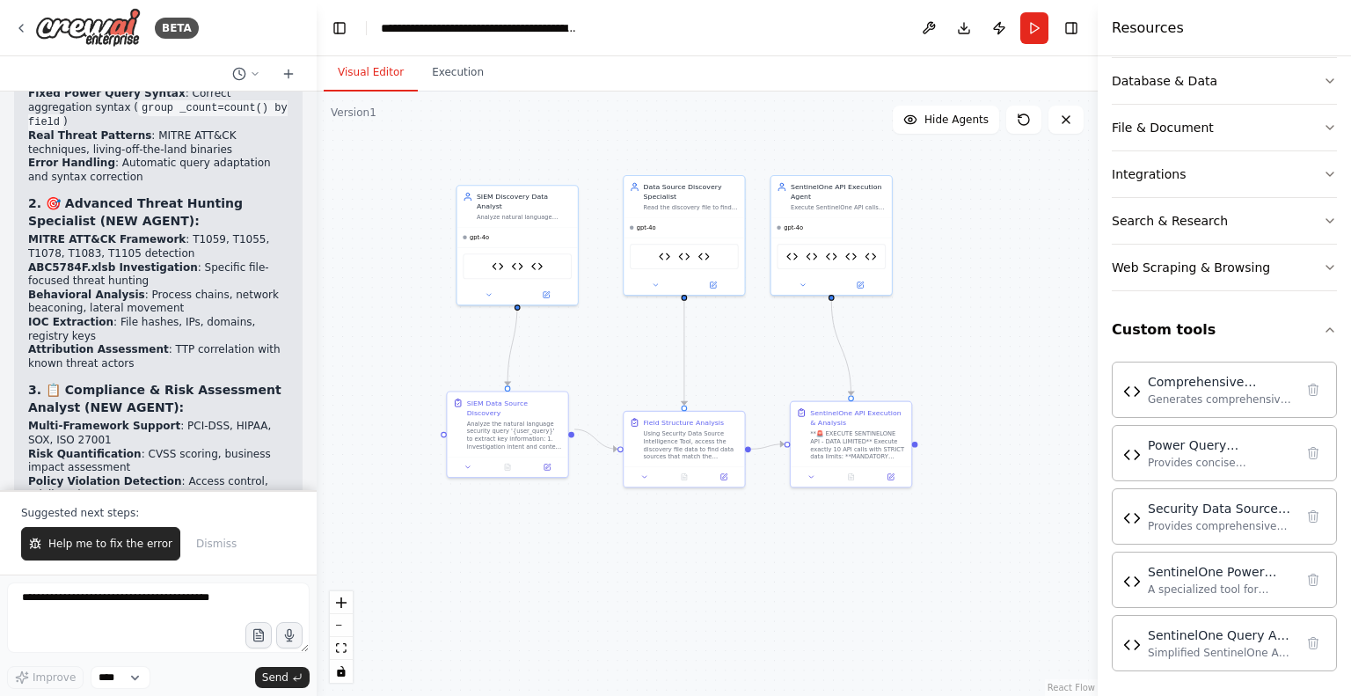
scroll to position [88401, 0]
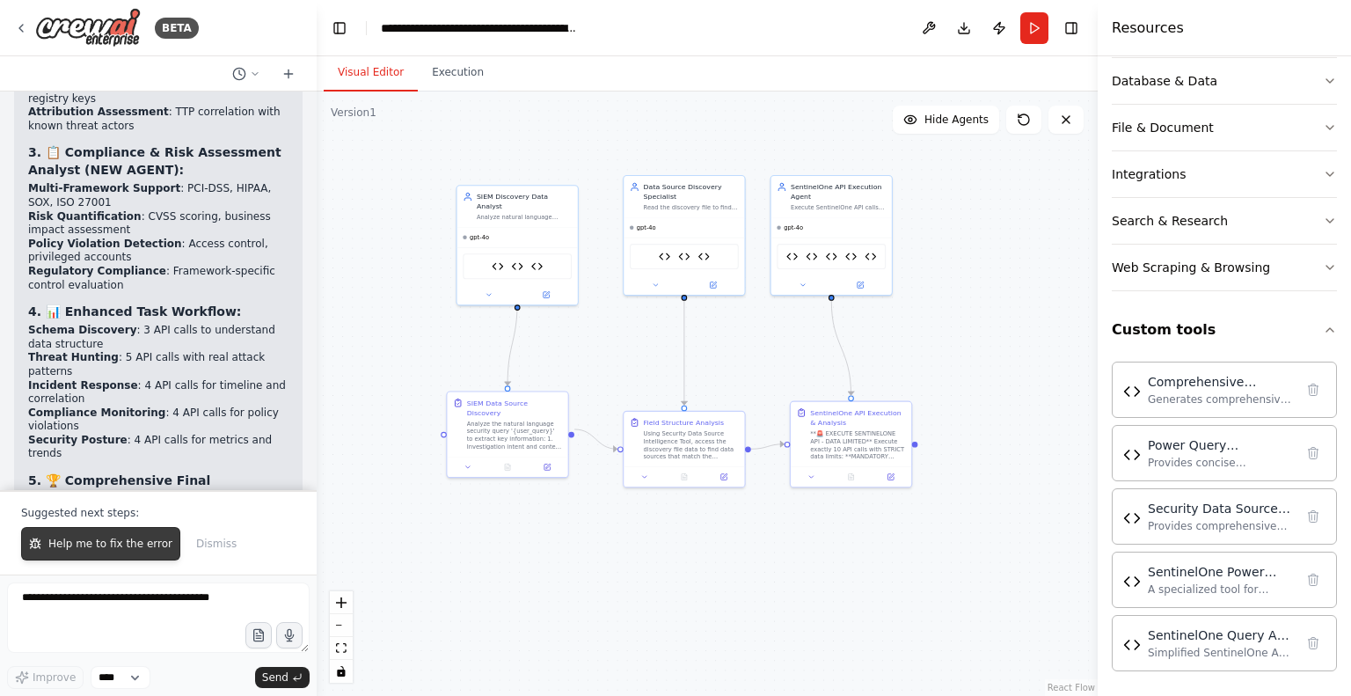
click at [157, 537] on button "Help me to fix the error" at bounding box center [100, 543] width 159 height 33
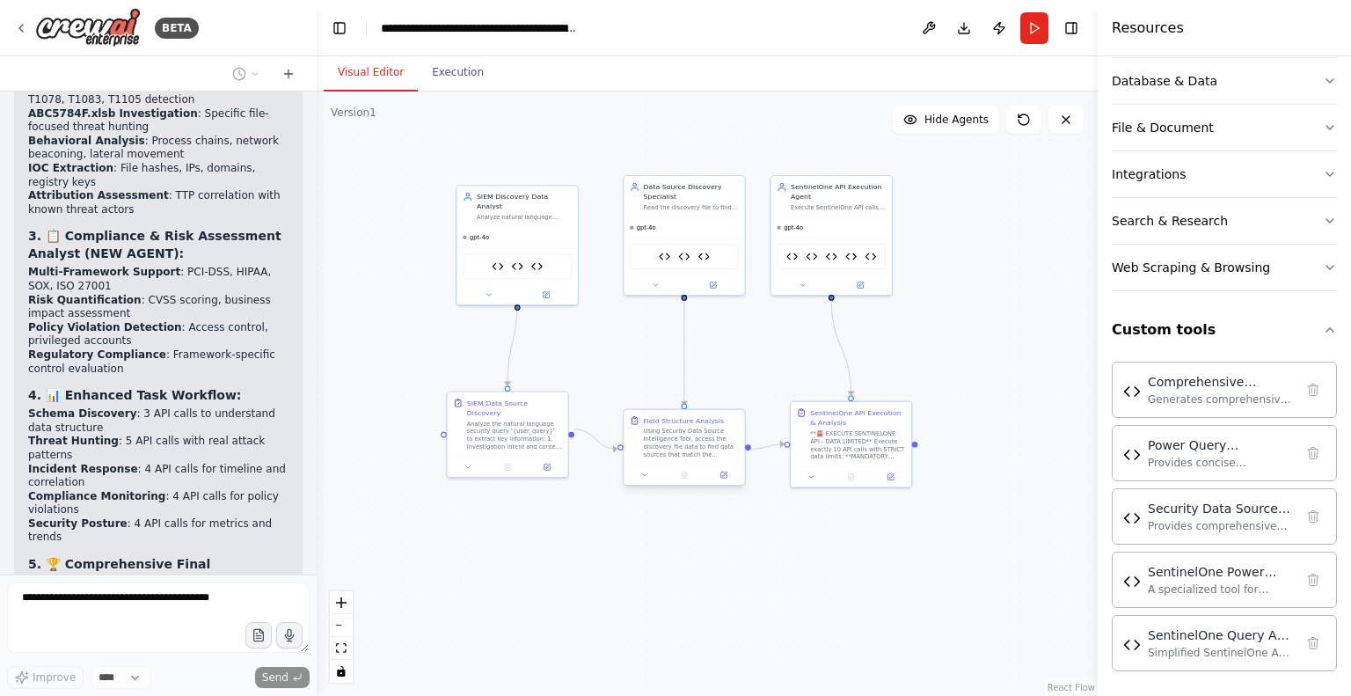
scroll to position [88364, 0]
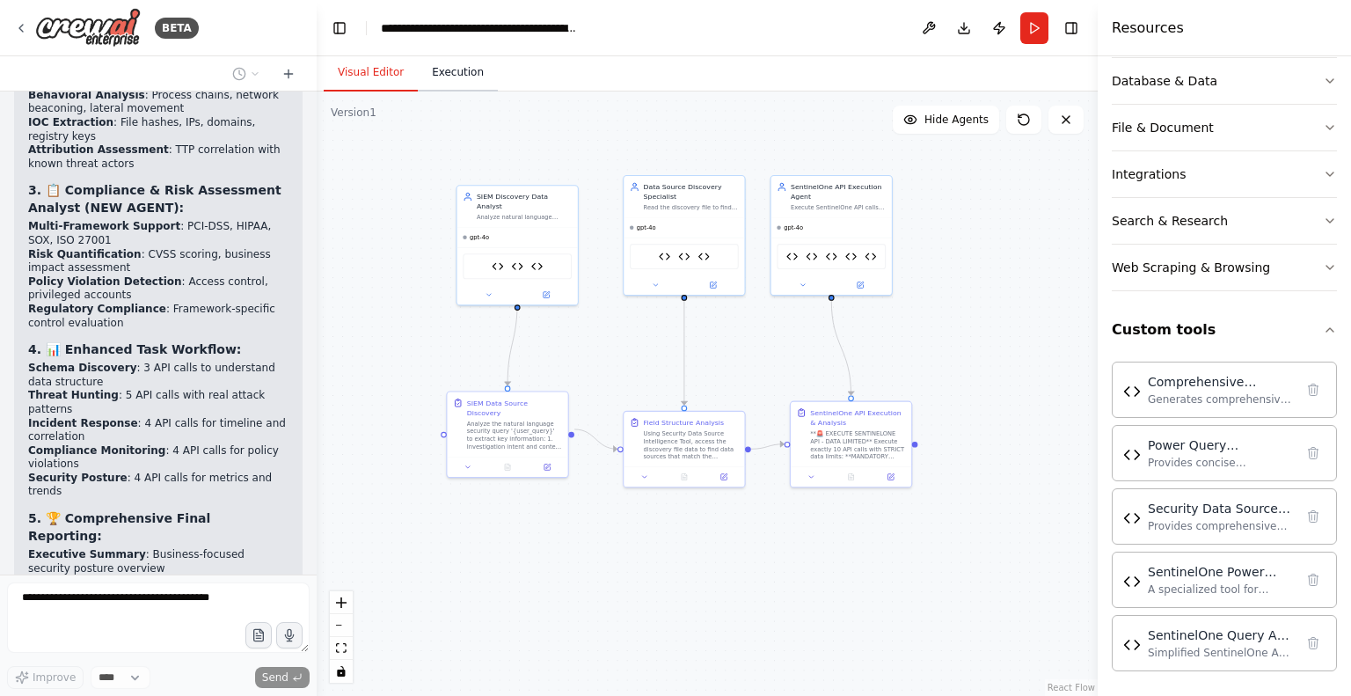
click at [471, 79] on button "Execution" at bounding box center [458, 73] width 80 height 37
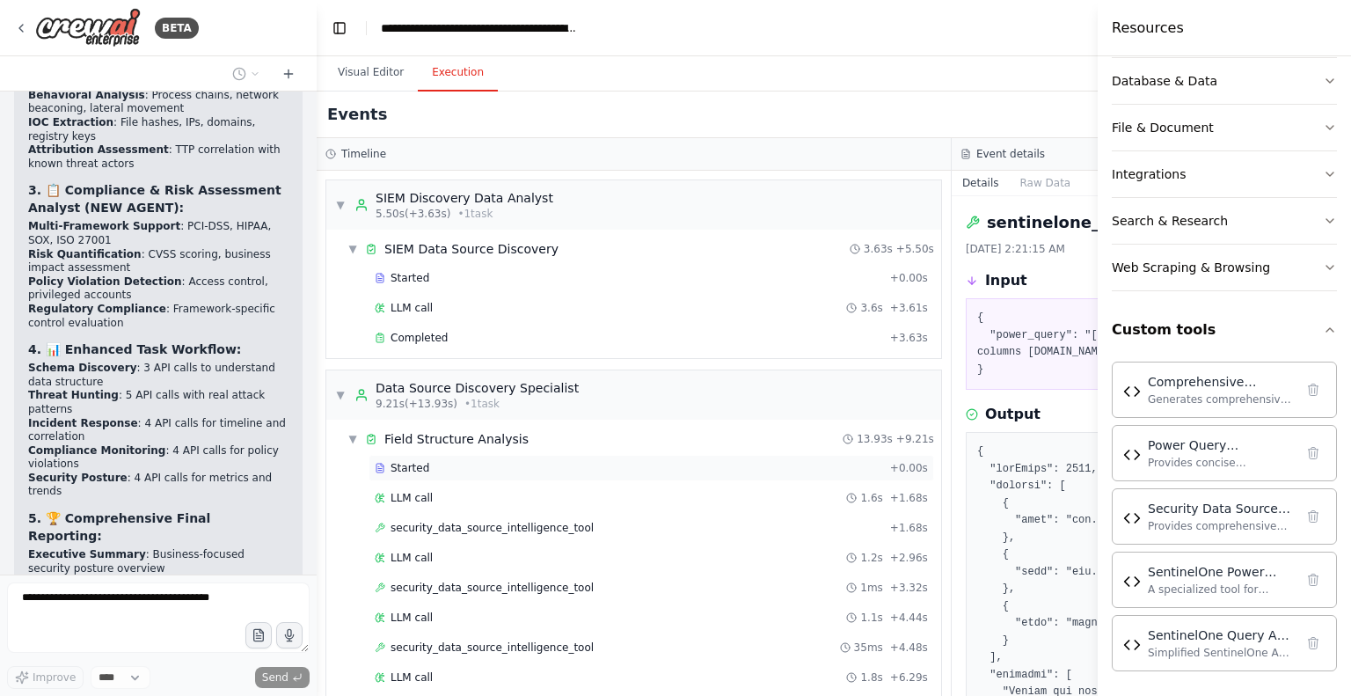
scroll to position [442, 0]
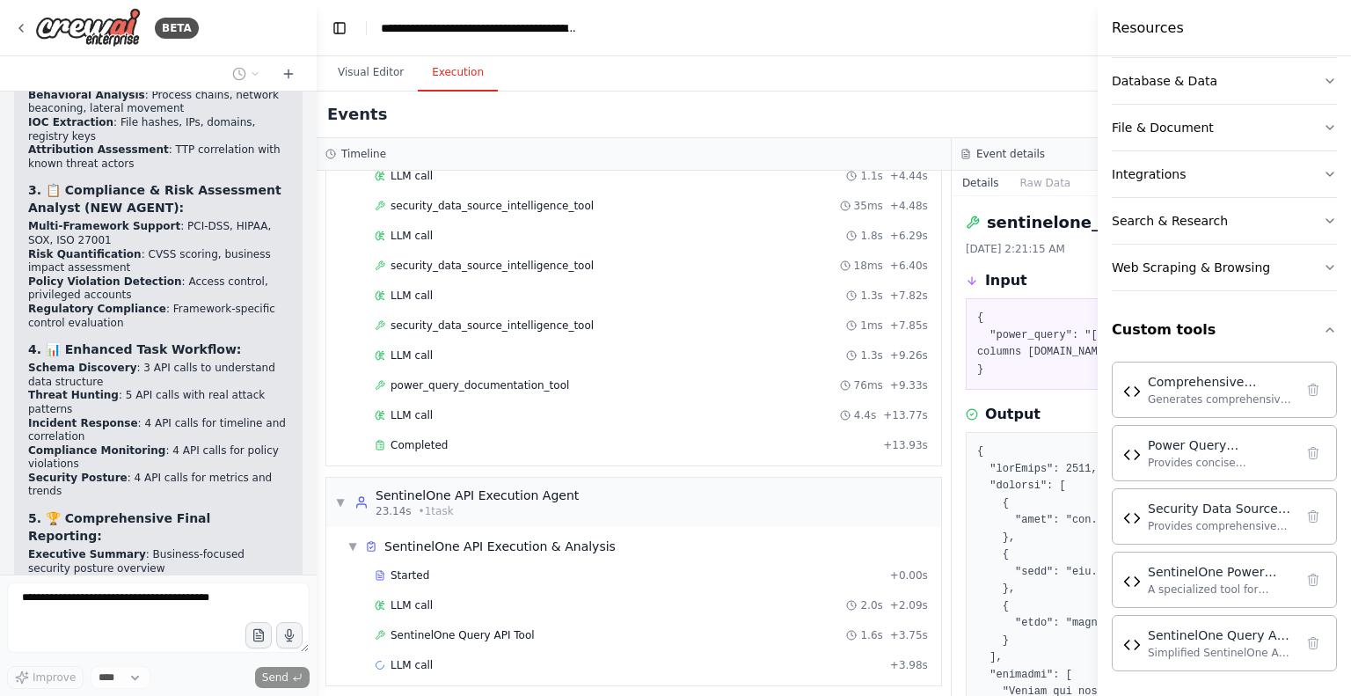
click at [507, 628] on span "SentinelOne Query API Tool" at bounding box center [463, 635] width 144 height 14
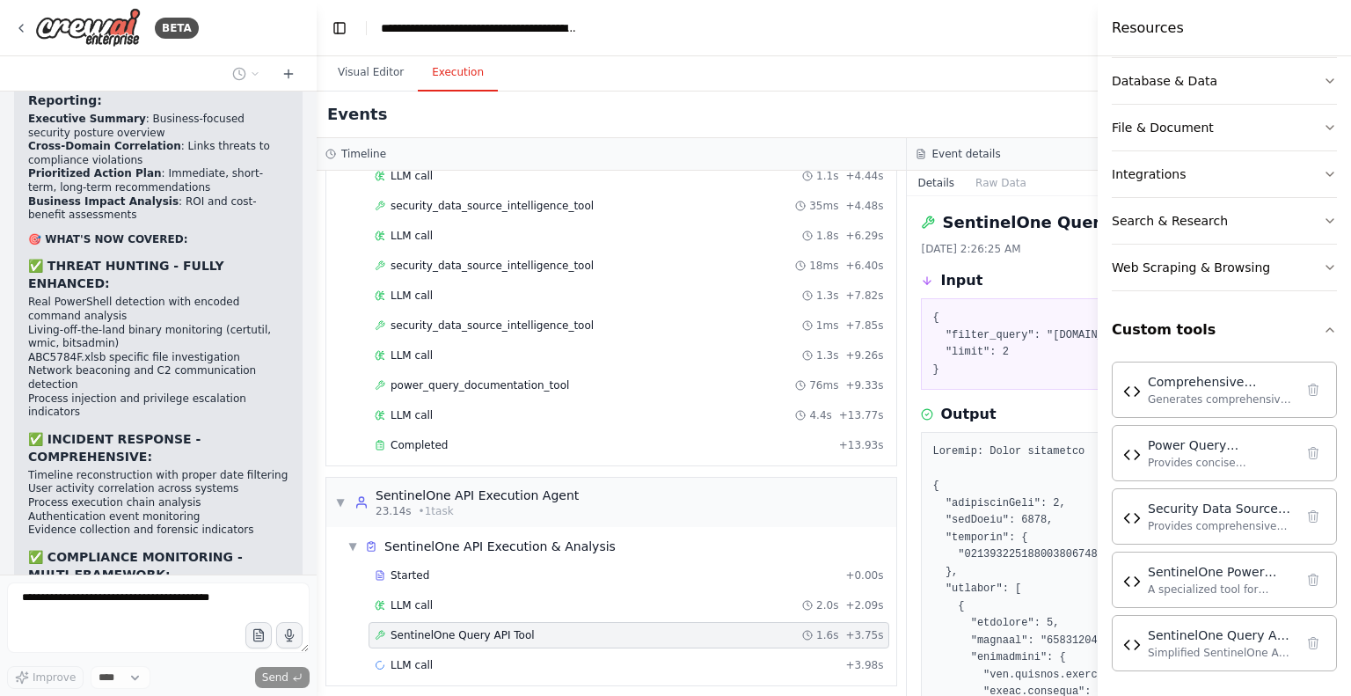
scroll to position [88813, 0]
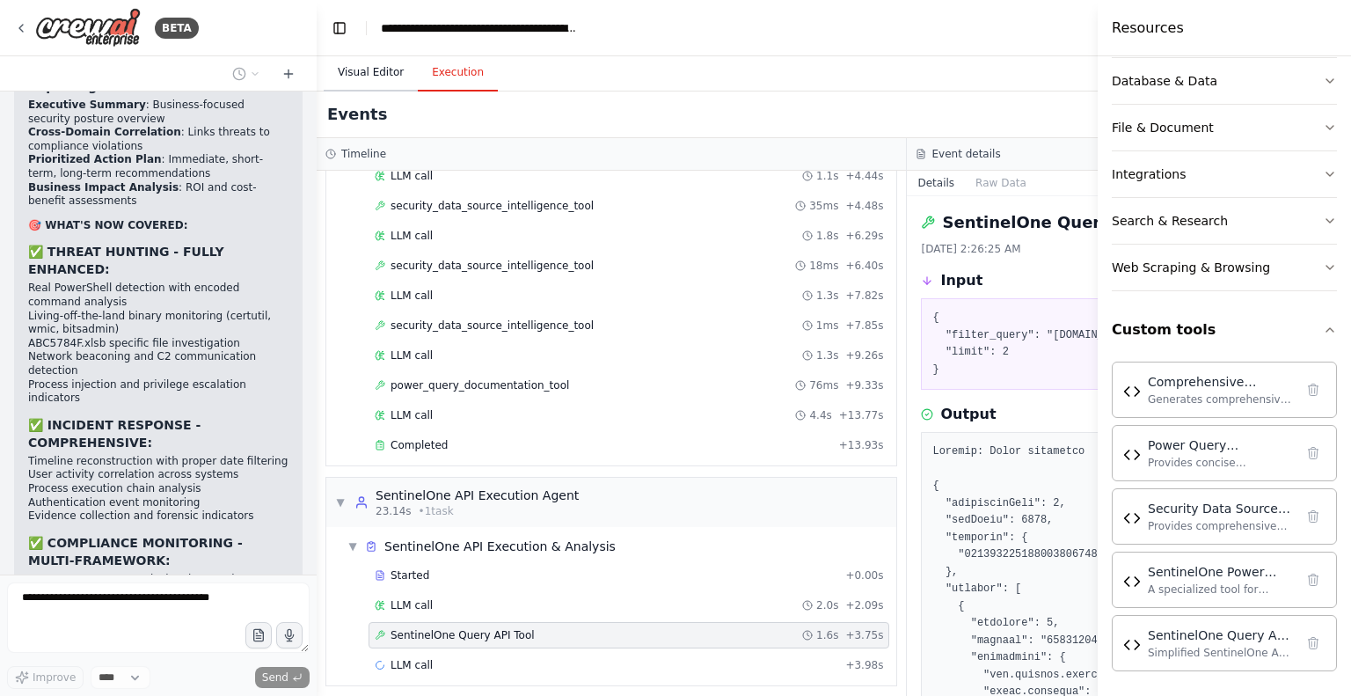
click at [362, 84] on button "Visual Editor" at bounding box center [371, 73] width 94 height 37
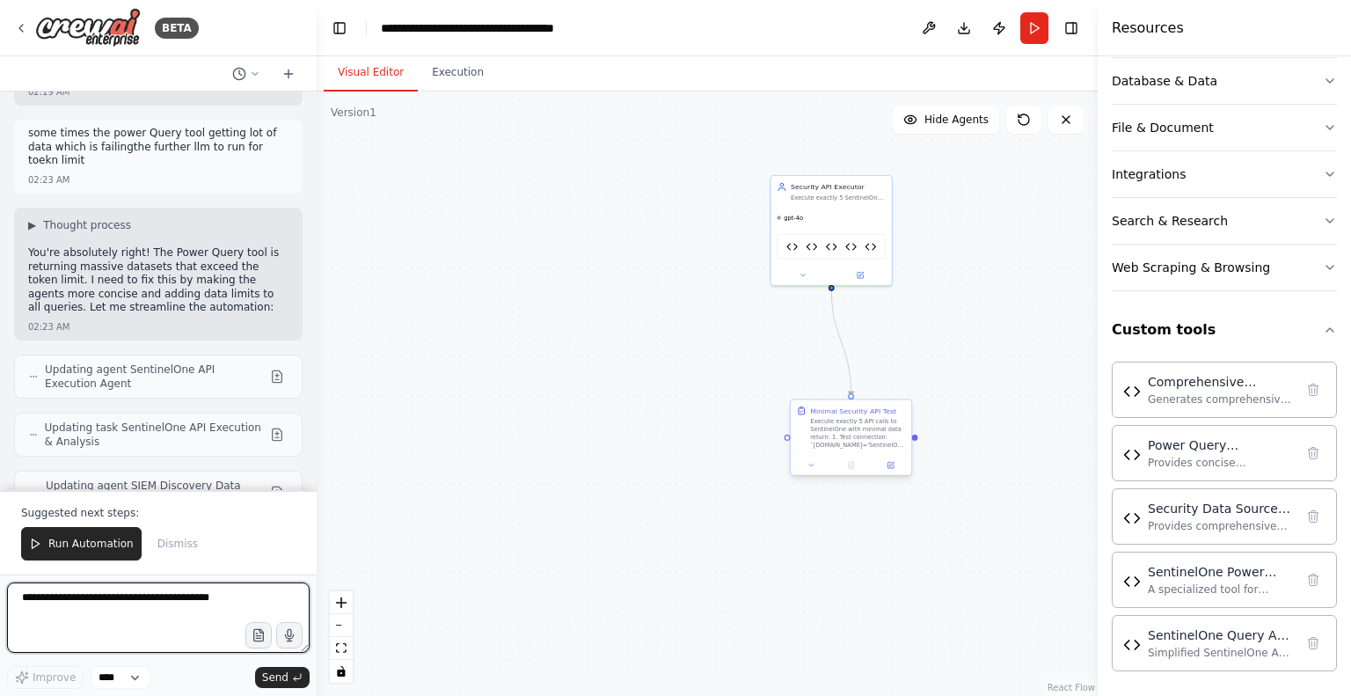
scroll to position [89822, 0]
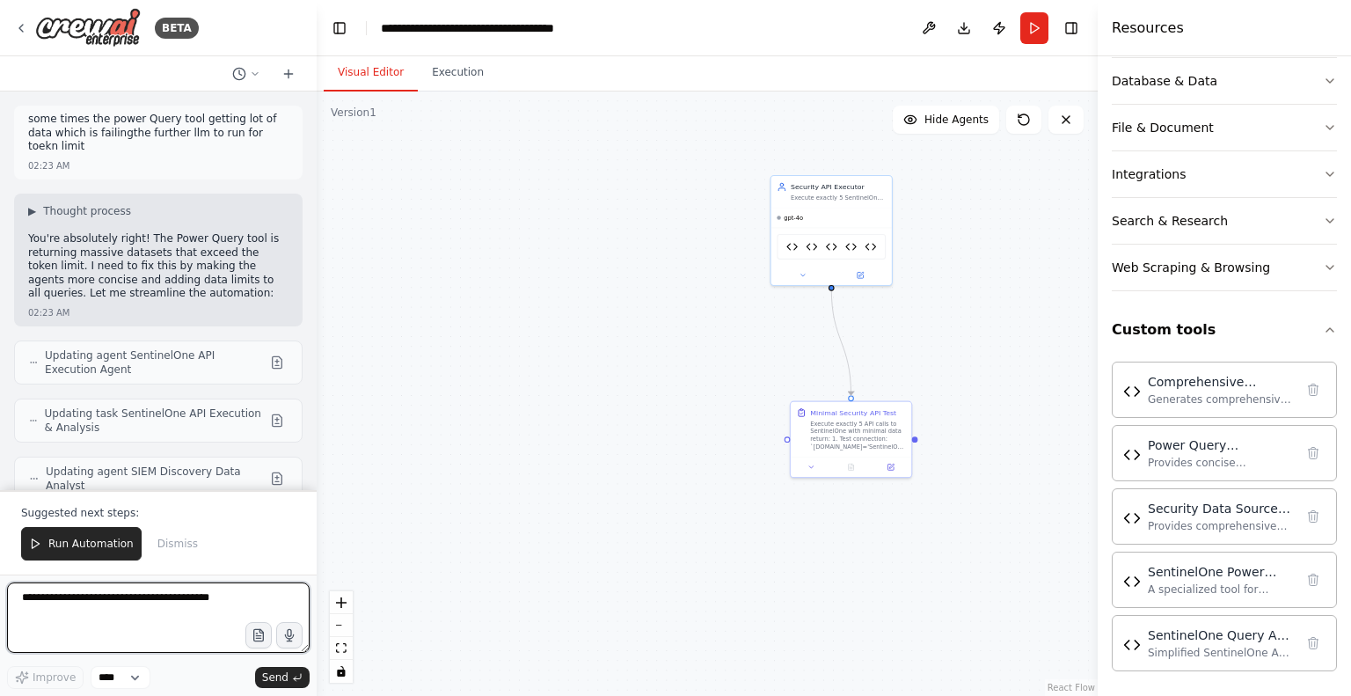
click at [171, 601] on textarea at bounding box center [158, 617] width 303 height 70
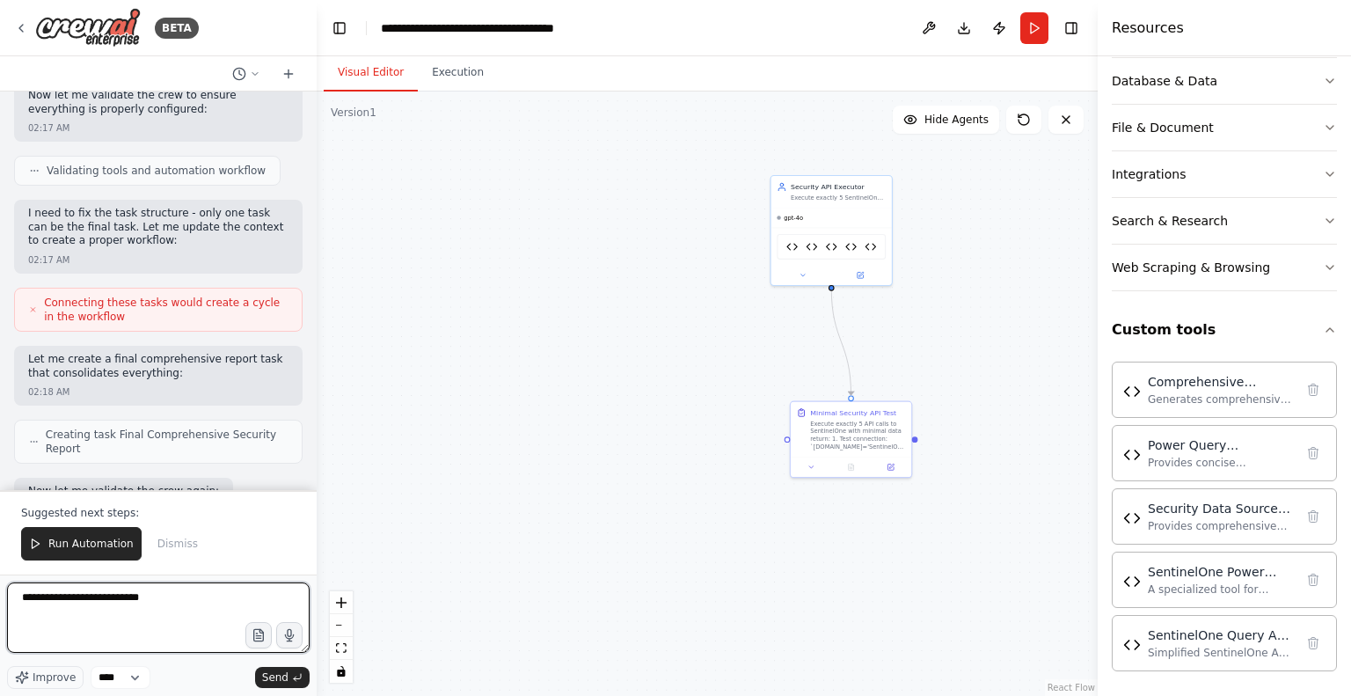
scroll to position [87081, 0]
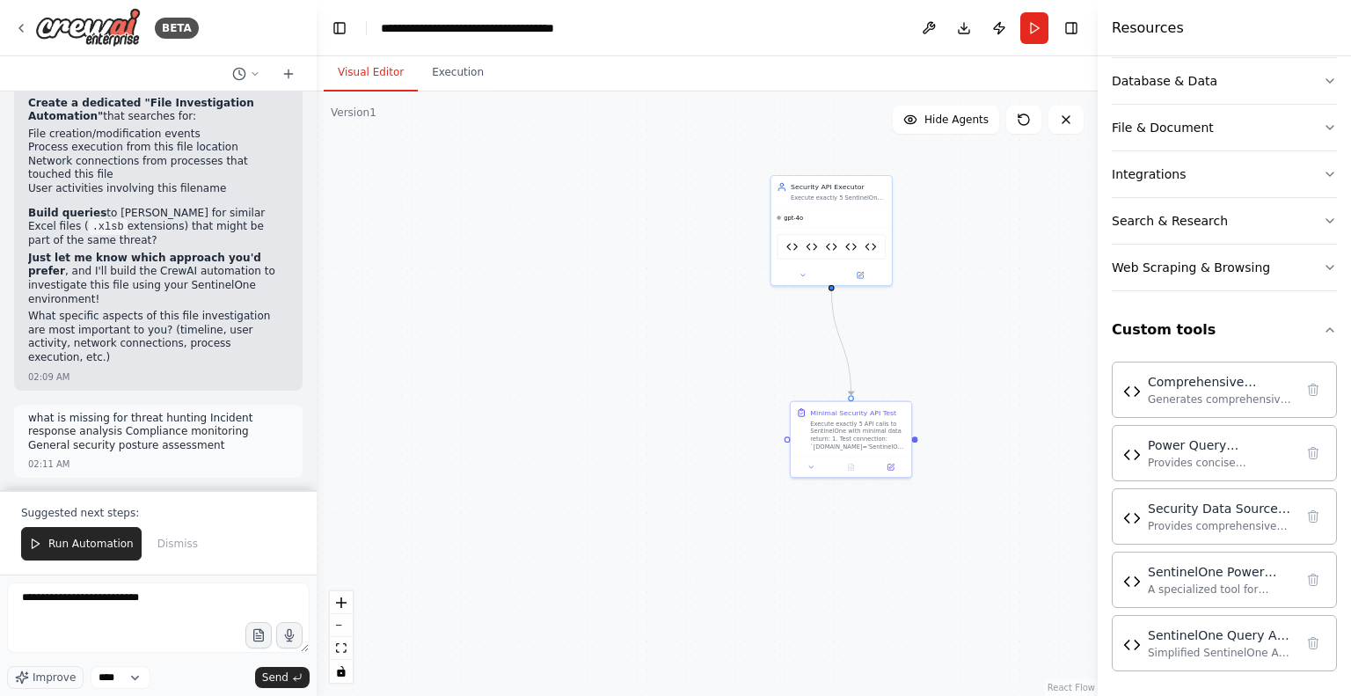
scroll to position [83601, 0]
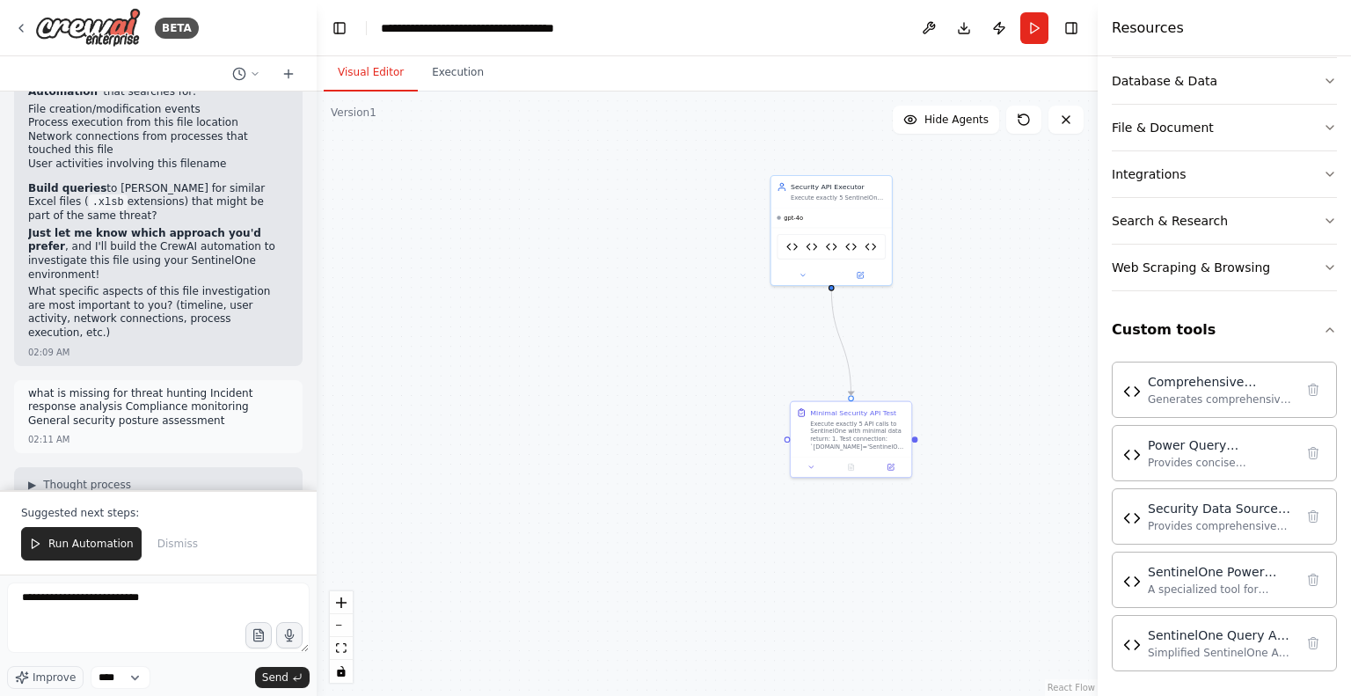
drag, startPoint x: 89, startPoint y: 398, endPoint x: 279, endPoint y: 414, distance: 190.7
copy span "Advanced Threat Hunting Specialist agent"
click at [172, 601] on textarea "**********" at bounding box center [158, 617] width 303 height 70
click at [163, 596] on textarea "**********" at bounding box center [158, 617] width 303 height 70
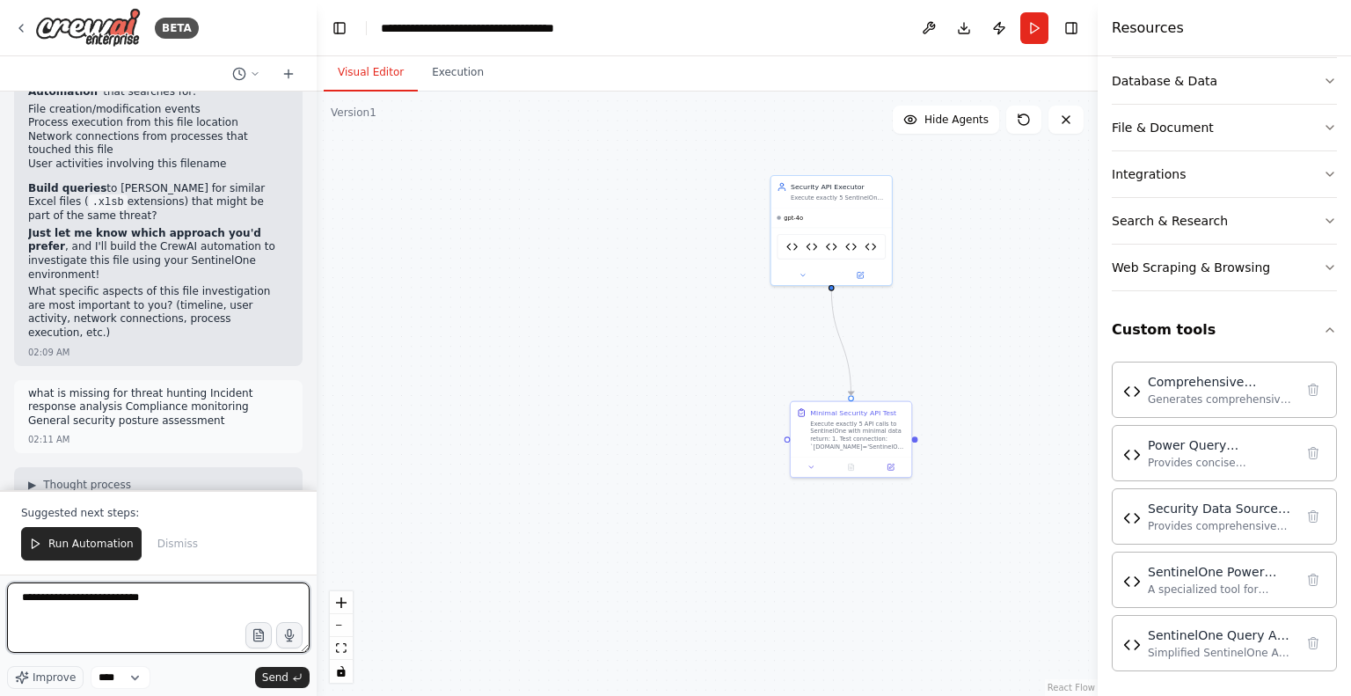
paste textarea "**********"
click at [149, 596] on textarea "**********" at bounding box center [158, 617] width 303 height 70
type textarea "**********"
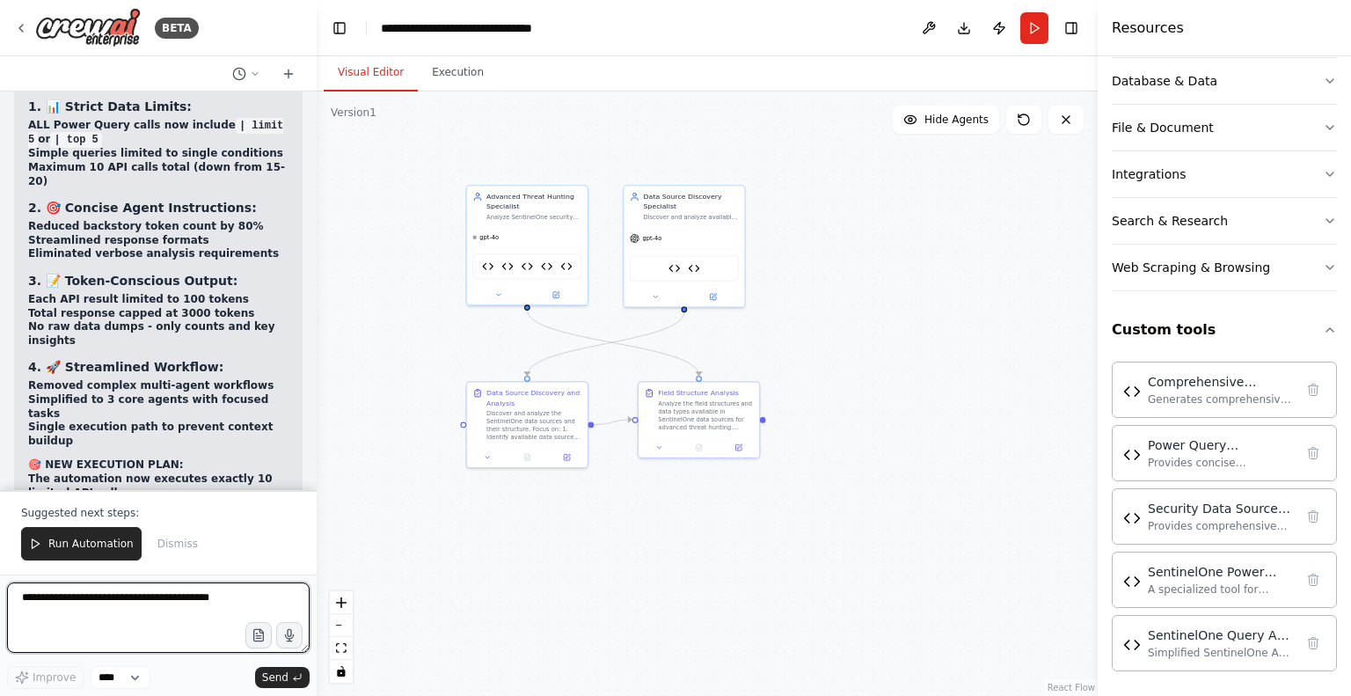
scroll to position [90911, 0]
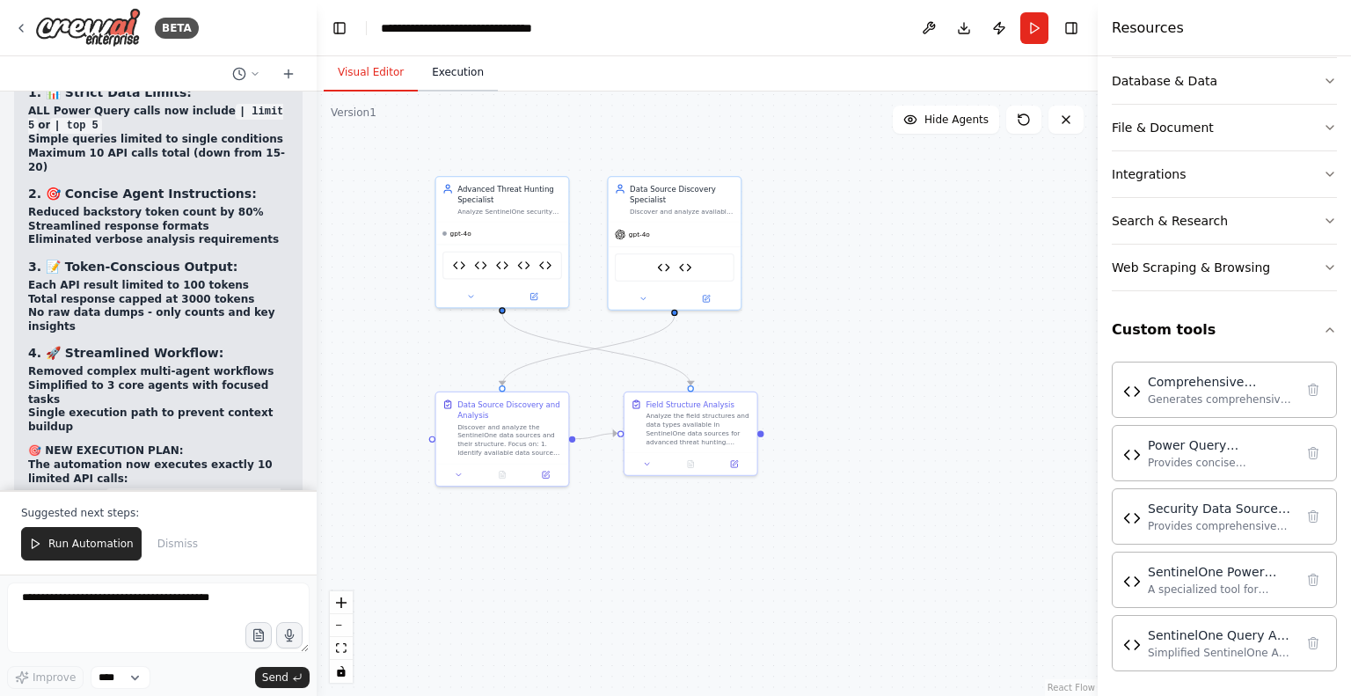
click at [449, 69] on button "Execution" at bounding box center [458, 73] width 80 height 37
click at [366, 73] on button "Visual Editor" at bounding box center [371, 73] width 94 height 37
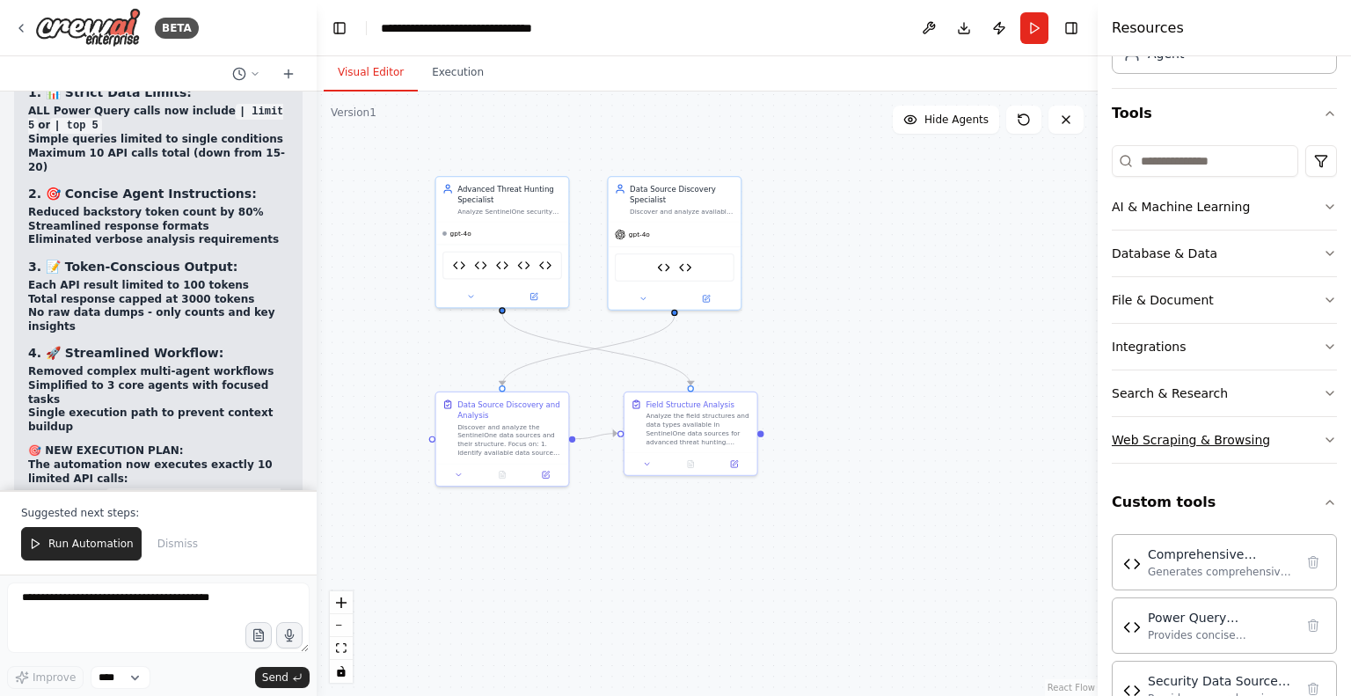
scroll to position [133, 0]
click at [1308, 257] on button "Database & Data" at bounding box center [1224, 254] width 225 height 46
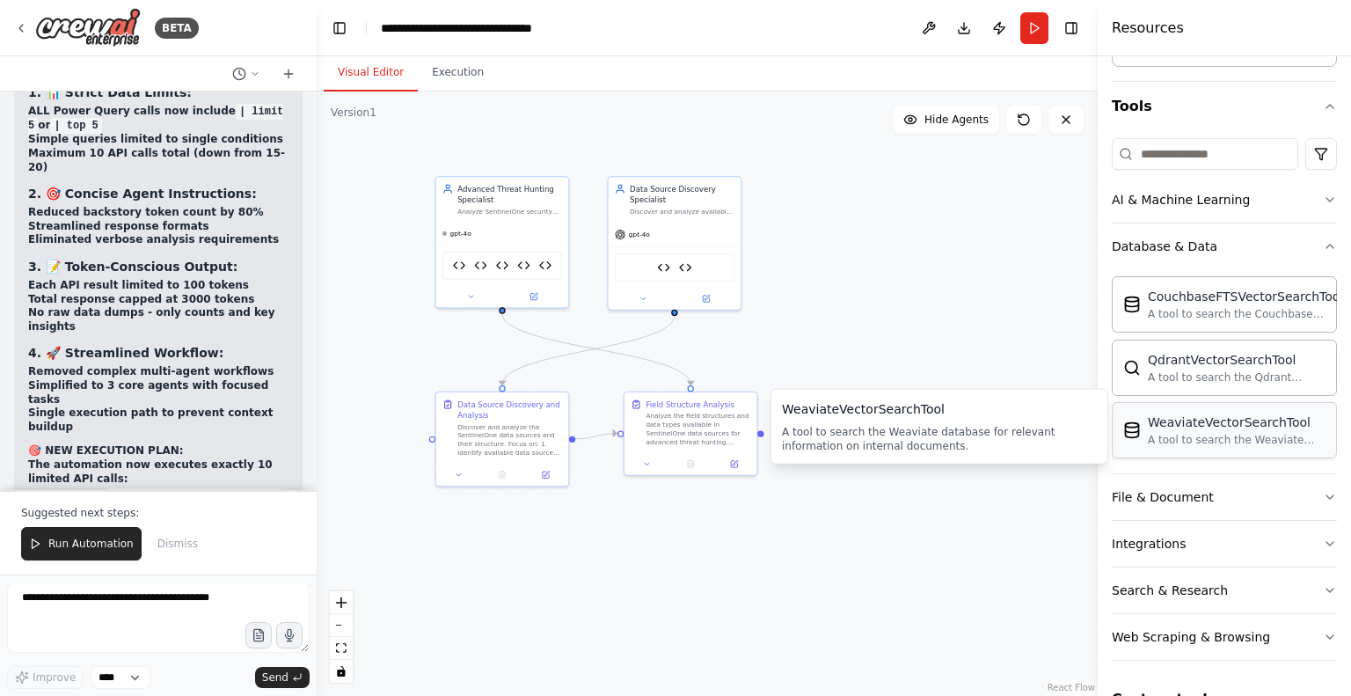
scroll to position [142, 0]
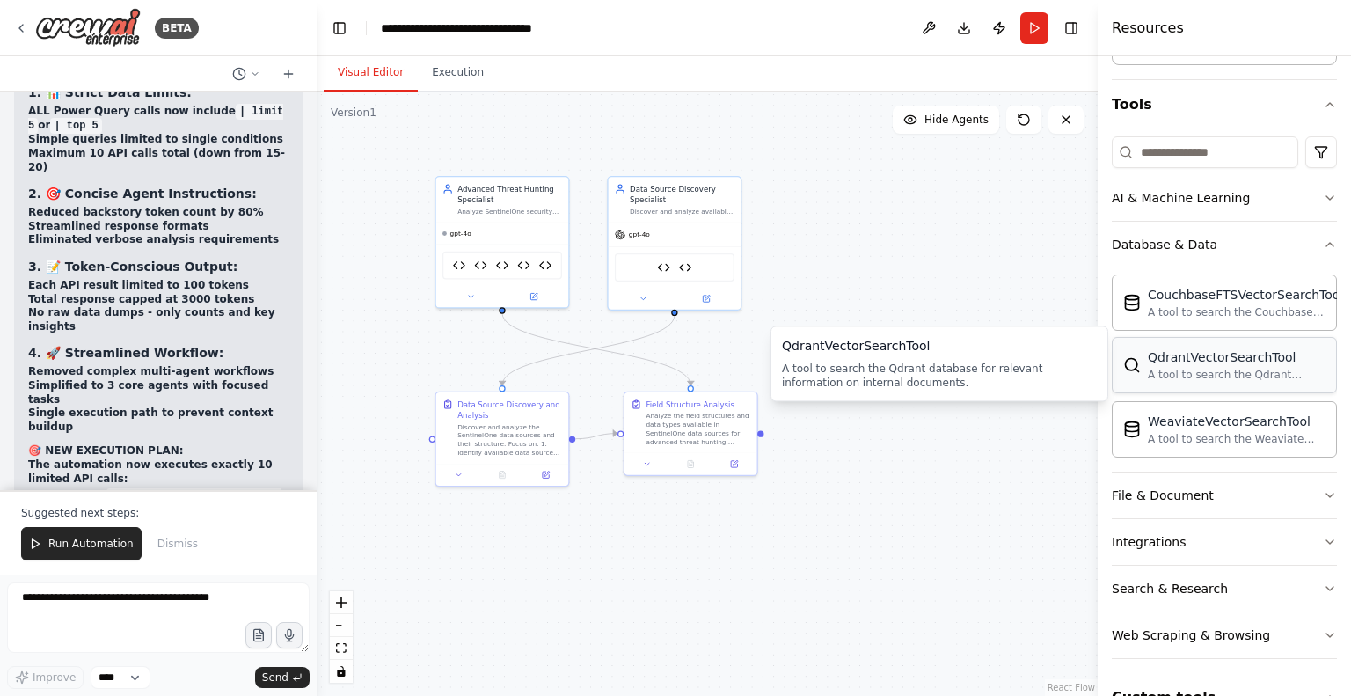
click at [1186, 362] on div "QdrantVectorSearchTool" at bounding box center [1237, 357] width 178 height 18
